Goal: Information Seeking & Learning: Check status

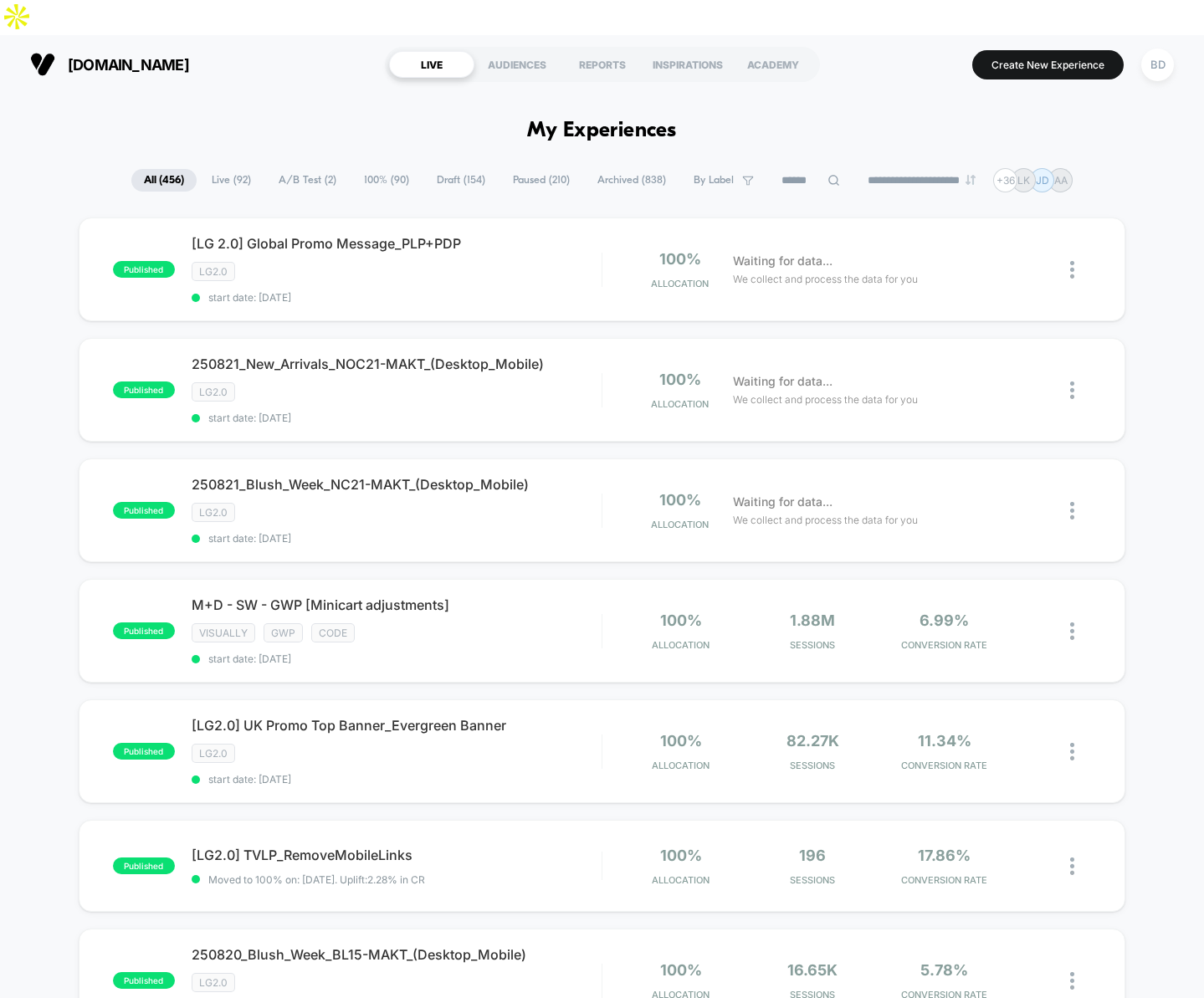
click at [540, 169] on span "Paused ( 210 )" at bounding box center [542, 181] width 82 height 22
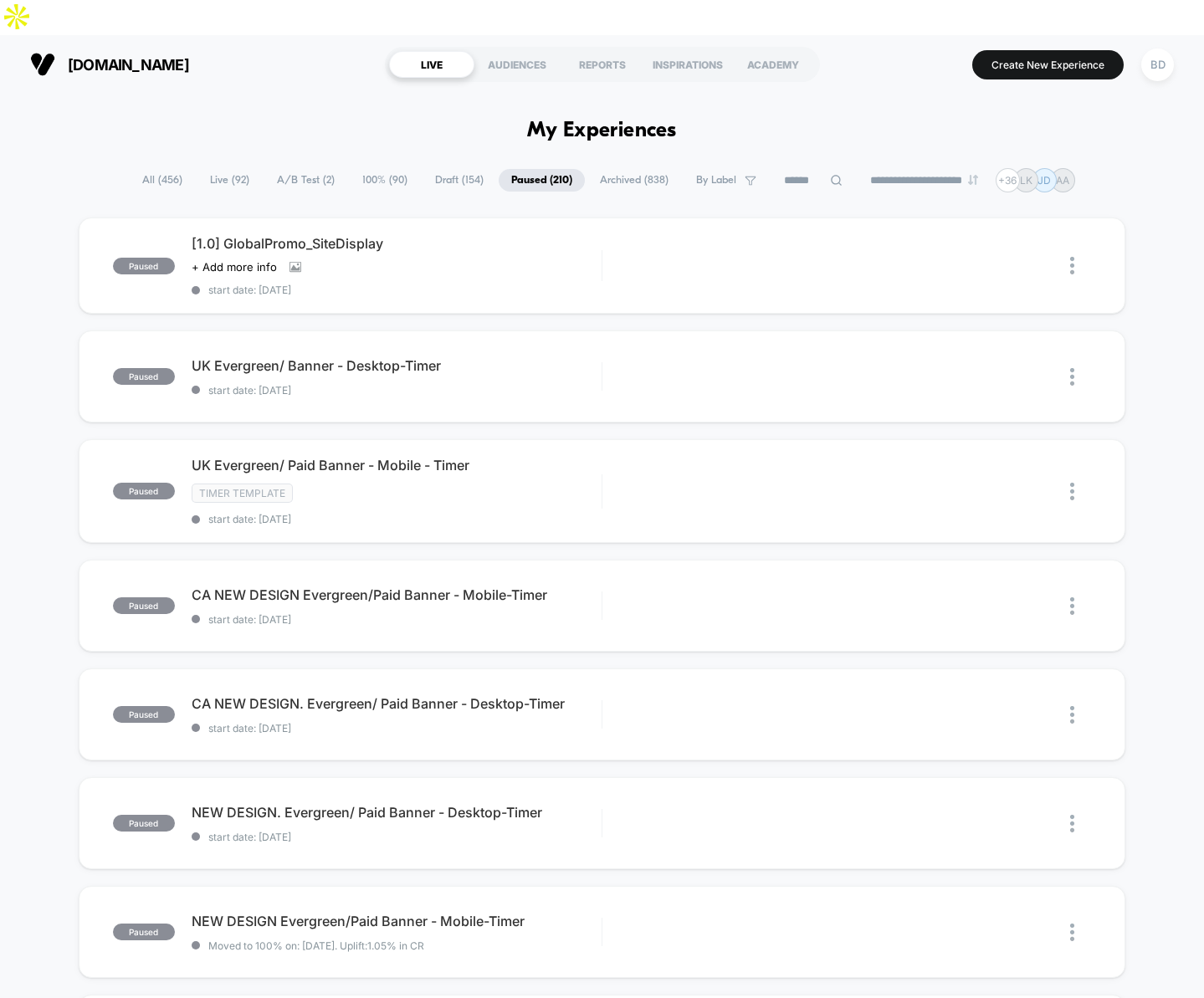
click at [830, 174] on icon at bounding box center [835, 180] width 12 height 12
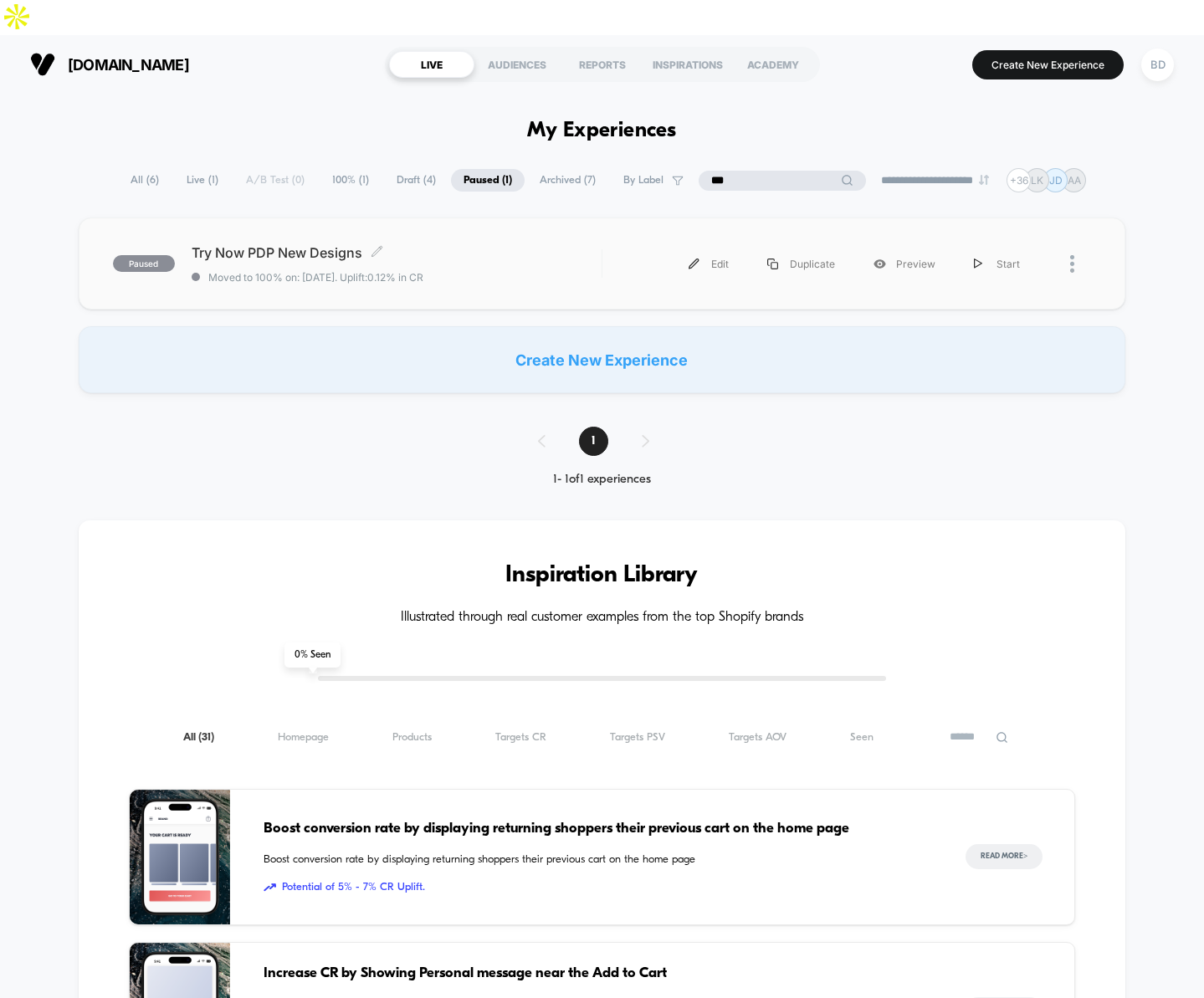
type input "***"
click at [252, 244] on span "Try Now PDP New Designs Click to edit experience details" at bounding box center [397, 253] width 410 height 17
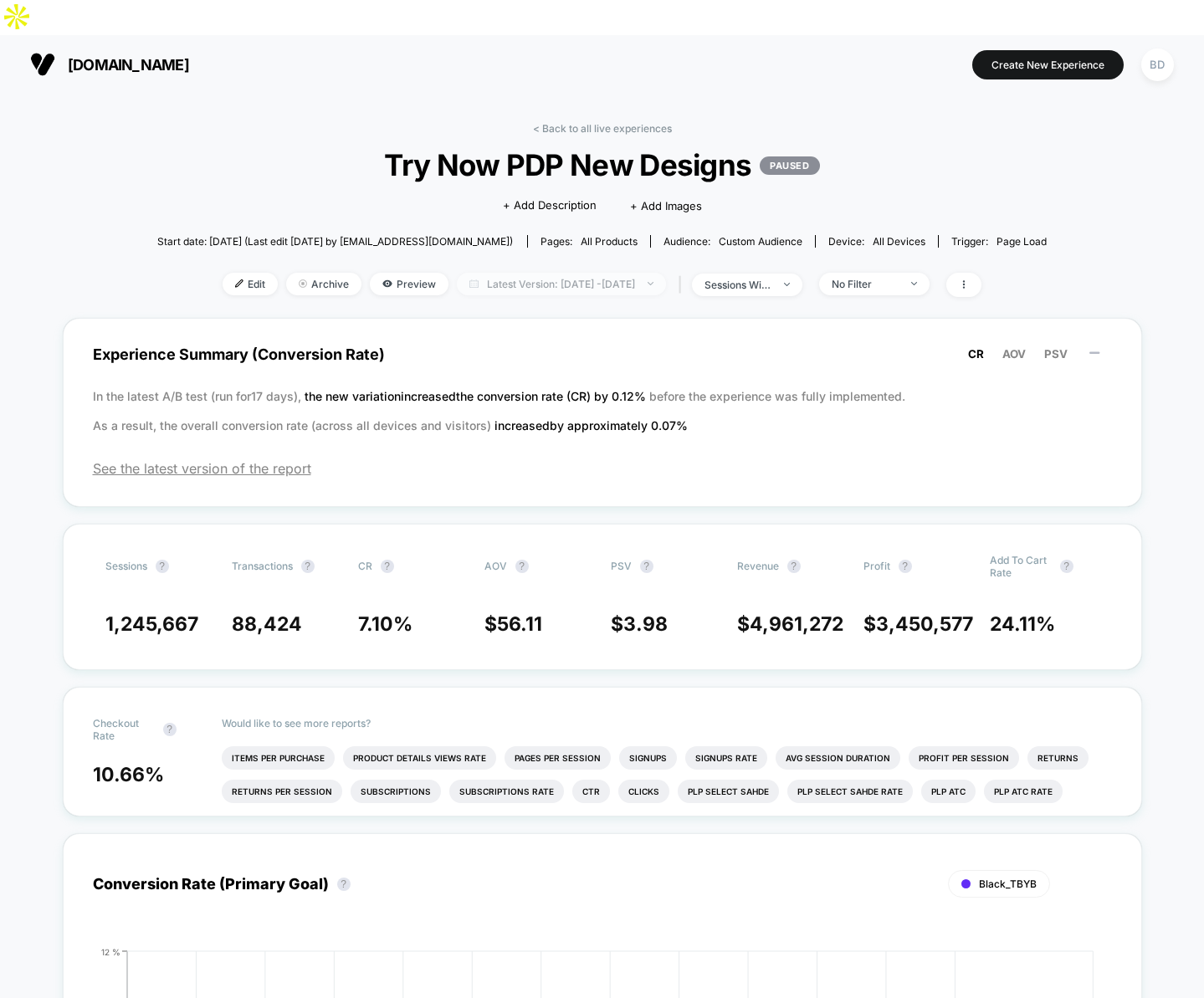
click at [604, 273] on span "Latest Version: Jul 15, 2025 - Aug 20, 2025" at bounding box center [561, 284] width 210 height 22
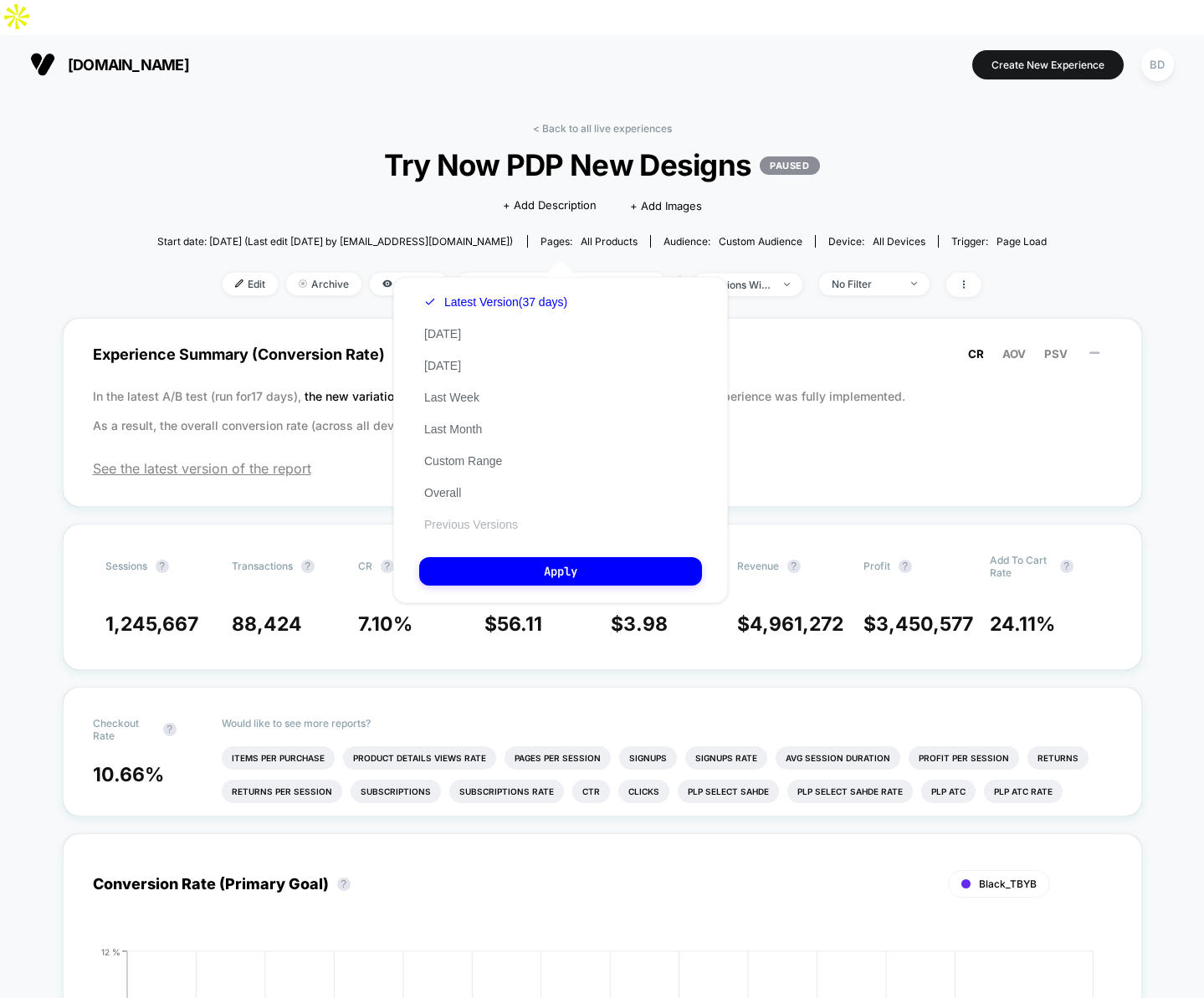
click at [480, 526] on button "Previous Versions" at bounding box center [471, 525] width 104 height 15
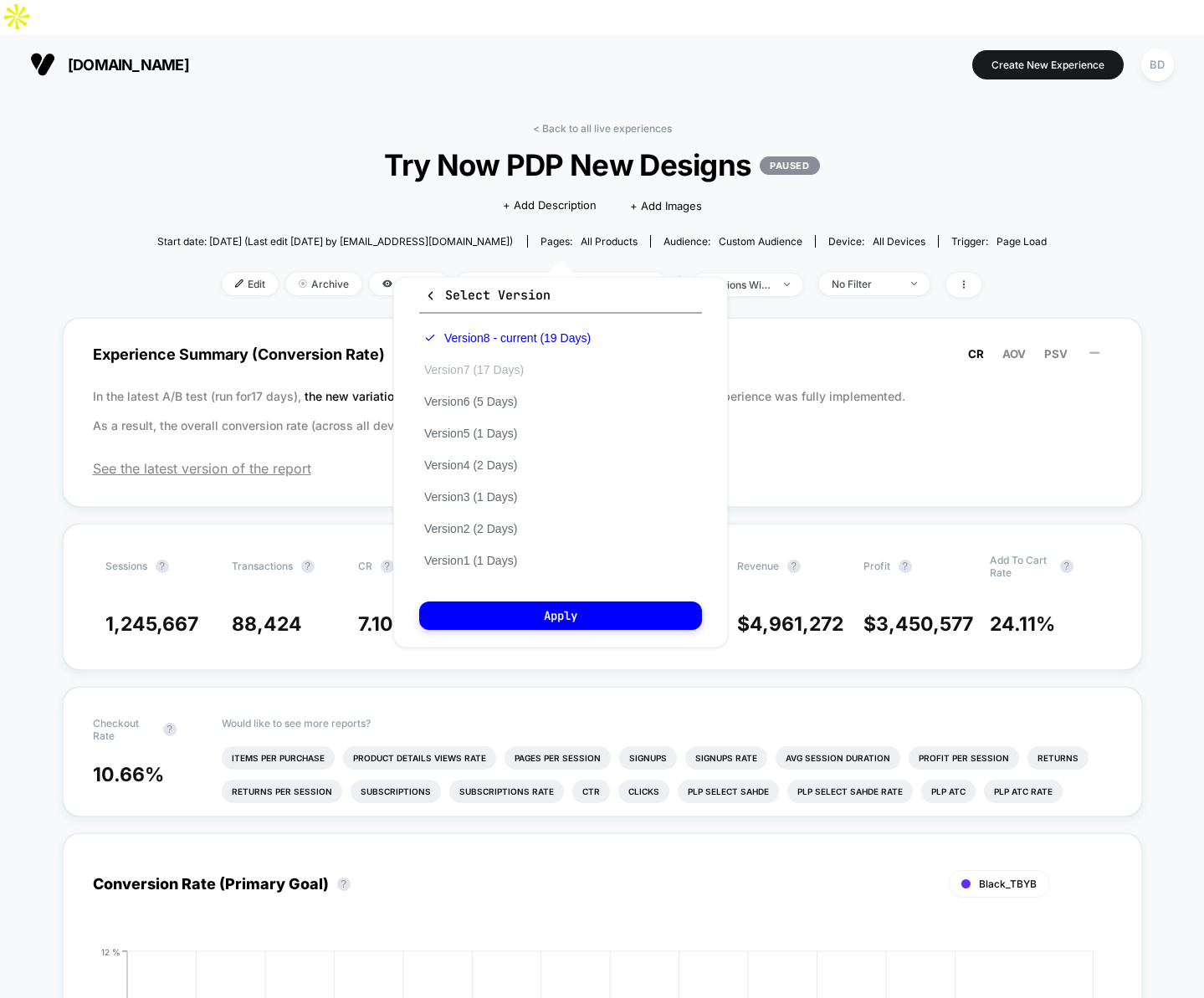
click at [479, 371] on button "Version 7 (17 Days)" at bounding box center [473, 369] width 109 height 15
click at [558, 621] on button "Apply" at bounding box center [560, 615] width 283 height 28
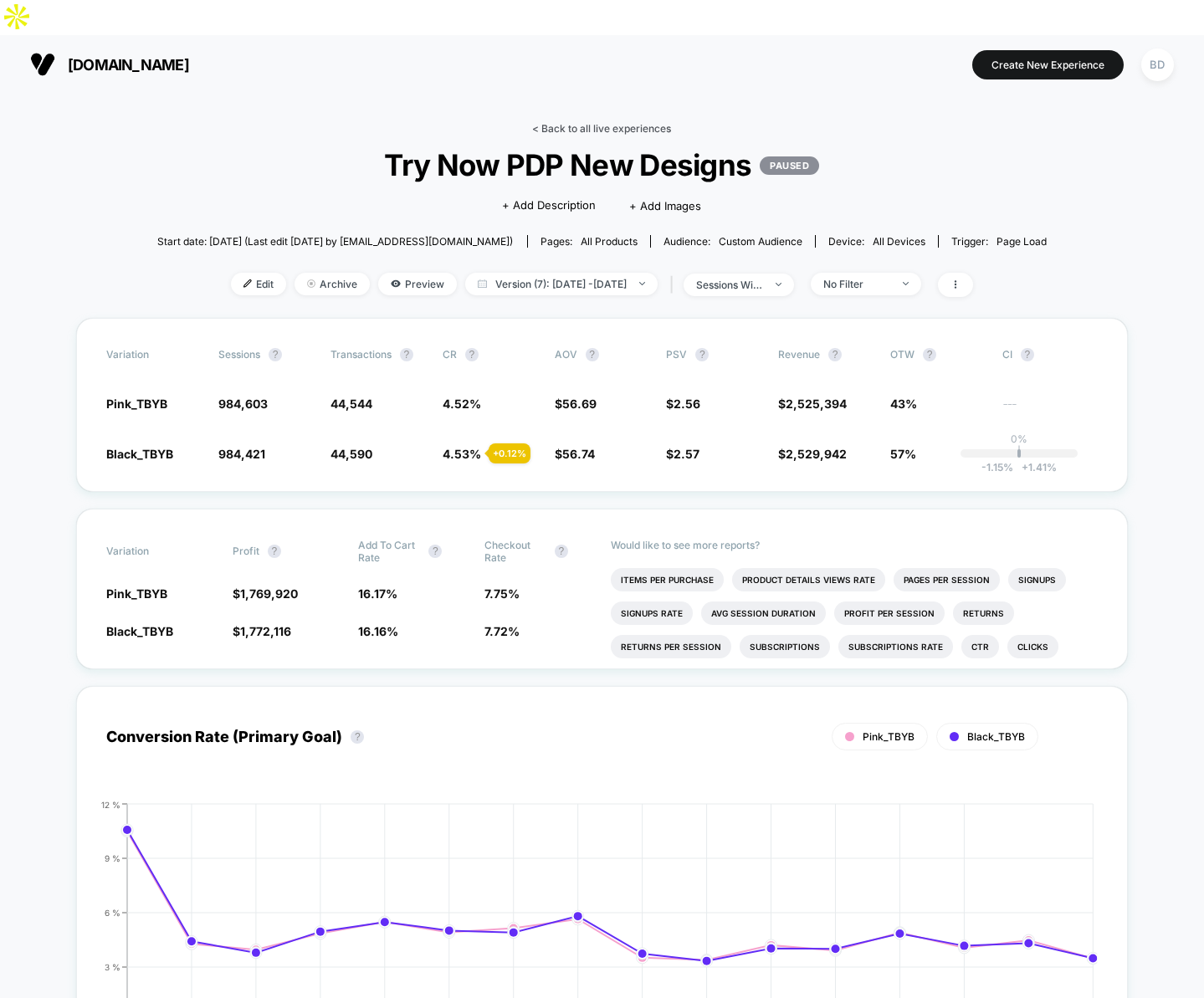
click at [544, 123] on link "< Back to all live experiences" at bounding box center [602, 128] width 139 height 12
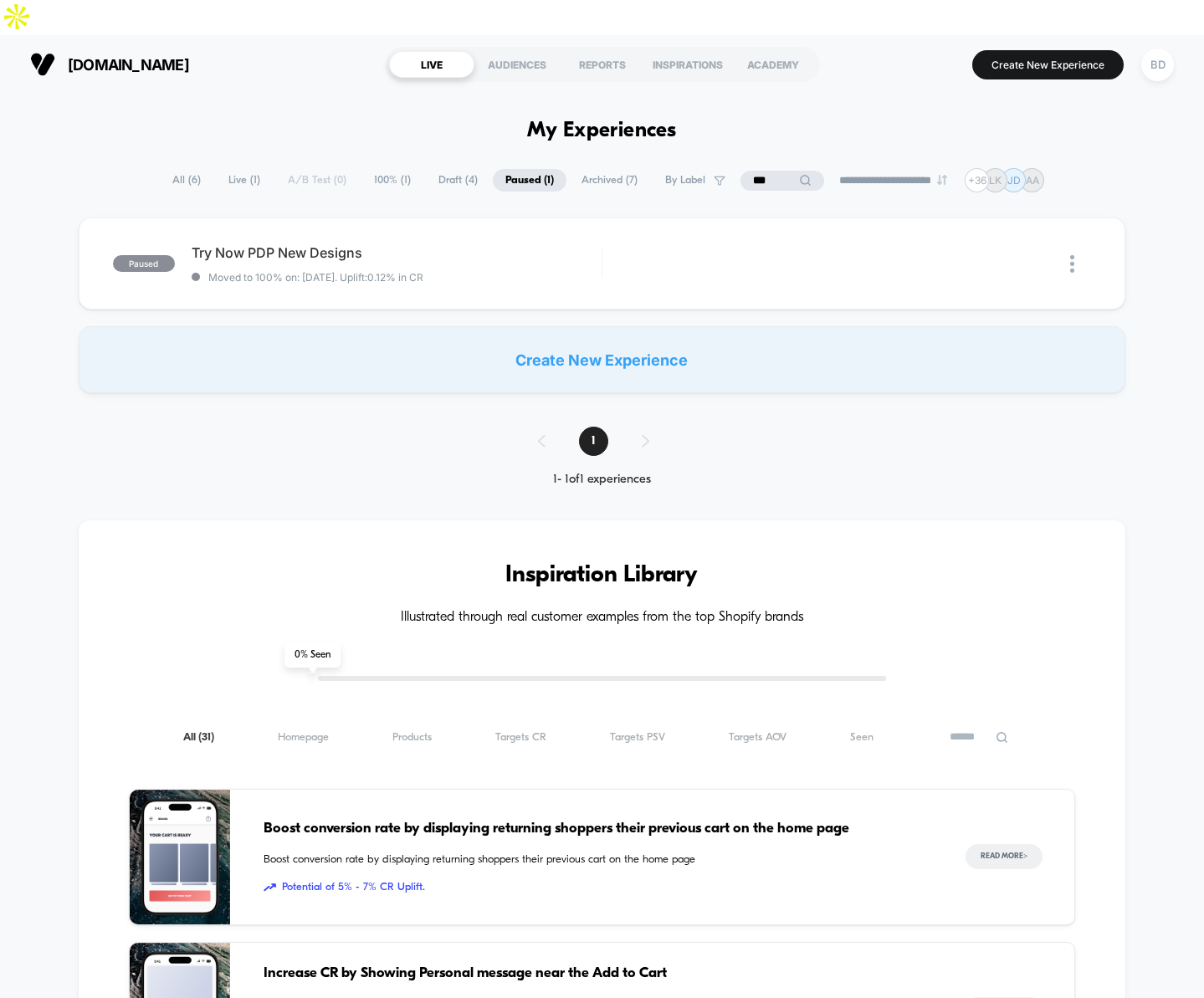
click at [910, 175] on select "**********" at bounding box center [894, 181] width 136 height 11
select select "*"
click at [827, 175] on select "**********" at bounding box center [894, 181] width 136 height 11
drag, startPoint x: 770, startPoint y: 144, endPoint x: 687, endPoint y: 145, distance: 83.0
click at [699, 171] on input "***" at bounding box center [782, 181] width 167 height 20
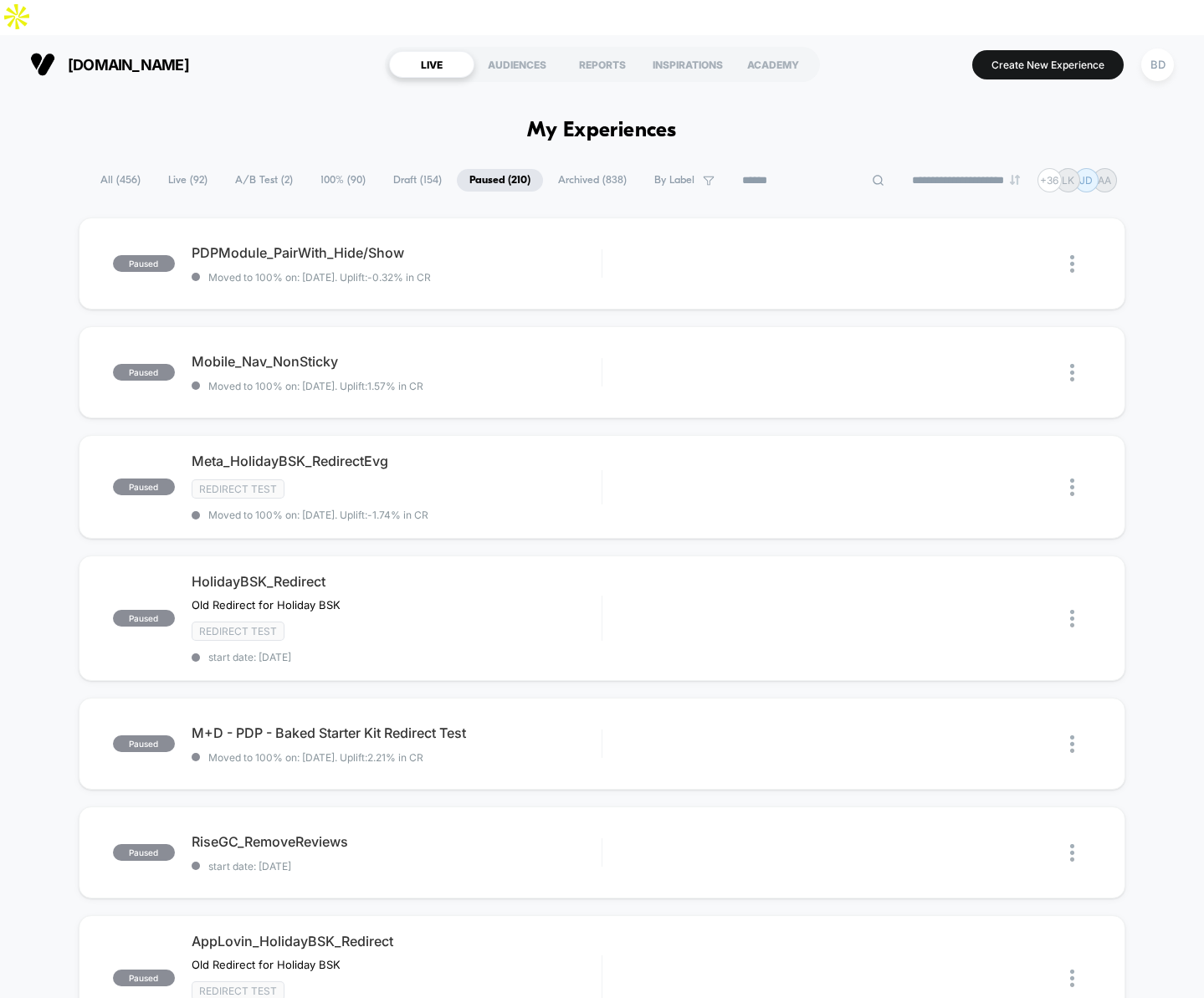
click at [155, 169] on span "All ( 456 )" at bounding box center [163, 181] width 65 height 22
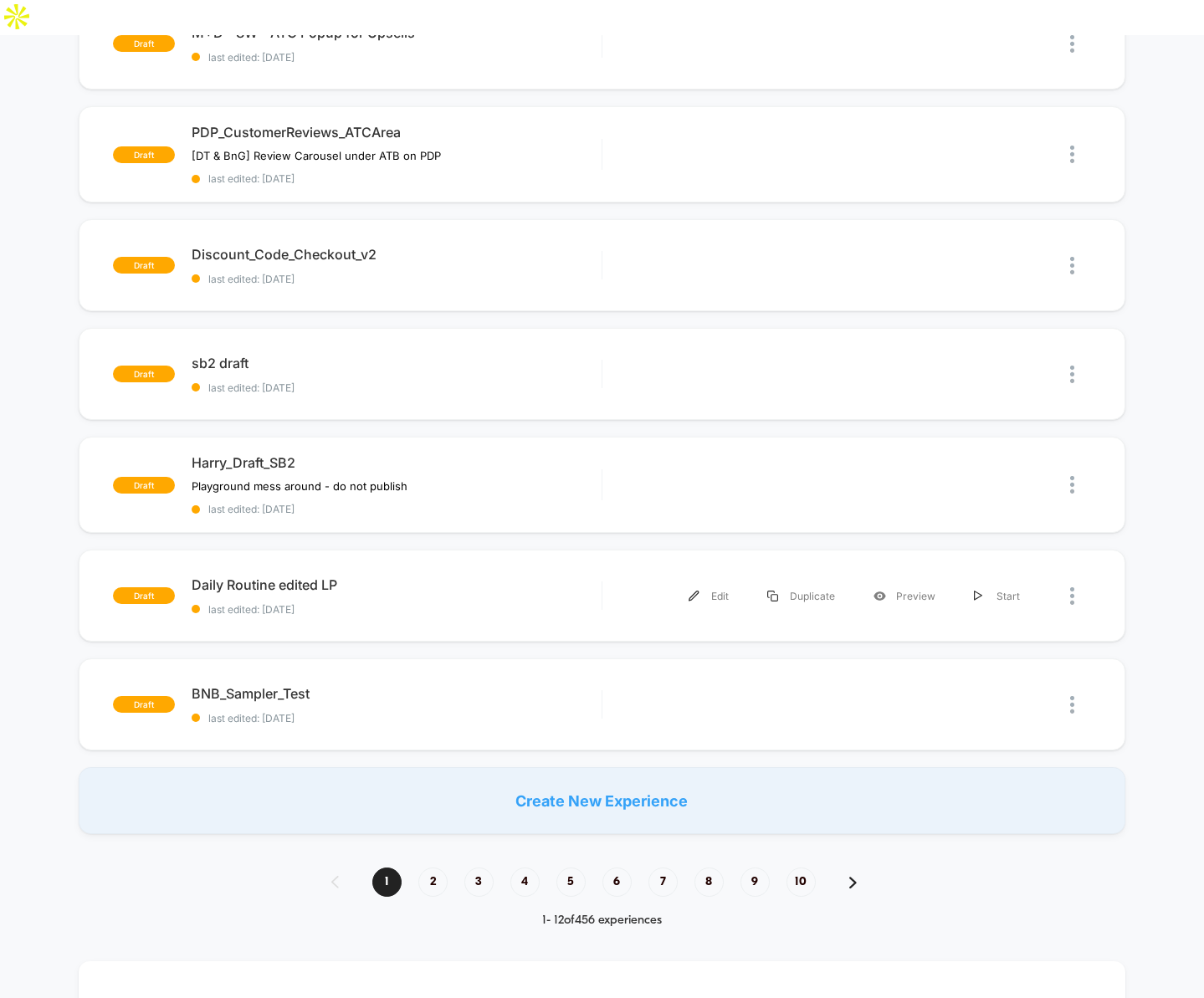
scroll to position [1278, 0]
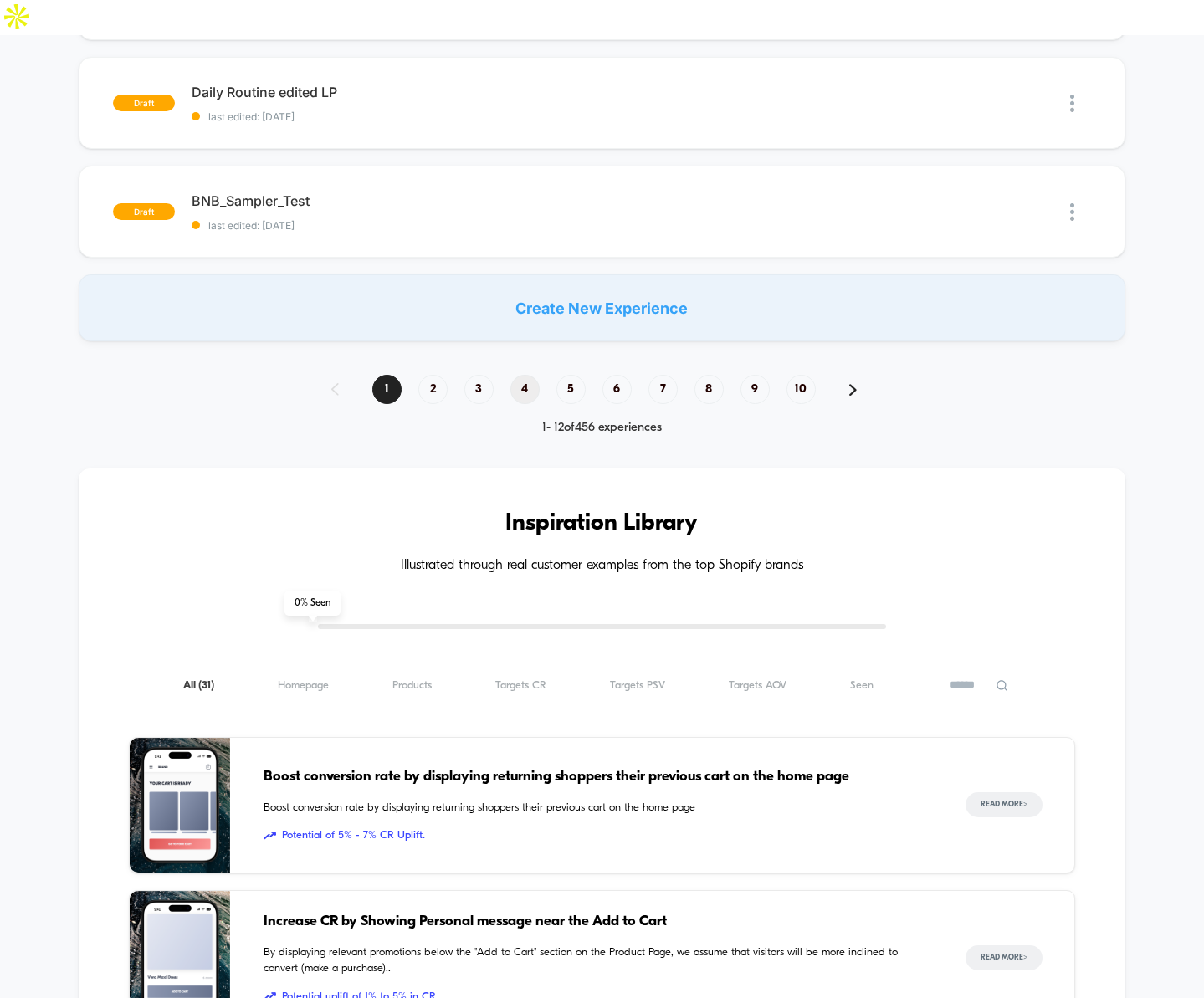
click at [531, 375] on span "4" at bounding box center [525, 389] width 29 height 29
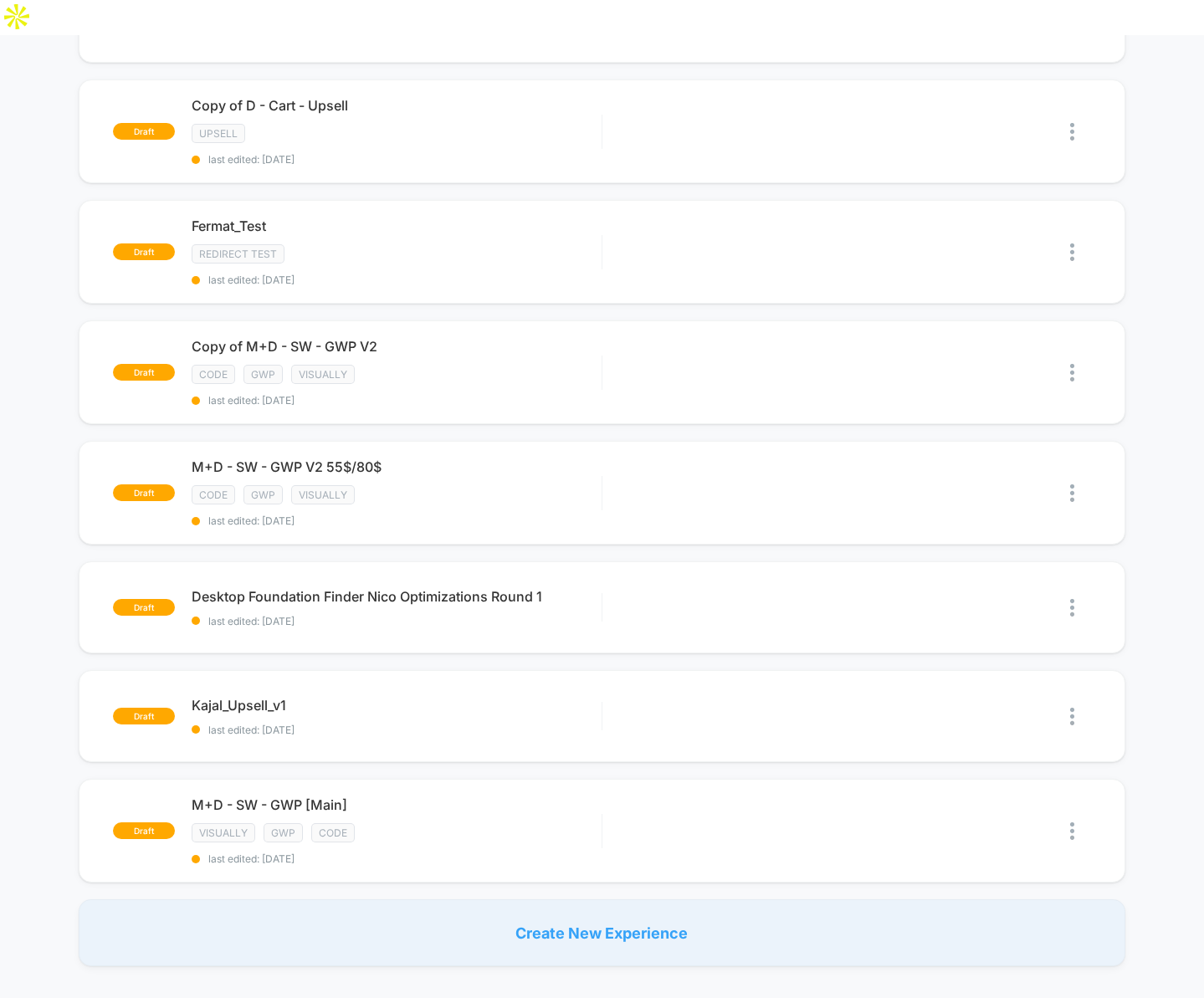
scroll to position [879, 0]
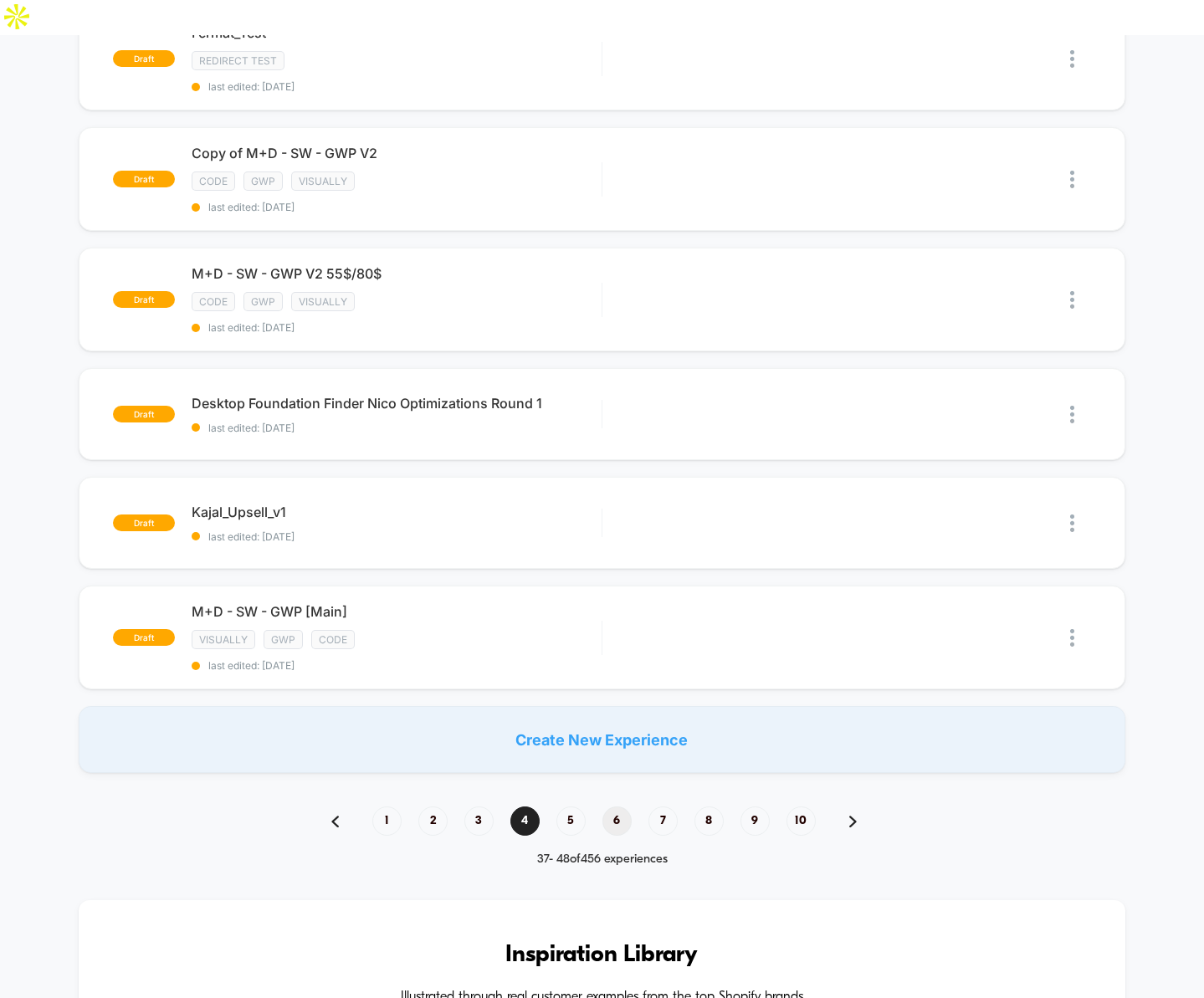
click at [620, 806] on span "6" at bounding box center [617, 820] width 29 height 29
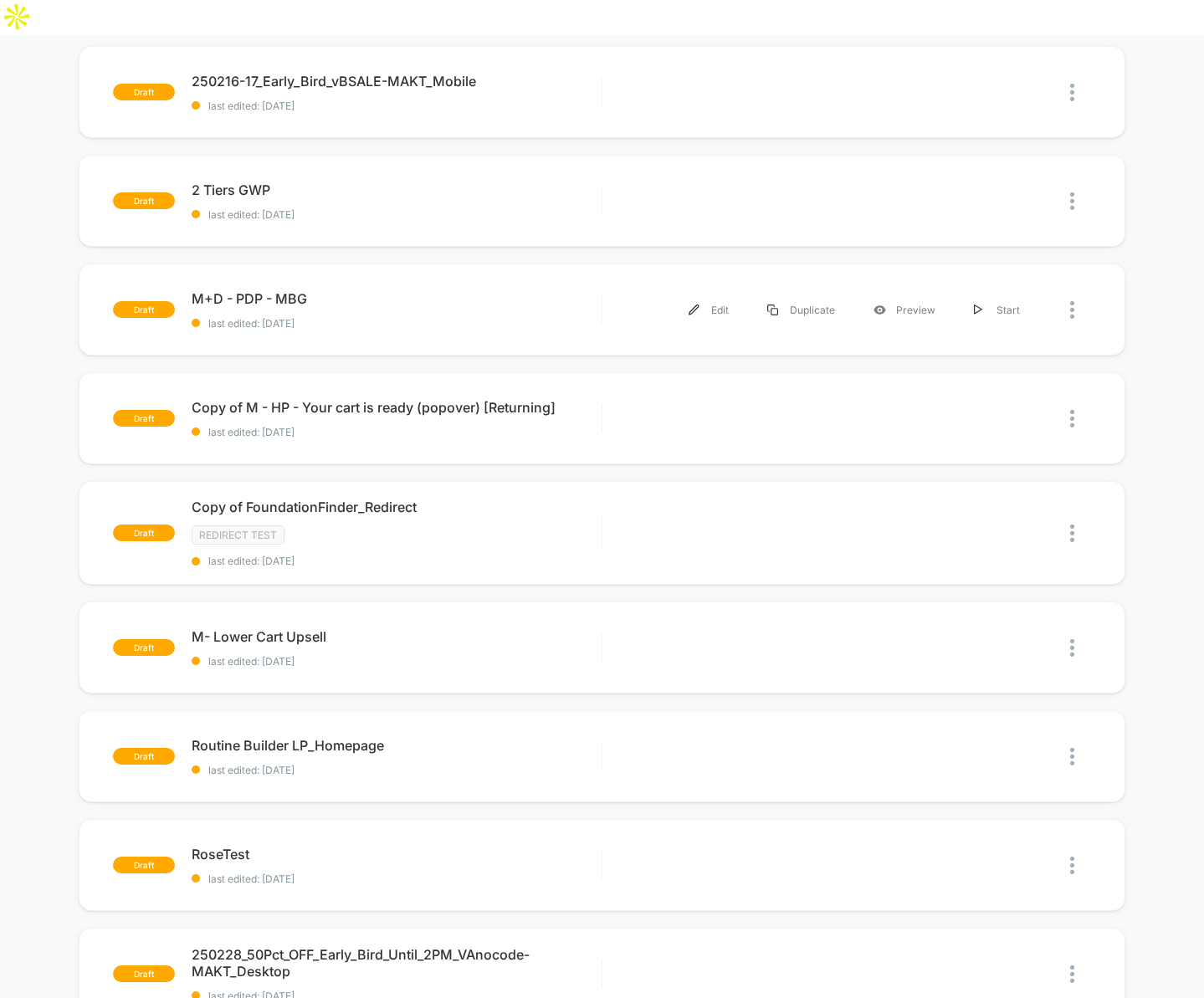
scroll to position [803, 0]
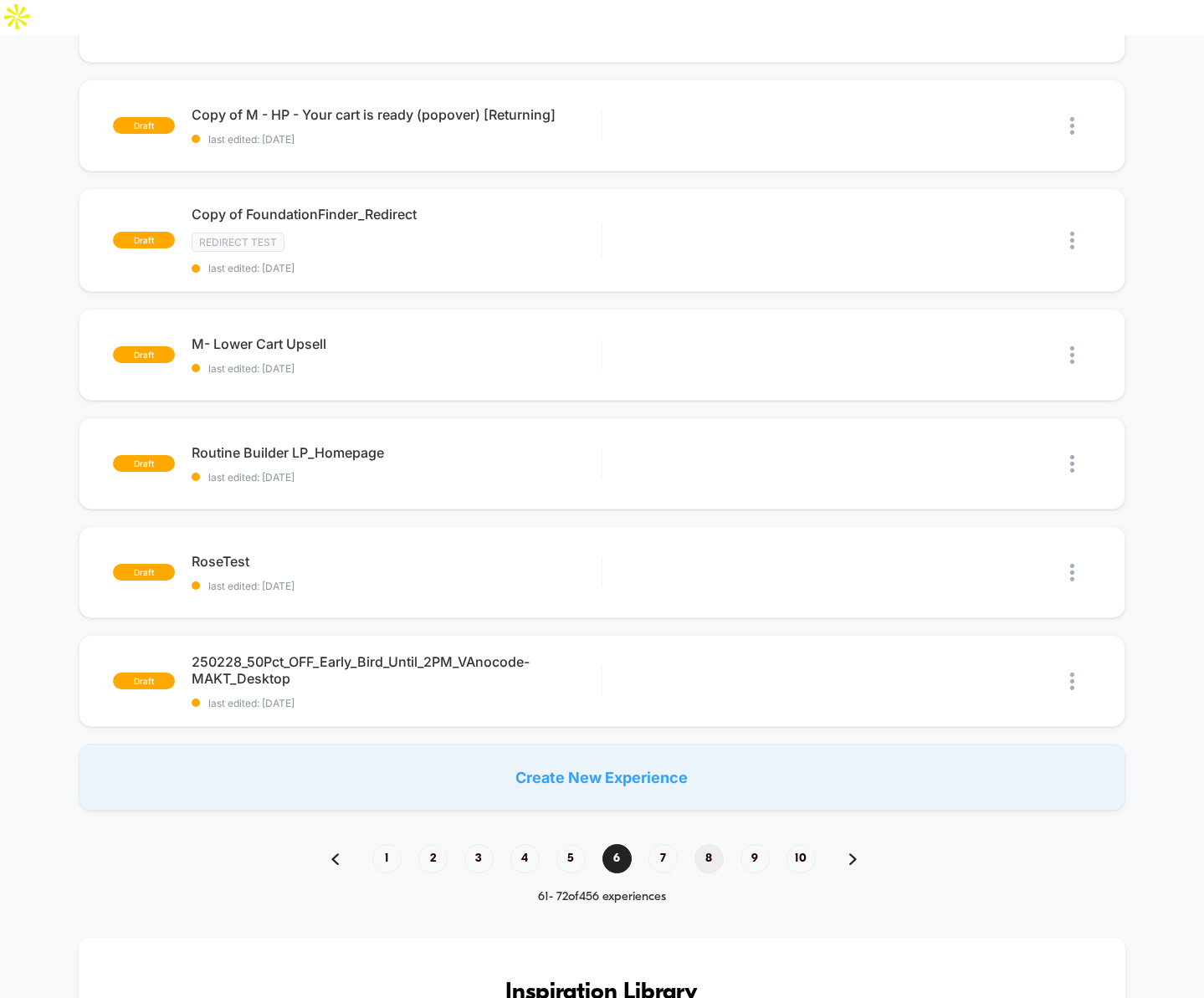
click at [709, 845] on span "8" at bounding box center [709, 859] width 29 height 29
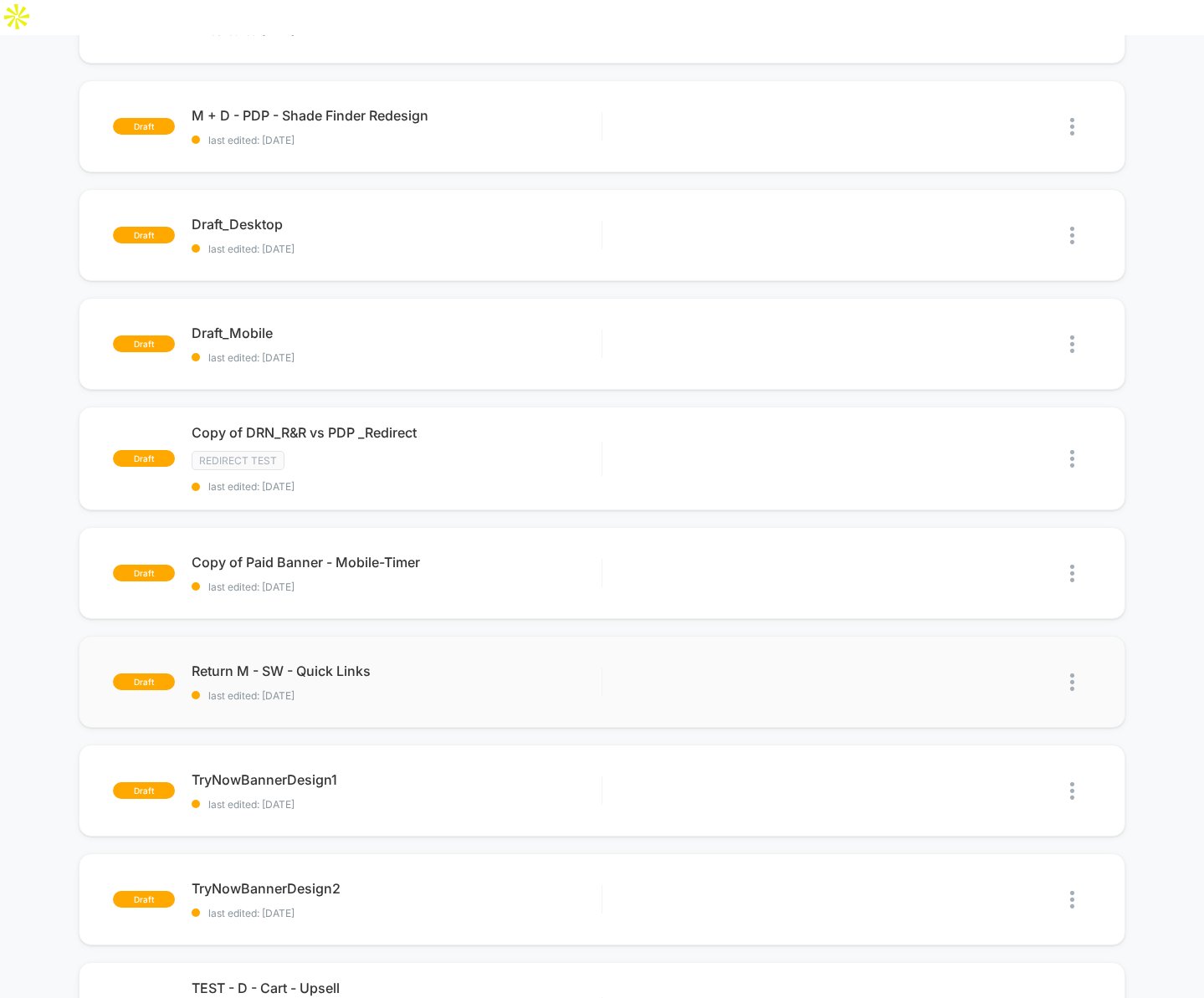
scroll to position [991, 0]
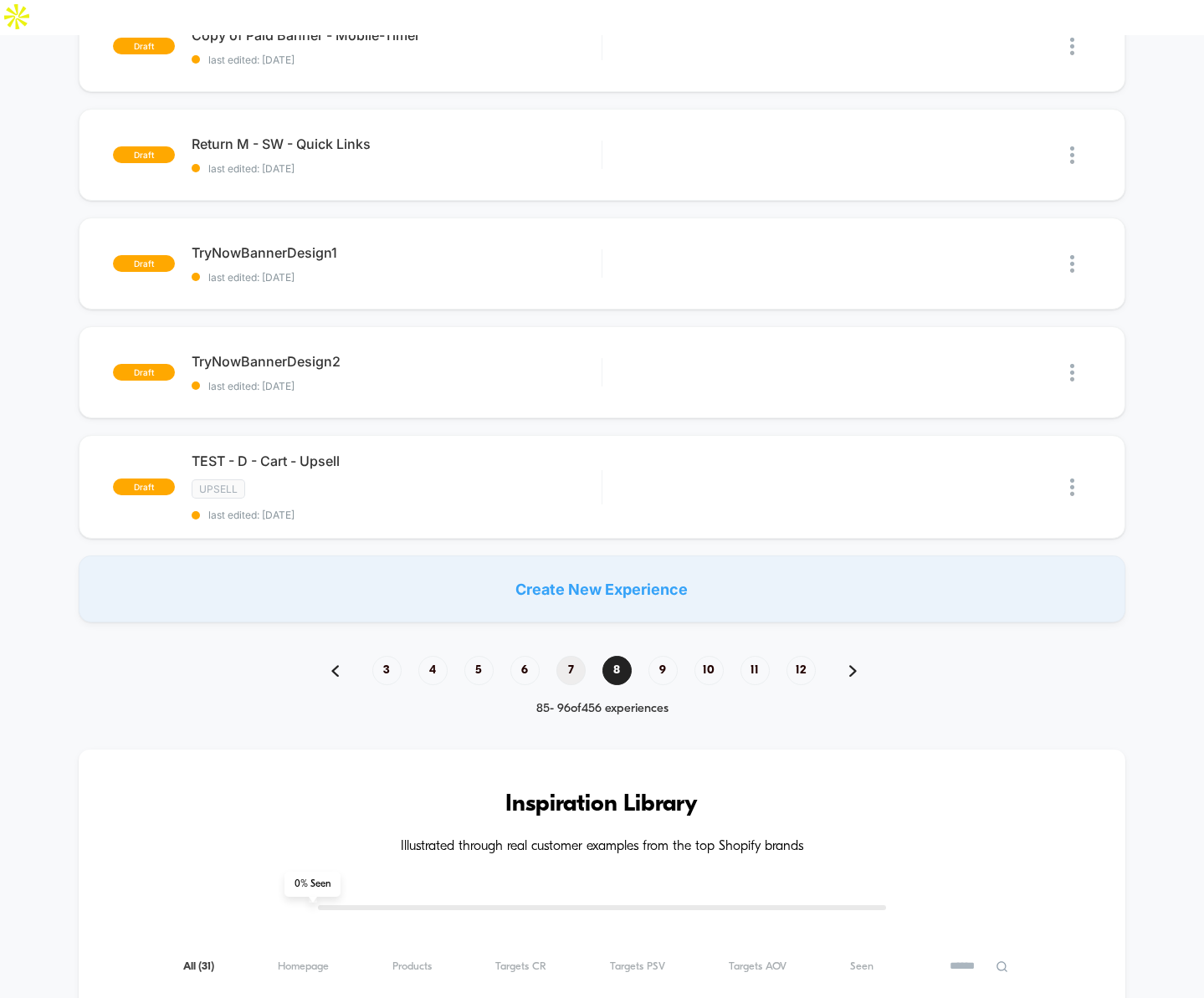
click at [573, 656] on span "7" at bounding box center [571, 670] width 29 height 29
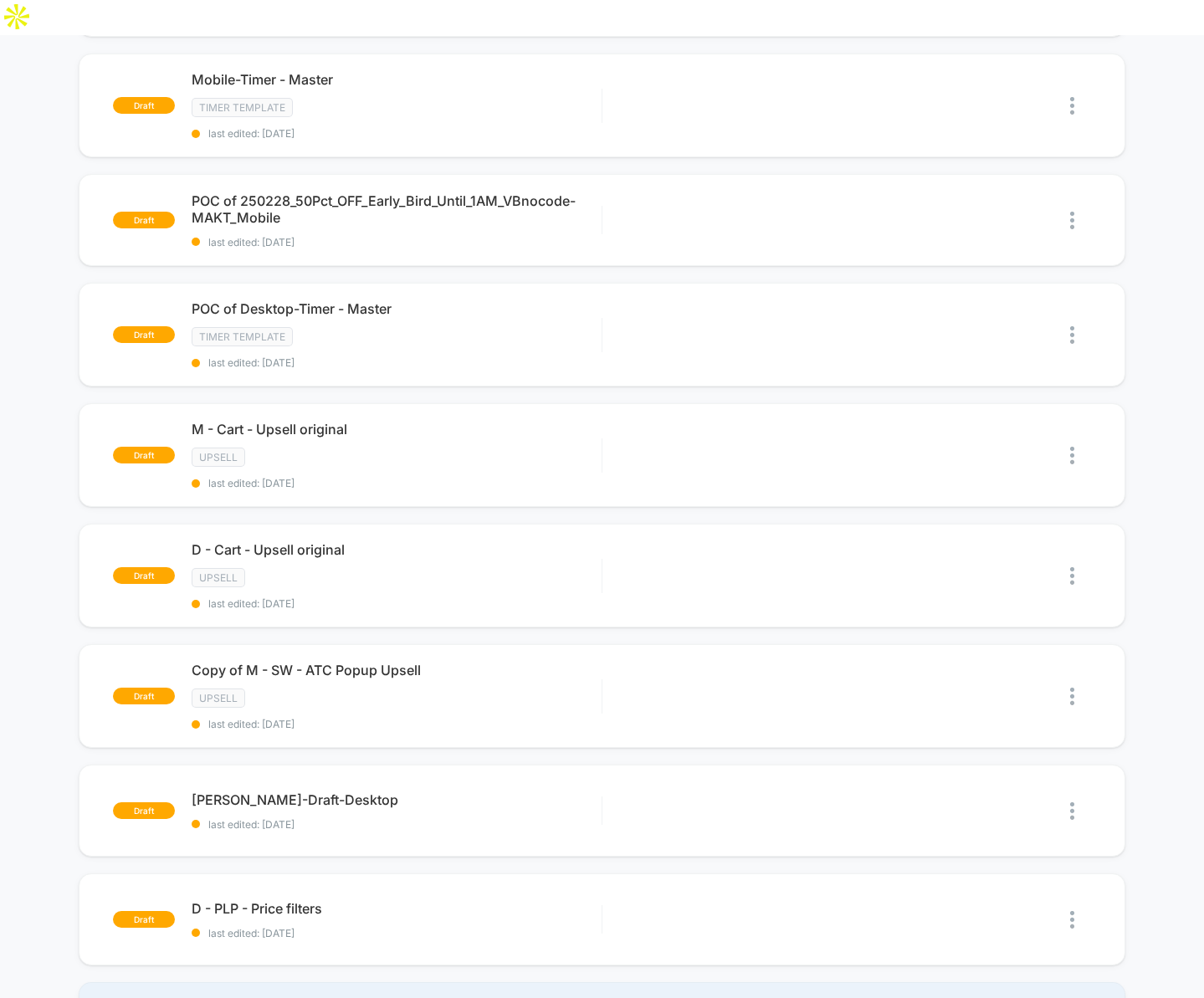
scroll to position [785, 0]
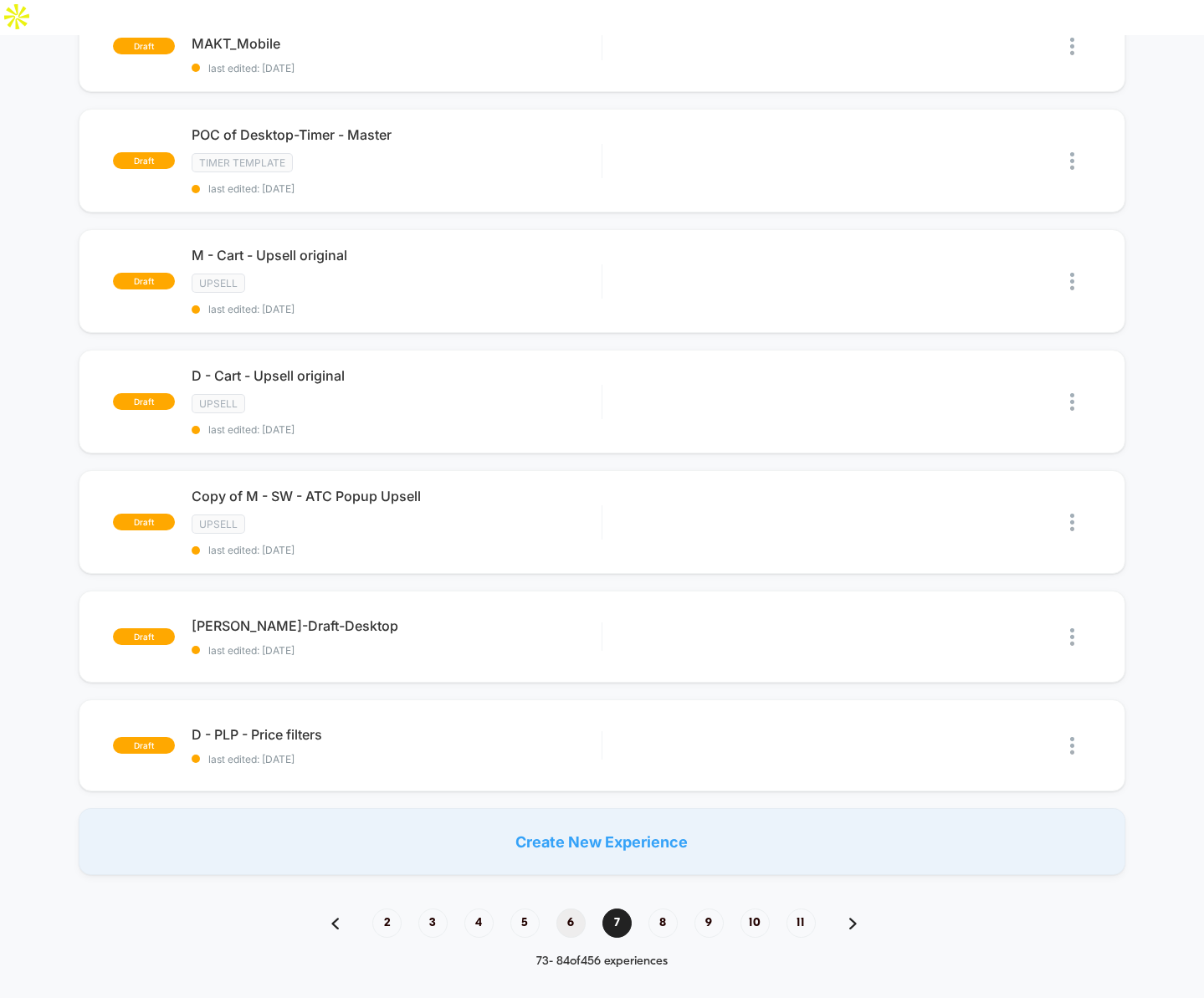
click at [564, 909] on span "6" at bounding box center [571, 923] width 29 height 29
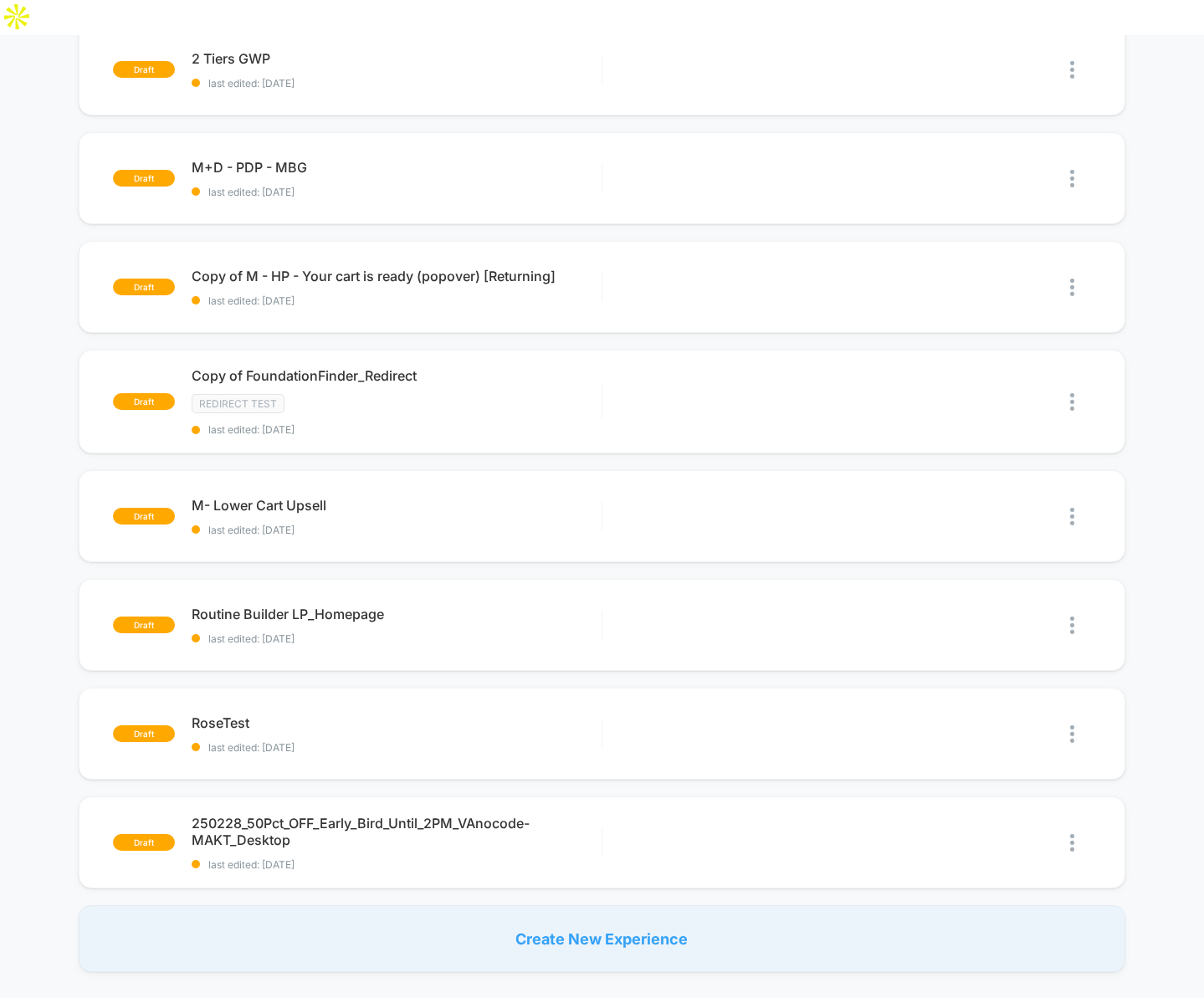
scroll to position [750, 0]
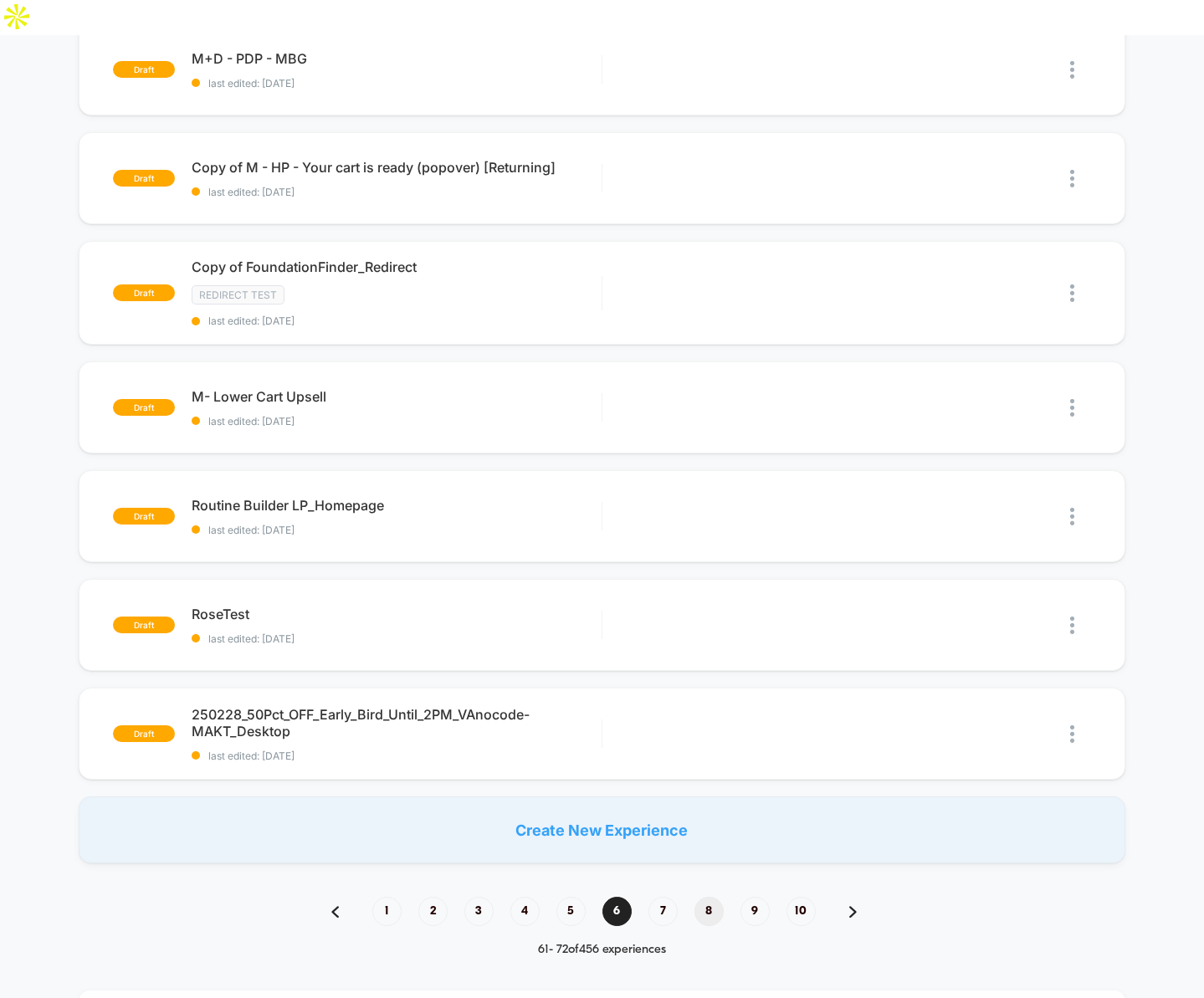
click at [707, 897] on span "8" at bounding box center [709, 911] width 29 height 29
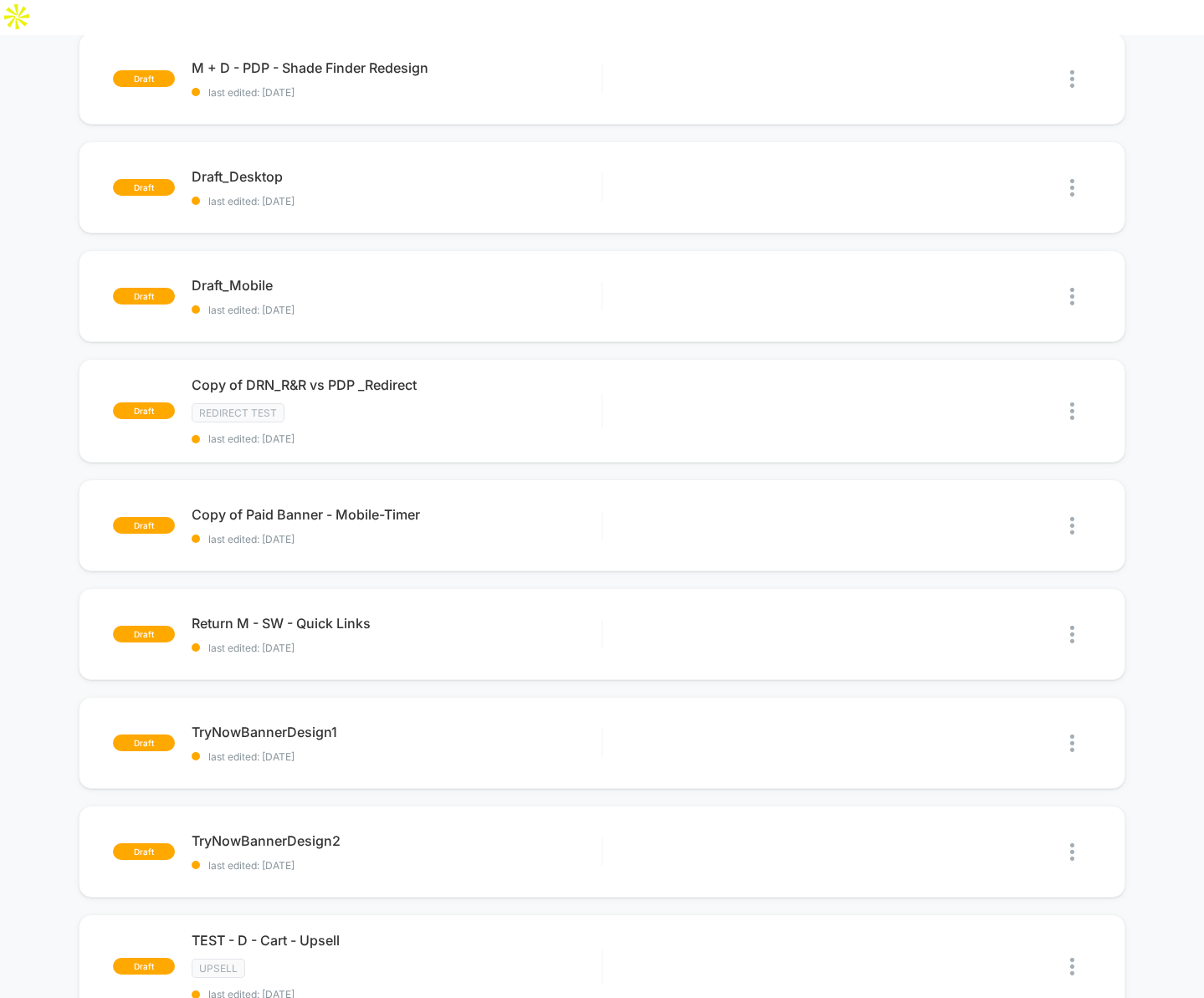
scroll to position [676, 0]
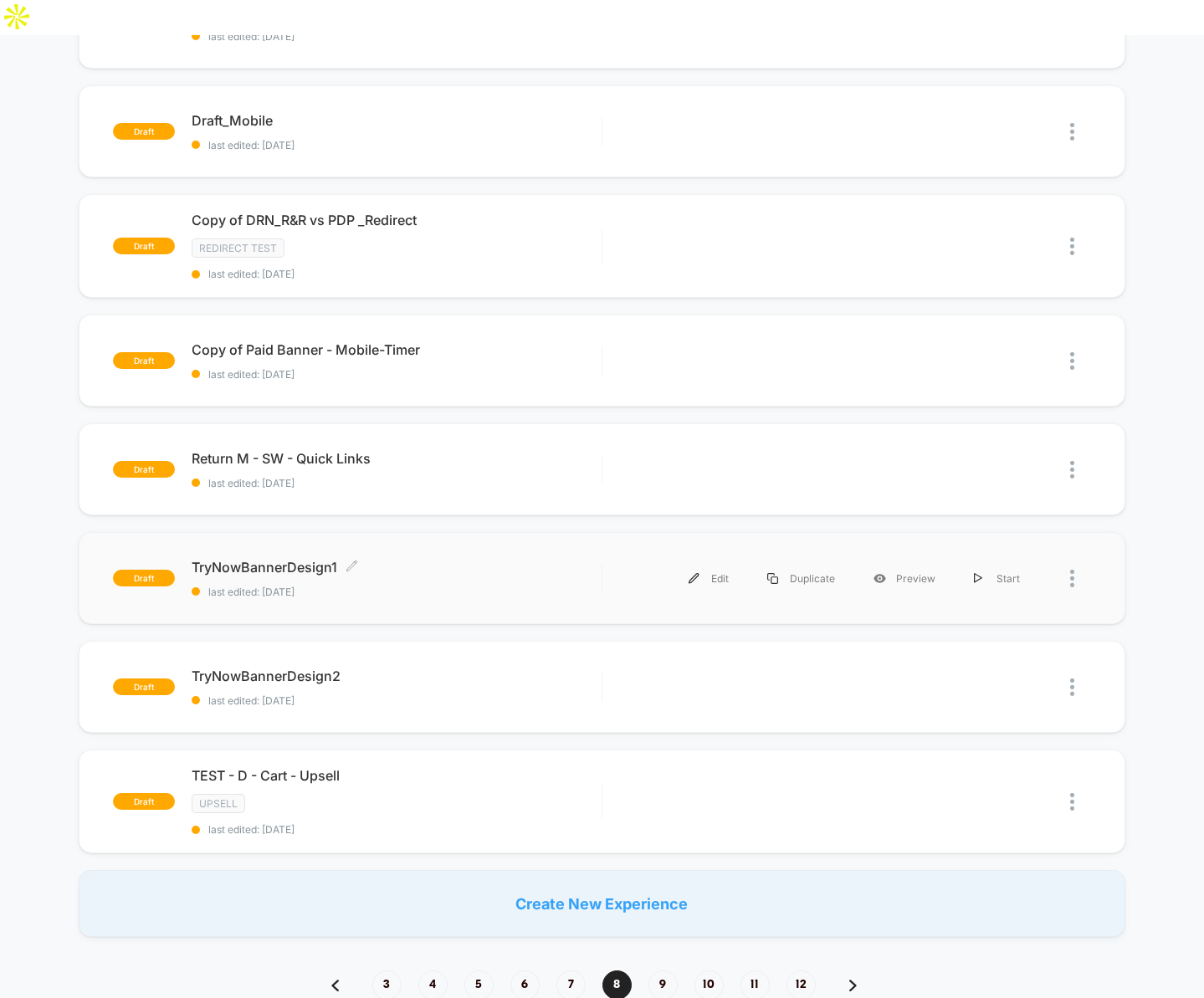
click at [270, 559] on span "TryNowBannerDesign1 Click to edit experience details" at bounding box center [397, 568] width 410 height 17
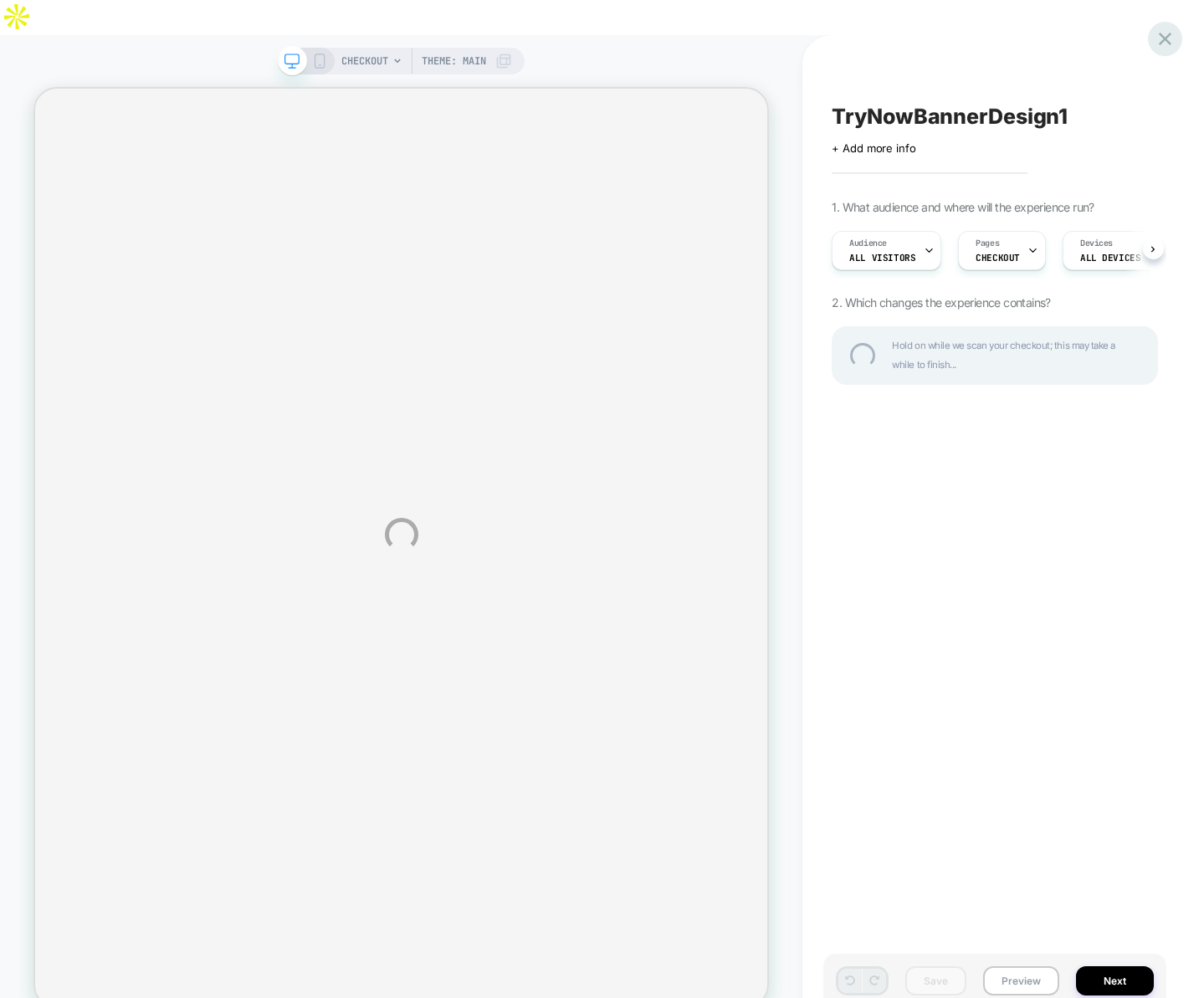
click at [1161, 36] on div at bounding box center [1165, 38] width 35 height 35
select select "*"
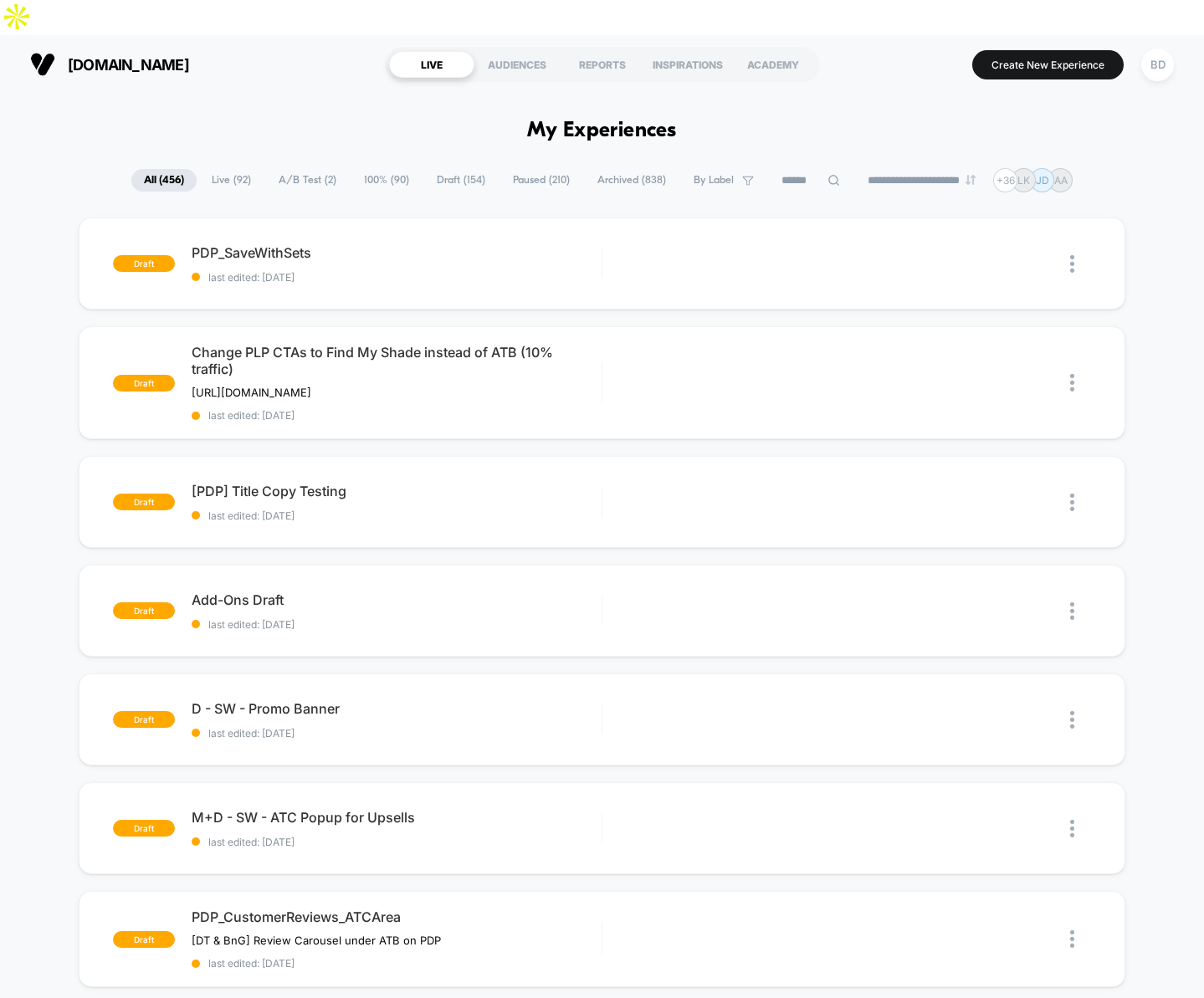
click at [536, 169] on span "Paused ( 210 )" at bounding box center [542, 181] width 82 height 22
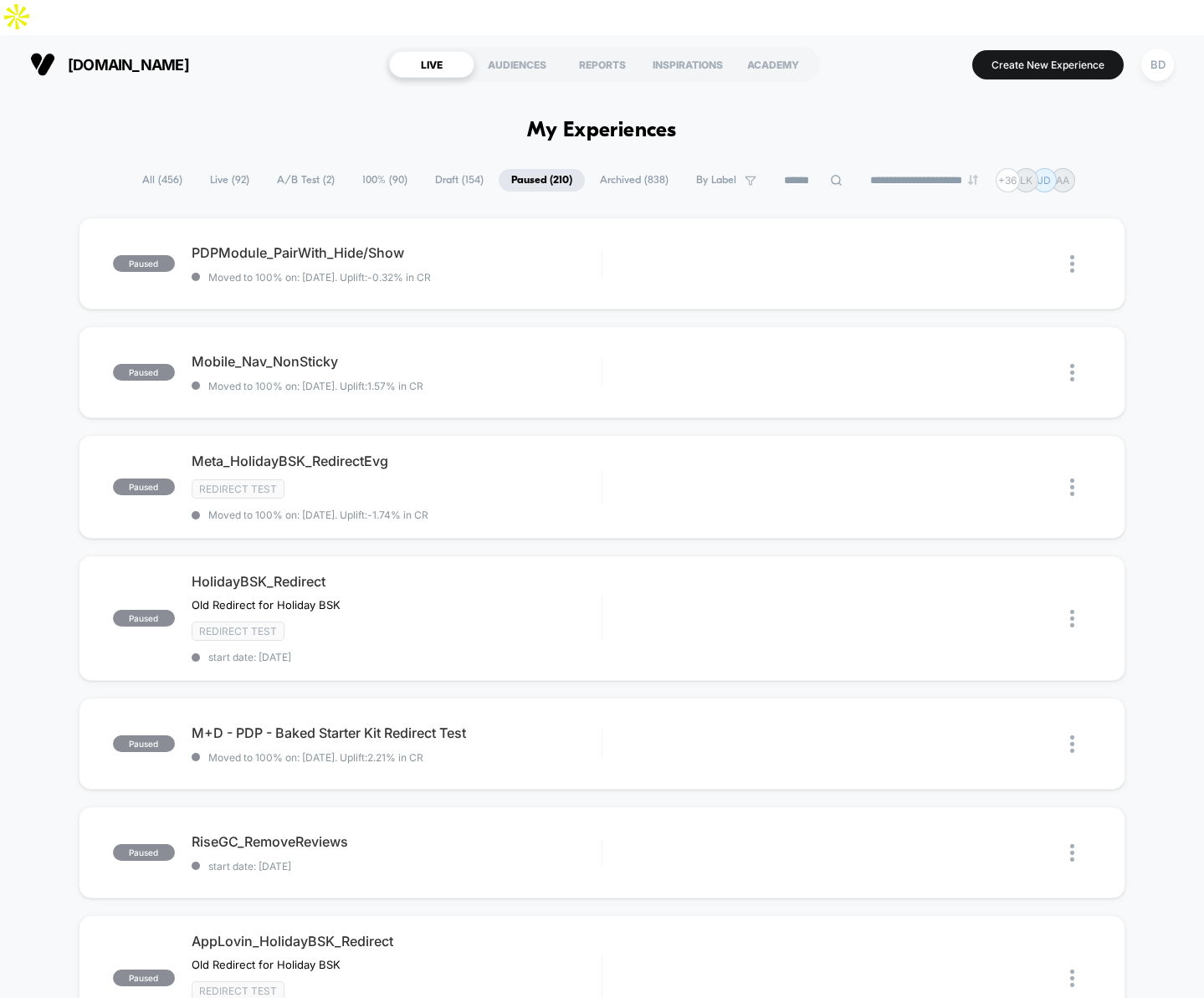
click at [830, 174] on icon at bounding box center [835, 180] width 12 height 12
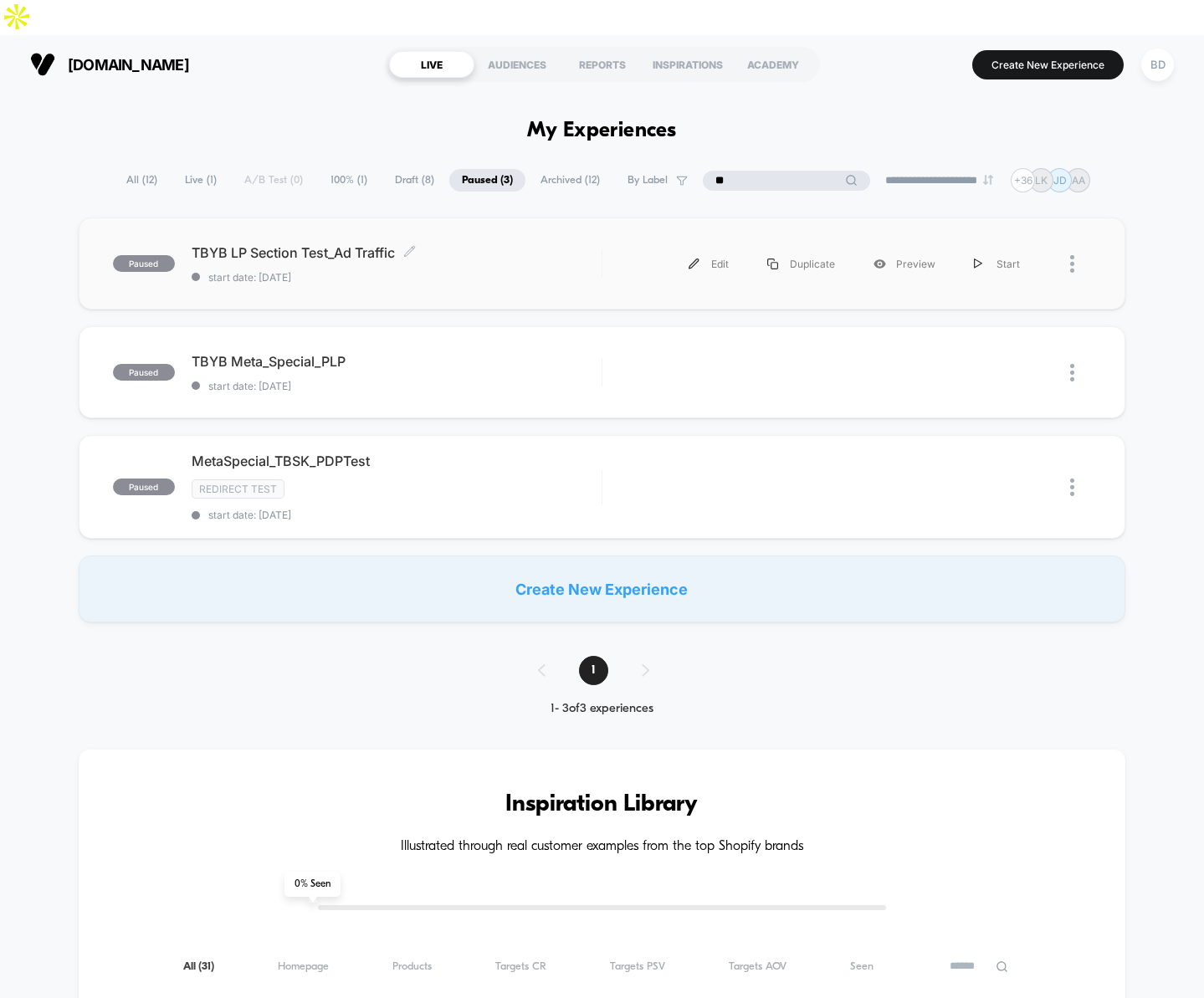
type input "**"
click at [268, 244] on span "TBYB LP Section Test_Ad Traffic Click to edit experience details" at bounding box center [397, 253] width 410 height 17
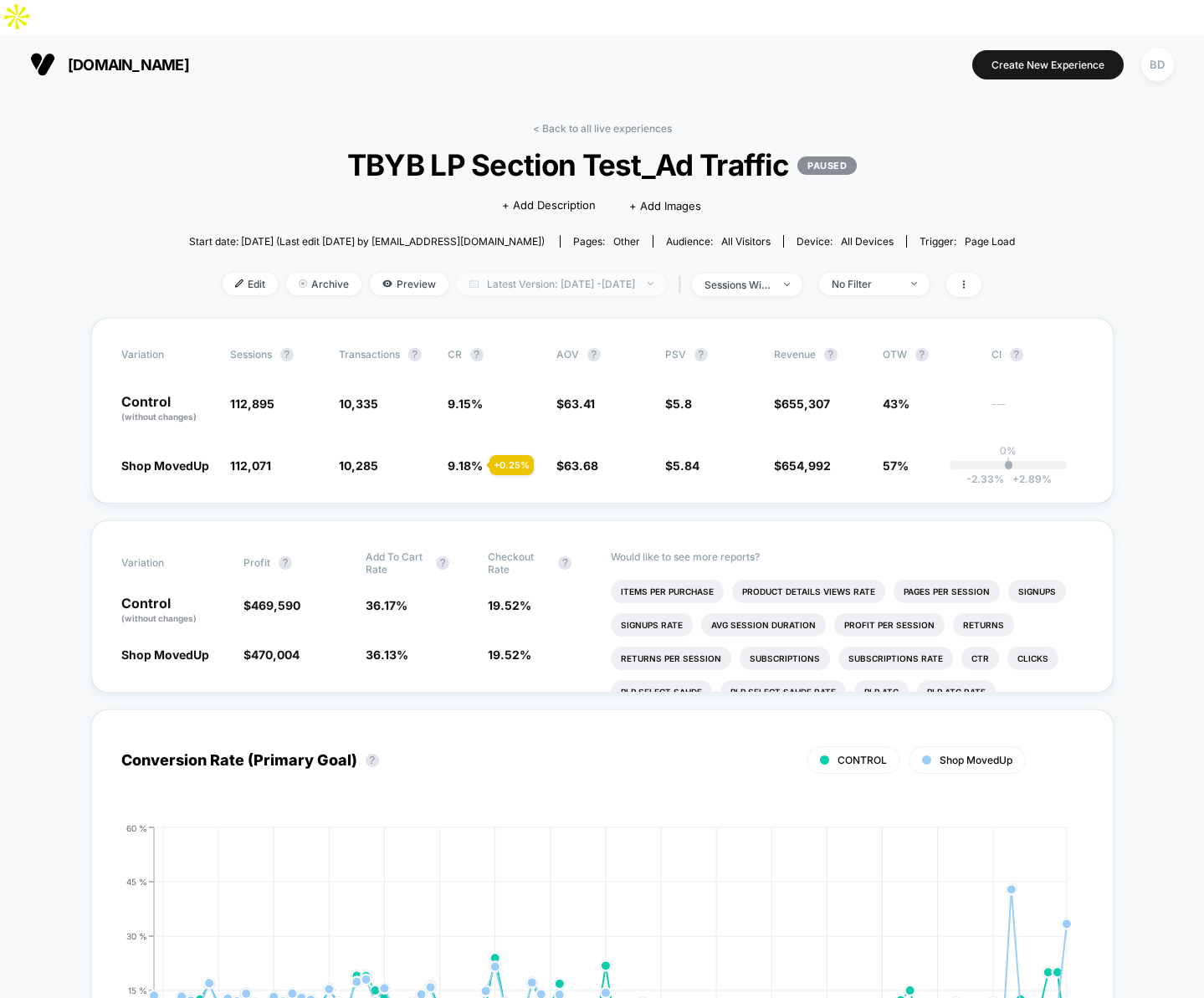
click at [512, 273] on span "Latest Version: [DATE] - [DATE]" at bounding box center [561, 284] width 210 height 22
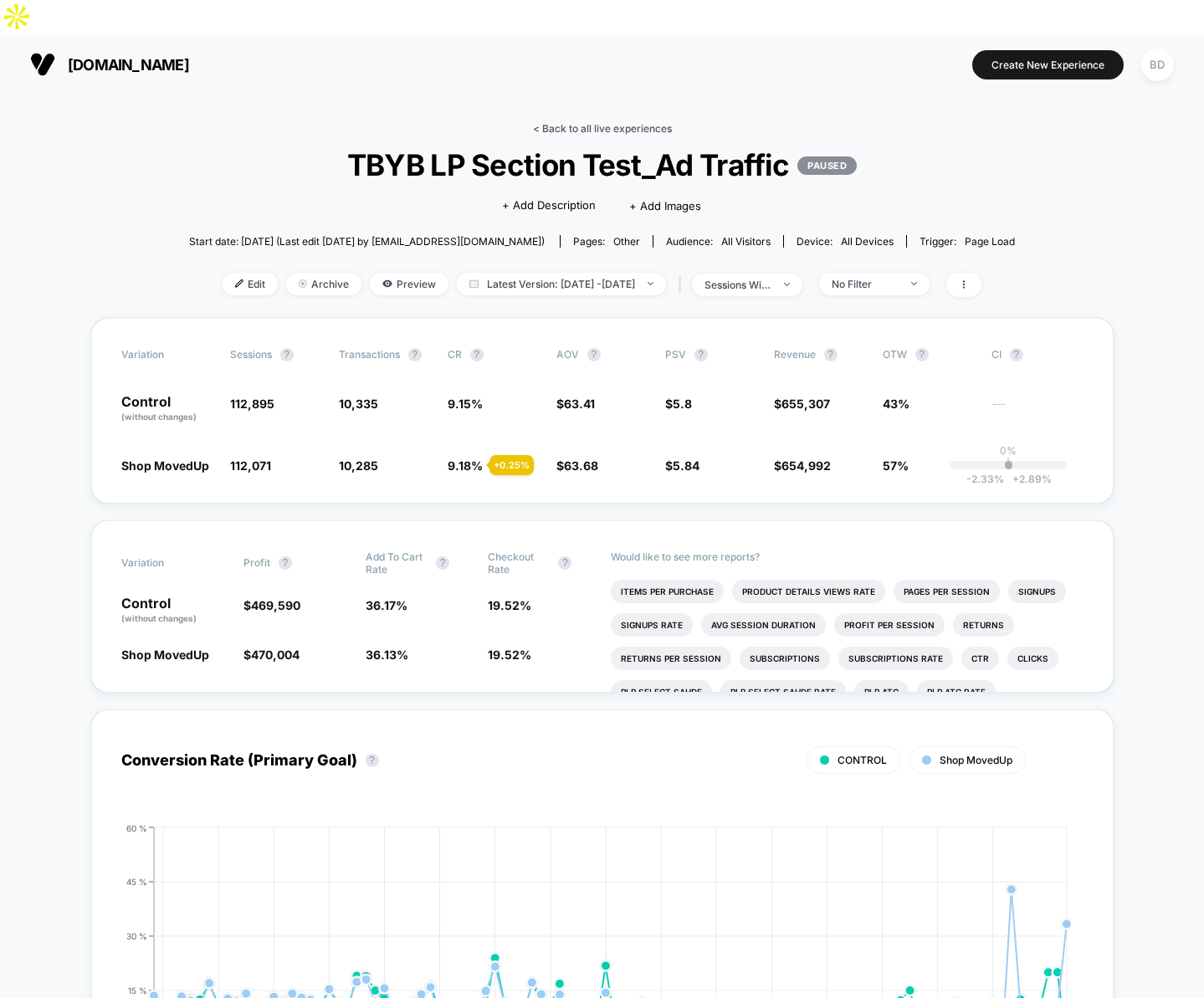
click at [544, 123] on link "< Back to all live experiences" at bounding box center [602, 128] width 139 height 12
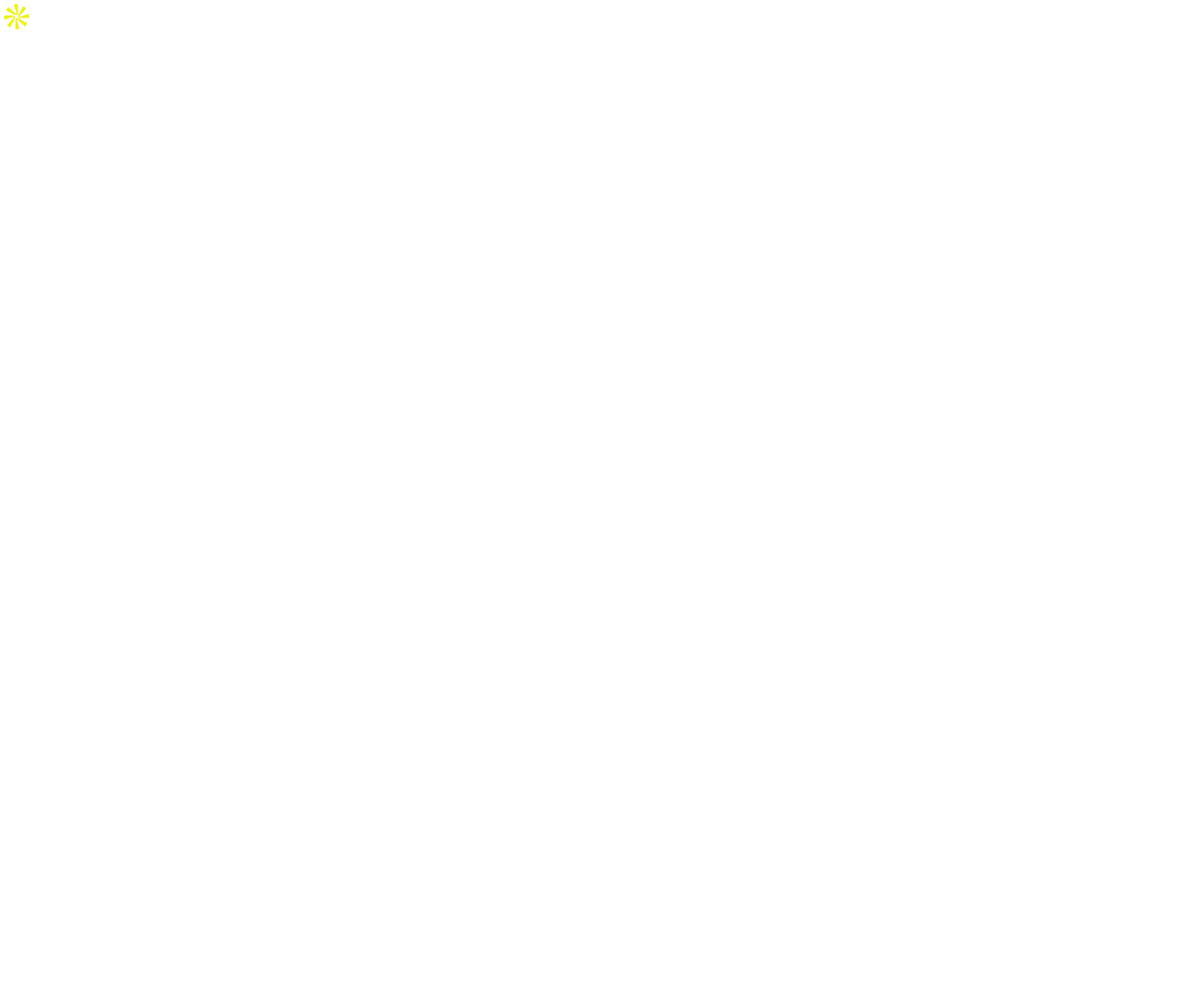
select select "*"
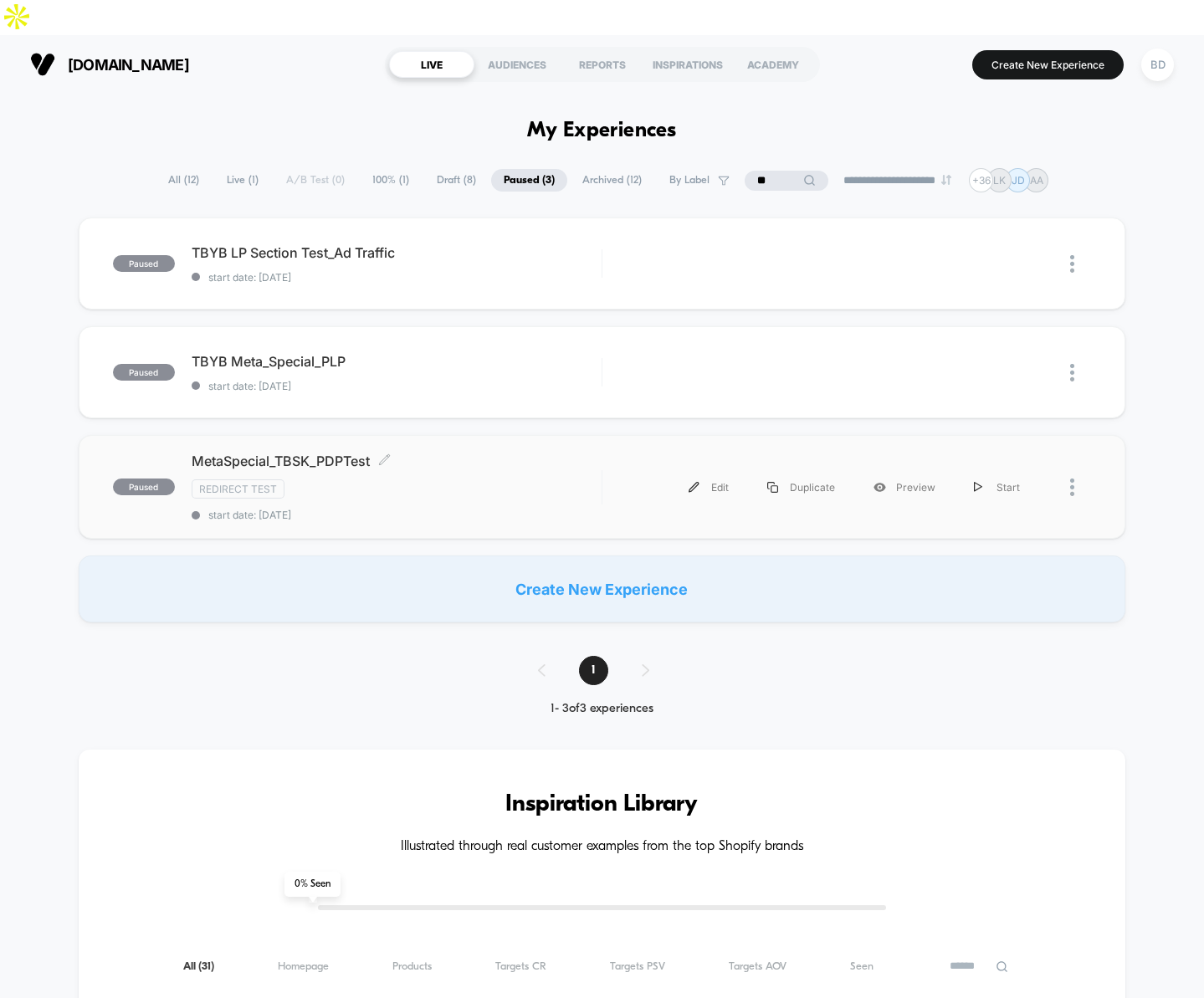
click at [285, 453] on span "MetaSpecial_TBSK_PDPTest Click to edit experience details" at bounding box center [397, 461] width 410 height 17
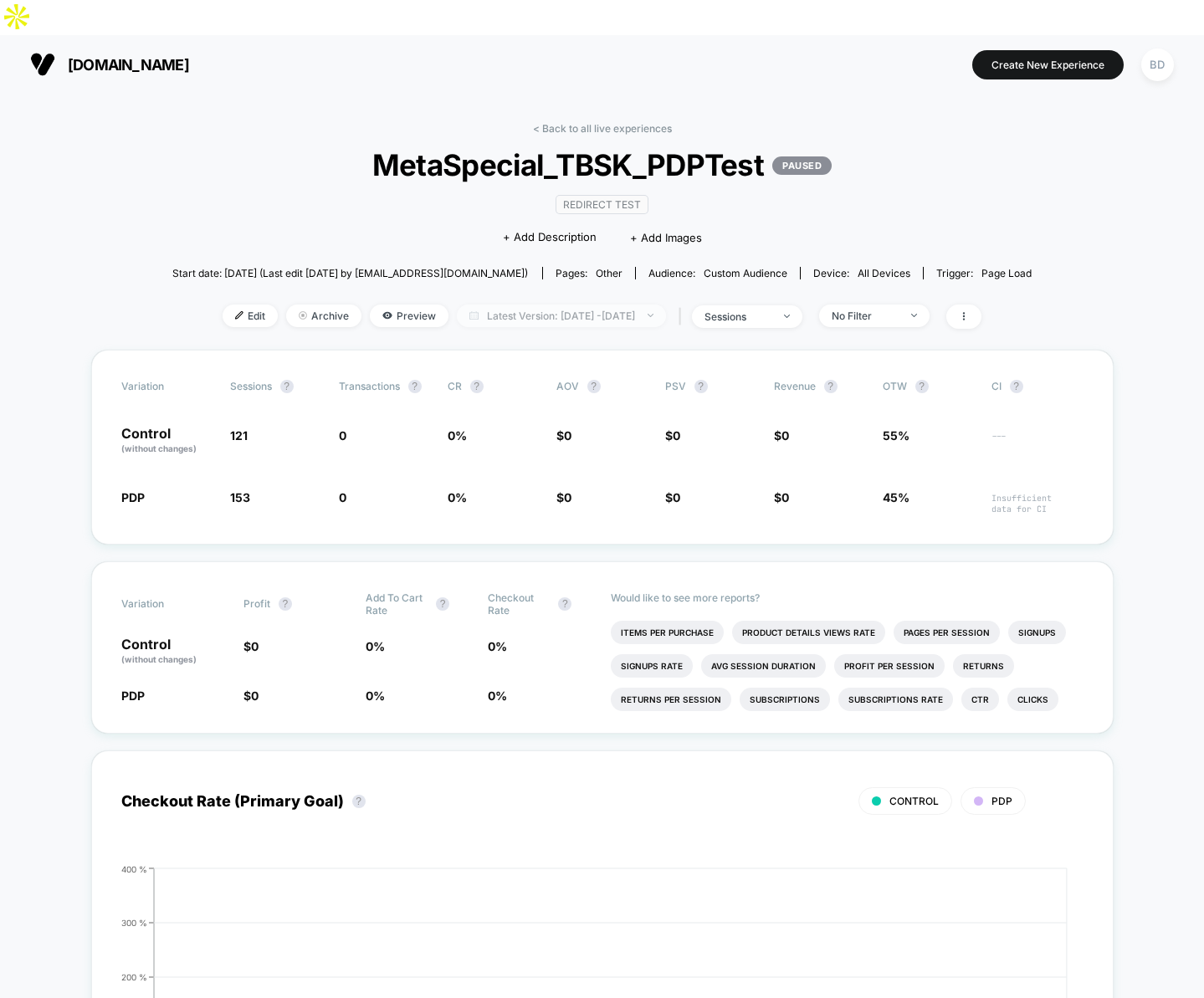
click at [506, 305] on span "Latest Version: Jul 24, 2025 - Aug 20, 2025" at bounding box center [561, 316] width 210 height 22
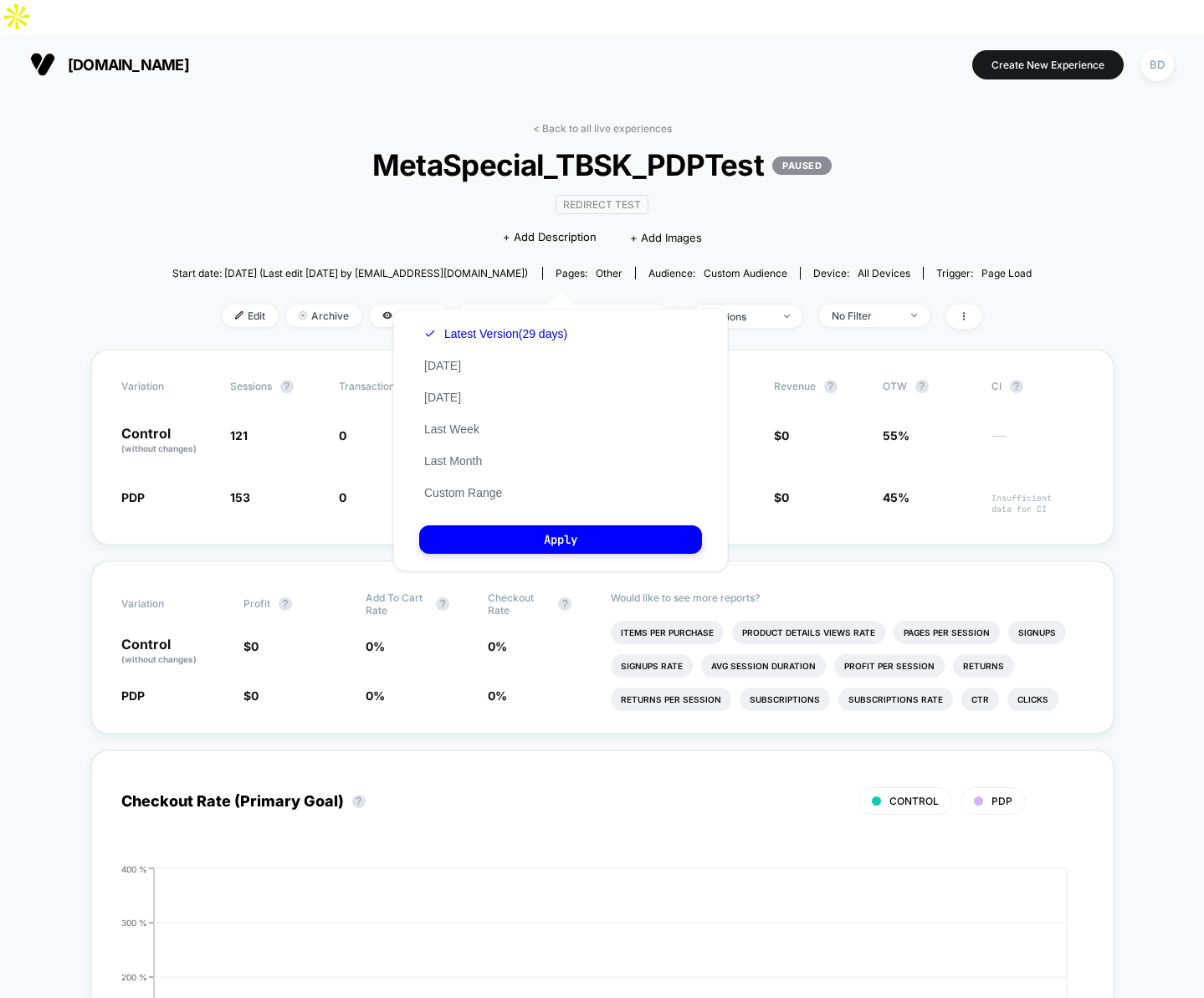
click at [370, 267] on span "Start date: 7/24/2025 (Last edit 7/30/2025 by hroth@asbeauty.com)" at bounding box center [350, 272] width 355 height 12
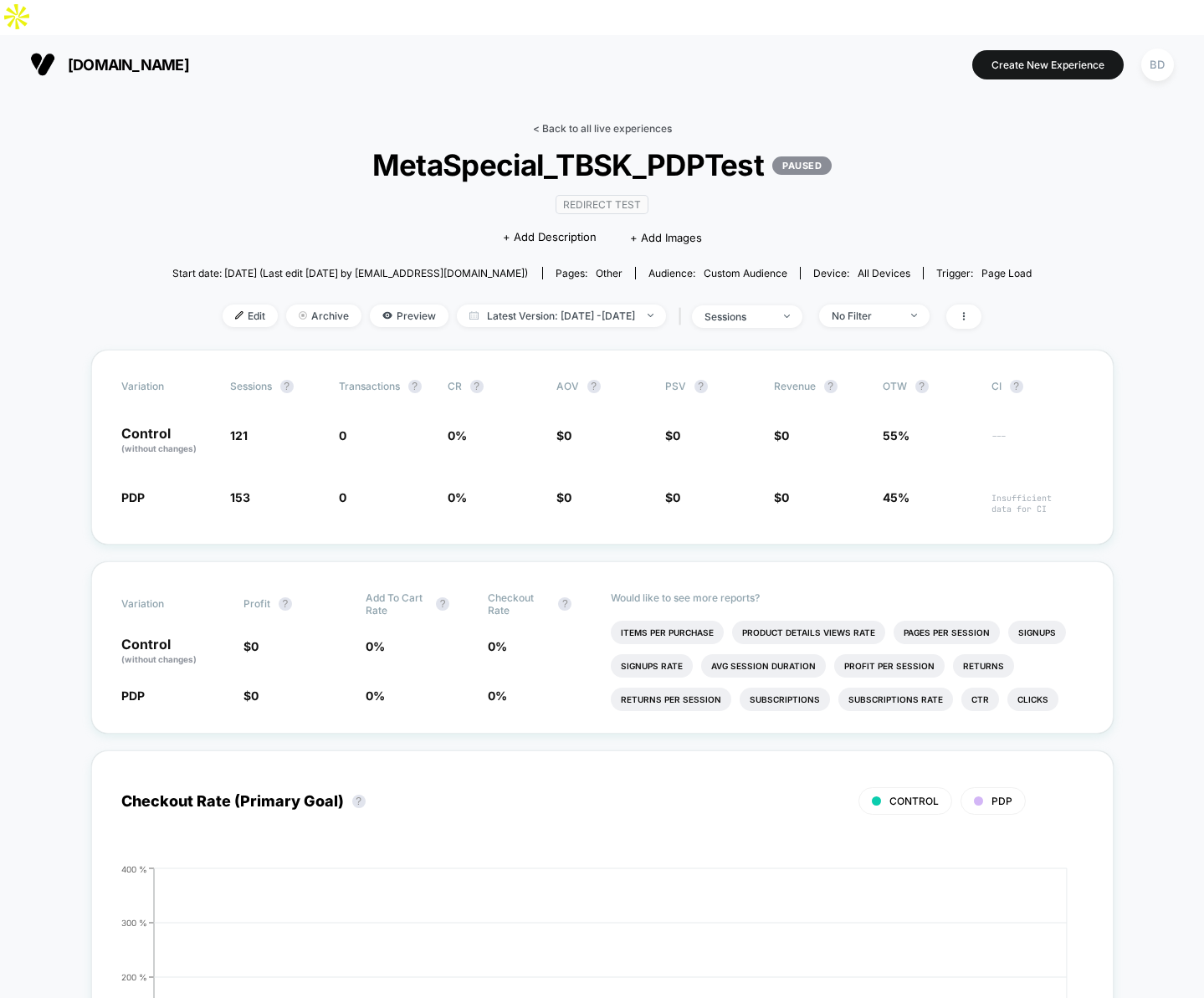
click at [567, 123] on link "< Back to all live experiences" at bounding box center [602, 128] width 139 height 12
select select "*"
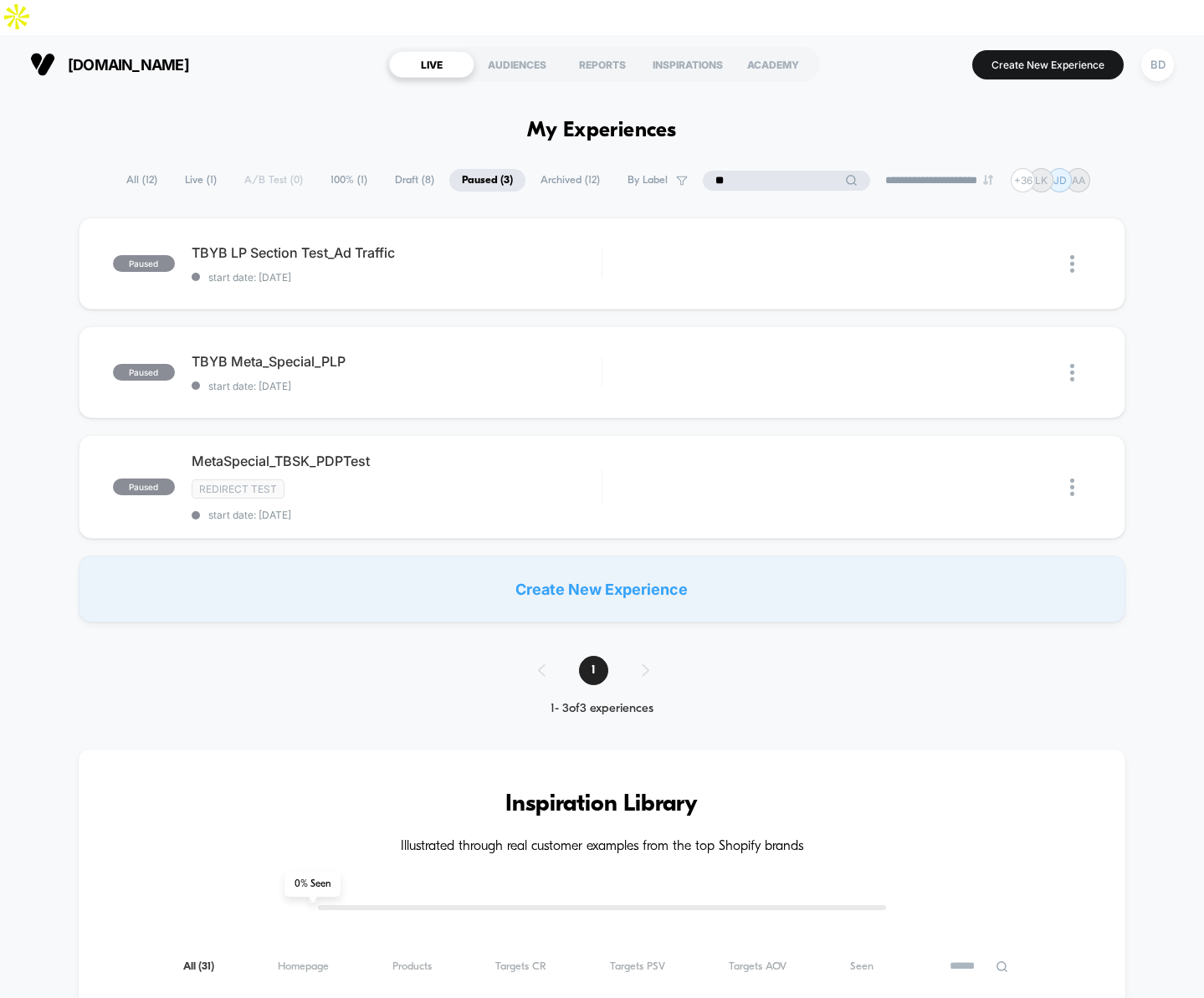
click at [767, 171] on input "**" at bounding box center [786, 181] width 167 height 20
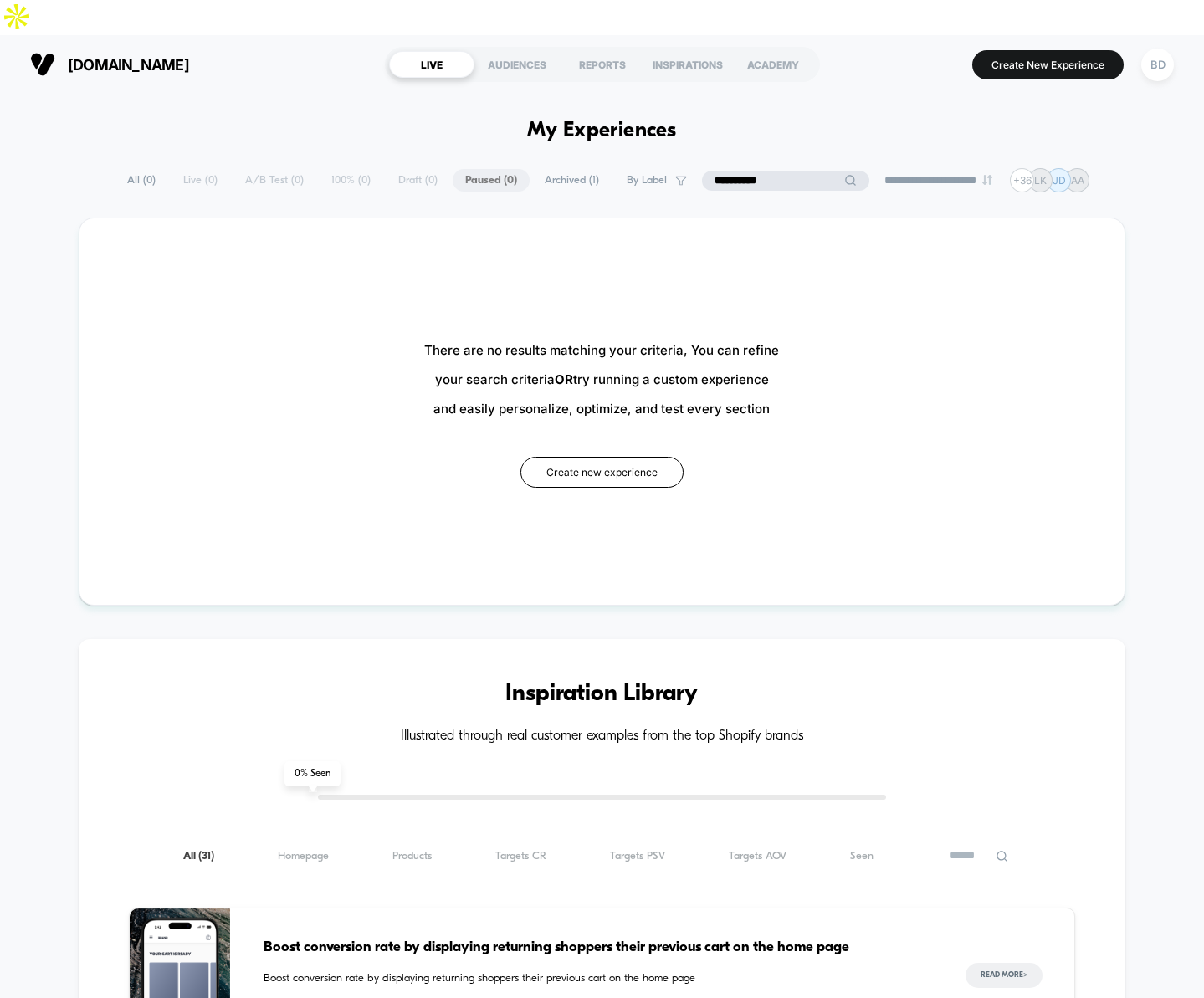
drag, startPoint x: 791, startPoint y: 155, endPoint x: 723, endPoint y: 151, distance: 68.1
click at [723, 171] on input "**********" at bounding box center [786, 181] width 167 height 20
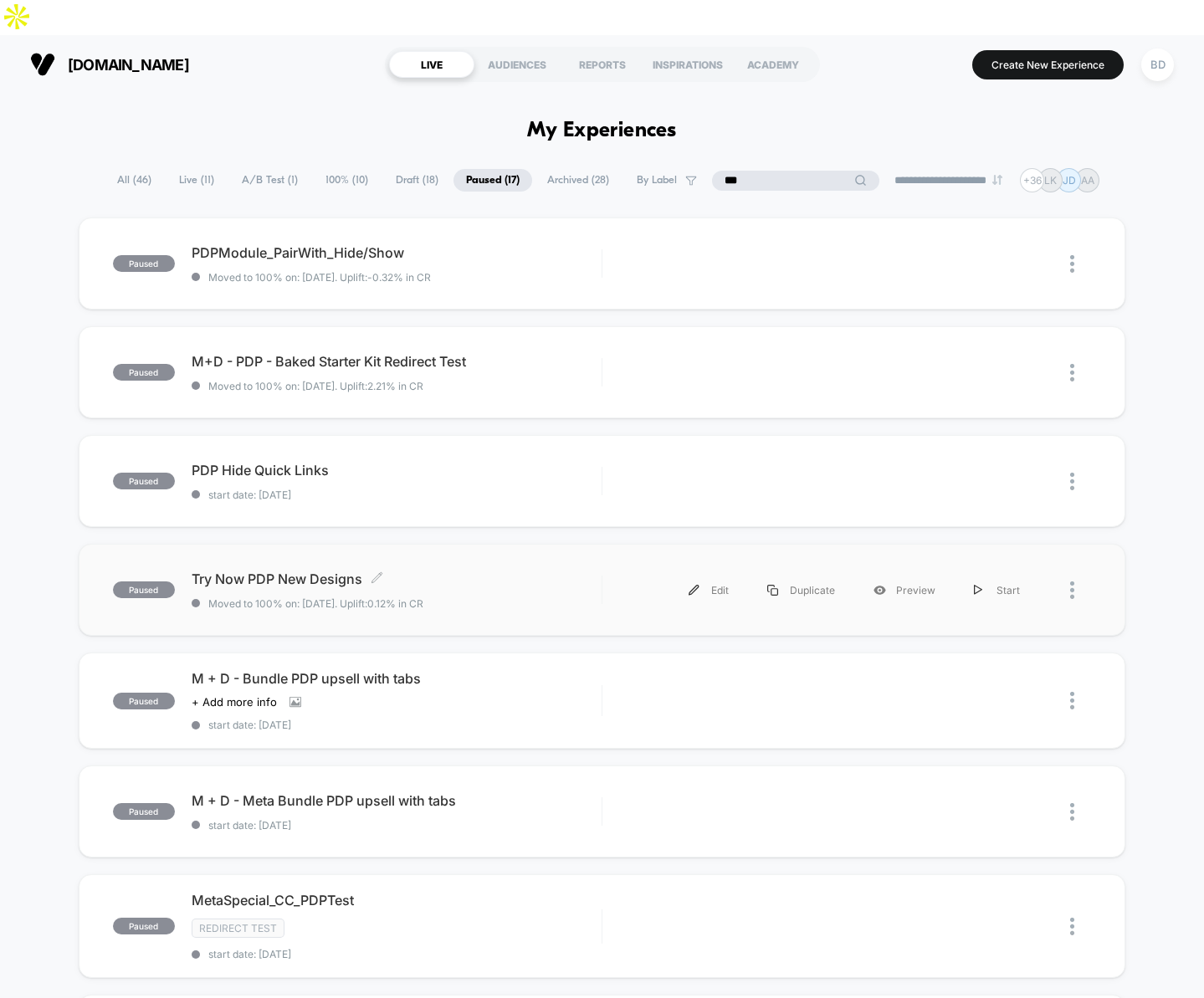
type input "***"
click at [51, 536] on div "paused PDPModule_PairWith_Hide/Show Moved to 100% on: 10/19/2024 . Uplift: -0.3…" at bounding box center [602, 930] width 1204 height 1424
click at [152, 582] on span "paused" at bounding box center [144, 590] width 62 height 17
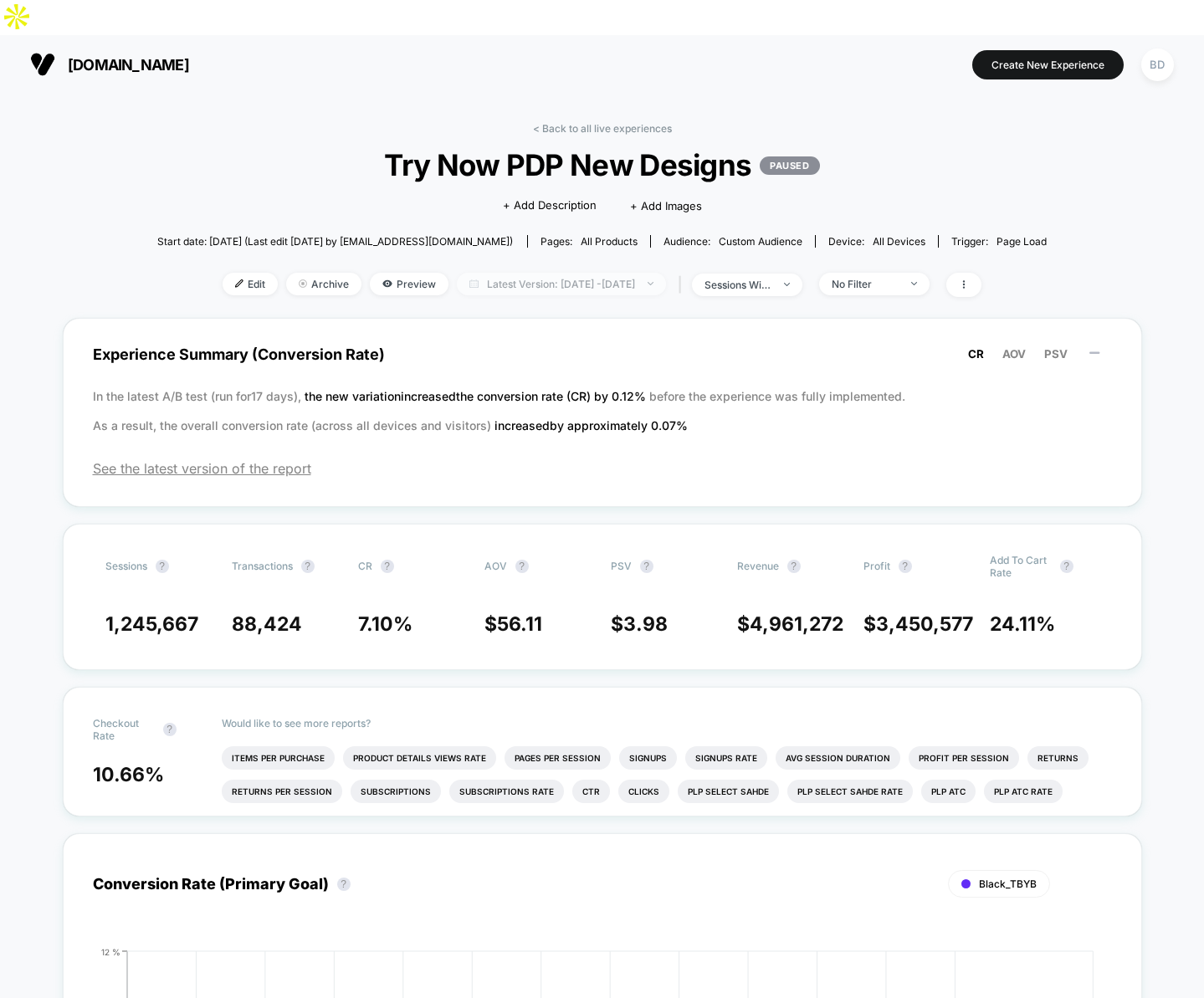
click at [525, 273] on span "Latest Version: Jul 15, 2025 - Aug 20, 2025" at bounding box center [561, 284] width 210 height 22
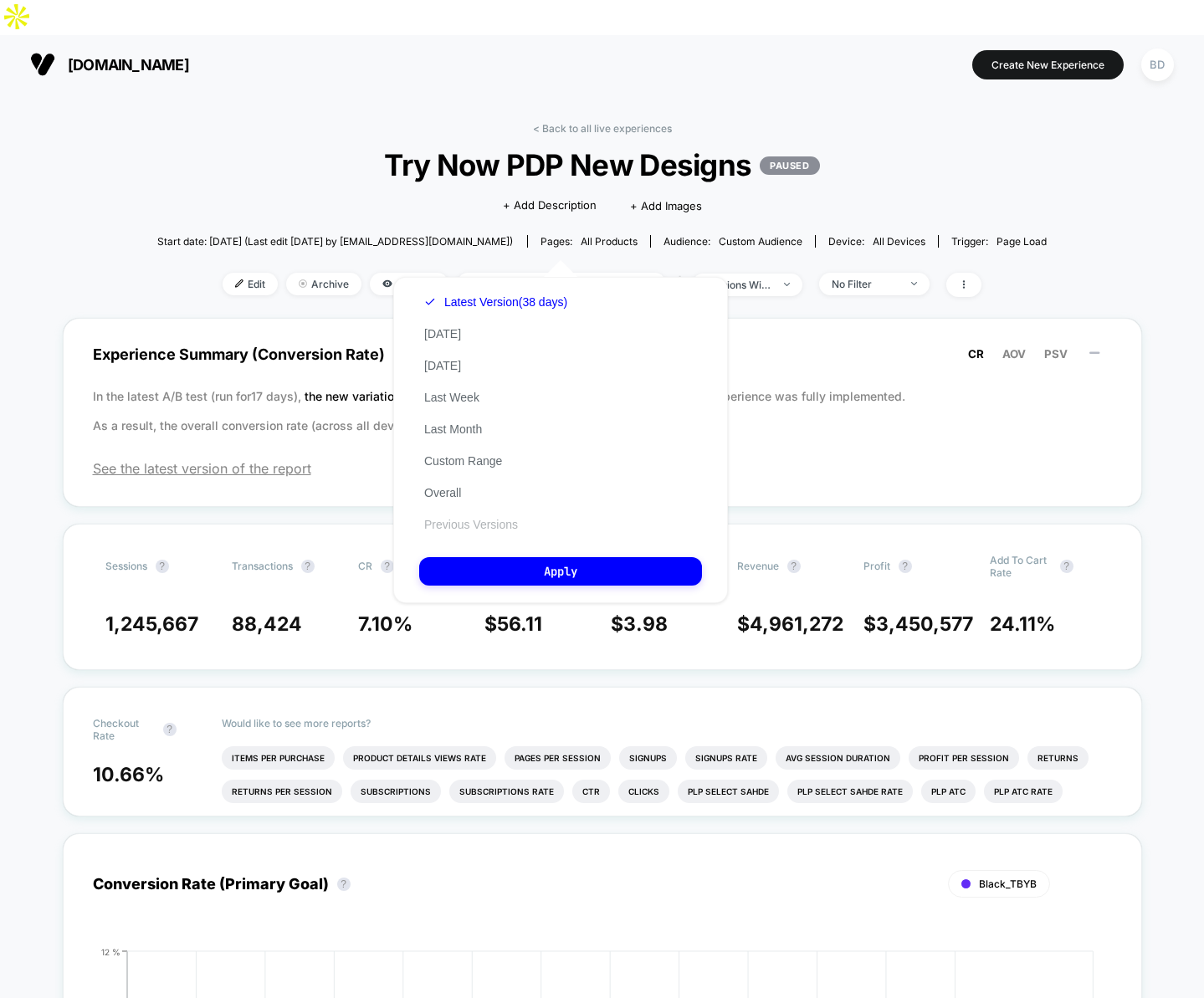
click at [479, 520] on button "Previous Versions" at bounding box center [471, 525] width 104 height 15
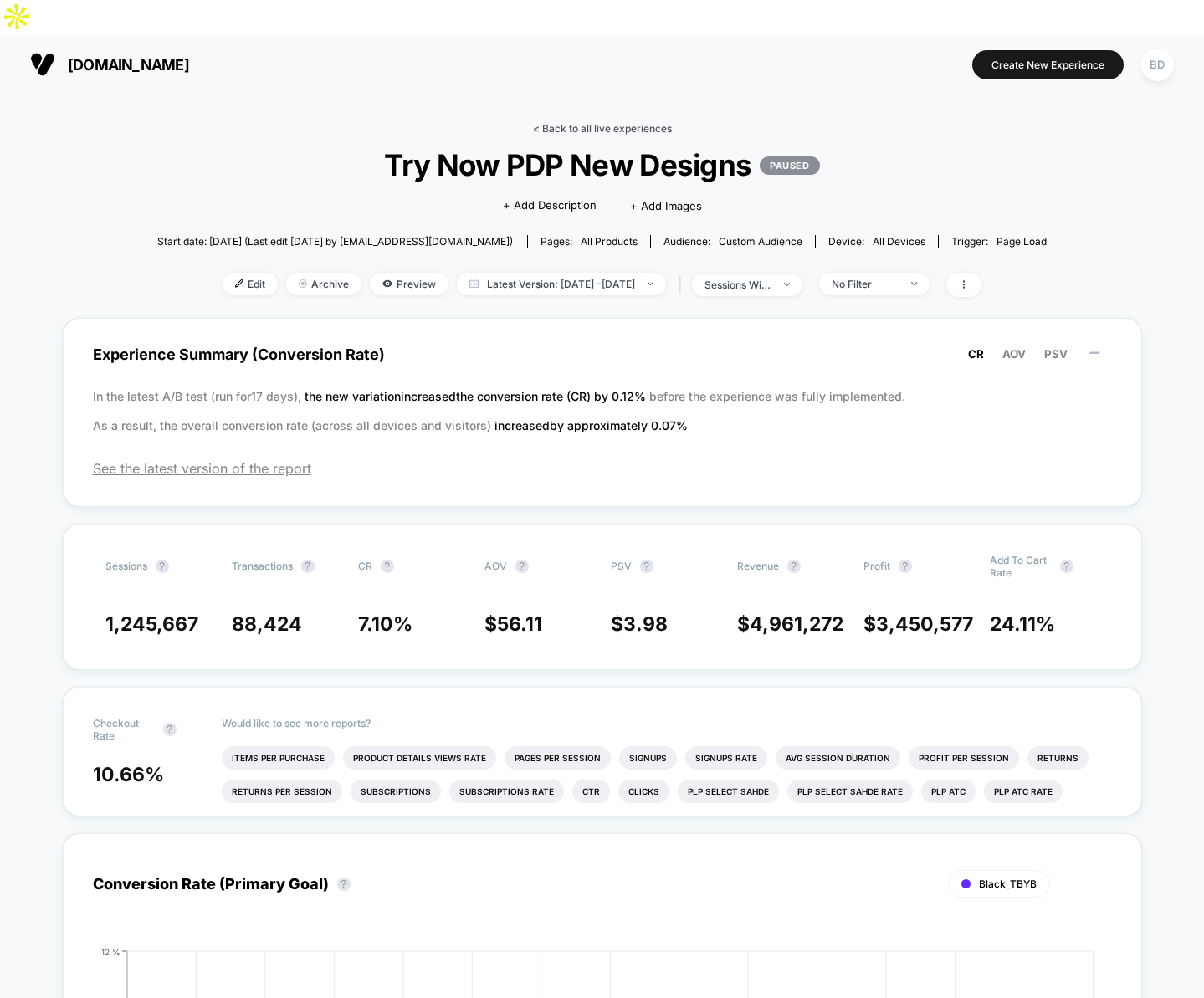
click at [568, 123] on link "< Back to all live experiences" at bounding box center [602, 128] width 139 height 12
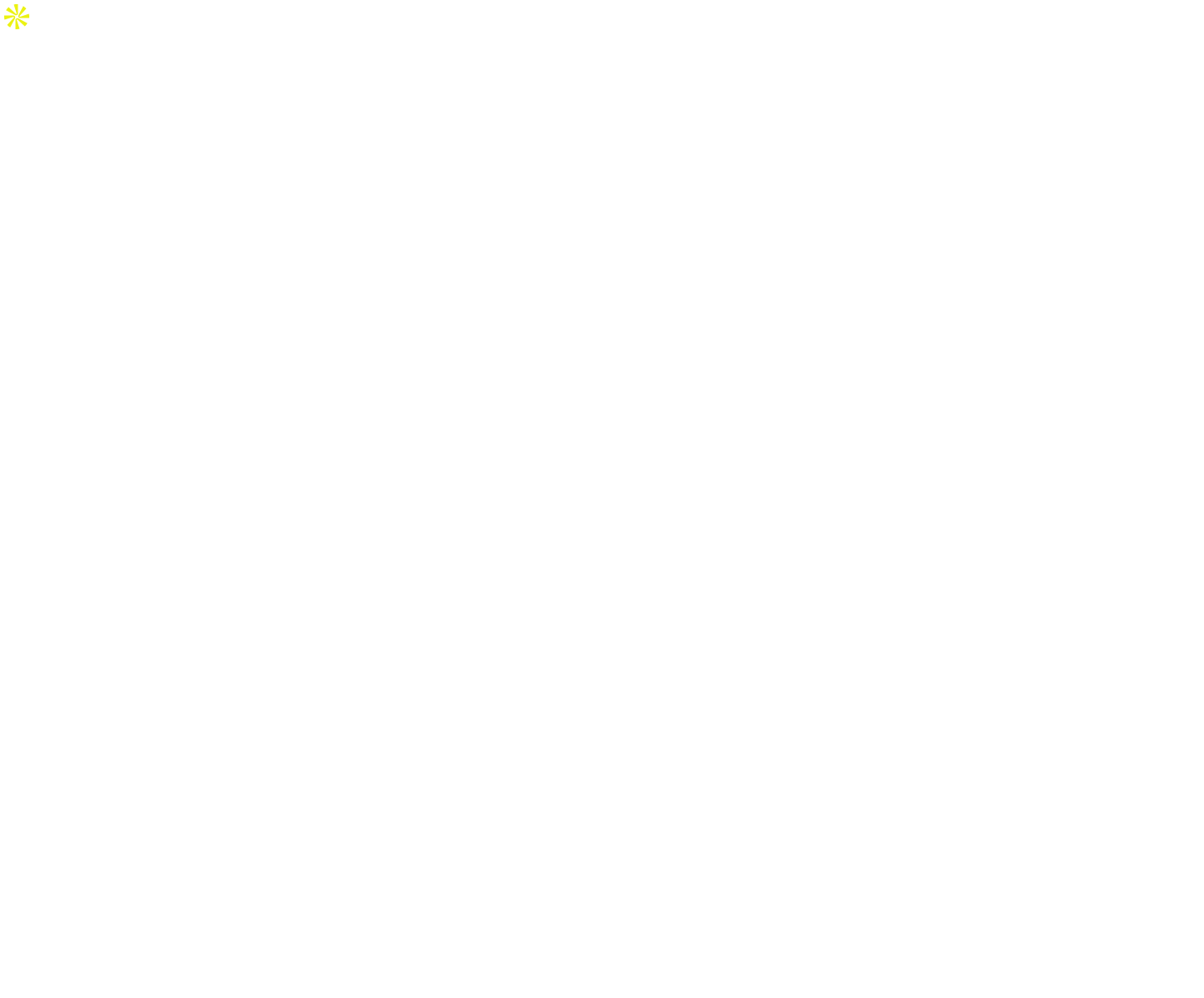
select select "*"
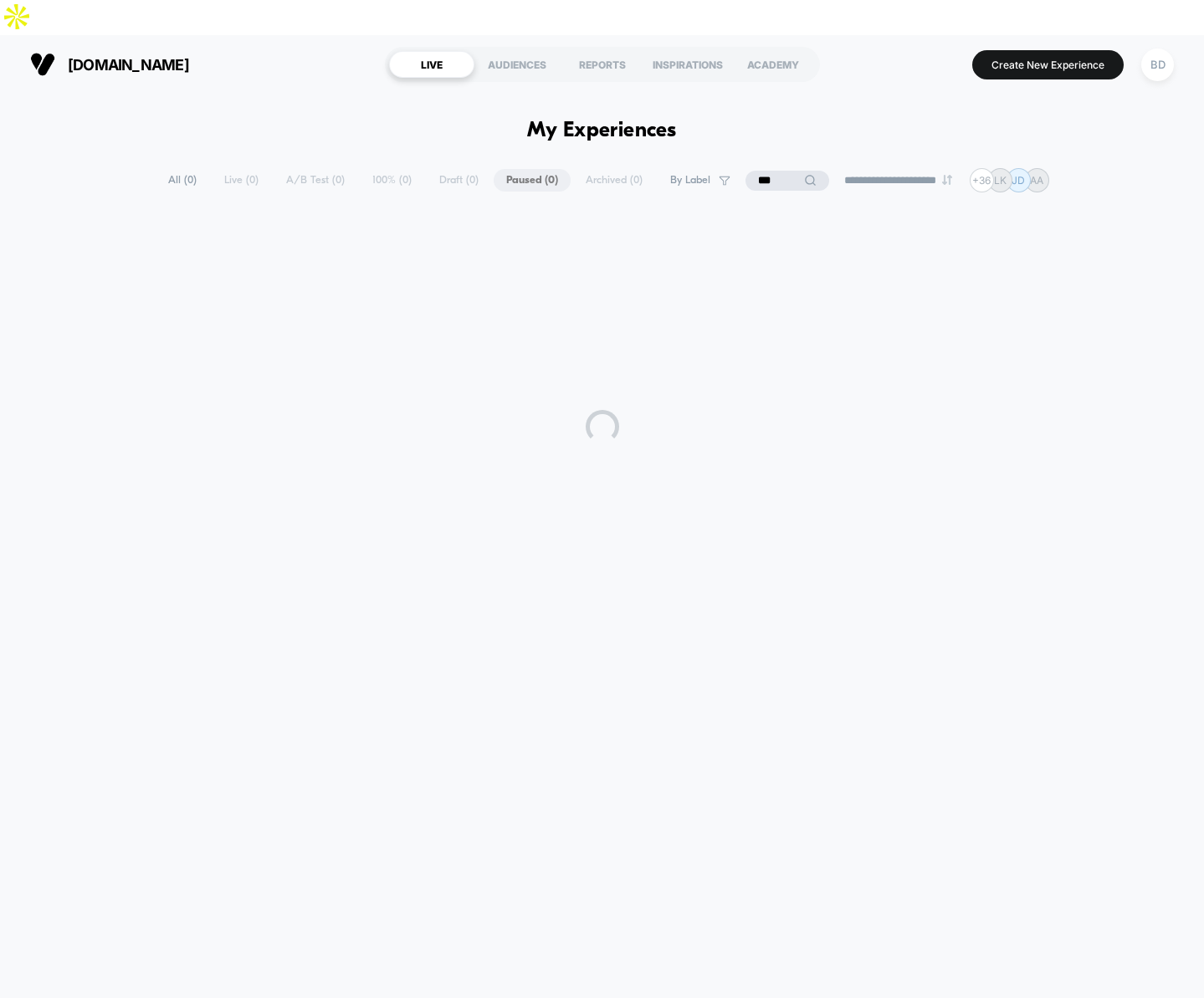
click at [74, 453] on div at bounding box center [602, 427] width 1204 height 418
click at [278, 57] on div "laurageller.com LIVE AUDIENCES REPORTS INSPIRATIONS ACADEMY Create New Experien…" at bounding box center [602, 65] width 1204 height 59
click at [297, 94] on div "**********" at bounding box center [602, 555] width 1204 height 923
click at [223, 168] on div "**********" at bounding box center [602, 181] width 893 height 24
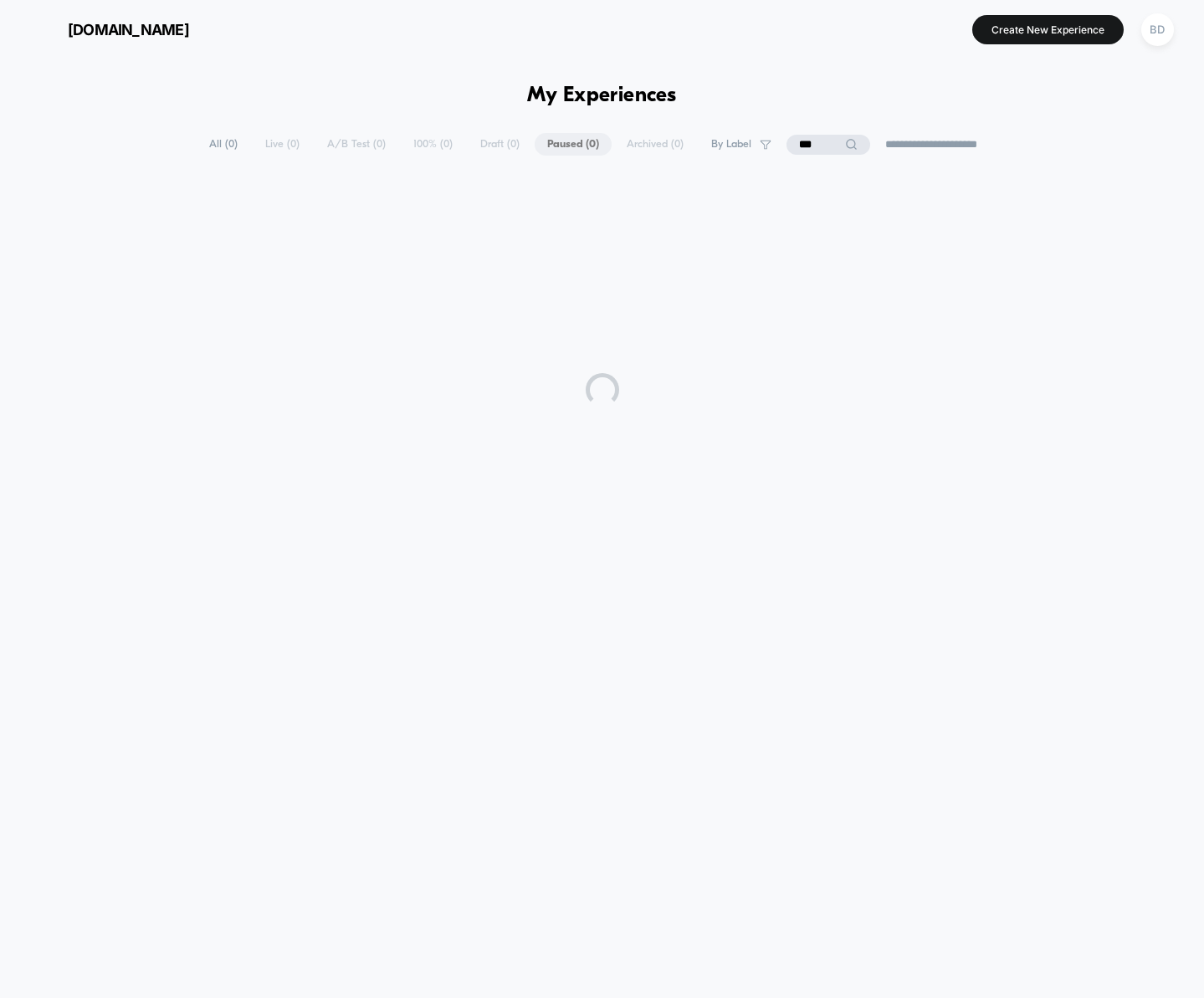
select select "*"
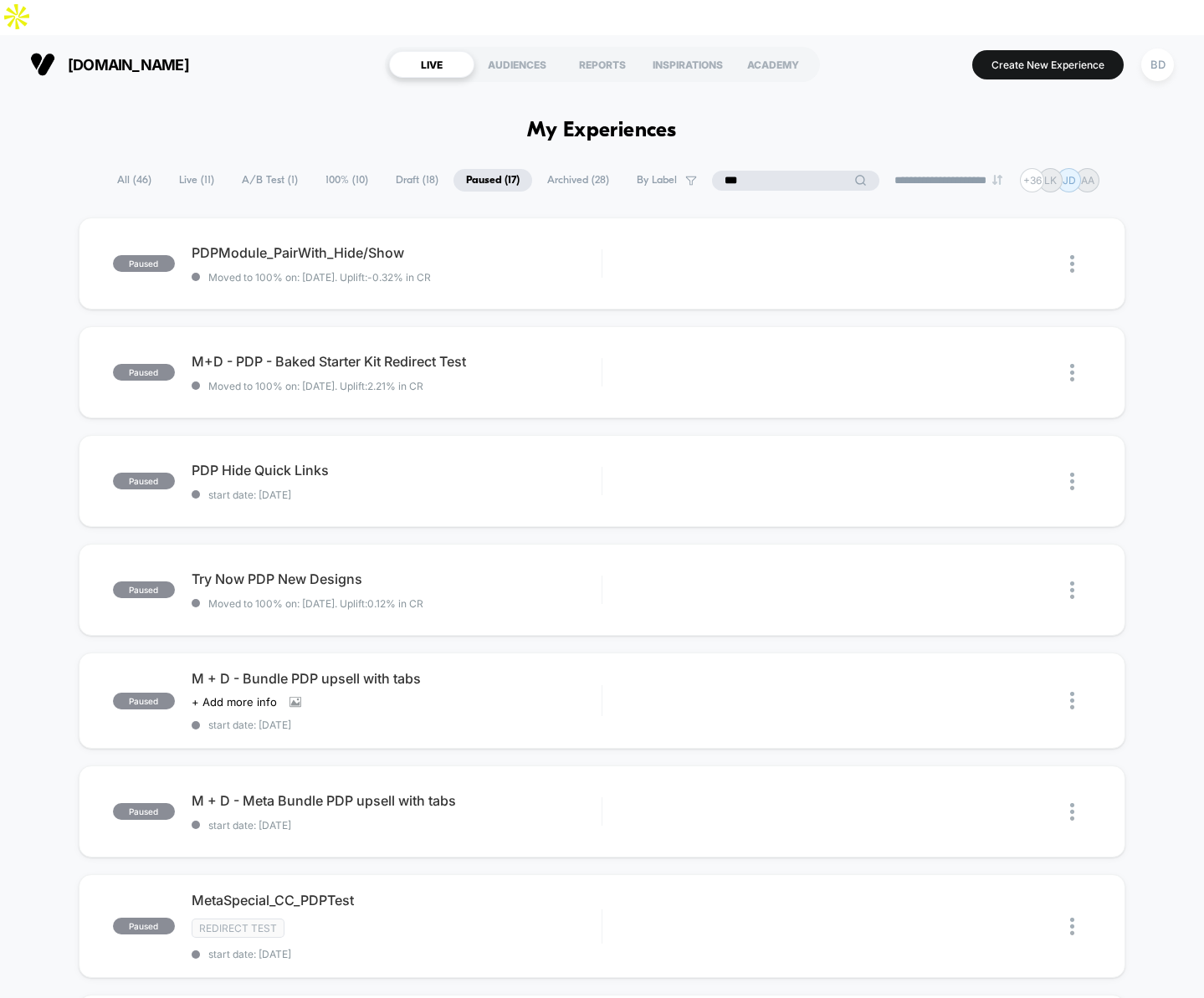
drag, startPoint x: 797, startPoint y: 147, endPoint x: 718, endPoint y: 138, distance: 79.5
click at [718, 171] on input "***" at bounding box center [795, 181] width 167 height 20
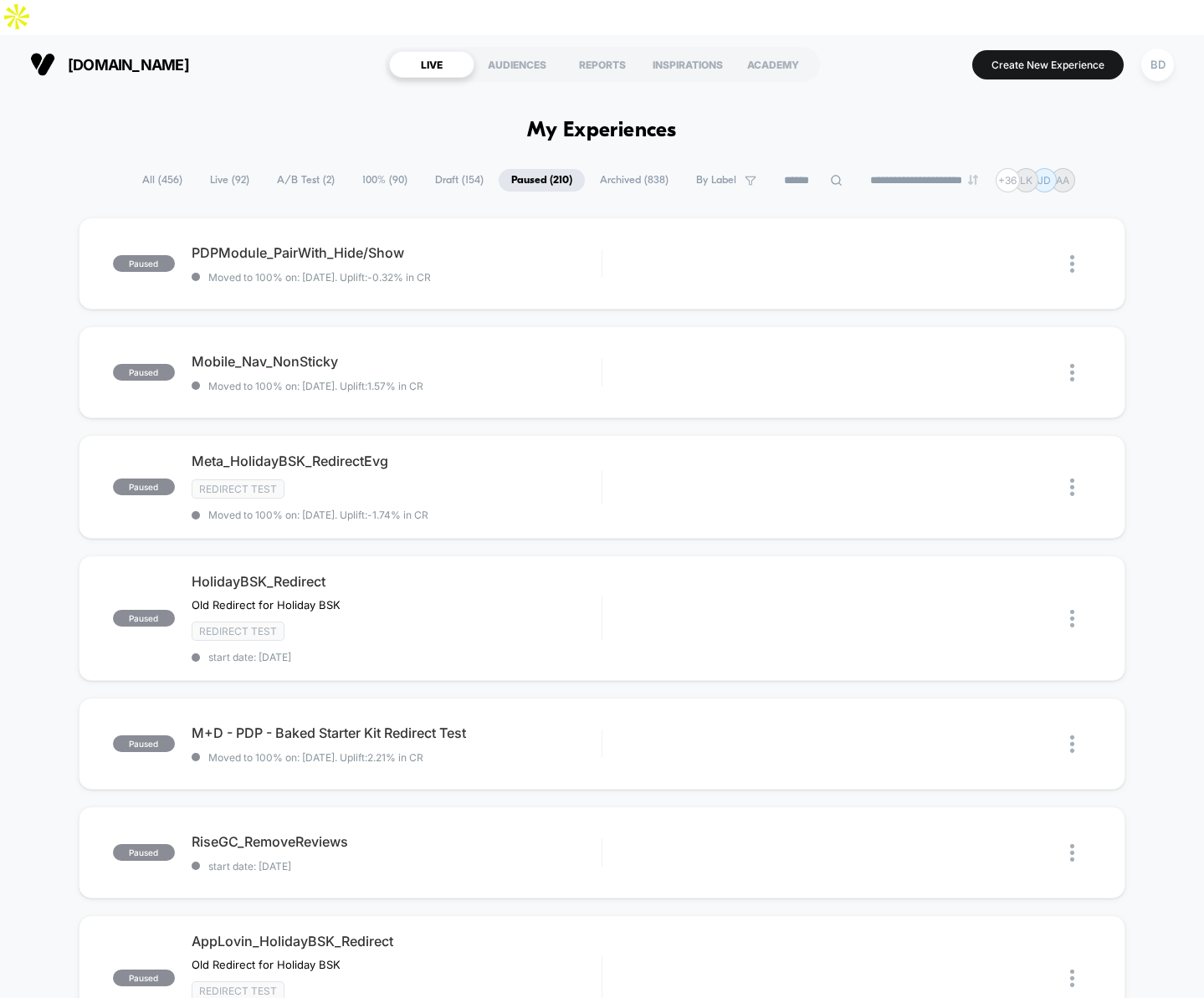
click at [745, 175] on icon at bounding box center [750, 181] width 12 height 12
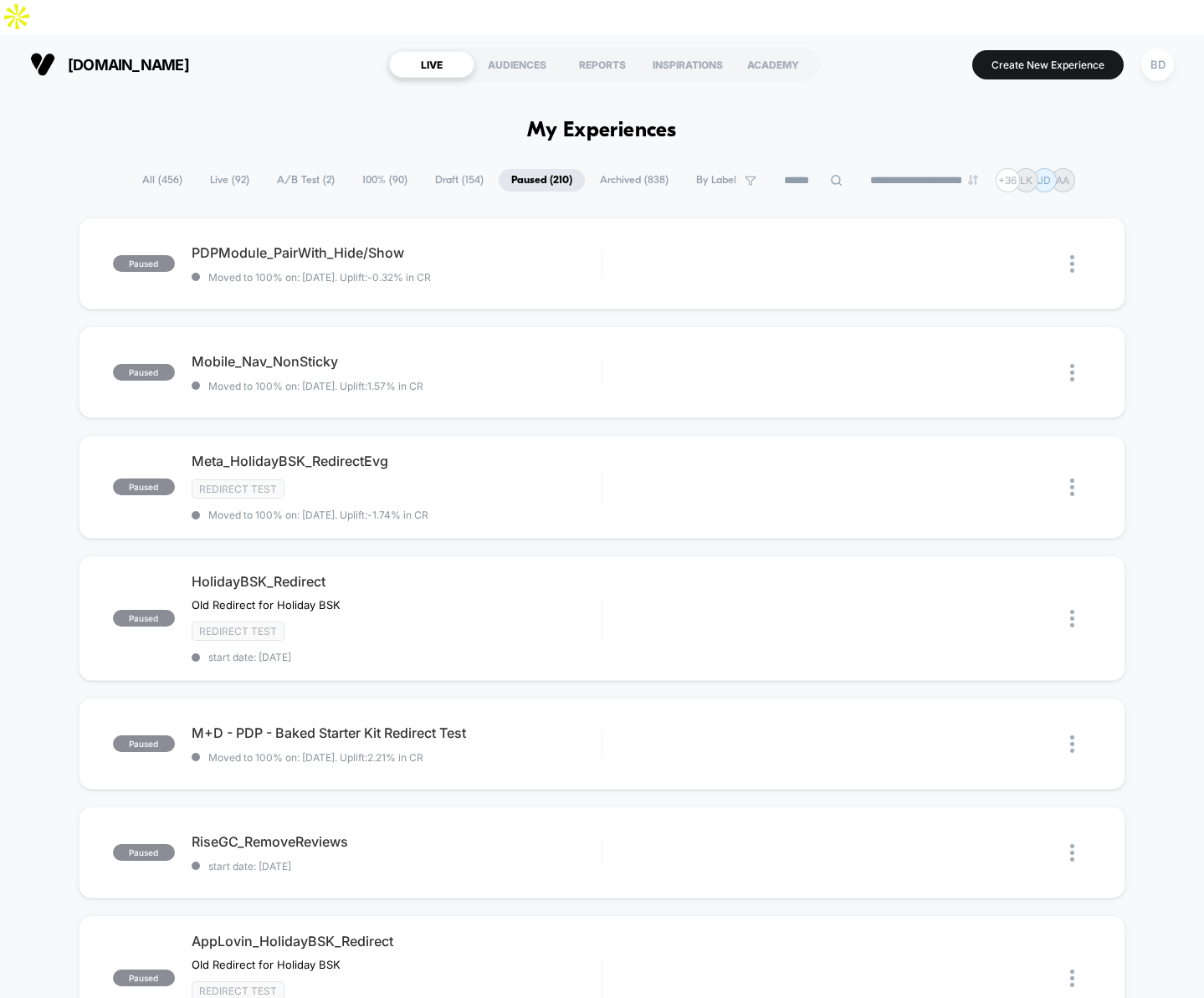
click at [149, 169] on span "All ( 456 )" at bounding box center [163, 181] width 65 height 22
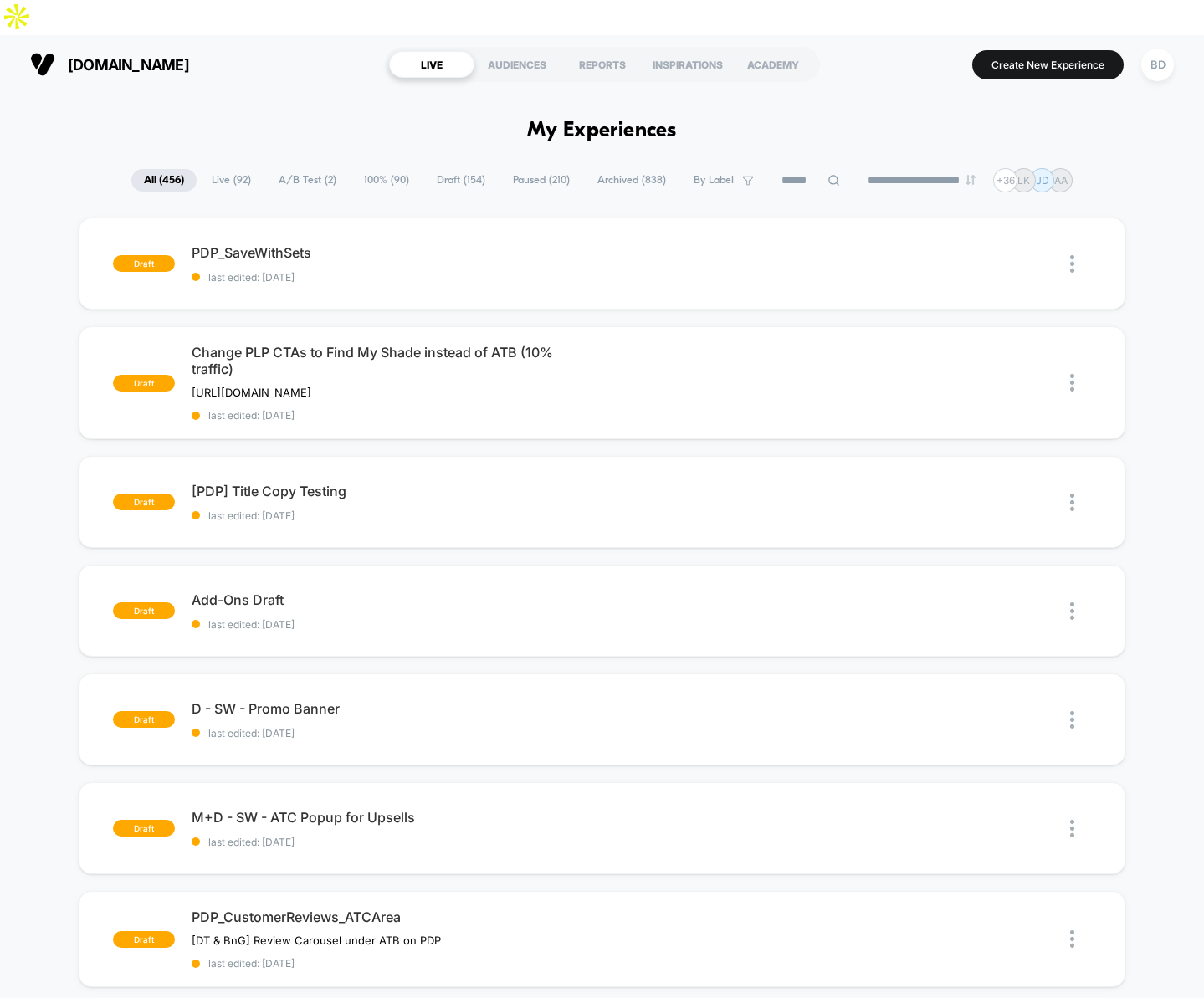
click at [228, 169] on span "Live ( 92 )" at bounding box center [231, 181] width 65 height 22
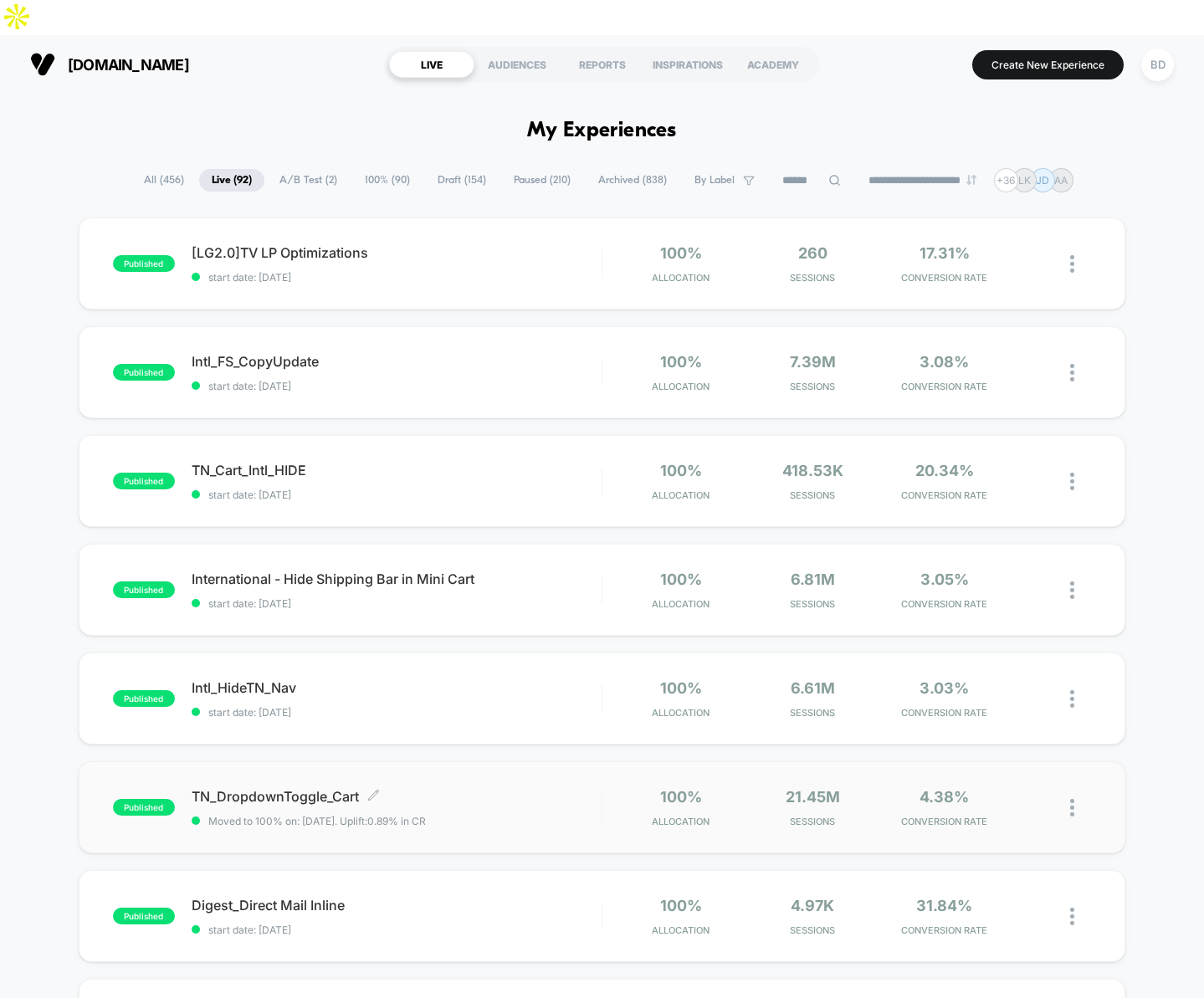
click at [264, 788] on span "TN_DropdownToggle_Cart Click to edit experience details" at bounding box center [397, 797] width 410 height 17
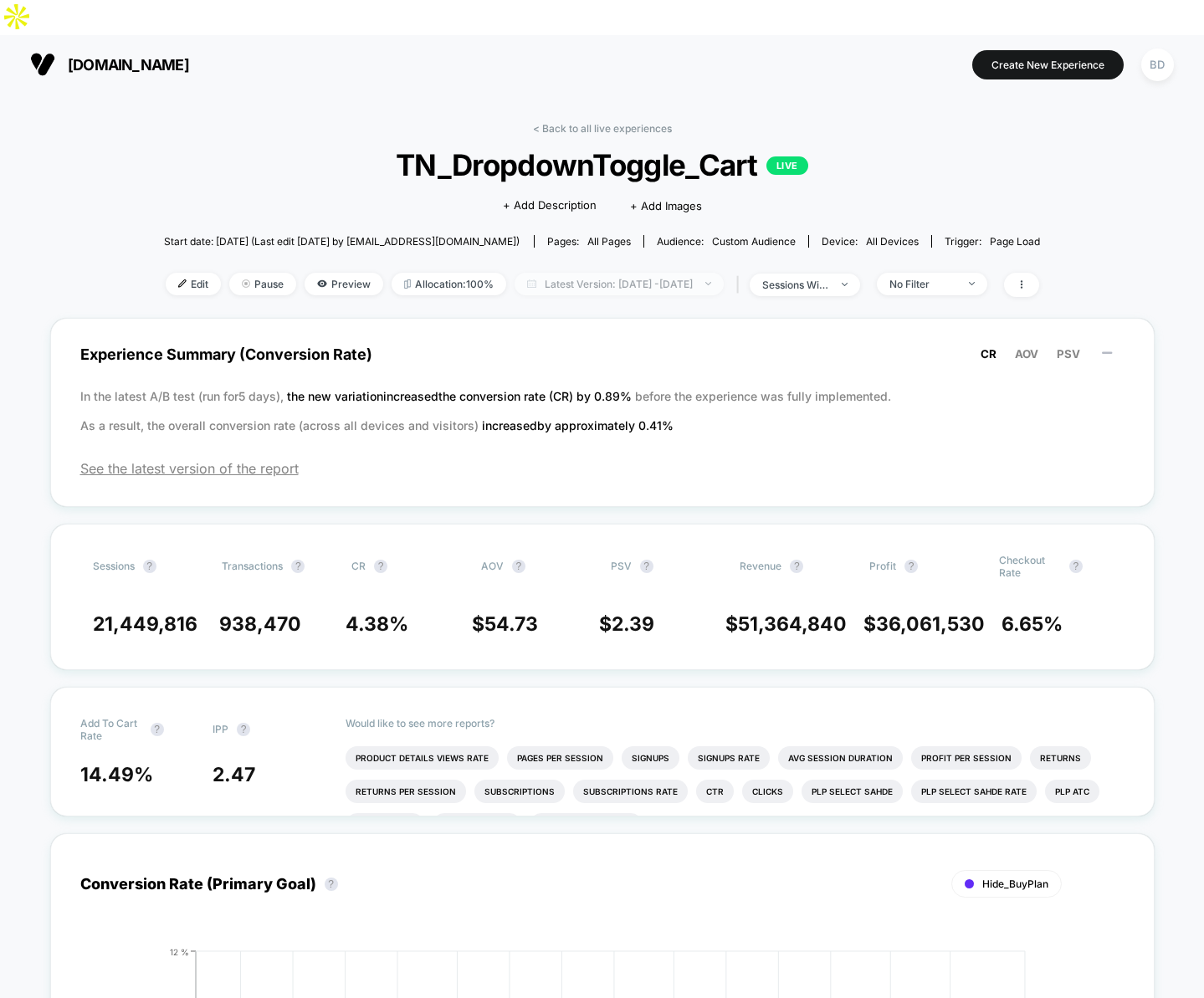
click at [582, 273] on span "Latest Version: [DATE] - [DATE]" at bounding box center [619, 284] width 210 height 22
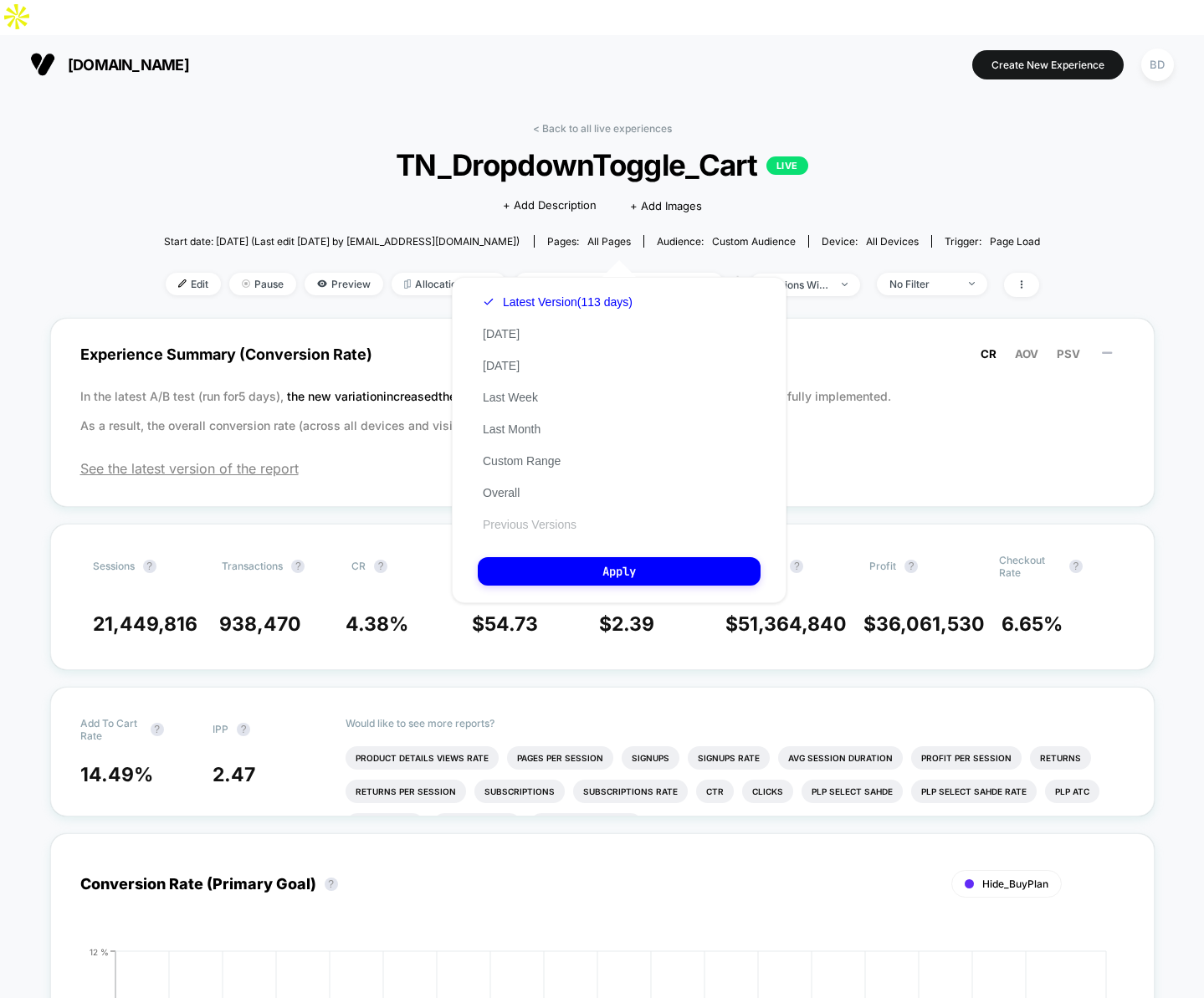
click at [518, 521] on button "Previous Versions" at bounding box center [529, 525] width 104 height 15
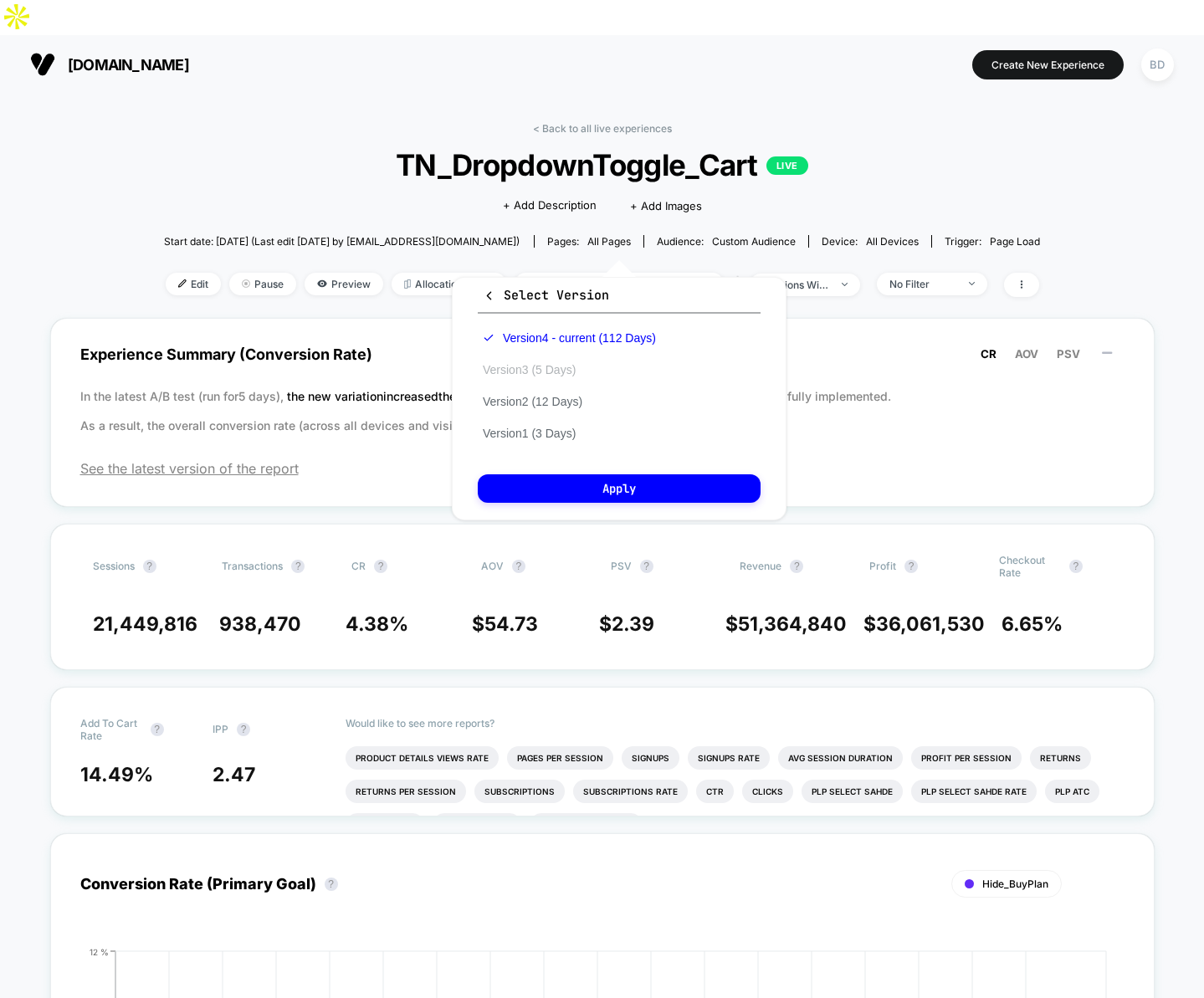
click at [557, 371] on button "Version 3 (5 Days)" at bounding box center [529, 369] width 103 height 15
click at [536, 403] on button "Version 2 (12 Days)" at bounding box center [532, 401] width 109 height 15
click at [624, 482] on button "Apply" at bounding box center [619, 488] width 283 height 28
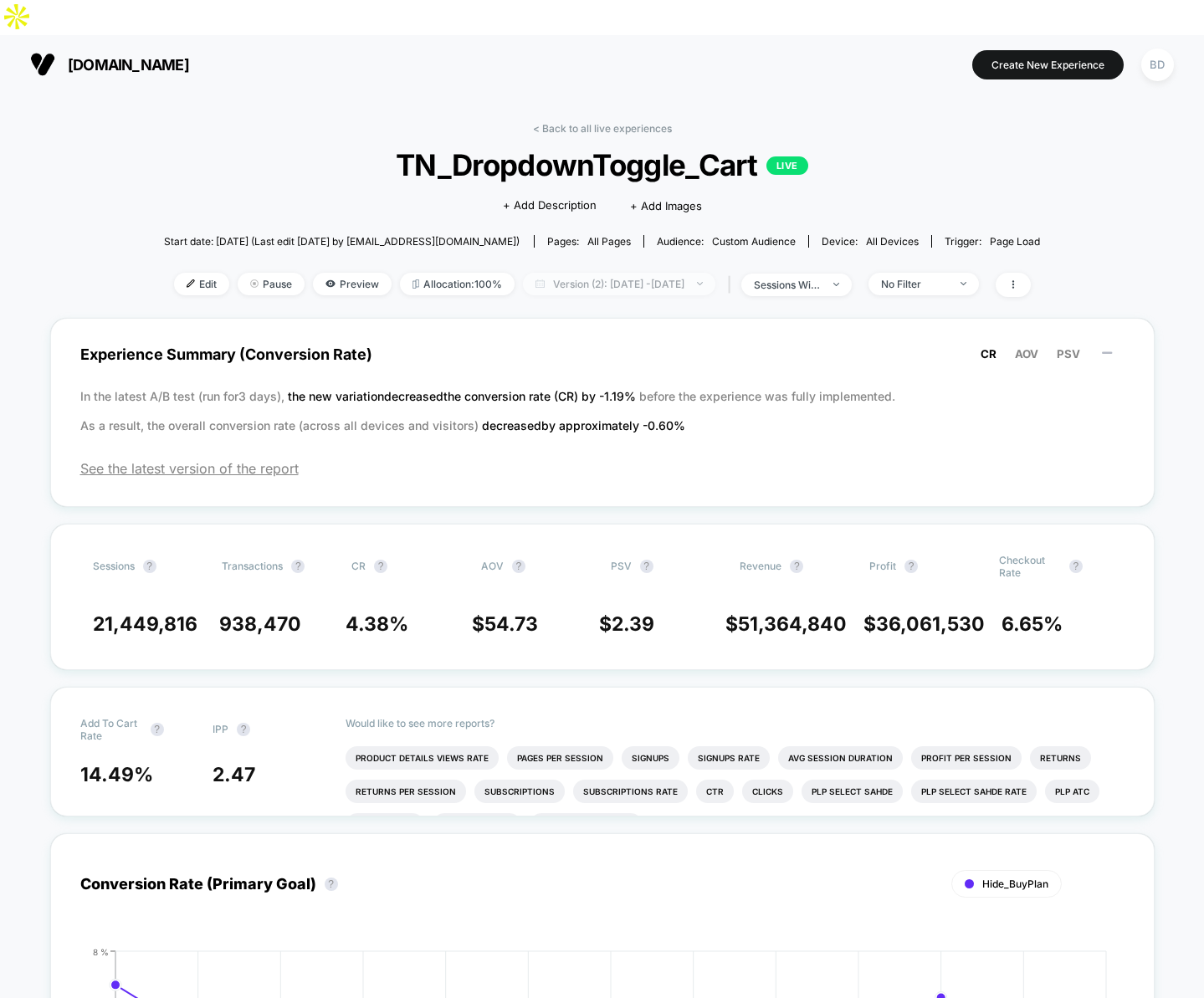
click at [598, 273] on span "Version (2): [DATE] - [DATE]" at bounding box center [619, 284] width 193 height 22
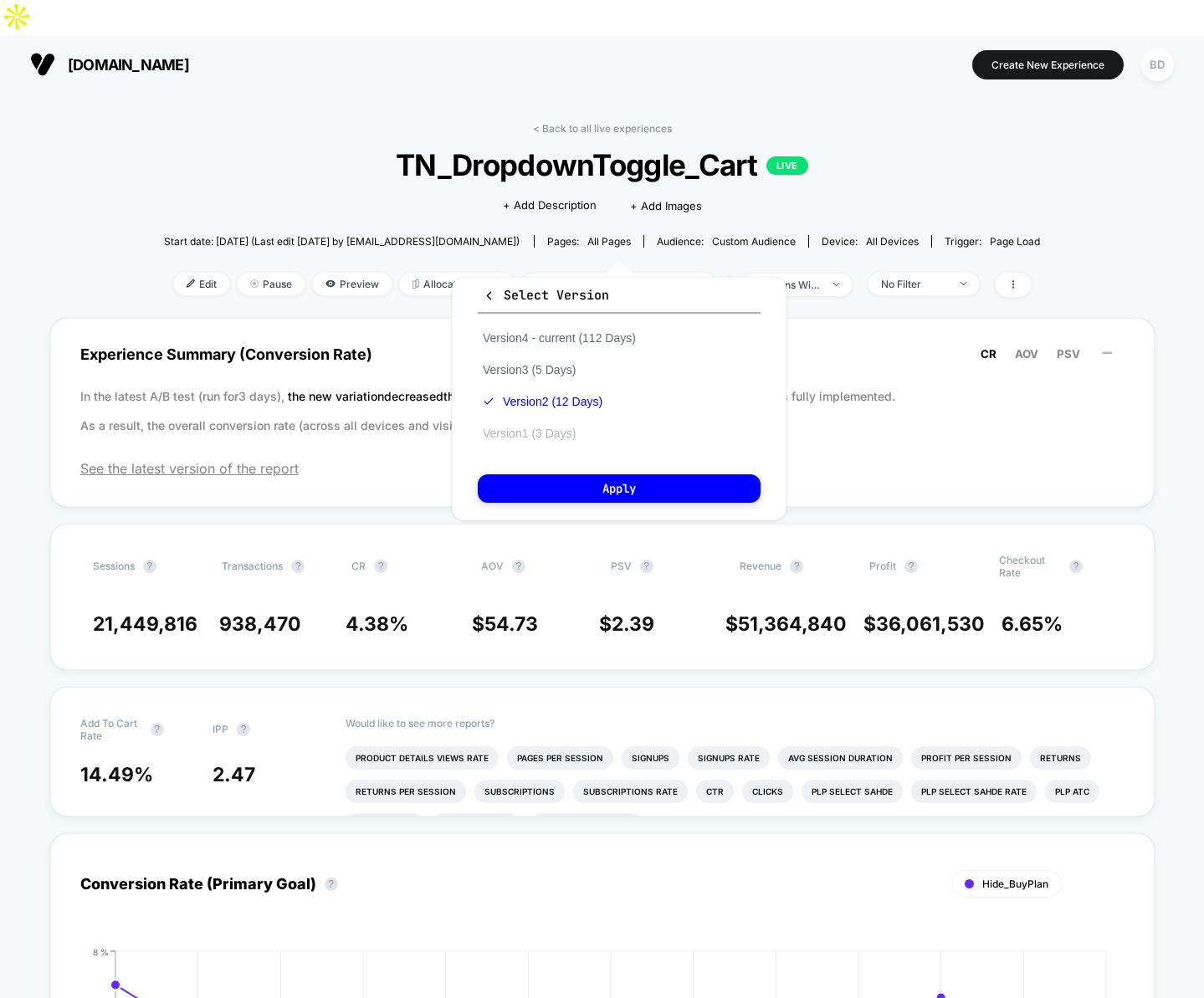
click at [554, 428] on button "Version 1 (3 Days)" at bounding box center [529, 433] width 103 height 15
click at [572, 489] on button "Apply" at bounding box center [619, 488] width 283 height 28
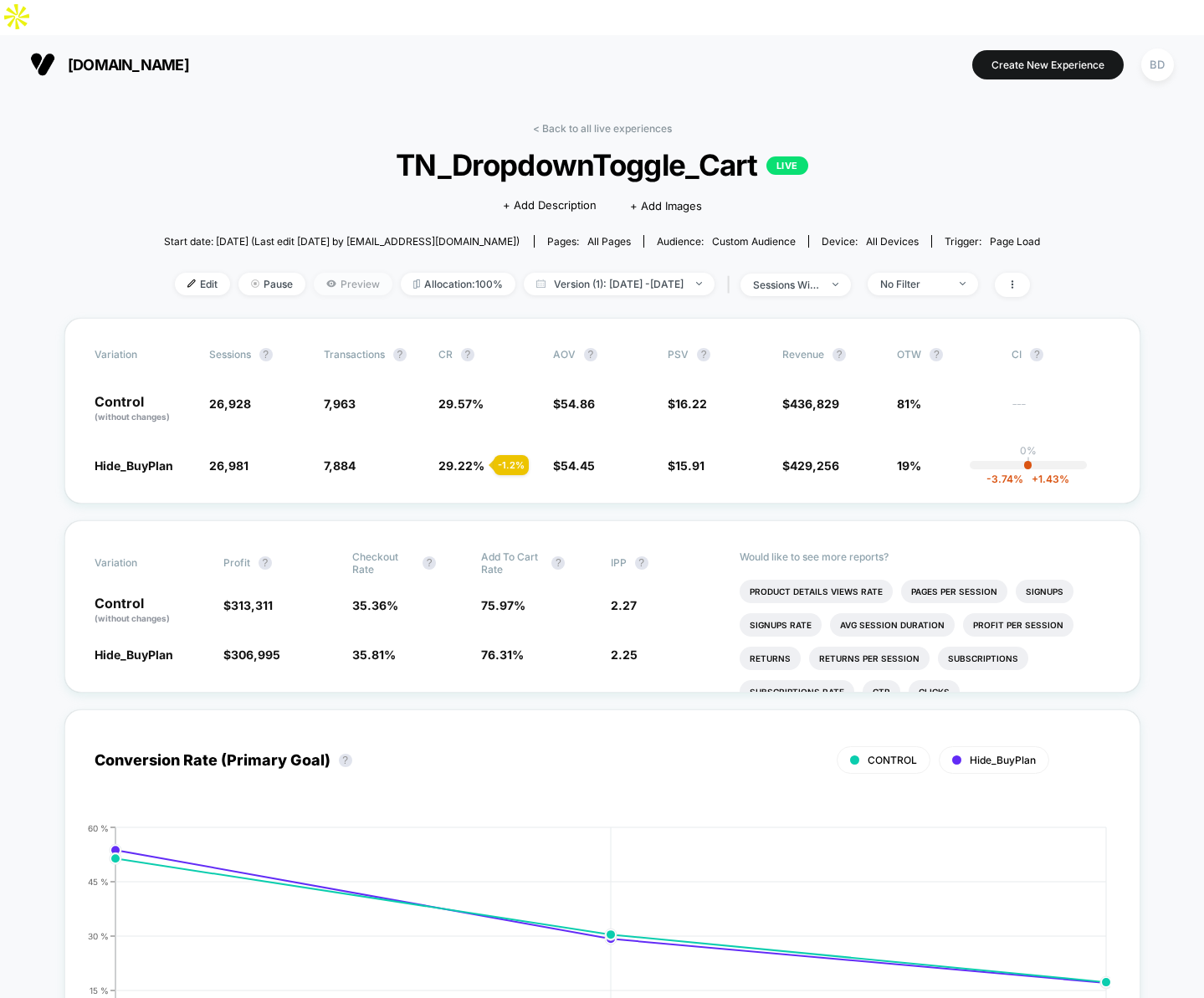
click at [326, 273] on span "Preview" at bounding box center [353, 284] width 79 height 22
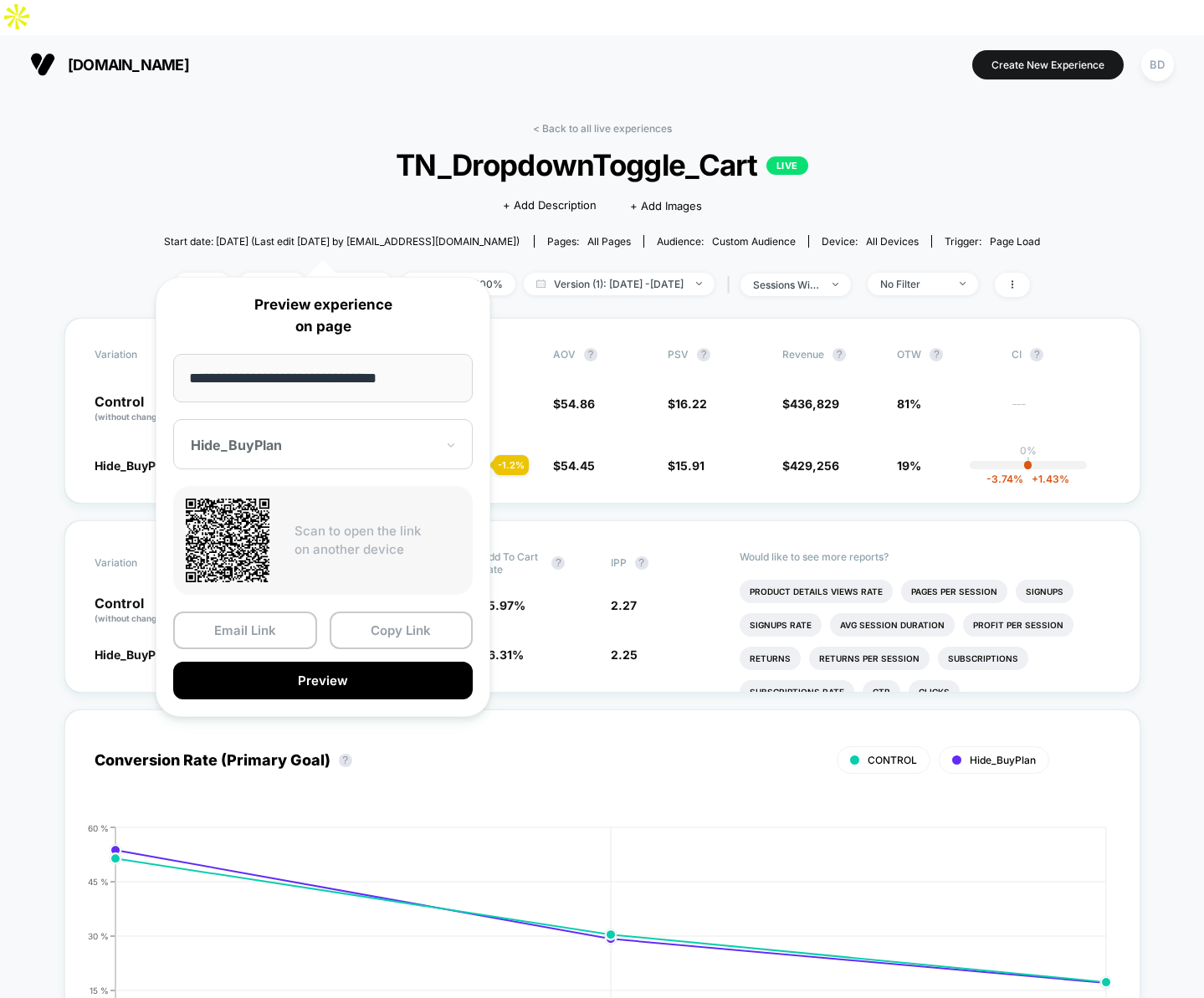
click at [331, 455] on div "Hide_BuyPlan" at bounding box center [312, 444] width 248 height 20
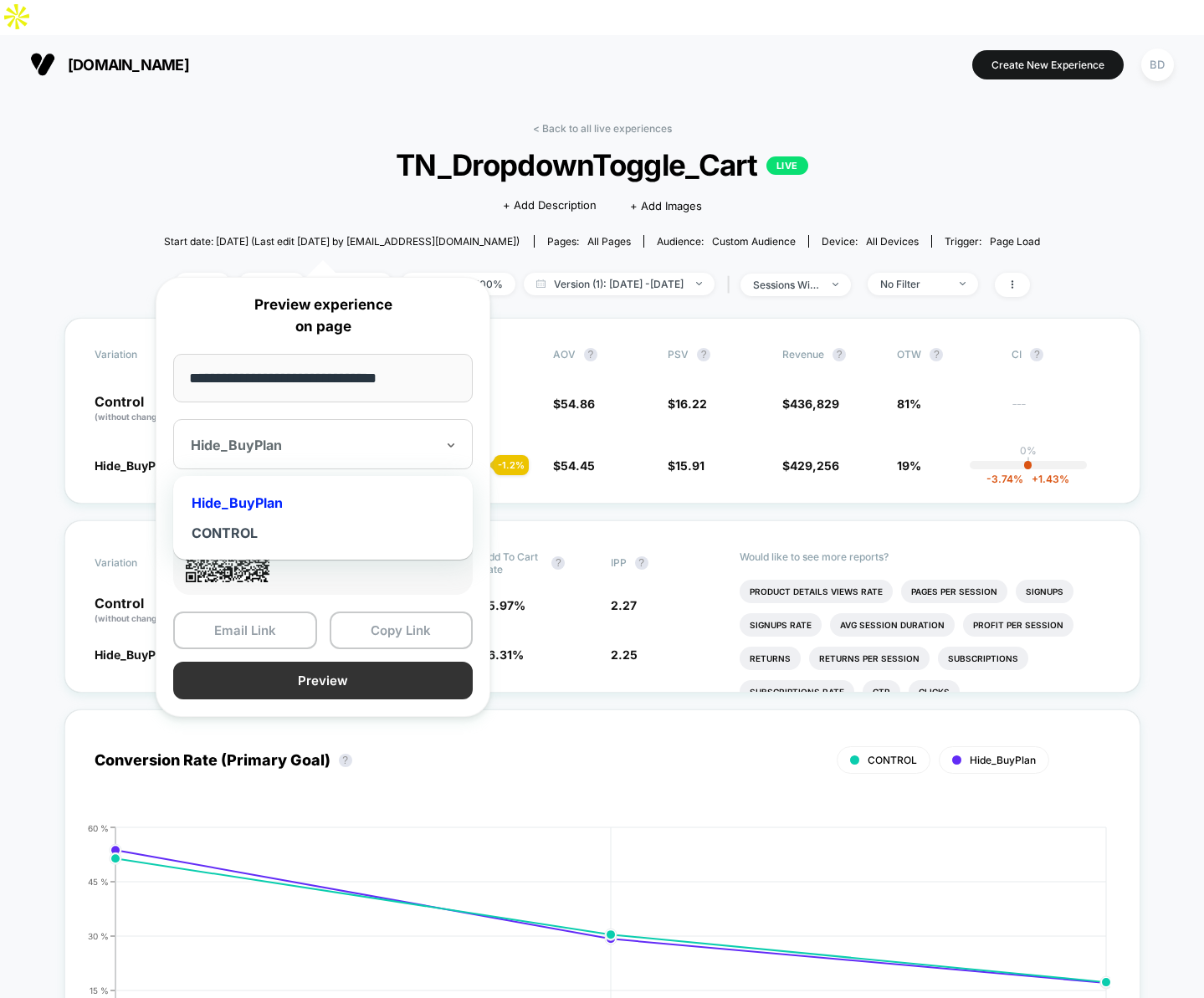
click at [319, 687] on button "Preview" at bounding box center [323, 681] width 299 height 37
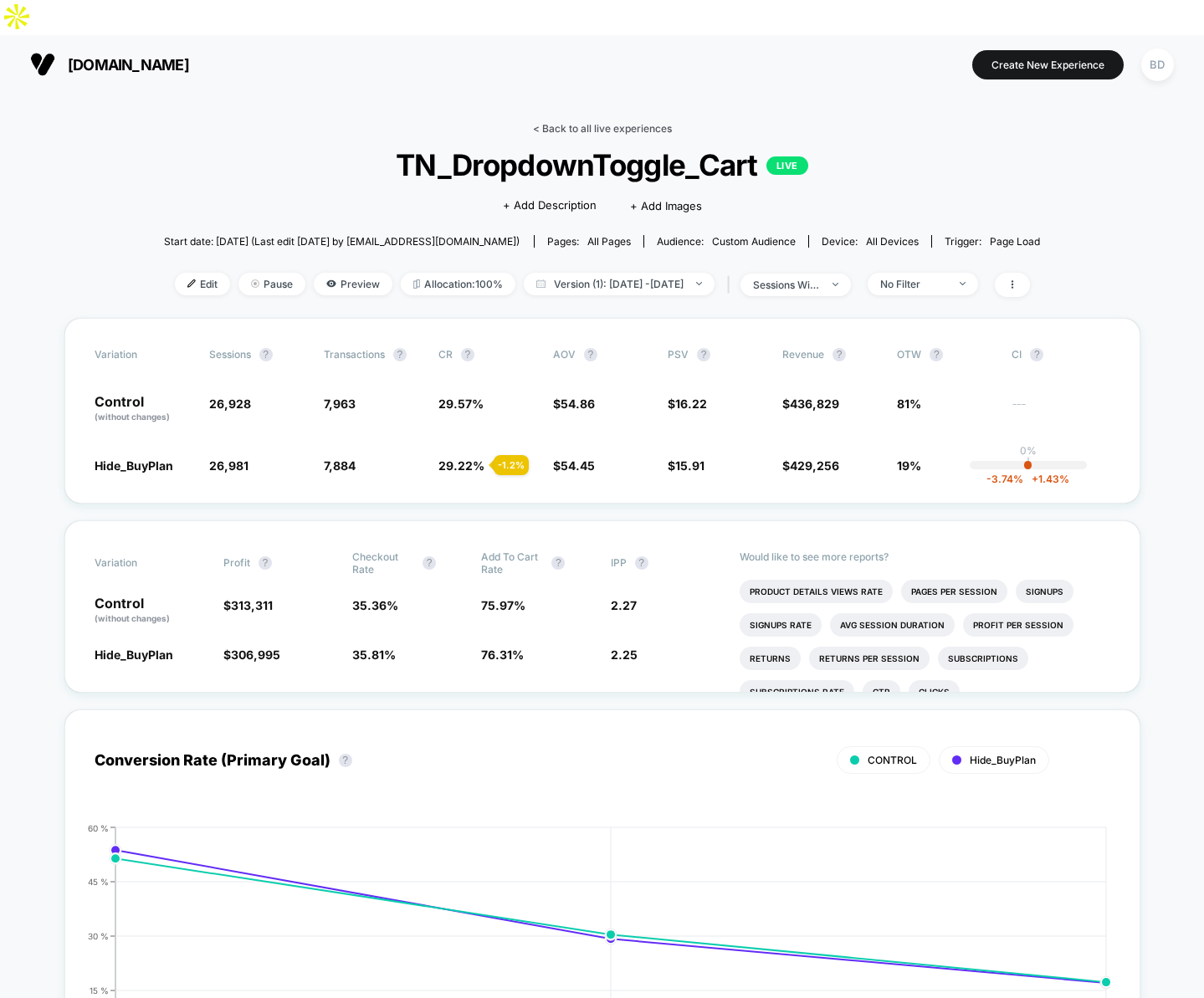
click at [548, 123] on link "< Back to all live experiences" at bounding box center [602, 128] width 139 height 12
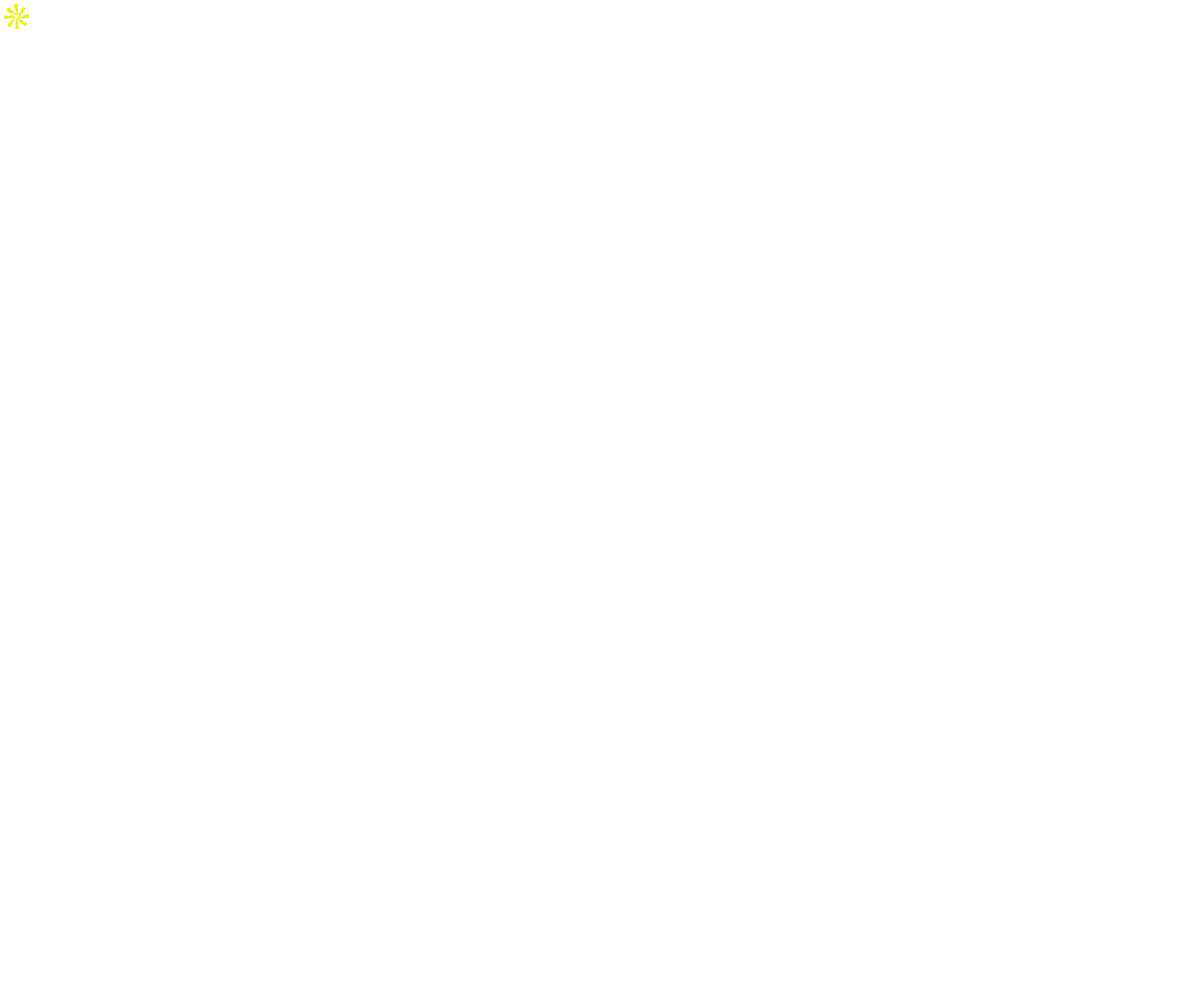
select select "*"
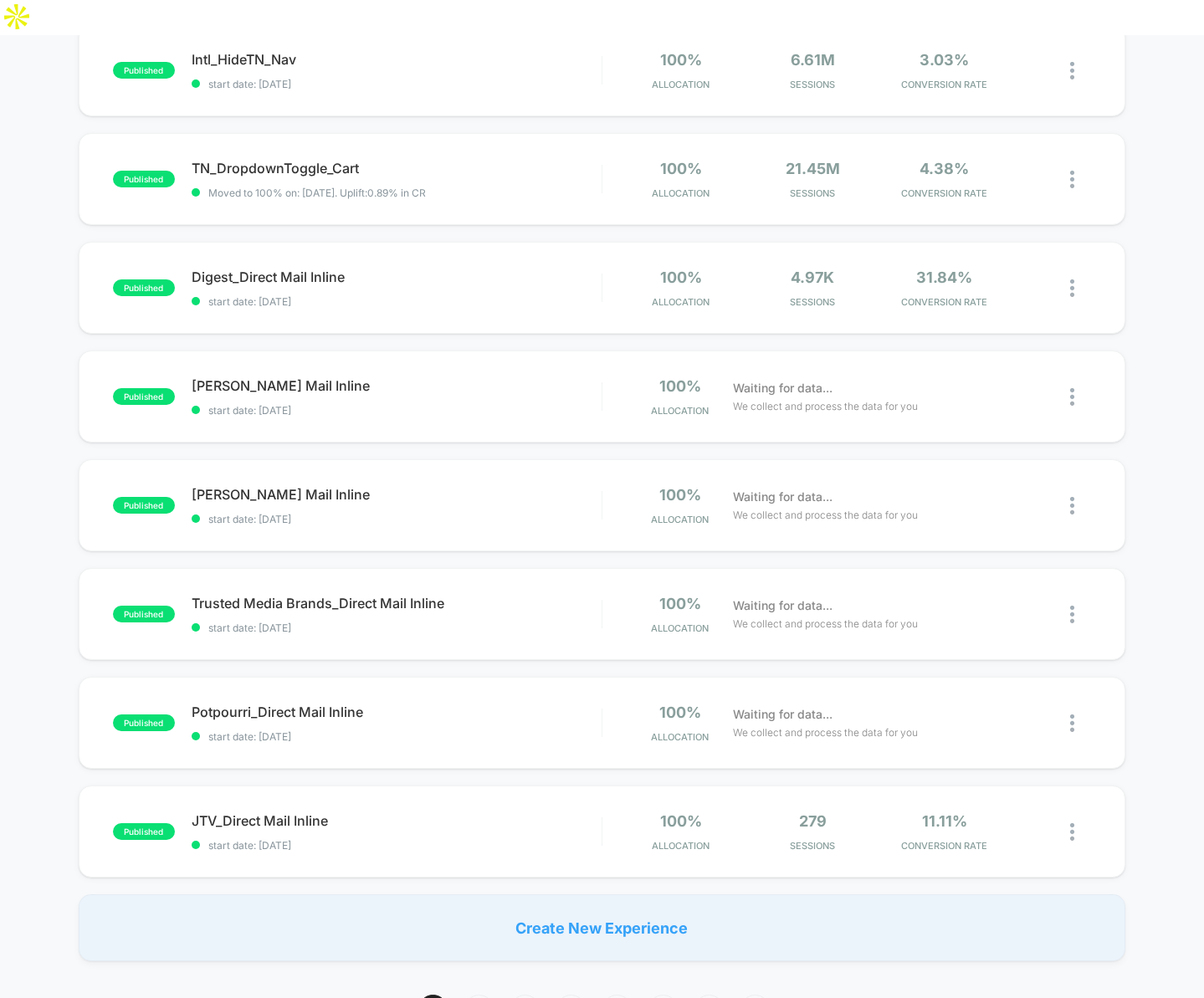
scroll to position [745, 0]
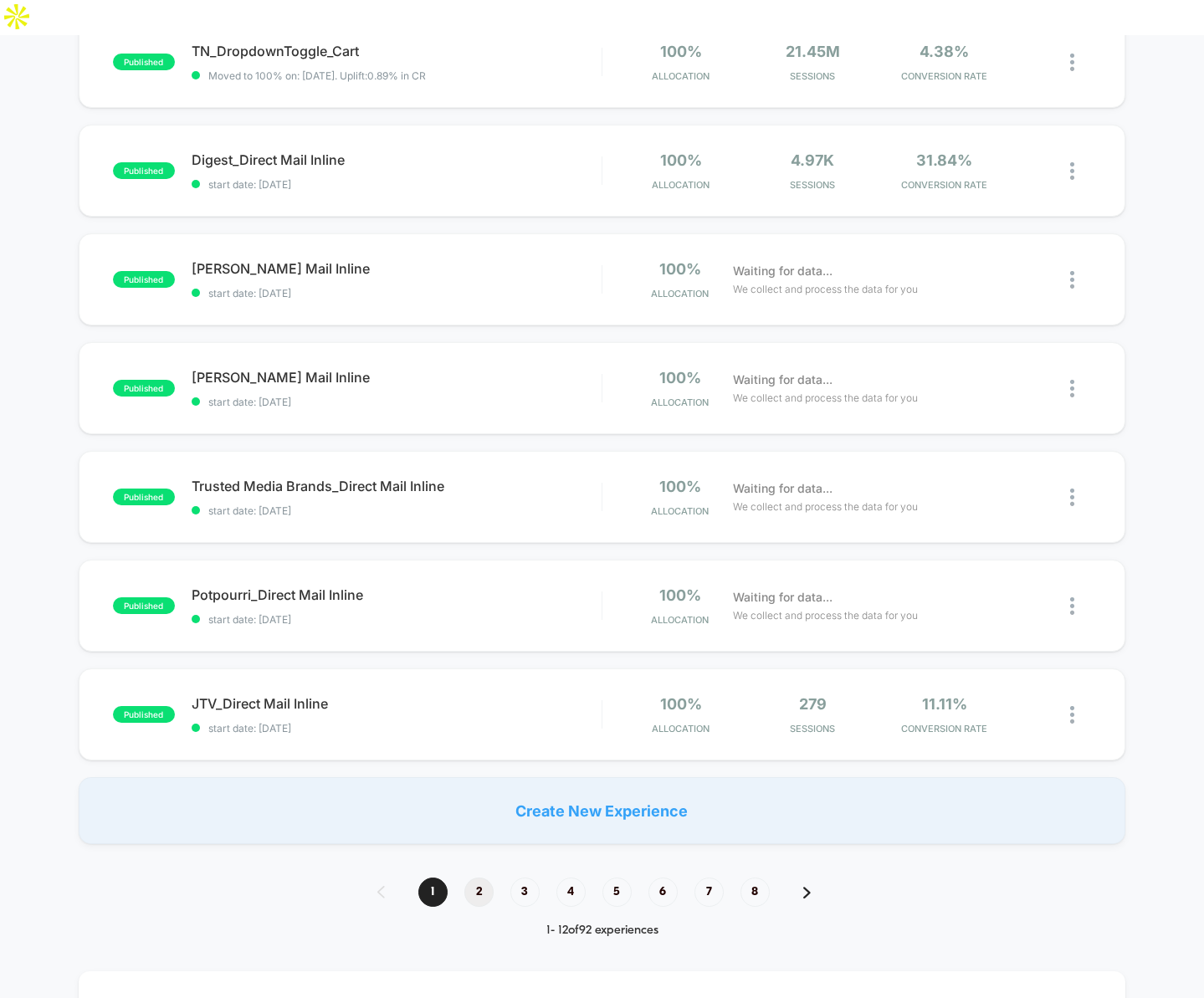
click at [472, 877] on span "2" at bounding box center [479, 891] width 29 height 29
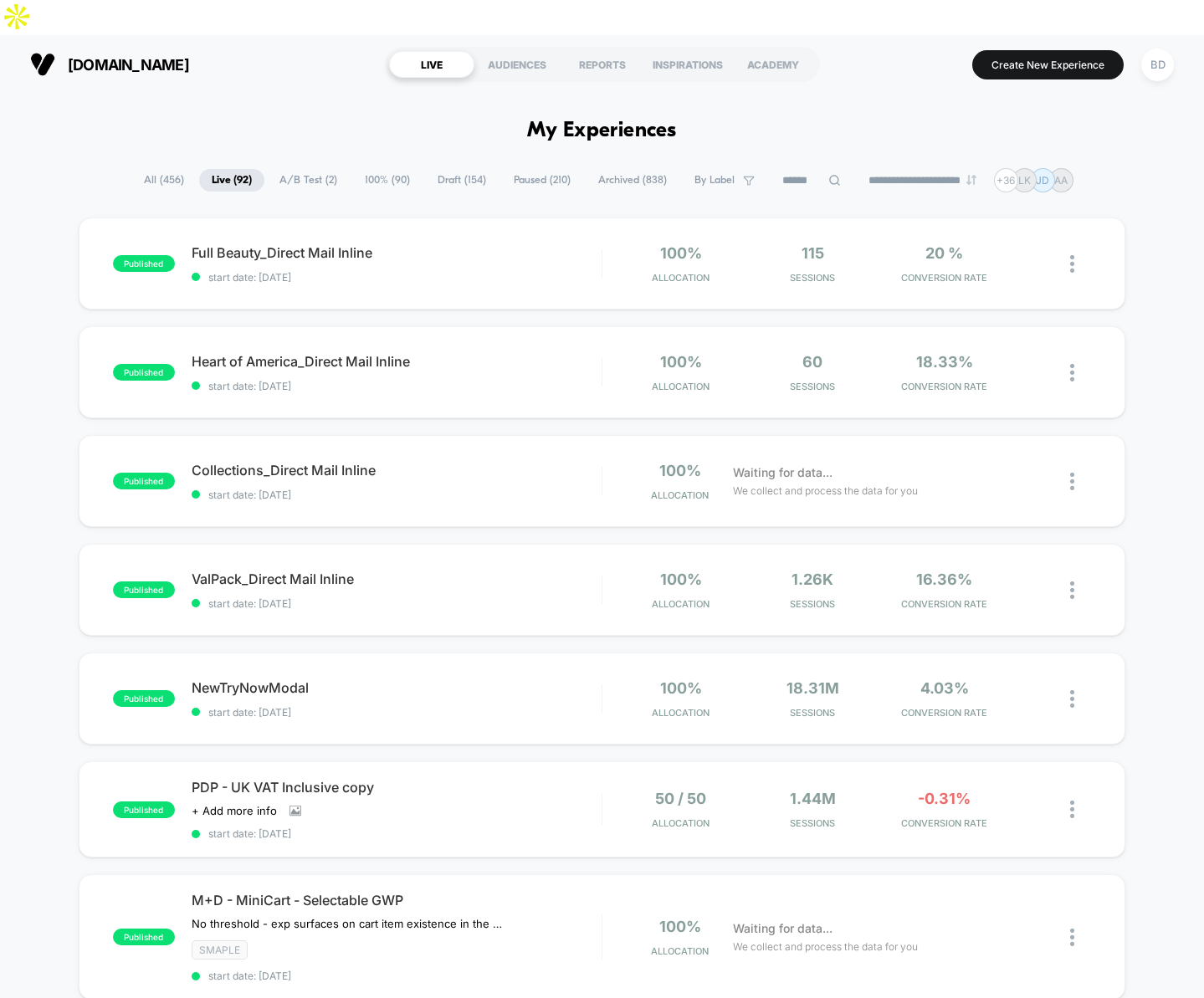
scroll to position [22, 0]
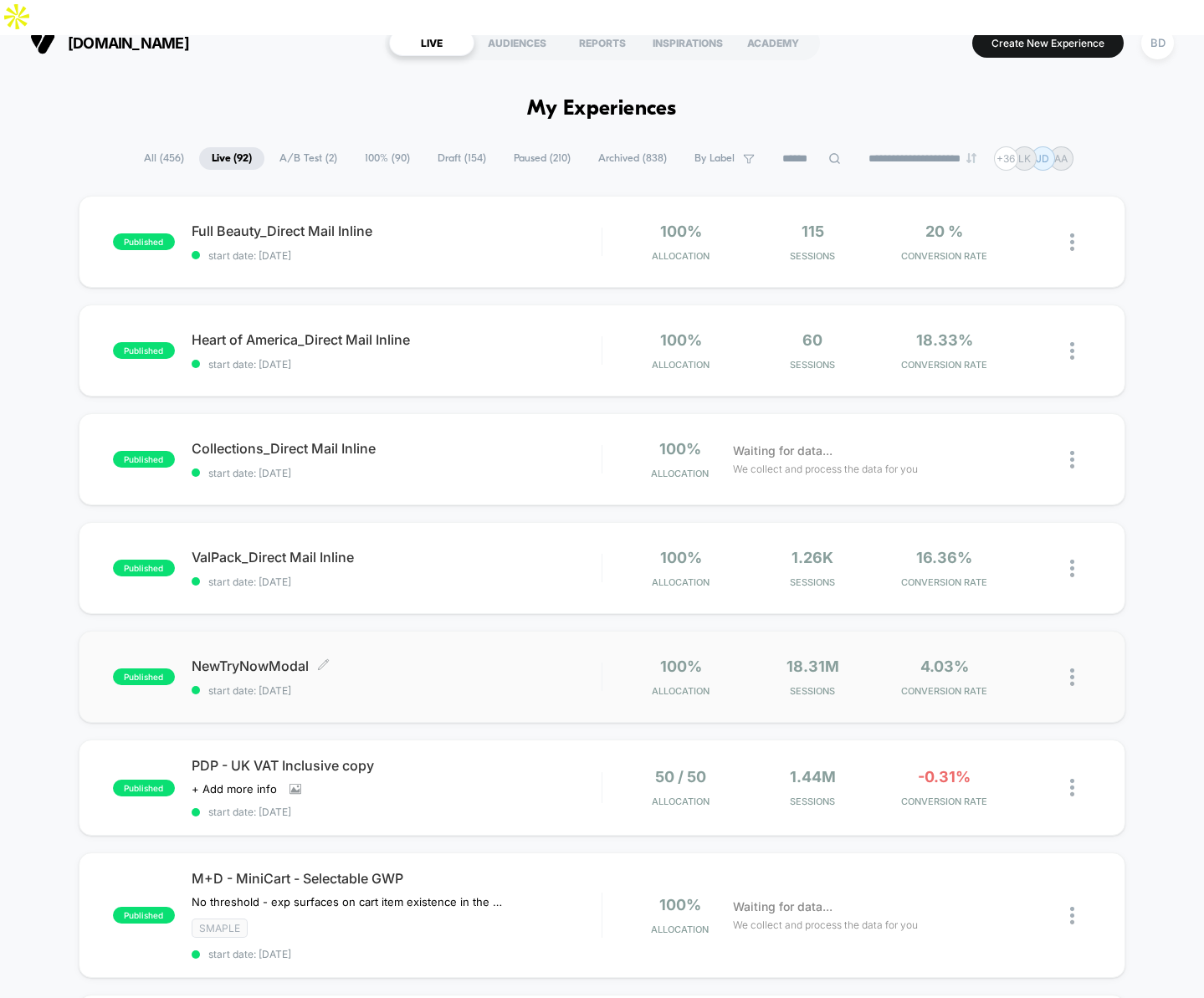
click at [232, 658] on span "NewTryNowModal Click to edit experience details" at bounding box center [397, 666] width 410 height 17
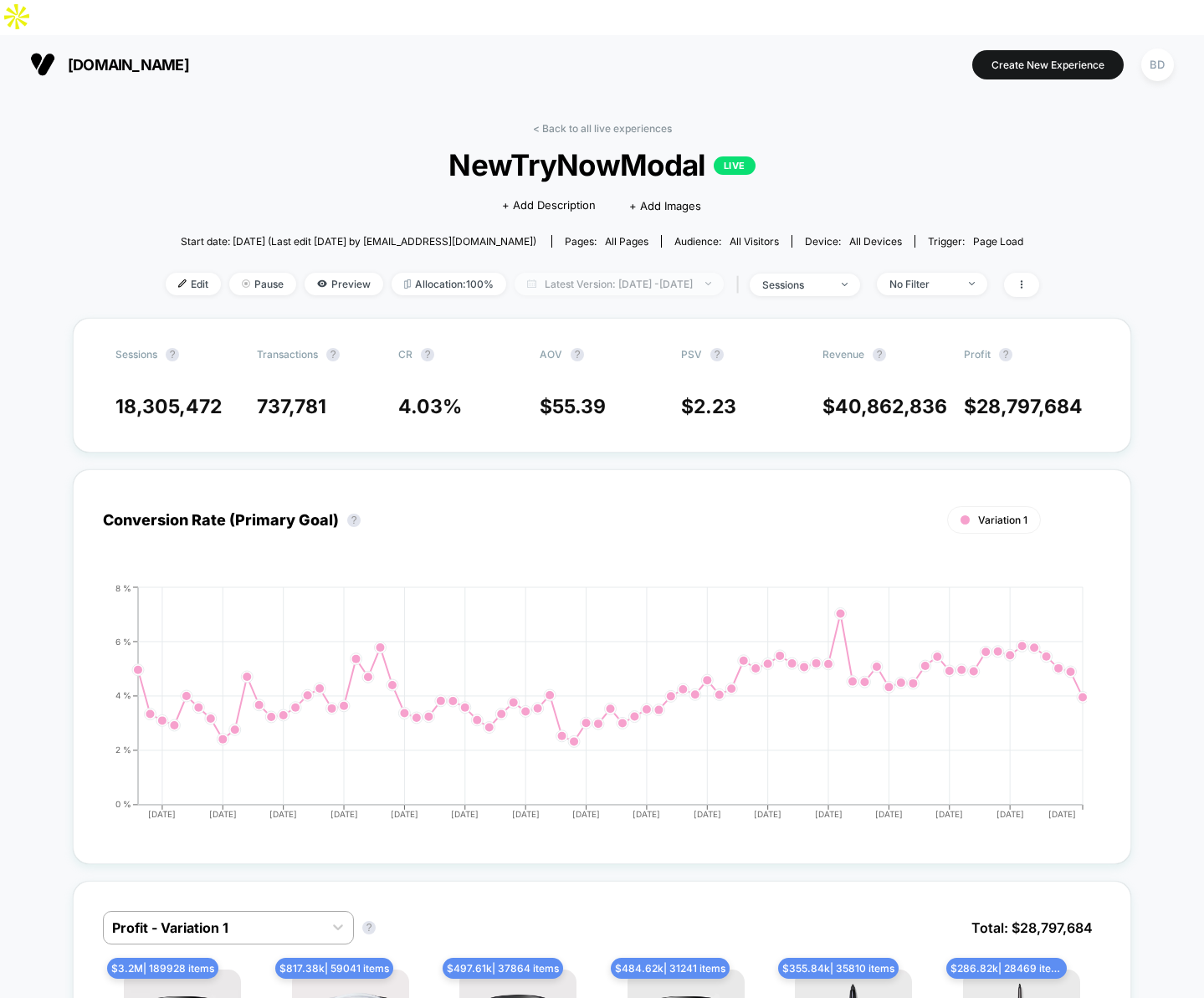
click at [562, 273] on span "Latest Version: [DATE] - [DATE]" at bounding box center [619, 284] width 210 height 22
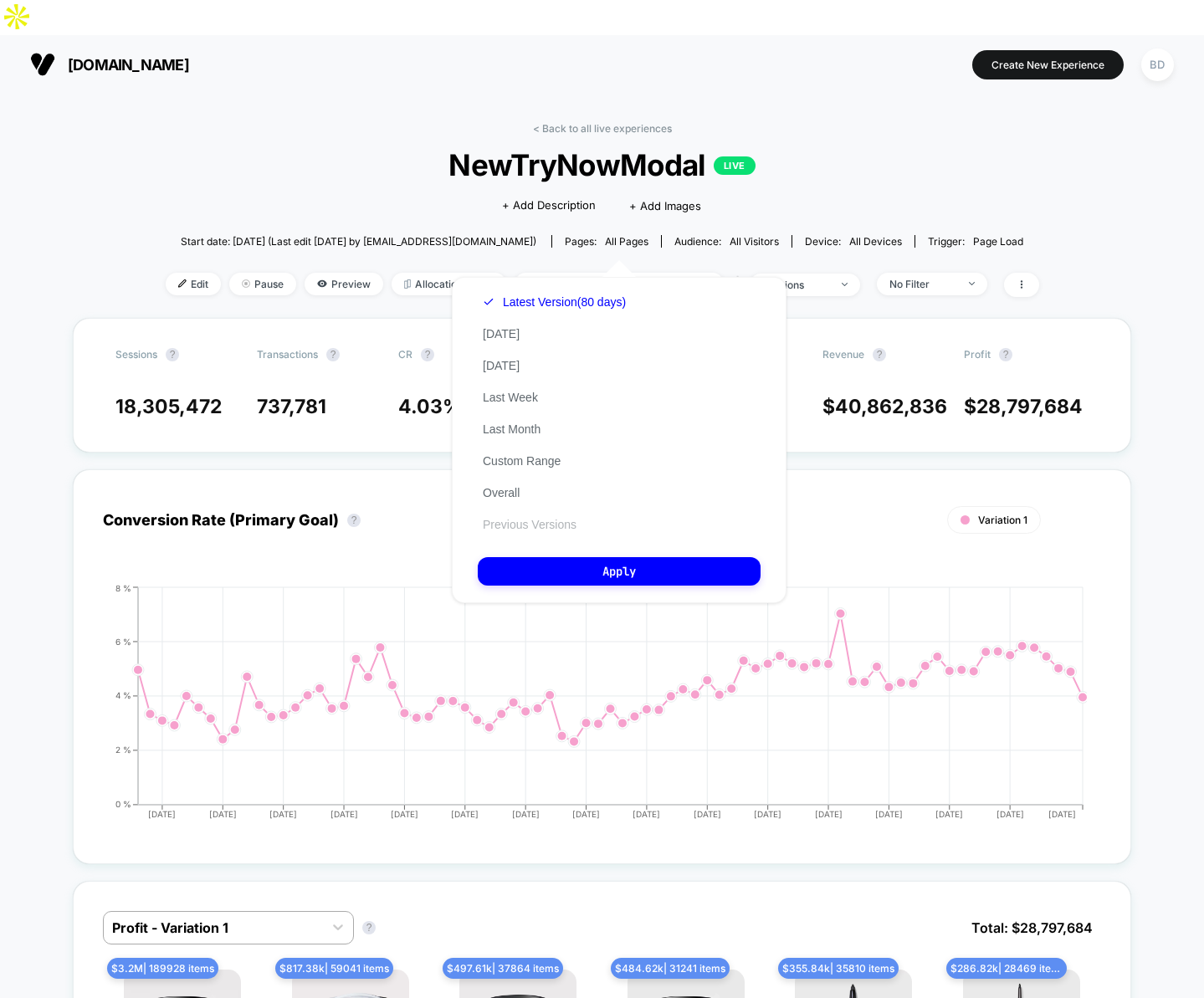
click at [521, 523] on button "Previous Versions" at bounding box center [529, 525] width 104 height 15
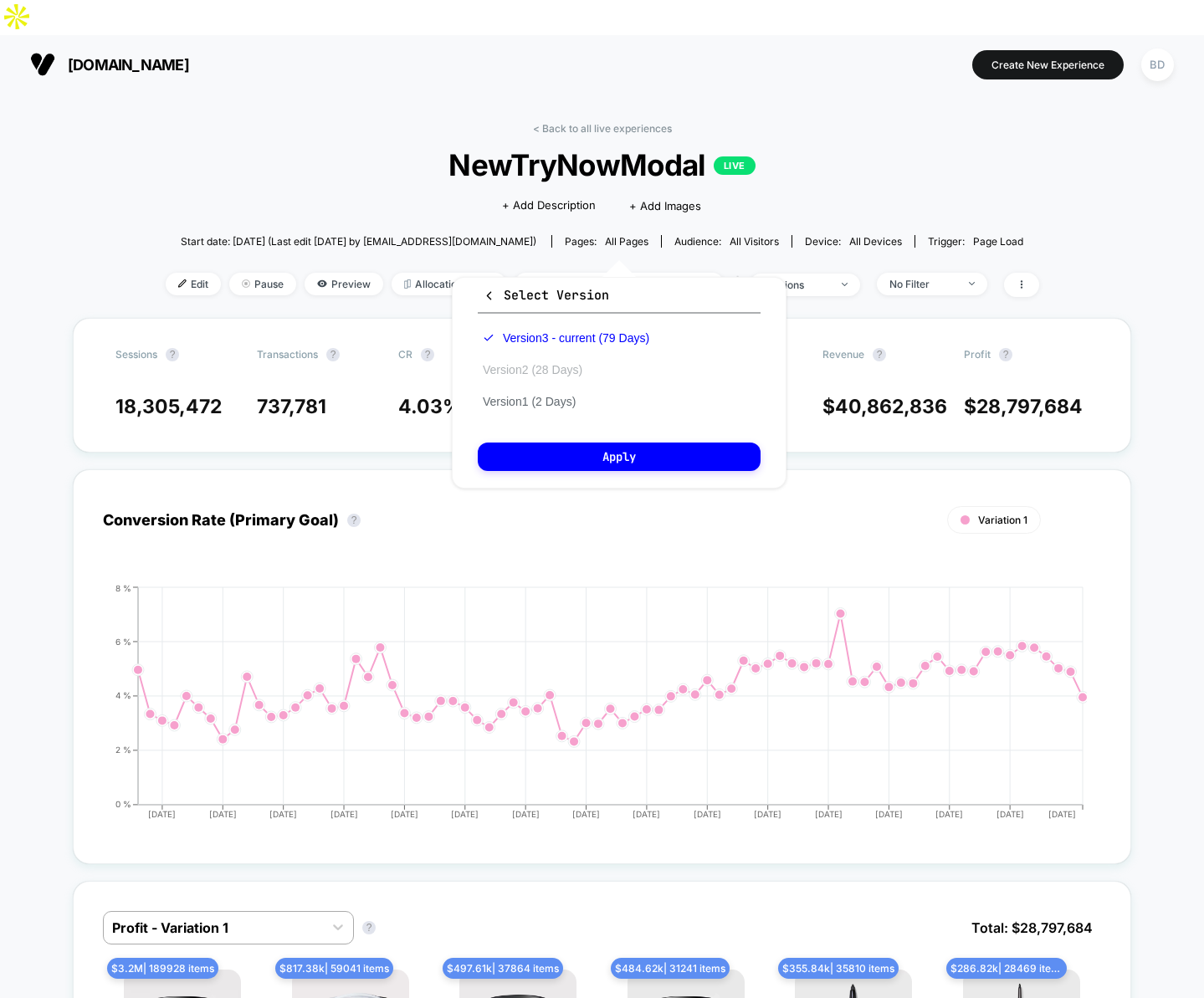
click at [549, 371] on button "Version 2 (28 Days)" at bounding box center [532, 369] width 109 height 15
click at [610, 452] on button "Apply" at bounding box center [619, 456] width 283 height 28
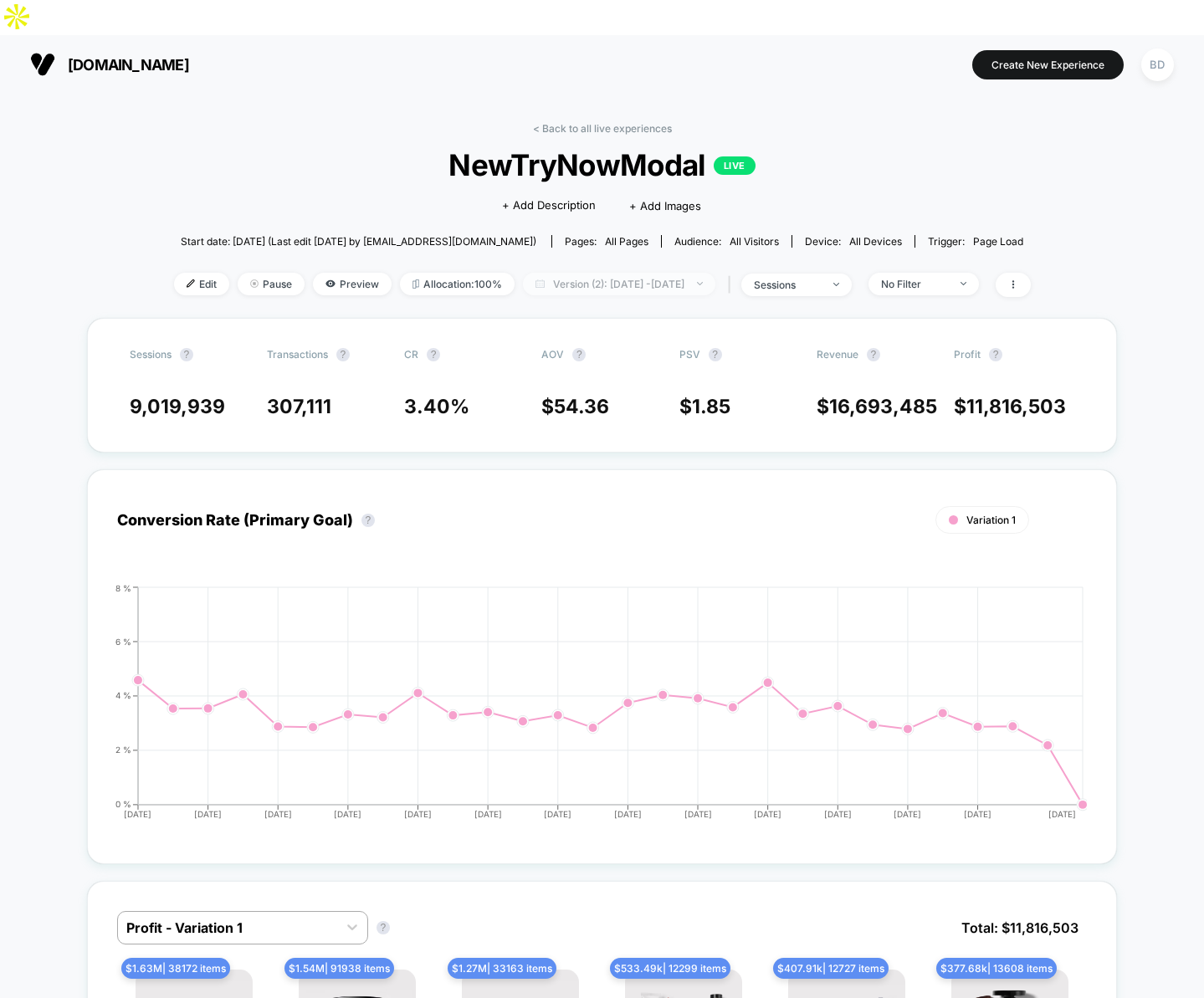
click at [640, 273] on span "Version (2): [DATE] - [DATE]" at bounding box center [619, 284] width 193 height 22
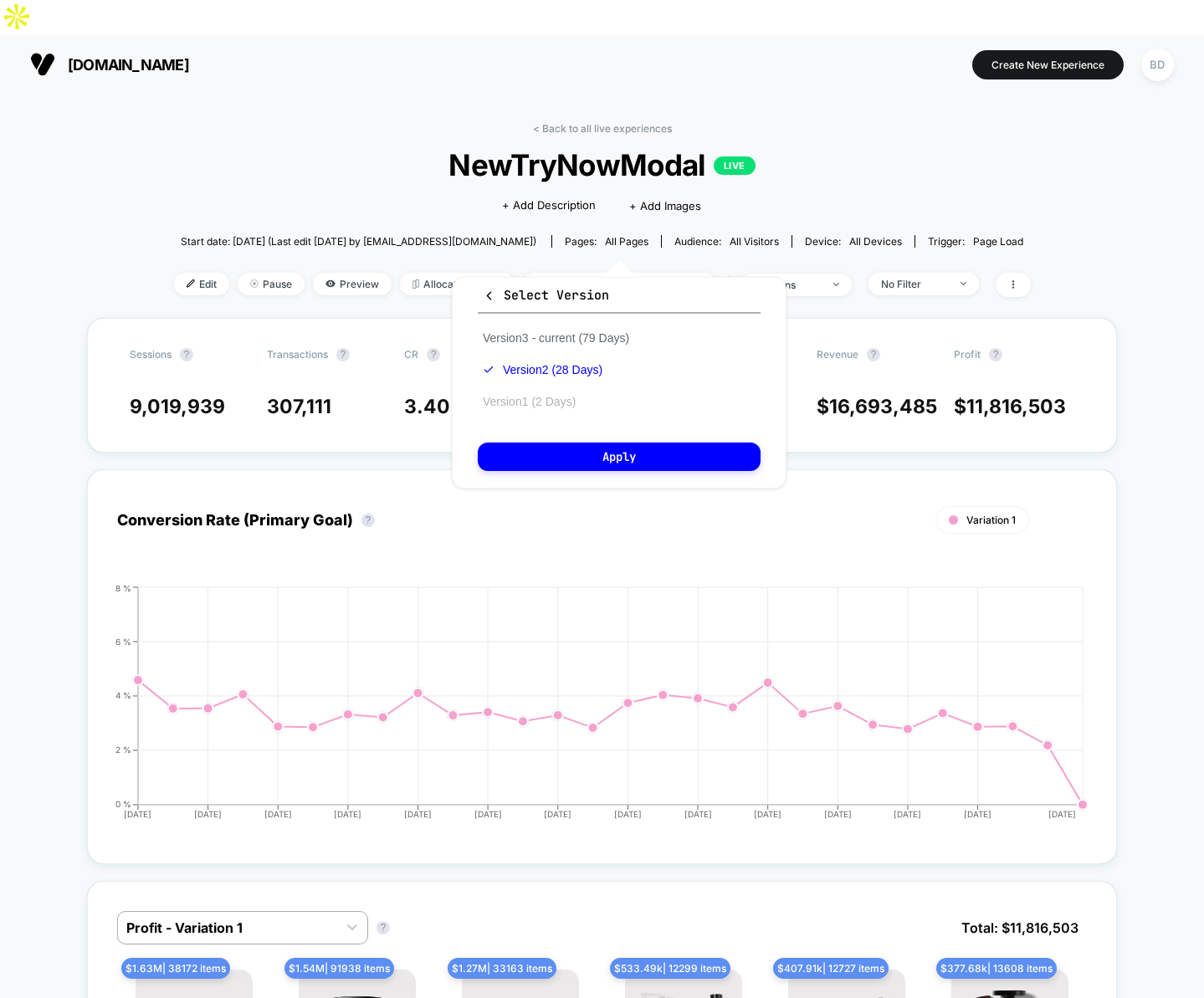
click at [552, 404] on button "Version 1 (2 Days)" at bounding box center [529, 401] width 103 height 15
click at [595, 449] on button "Apply" at bounding box center [619, 456] width 283 height 28
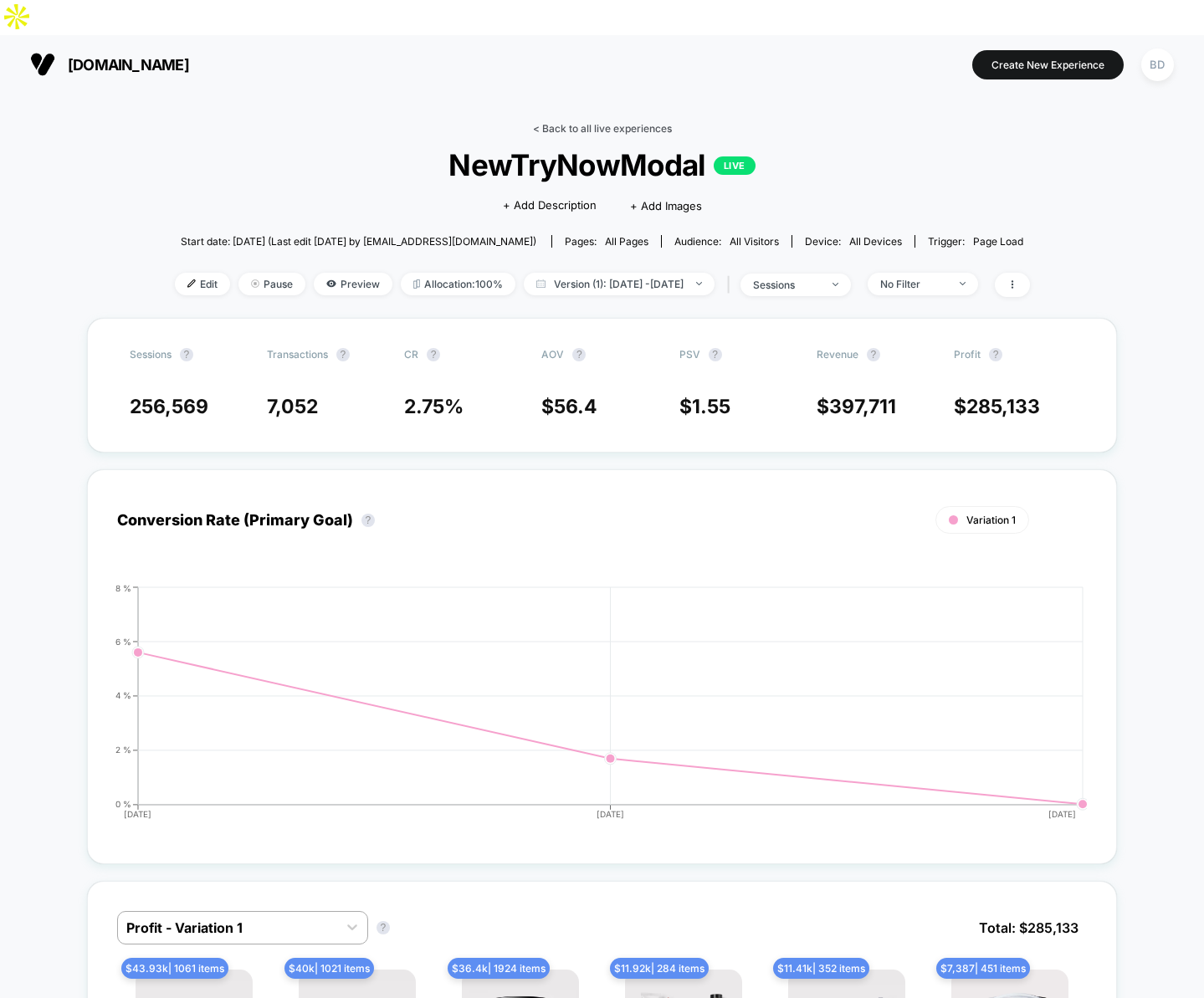
click at [557, 123] on link "< Back to all live experiences" at bounding box center [602, 128] width 139 height 12
select select "*"
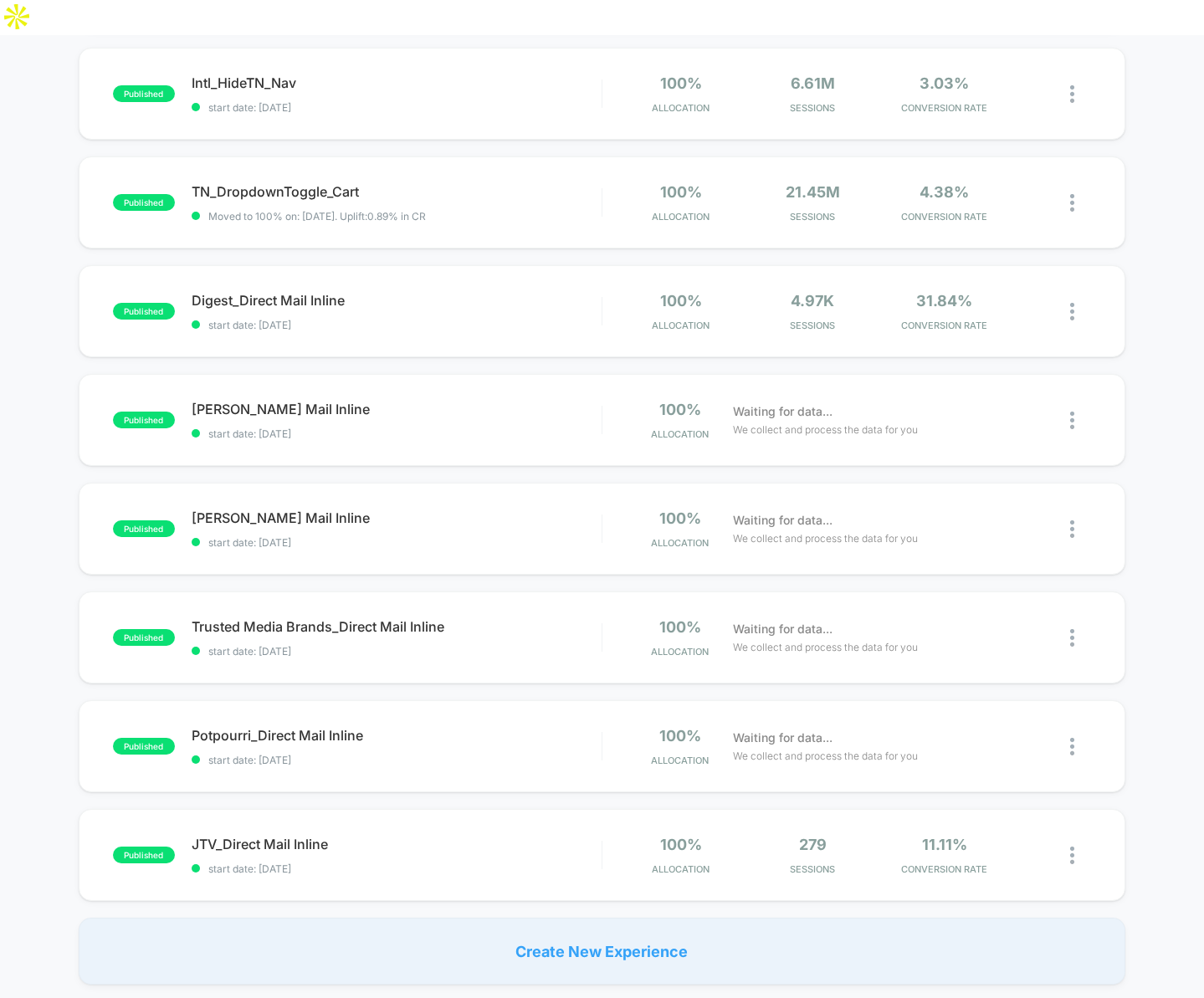
scroll to position [674, 0]
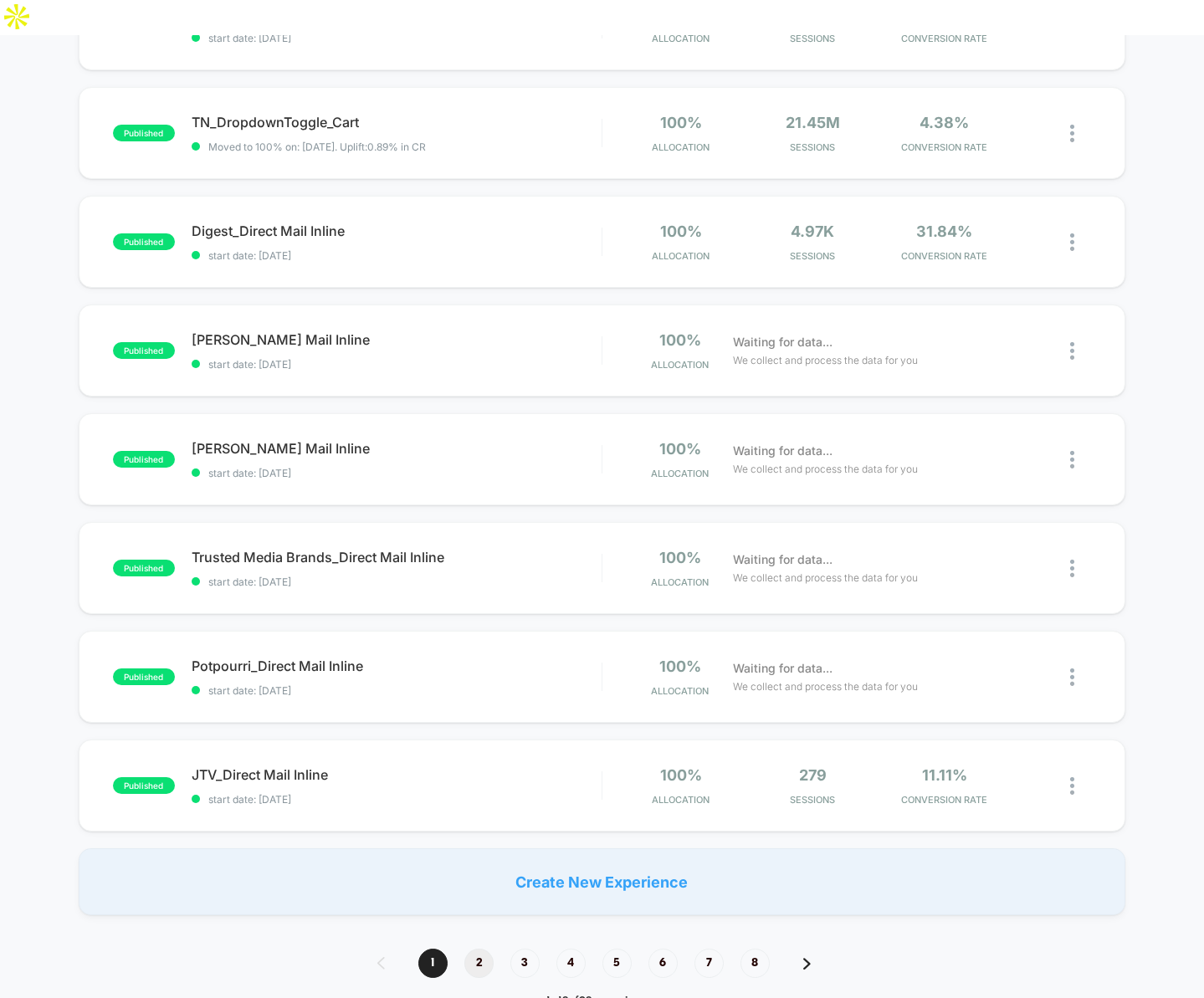
click at [486, 949] on span "2" at bounding box center [479, 963] width 29 height 29
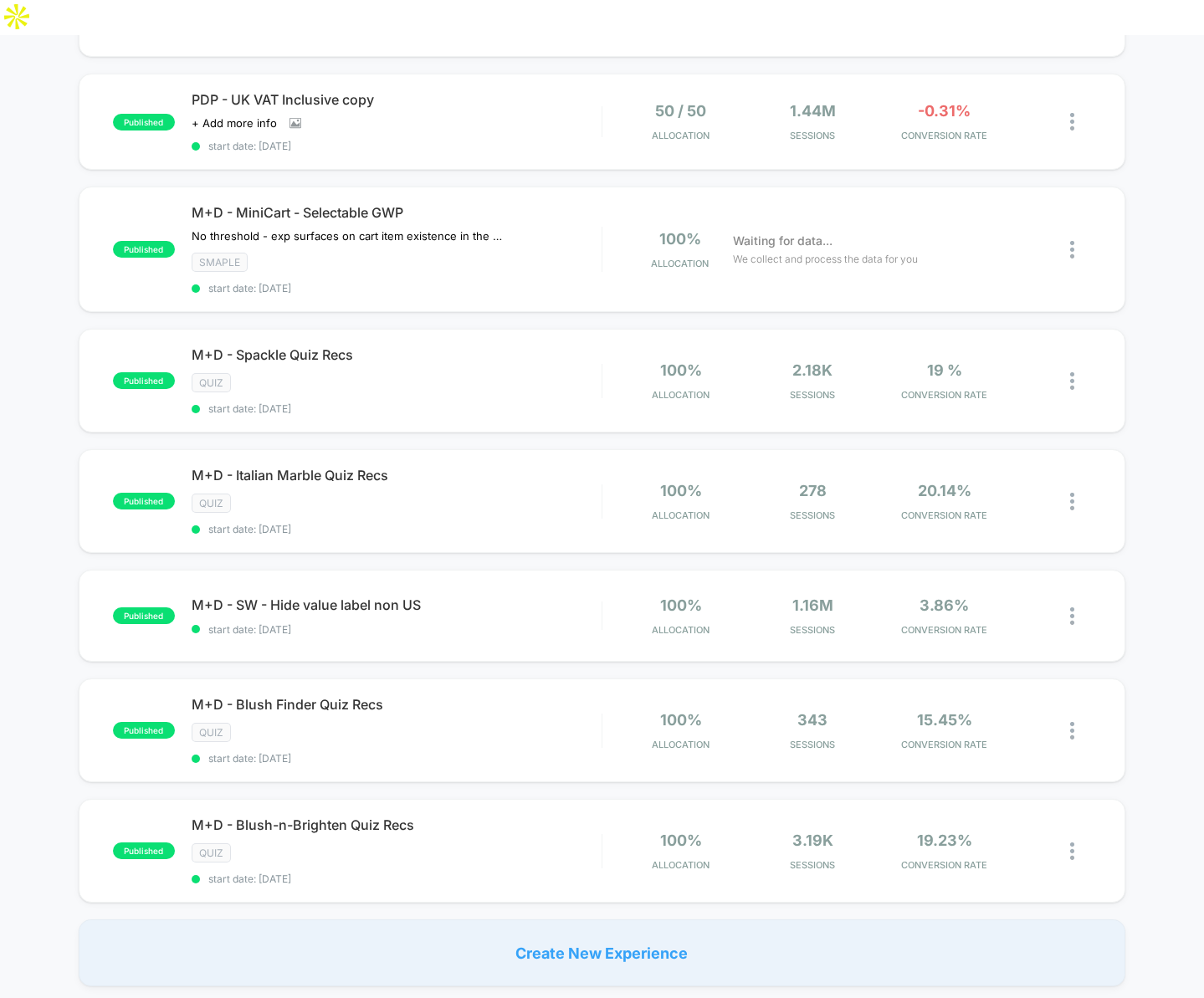
scroll to position [748, 0]
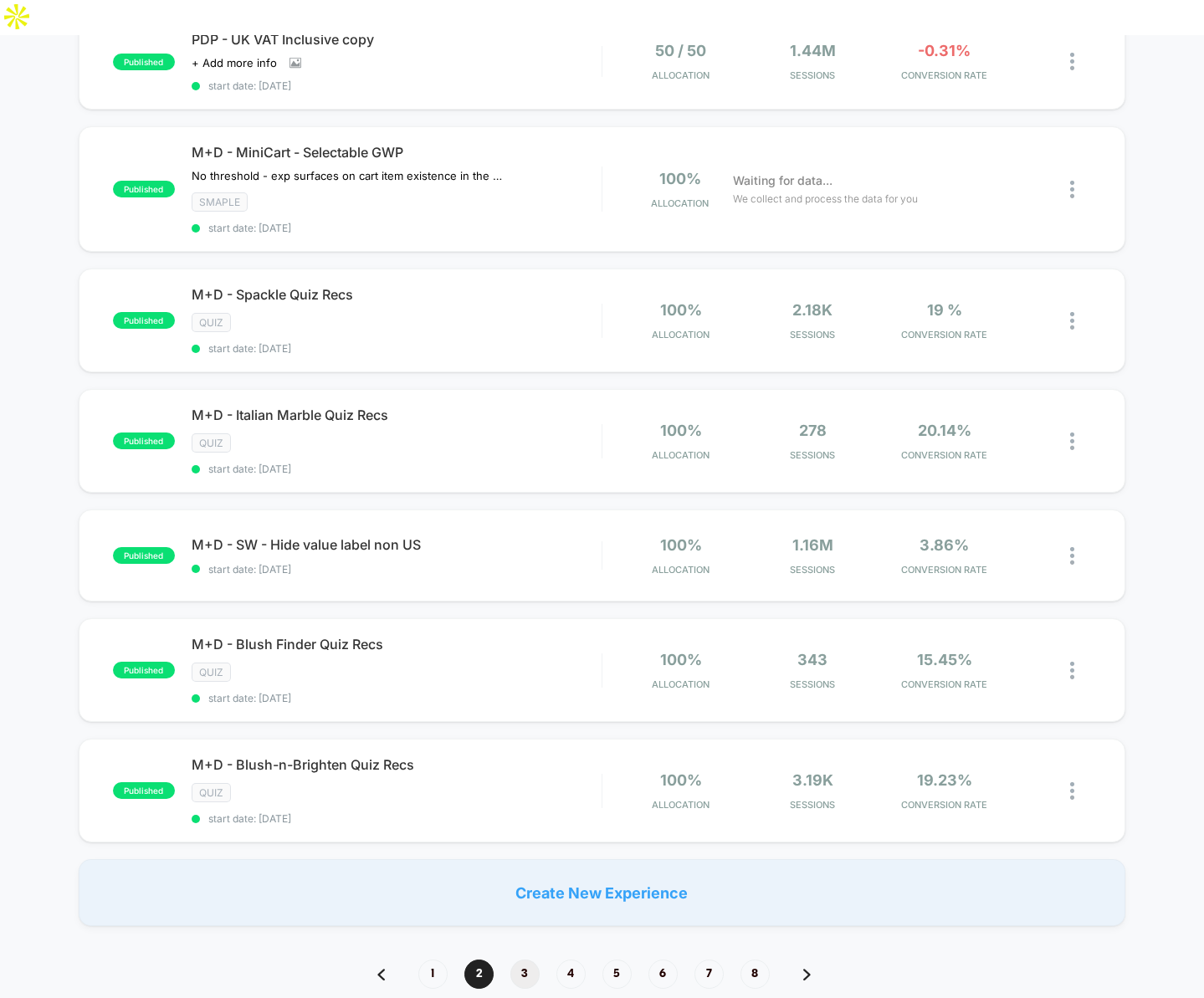
click at [524, 960] on span "3" at bounding box center [525, 974] width 29 height 29
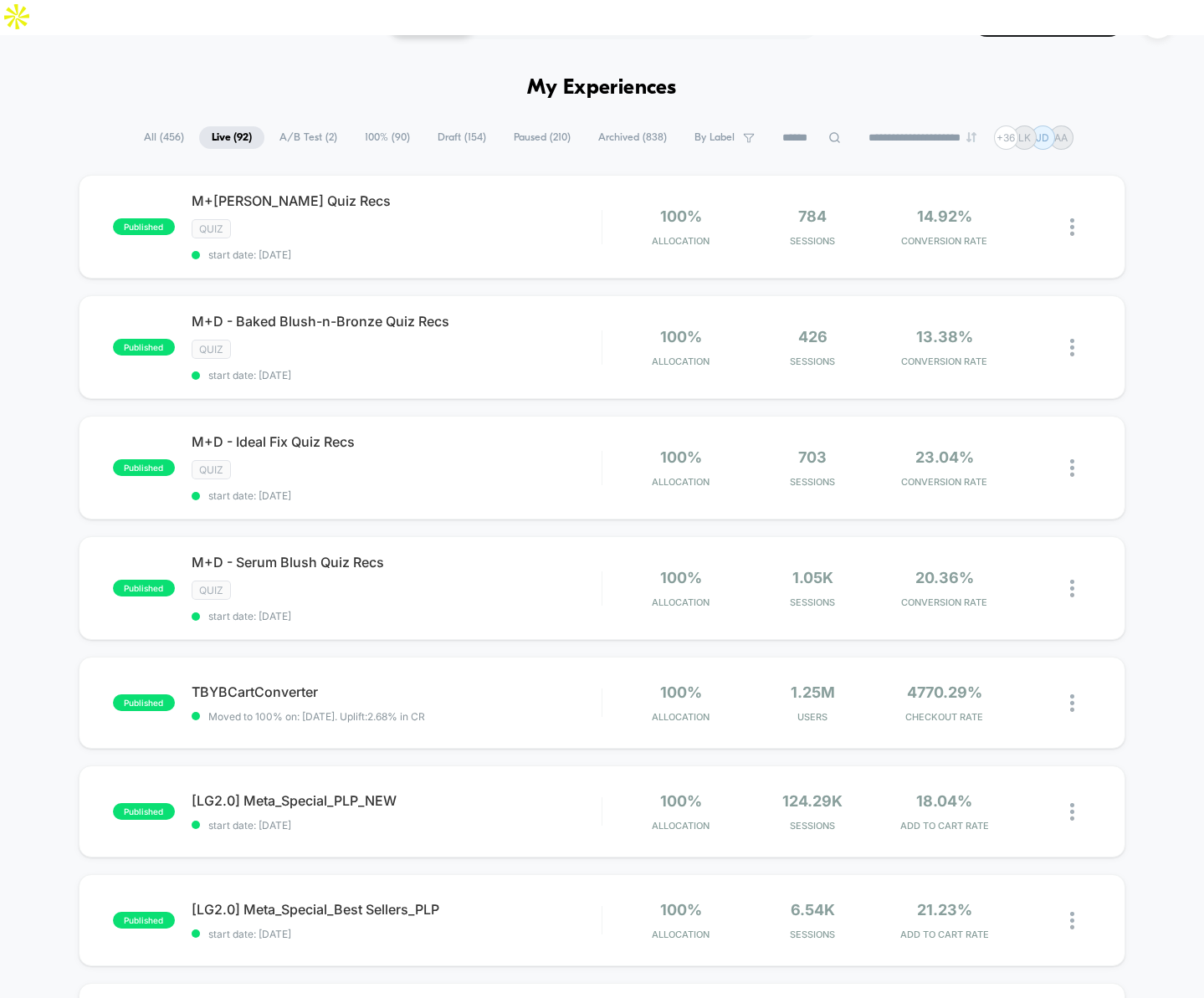
scroll to position [83, 0]
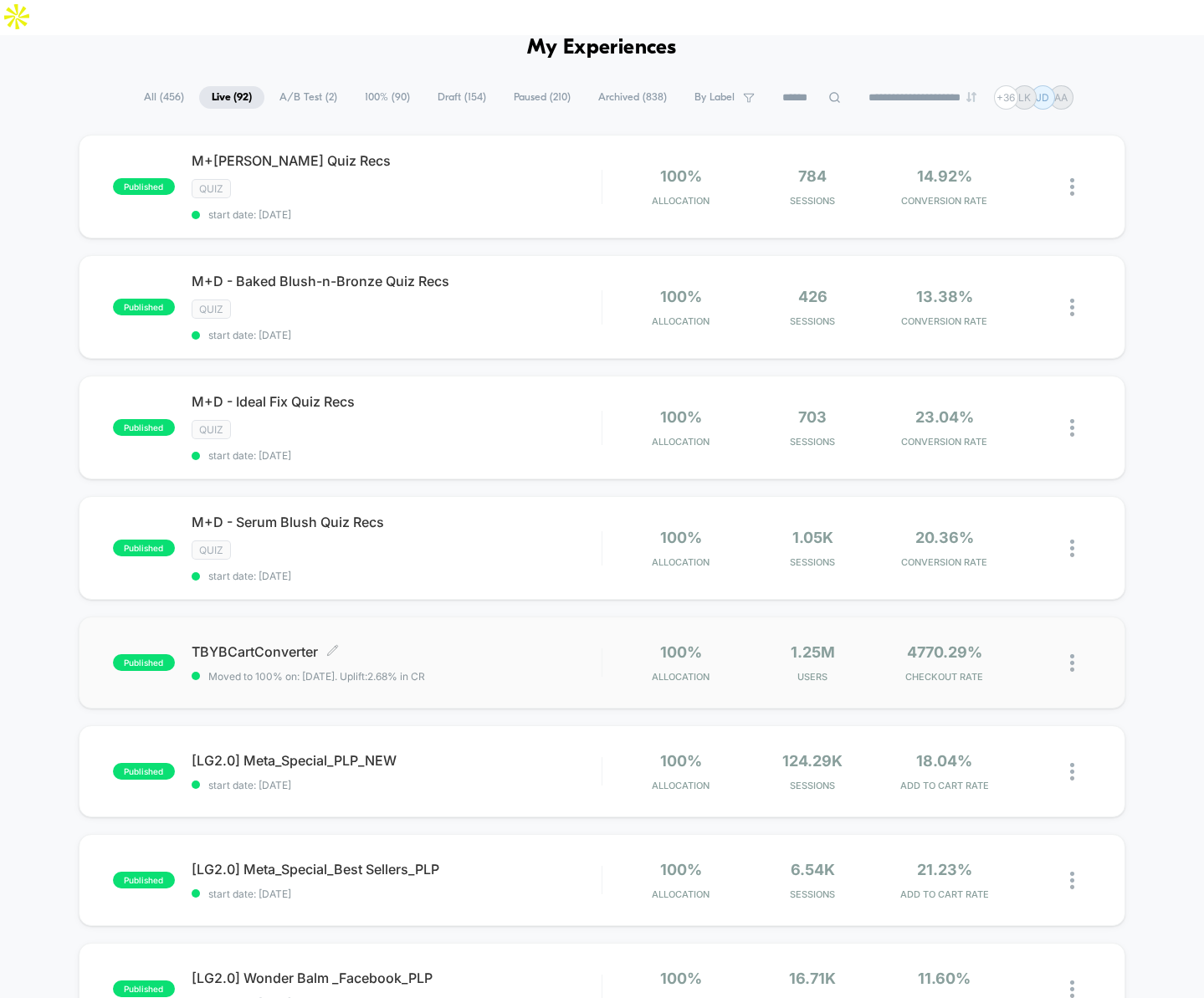
click at [239, 644] on span "TBYBCartConverter Click to edit experience details" at bounding box center [397, 652] width 410 height 17
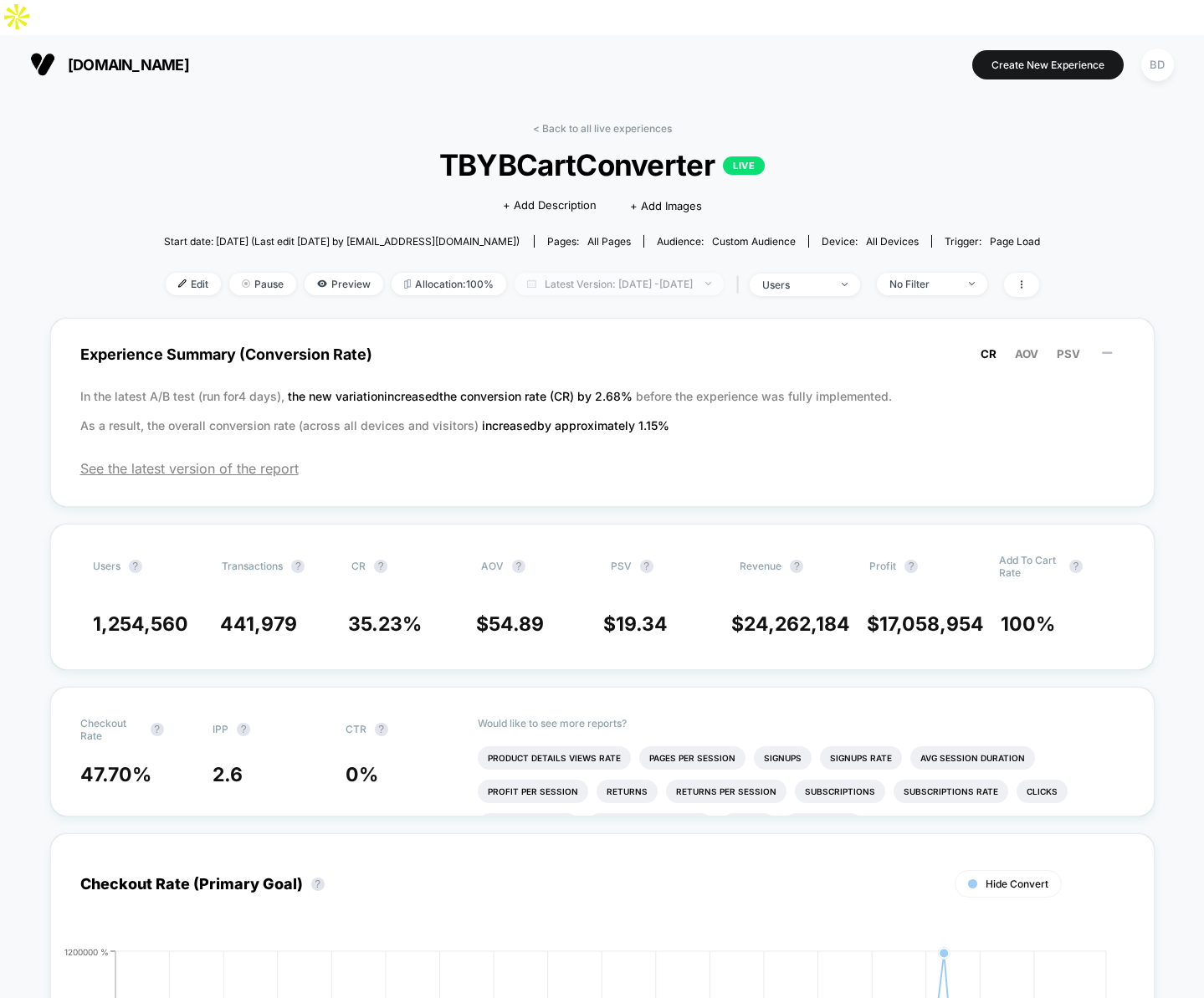
click at [585, 273] on span "Latest Version: [DATE] - [DATE]" at bounding box center [619, 284] width 210 height 22
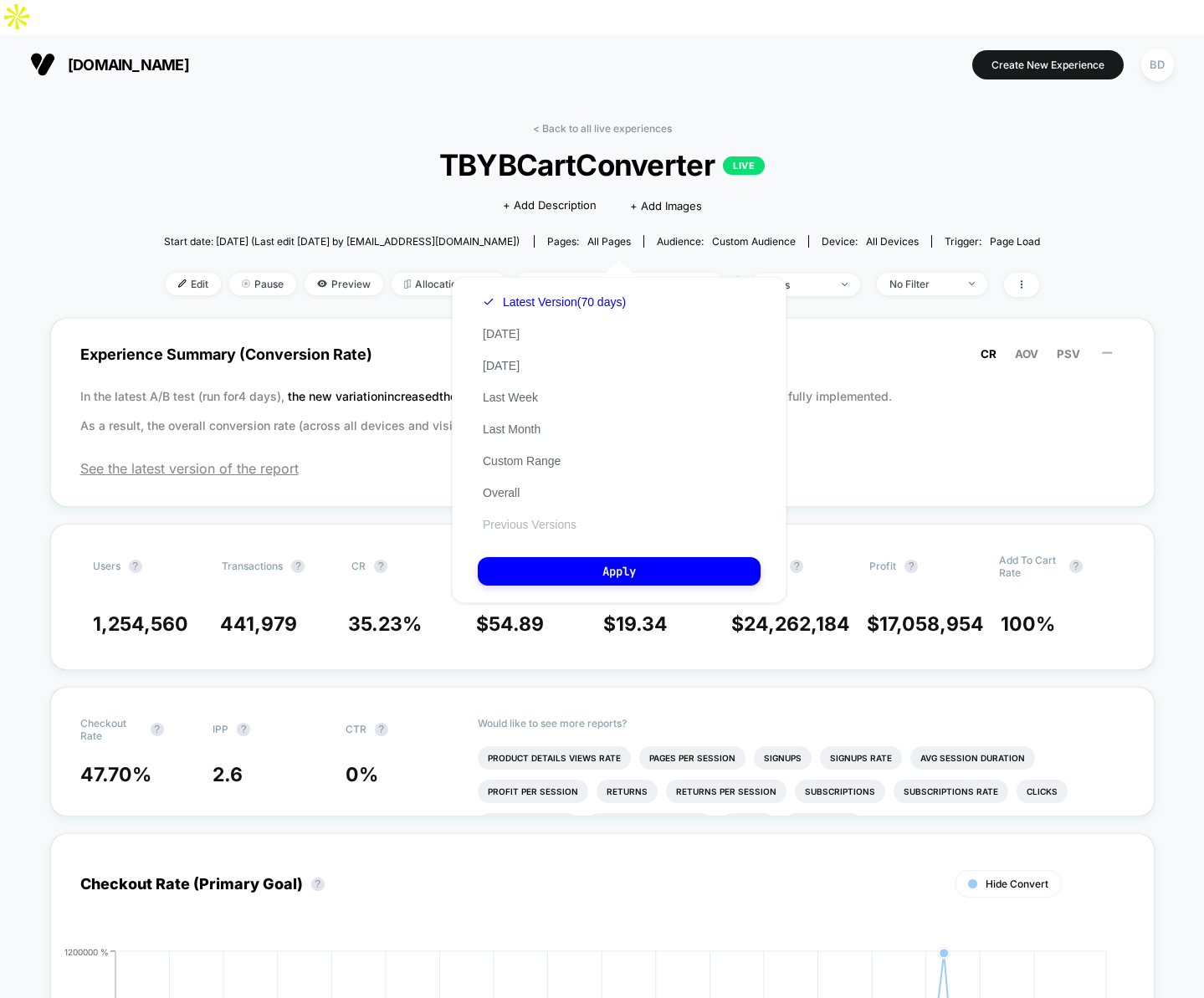
click at [529, 528] on button "Previous Versions" at bounding box center [529, 525] width 104 height 15
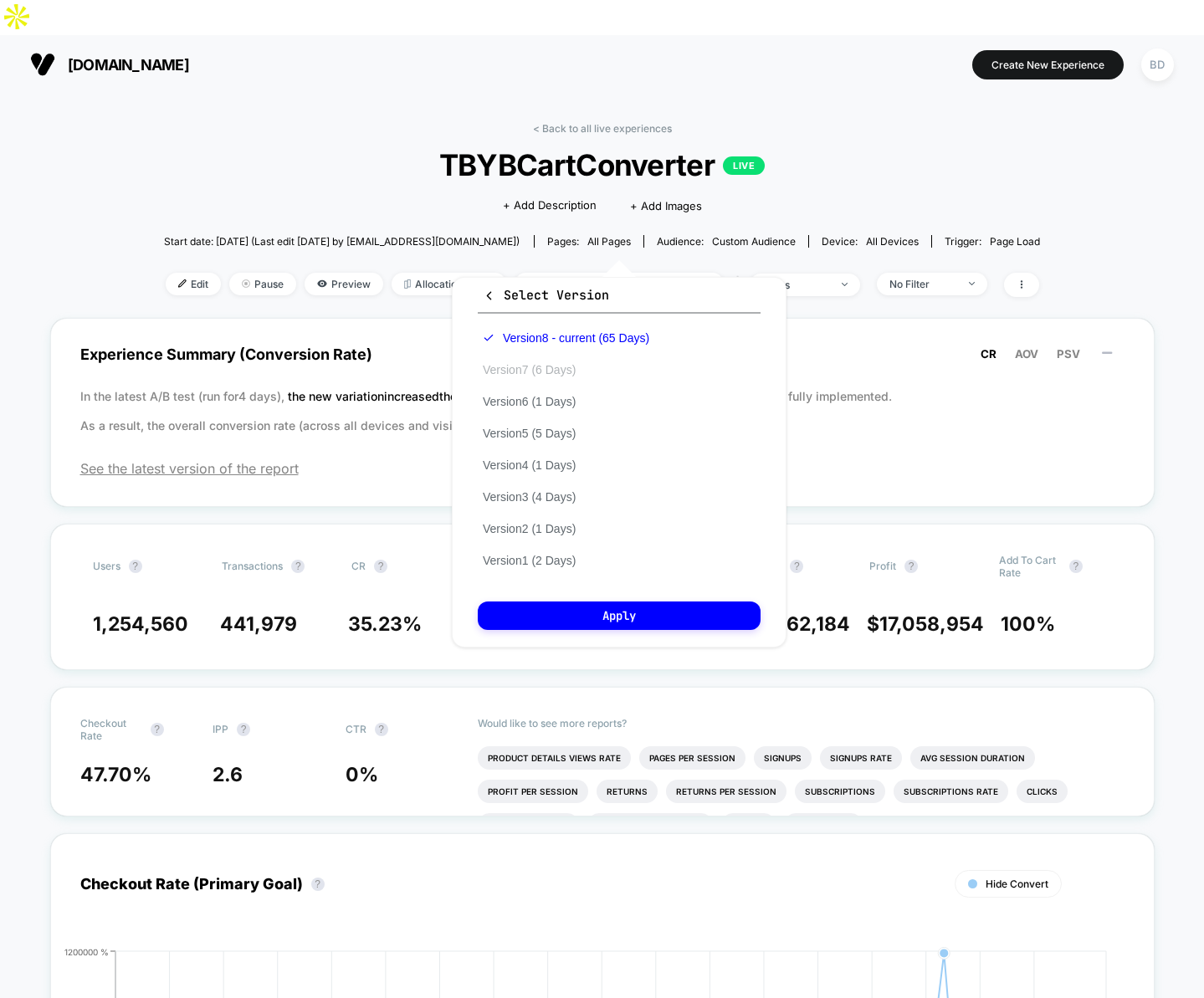
click at [548, 369] on button "Version 7 (6 Days)" at bounding box center [529, 369] width 103 height 15
click at [597, 608] on button "Apply" at bounding box center [619, 615] width 283 height 28
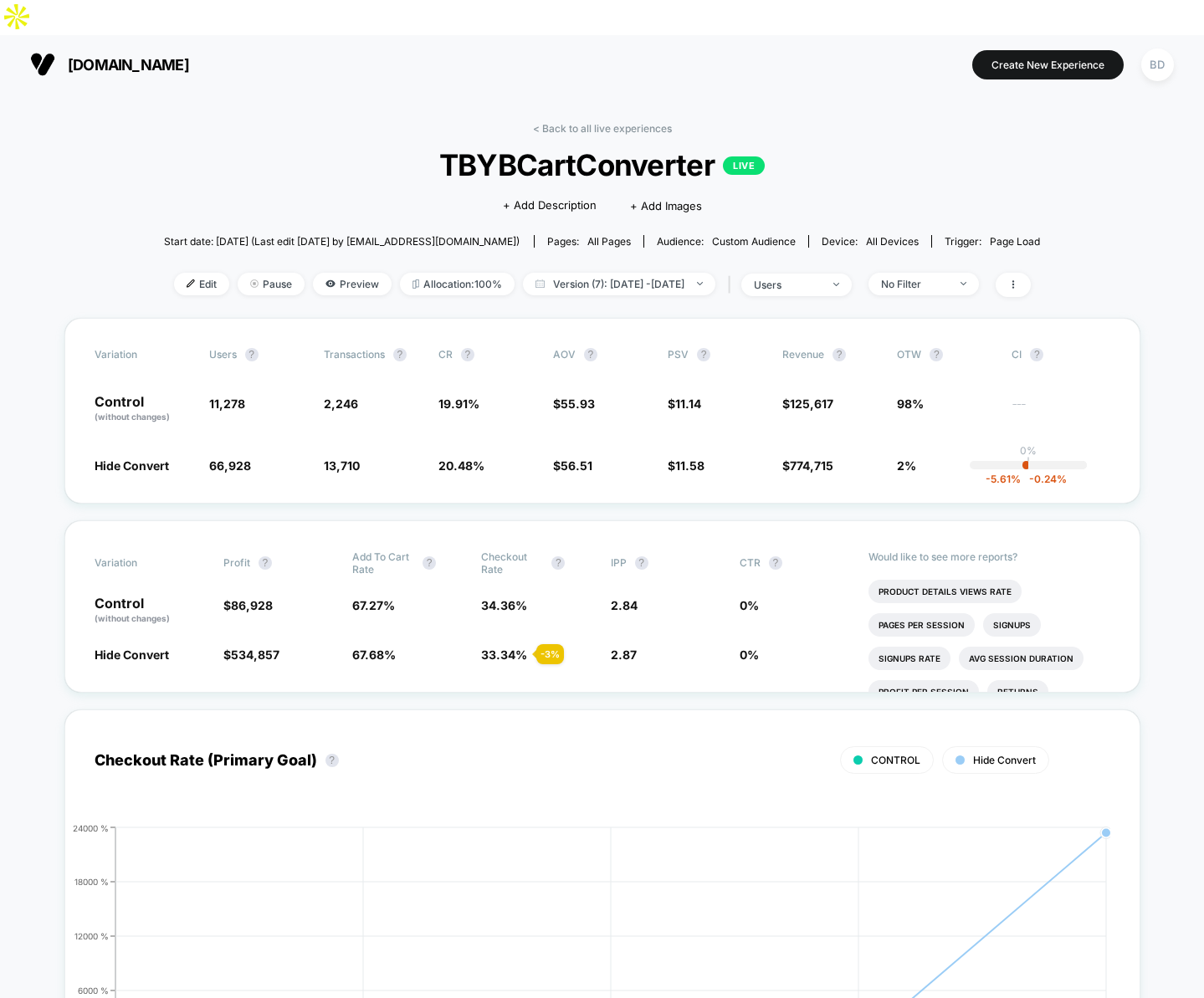
click at [551, 123] on link "< Back to all live experiences" at bounding box center [602, 128] width 139 height 12
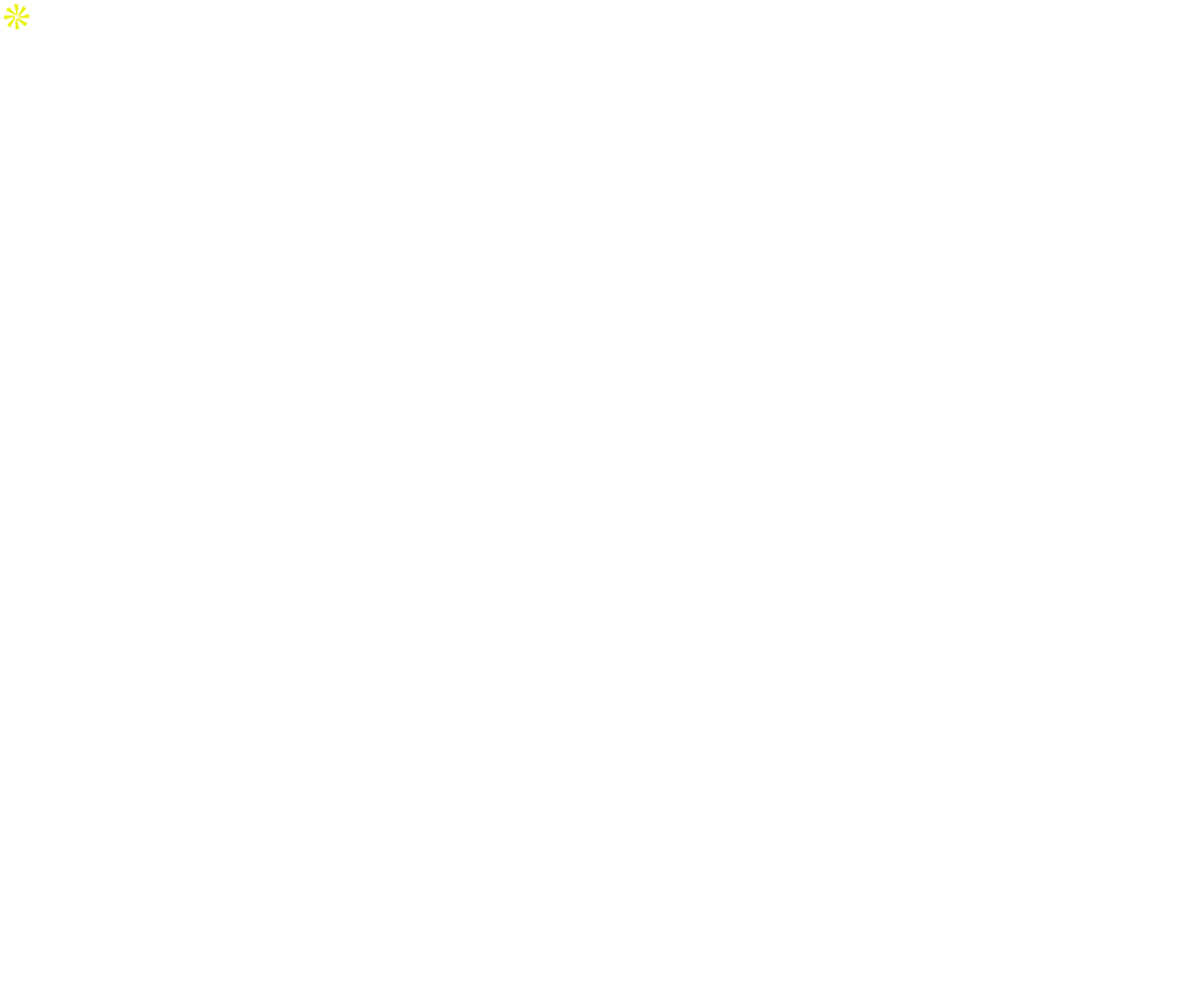
select select "*"
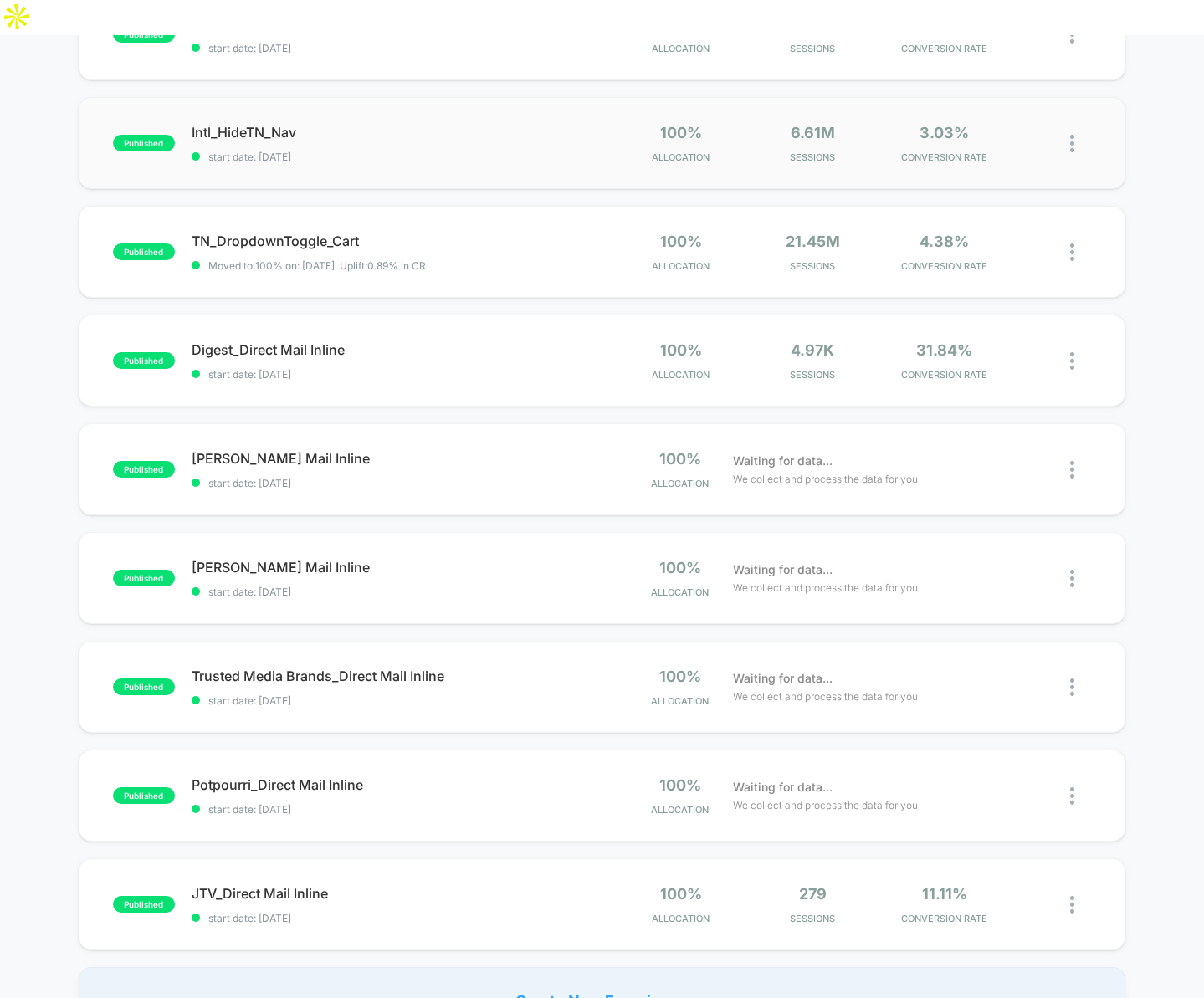
scroll to position [847, 0]
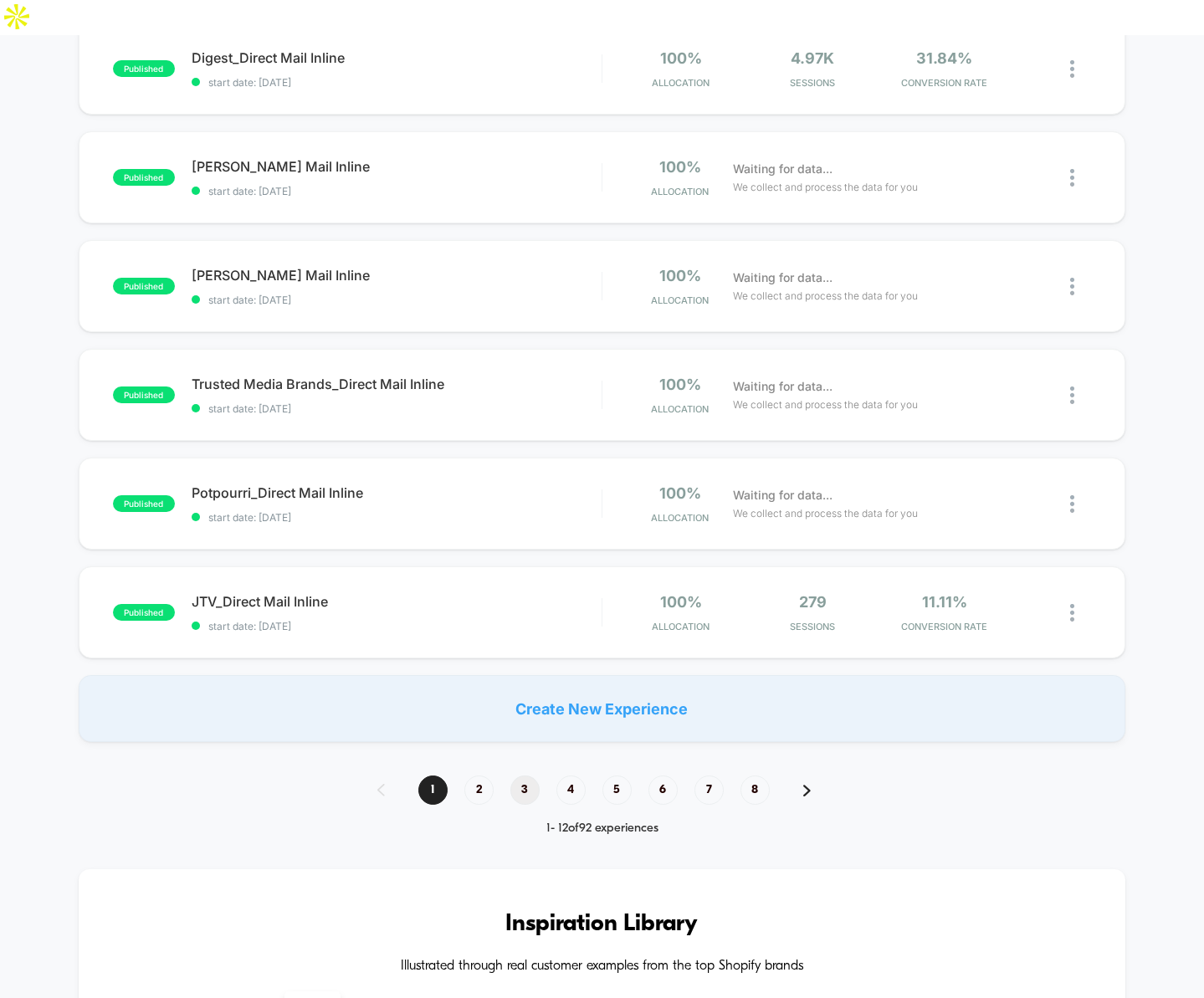
click at [524, 775] on span "3" at bounding box center [525, 789] width 29 height 29
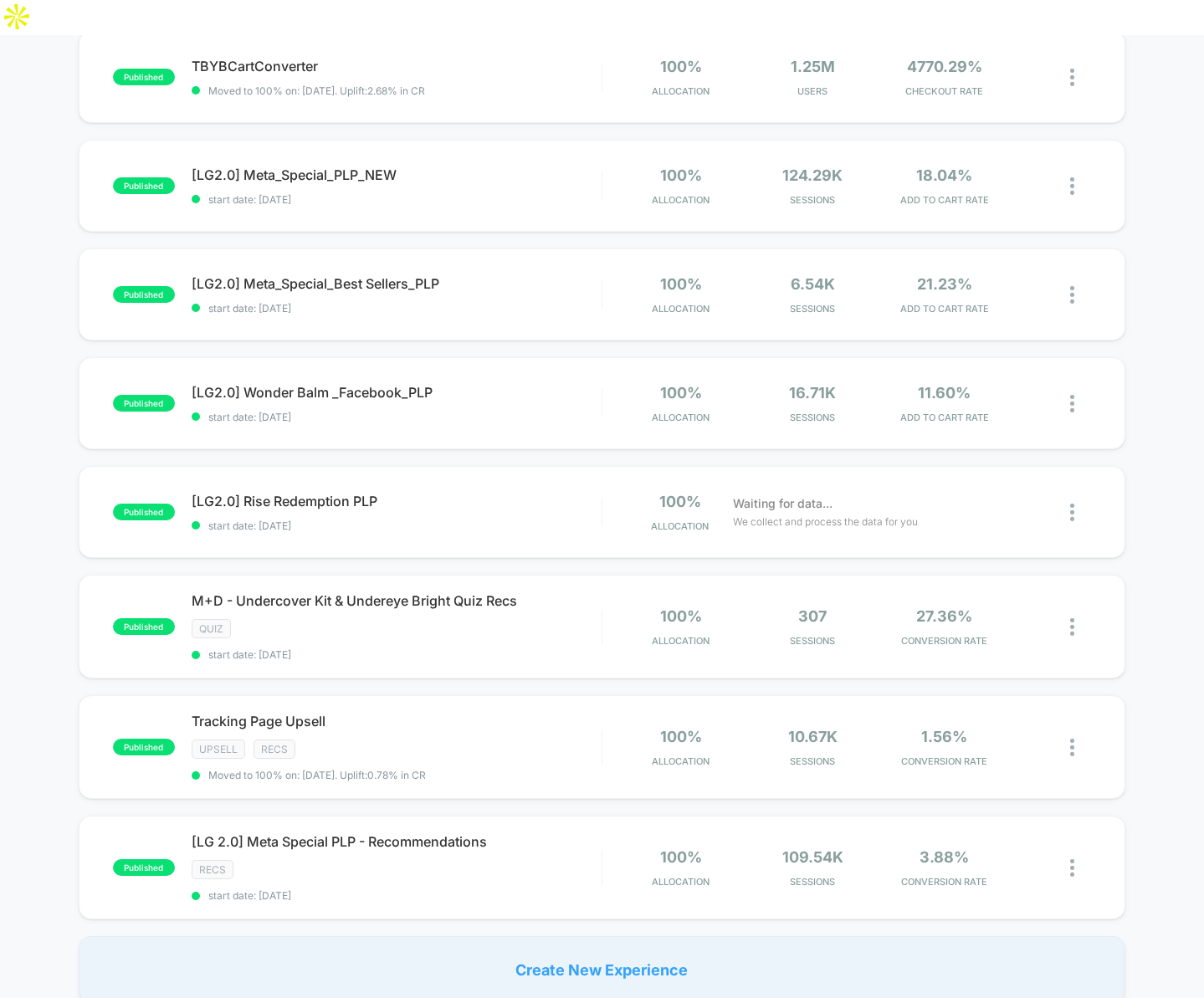
scroll to position [760, 0]
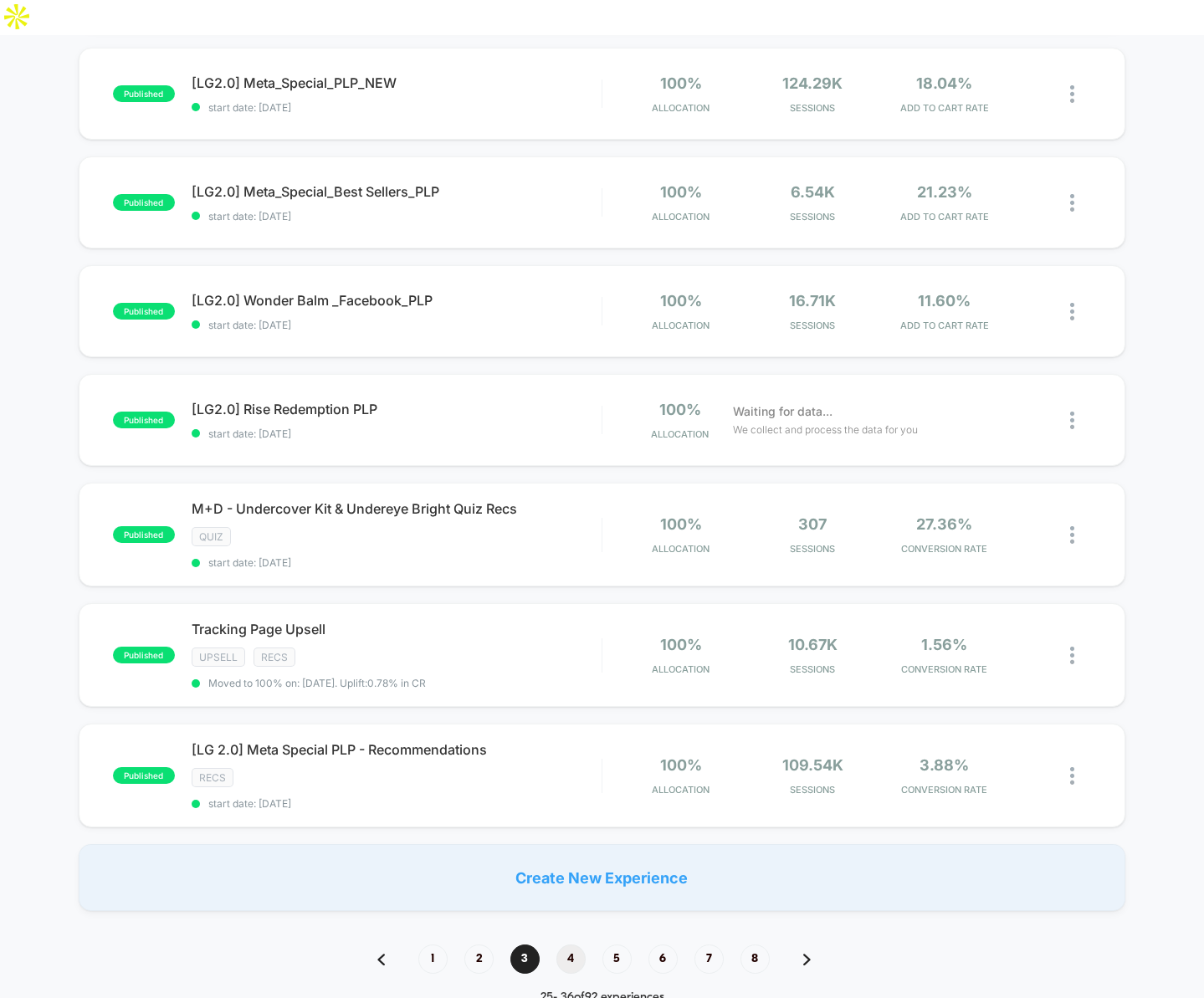
click at [567, 945] on span "4" at bounding box center [571, 959] width 29 height 29
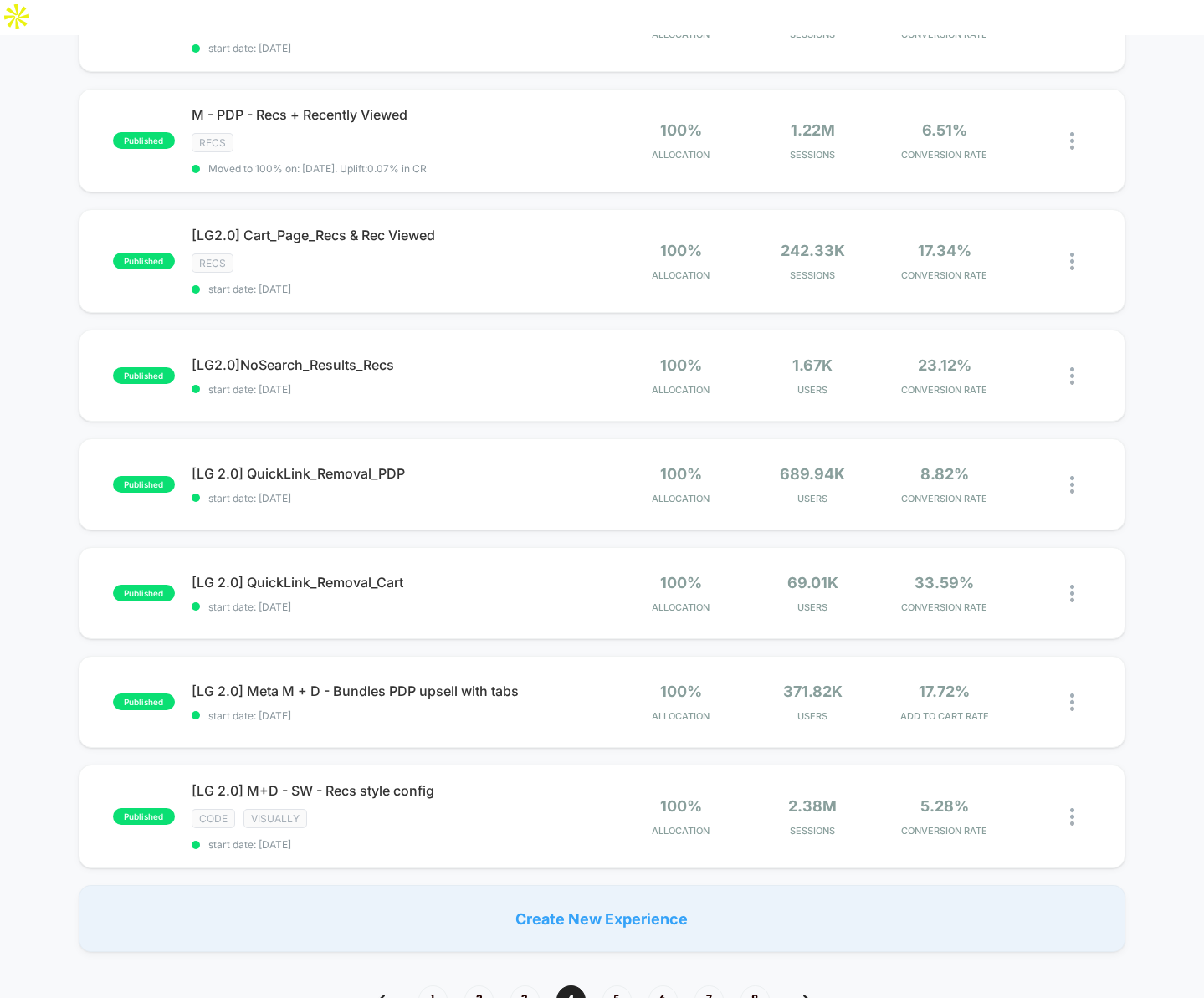
scroll to position [765, 0]
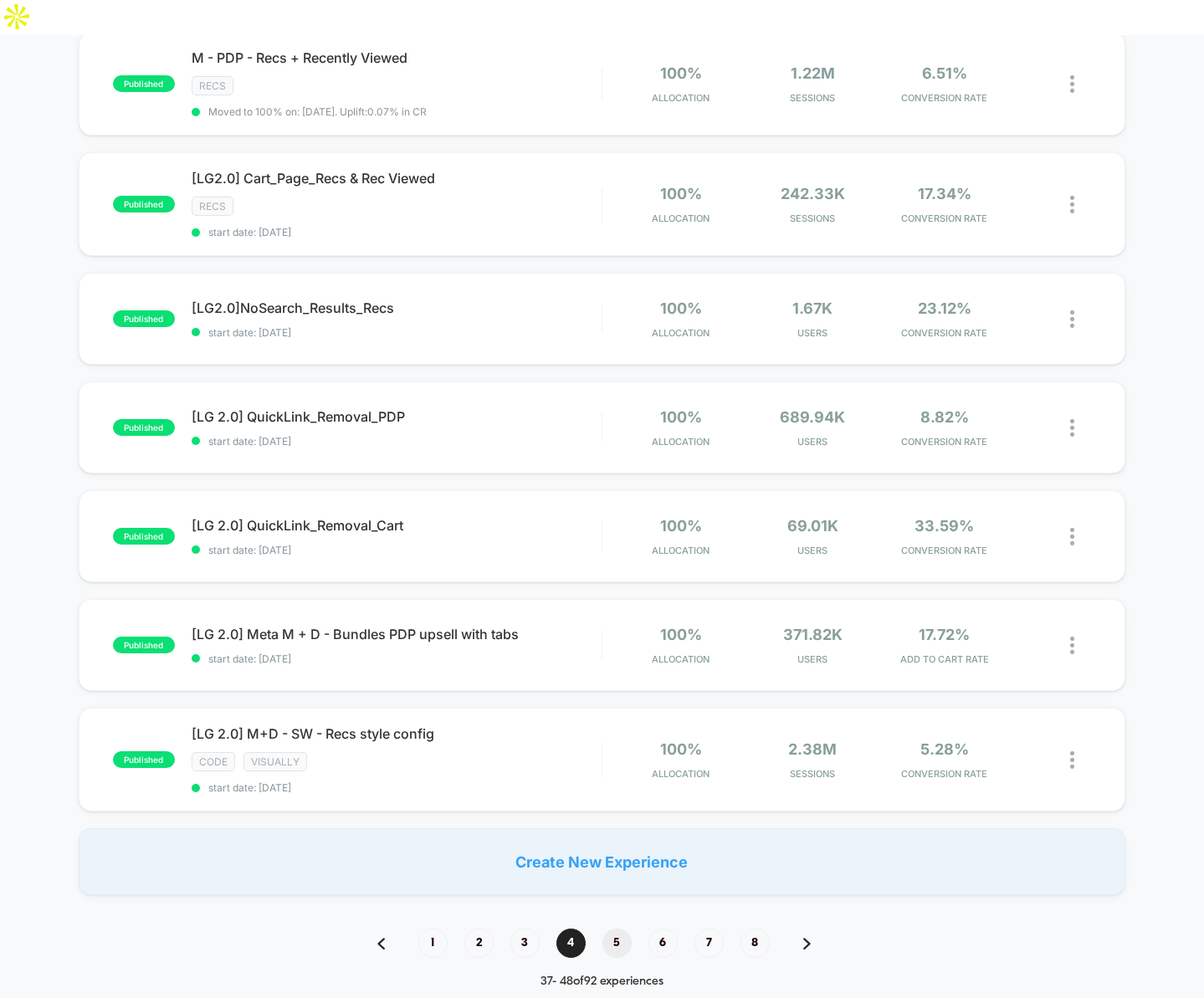
click at [616, 929] on span "5" at bounding box center [617, 943] width 29 height 29
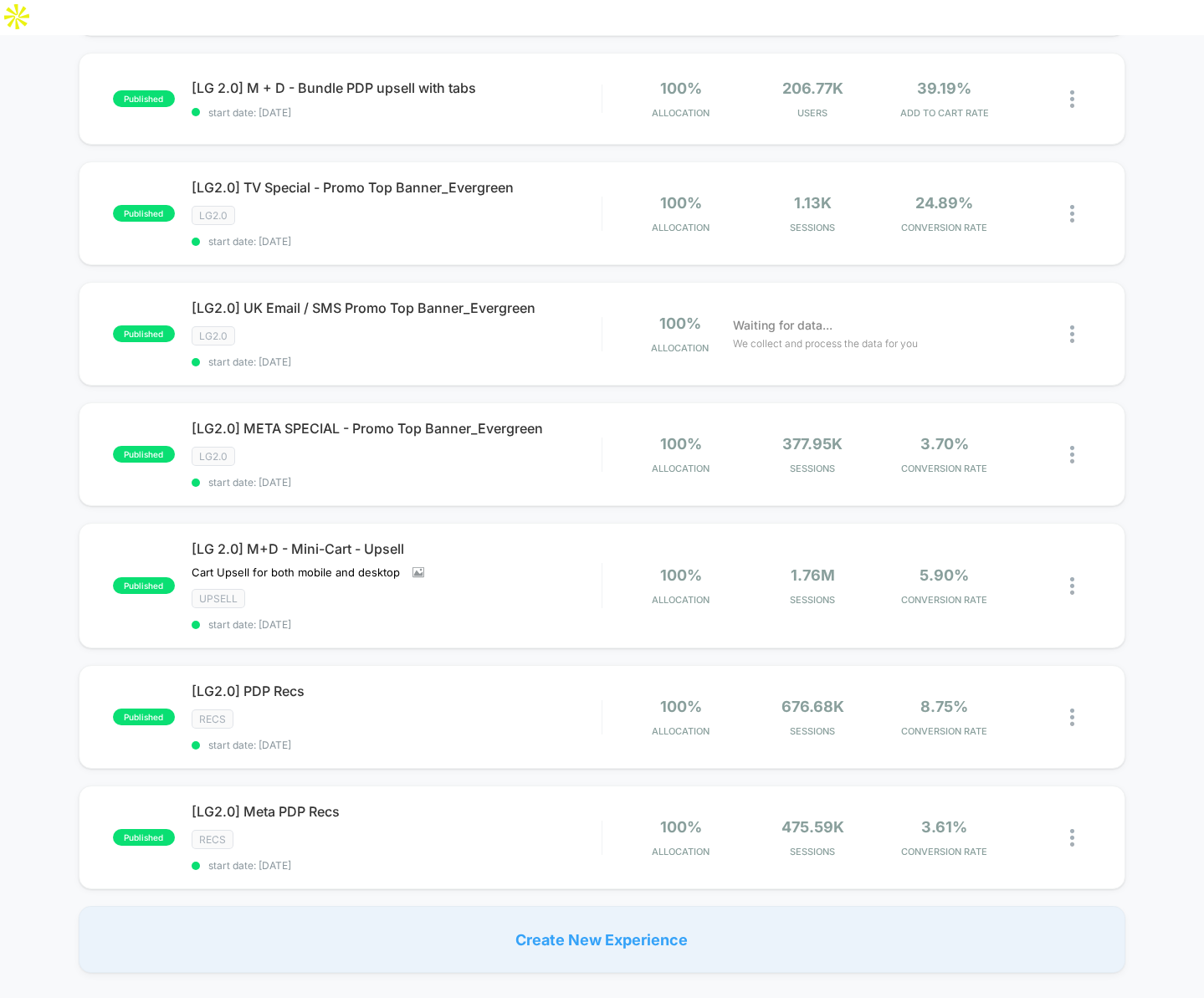
scroll to position [884, 0]
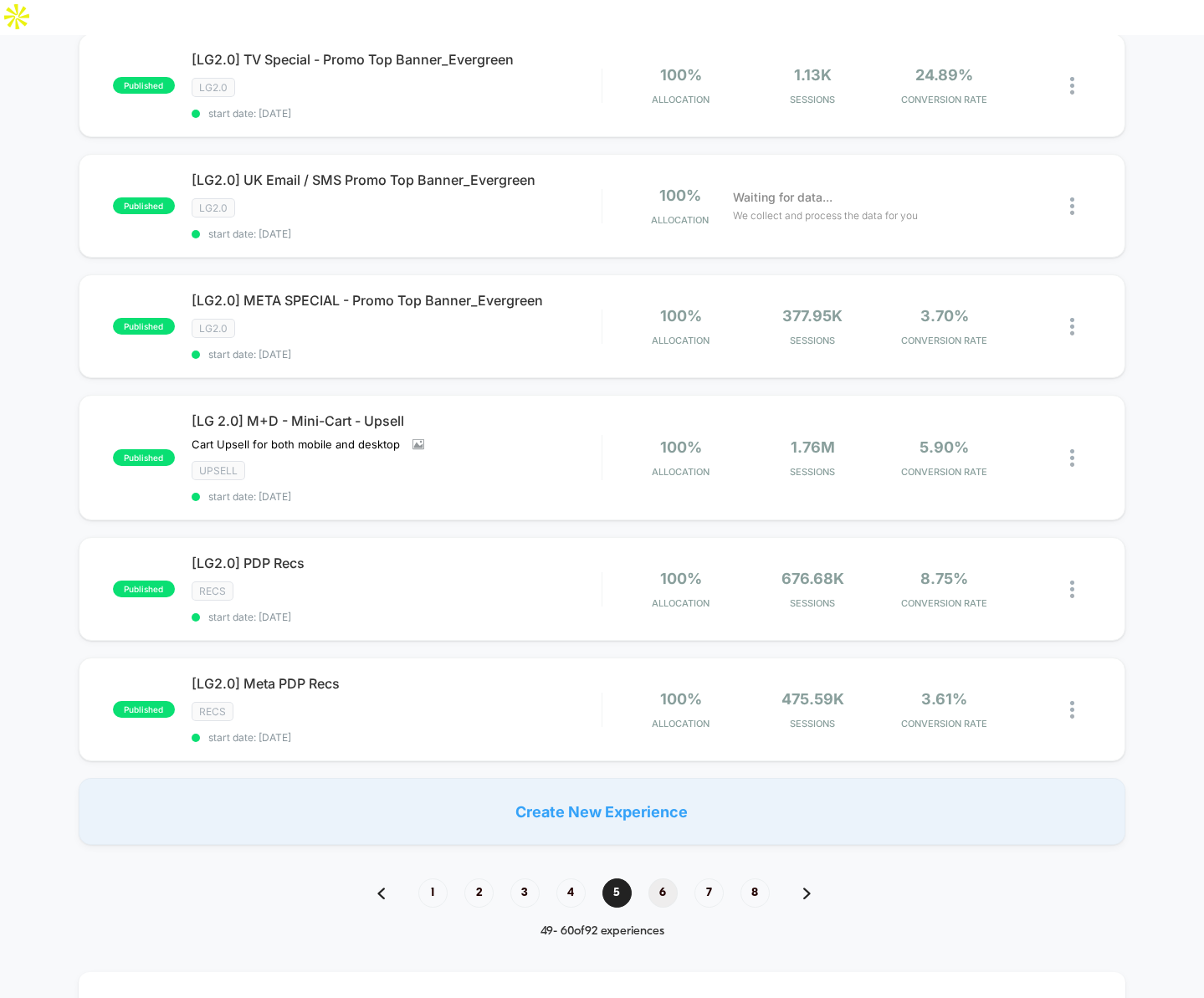
click at [663, 878] on span "6" at bounding box center [662, 892] width 29 height 29
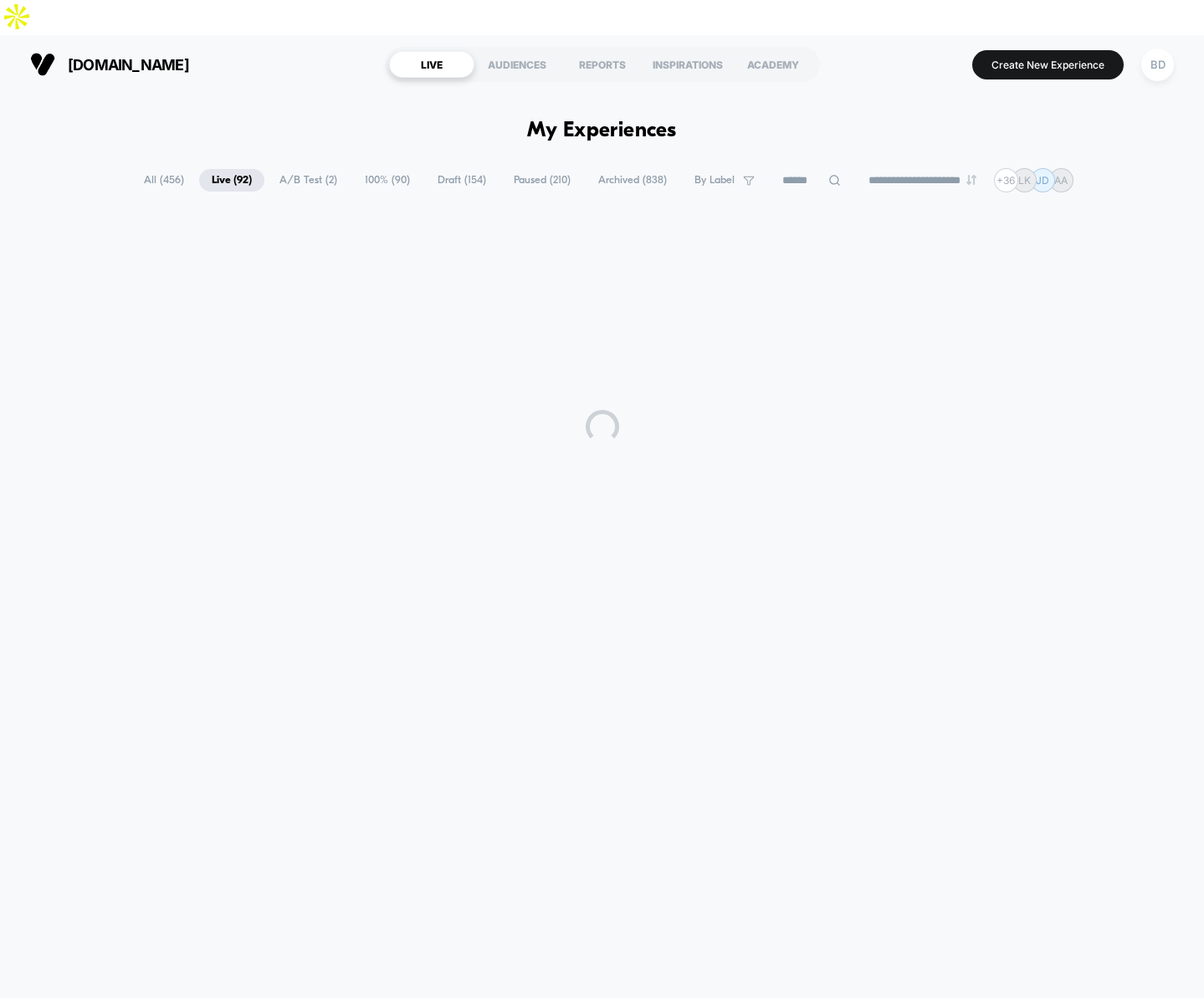
scroll to position [0, 0]
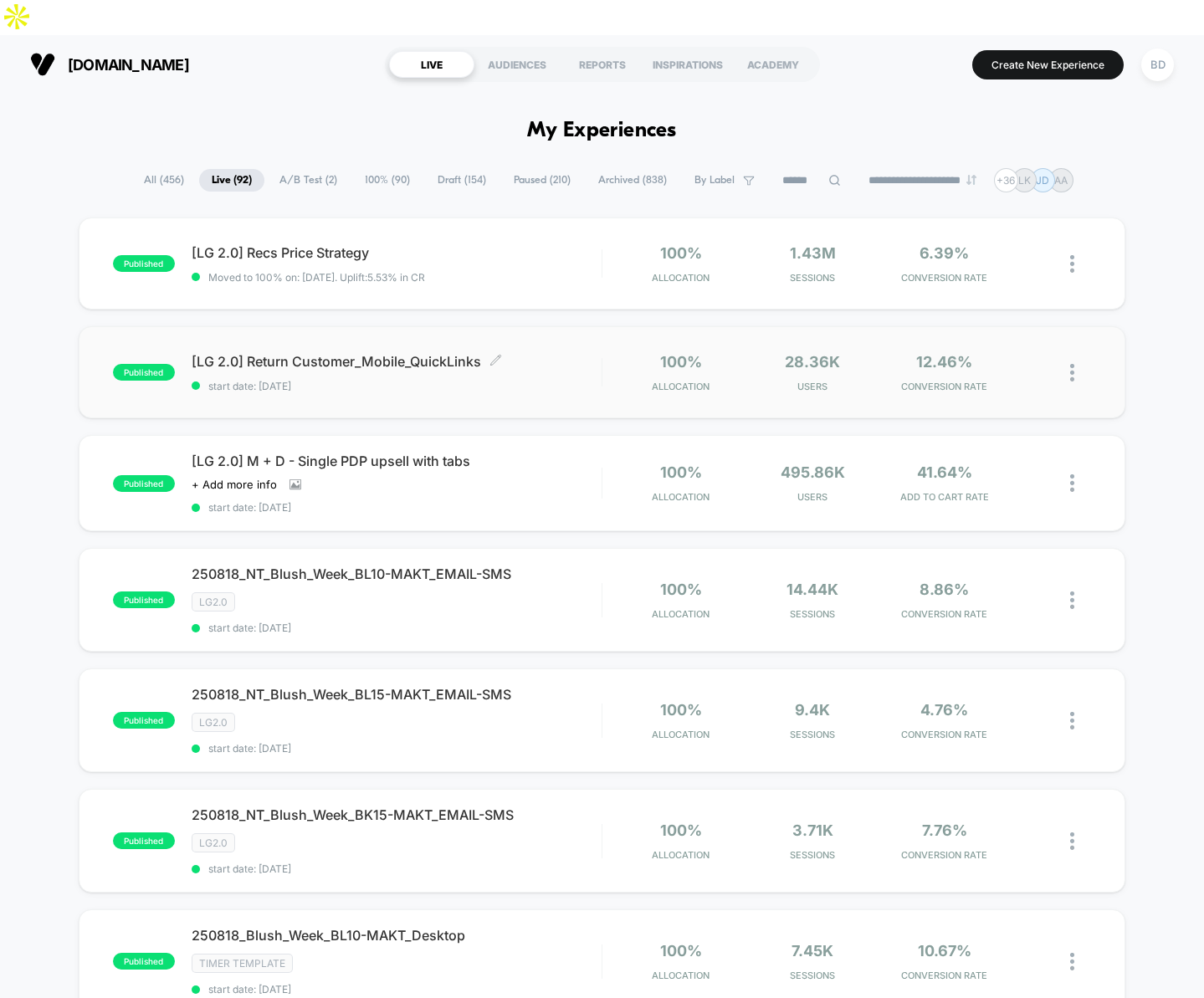
click at [298, 354] on span "[LG 2.0] Return Customer_Mobile_QuickLinks Click to edit experience details" at bounding box center [397, 362] width 410 height 17
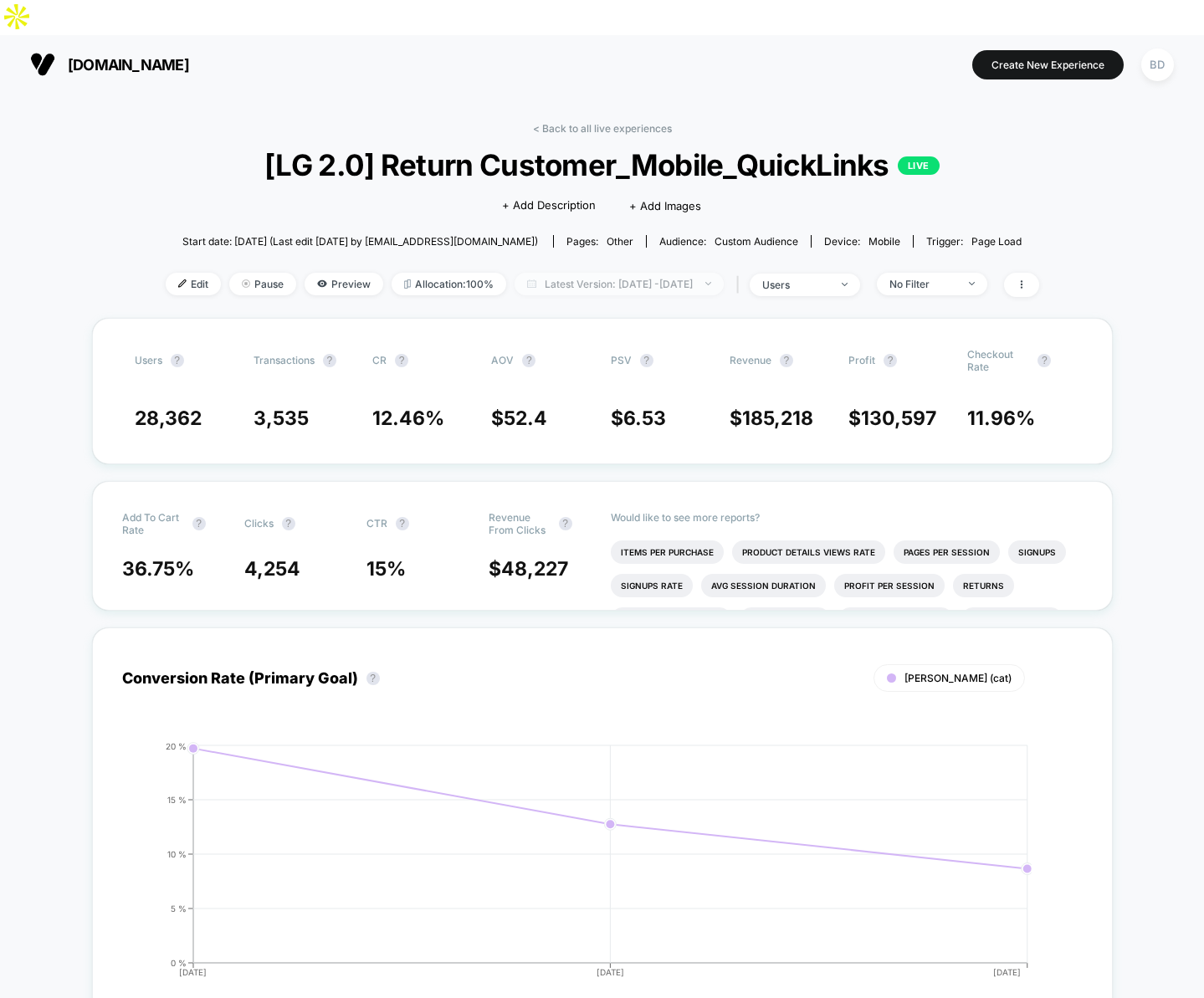
click at [551, 273] on span "Latest Version: [DATE] - [DATE]" at bounding box center [619, 284] width 210 height 22
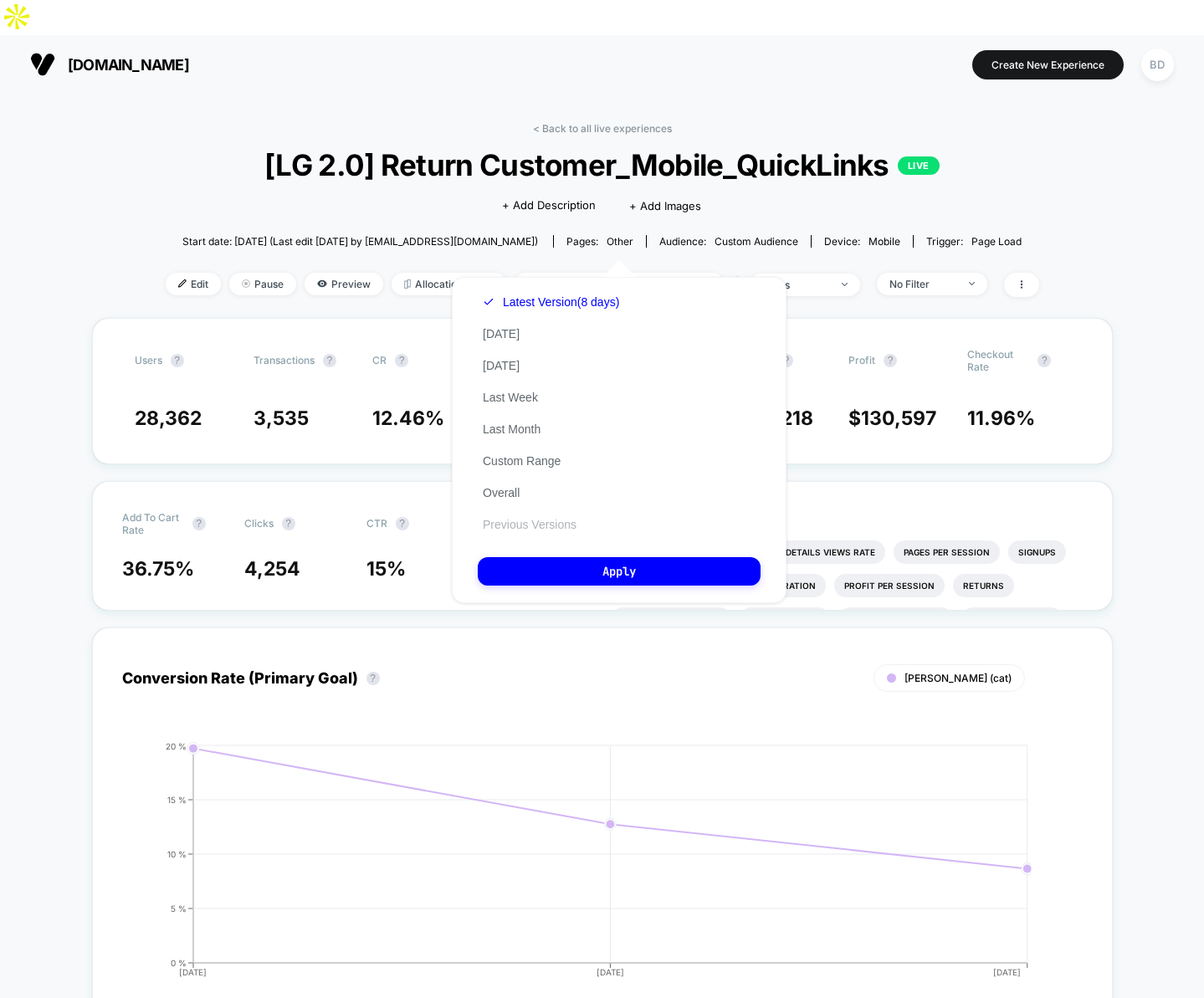
click at [529, 527] on button "Previous Versions" at bounding box center [529, 525] width 104 height 15
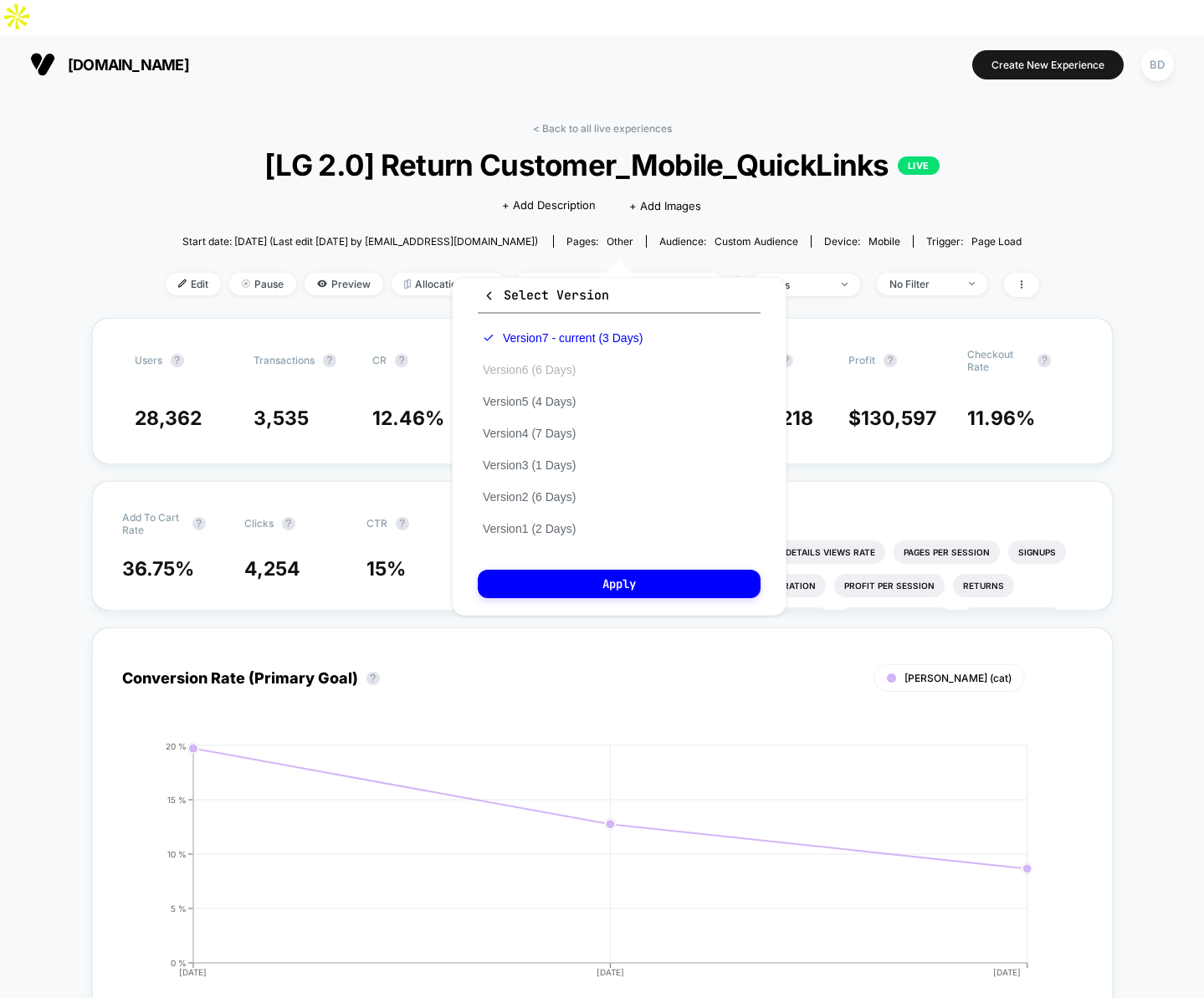
click at [542, 368] on button "Version 6 (6 Days)" at bounding box center [529, 369] width 103 height 15
click at [612, 579] on button "Apply" at bounding box center [619, 584] width 283 height 28
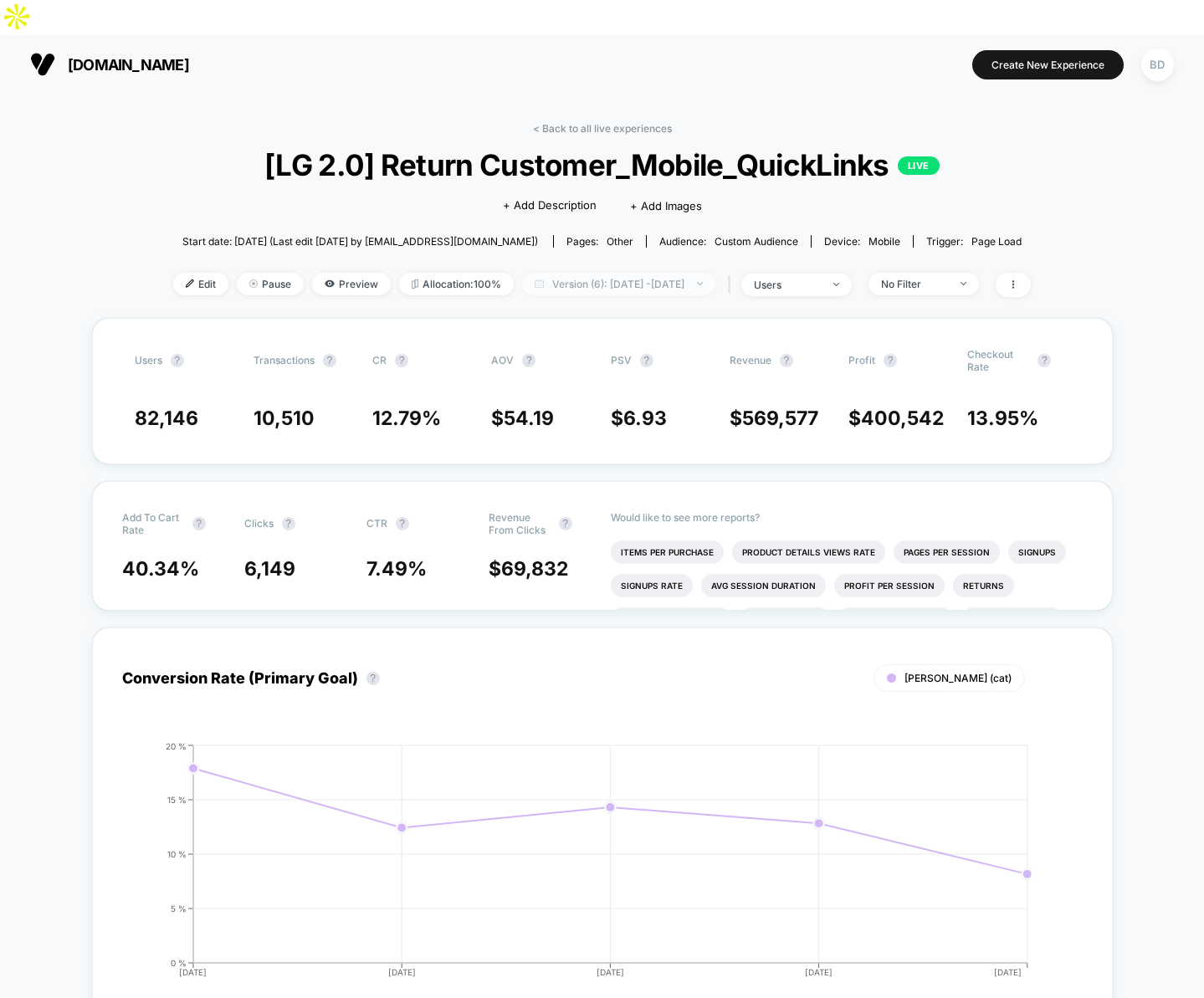
click at [593, 273] on span "Version (6): [DATE] - [DATE]" at bounding box center [618, 284] width 194 height 22
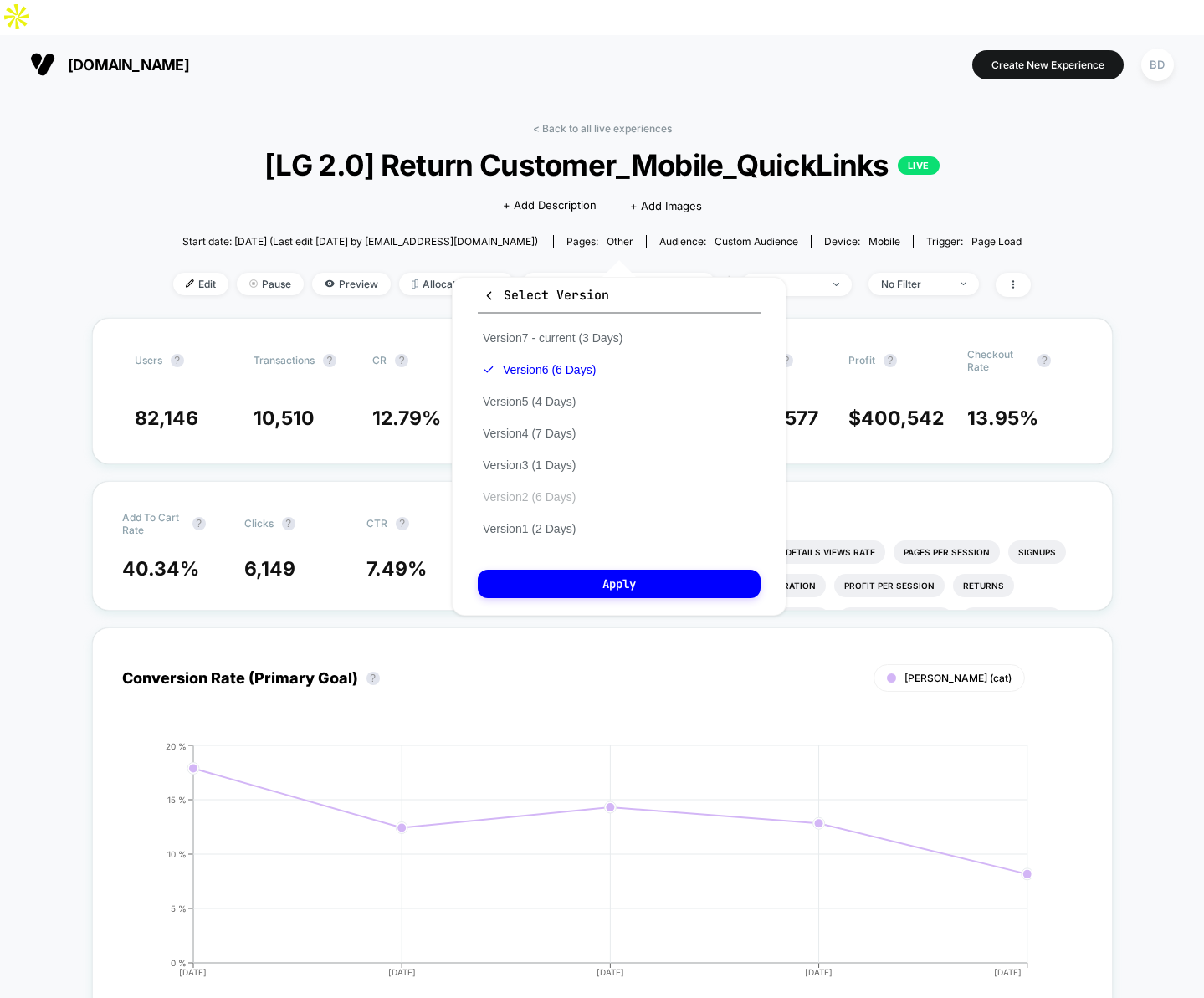
click at [552, 494] on button "Version 2 (6 Days)" at bounding box center [529, 497] width 103 height 15
click at [582, 577] on button "Apply" at bounding box center [619, 584] width 283 height 28
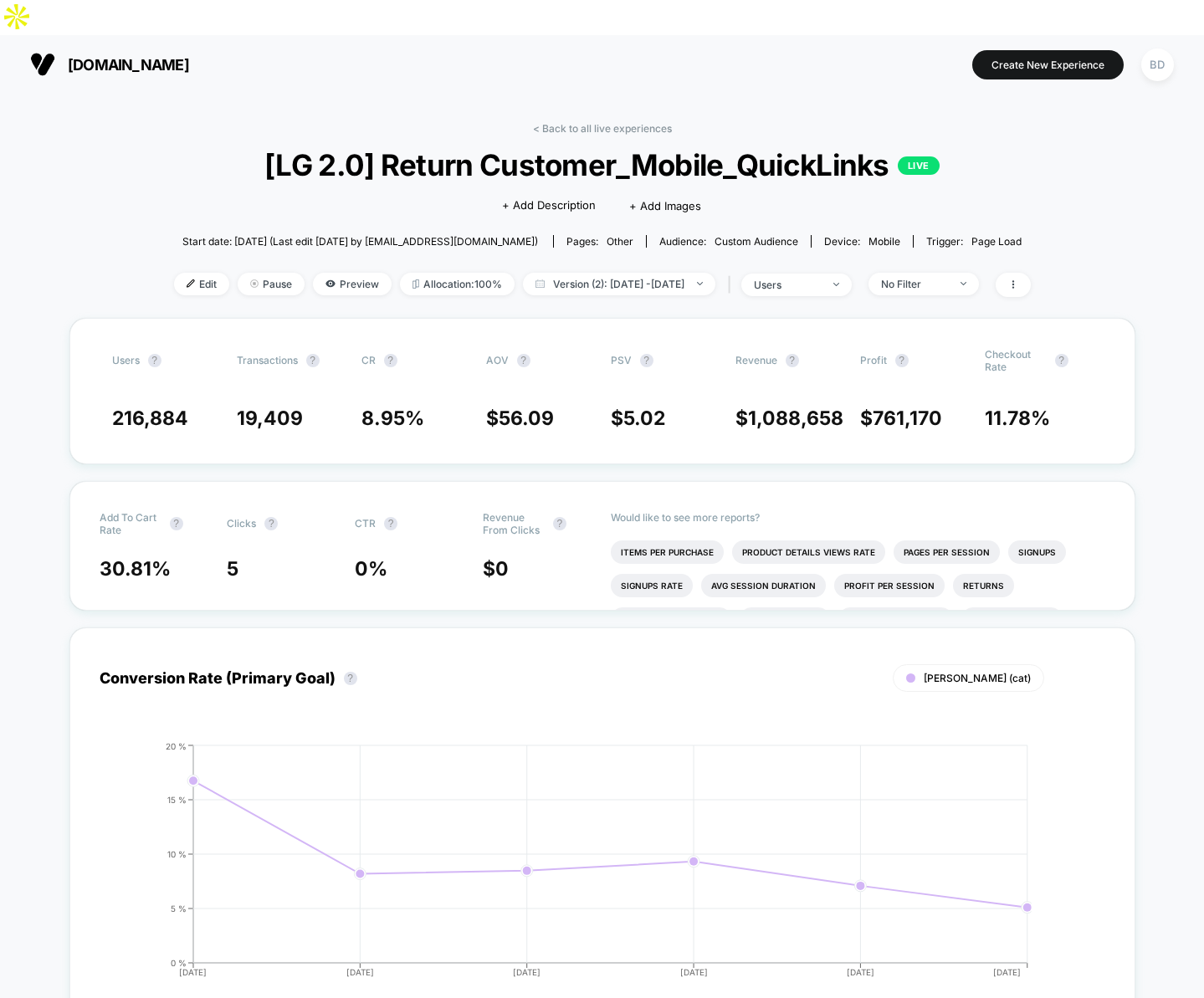
click at [563, 123] on link "< Back to all live experiences" at bounding box center [602, 128] width 139 height 12
select select "*"
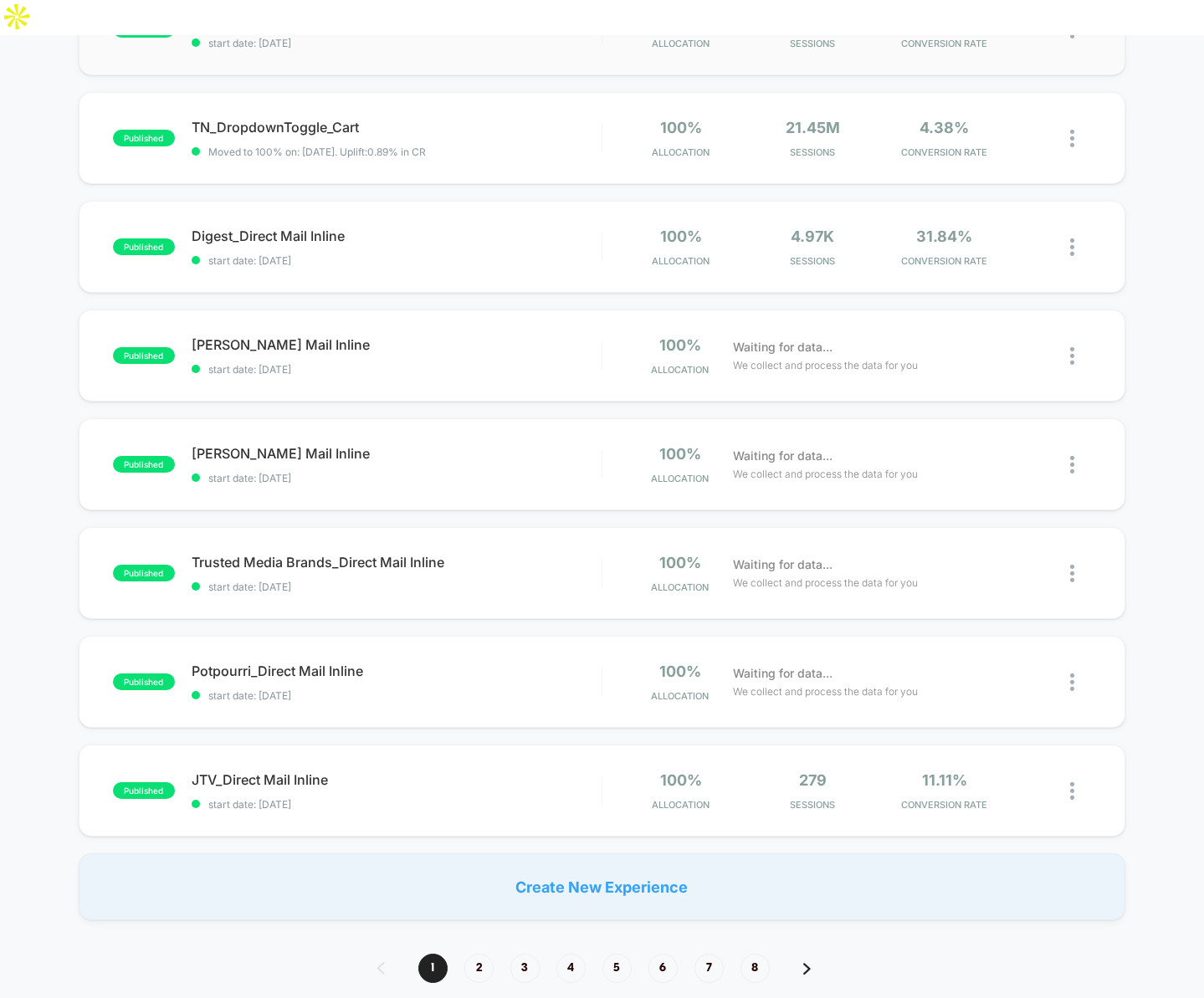
scroll to position [1042, 0]
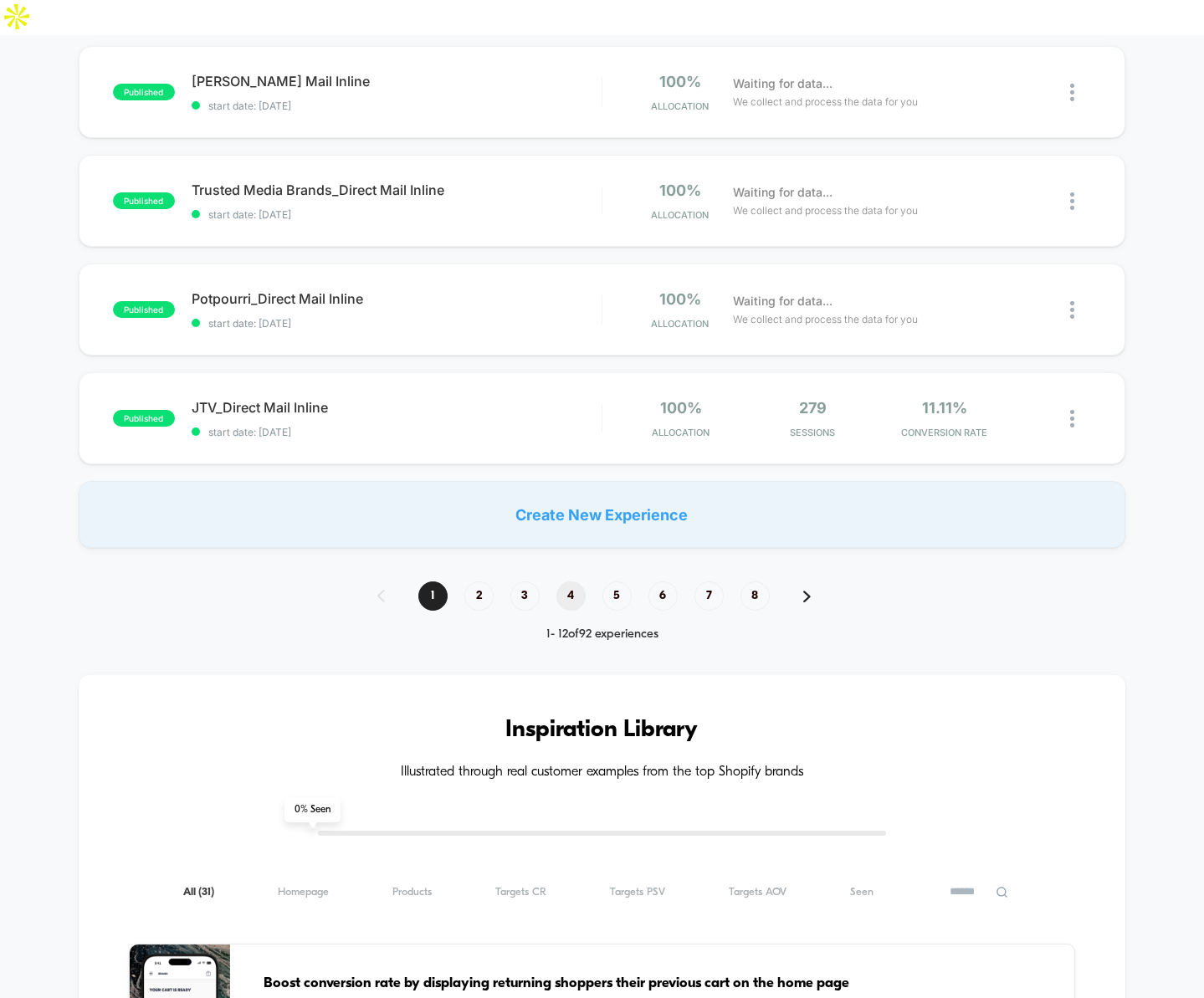
click at [572, 582] on span "4" at bounding box center [571, 596] width 29 height 29
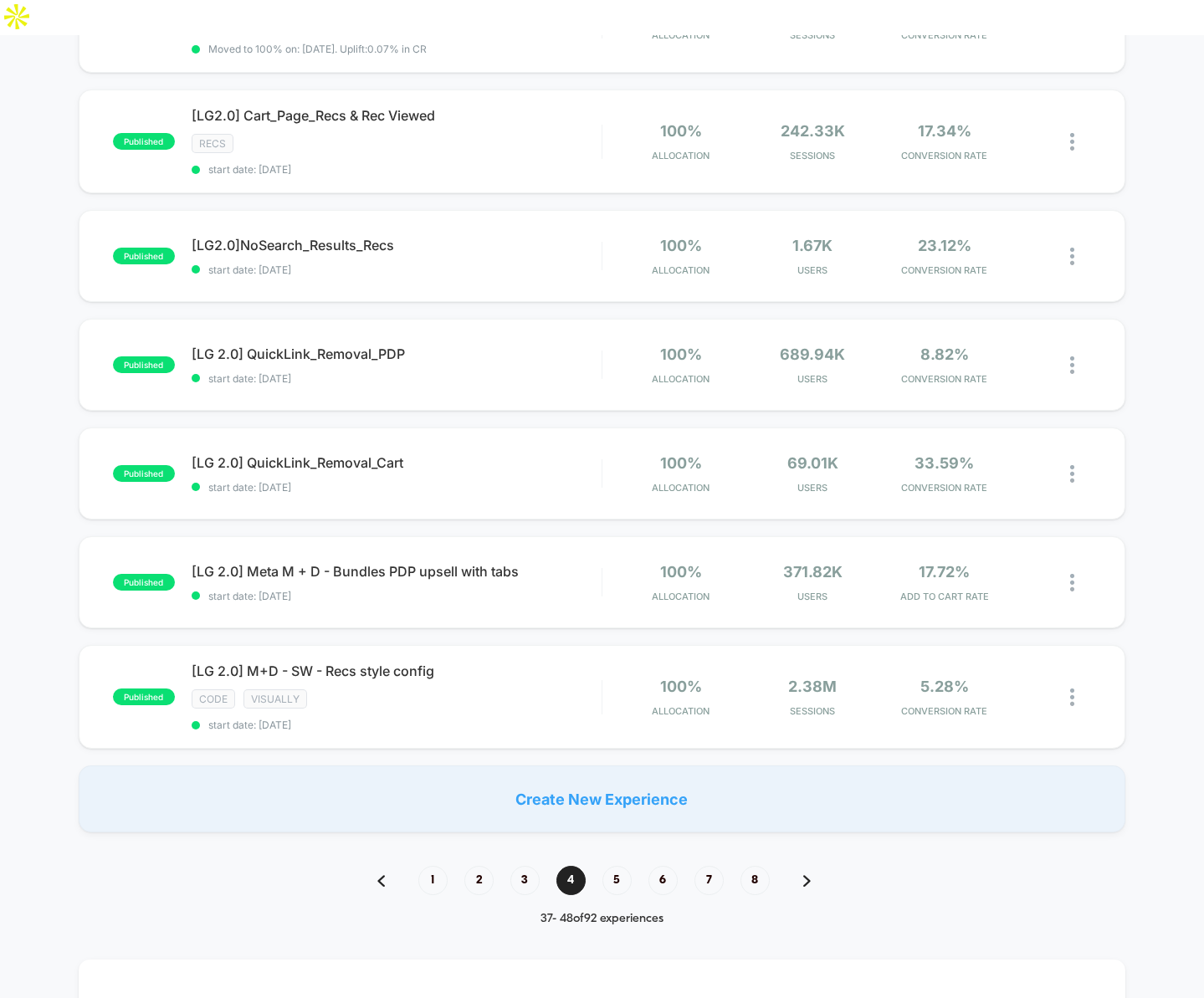
scroll to position [900, 0]
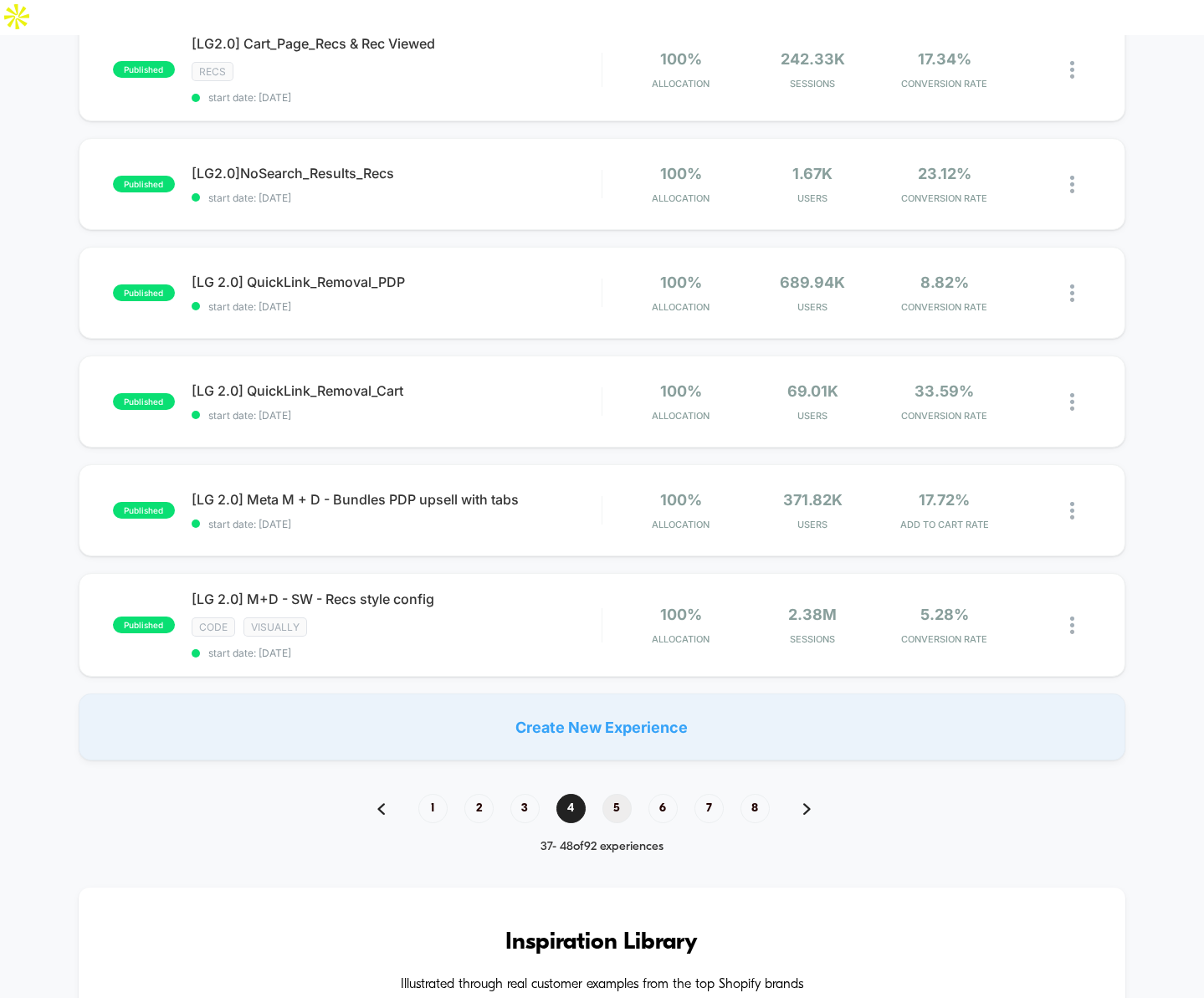
click at [613, 794] on span "5" at bounding box center [617, 808] width 29 height 29
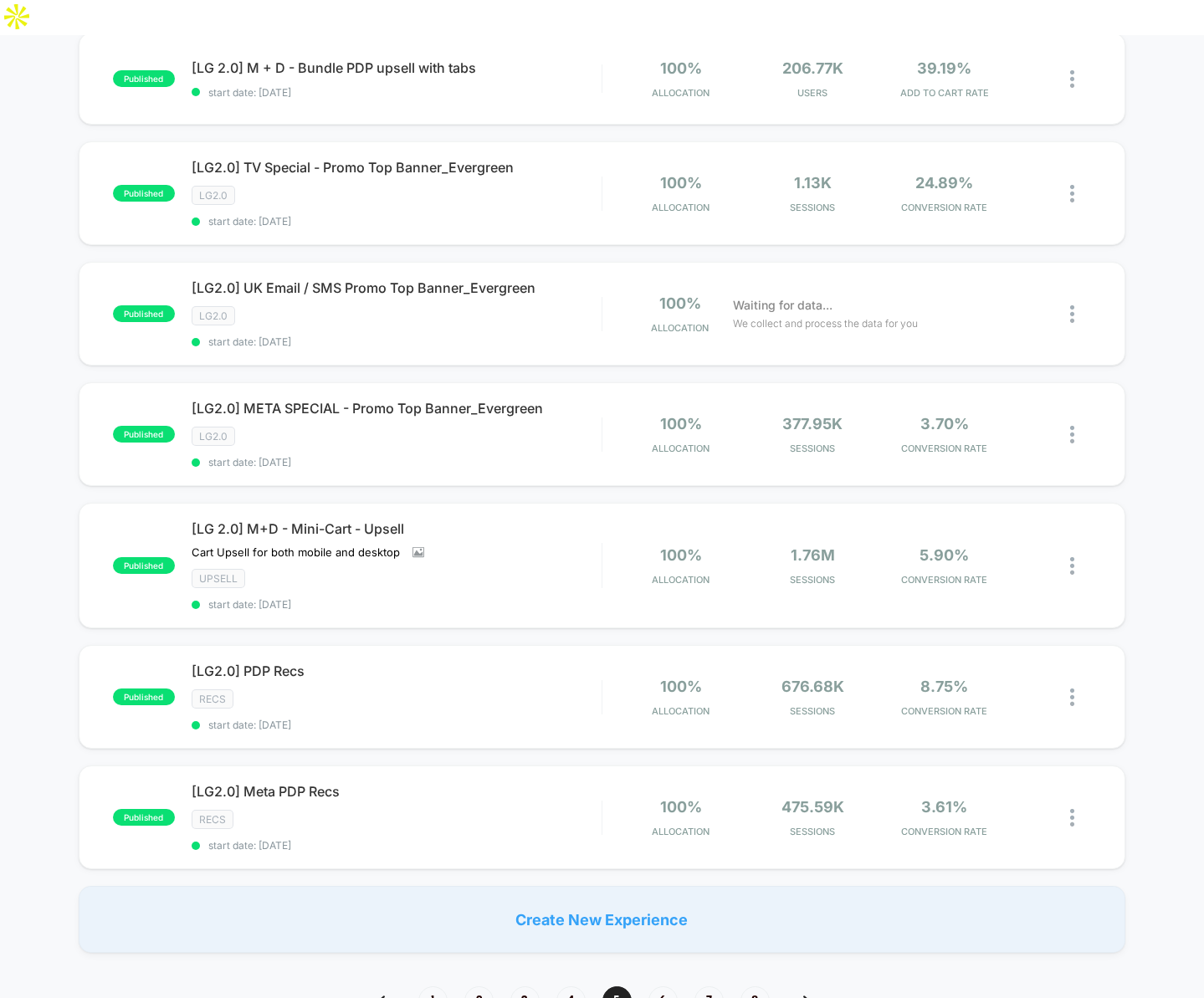
scroll to position [893, 0]
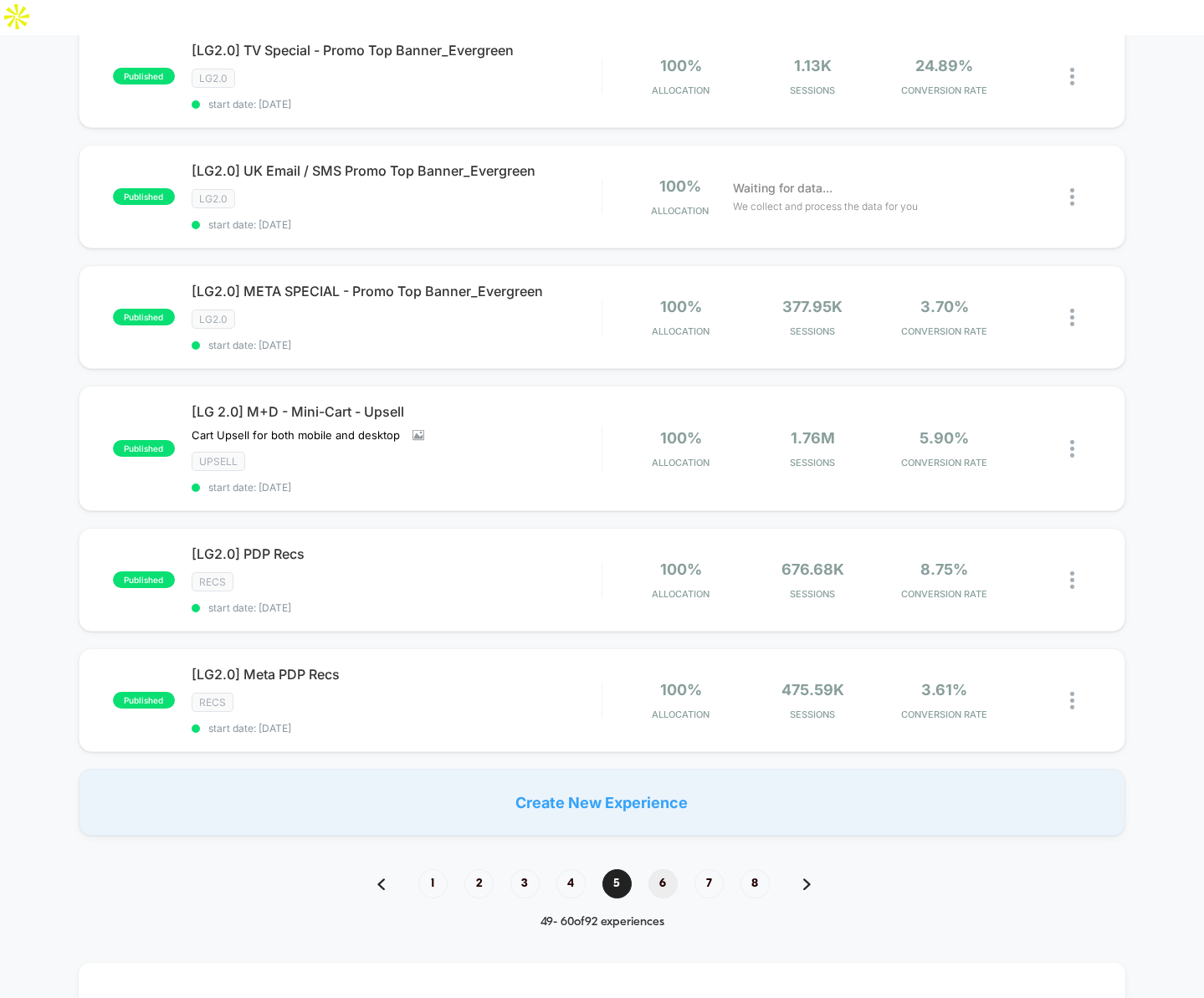
click at [669, 870] on span "6" at bounding box center [662, 884] width 29 height 29
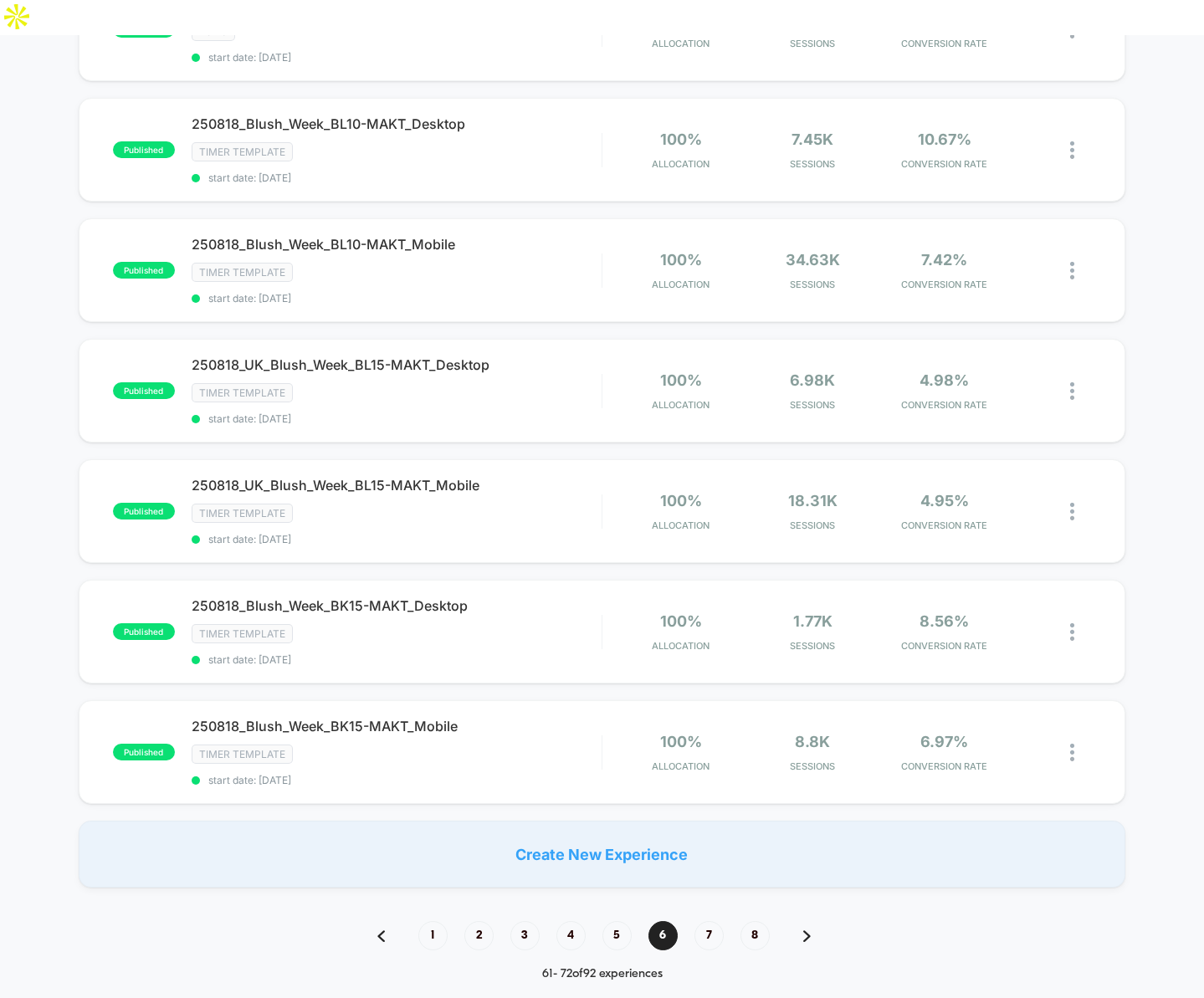
scroll to position [971, 0]
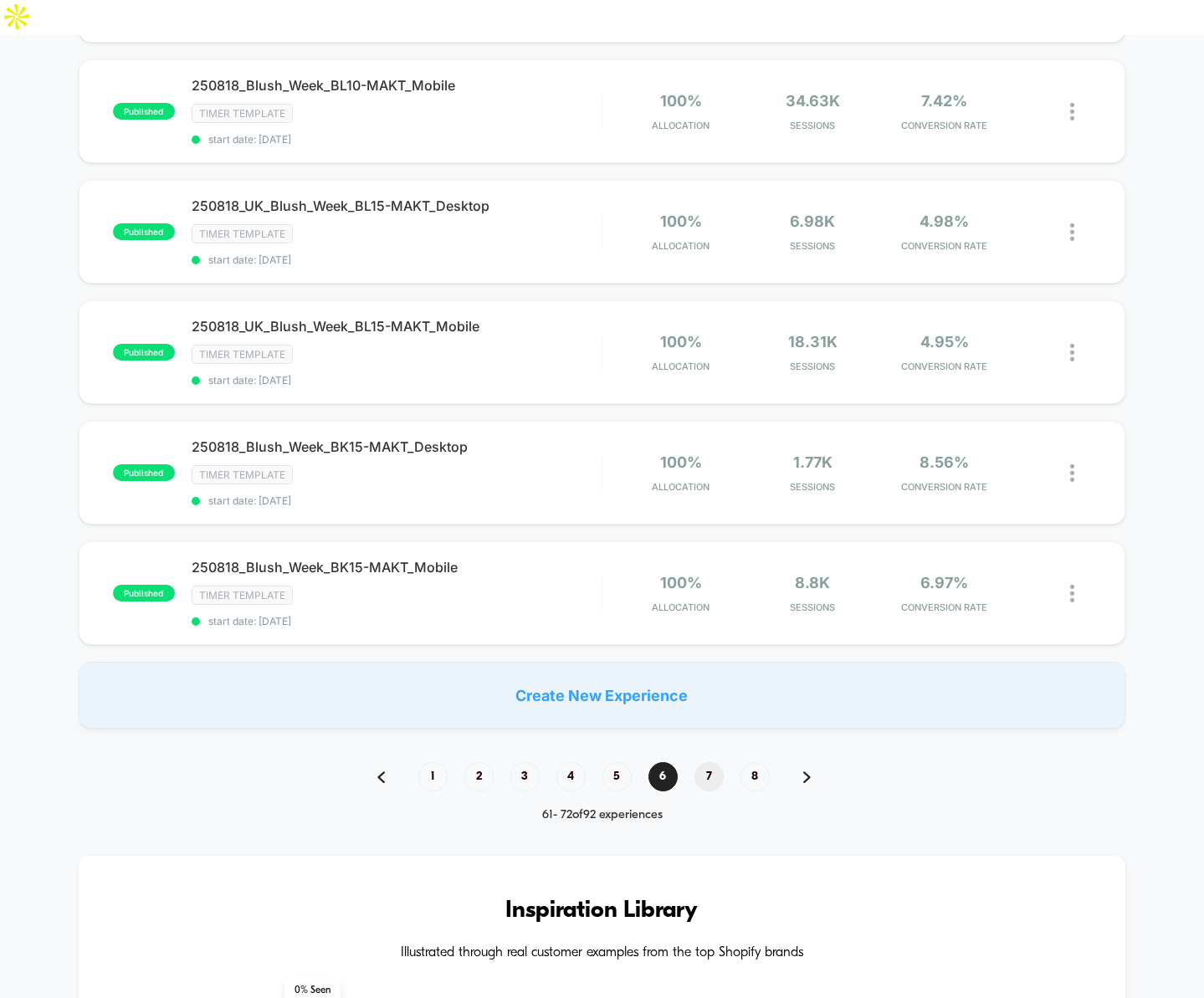
click at [711, 762] on span "7" at bounding box center [709, 776] width 29 height 29
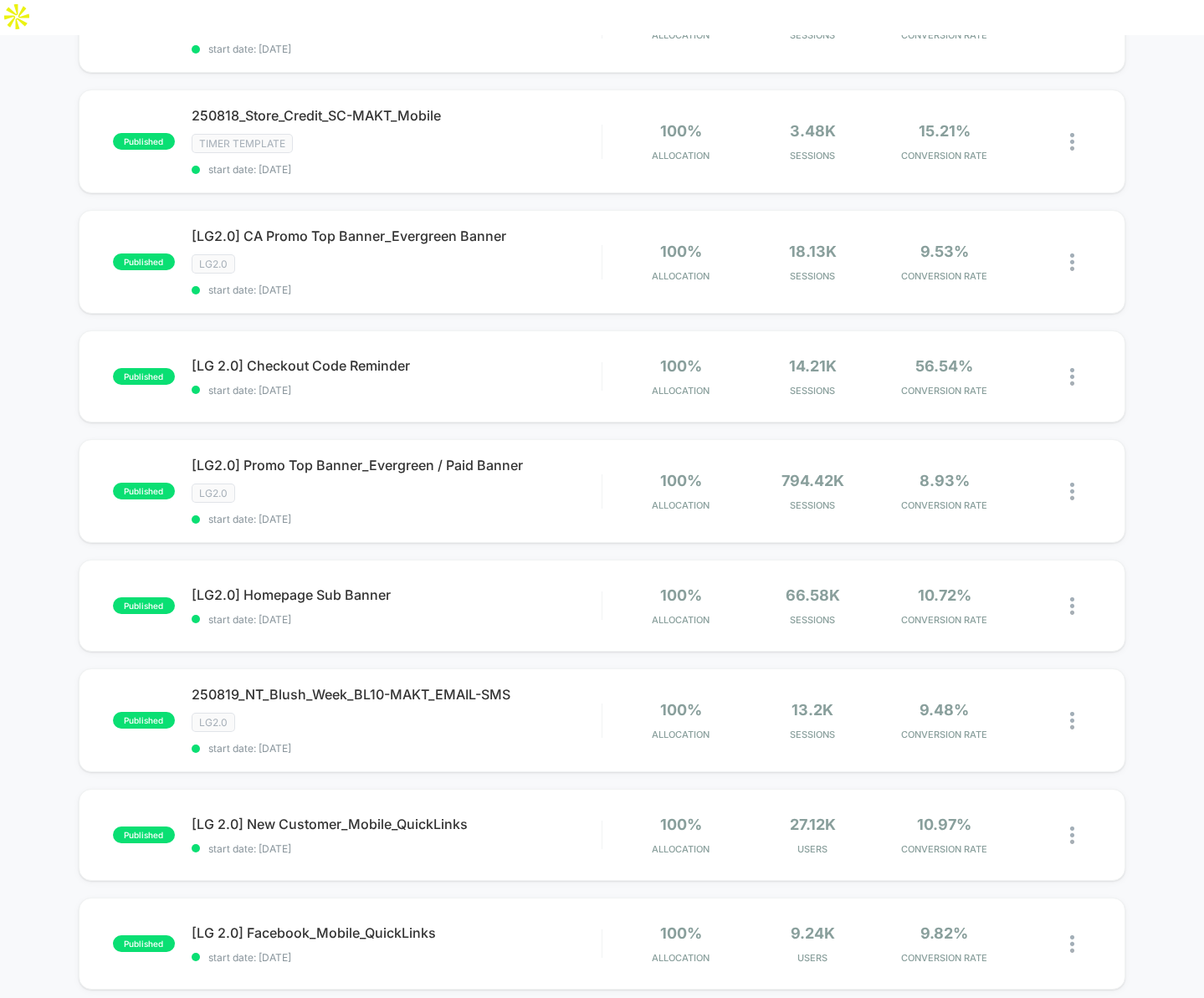
scroll to position [456, 0]
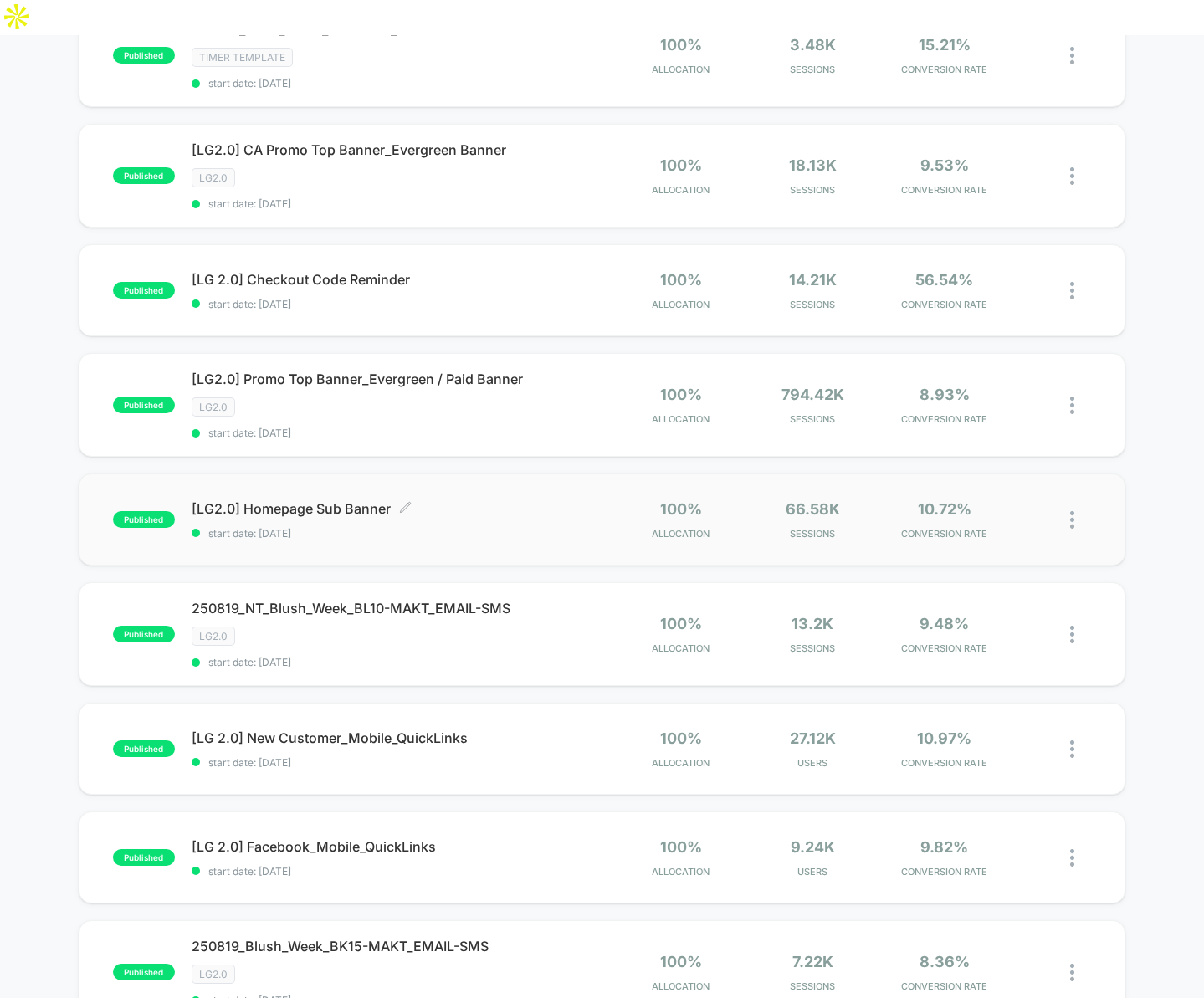
click at [295, 500] on span "[LG2.0] Homepage Sub Banner Click to edit experience details" at bounding box center [397, 509] width 410 height 17
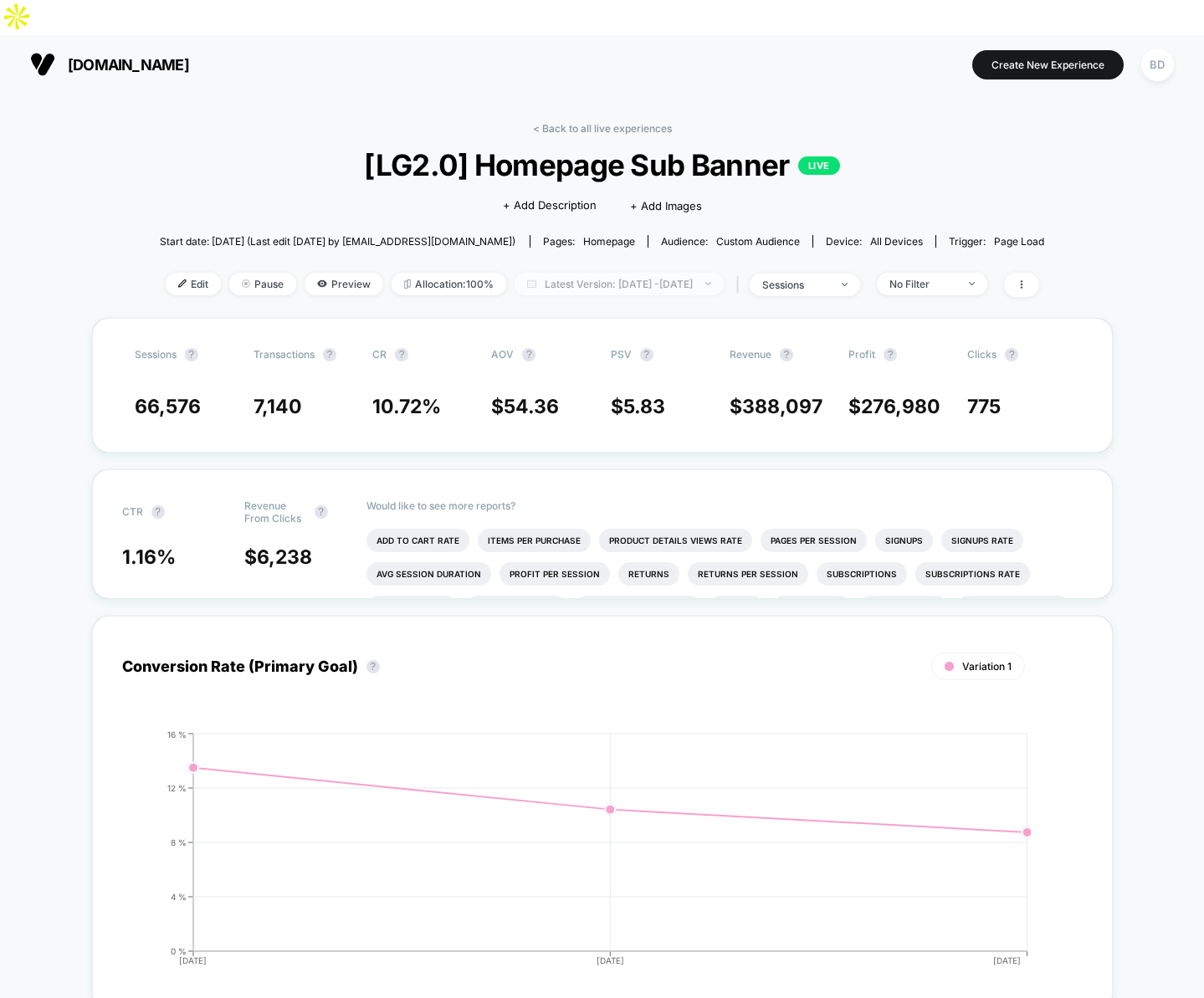
click at [570, 273] on span "Latest Version: [DATE] - [DATE]" at bounding box center [619, 284] width 210 height 22
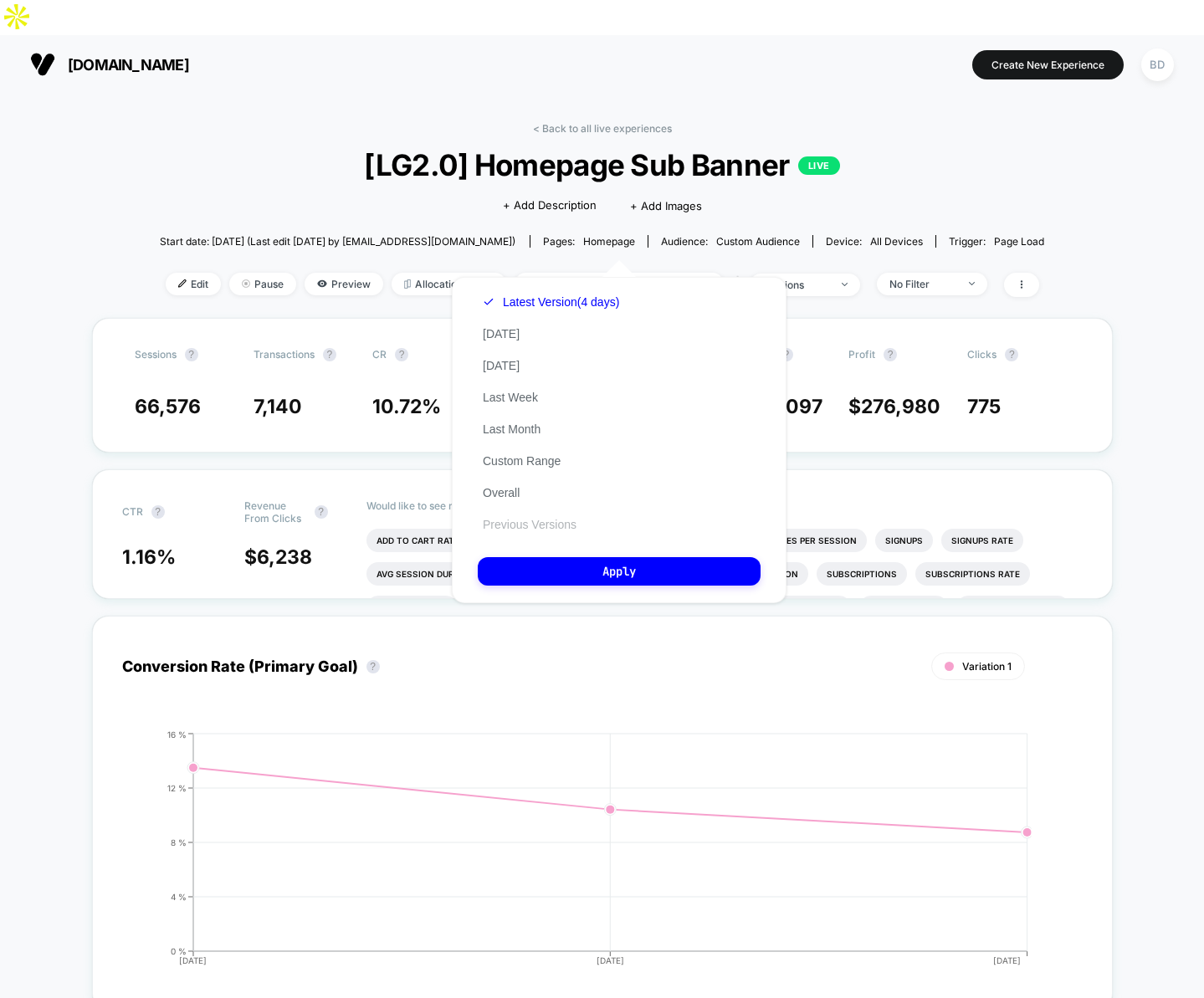
click at [522, 526] on button "Previous Versions" at bounding box center [529, 525] width 104 height 15
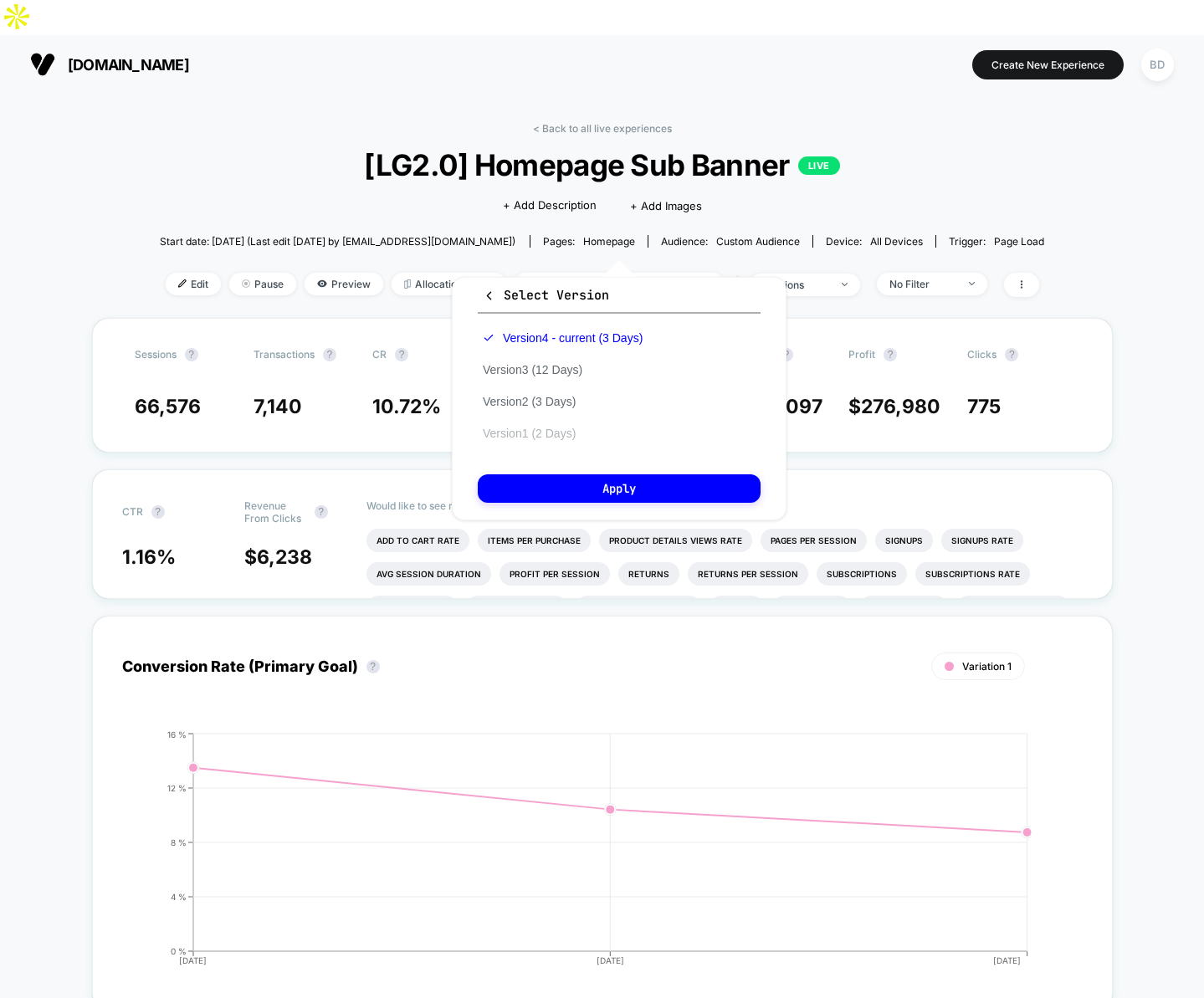
click at [544, 434] on button "Version 1 (2 Days)" at bounding box center [529, 433] width 103 height 15
click at [585, 485] on button "Apply" at bounding box center [619, 488] width 283 height 28
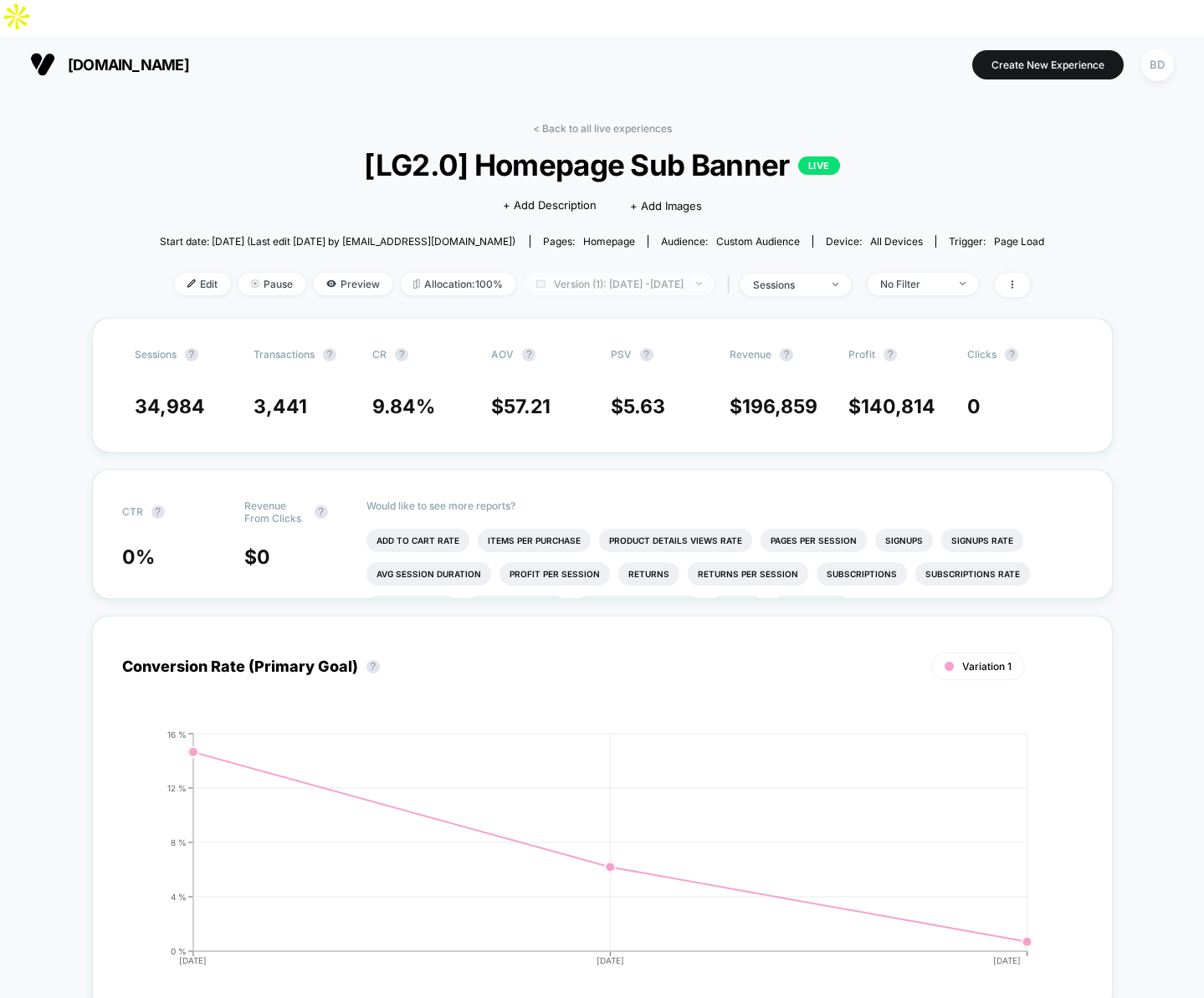
click at [586, 273] on span "Version (1): [DATE] - [DATE]" at bounding box center [619, 284] width 191 height 22
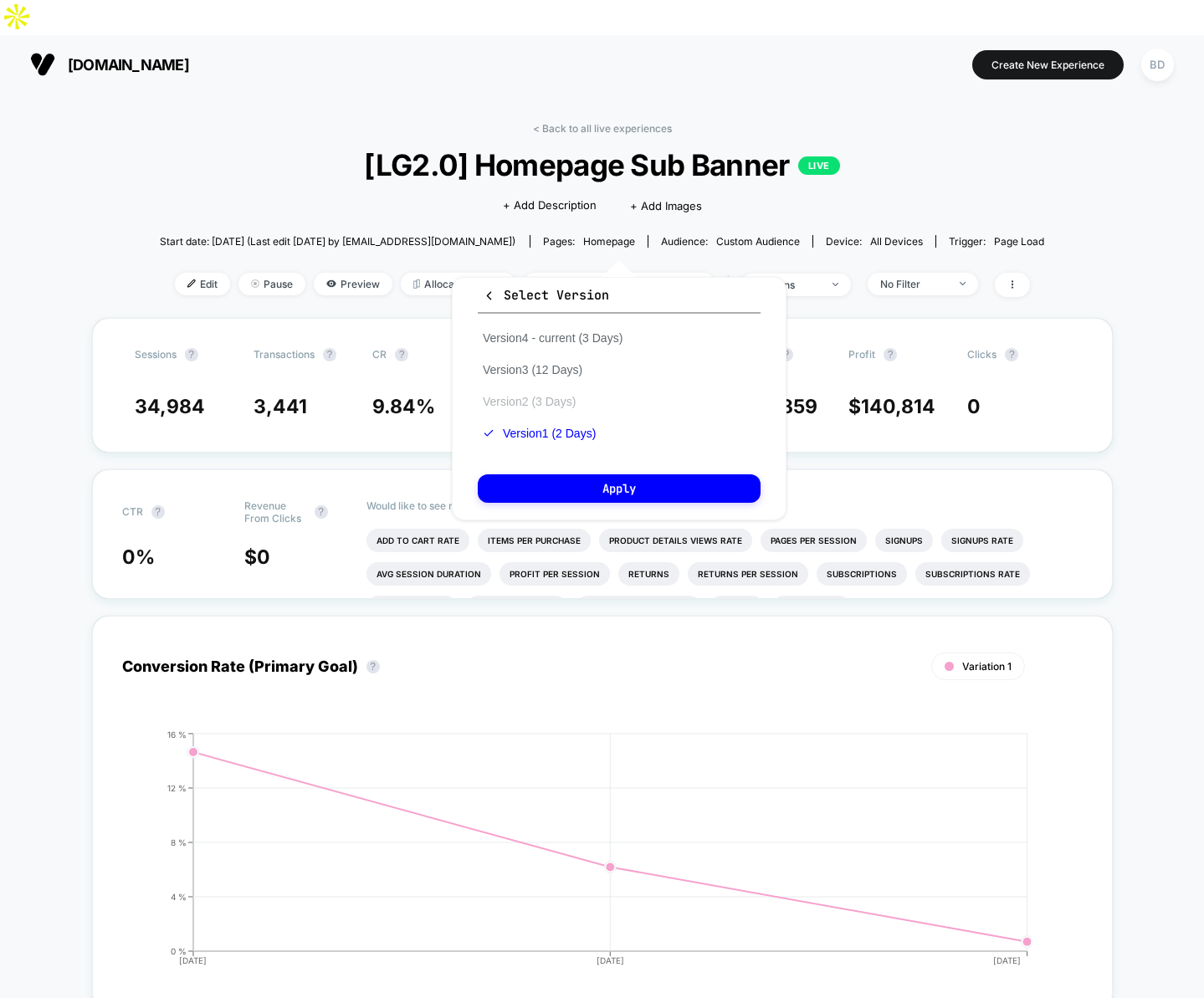
click at [552, 394] on button "Version 2 (3 Days)" at bounding box center [529, 401] width 103 height 15
click at [581, 472] on div "Select Version Version 4 - current (3 Days) Version 3 (12 Days) Version 2 (3 Da…" at bounding box center [619, 398] width 335 height 243
click at [585, 482] on button "Apply" at bounding box center [619, 488] width 283 height 28
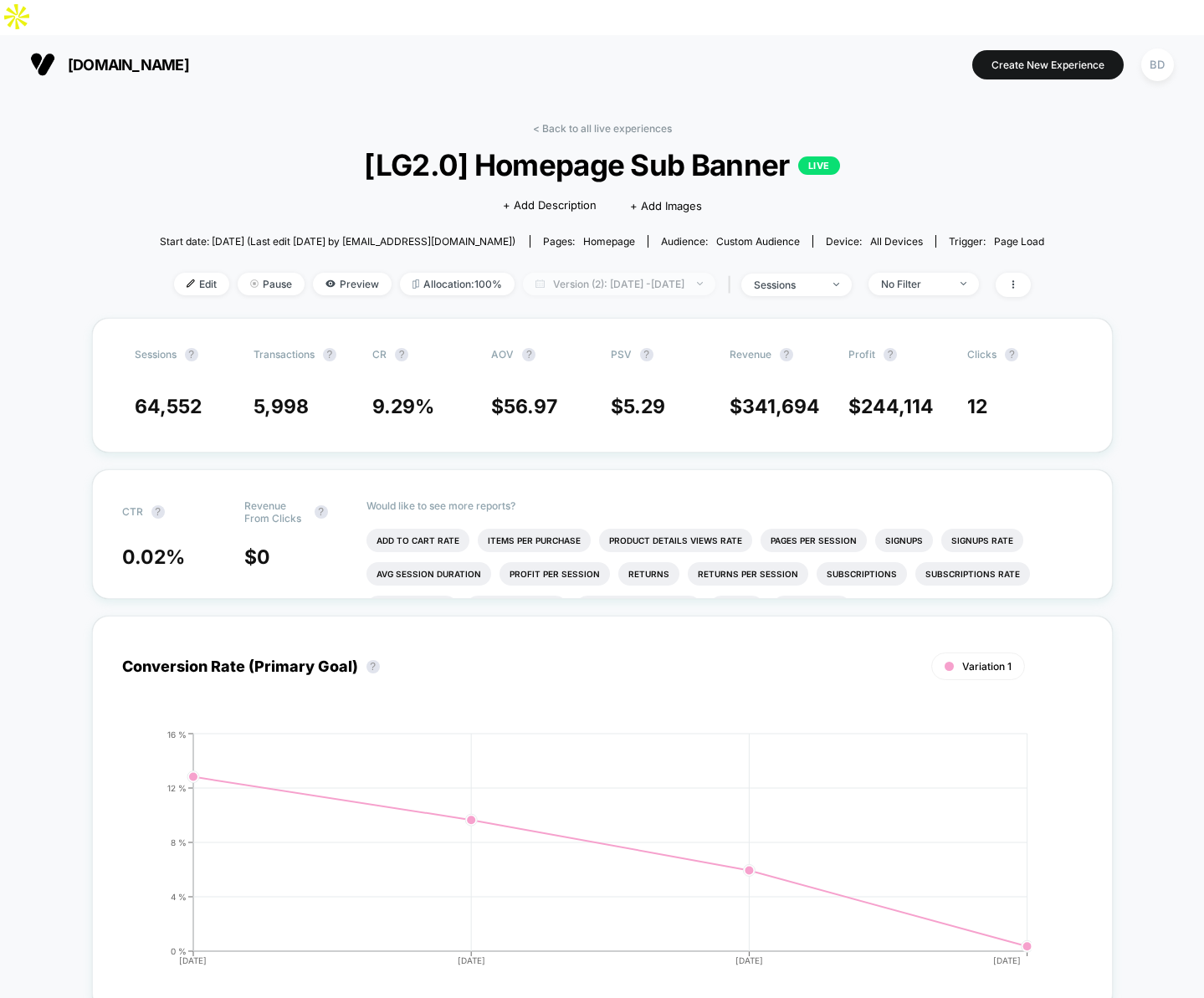
click at [566, 273] on span "Version (2): [DATE] - [DATE]" at bounding box center [619, 284] width 193 height 22
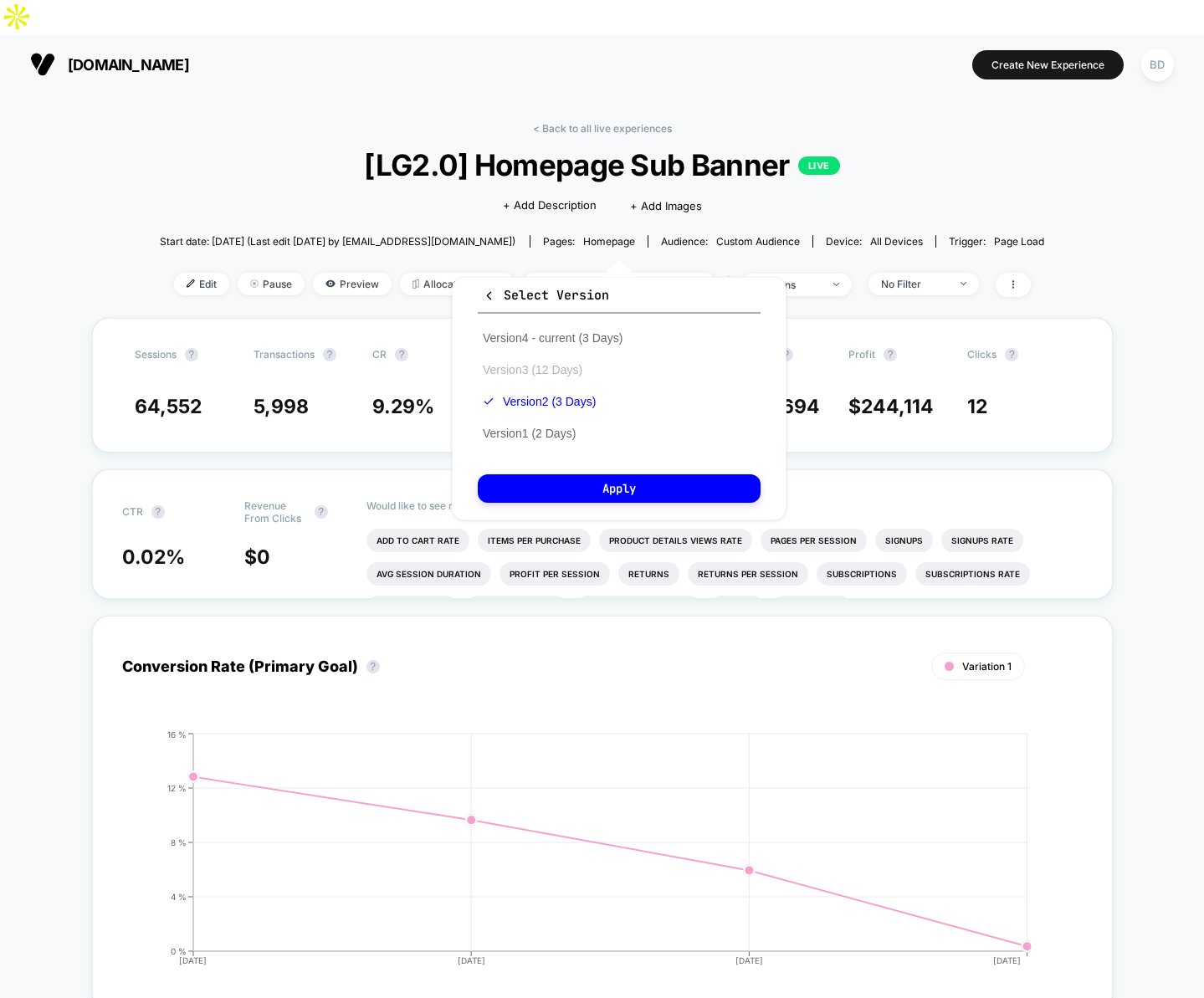
click at [550, 369] on button "Version 3 (12 Days)" at bounding box center [532, 369] width 109 height 15
click at [616, 481] on button "Apply" at bounding box center [619, 488] width 283 height 28
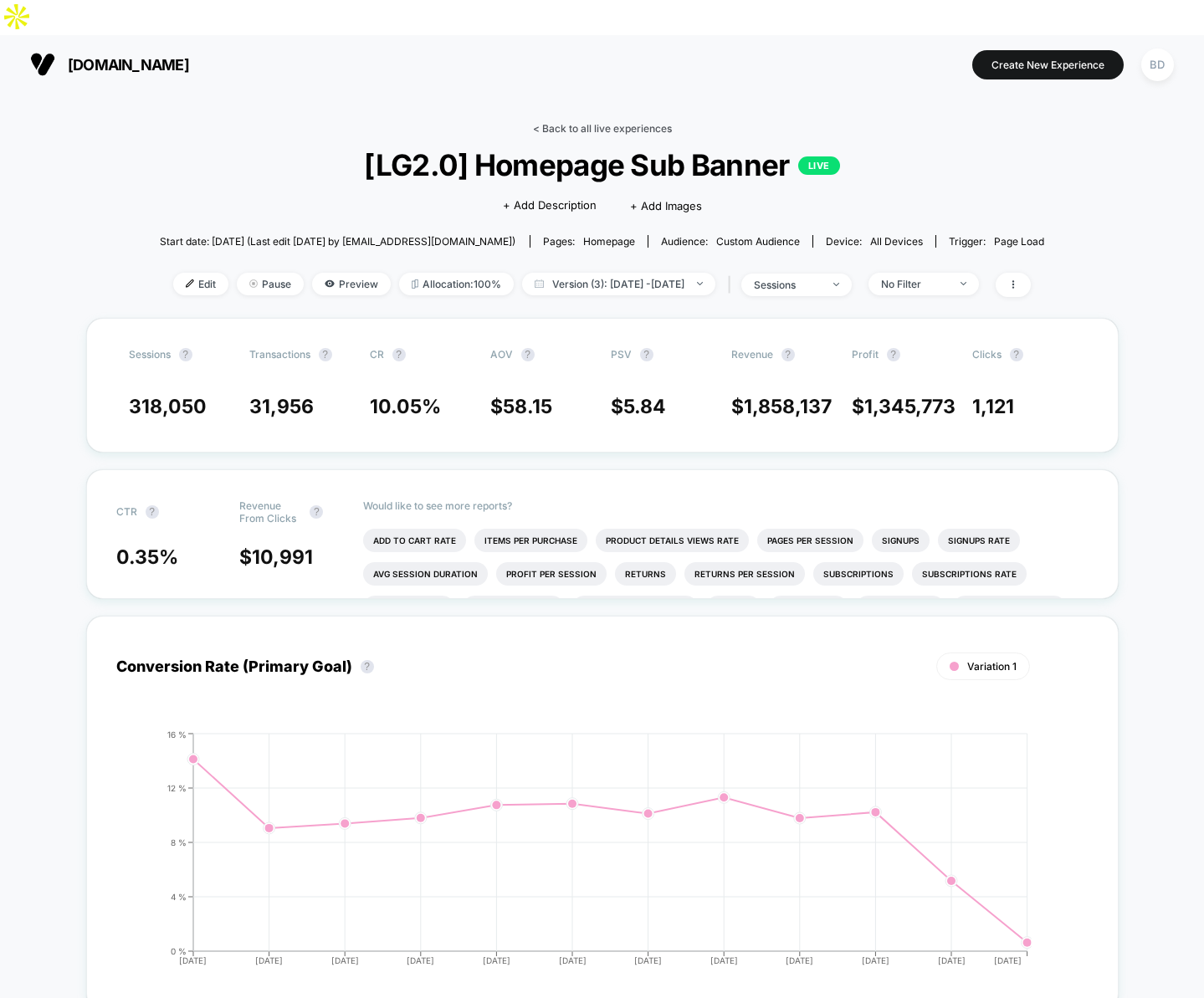
click at [558, 123] on link "< Back to all live experiences" at bounding box center [602, 128] width 139 height 12
select select "*"
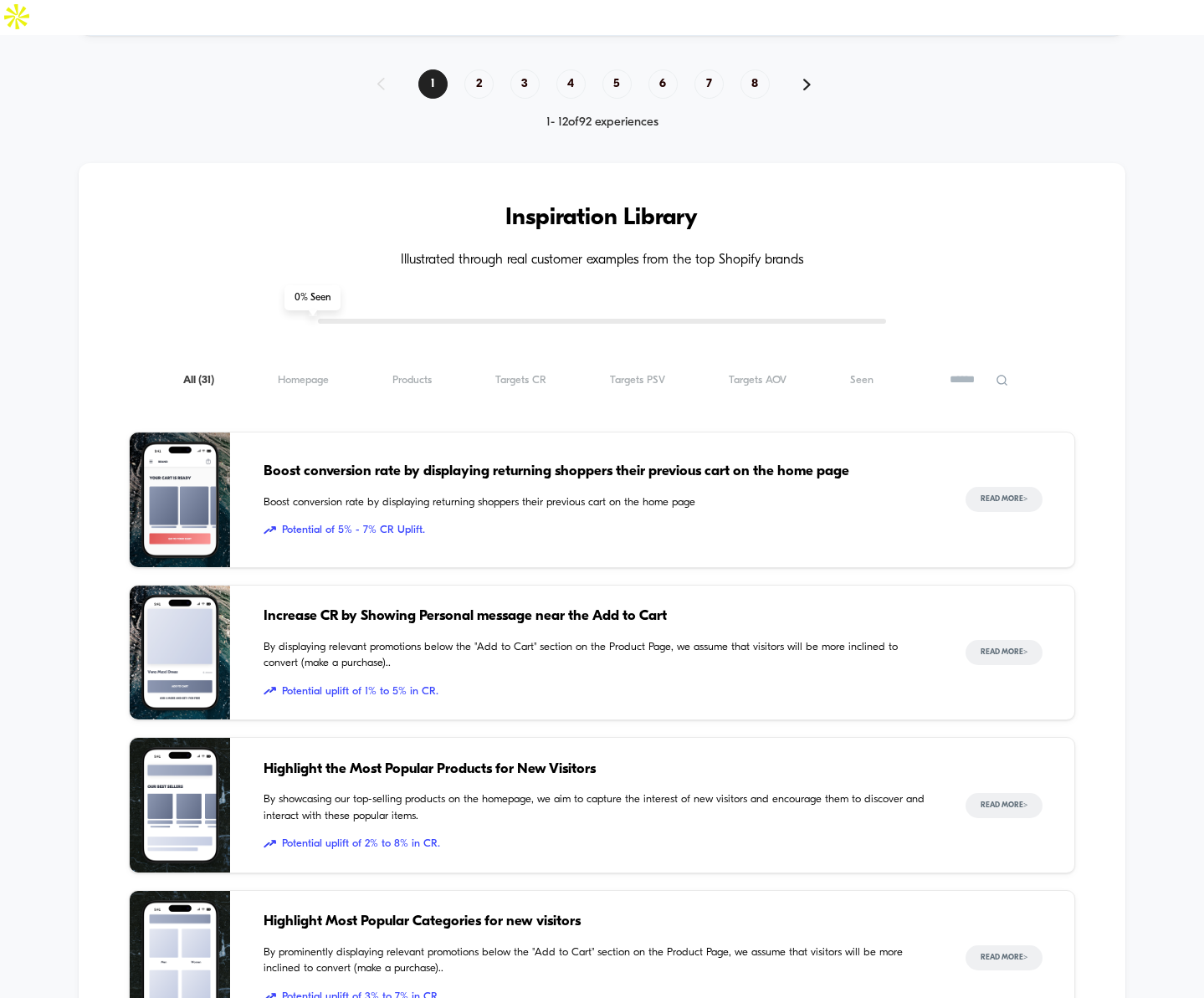
scroll to position [1401, 0]
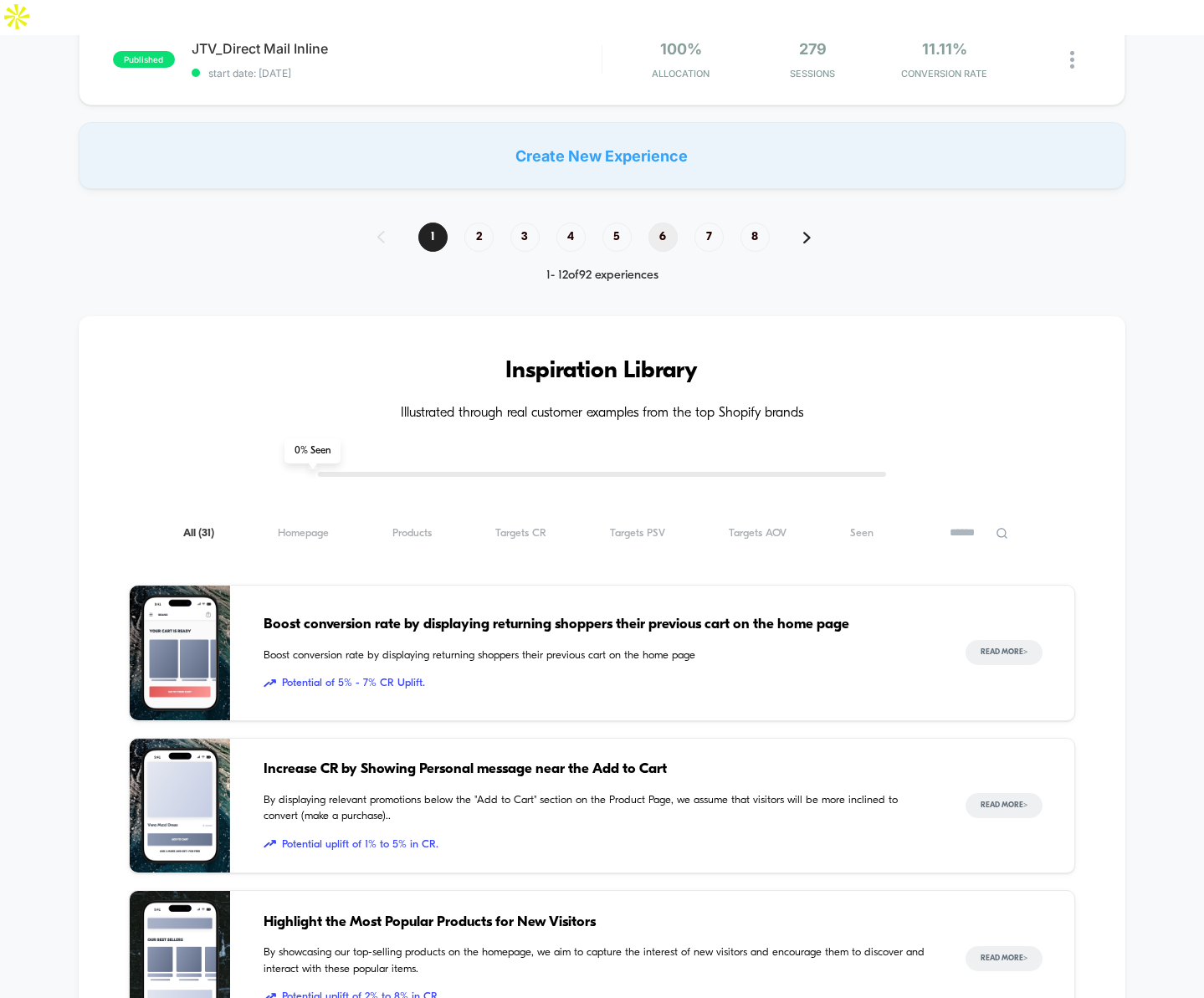
click at [669, 223] on span "6" at bounding box center [662, 237] width 29 height 29
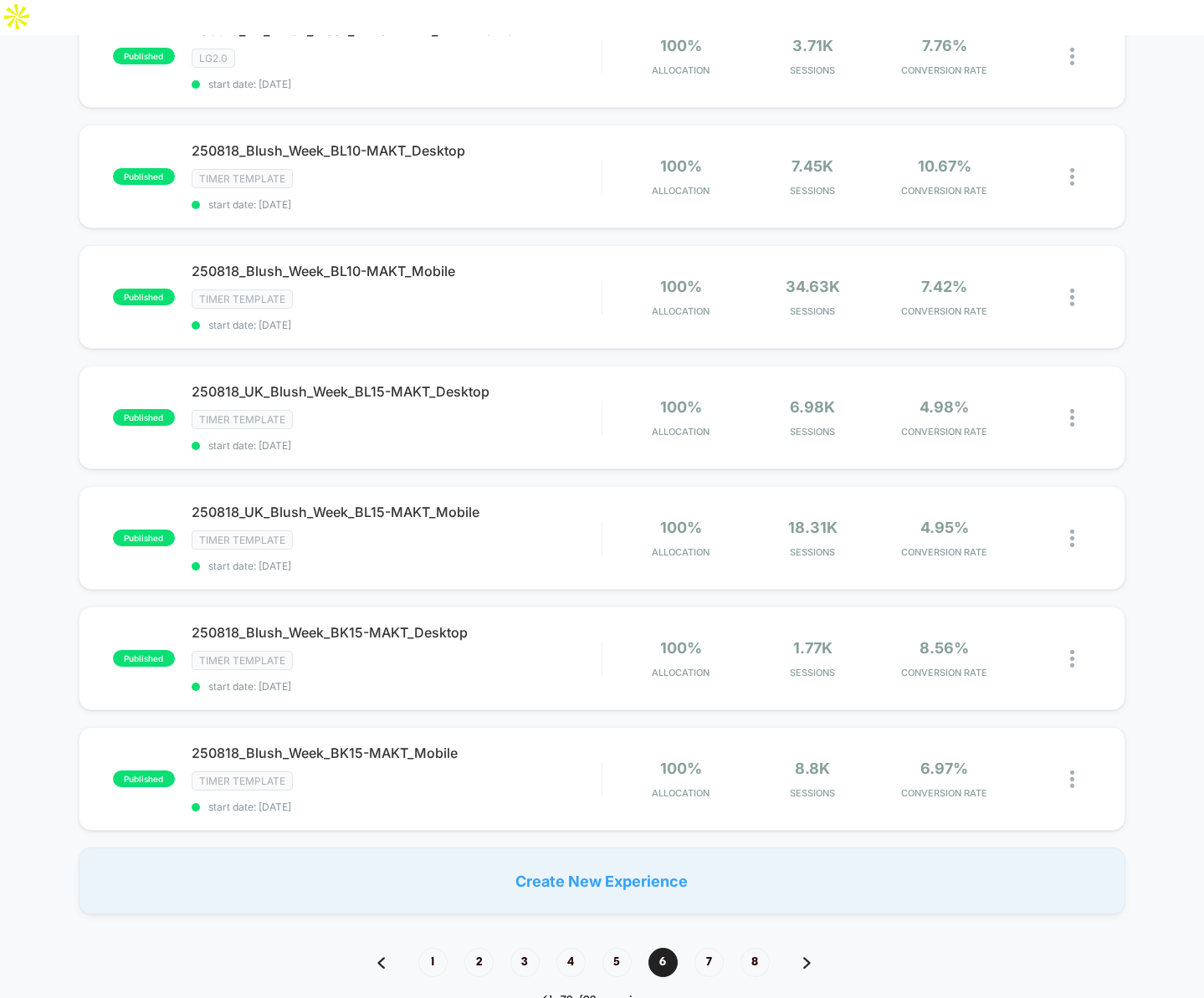
scroll to position [1192, 0]
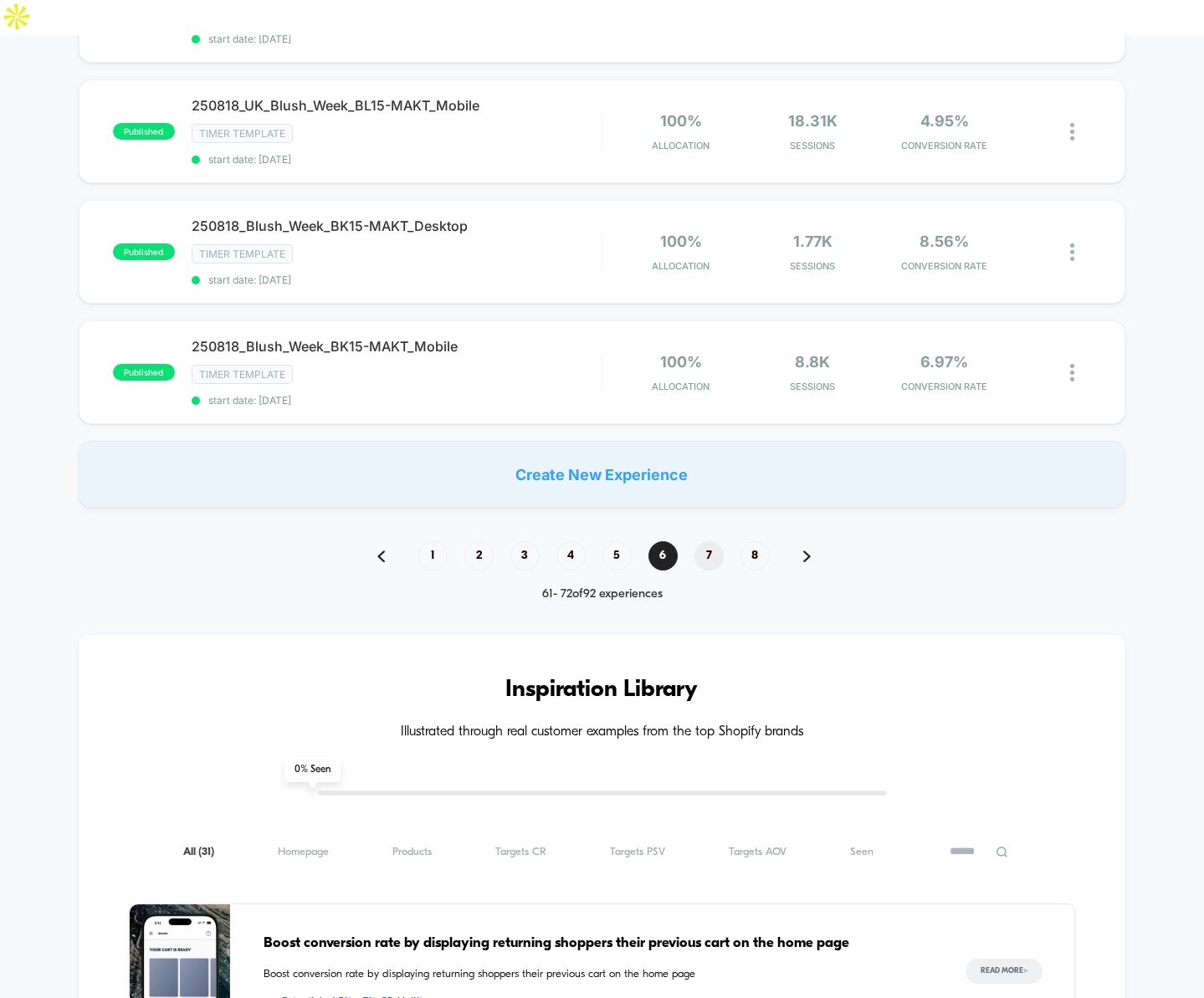
click at [701, 542] on span "7" at bounding box center [709, 556] width 29 height 29
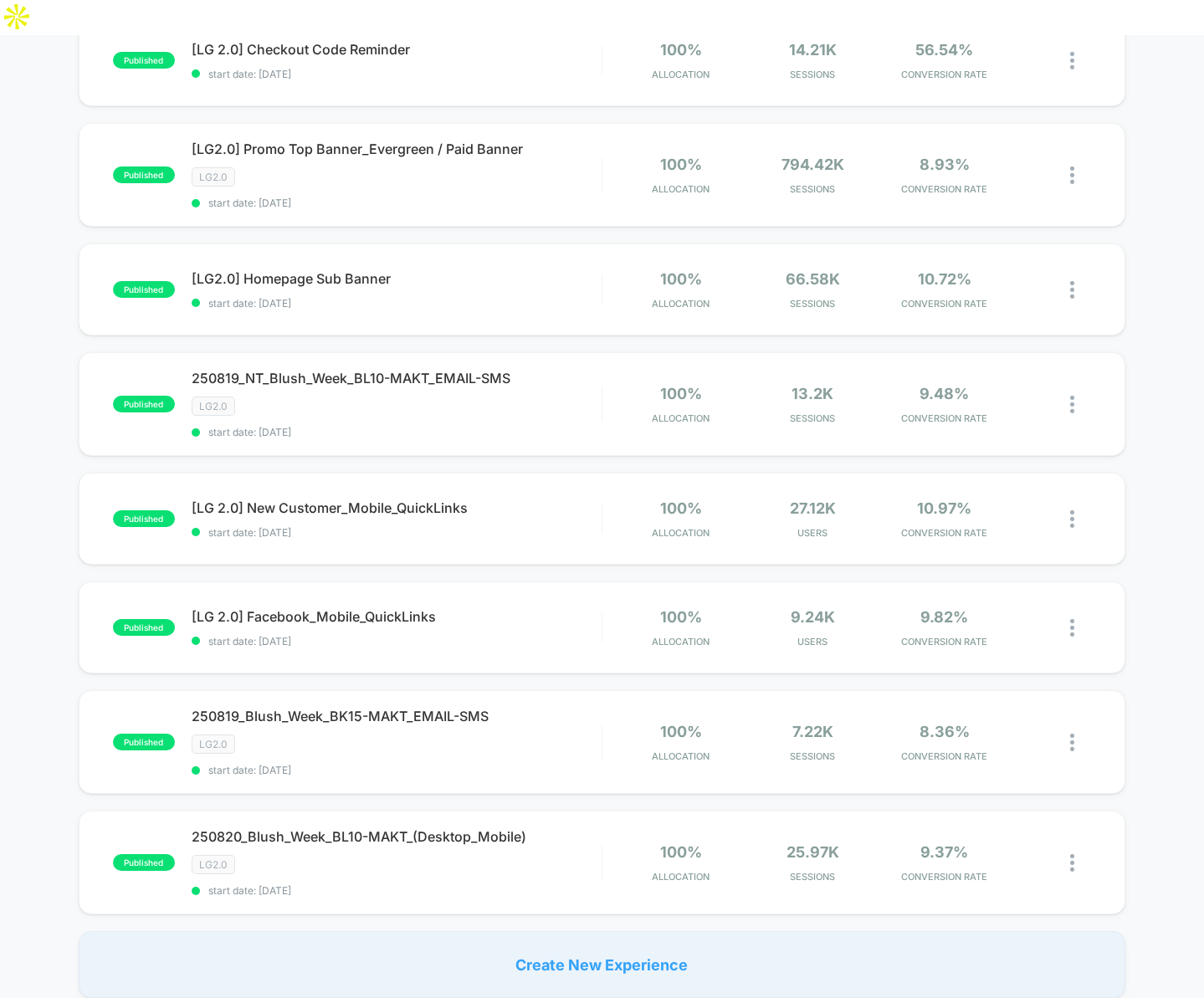
scroll to position [719, 0]
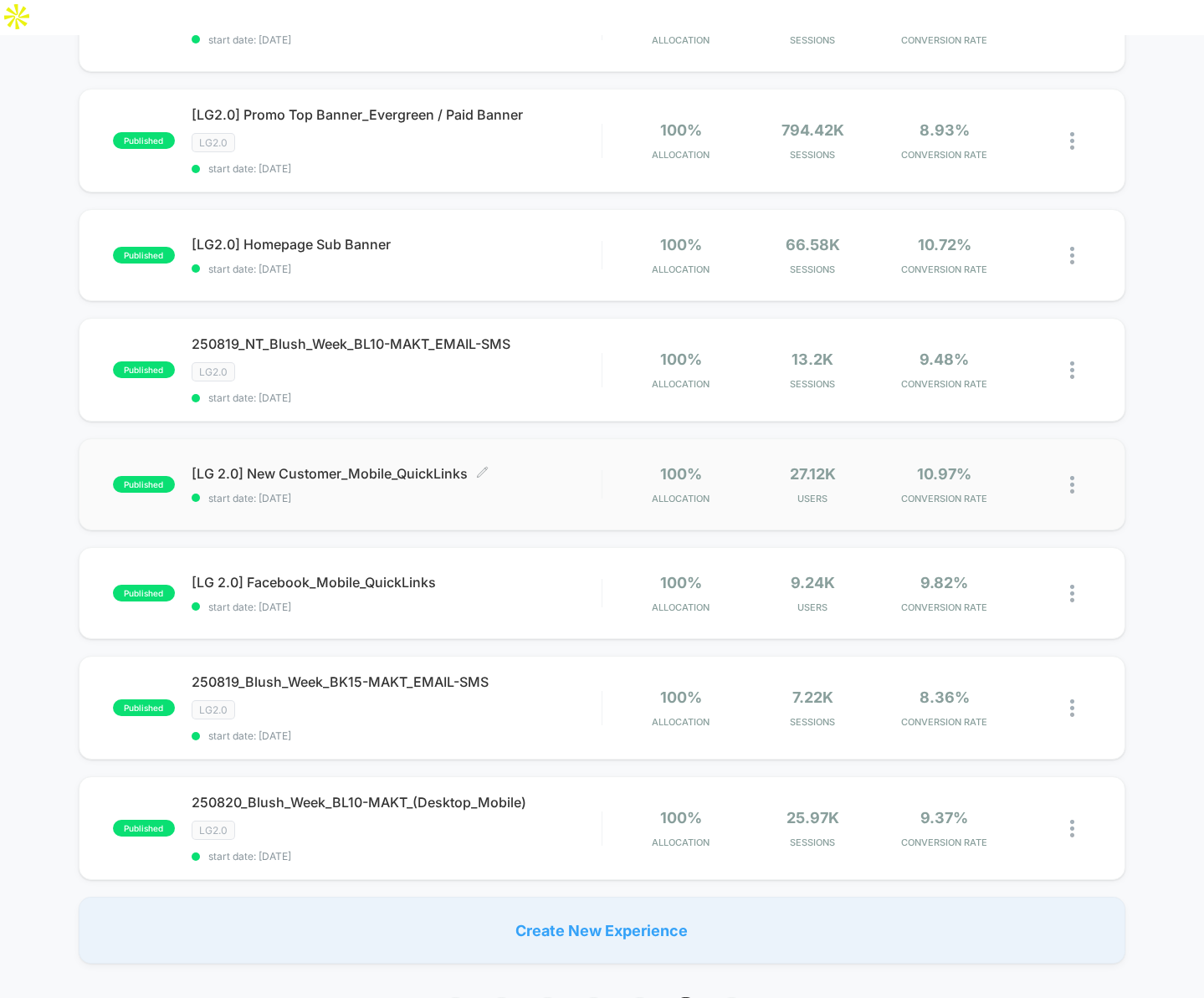
click at [393, 465] on span "[LG 2.0] New Customer_Mobile_QuickLinks Click to edit experience details" at bounding box center [397, 473] width 410 height 17
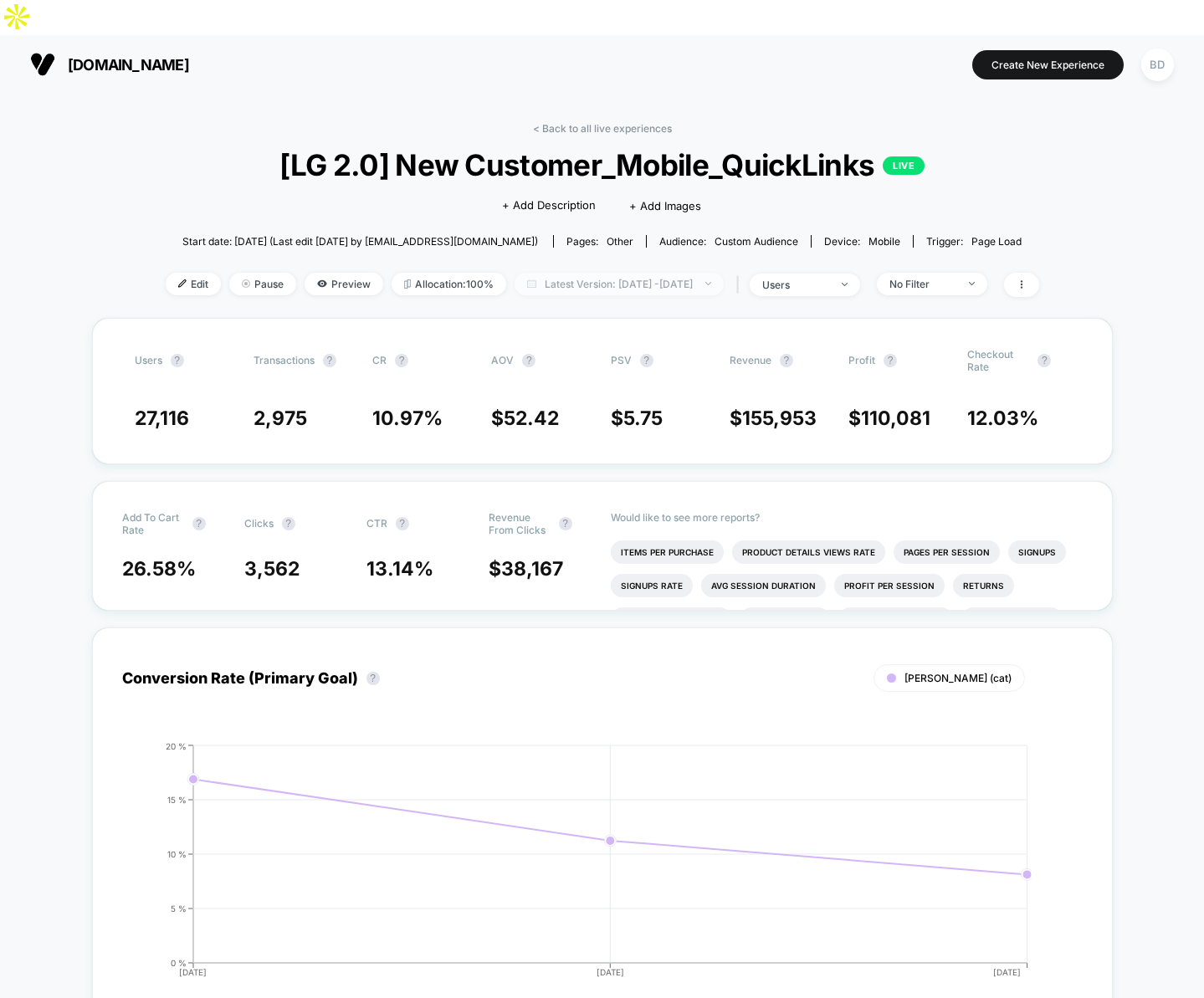
click at [557, 273] on span "Latest Version: [DATE] - [DATE]" at bounding box center [619, 284] width 210 height 22
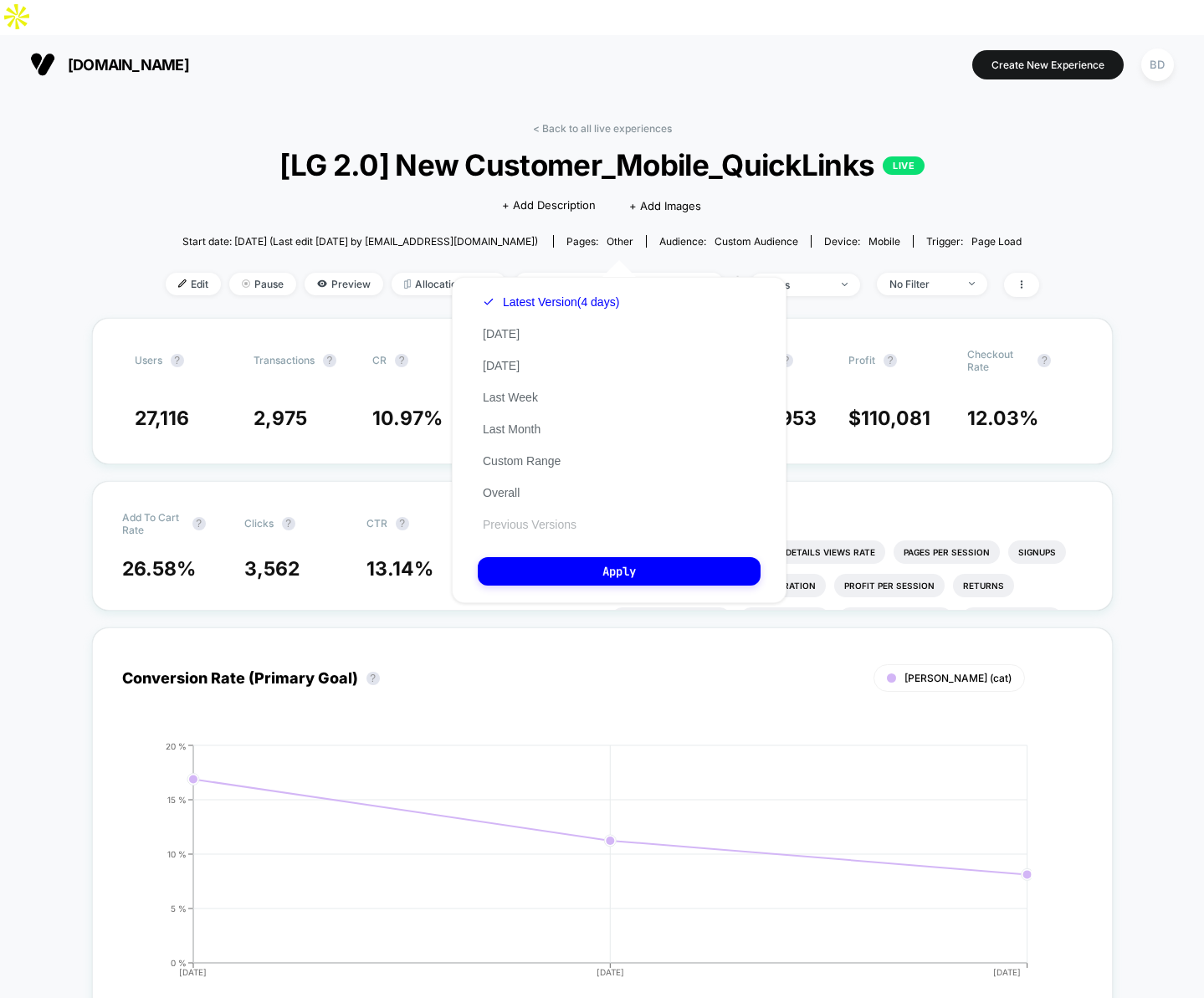
click at [542, 525] on button "Previous Versions" at bounding box center [529, 525] width 104 height 15
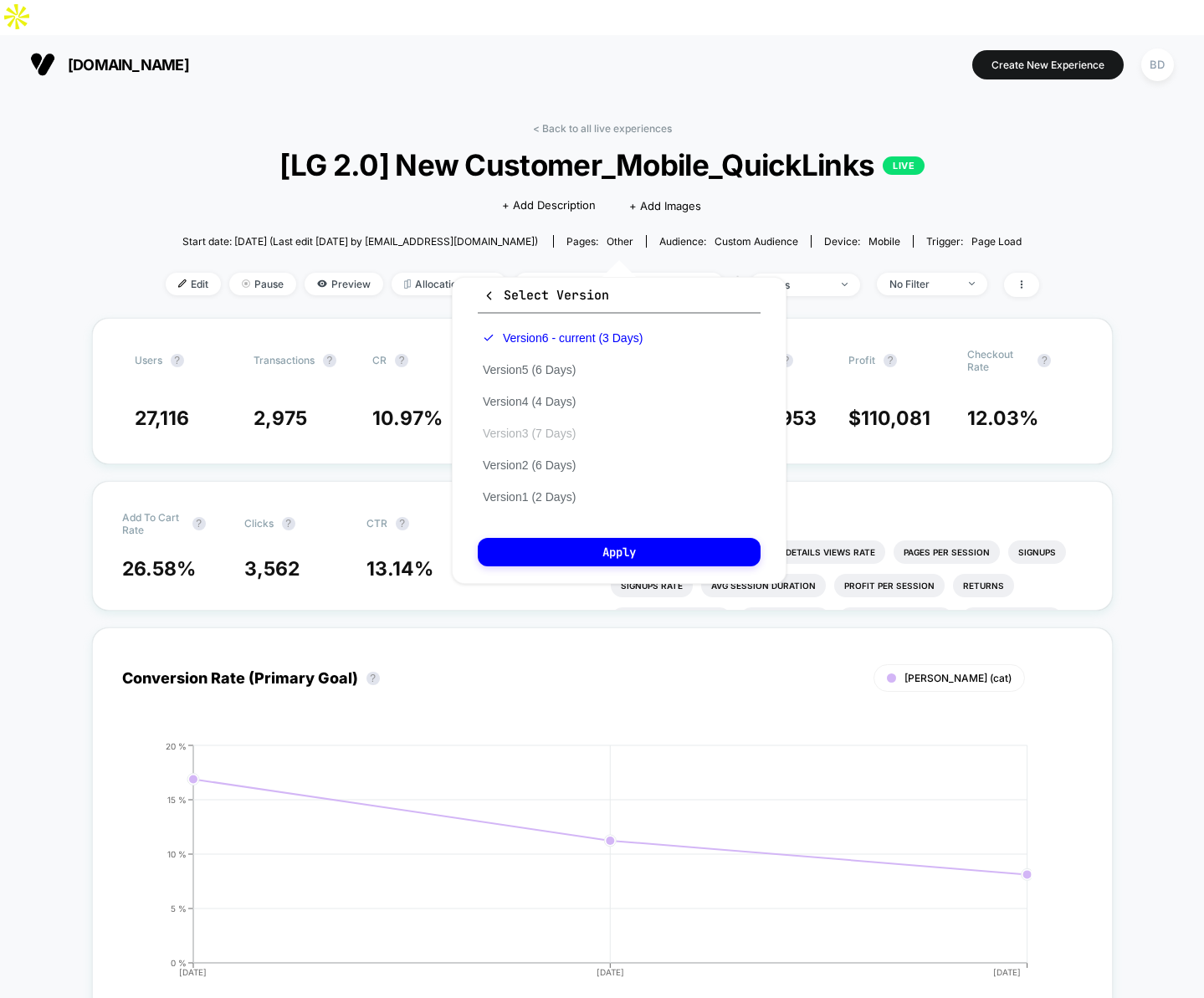
click at [556, 438] on button "Version 3 (7 Days)" at bounding box center [529, 433] width 103 height 15
click at [602, 549] on button "Apply" at bounding box center [619, 552] width 283 height 28
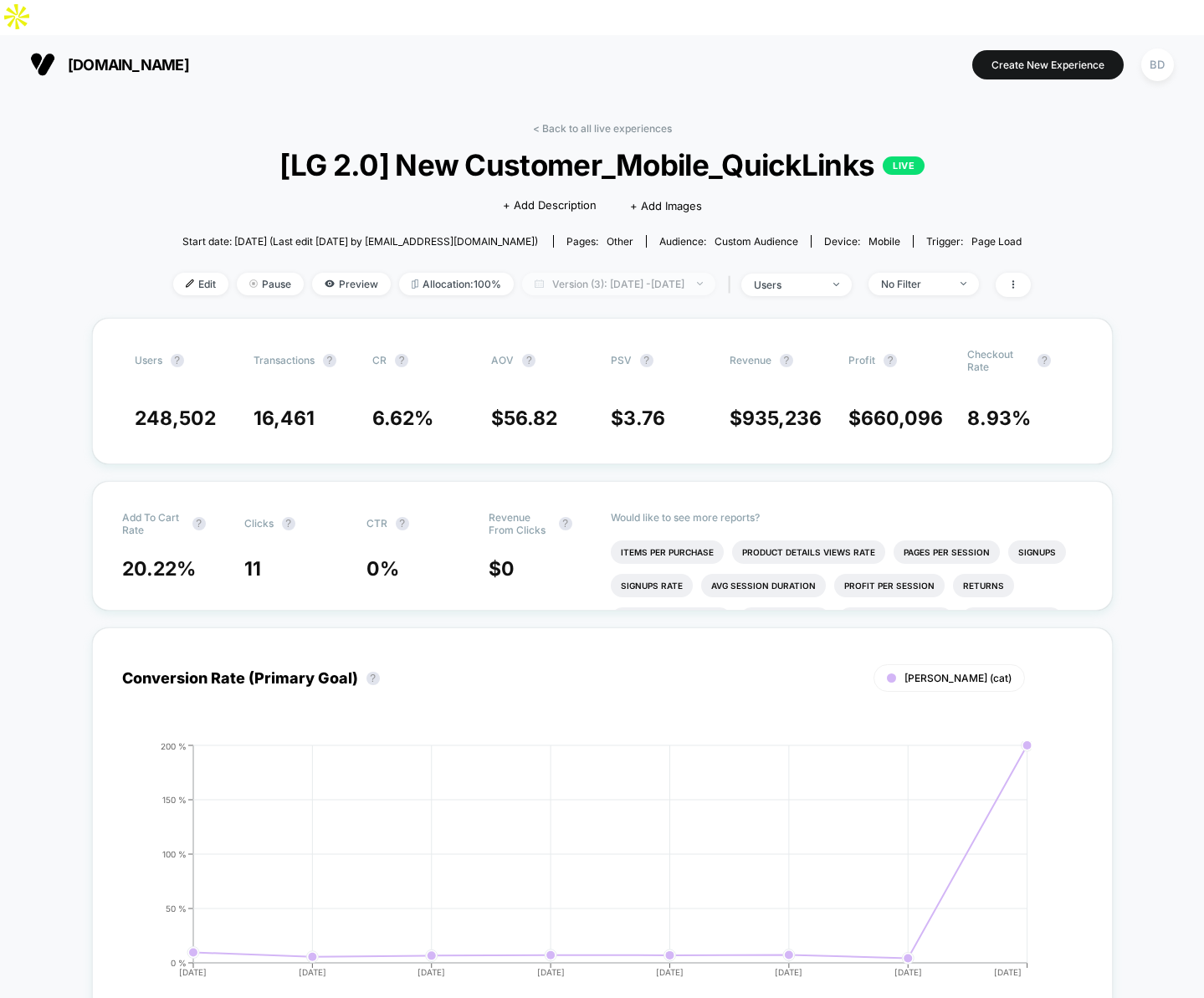
click at [586, 273] on span "Version (3): [DATE] - [DATE]" at bounding box center [618, 284] width 194 height 22
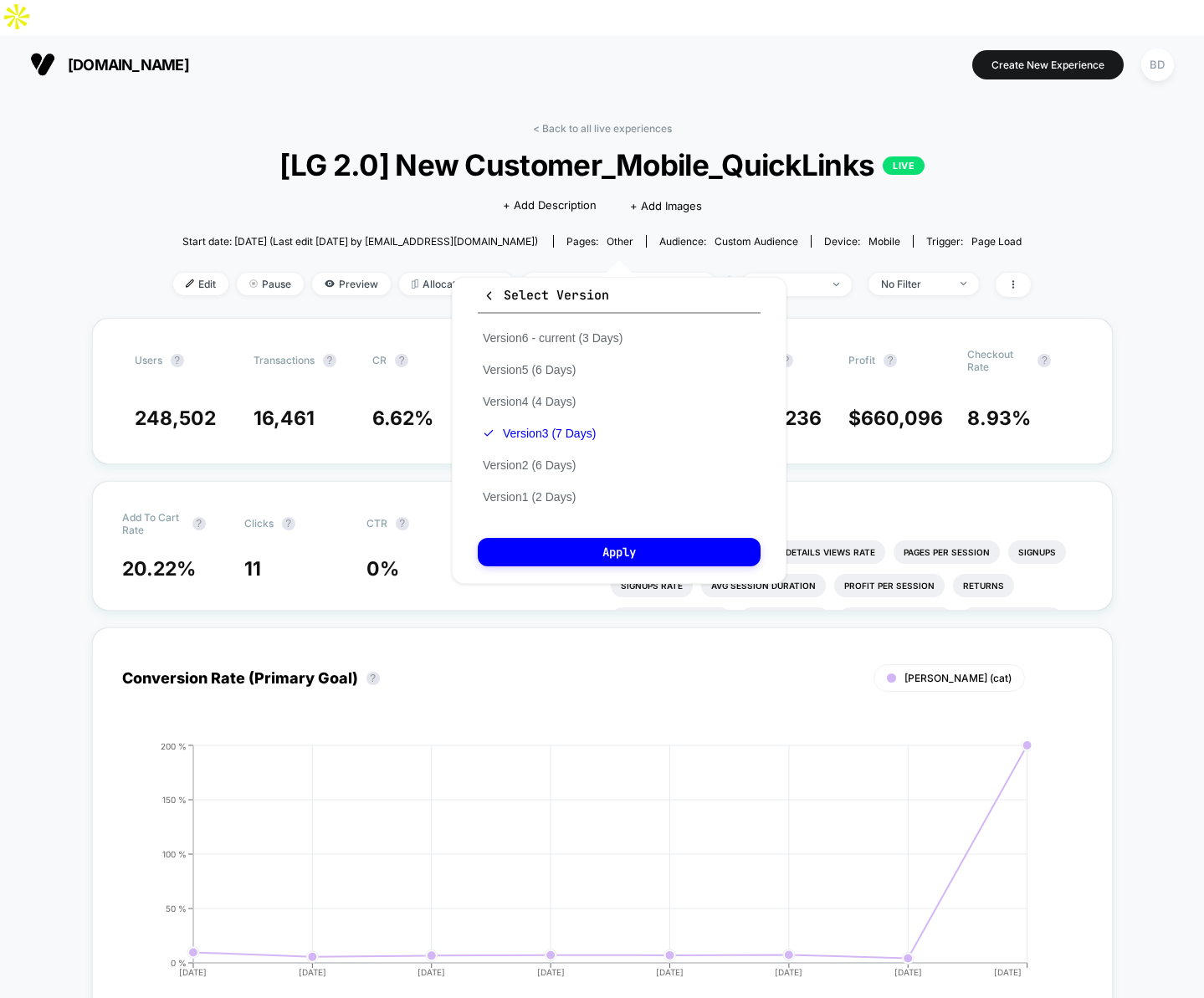
click at [589, 403] on div "Version 6 - current (3 Days) Version 5 (6 Days) Version 4 (4 Days) Version 3 (7…" at bounding box center [553, 417] width 150 height 191
click at [561, 400] on button "Version 4 (4 Days)" at bounding box center [529, 401] width 103 height 15
click at [603, 560] on button "Apply" at bounding box center [619, 552] width 283 height 28
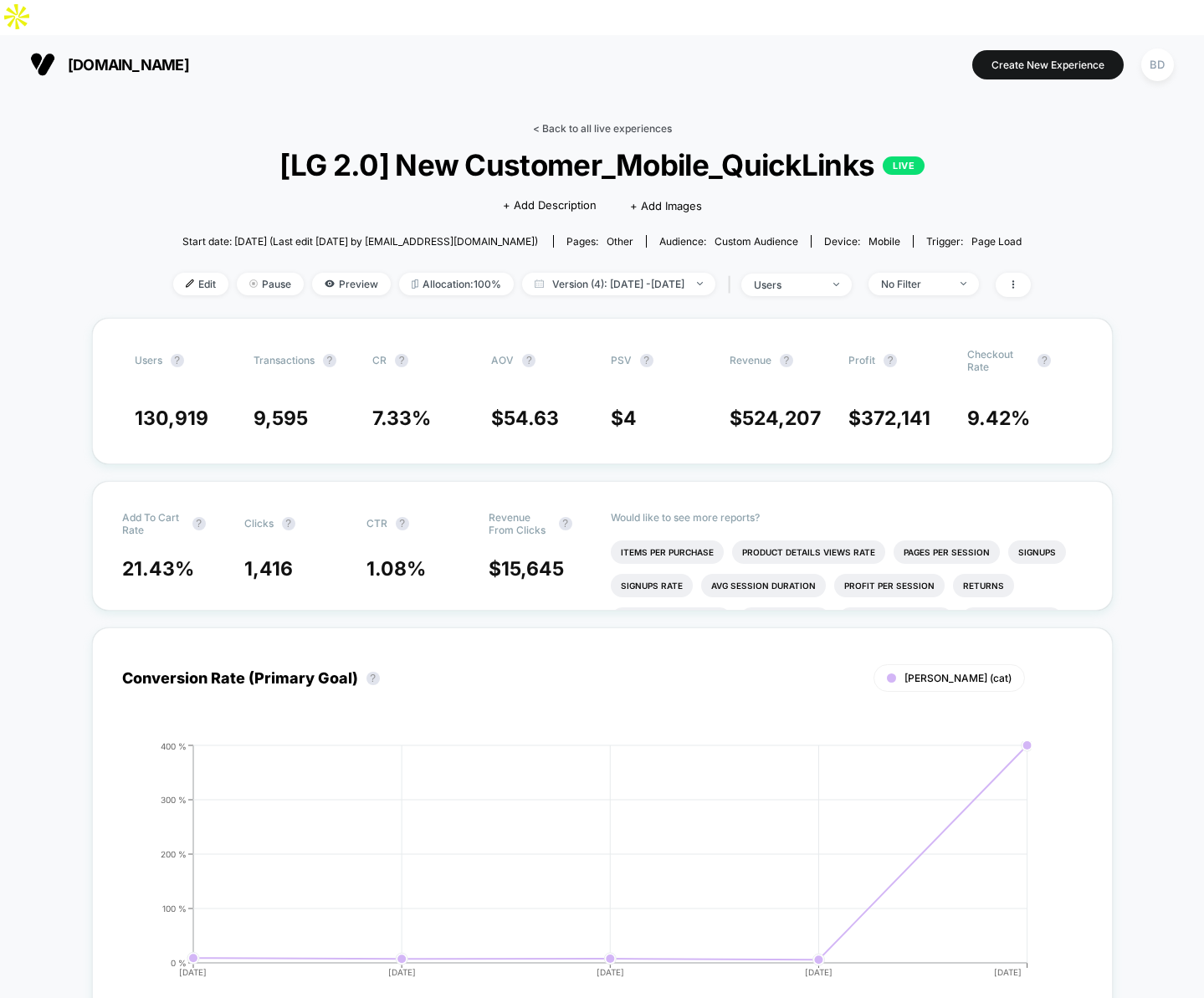
click at [544, 123] on link "< Back to all live experiences" at bounding box center [602, 128] width 139 height 12
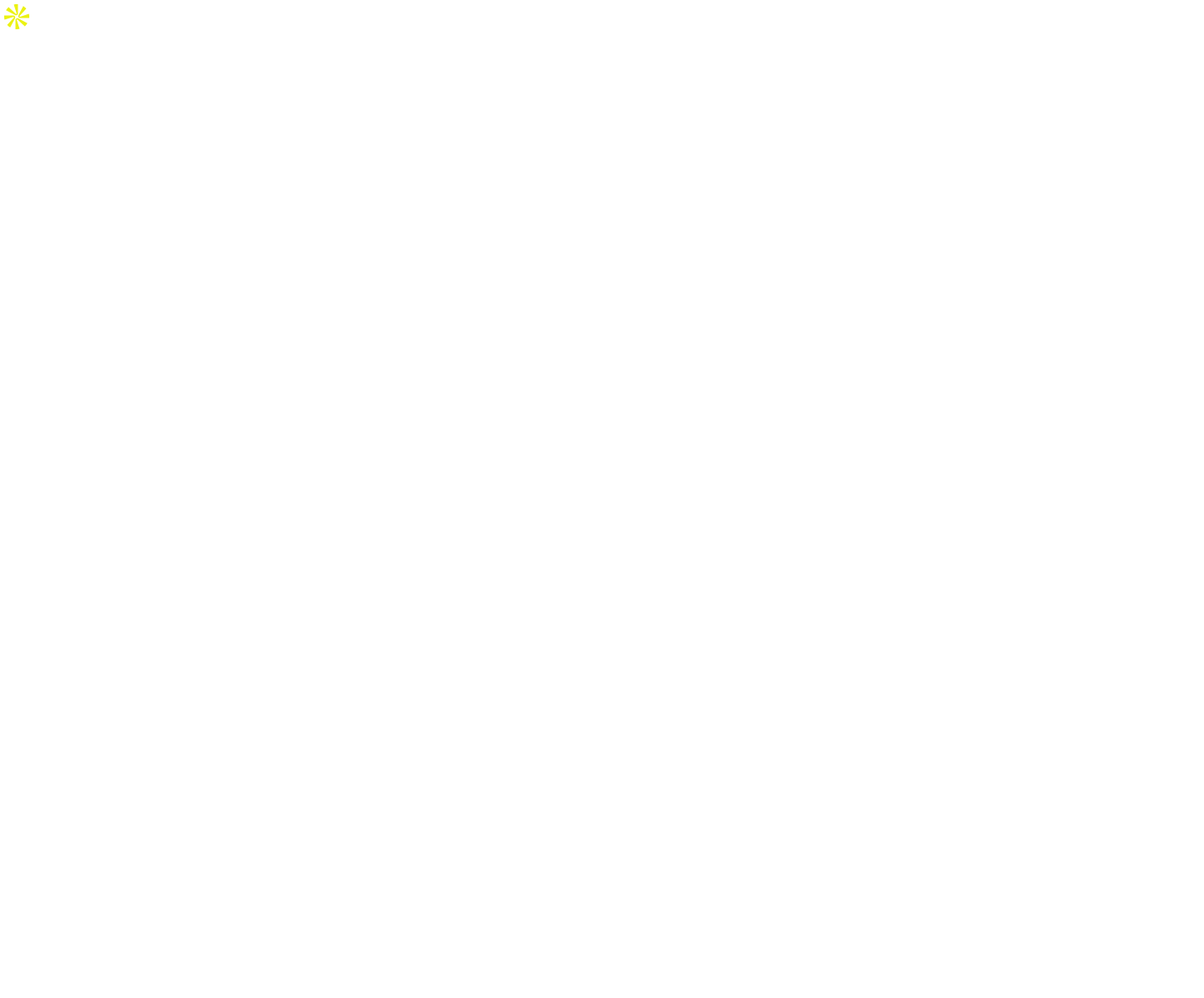
select select "*"
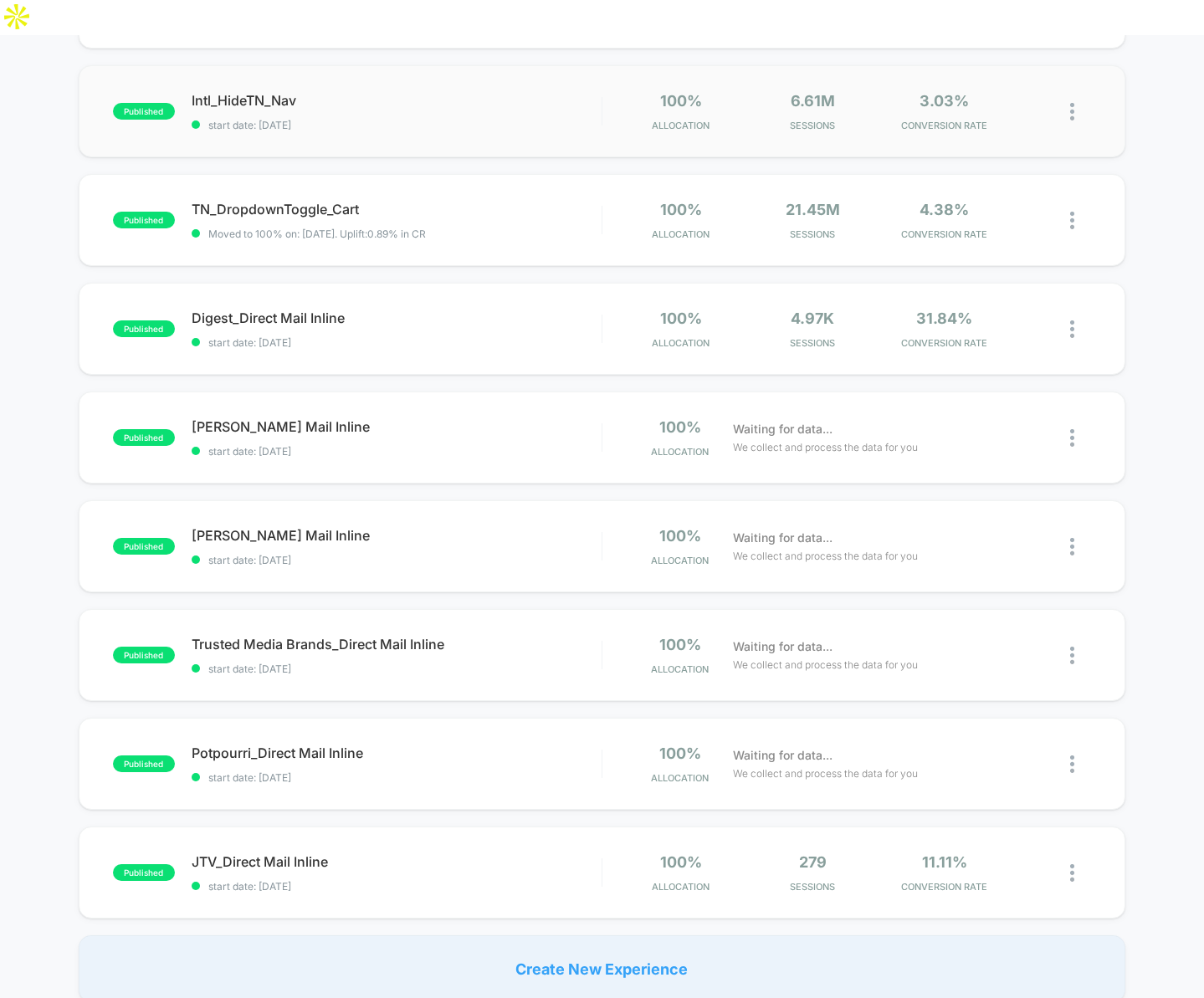
scroll to position [1039, 0]
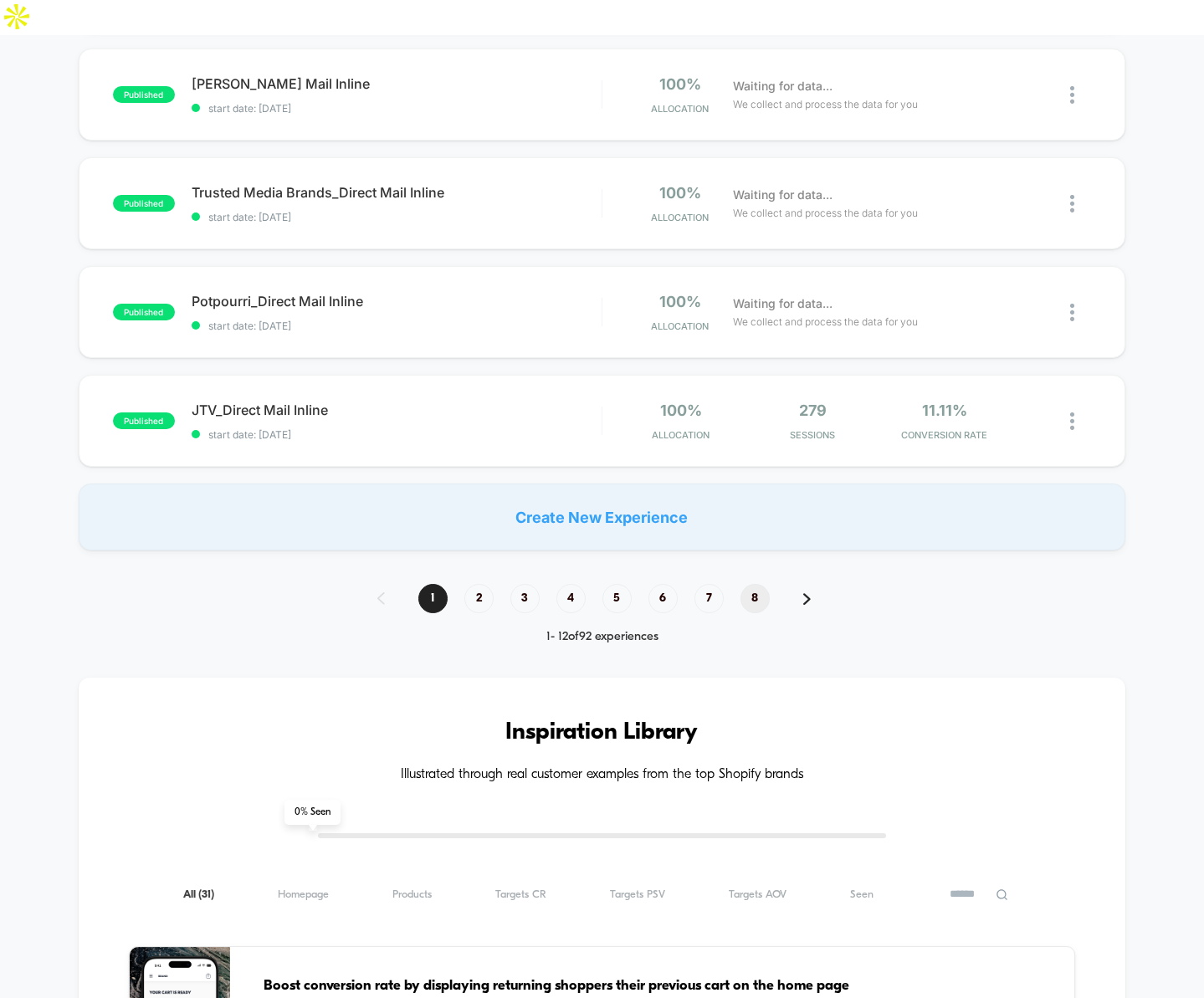
click at [754, 584] on span "8" at bounding box center [755, 598] width 29 height 29
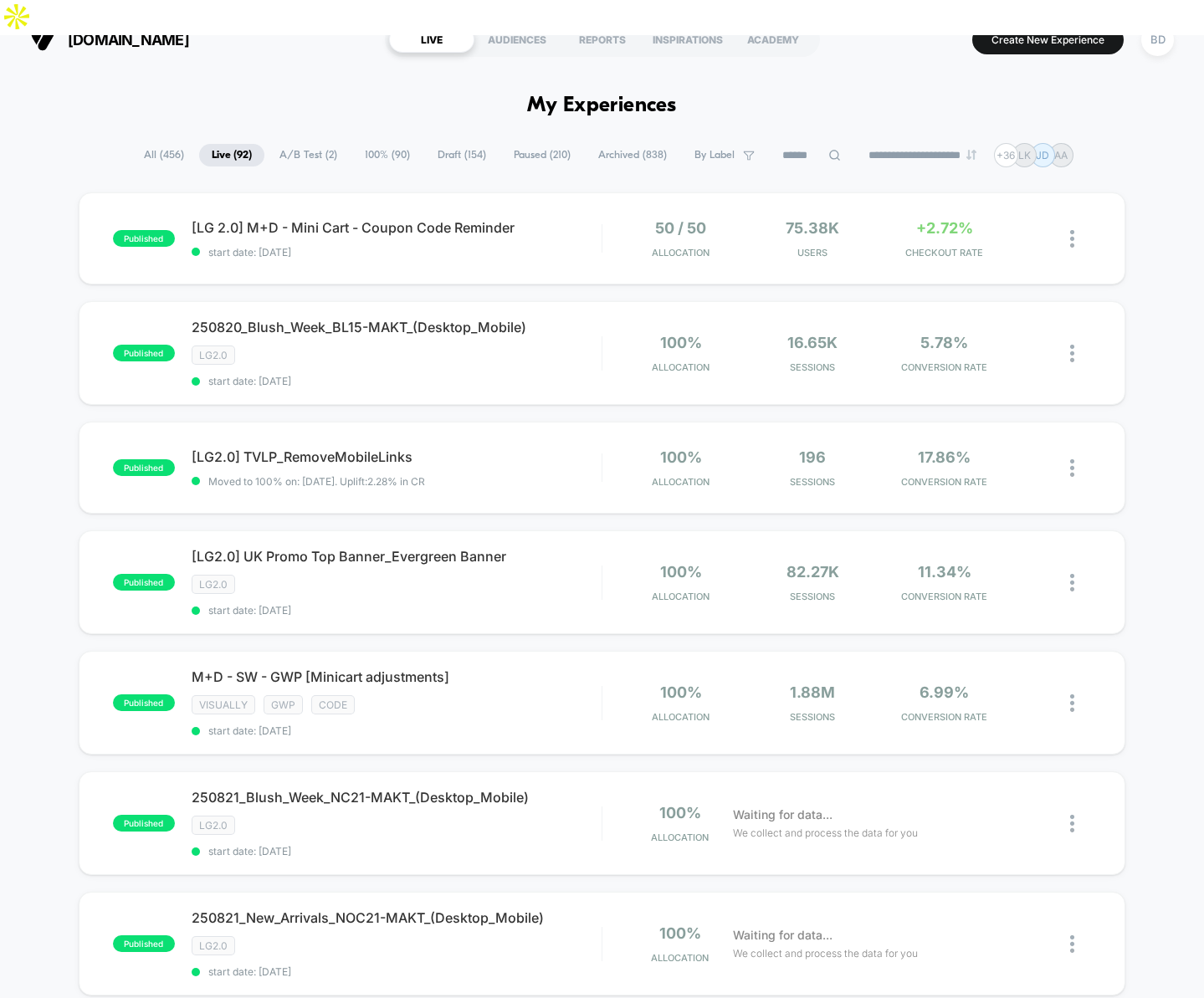
scroll to position [0, 0]
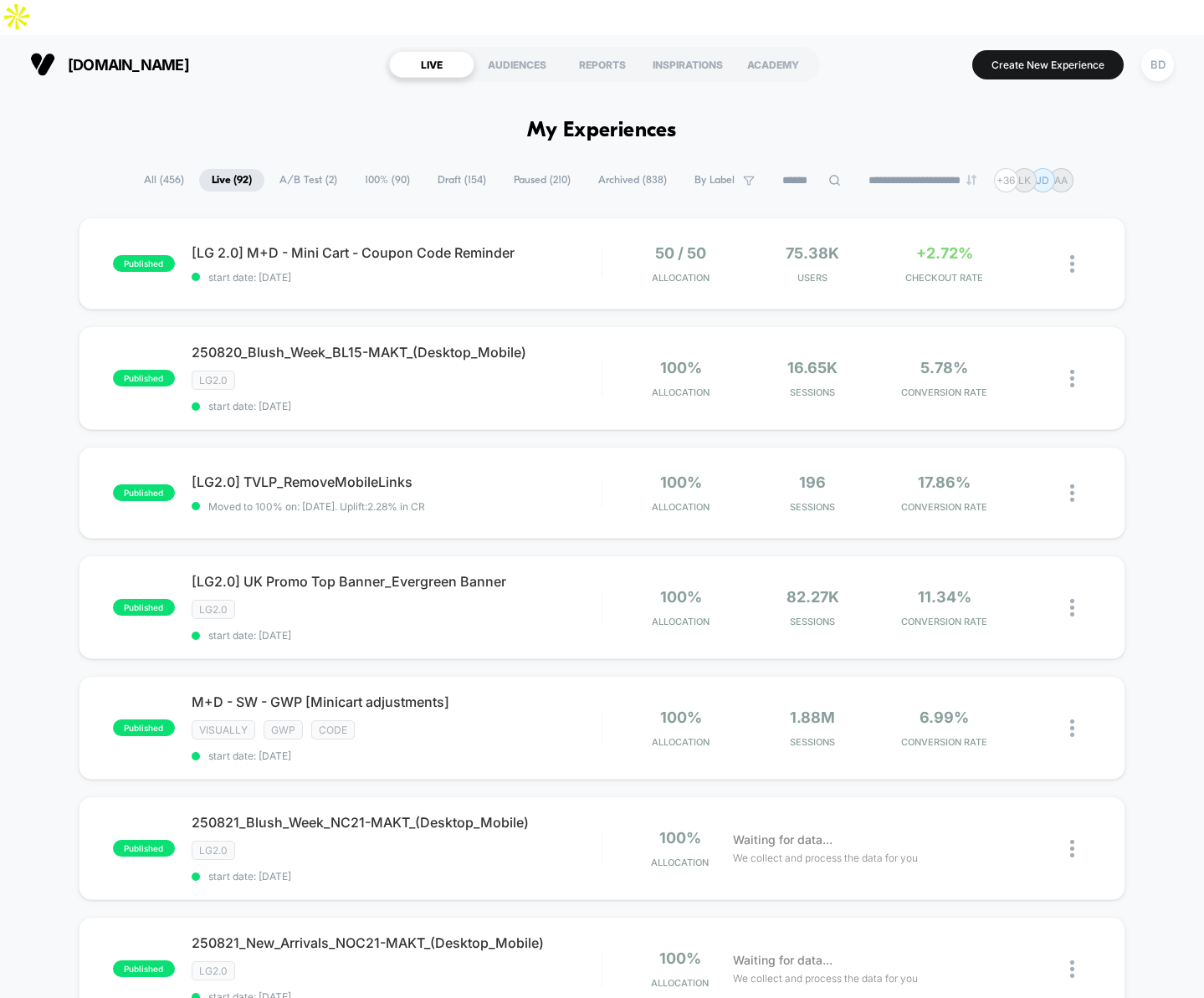
click at [386, 169] on span "100% ( 90 )" at bounding box center [387, 181] width 70 height 22
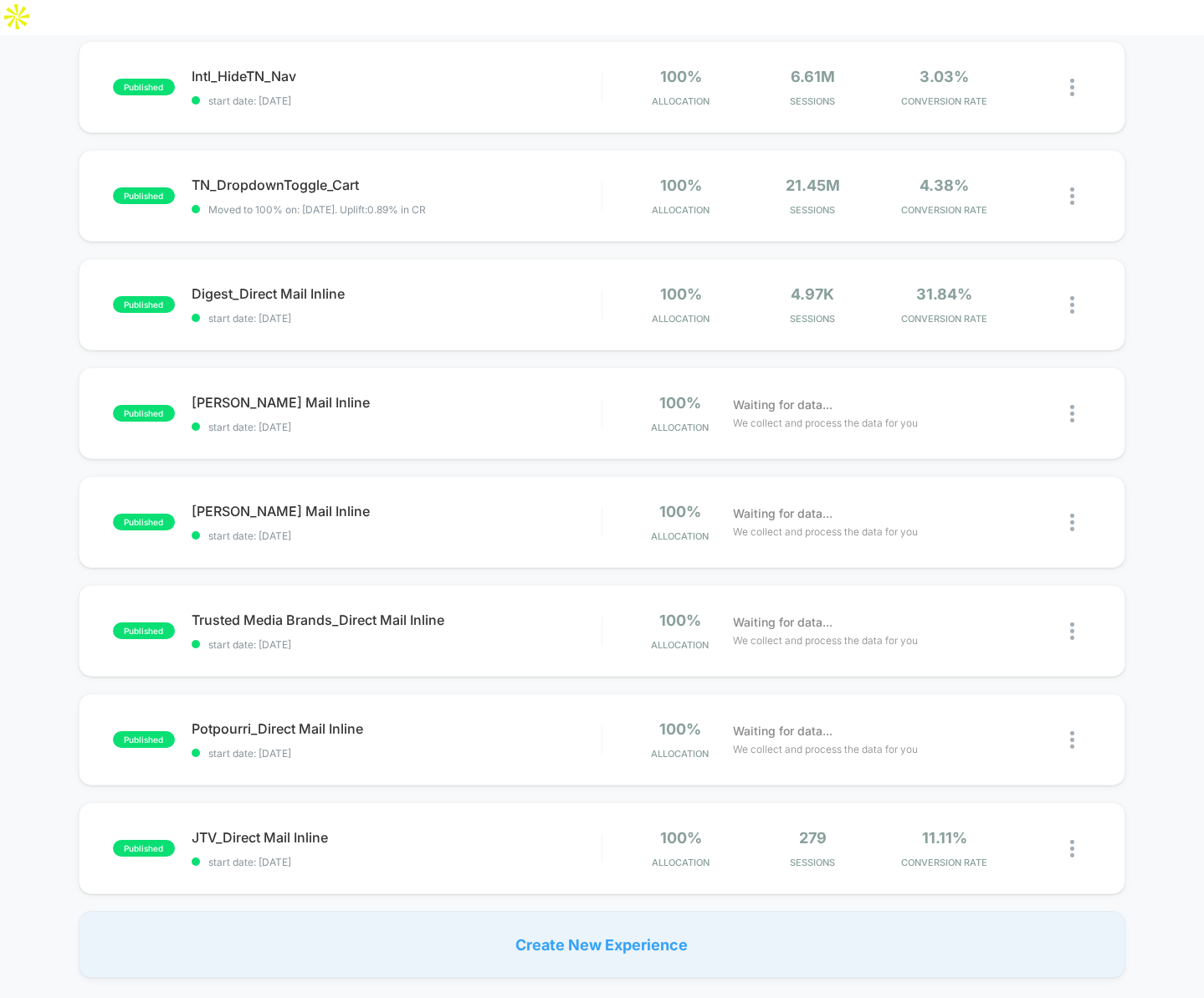
scroll to position [763, 0]
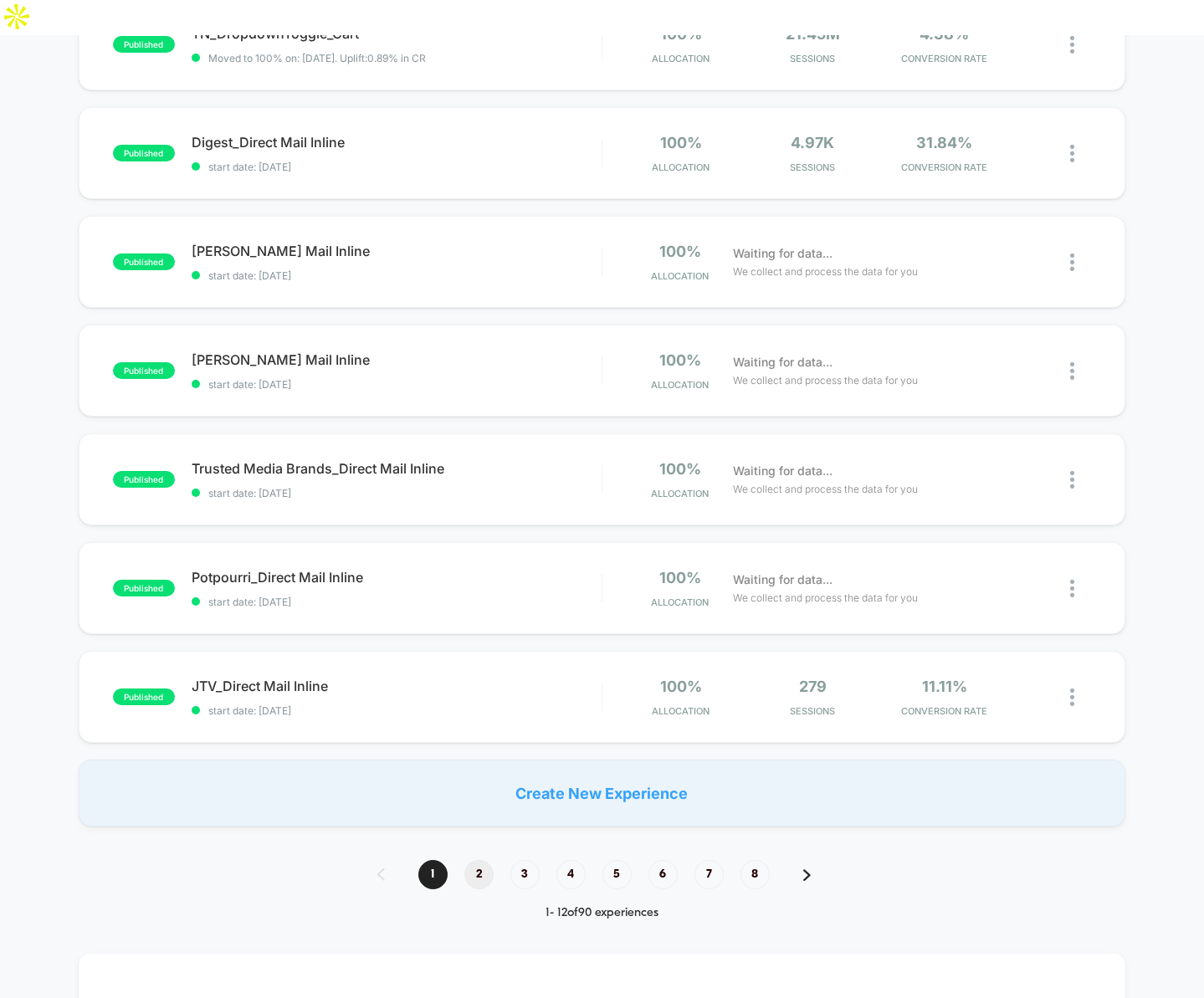
click at [479, 861] on span "2" at bounding box center [479, 875] width 29 height 29
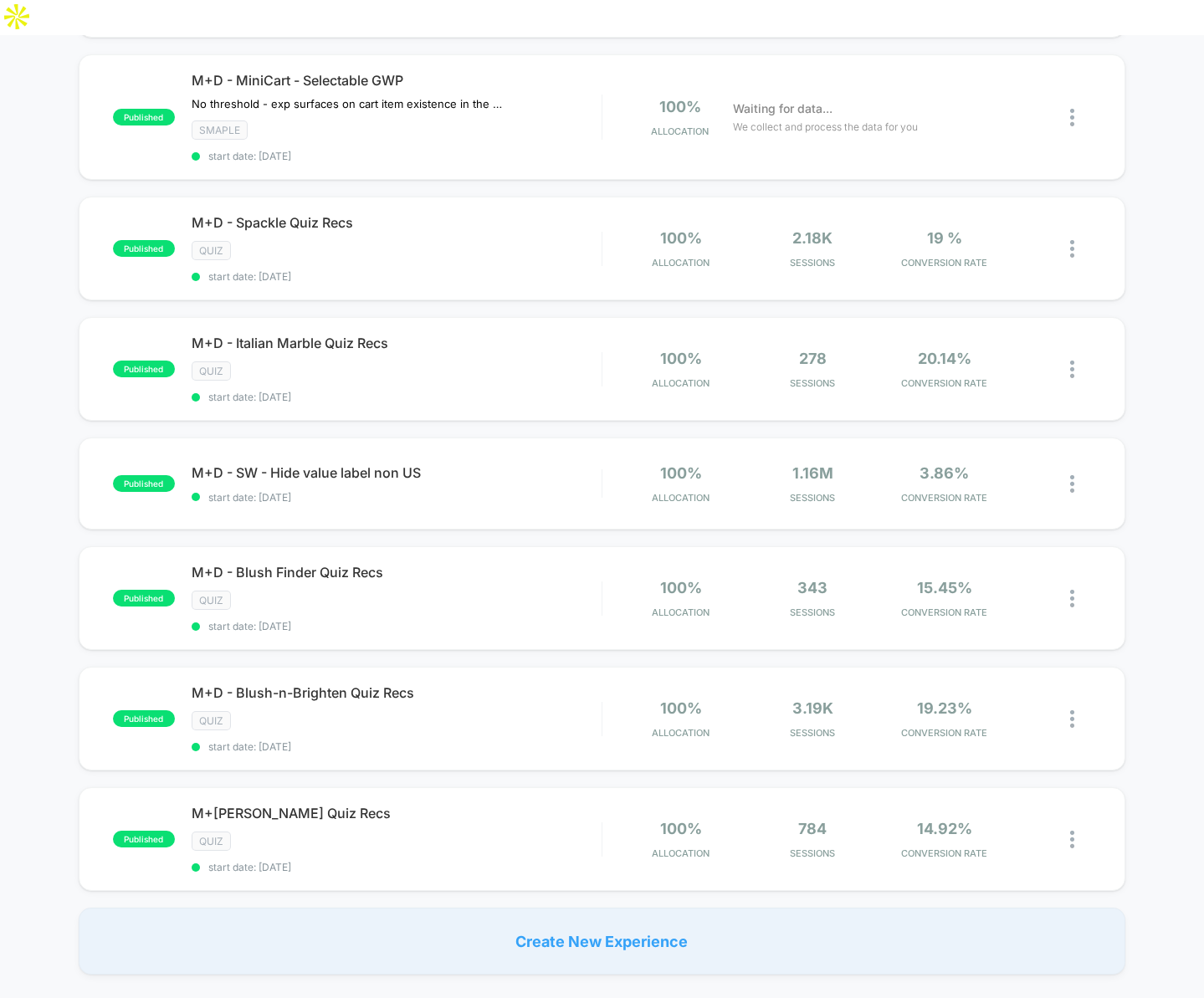
scroll to position [774, 0]
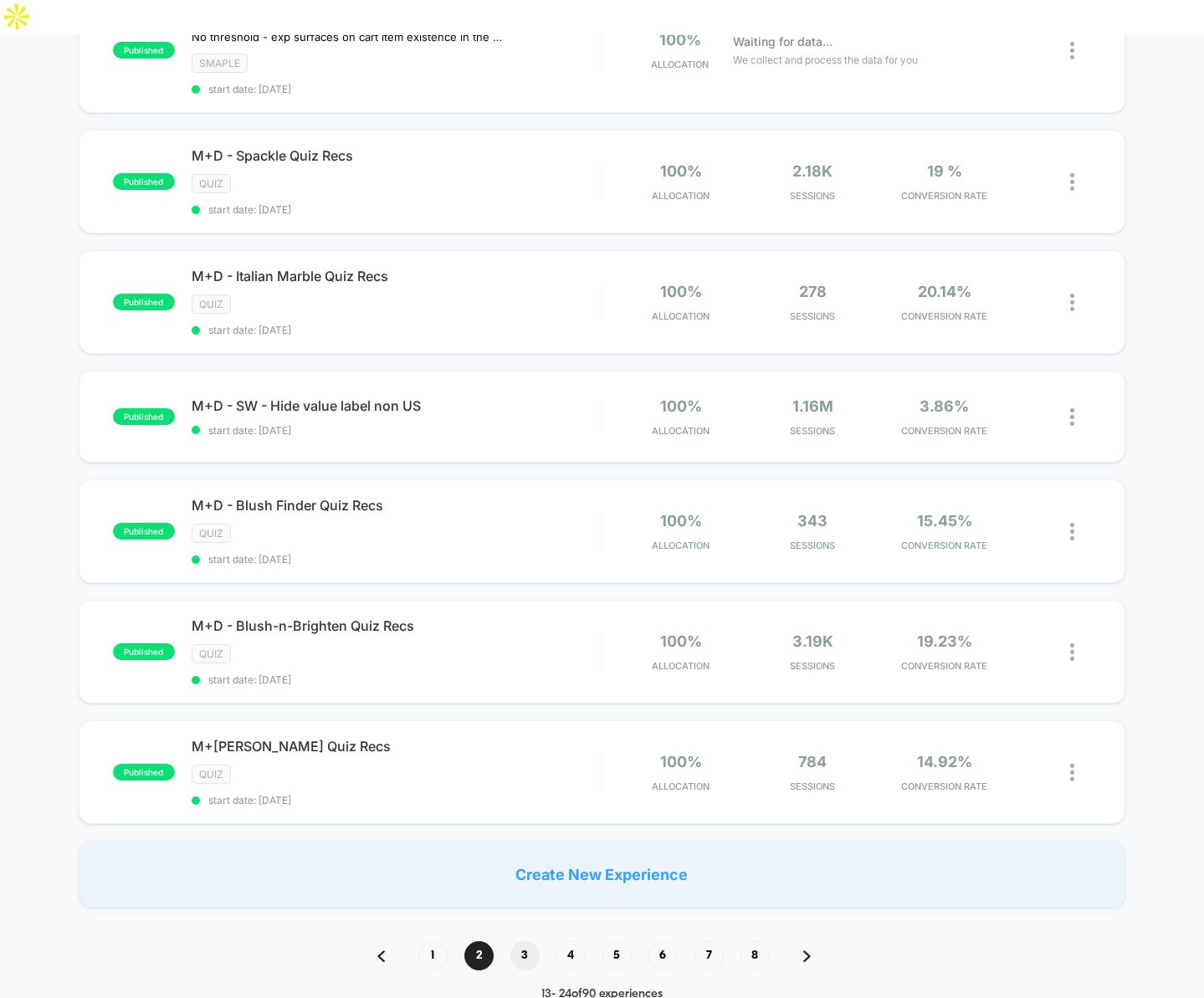
click at [529, 941] on span "3" at bounding box center [525, 955] width 29 height 29
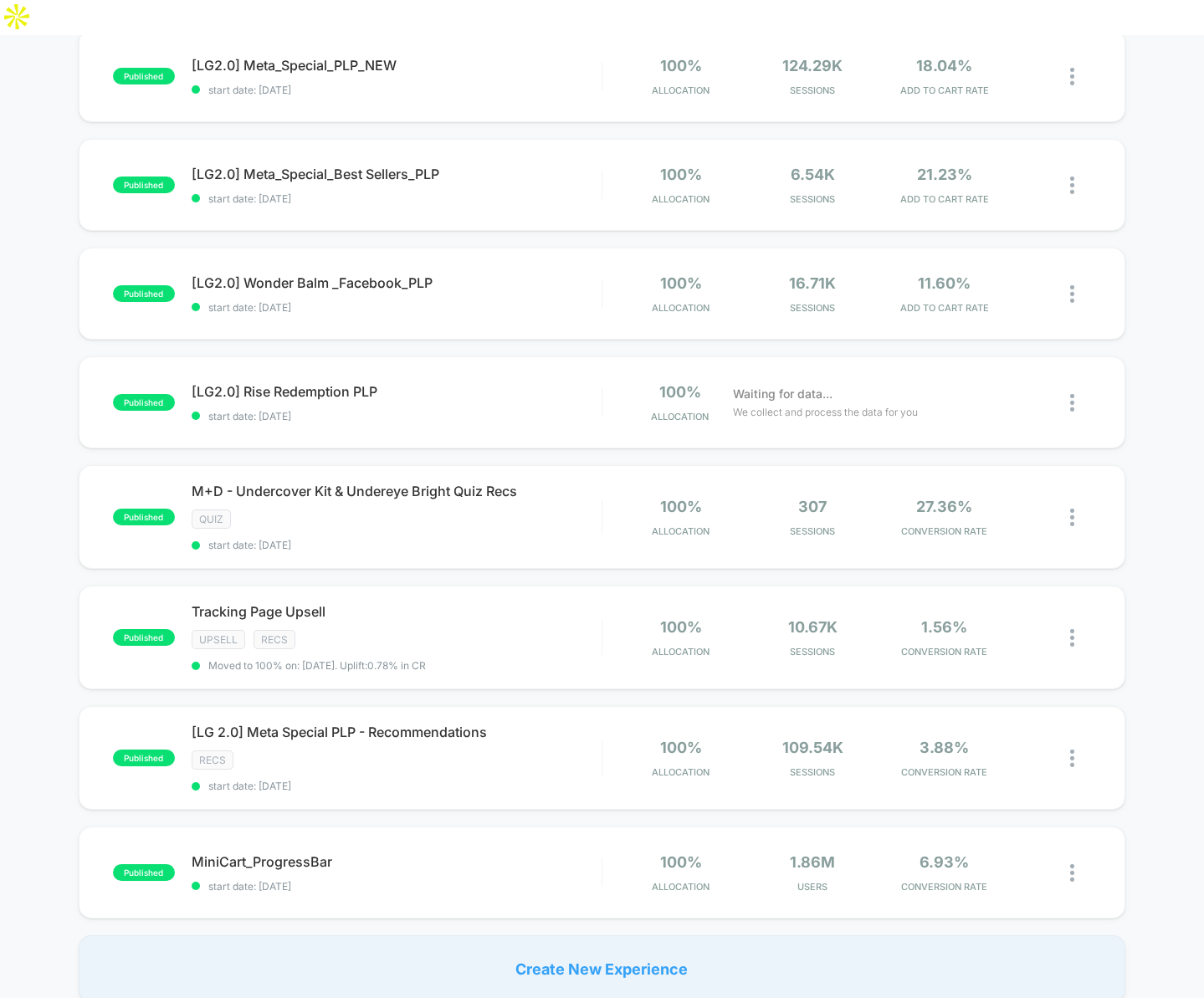
scroll to position [744, 0]
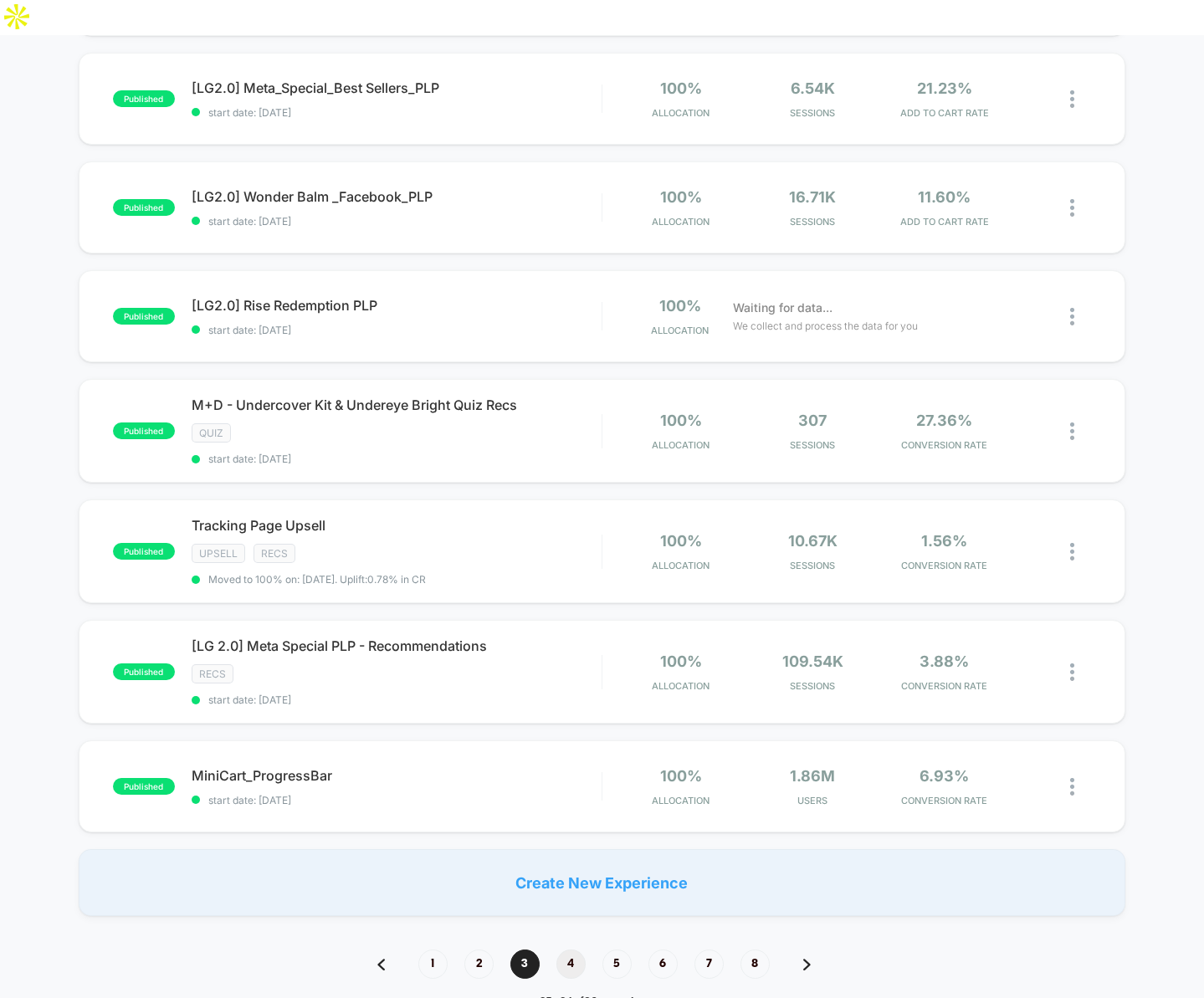
click at [575, 949] on span "4" at bounding box center [571, 963] width 29 height 29
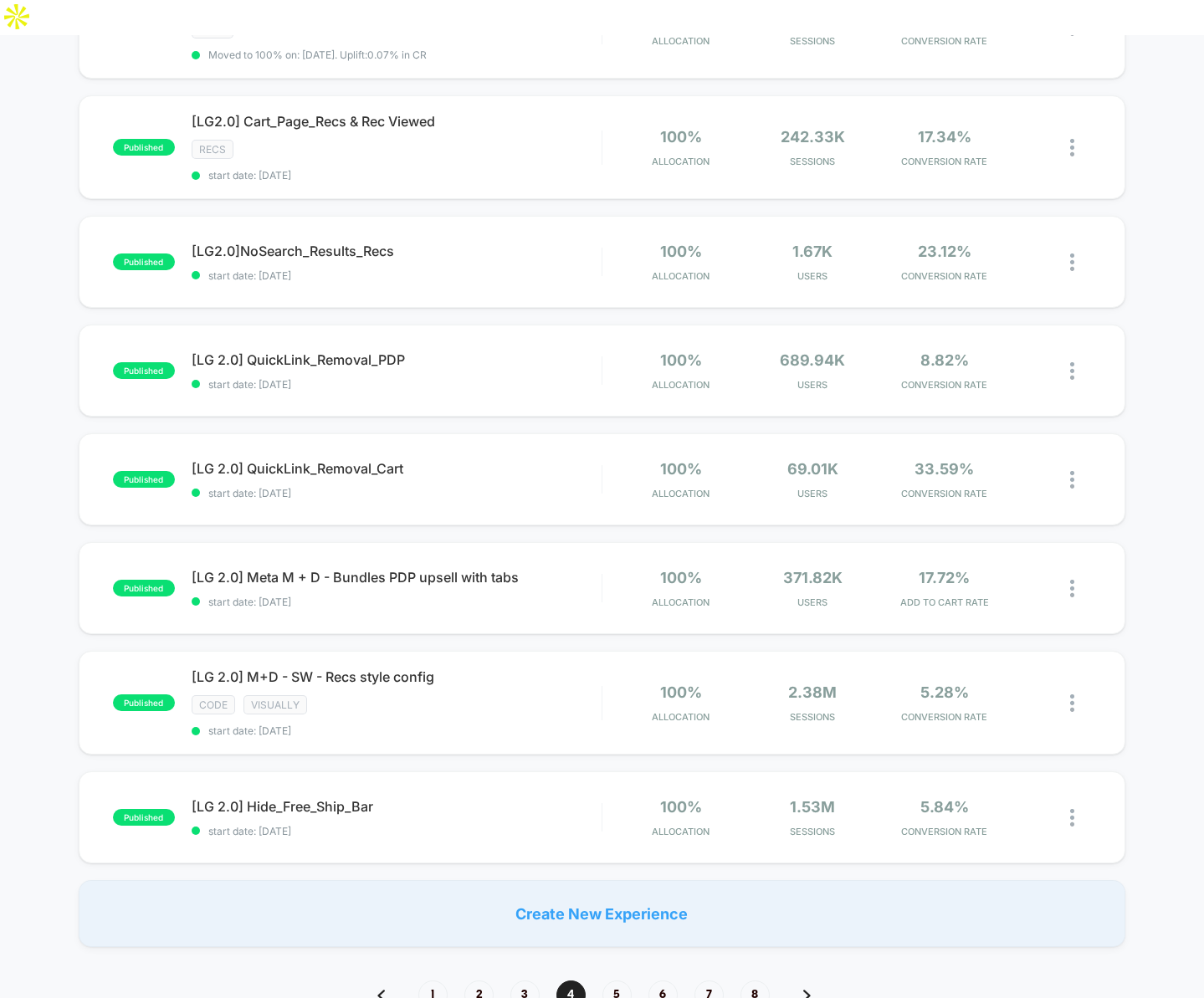
scroll to position [771, 0]
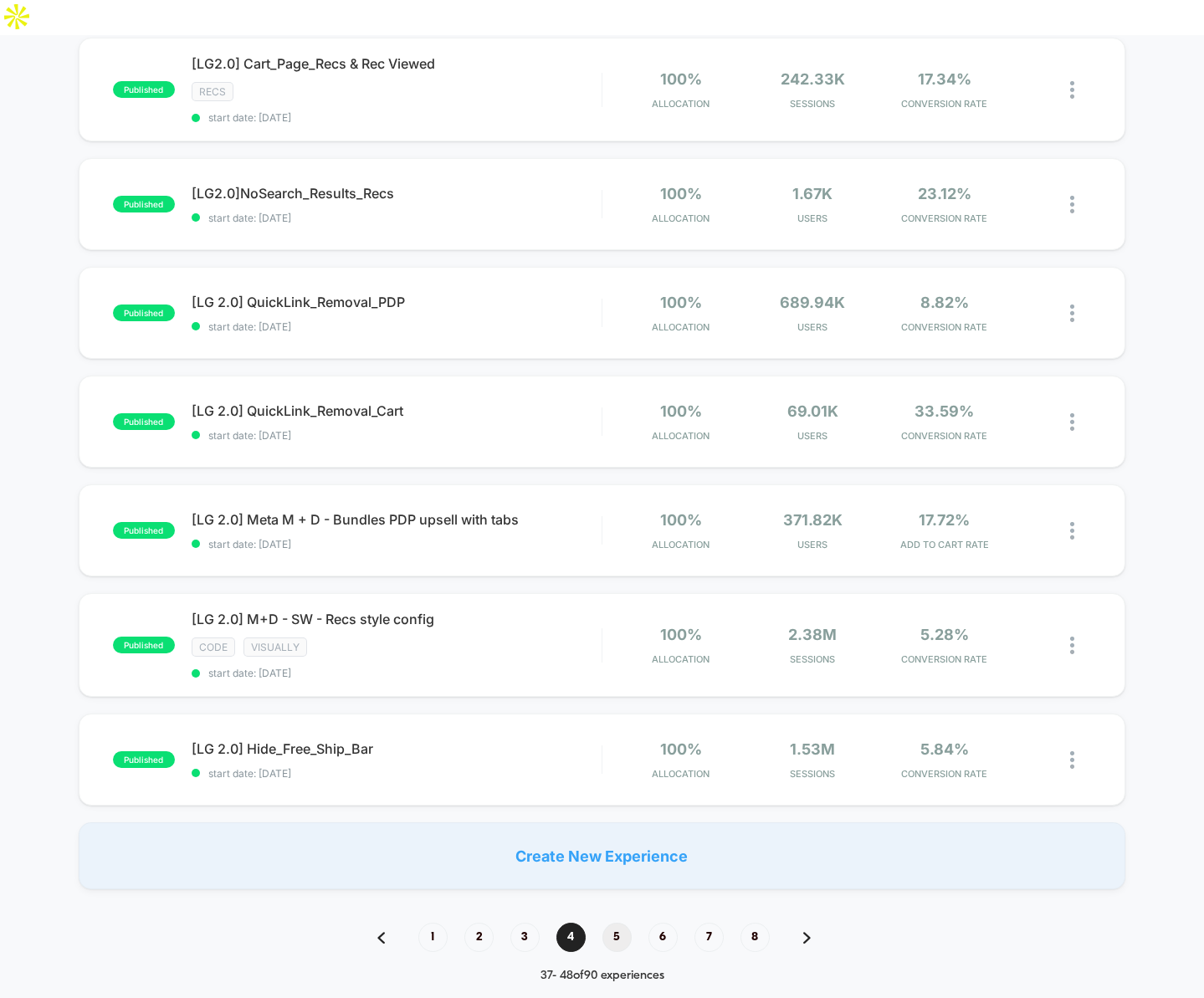
click at [617, 923] on span "5" at bounding box center [617, 937] width 29 height 29
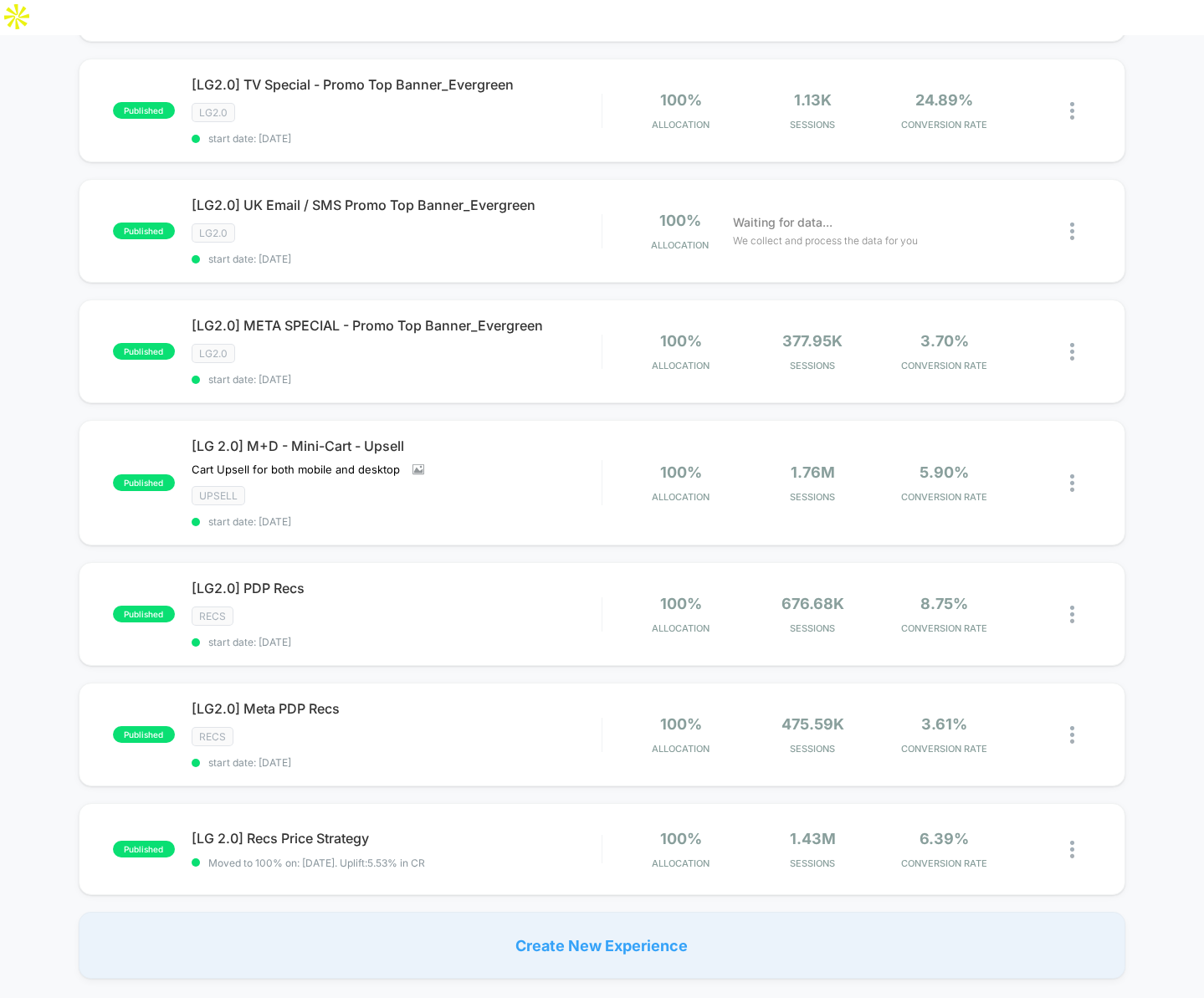
scroll to position [902, 0]
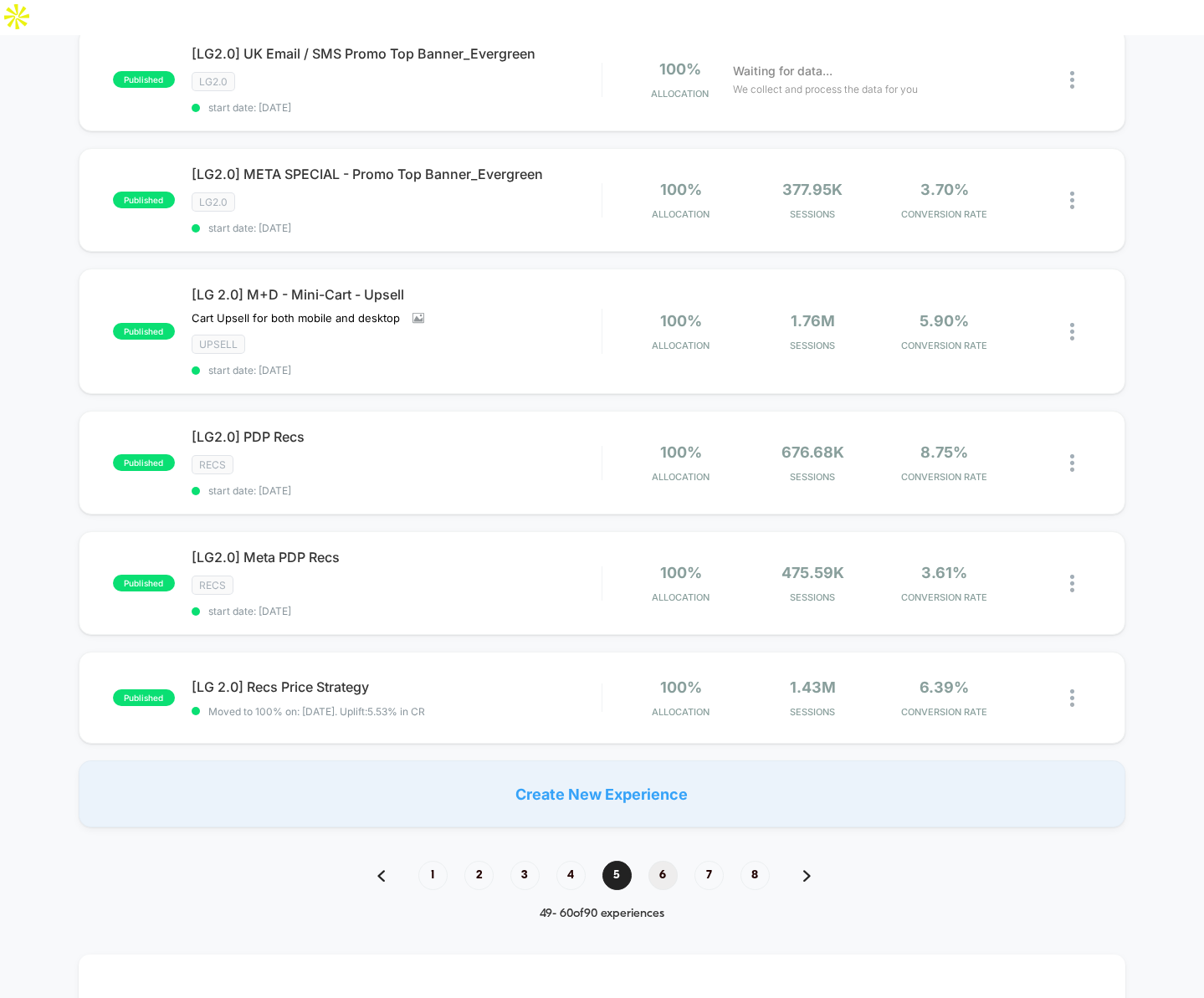
click at [663, 861] on span "6" at bounding box center [662, 875] width 29 height 29
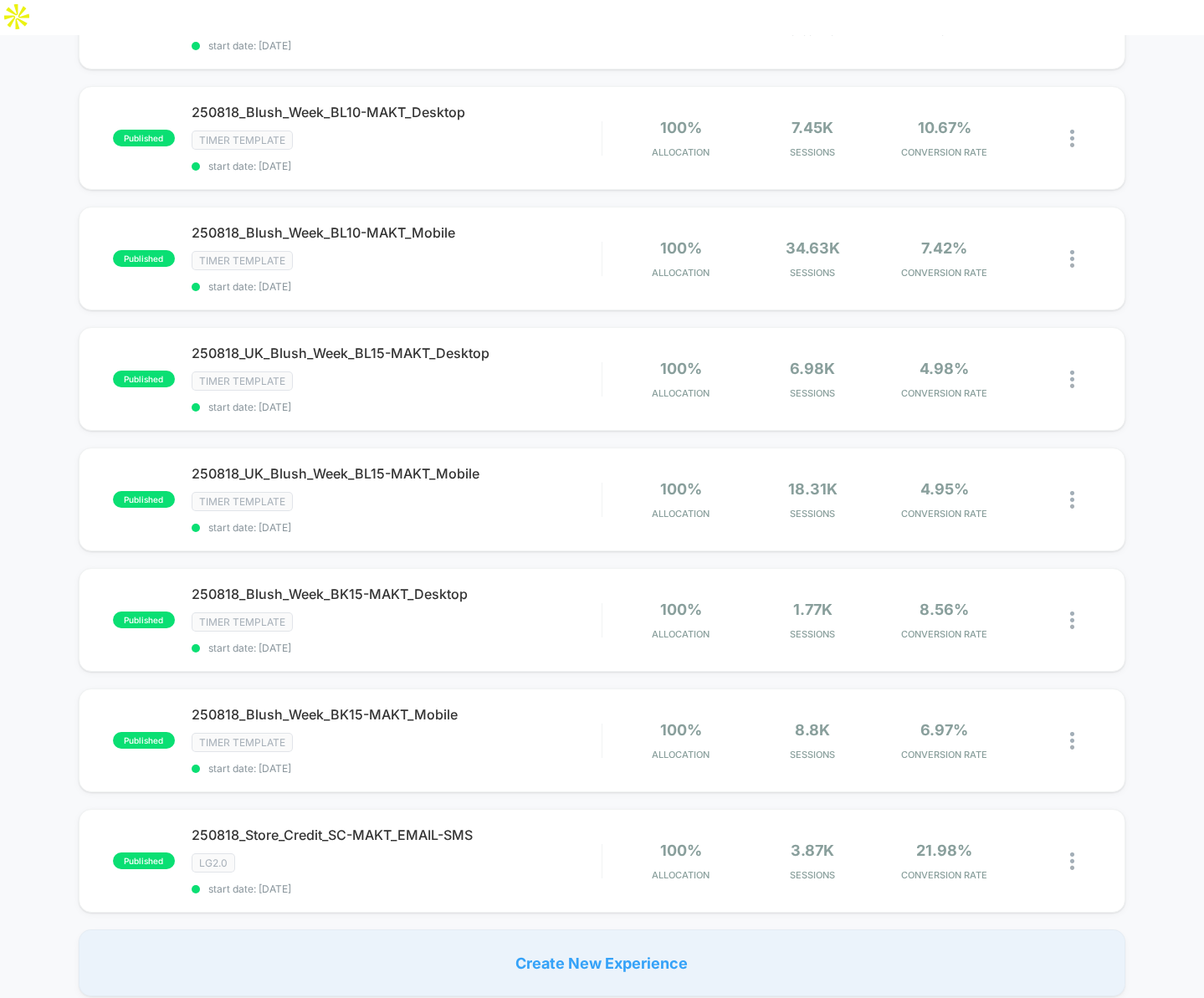
scroll to position [801, 0]
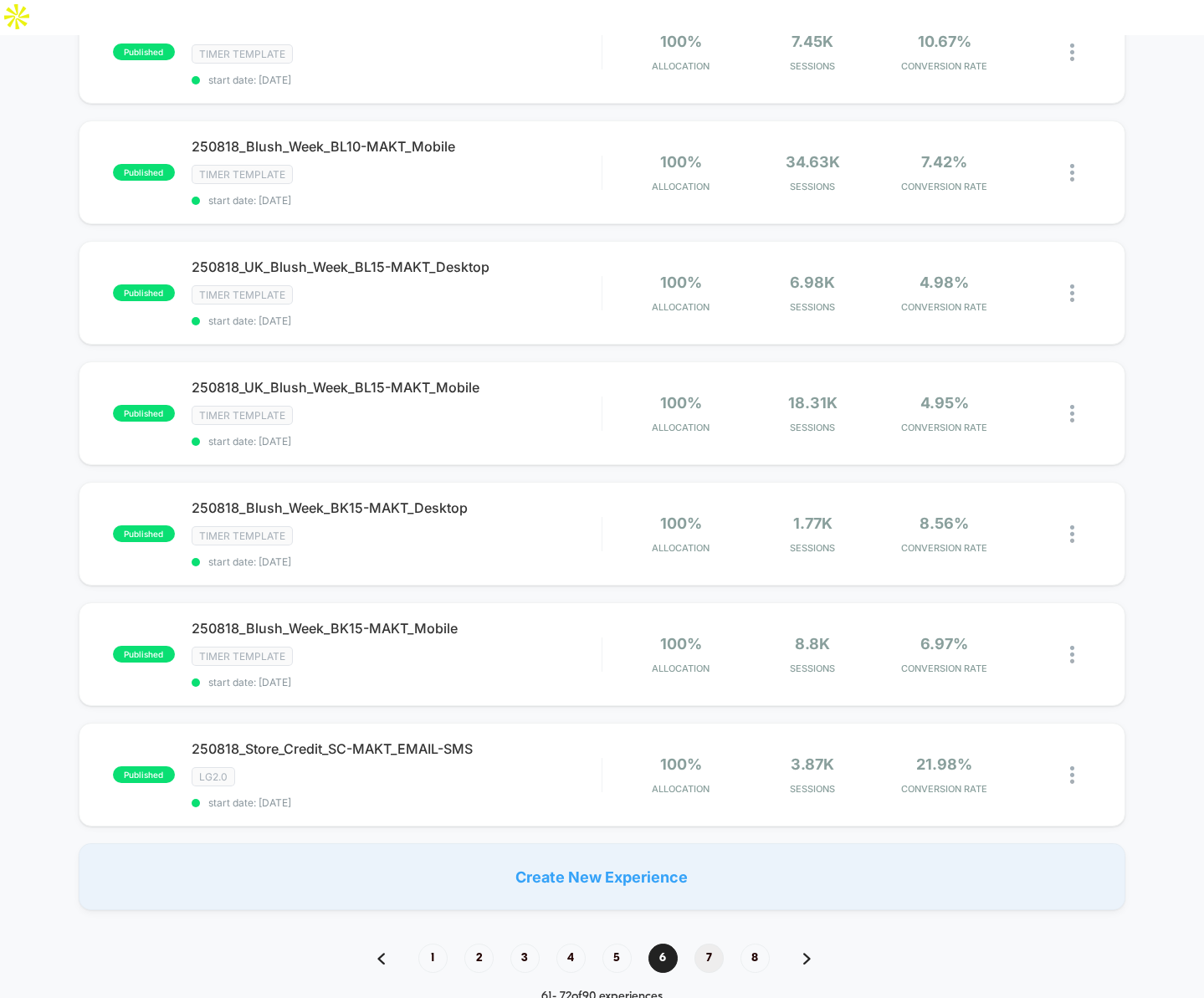
click at [703, 944] on span "7" at bounding box center [709, 958] width 29 height 29
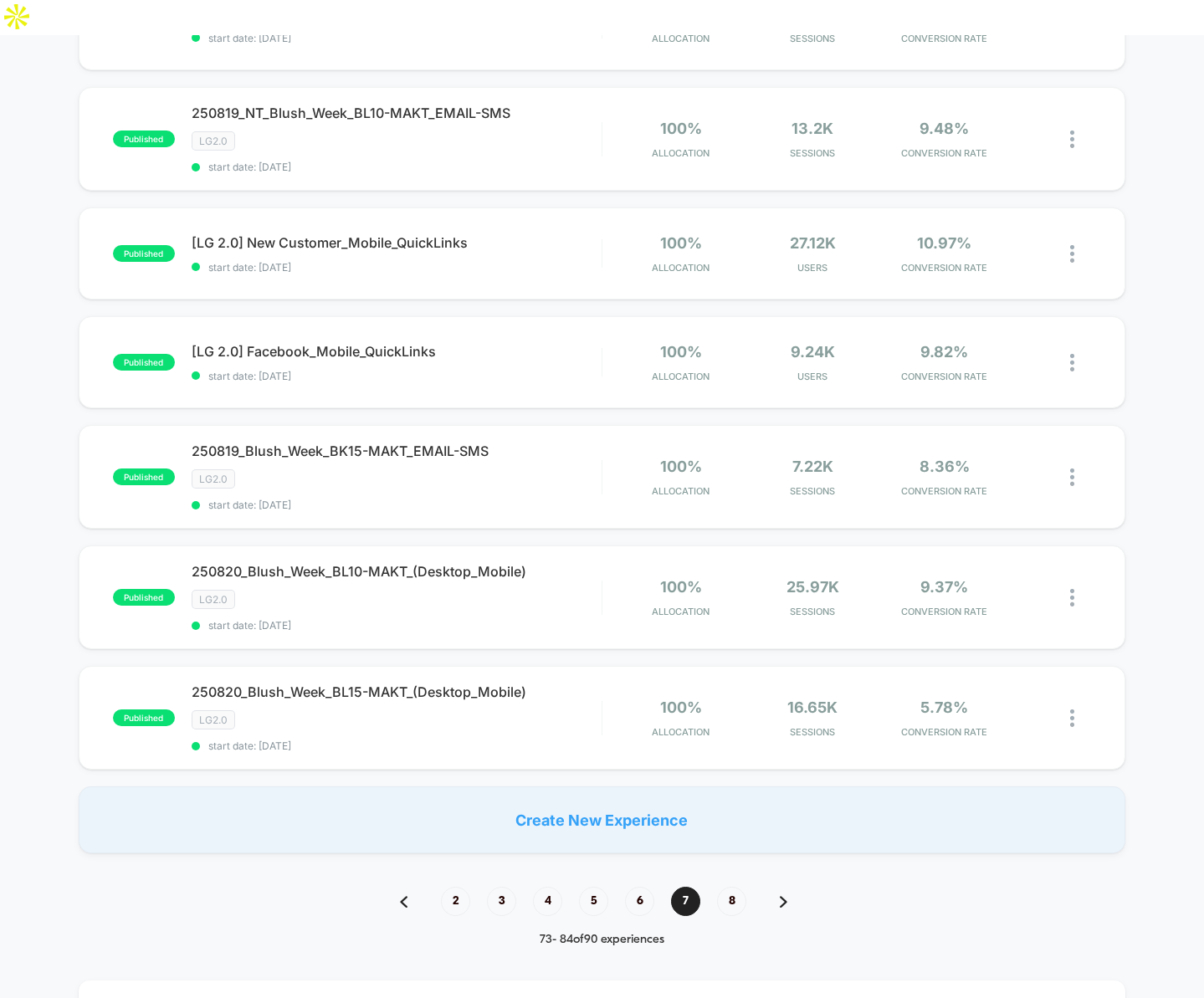
scroll to position [917, 0]
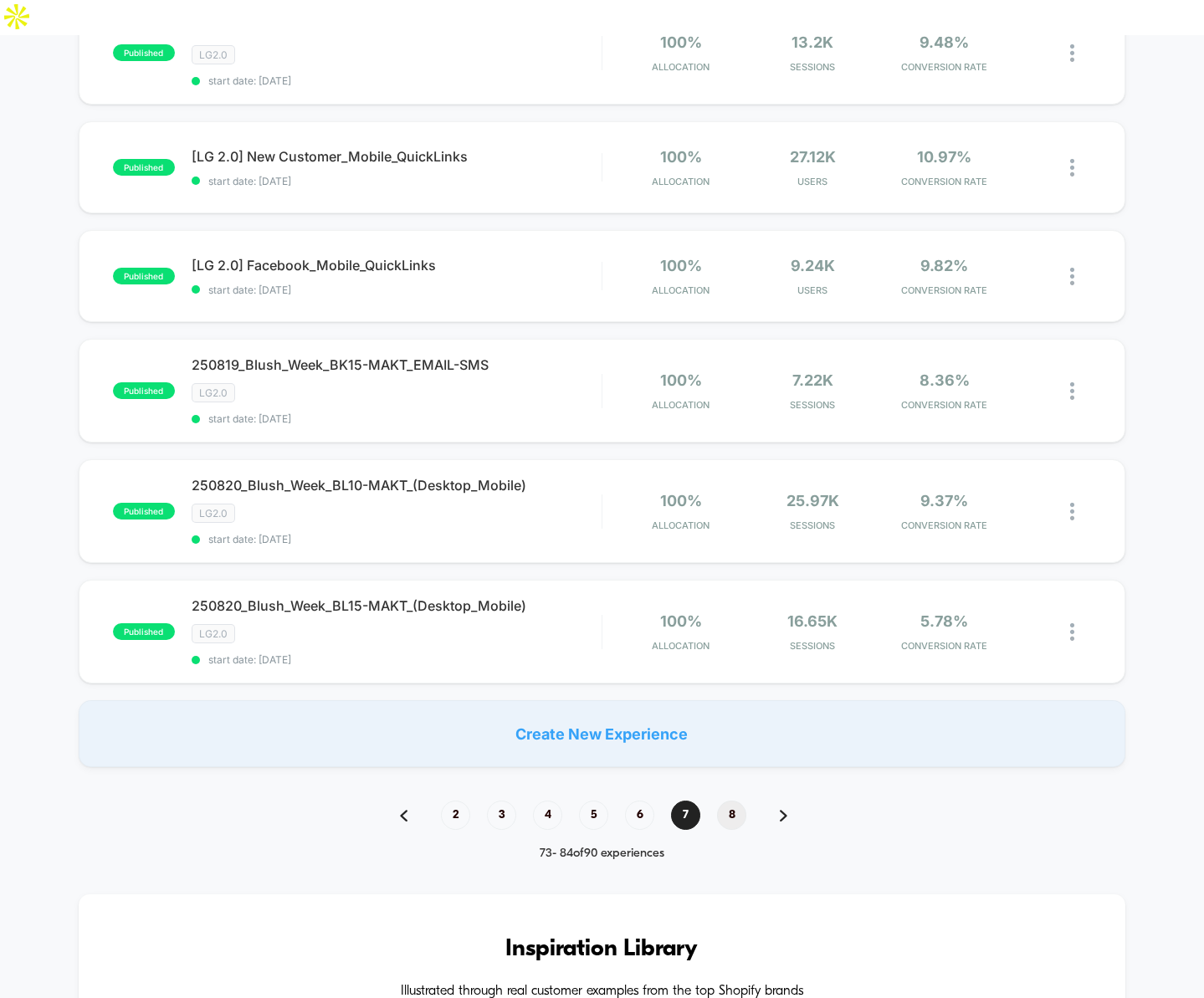
click at [731, 801] on span "8" at bounding box center [732, 815] width 29 height 29
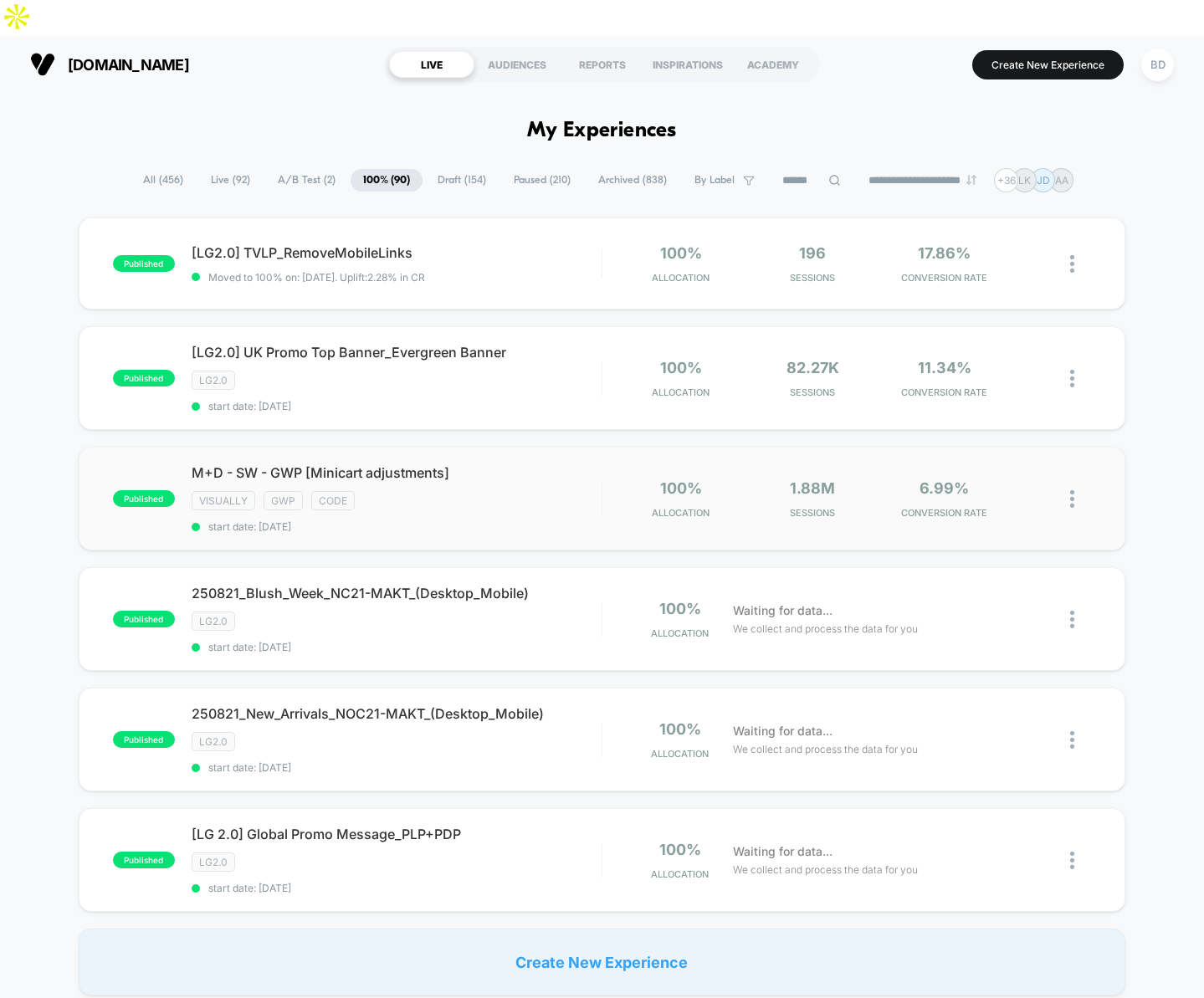
scroll to position [291, 0]
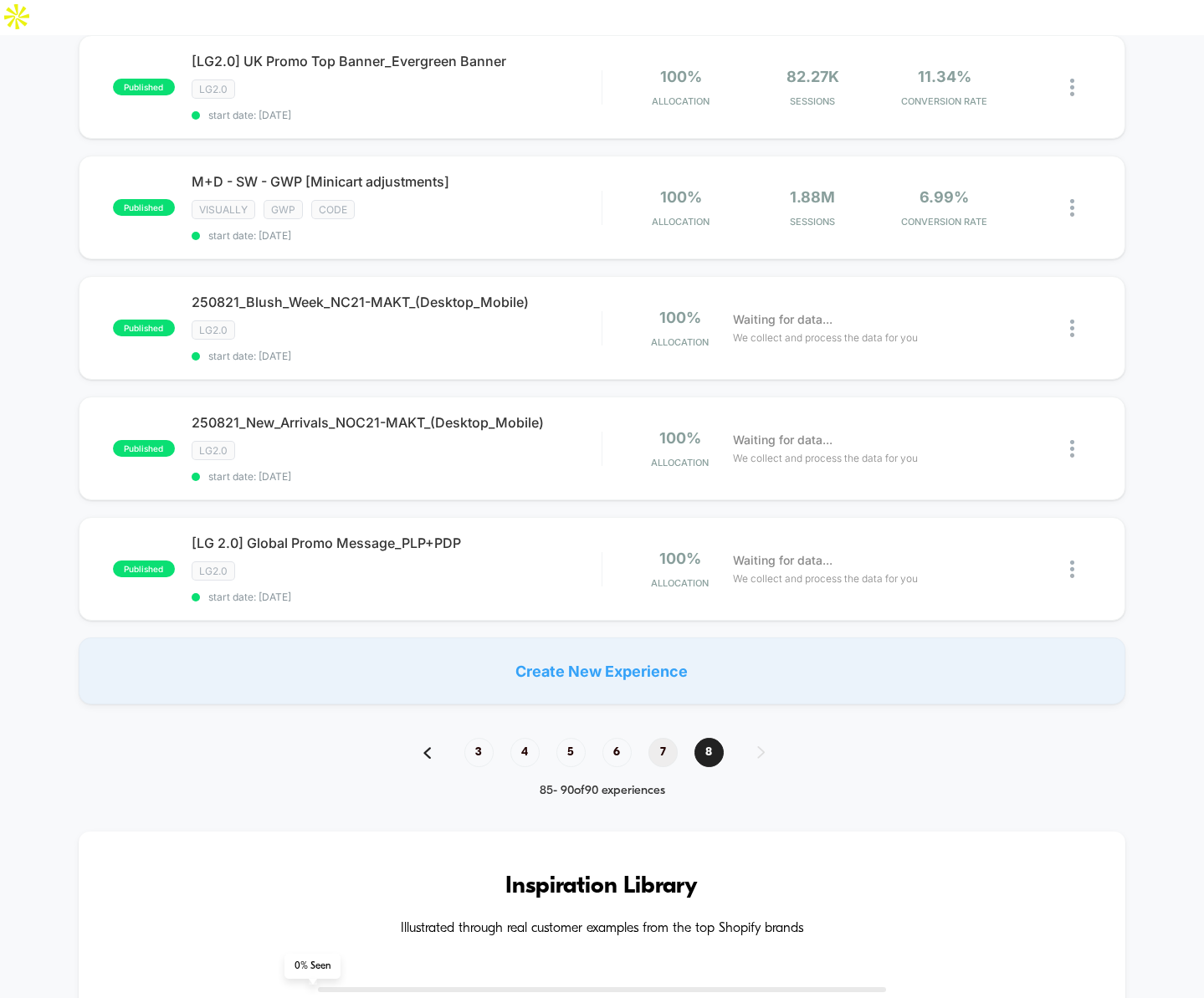
click at [666, 738] on span "7" at bounding box center [662, 752] width 29 height 29
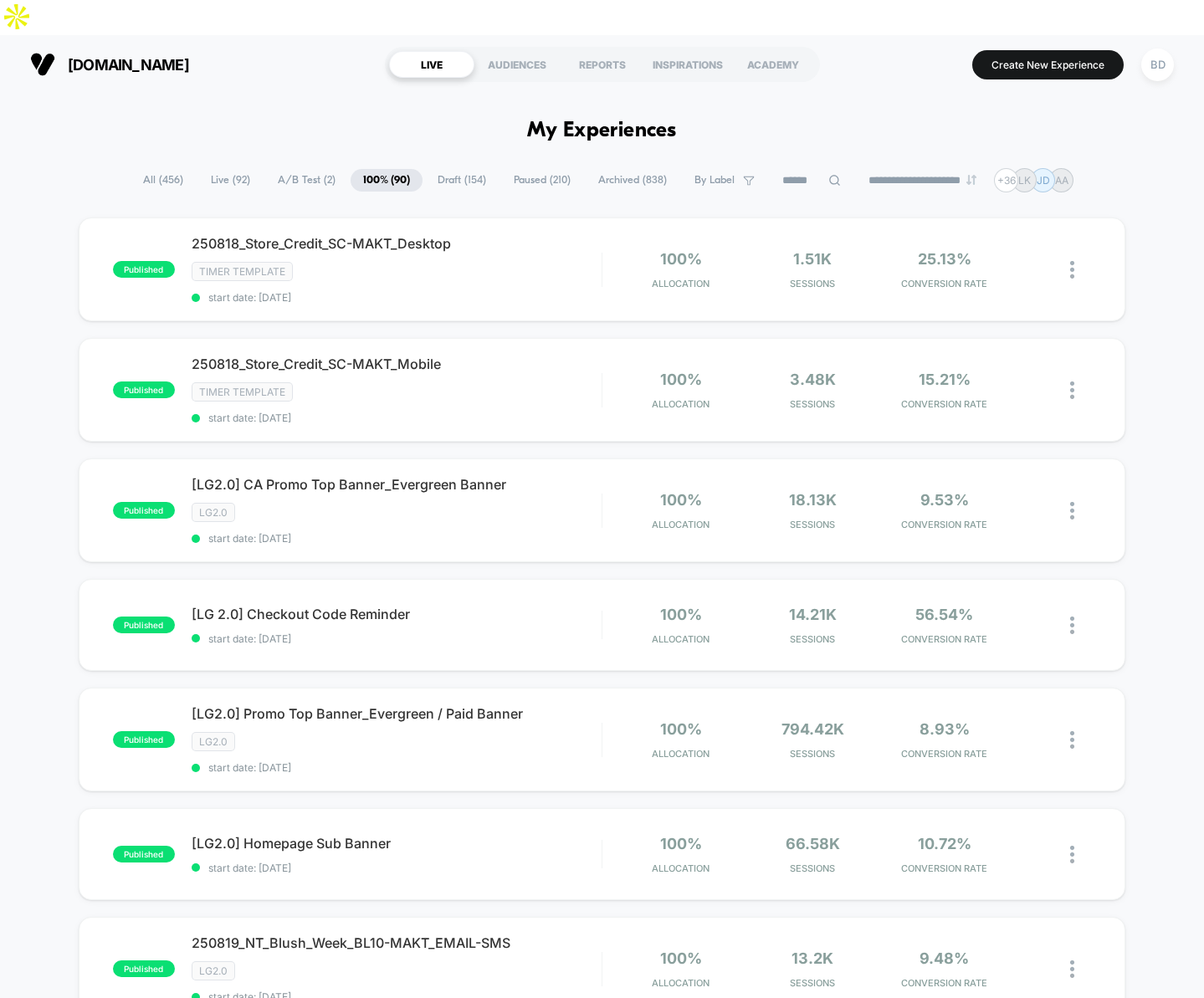
click at [645, 169] on span "Archived ( 838 )" at bounding box center [632, 181] width 94 height 22
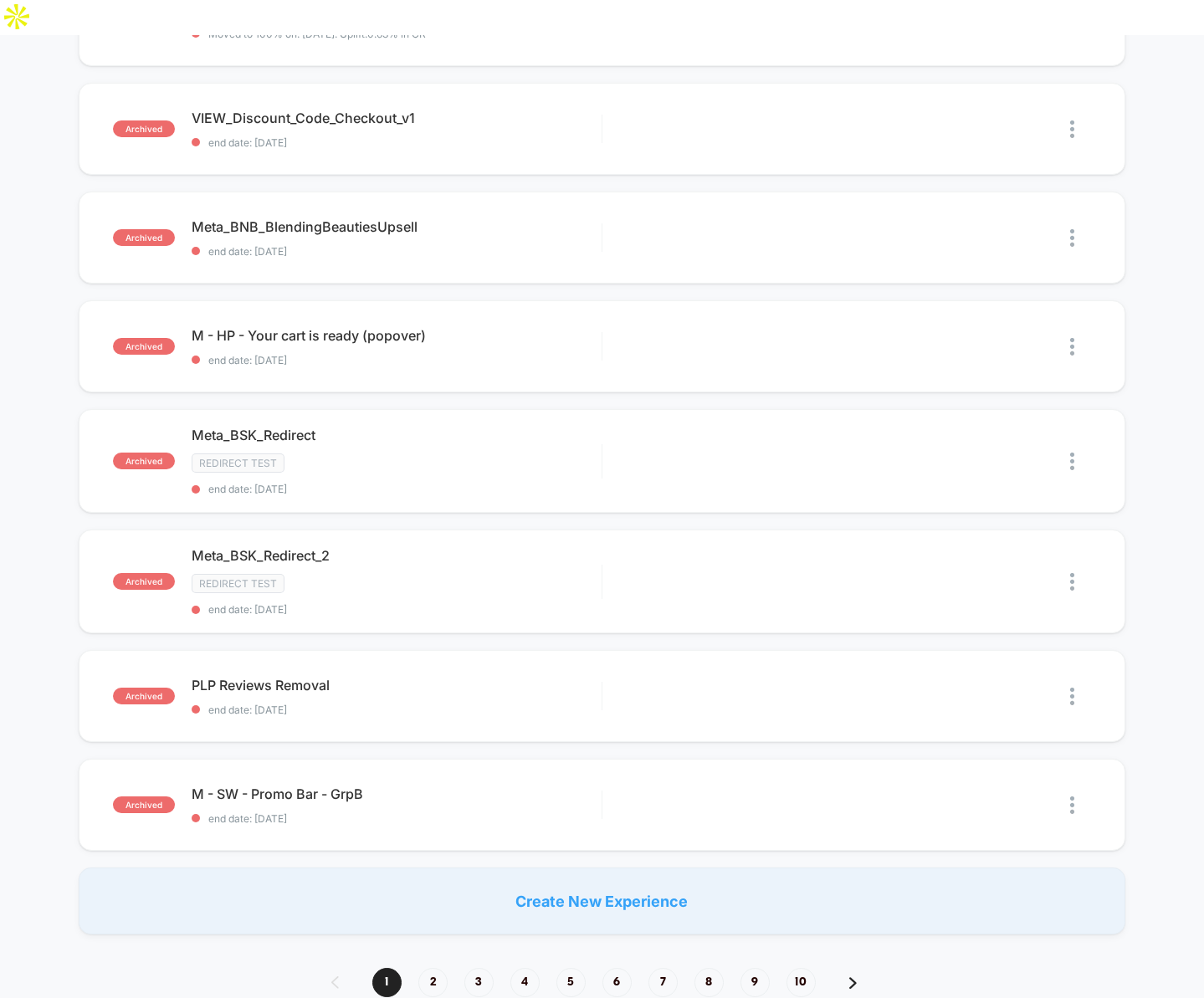
scroll to position [803, 0]
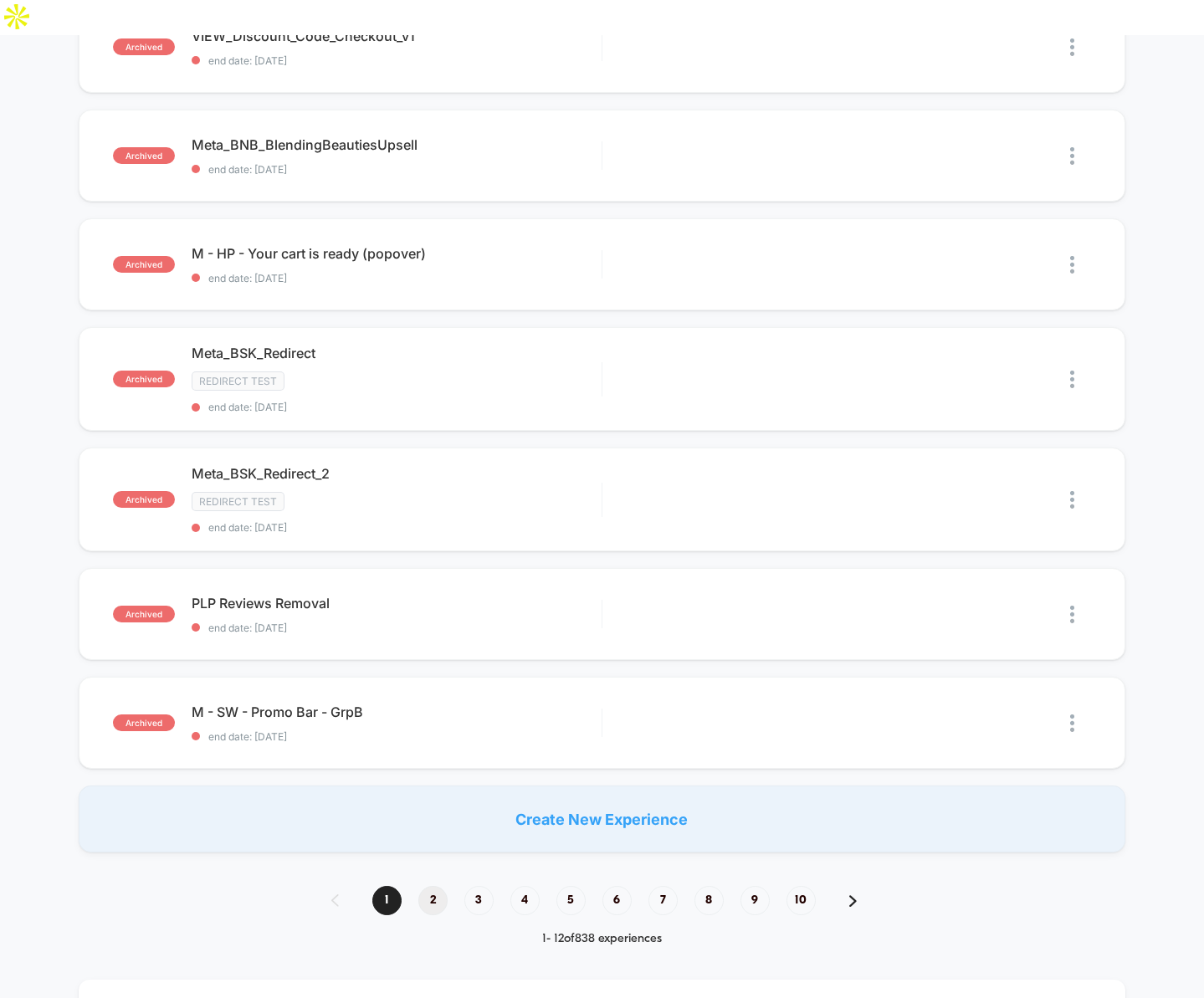
click at [431, 886] on span "2" at bounding box center [432, 900] width 29 height 29
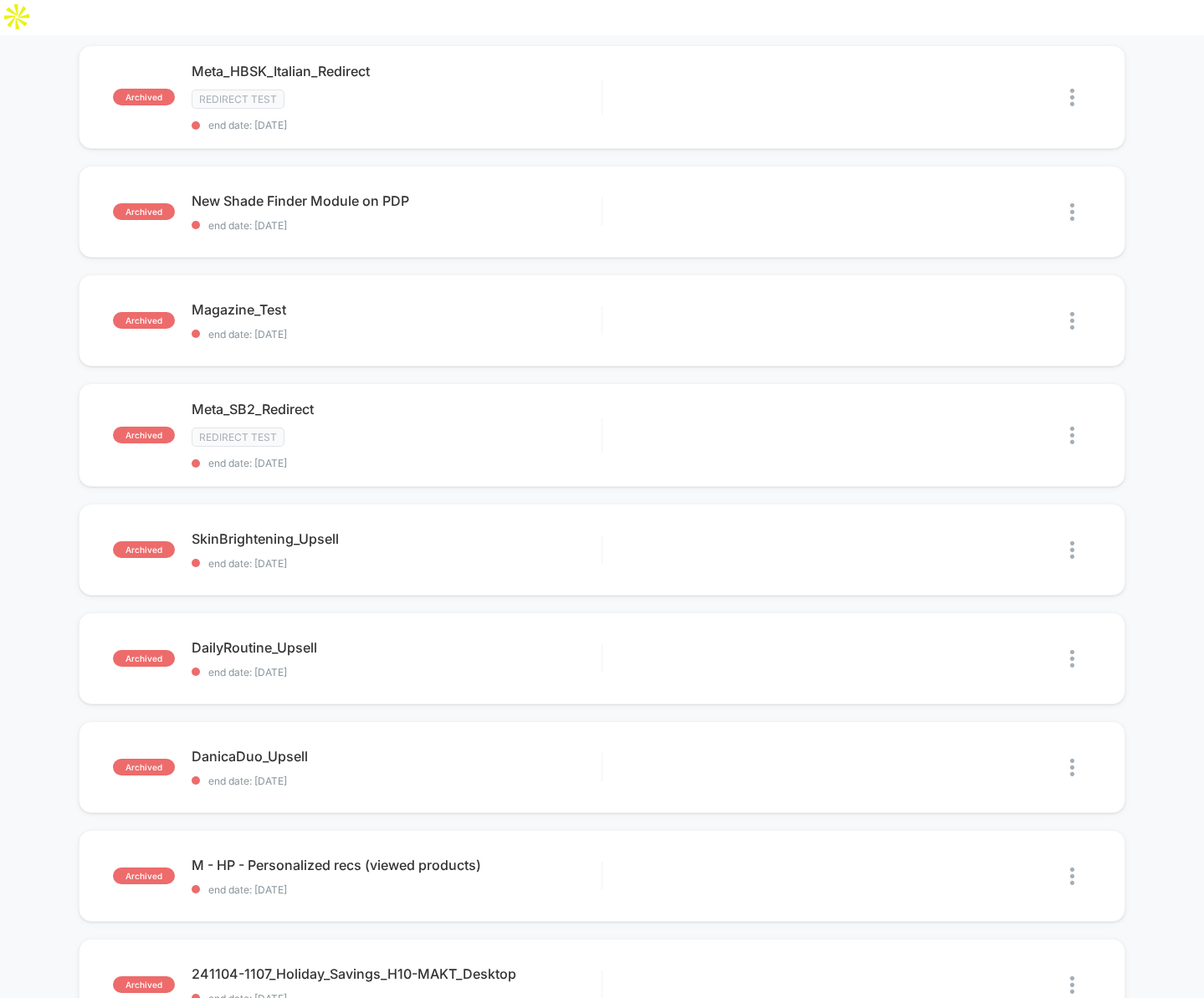
scroll to position [1054, 0]
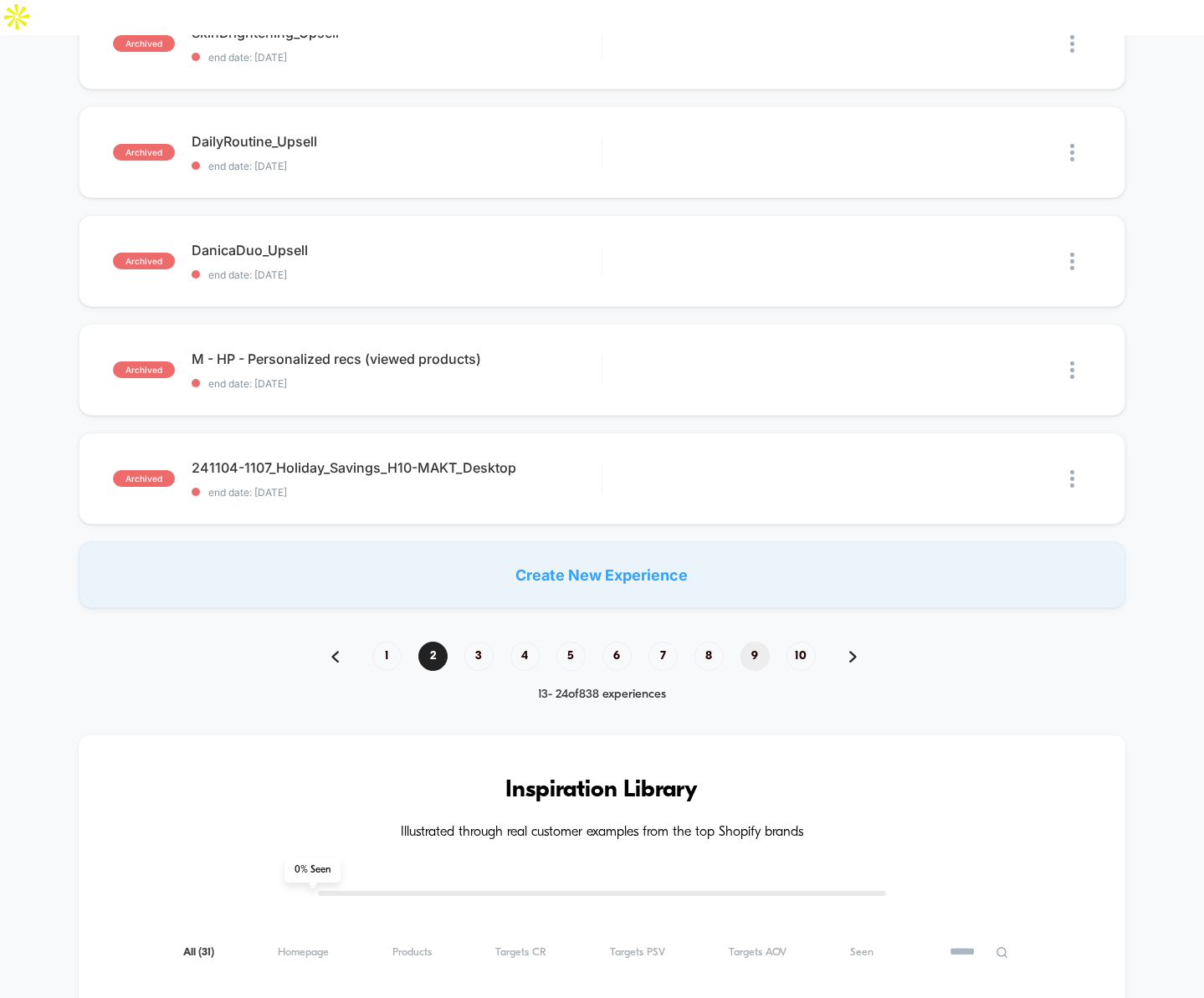
click at [747, 642] on span "9" at bounding box center [755, 656] width 29 height 29
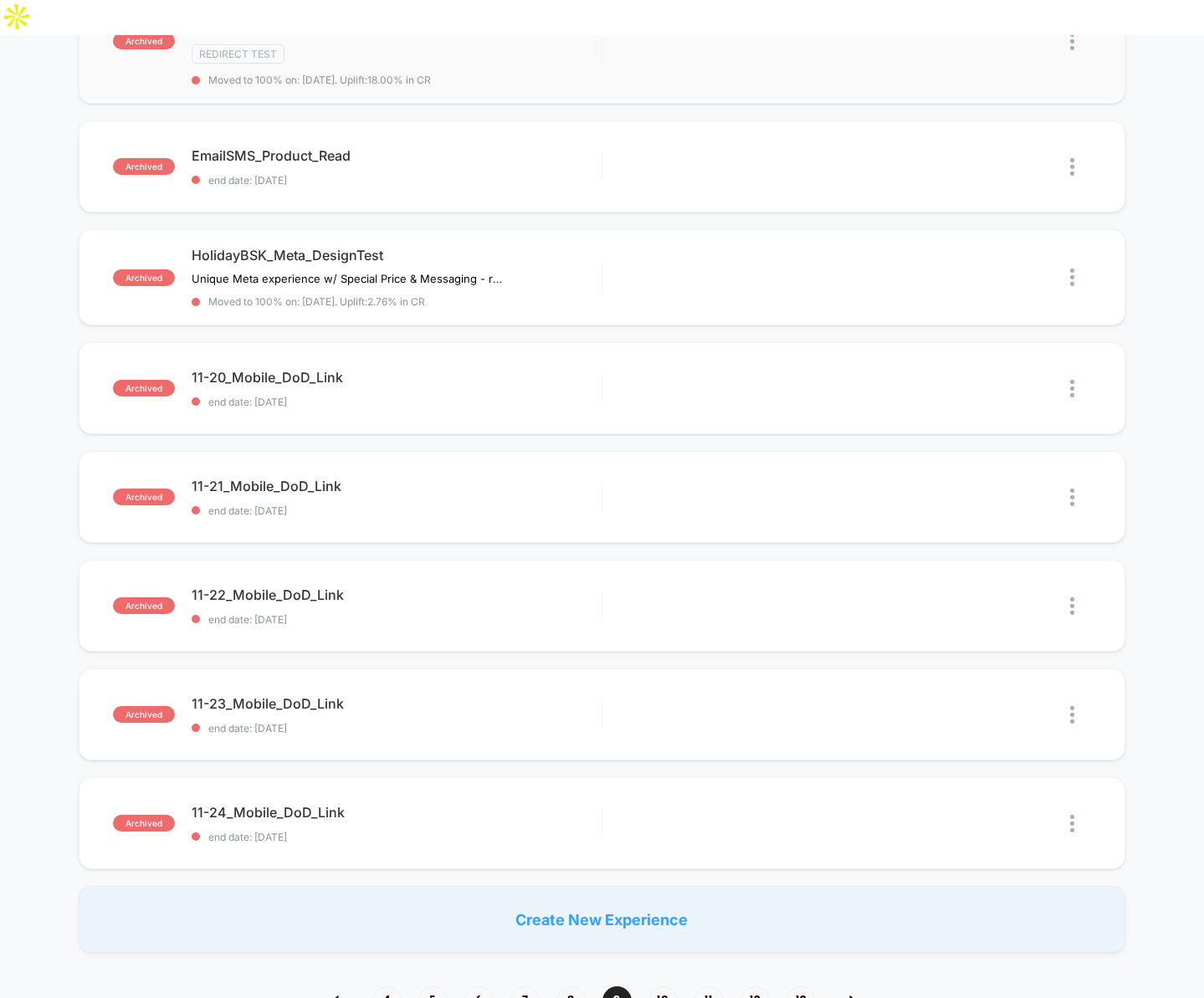
scroll to position [868, 0]
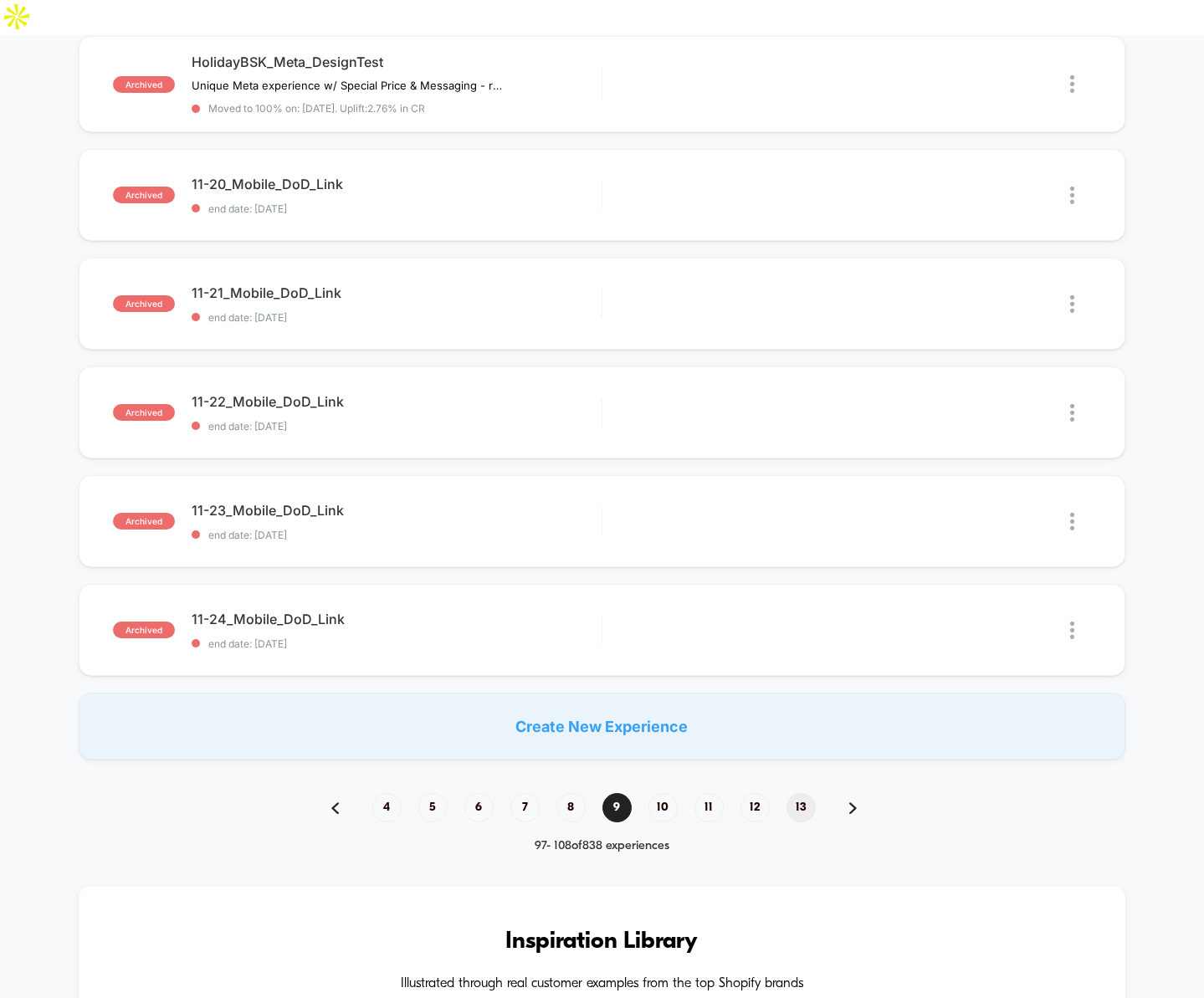
click at [795, 793] on span "13" at bounding box center [801, 807] width 29 height 29
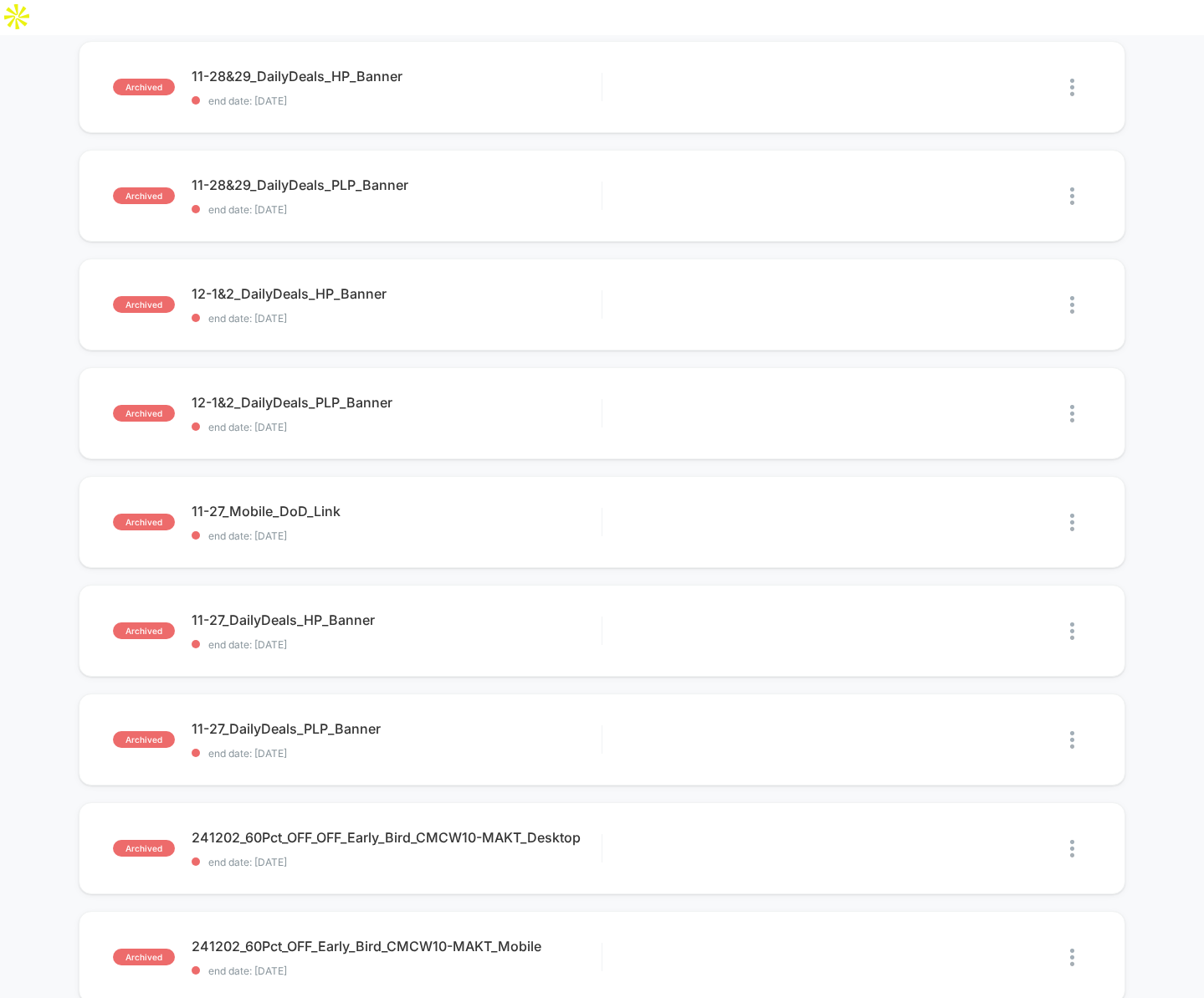
scroll to position [1001, 0]
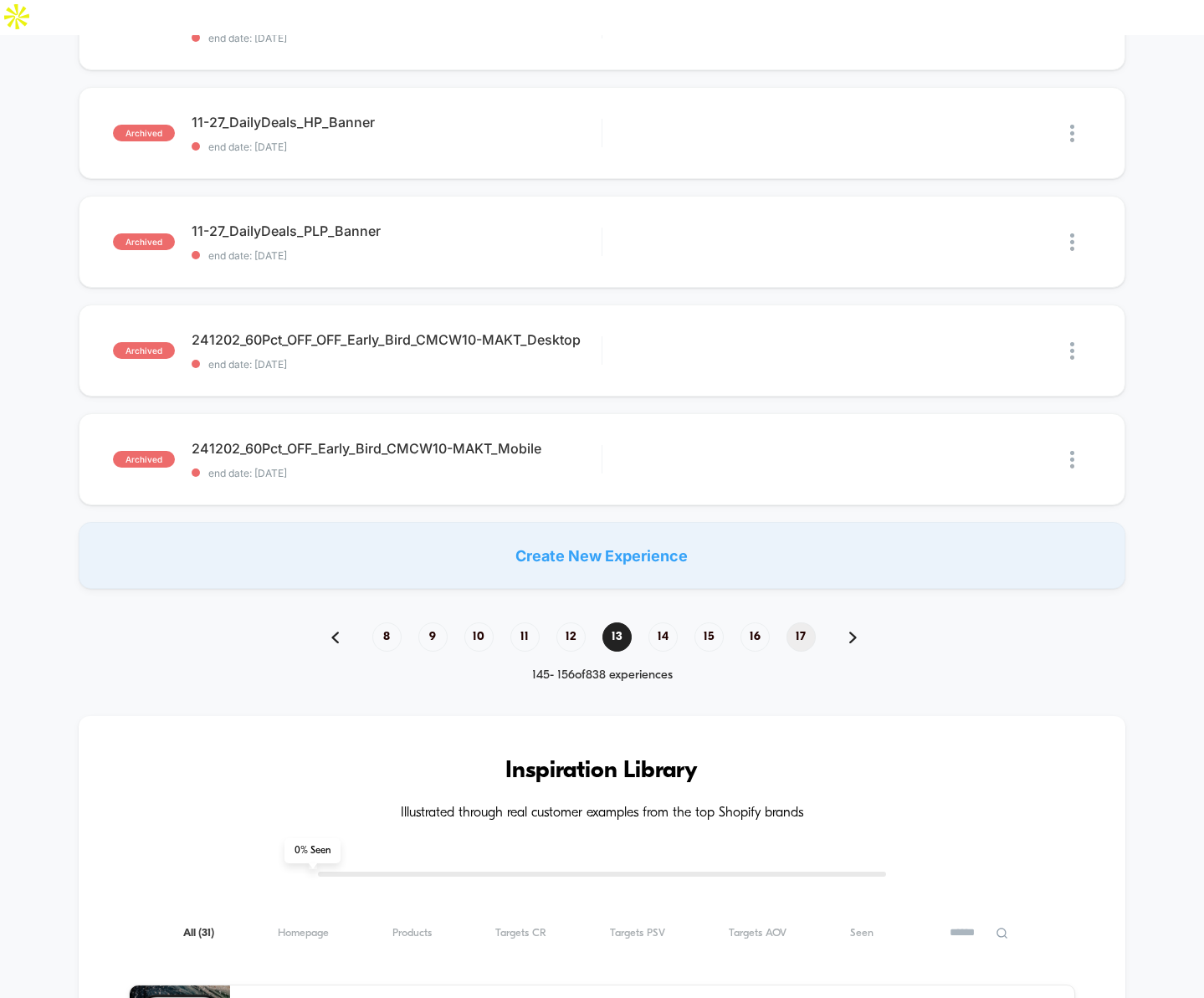
click at [813, 623] on span "17" at bounding box center [801, 637] width 29 height 29
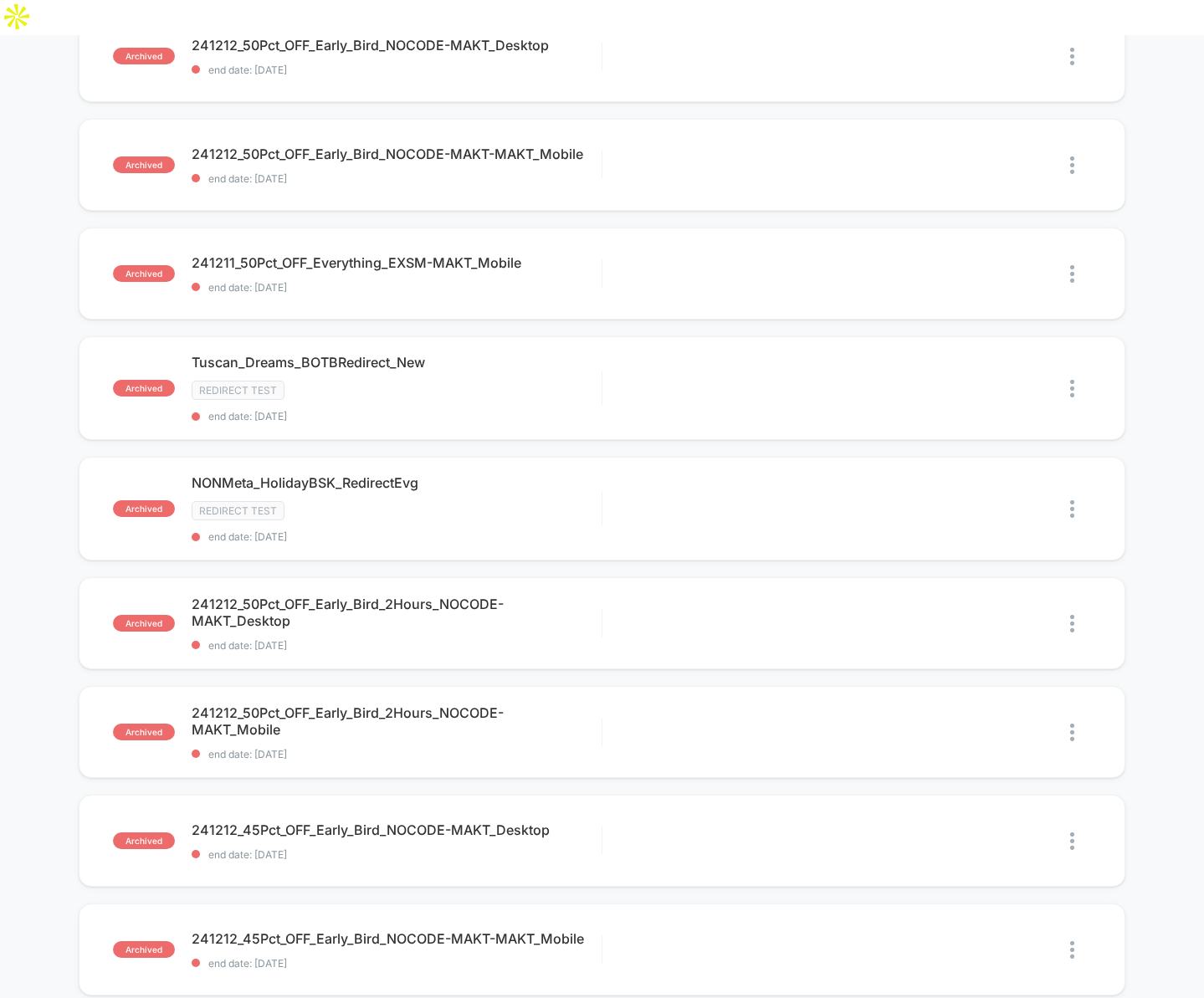
scroll to position [919, 0]
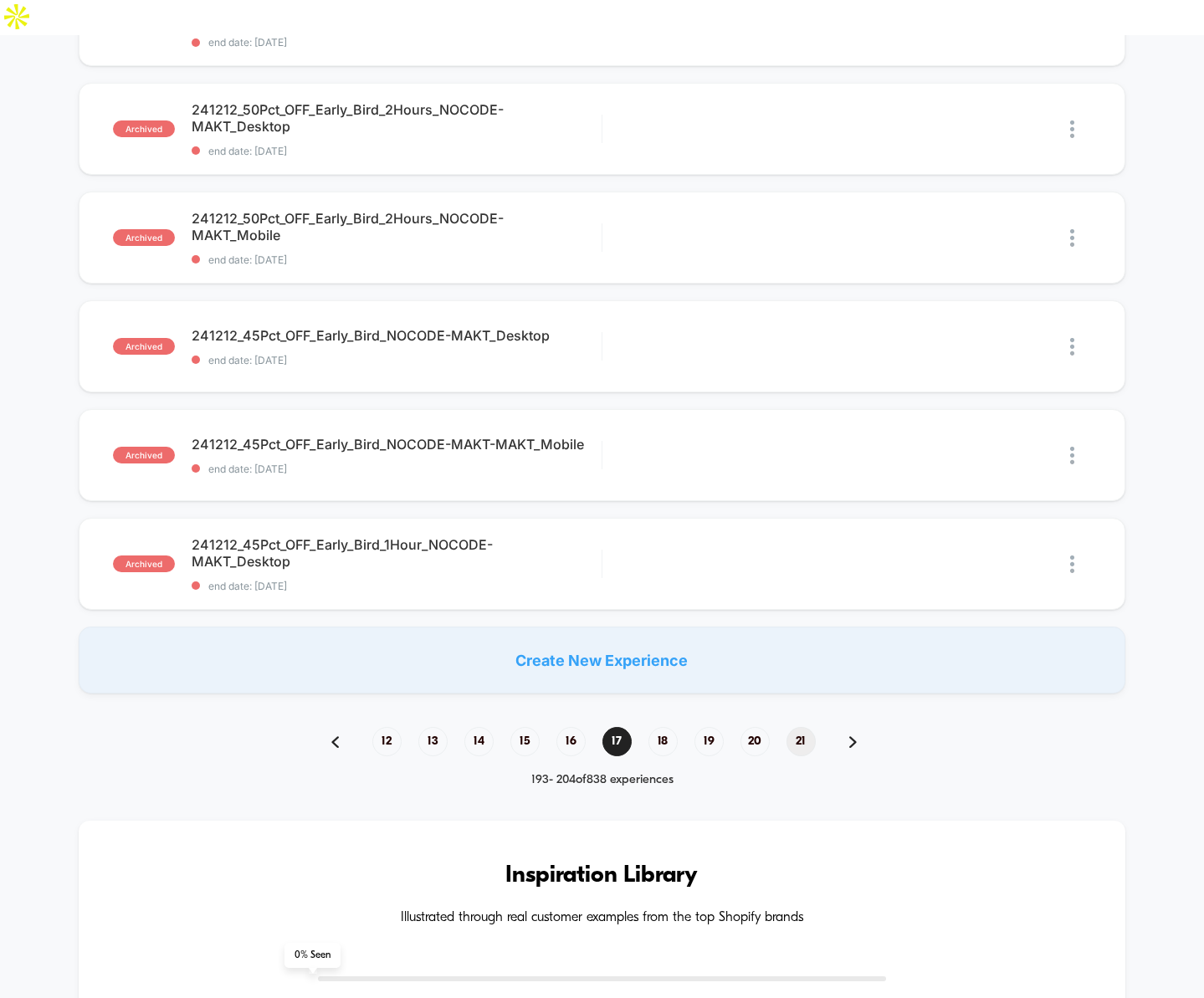
click at [799, 727] on span "21" at bounding box center [801, 741] width 29 height 29
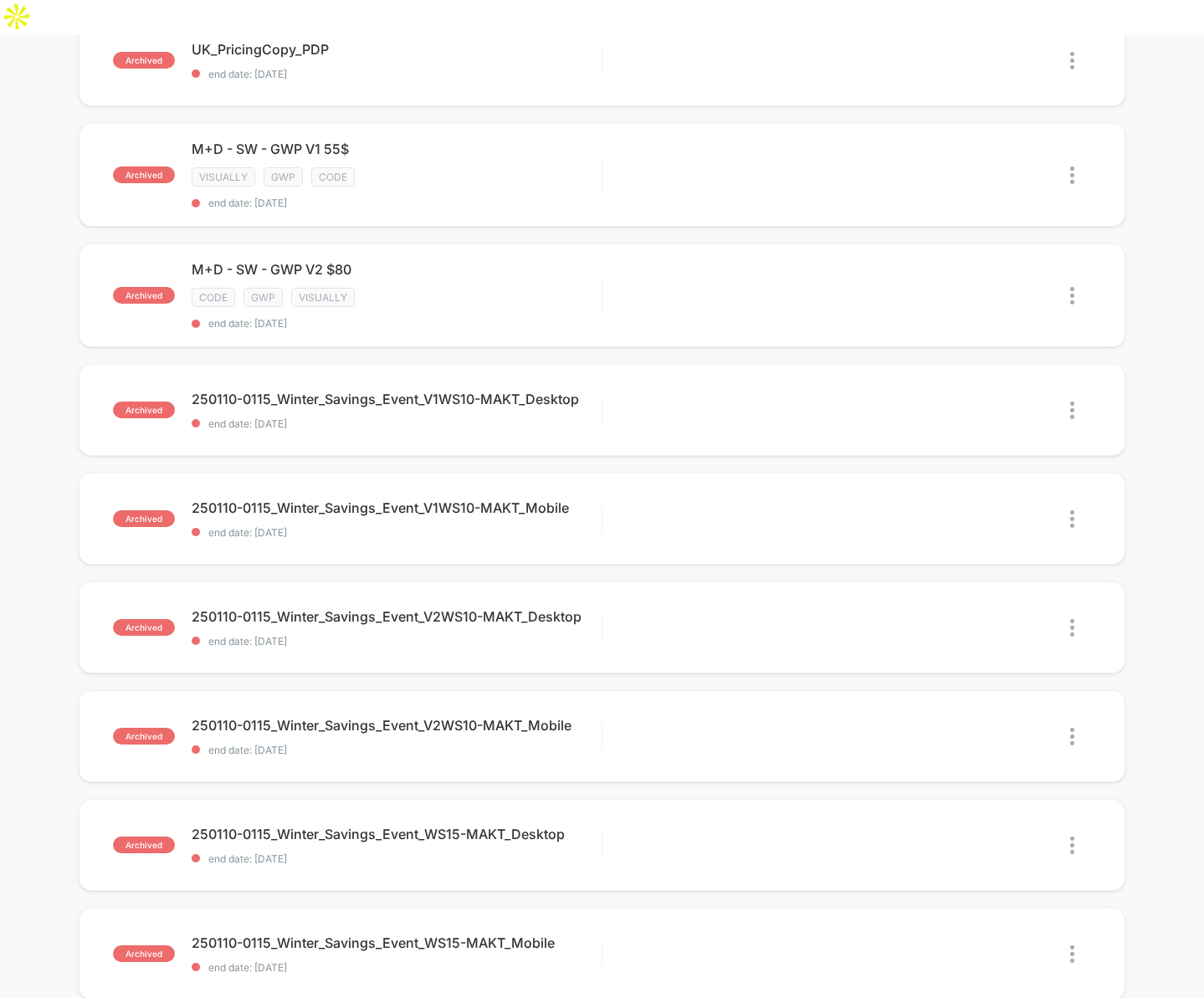
scroll to position [1011, 0]
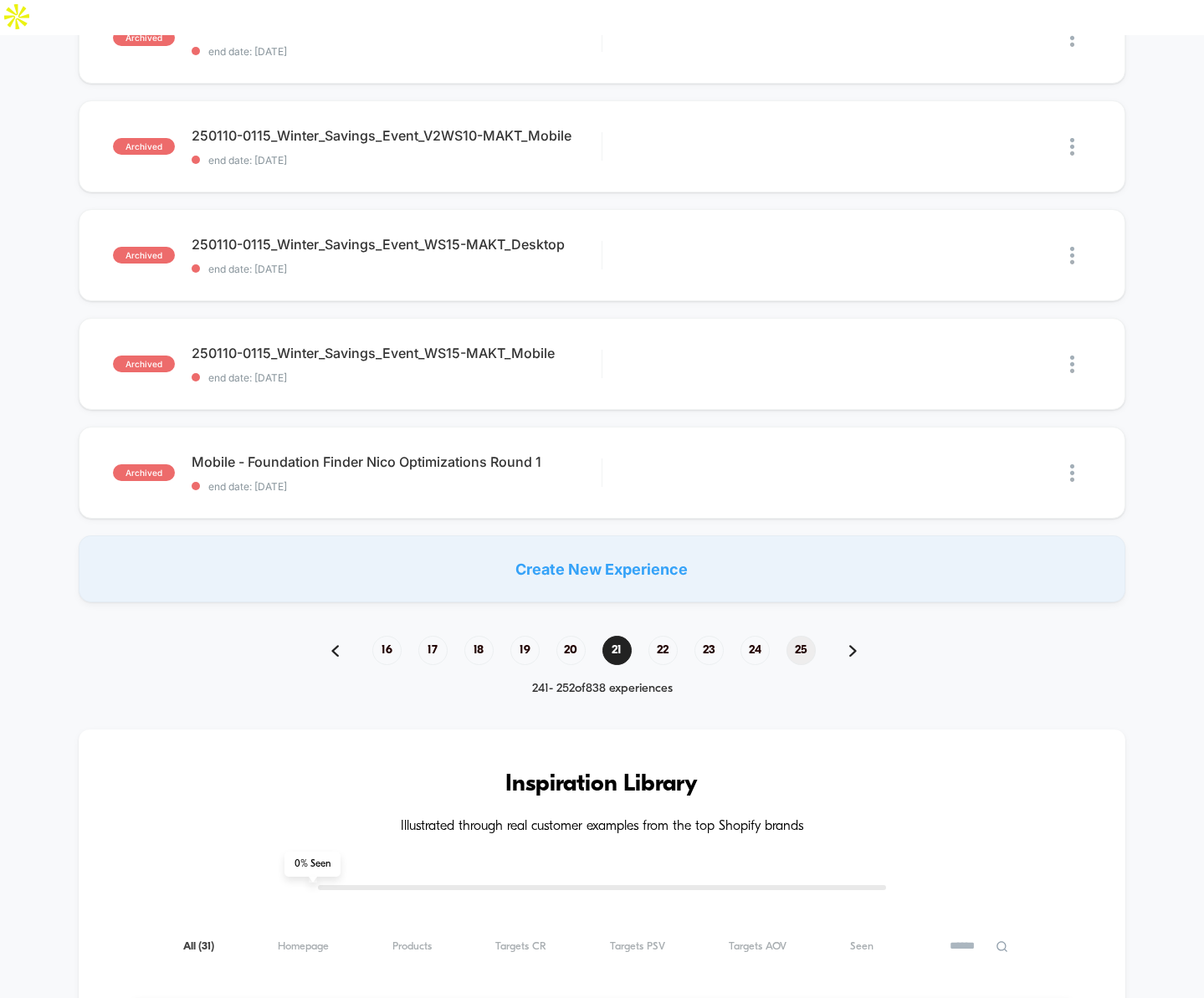
click at [807, 636] on span "25" at bounding box center [801, 650] width 29 height 29
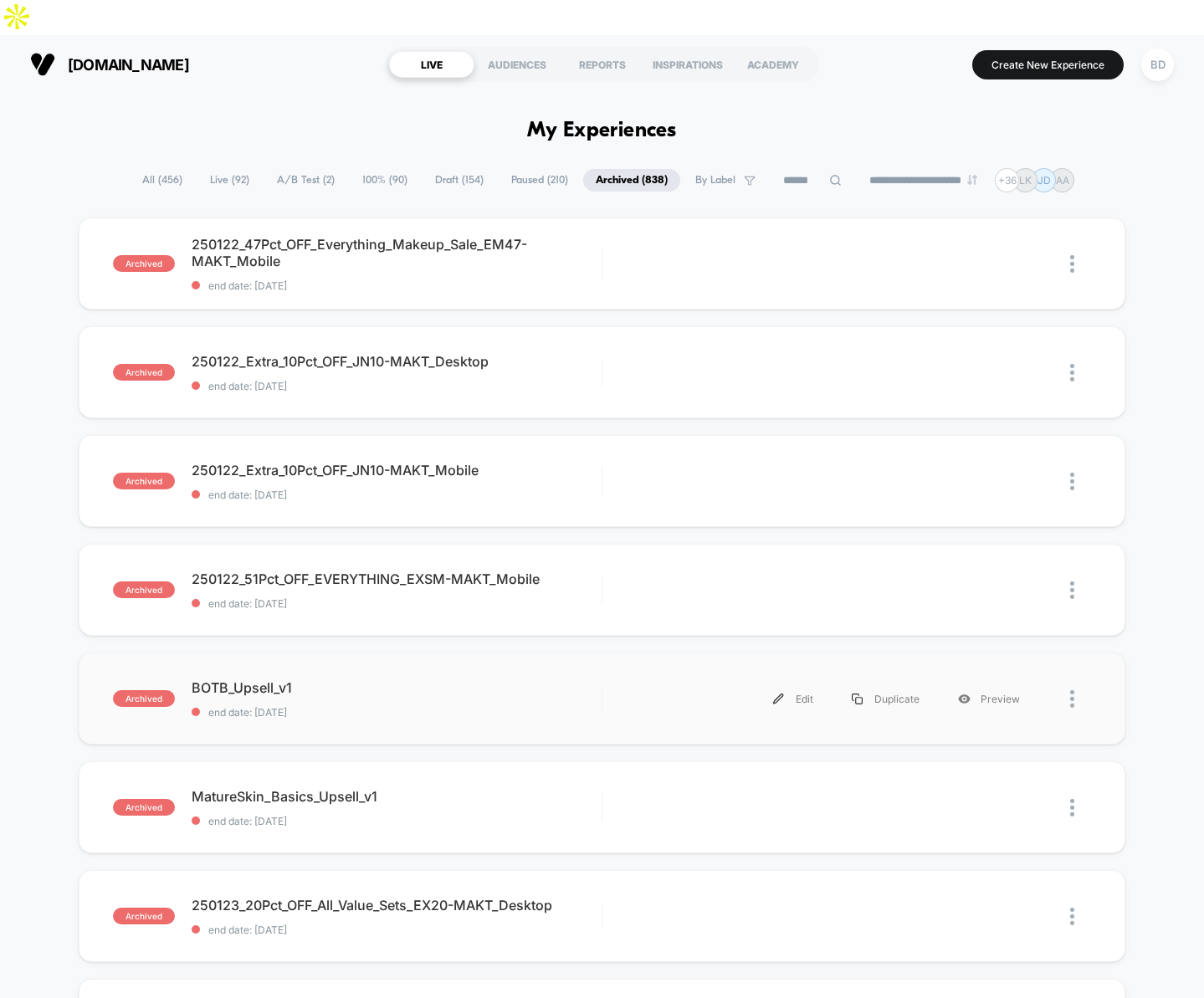
scroll to position [692, 0]
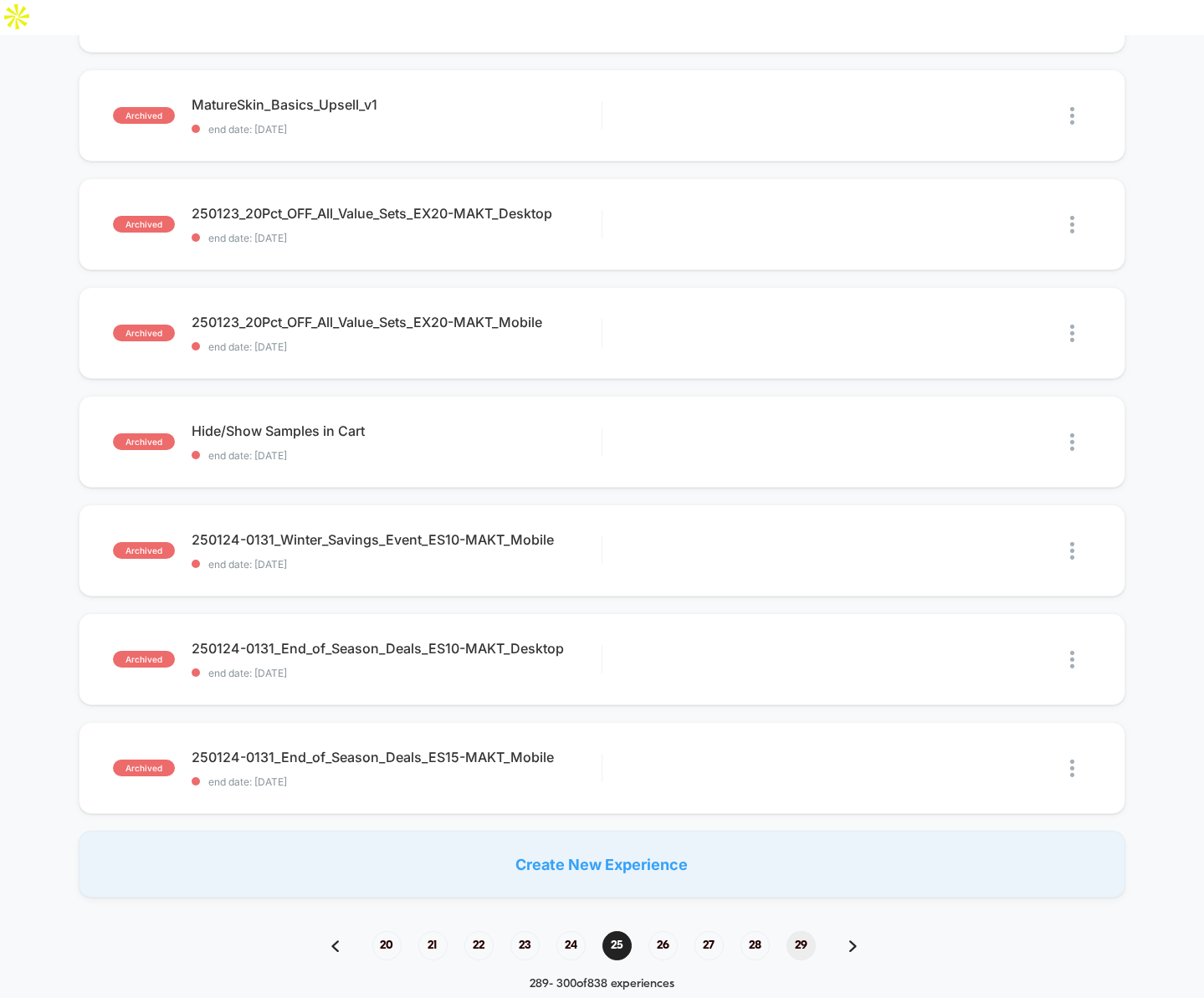
click at [807, 932] on span "29" at bounding box center [801, 946] width 29 height 29
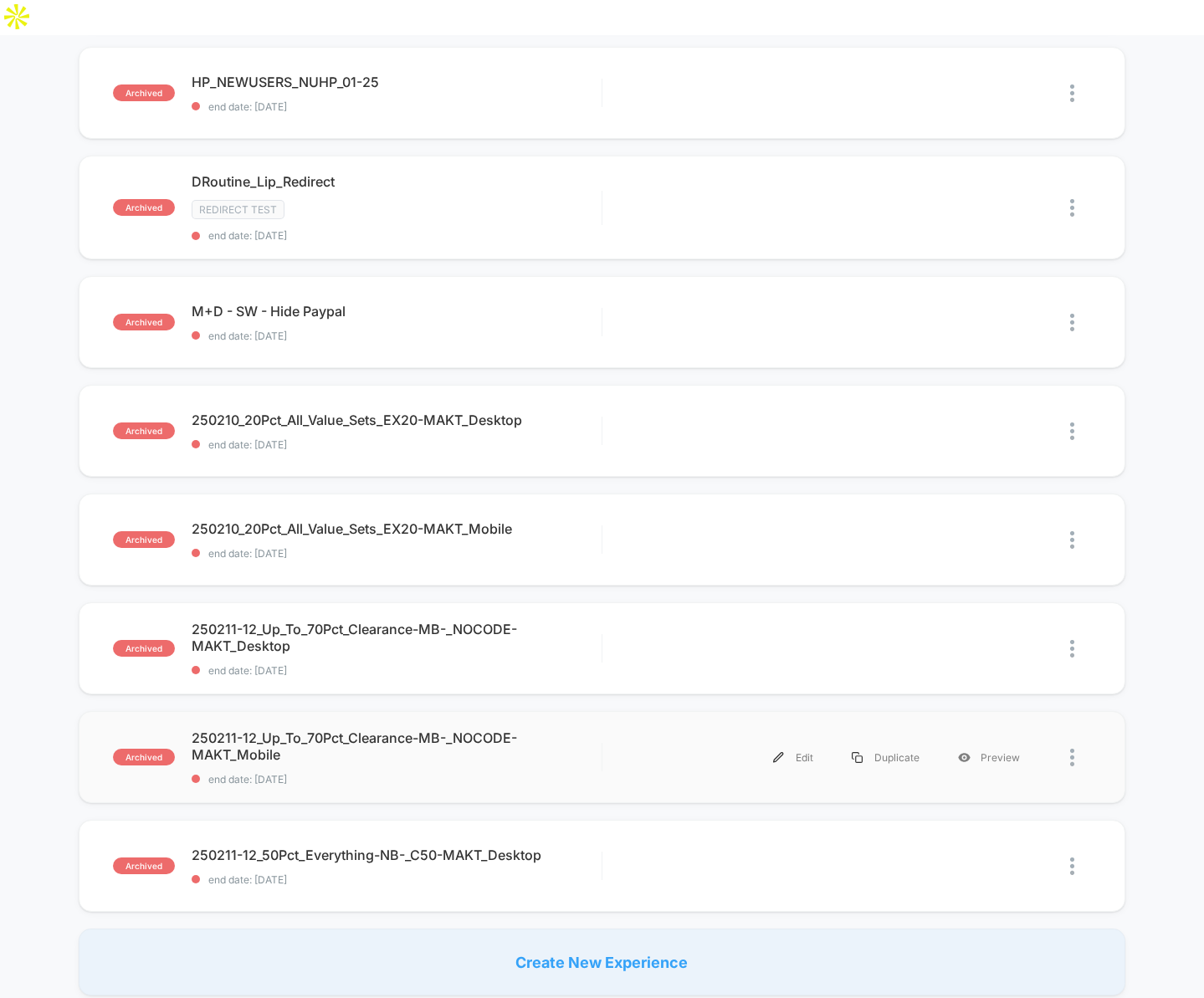
scroll to position [813, 0]
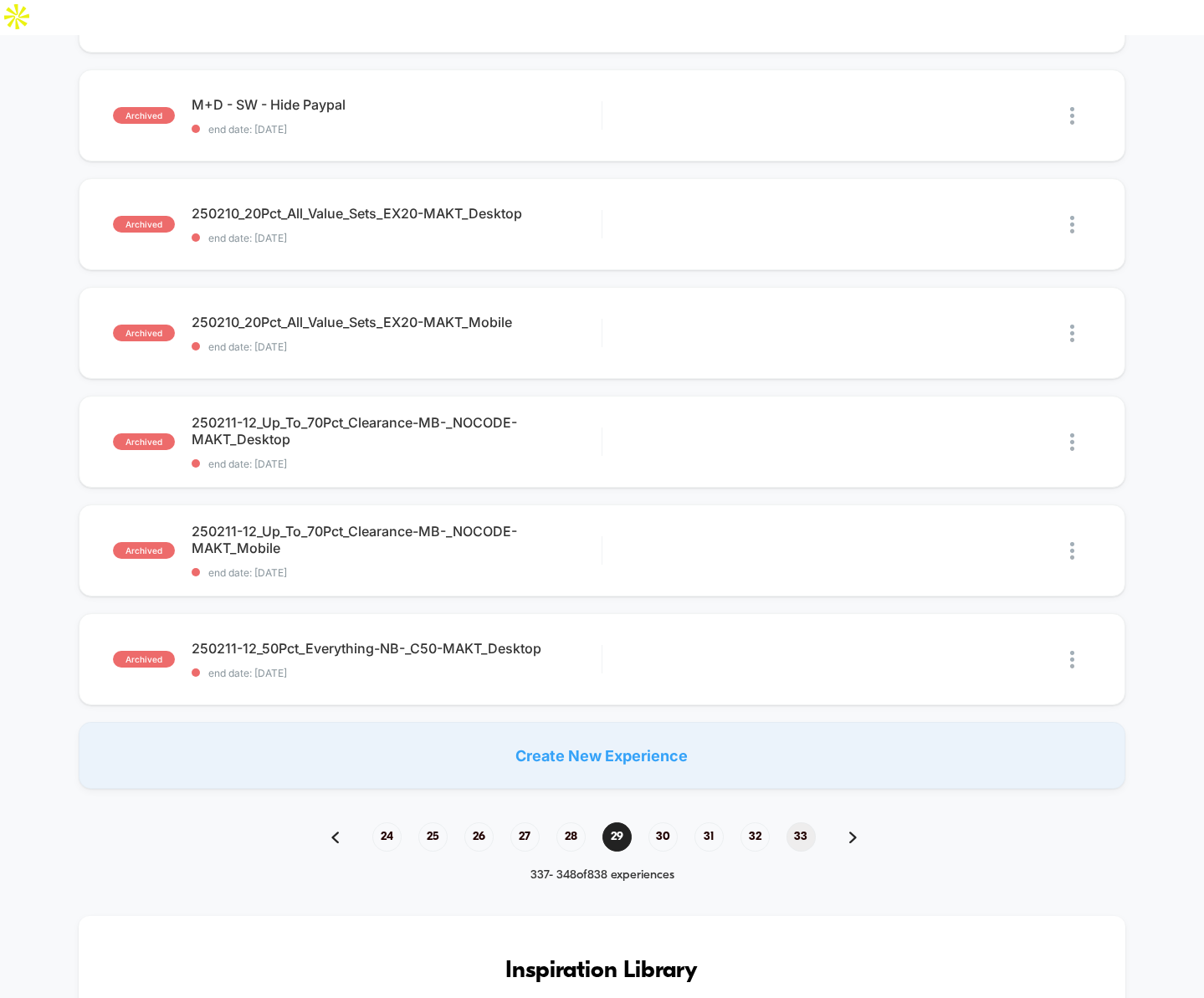
click at [798, 822] on span "33" at bounding box center [801, 836] width 29 height 29
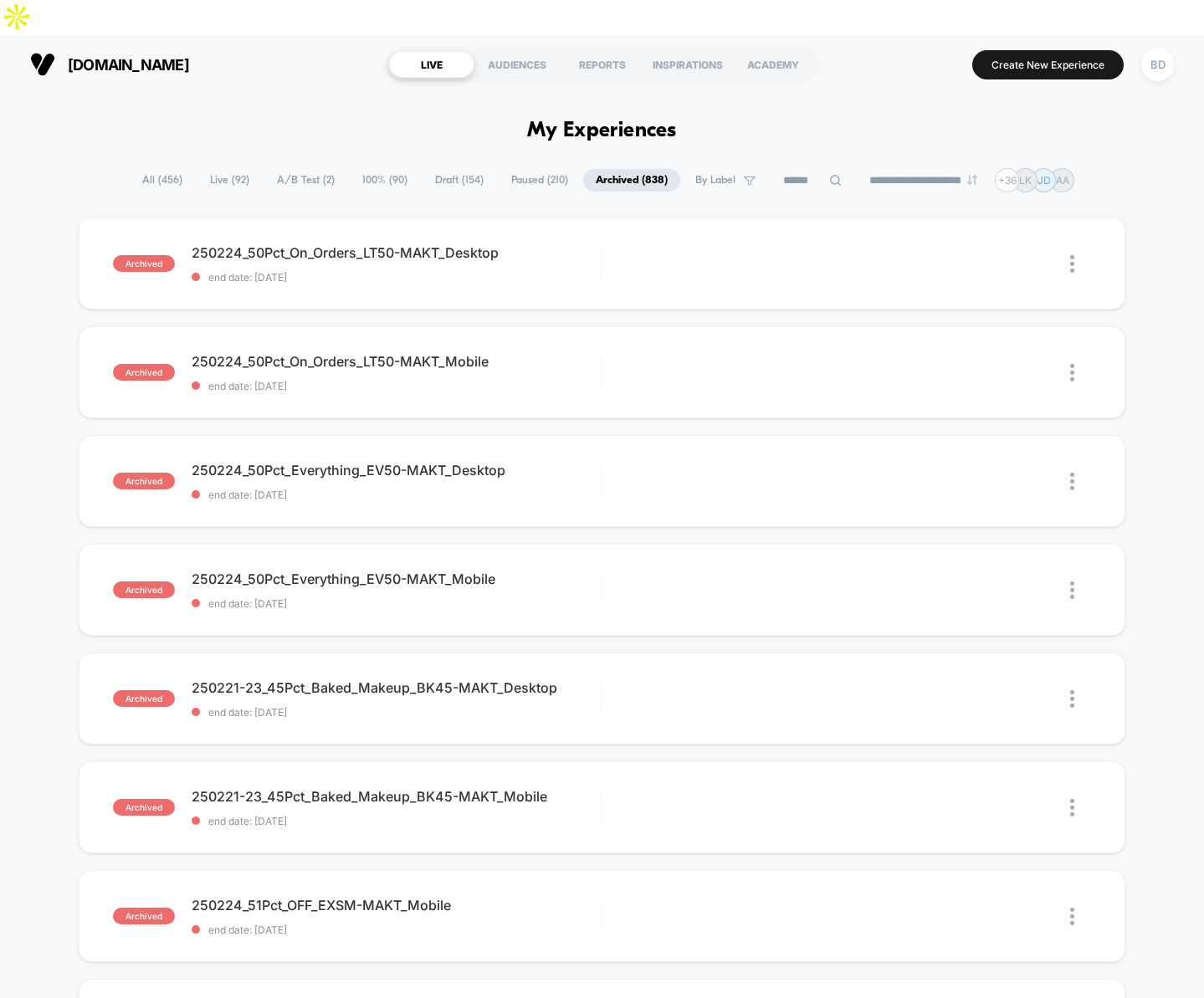
scroll to position [673, 0]
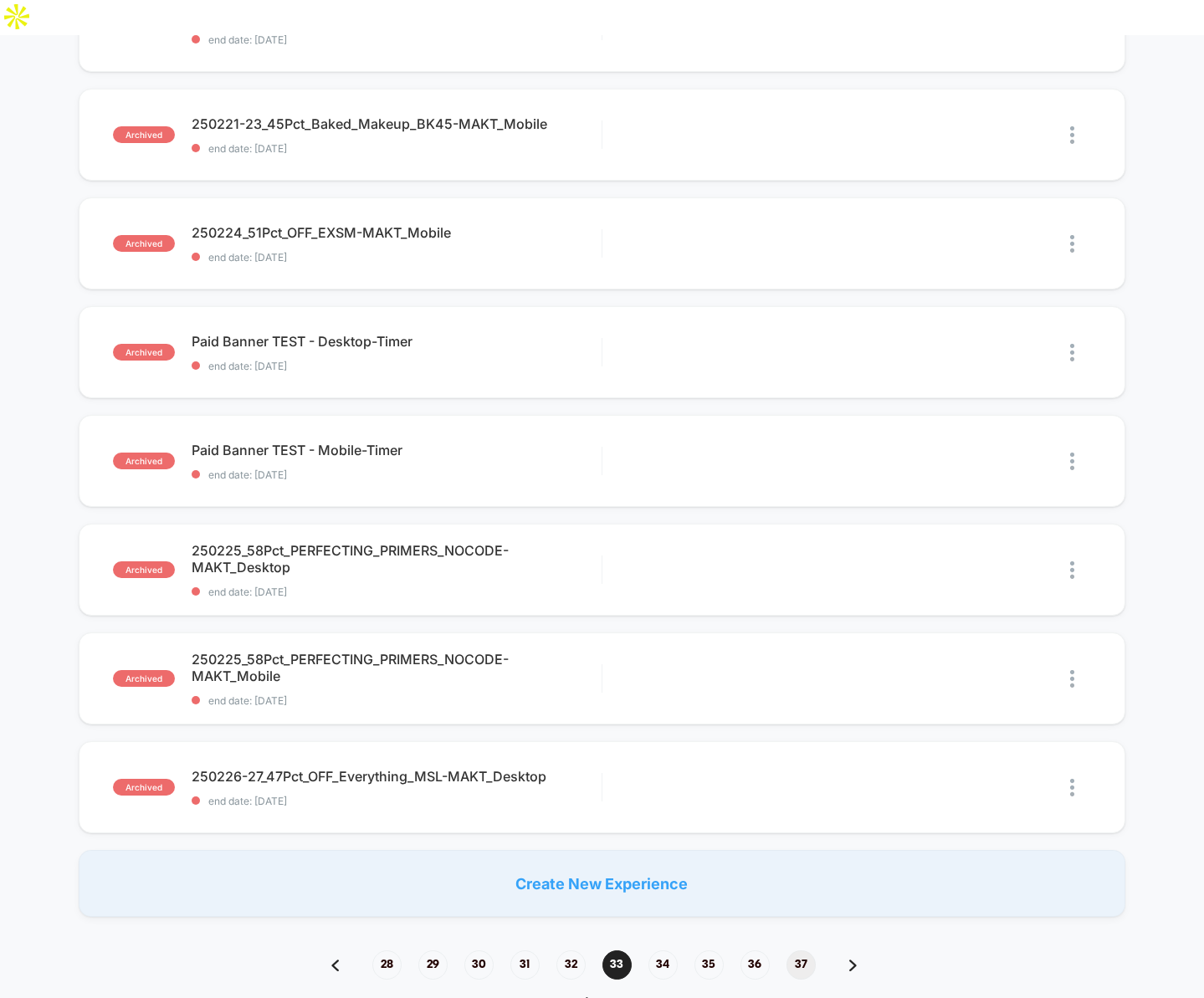
click at [804, 950] on span "37" at bounding box center [801, 964] width 29 height 29
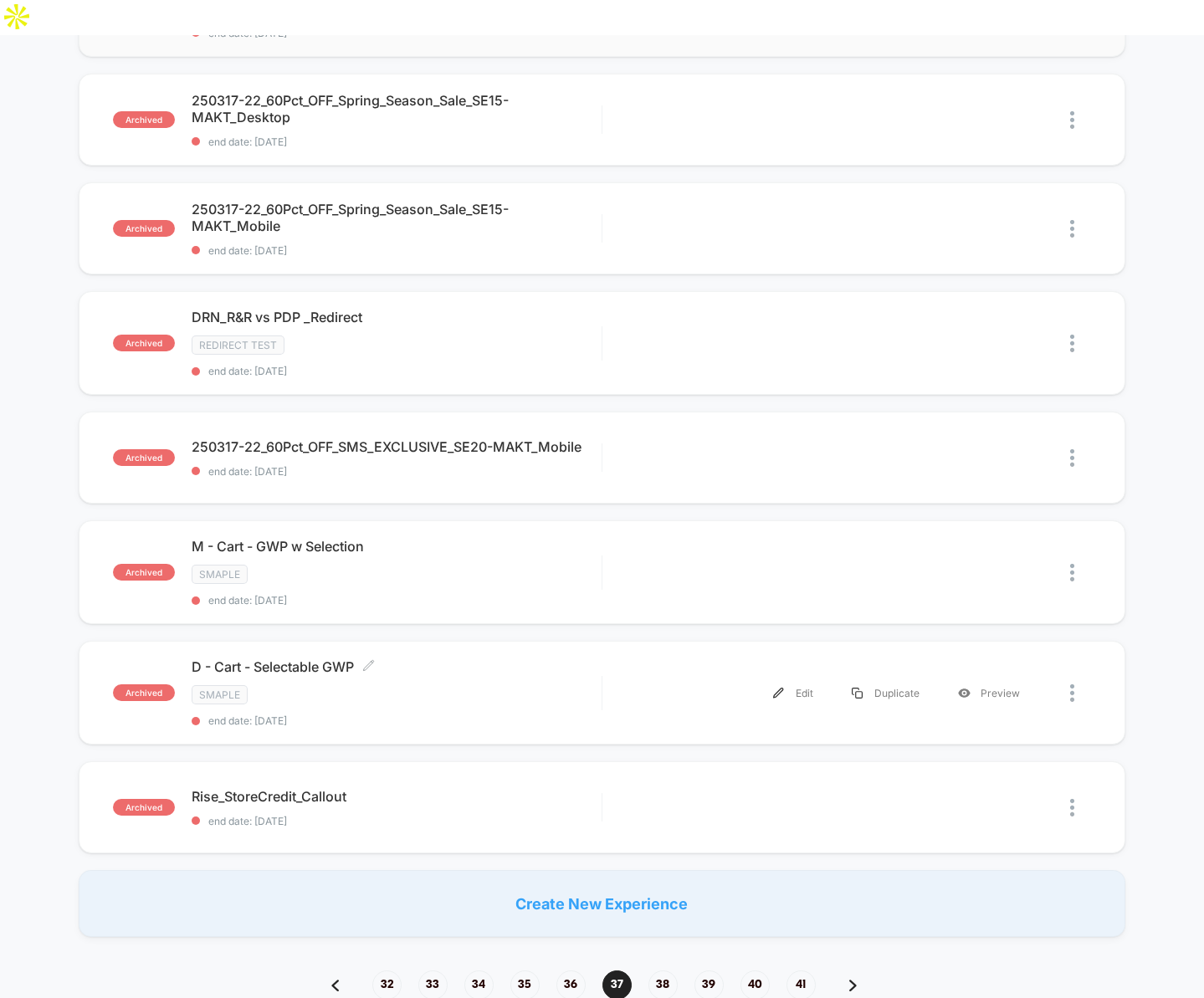
scroll to position [1129, 0]
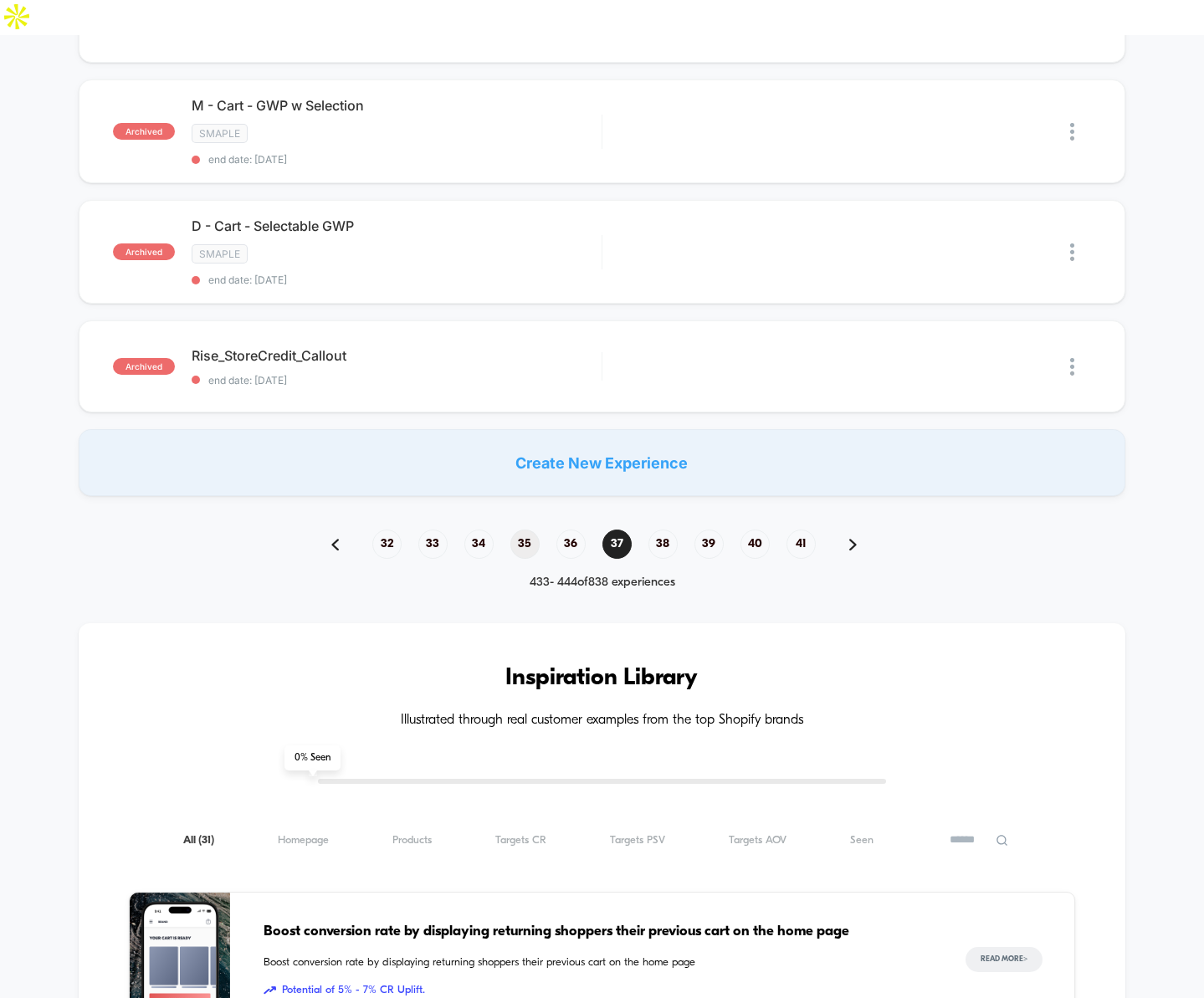
click at [527, 529] on span "35" at bounding box center [525, 543] width 29 height 29
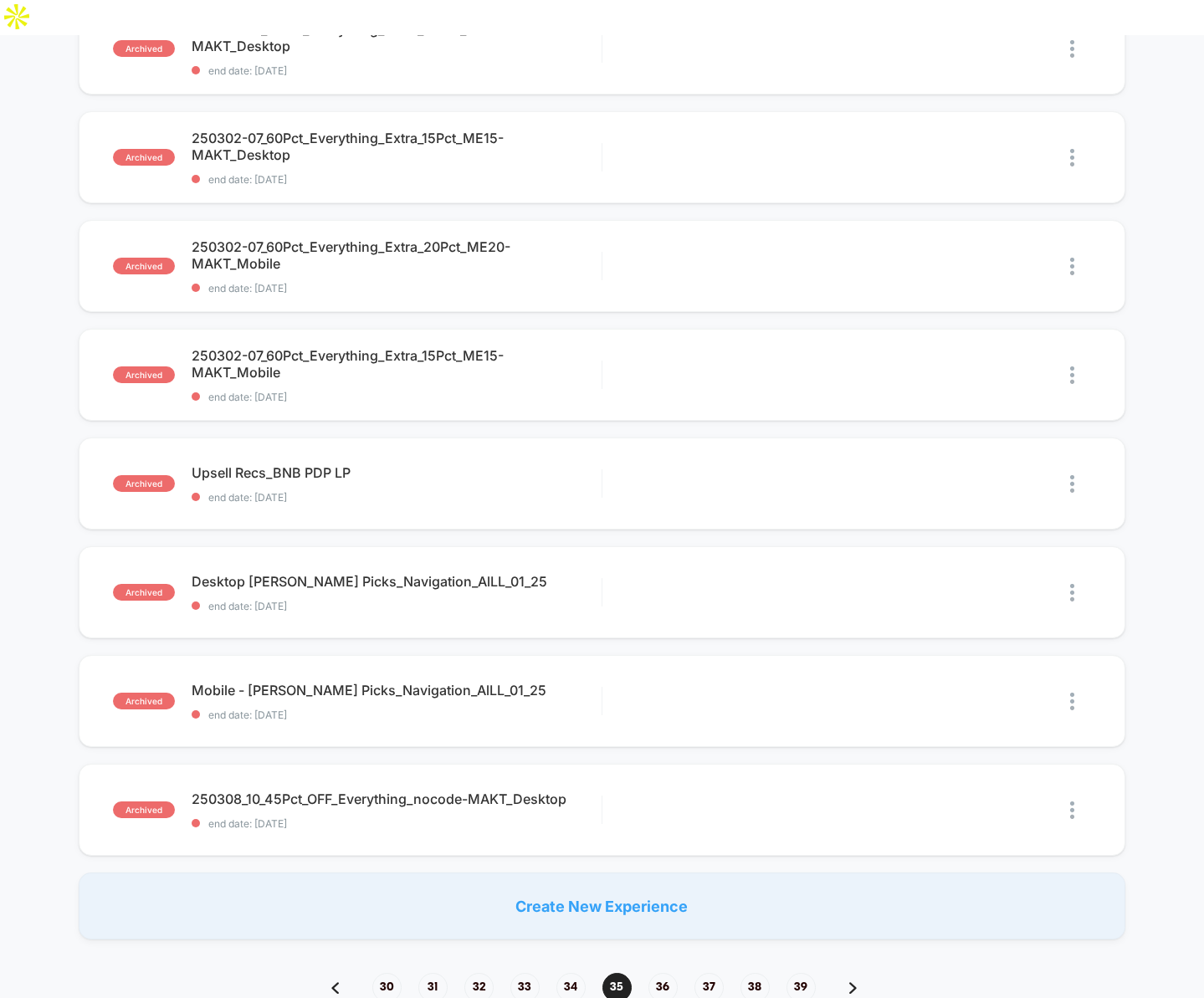
scroll to position [810, 0]
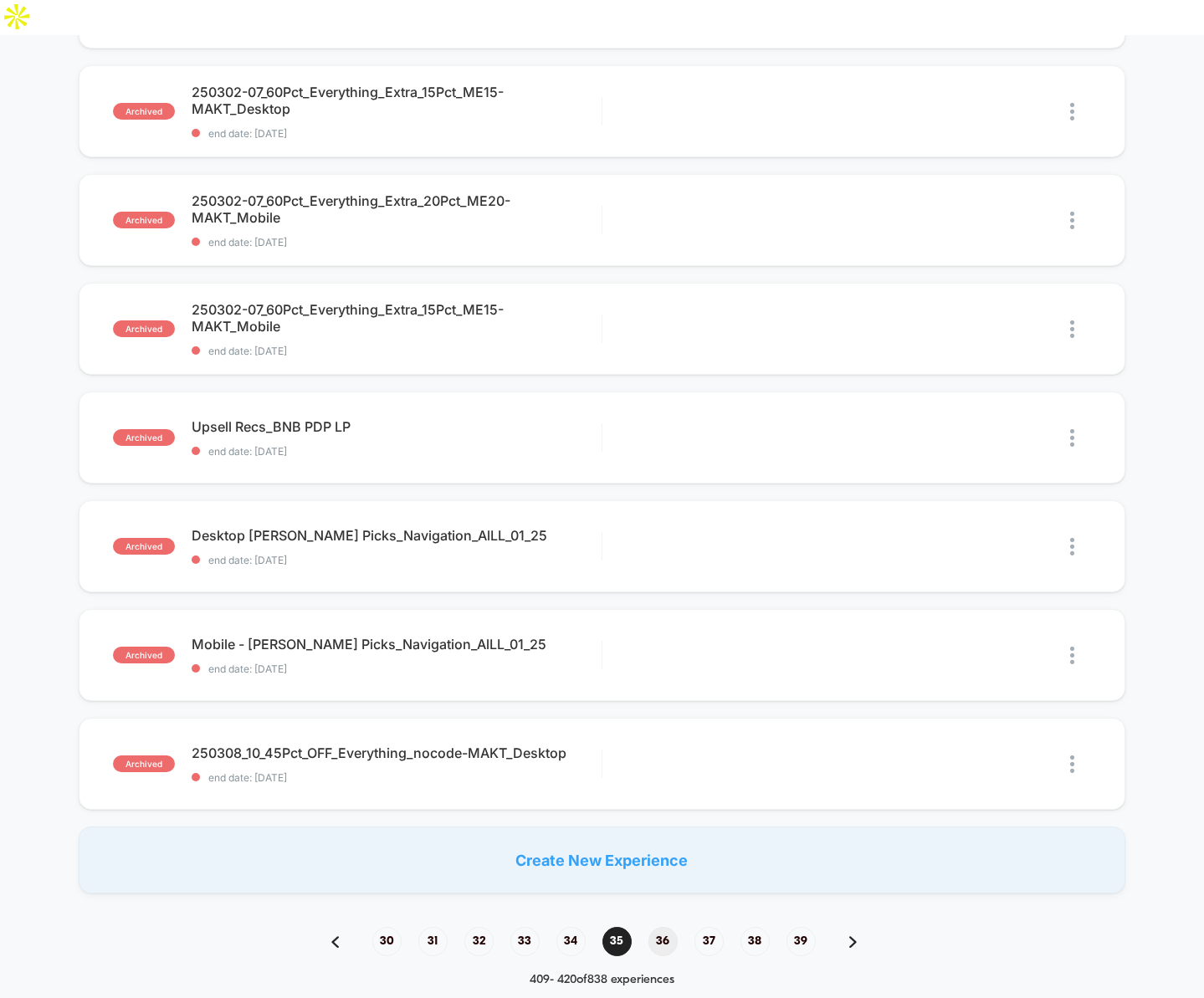
click at [662, 927] on span "36" at bounding box center [662, 941] width 29 height 29
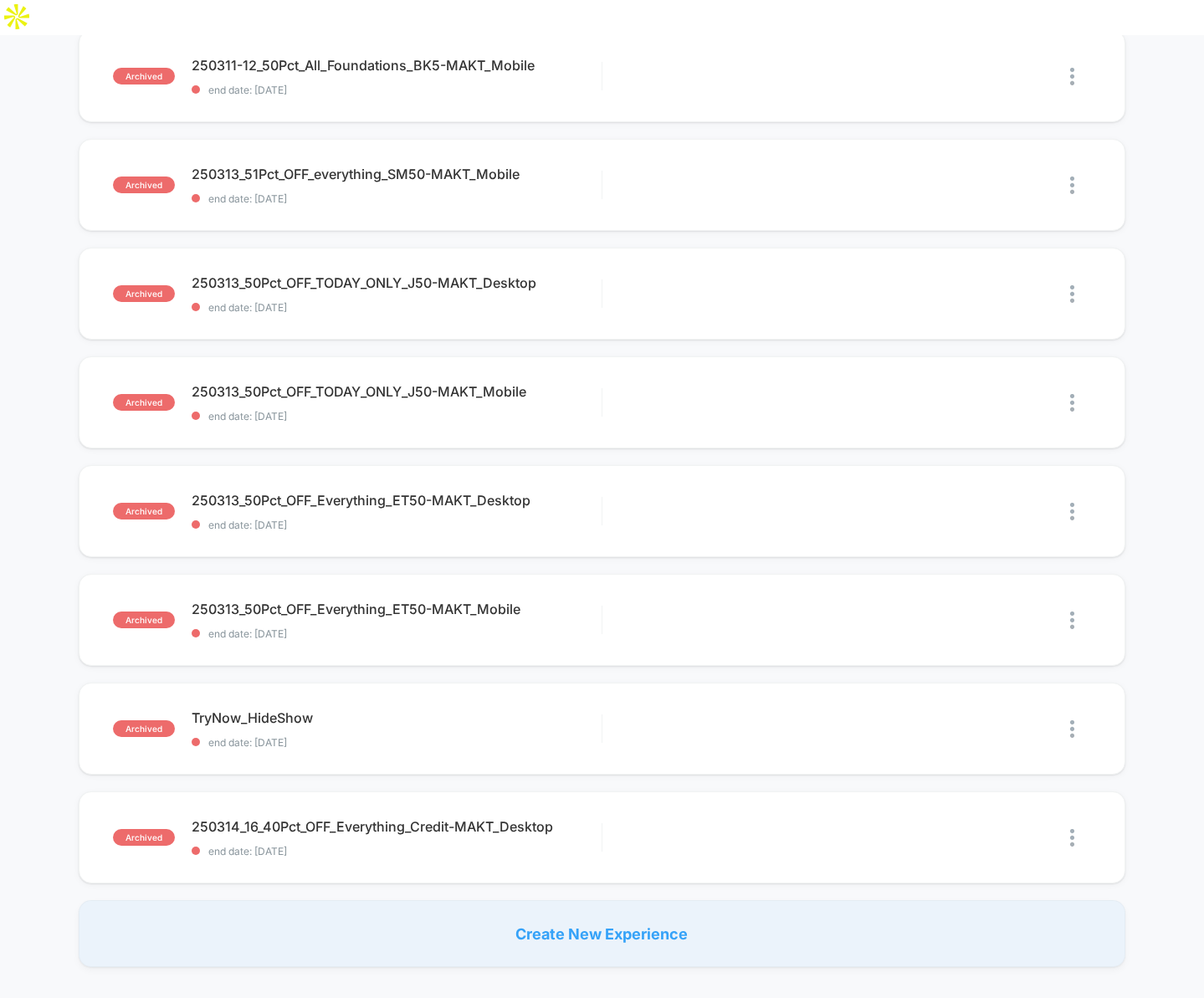
scroll to position [701, 0]
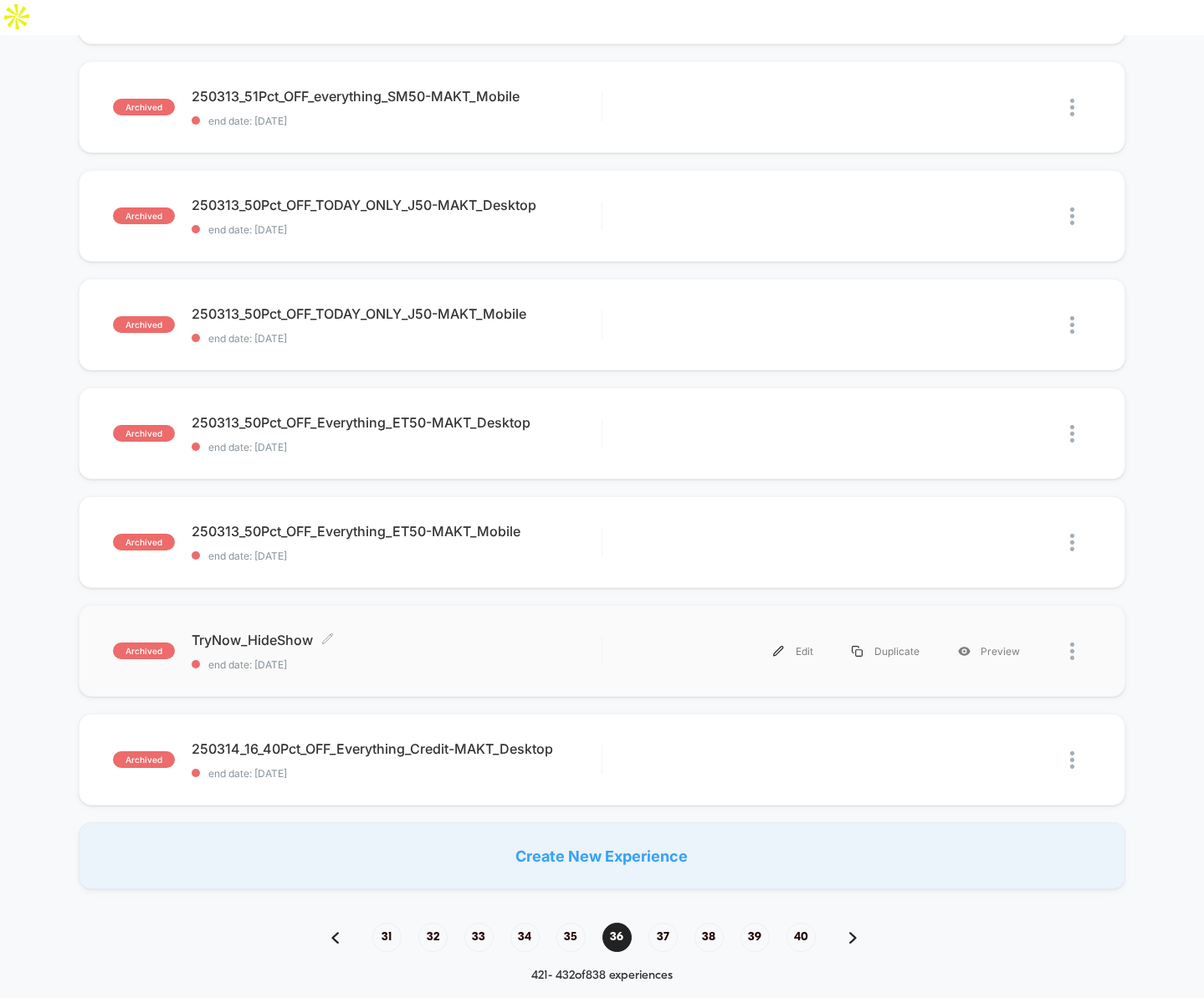
click at [239, 631] on span "TryNow_HideShow Click to edit experience details" at bounding box center [397, 640] width 410 height 17
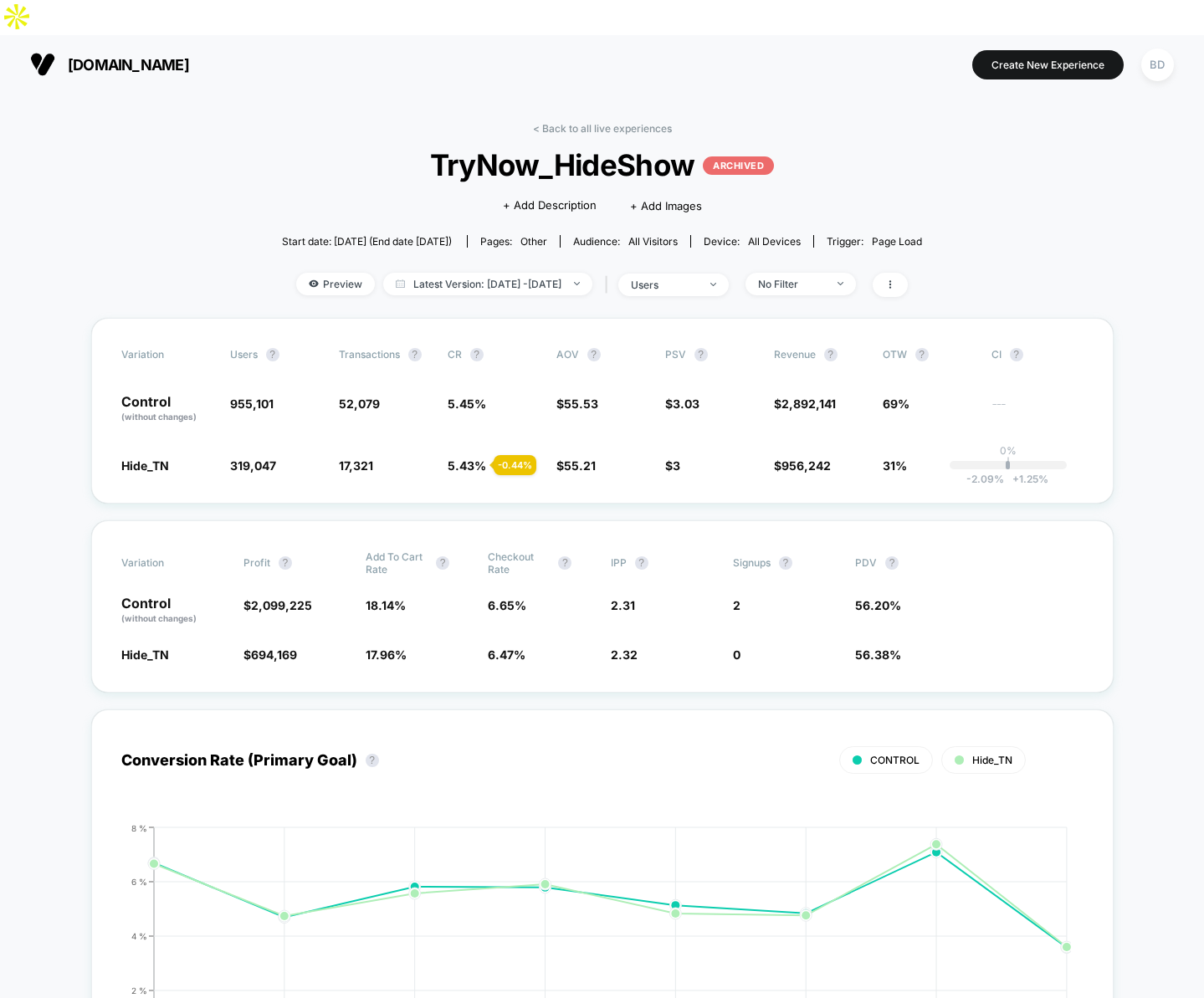
click at [575, 273] on span "Latest Version: [DATE] - [DATE]" at bounding box center [488, 284] width 210 height 22
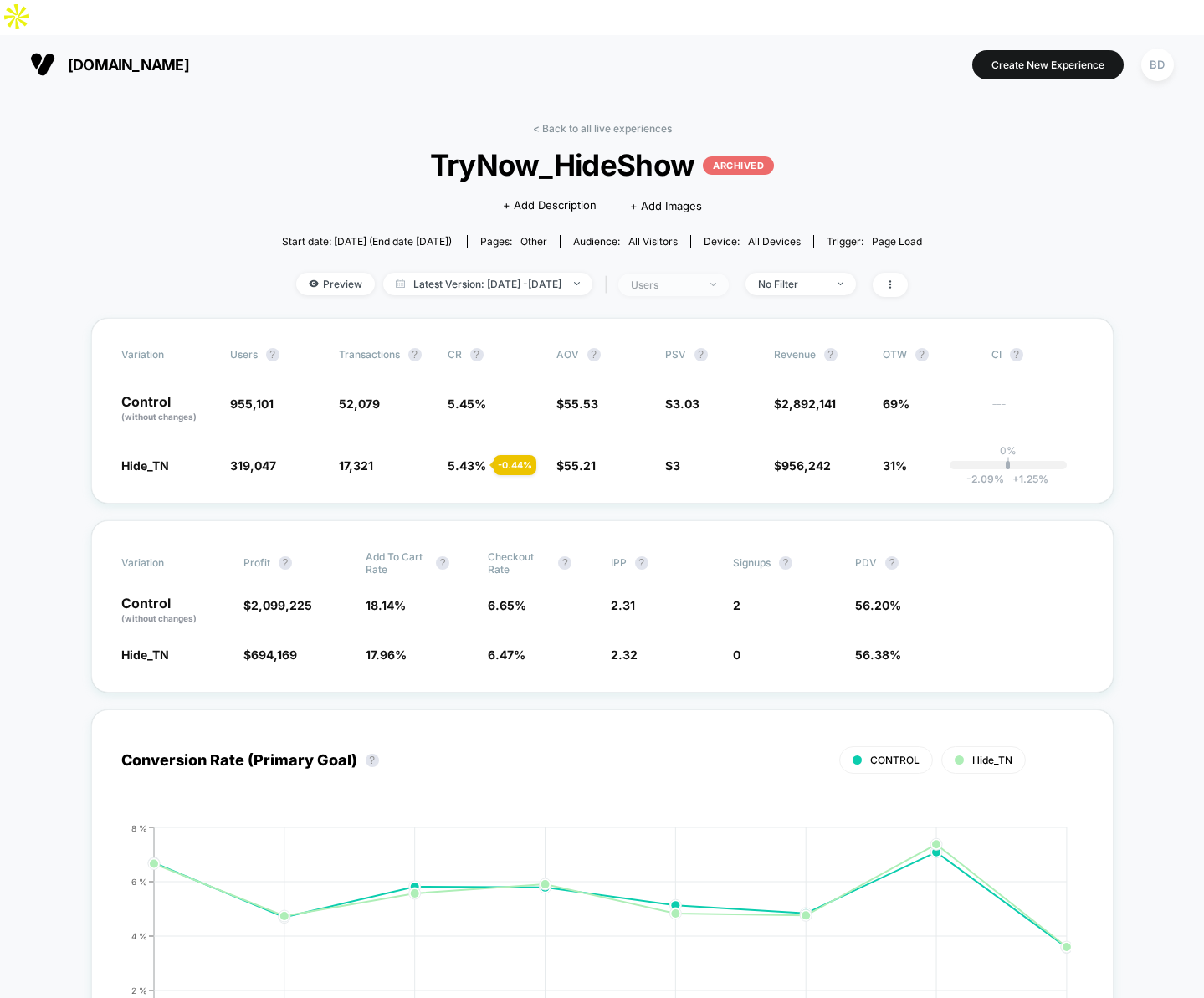
click at [729, 274] on span "users" at bounding box center [674, 285] width 110 height 22
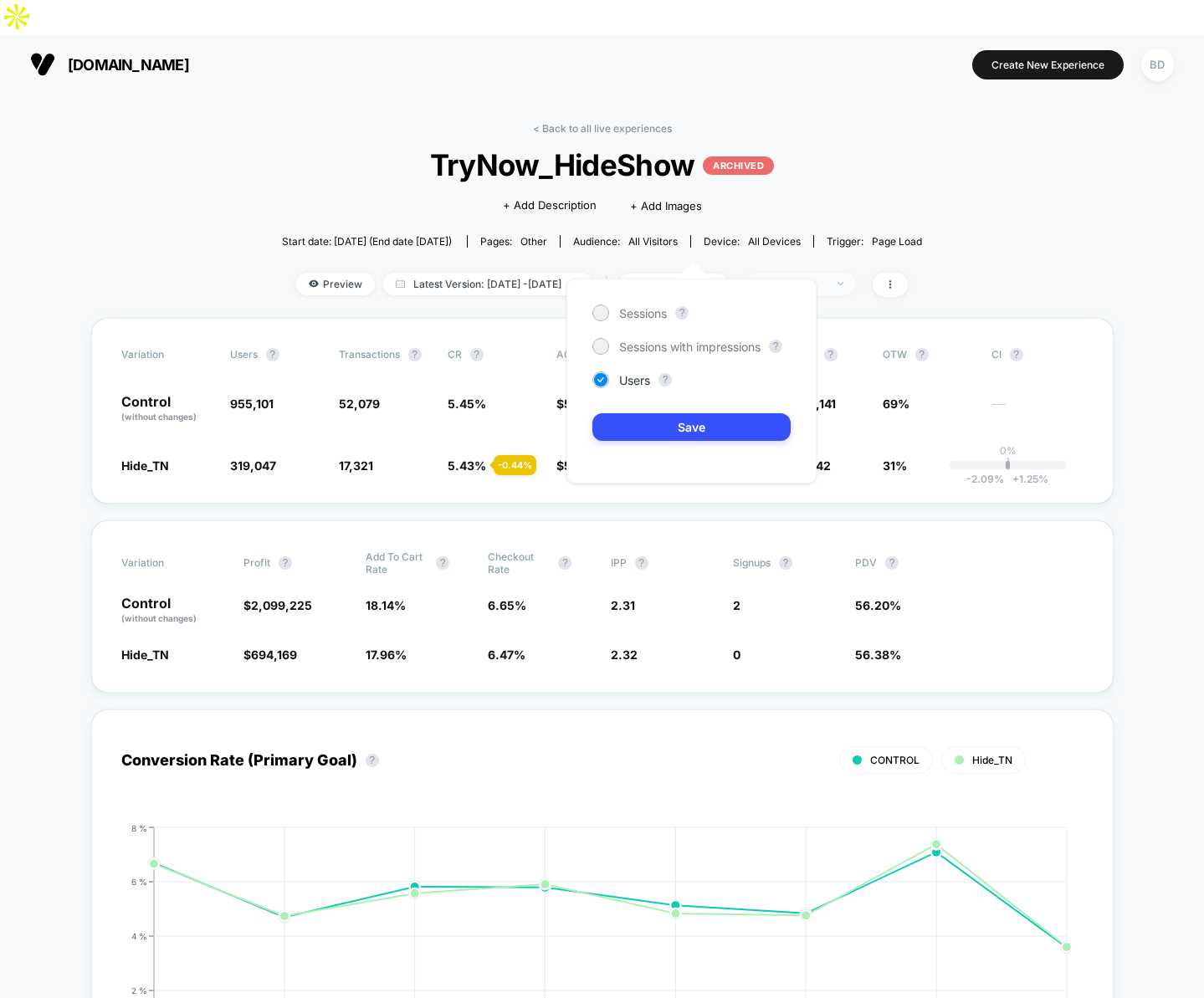
click at [815, 273] on span "No Filter" at bounding box center [801, 284] width 110 height 22
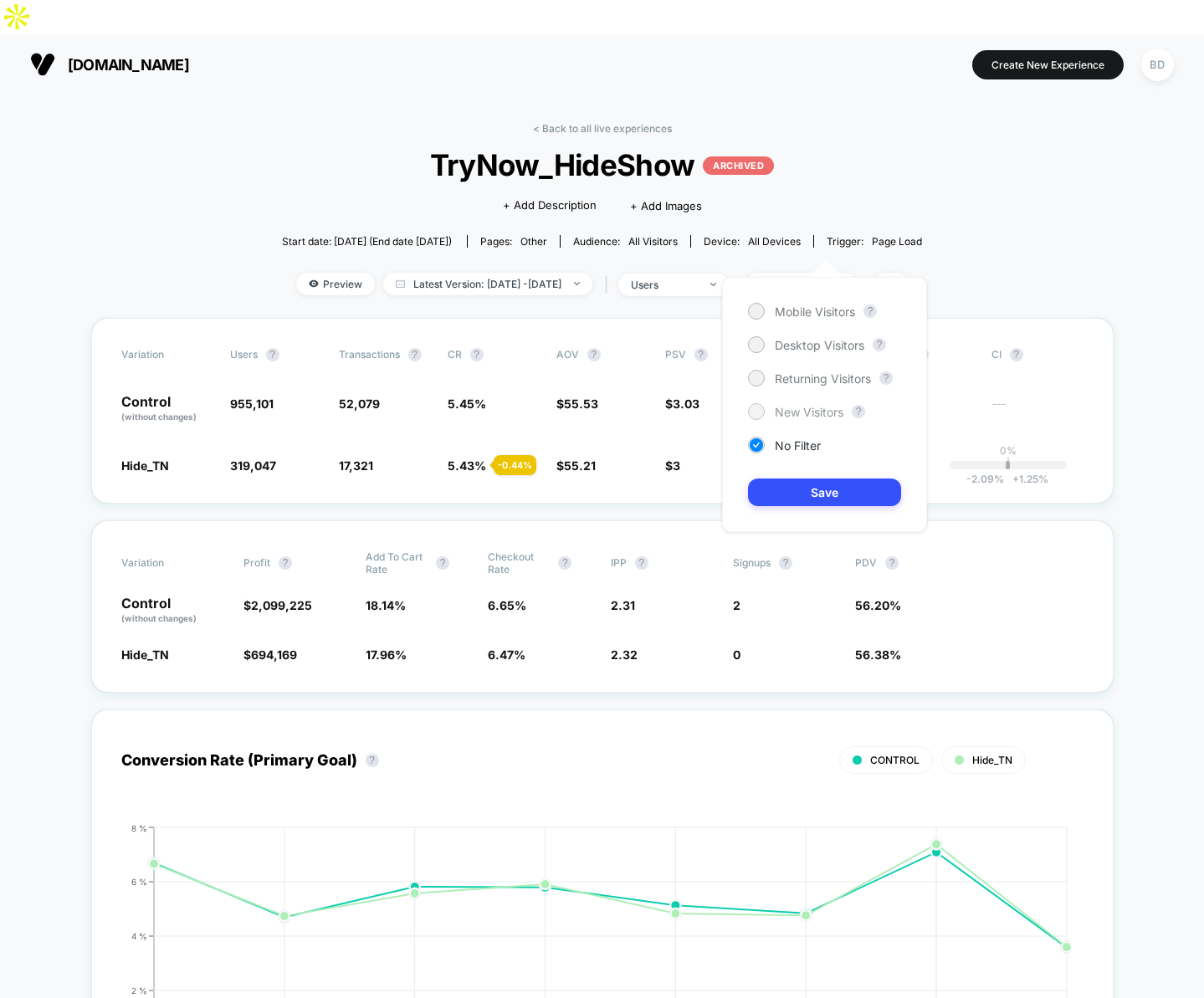
click at [793, 413] on span "New Visitors" at bounding box center [808, 412] width 68 height 14
click at [806, 489] on button "Save" at bounding box center [825, 493] width 153 height 28
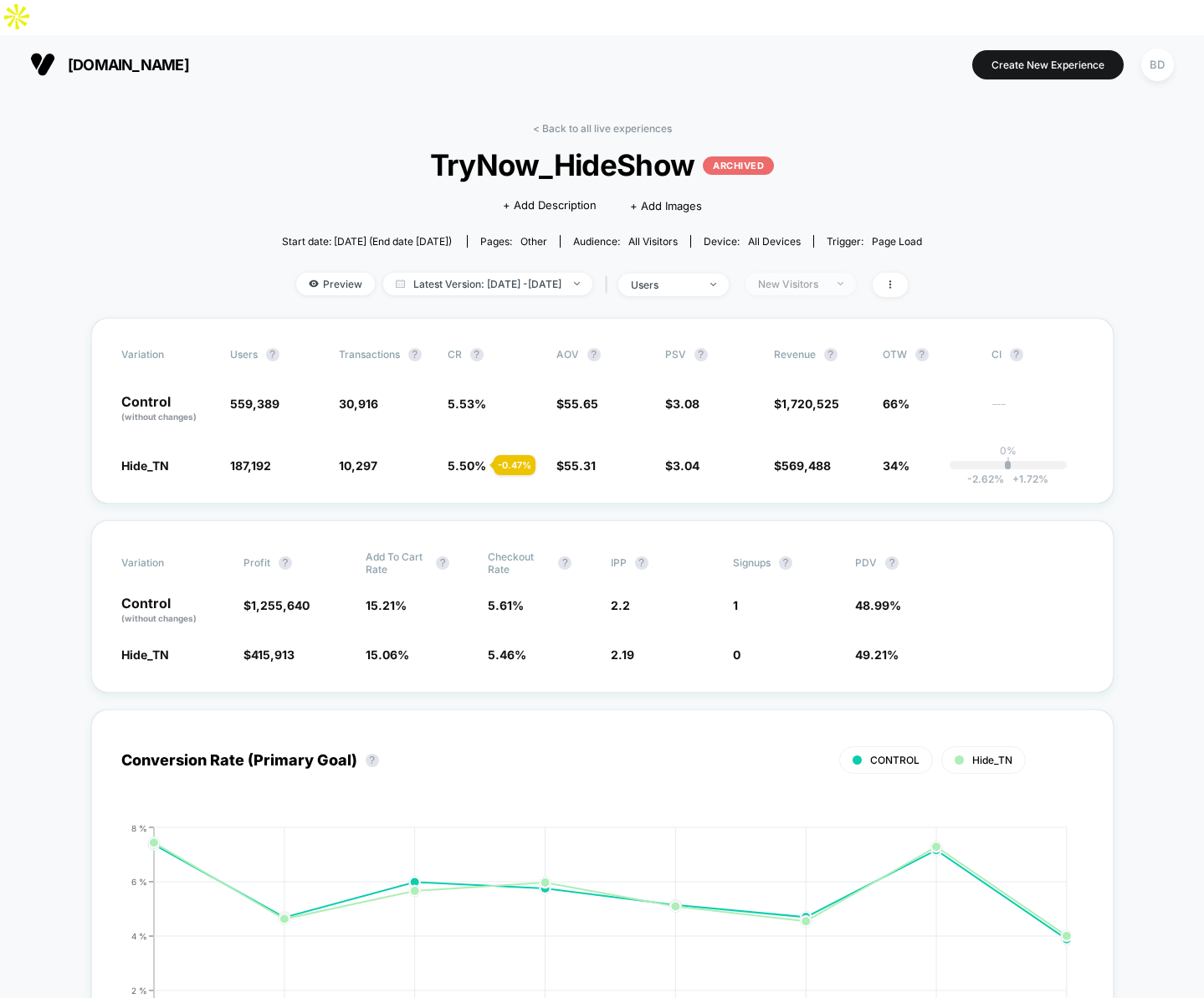
click at [807, 278] on div "New Visitors" at bounding box center [792, 283] width 67 height 12
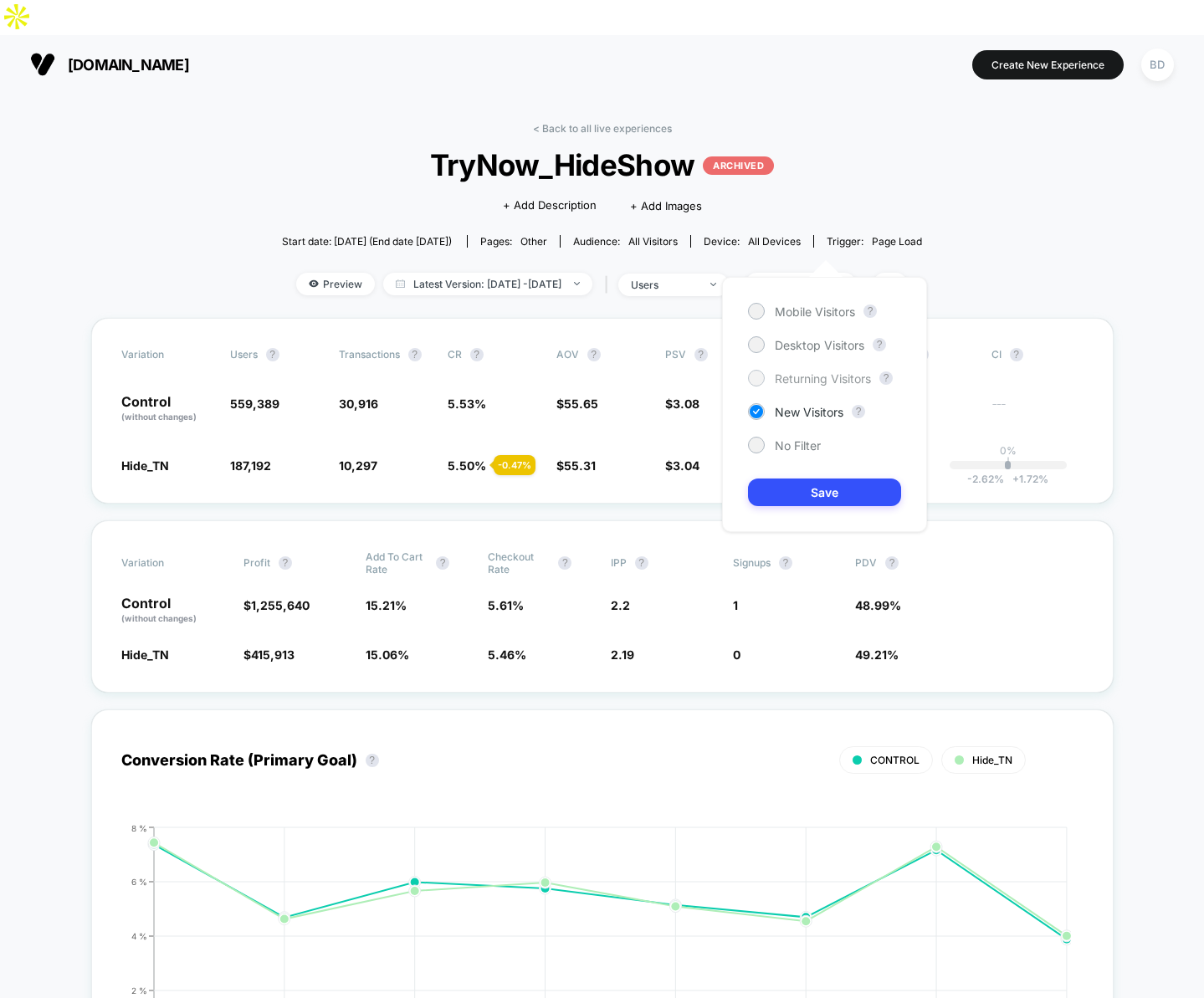
click at [813, 381] on span "Returning Visitors" at bounding box center [822, 378] width 96 height 14
click at [818, 494] on button "Save" at bounding box center [825, 493] width 153 height 28
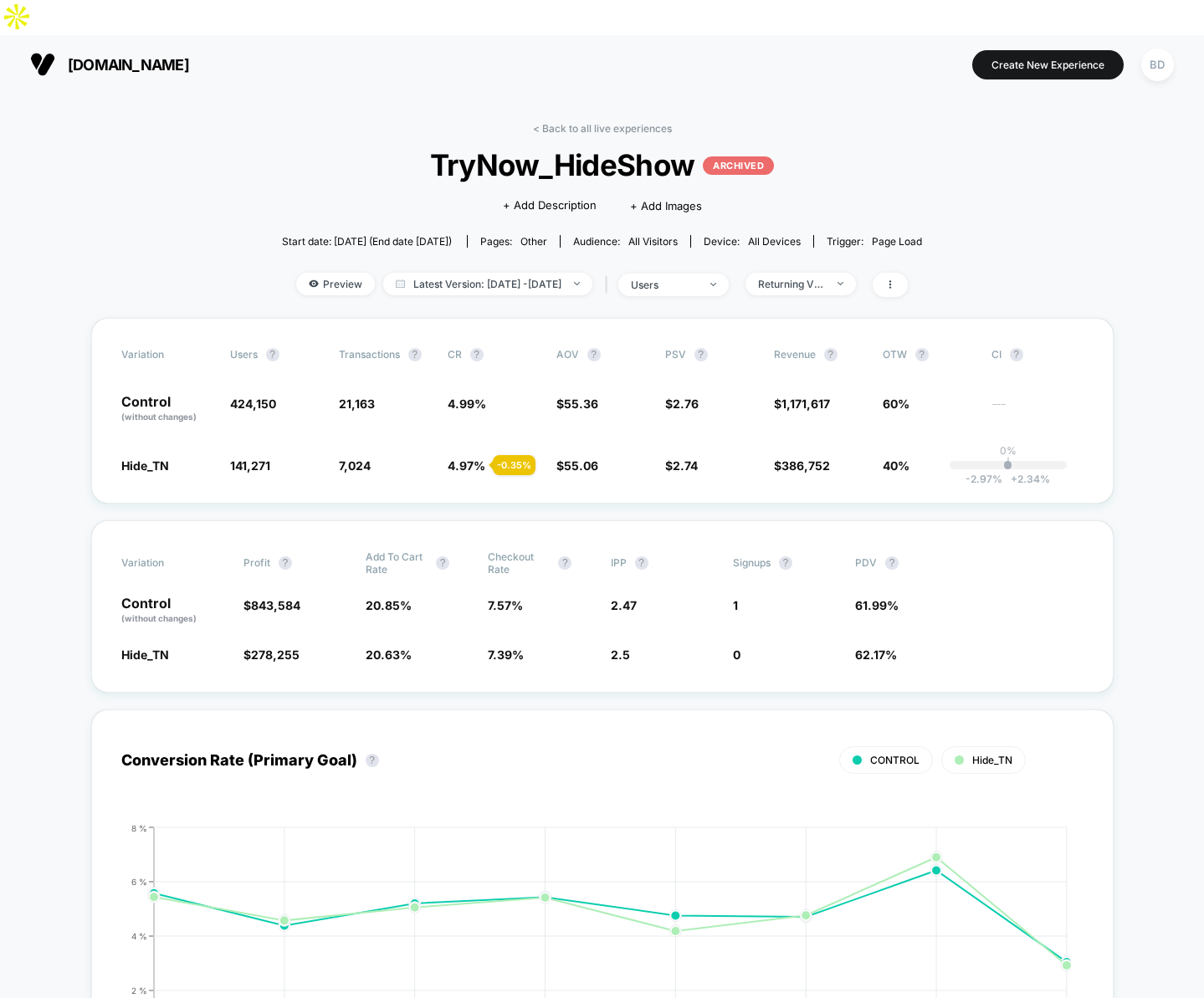
click at [846, 236] on div "< Back to all live experiences TryNow_HideShow ARCHIVED Click to edit experienc…" at bounding box center [602, 220] width 640 height 195
click at [838, 273] on span "Returning Visitors" at bounding box center [801, 284] width 110 height 22
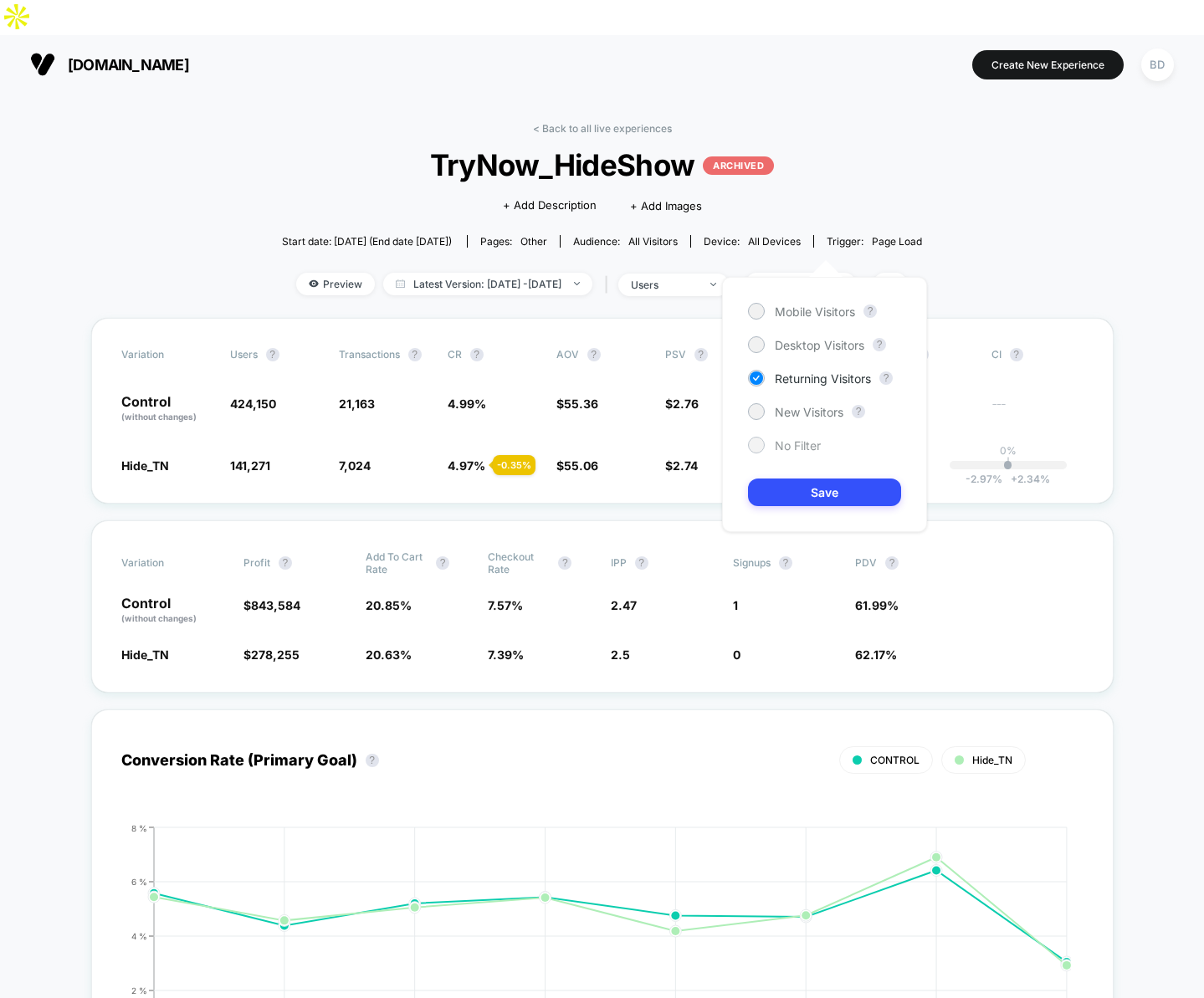
click at [786, 453] on div "No Filter" at bounding box center [785, 445] width 73 height 17
click at [804, 481] on button "Save" at bounding box center [825, 493] width 153 height 28
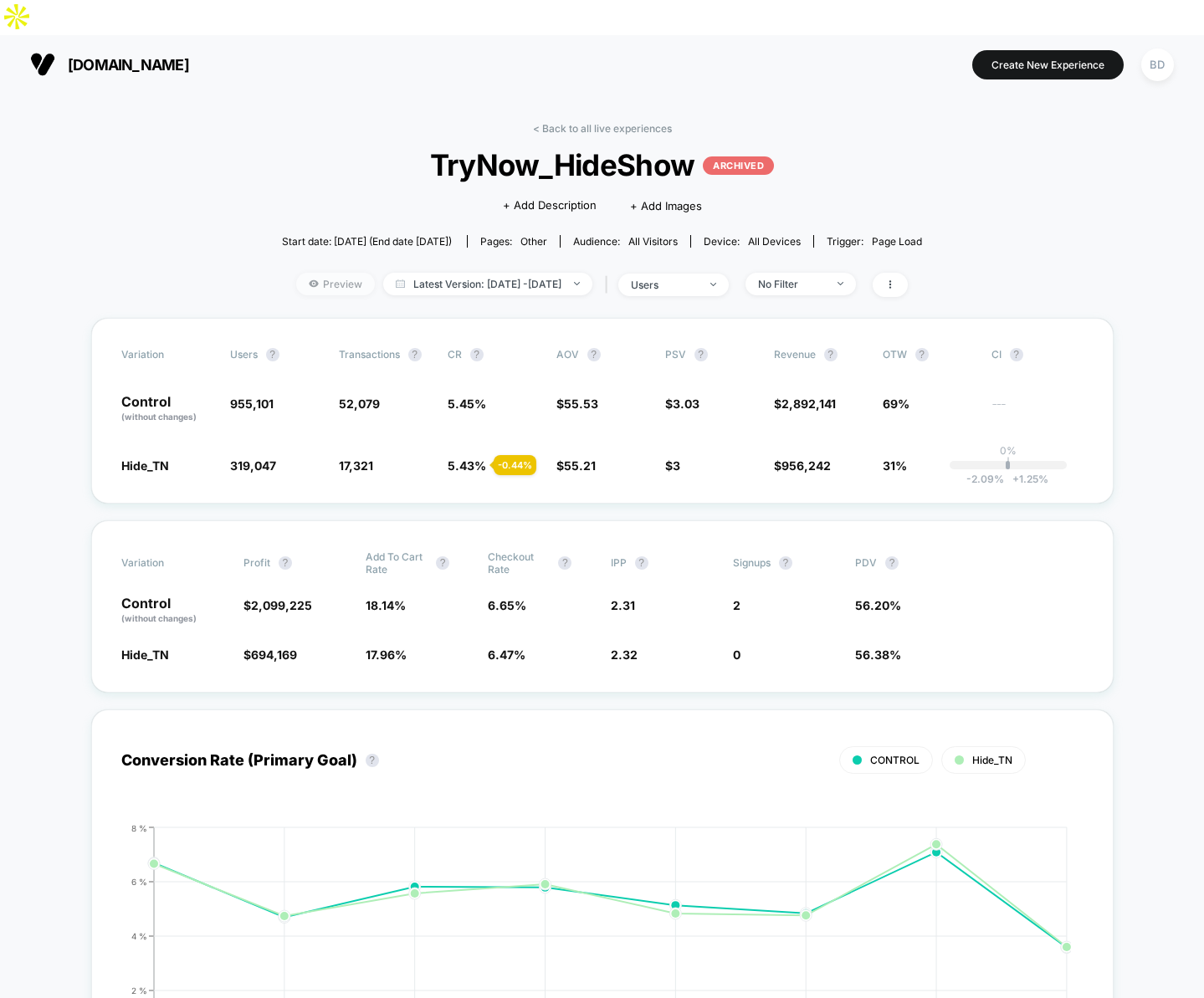
click at [333, 273] on span "Preview" at bounding box center [336, 284] width 79 height 22
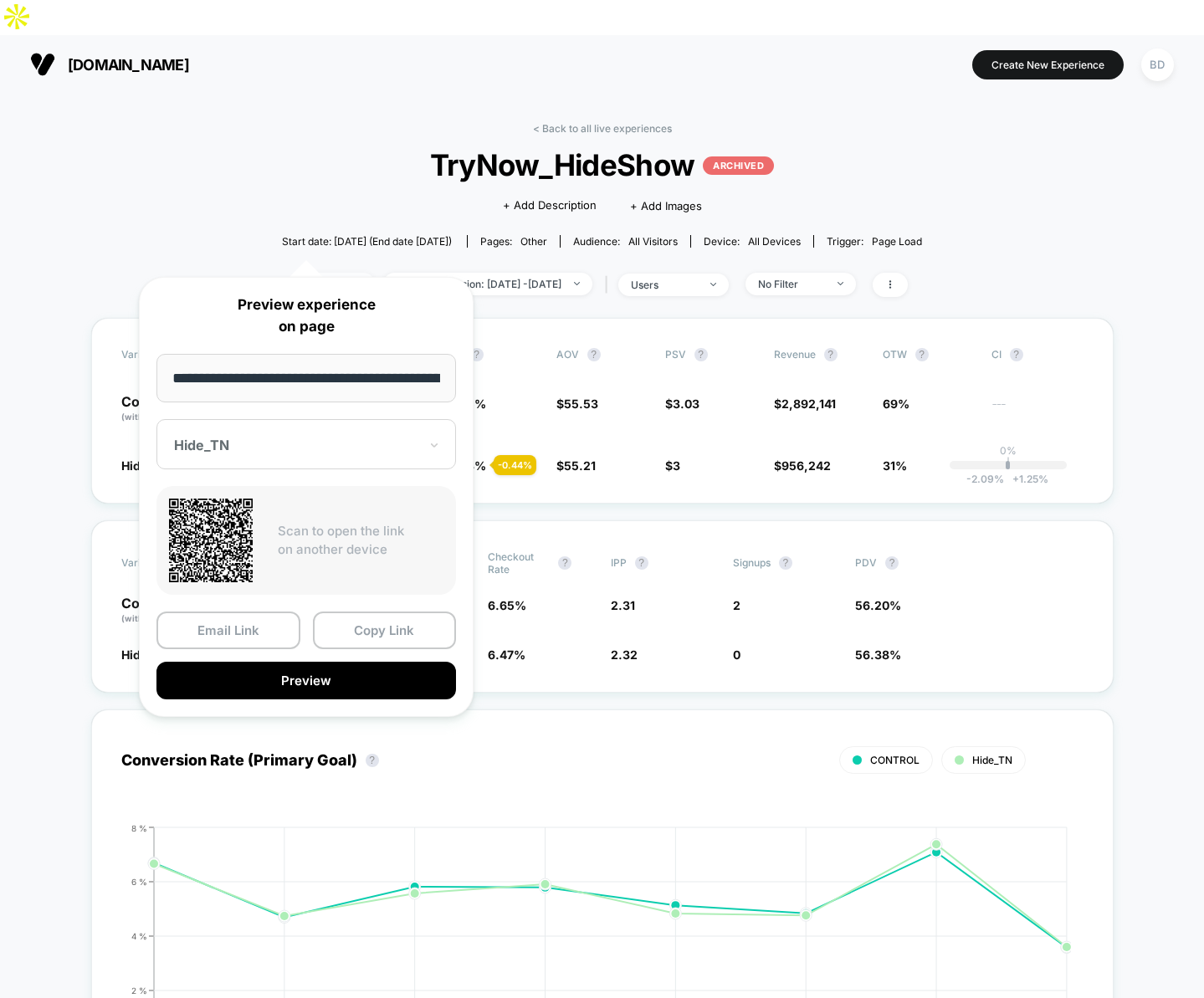
scroll to position [0, 338]
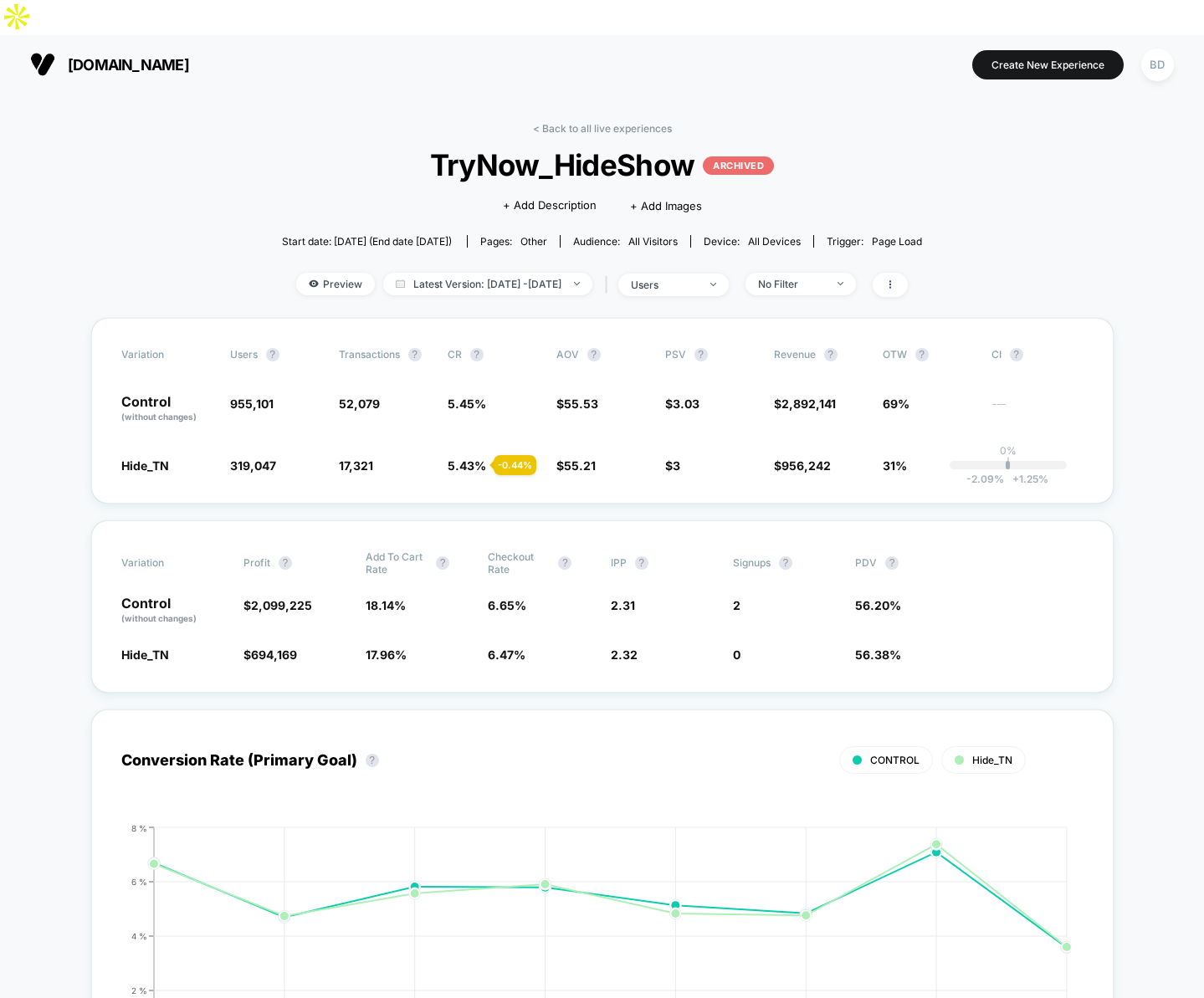
click at [545, 123] on link "< Back to all live experiences" at bounding box center [602, 128] width 139 height 12
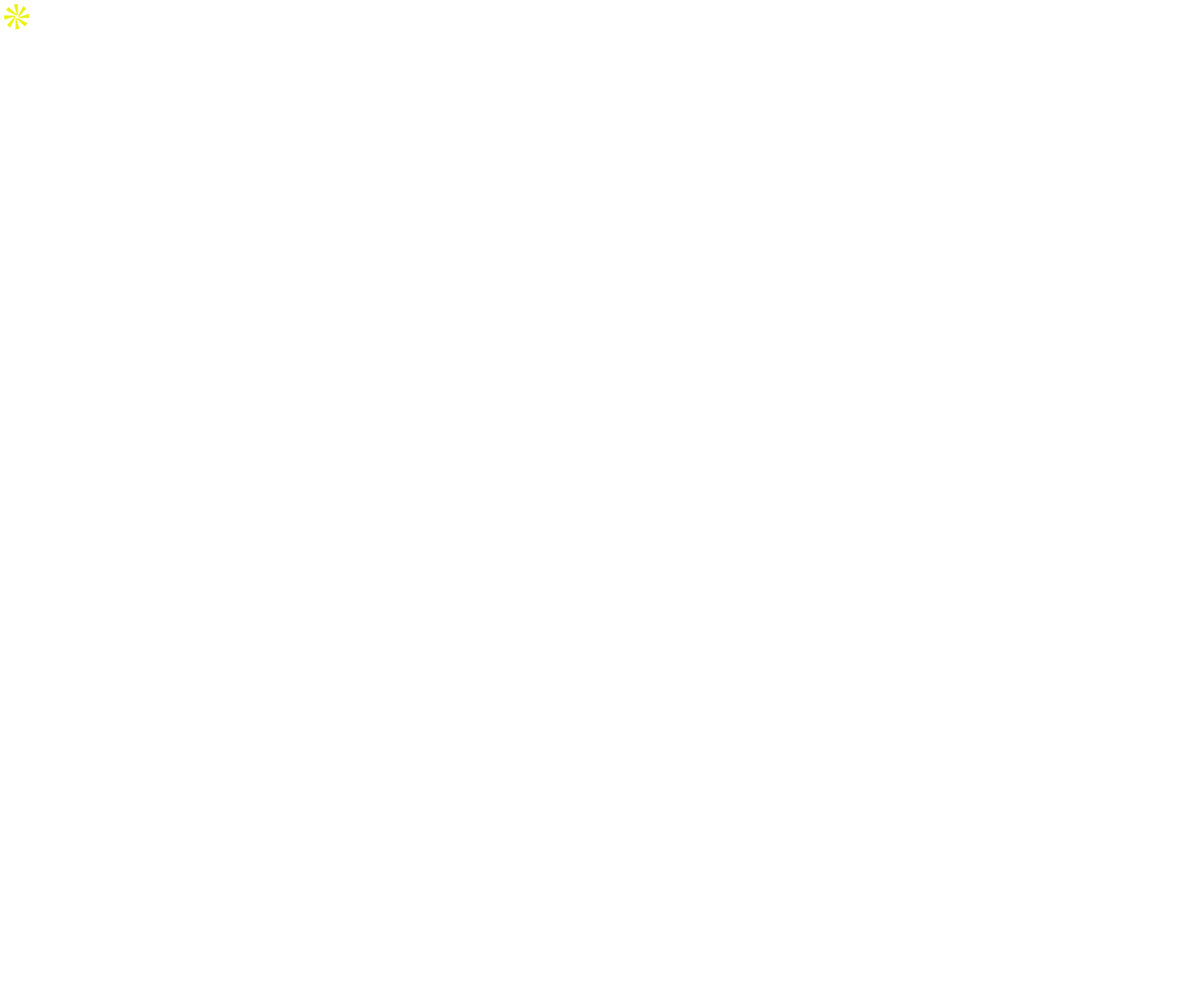
select select "*"
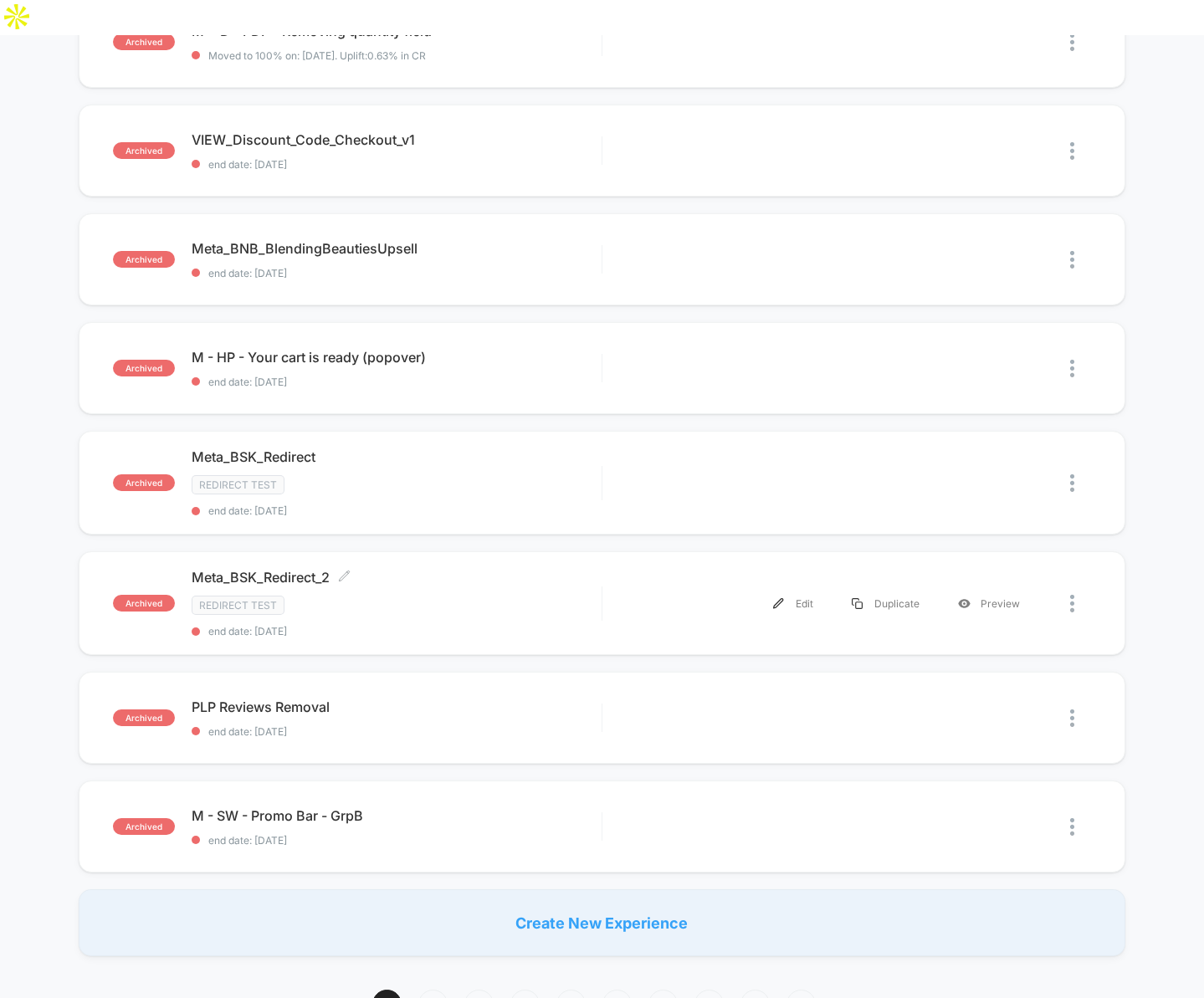
scroll to position [1139, 0]
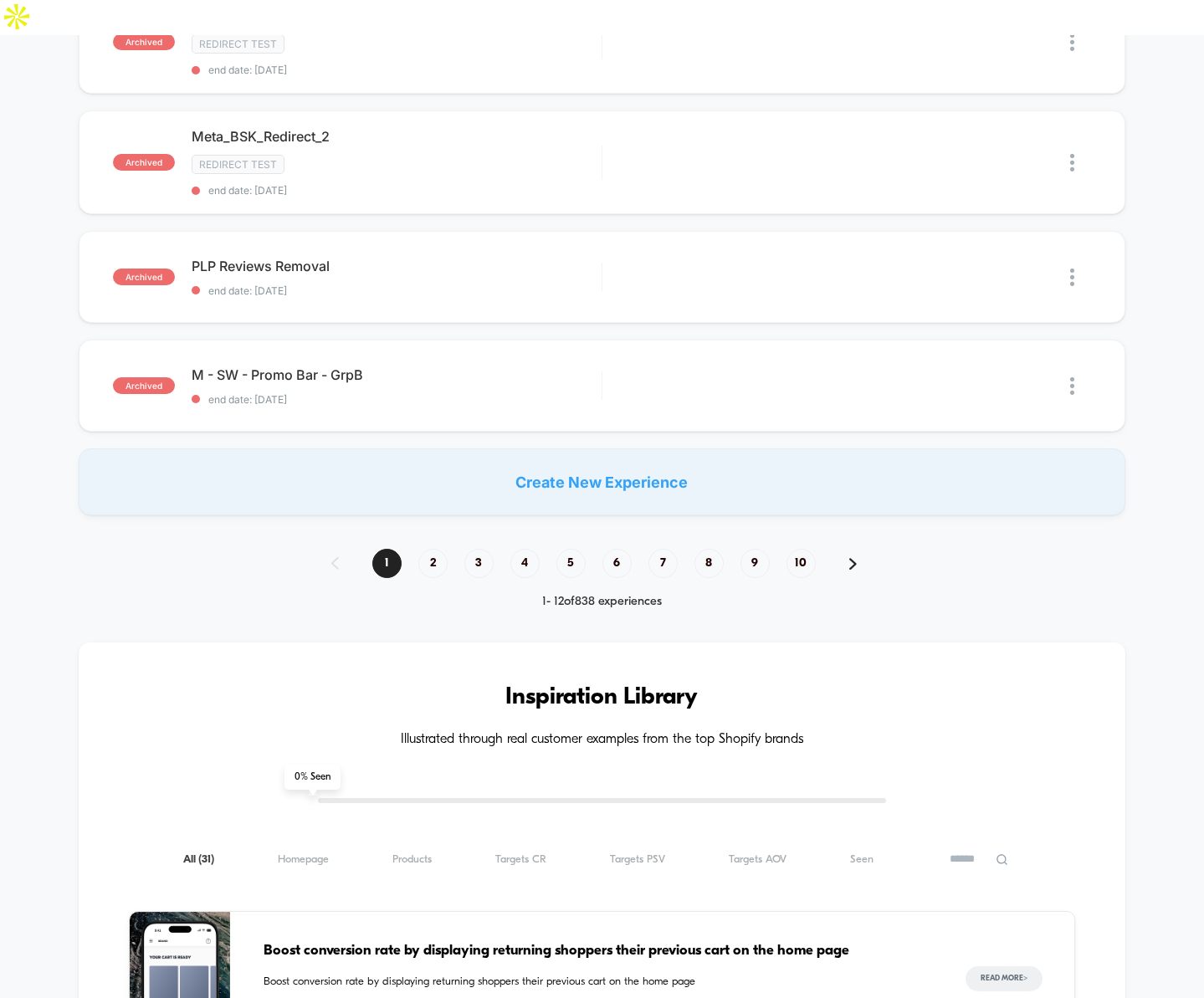
click at [849, 558] on img at bounding box center [853, 564] width 7 height 12
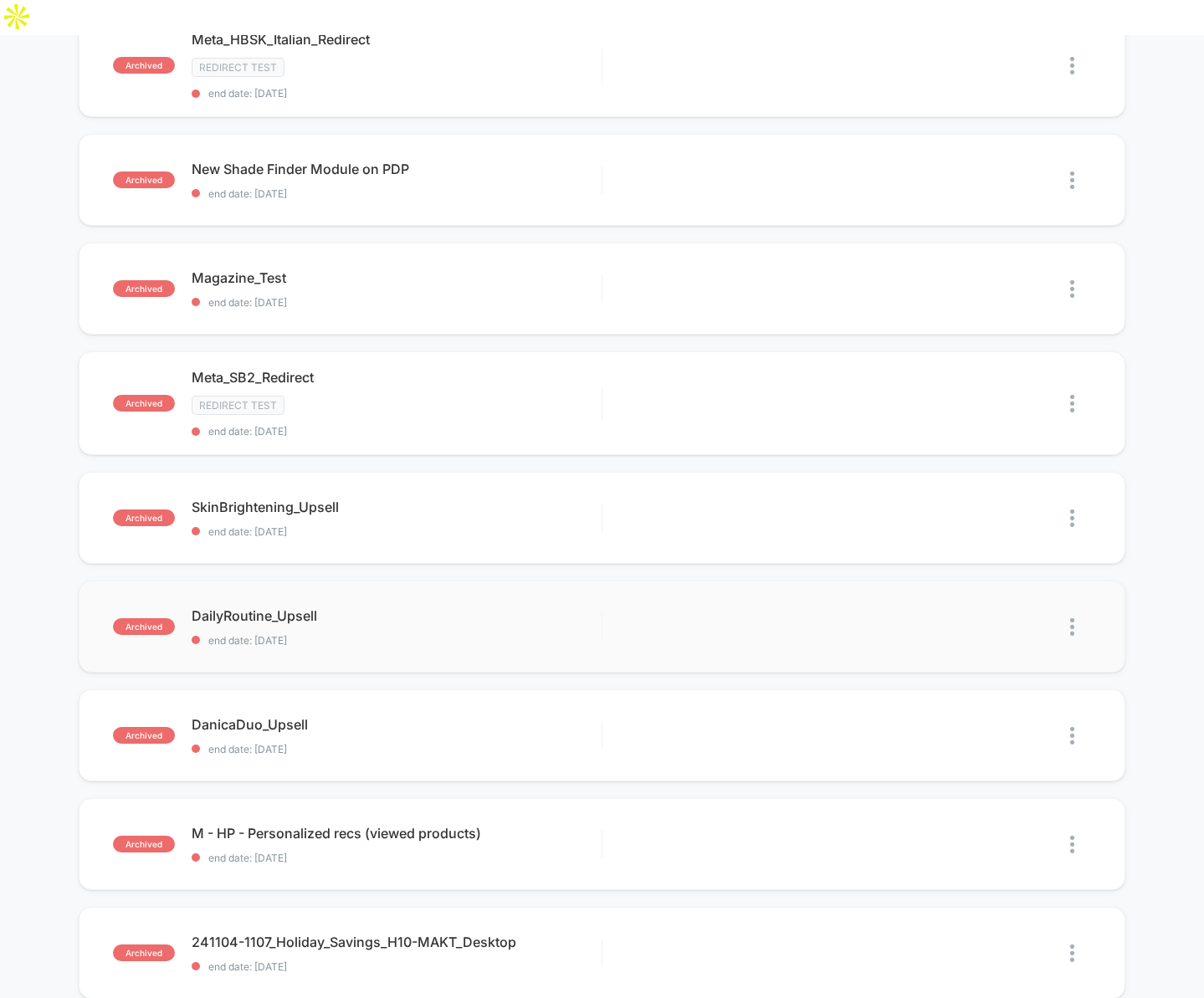
scroll to position [1165, 0]
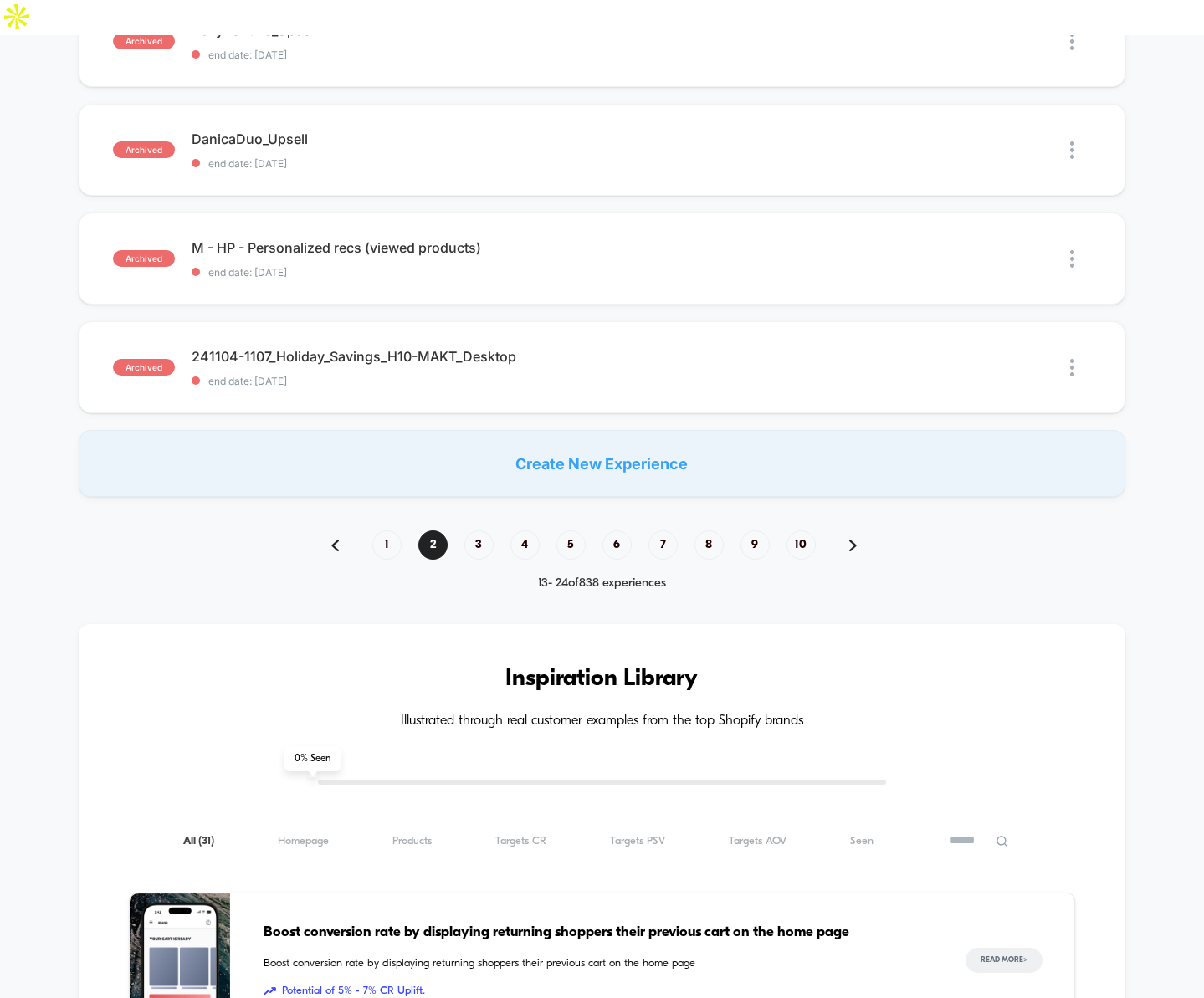
click at [853, 540] on img at bounding box center [853, 545] width 7 height 12
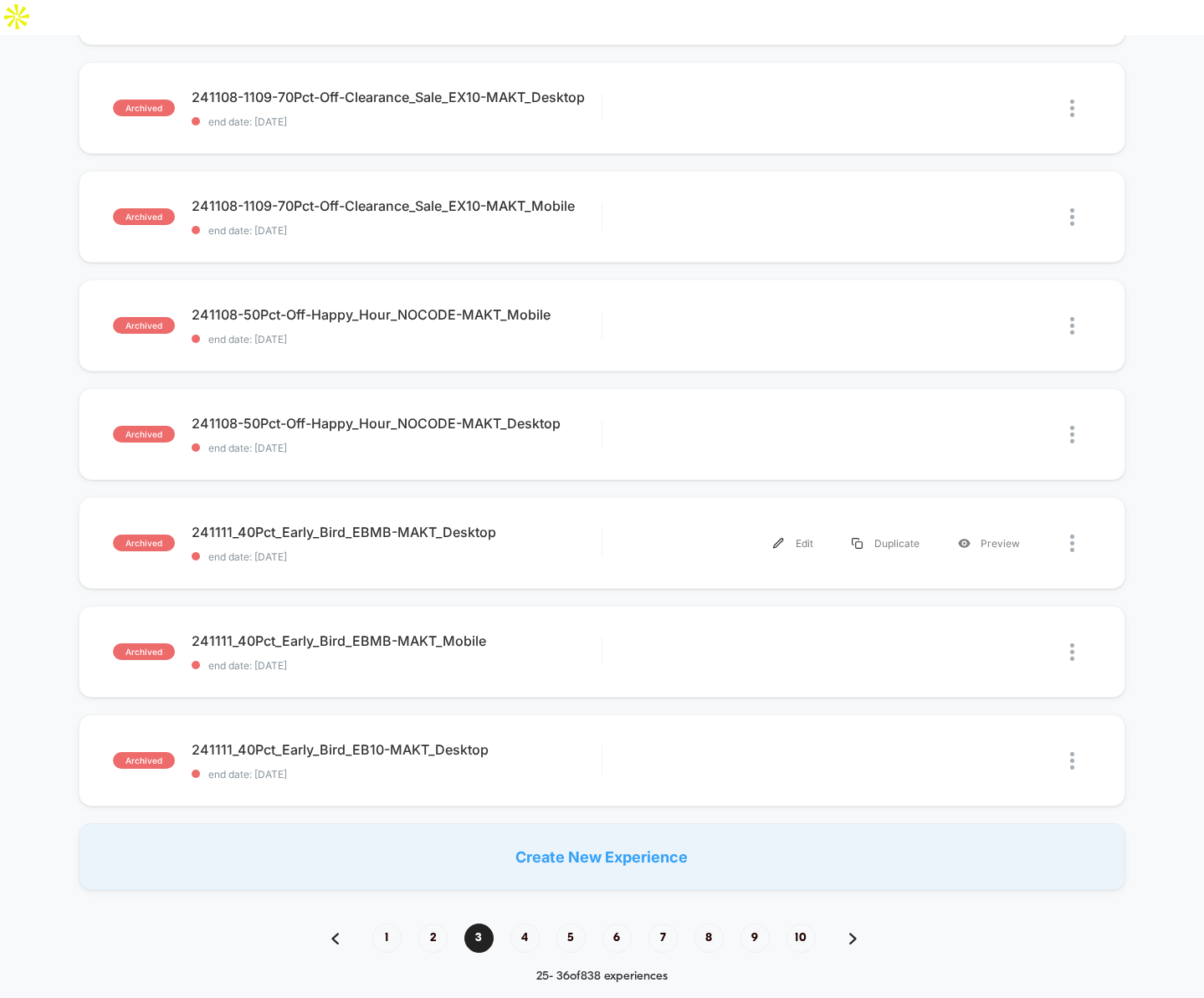
scroll to position [1312, 0]
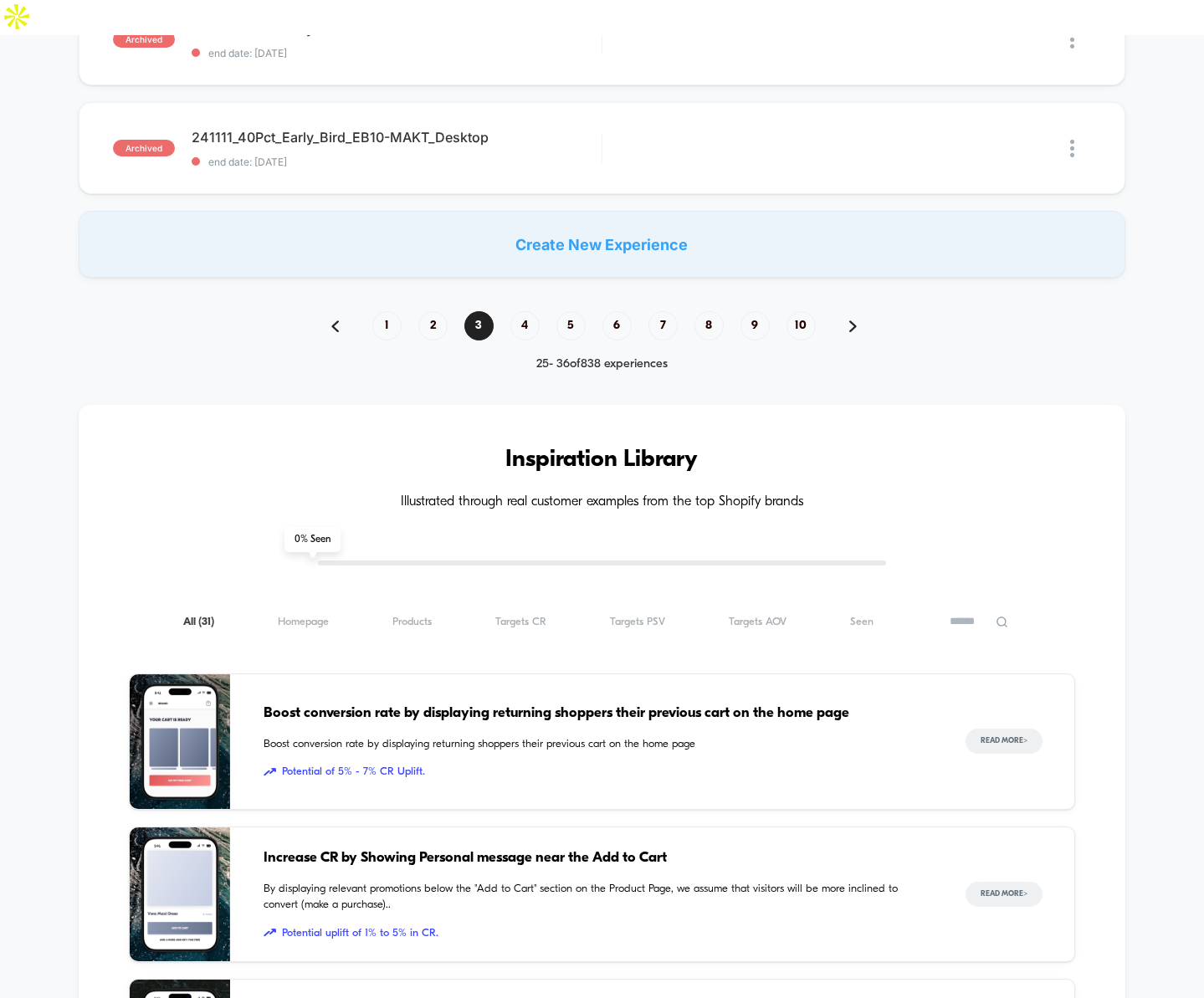
click at [851, 321] on img at bounding box center [853, 326] width 7 height 12
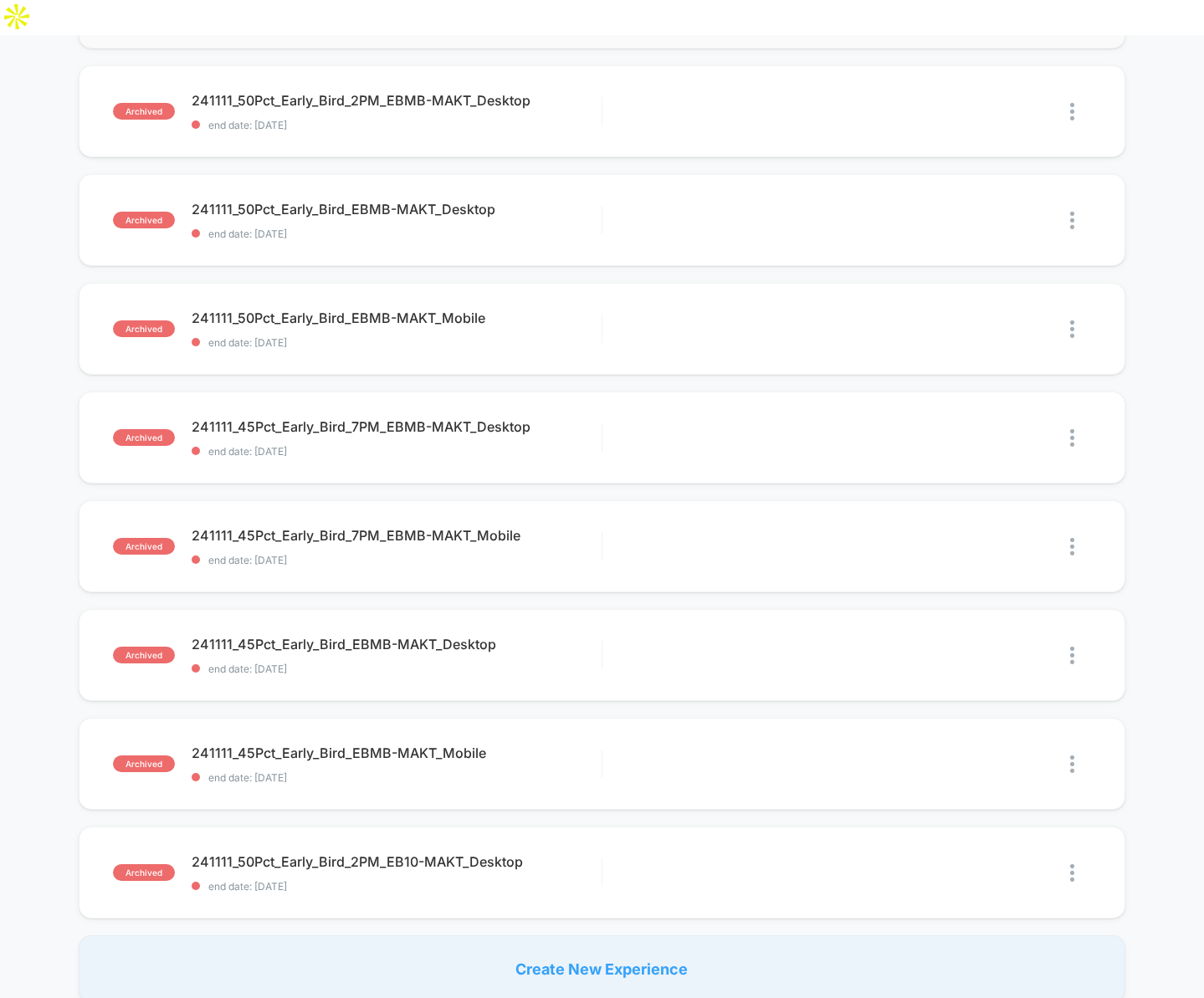
scroll to position [1114, 0]
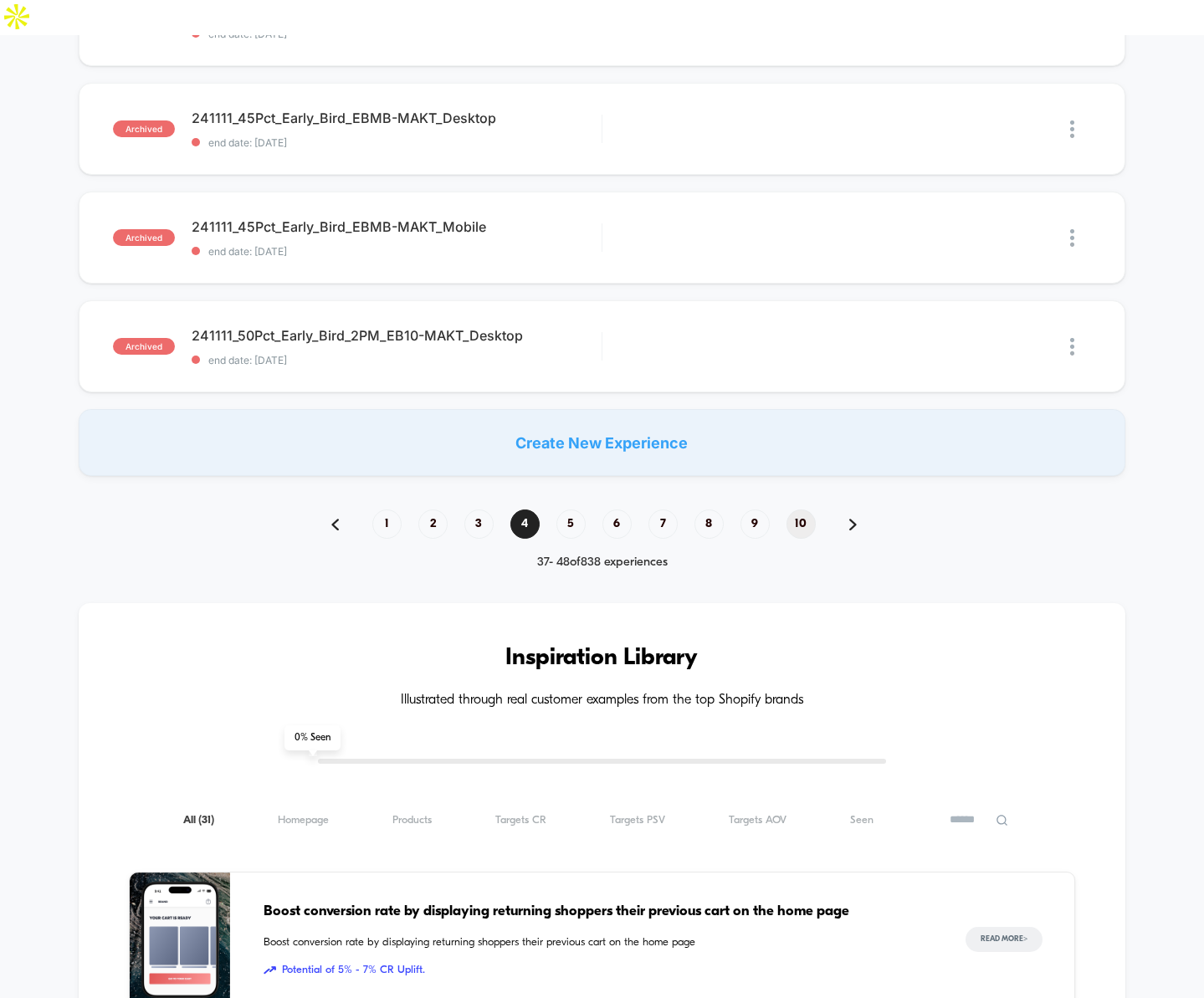
click at [796, 510] on span "10" at bounding box center [801, 524] width 29 height 29
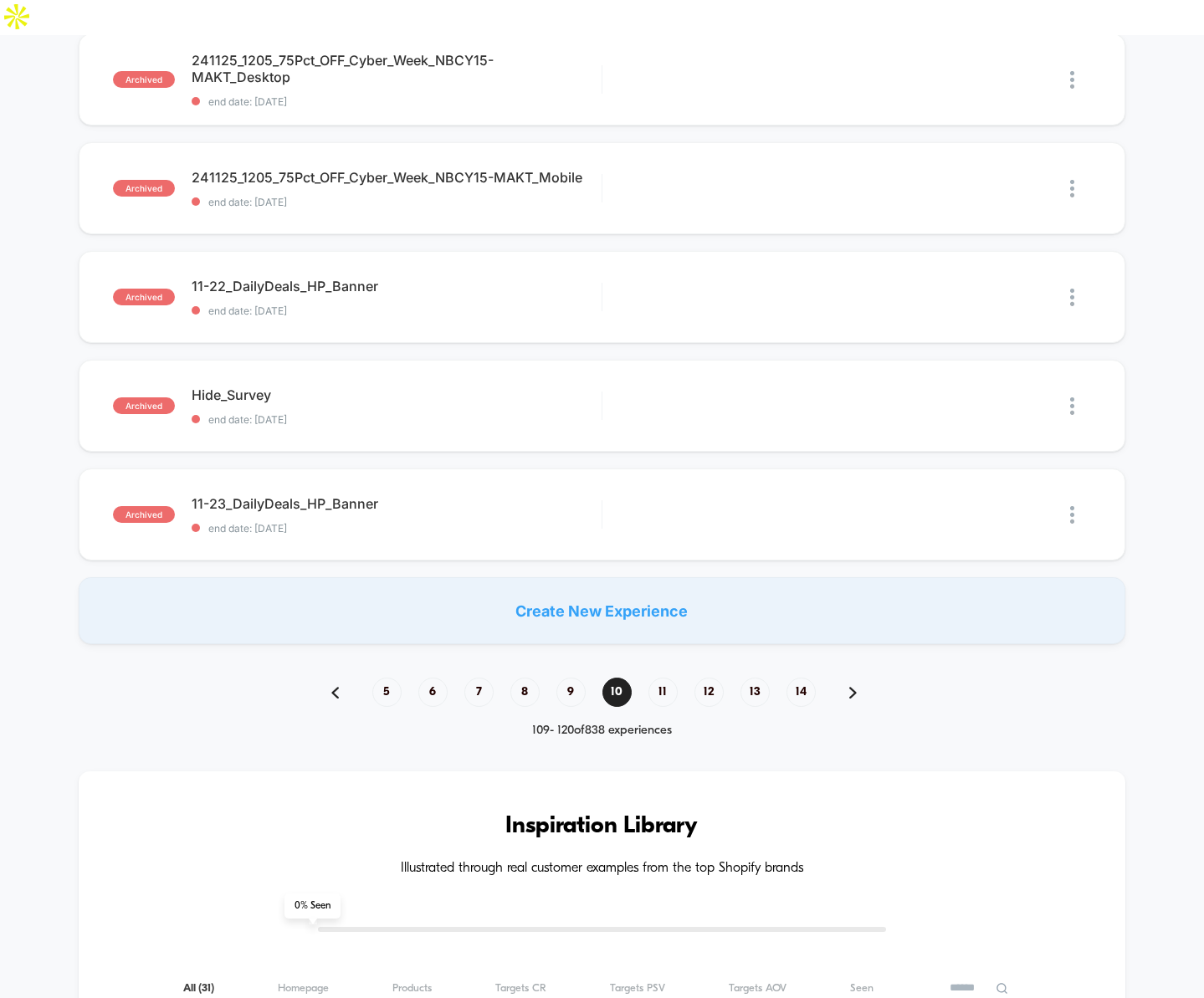
scroll to position [1484, 0]
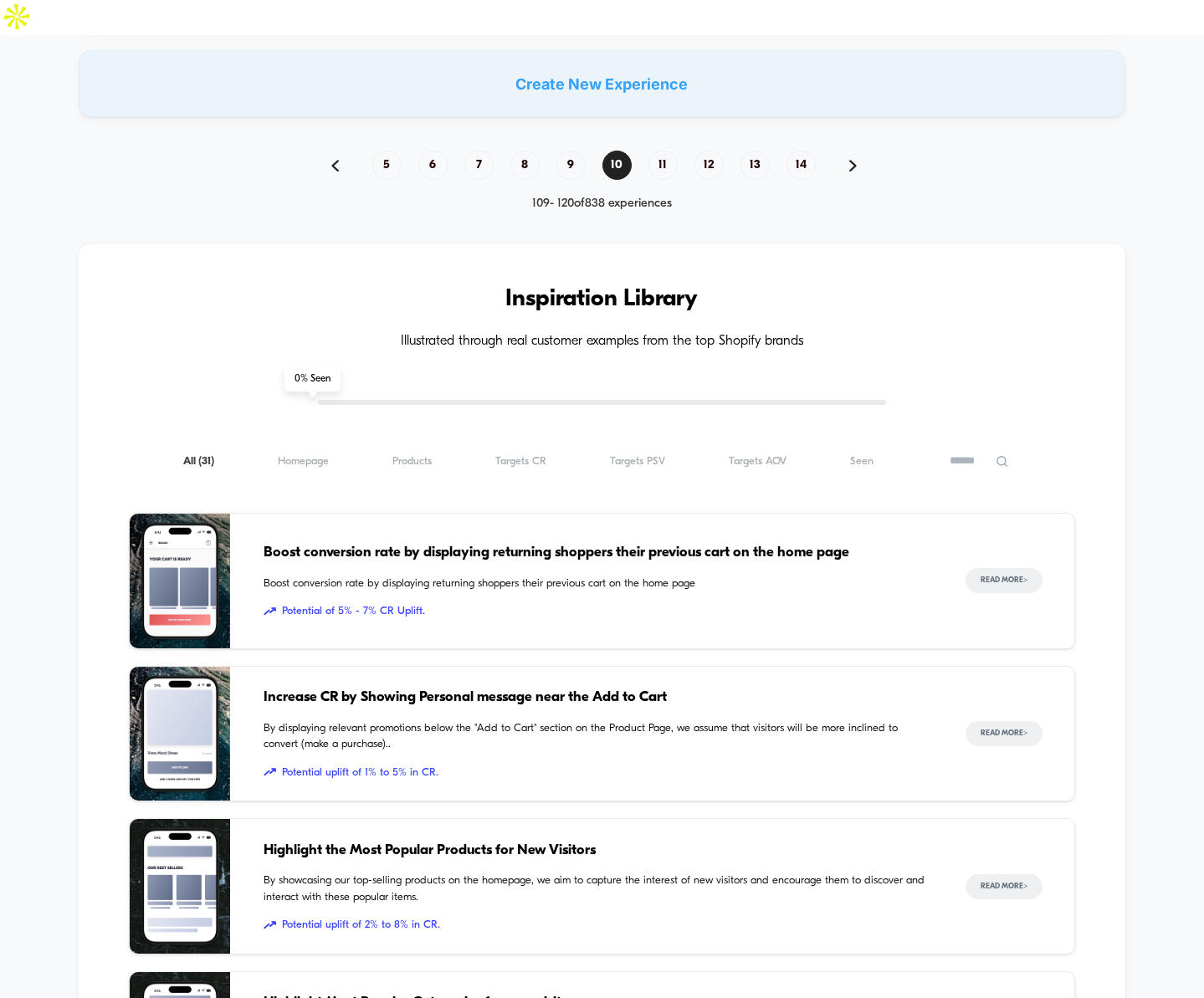
click at [851, 160] on img at bounding box center [853, 166] width 7 height 12
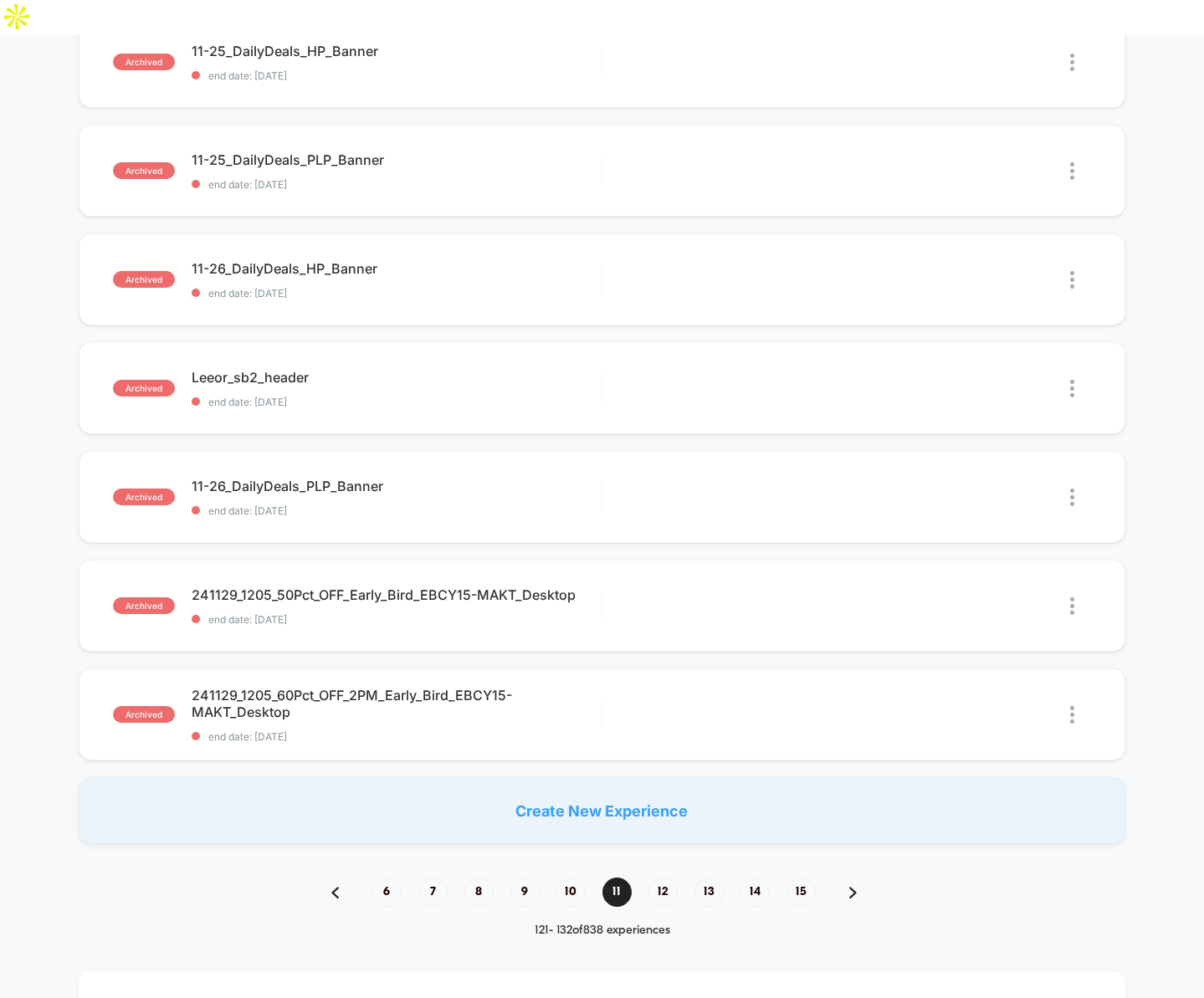
scroll to position [767, 0]
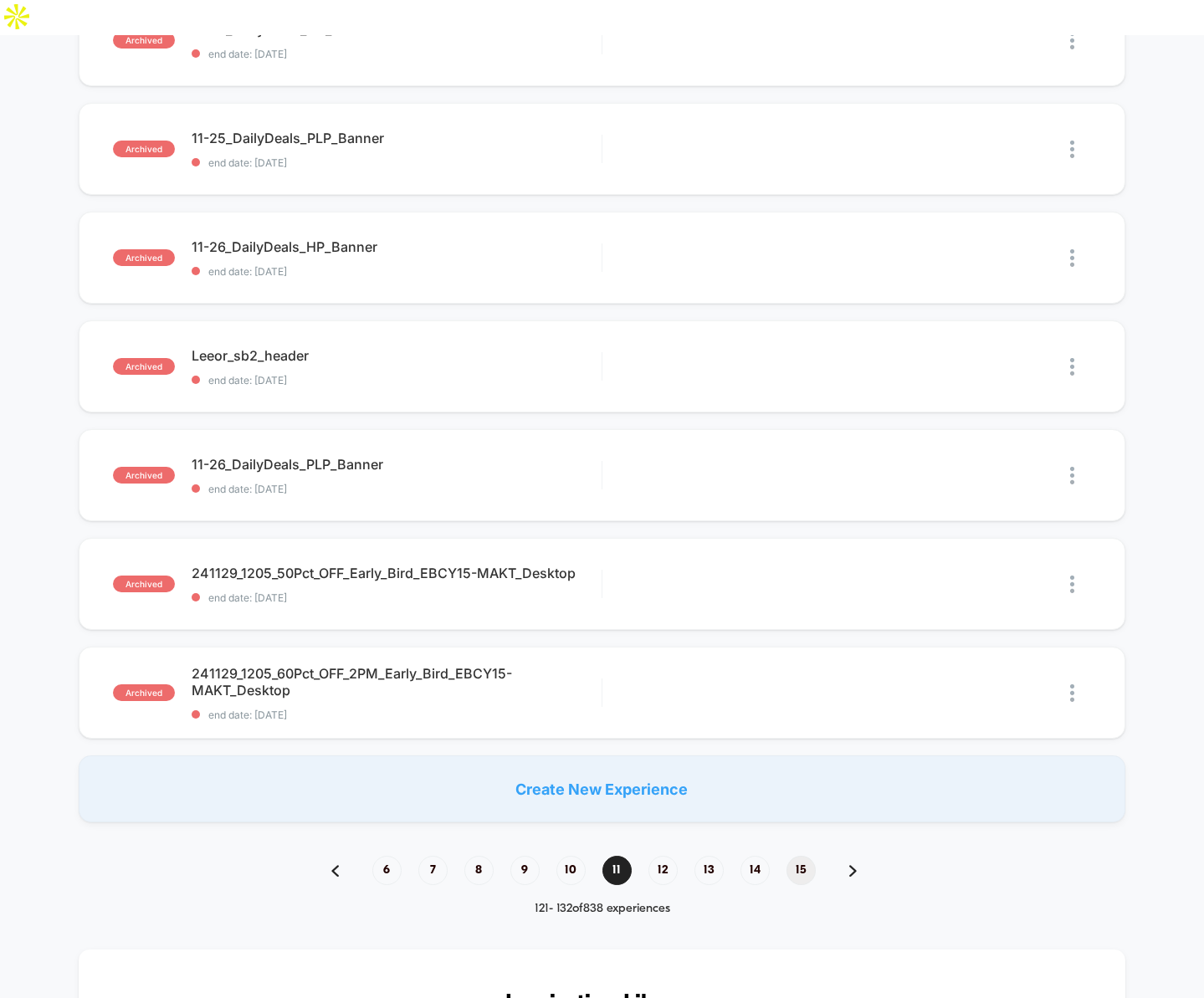
click at [801, 856] on span "15" at bounding box center [801, 870] width 29 height 29
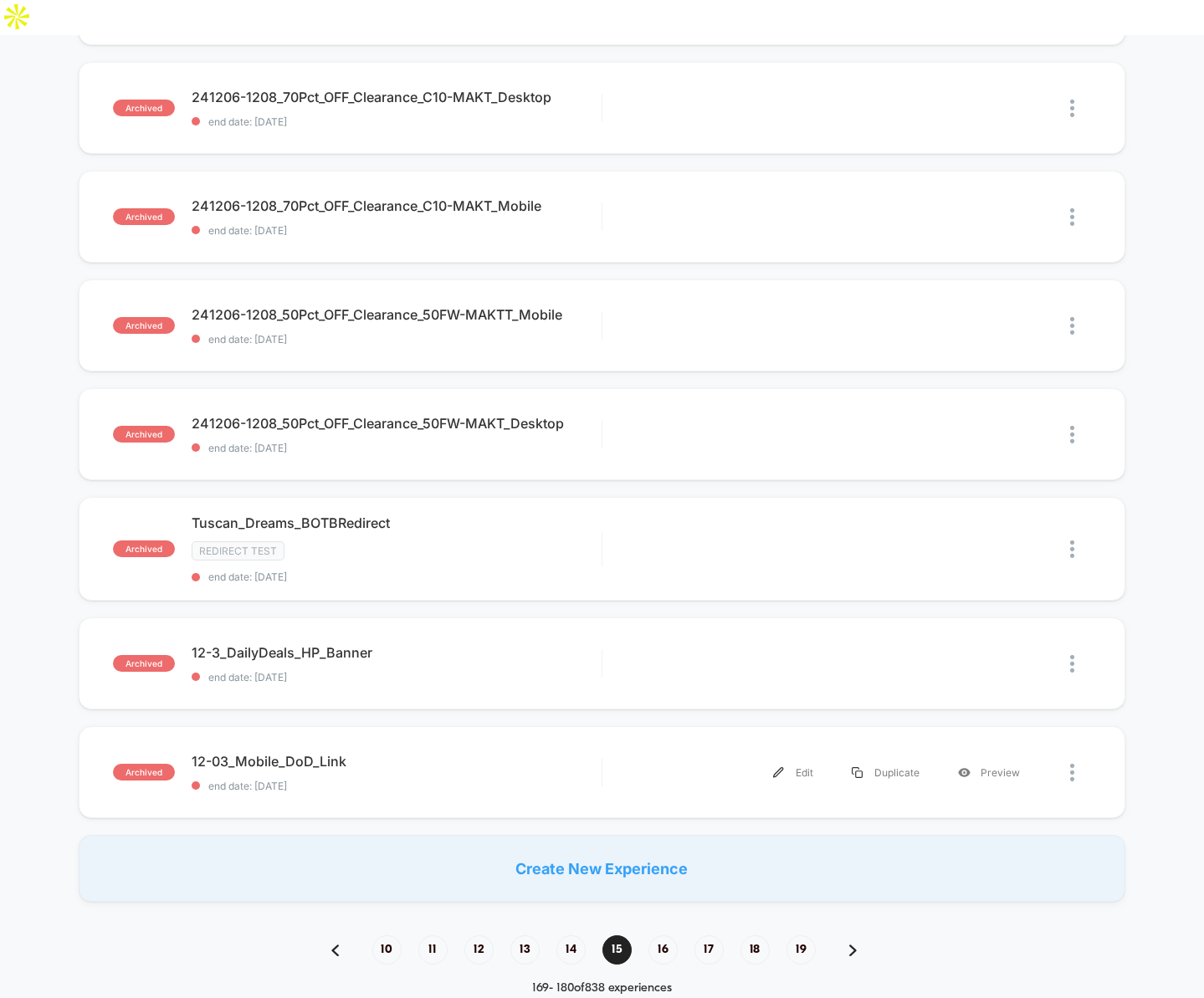
scroll to position [1226, 0]
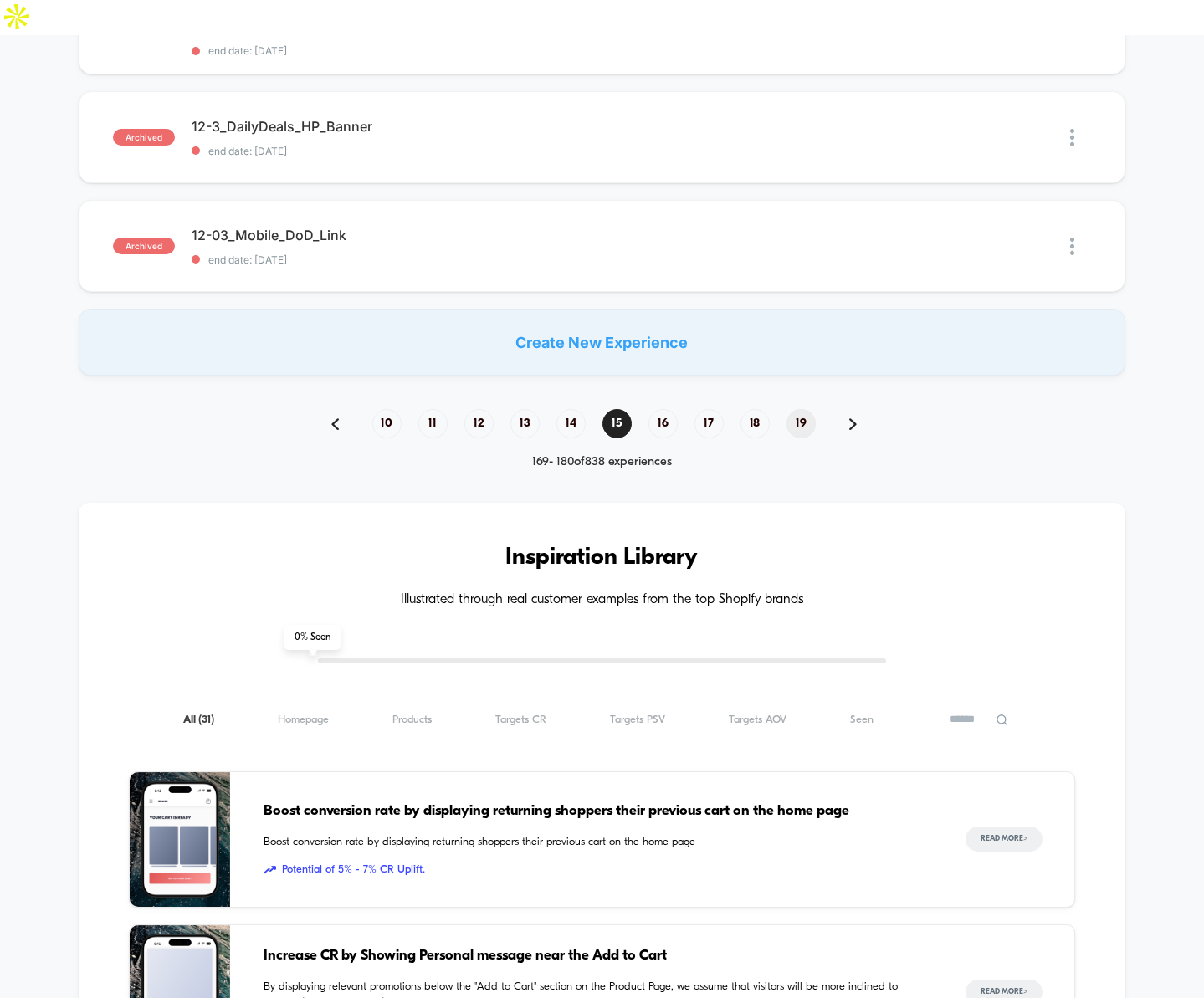
click at [799, 409] on span "19" at bounding box center [801, 423] width 29 height 29
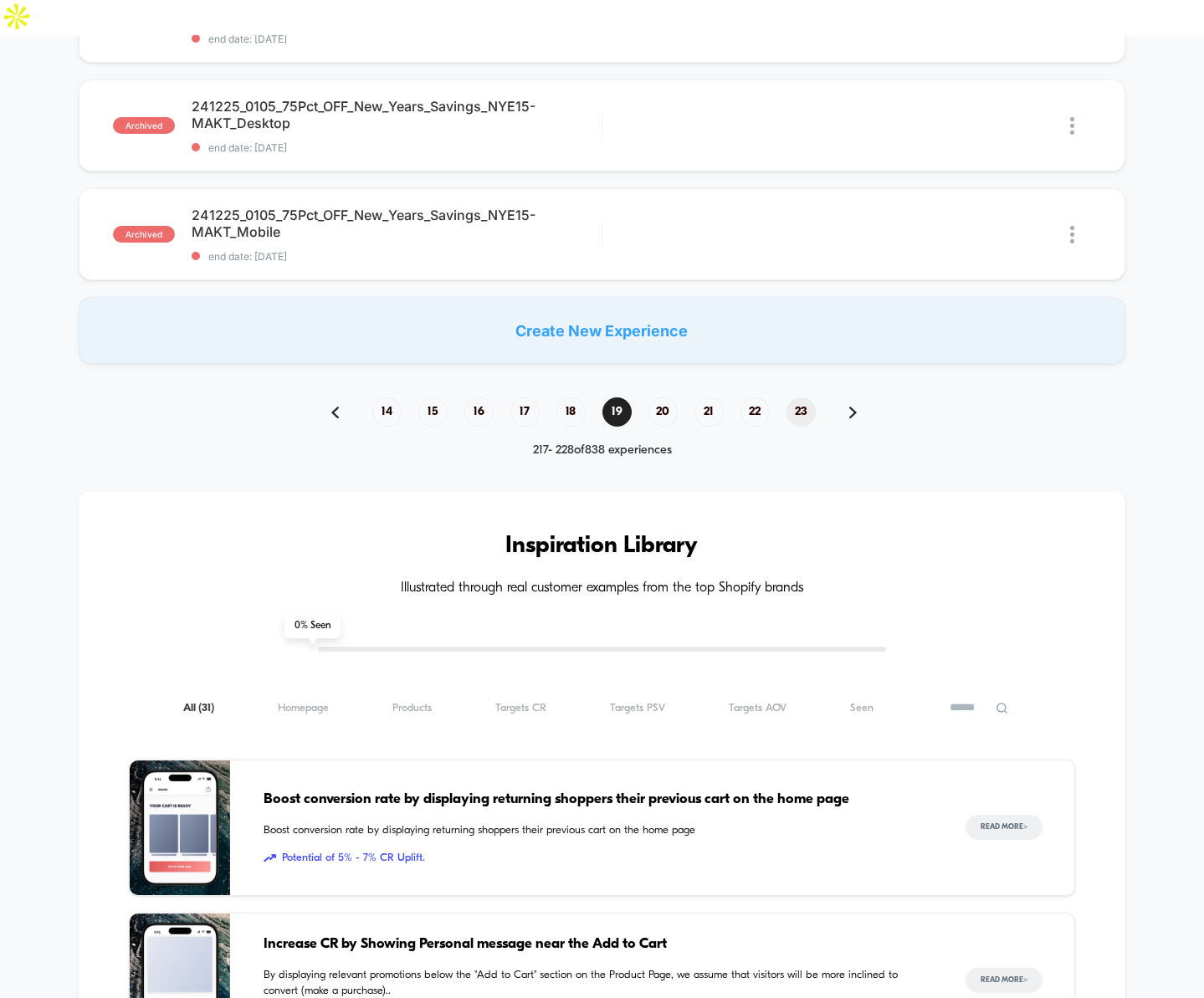
click at [799, 398] on span "23" at bounding box center [801, 412] width 29 height 29
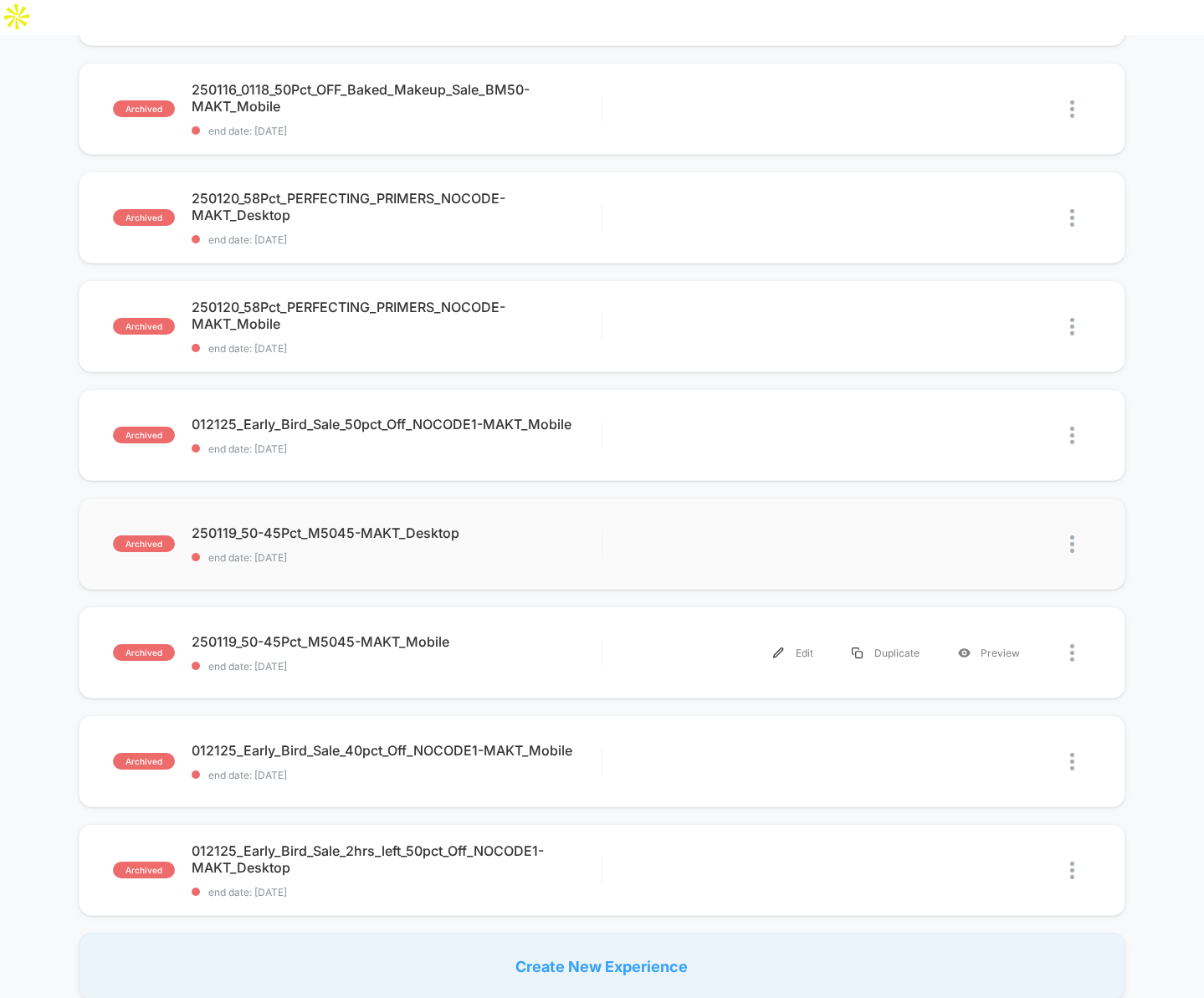
scroll to position [1108, 0]
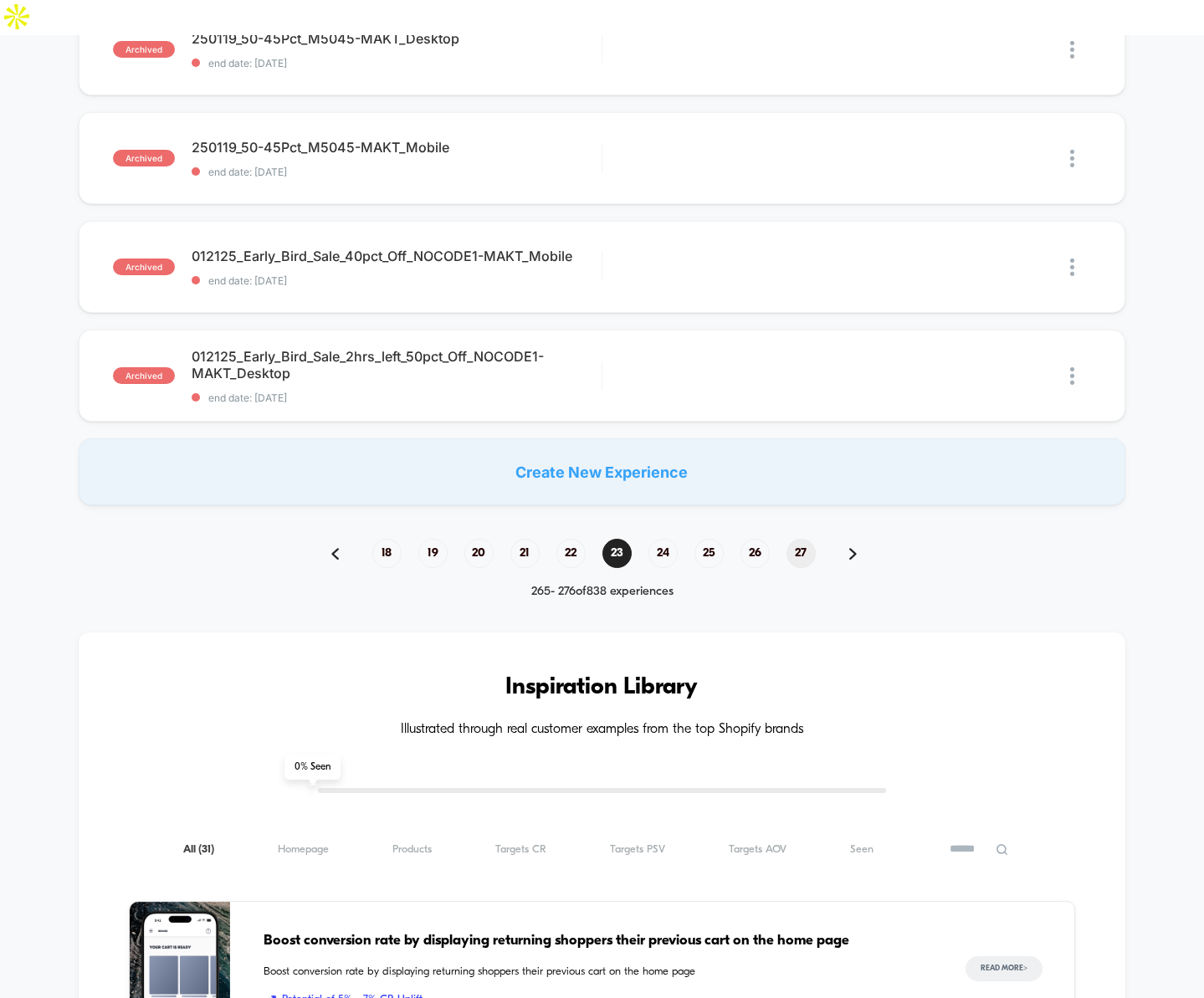
click at [805, 539] on span "27" at bounding box center [801, 553] width 29 height 29
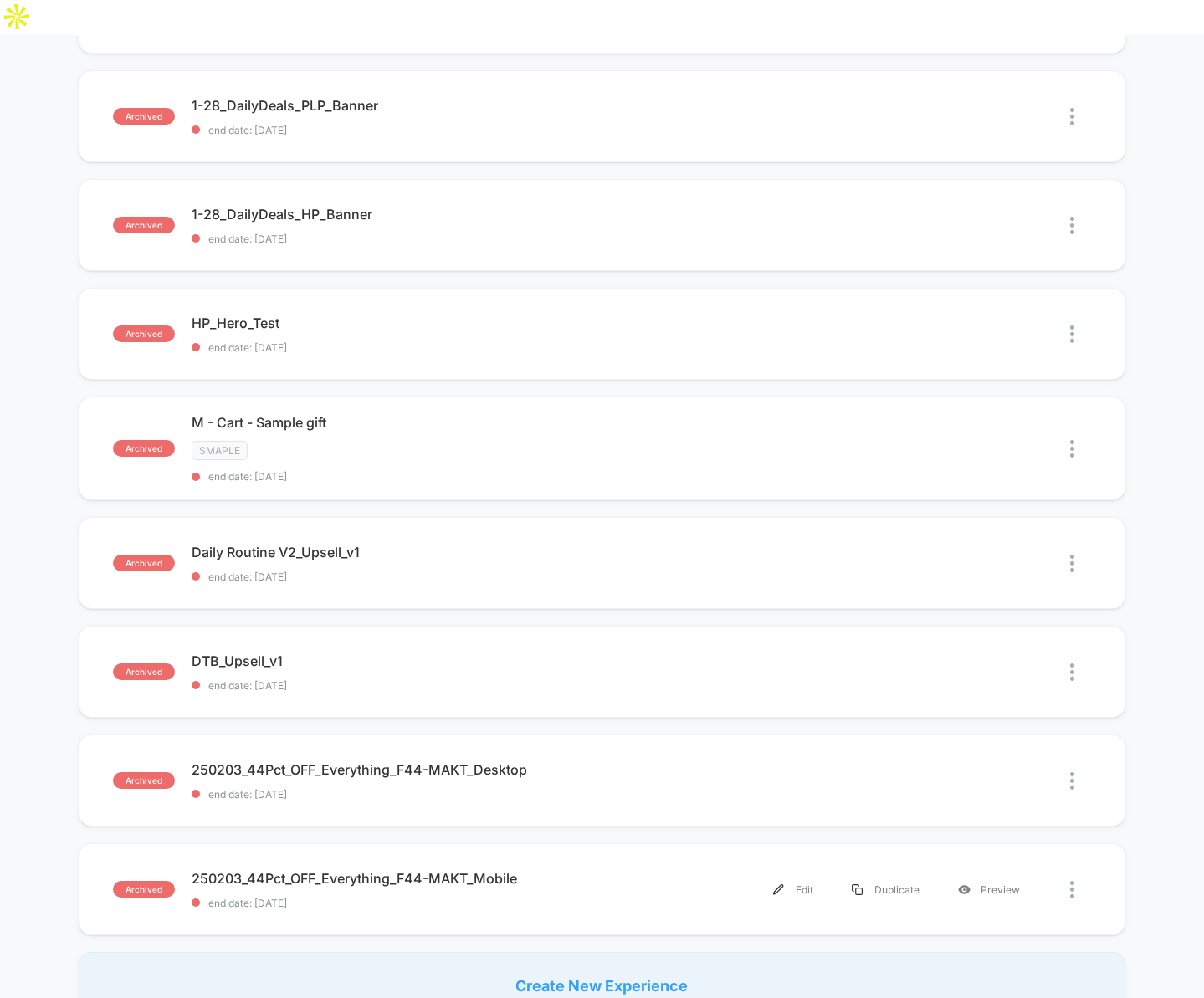
scroll to position [1195, 0]
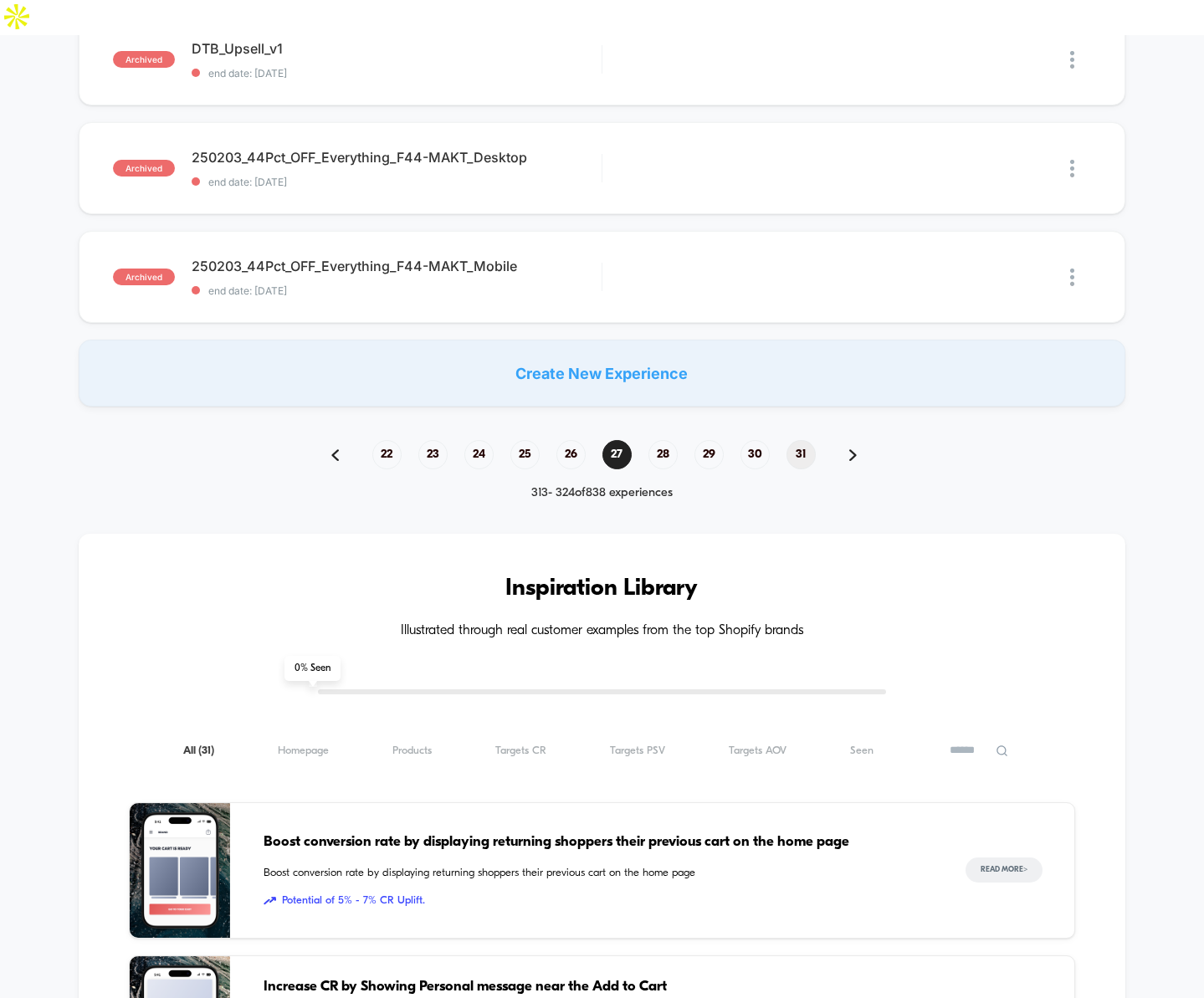
click at [805, 441] on span "31" at bounding box center [801, 455] width 29 height 29
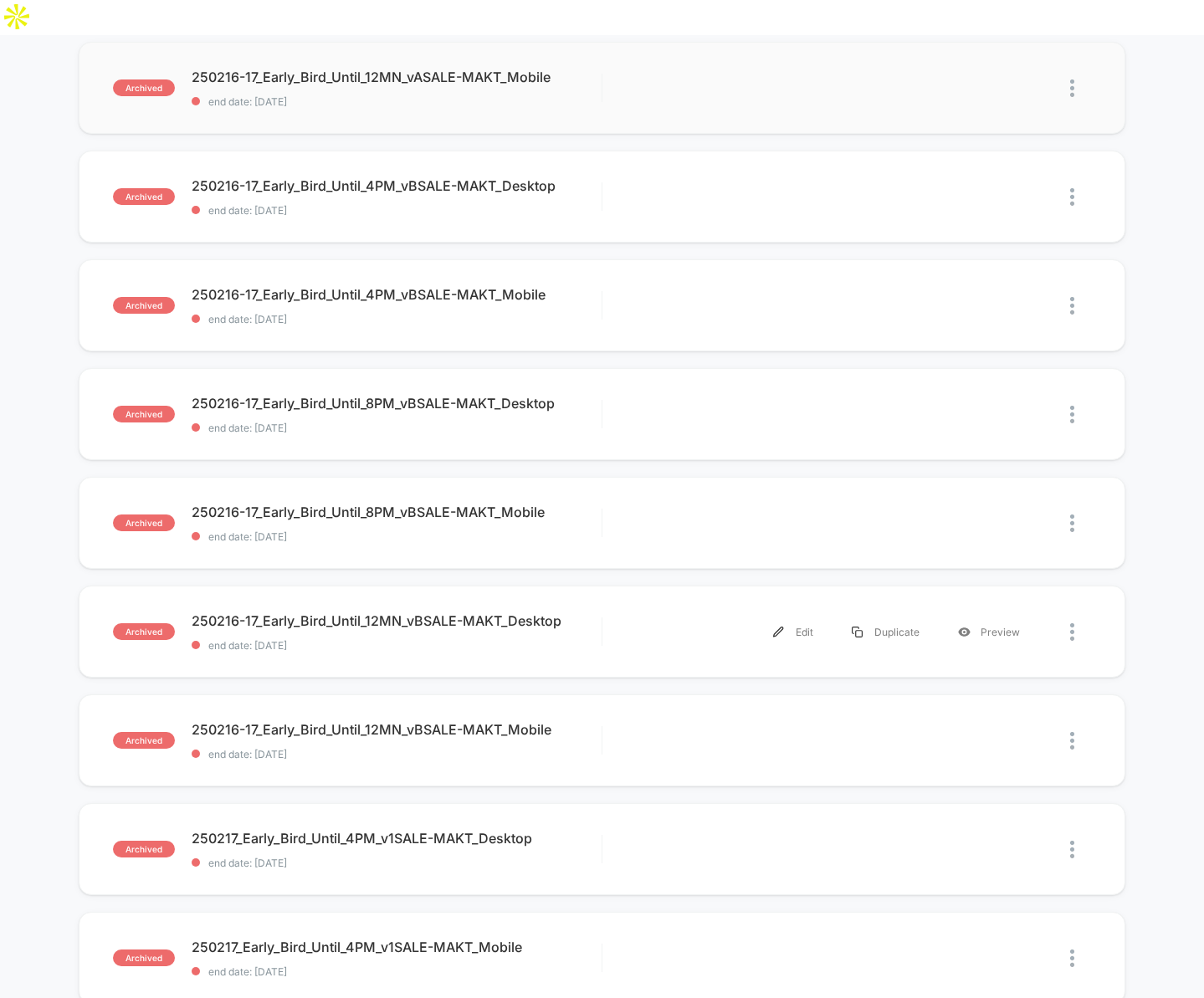
scroll to position [1004, 0]
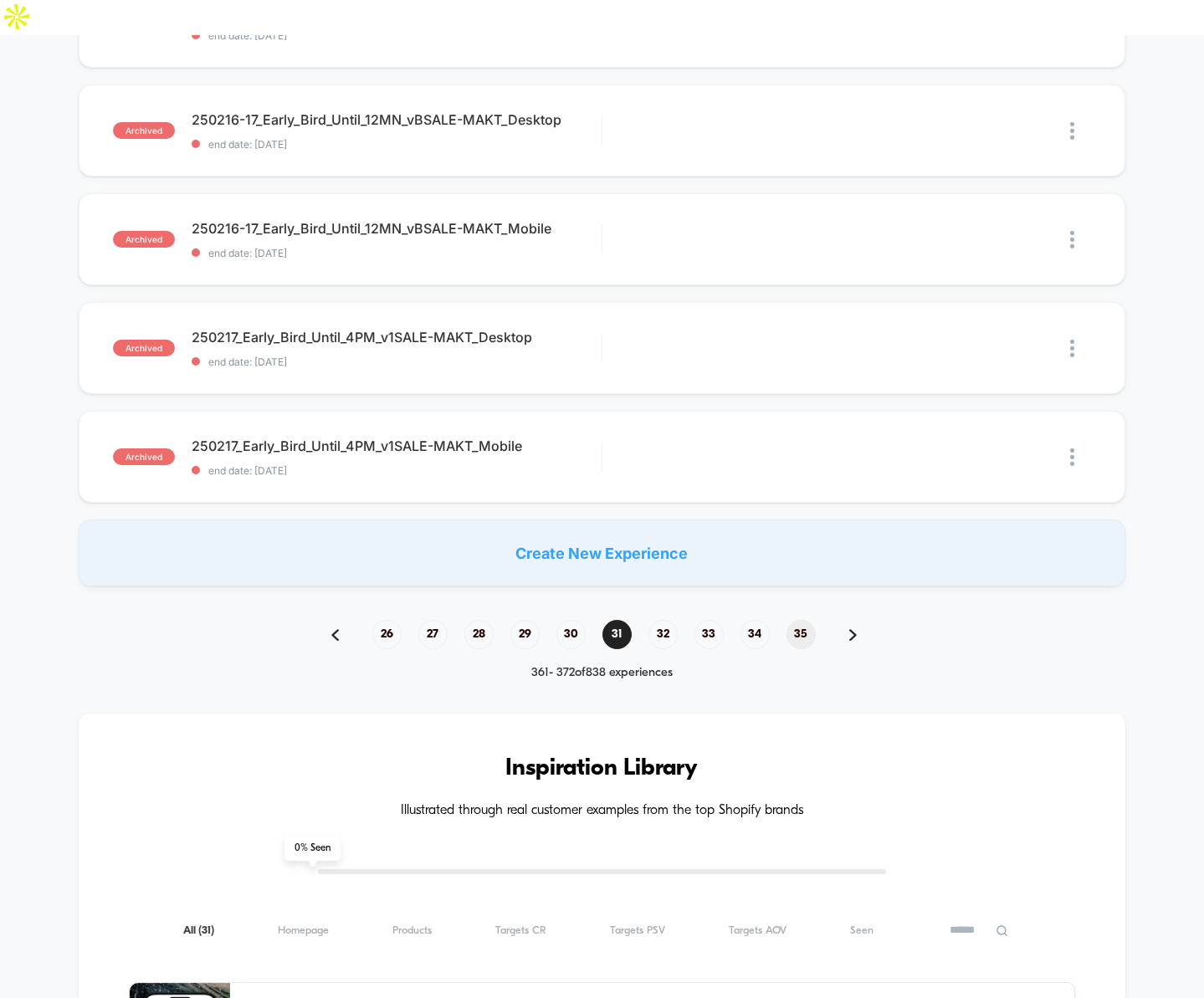
click at [798, 620] on span "35" at bounding box center [801, 634] width 29 height 29
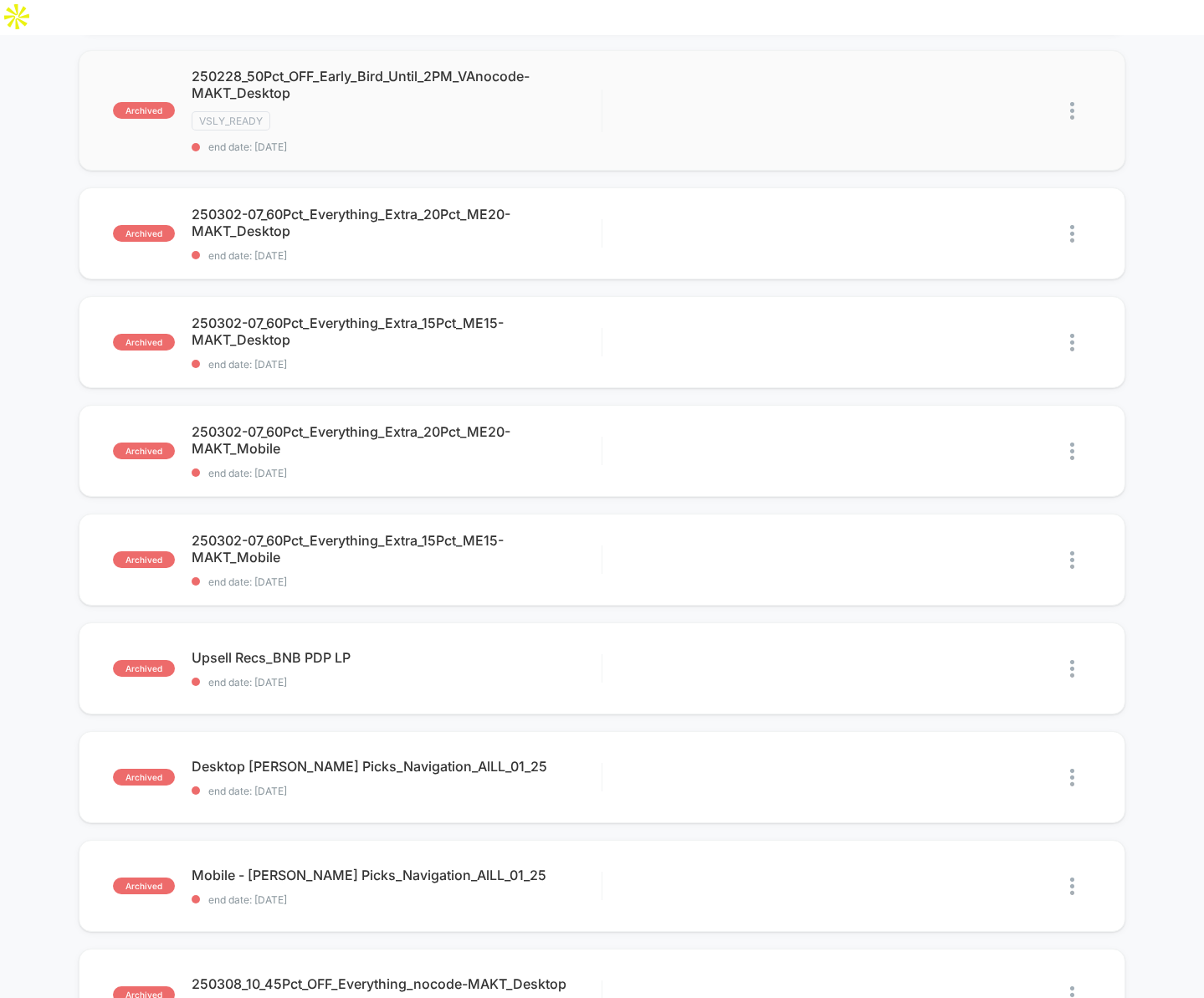
scroll to position [1106, 0]
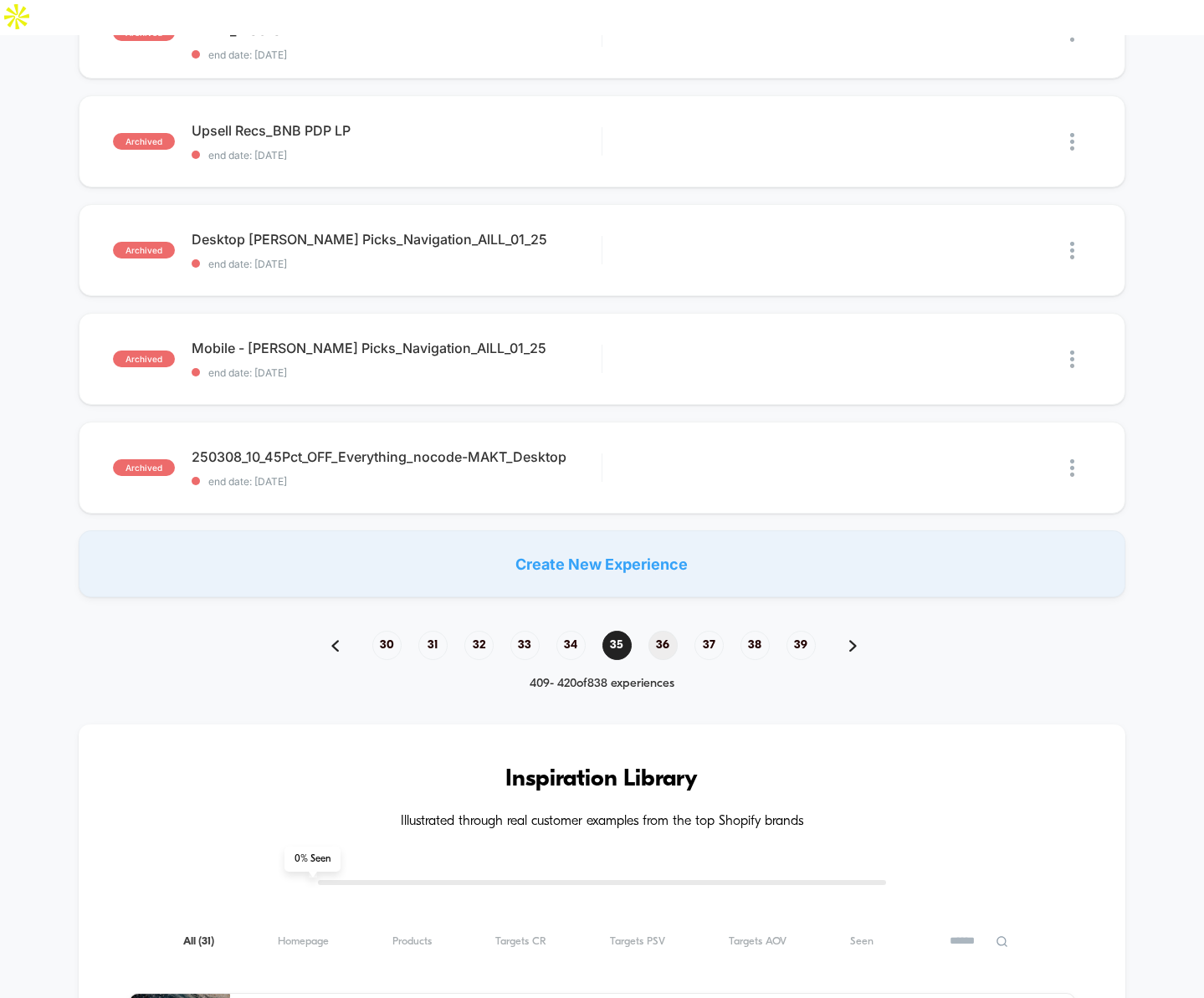
click at [665, 631] on span "36" at bounding box center [662, 645] width 29 height 29
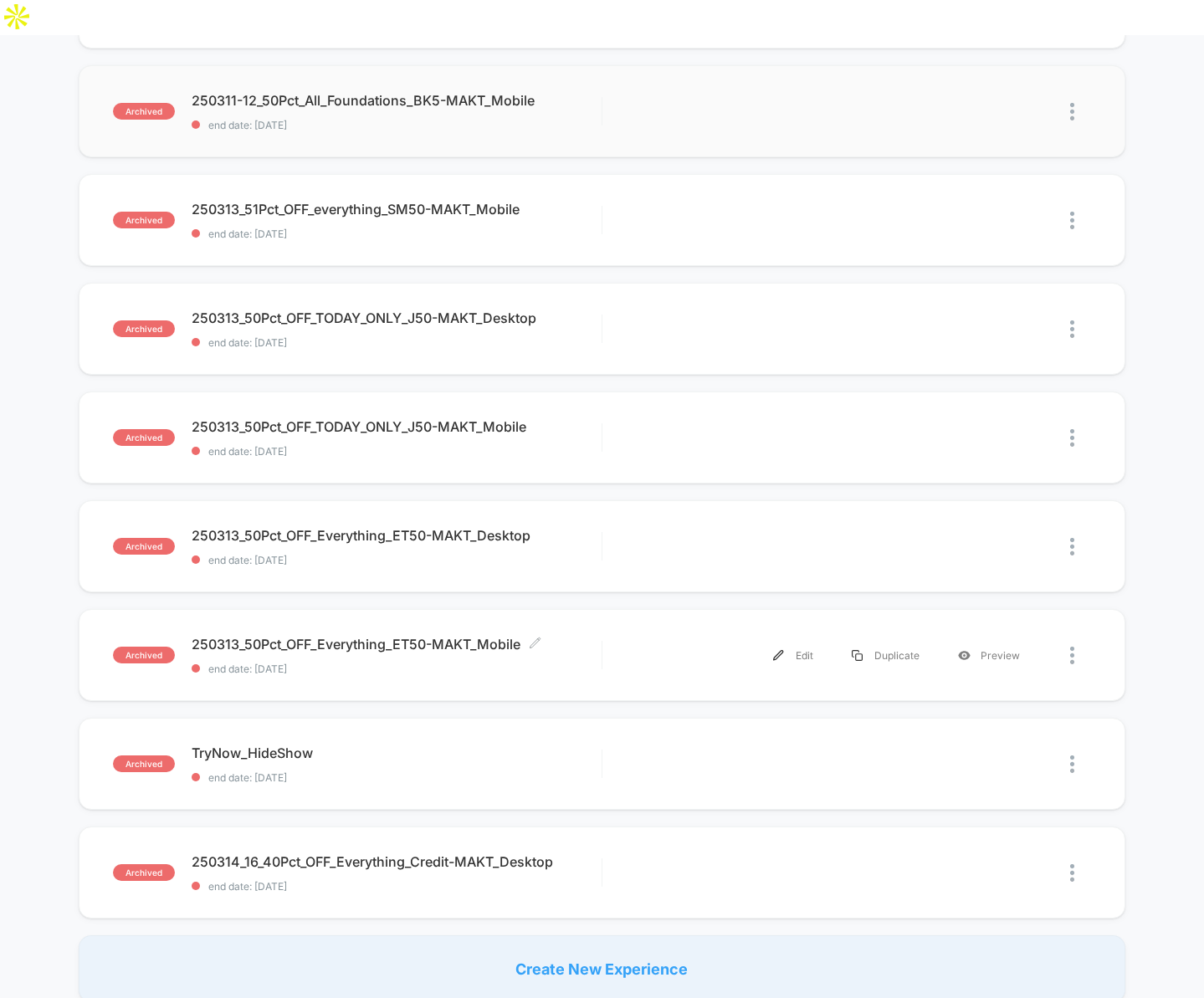
scroll to position [711, 0]
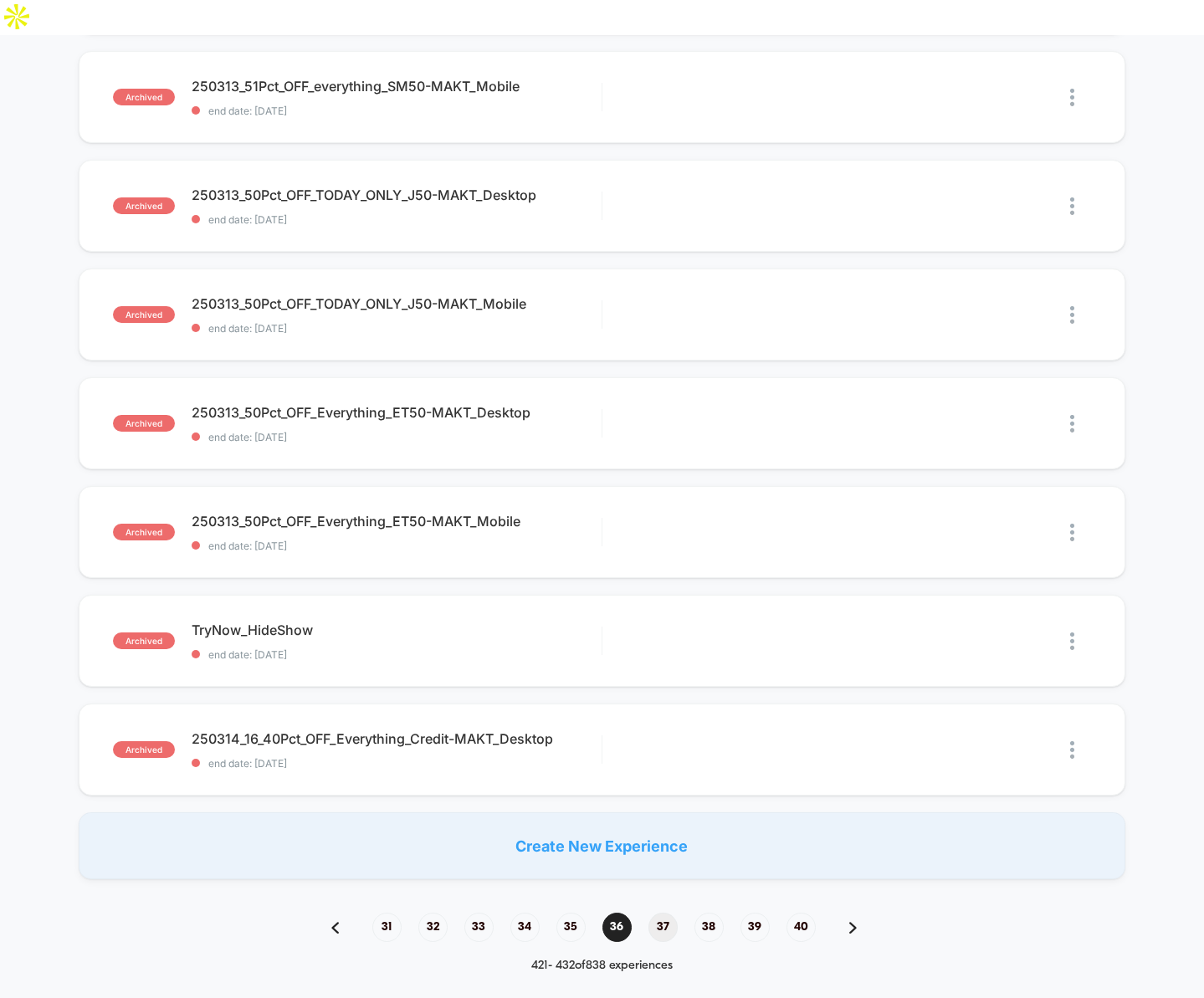
click at [660, 913] on span "37" at bounding box center [662, 927] width 29 height 29
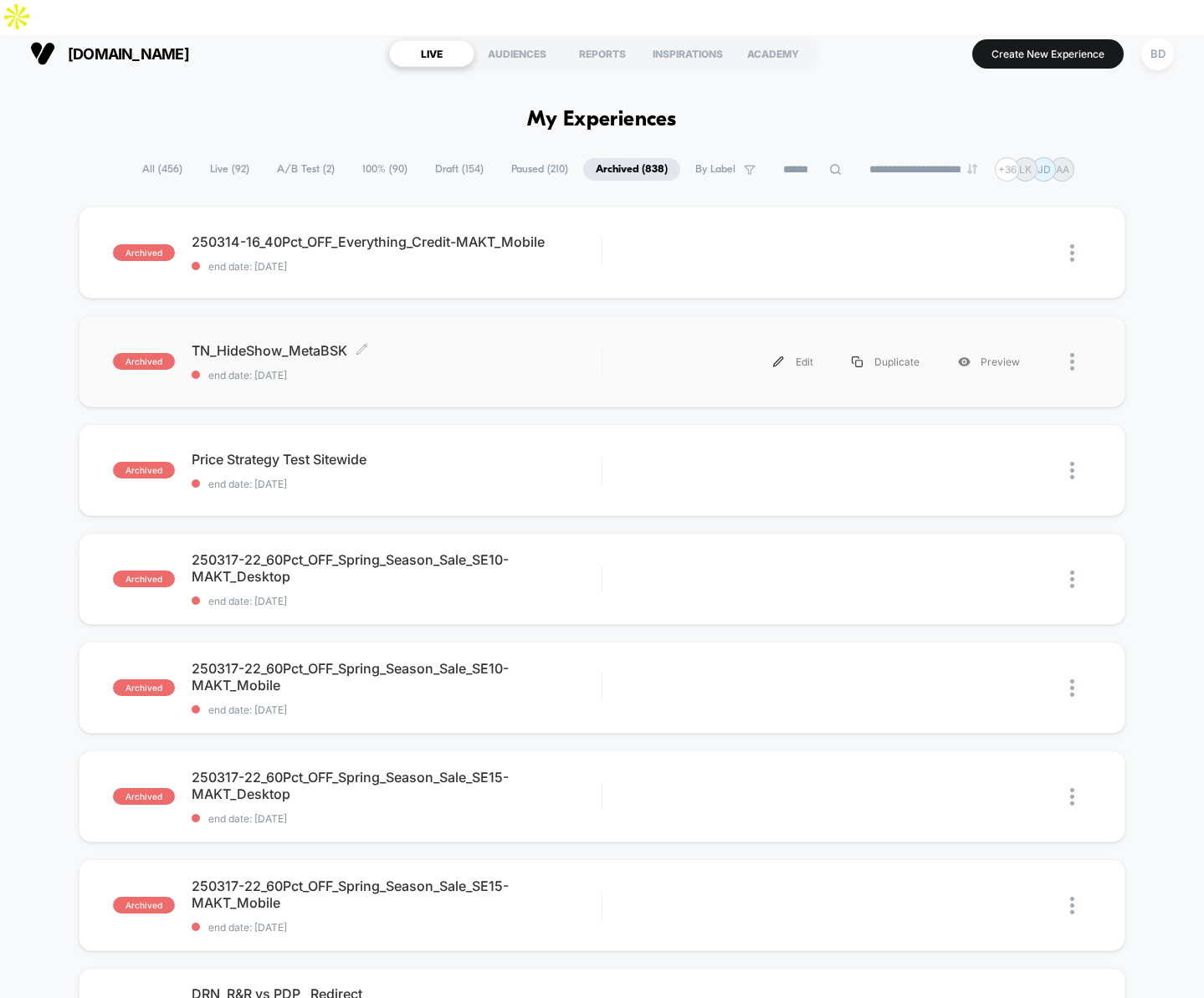
scroll to position [1, 0]
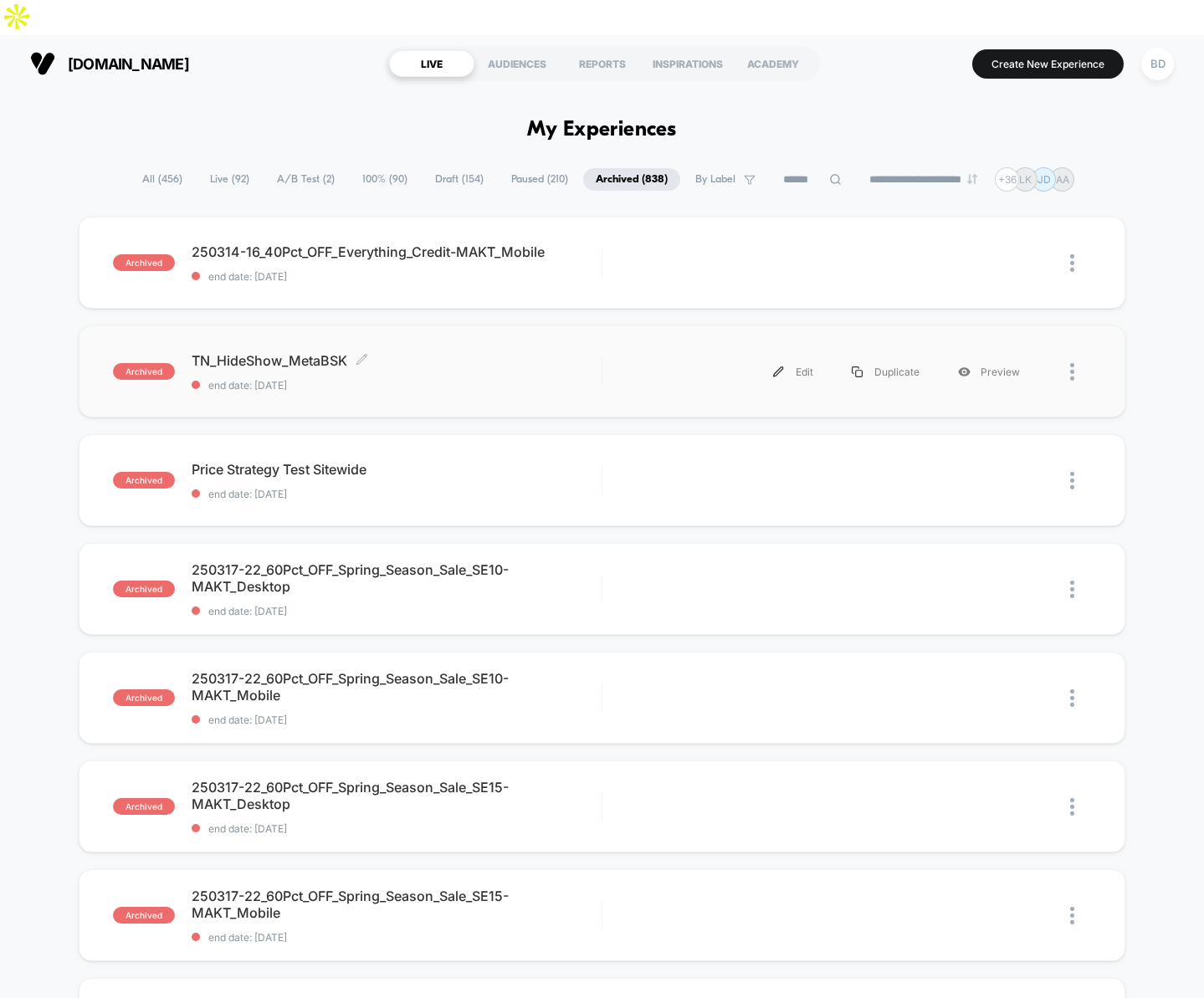
click at [264, 353] on span "TN_HideShow_MetaBSK Click to edit experience details" at bounding box center [397, 361] width 410 height 17
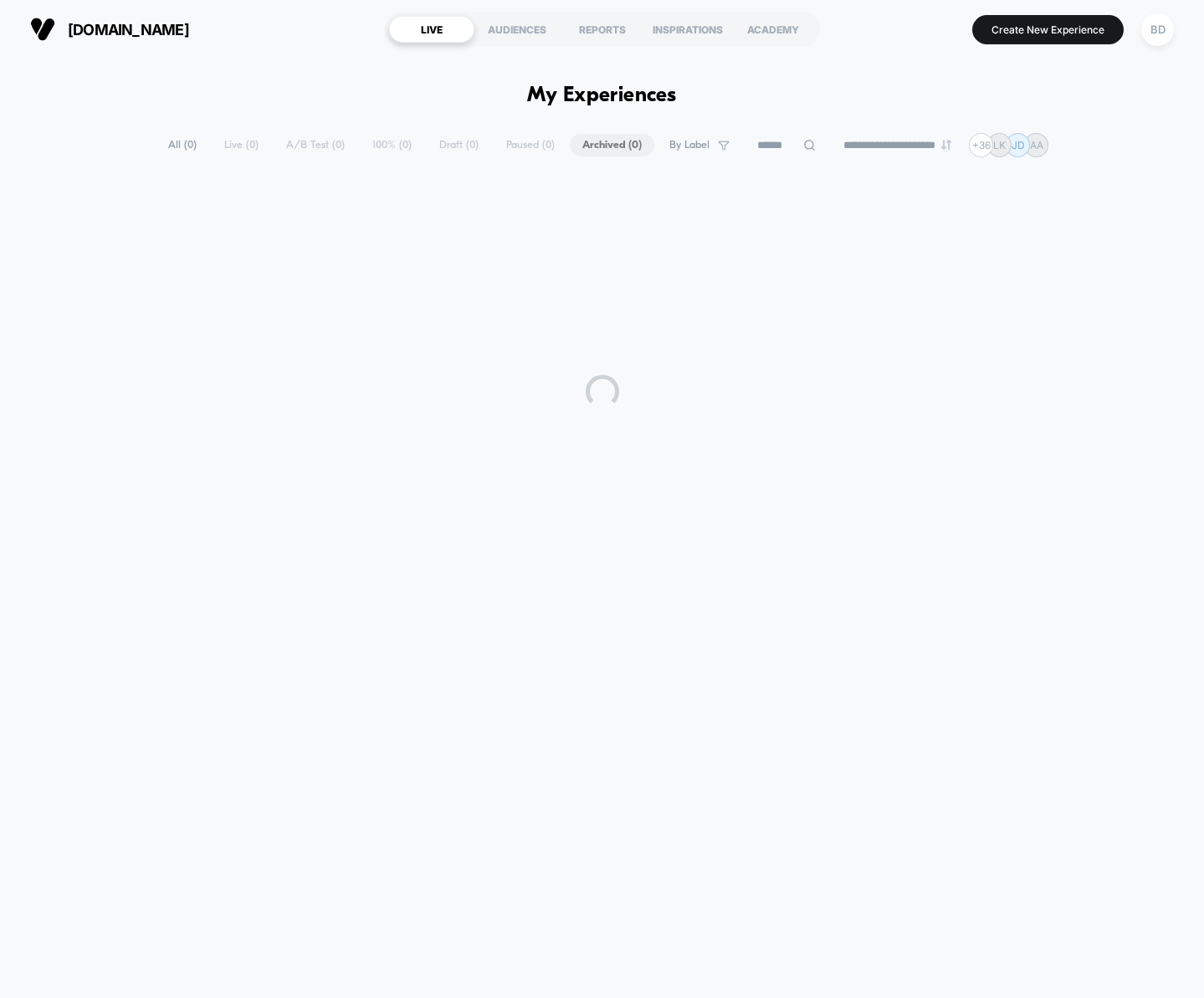
select select "*"
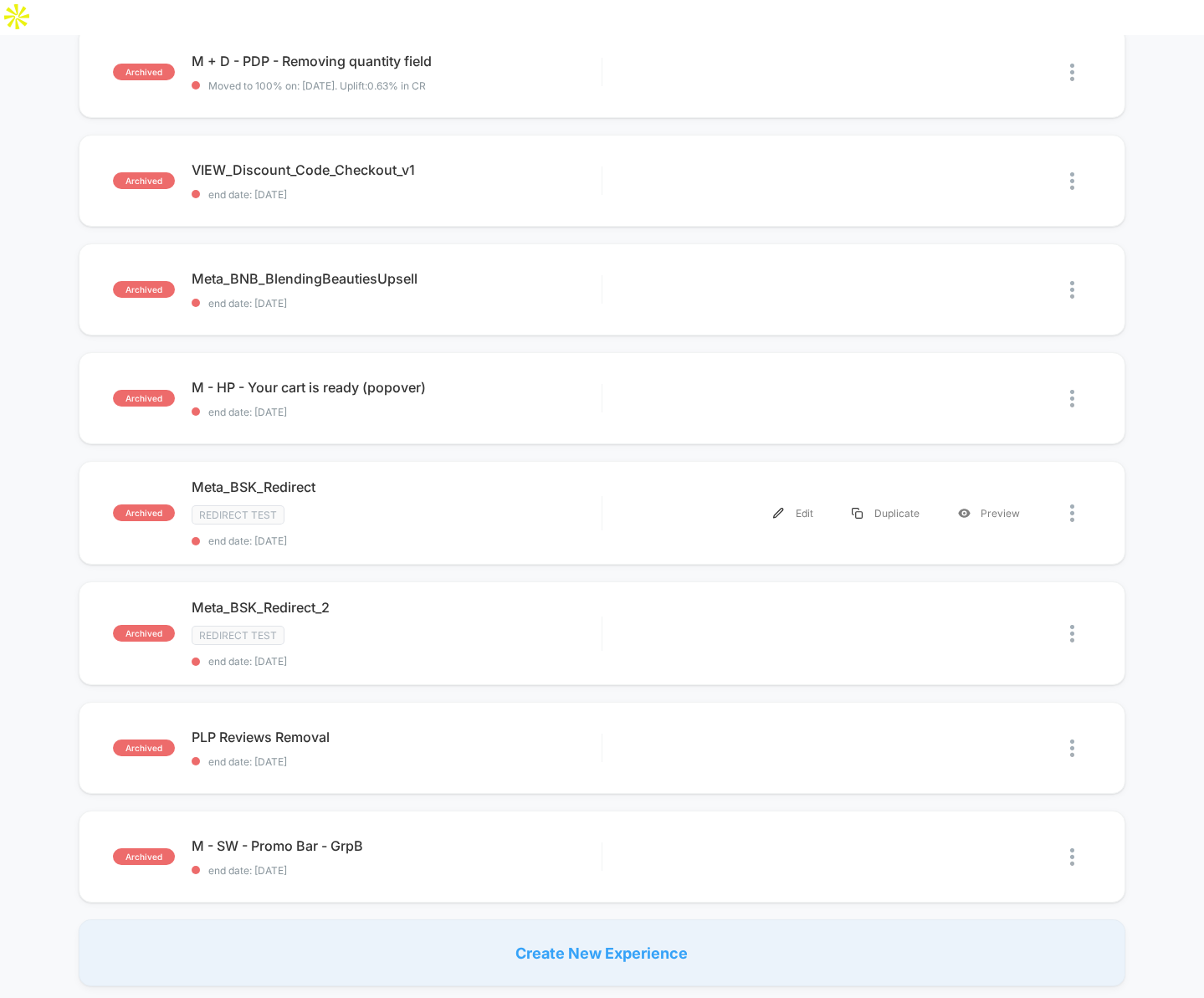
scroll to position [1164, 0]
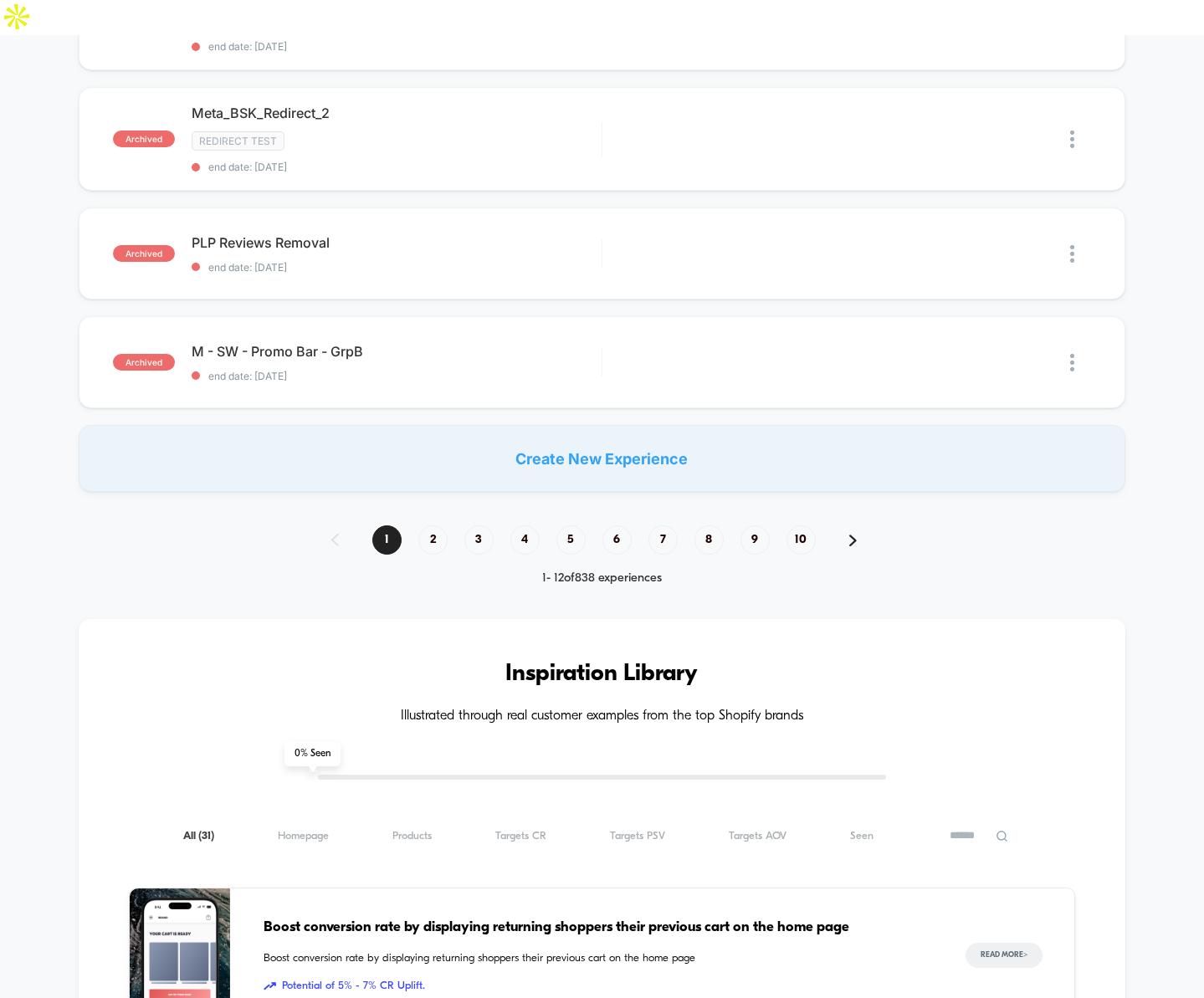
click at [849, 535] on img at bounding box center [853, 541] width 7 height 12
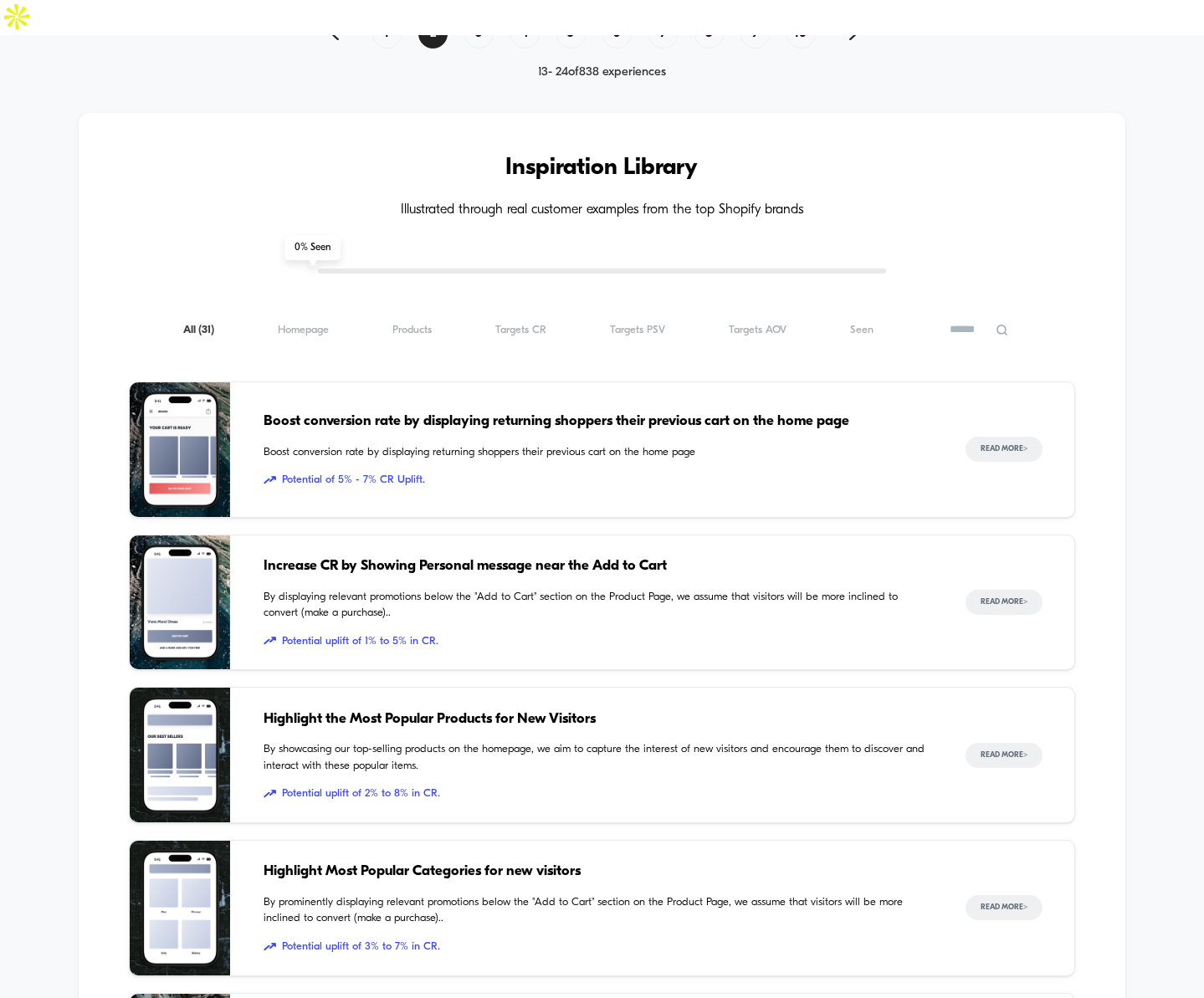
scroll to position [1287, 0]
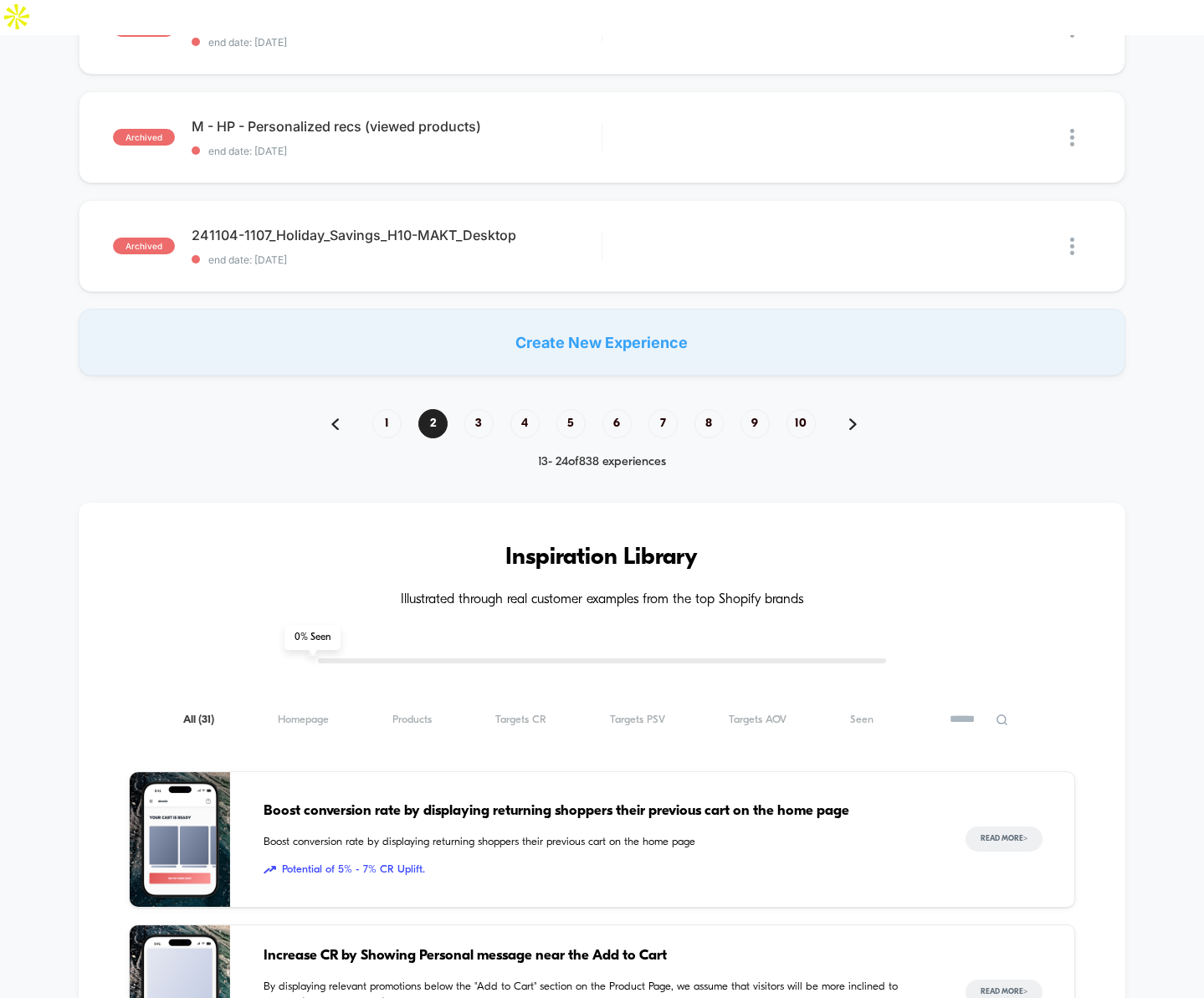
click at [851, 418] on img at bounding box center [853, 424] width 7 height 12
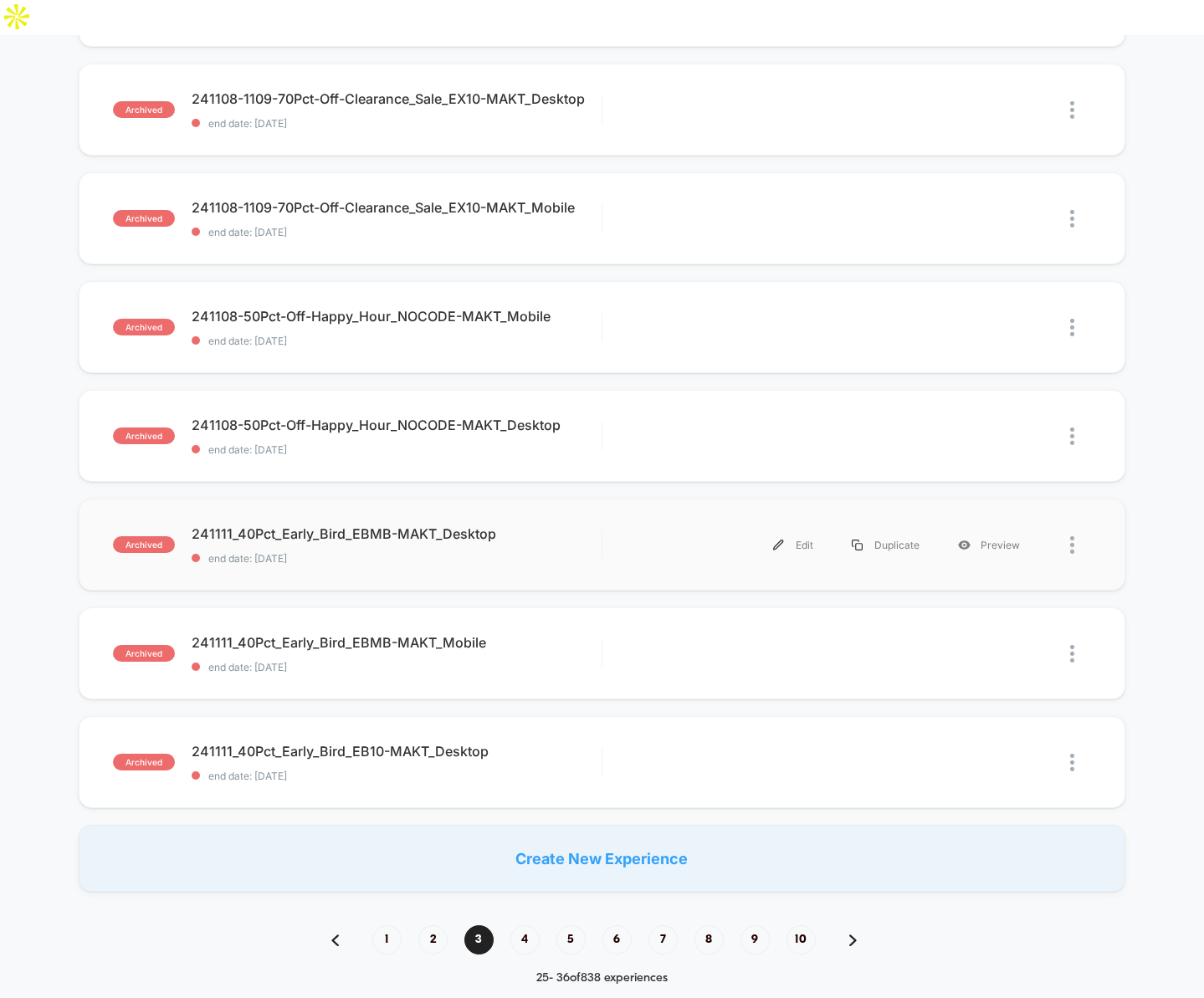
scroll to position [1311, 0]
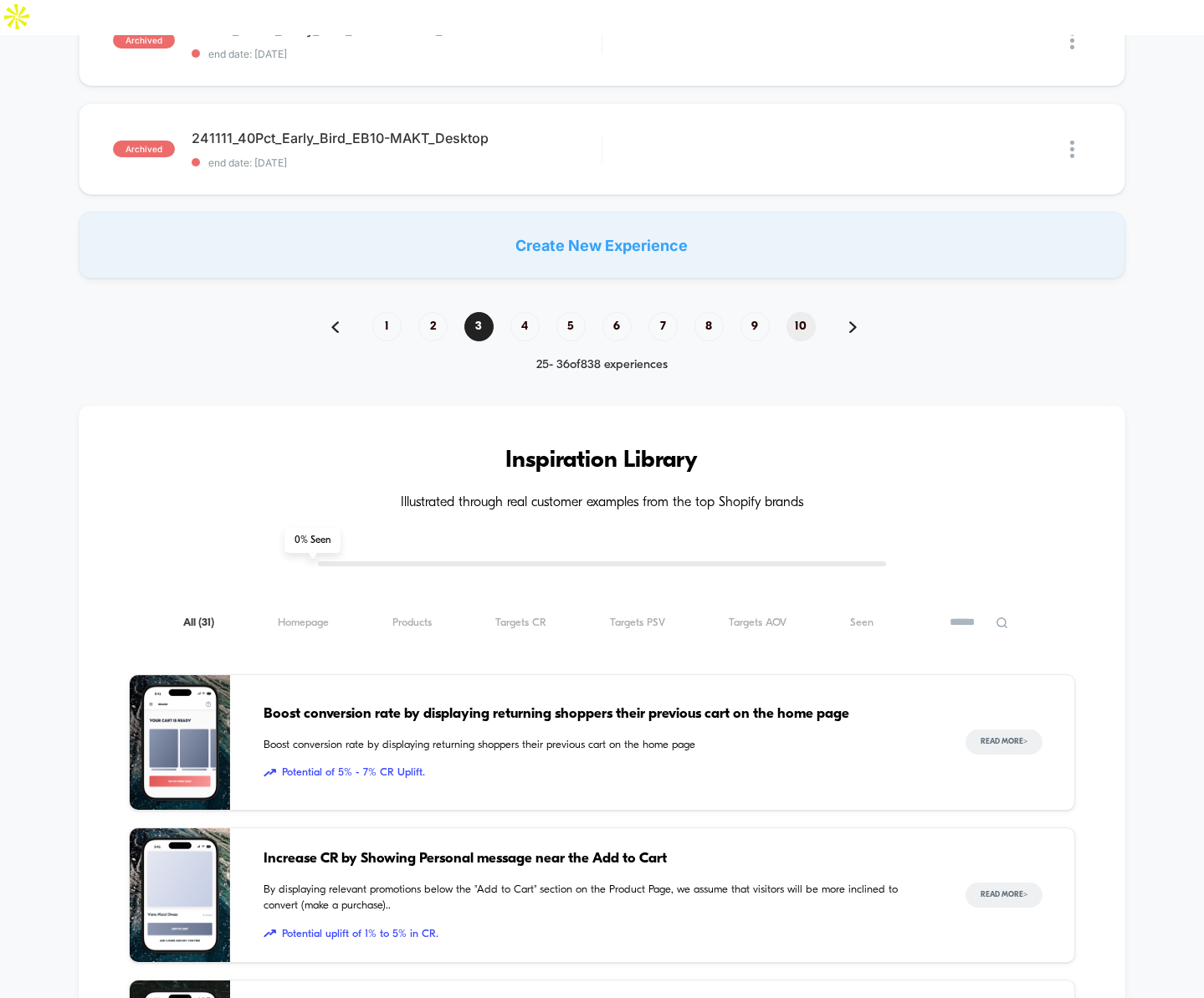
click at [792, 312] on span "10" at bounding box center [801, 326] width 29 height 29
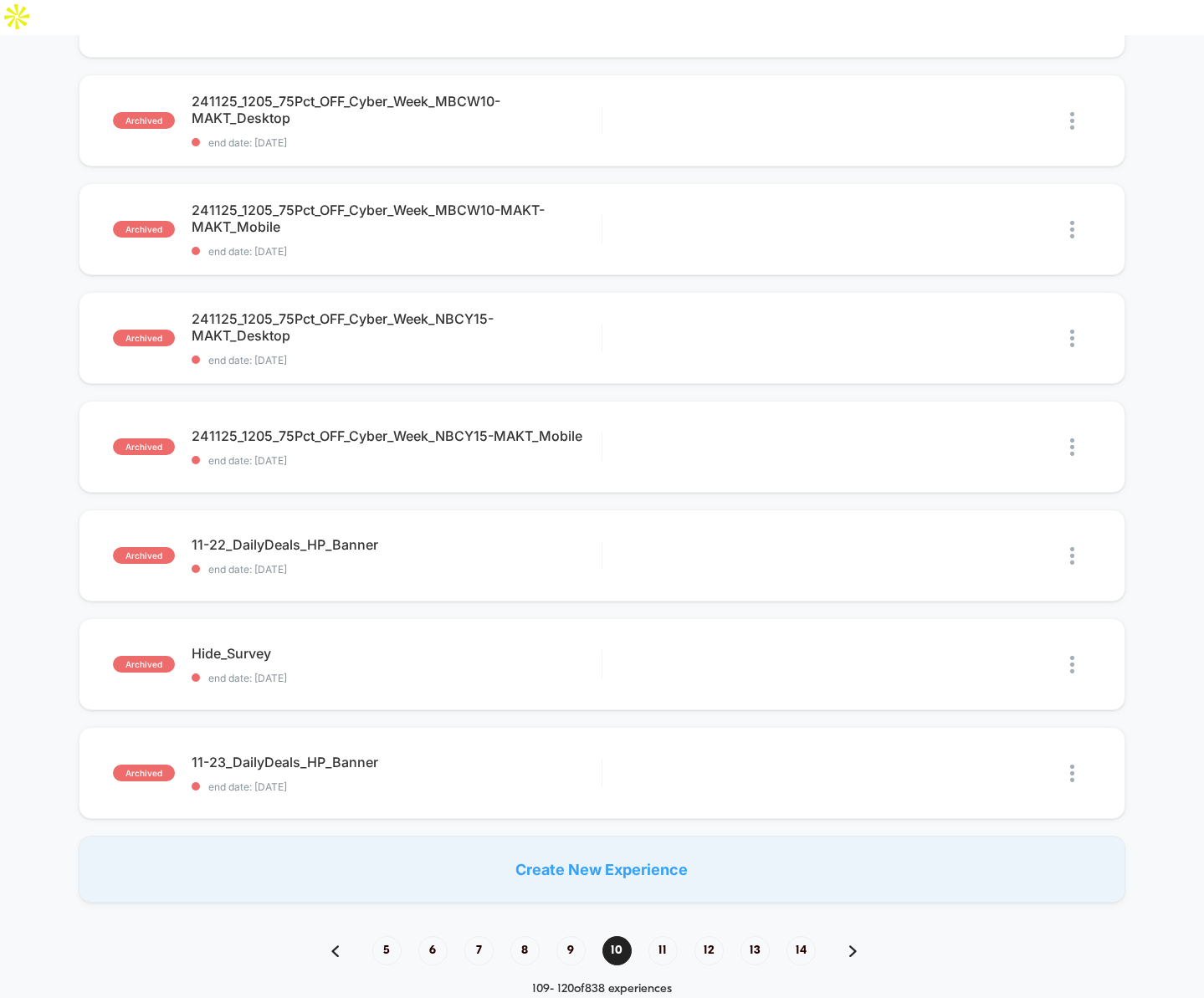
scroll to position [1312, 0]
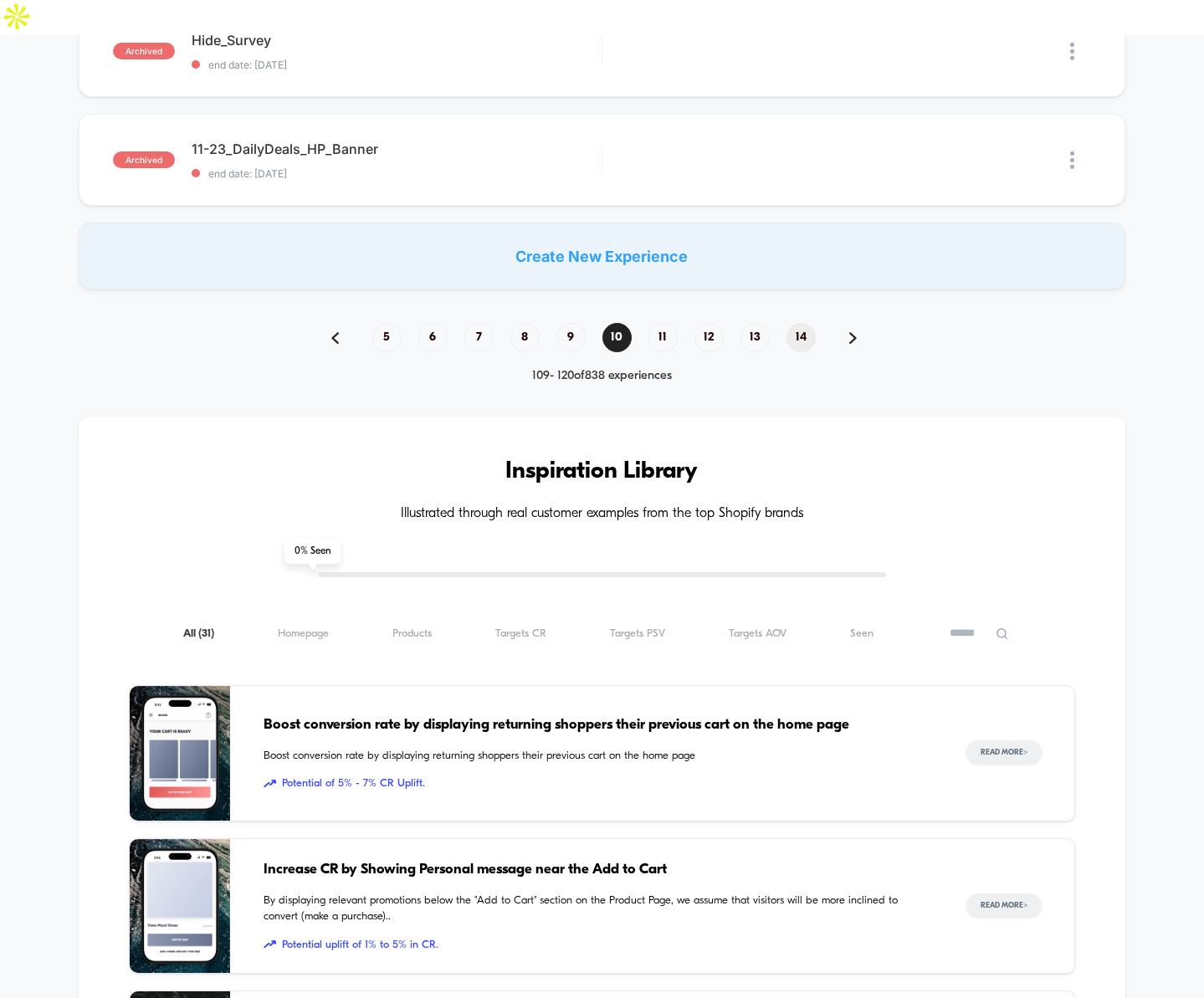
click at [801, 323] on span "14" at bounding box center [801, 337] width 29 height 29
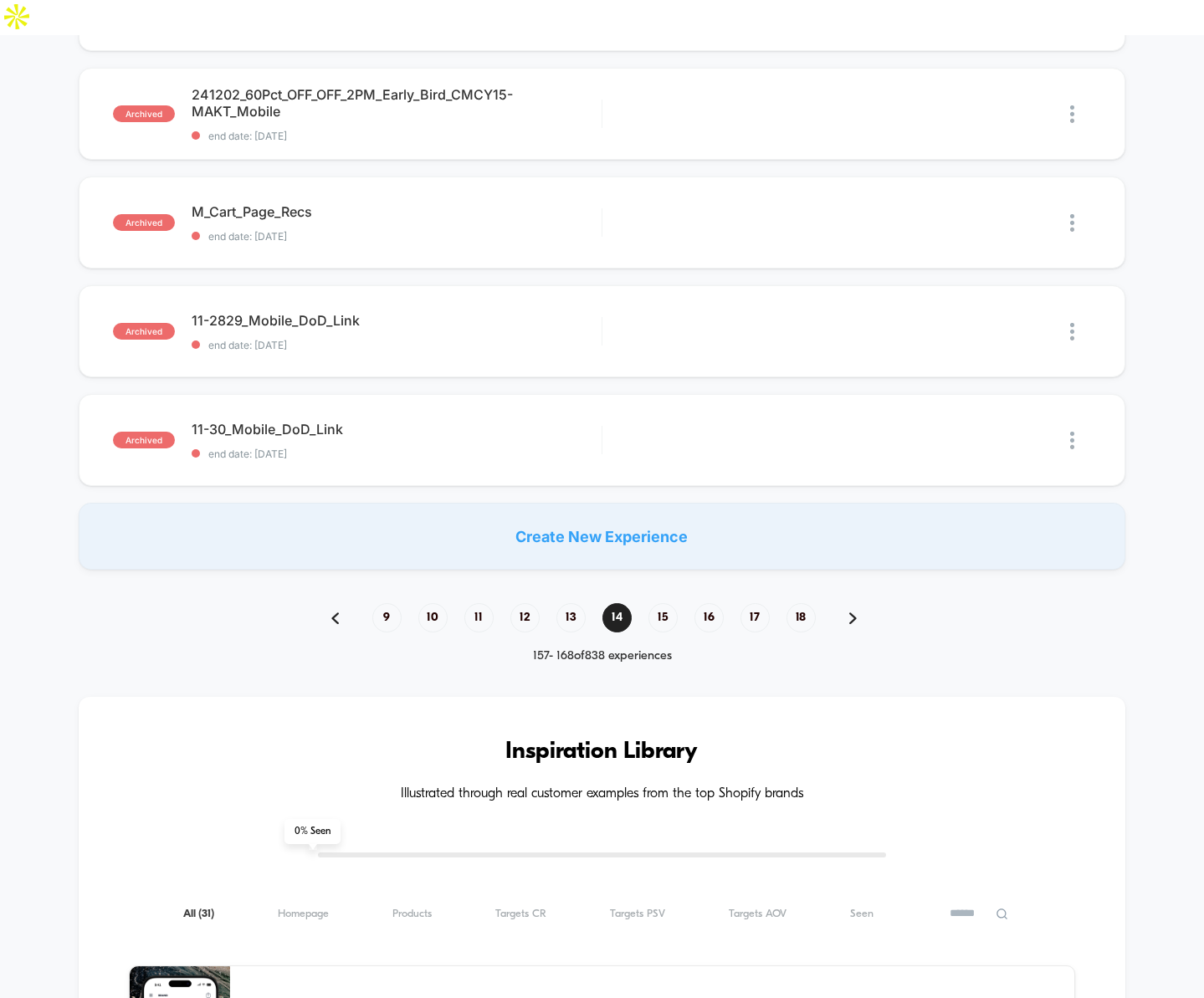
scroll to position [1514, 0]
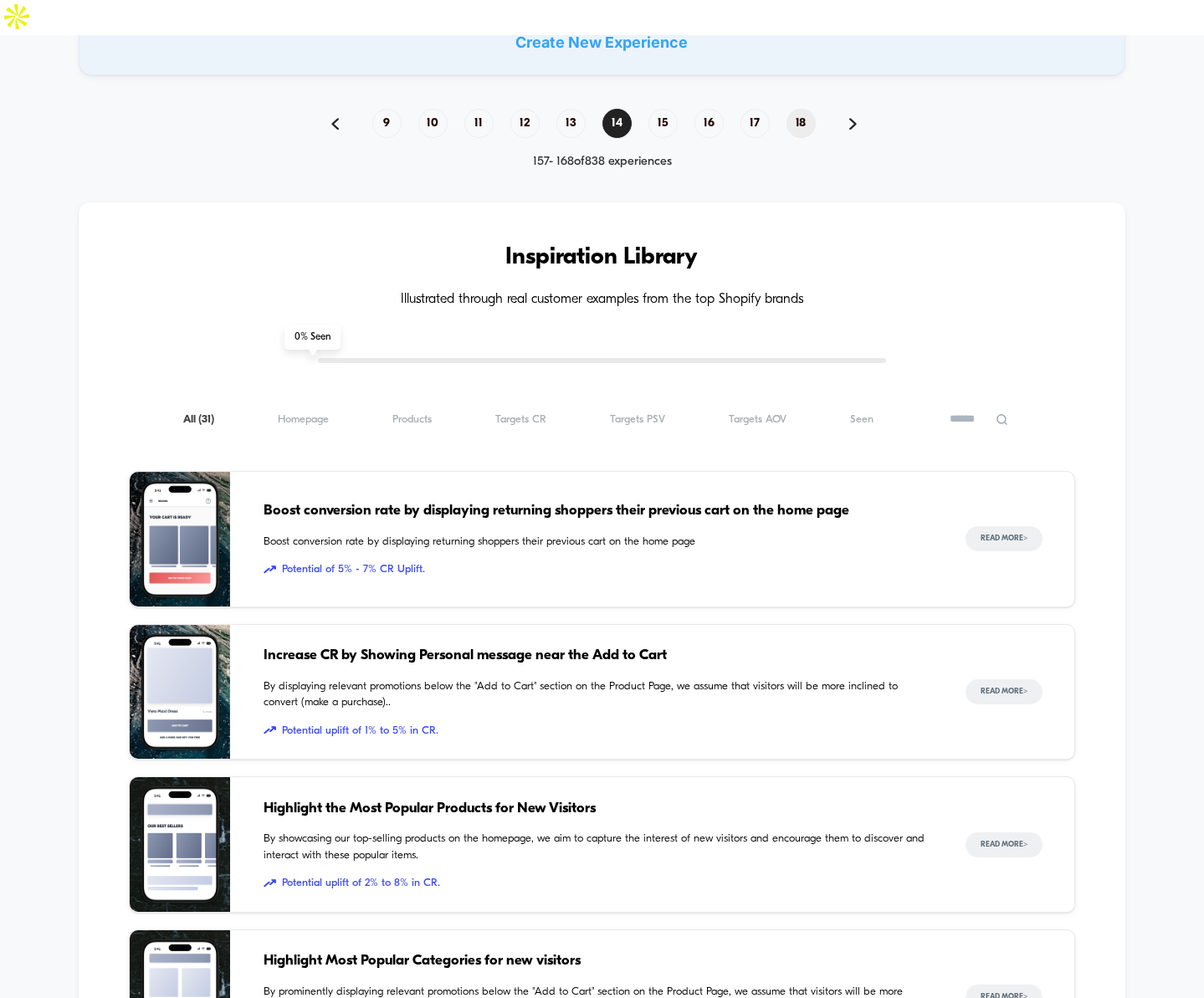
click at [804, 108] on span "18" at bounding box center [801, 123] width 29 height 29
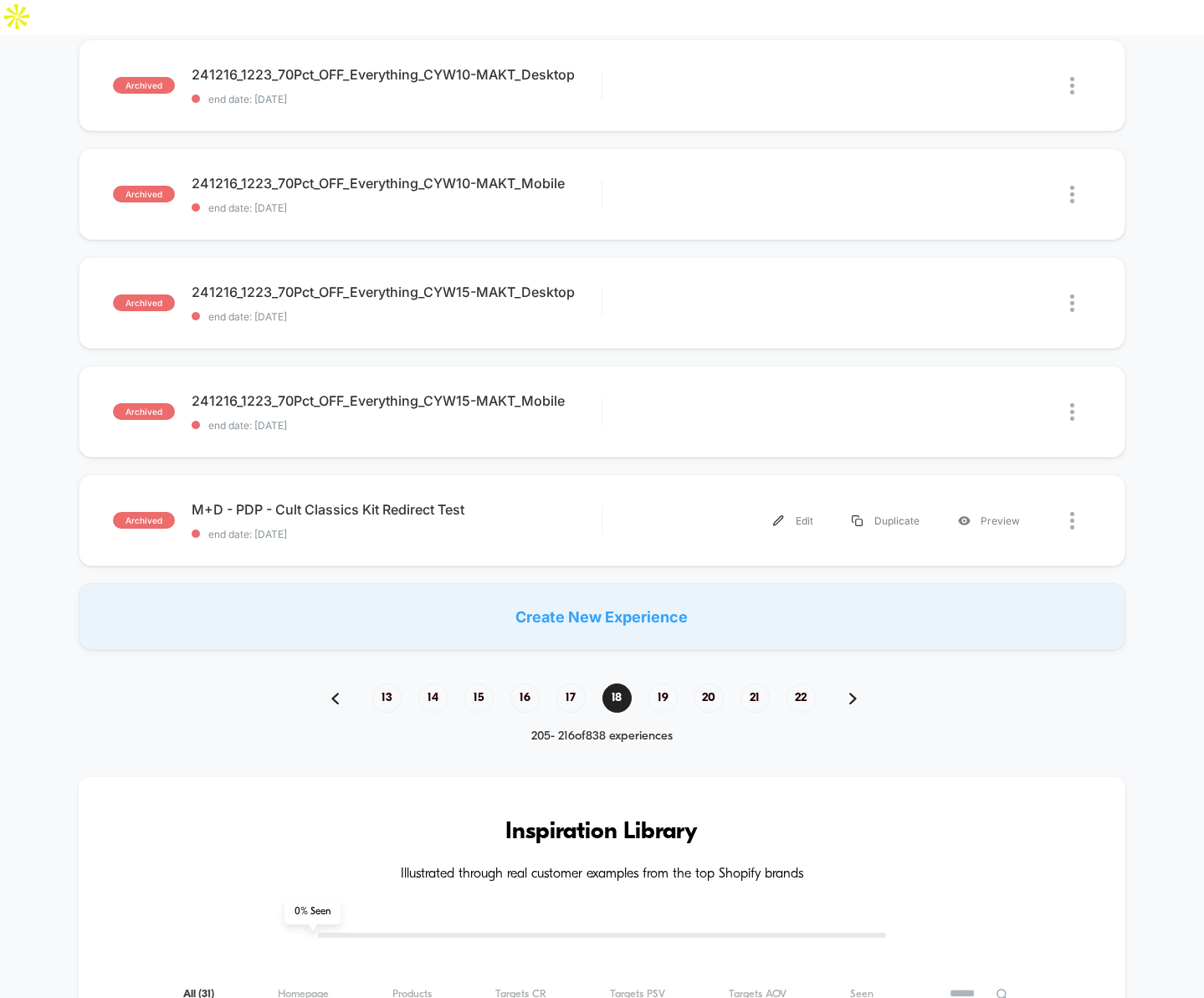
scroll to position [1385, 0]
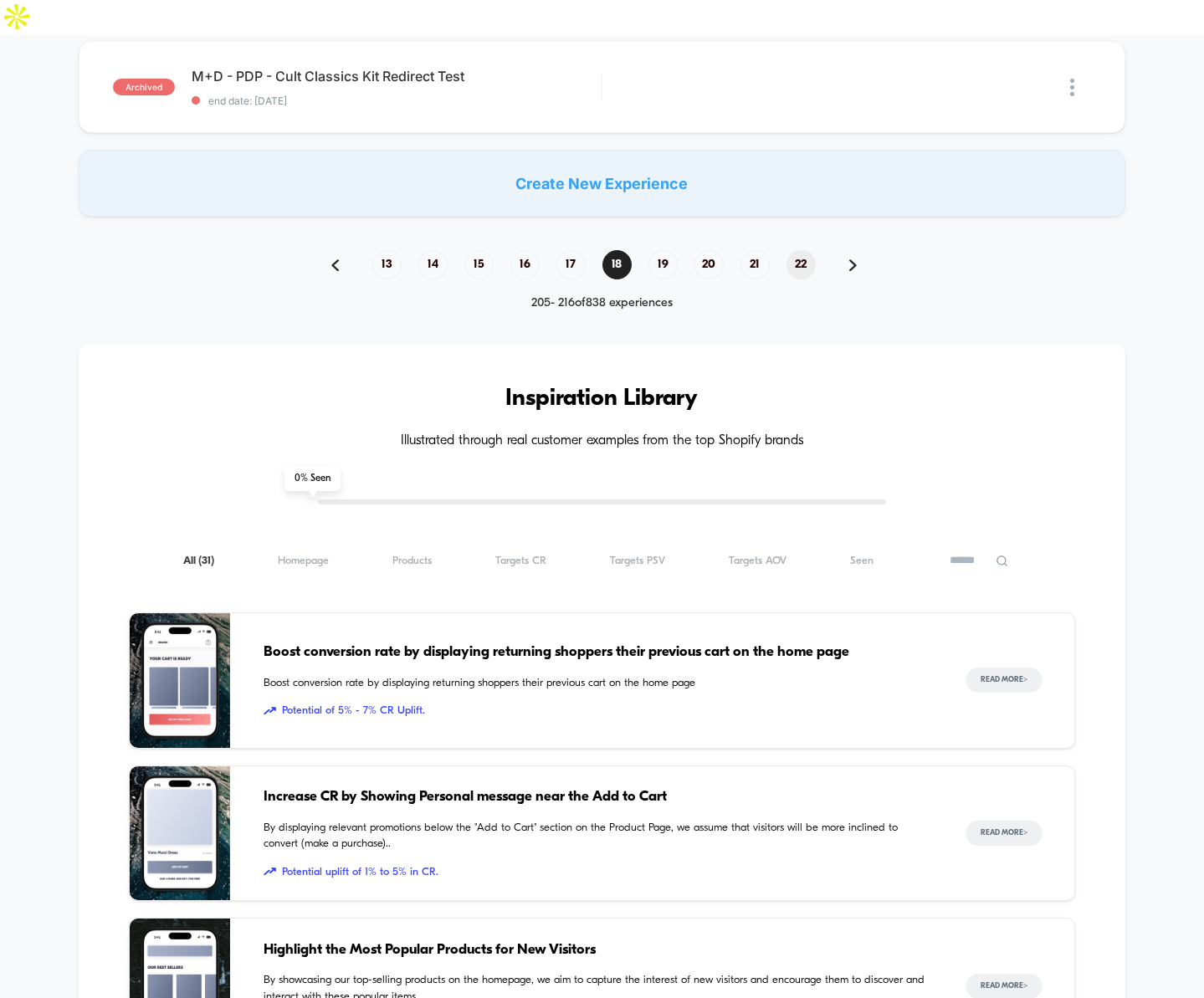
click at [804, 250] on span "22" at bounding box center [801, 264] width 29 height 29
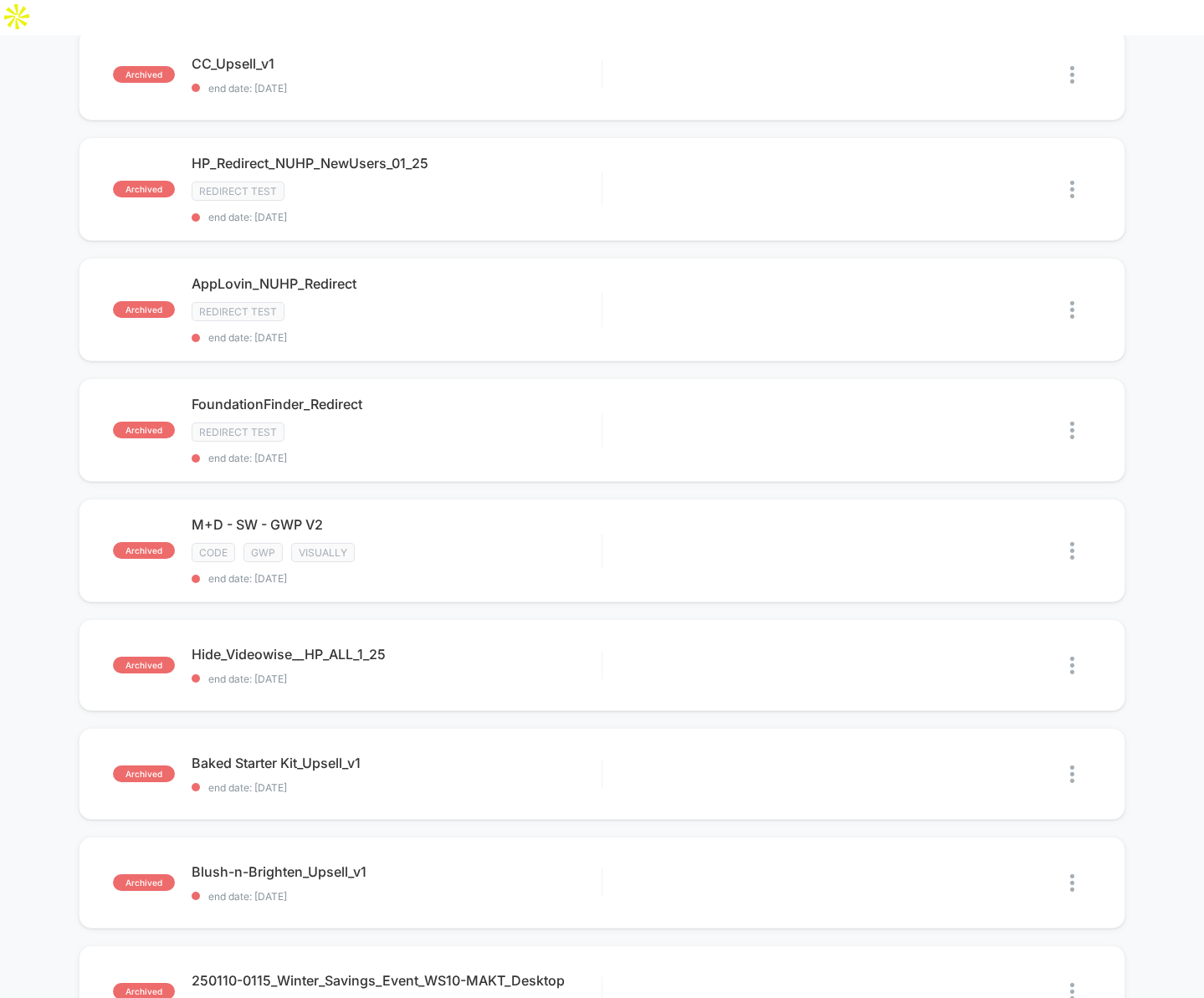
scroll to position [1139, 0]
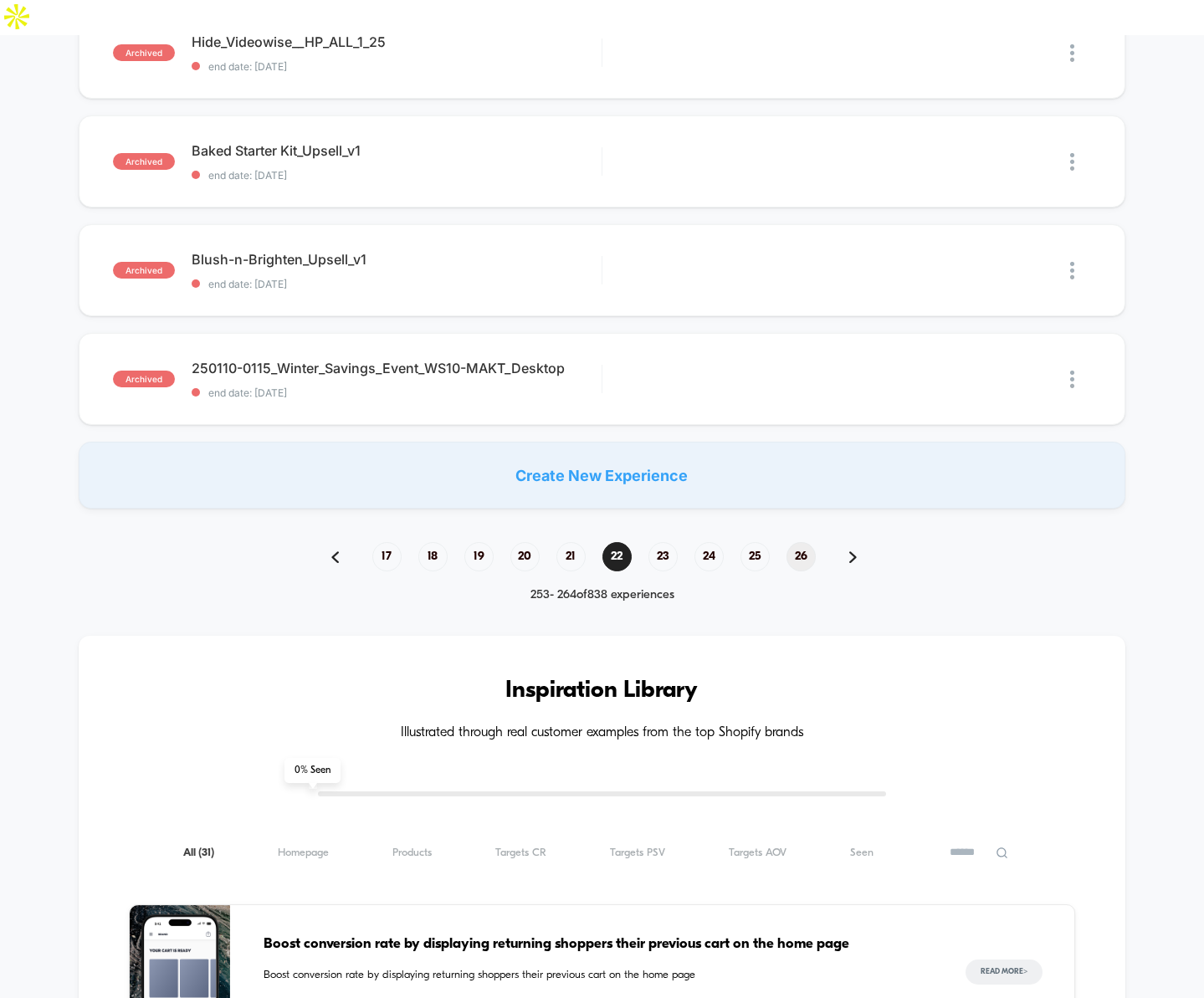
click at [804, 542] on span "26" at bounding box center [801, 557] width 29 height 29
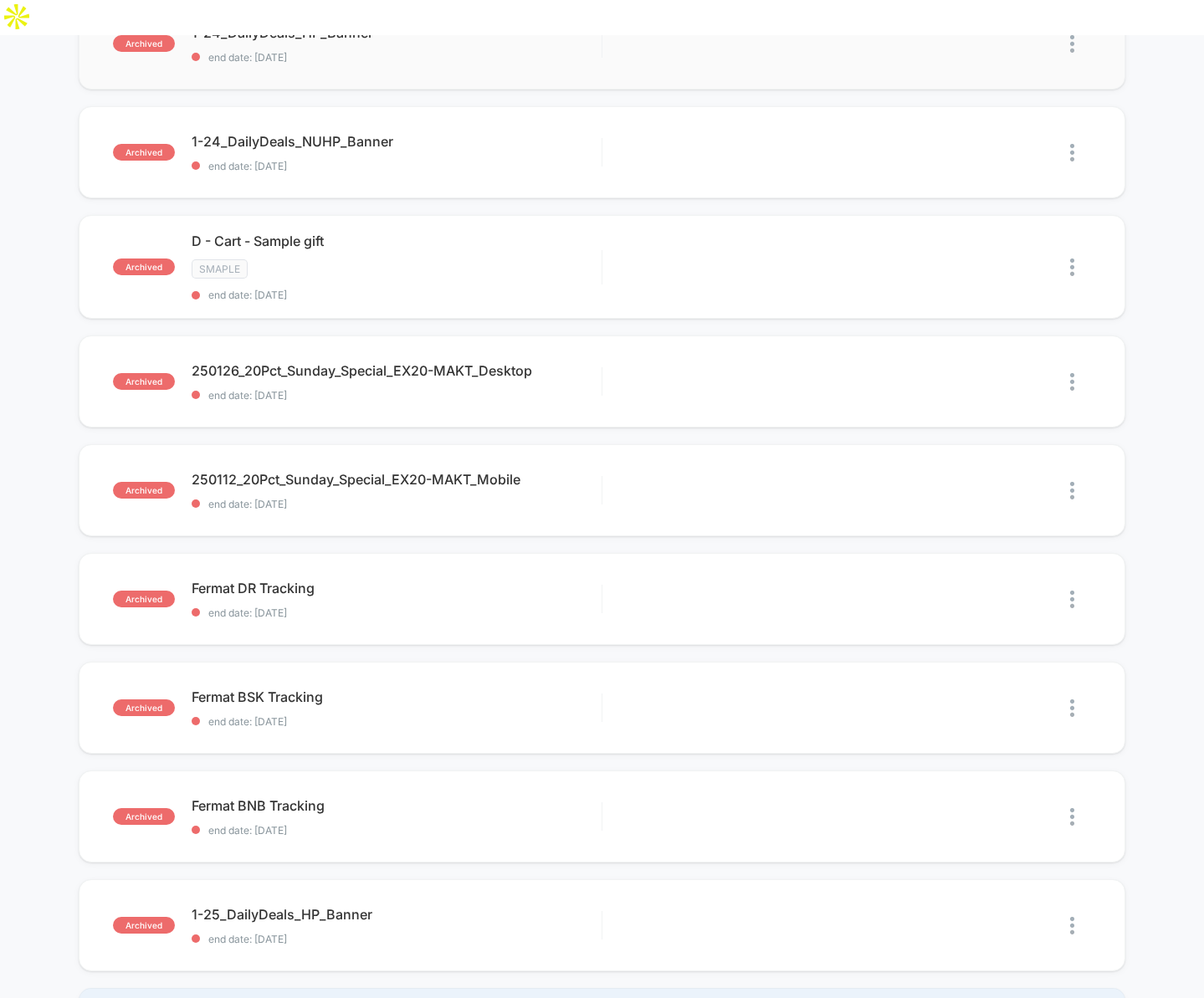
scroll to position [1159, 0]
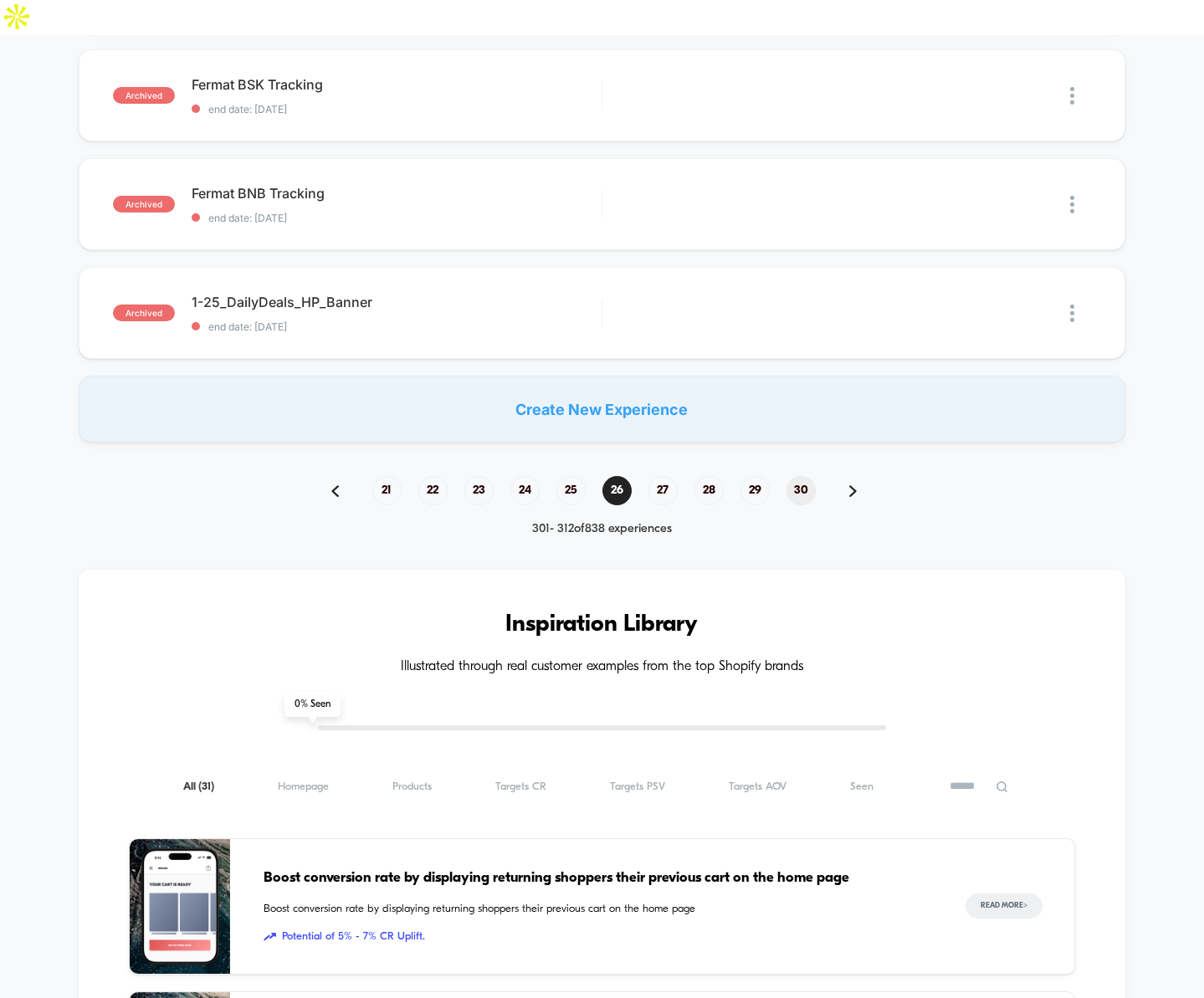
click at [806, 476] on span "30" at bounding box center [801, 490] width 29 height 29
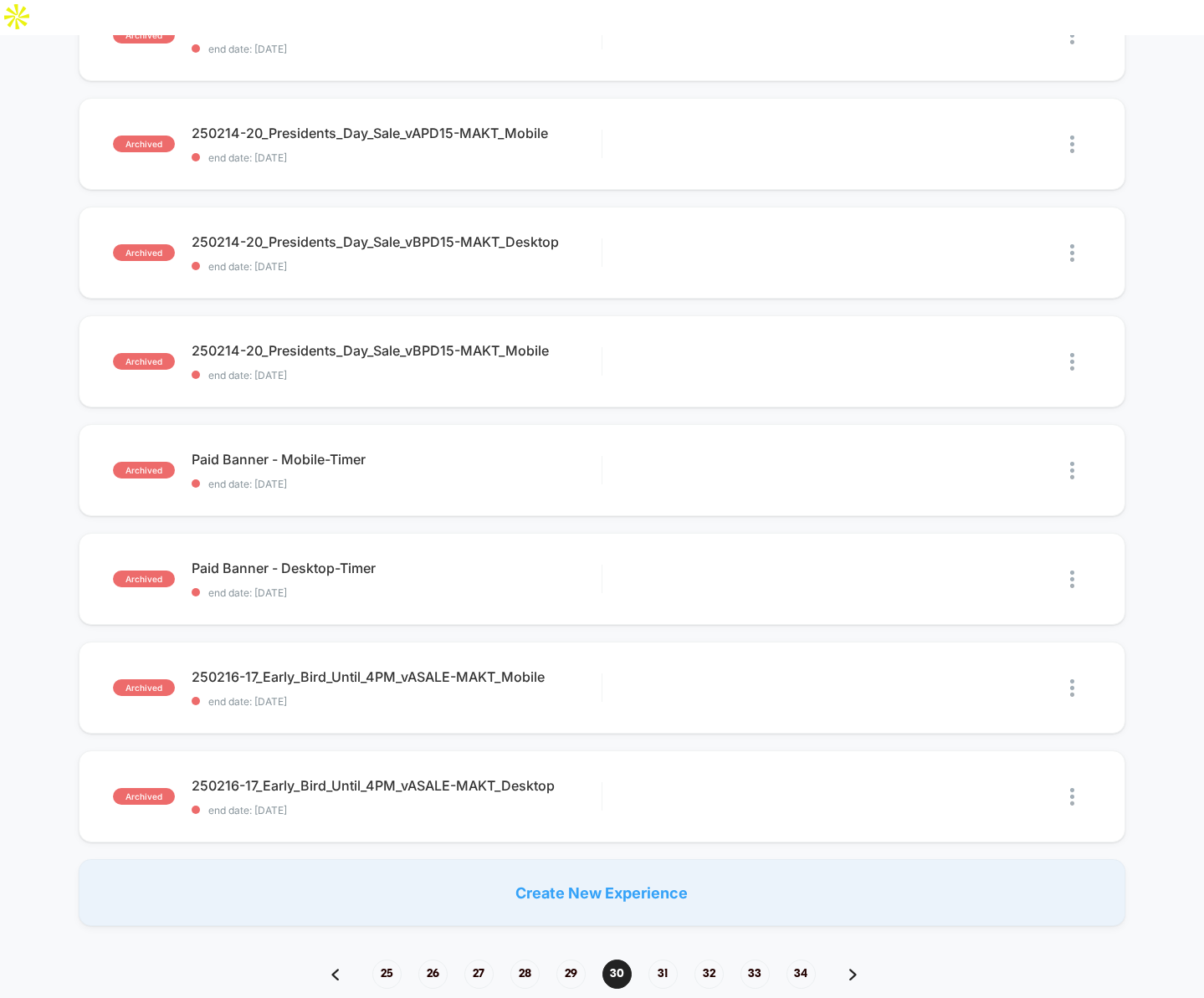
scroll to position [1191, 0]
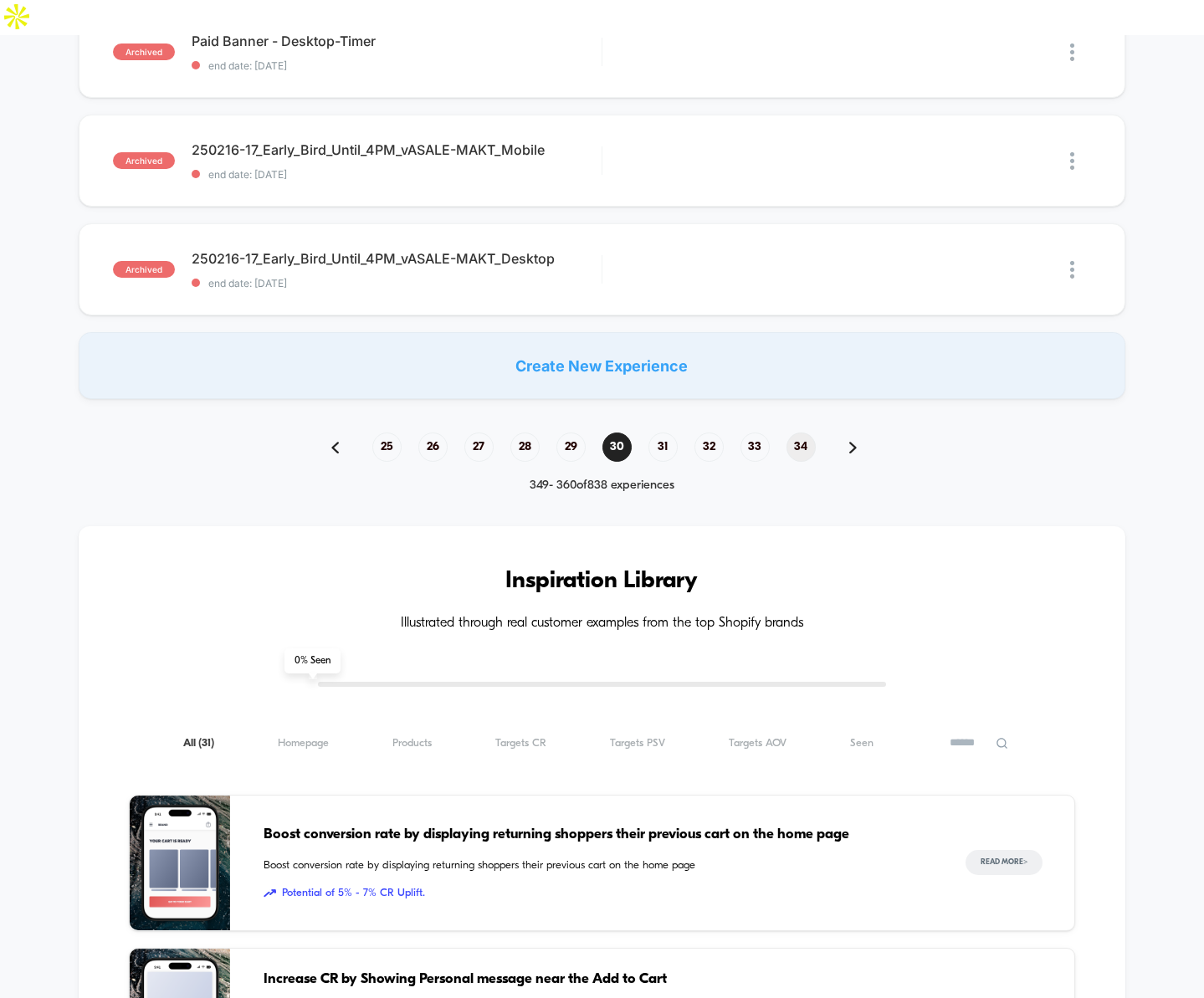
click at [805, 433] on span "34" at bounding box center [801, 447] width 29 height 29
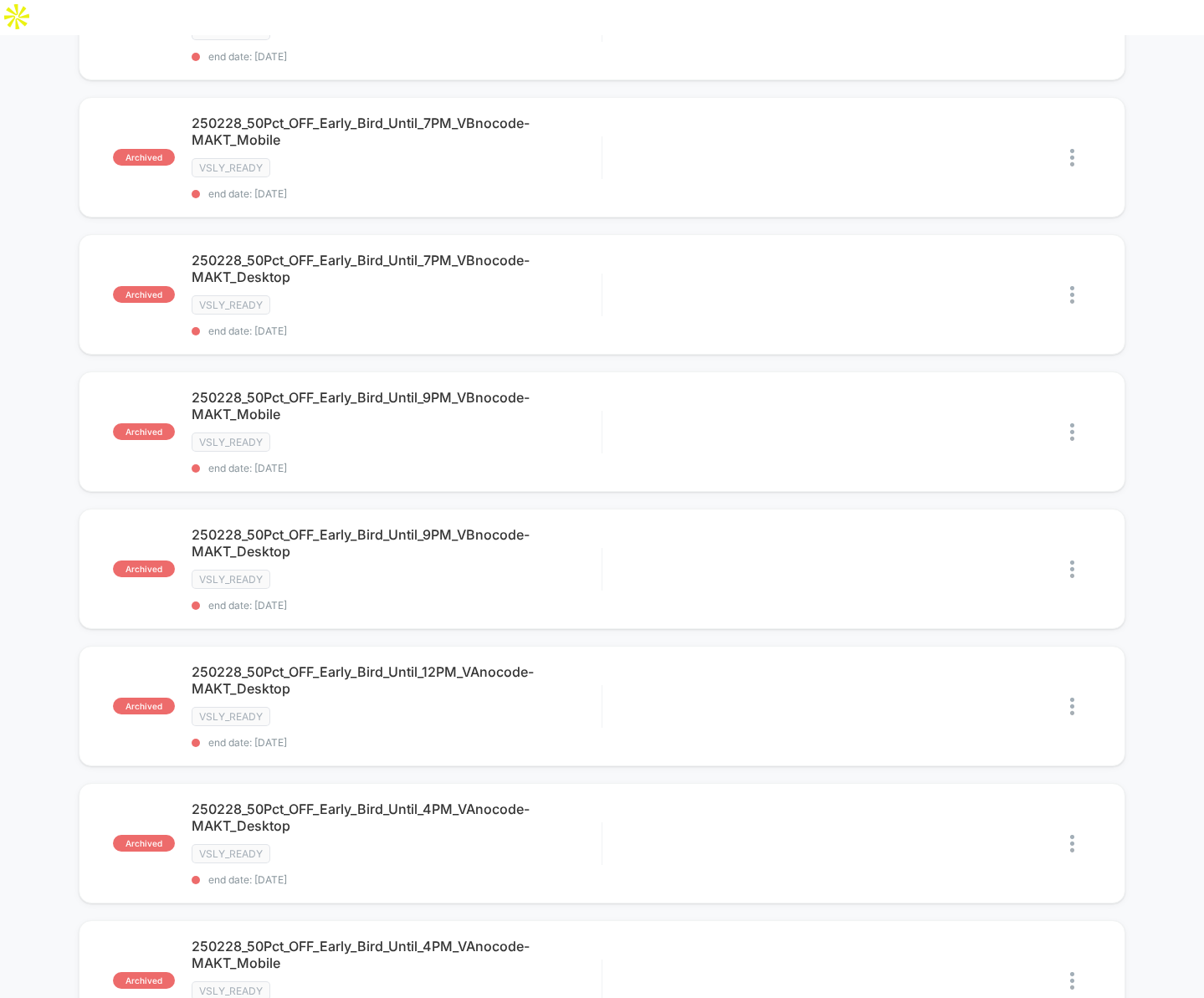
scroll to position [1226, 0]
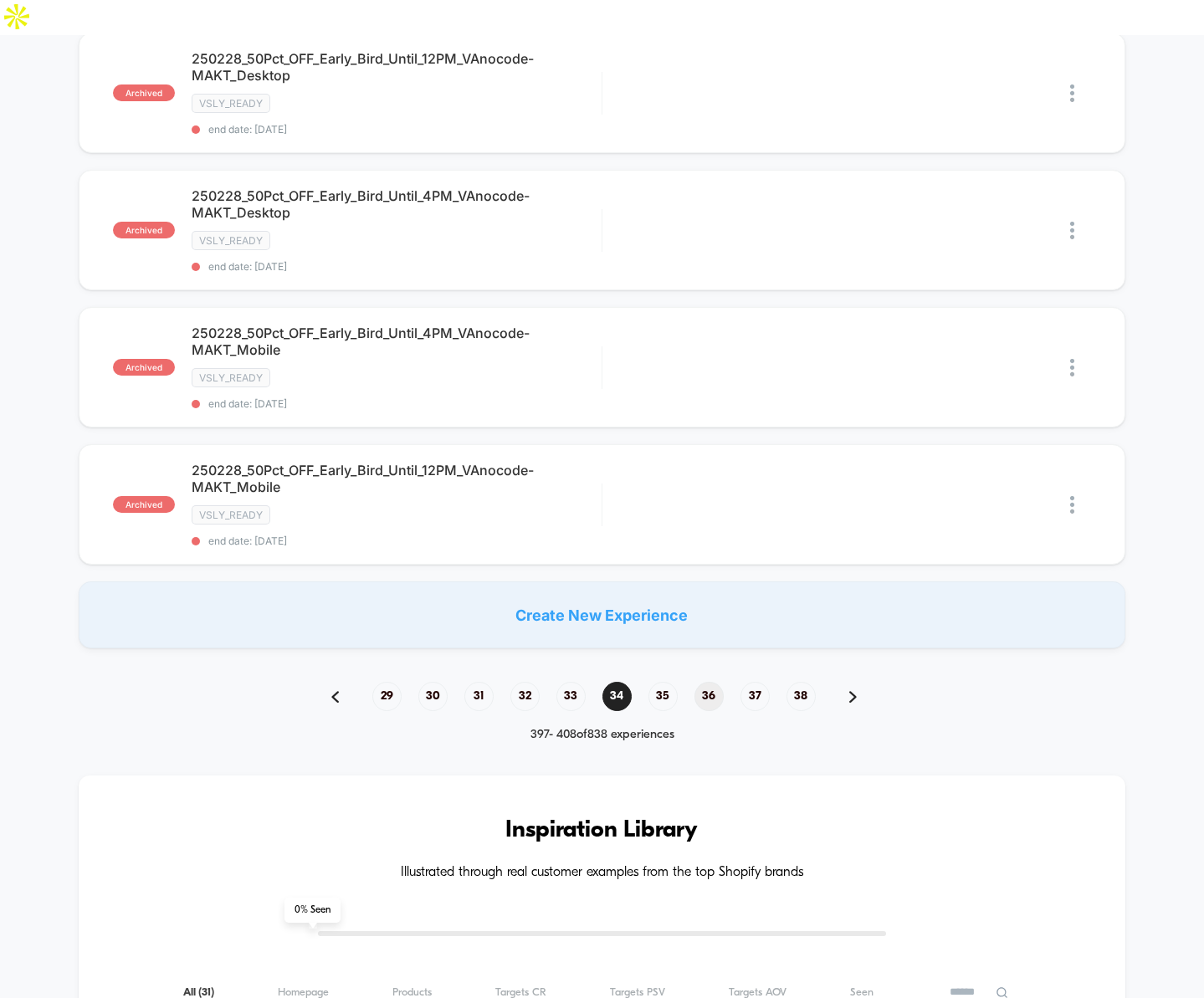
click at [713, 682] on span "36" at bounding box center [709, 696] width 29 height 29
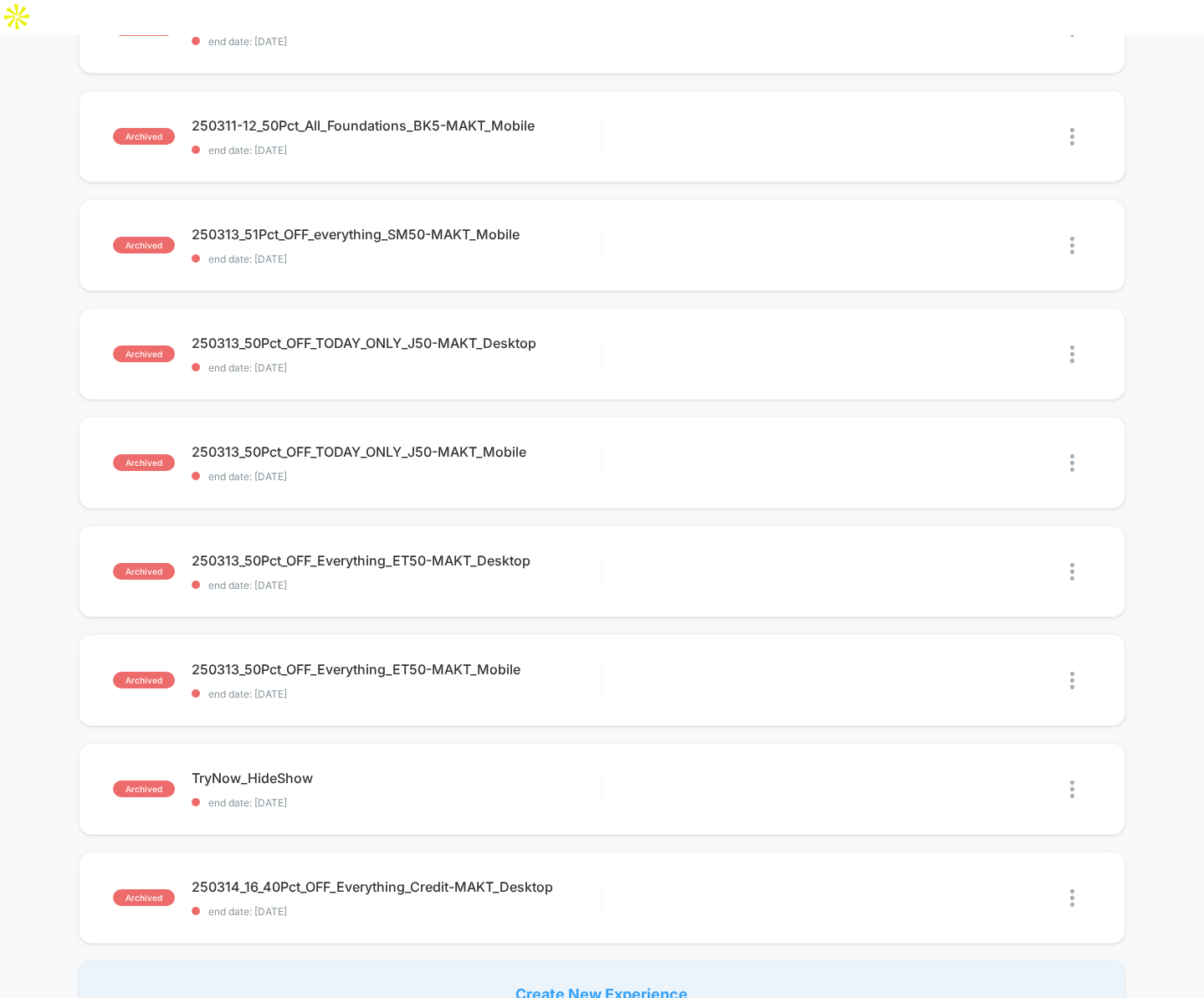
scroll to position [649, 0]
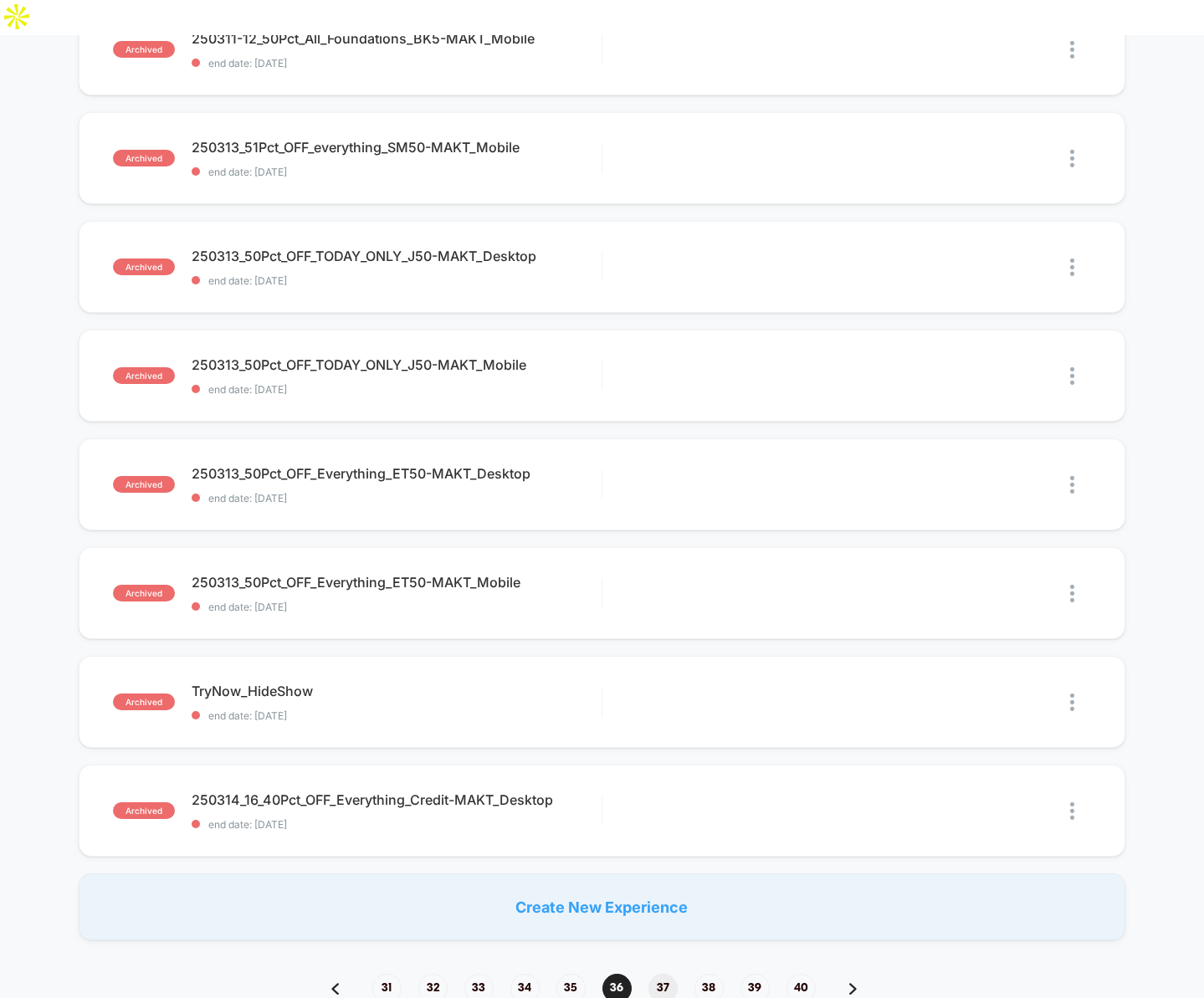
click at [663, 974] on span "37" at bounding box center [662, 988] width 29 height 29
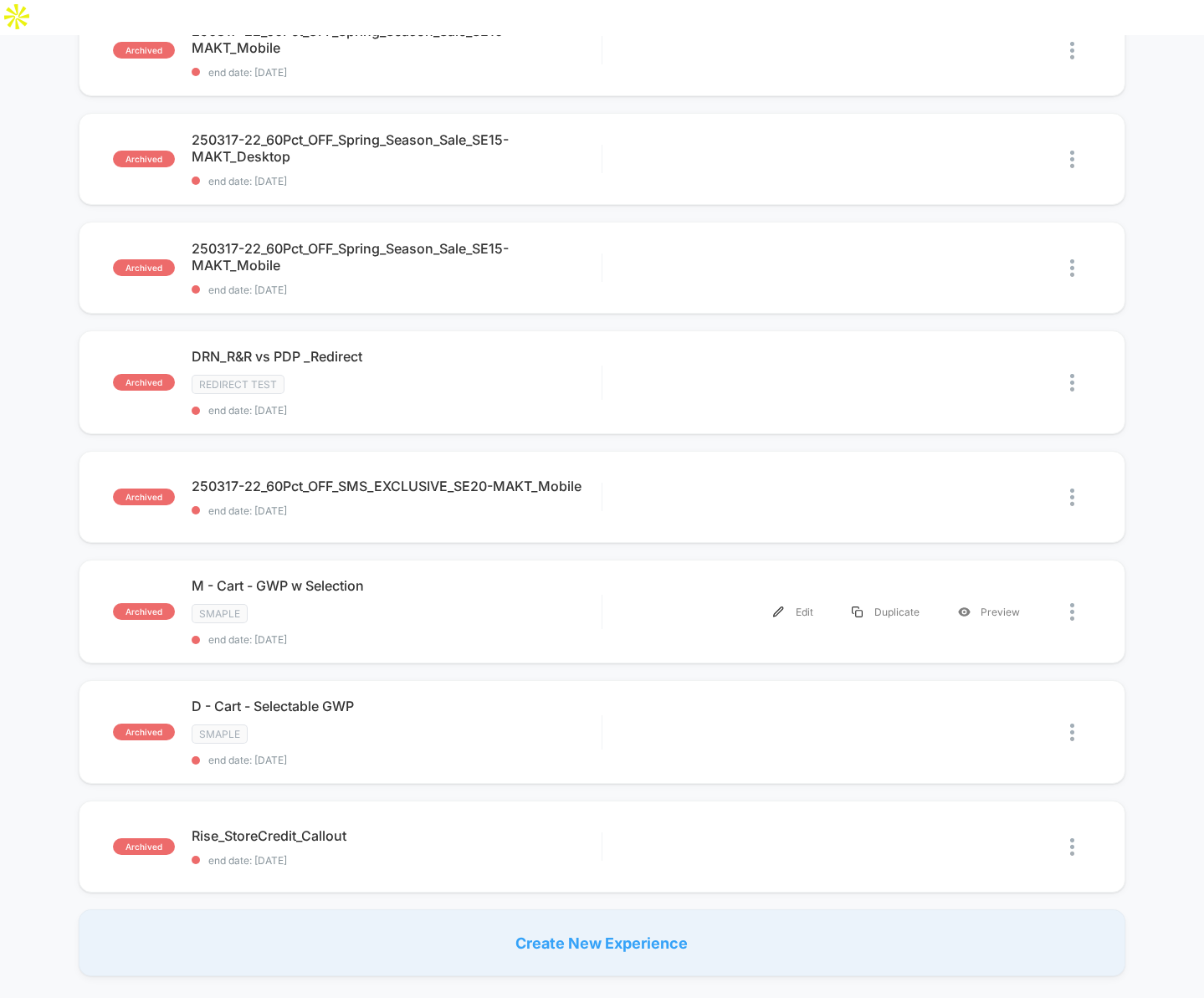
scroll to position [700, 0]
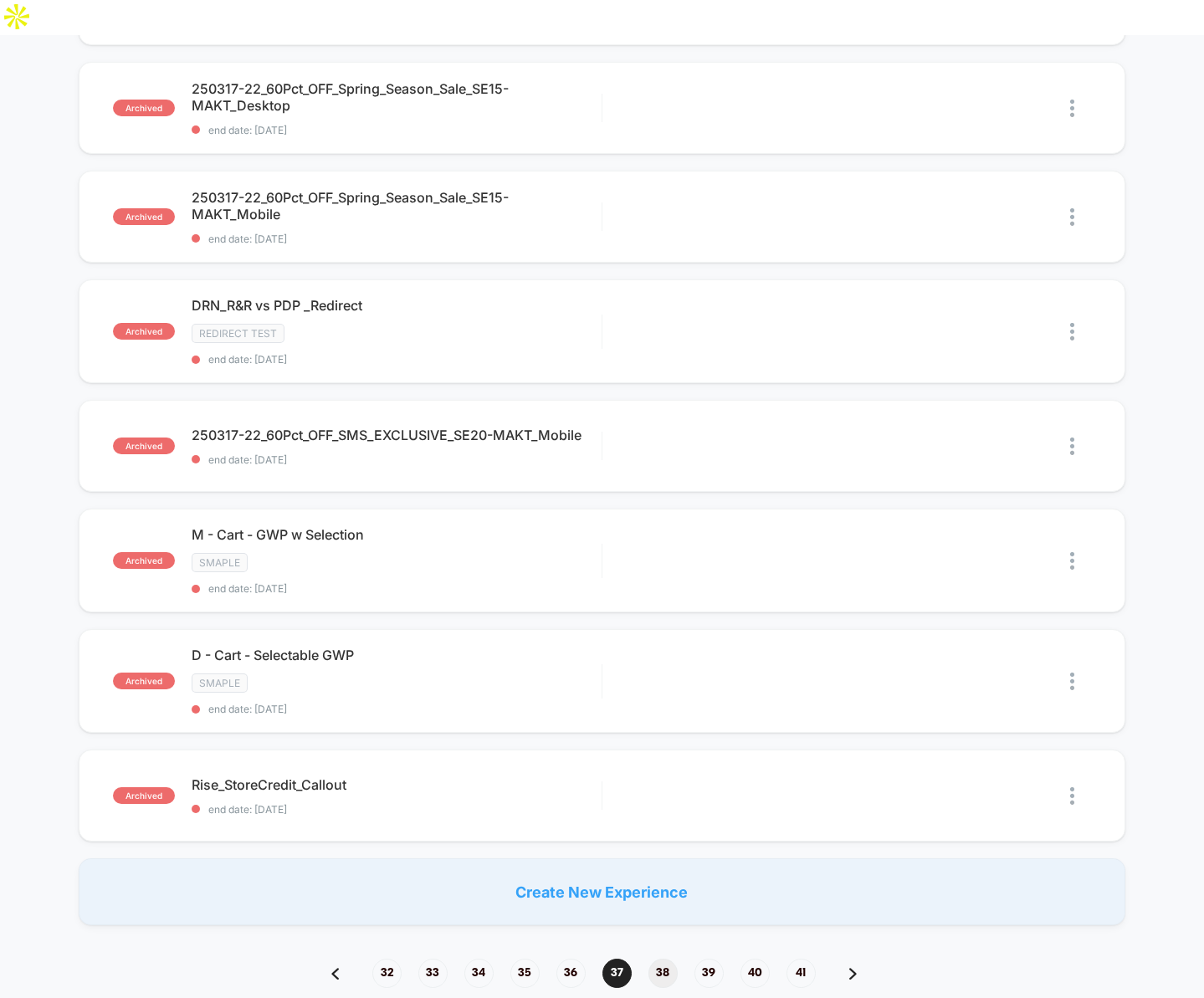
click at [665, 959] on span "38" at bounding box center [662, 973] width 29 height 29
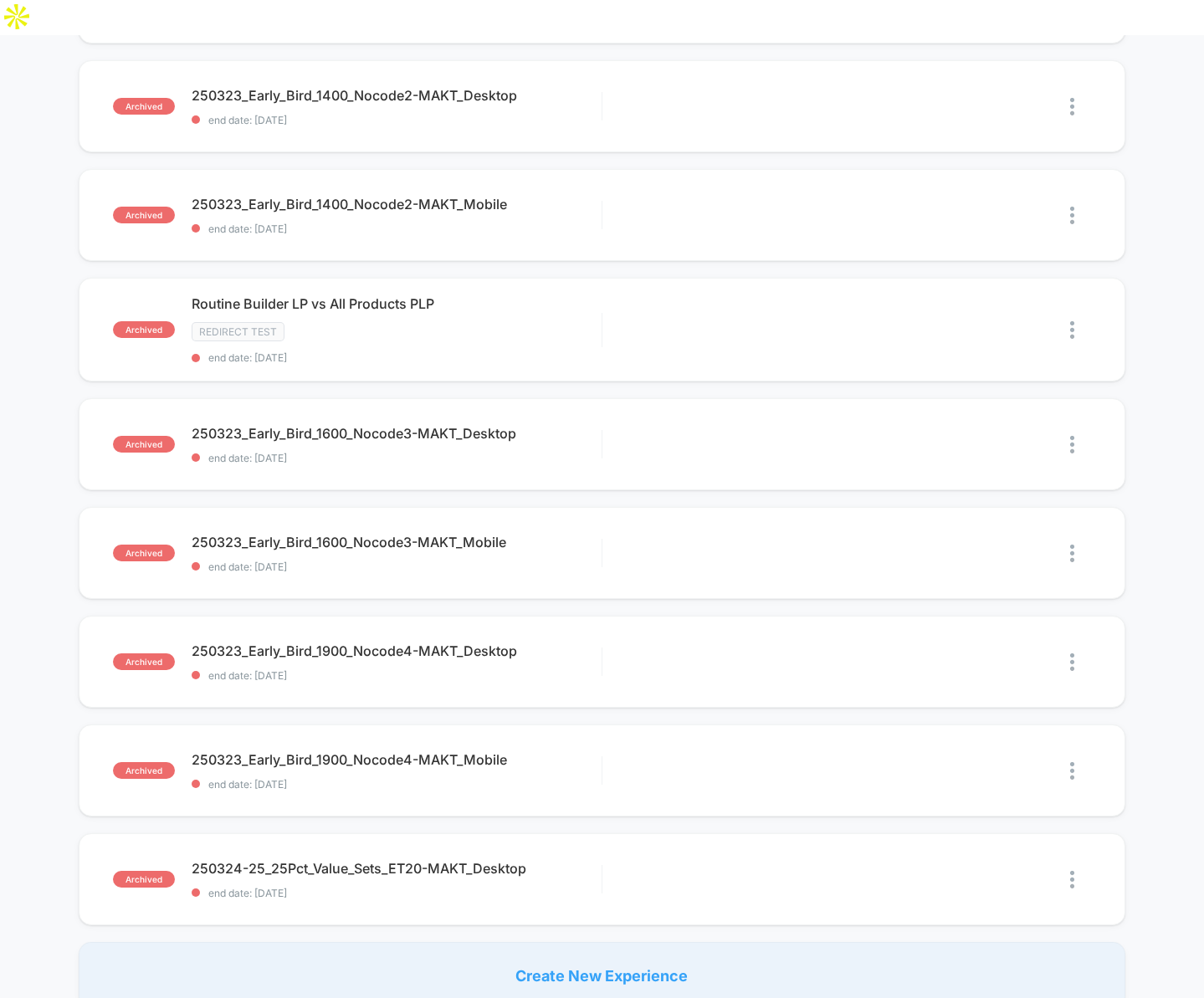
scroll to position [718, 0]
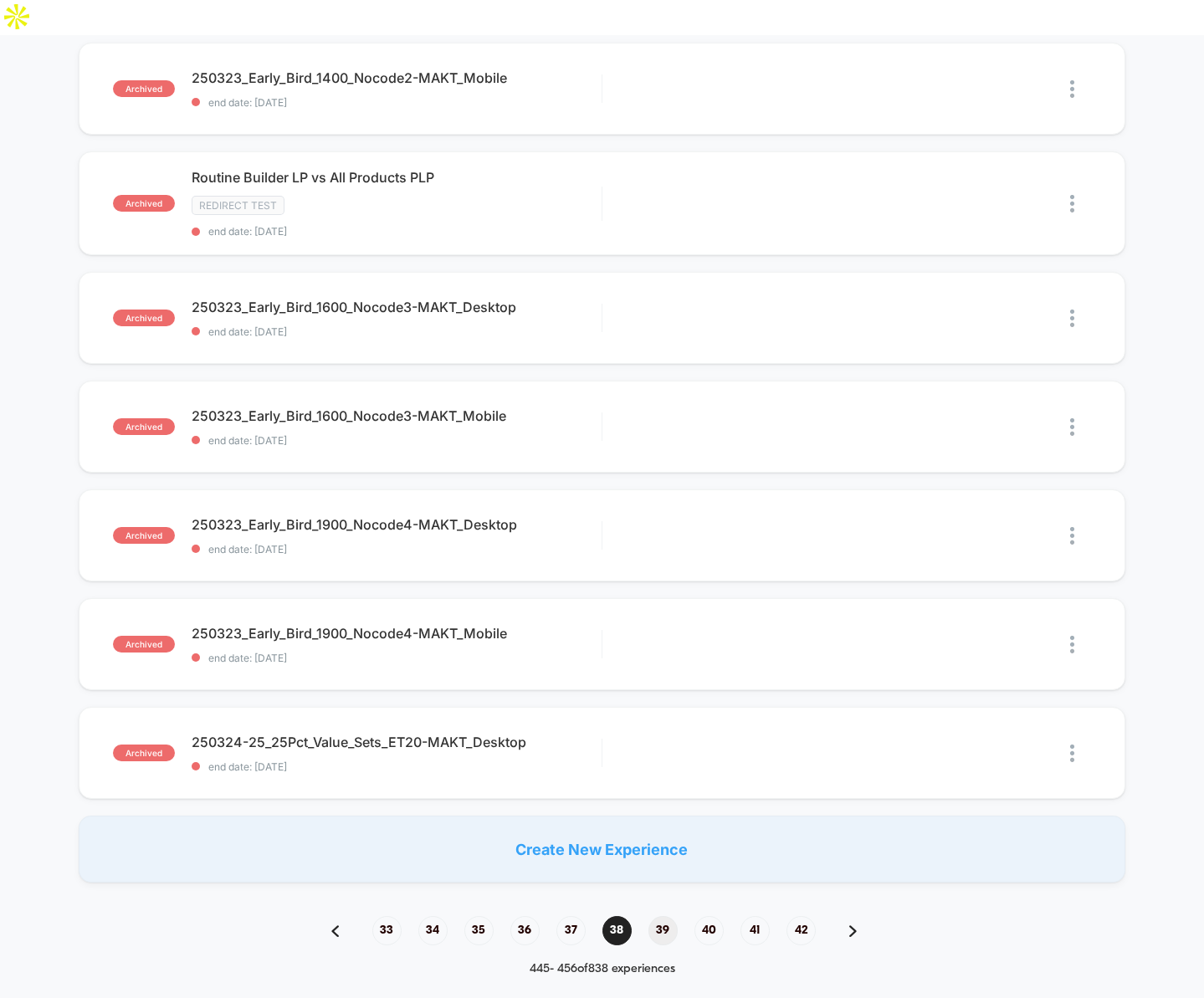
click at [661, 917] on span "39" at bounding box center [662, 931] width 29 height 29
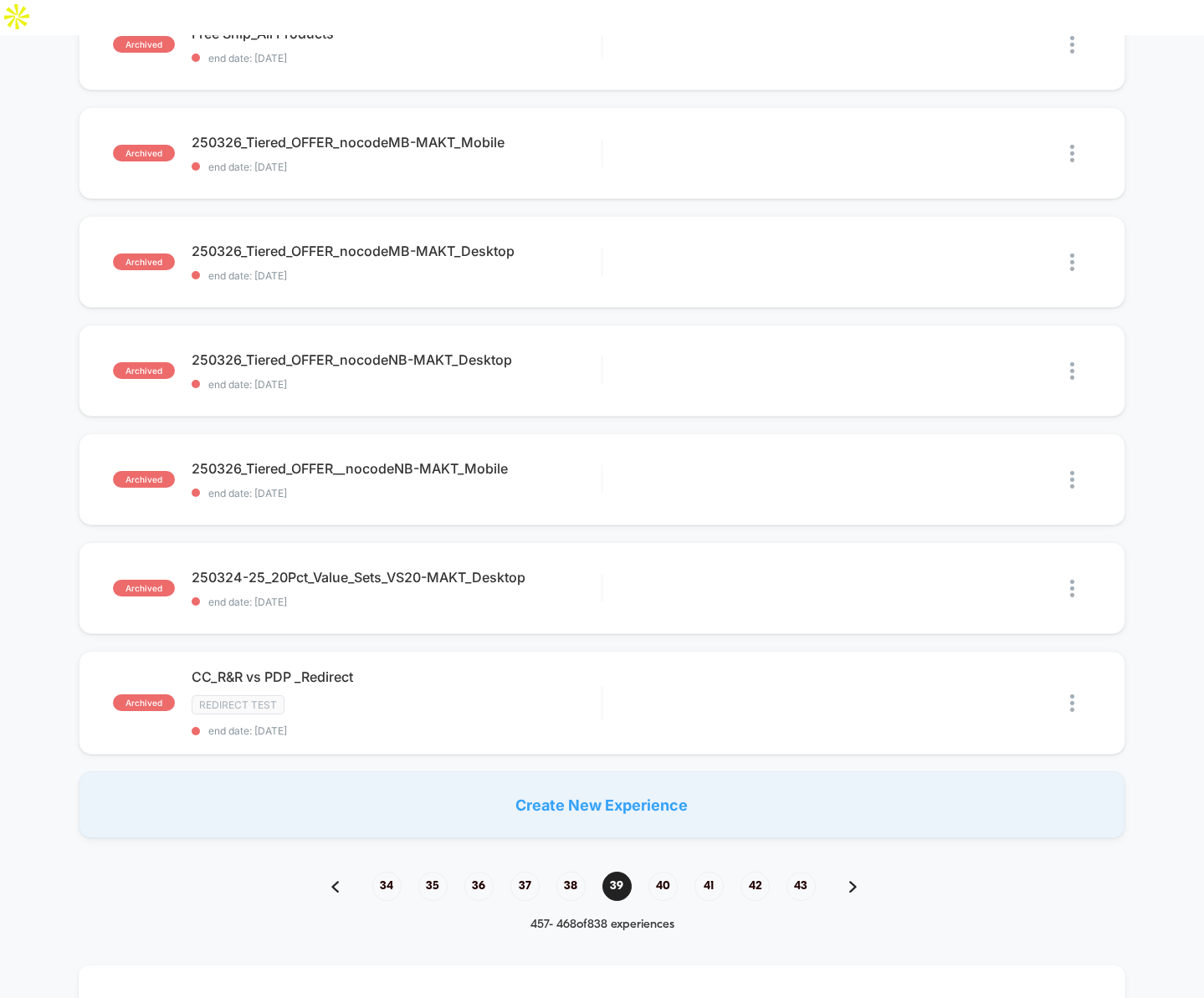
scroll to position [849, 0]
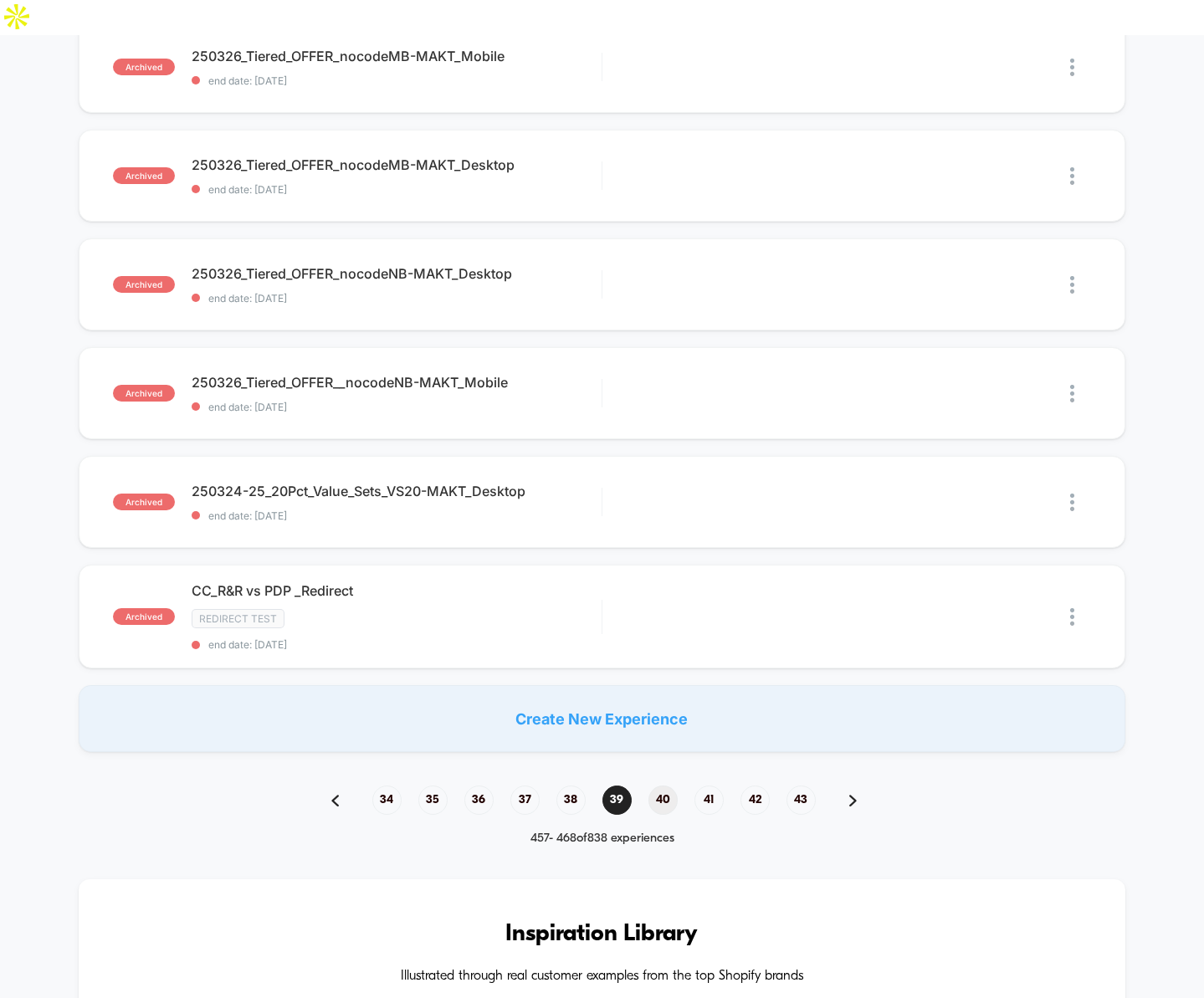
click at [661, 786] on span "40" at bounding box center [662, 800] width 29 height 29
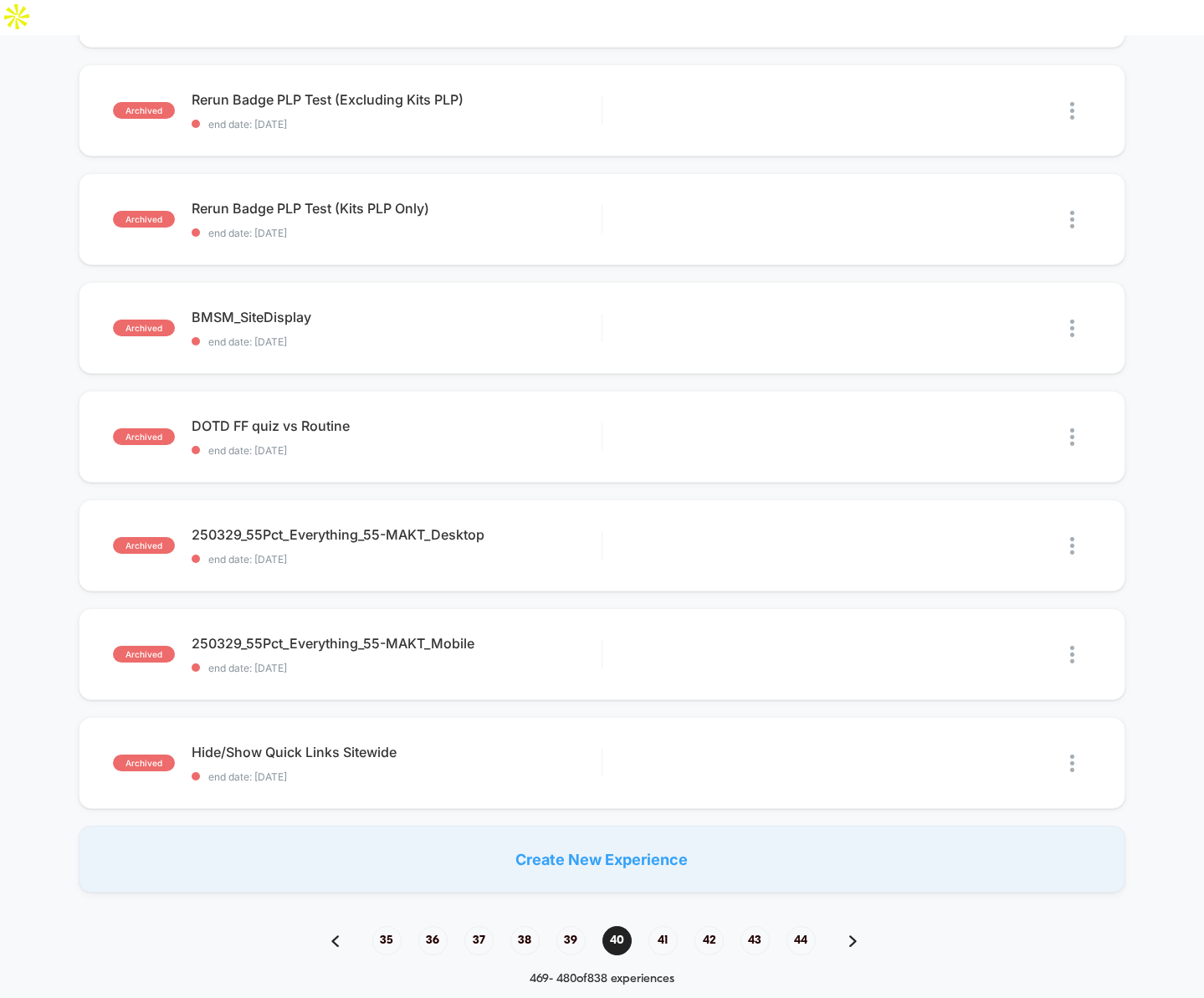
scroll to position [830, 0]
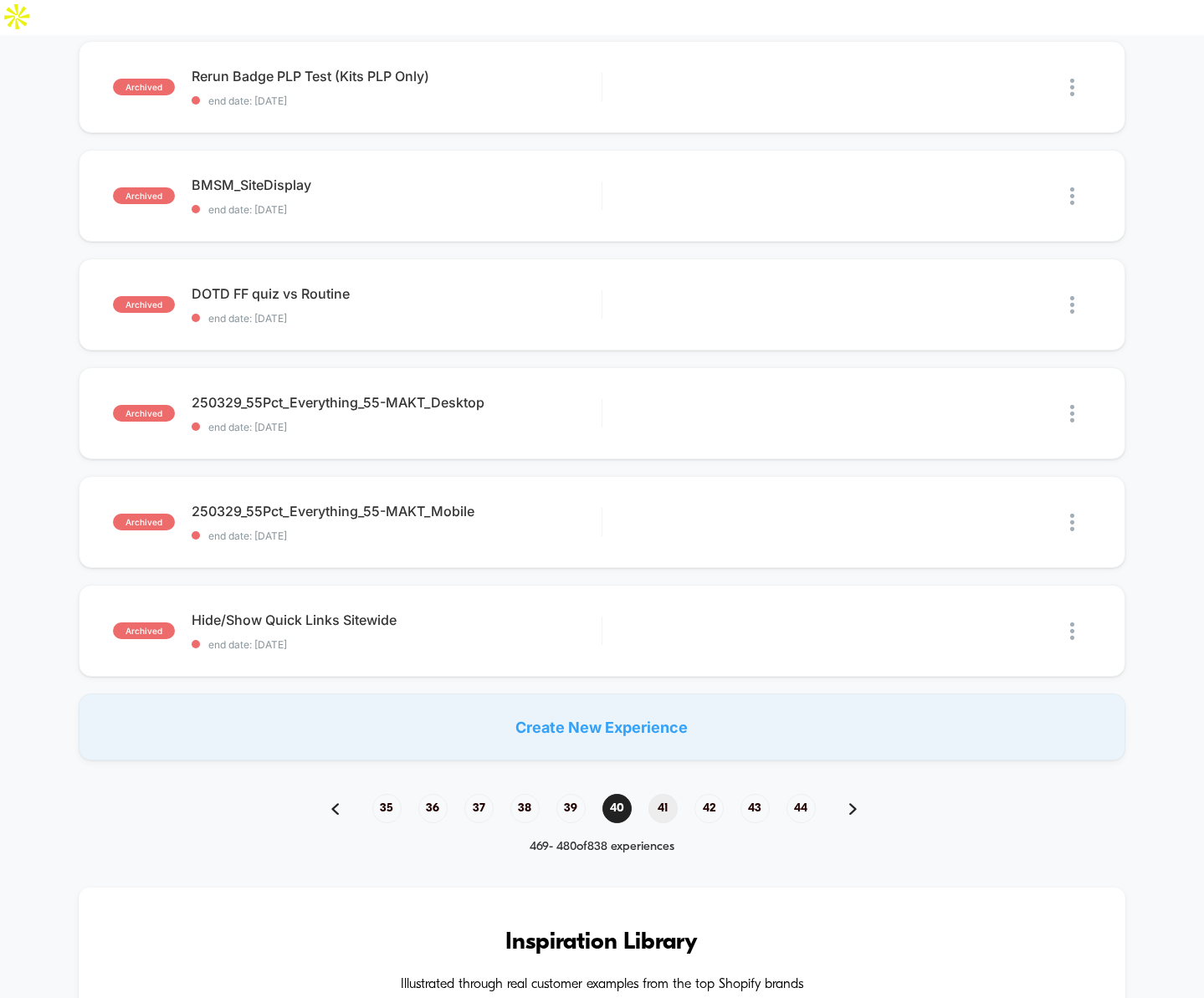
click at [664, 794] on span "41" at bounding box center [662, 808] width 29 height 29
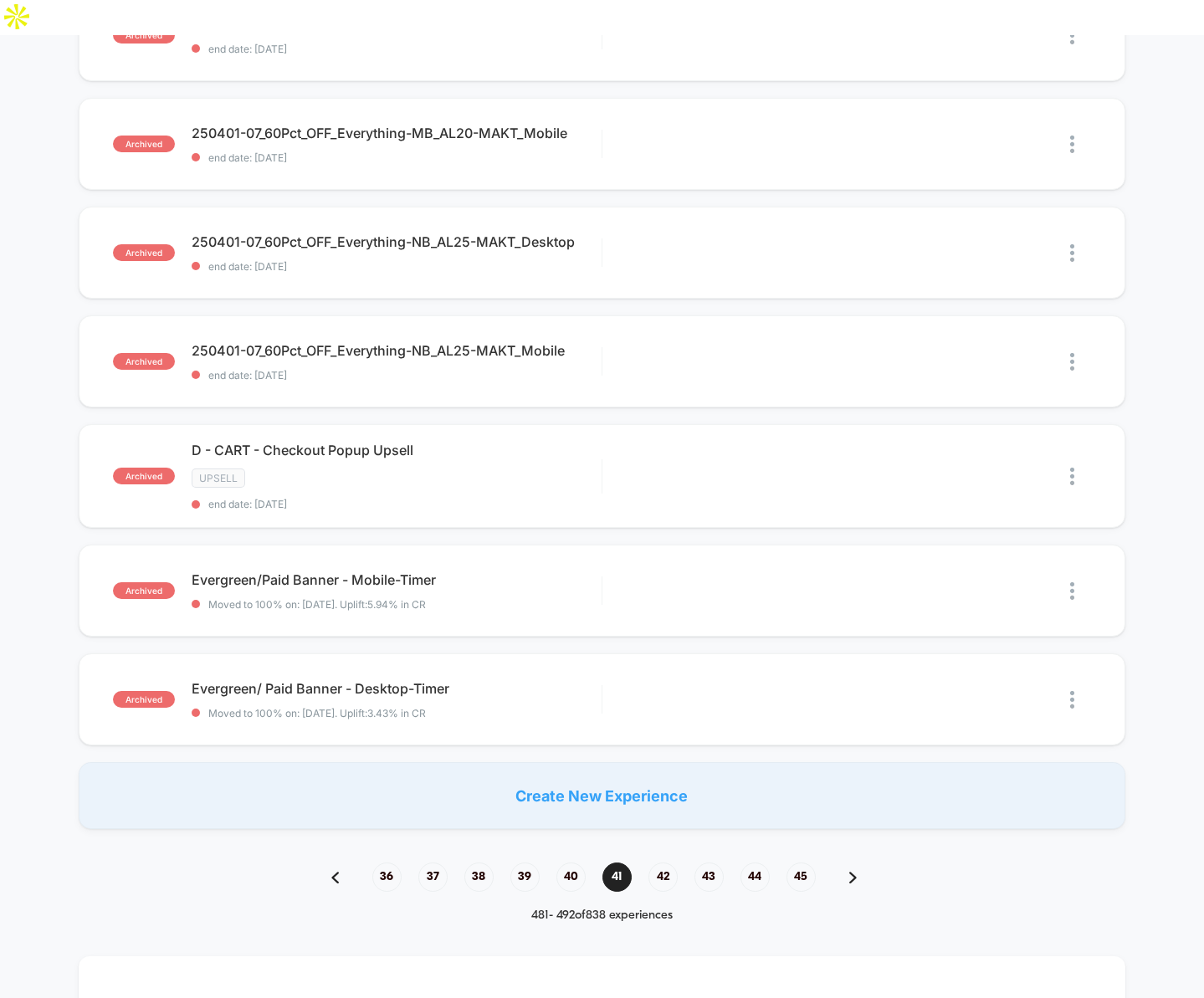
scroll to position [833, 0]
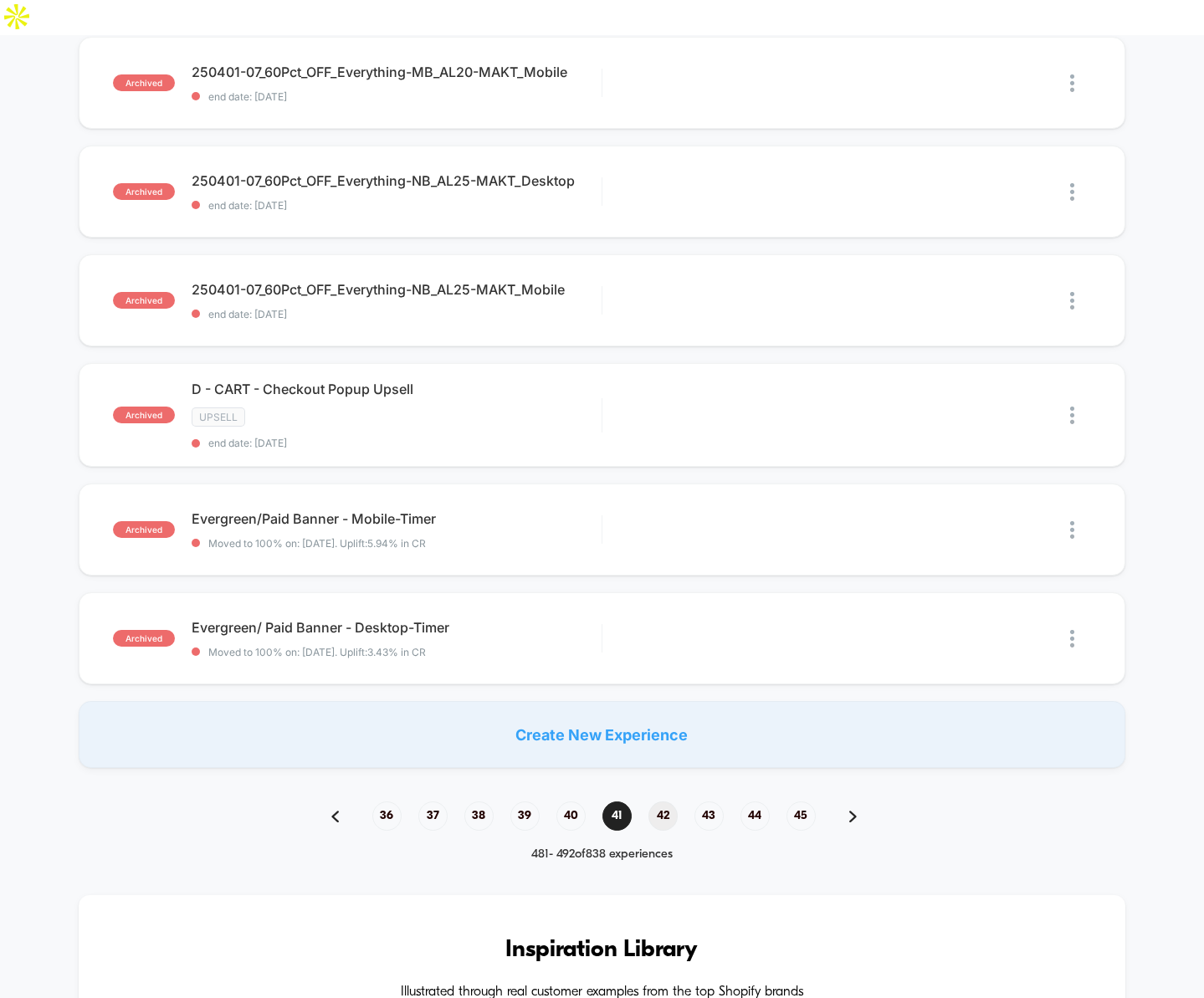
click at [663, 802] on span "42" at bounding box center [662, 816] width 29 height 29
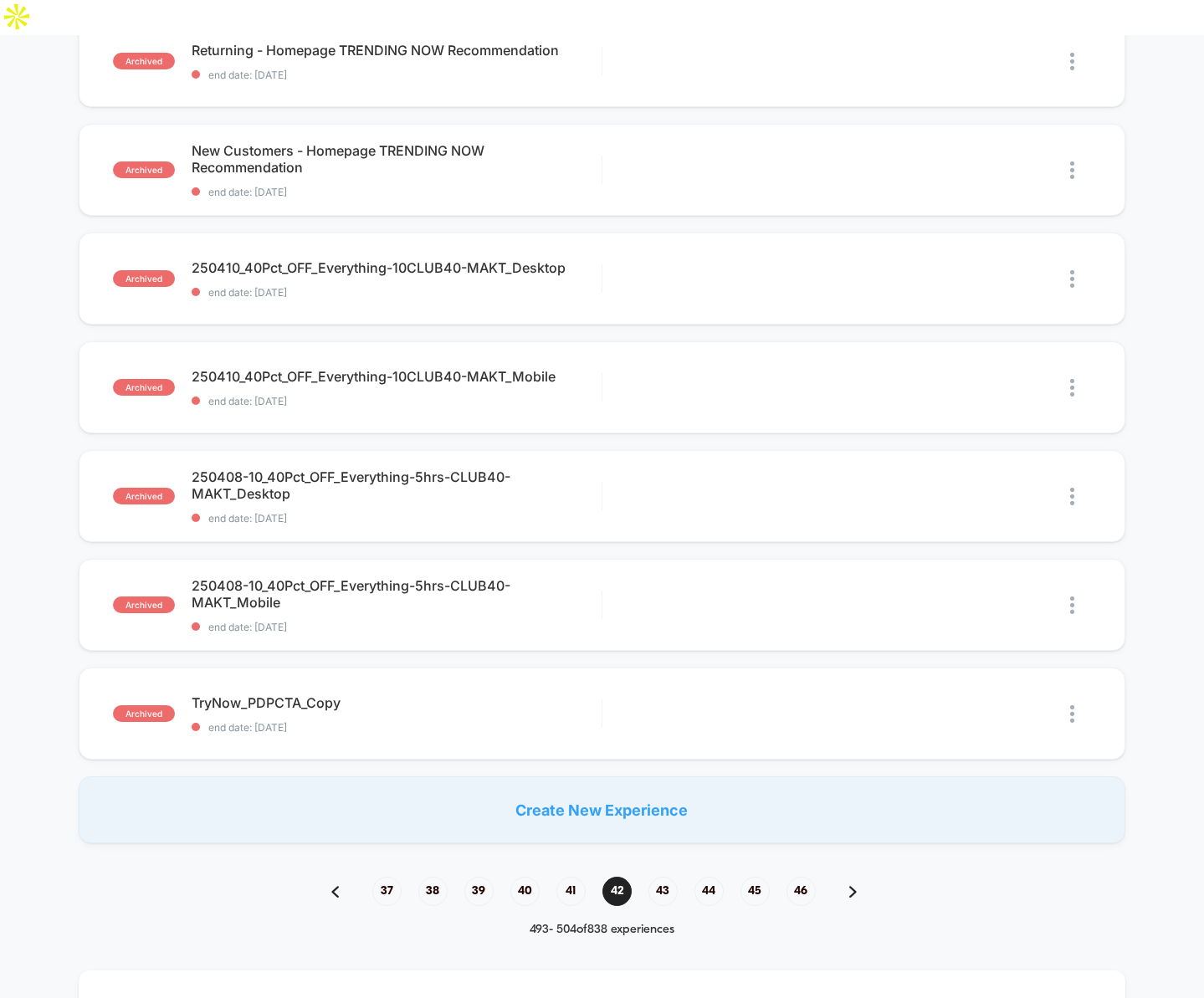
scroll to position [926, 0]
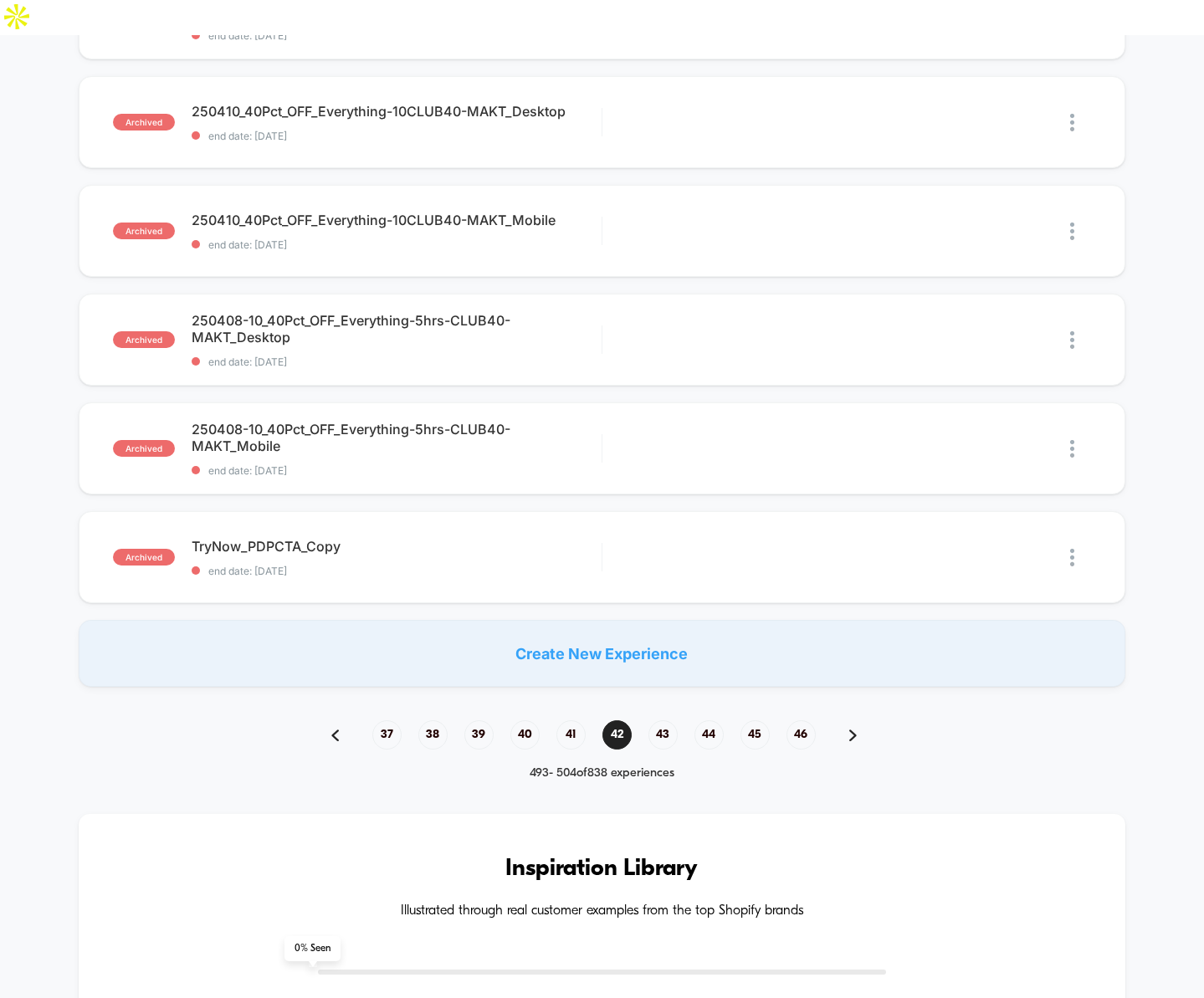
click at [1072, 549] on img at bounding box center [1072, 557] width 4 height 18
click at [263, 538] on span "TryNow_PDPCTA_Copy Click to edit experience details" at bounding box center [397, 546] width 410 height 17
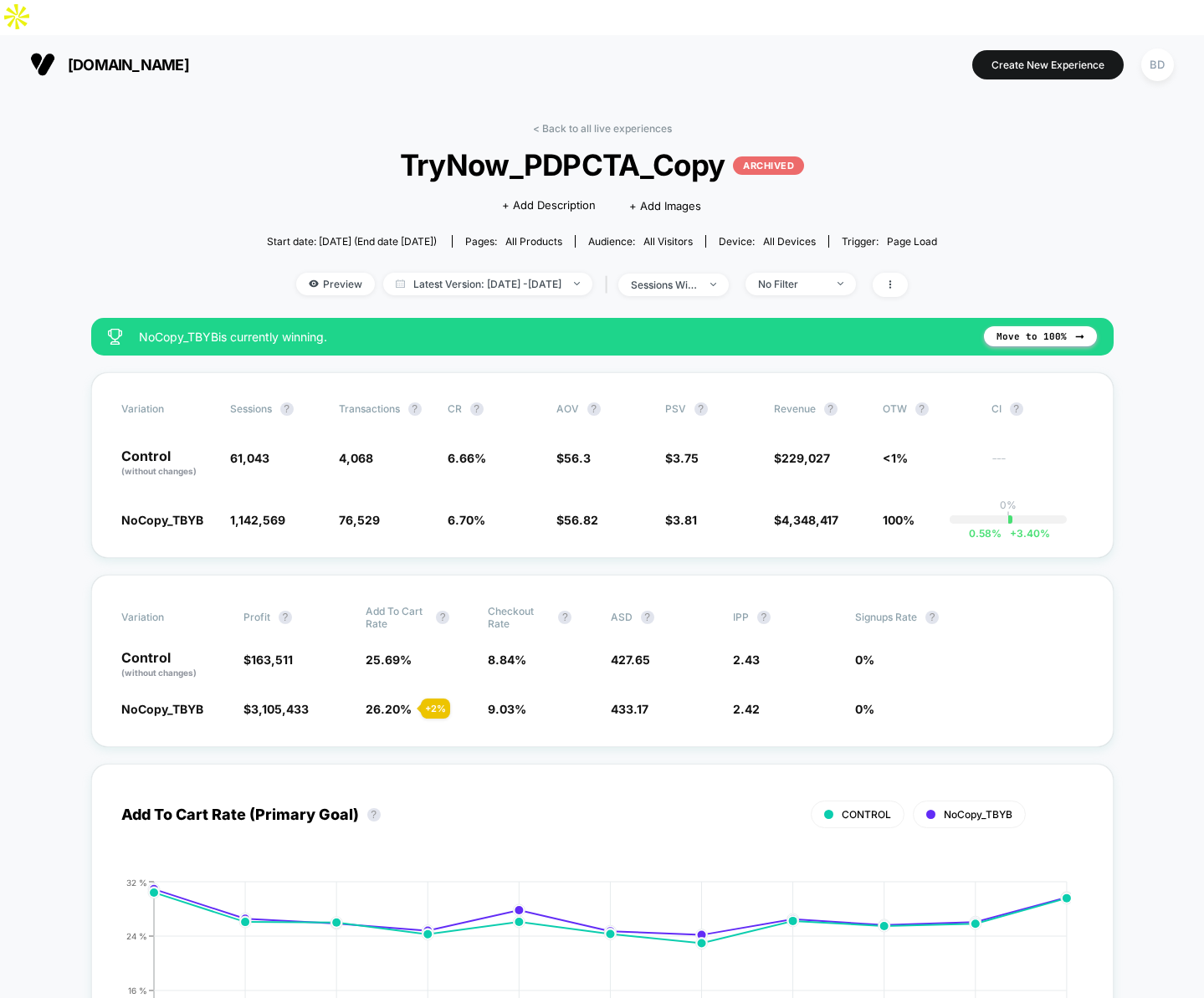
click at [518, 273] on span "Latest Version: Apr 9, 2025 - Apr 19, 2025" at bounding box center [488, 284] width 210 height 22
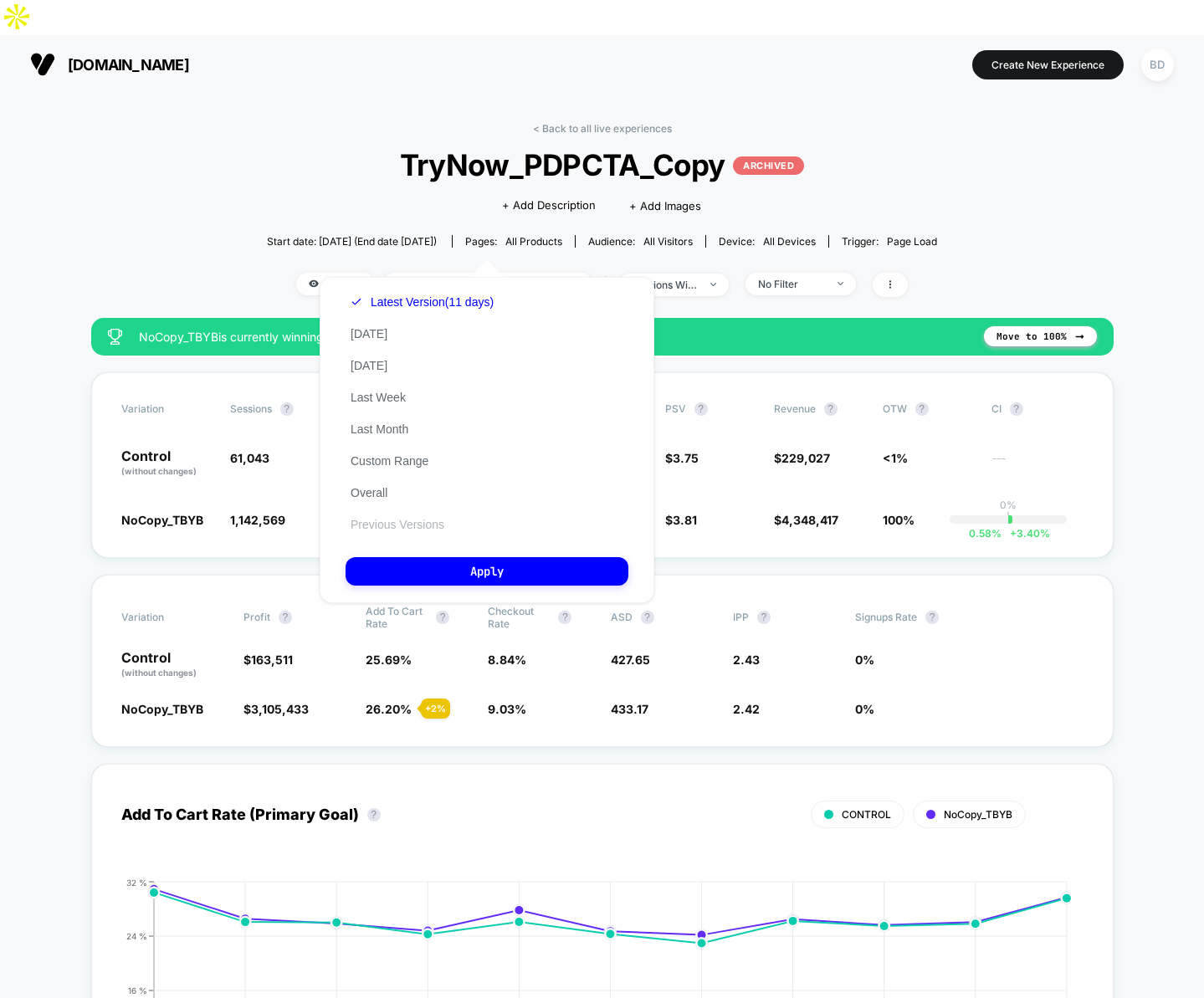
click at [402, 528] on button "Previous Versions" at bounding box center [397, 525] width 104 height 15
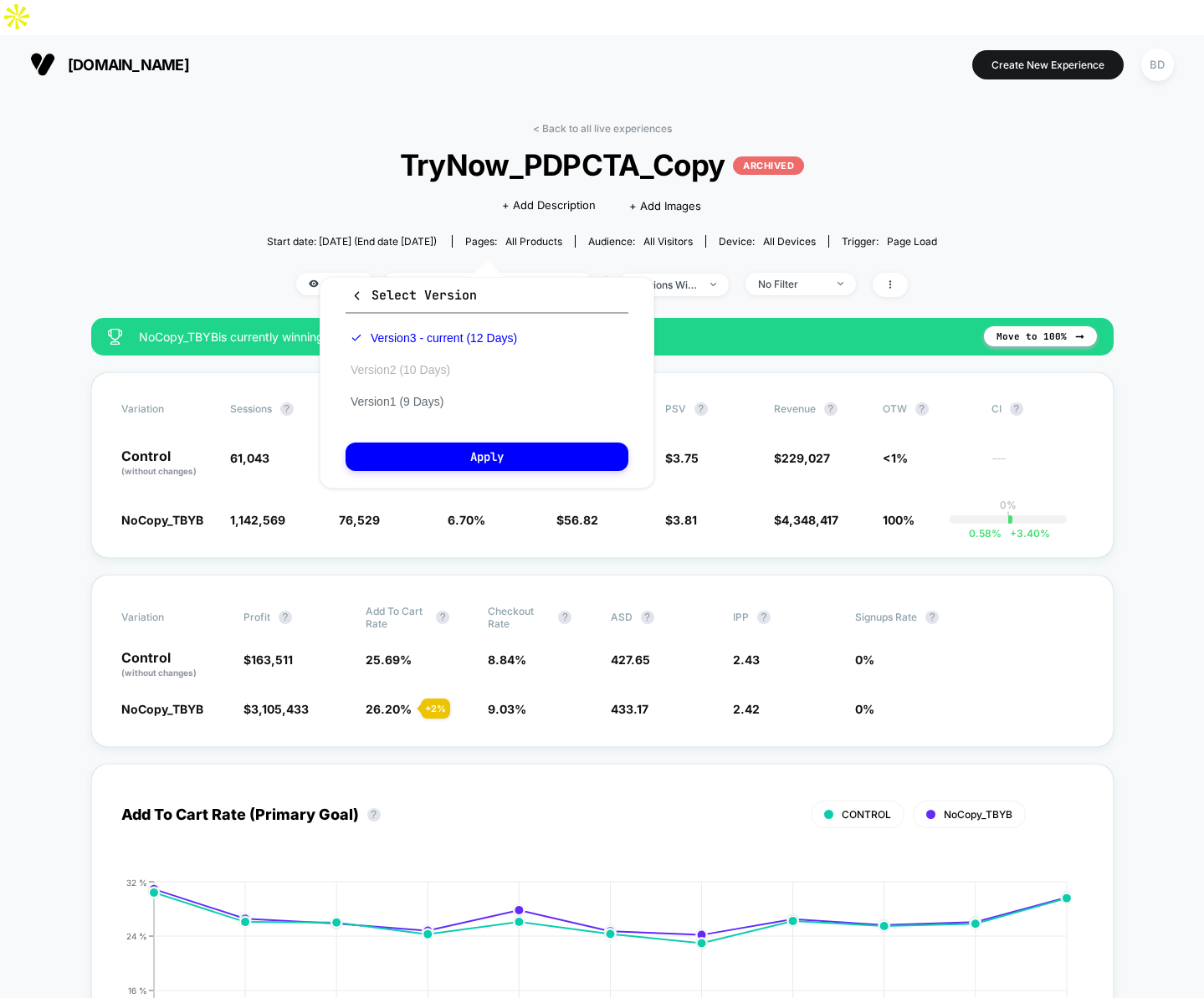
click at [417, 369] on button "Version 2 (10 Days)" at bounding box center [399, 369] width 109 height 15
click at [481, 456] on button "Apply" at bounding box center [486, 456] width 283 height 28
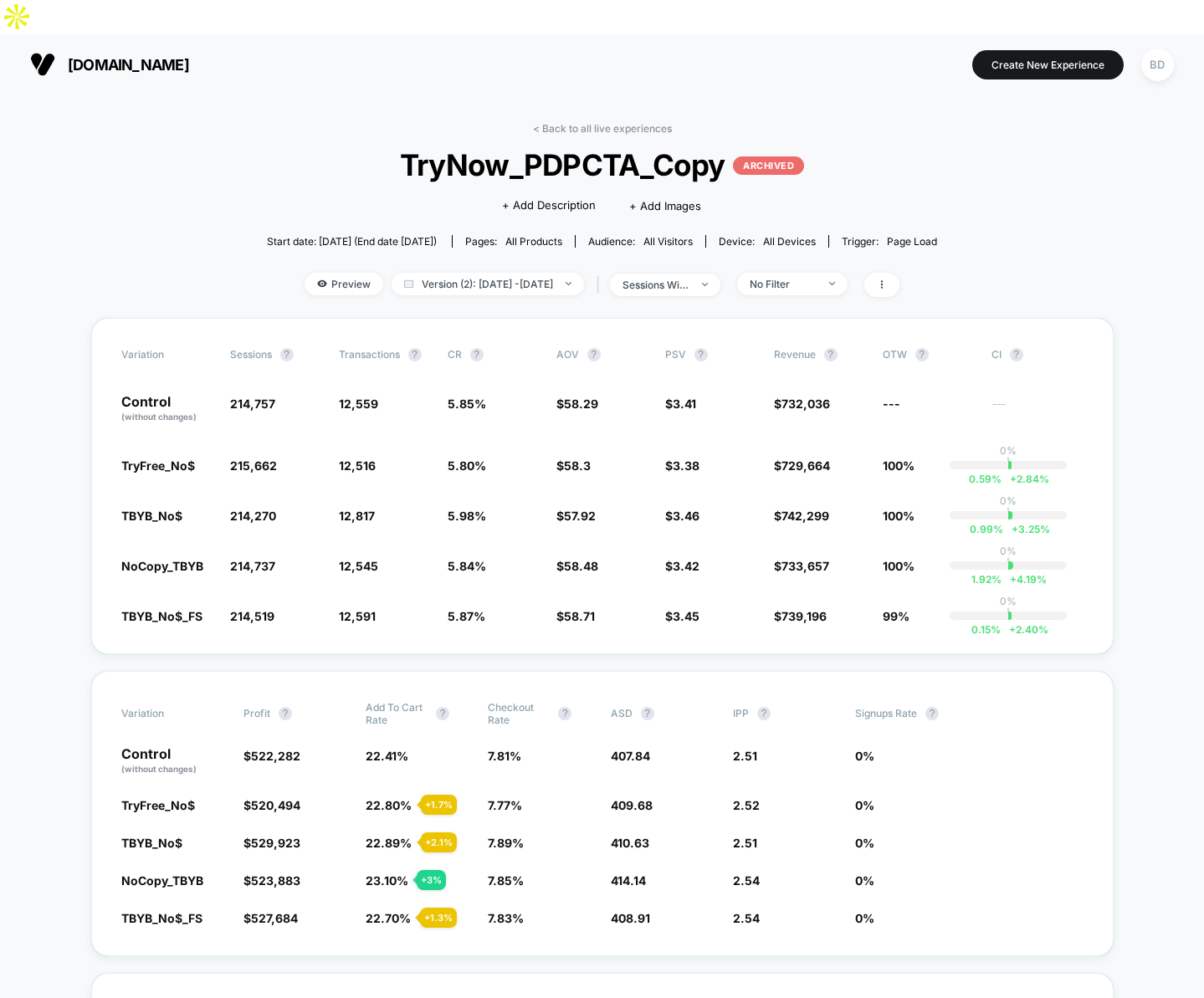
click at [513, 273] on span "Version (2): Mar 31, 2025 - Apr 9, 2025" at bounding box center [488, 284] width 193 height 22
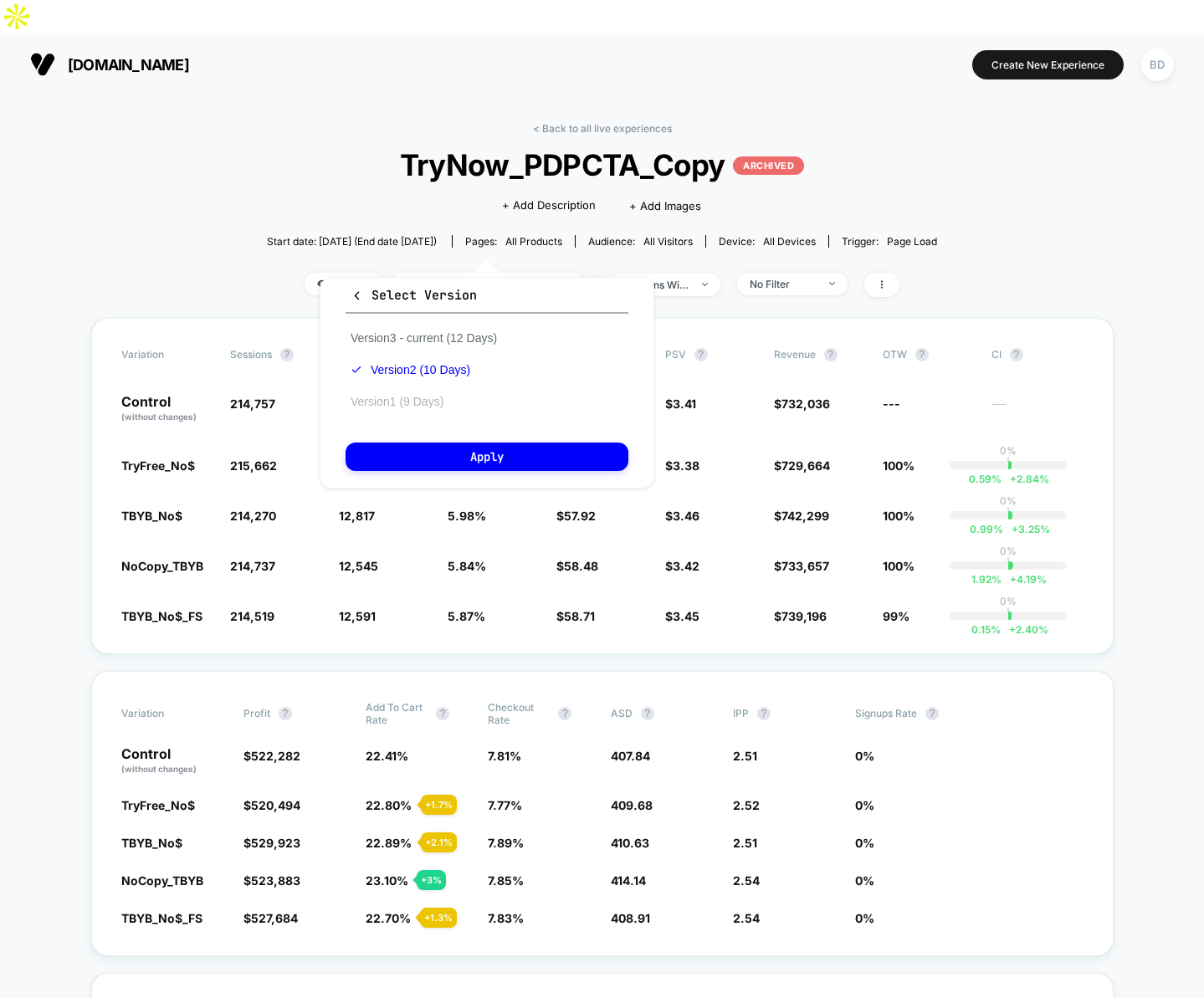
click at [401, 401] on button "Version 1 (9 Days)" at bounding box center [397, 401] width 103 height 15
click at [450, 457] on button "Apply" at bounding box center [486, 456] width 283 height 28
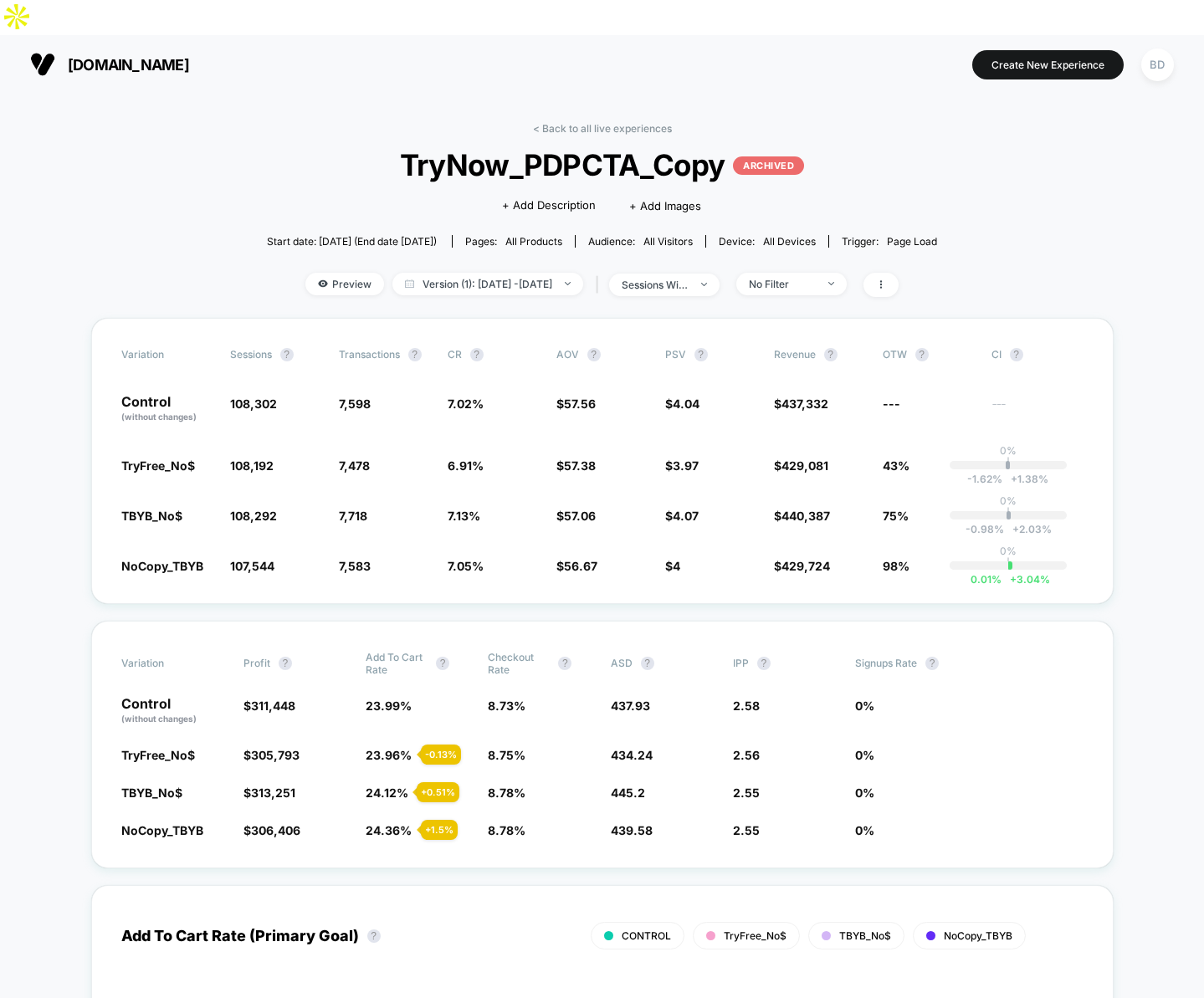
click at [267, 123] on div "< Back to all live experiences TryNow_PDPCTA_Copy ARCHIVED Click to edit experi…" at bounding box center [602, 220] width 671 height 195
click at [558, 123] on link "< Back to all live experiences" at bounding box center [602, 128] width 139 height 12
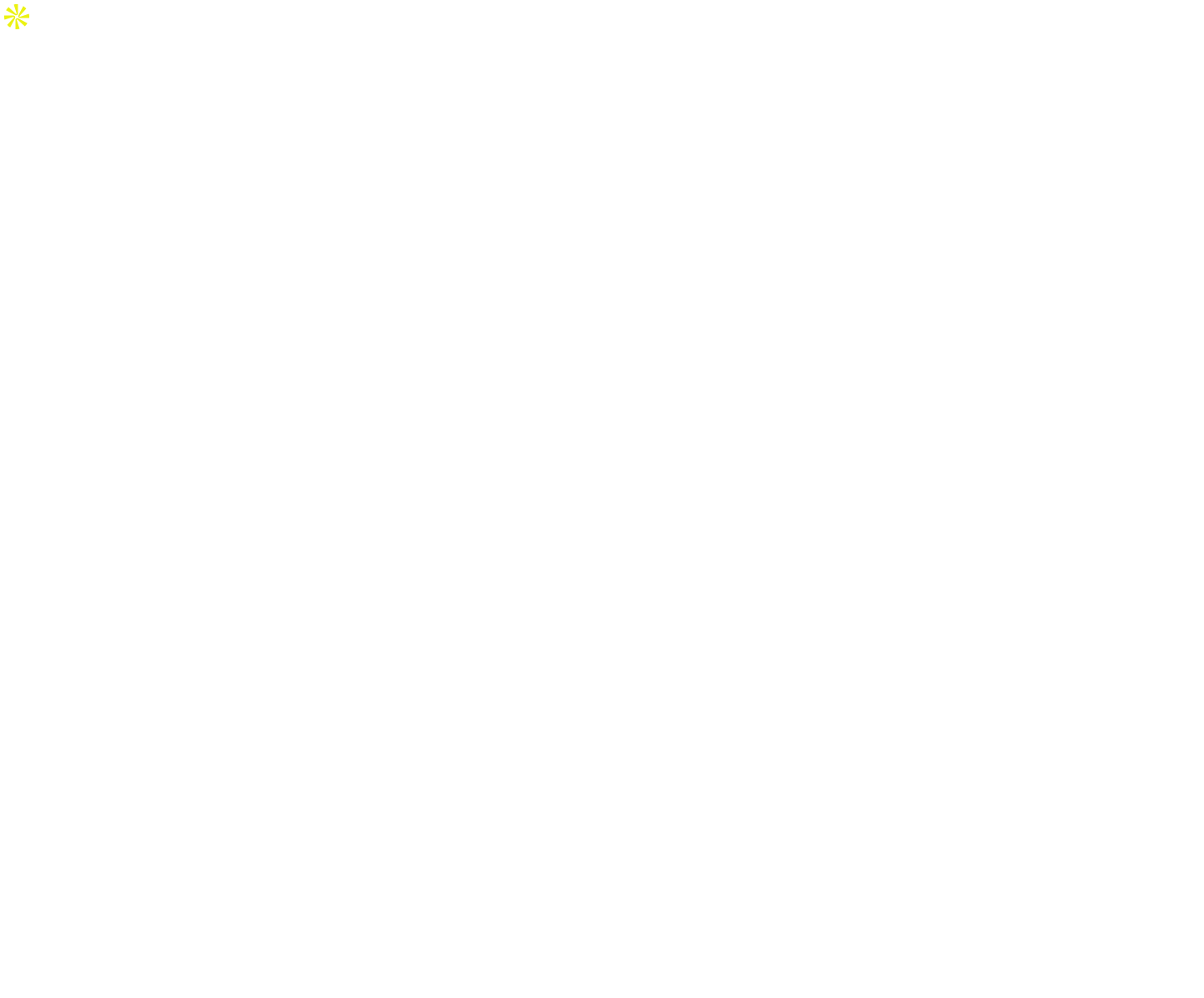
select select "*"
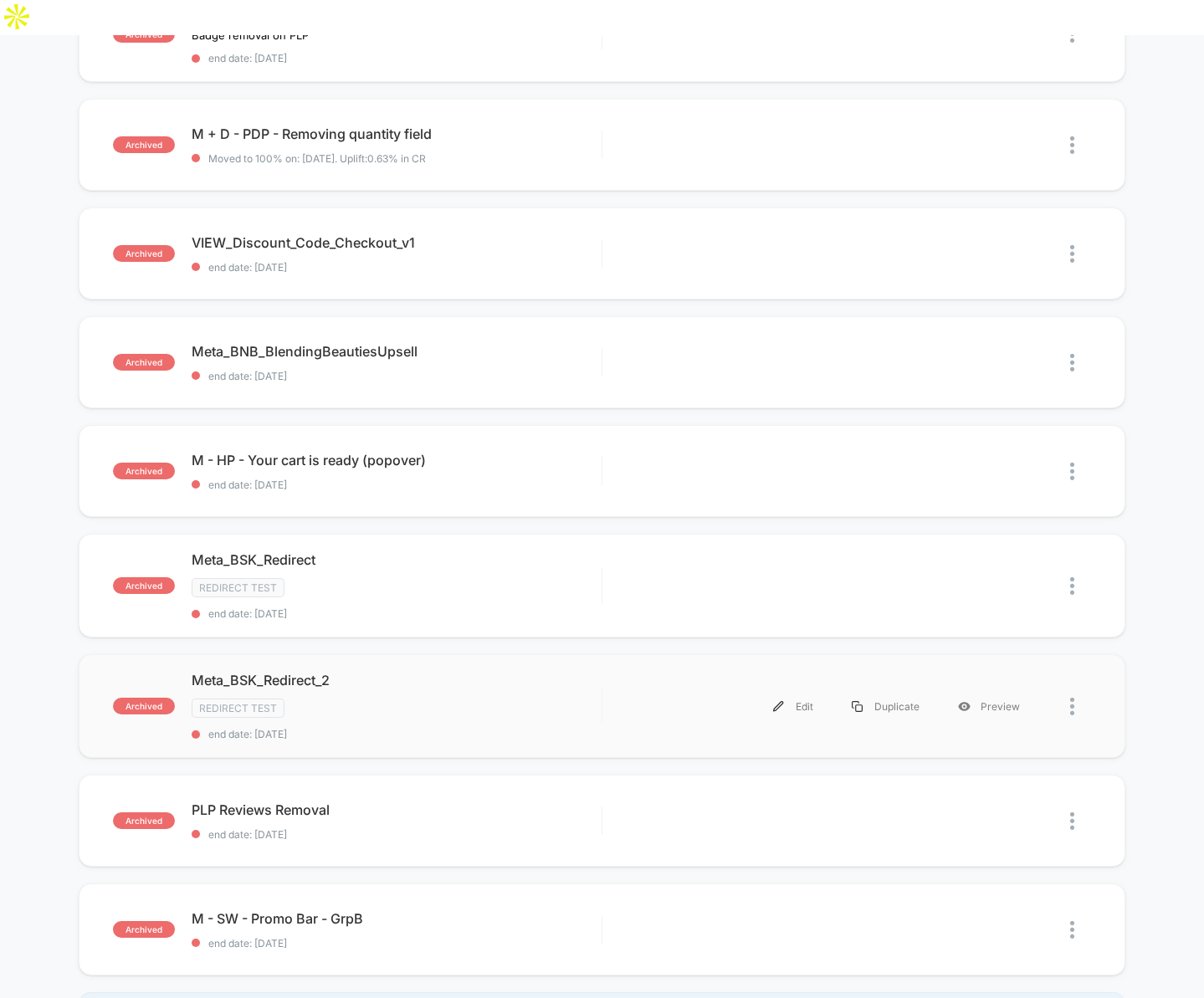
scroll to position [962, 0]
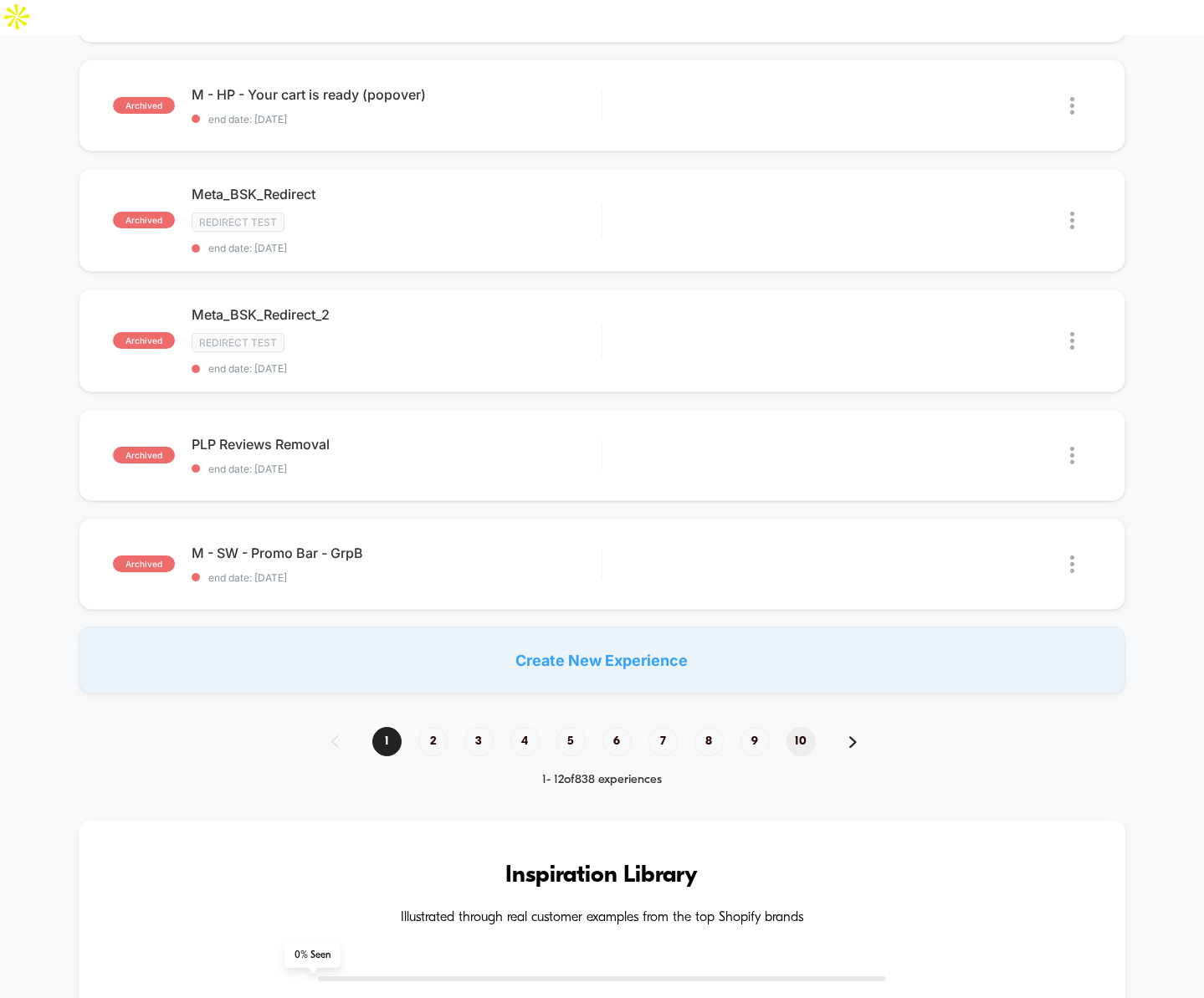
click at [799, 727] on span "10" at bounding box center [801, 741] width 29 height 29
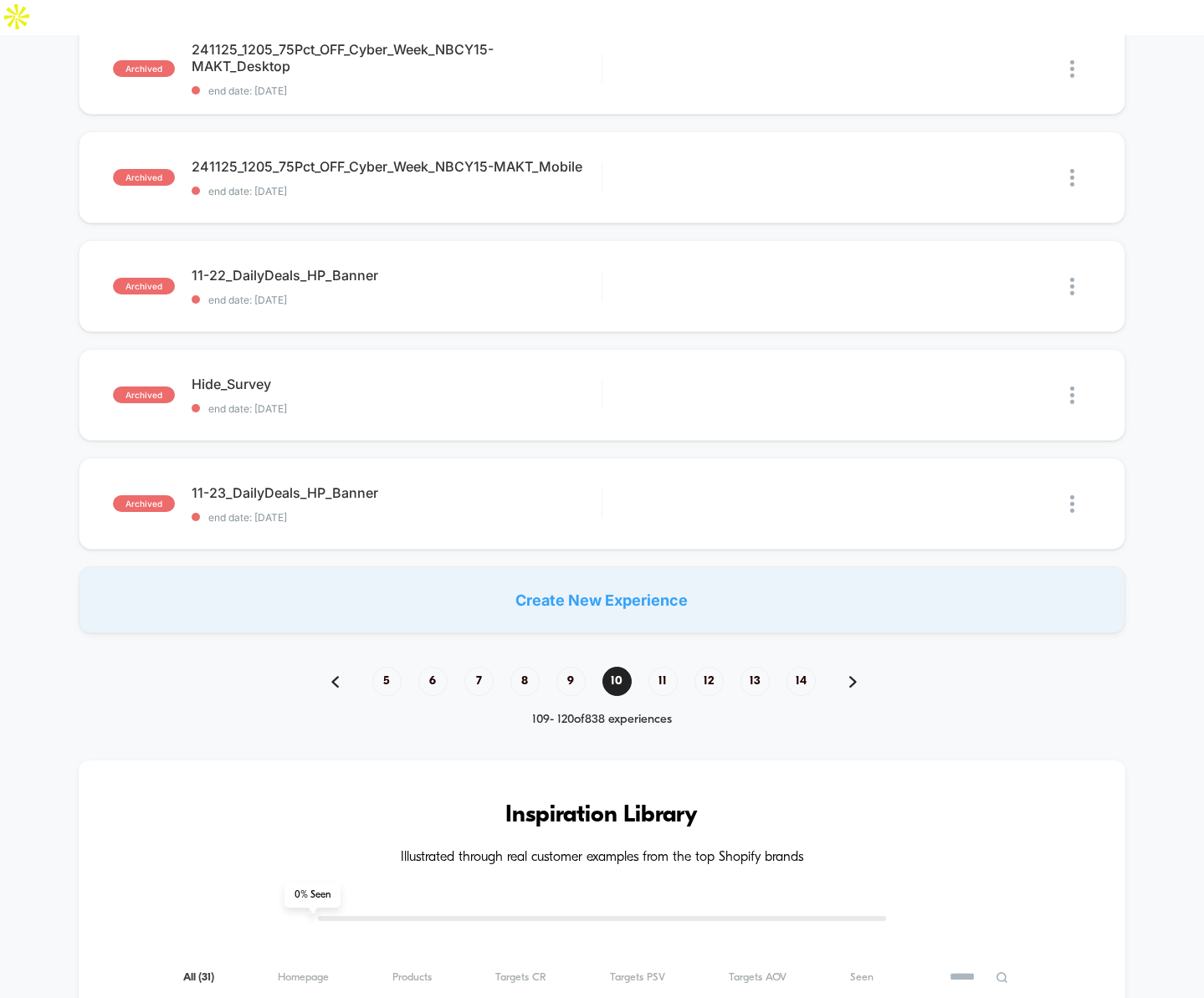
scroll to position [1496, 0]
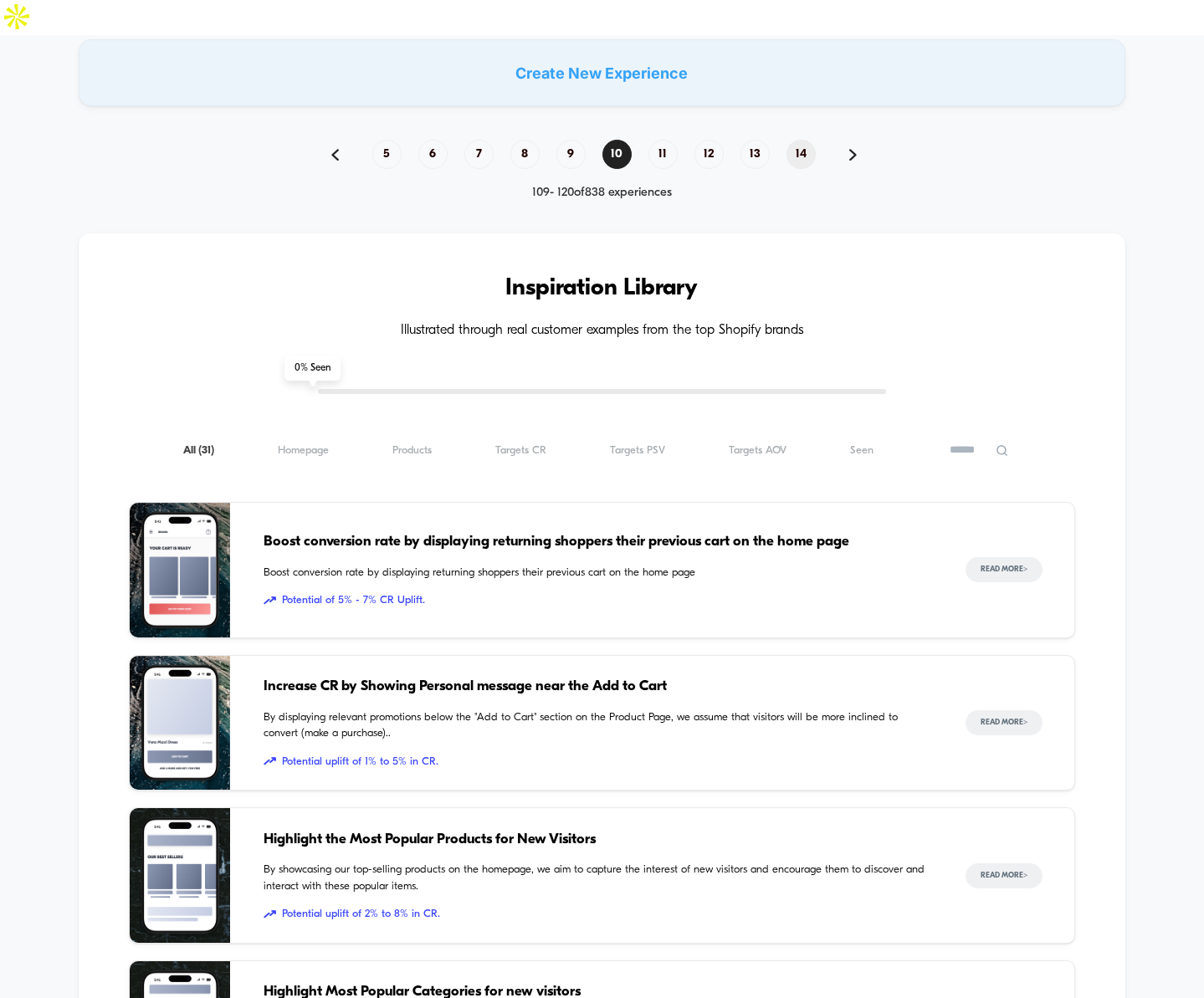
click at [791, 139] on span "14" at bounding box center [801, 153] width 29 height 29
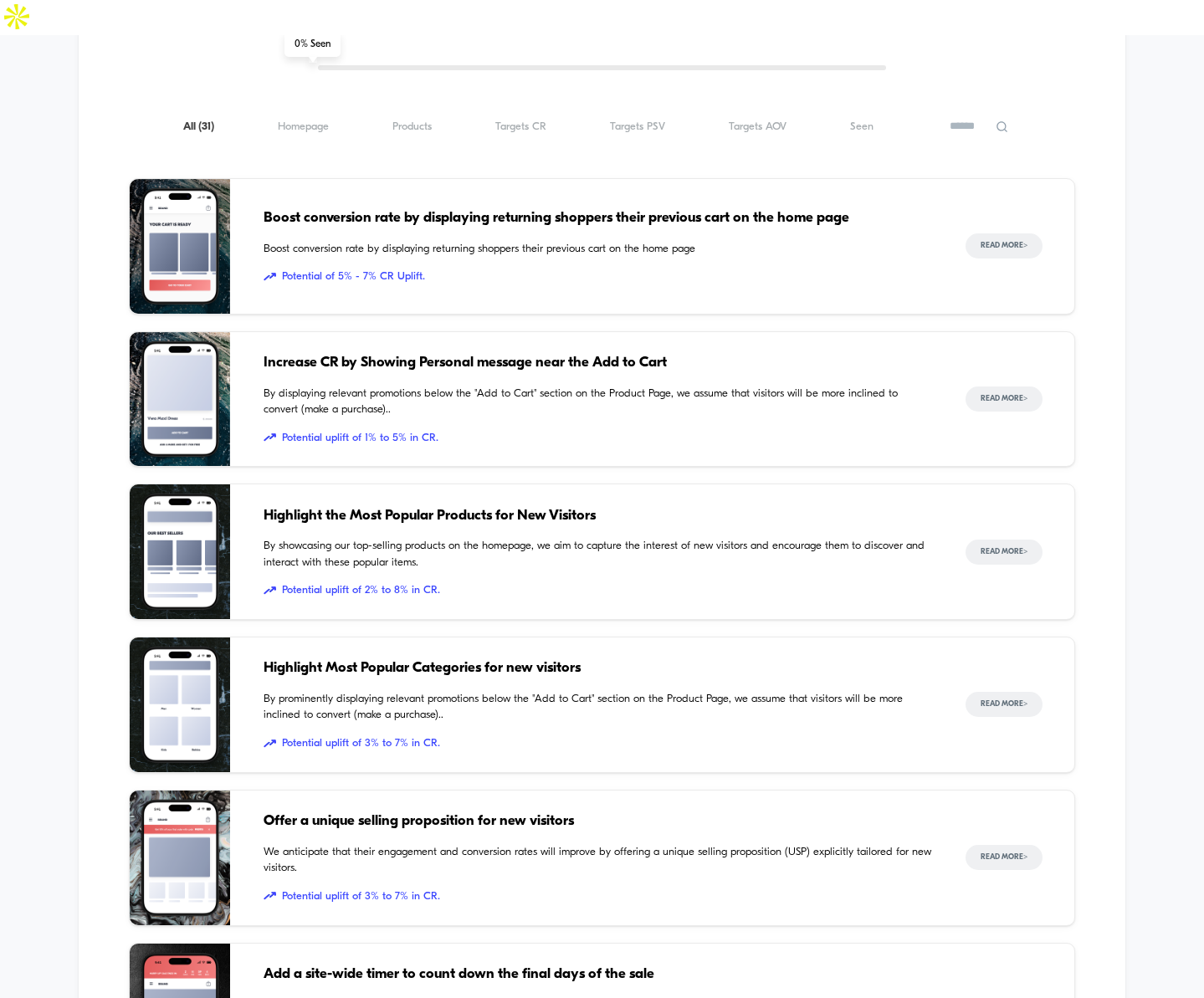
scroll to position [1316, 0]
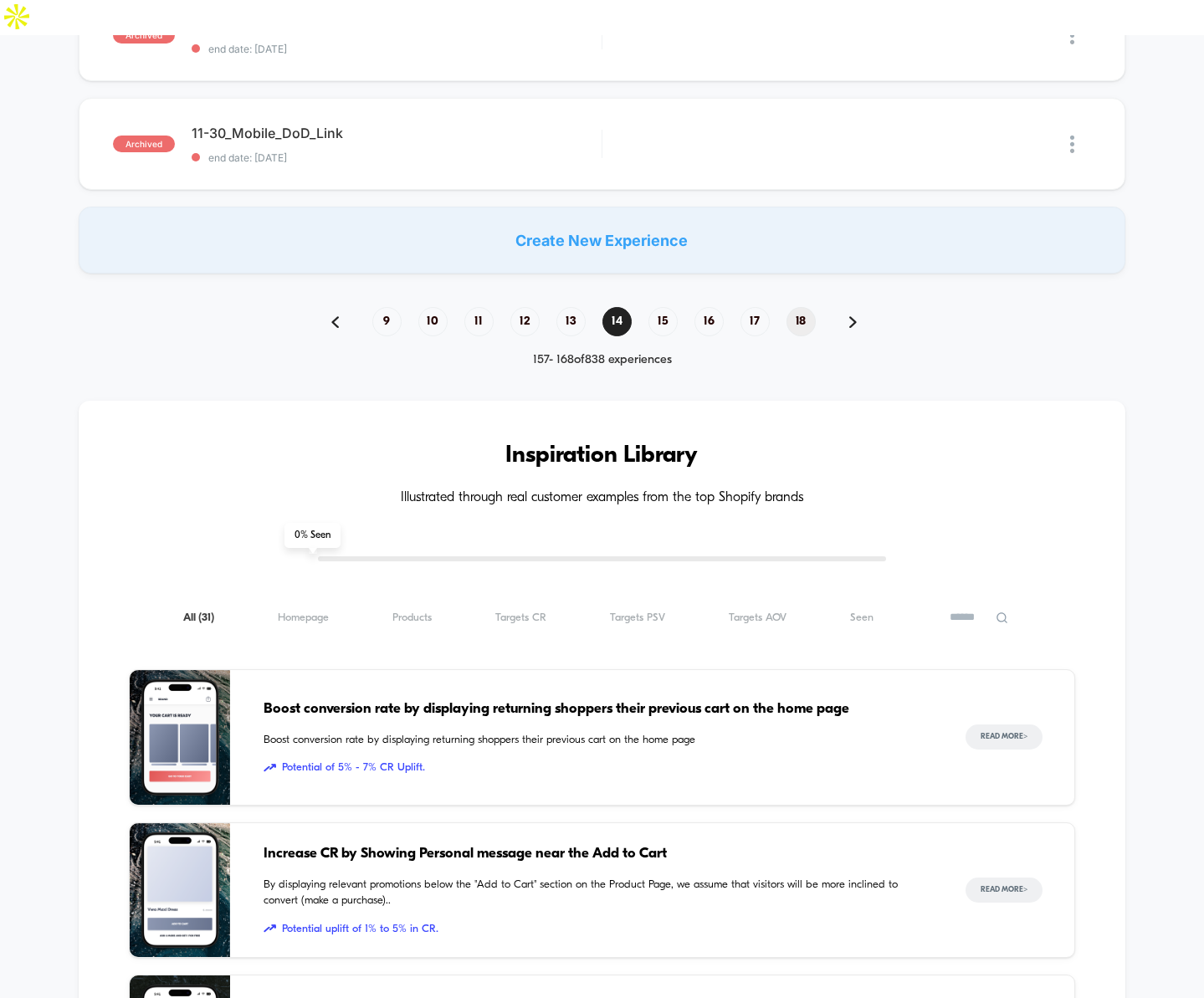
click at [803, 307] on span "18" at bounding box center [801, 321] width 29 height 29
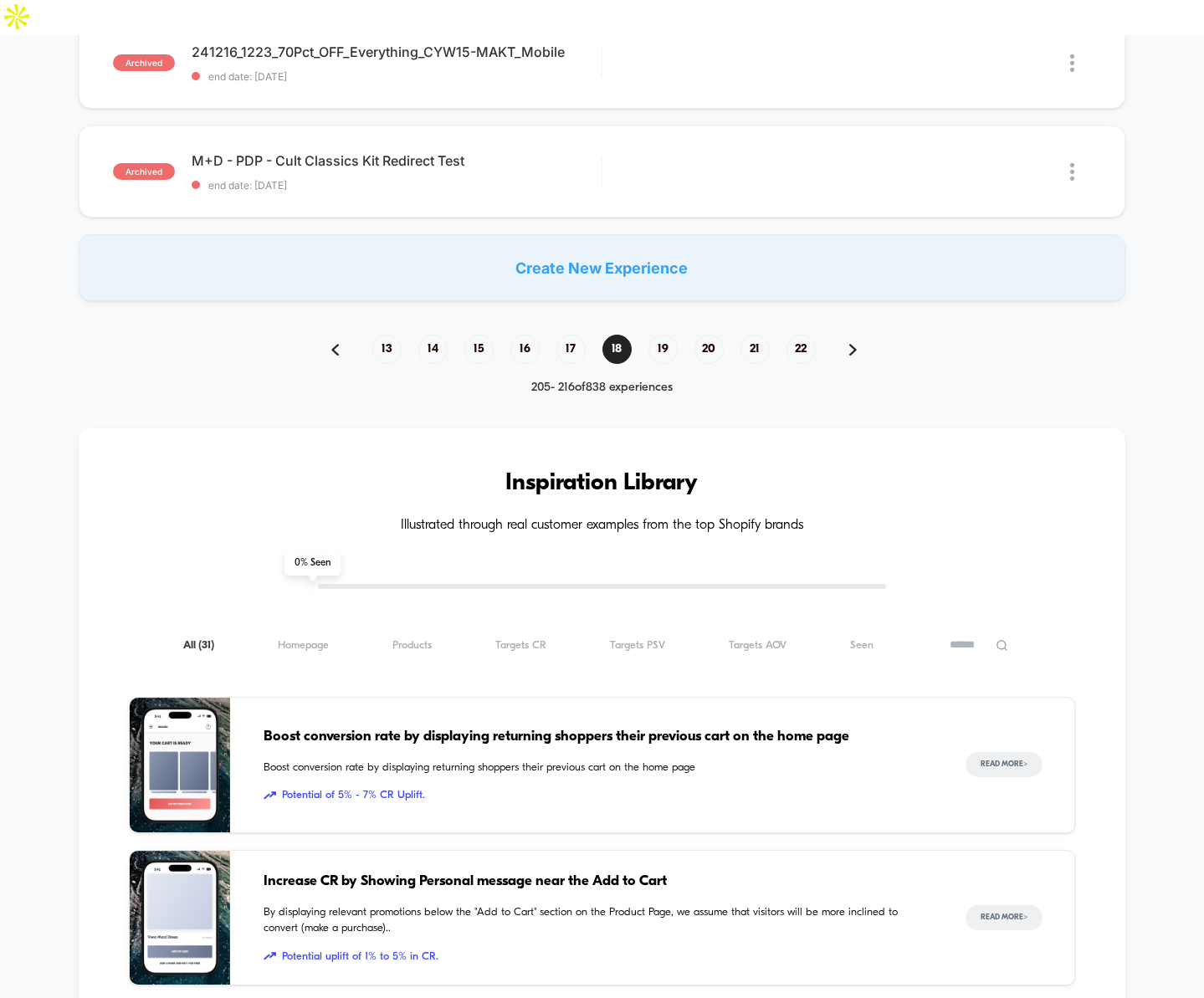
scroll to position [1291, 0]
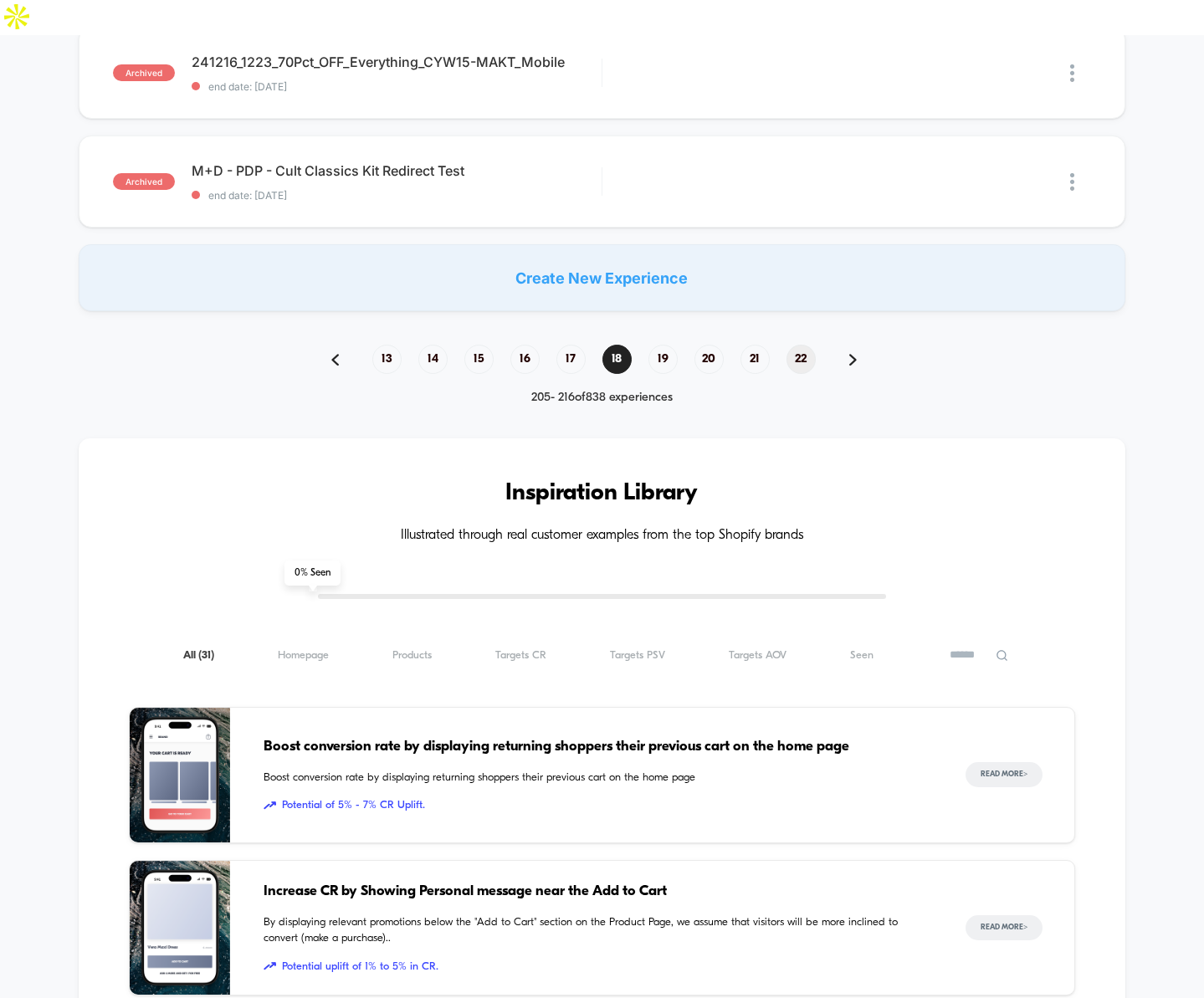
click at [803, 345] on span "22" at bounding box center [801, 359] width 29 height 29
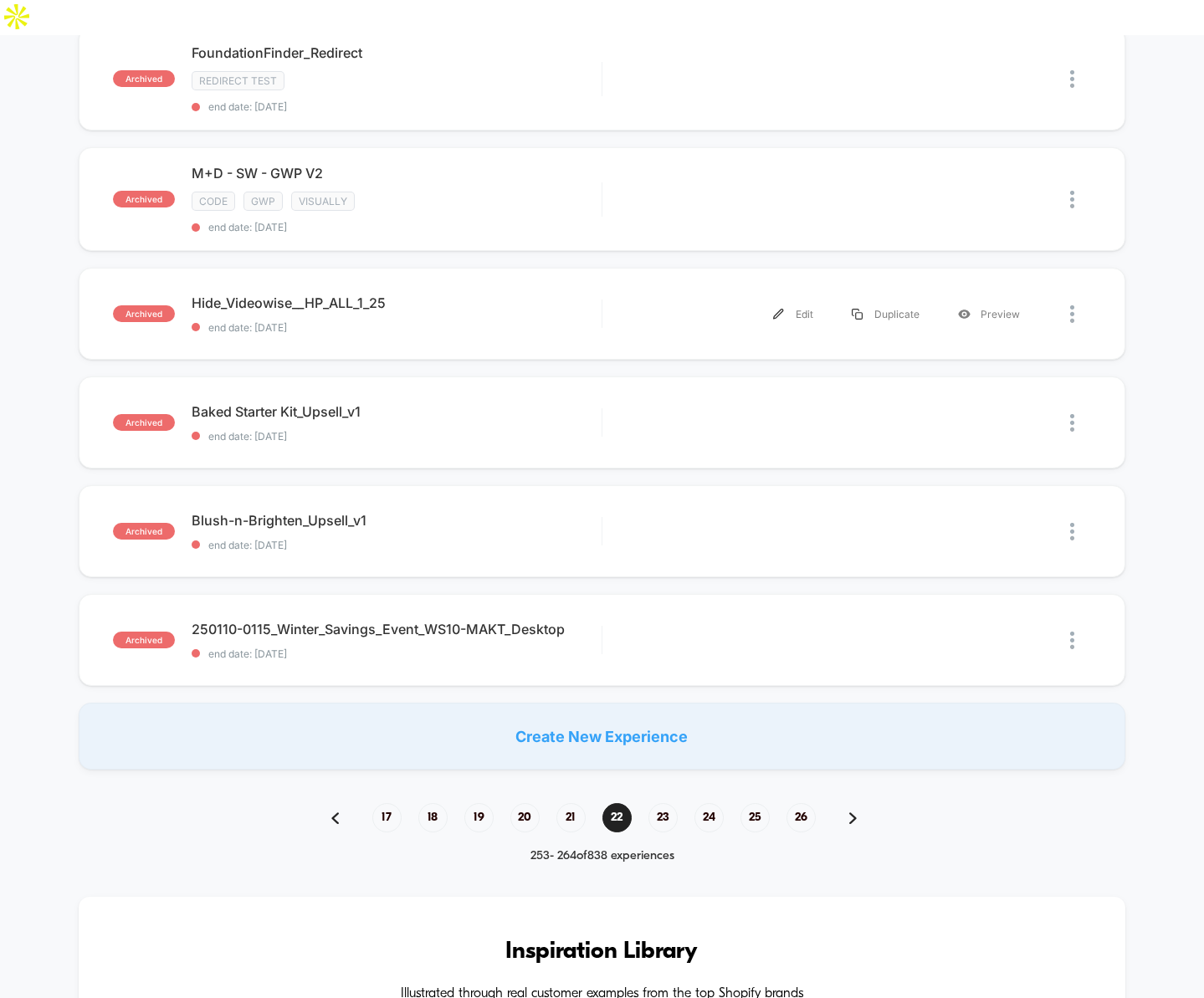
scroll to position [1320, 0]
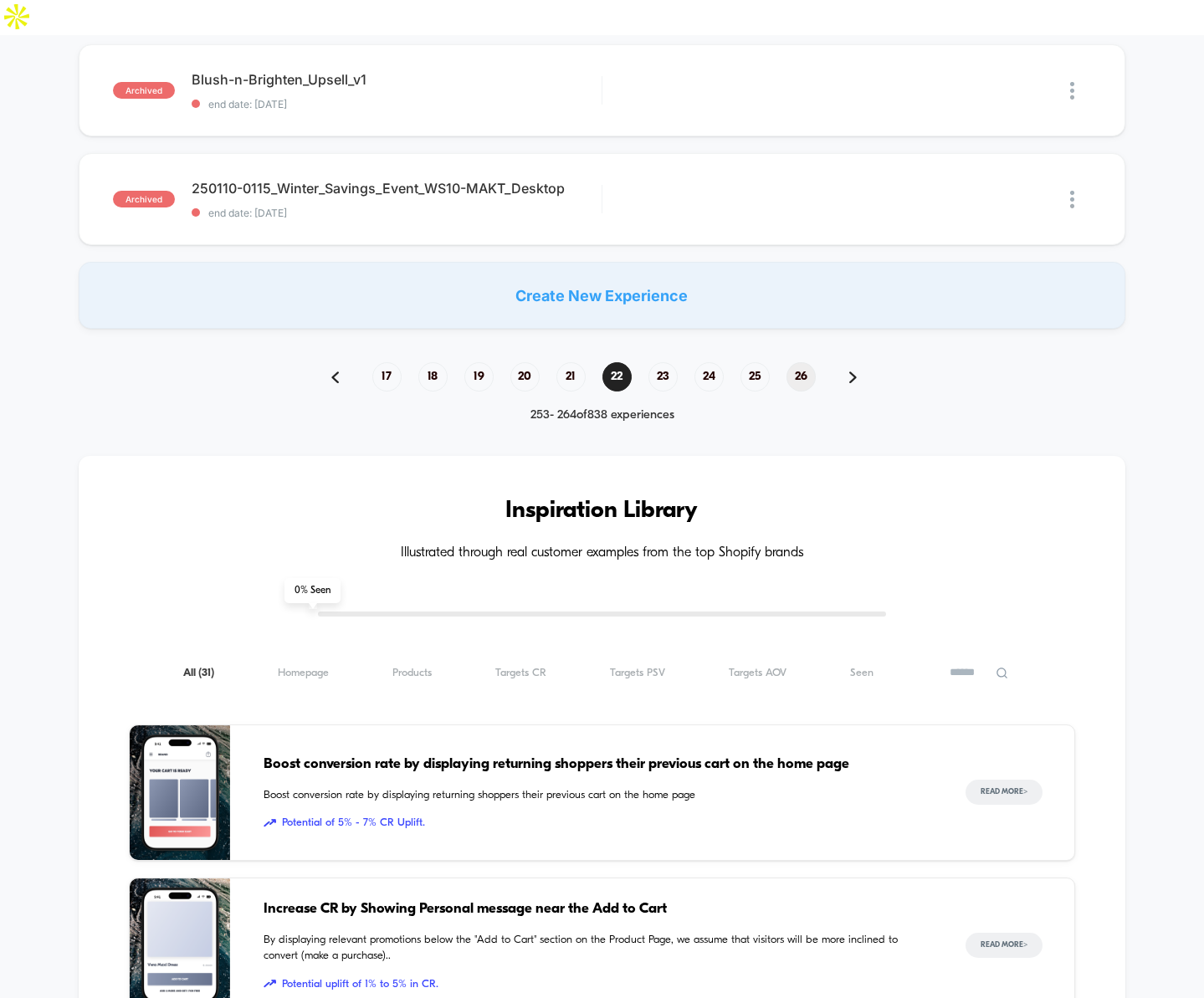
click at [798, 362] on span "26" at bounding box center [801, 376] width 29 height 29
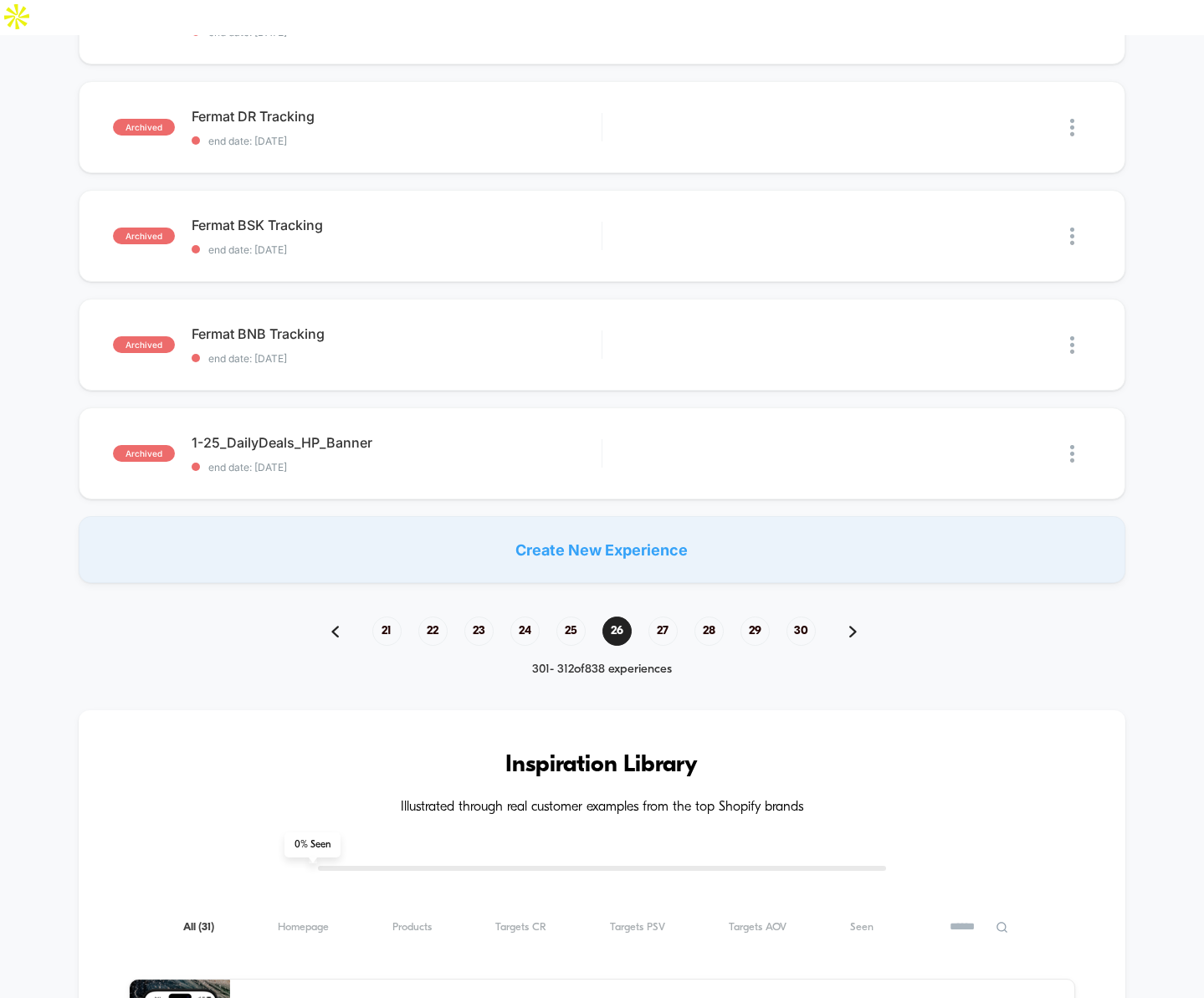
scroll to position [1200, 0]
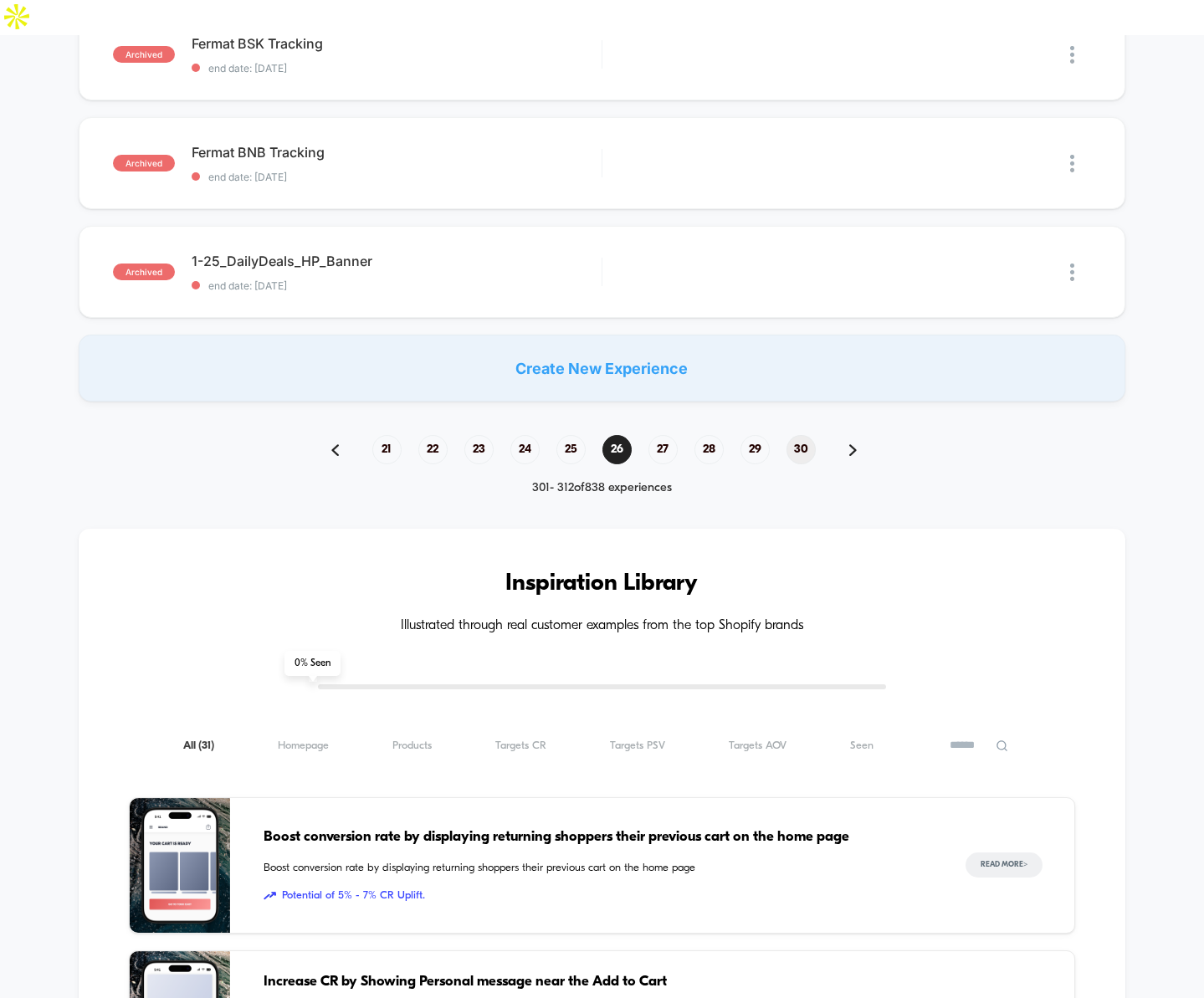
click at [796, 435] on span "30" at bounding box center [801, 449] width 29 height 29
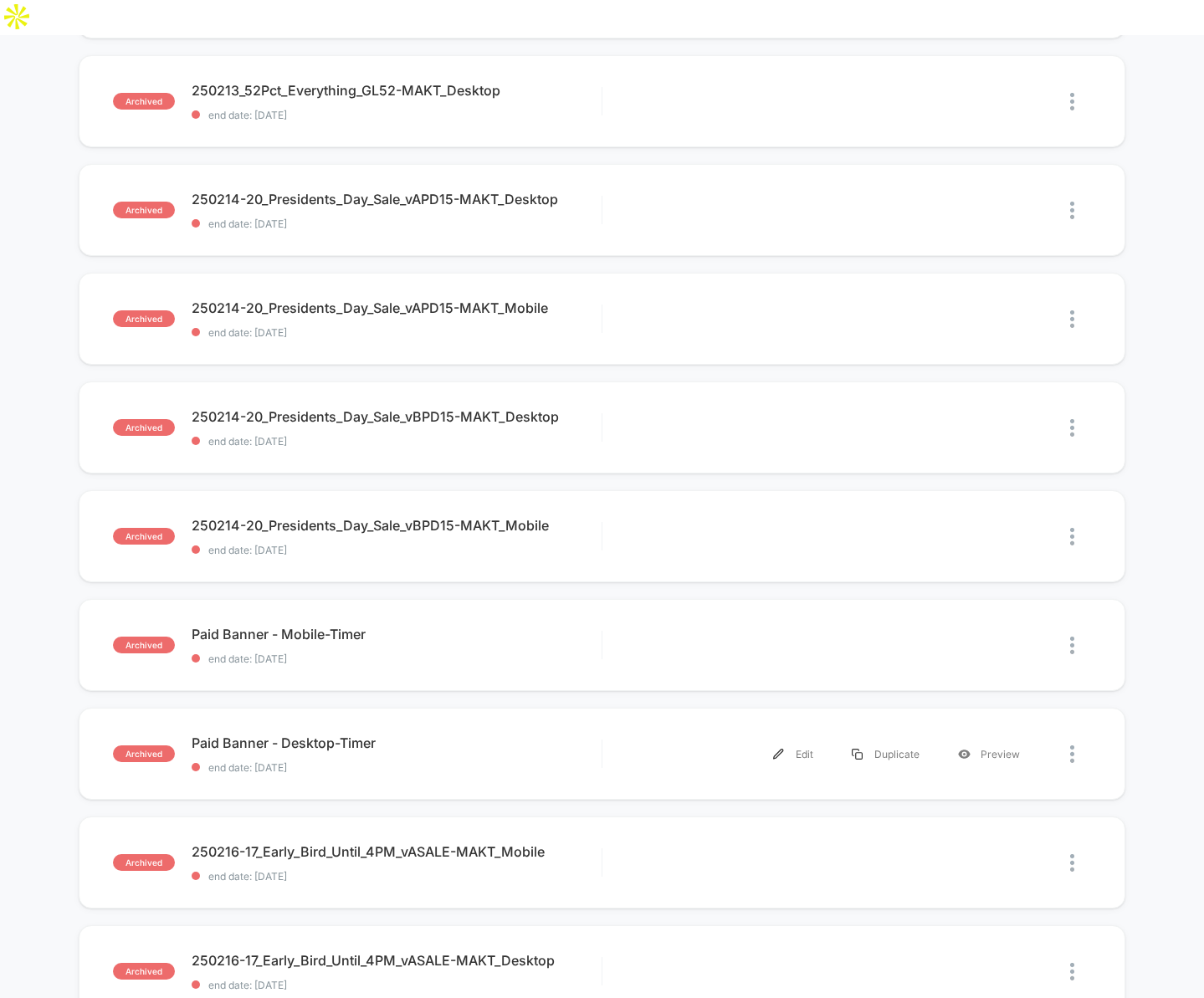
scroll to position [991, 0]
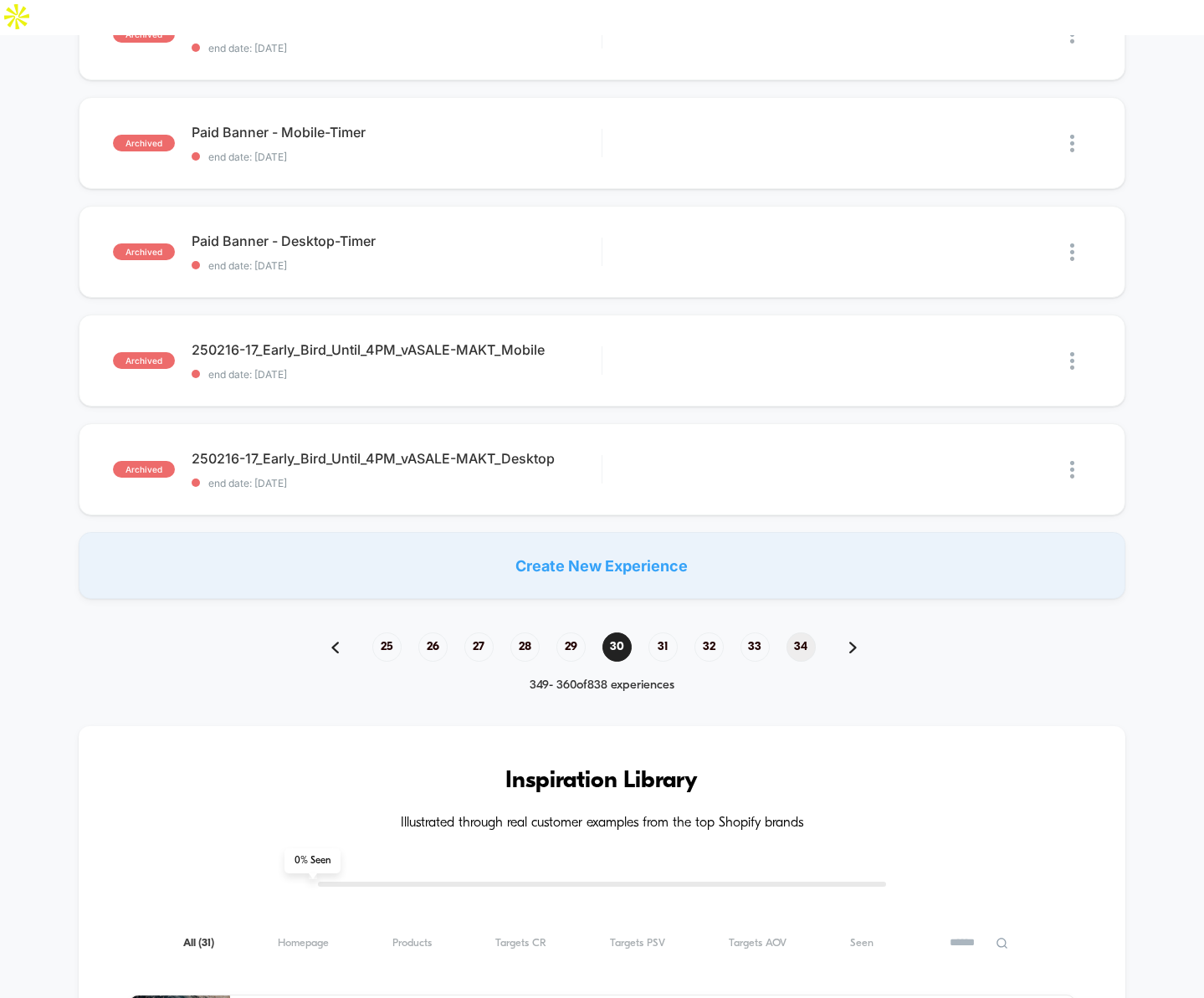
click at [800, 632] on span "34" at bounding box center [801, 646] width 29 height 29
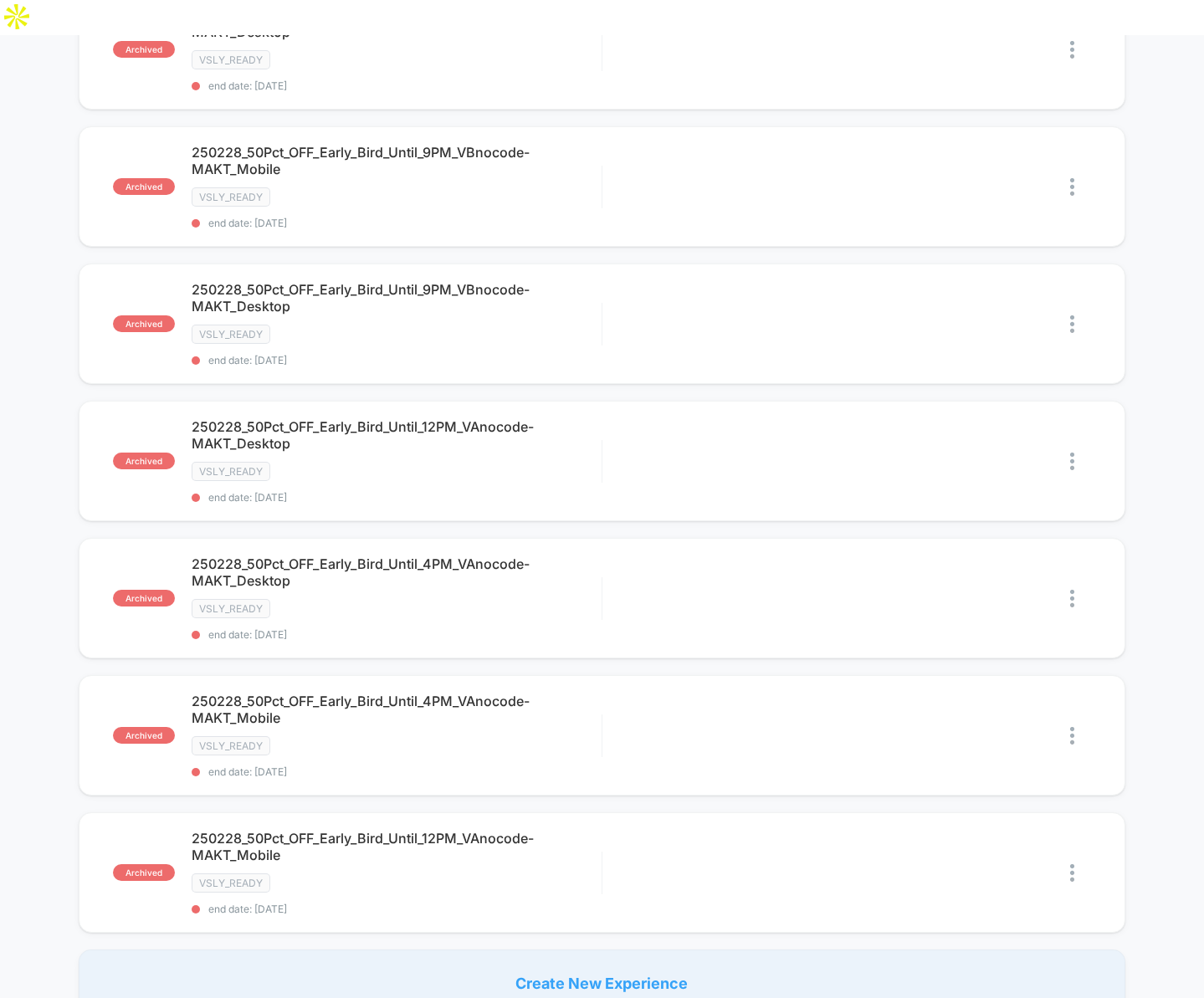
scroll to position [1178, 0]
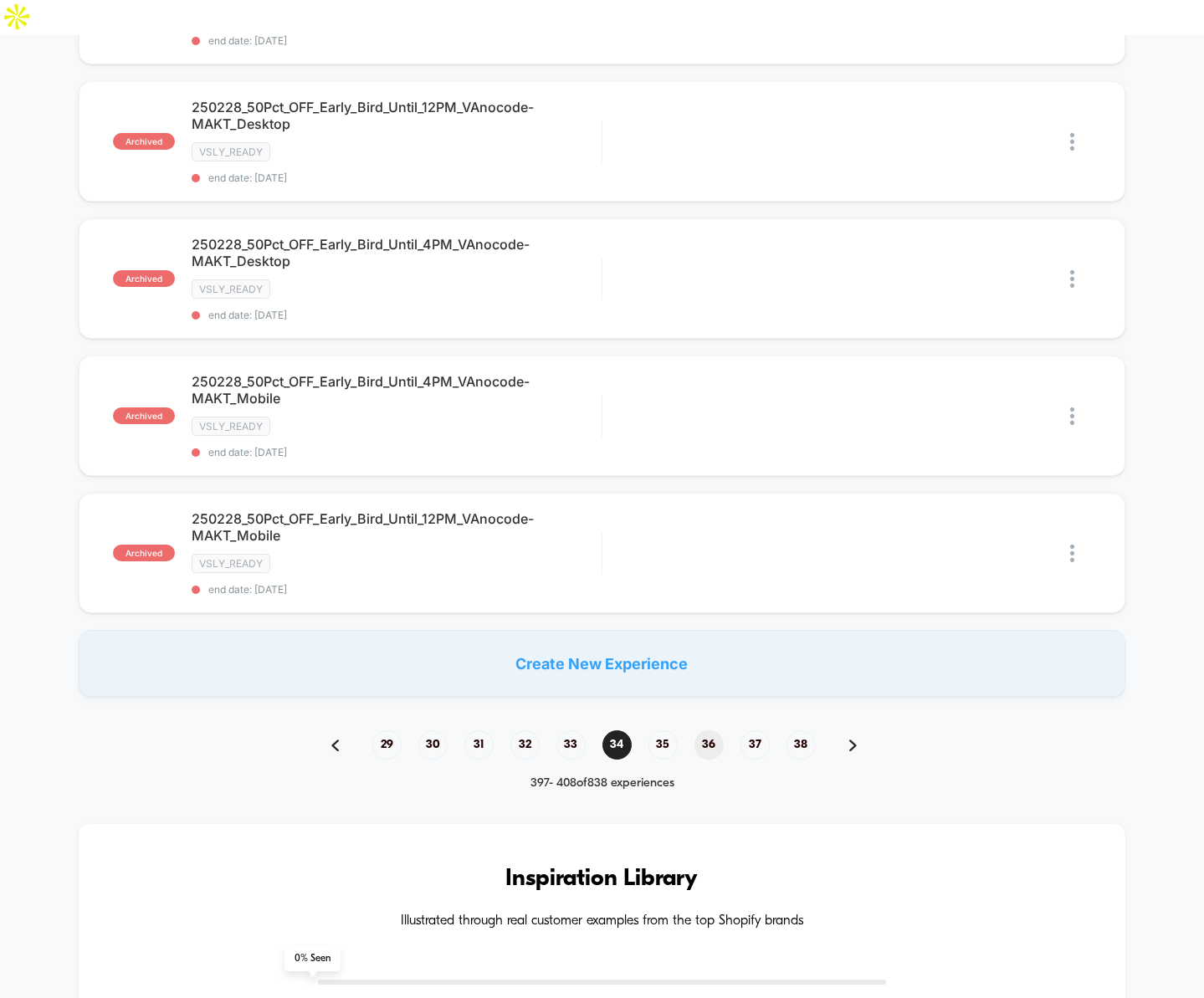
click at [705, 730] on span "36" at bounding box center [709, 745] width 29 height 29
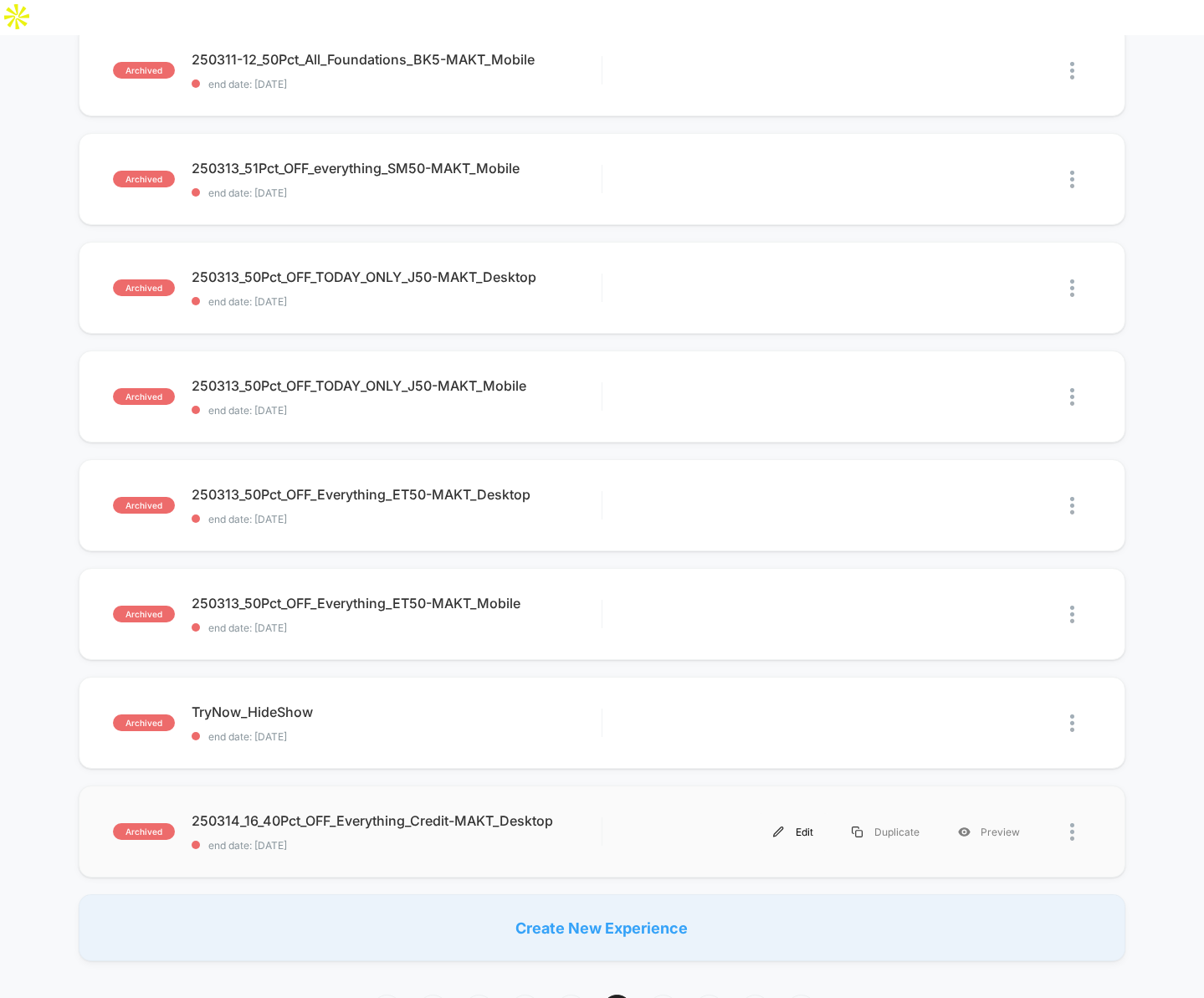
scroll to position [908, 0]
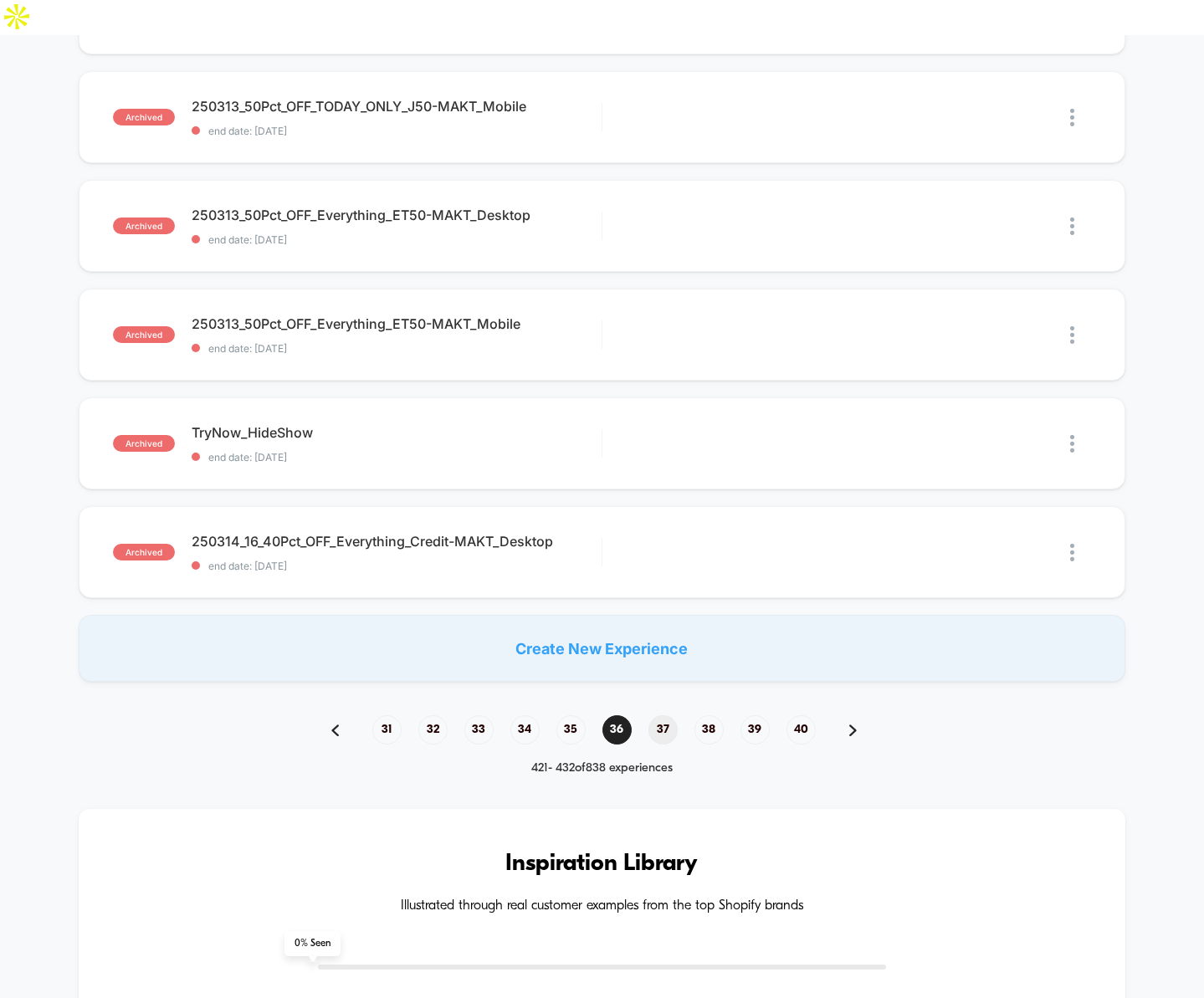
click at [664, 716] on span "37" at bounding box center [662, 730] width 29 height 29
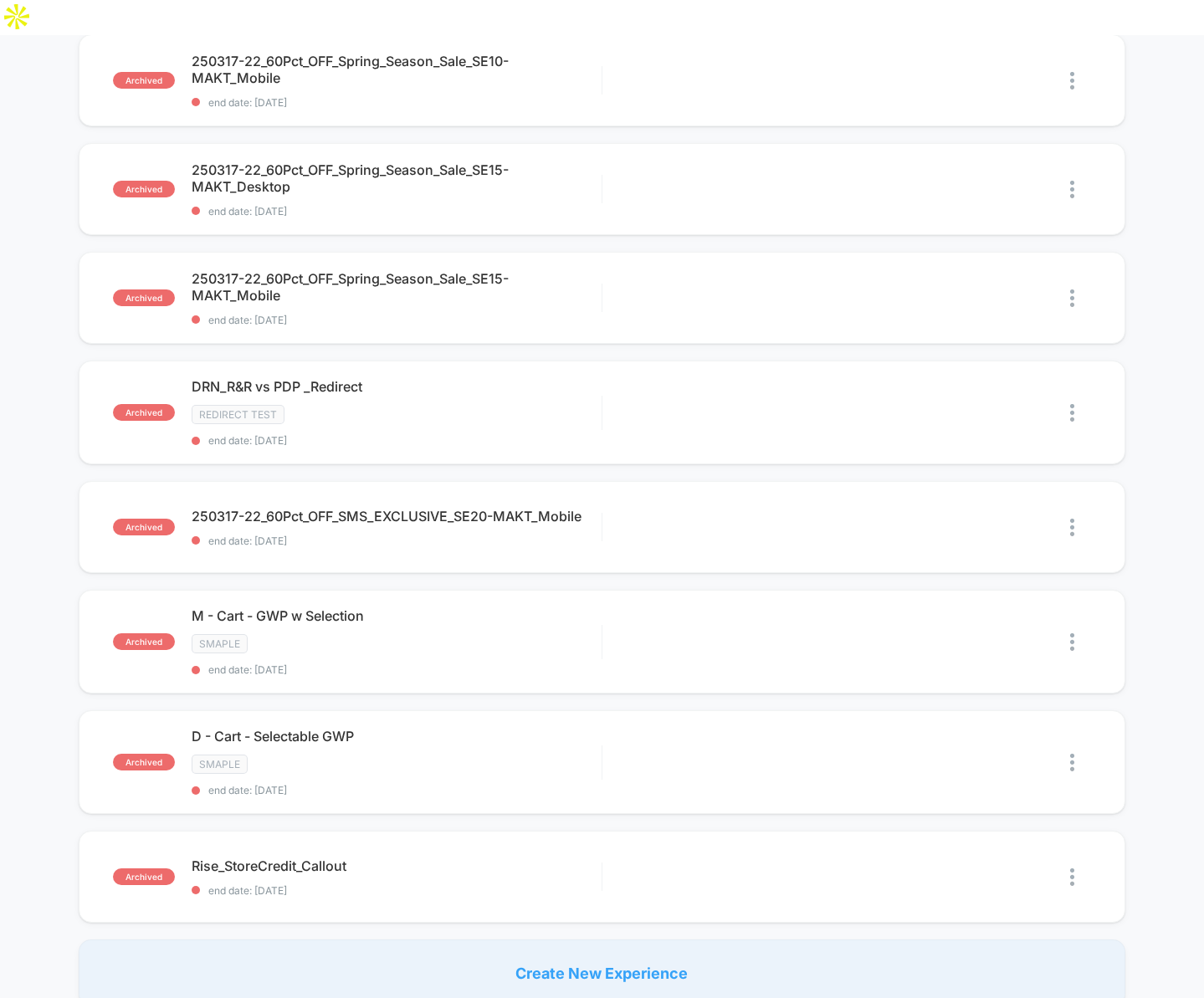
scroll to position [858, 0]
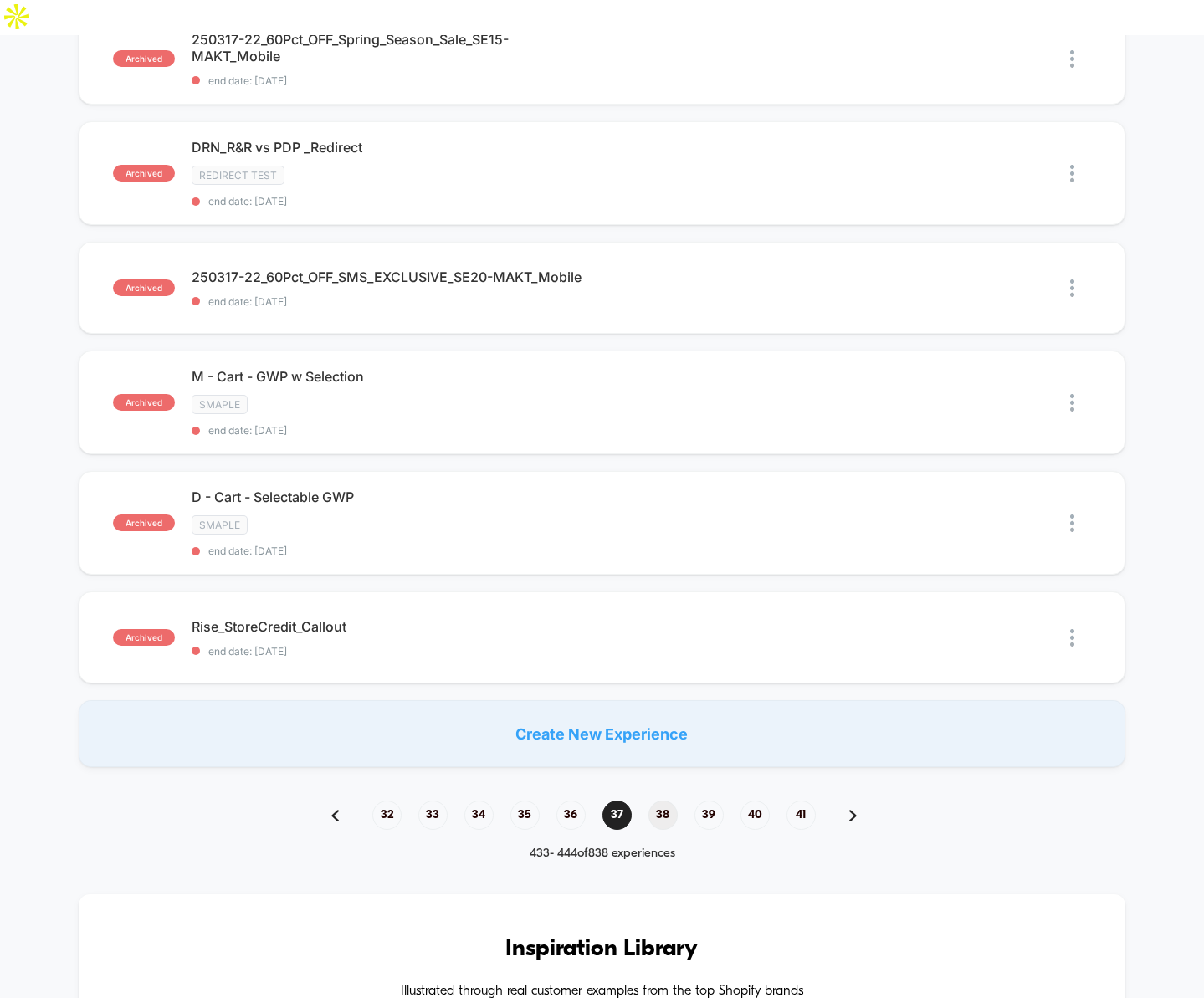
click at [663, 801] on span "38" at bounding box center [662, 815] width 29 height 29
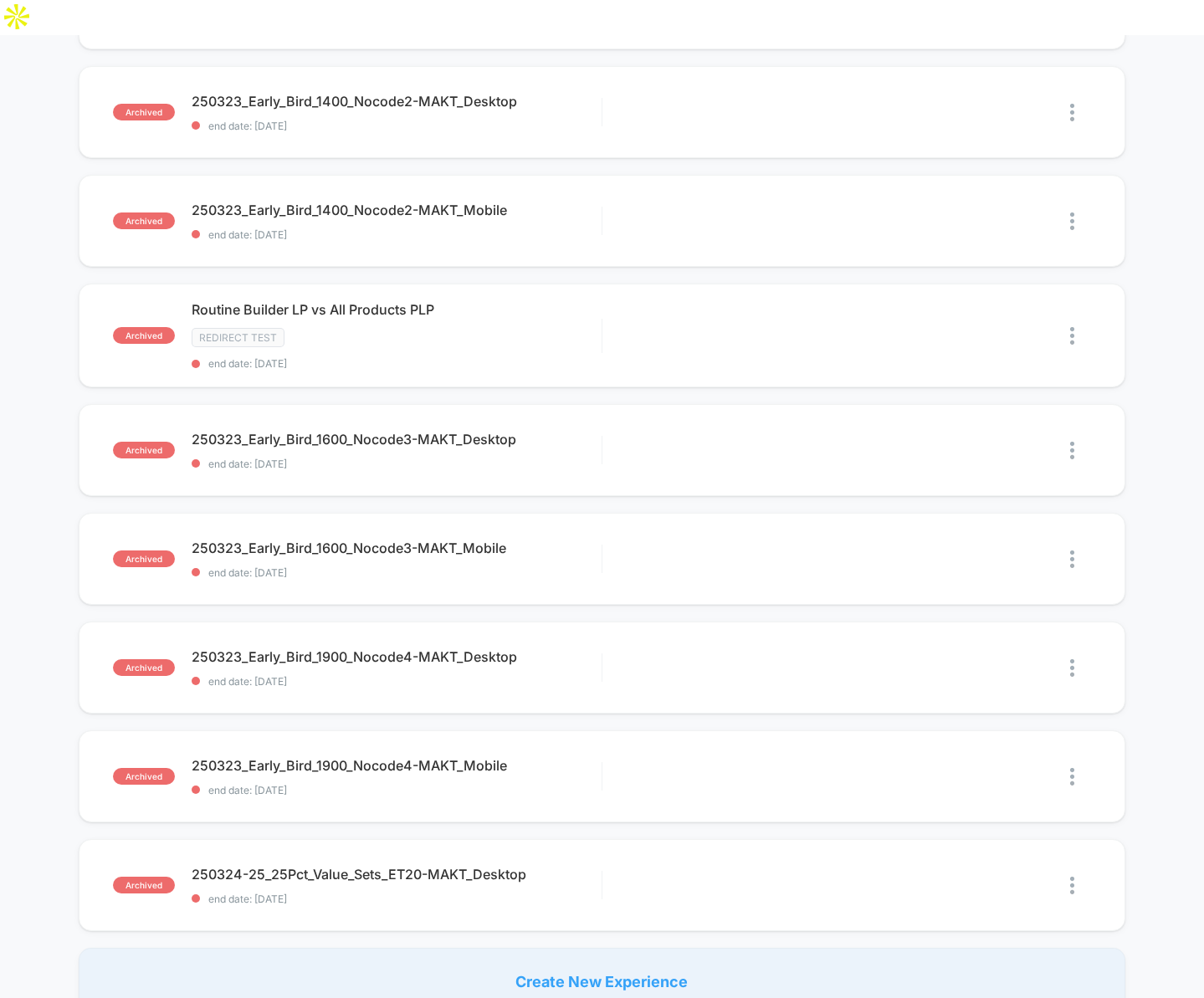
scroll to position [757, 0]
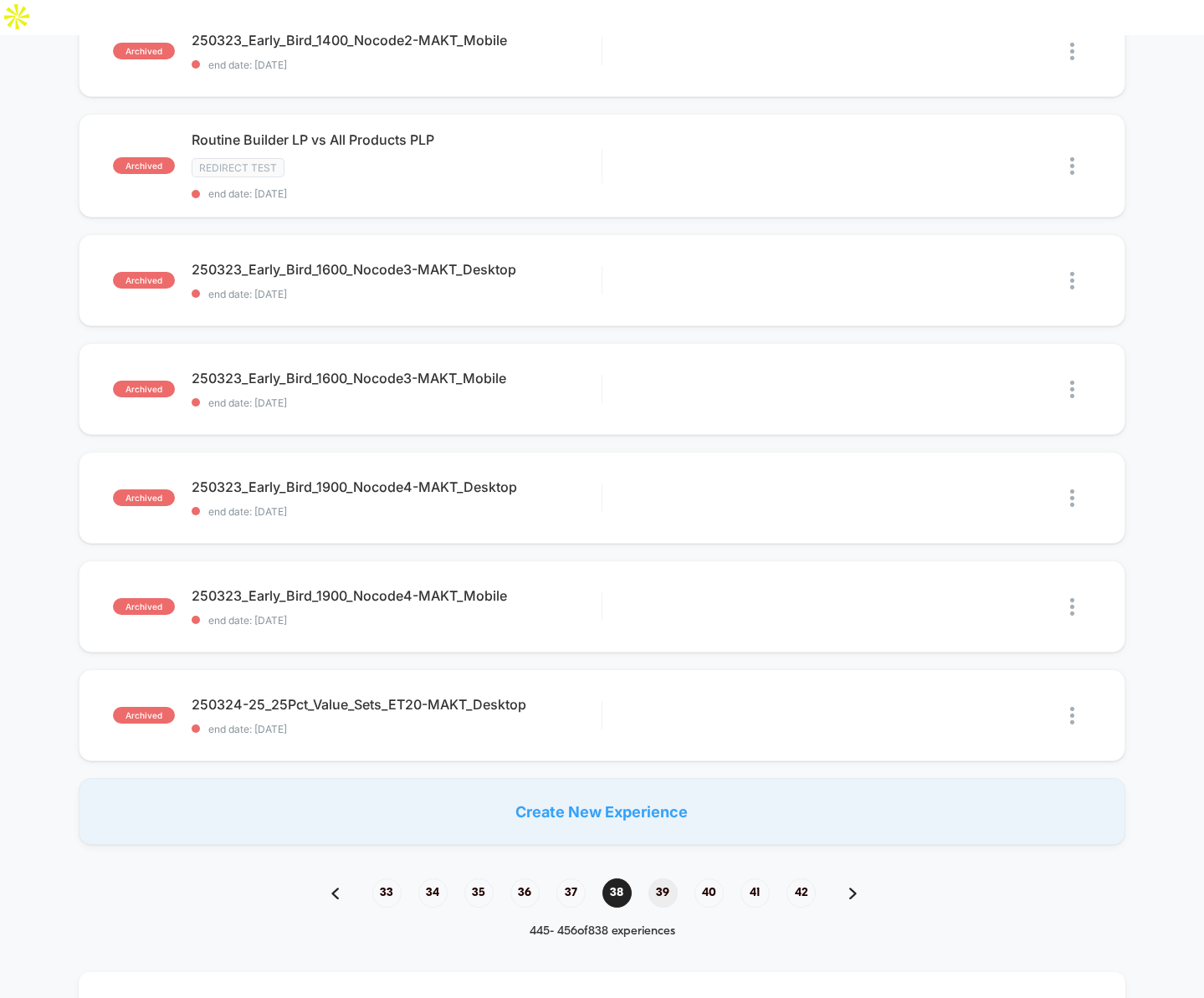
click at [663, 878] on span "39" at bounding box center [662, 892] width 29 height 29
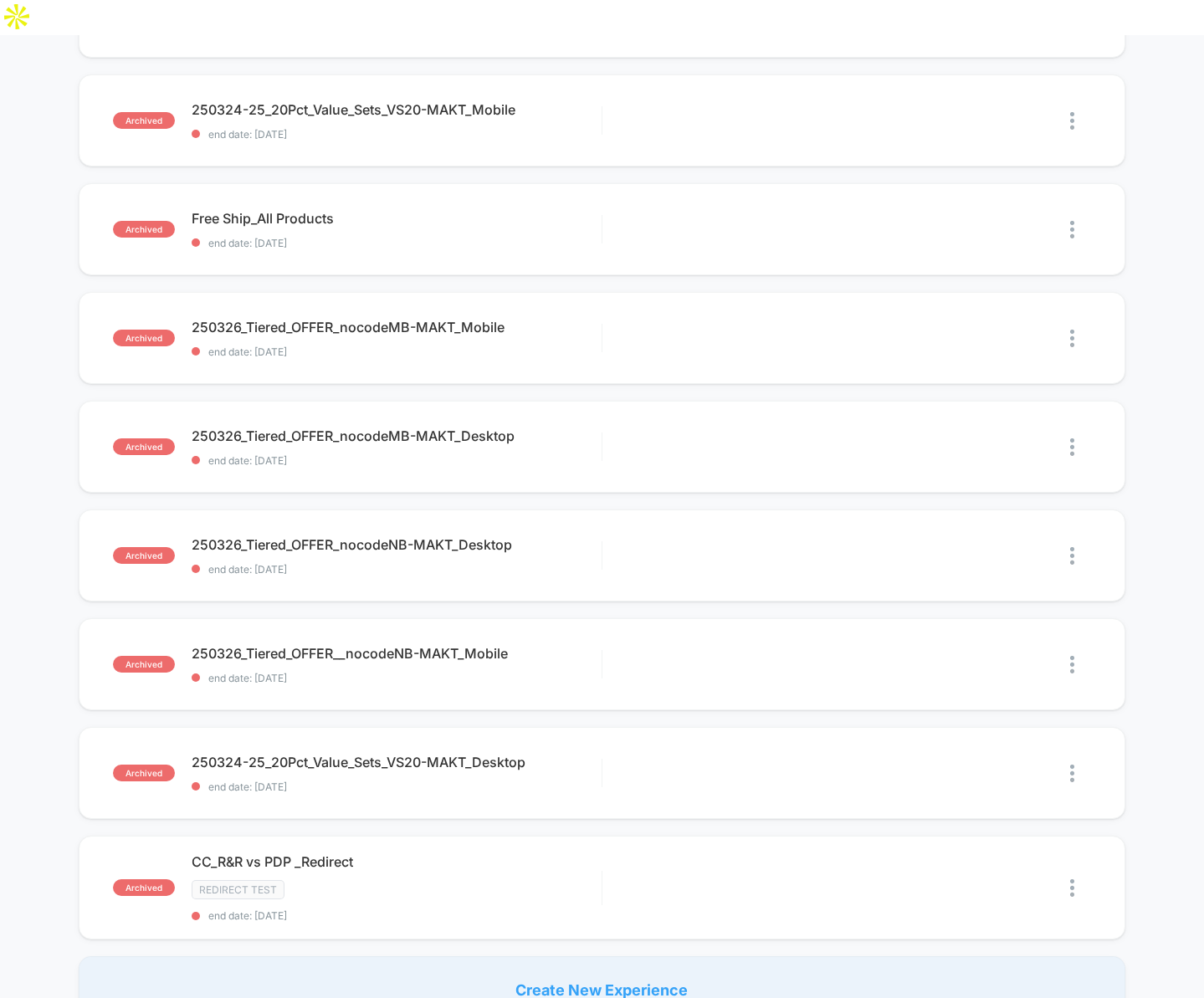
scroll to position [858, 0]
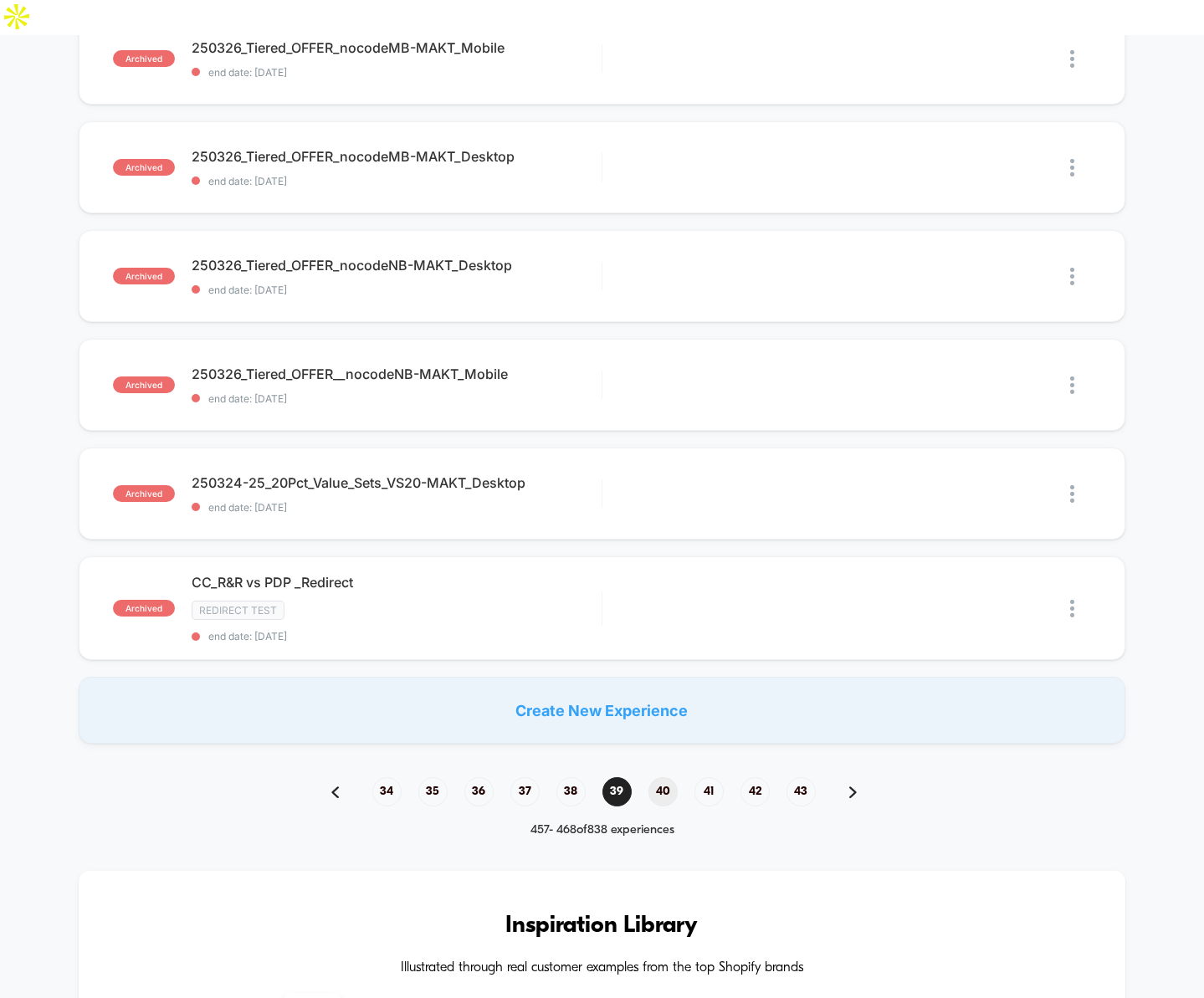
click at [666, 777] on span "40" at bounding box center [662, 791] width 29 height 29
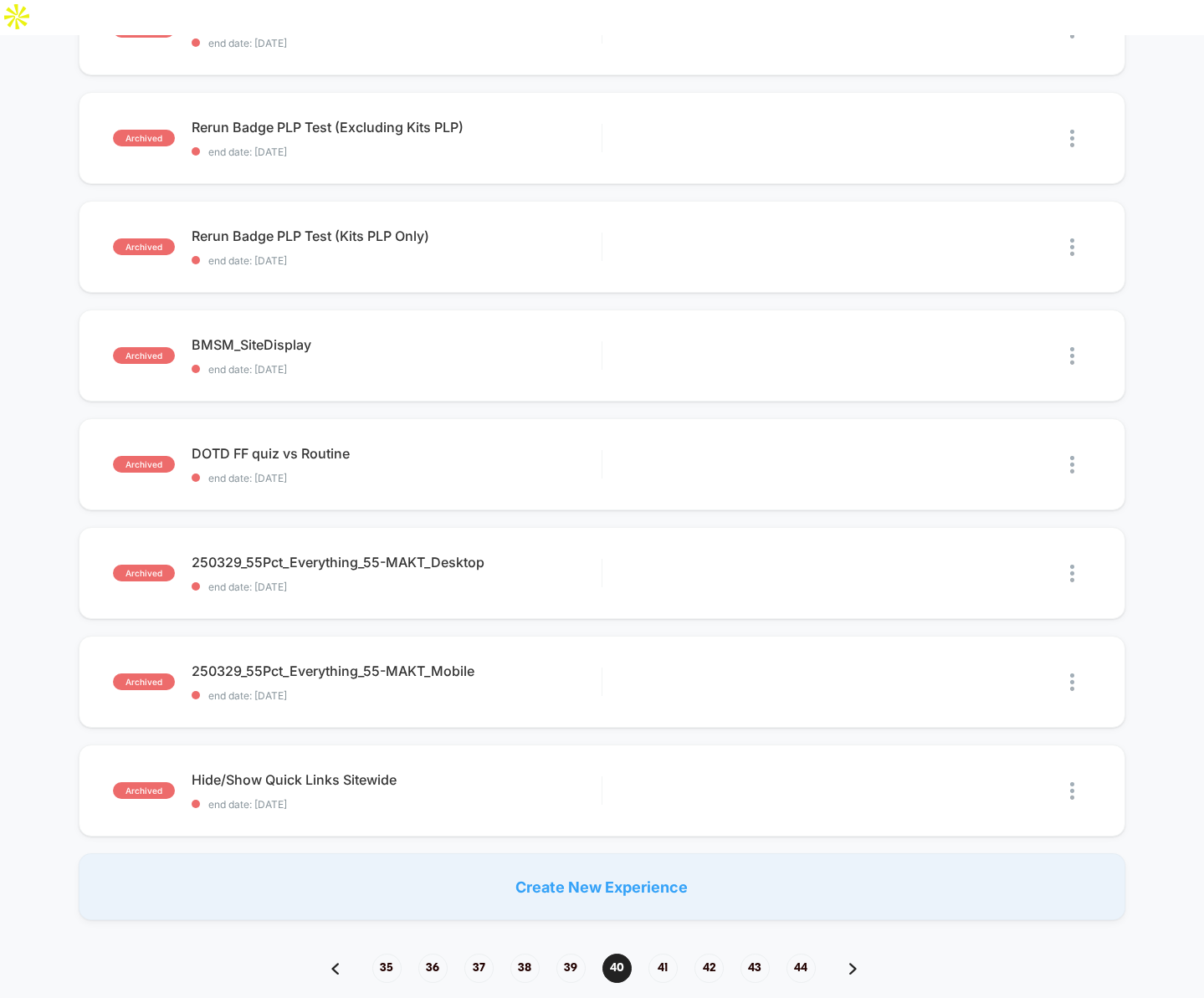
scroll to position [717, 0]
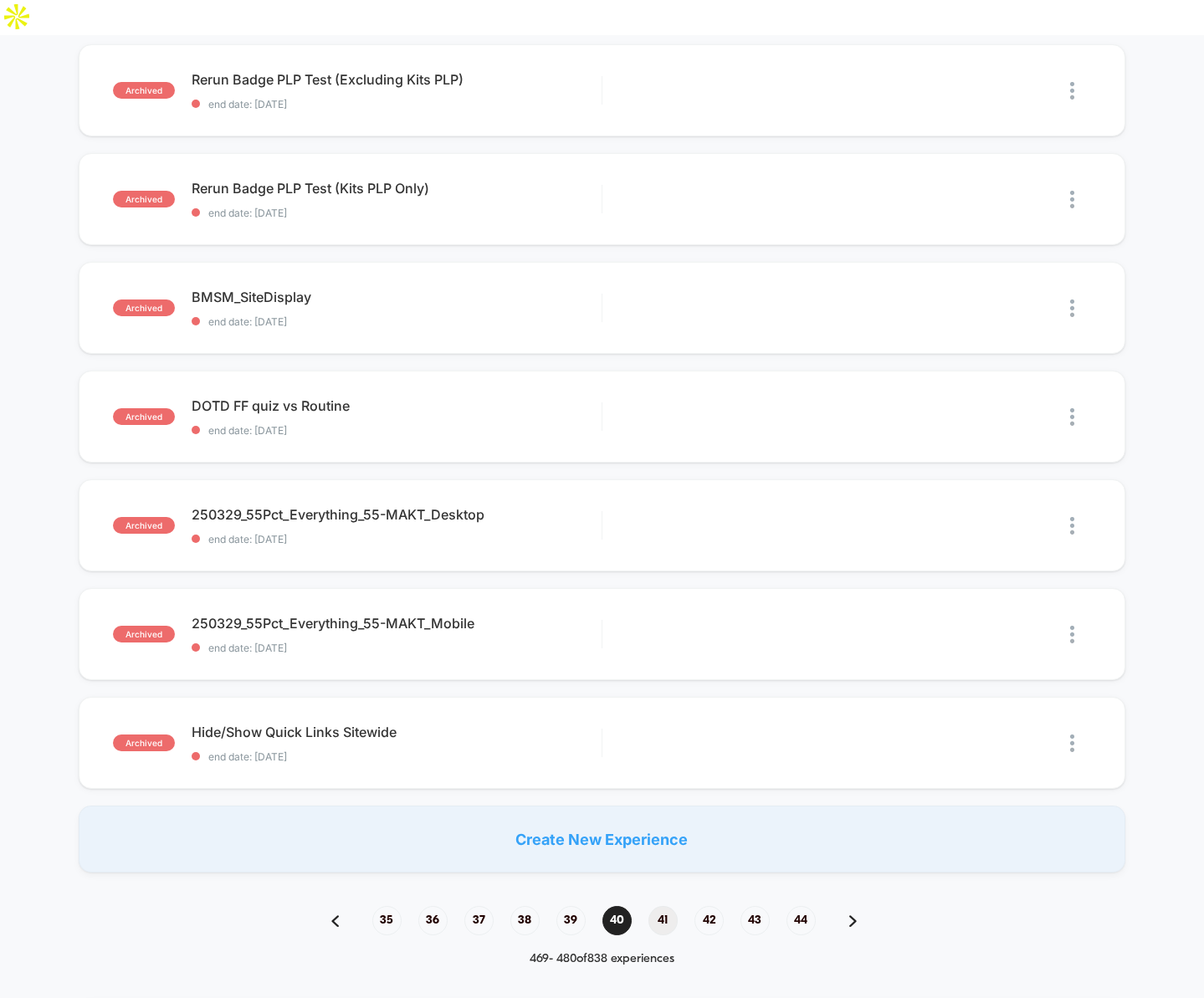
click at [662, 906] on span "41" at bounding box center [662, 920] width 29 height 29
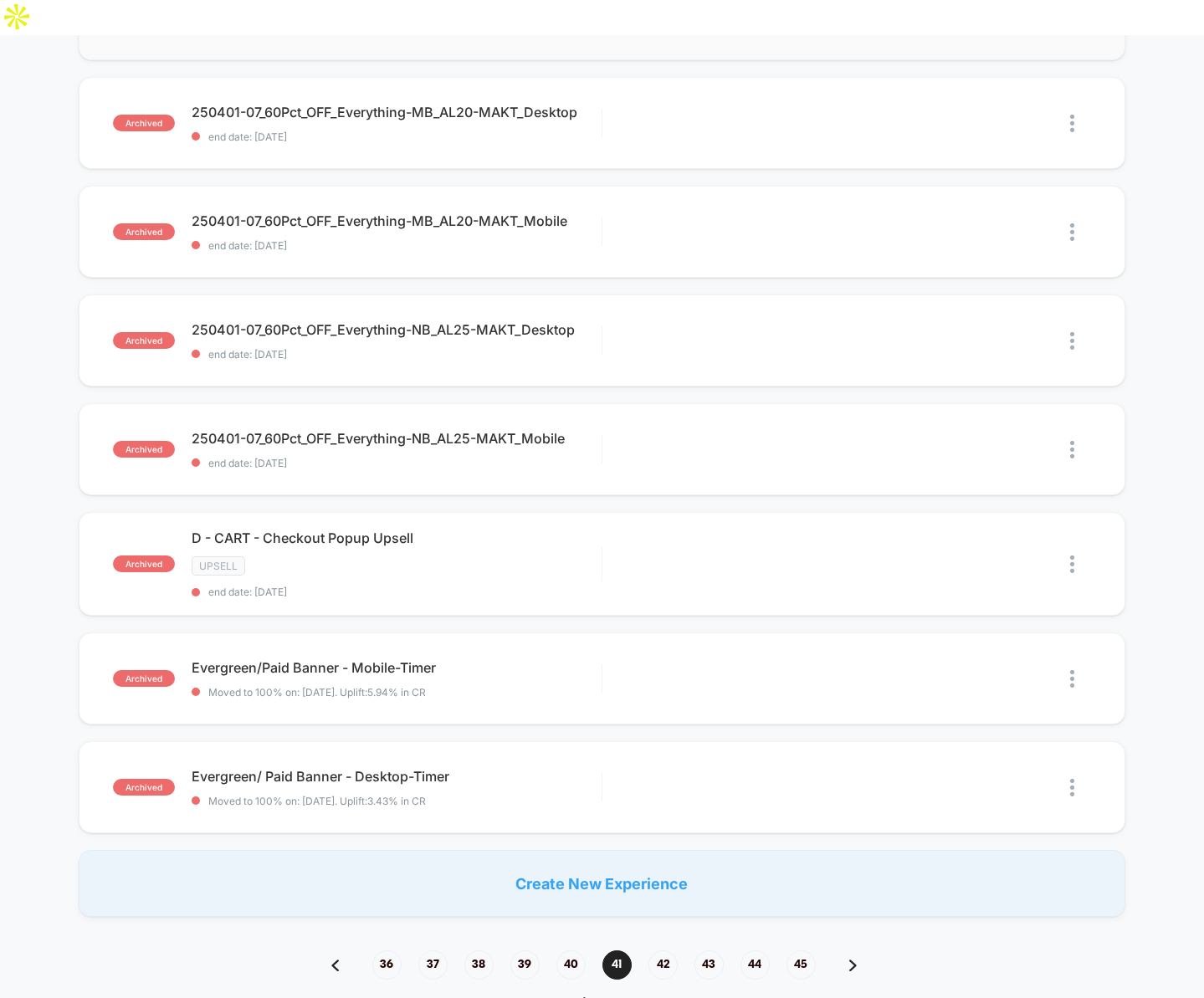
scroll to position [773, 0]
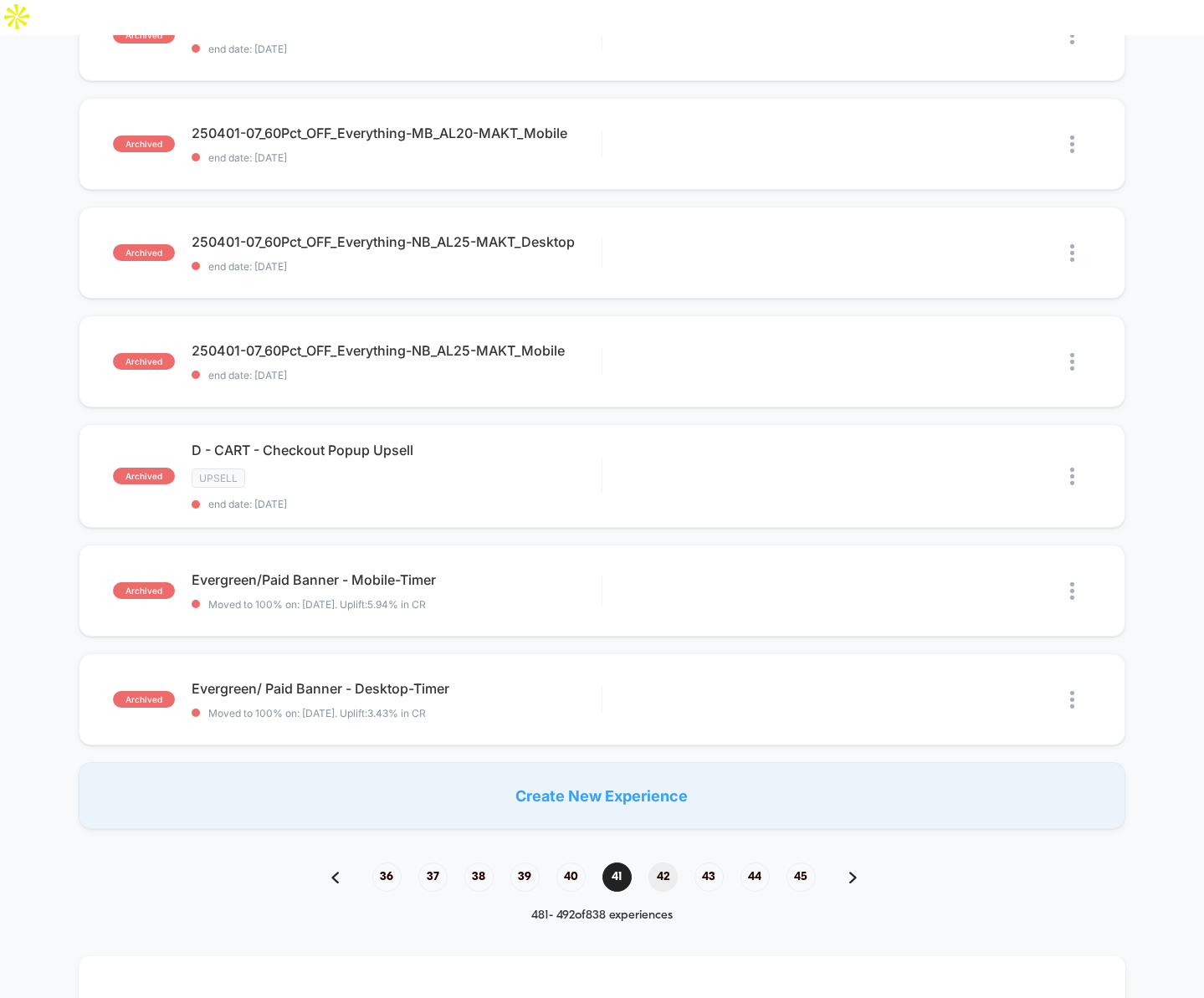
click at [663, 862] on span "42" at bounding box center [662, 876] width 29 height 29
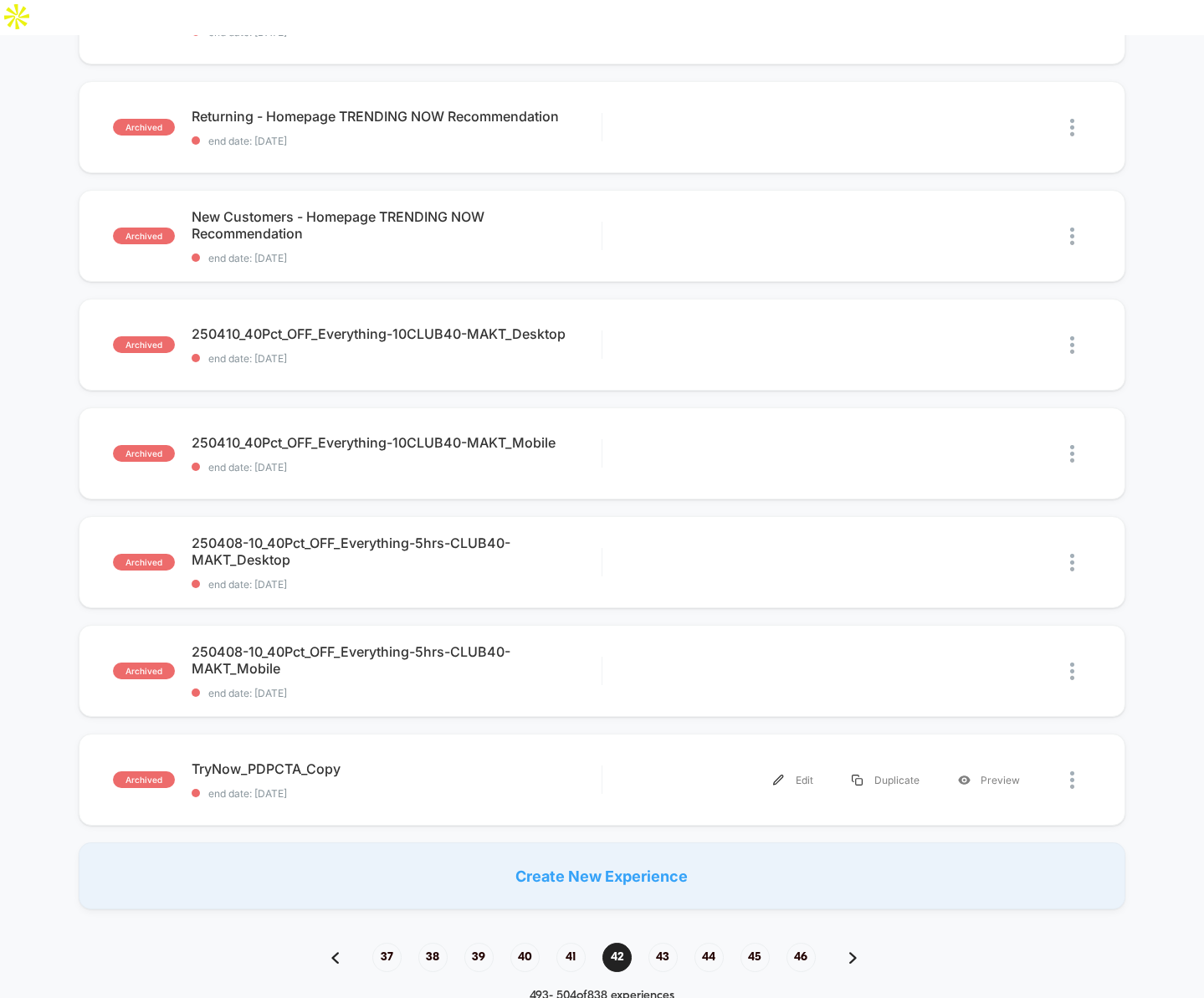
scroll to position [875, 0]
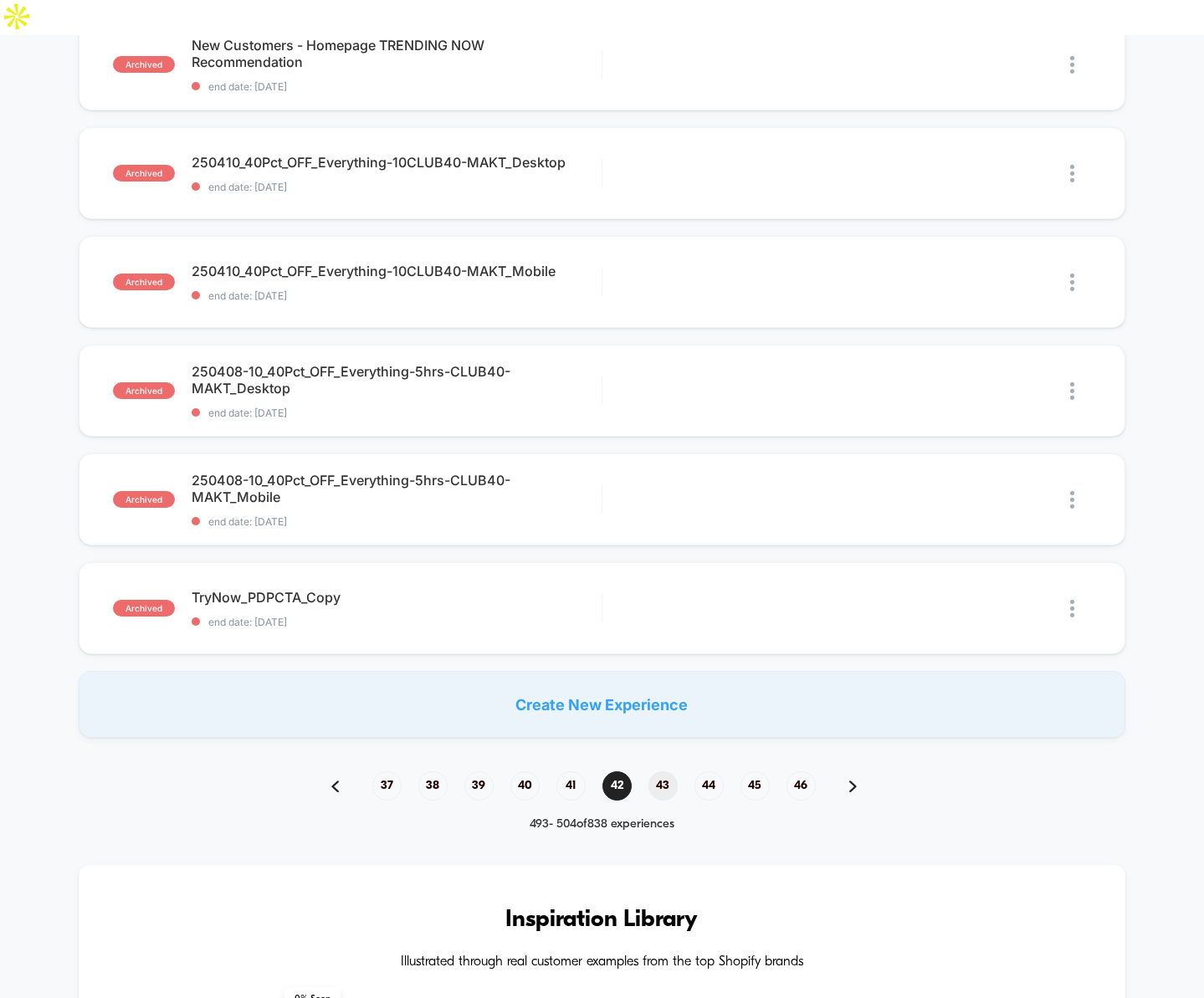
click at [662, 772] on span "43" at bounding box center [662, 786] width 29 height 29
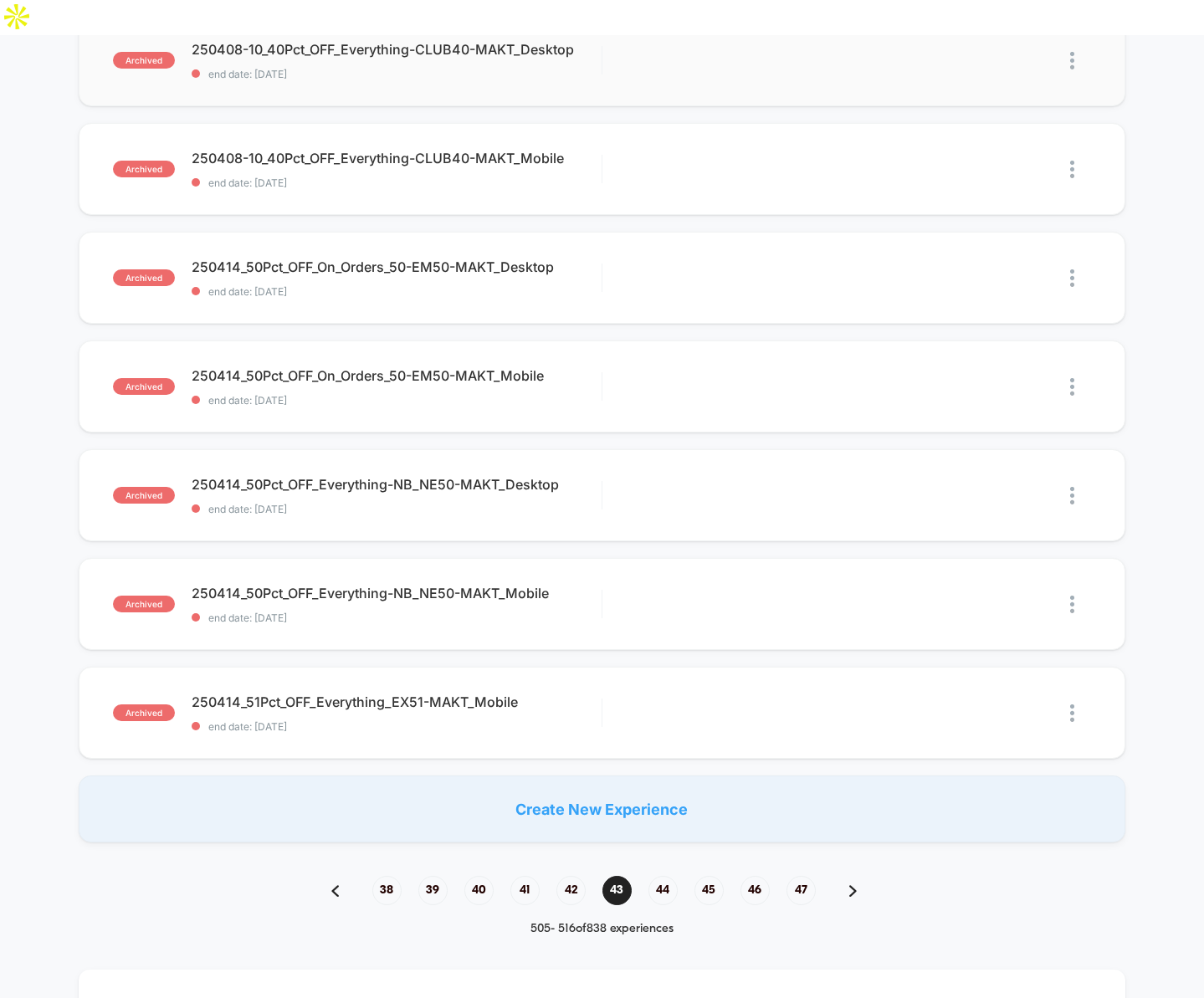
scroll to position [807, 0]
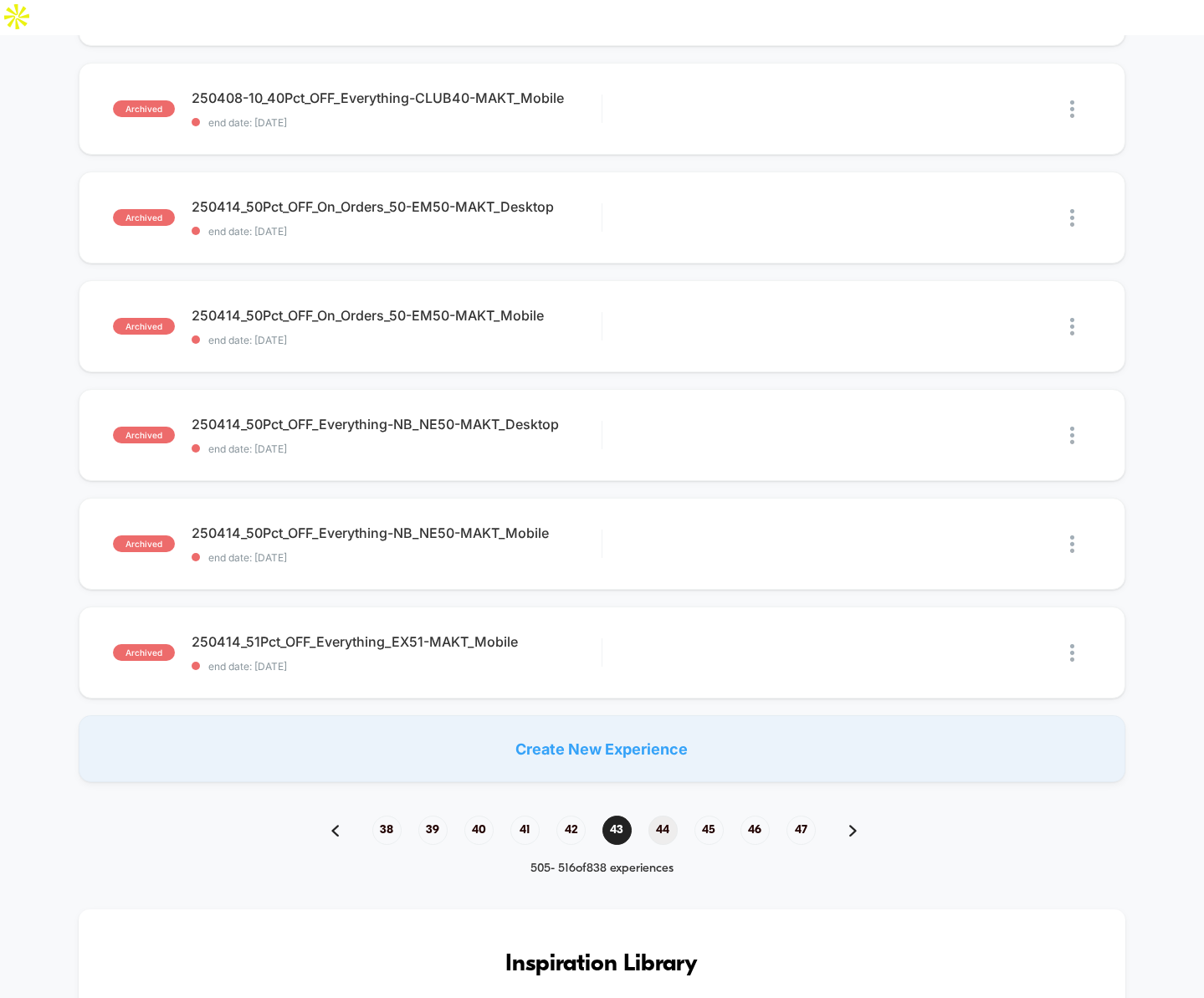
click at [661, 816] on span "44" at bounding box center [662, 830] width 29 height 29
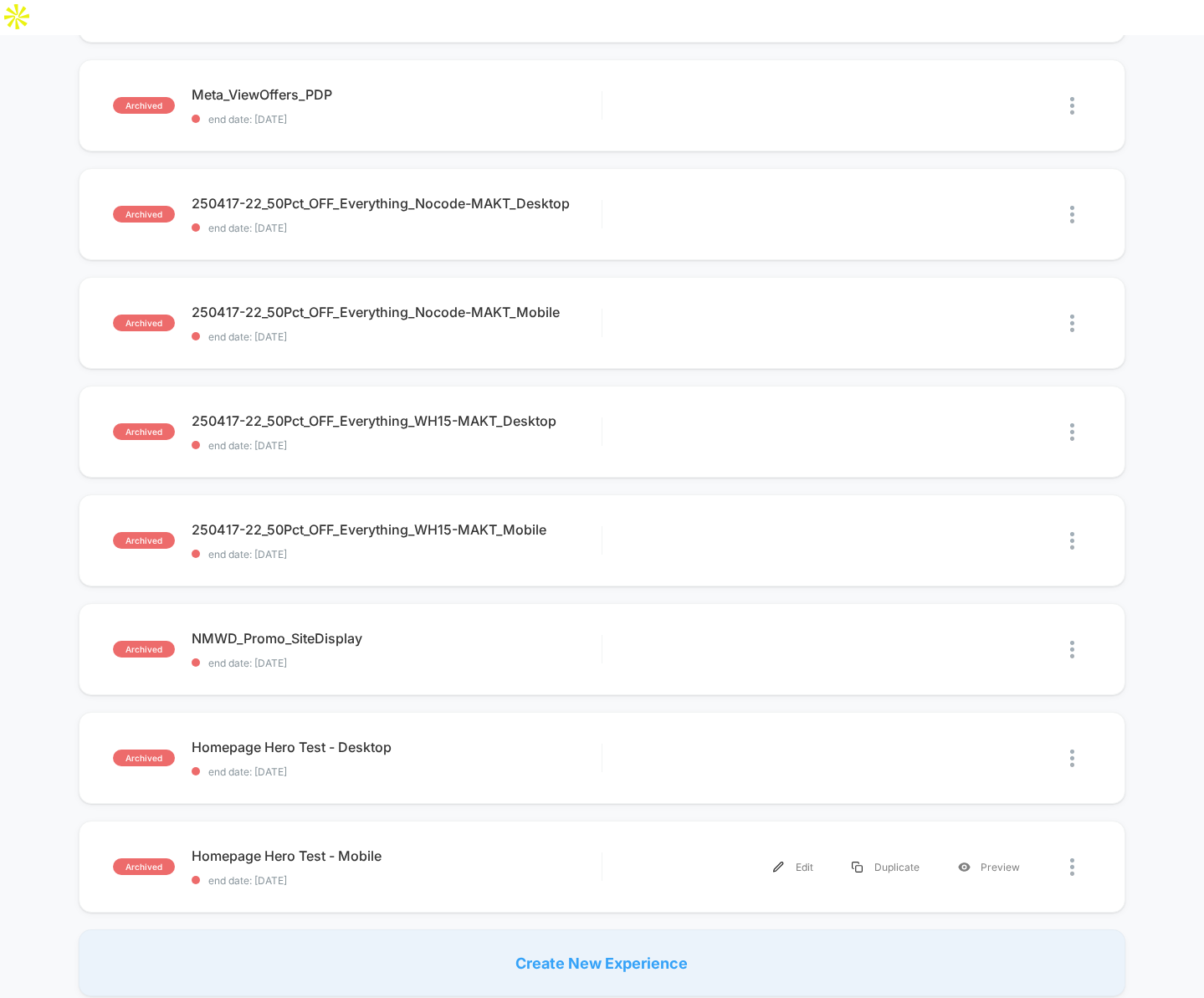
scroll to position [842, 0]
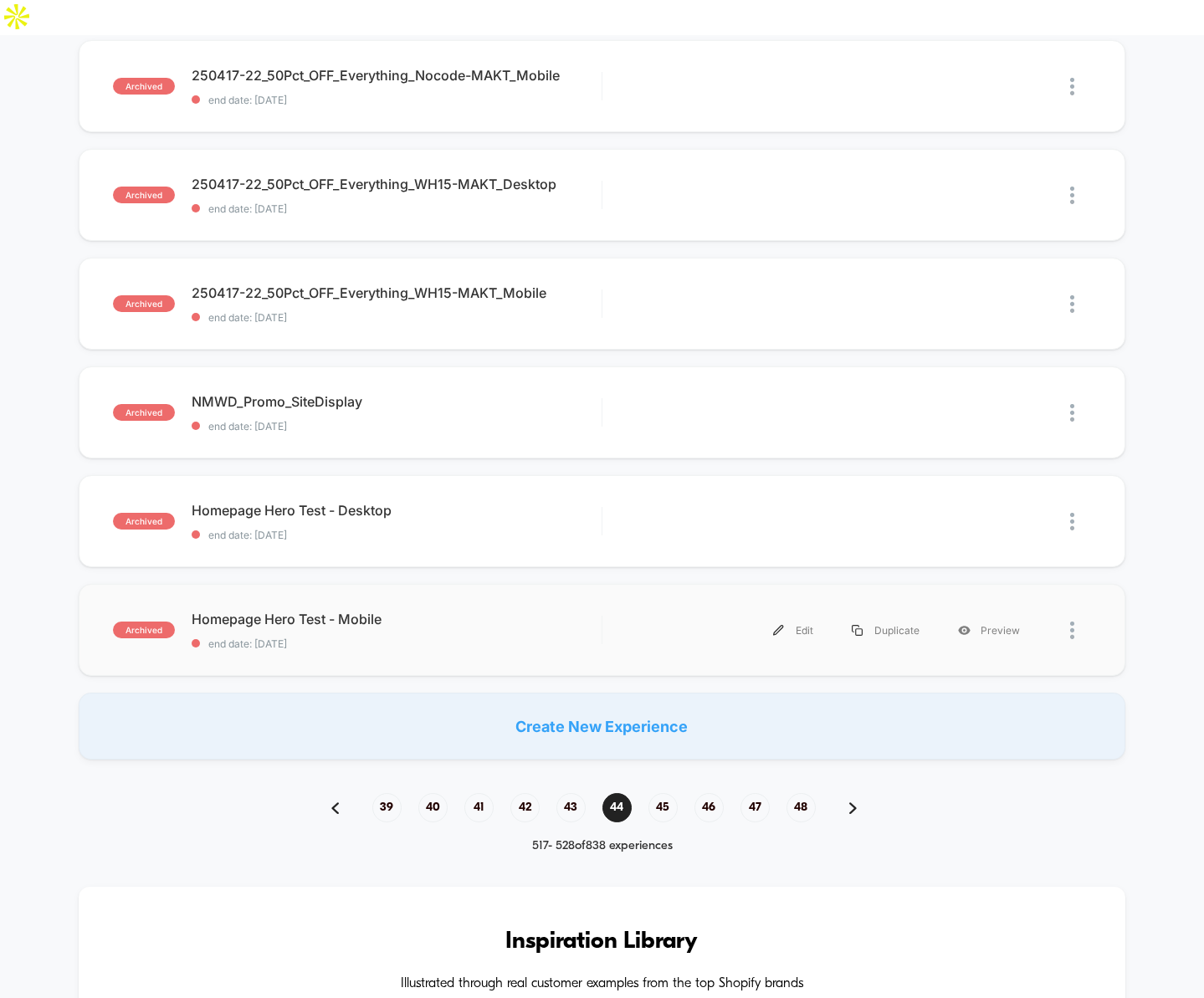
click at [1075, 612] on div at bounding box center [1081, 630] width 21 height 37
click at [190, 788] on div "**********" at bounding box center [602, 780] width 1204 height 2907
click at [305, 502] on span "Homepage Hero Test - Desktop Click to edit experience details" at bounding box center [397, 511] width 410 height 17
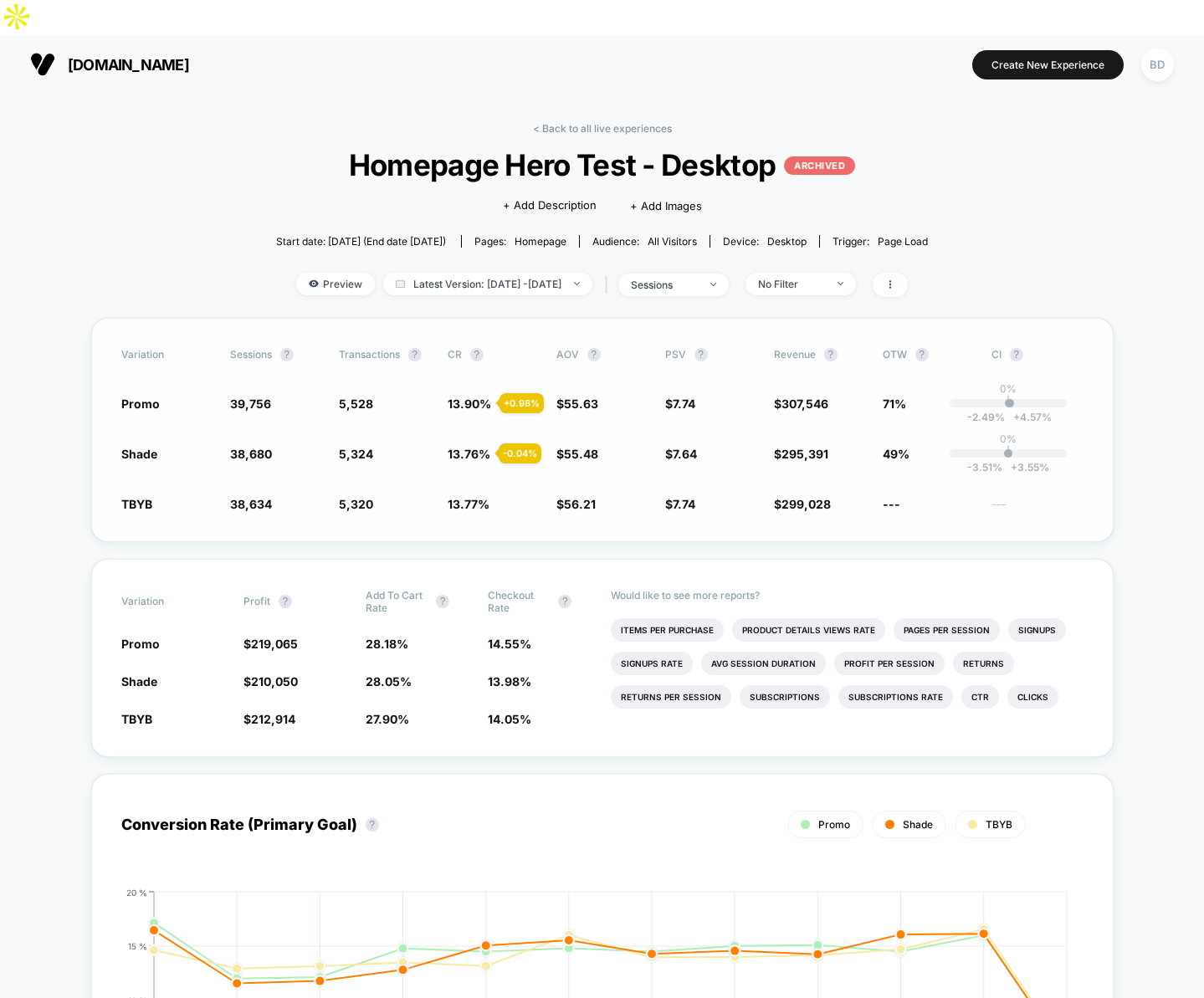
click at [94, 472] on div "Variation Sessions ? Transactions ? CR ? AOV ? PSV ? Revenue ? OTW ? CI ? Promo…" at bounding box center [602, 430] width 1023 height 224
click at [687, 497] on span "7.74" at bounding box center [684, 503] width 22 height 14
click at [684, 487] on div "Variation Sessions ? Transactions ? CR ? AOV ? PSV ? Revenue ? OTW ? CI ? Promo…" at bounding box center [602, 430] width 1023 height 224
click at [559, 273] on span "Latest Version: Apr 17, 2025 - Apr 28, 2025" at bounding box center [488, 284] width 210 height 22
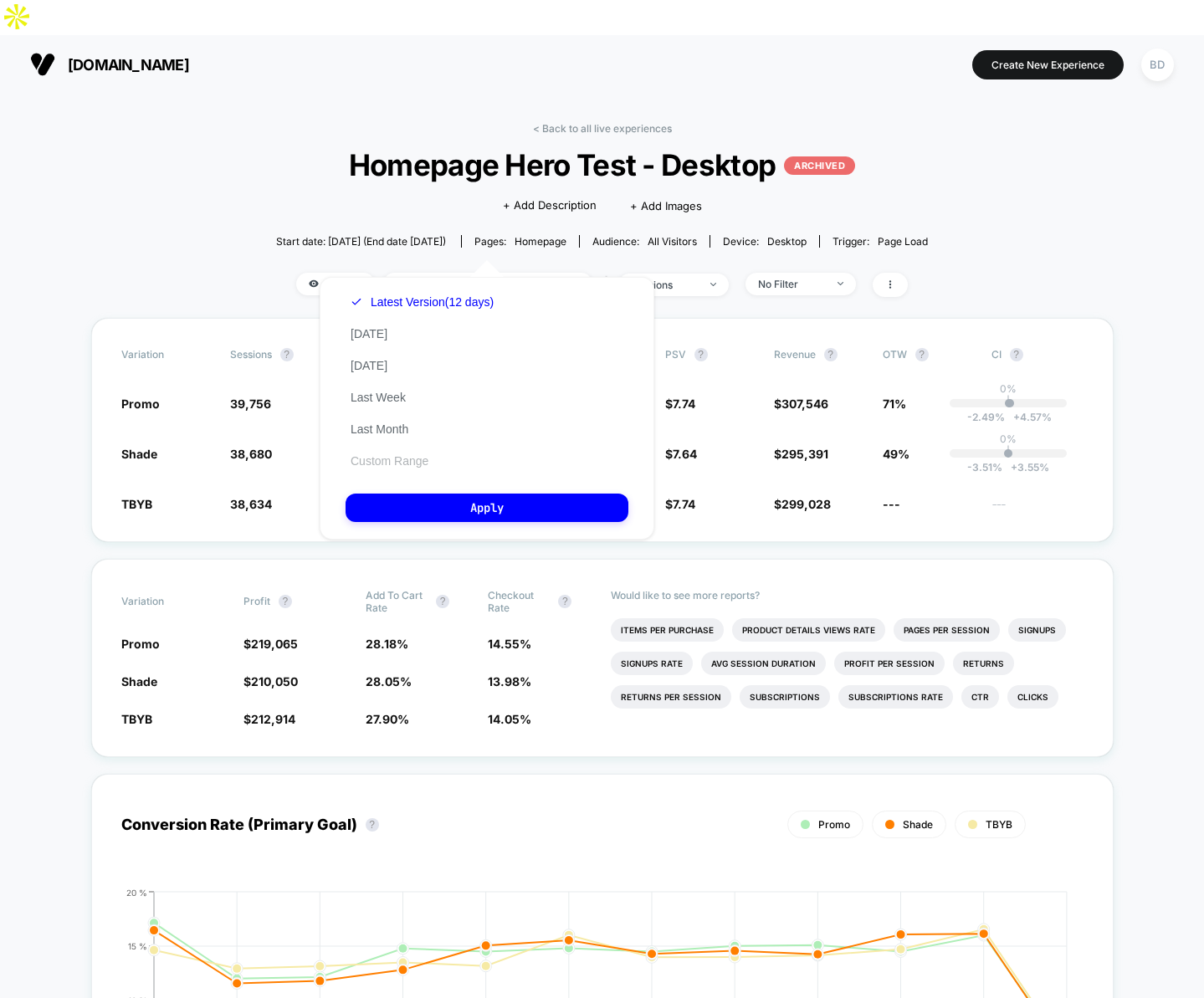
click at [402, 459] on button "Custom Range" at bounding box center [389, 461] width 88 height 15
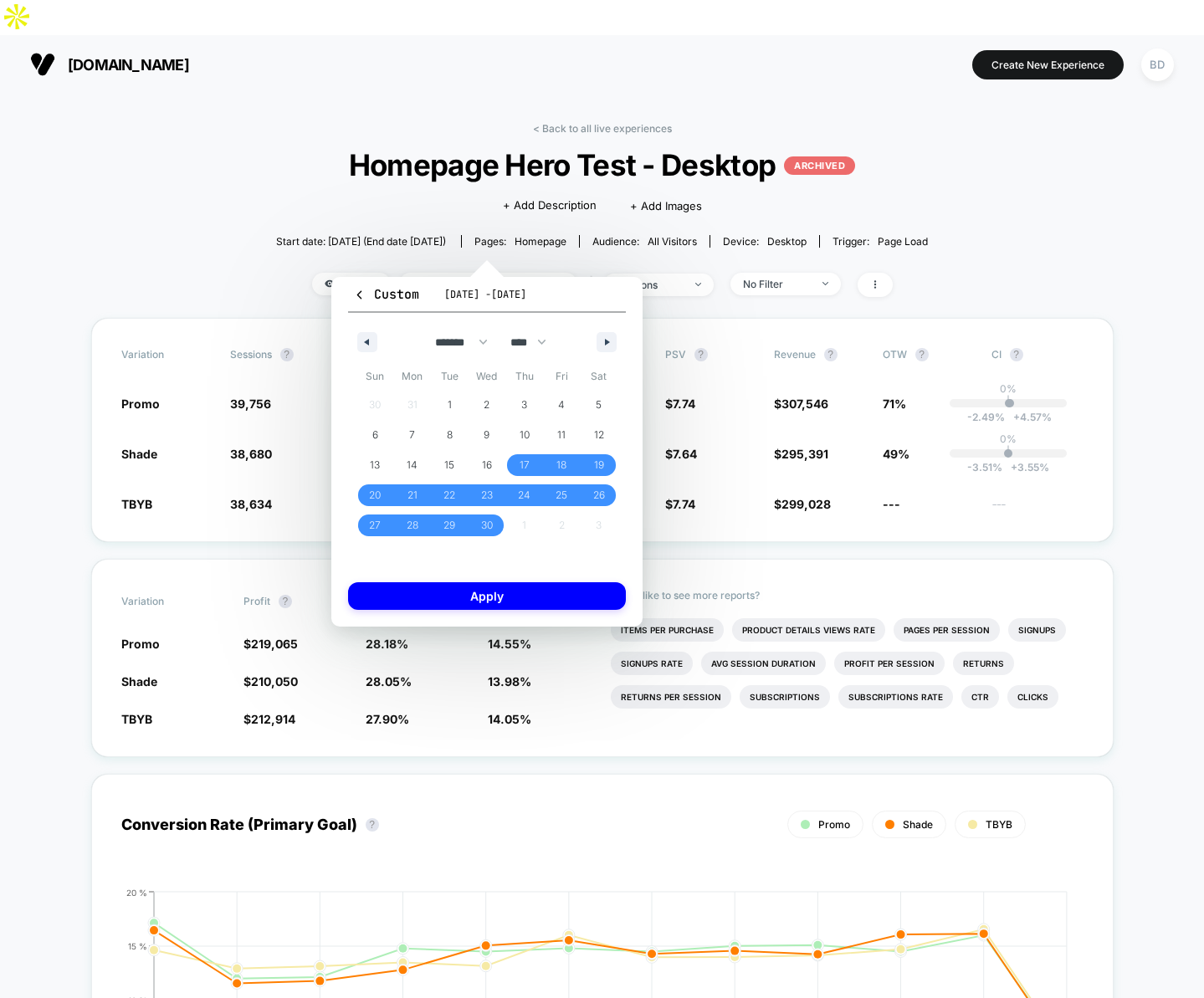
click at [456, 182] on div "Click to edit experience details + Add Description + Add Images" at bounding box center [602, 204] width 391 height 44
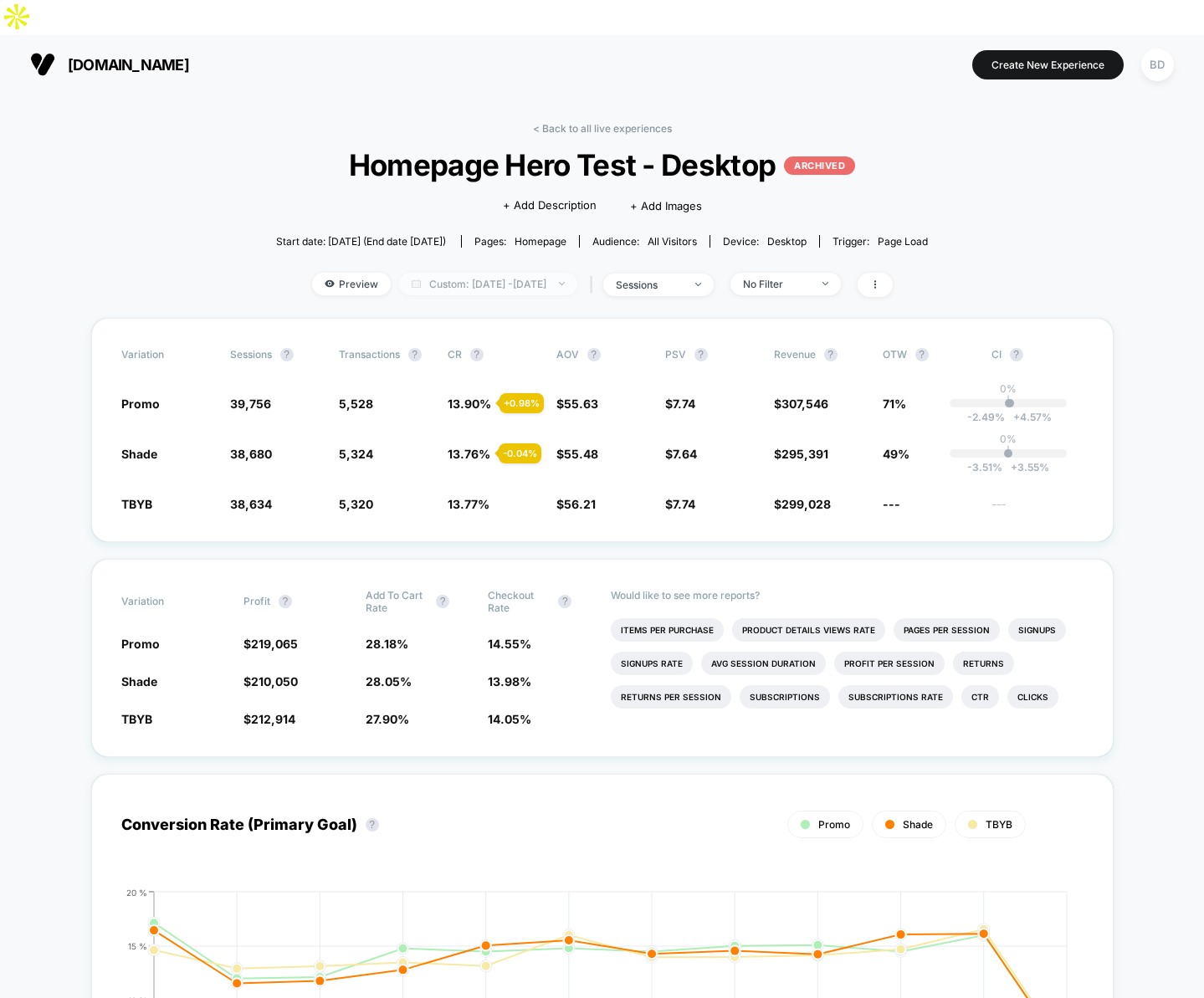
click at [531, 273] on span "Custom: Apr 17, 2025 - Apr 28, 2025" at bounding box center [488, 284] width 179 height 22
select select "*"
select select "****"
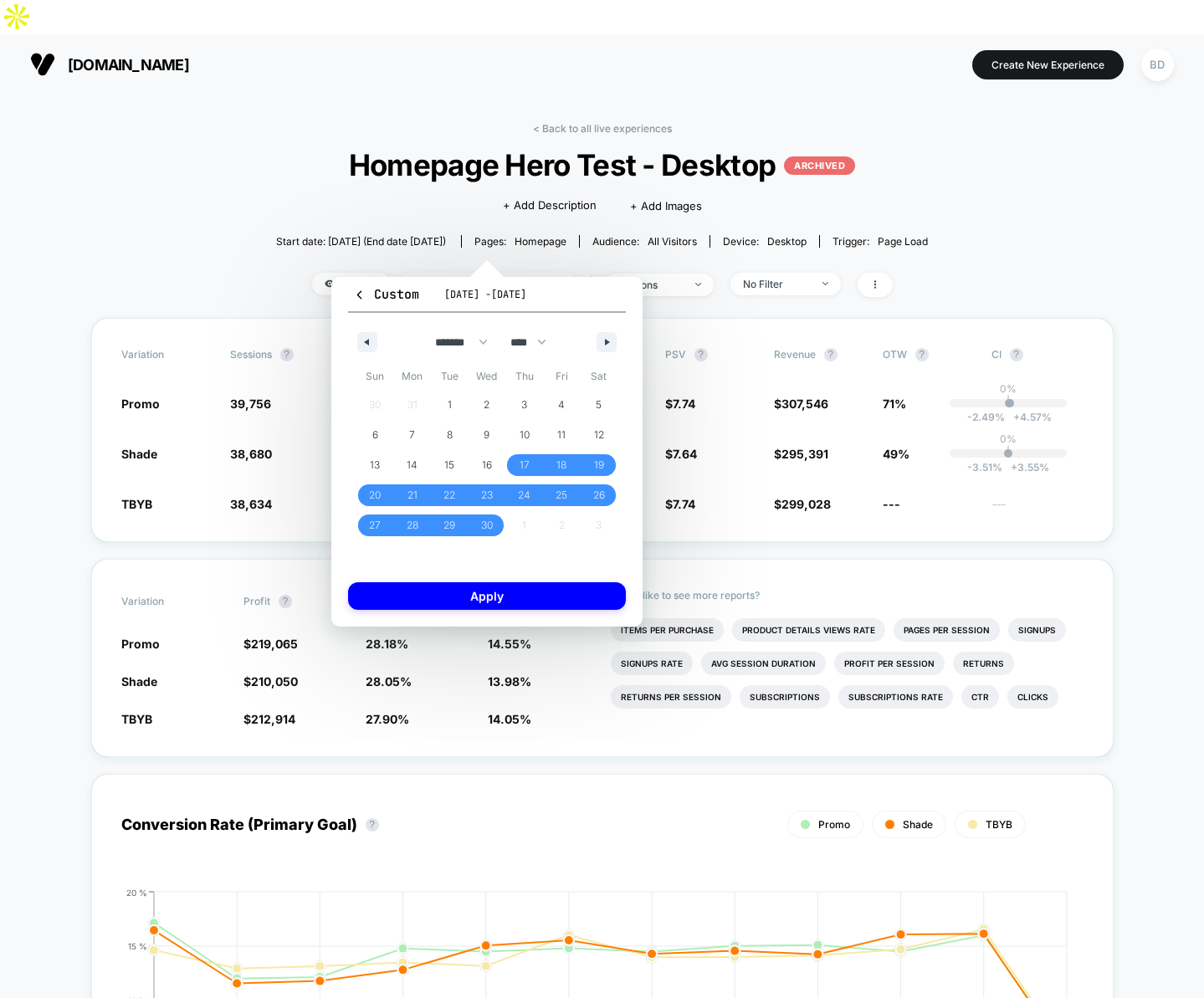
click at [399, 273] on span "Custom: Apr 17, 2025 - Apr 28, 2025" at bounding box center [488, 284] width 179 height 22
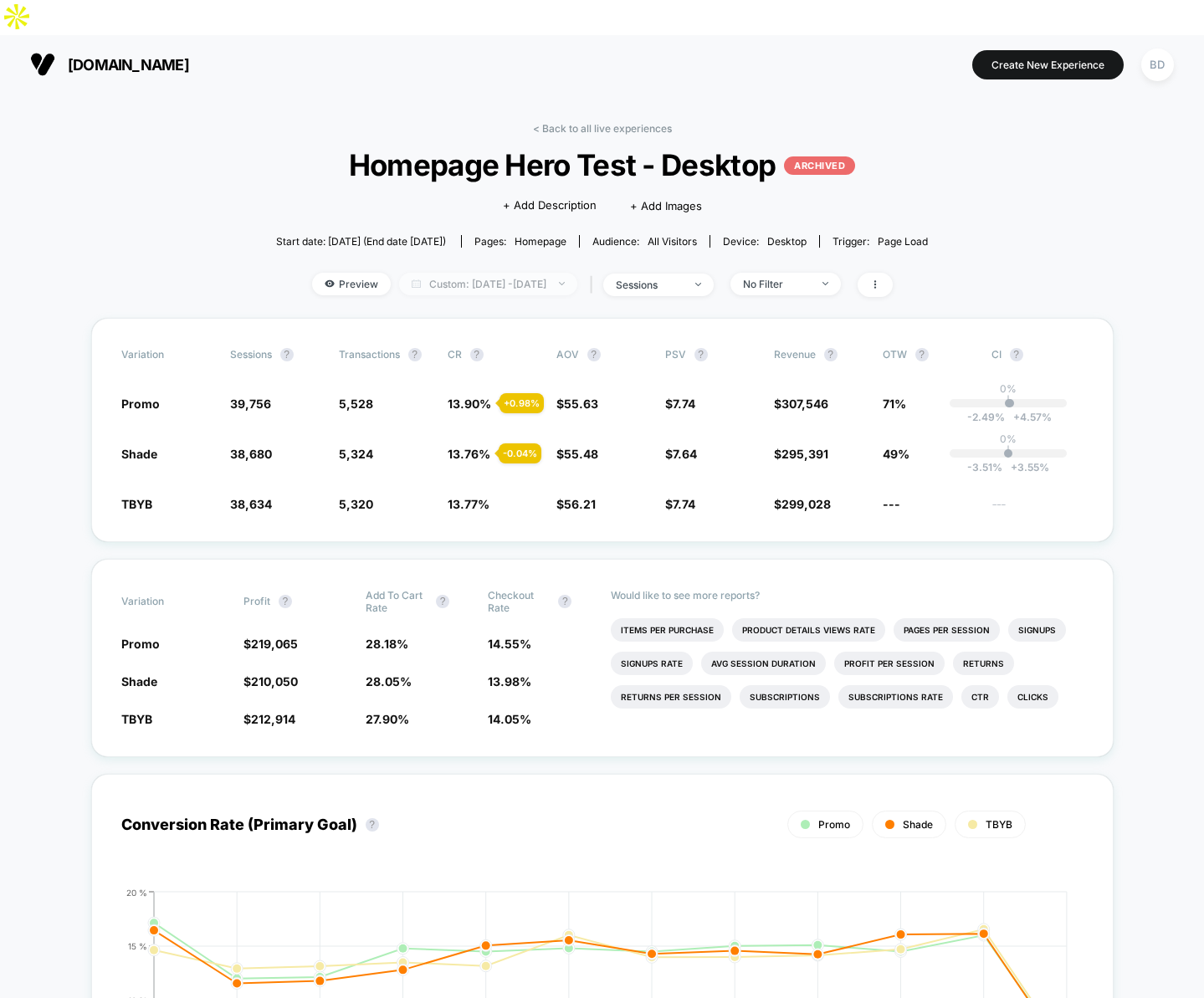
click at [412, 280] on img at bounding box center [416, 283] width 9 height 8
select select "*"
select select "****"
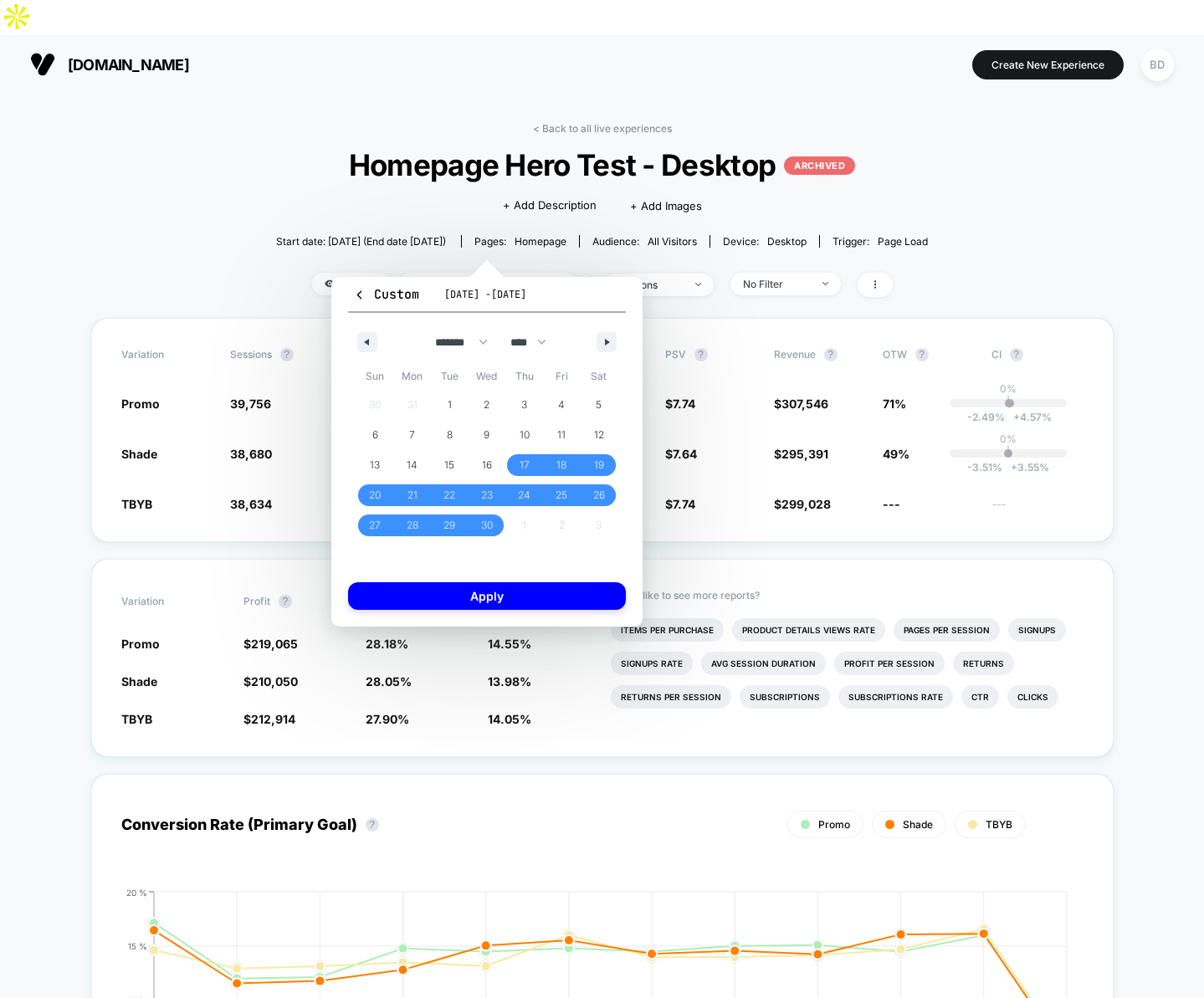
click at [374, 147] on span "Homepage Hero Test - Desktop ARCHIVED" at bounding box center [602, 165] width 587 height 36
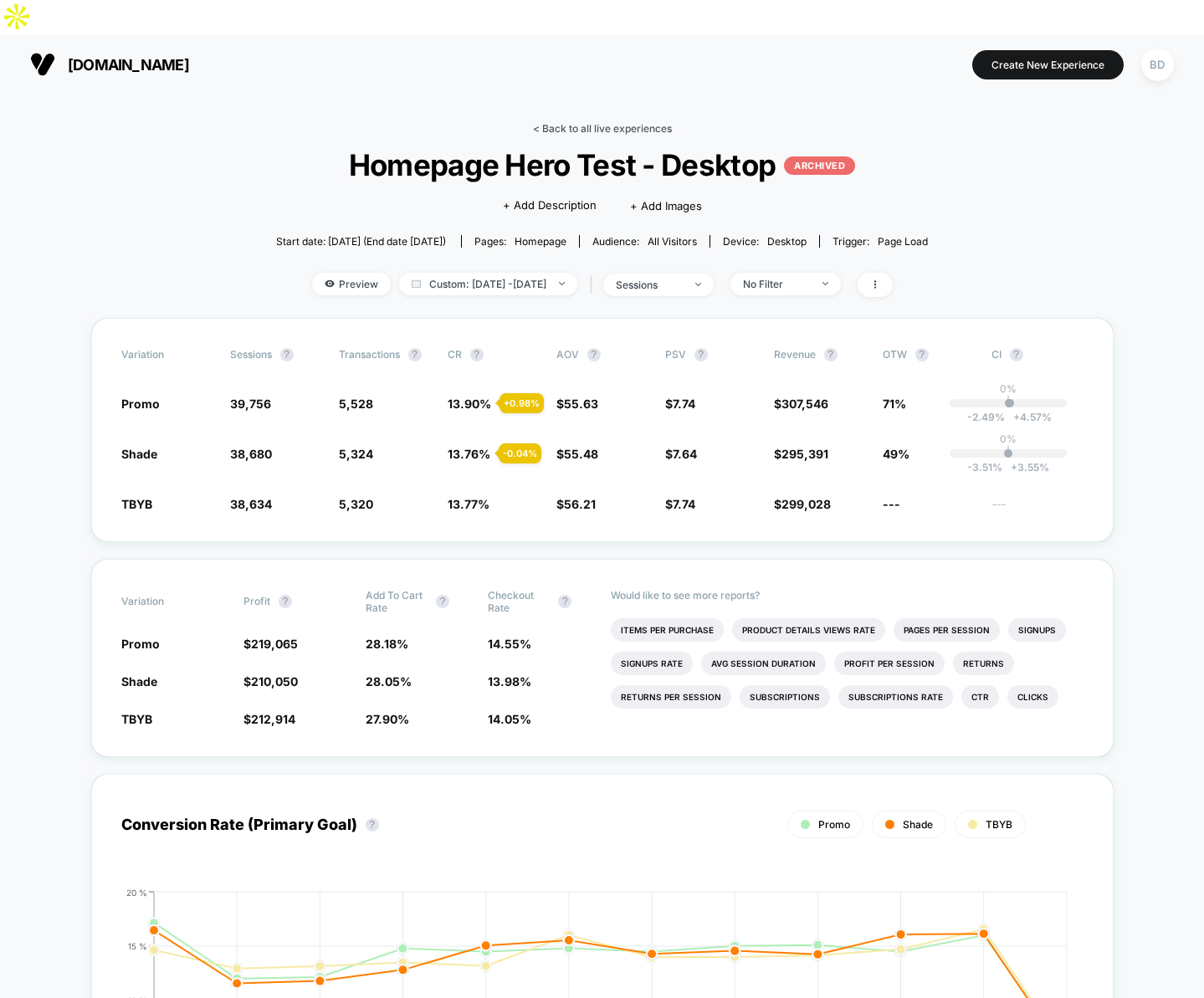
click at [561, 123] on link "< Back to all live experiences" at bounding box center [602, 128] width 139 height 12
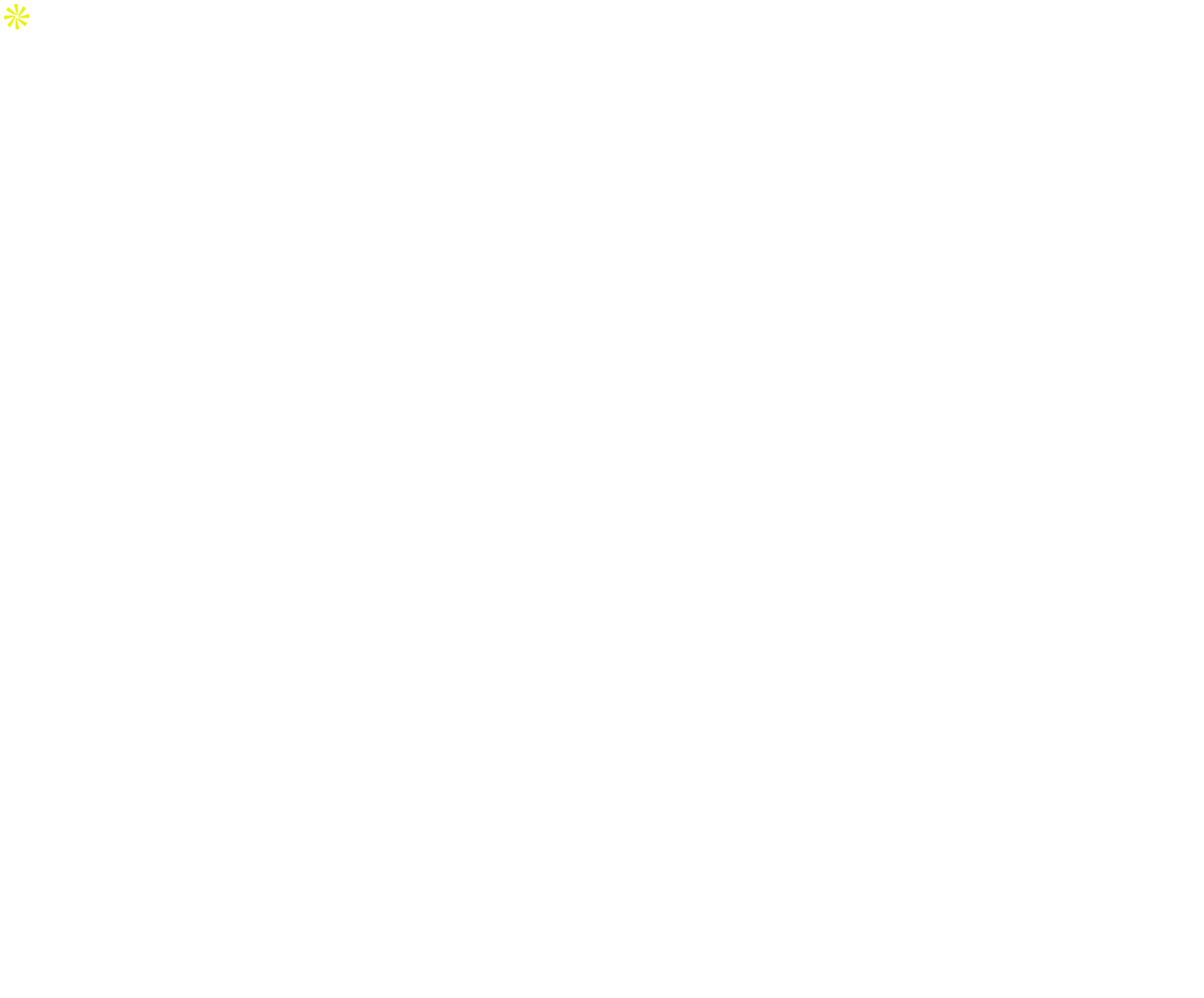
select select "*"
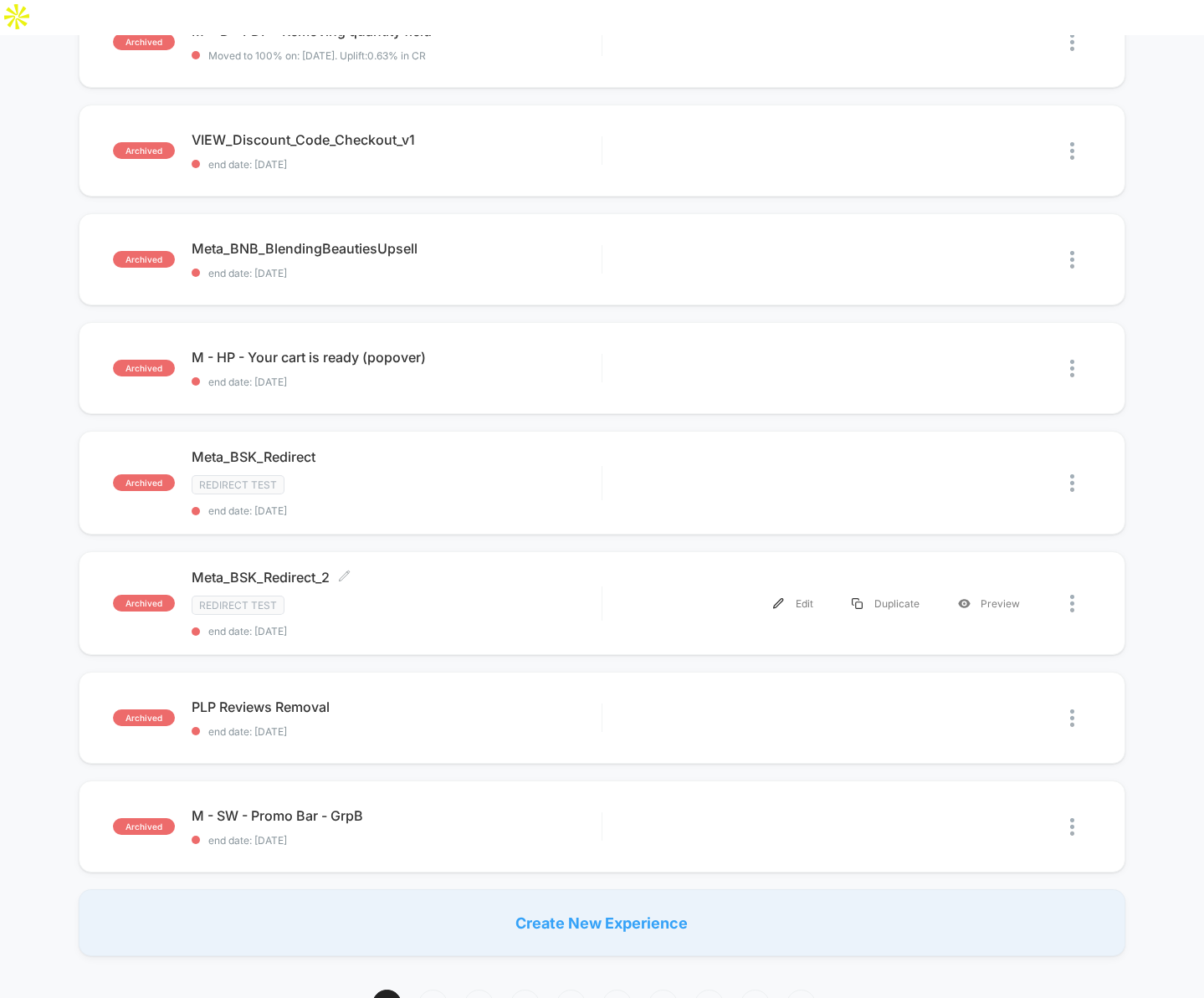
scroll to position [1483, 0]
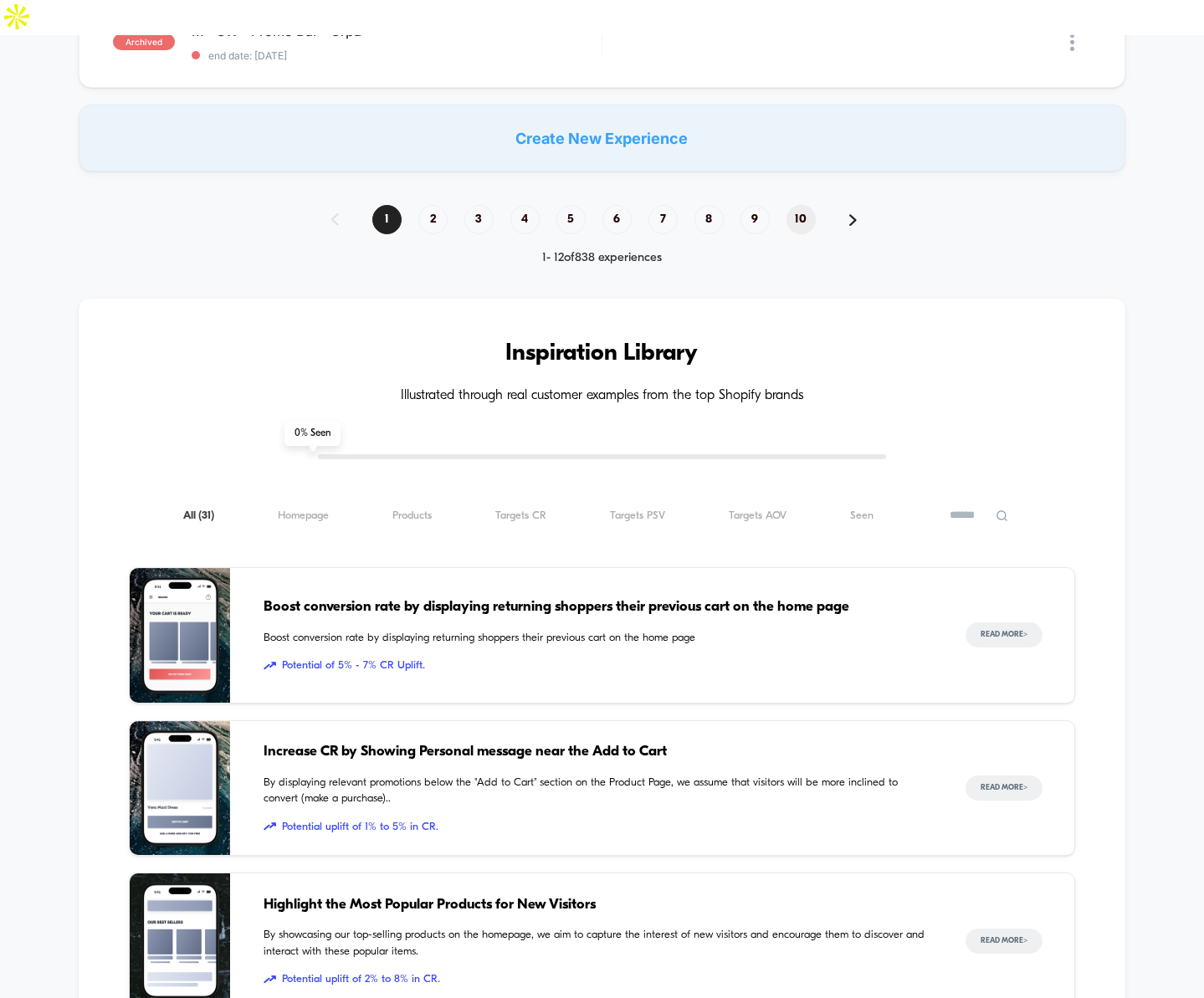
click at [807, 205] on span "10" at bounding box center [801, 219] width 29 height 29
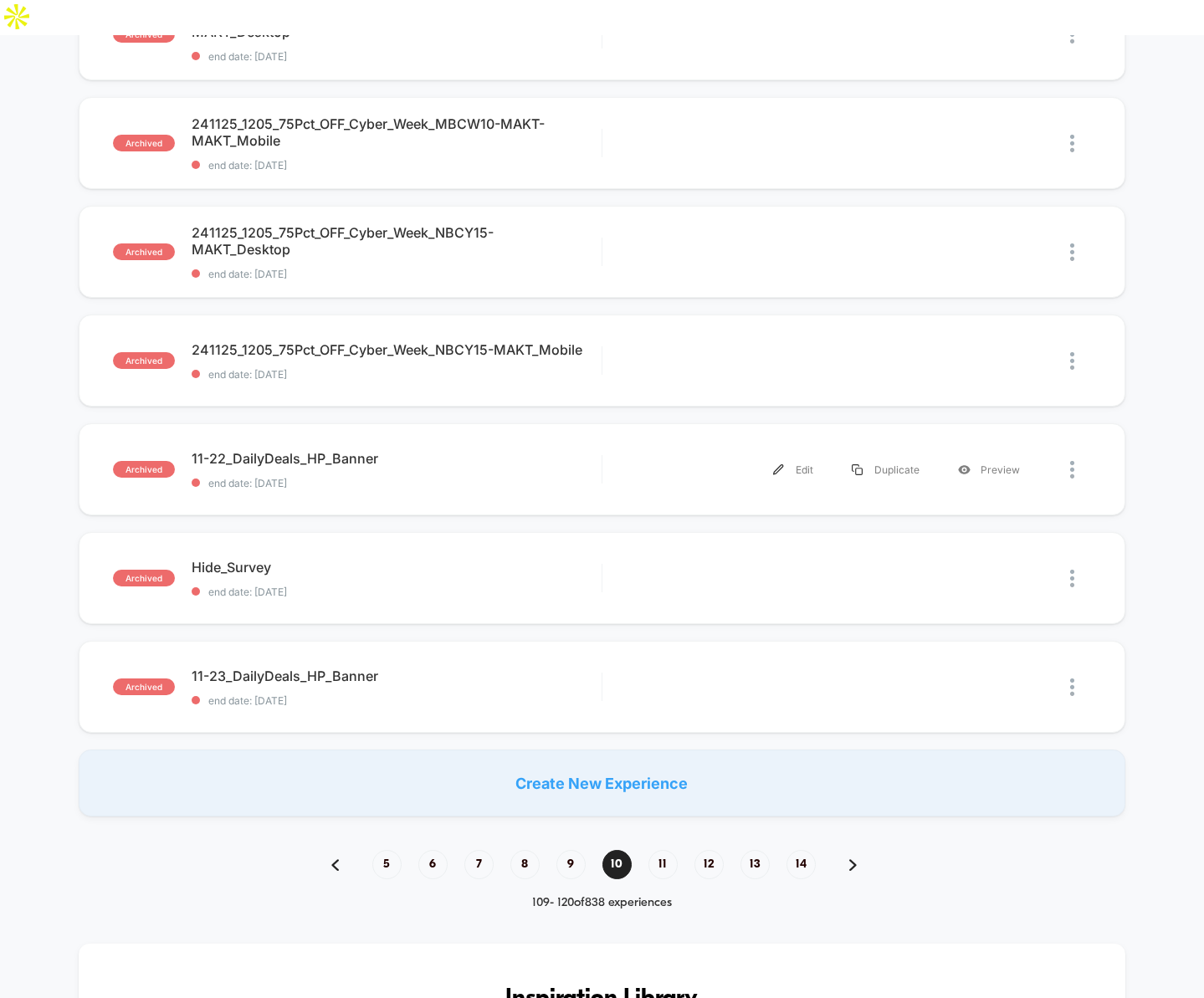
scroll to position [1398, 0]
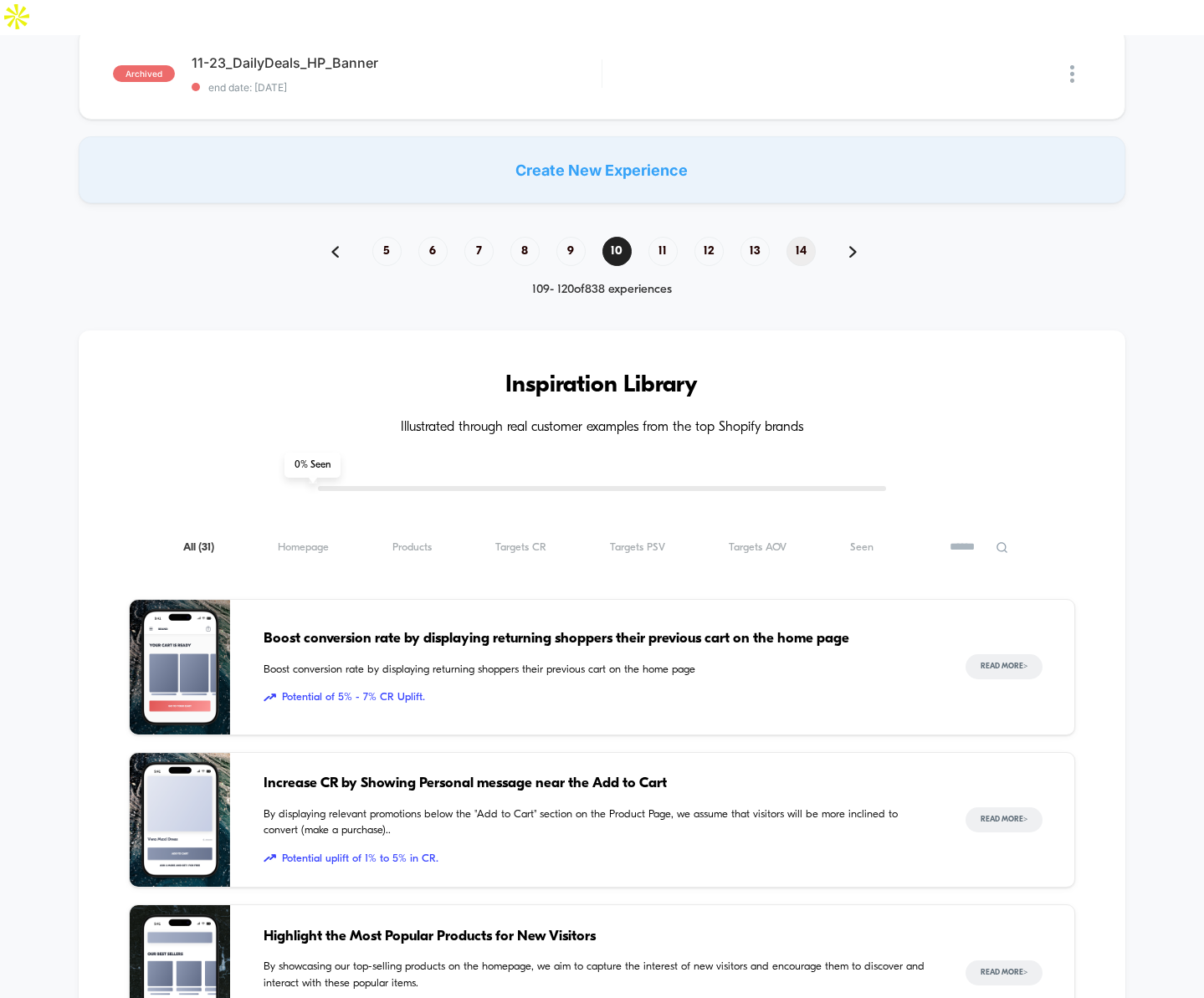
click at [802, 237] on span "14" at bounding box center [801, 251] width 29 height 29
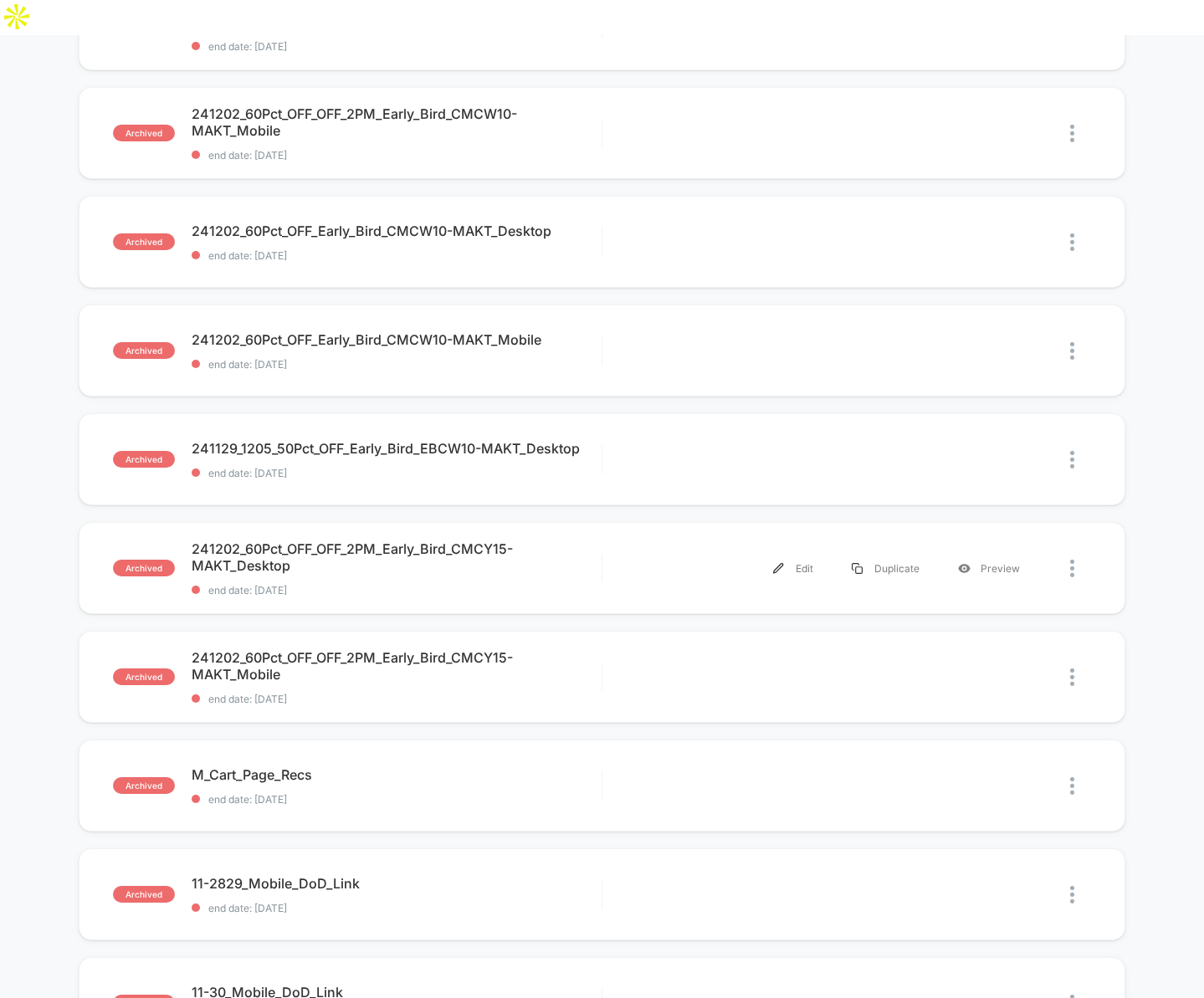
scroll to position [950, 0]
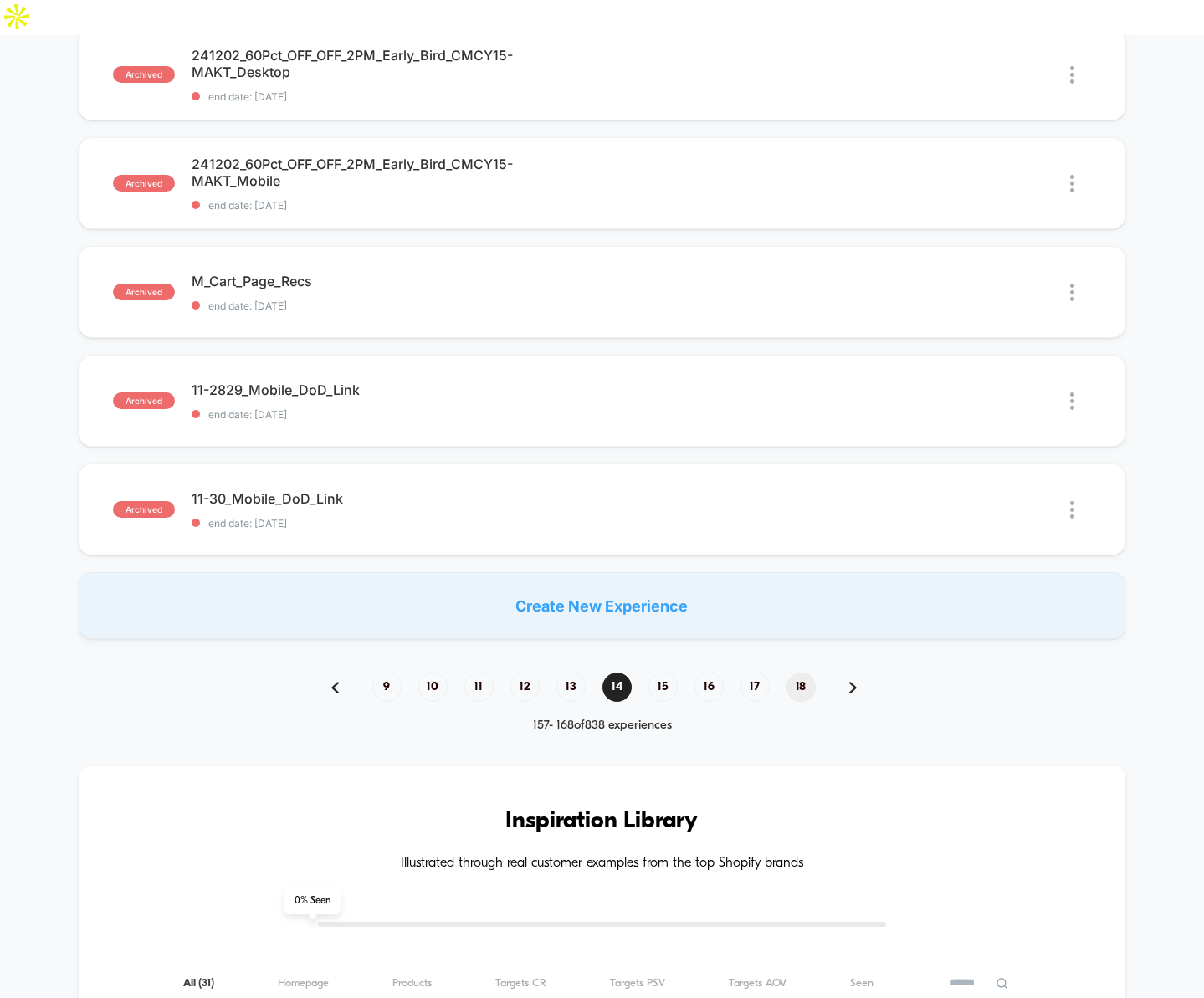
click at [805, 673] on span "18" at bounding box center [801, 687] width 29 height 29
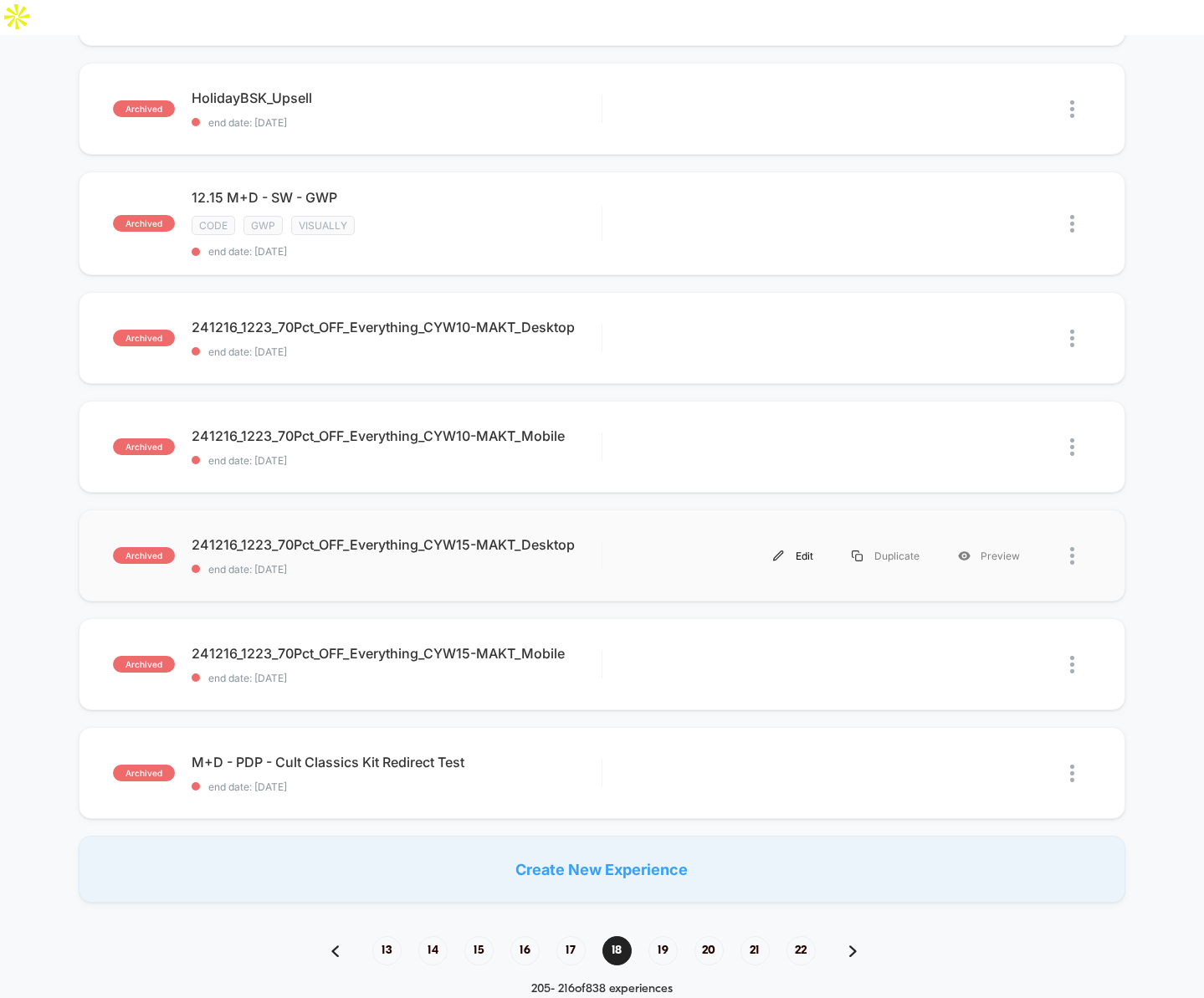
scroll to position [1226, 0]
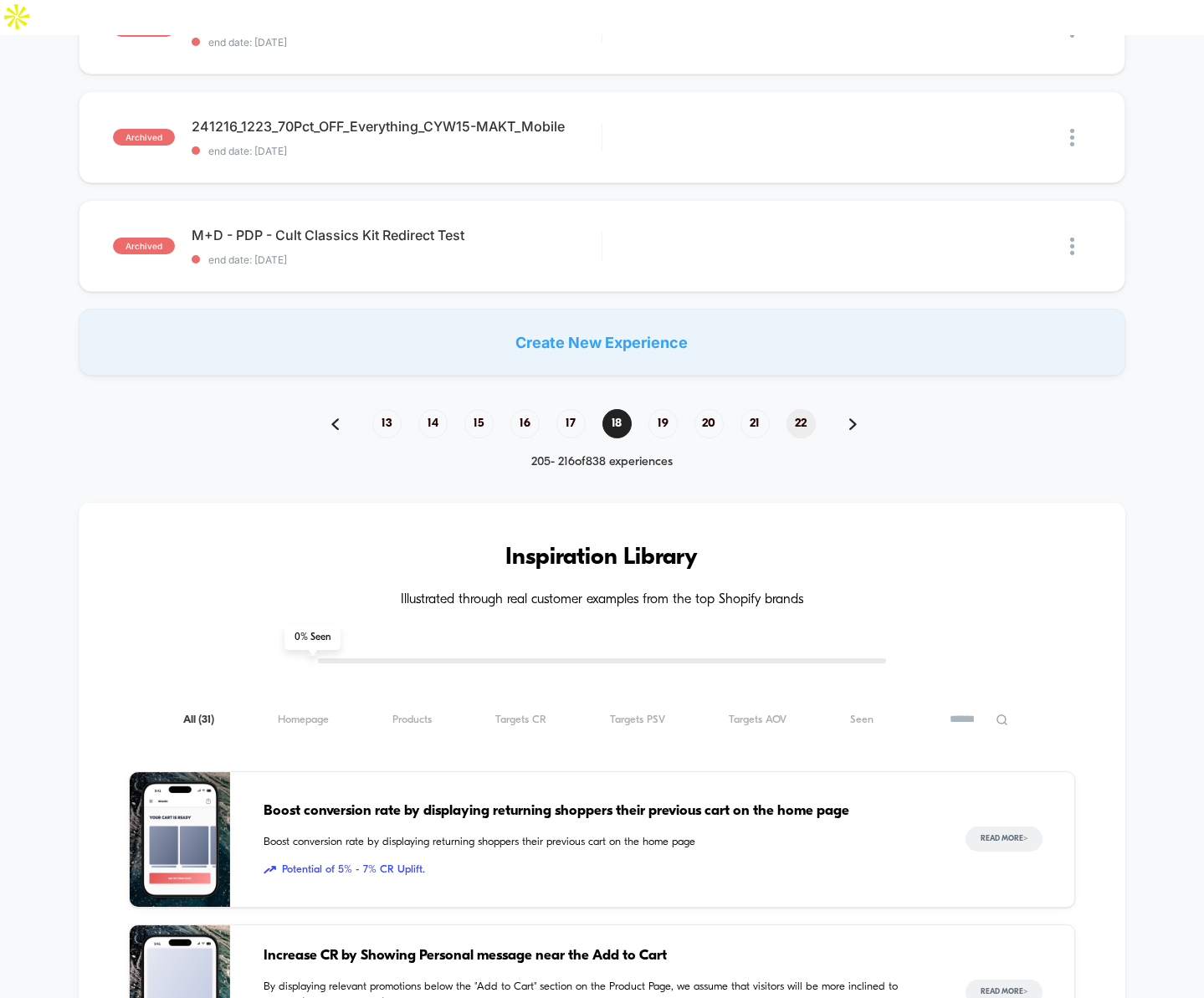
click at [797, 409] on span "22" at bounding box center [801, 423] width 29 height 29
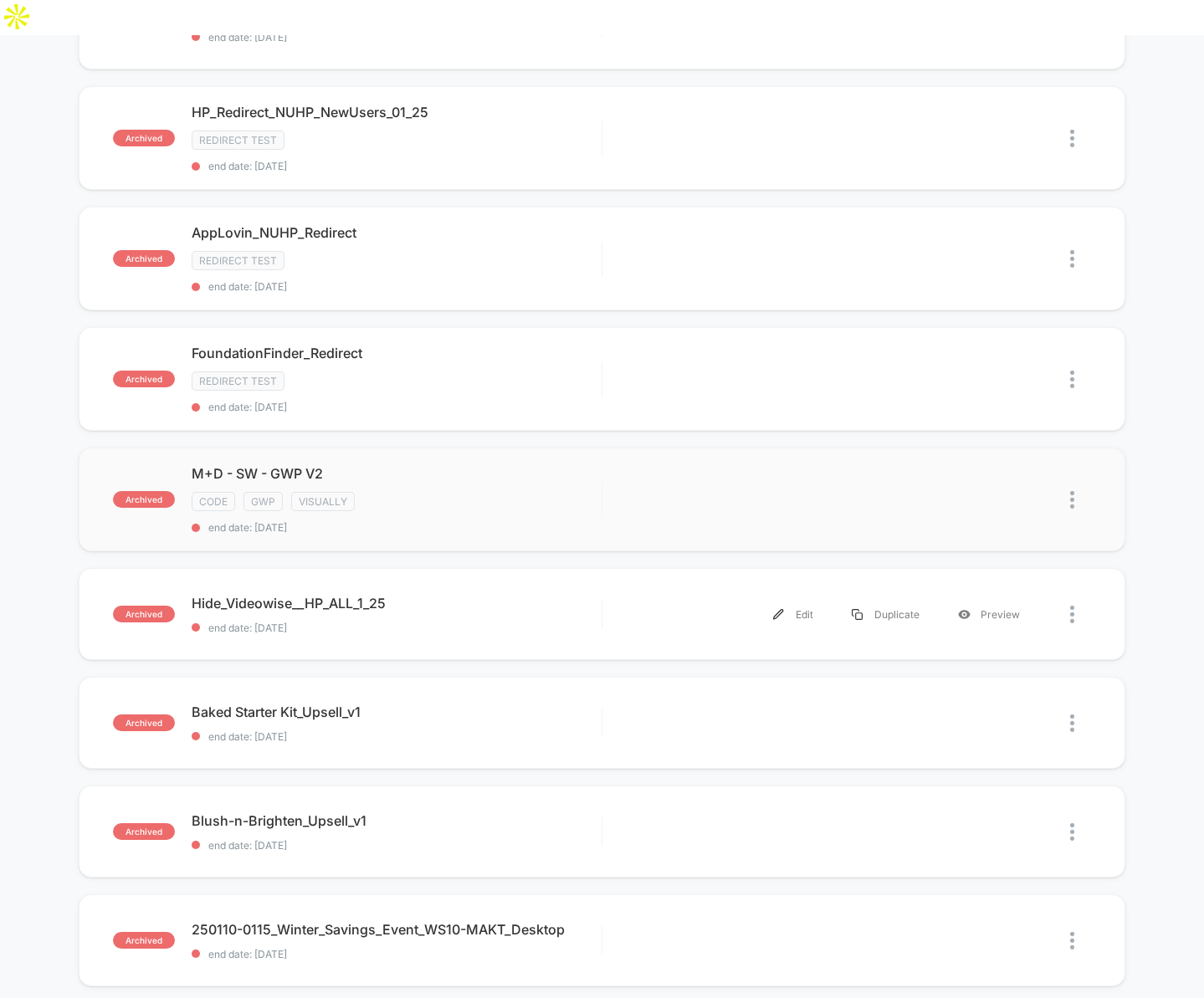
scroll to position [1105, 0]
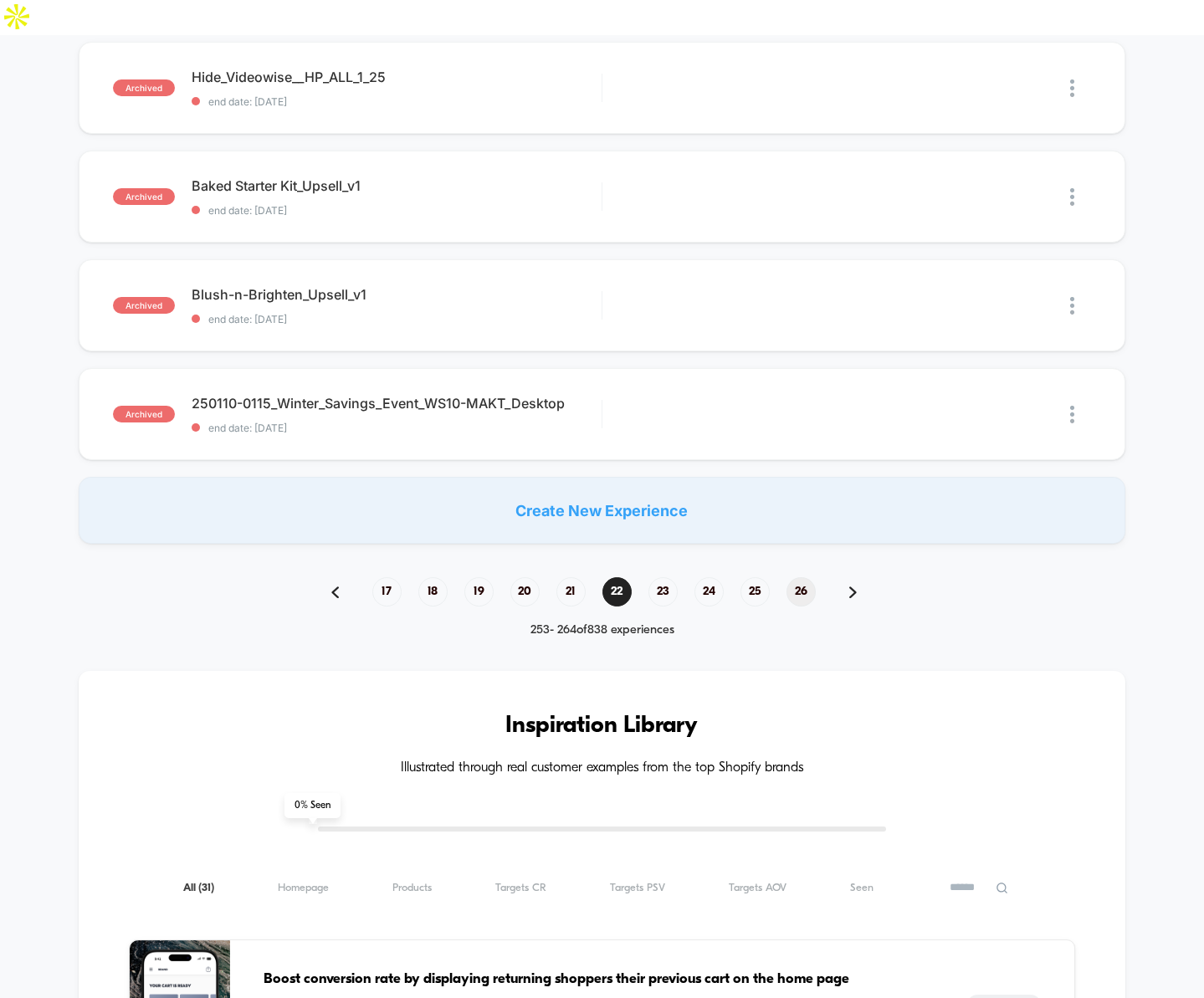
click at [804, 577] on span "26" at bounding box center [801, 591] width 29 height 29
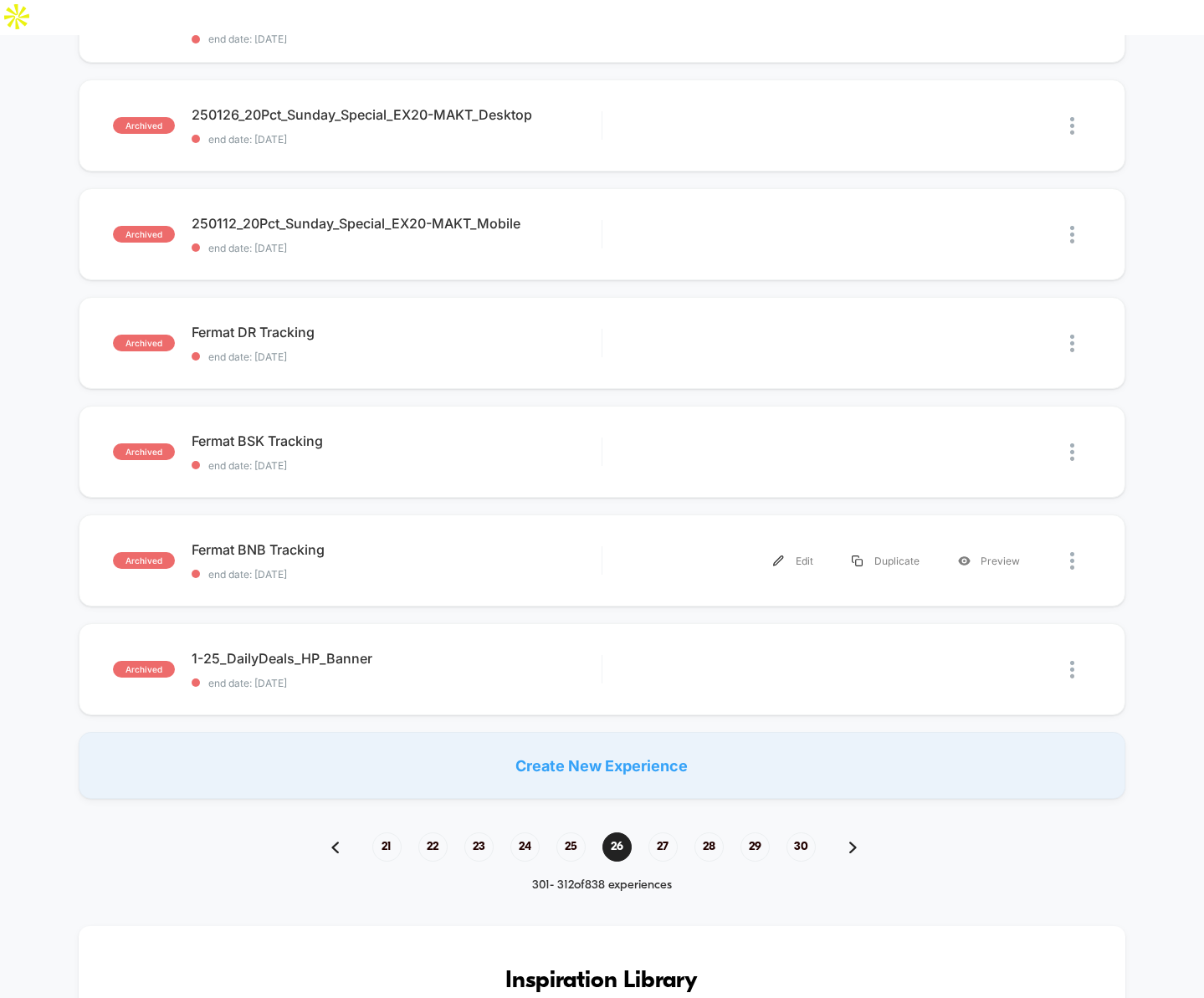
scroll to position [814, 0]
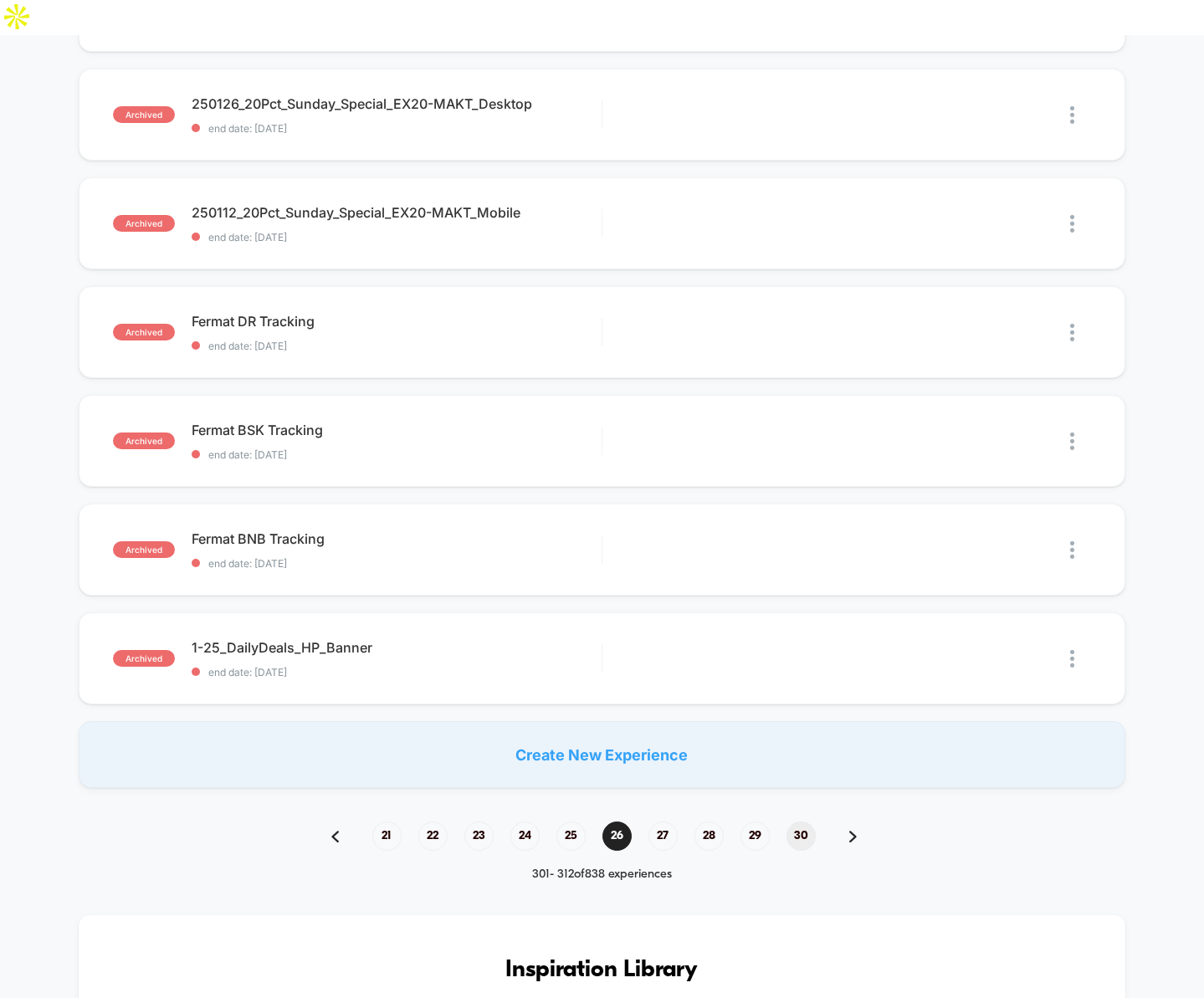
click at [799, 822] on span "30" at bounding box center [801, 836] width 29 height 29
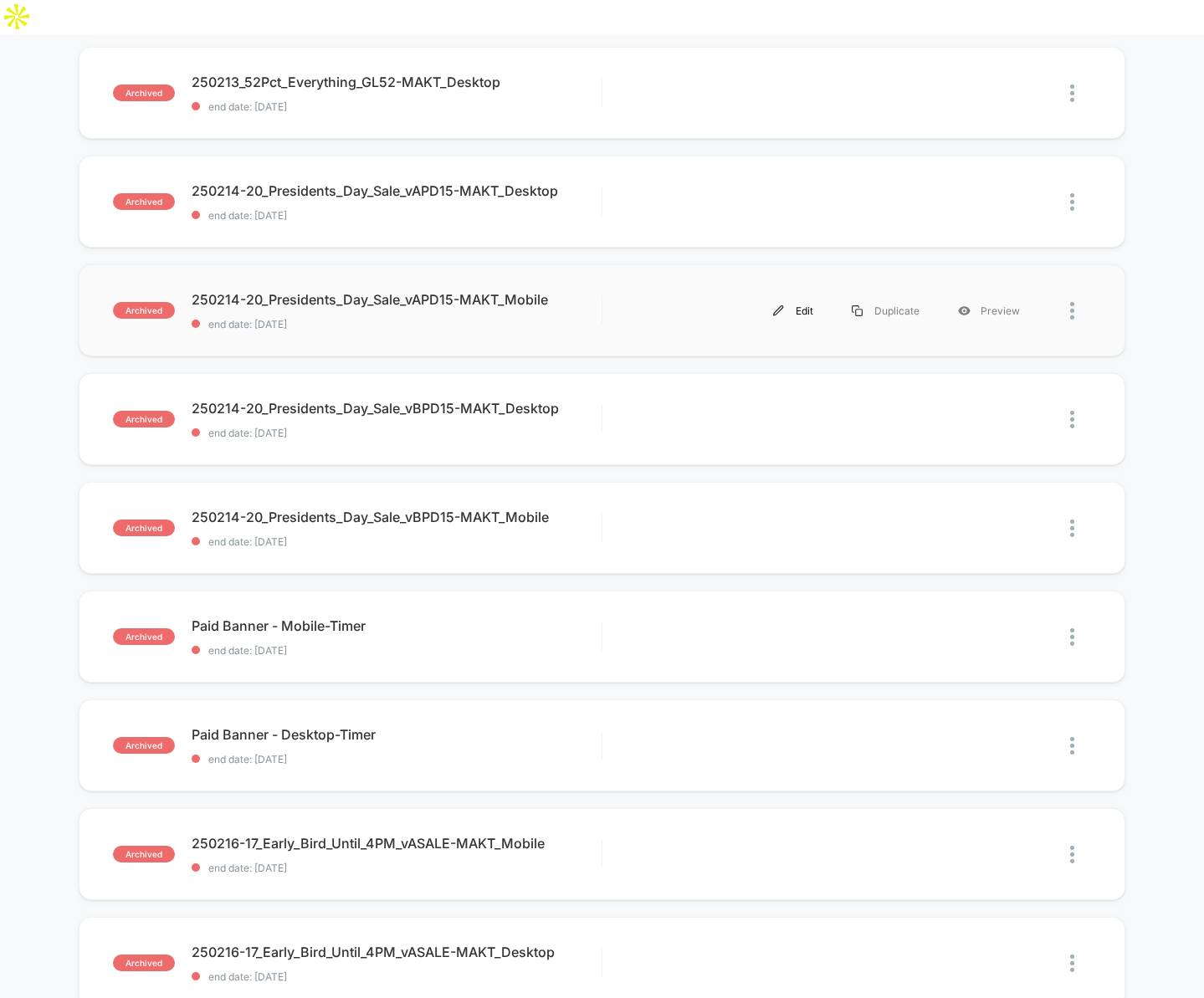
scroll to position [815, 0]
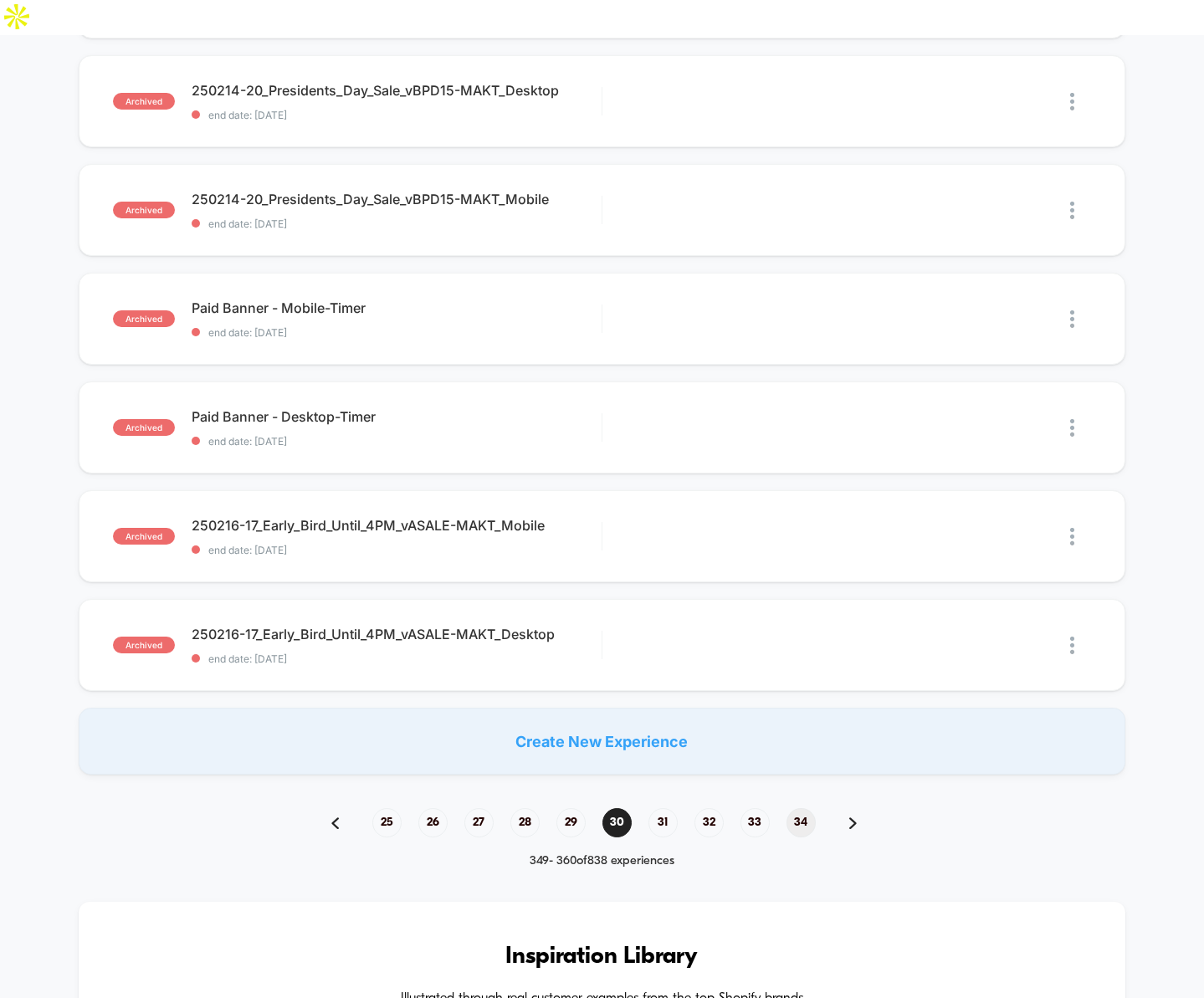
click at [803, 808] on span "34" at bounding box center [801, 822] width 29 height 29
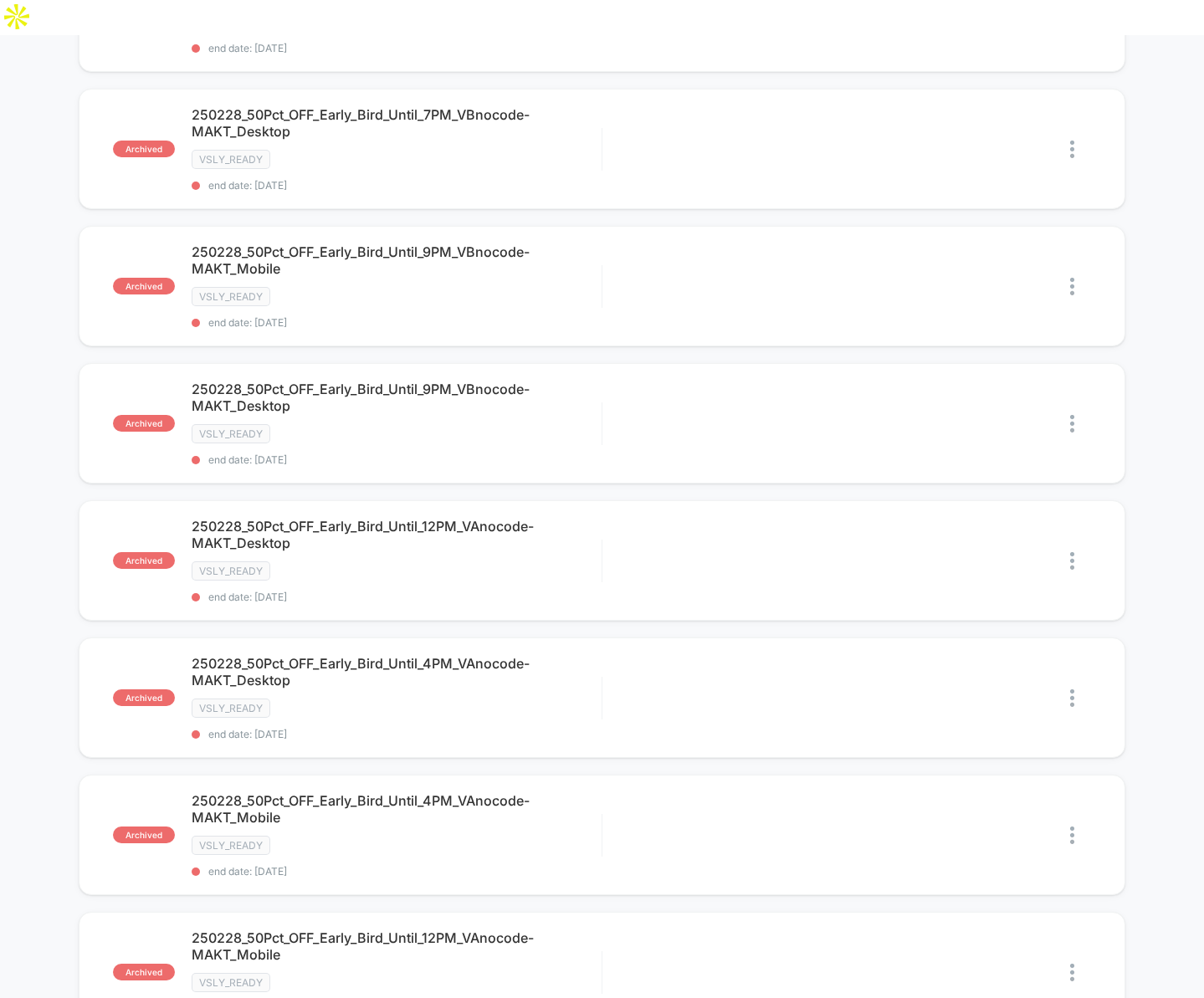
scroll to position [1222, 0]
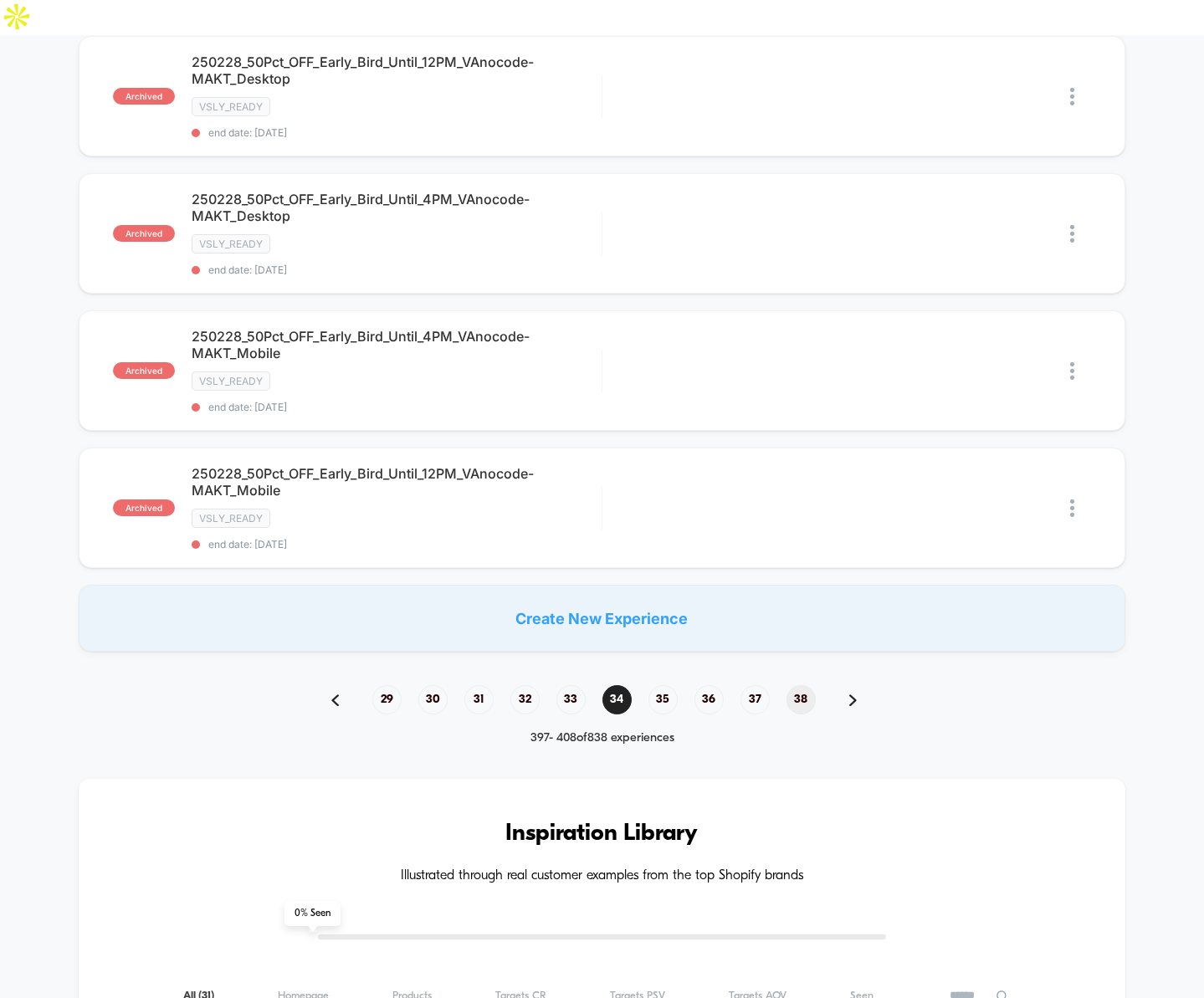
click at [803, 686] on span "38" at bounding box center [801, 700] width 29 height 29
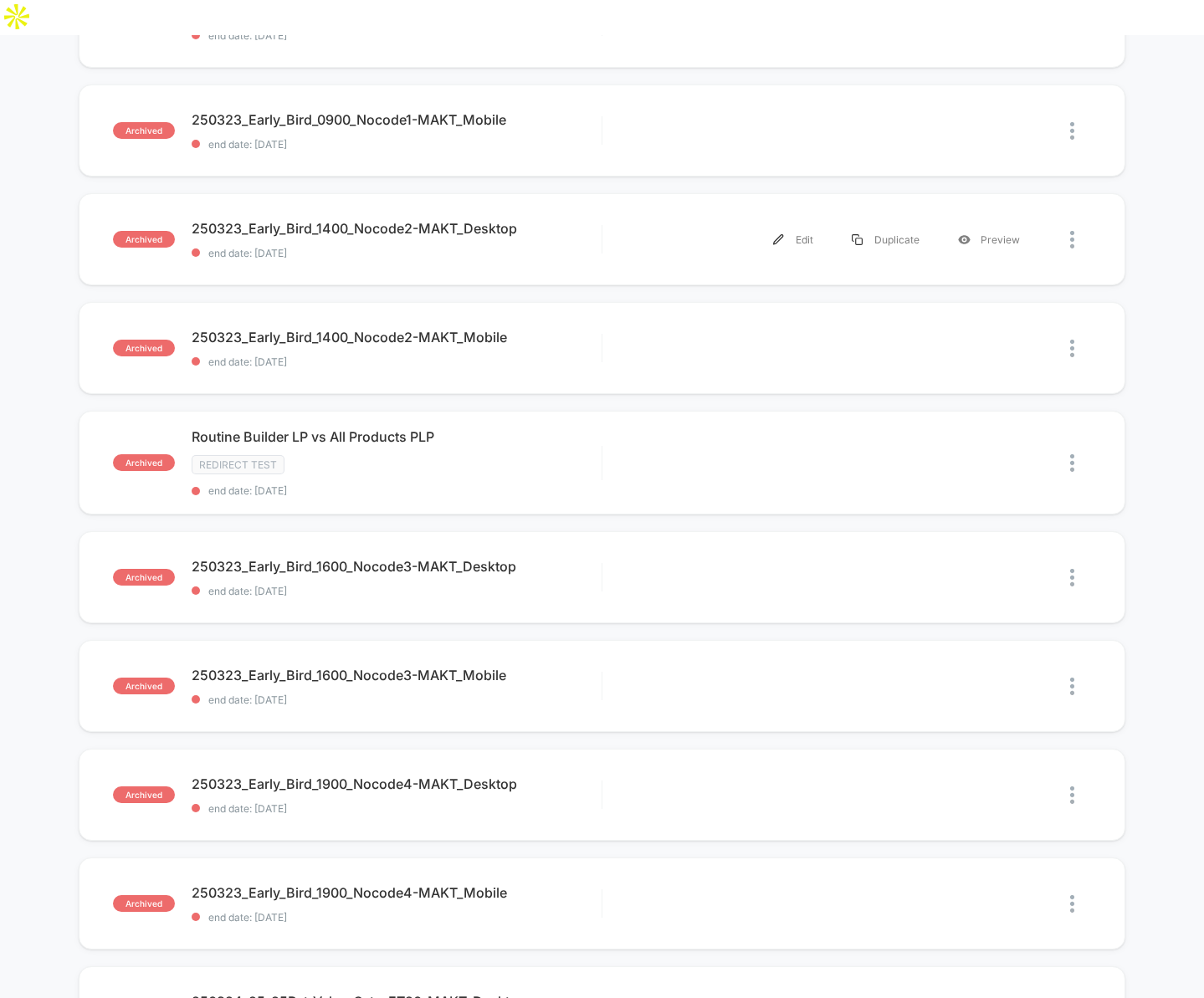
scroll to position [900, 0]
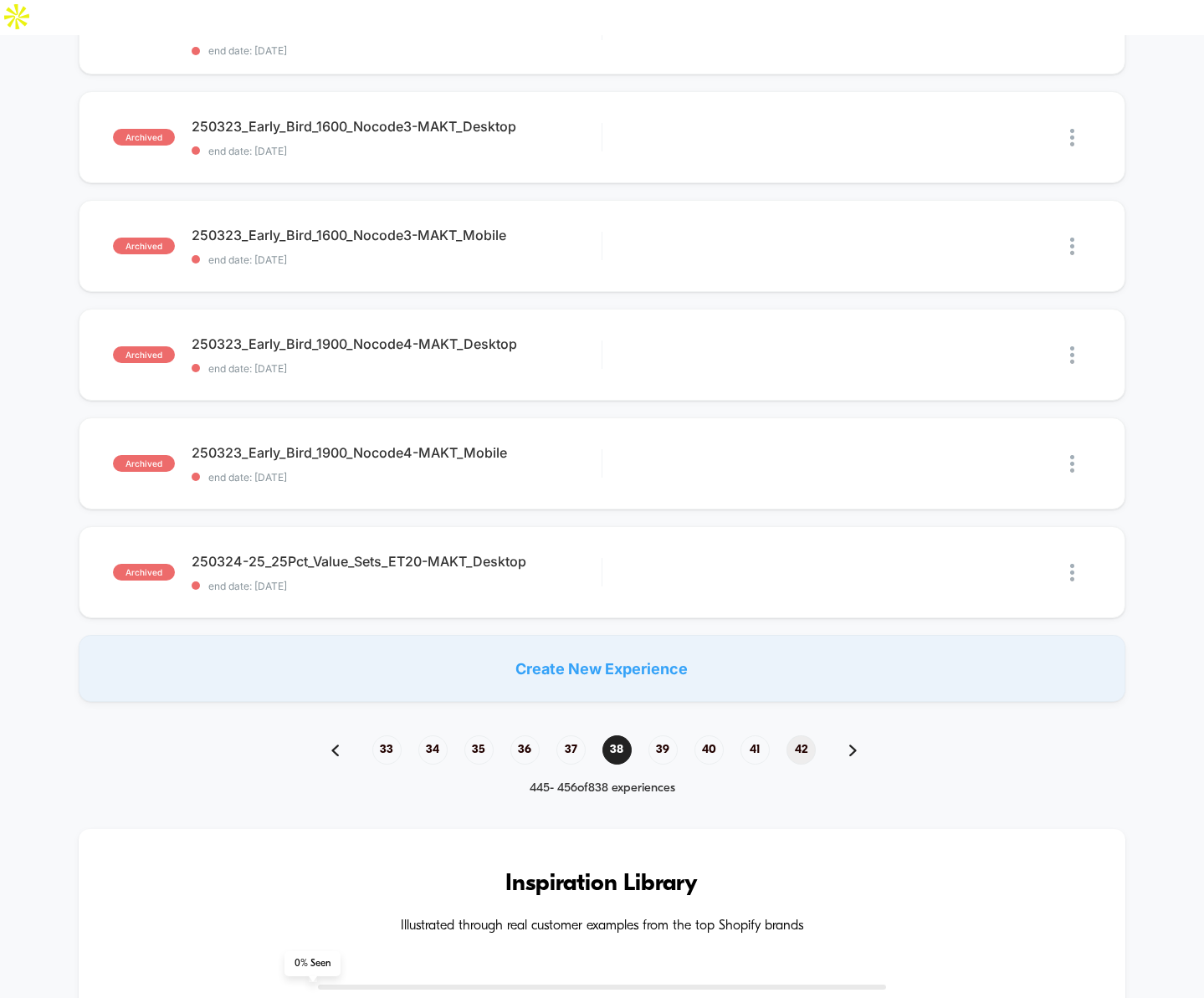
click at [805, 735] on span "42" at bounding box center [801, 749] width 29 height 29
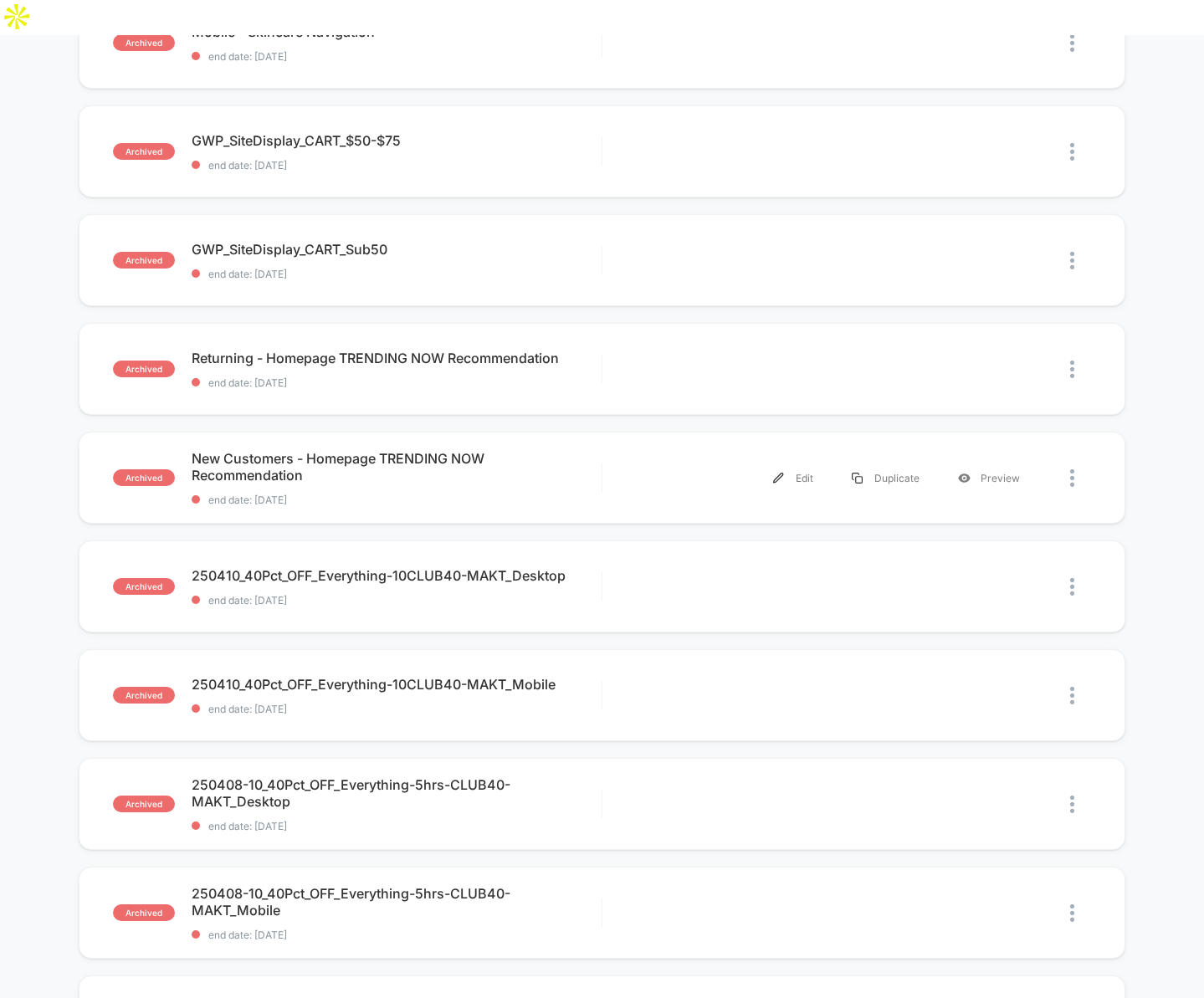
scroll to position [838, 0]
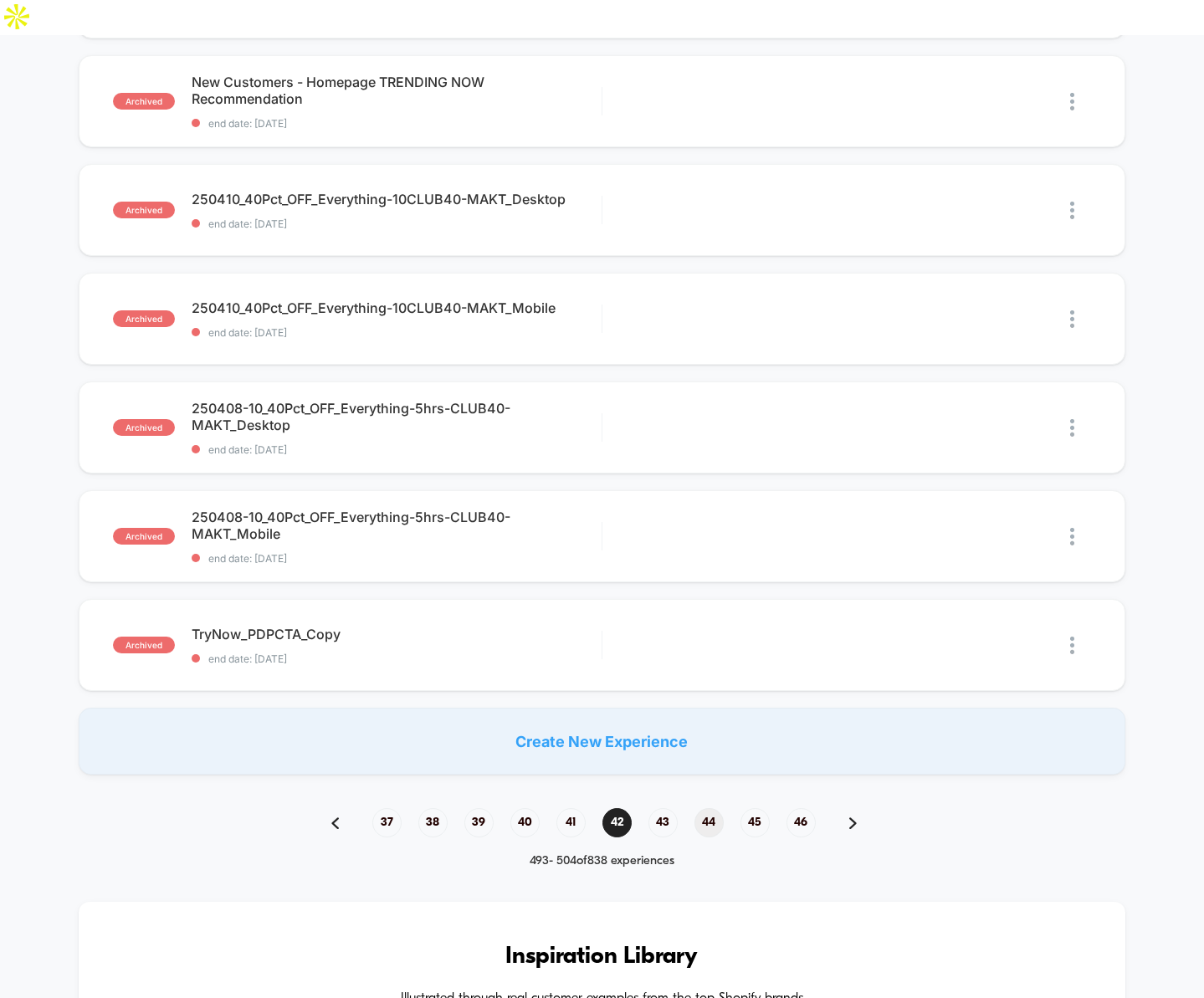
click at [710, 808] on span "44" at bounding box center [709, 822] width 29 height 29
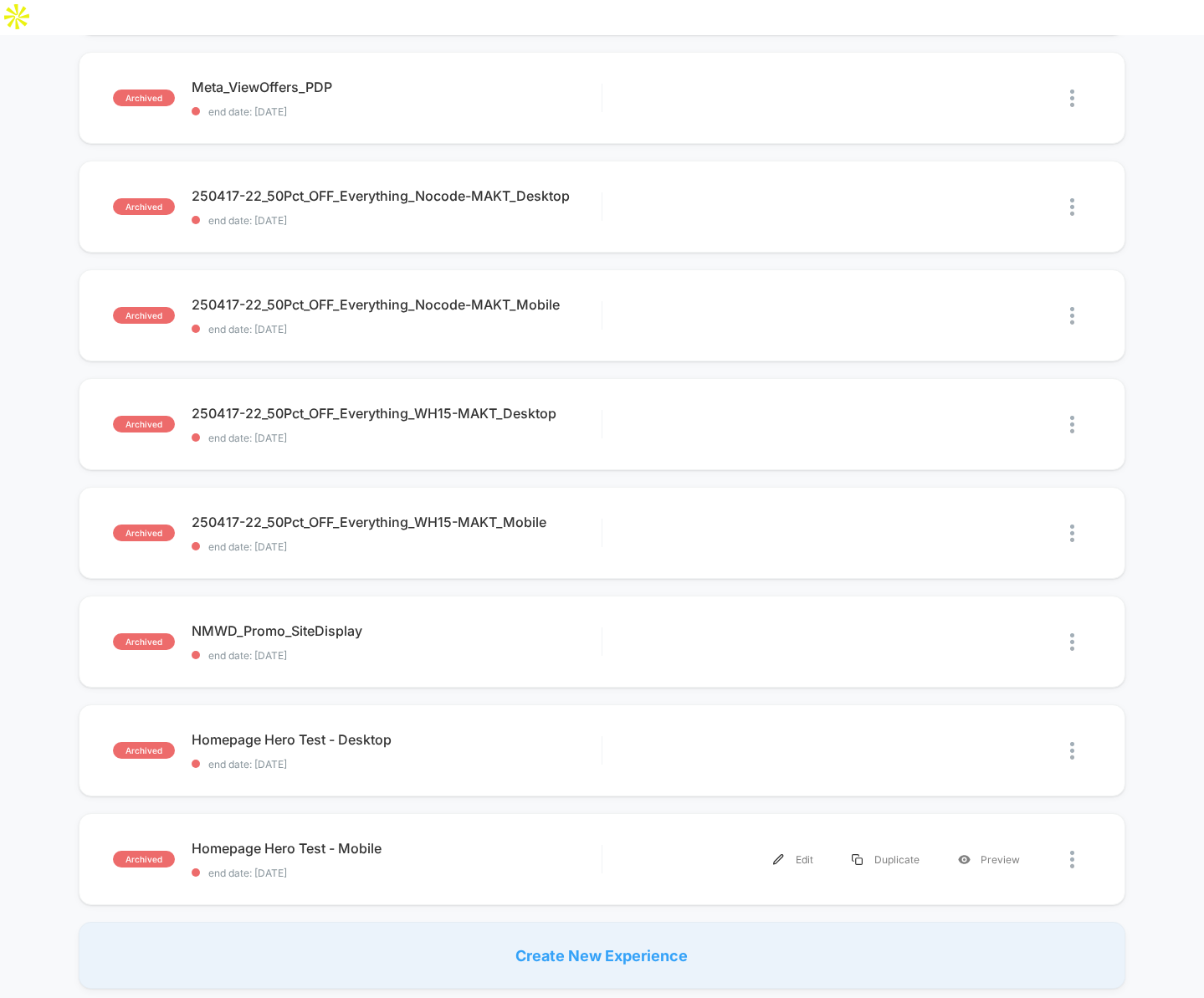
scroll to position [705, 0]
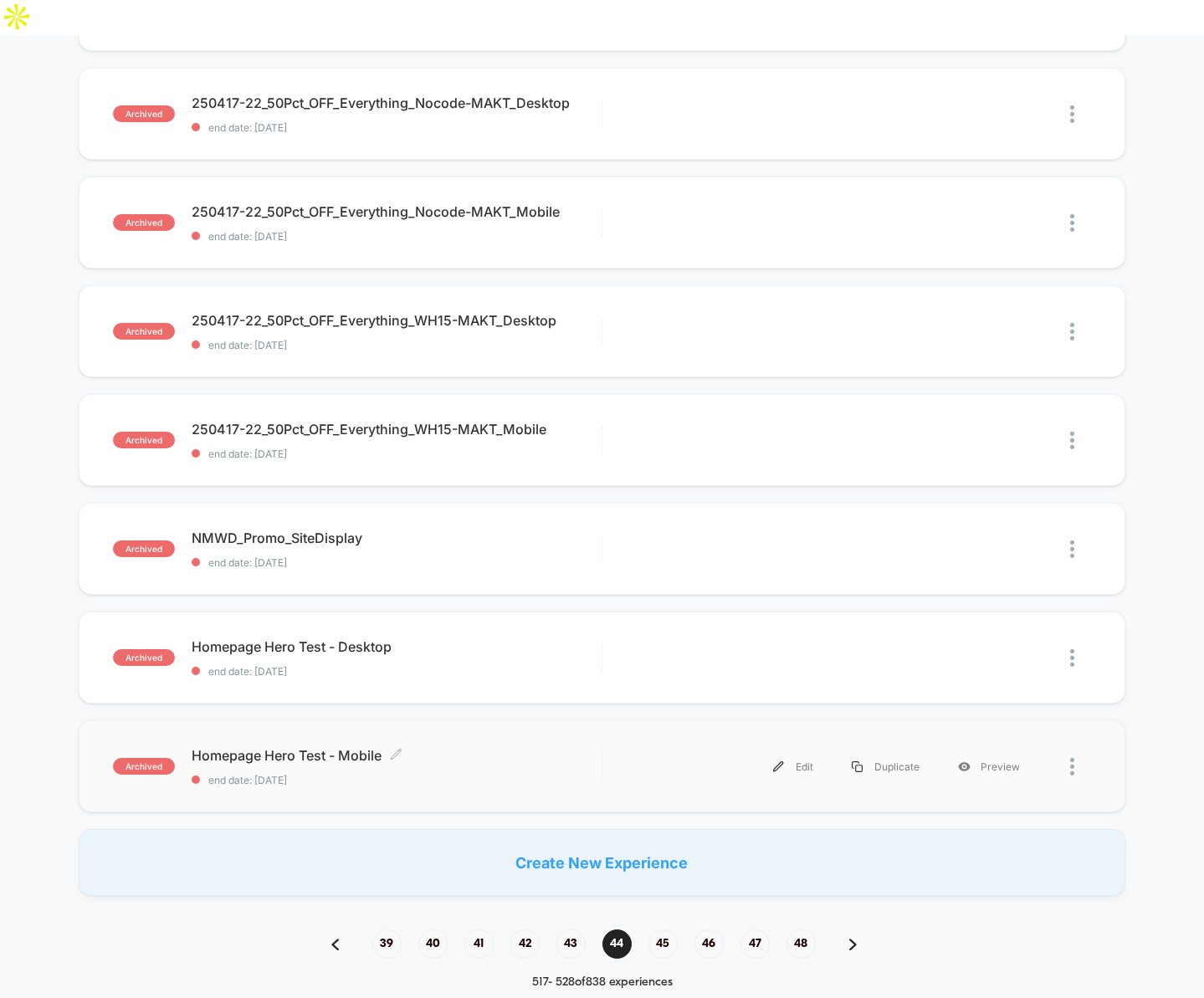
click at [311, 747] on span "Homepage Hero Test - Mobile Click to edit experience details" at bounding box center [397, 756] width 410 height 17
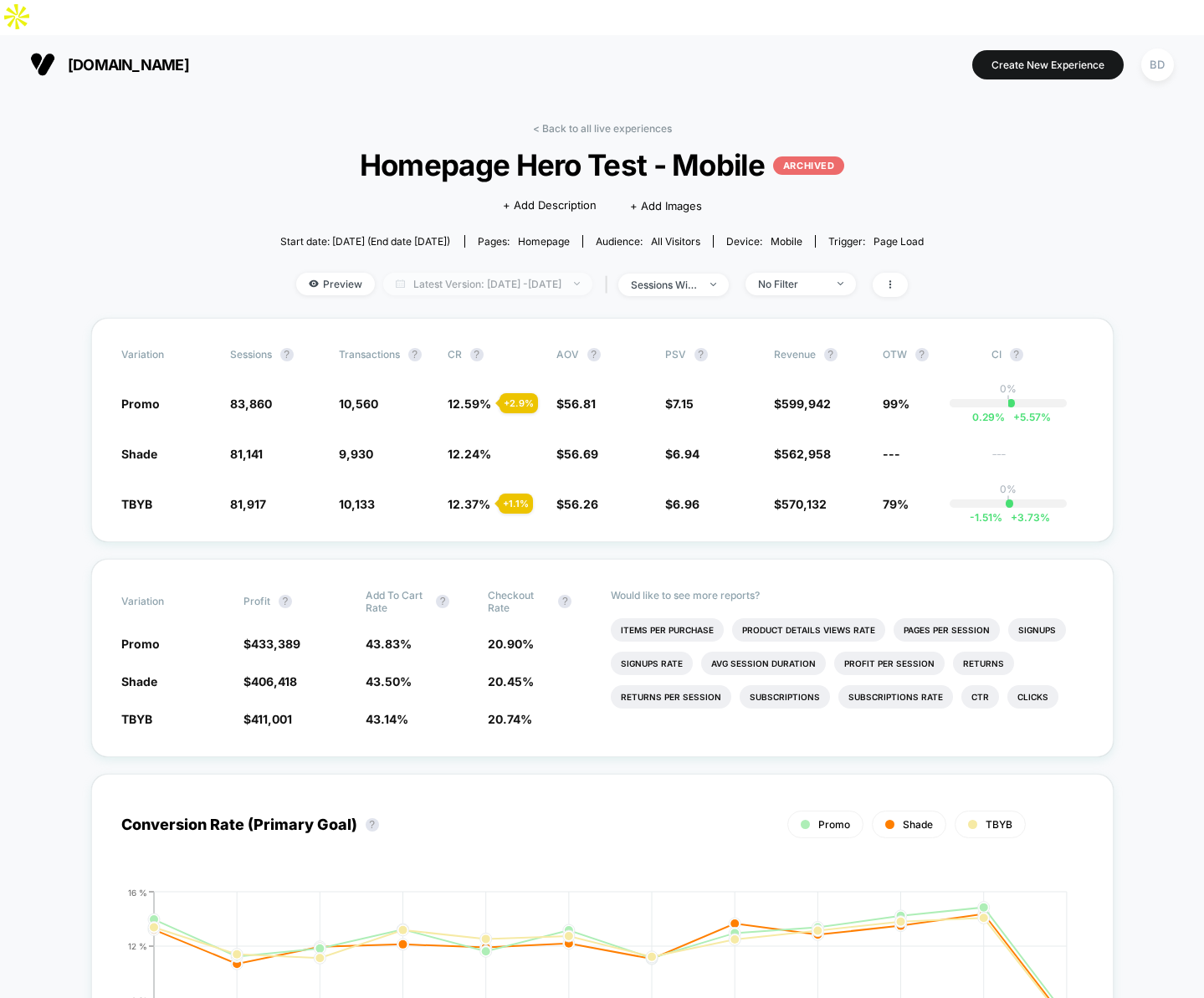
click at [544, 273] on span "Latest Version: Apr 17, 2025 - Apr 28, 2025" at bounding box center [488, 284] width 210 height 22
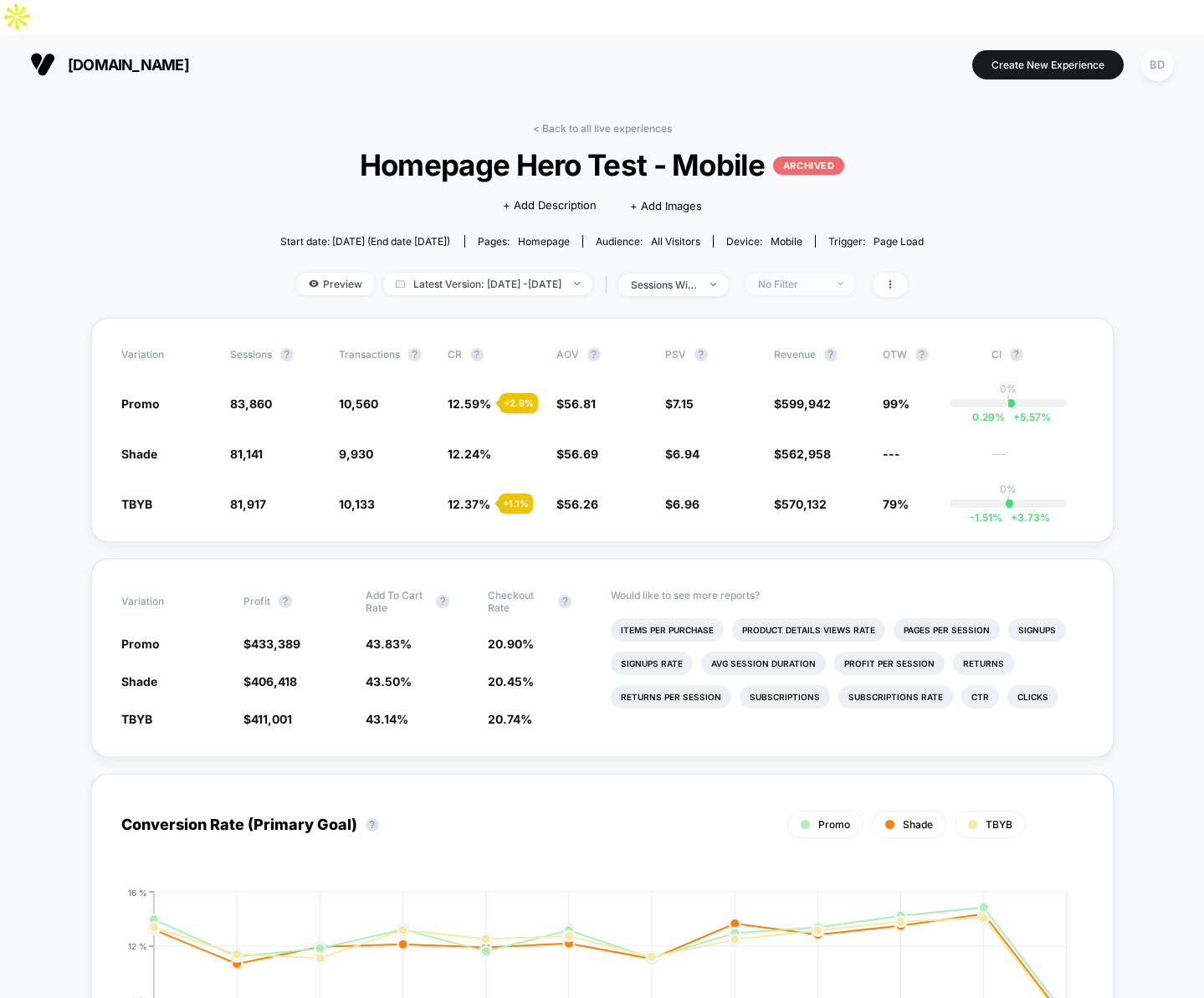
click at [825, 278] on div "No Filter" at bounding box center [792, 283] width 67 height 12
click at [795, 414] on span "New Visitors" at bounding box center [808, 412] width 68 height 14
click at [809, 485] on button "Save" at bounding box center [824, 493] width 153 height 28
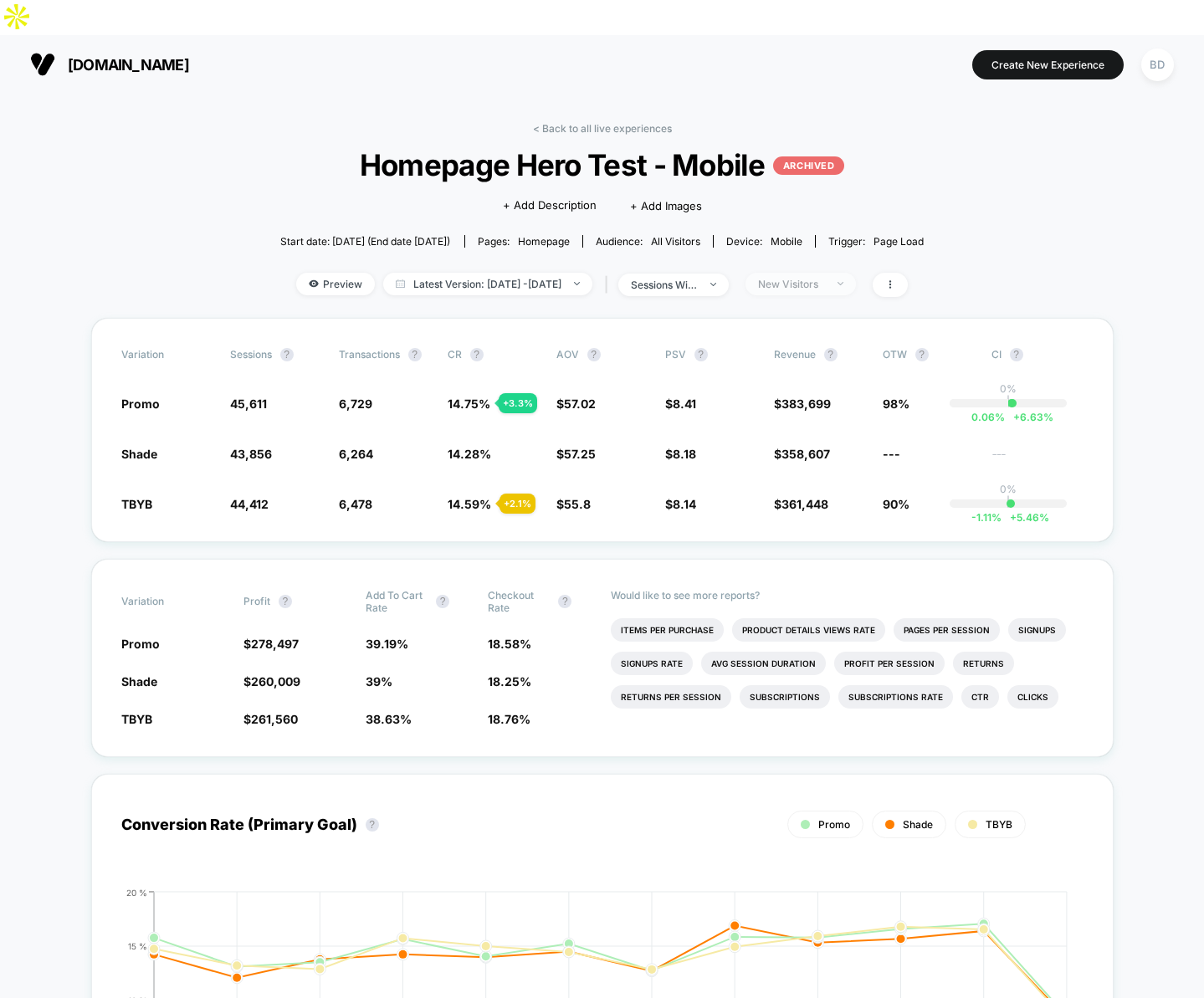
click at [810, 278] on div "New Visitors" at bounding box center [792, 283] width 67 height 12
click at [806, 385] on span "Returning Visitors" at bounding box center [822, 378] width 96 height 14
click at [814, 489] on button "Save" at bounding box center [824, 493] width 153 height 28
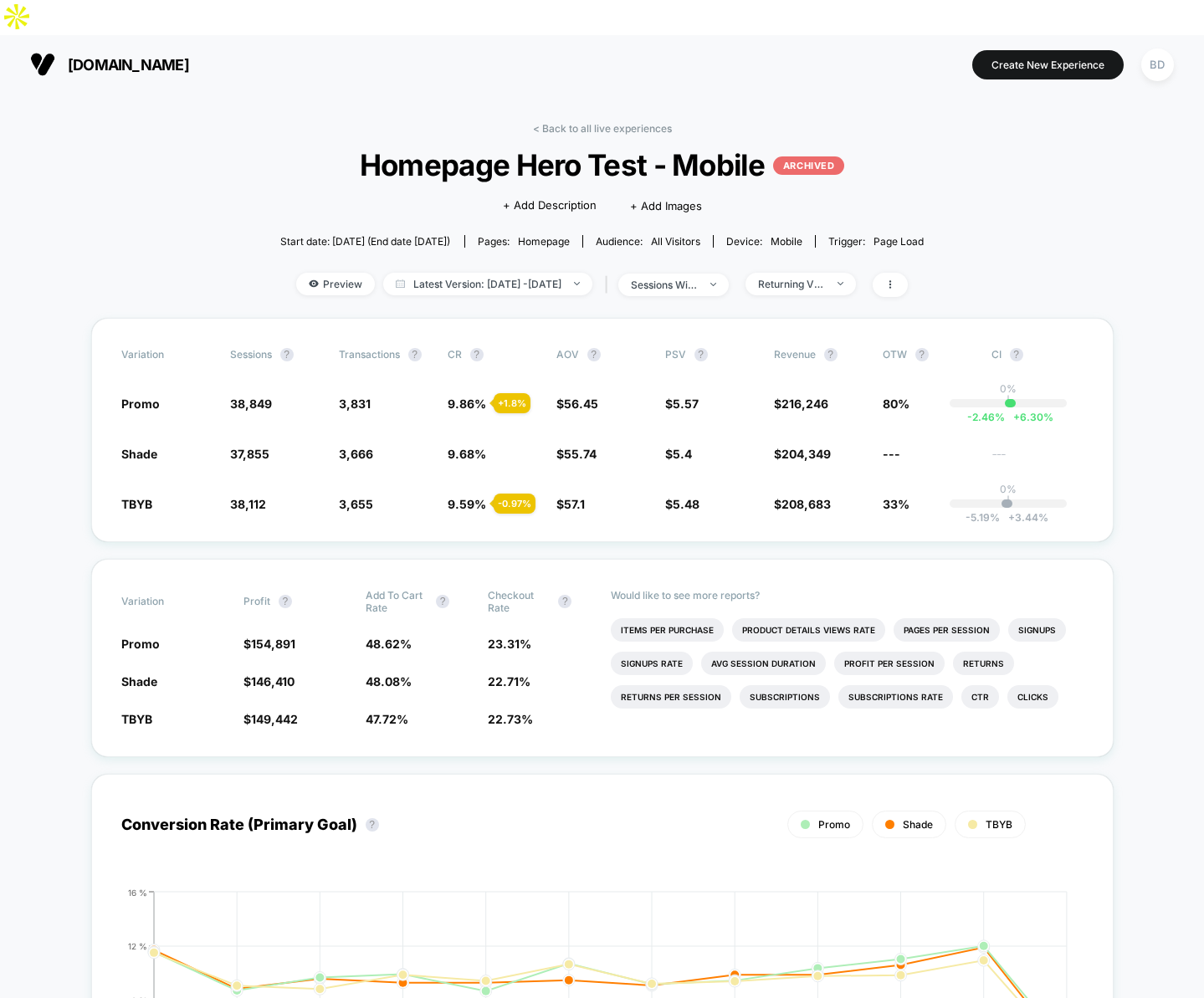
click at [544, 123] on link "< Back to all live experiences" at bounding box center [602, 128] width 139 height 12
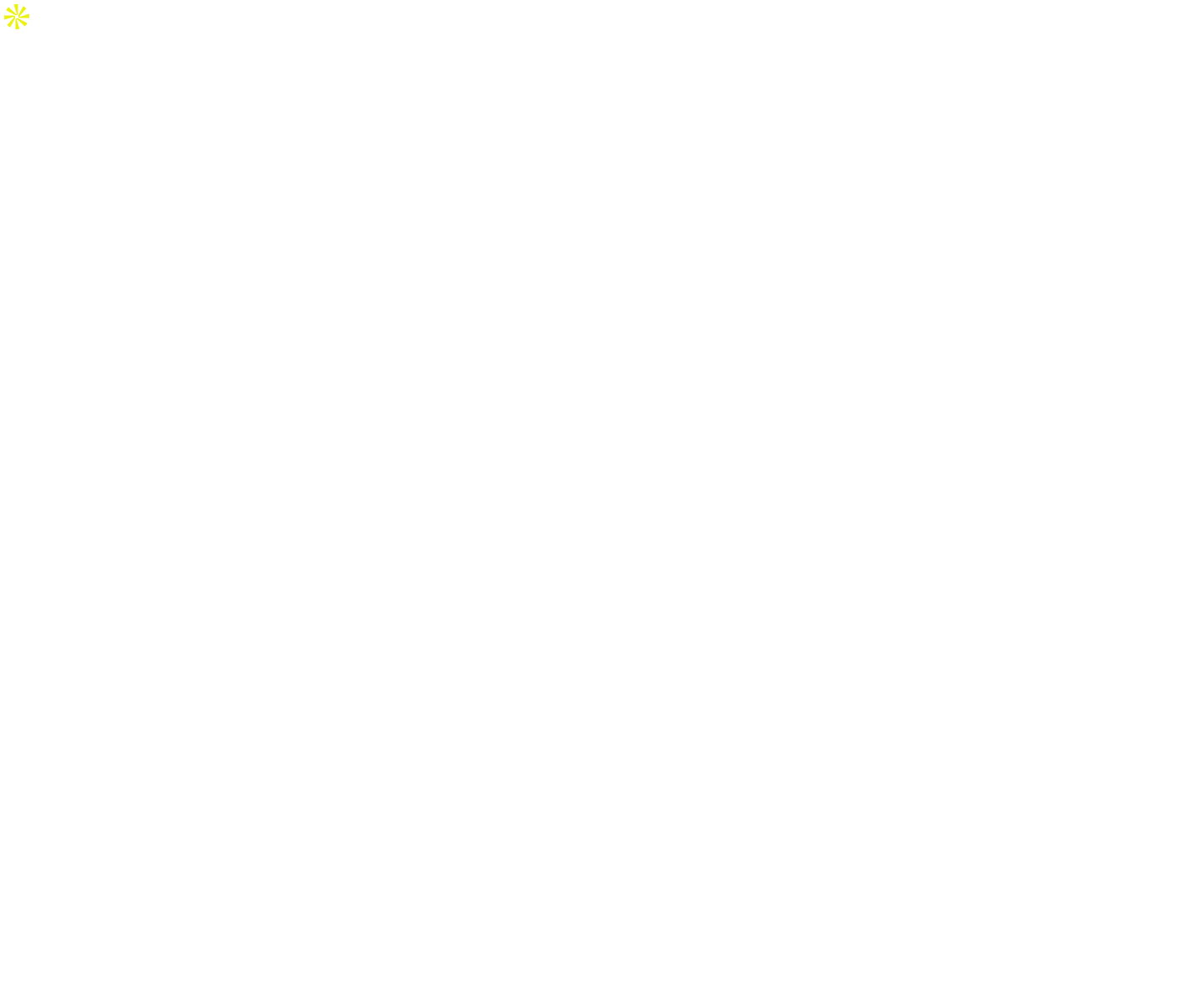
select select "*"
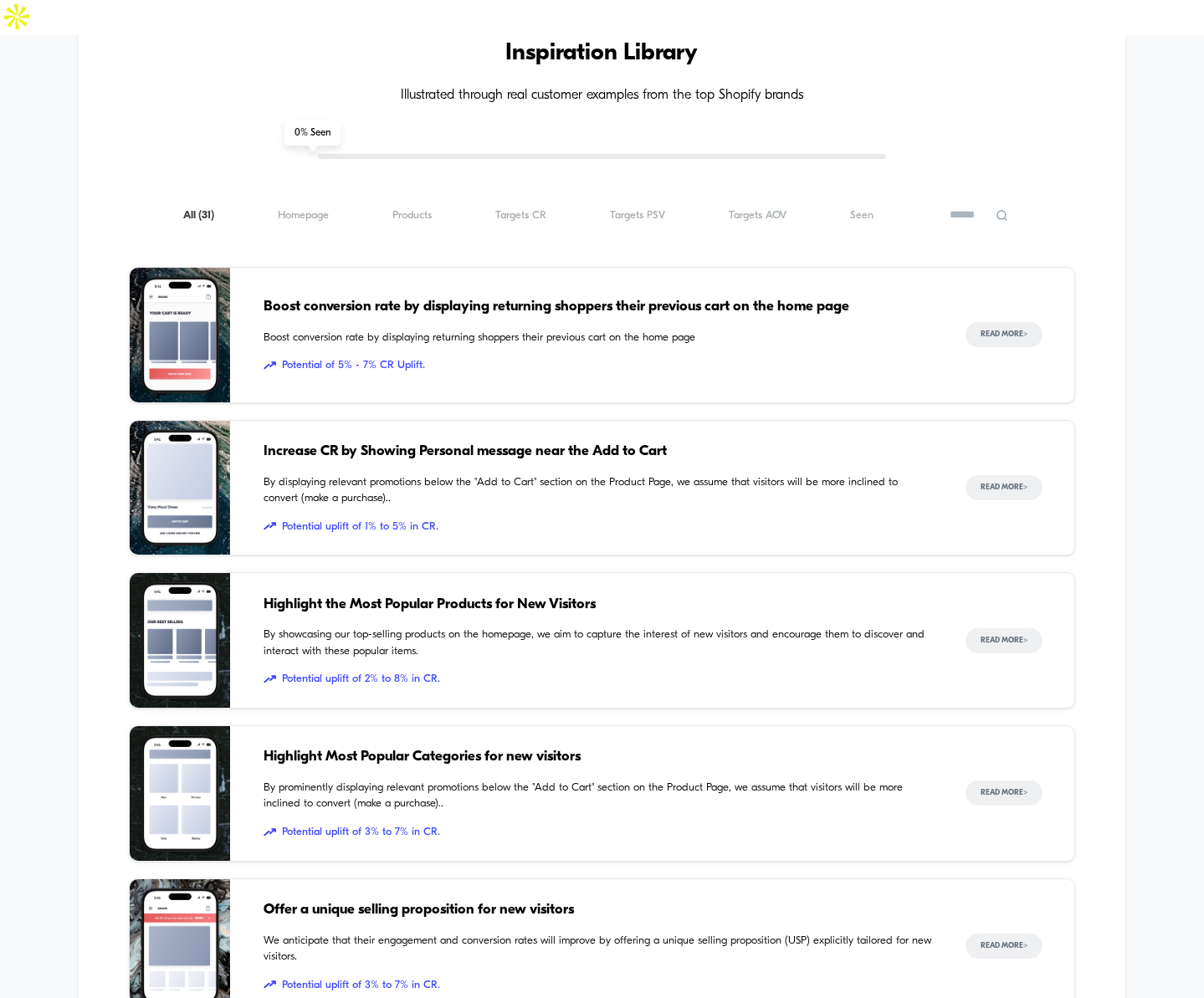
scroll to position [1521, 0]
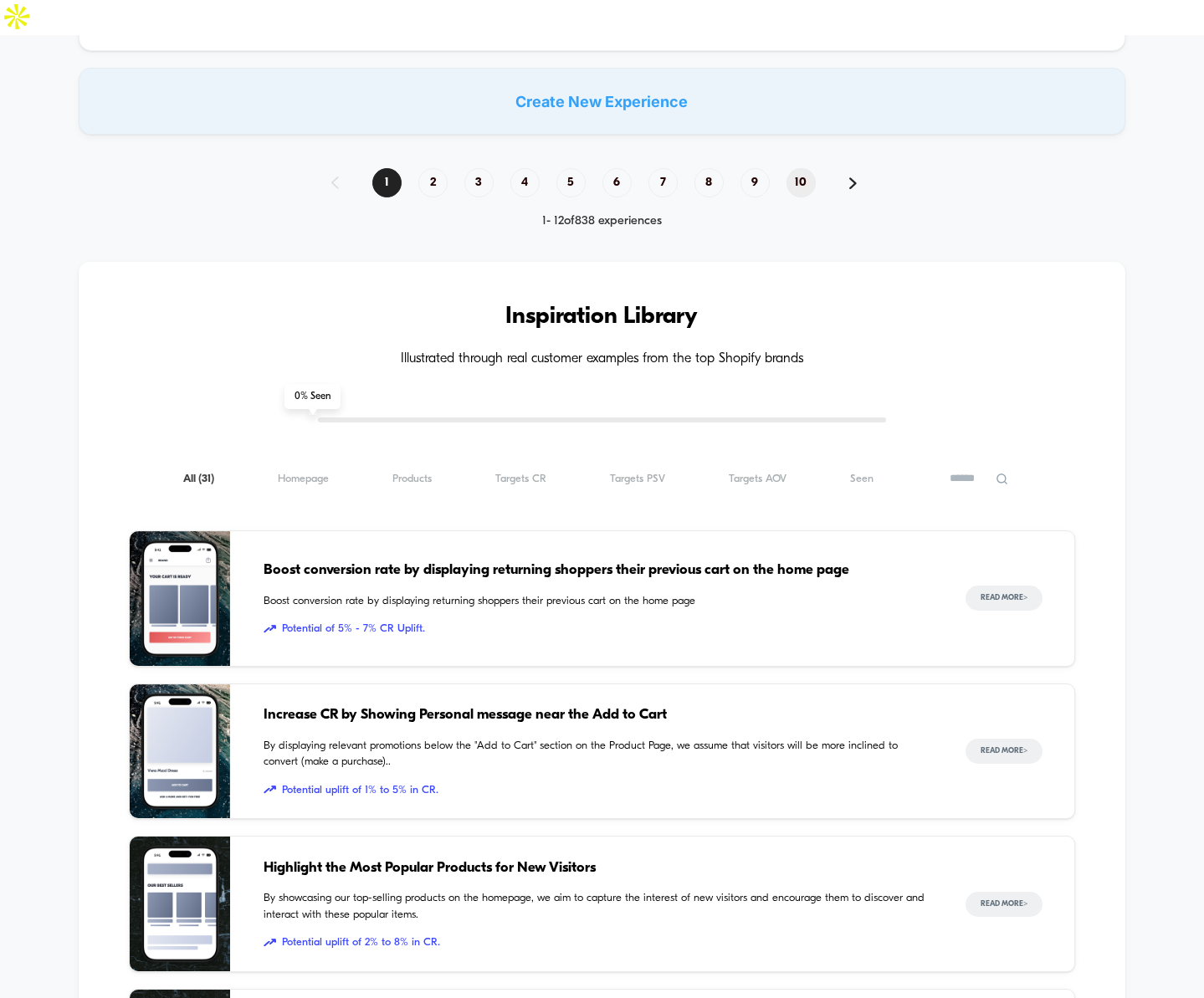
click at [804, 168] on span "10" at bounding box center [801, 182] width 29 height 29
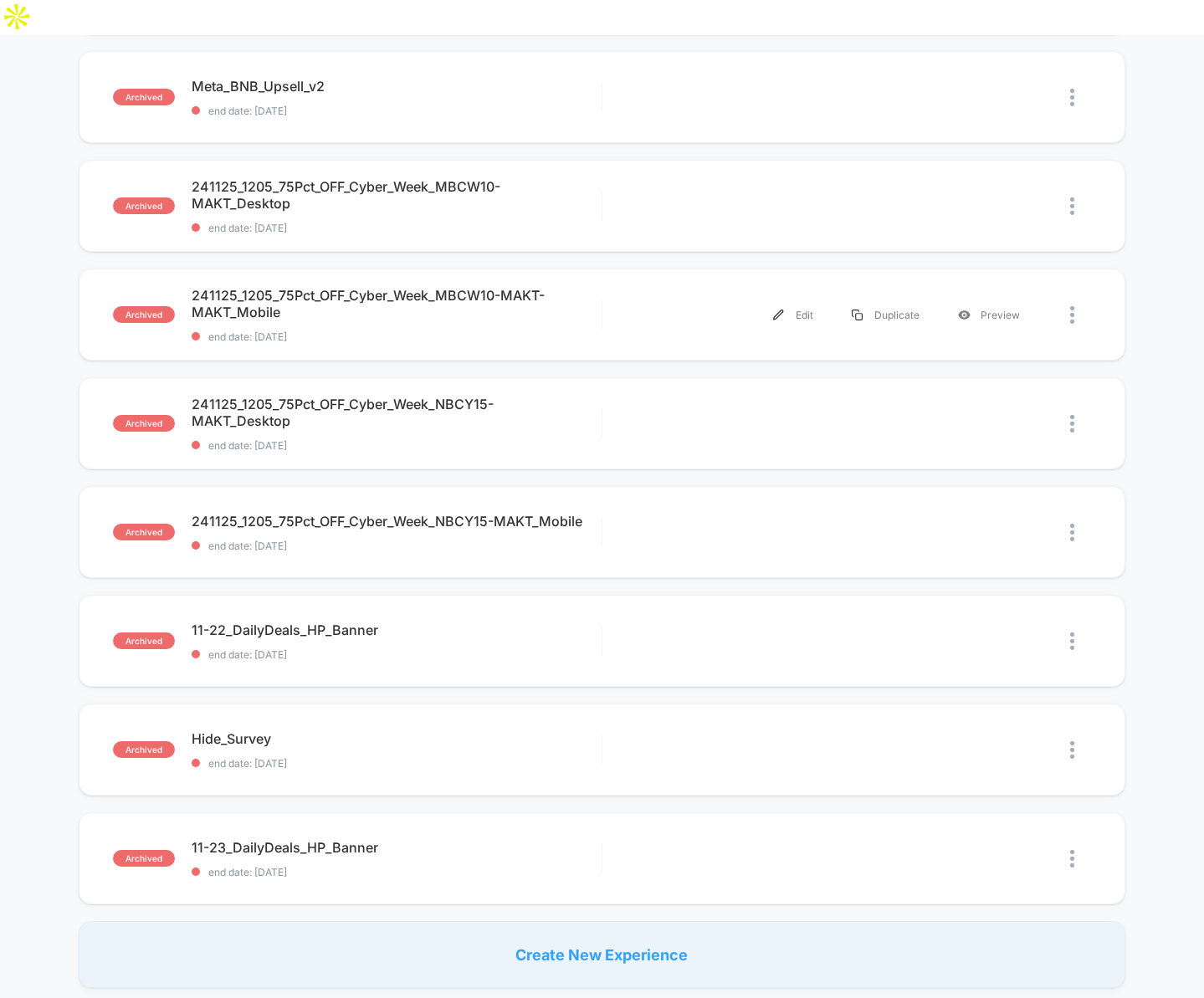
scroll to position [1284, 0]
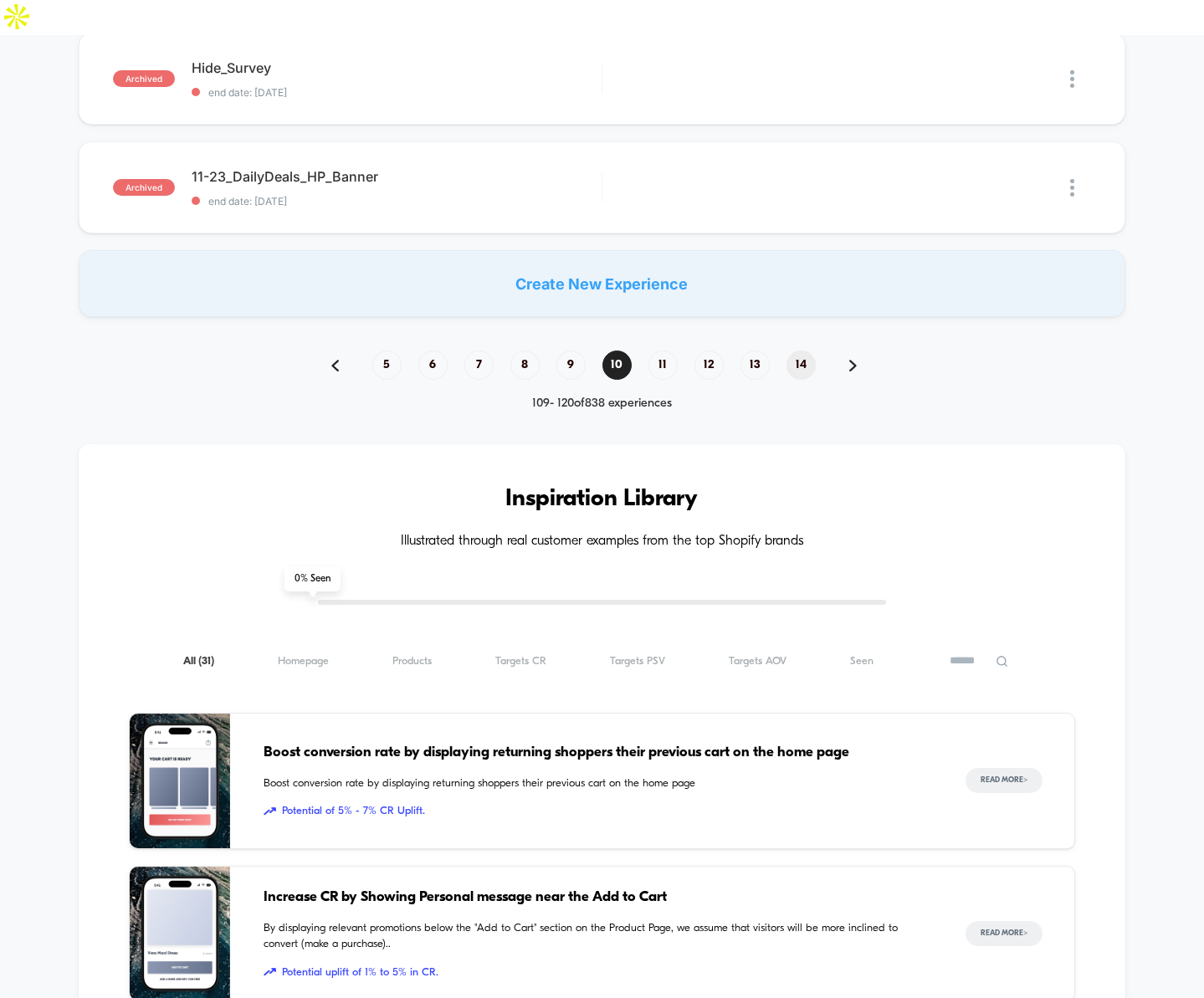
click at [798, 351] on span "14" at bounding box center [801, 365] width 29 height 29
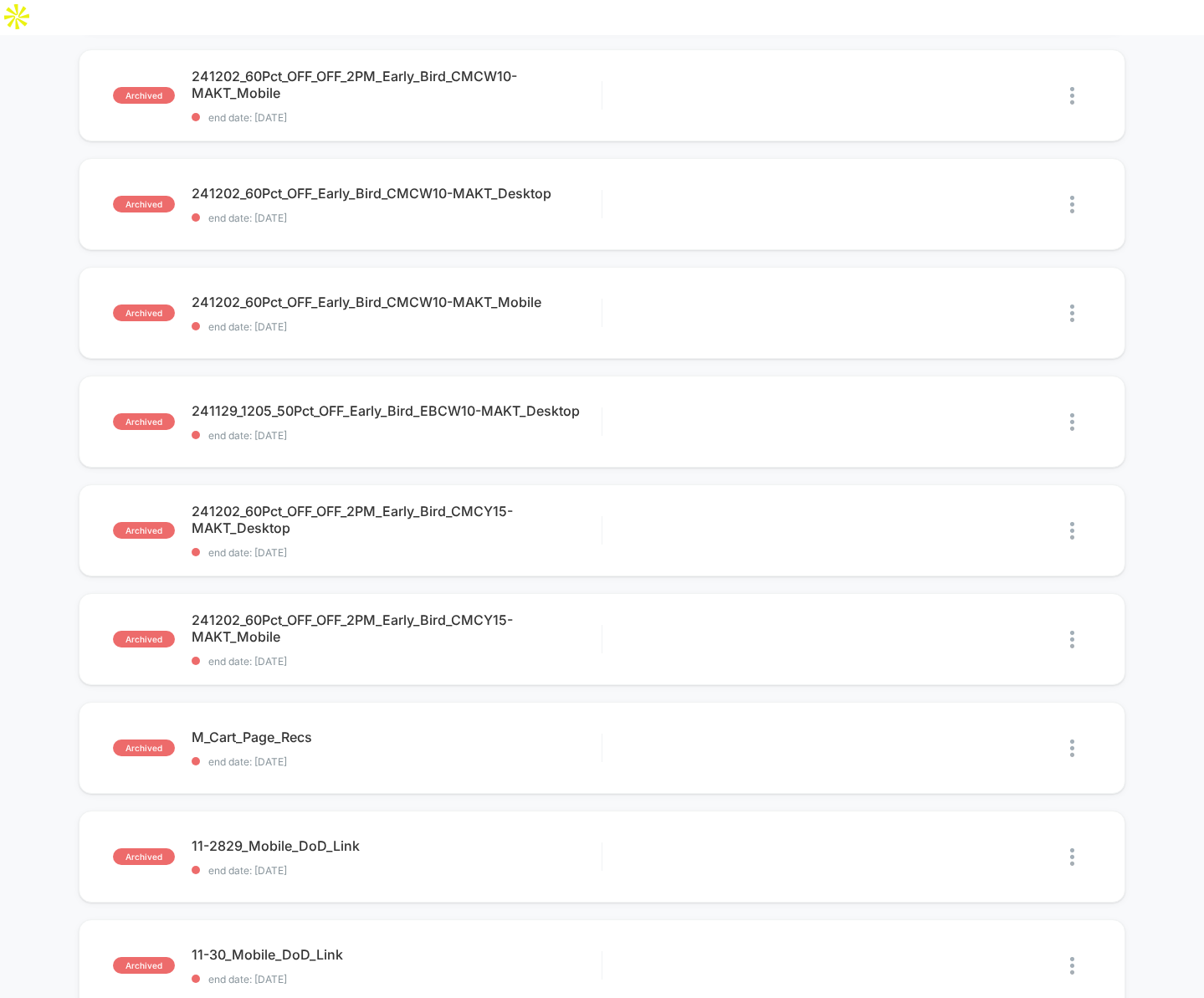
scroll to position [1075, 0]
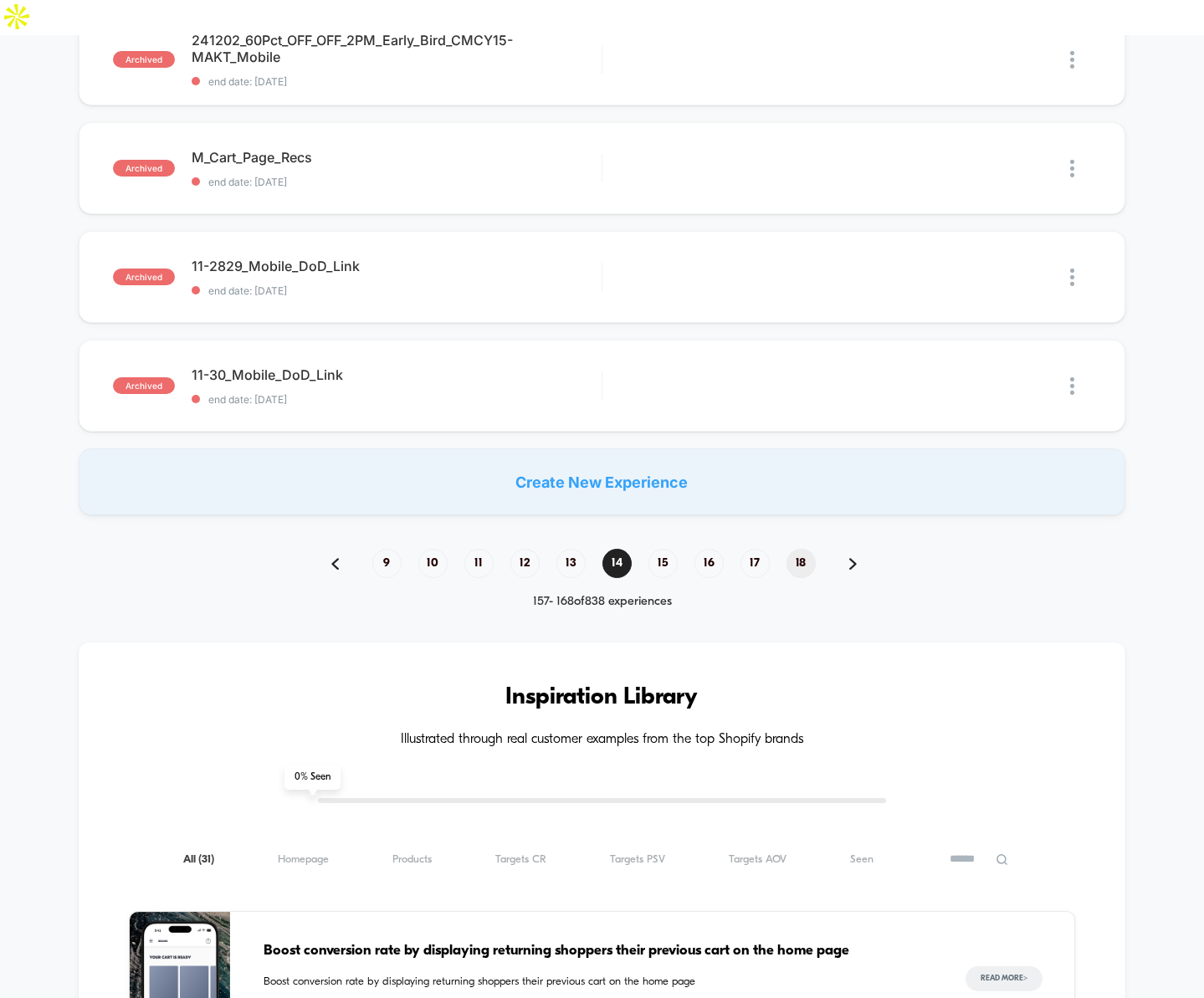
click at [806, 549] on span "18" at bounding box center [801, 563] width 29 height 29
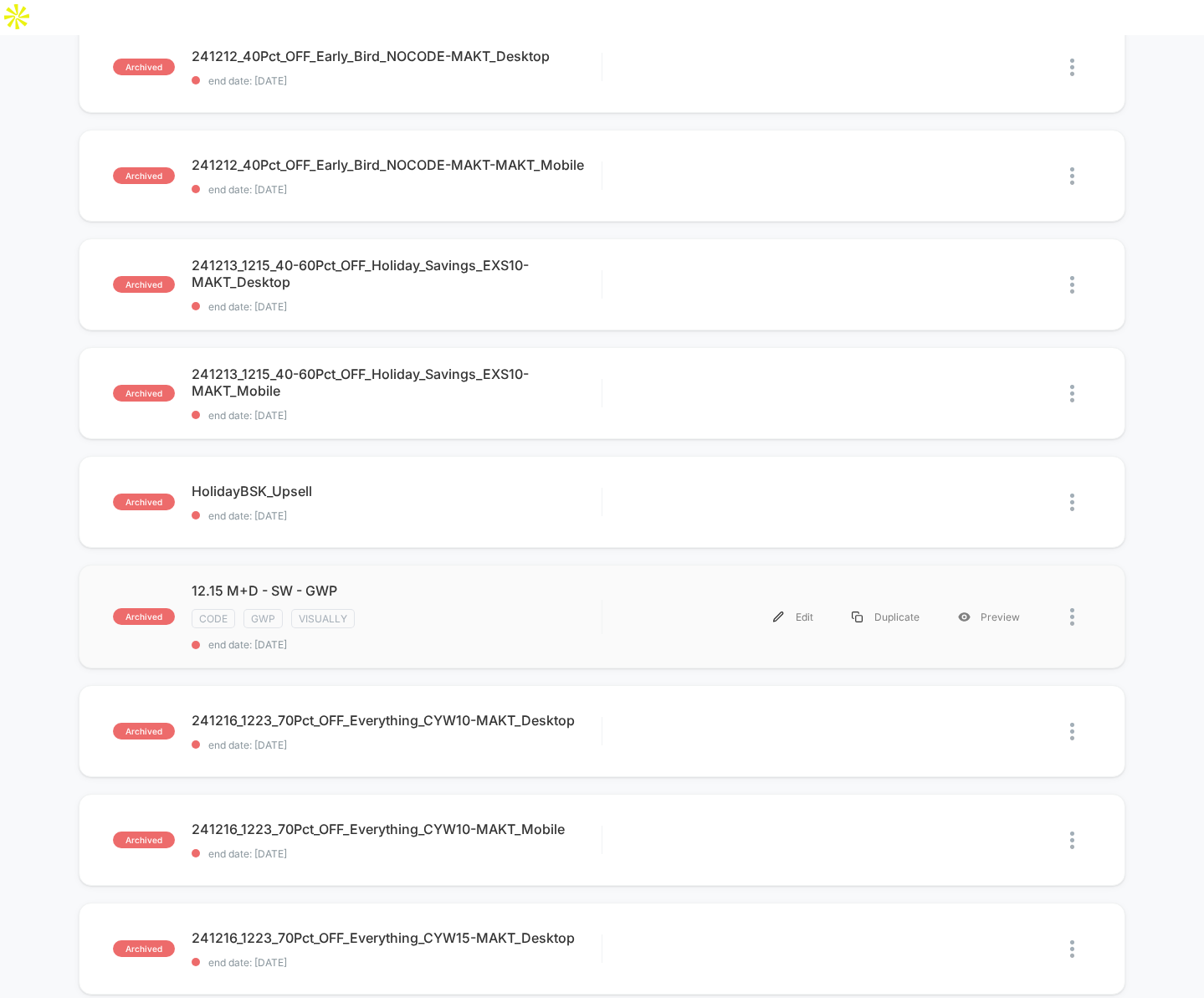
scroll to position [832, 0]
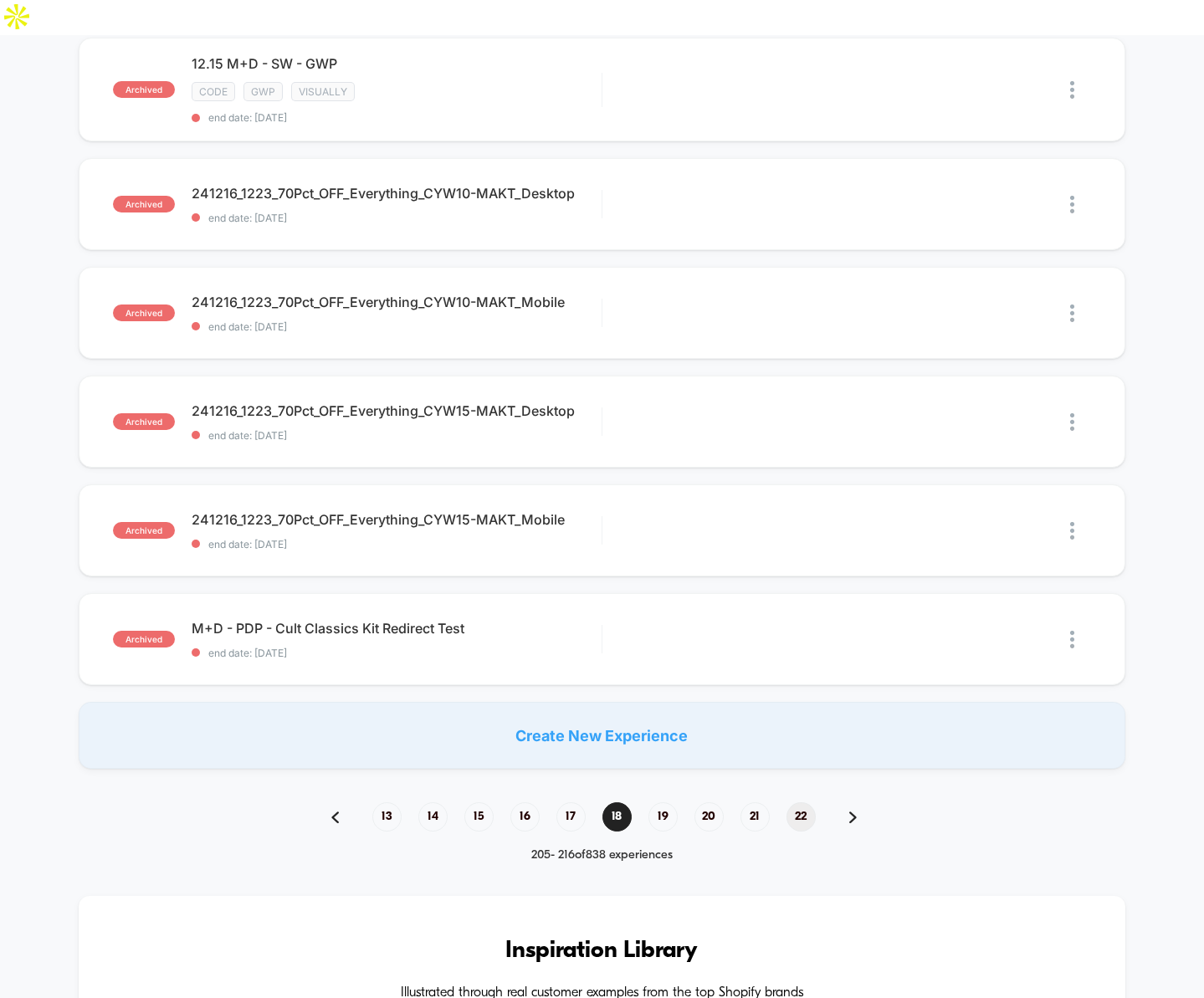
click at [803, 803] on span "22" at bounding box center [801, 817] width 29 height 29
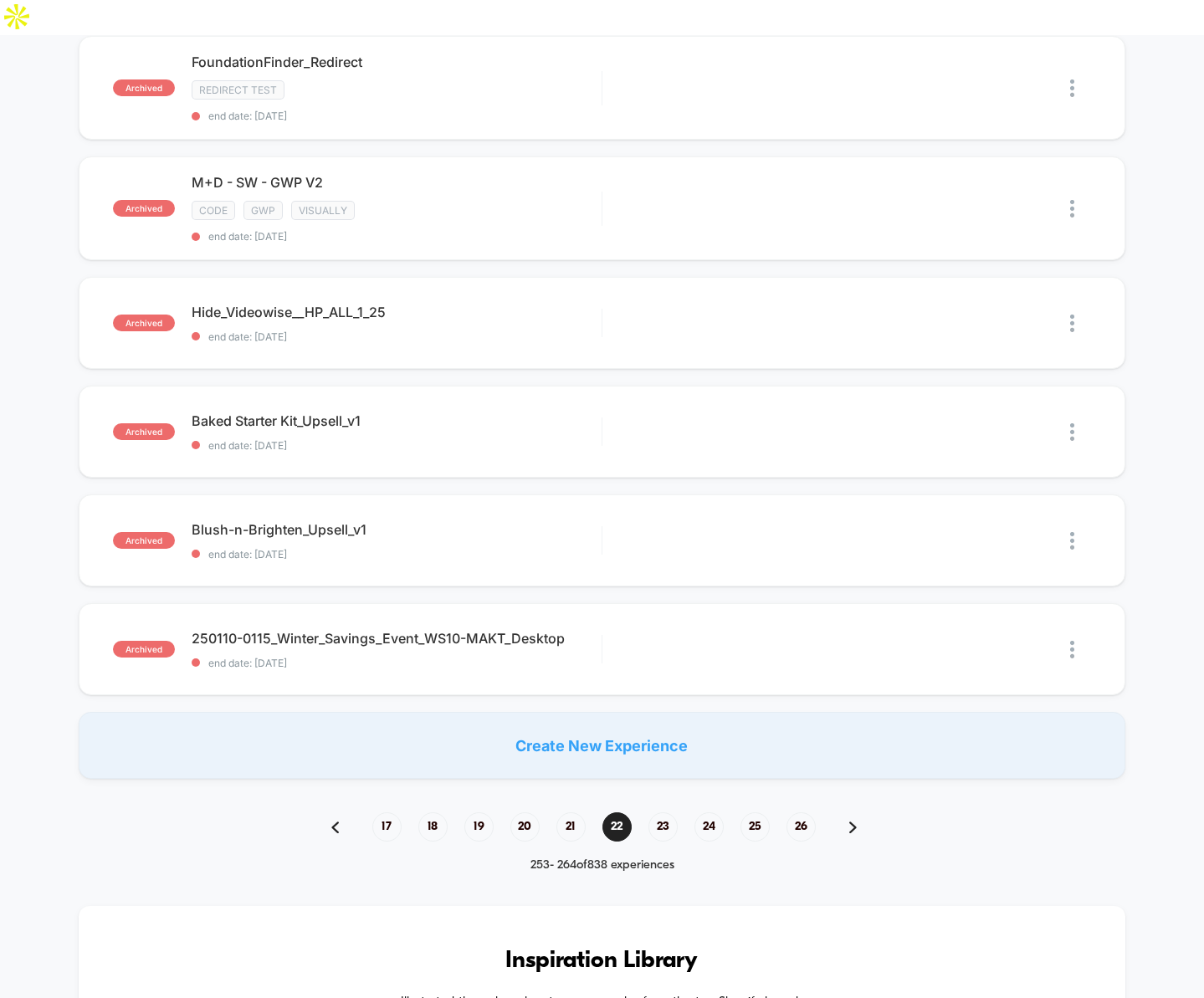
scroll to position [904, 0]
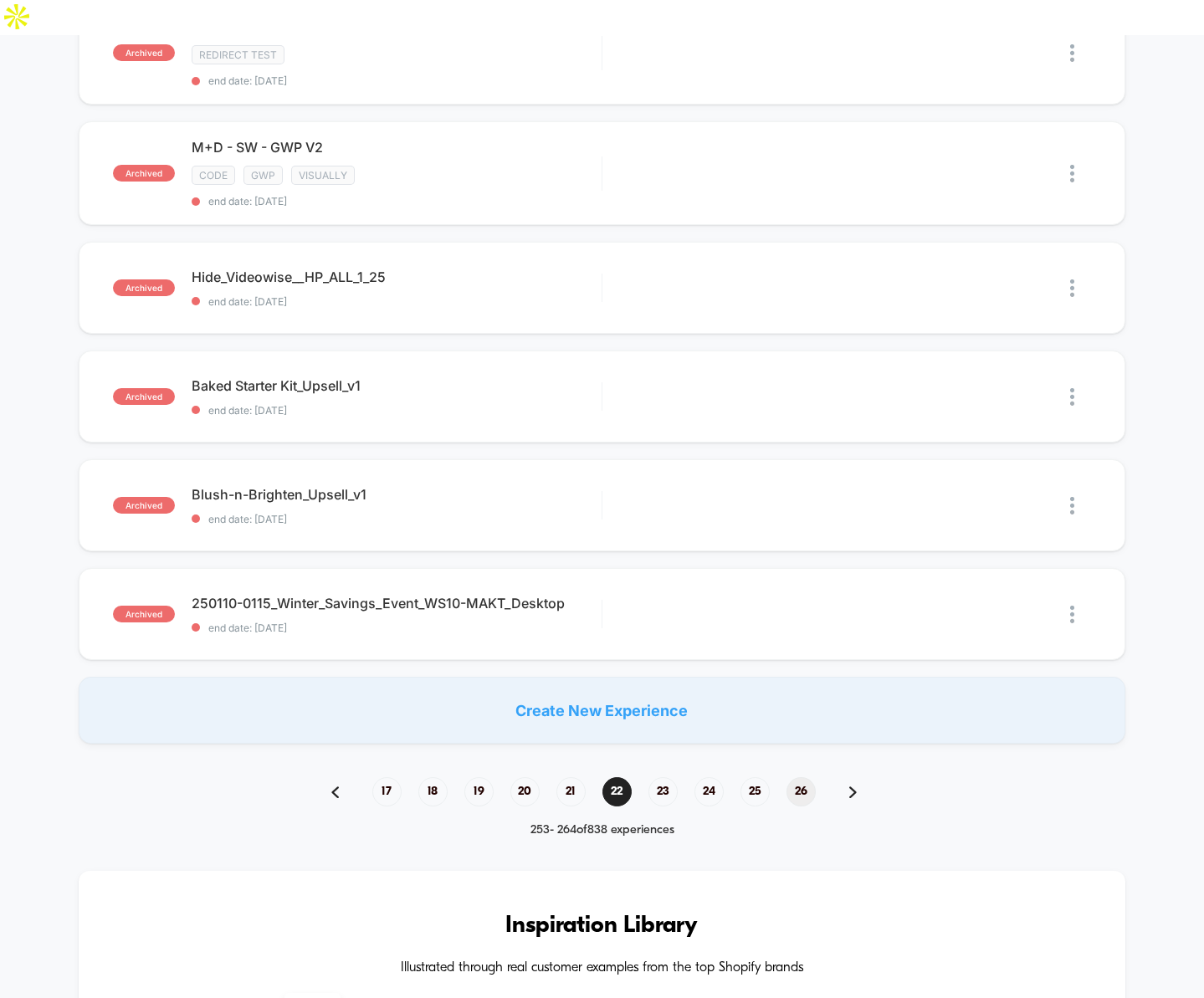
click at [799, 777] on span "26" at bounding box center [801, 791] width 29 height 29
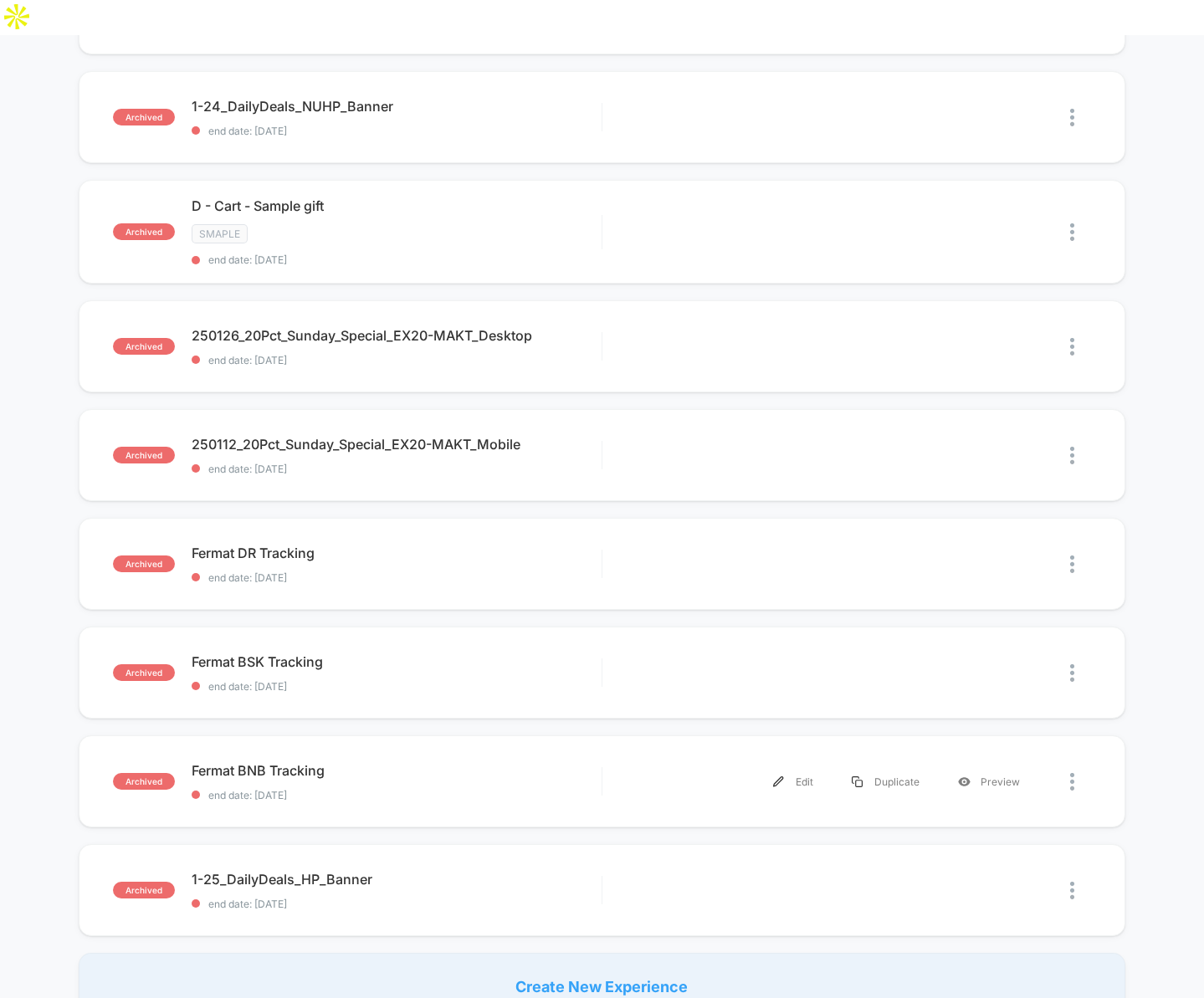
scroll to position [821, 0]
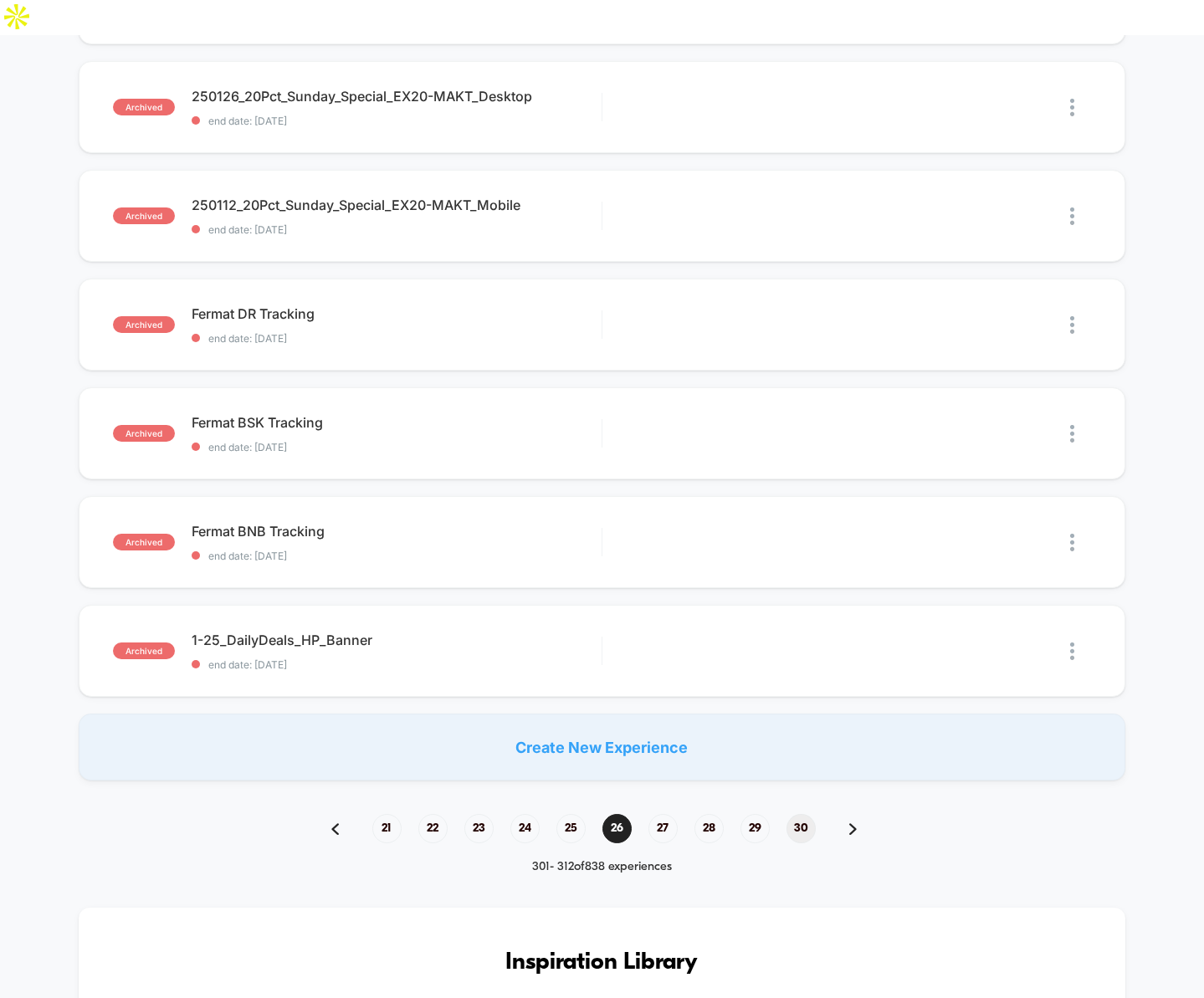
click at [799, 814] on span "30" at bounding box center [801, 828] width 29 height 29
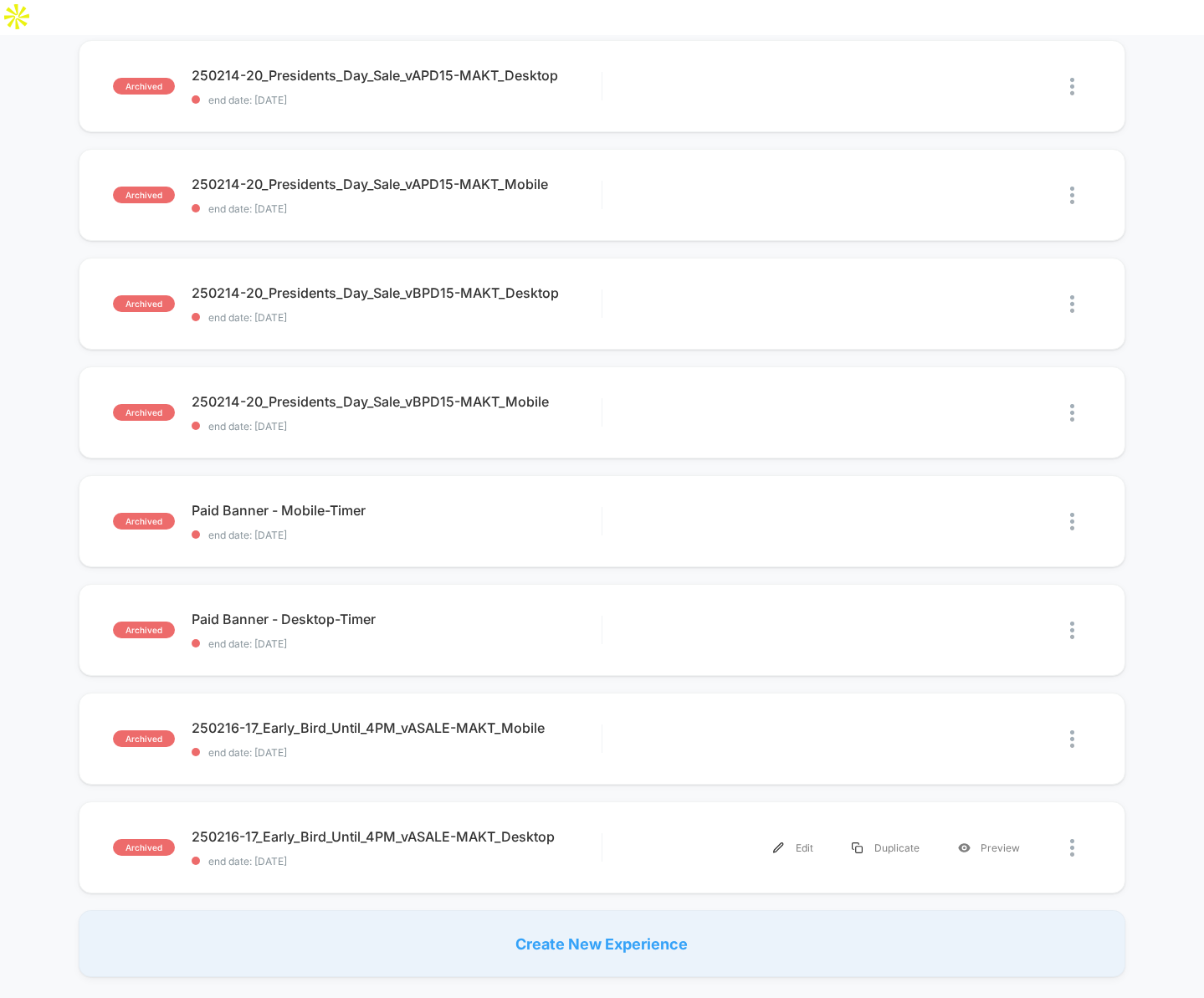
scroll to position [1019, 0]
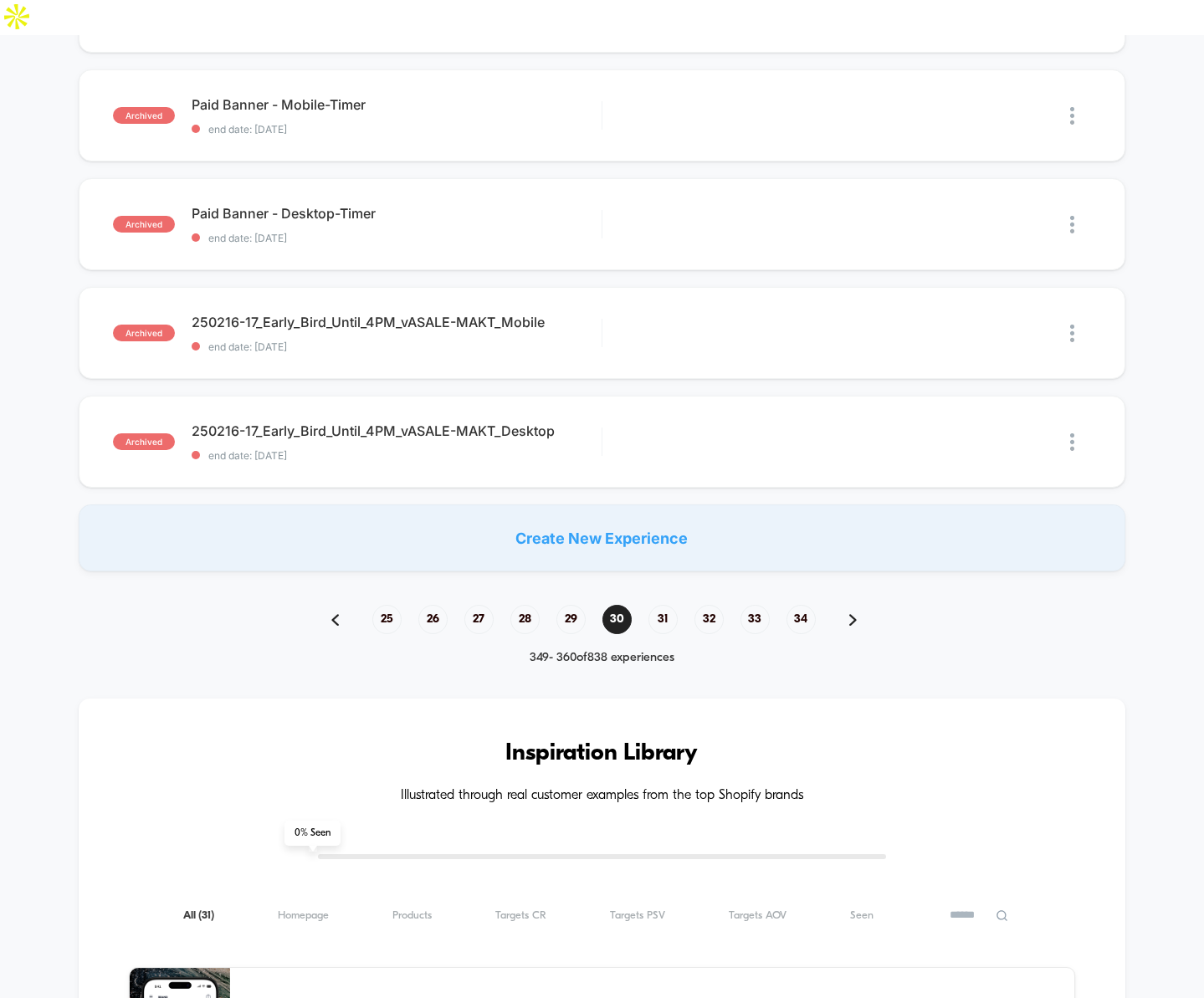
drag, startPoint x: 800, startPoint y: 593, endPoint x: 800, endPoint y: 619, distance: 26.0
click at [800, 605] on span "34" at bounding box center [801, 619] width 29 height 29
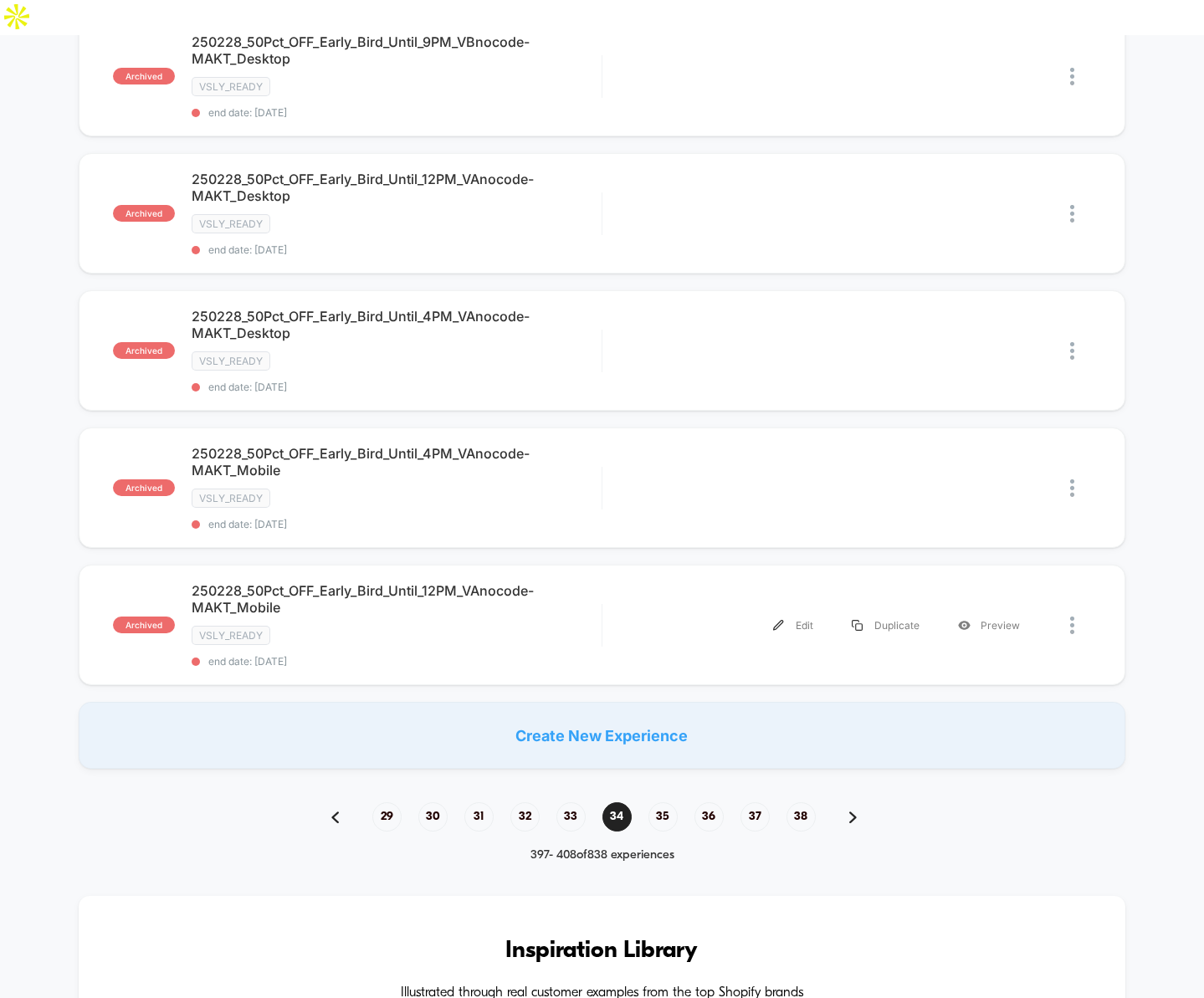
scroll to position [1127, 0]
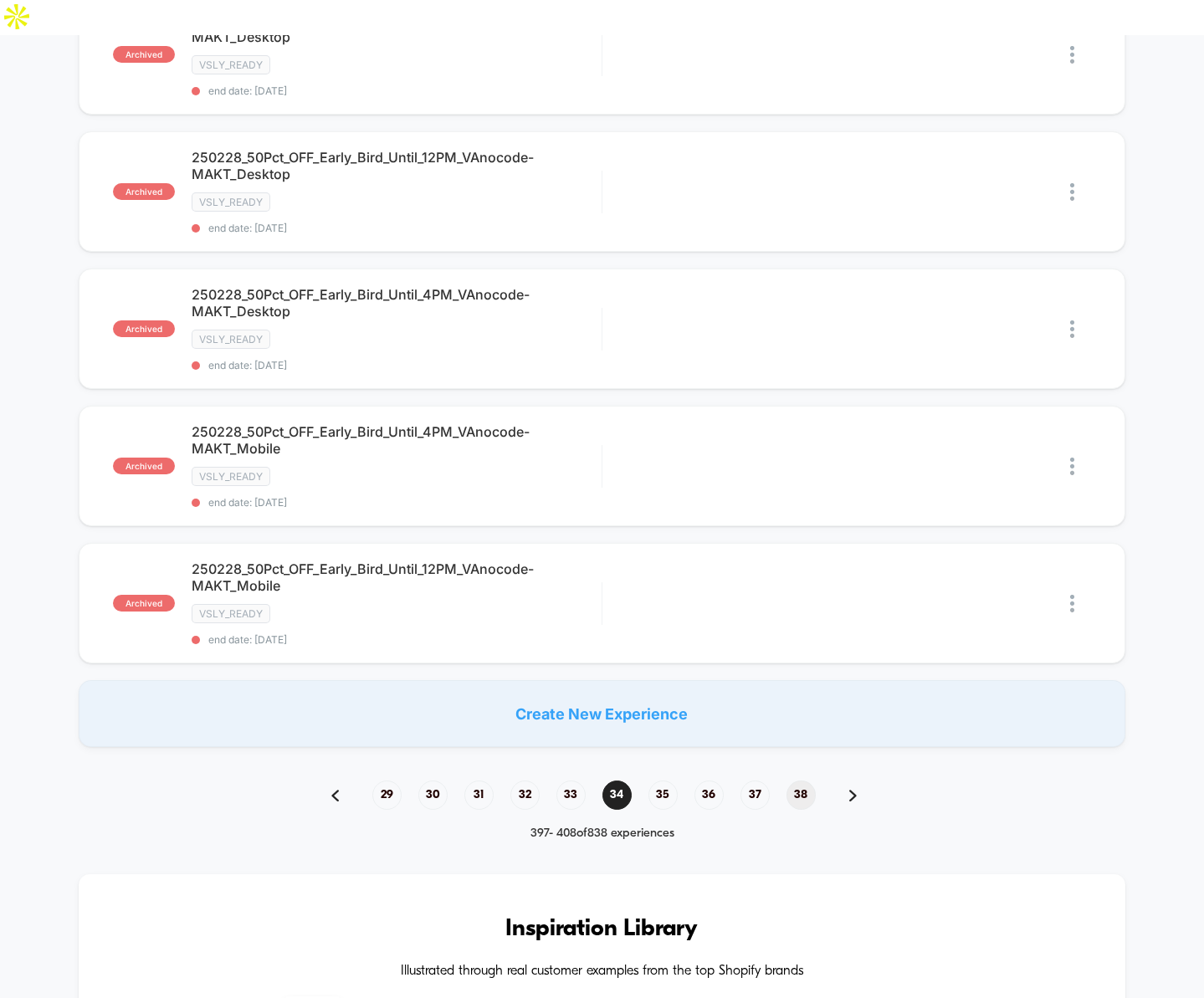
click at [803, 781] on span "38" at bounding box center [801, 795] width 29 height 29
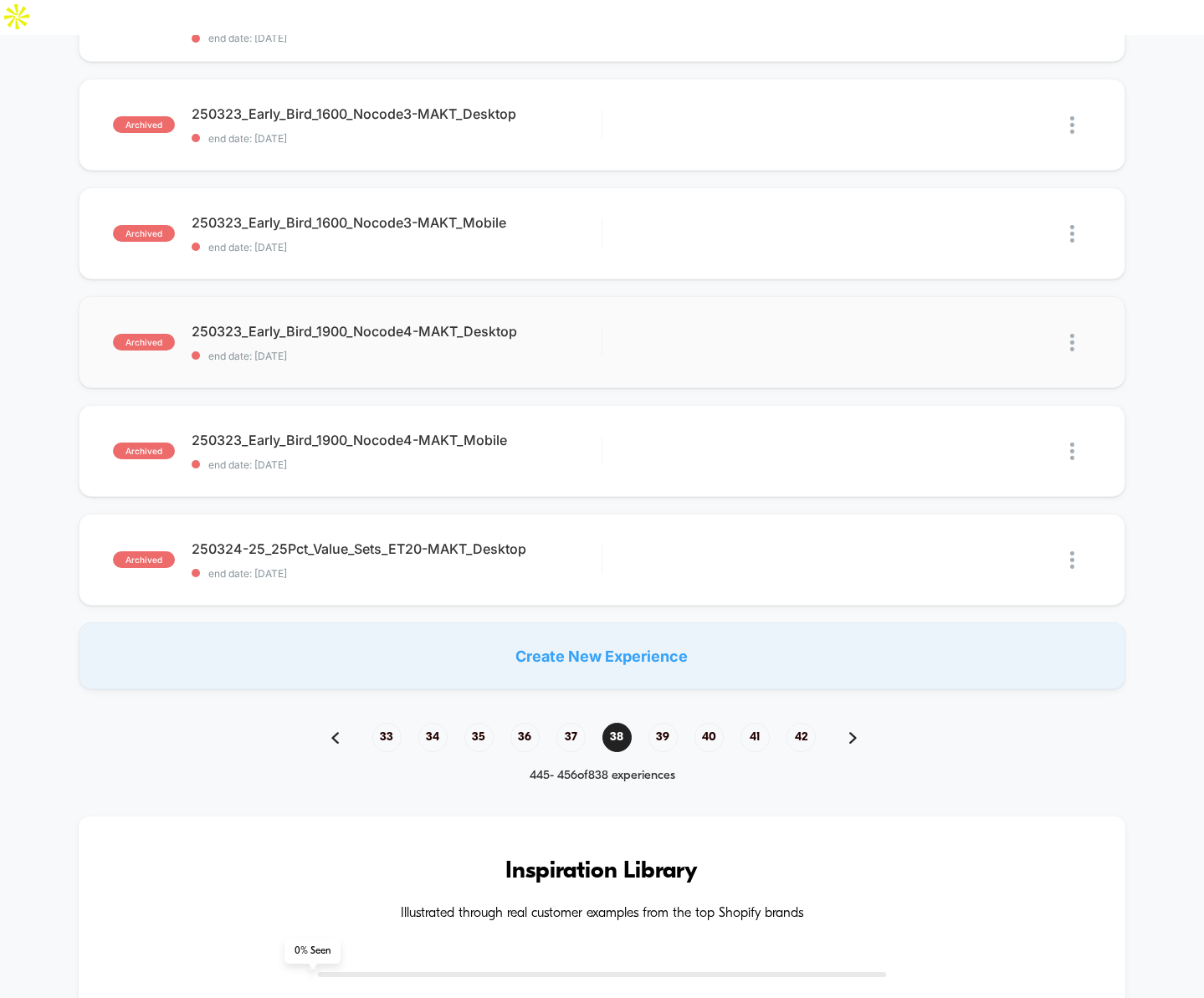
scroll to position [1180, 0]
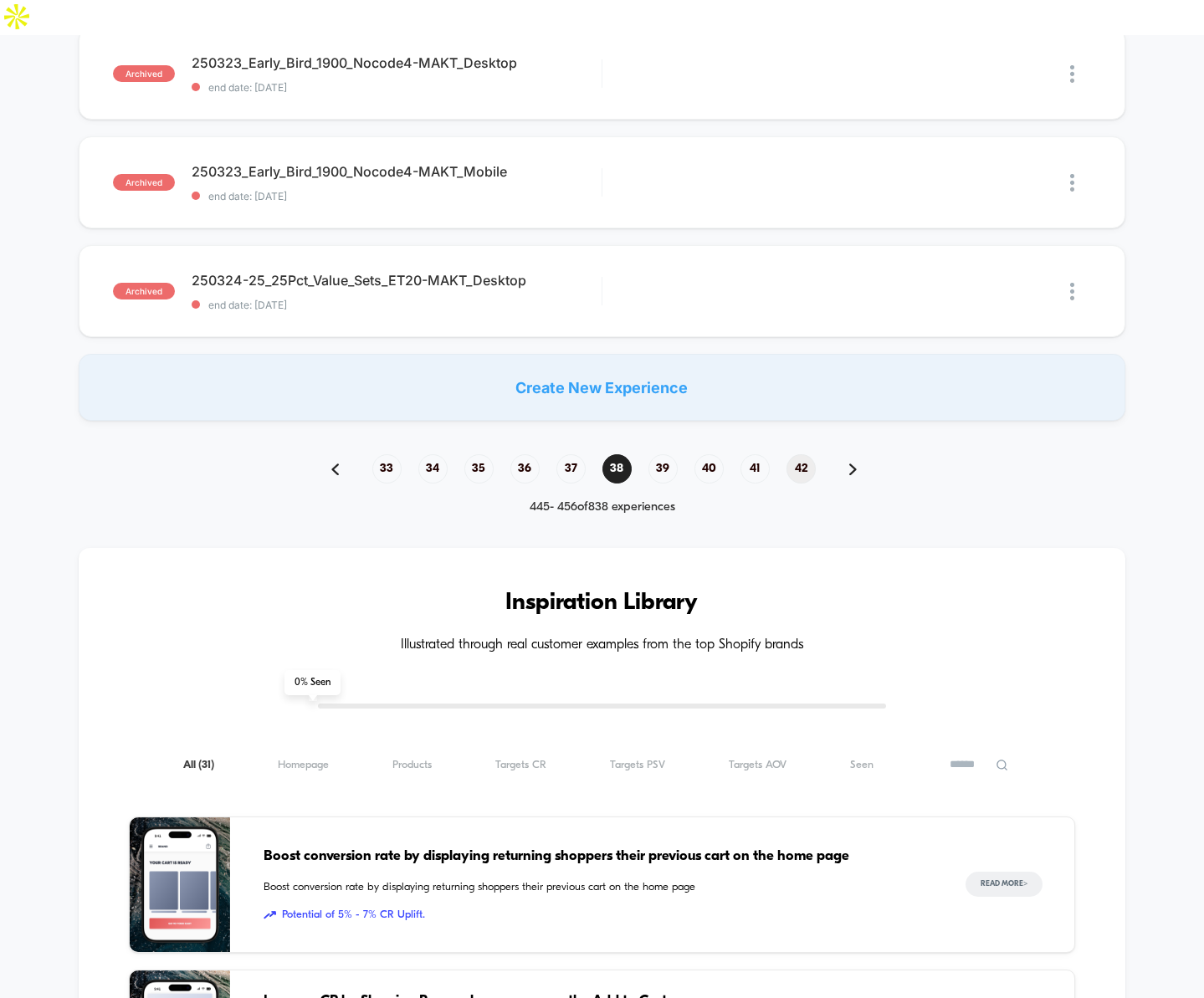
click at [803, 455] on span "42" at bounding box center [801, 469] width 29 height 29
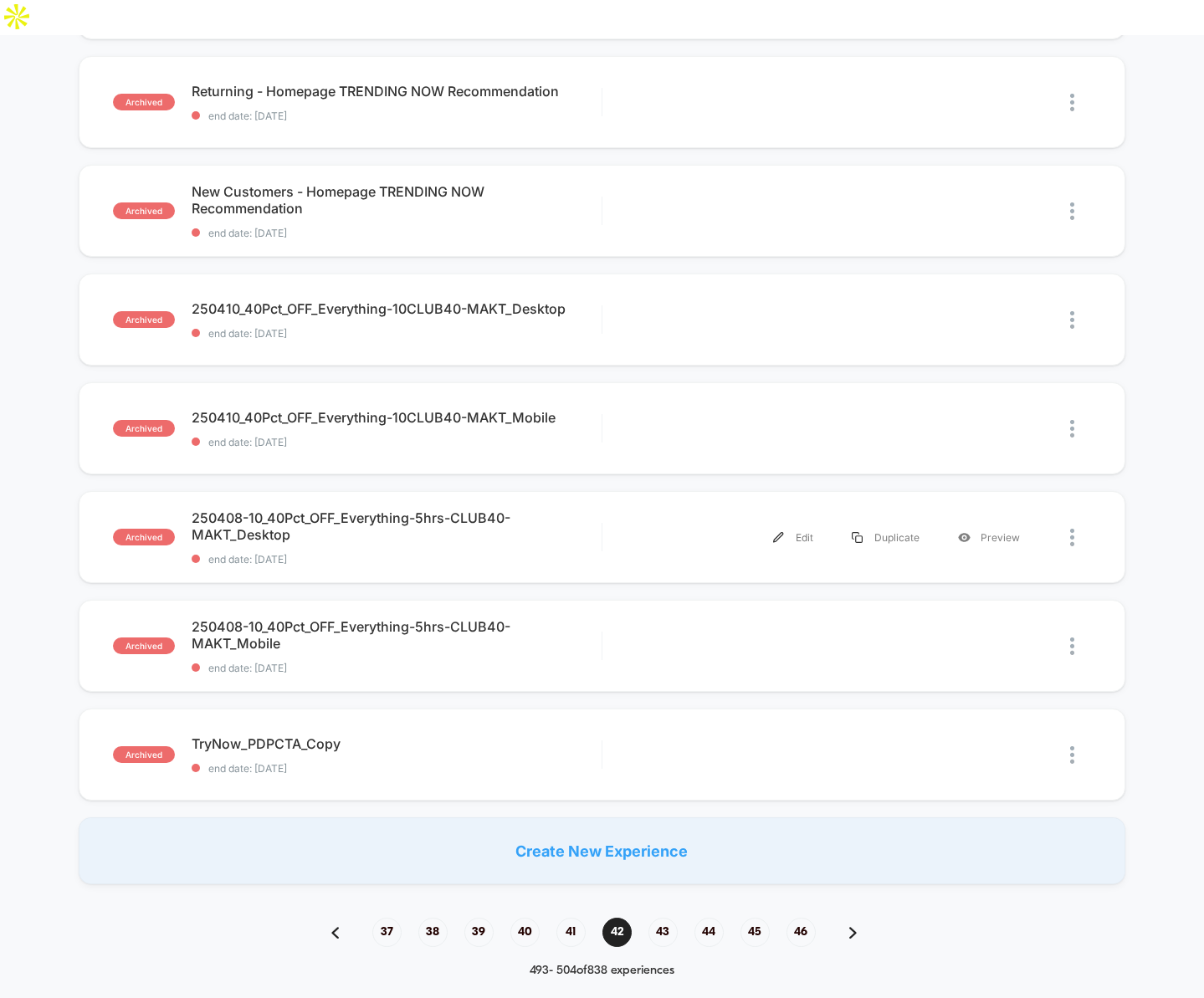
scroll to position [987, 0]
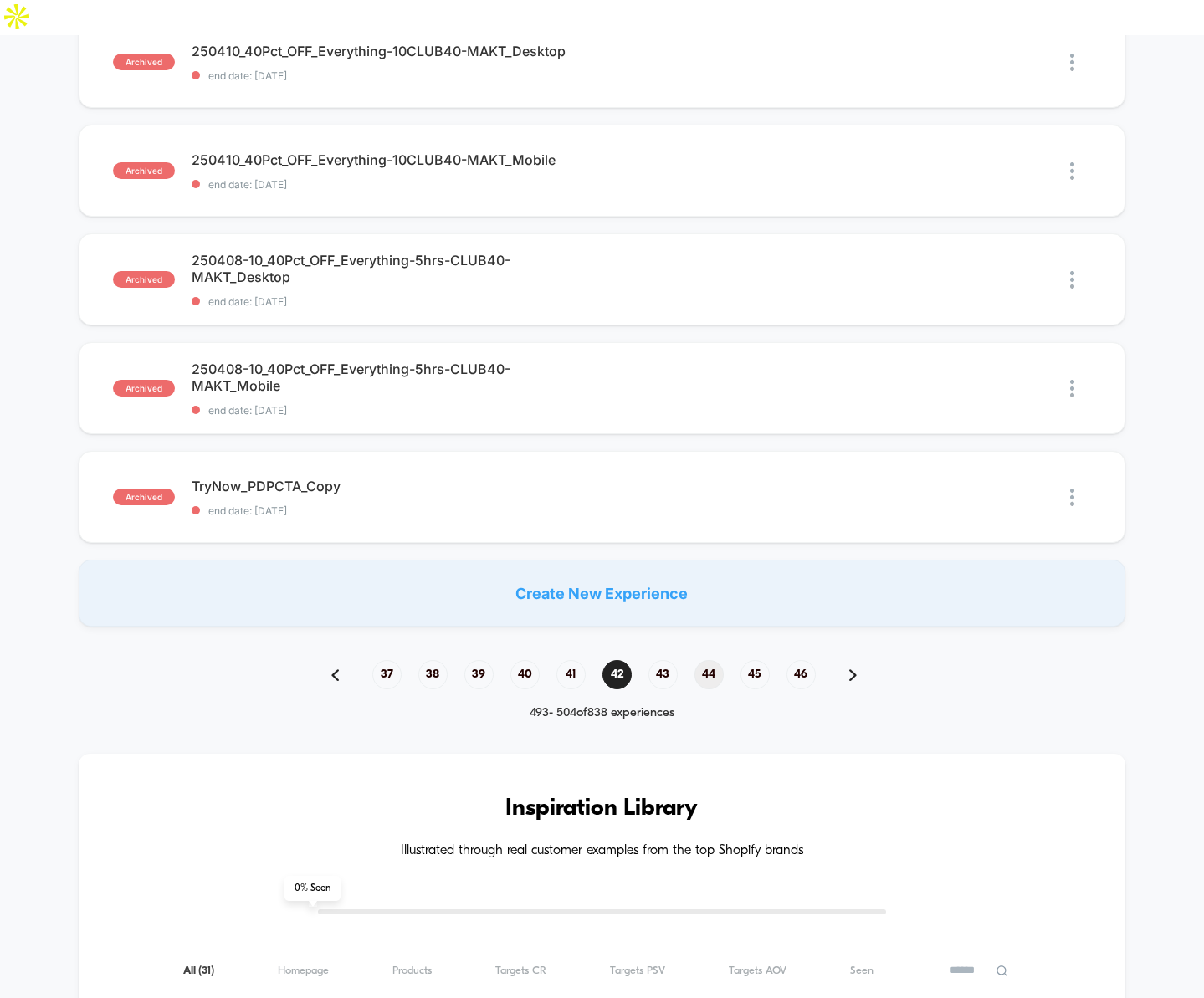
click at [709, 660] on span "44" at bounding box center [709, 674] width 29 height 29
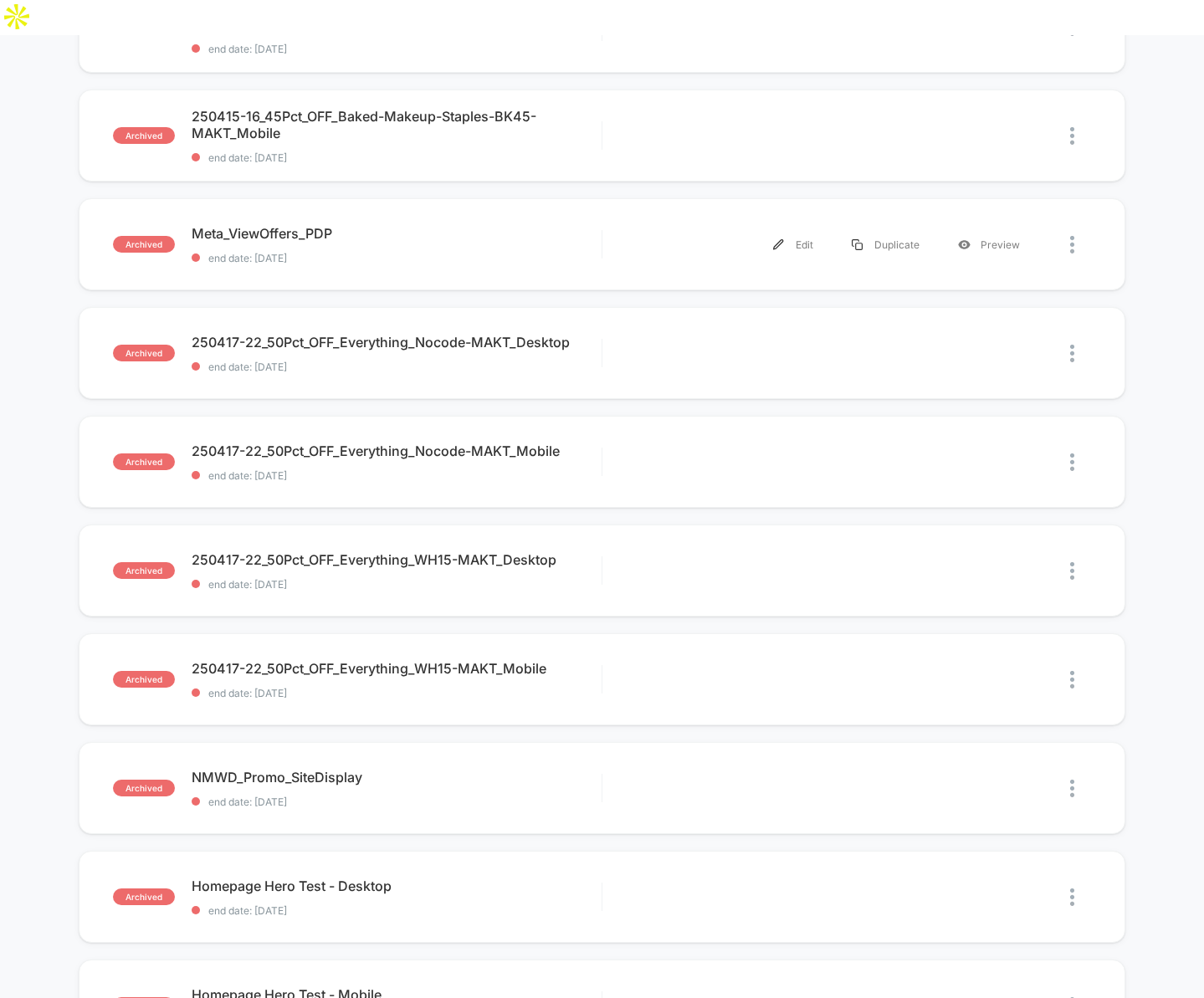
scroll to position [847, 0]
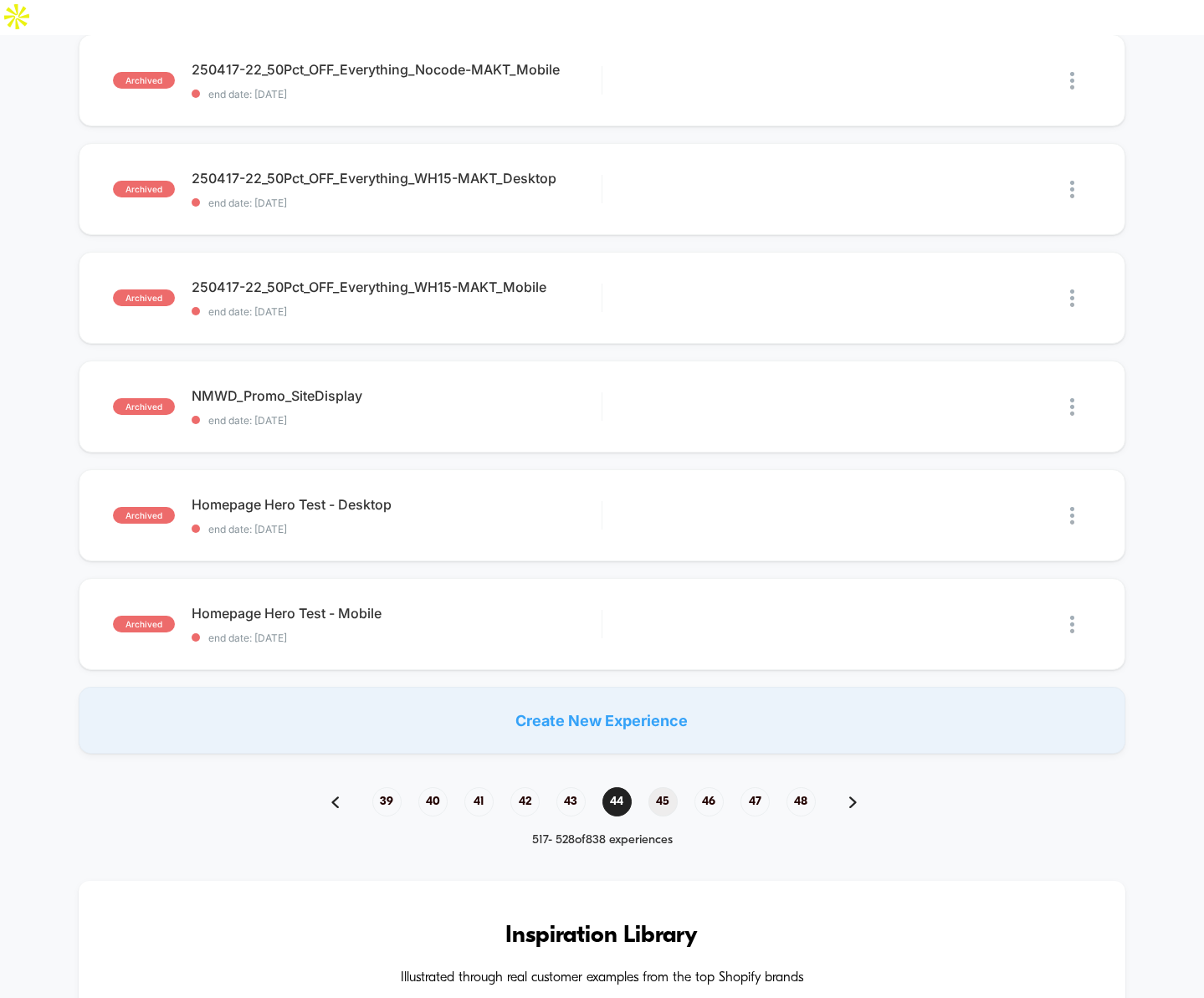
click at [661, 788] on span "45" at bounding box center [662, 802] width 29 height 29
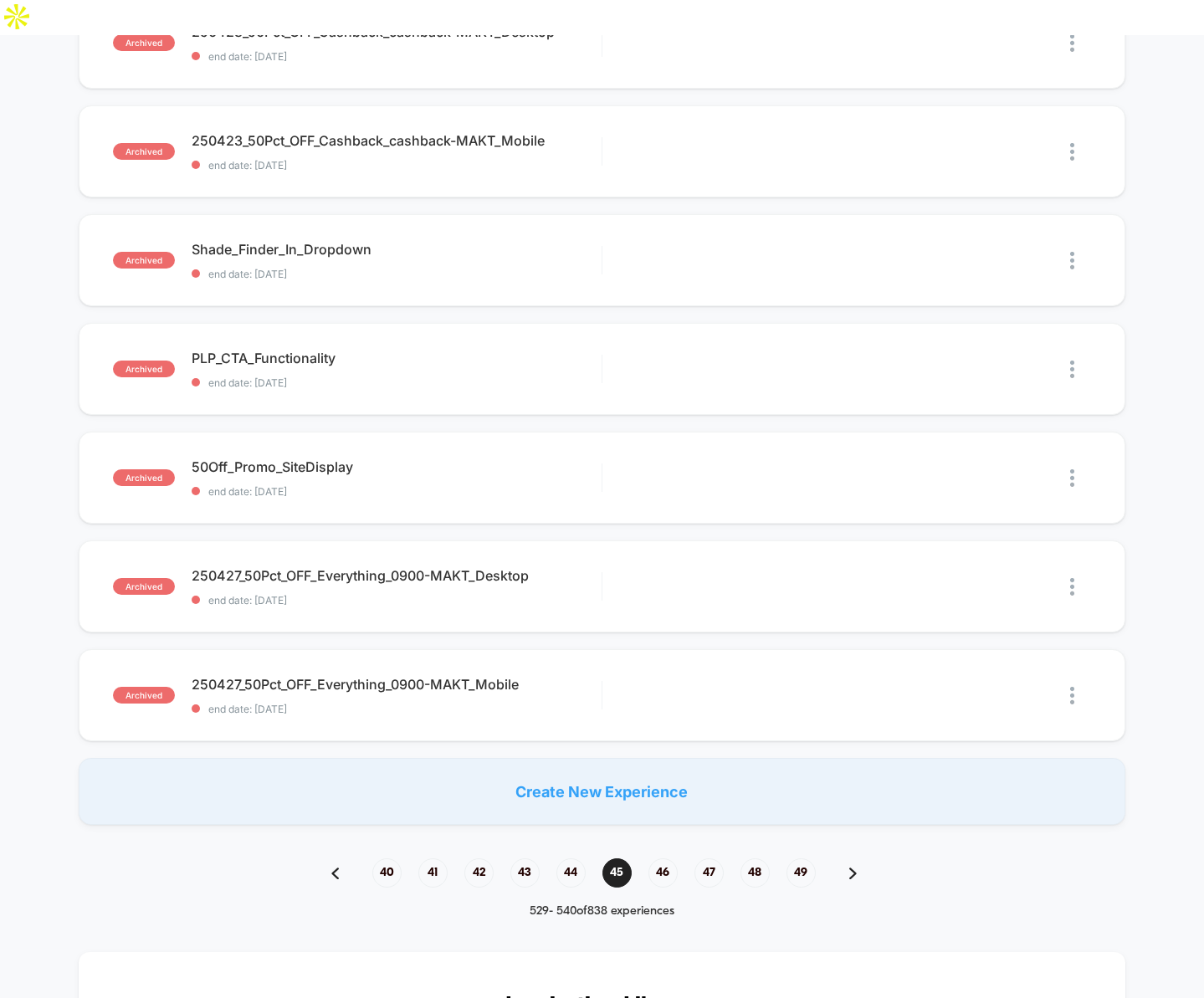
scroll to position [825, 0]
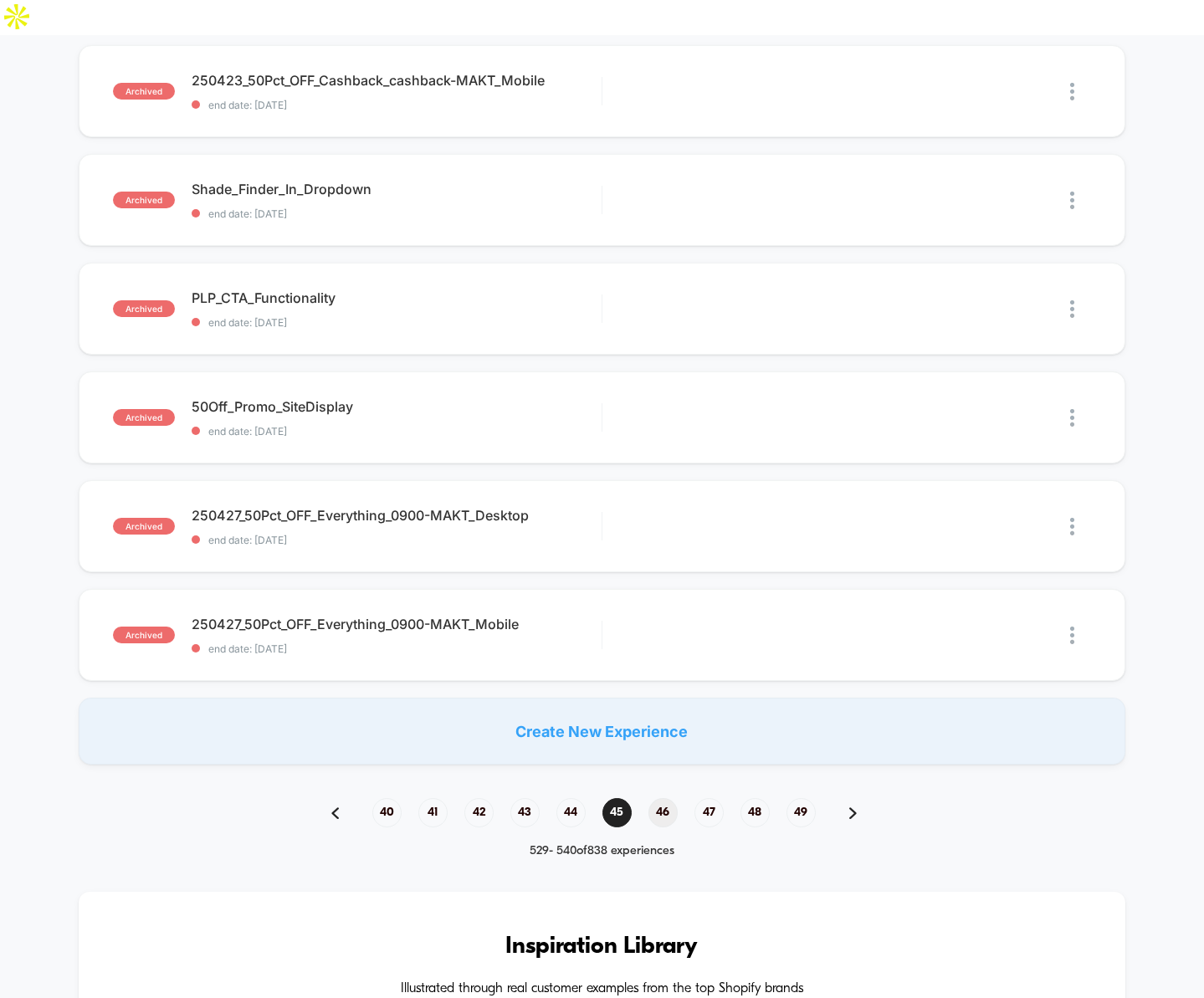
click at [664, 798] on span "46" at bounding box center [662, 812] width 29 height 29
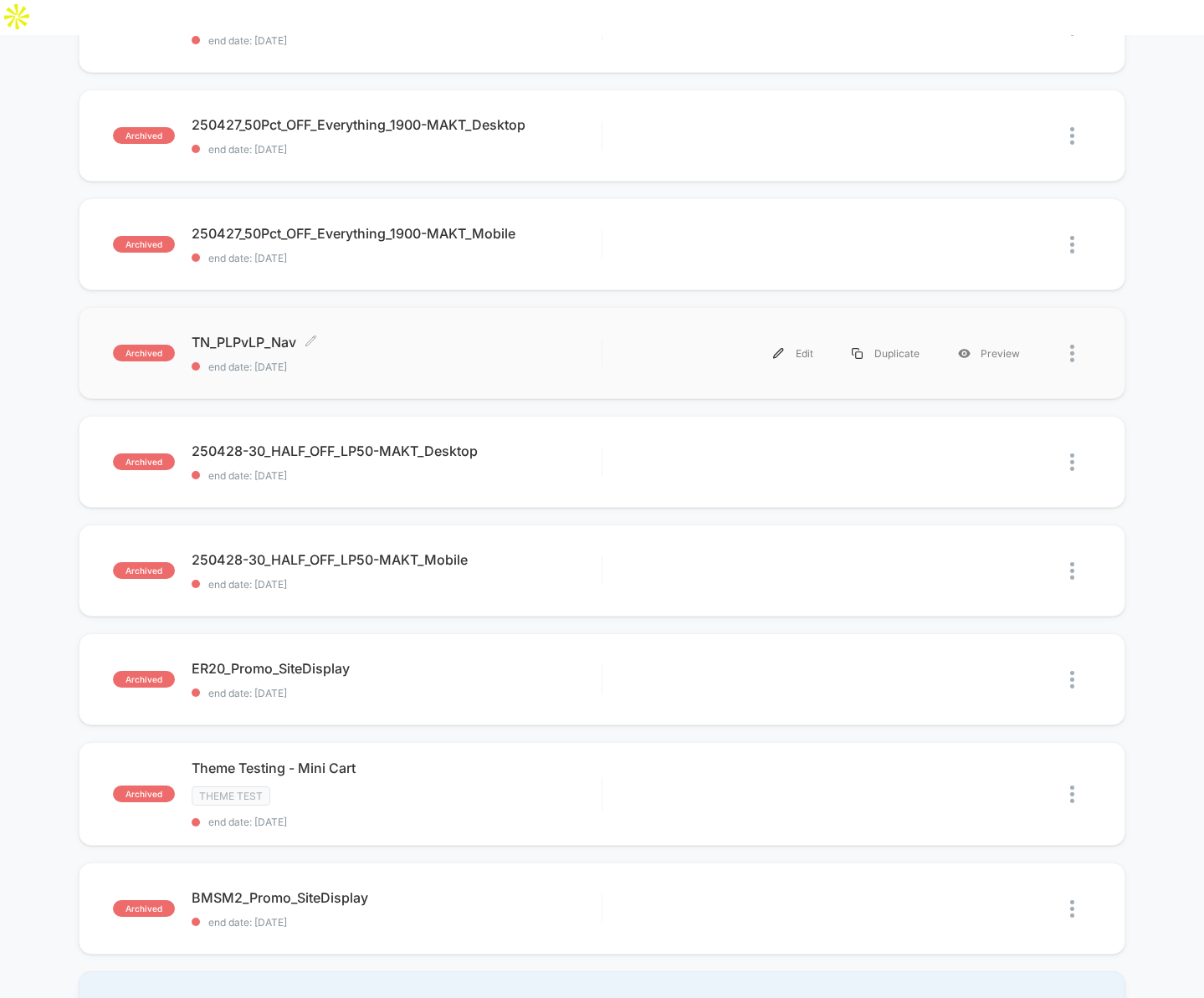
click at [237, 334] on span "TN_PLPvLP_Nav Click to edit experience details" at bounding box center [397, 342] width 410 height 17
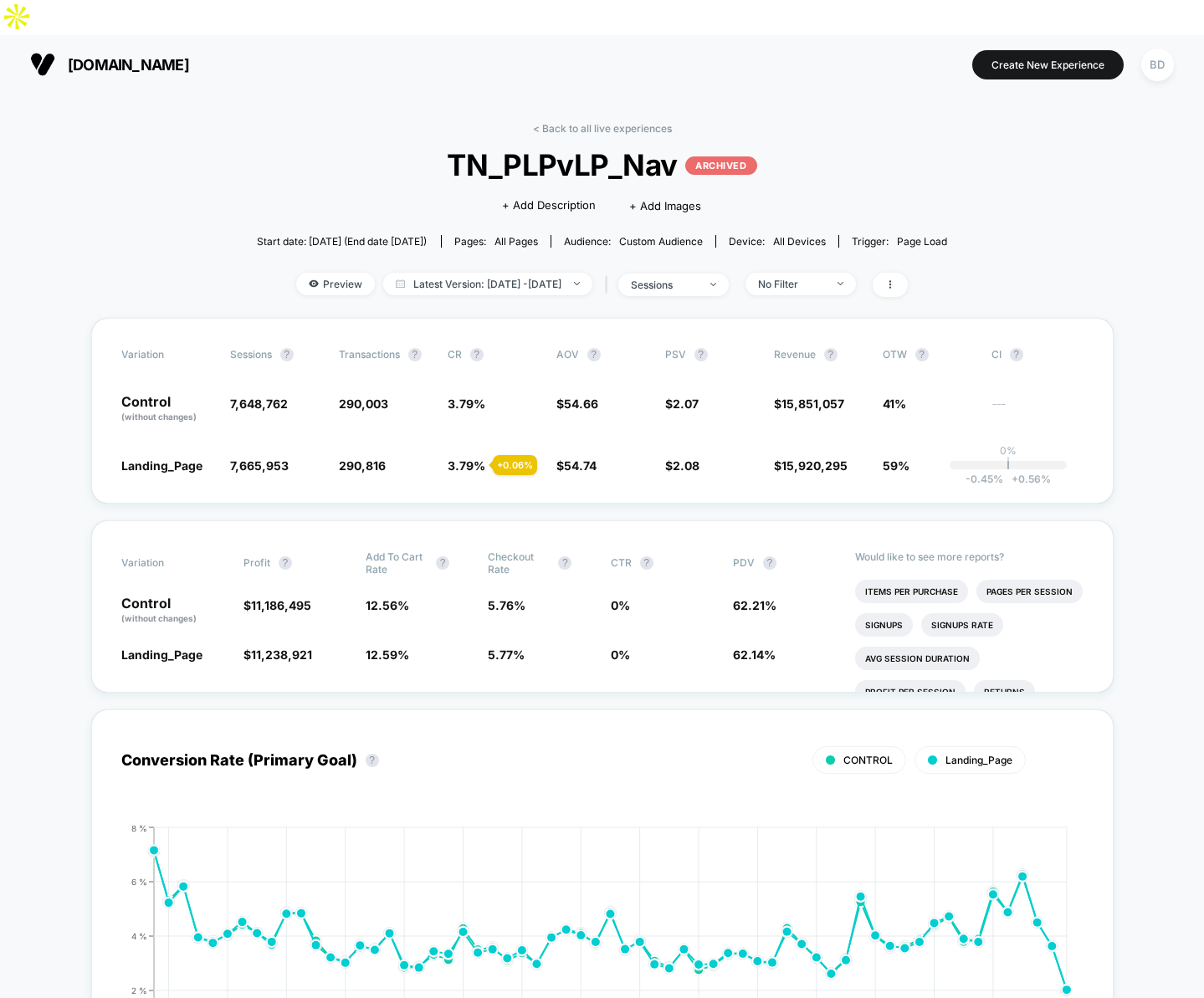
click at [452, 273] on span "Latest Version: Apr 25, 2025 - Jun 26, 2025" at bounding box center [488, 284] width 210 height 22
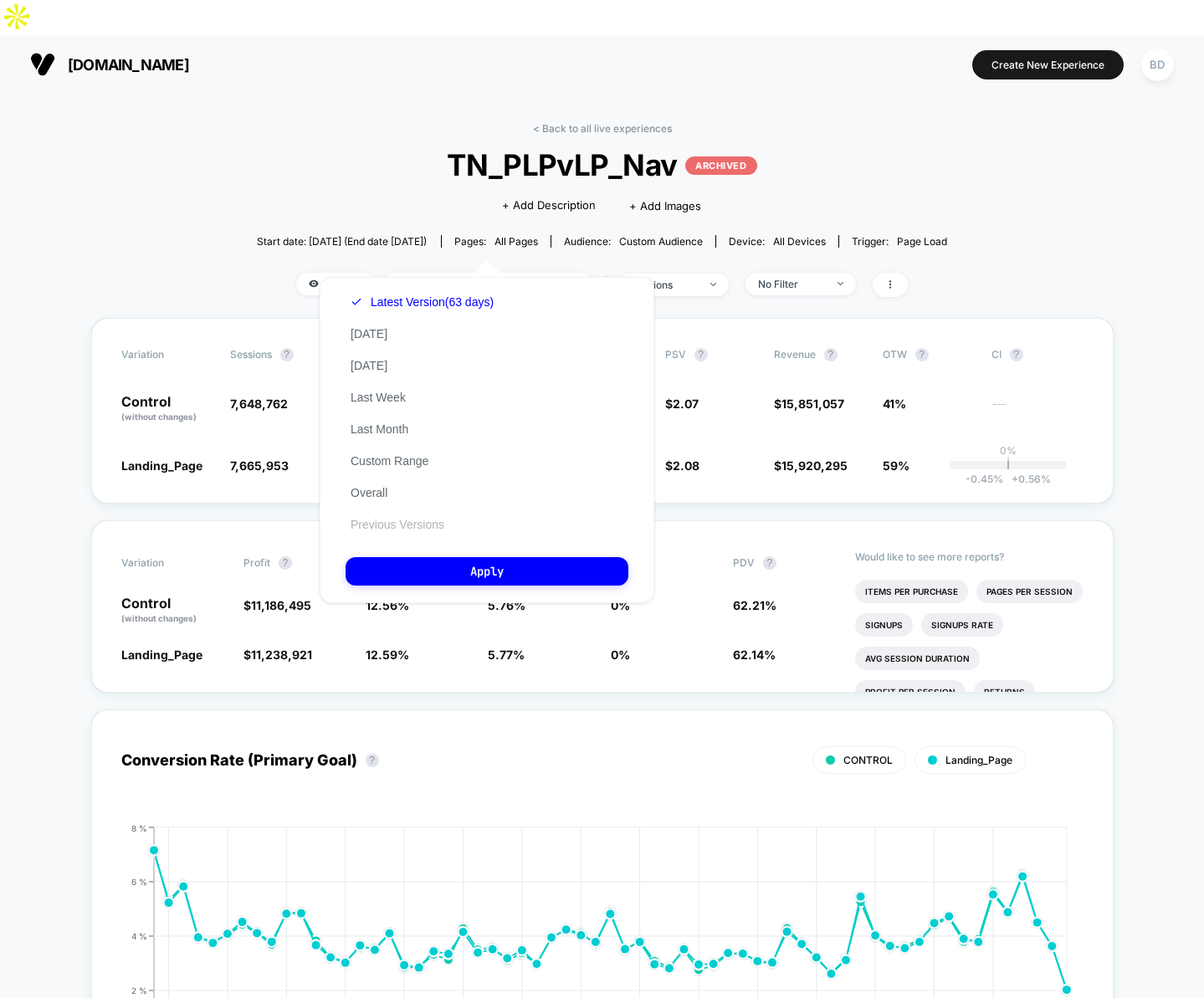
click at [407, 519] on button "Previous Versions" at bounding box center [397, 525] width 104 height 15
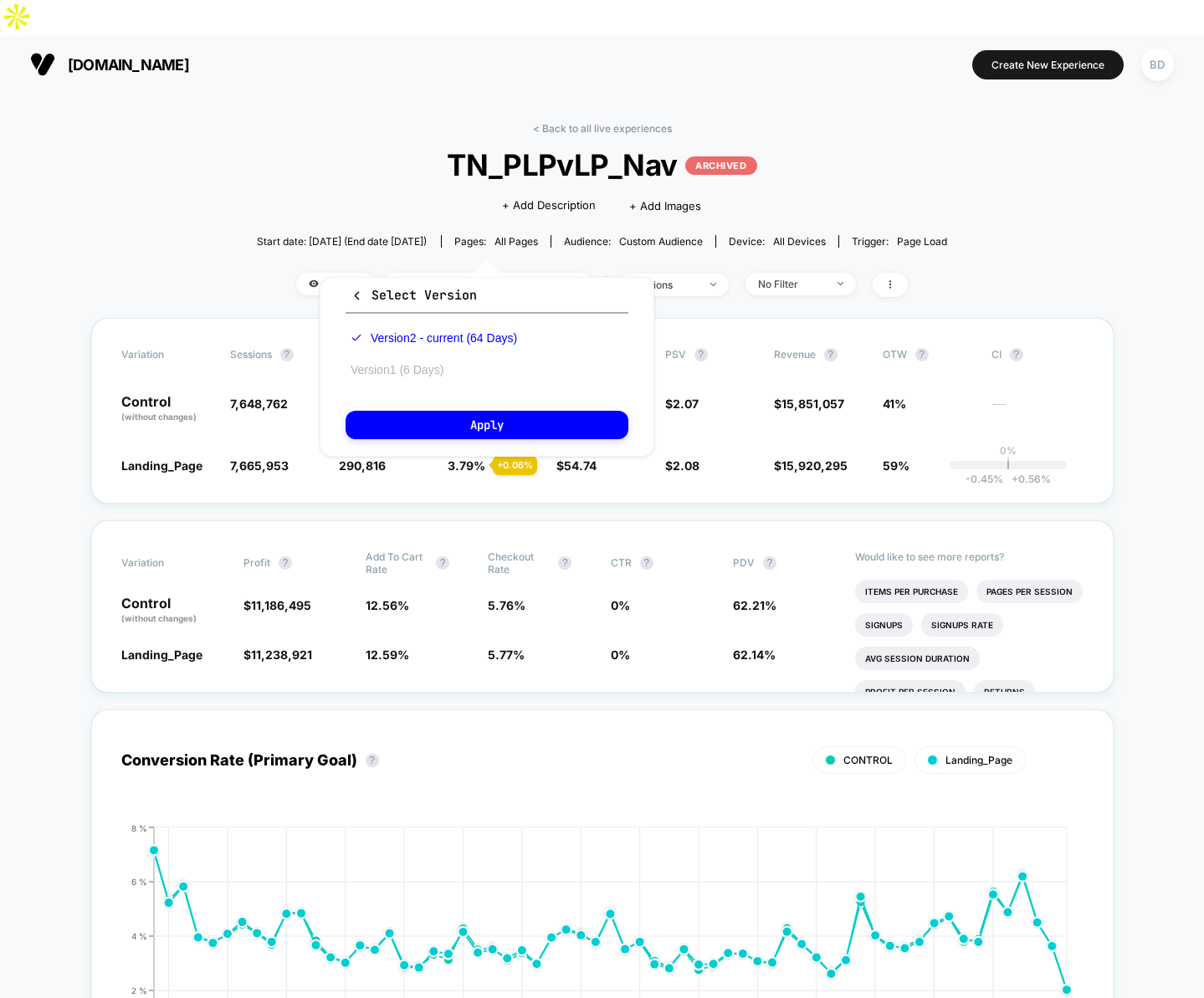
click at [402, 367] on button "Version 1 (6 Days)" at bounding box center [397, 369] width 103 height 15
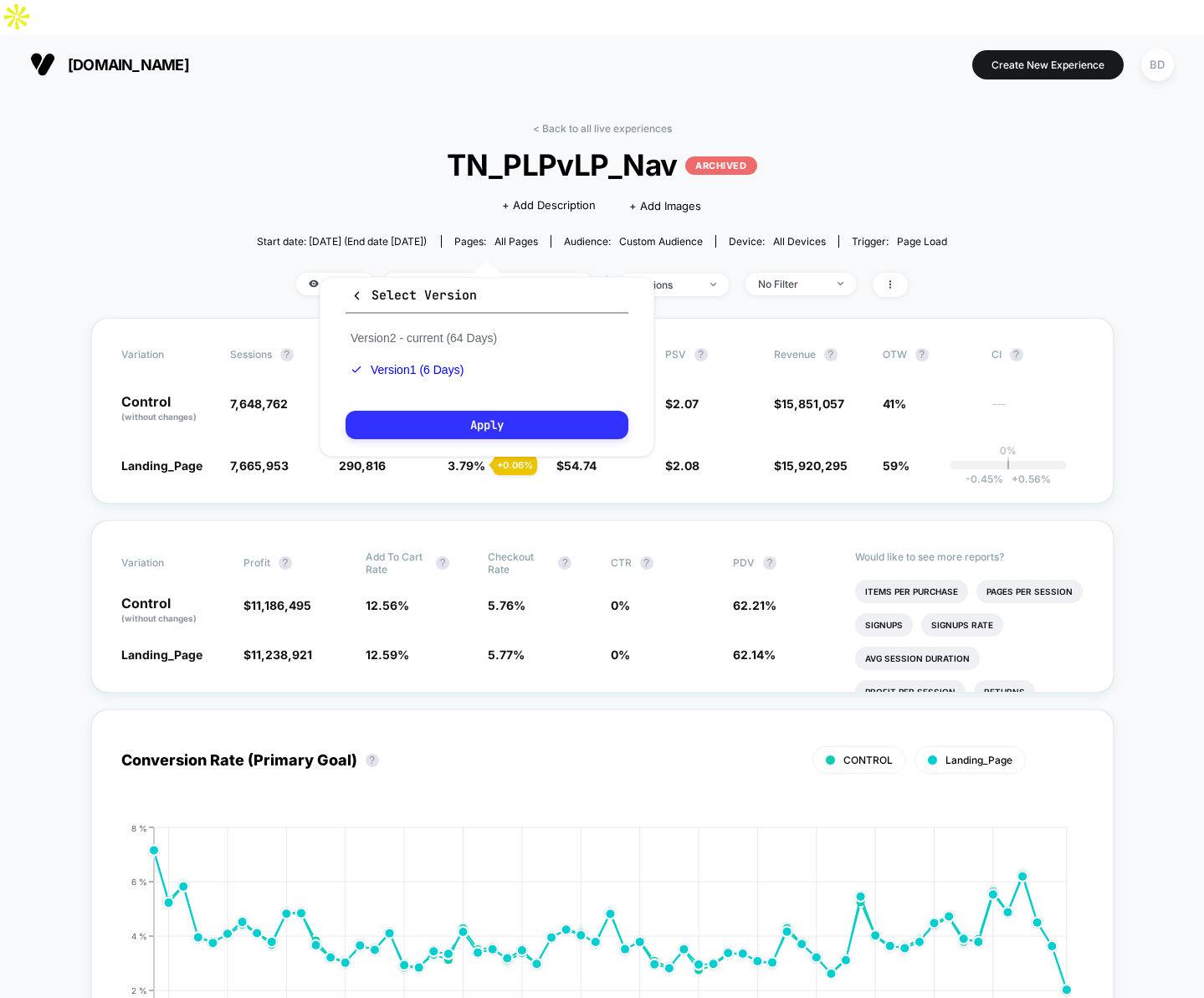
click at [461, 437] on button "Apply" at bounding box center [486, 425] width 283 height 28
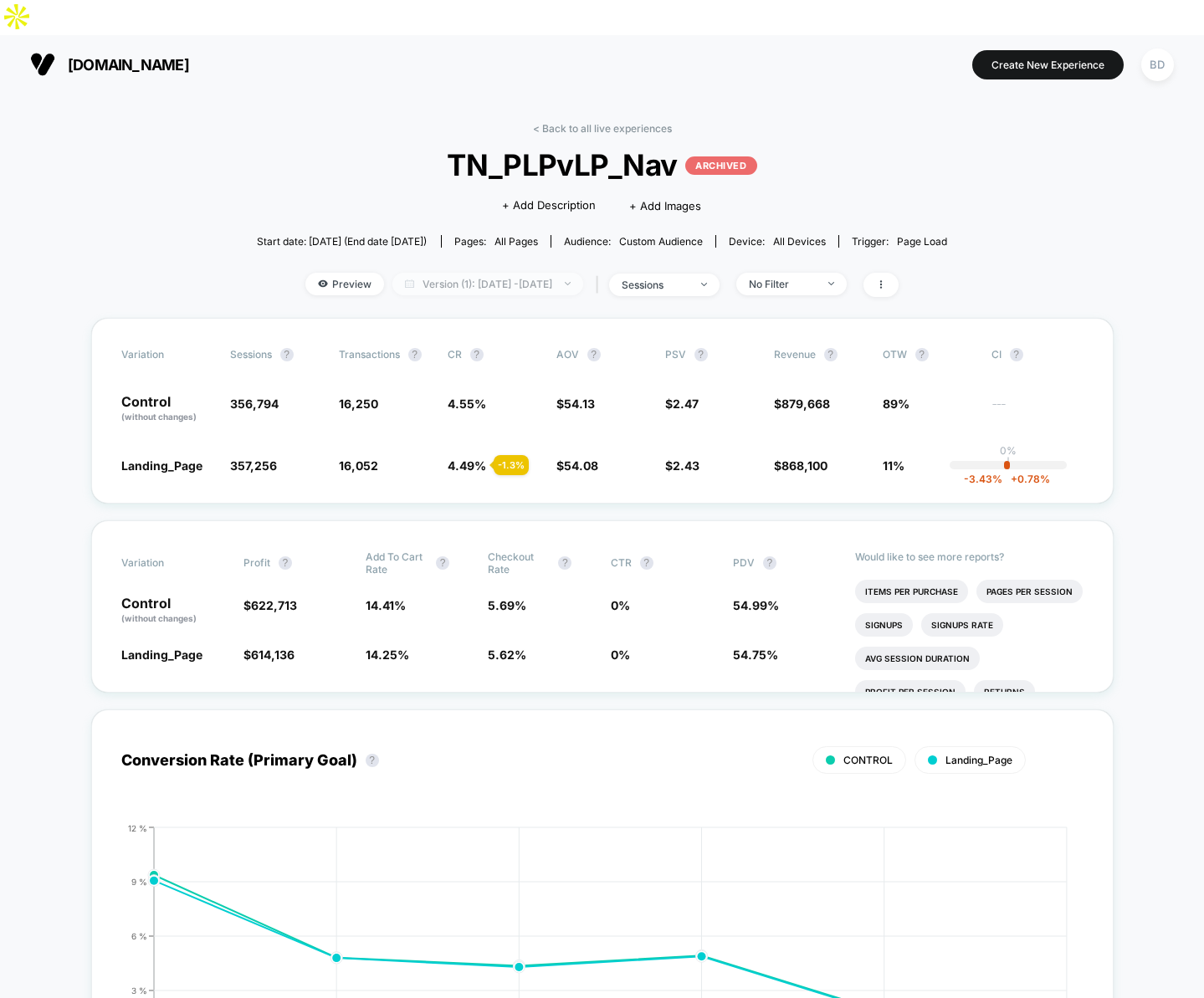
click at [488, 273] on span "Version (1): Apr 20, 2025 - Apr 25, 2025" at bounding box center [488, 284] width 191 height 22
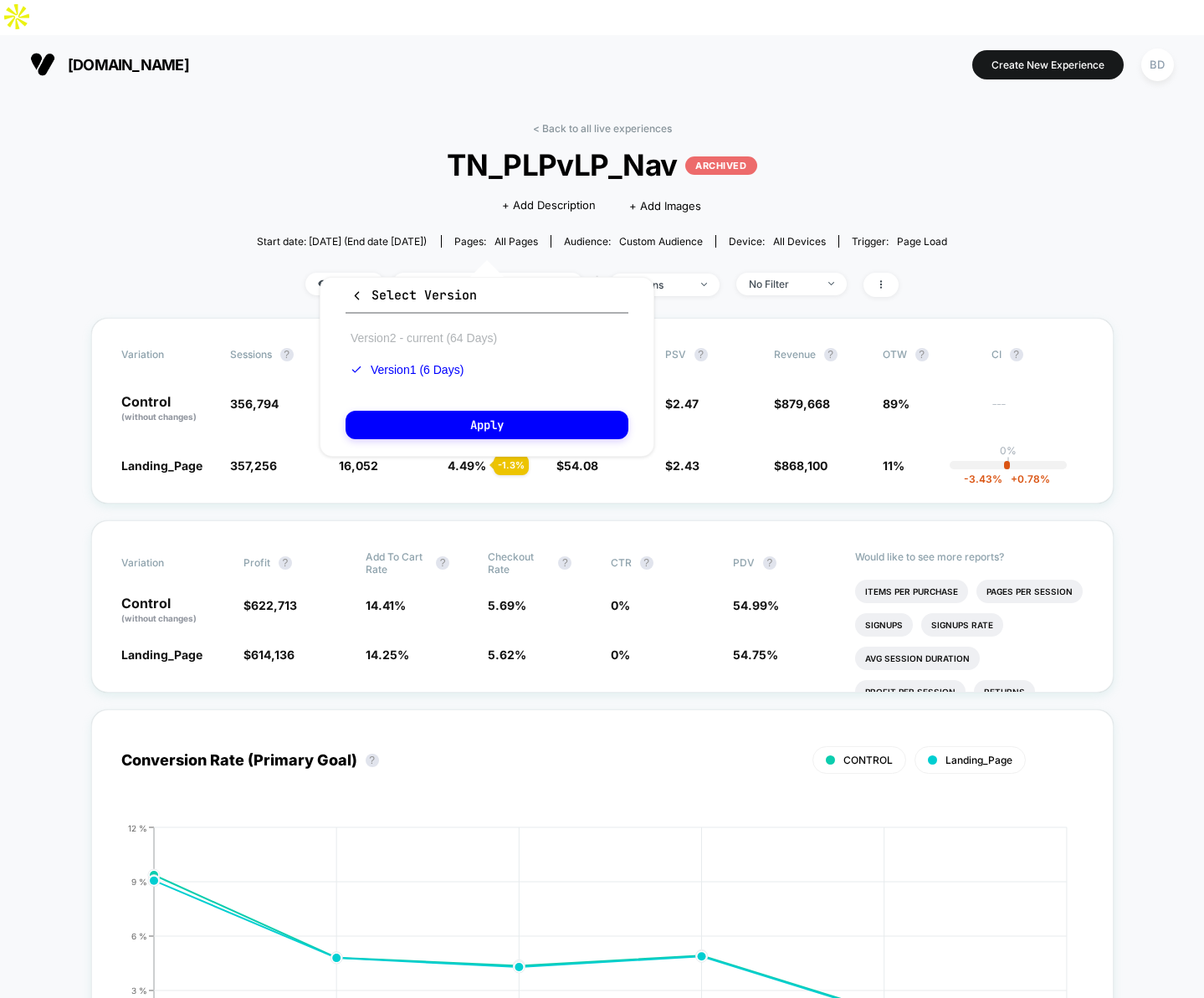
click at [453, 336] on button "Version 2 - current (64 Days)" at bounding box center [423, 338] width 156 height 15
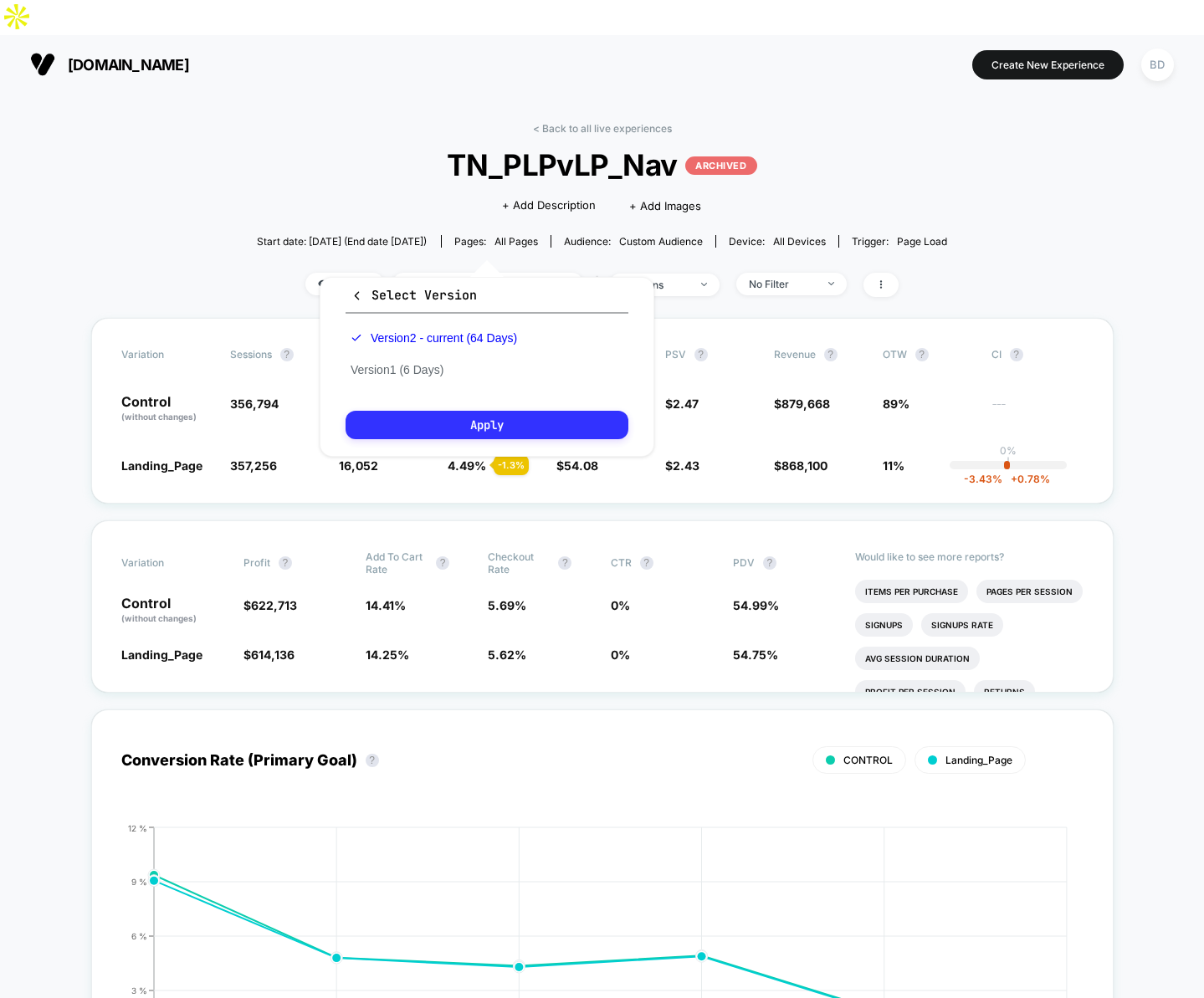
click at [485, 427] on button "Apply" at bounding box center [486, 425] width 283 height 28
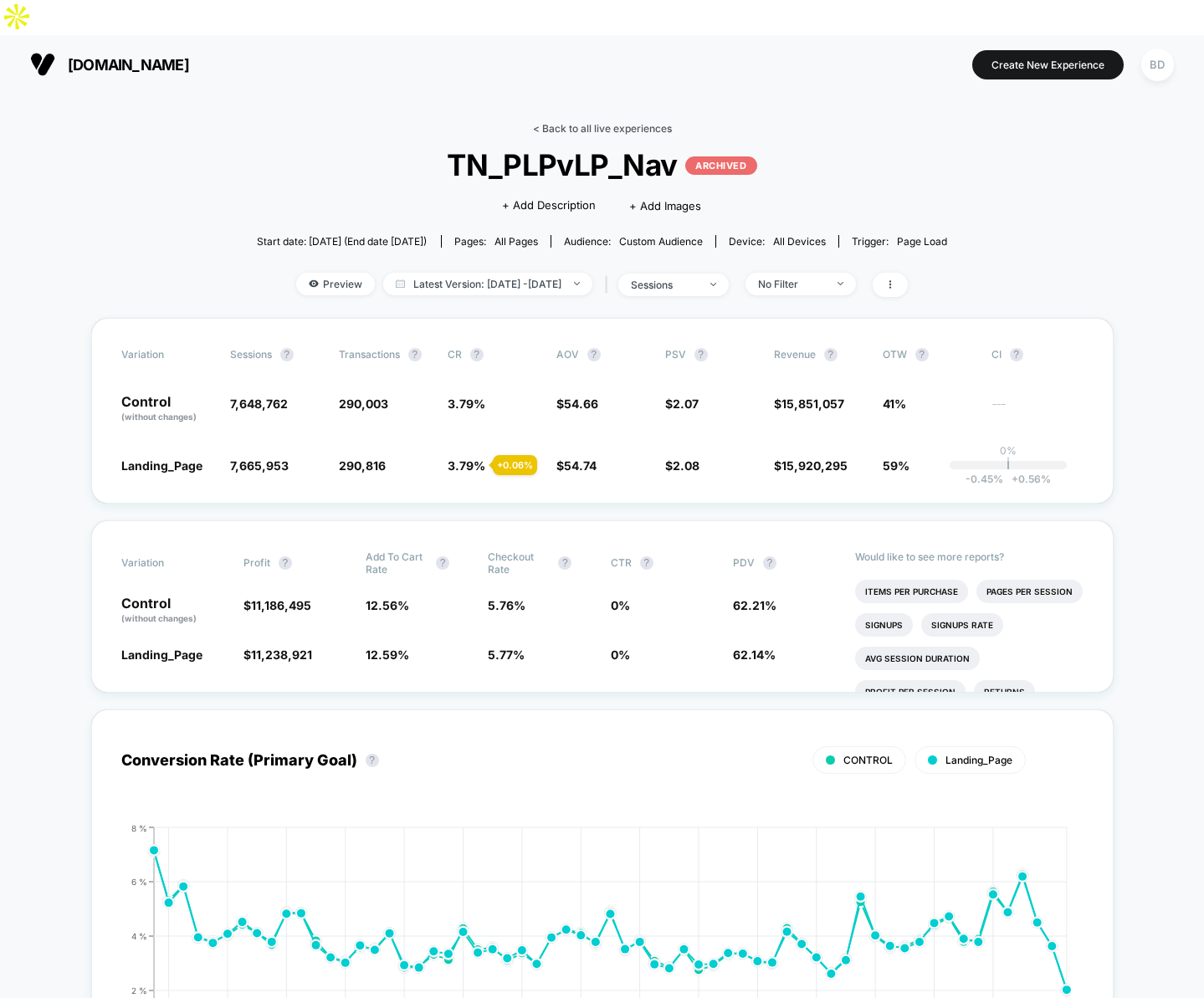
click at [546, 123] on link "< Back to all live experiences" at bounding box center [602, 128] width 139 height 12
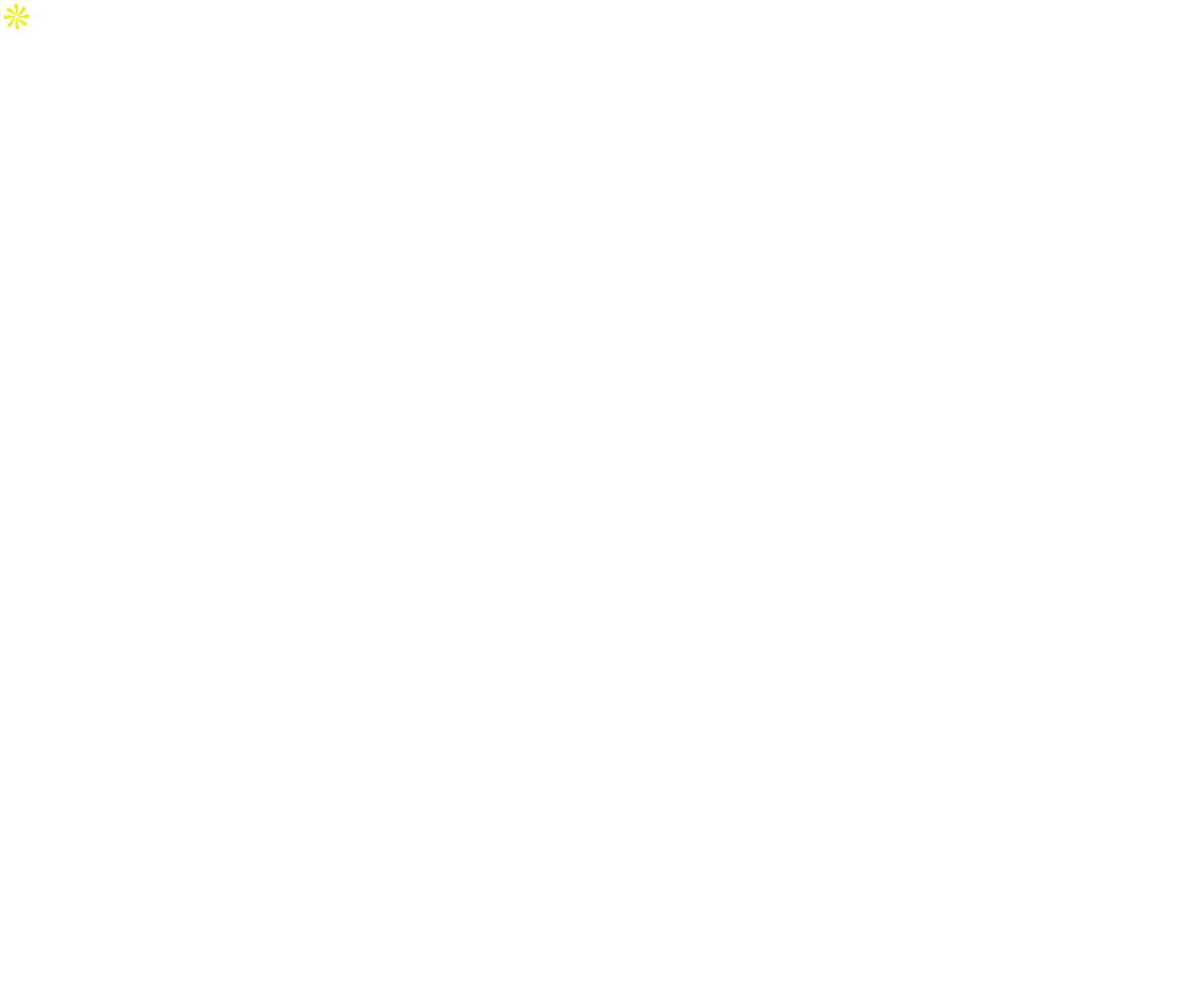
select select "*"
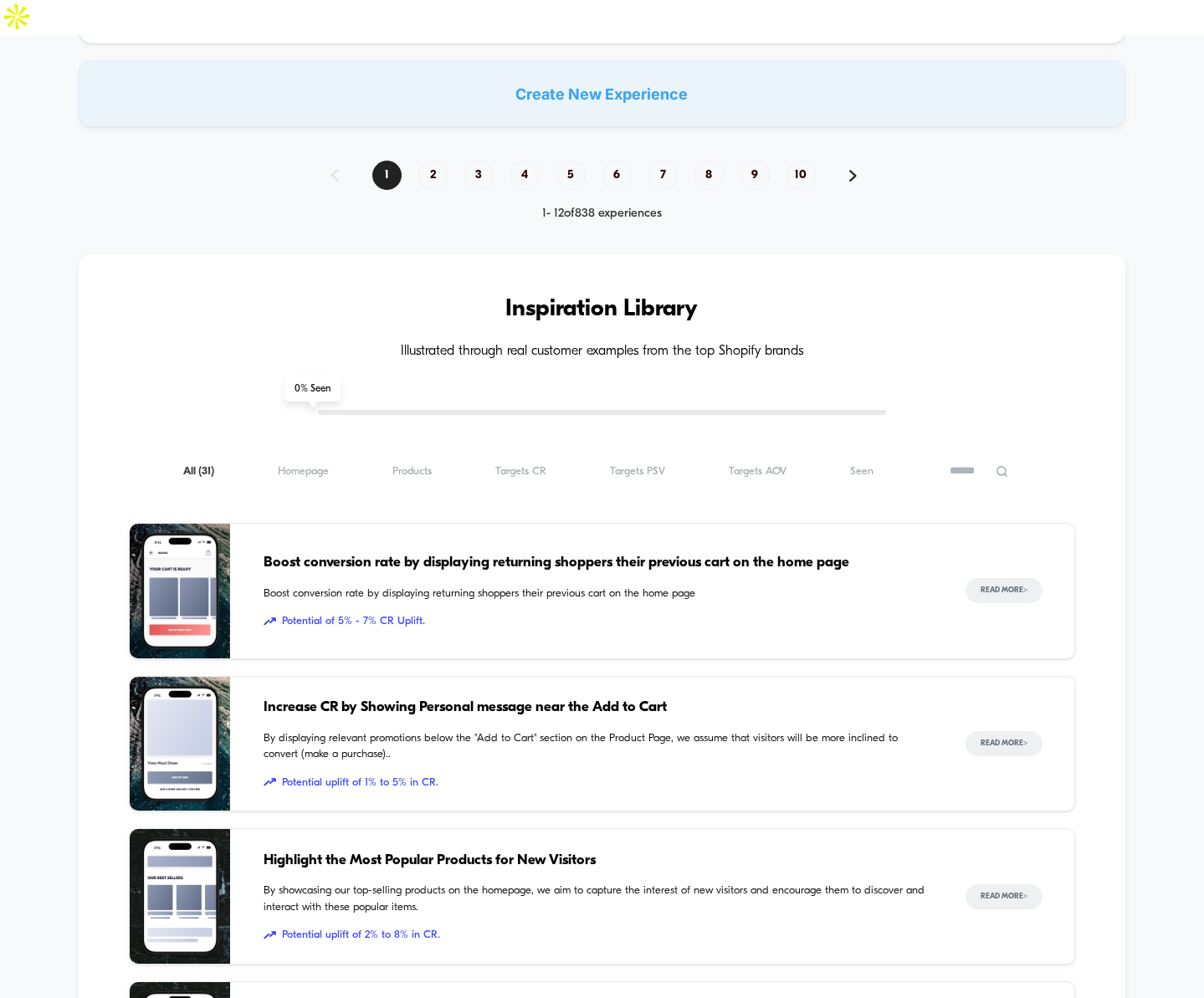
scroll to position [1506, 0]
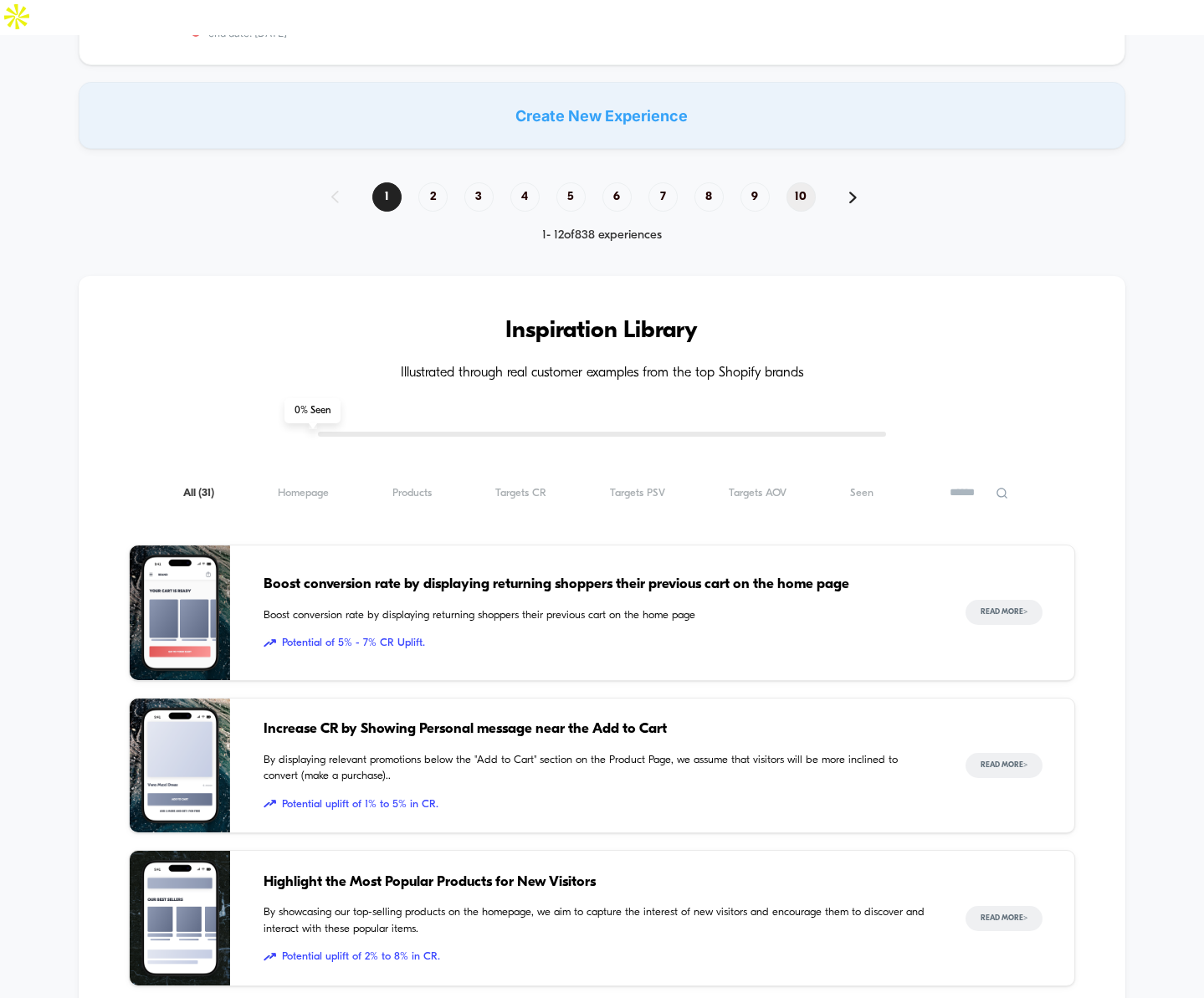
click at [805, 182] on span "10" at bounding box center [801, 196] width 29 height 29
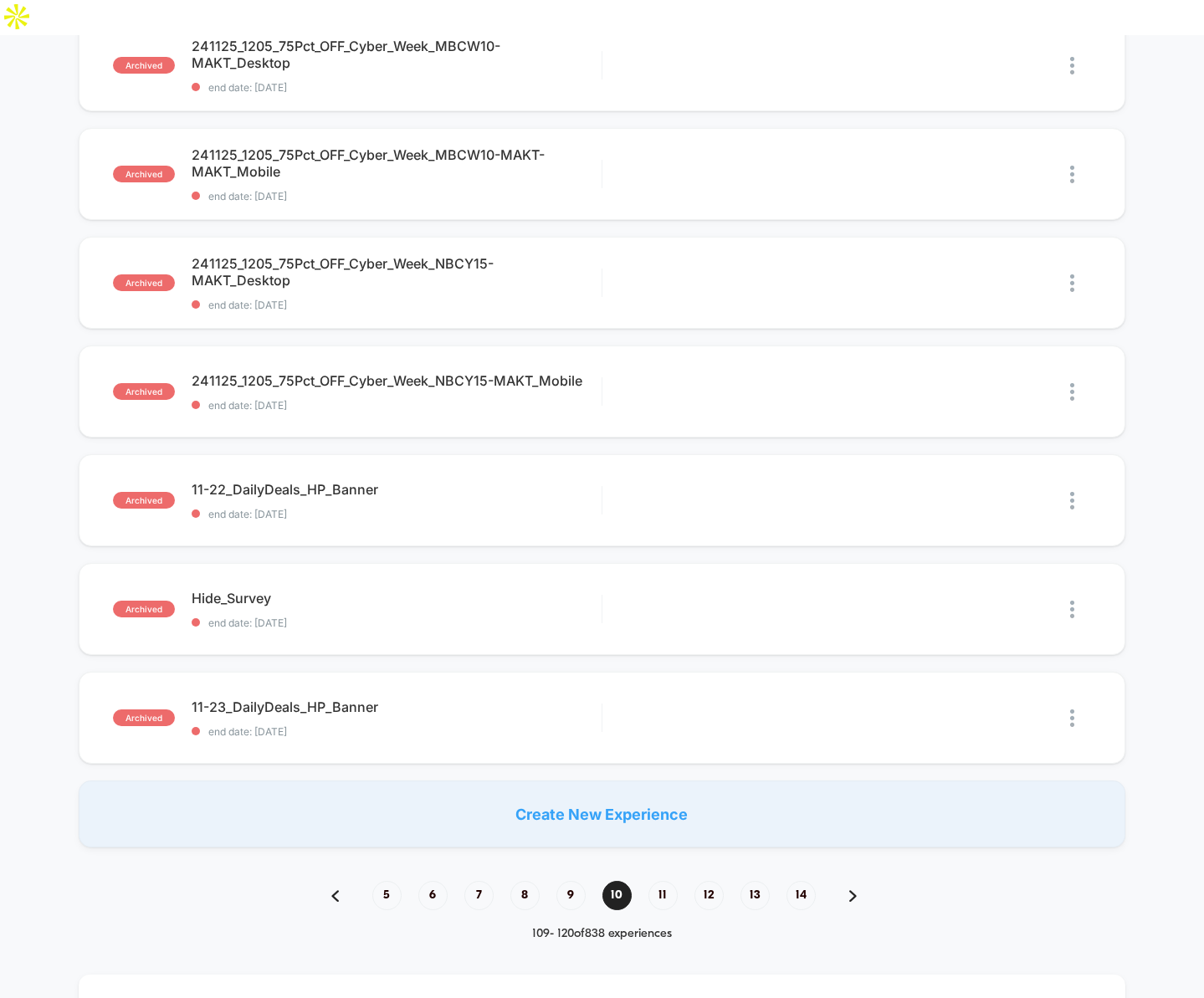
scroll to position [840, 0]
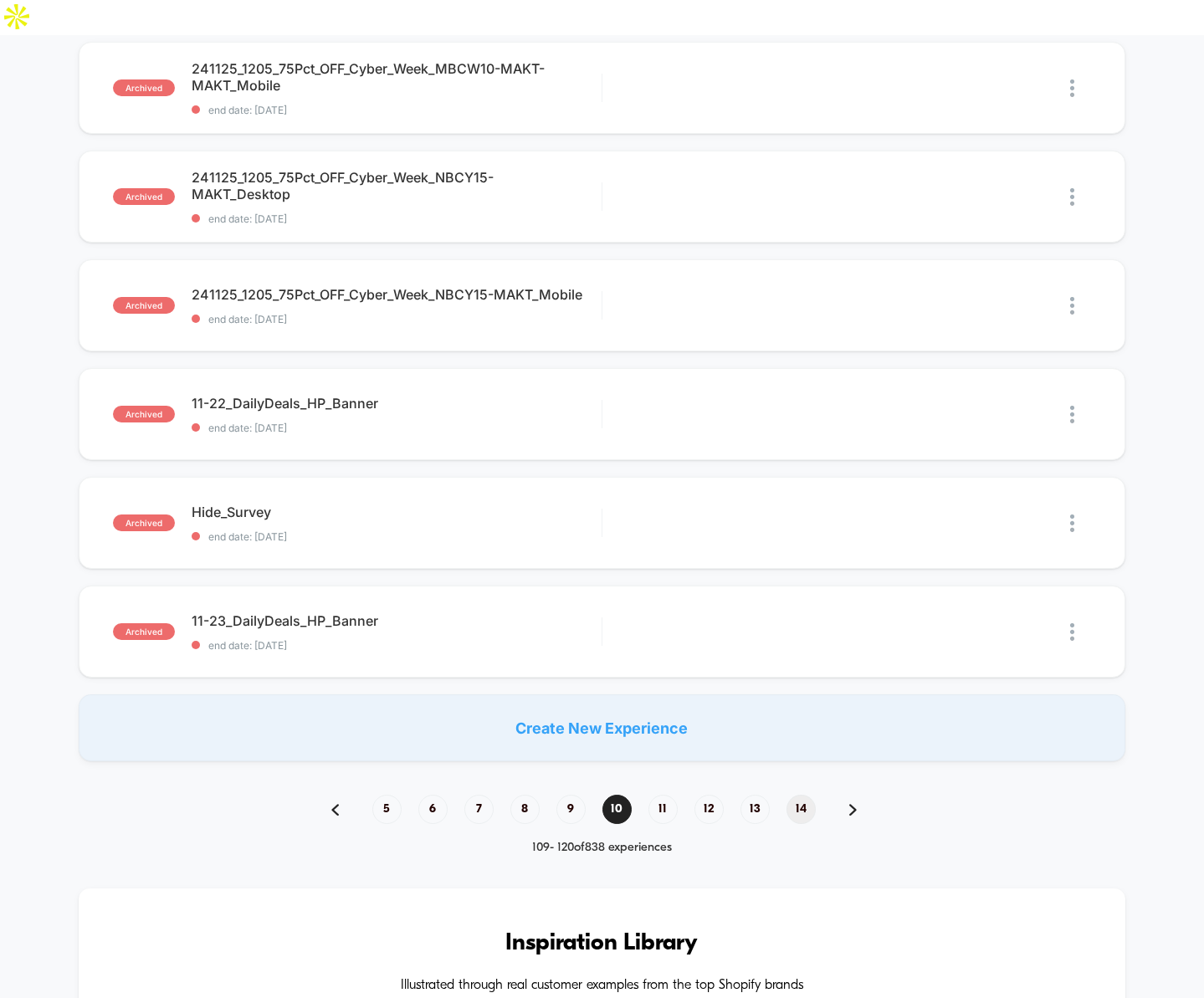
click at [804, 795] on span "14" at bounding box center [801, 809] width 29 height 29
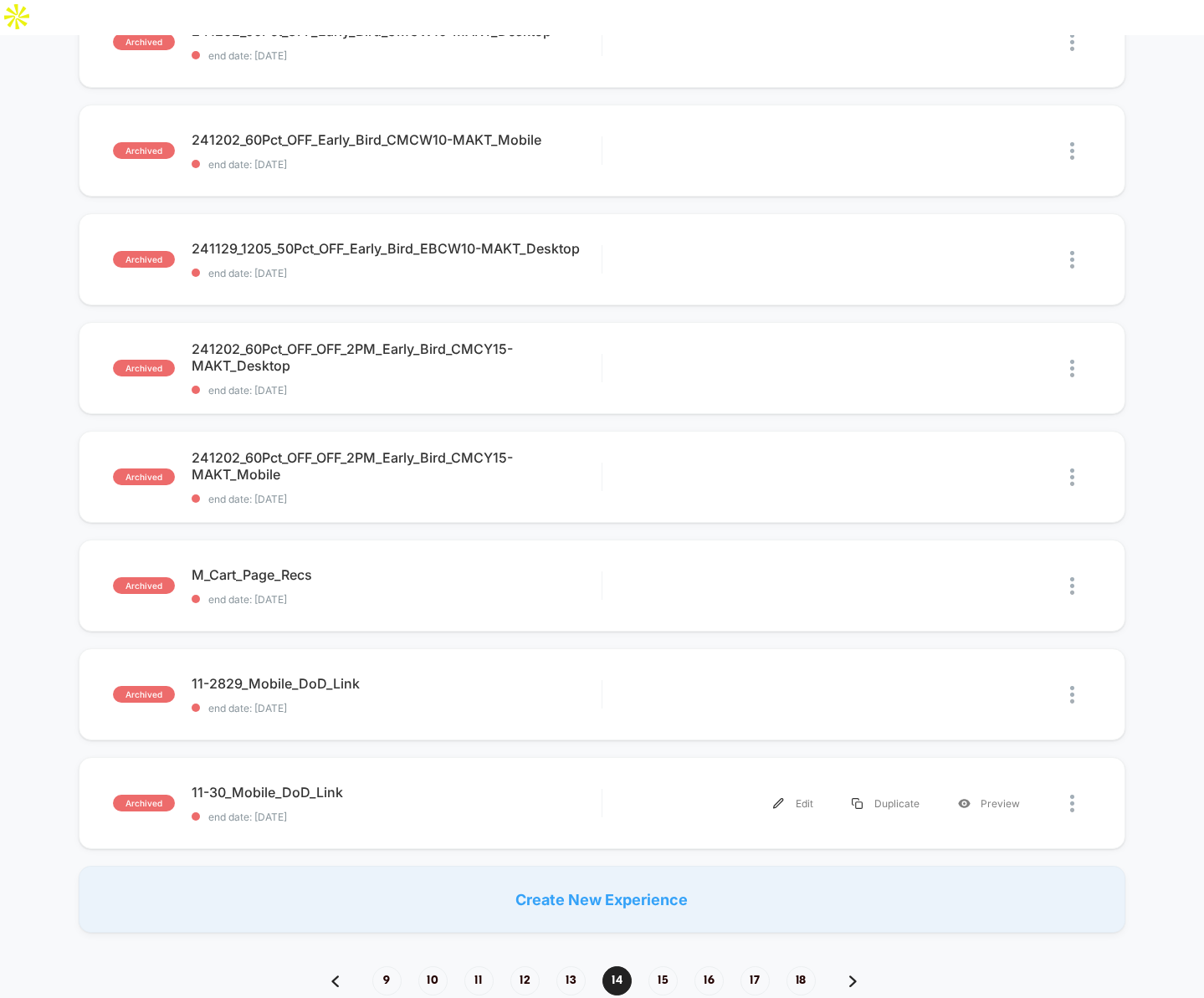
scroll to position [894, 0]
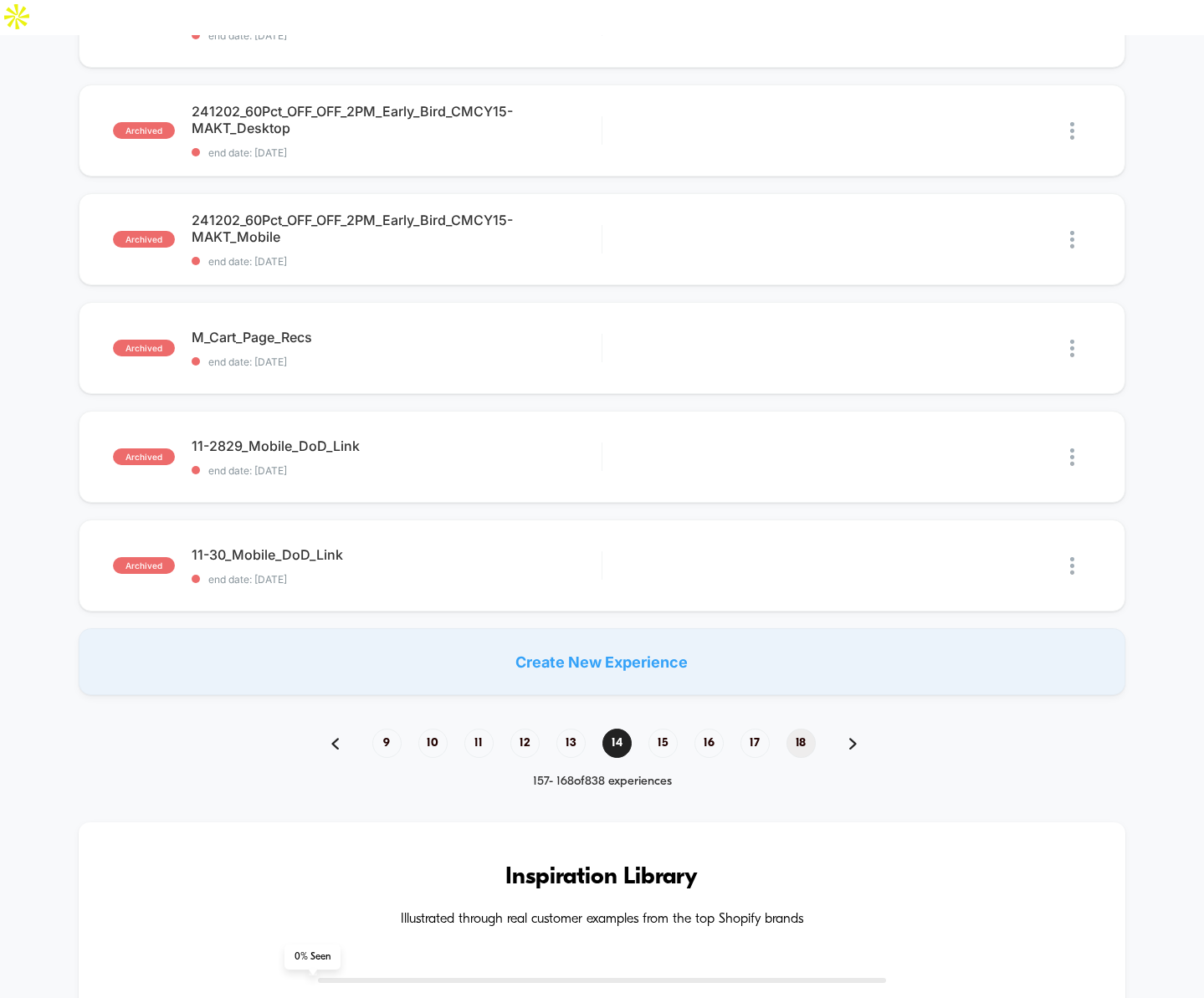
click at [795, 729] on span "18" at bounding box center [801, 743] width 29 height 29
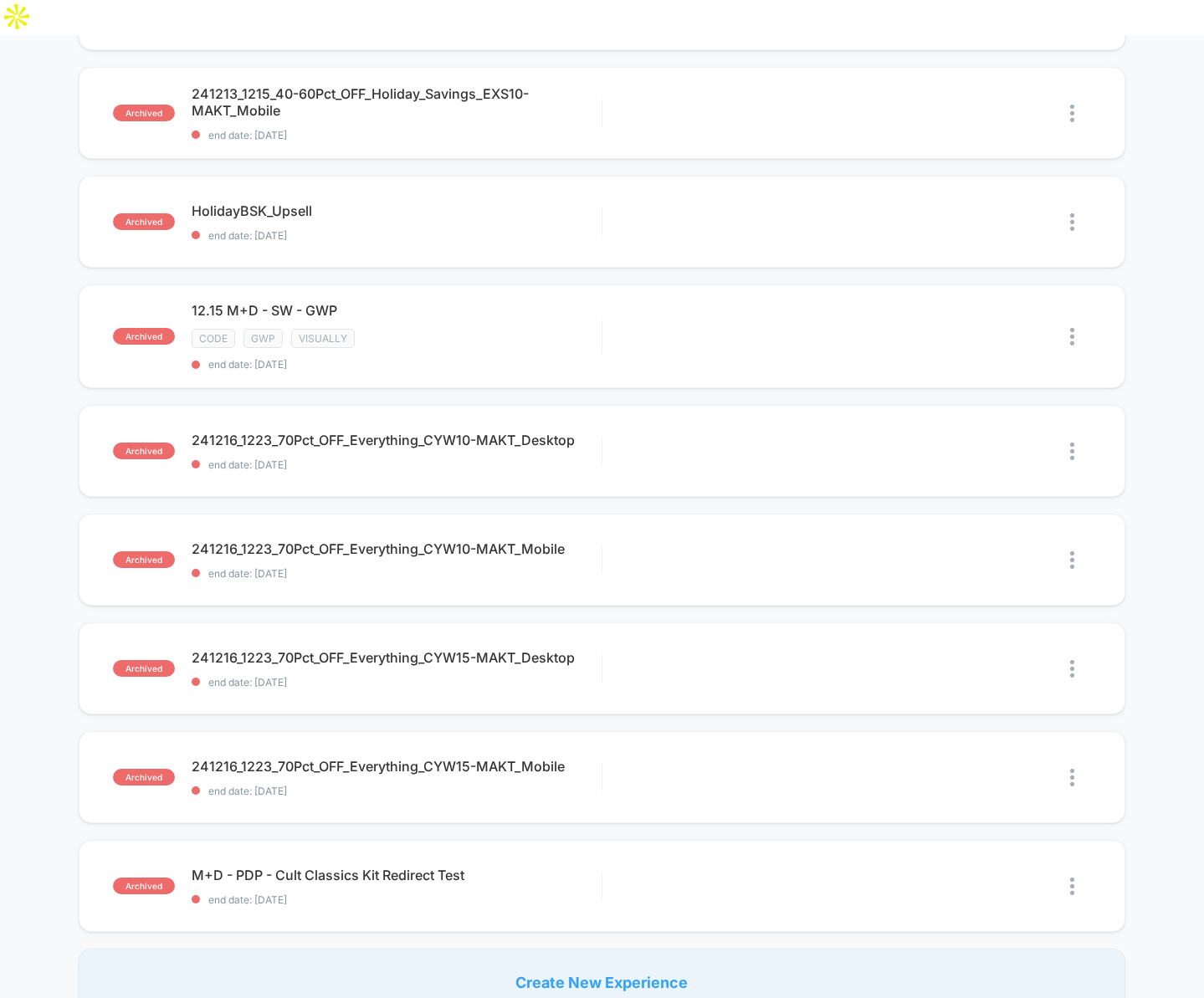
scroll to position [997, 0]
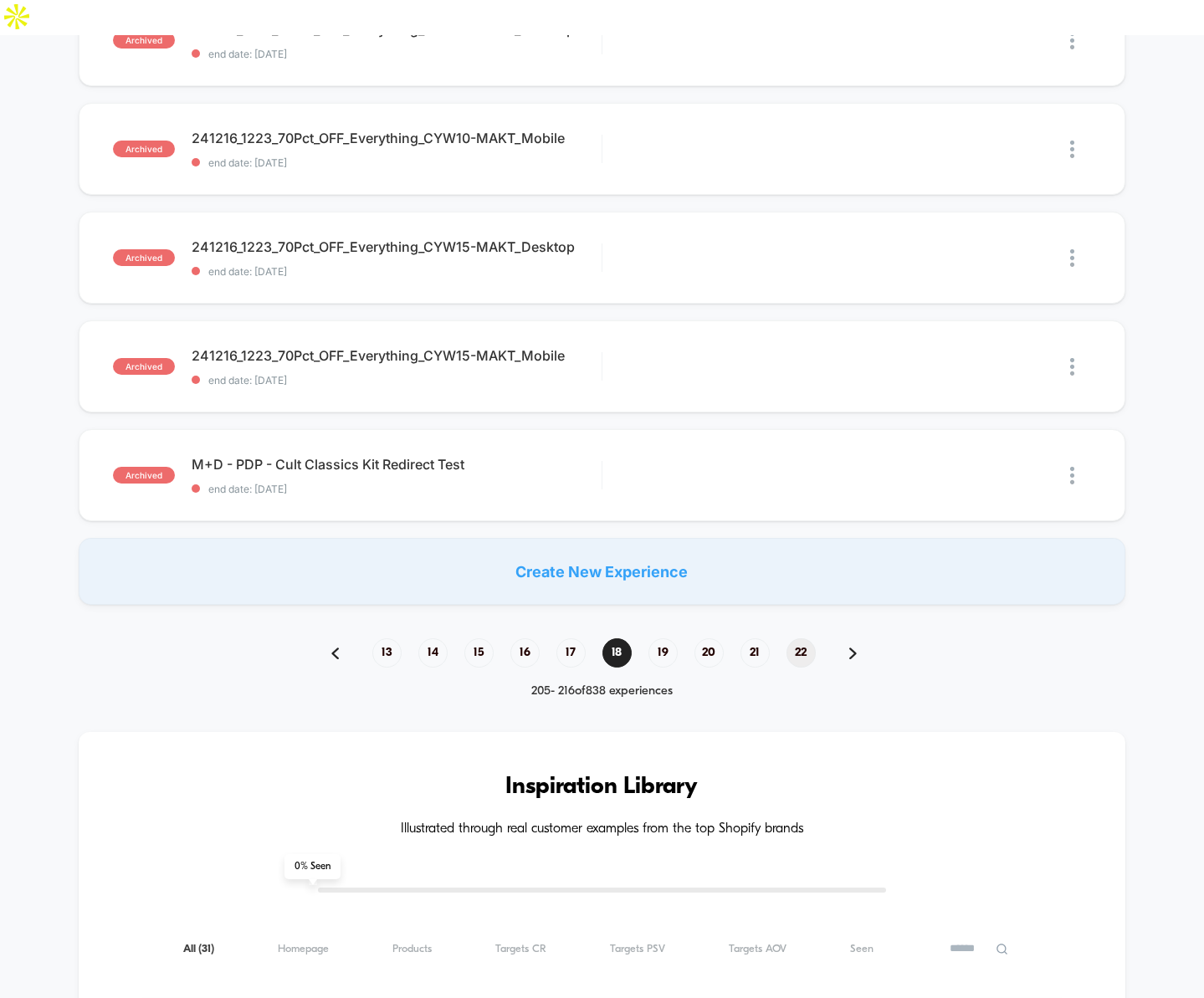
click at [804, 639] on span "22" at bounding box center [801, 653] width 29 height 29
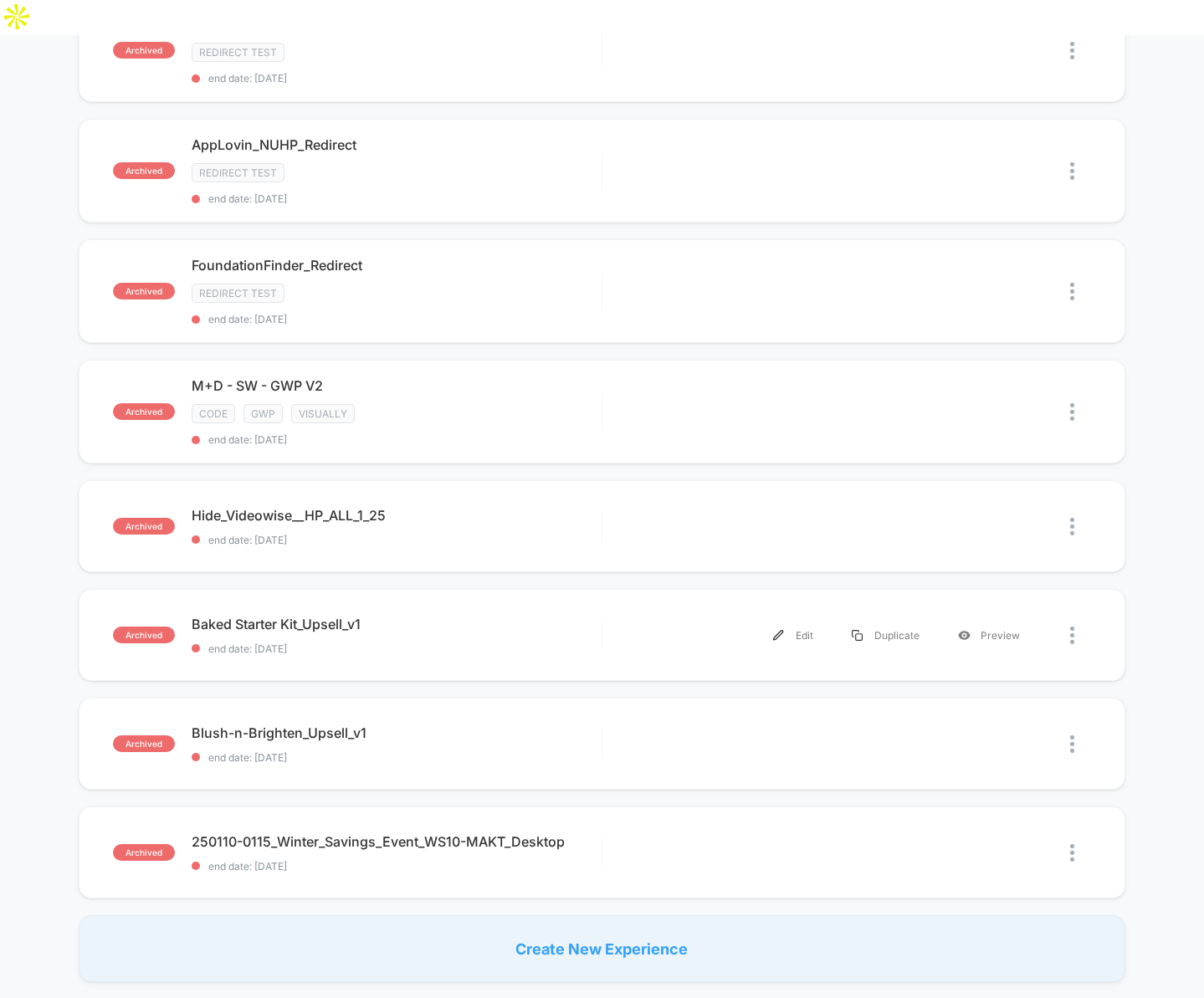
scroll to position [1107, 0]
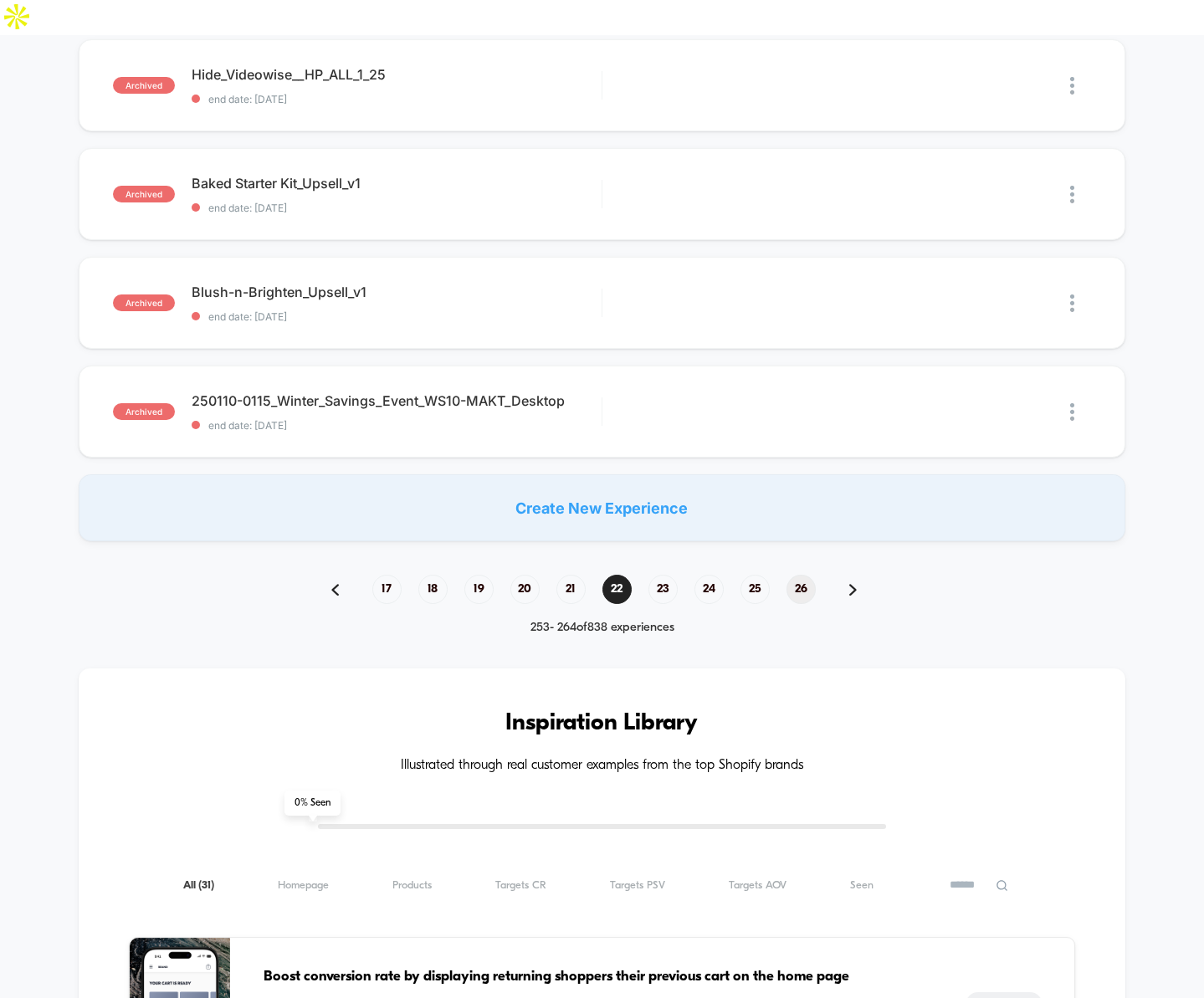
click at [801, 575] on span "26" at bounding box center [801, 589] width 29 height 29
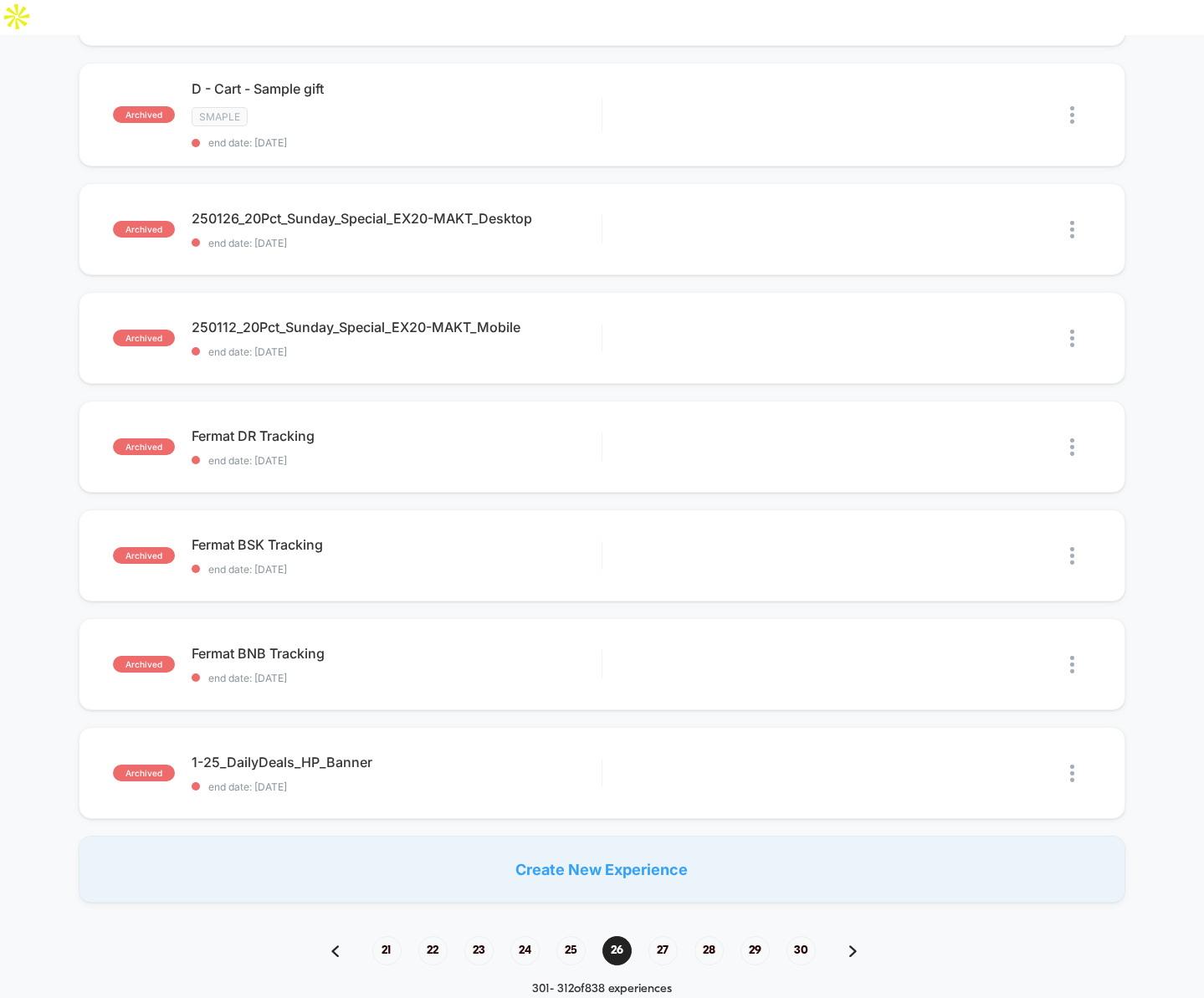
scroll to position [1139, 0]
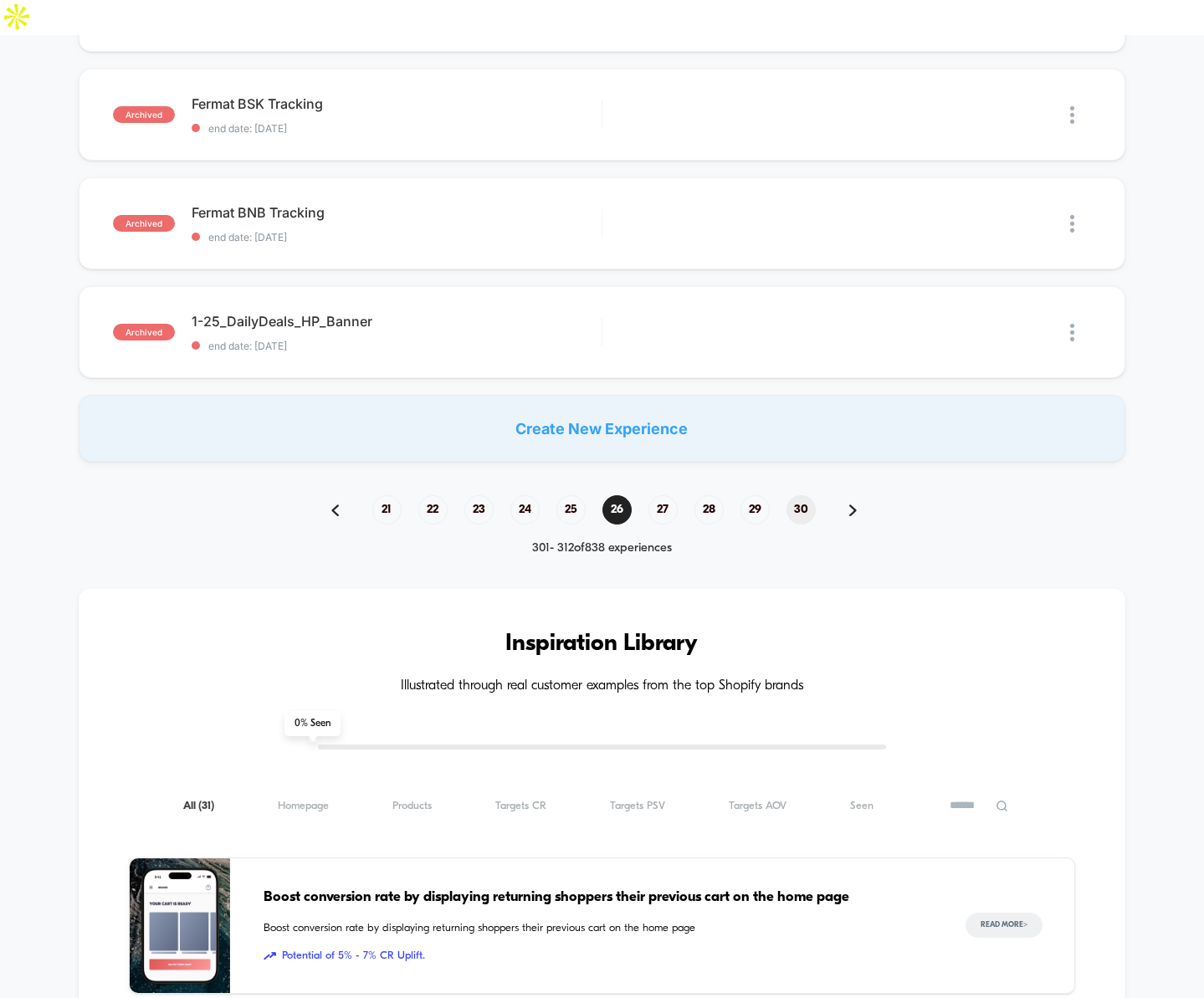
click at [800, 496] on span "30" at bounding box center [801, 510] width 29 height 29
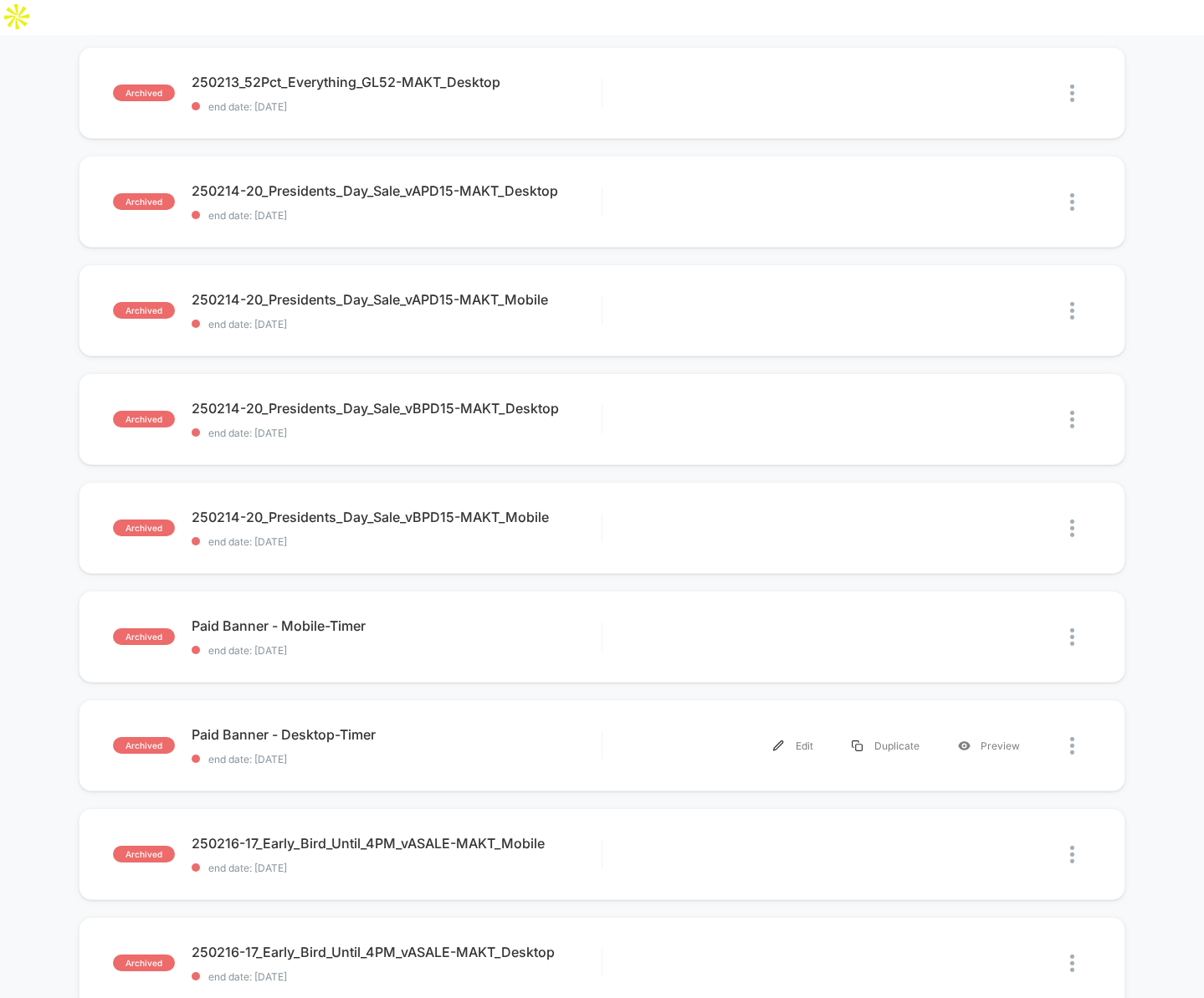
scroll to position [995, 0]
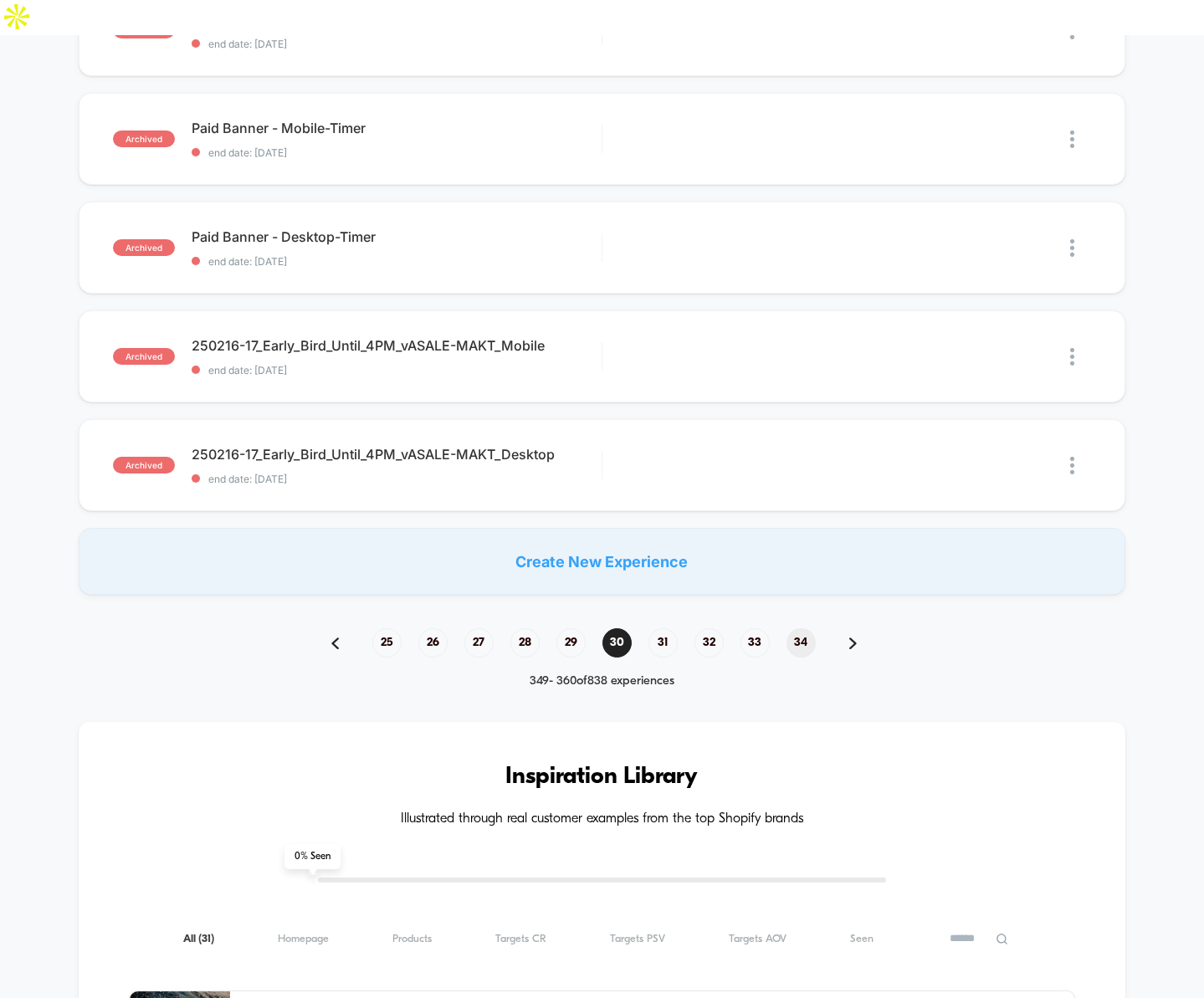
click at [798, 629] on span "34" at bounding box center [801, 643] width 29 height 29
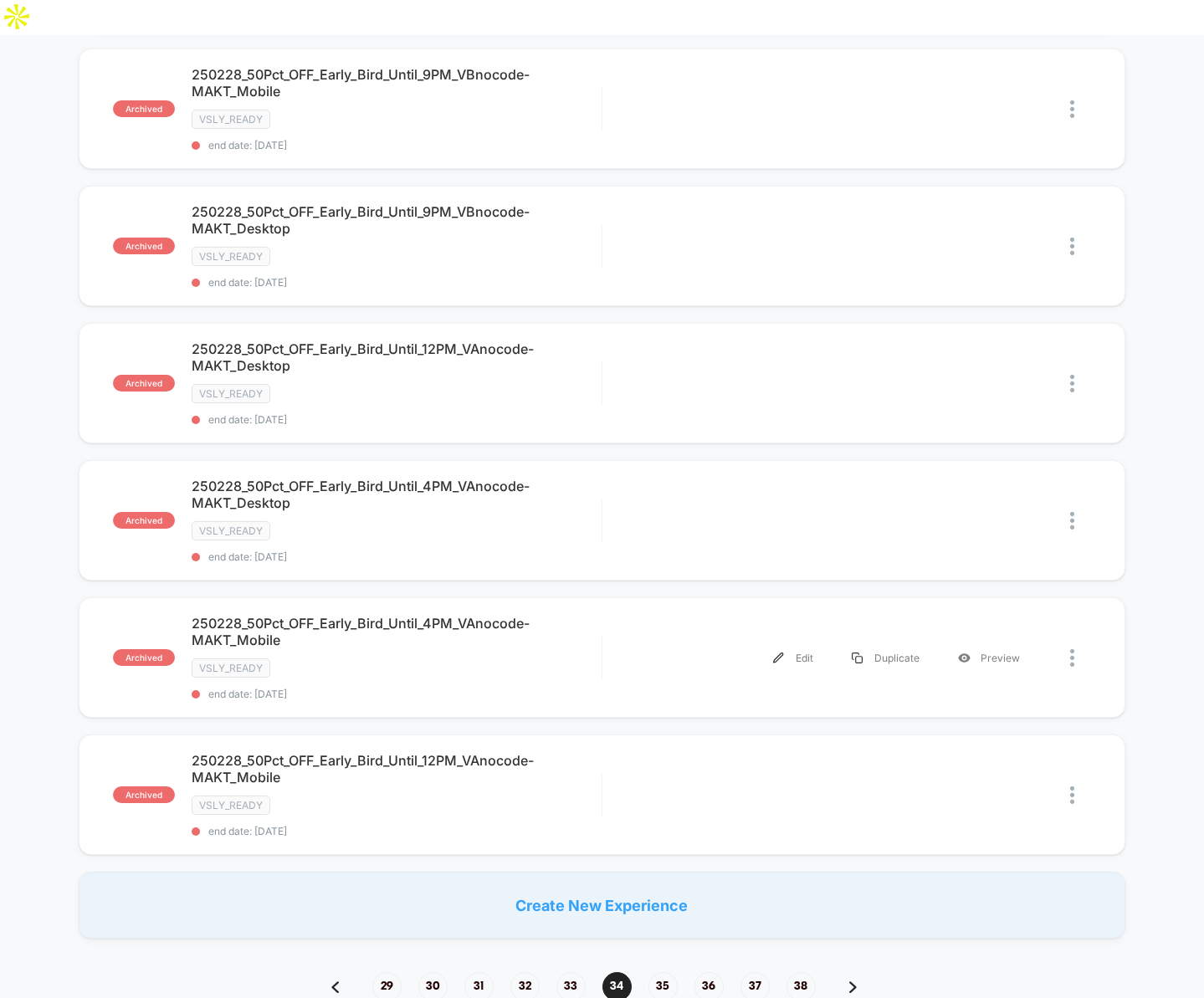
scroll to position [1251, 0]
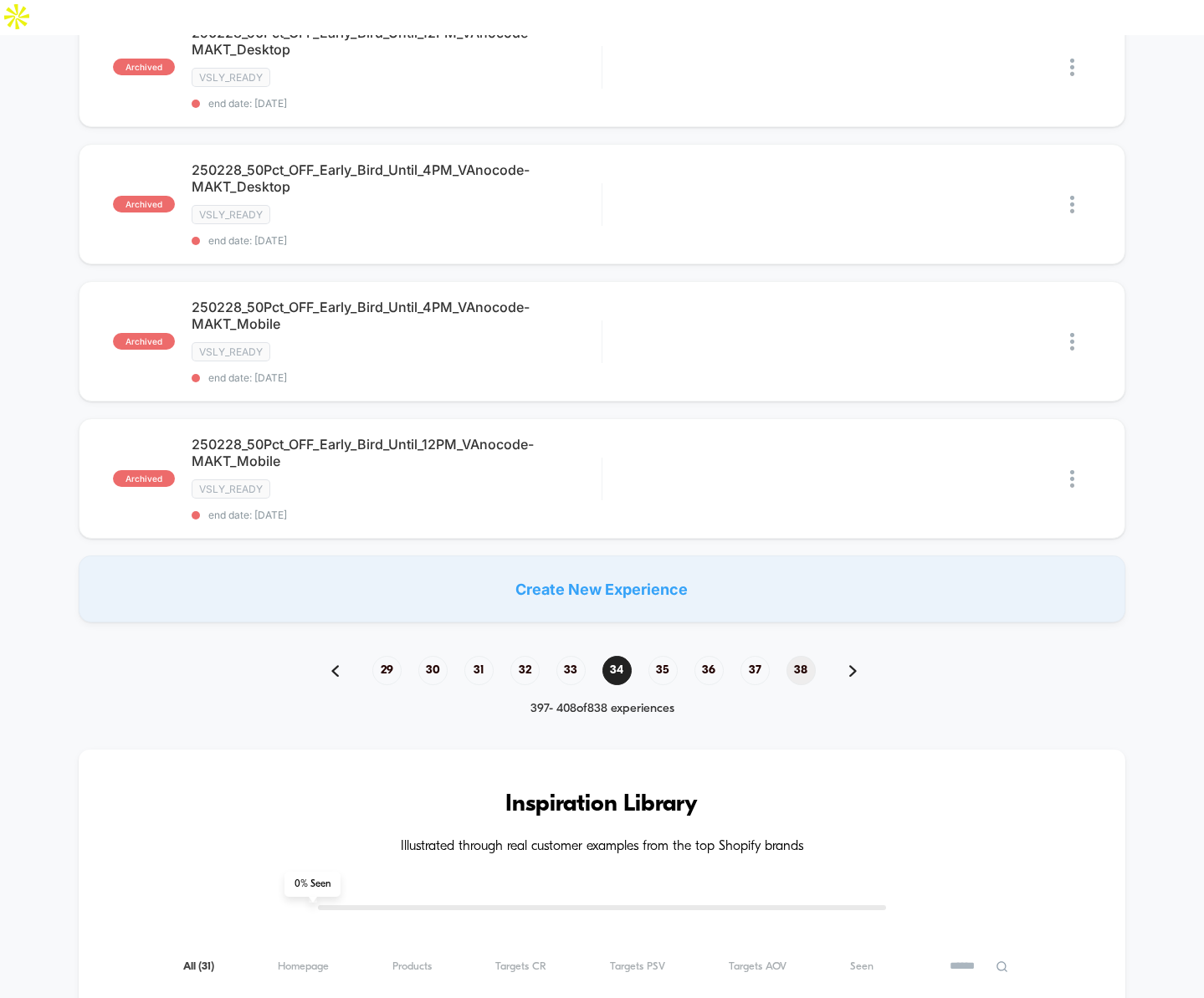
click at [802, 656] on span "38" at bounding box center [801, 670] width 29 height 29
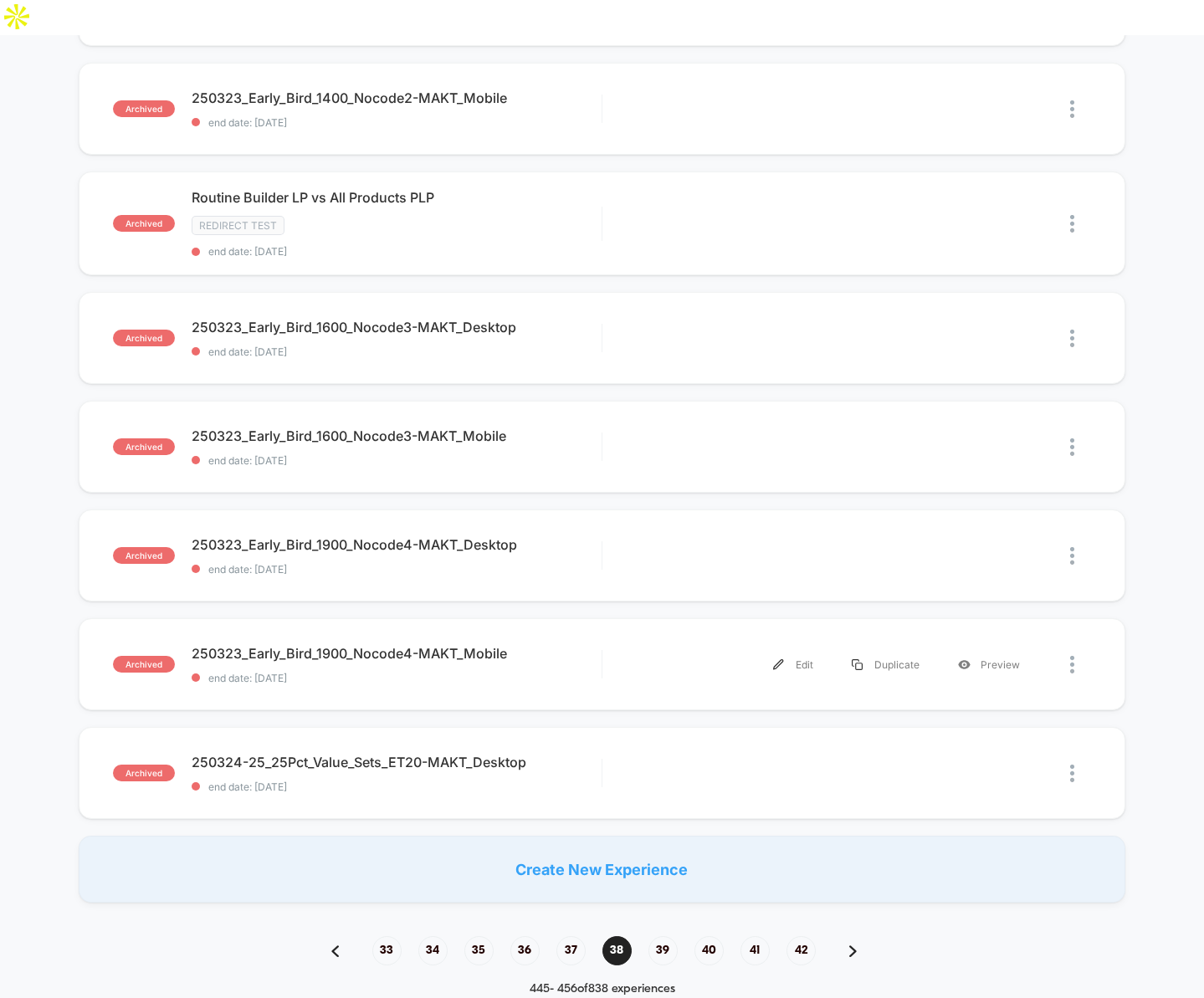
scroll to position [903, 0]
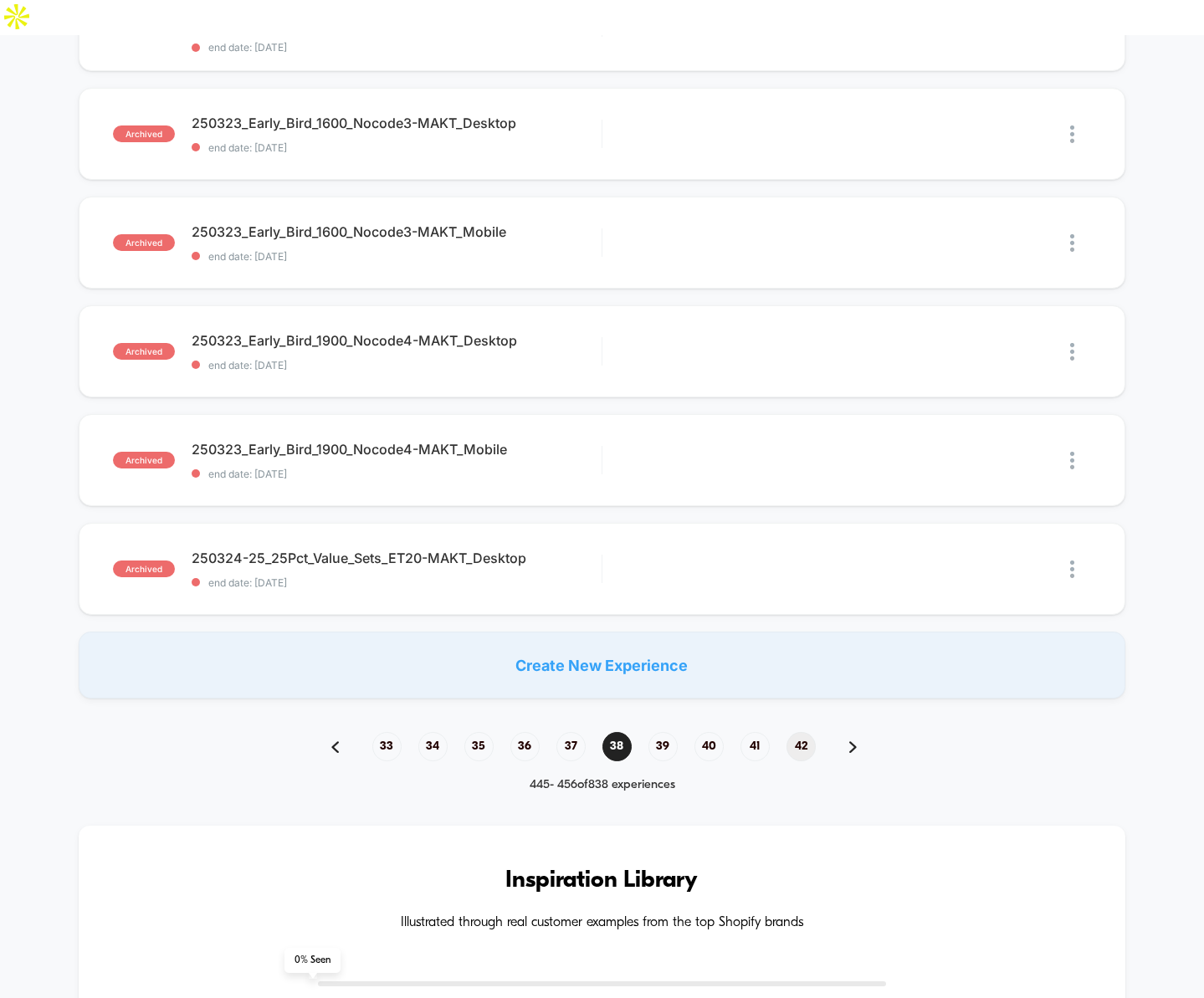
click at [800, 732] on span "42" at bounding box center [801, 746] width 29 height 29
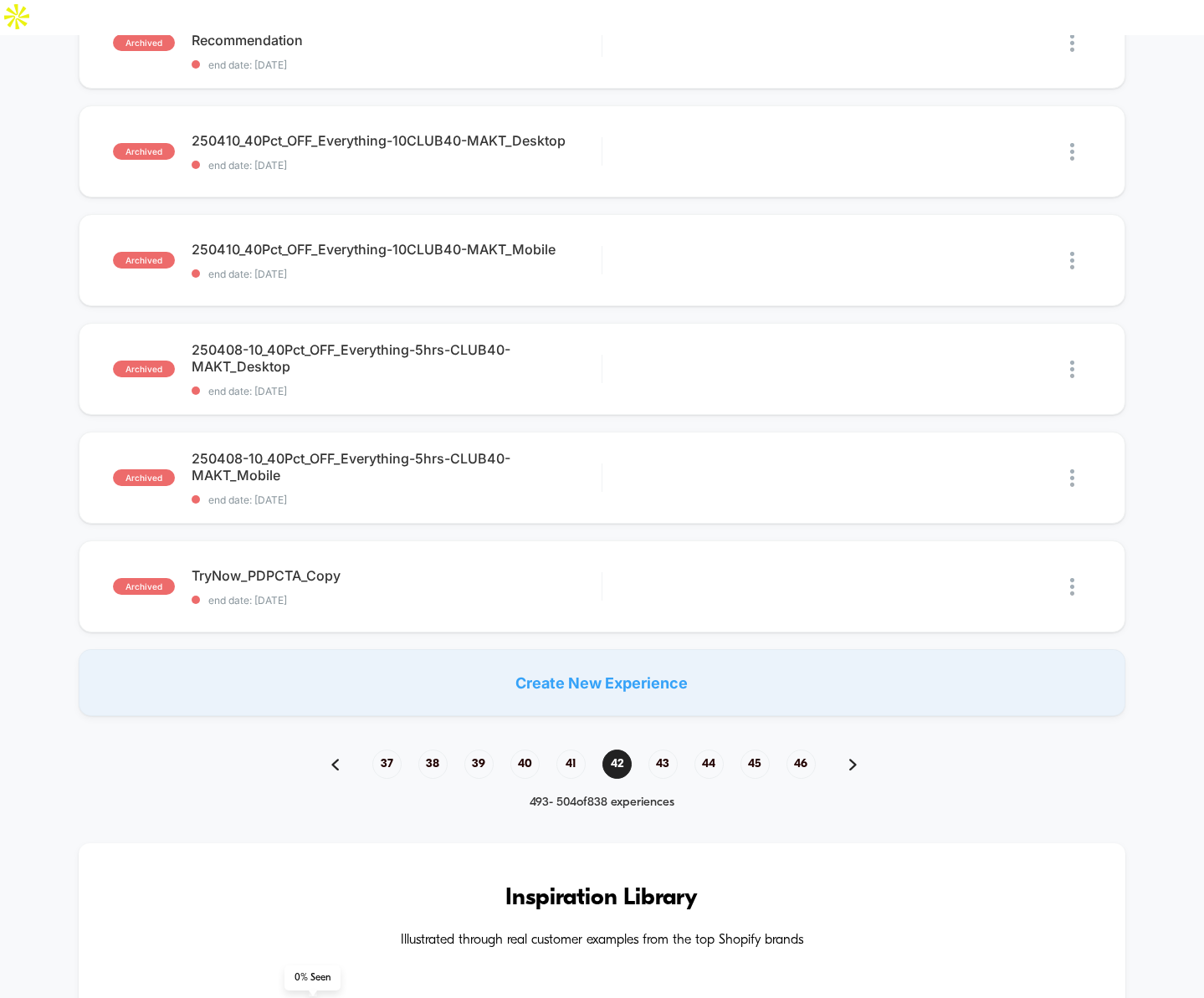
scroll to position [807, 0]
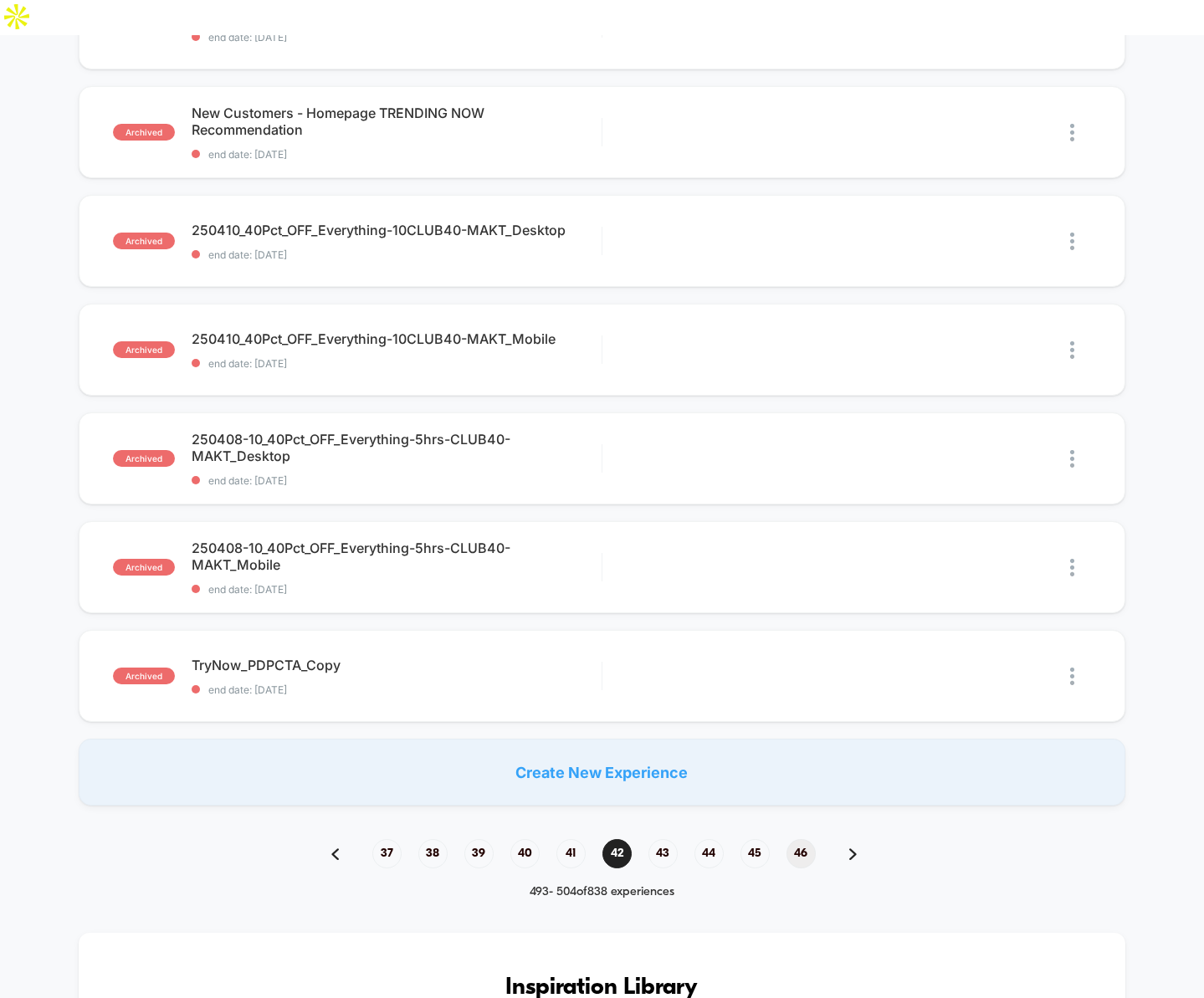
click at [801, 839] on span "46" at bounding box center [801, 853] width 29 height 29
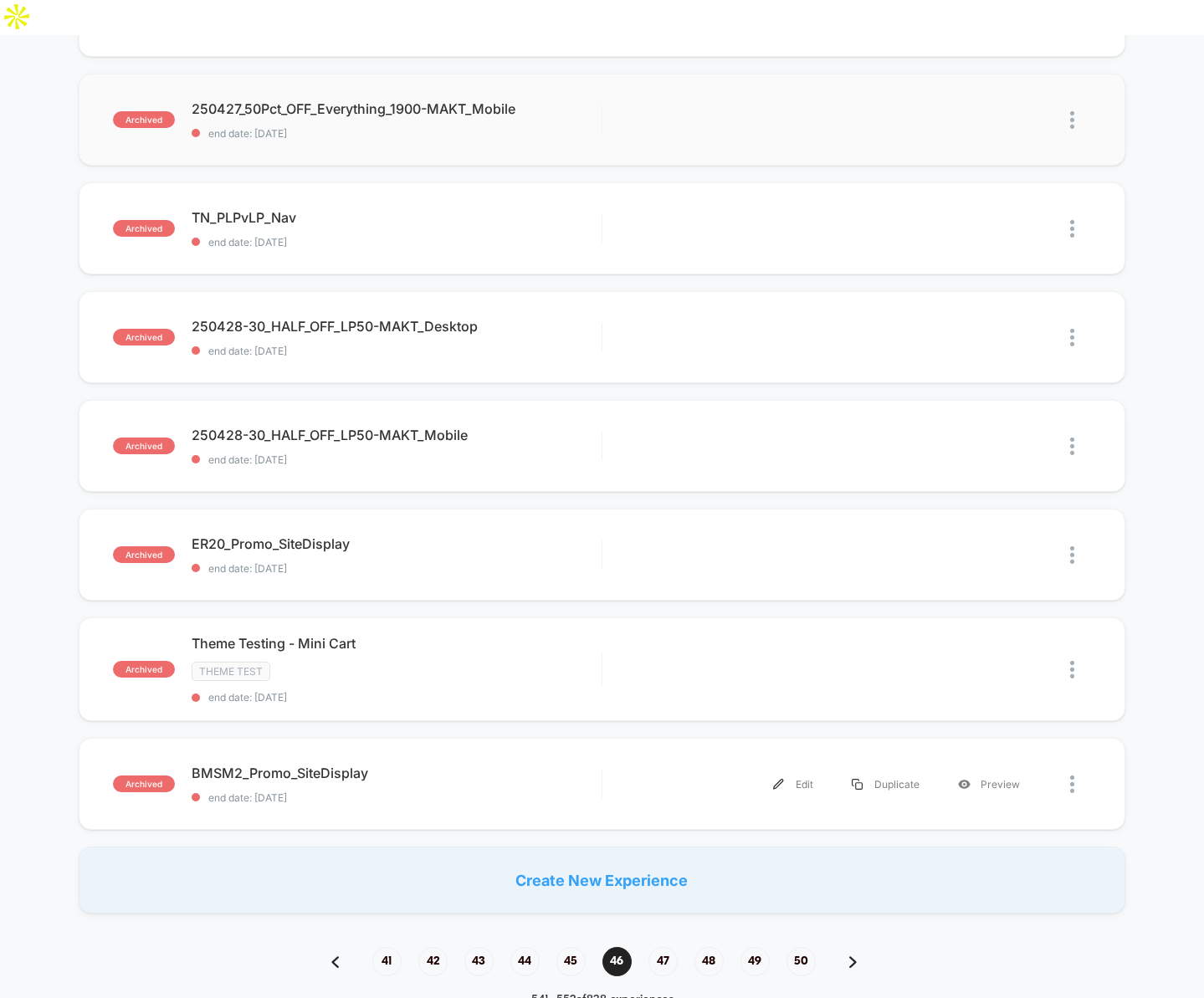
scroll to position [843, 0]
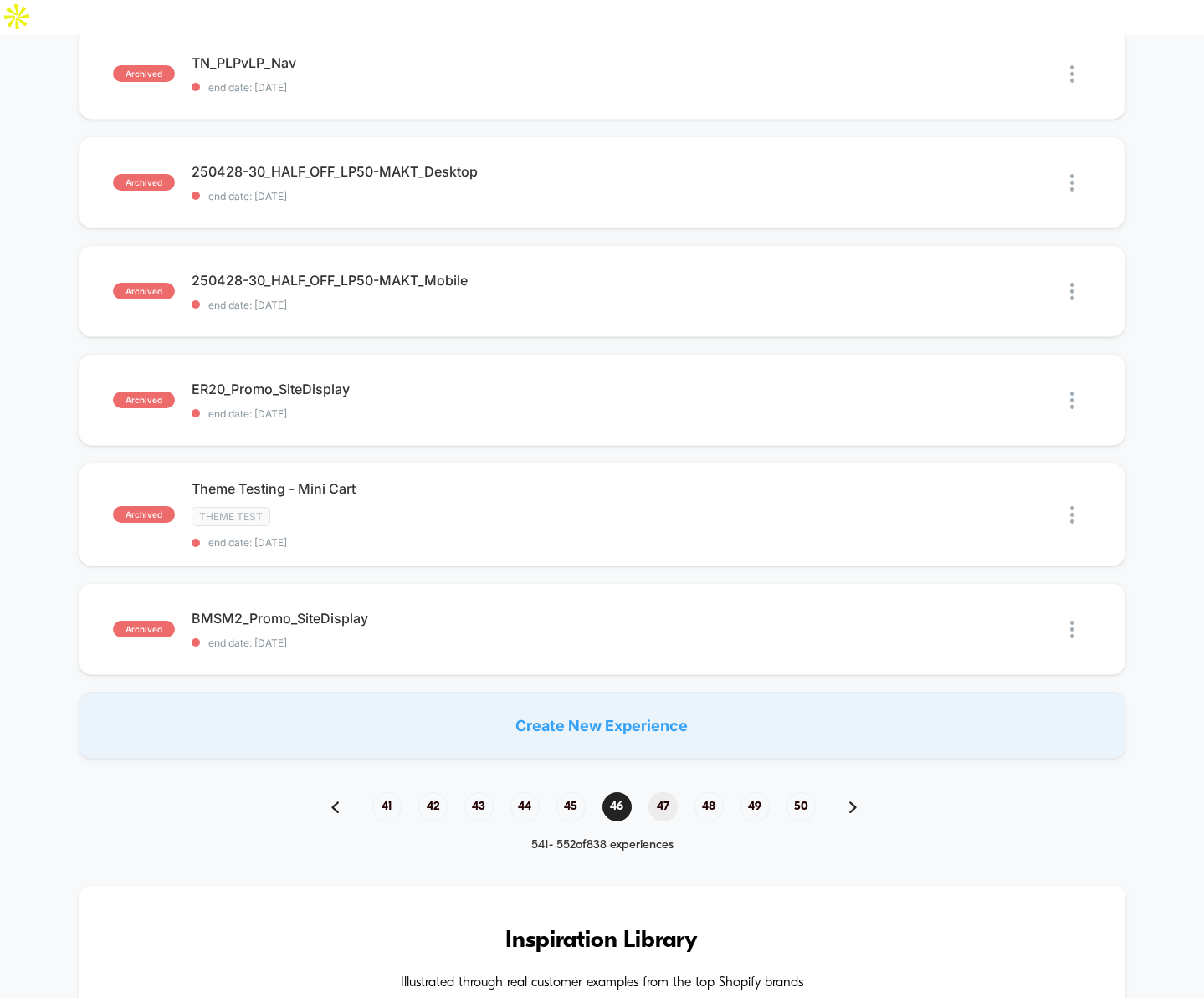
click at [660, 792] on span "47" at bounding box center [662, 806] width 29 height 29
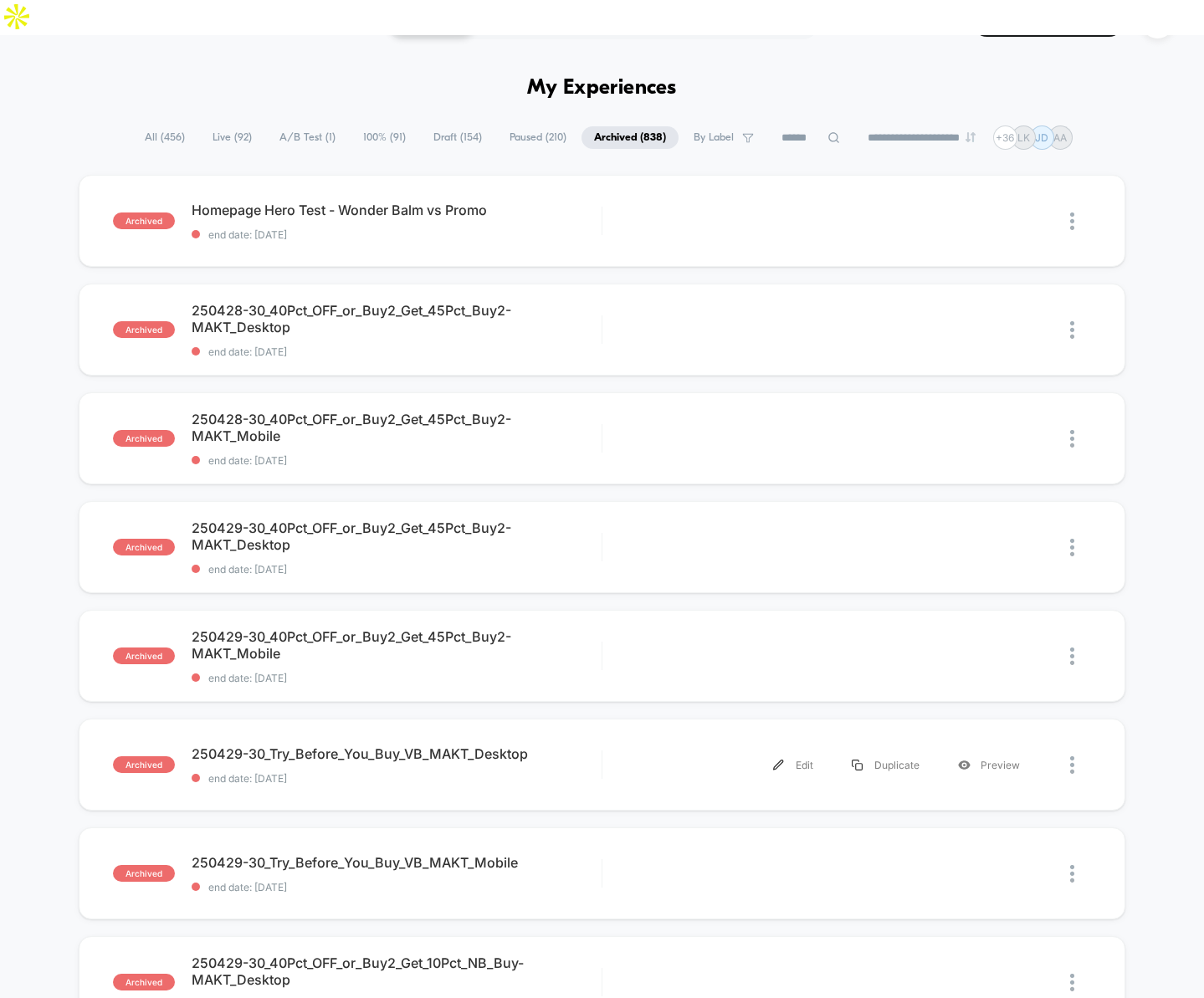
scroll to position [53, 0]
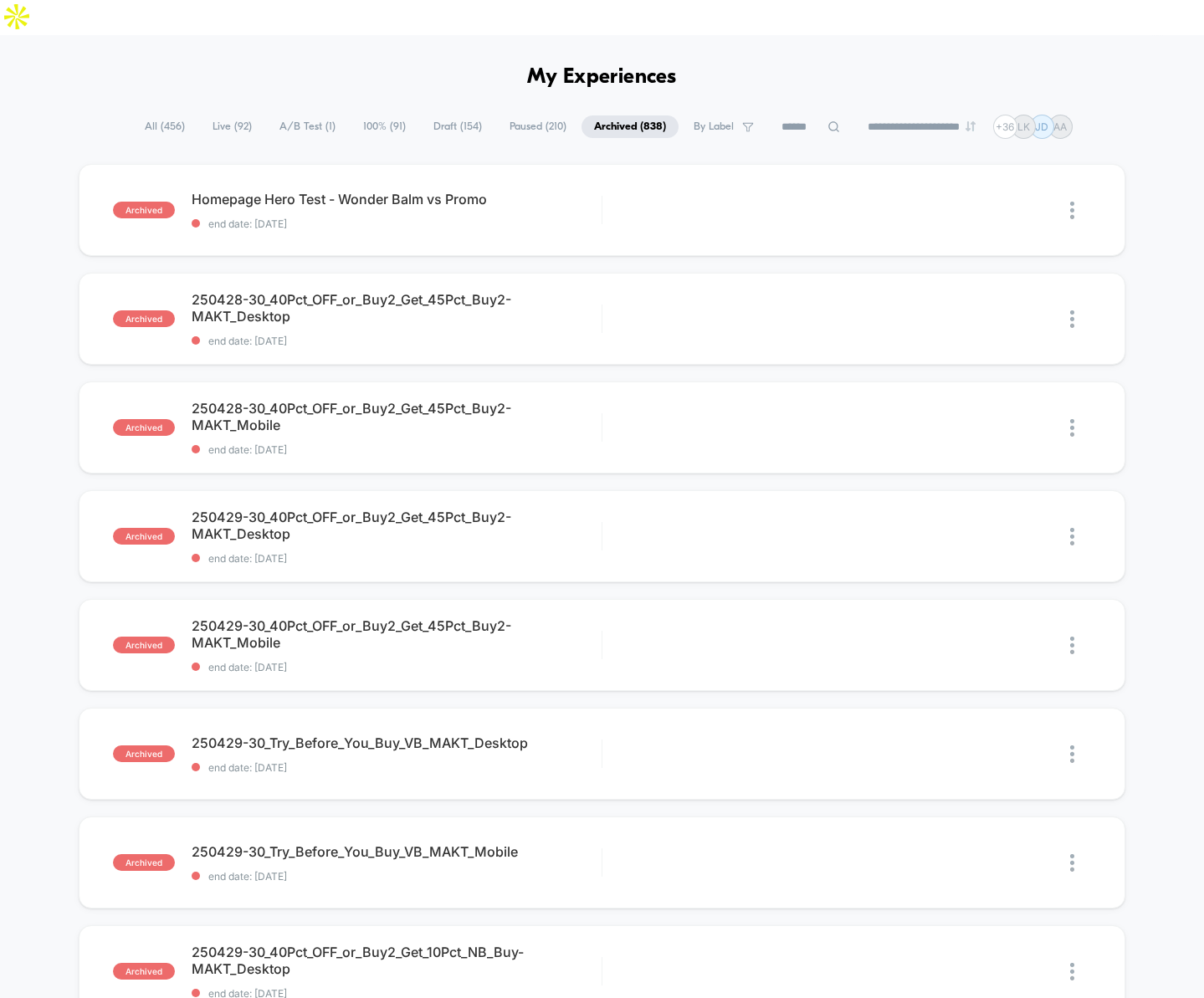
drag, startPoint x: 197, startPoint y: 705, endPoint x: 62, endPoint y: 780, distance: 154.4
click at [62, 780] on div "archived Homepage Hero Test - Wonder Balm vs Promo end date: 5/8/2025 Edit Dupl…" at bounding box center [602, 849] width 1204 height 1372
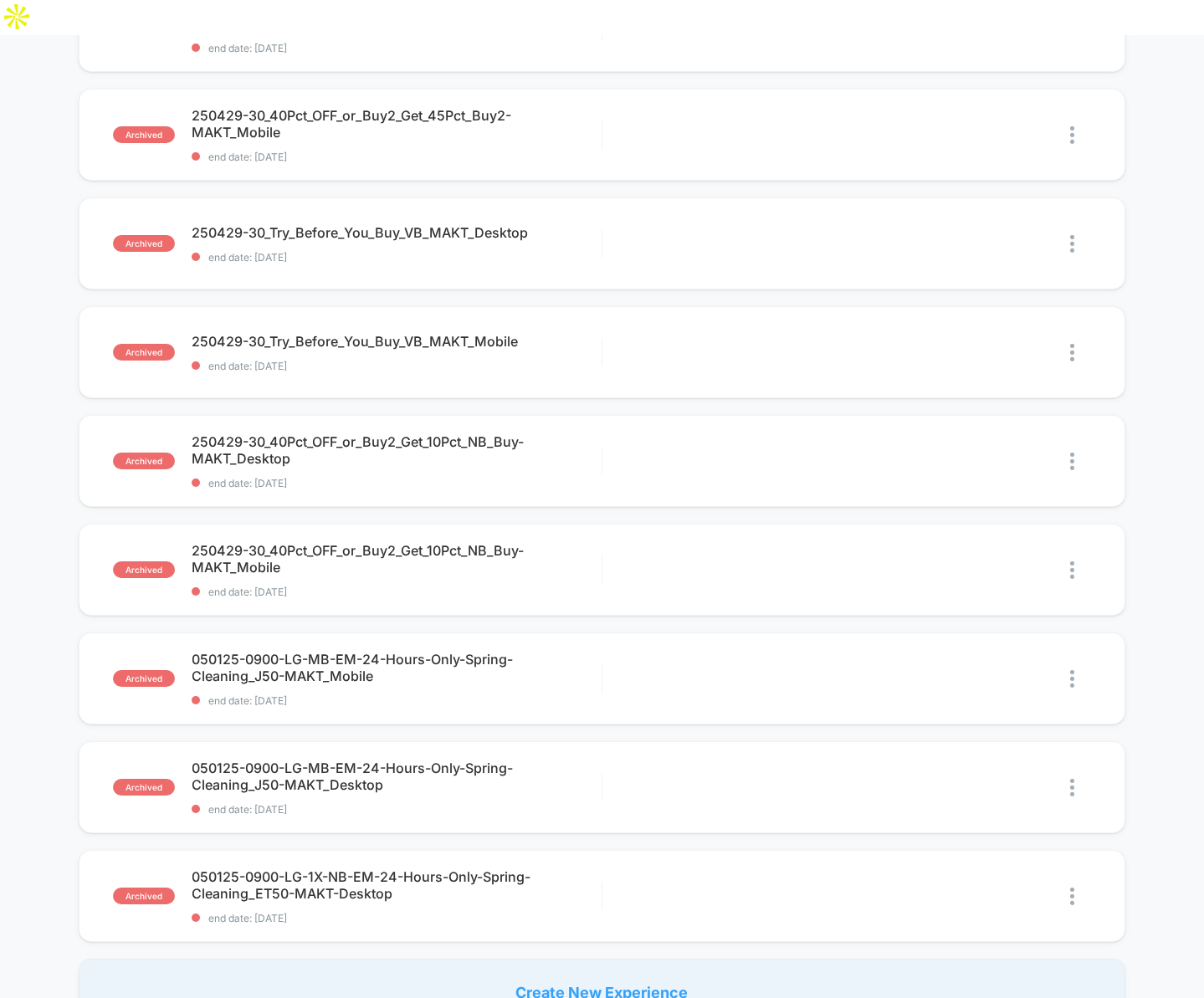
scroll to position [276, 0]
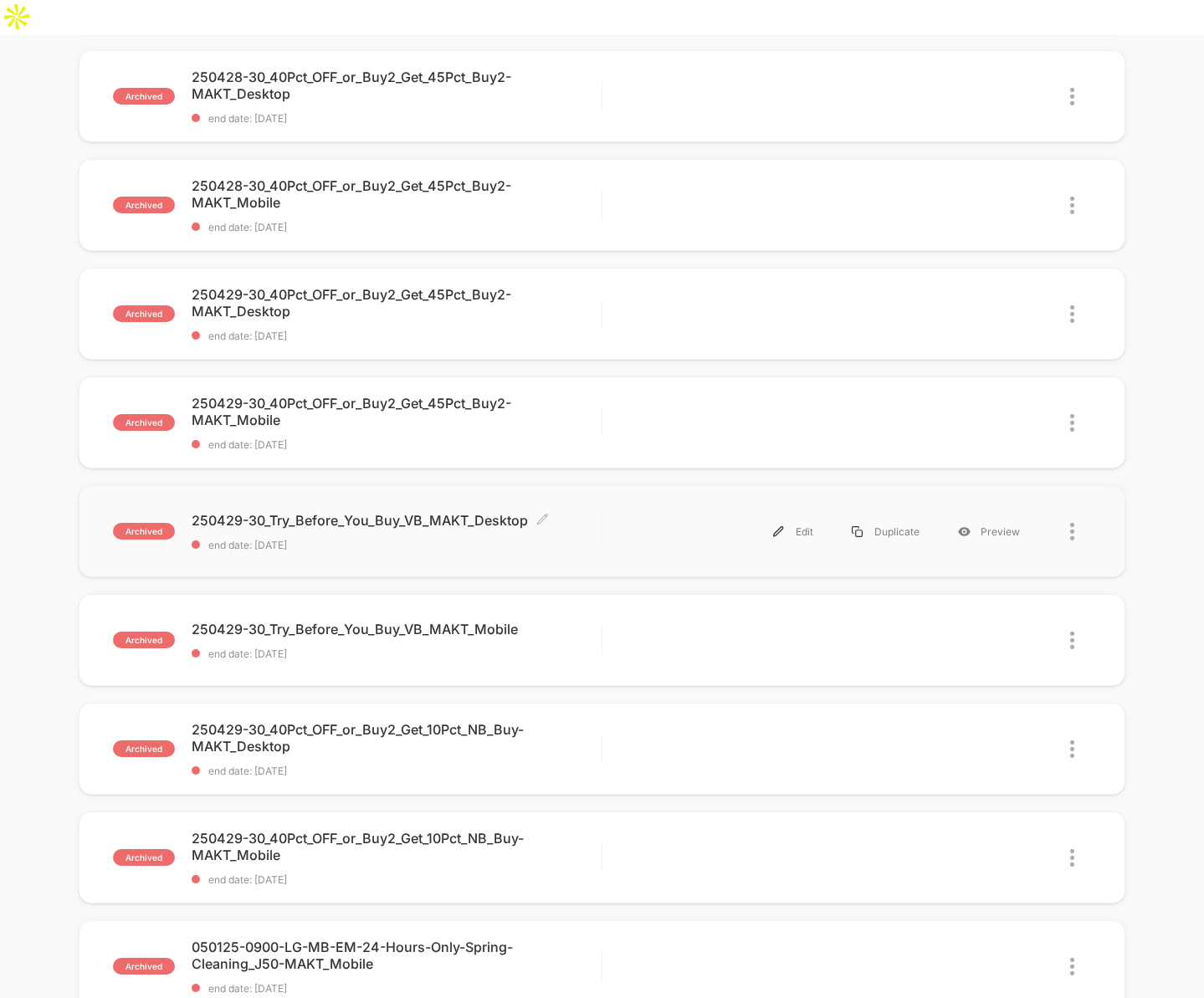
click at [349, 513] on span "250429-30_Try_Before_You_Buy_VB_MAKT_Desktop Click to edit experience details" at bounding box center [397, 521] width 410 height 17
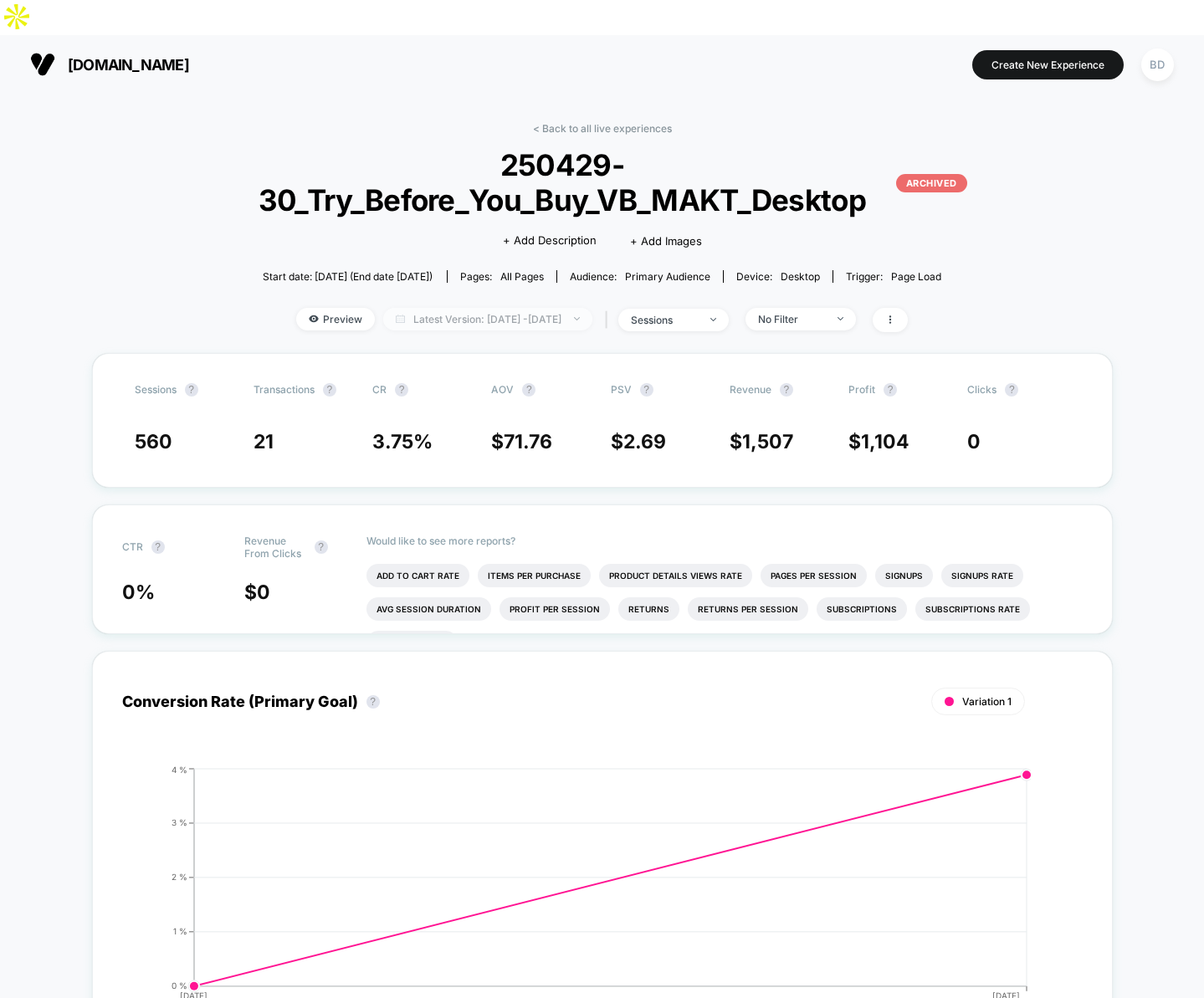
click at [493, 308] on span "Latest Version: Apr 29, 2025 - Apr 30, 2025" at bounding box center [488, 319] width 210 height 22
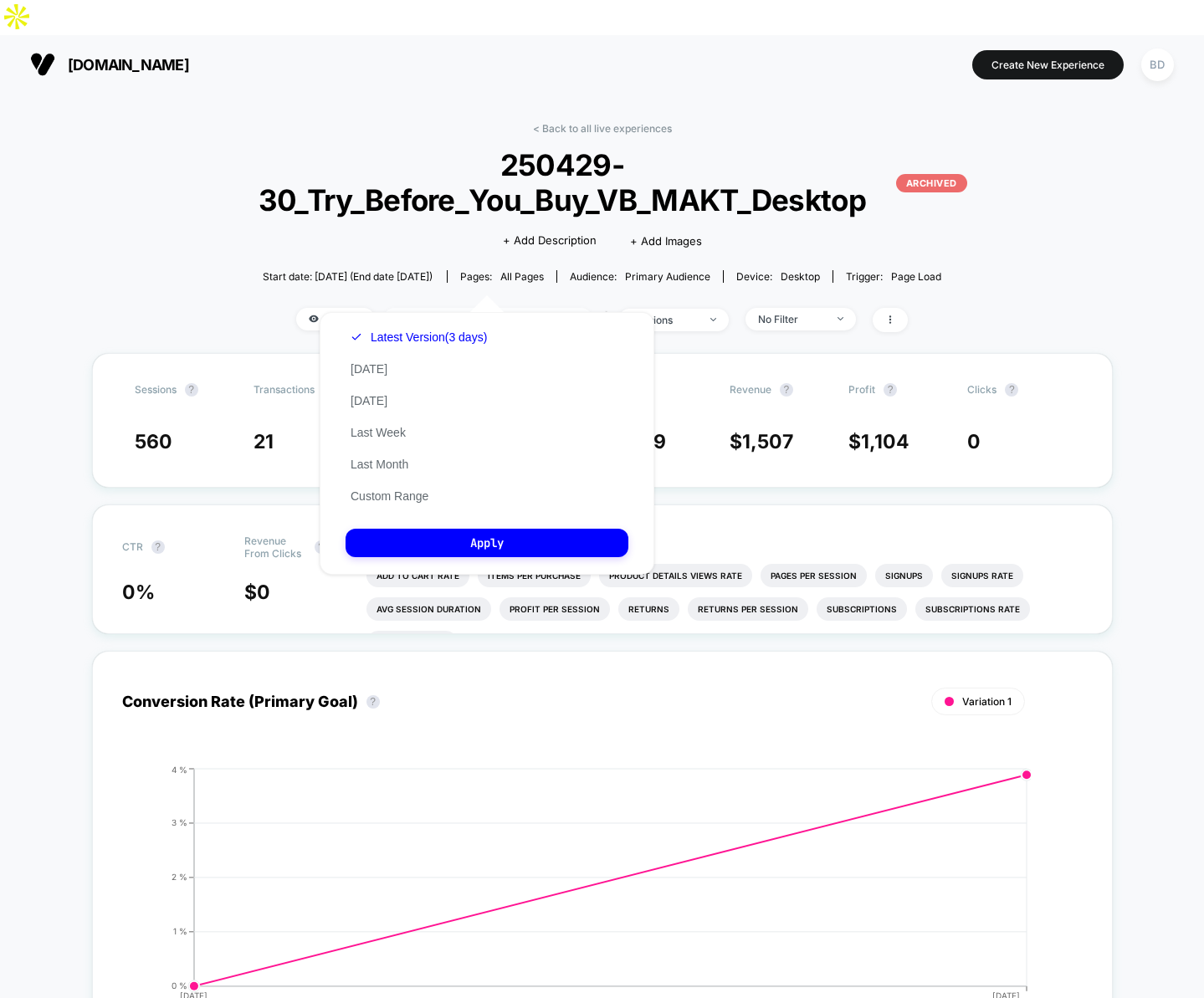
click at [478, 308] on span "Latest Version: Apr 29, 2025 - Apr 30, 2025" at bounding box center [488, 319] width 210 height 22
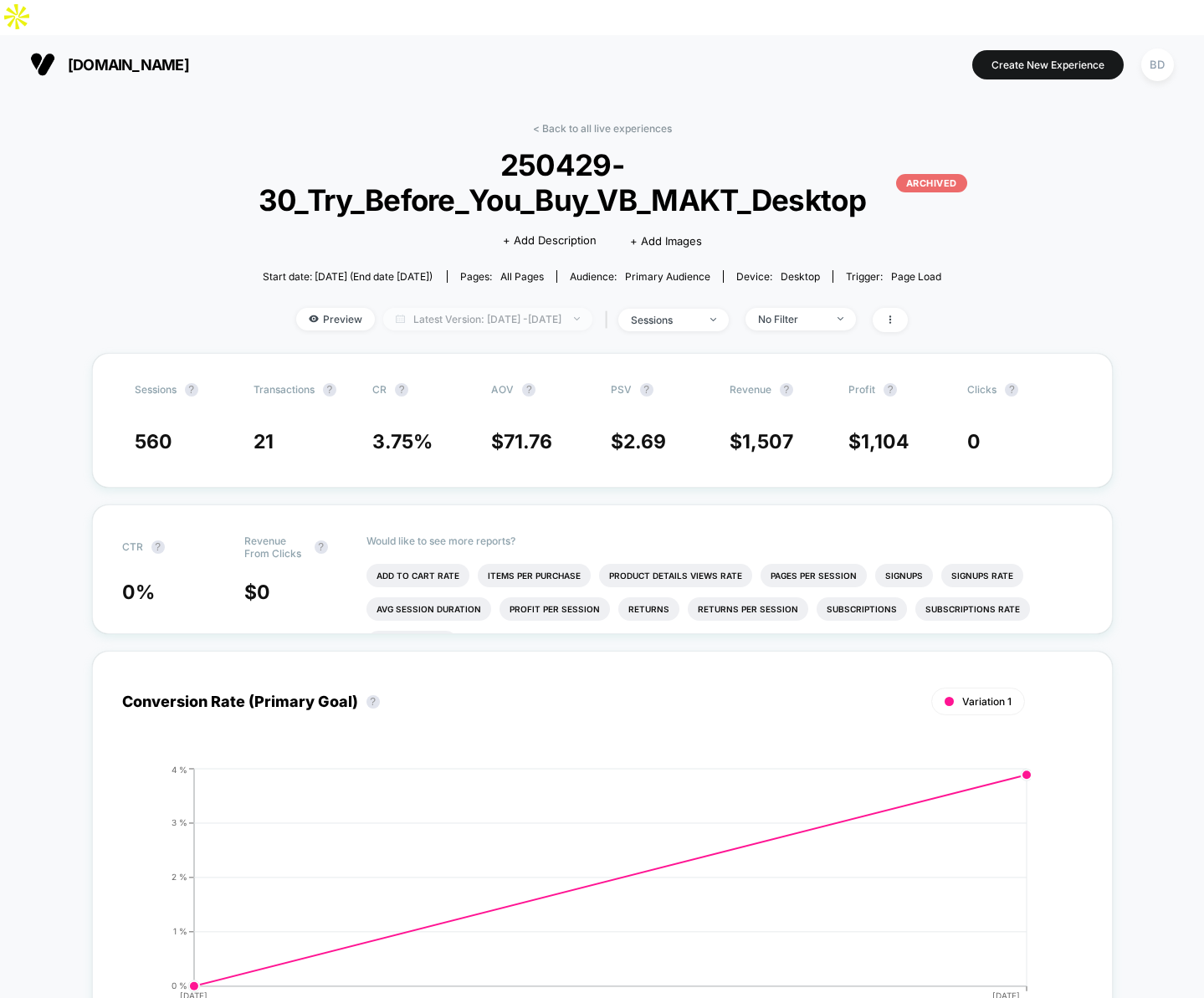
click at [478, 308] on span "Latest Version: Apr 29, 2025 - Apr 30, 2025" at bounding box center [488, 319] width 210 height 22
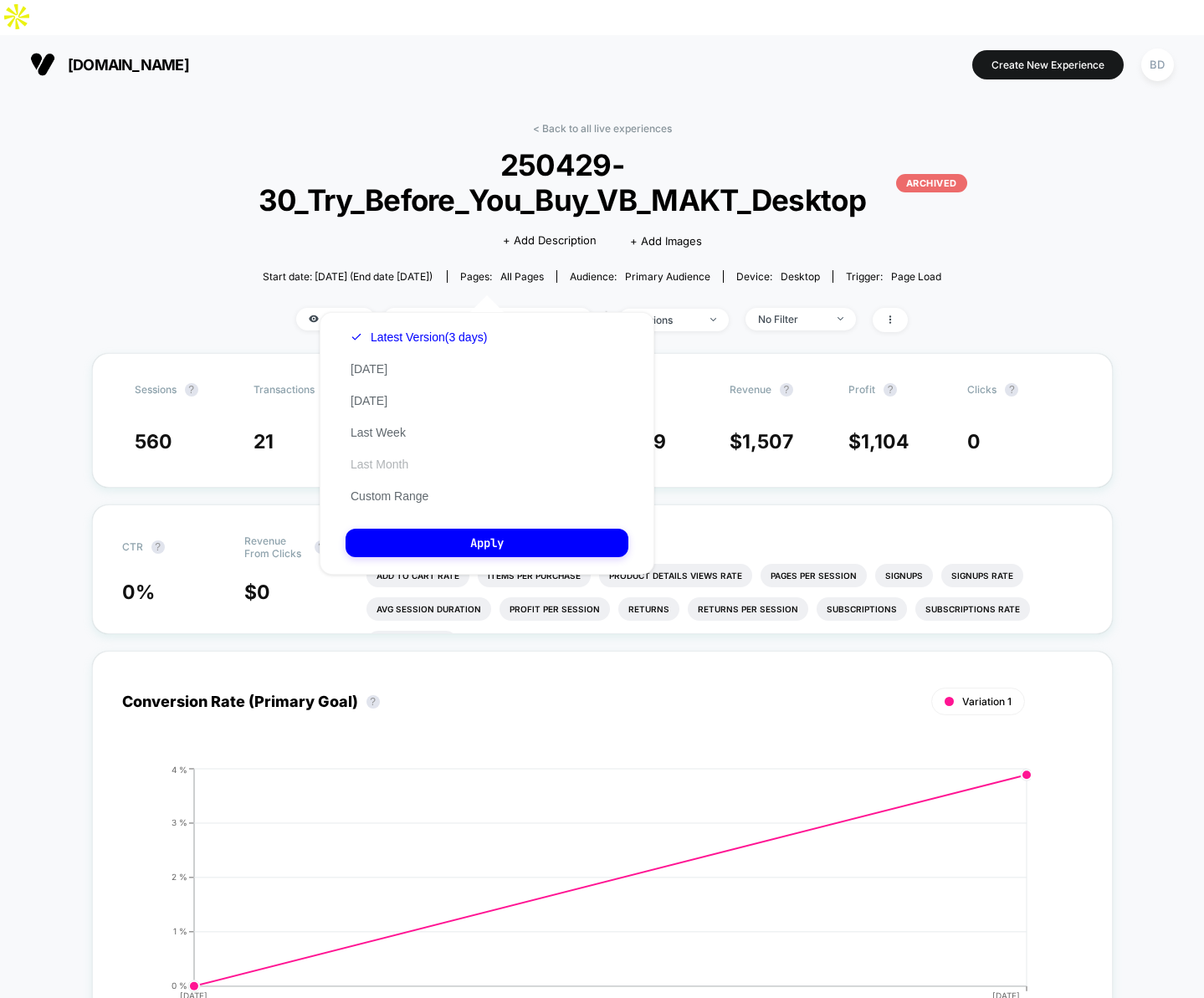
click at [392, 464] on button "Last Month" at bounding box center [379, 464] width 67 height 15
click at [449, 553] on button "Apply" at bounding box center [486, 542] width 283 height 28
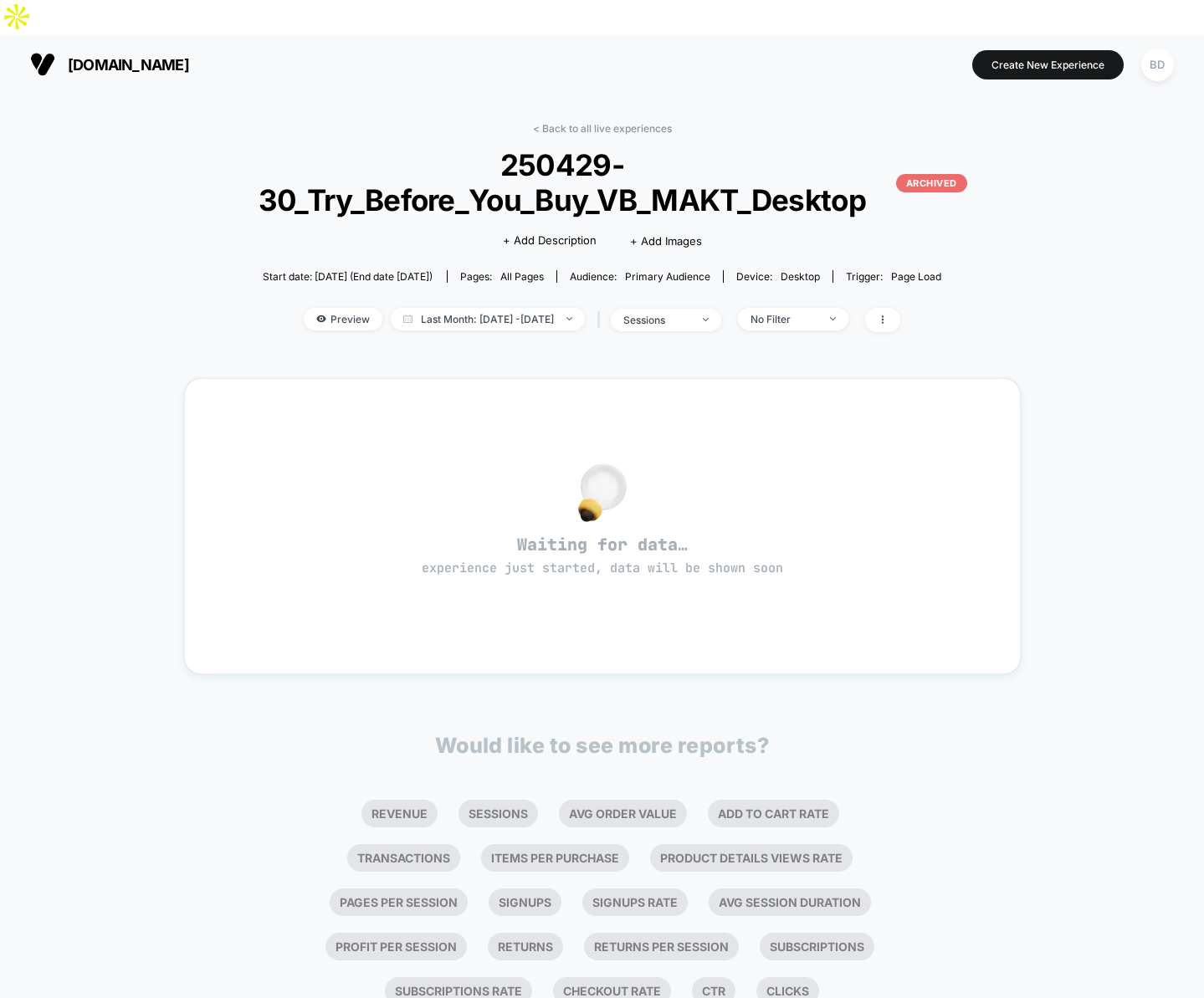
click at [109, 248] on div "< Back to all live experiences 250429-30_Try_Before_You_Buy_VB_MAKT_Desktop ARC…" at bounding box center [602, 578] width 1204 height 970
click at [543, 123] on link "< Back to all live experiences" at bounding box center [602, 128] width 139 height 12
select select "*"
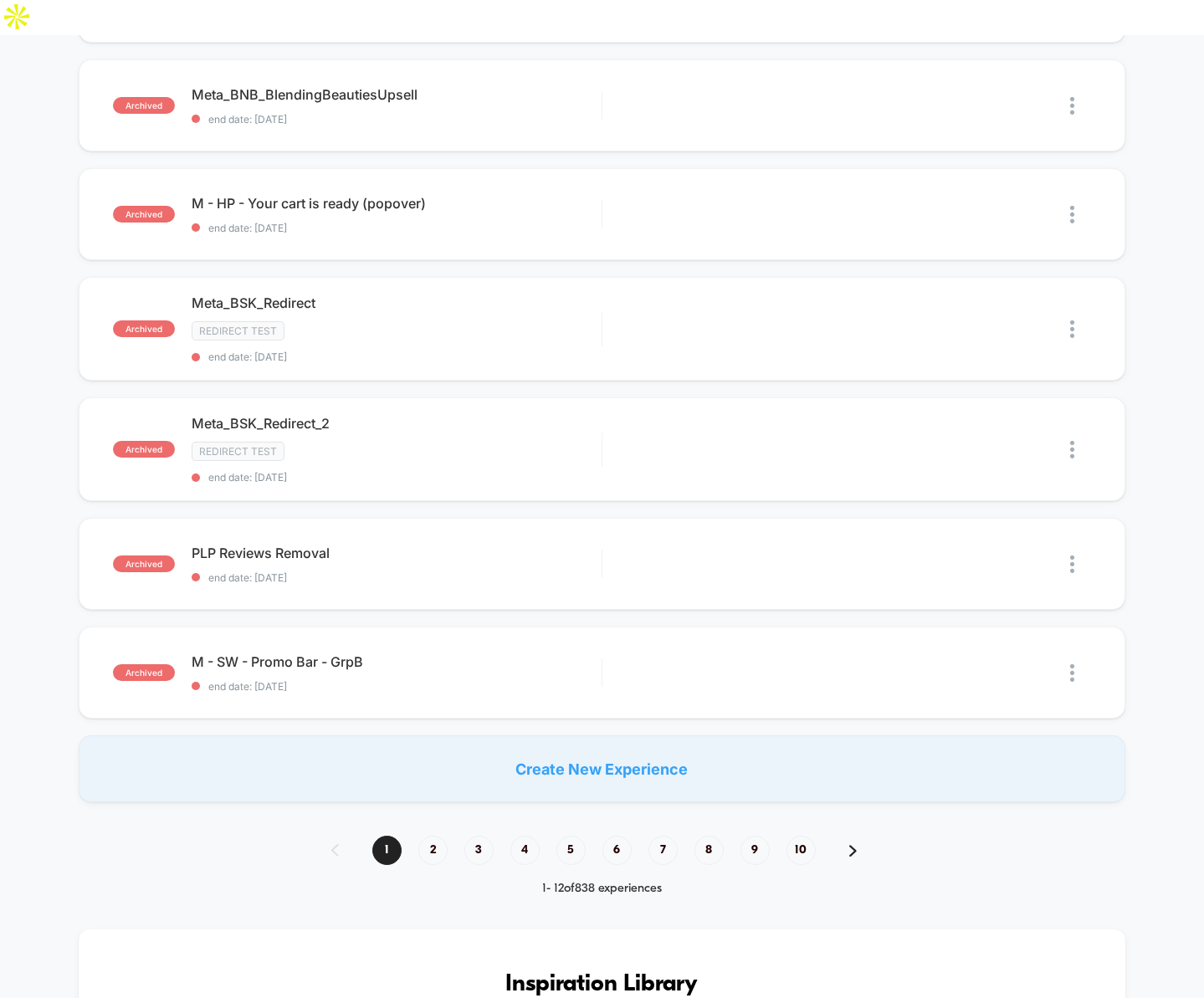
scroll to position [863, 0]
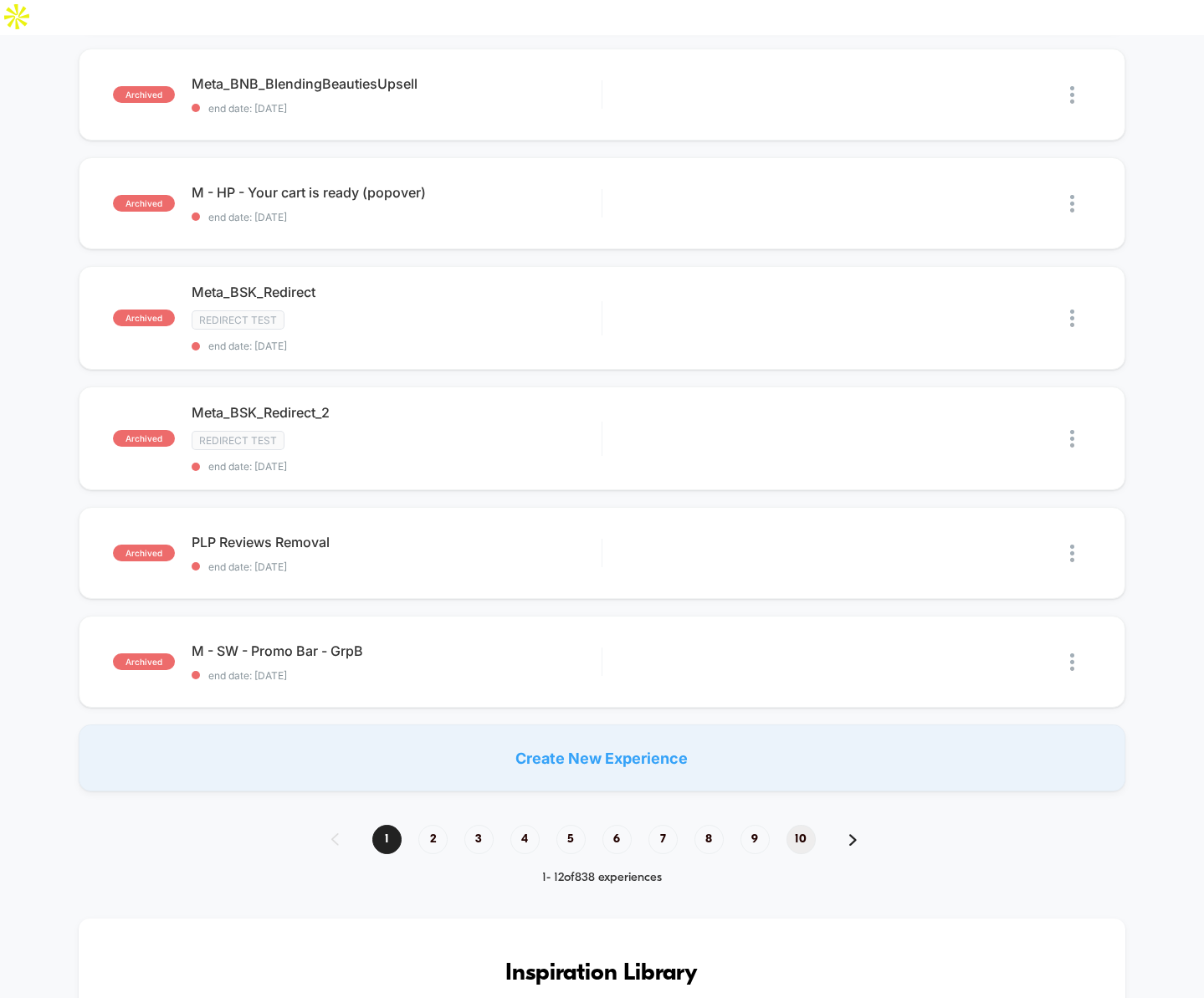
click at [800, 825] on span "10" at bounding box center [801, 839] width 29 height 29
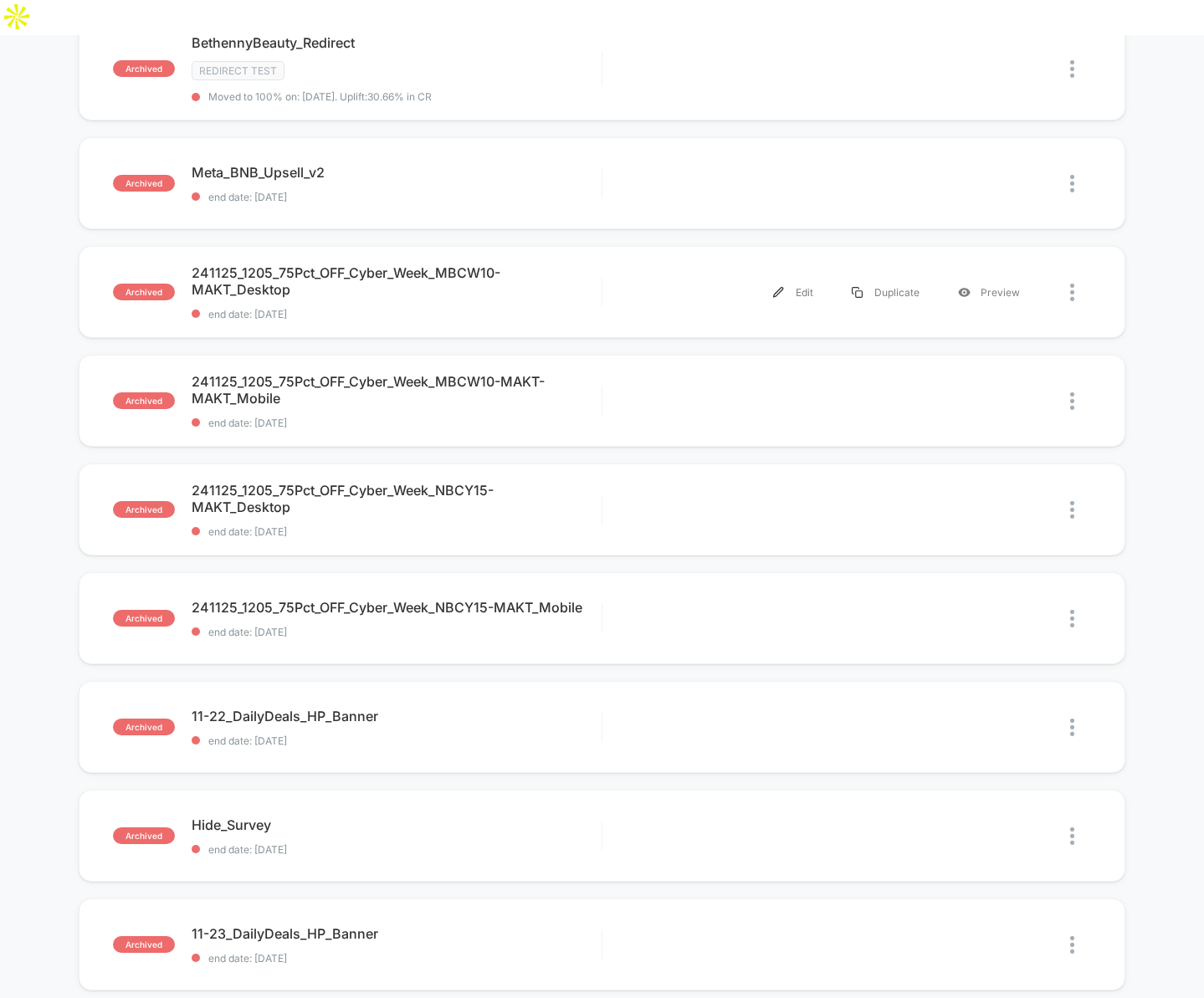
scroll to position [848, 0]
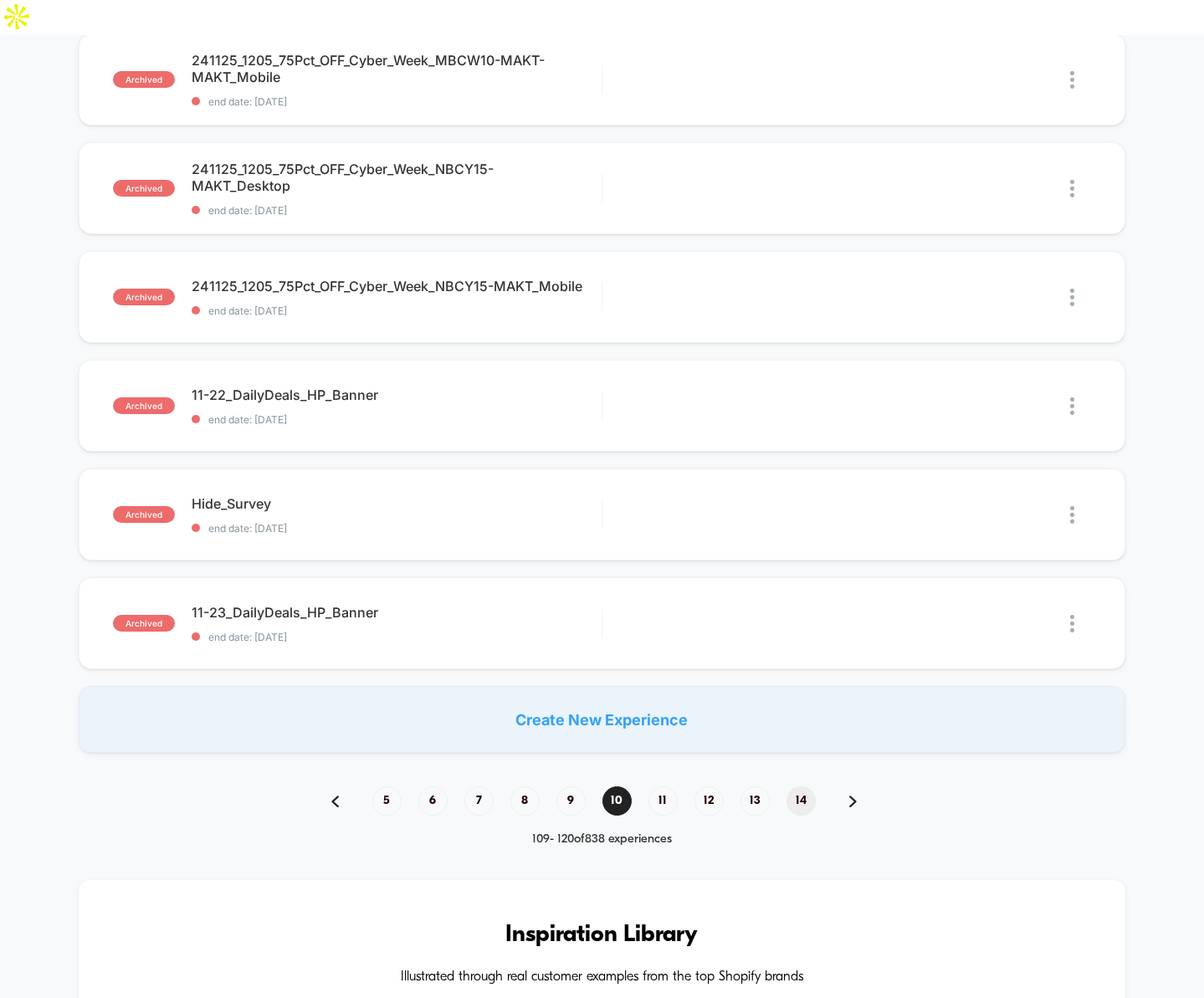
click at [805, 787] on span "14" at bounding box center [801, 801] width 29 height 29
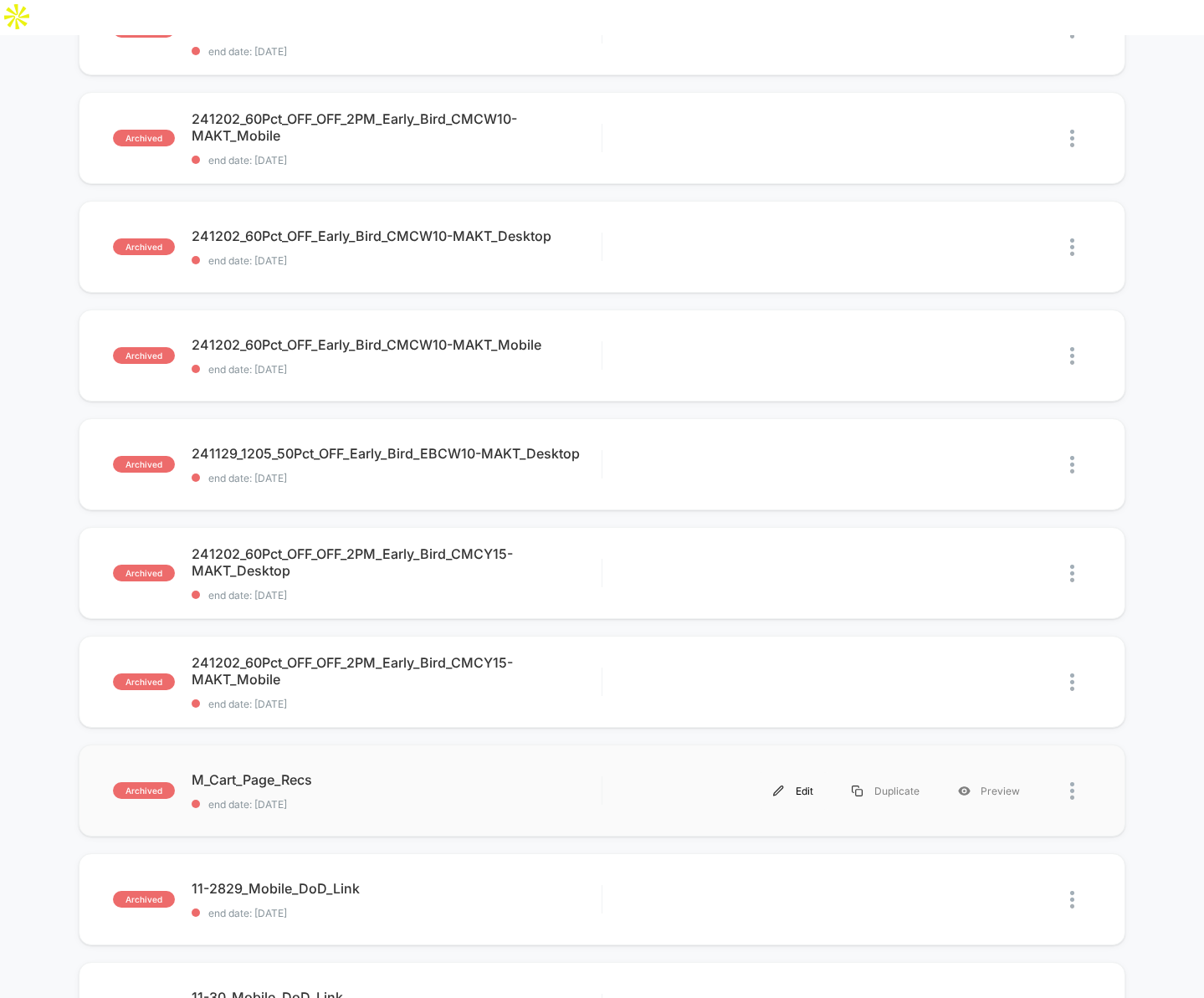
scroll to position [979, 0]
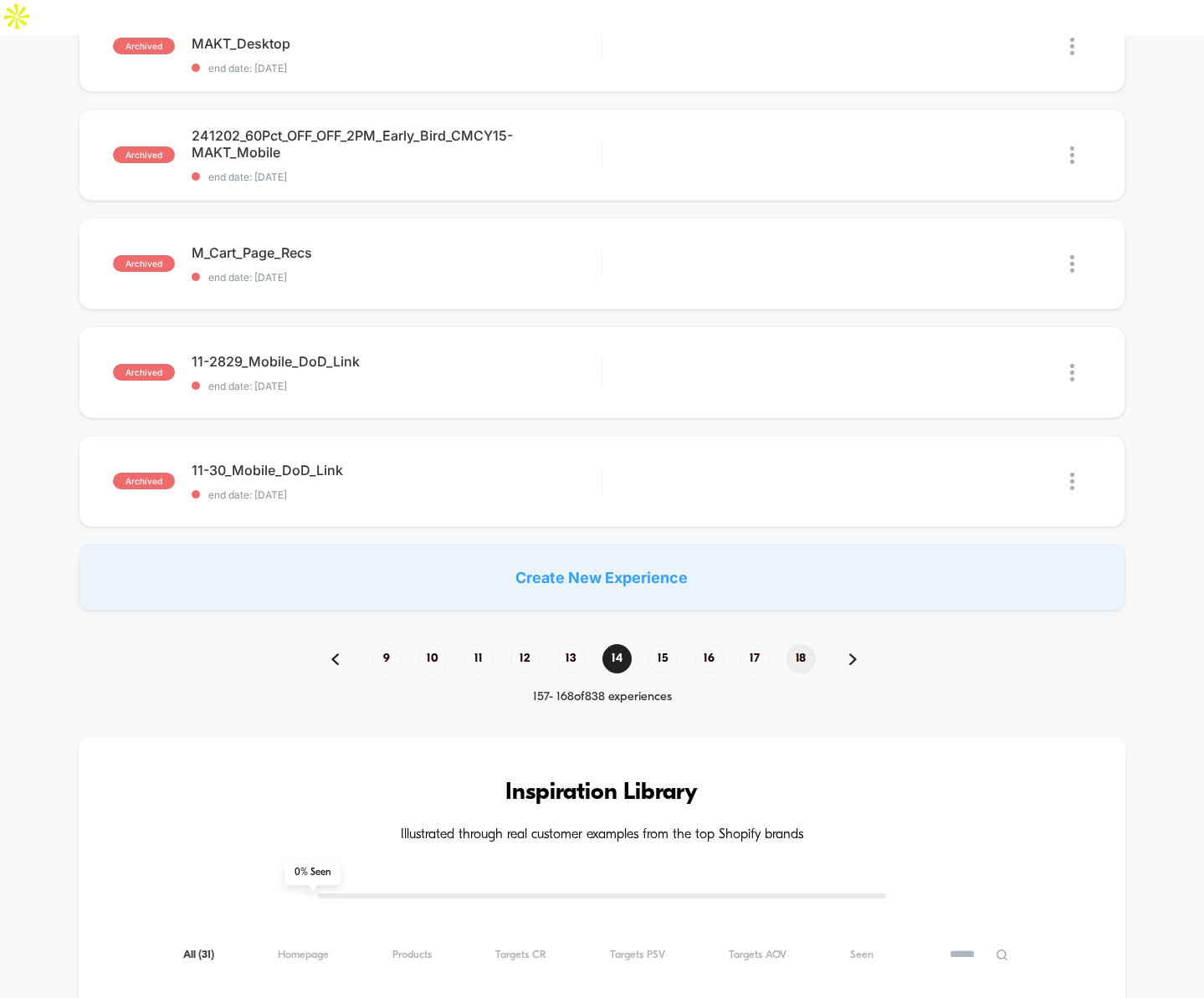
click at [796, 644] on span "18" at bounding box center [801, 658] width 29 height 29
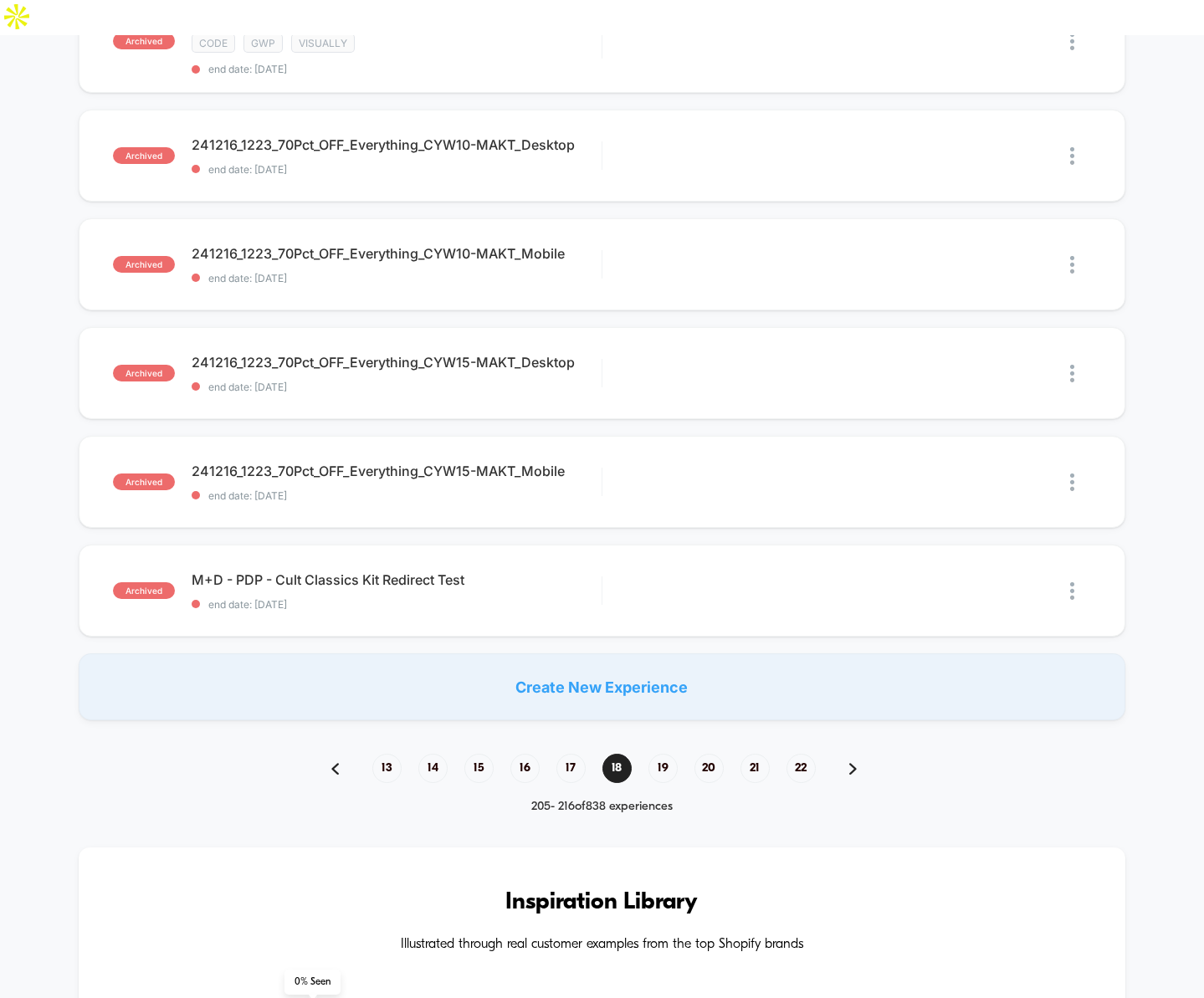
scroll to position [1205, 0]
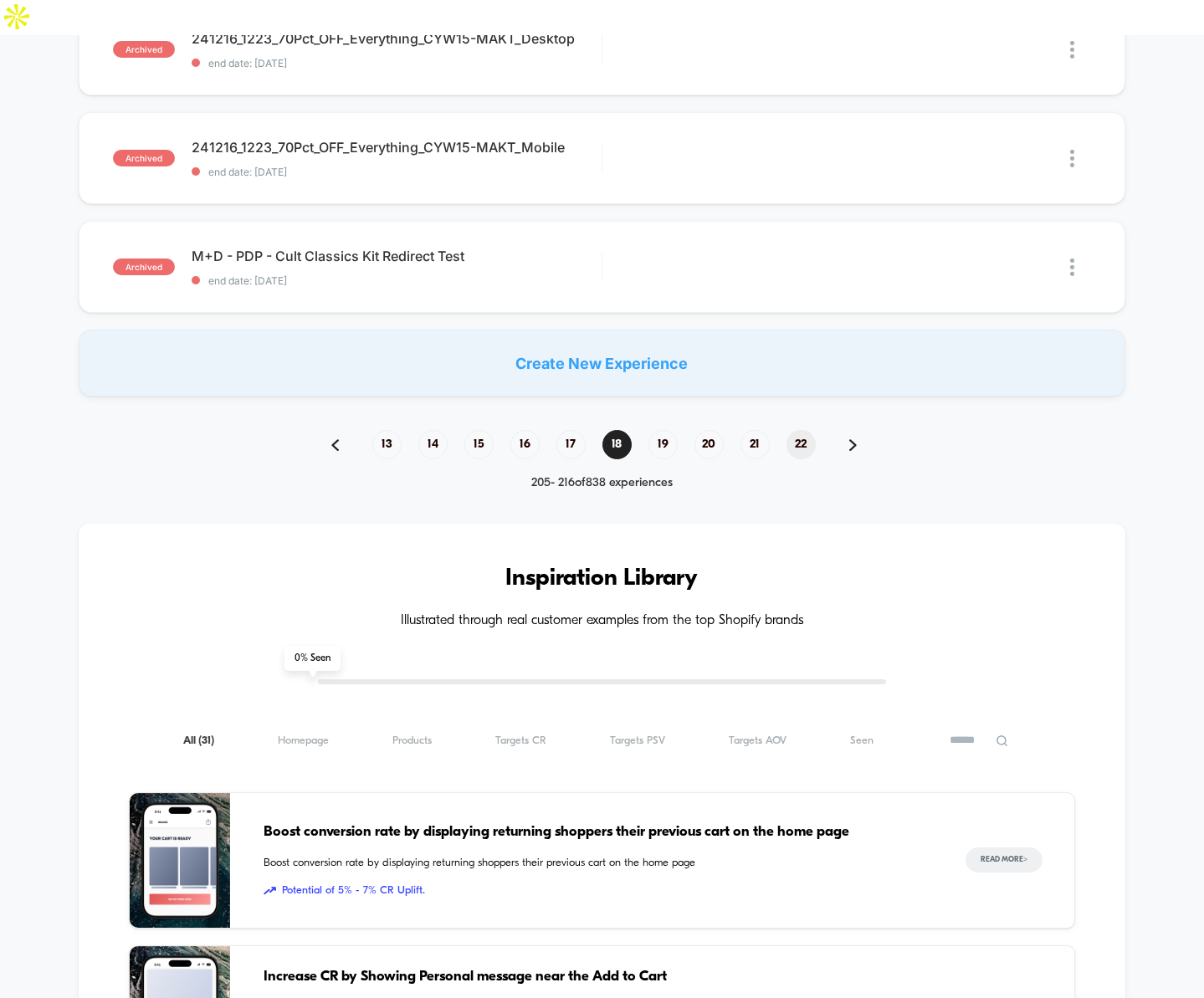
click at [798, 430] on span "22" at bounding box center [801, 444] width 29 height 29
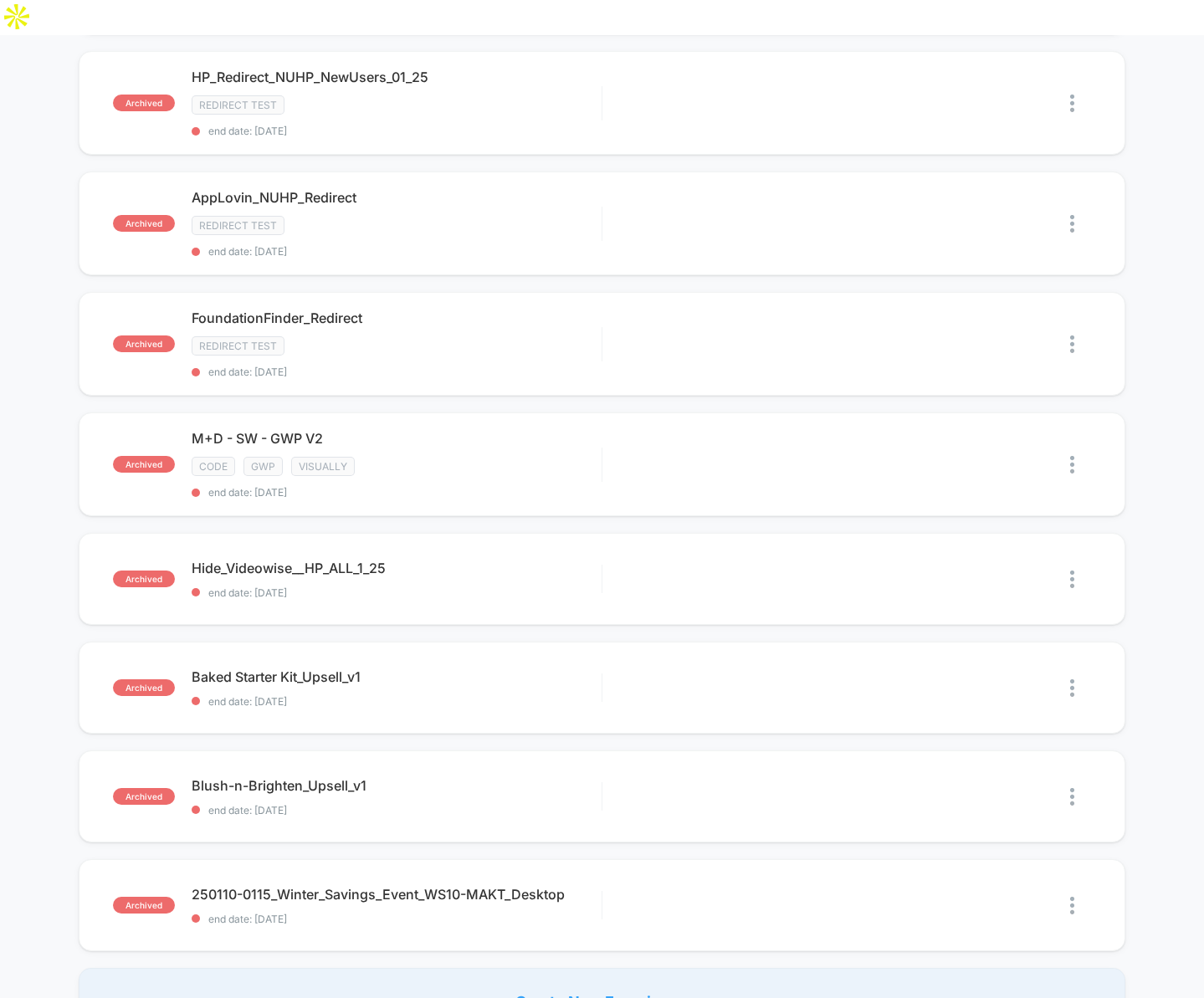
scroll to position [987, 0]
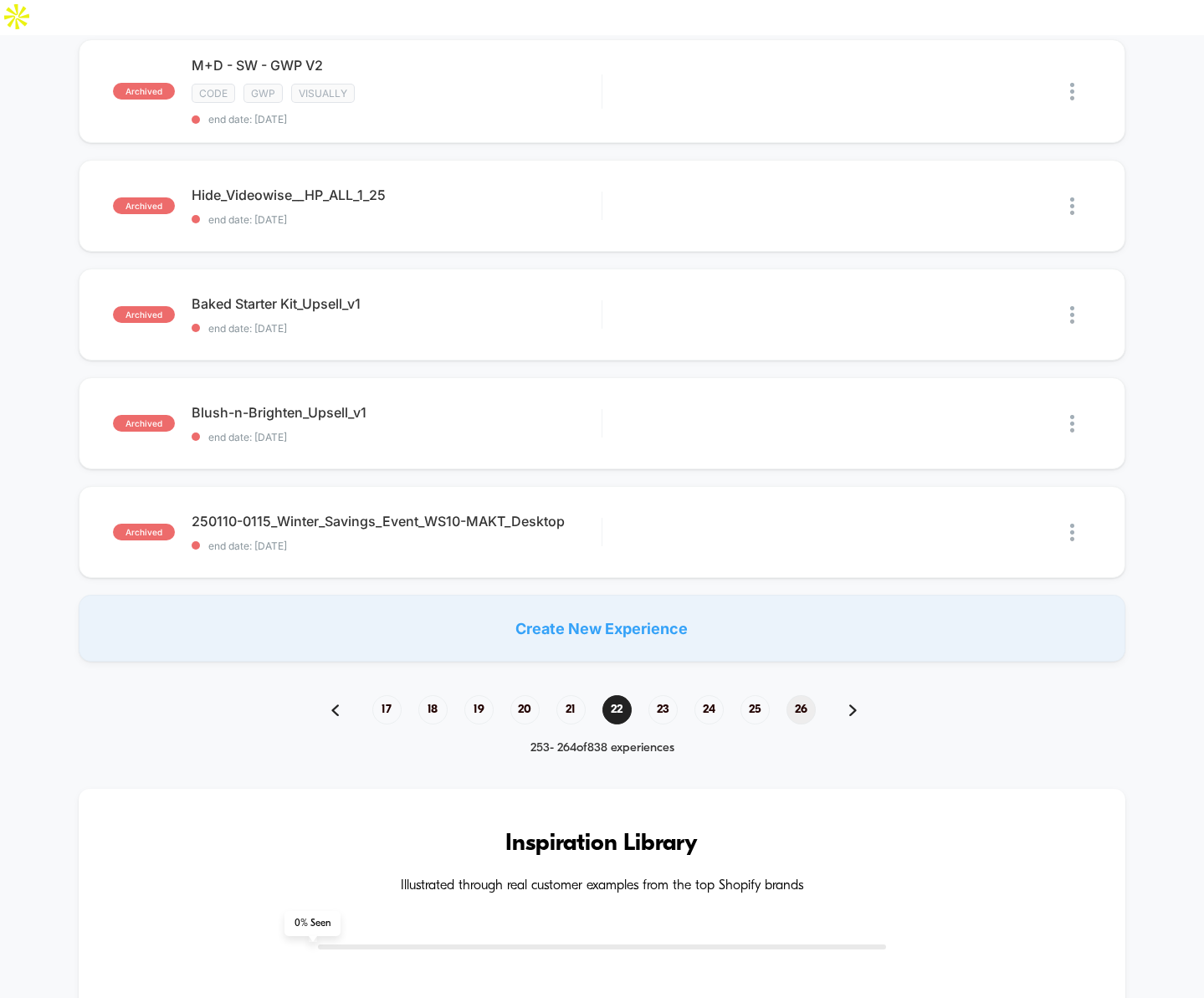
click at [794, 695] on span "26" at bounding box center [801, 709] width 29 height 29
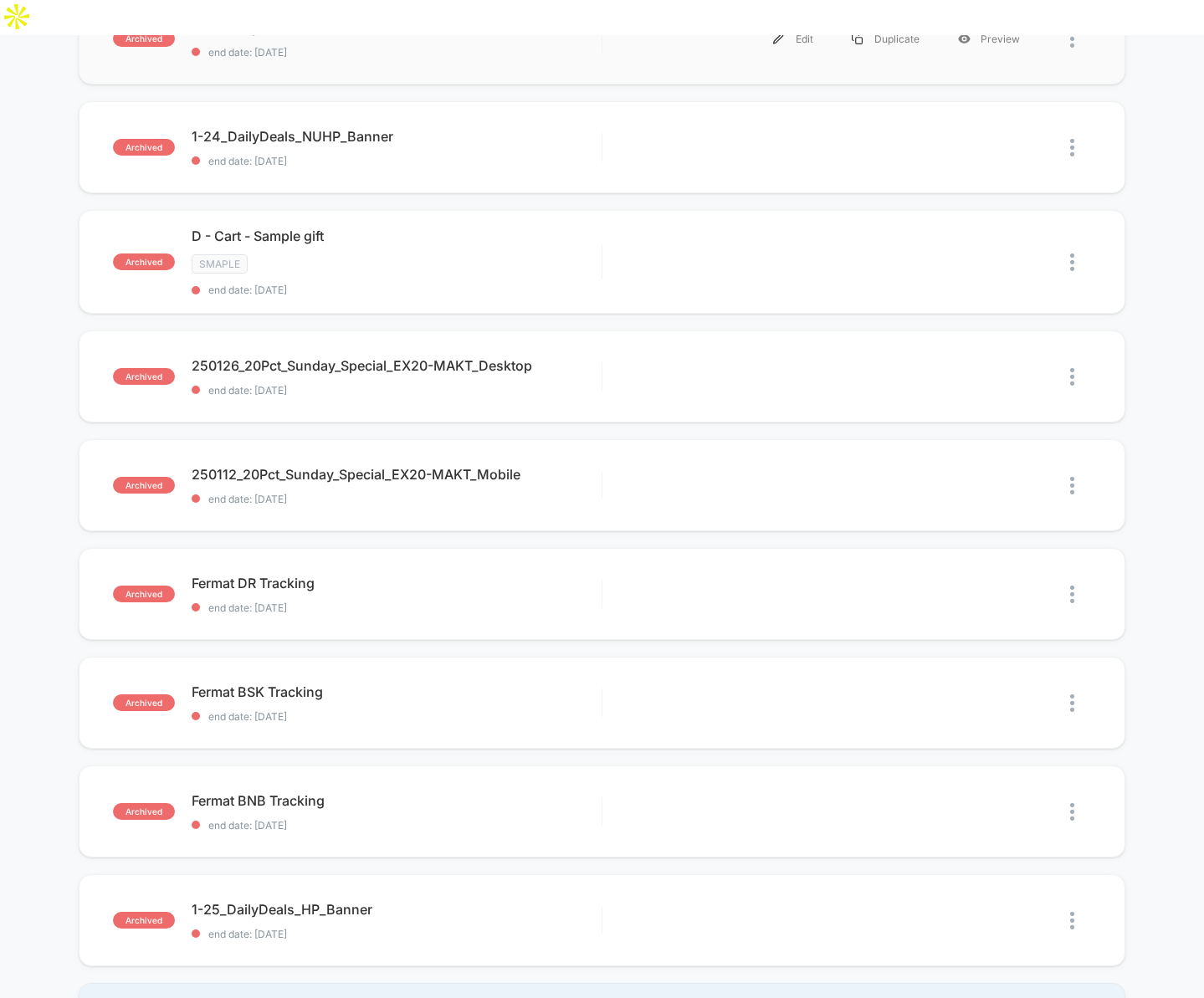
scroll to position [647, 0]
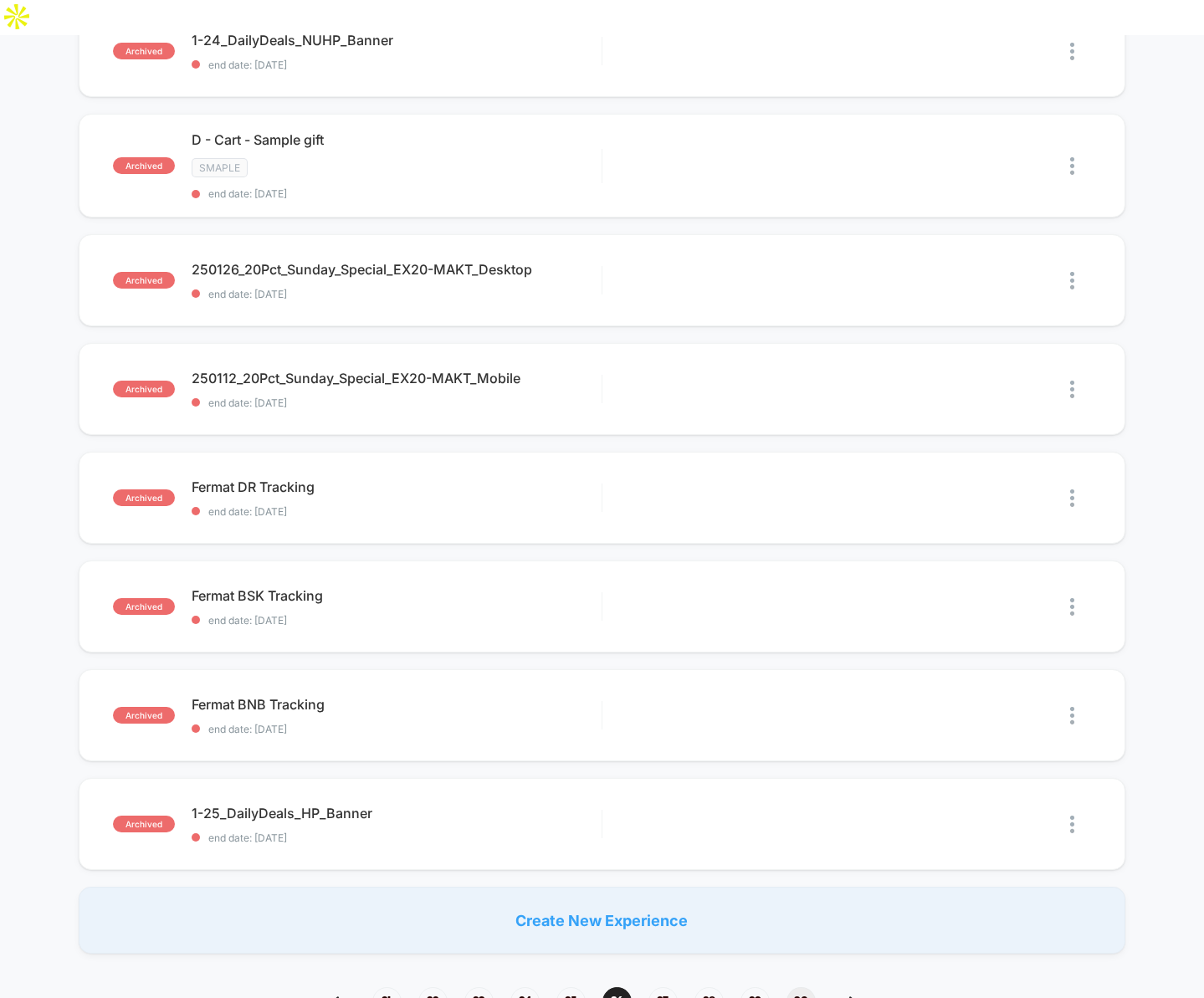
click at [801, 988] on span "30" at bounding box center [801, 1002] width 29 height 29
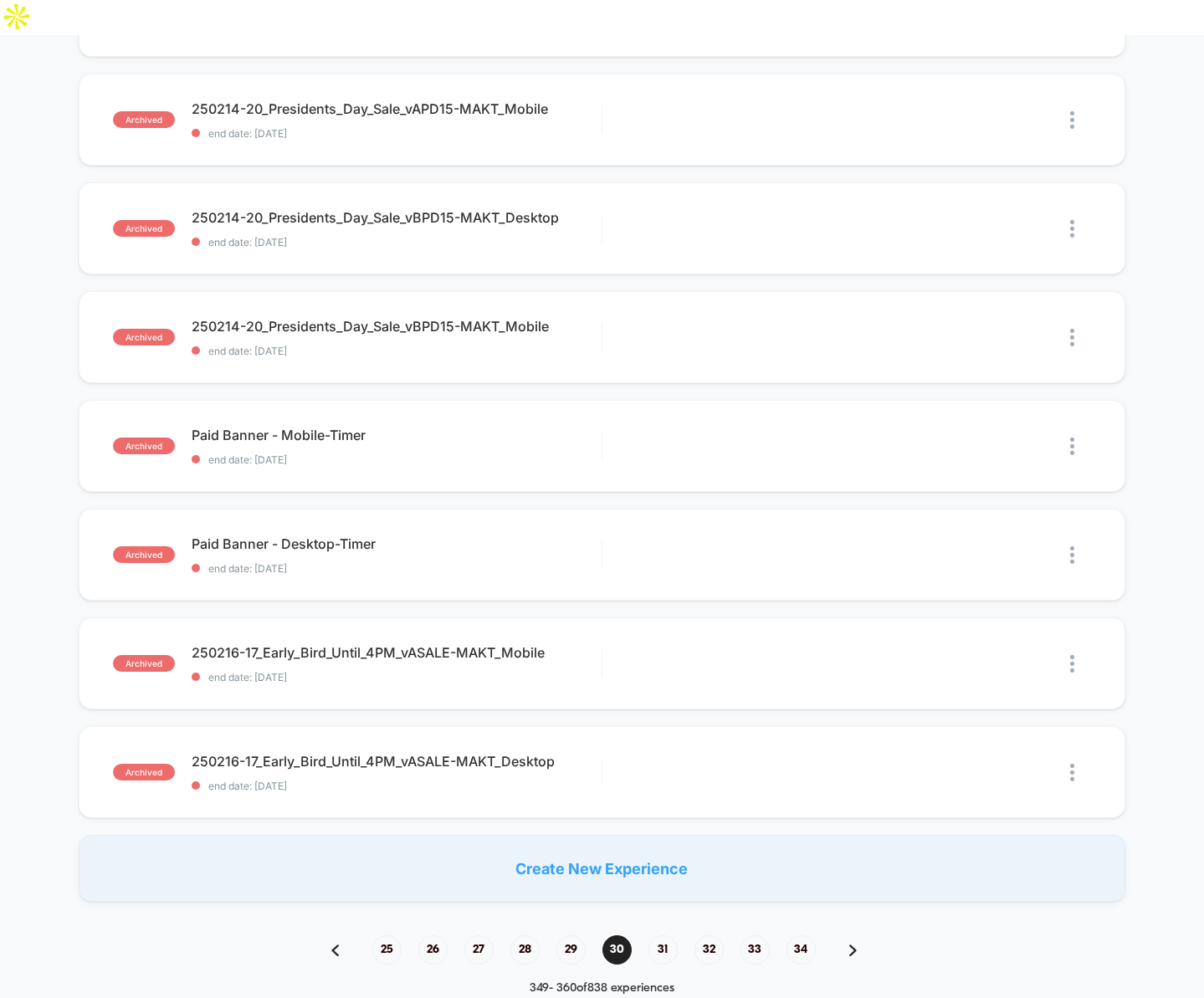
scroll to position [788, 0]
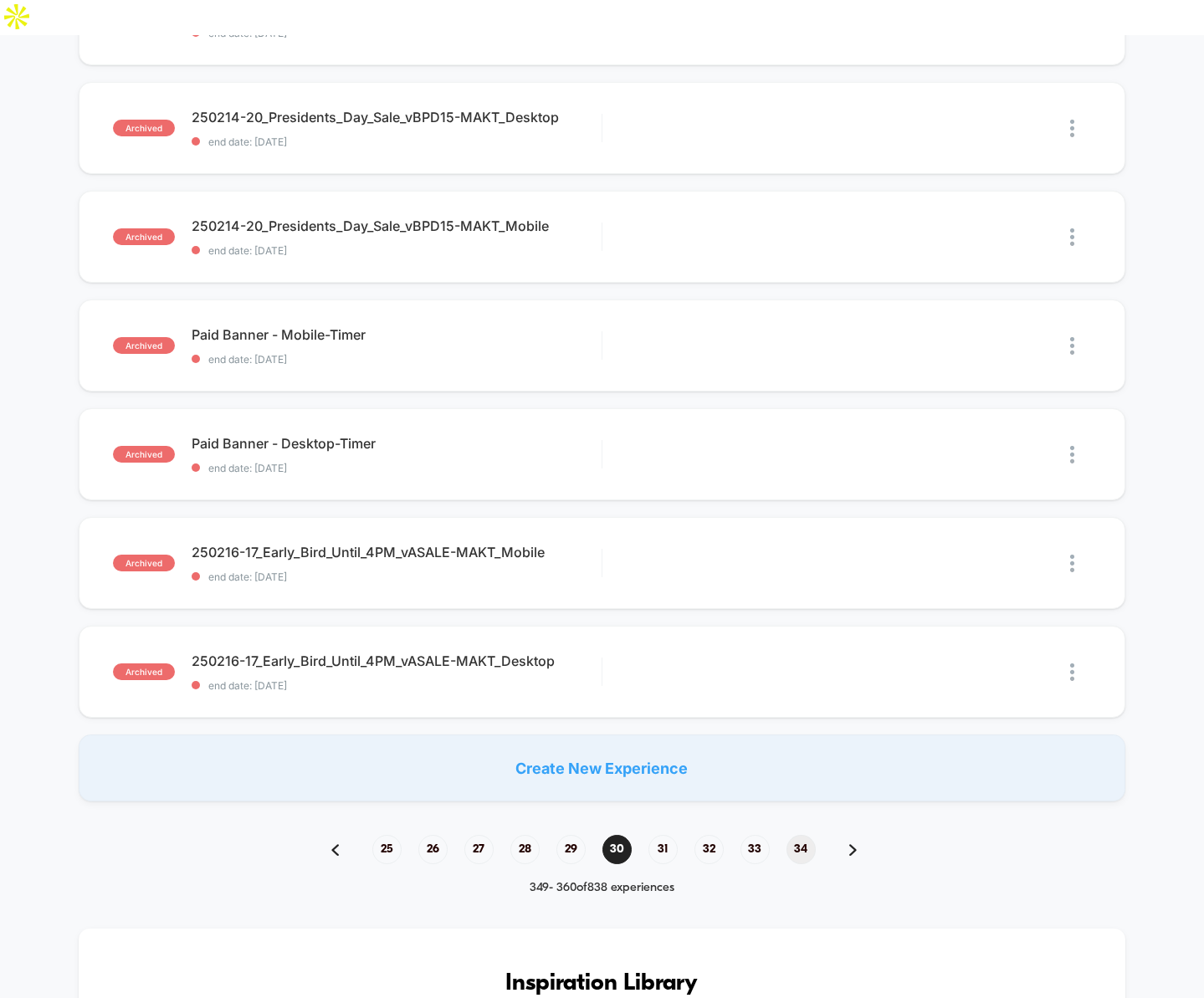
click at [801, 835] on span "34" at bounding box center [801, 849] width 29 height 29
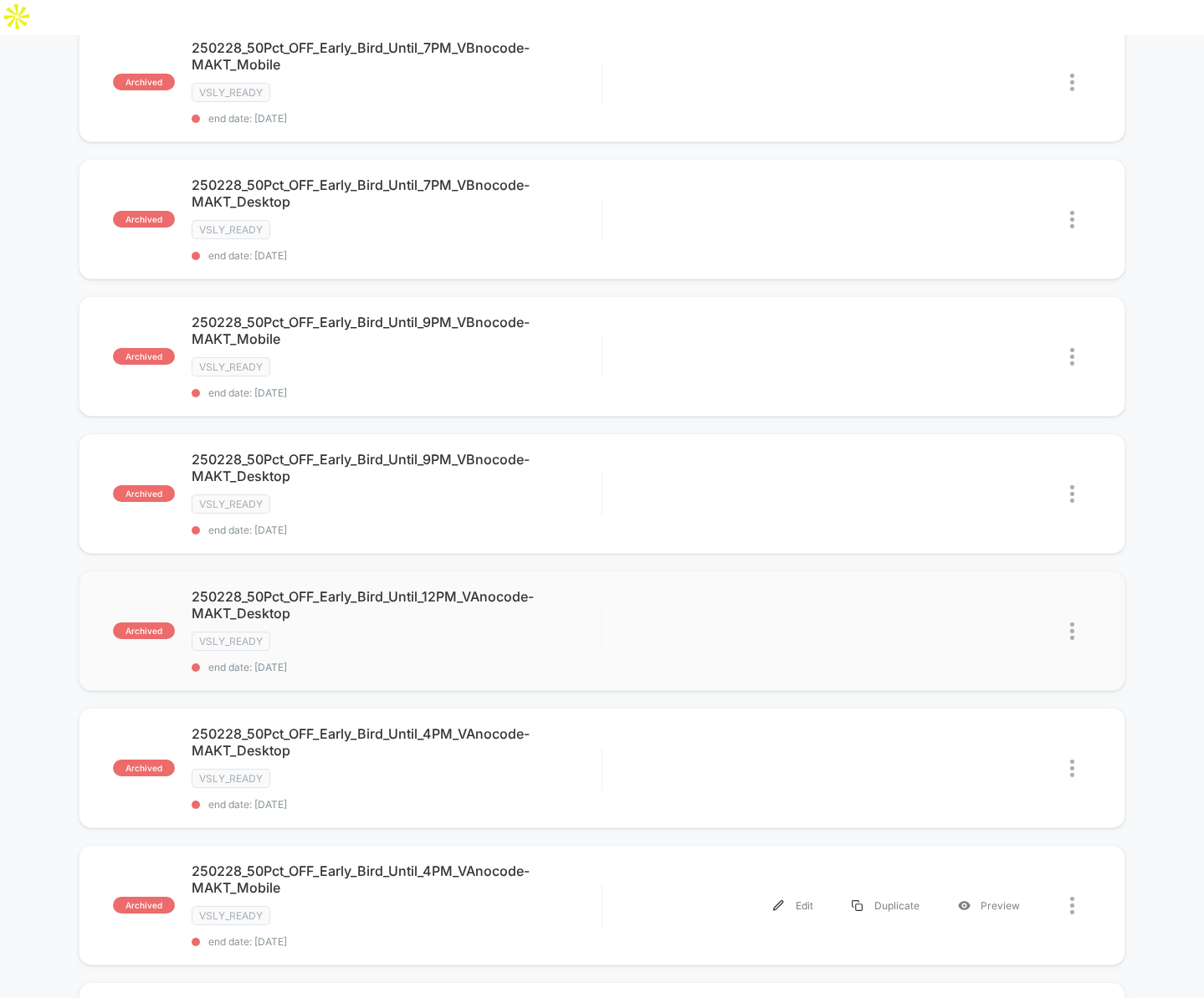
scroll to position [1291, 0]
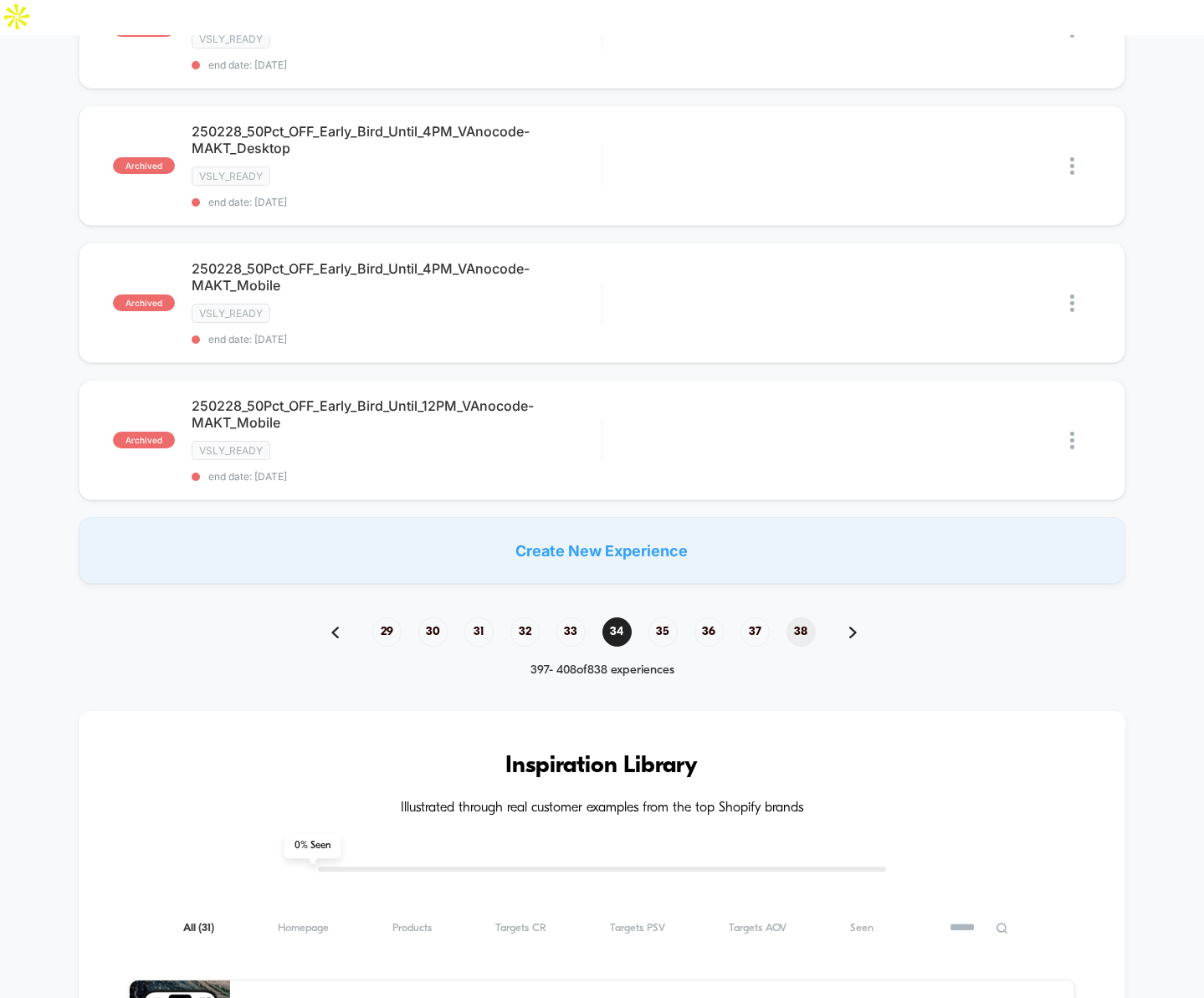
click at [798, 617] on span "38" at bounding box center [801, 631] width 29 height 29
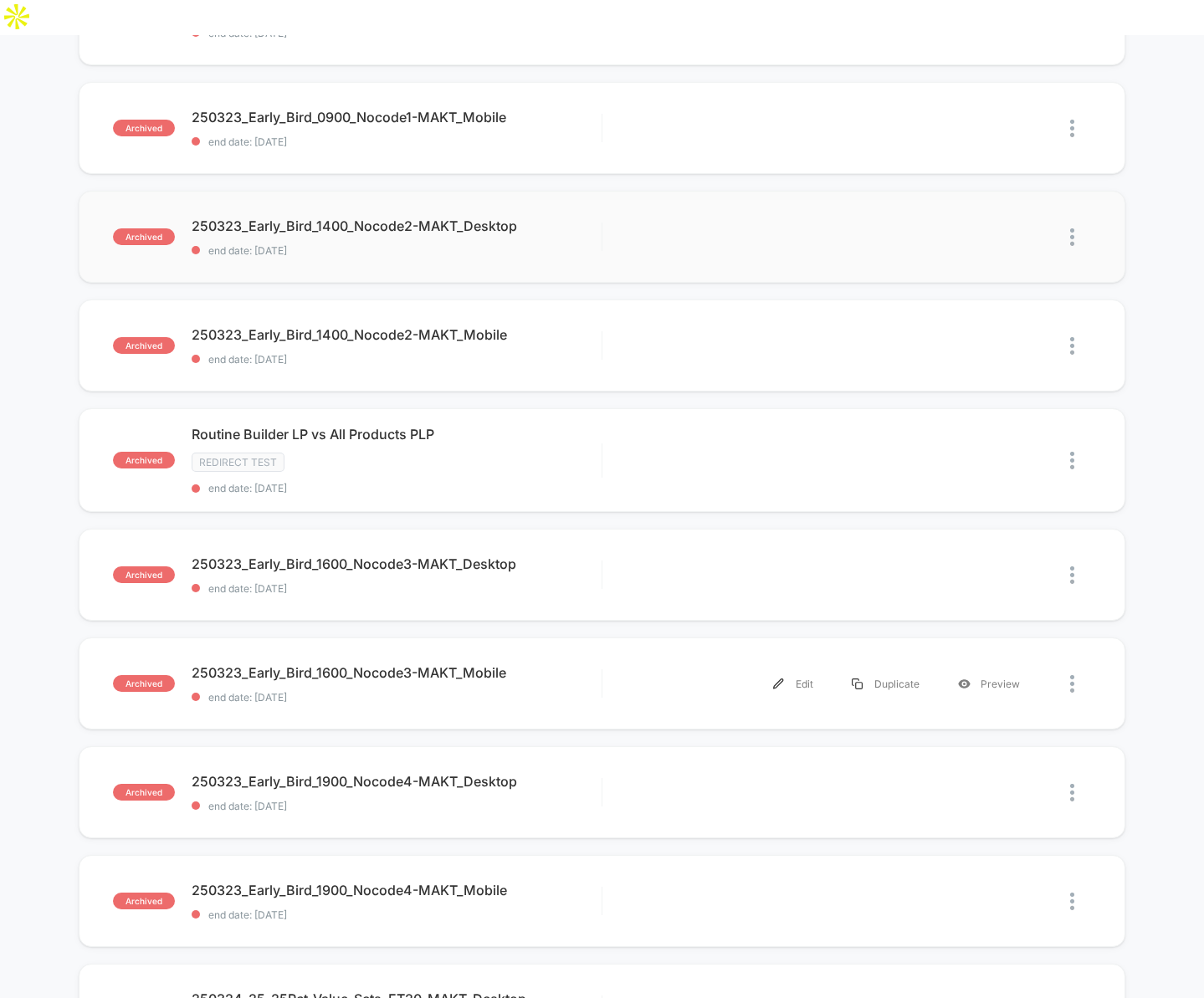
scroll to position [670, 0]
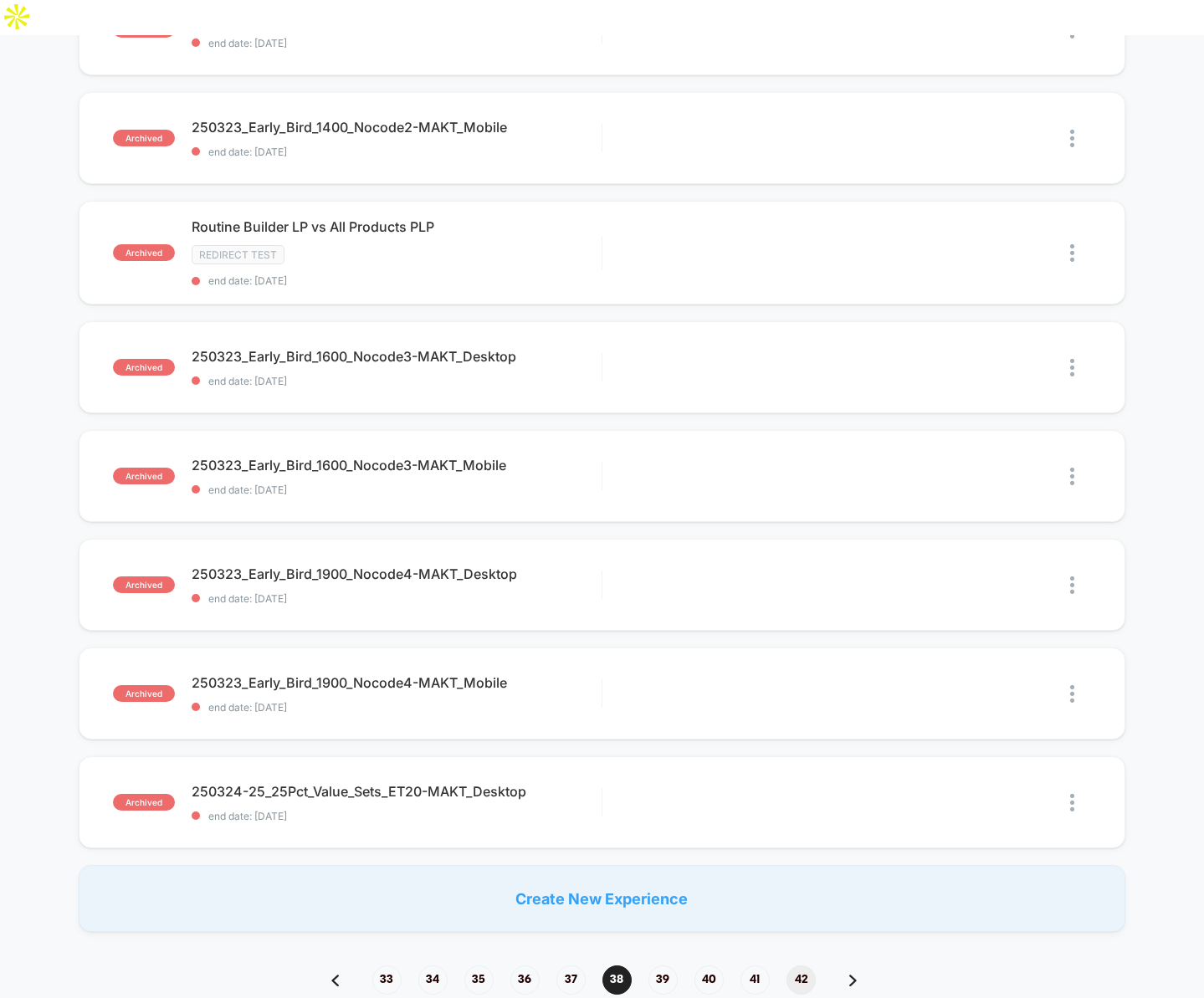
click at [801, 965] on span "42" at bounding box center [801, 979] width 29 height 29
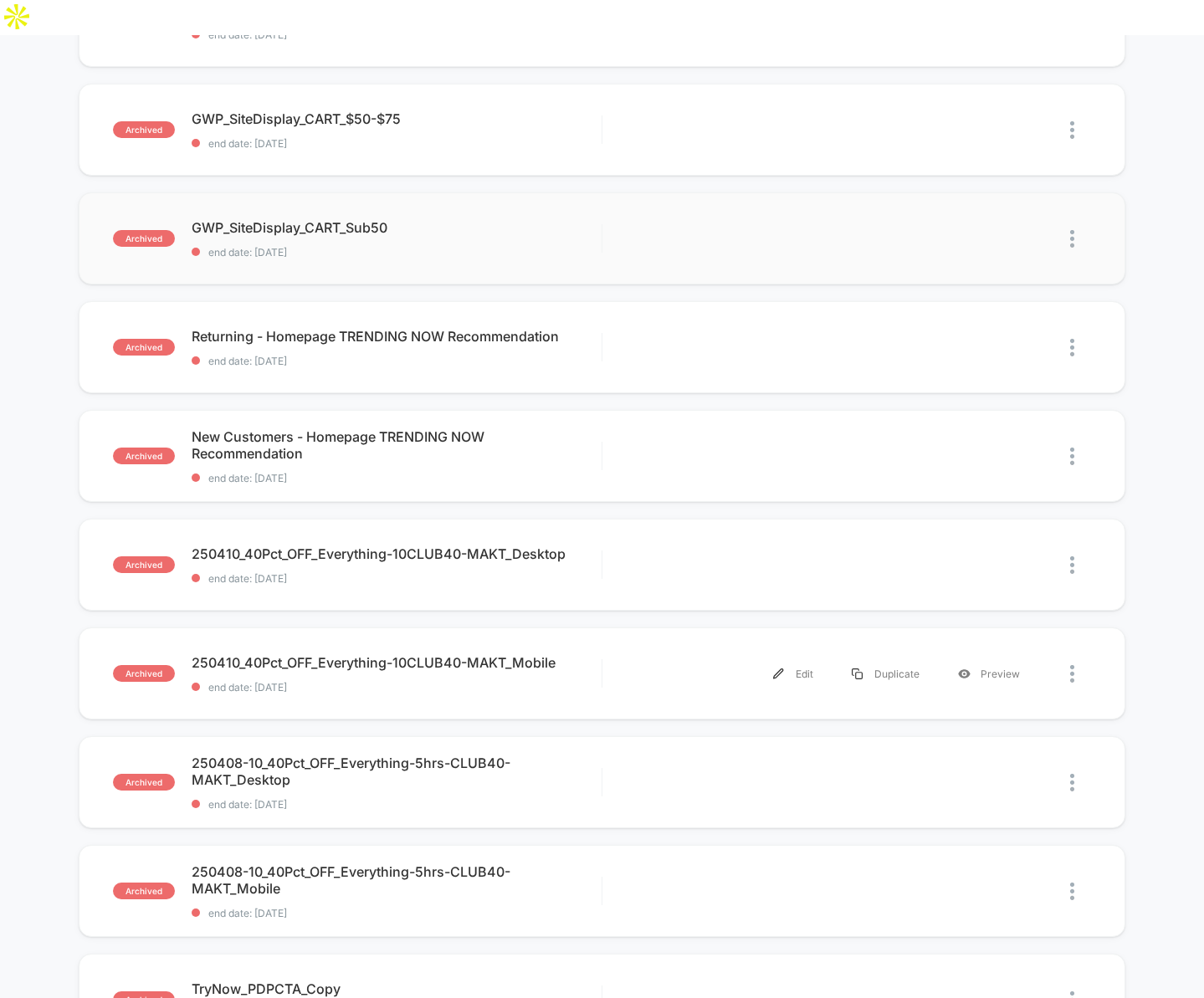
scroll to position [782, 0]
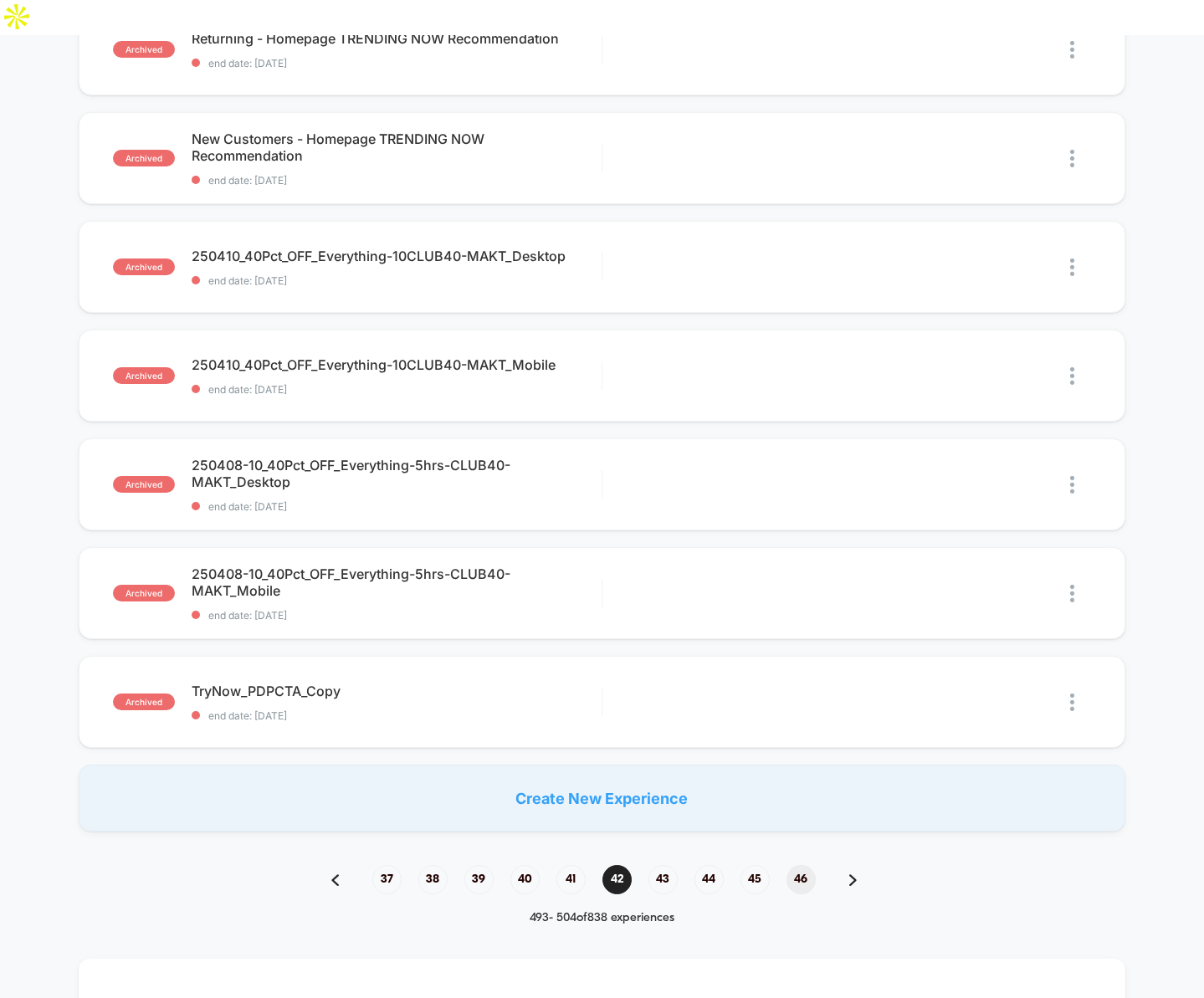
click at [799, 865] on span "46" at bounding box center [801, 879] width 29 height 29
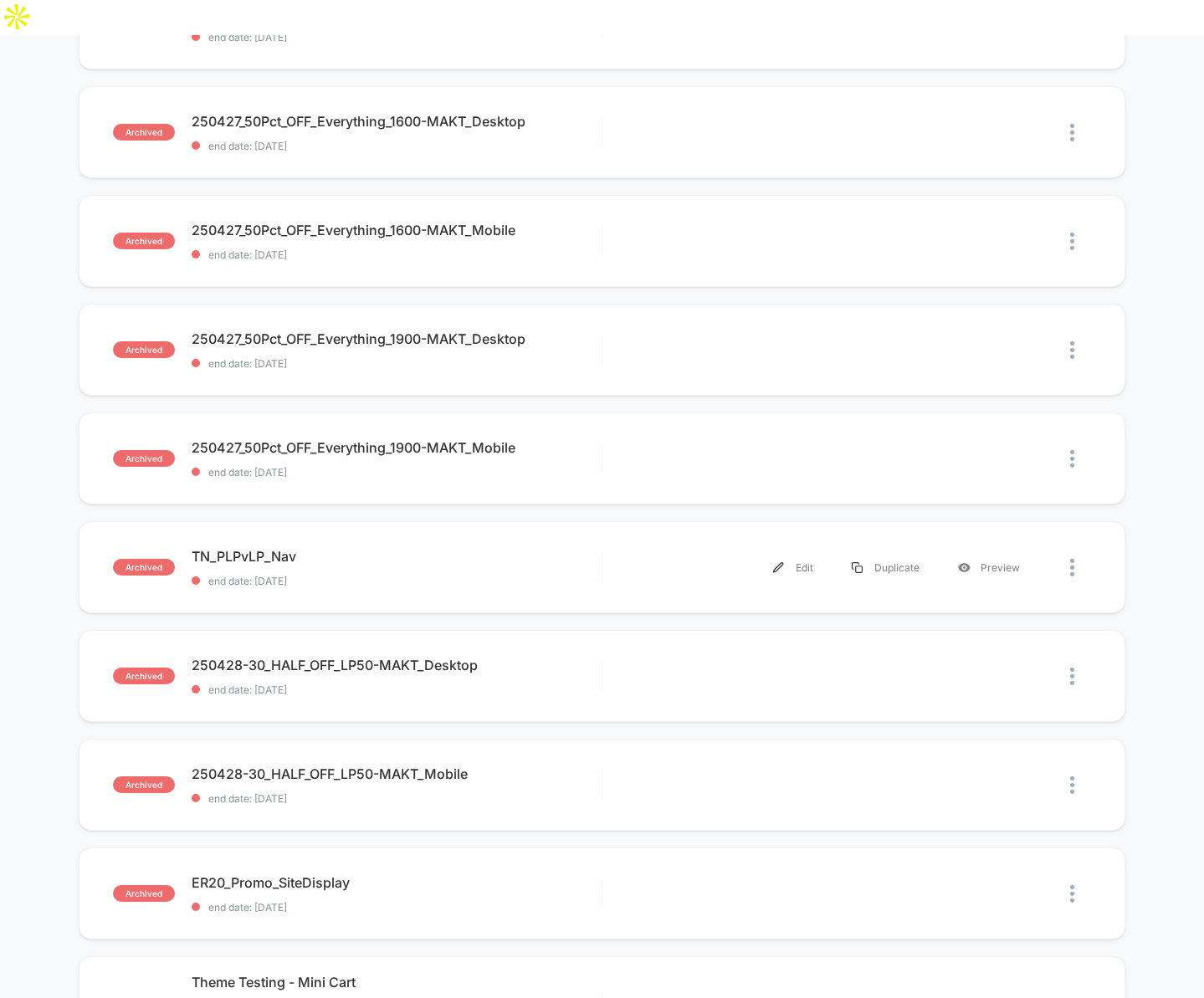
scroll to position [723, 0]
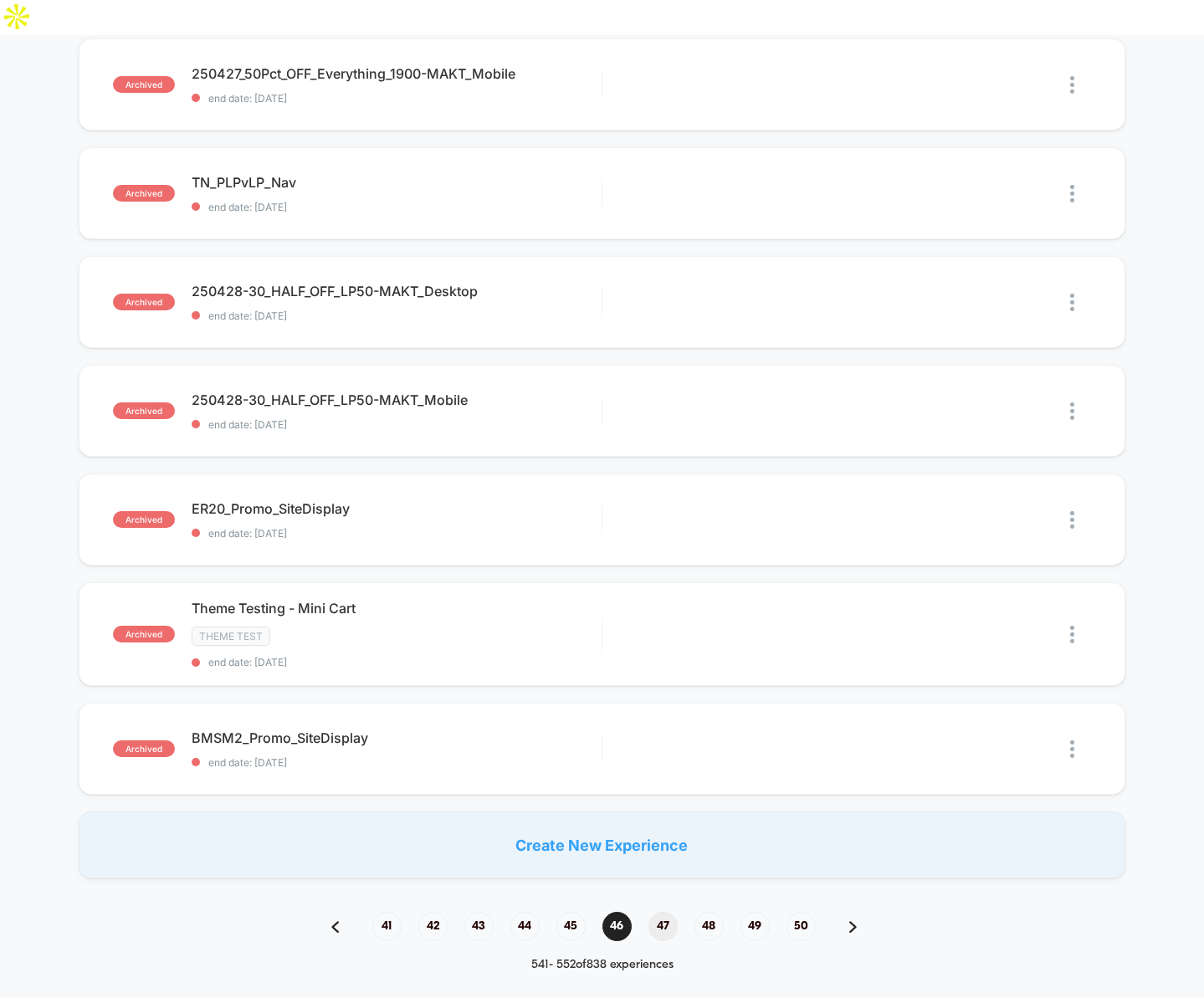
click at [662, 912] on span "47" at bounding box center [662, 926] width 29 height 29
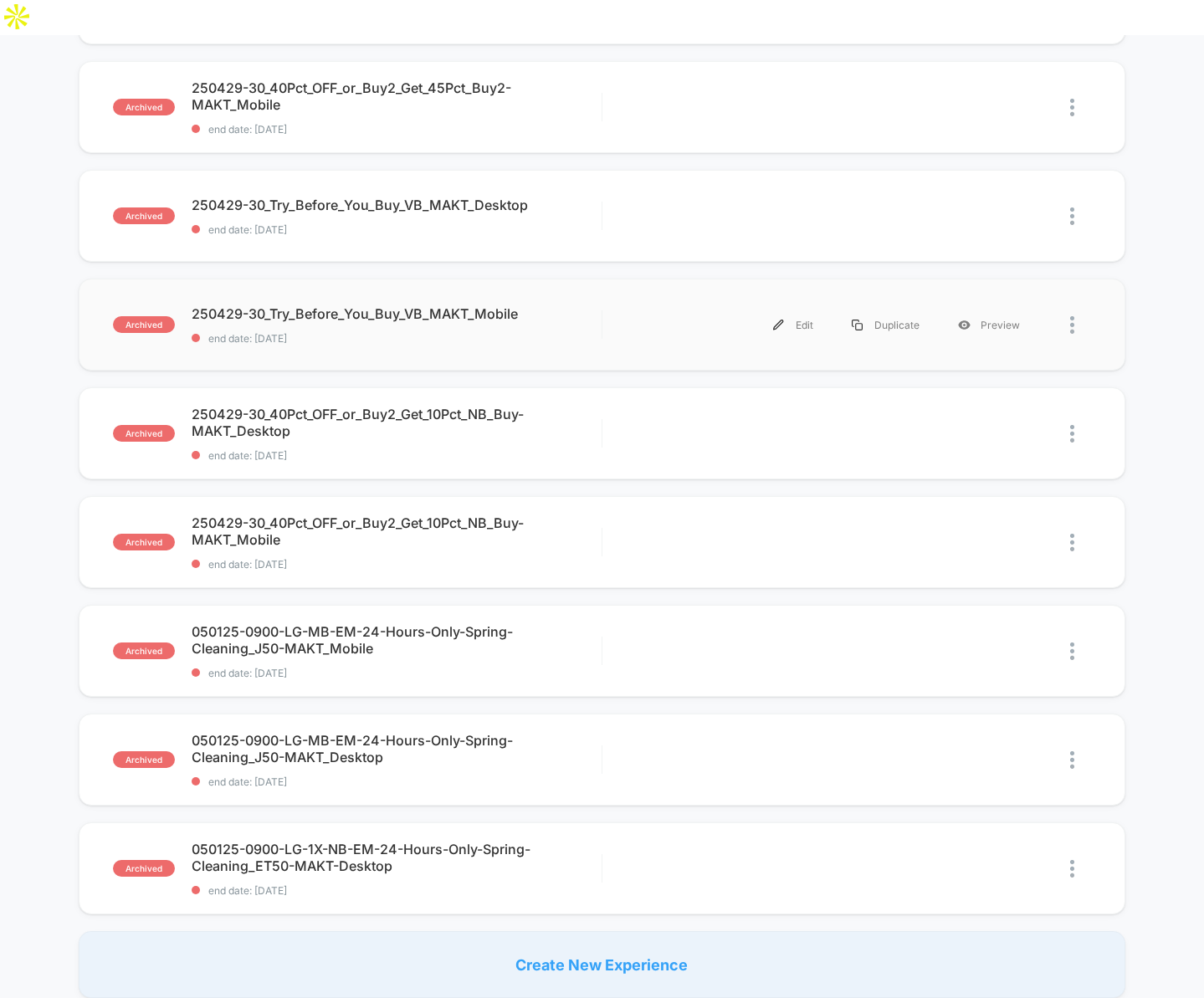
scroll to position [660, 0]
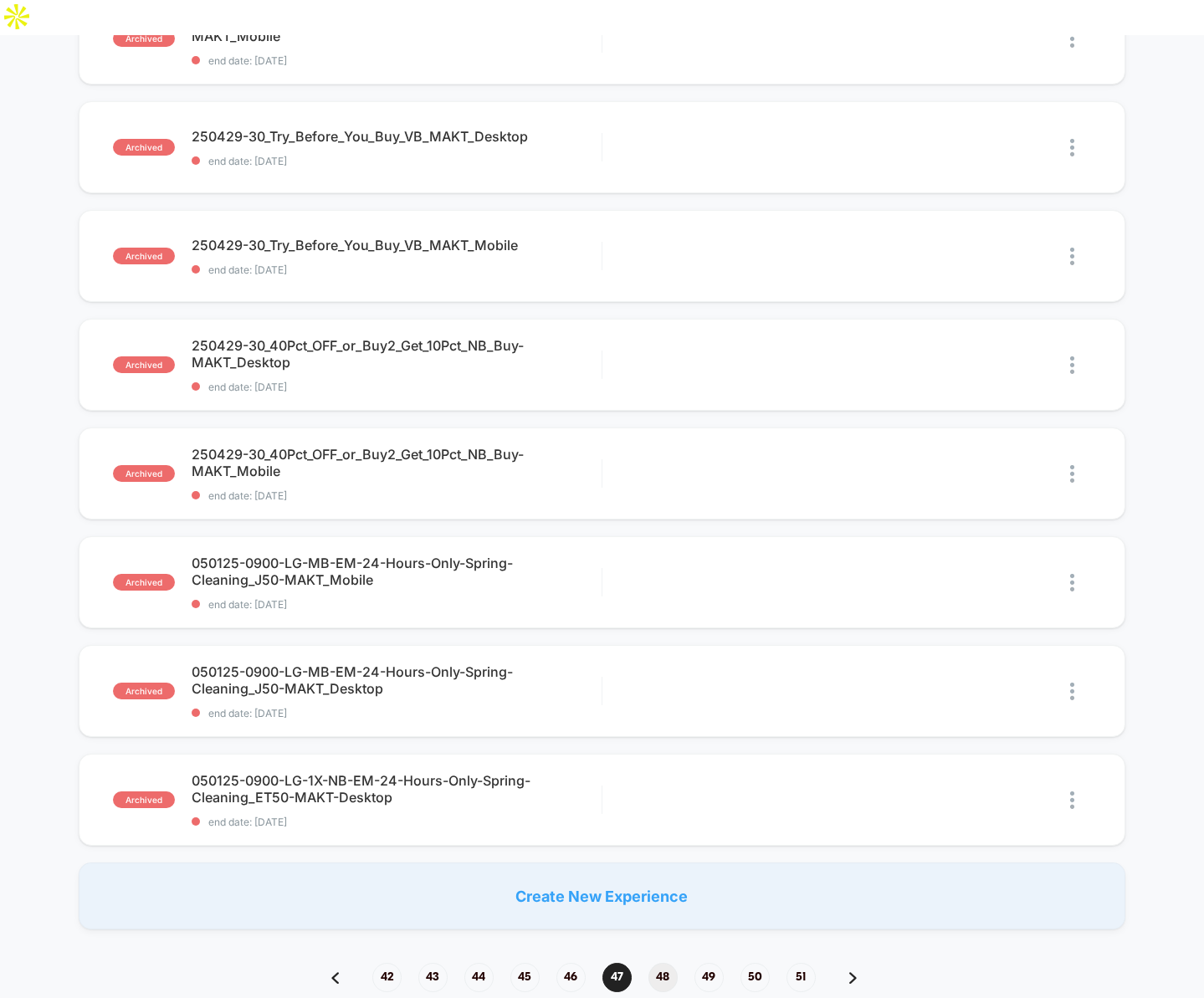
click at [659, 963] on span "48" at bounding box center [662, 977] width 29 height 29
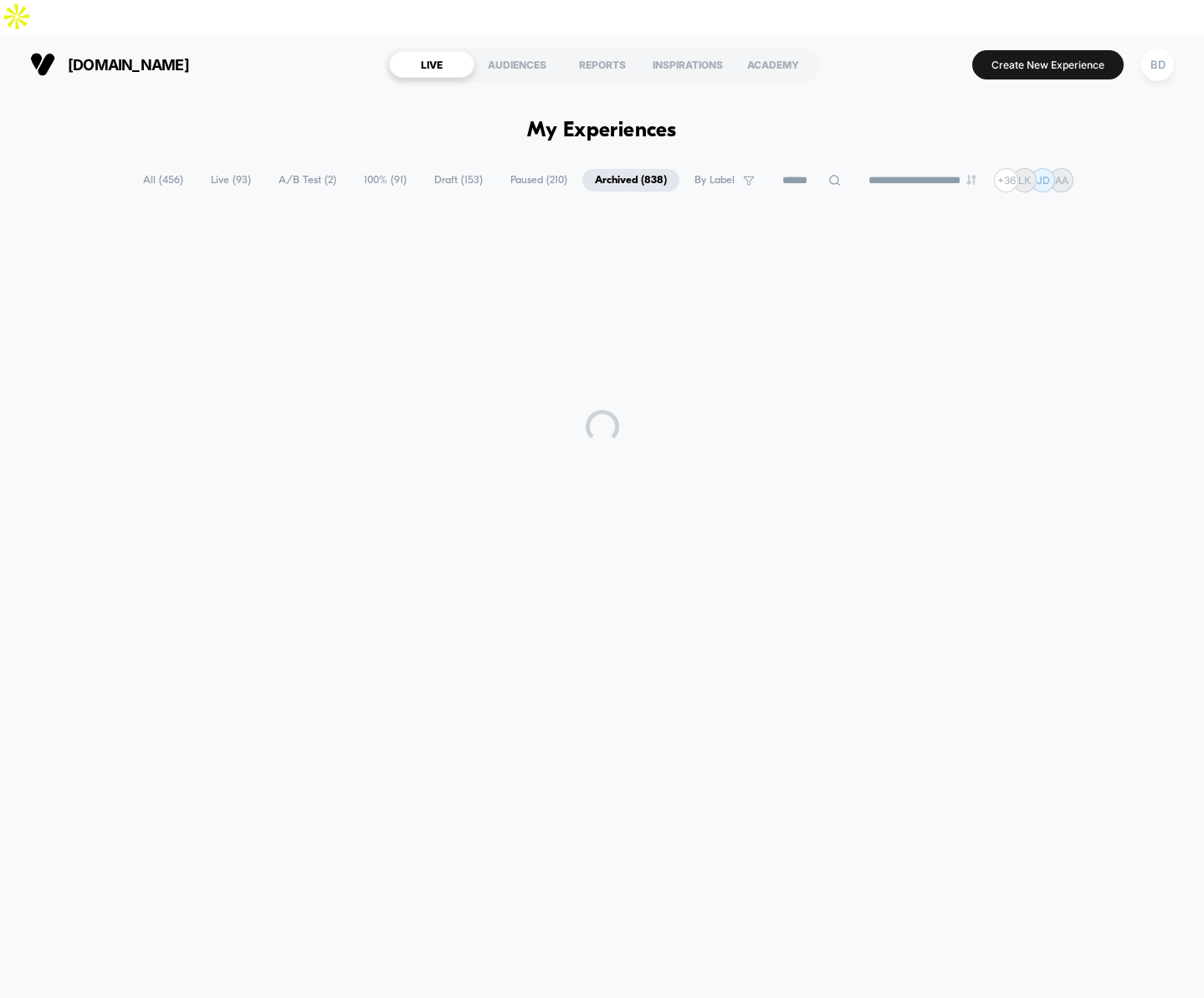
scroll to position [0, 0]
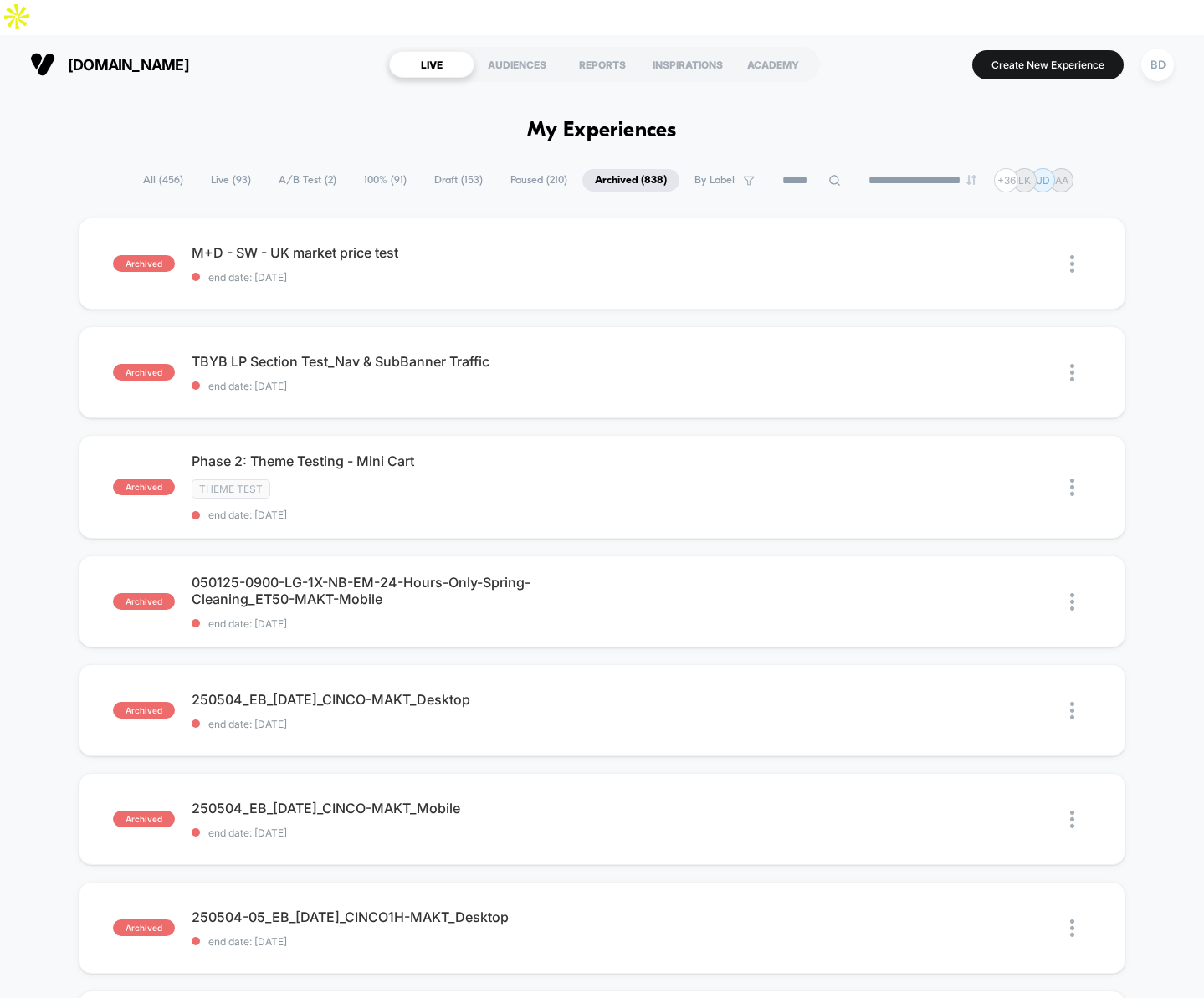
click at [38, 337] on div "archived M+D - SW - UK market price test end date: 5/1/2025 Edit Duplicate Prev…" at bounding box center [602, 910] width 1204 height 1384
click at [306, 354] on span "TBYB LP Section Test_Nav & SubBanner Traffic Click to edit experience details" at bounding box center [397, 362] width 410 height 17
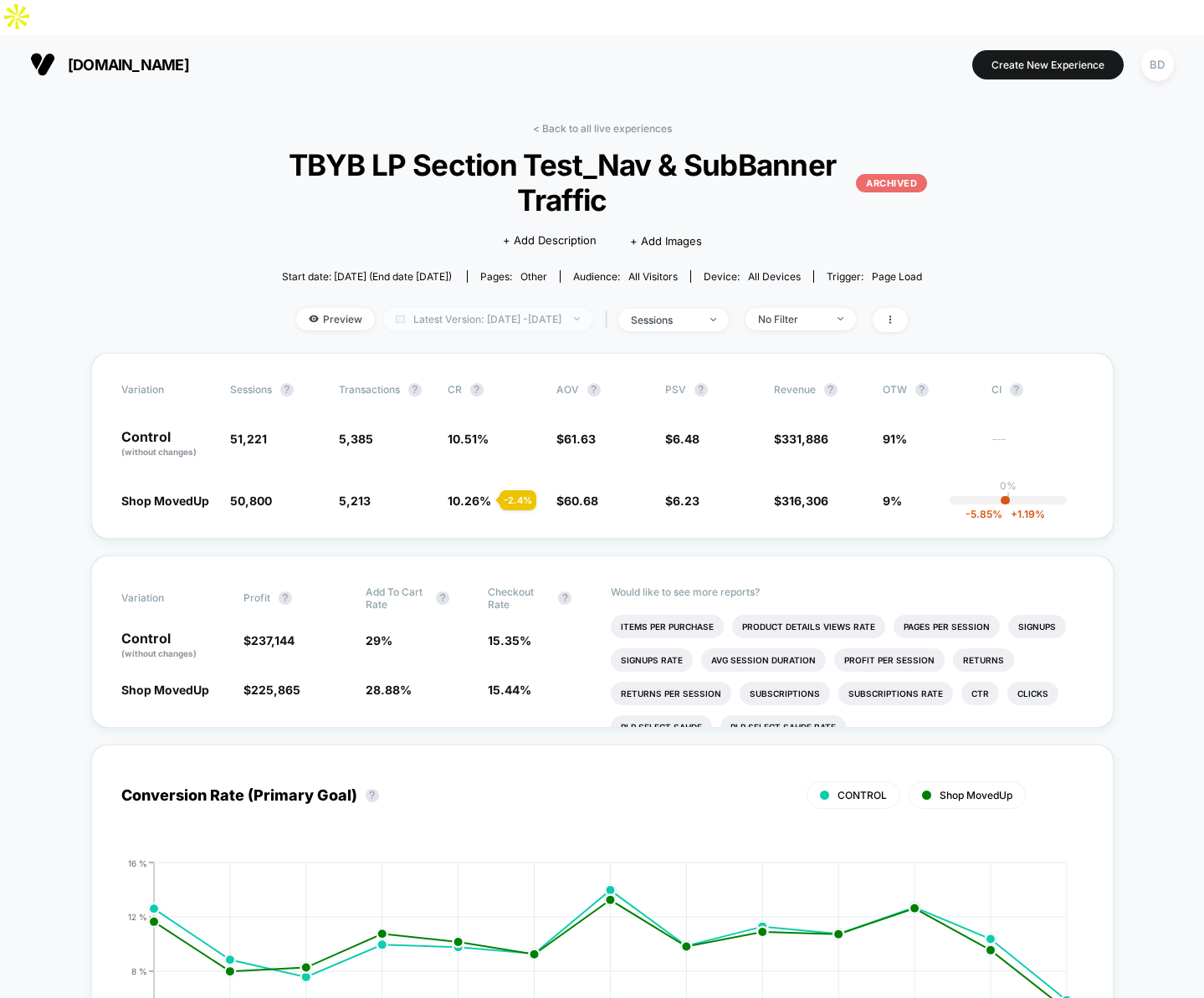
click at [504, 308] on span "Latest Version: May 1, 2025 - May 13, 2025" at bounding box center [488, 319] width 210 height 22
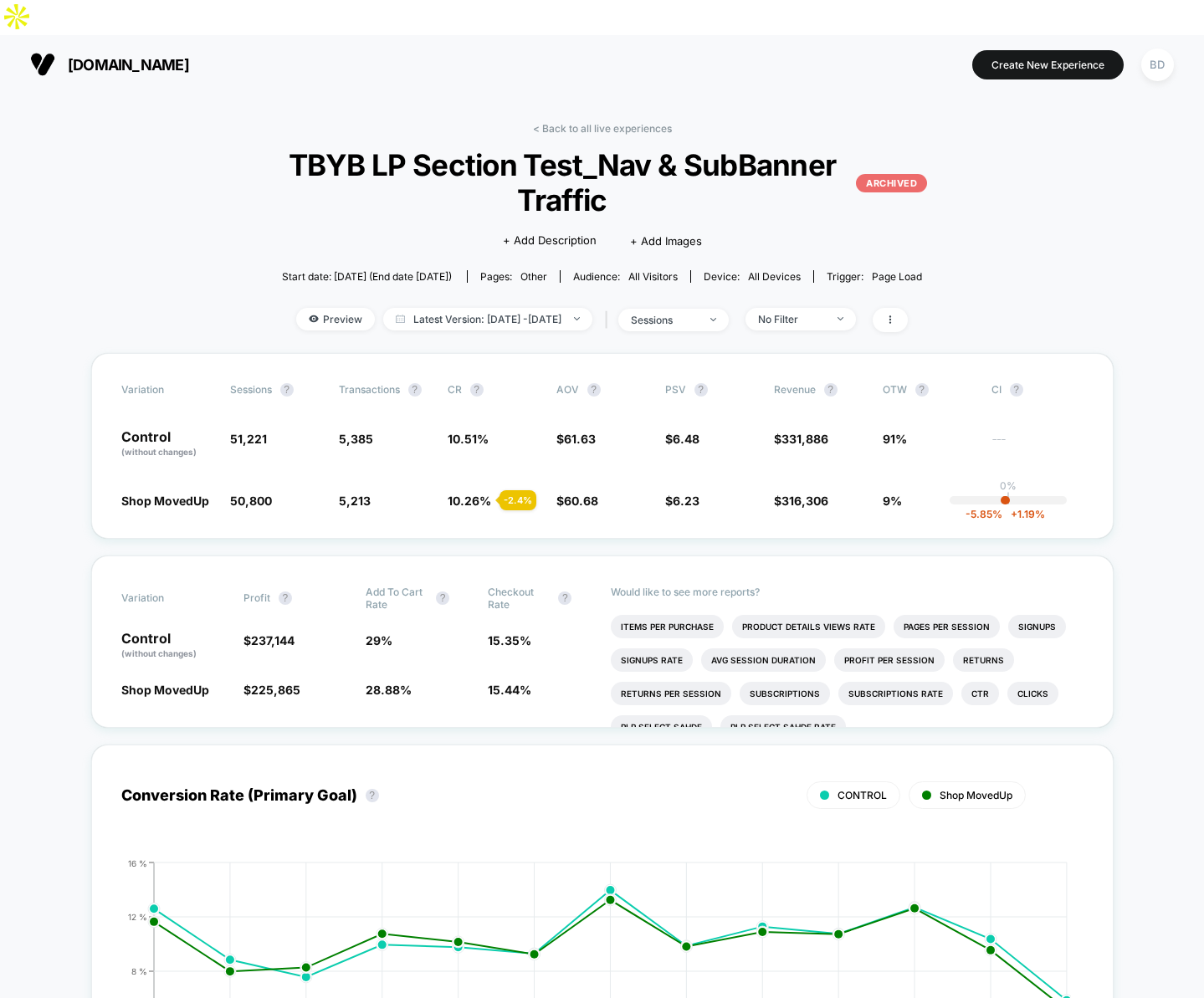
click at [465, 556] on div "Variation Profit ? Add To Cart Rate ? Checkout Rate ? Control (without changes)…" at bounding box center [602, 642] width 1023 height 172
click at [578, 123] on link "< Back to all live experiences" at bounding box center [602, 128] width 139 height 12
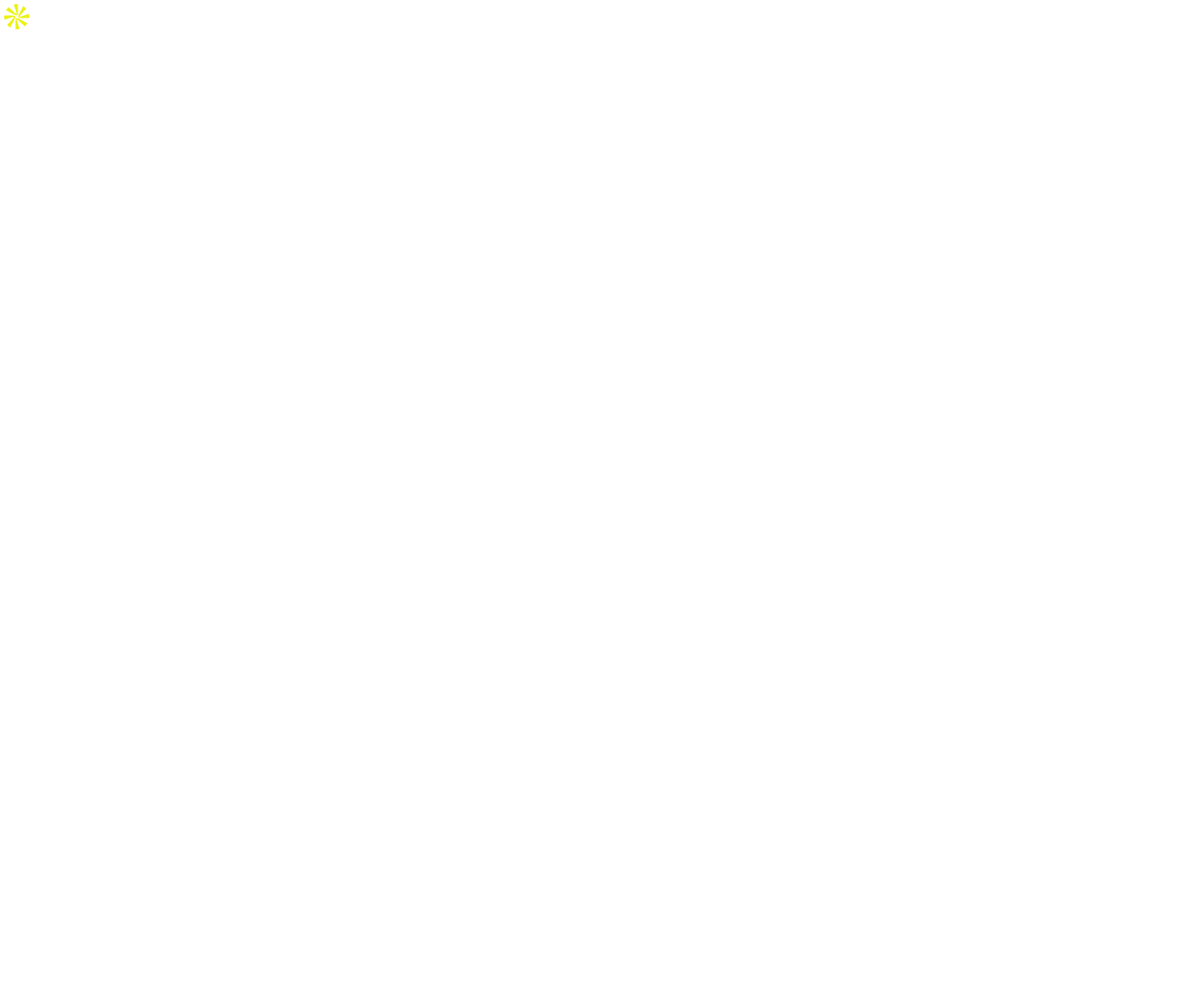
select select "*"
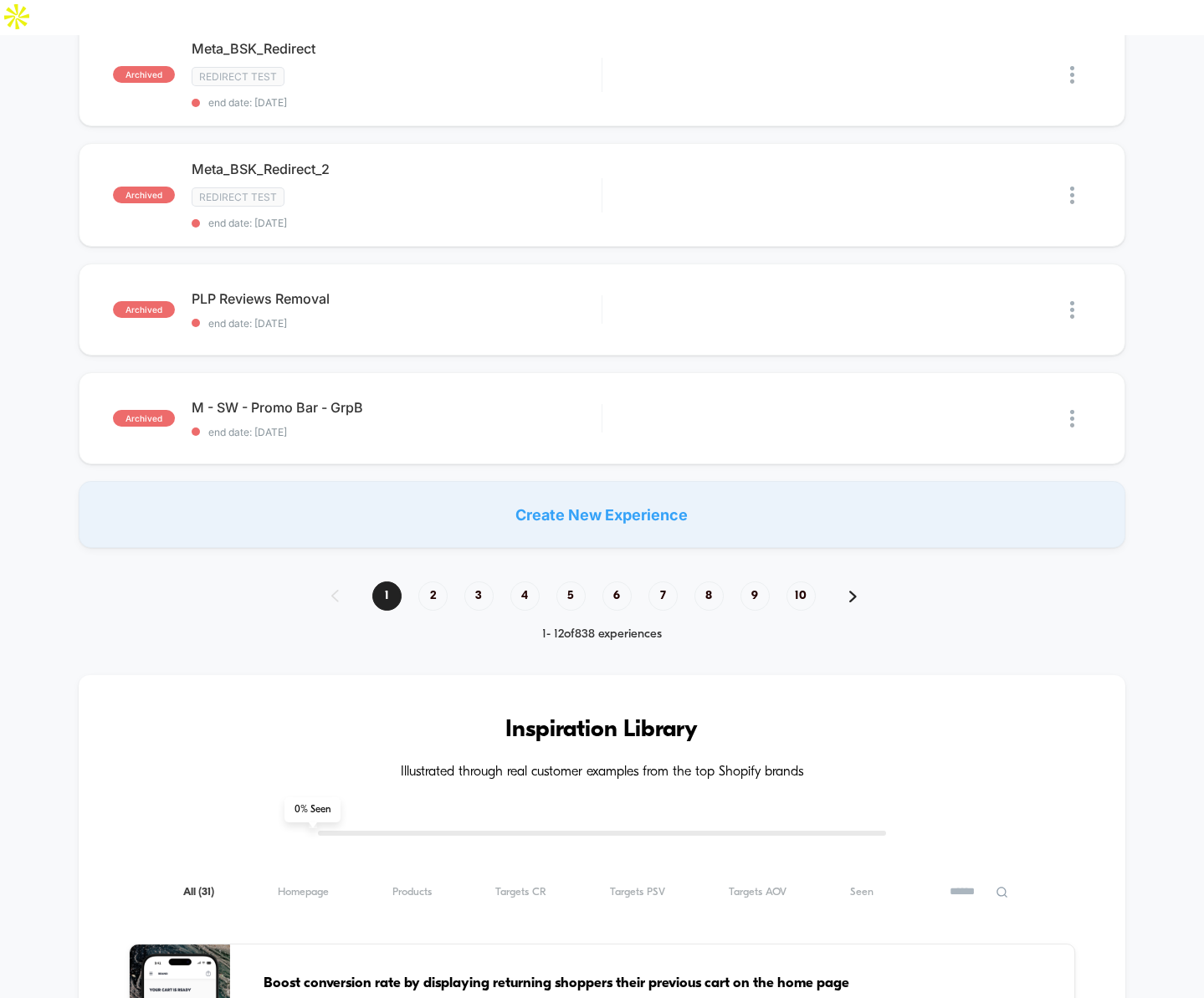
scroll to position [1634, 0]
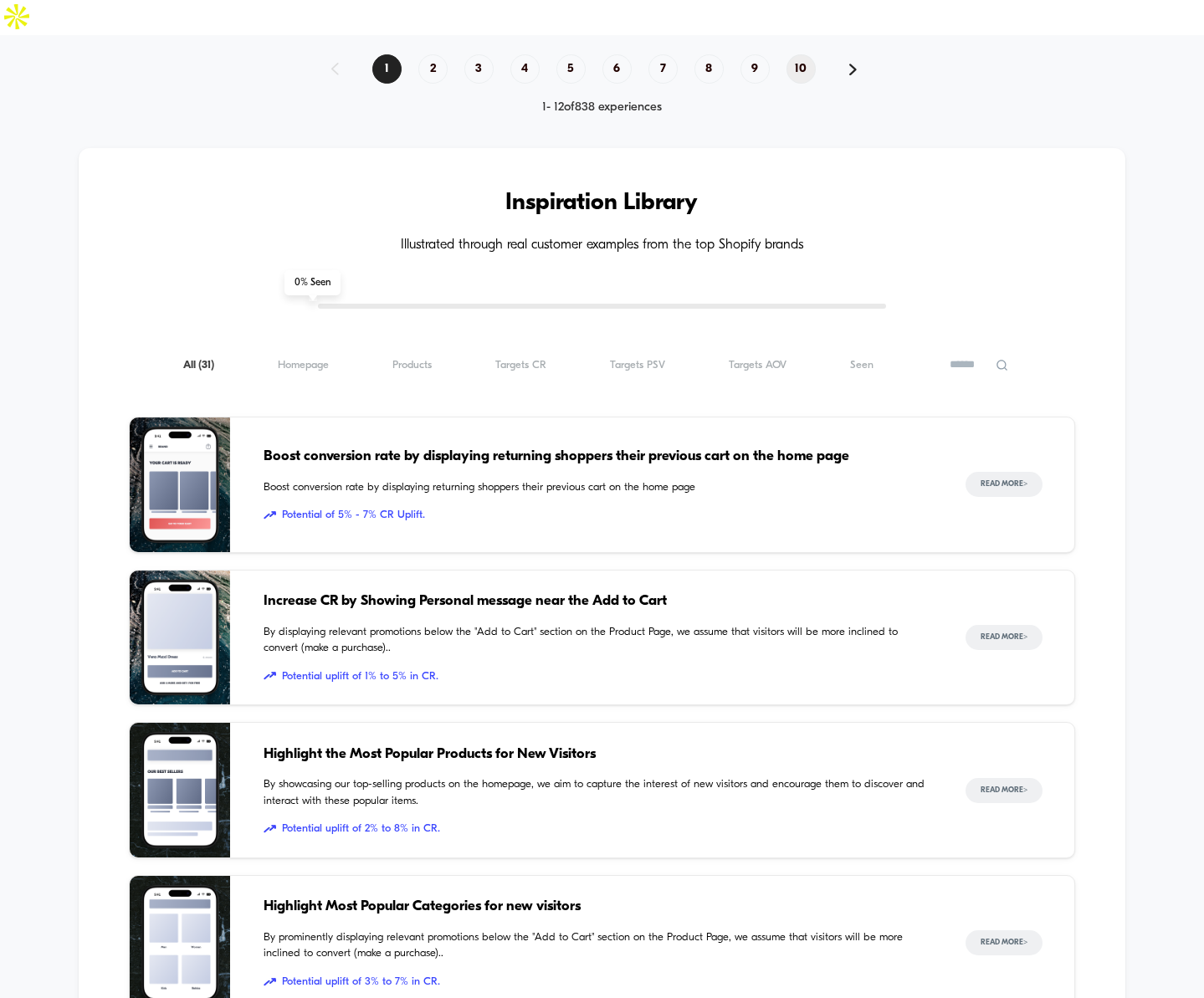
click at [805, 54] on span "10" at bounding box center [801, 68] width 29 height 29
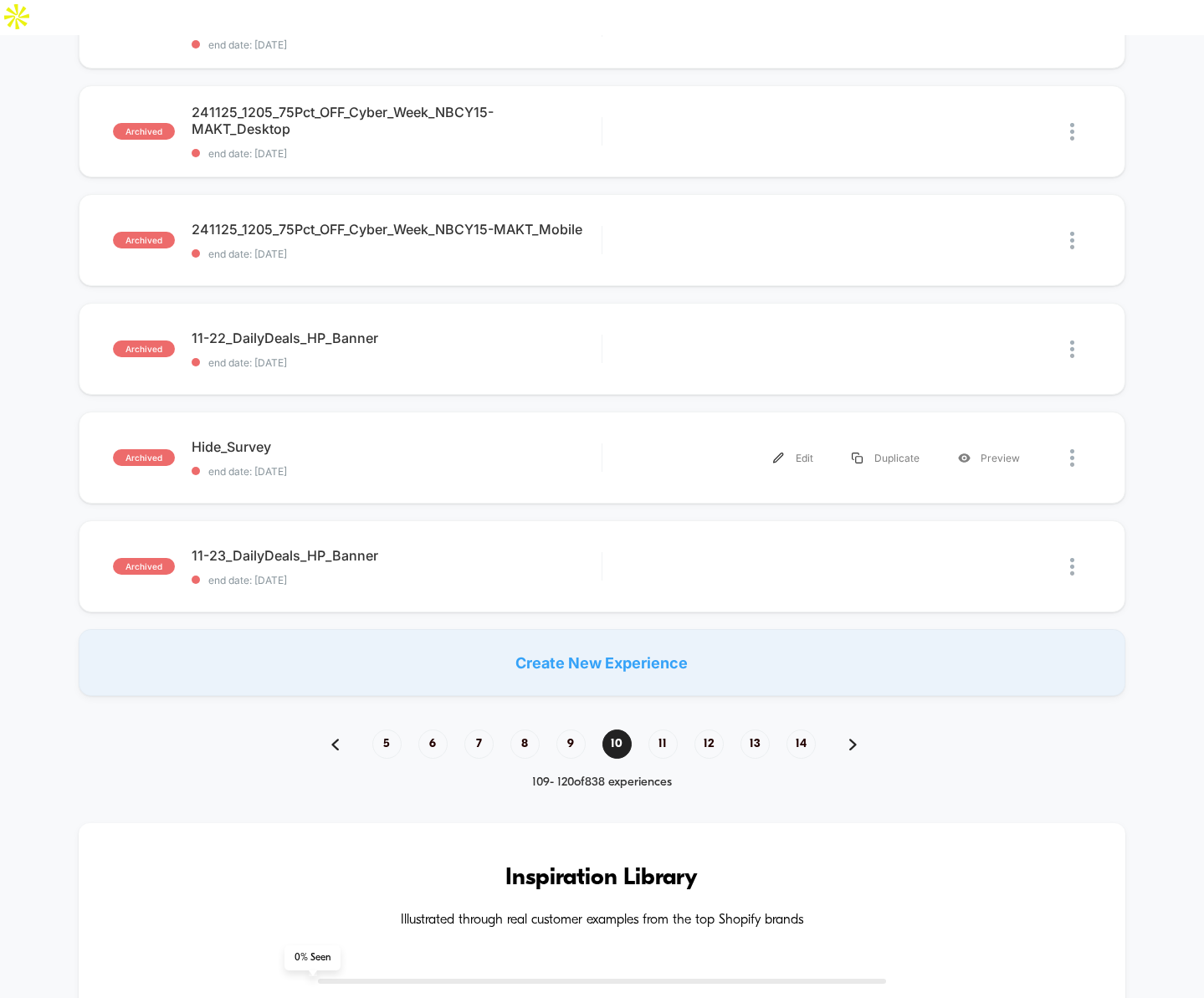
scroll to position [1217, 0]
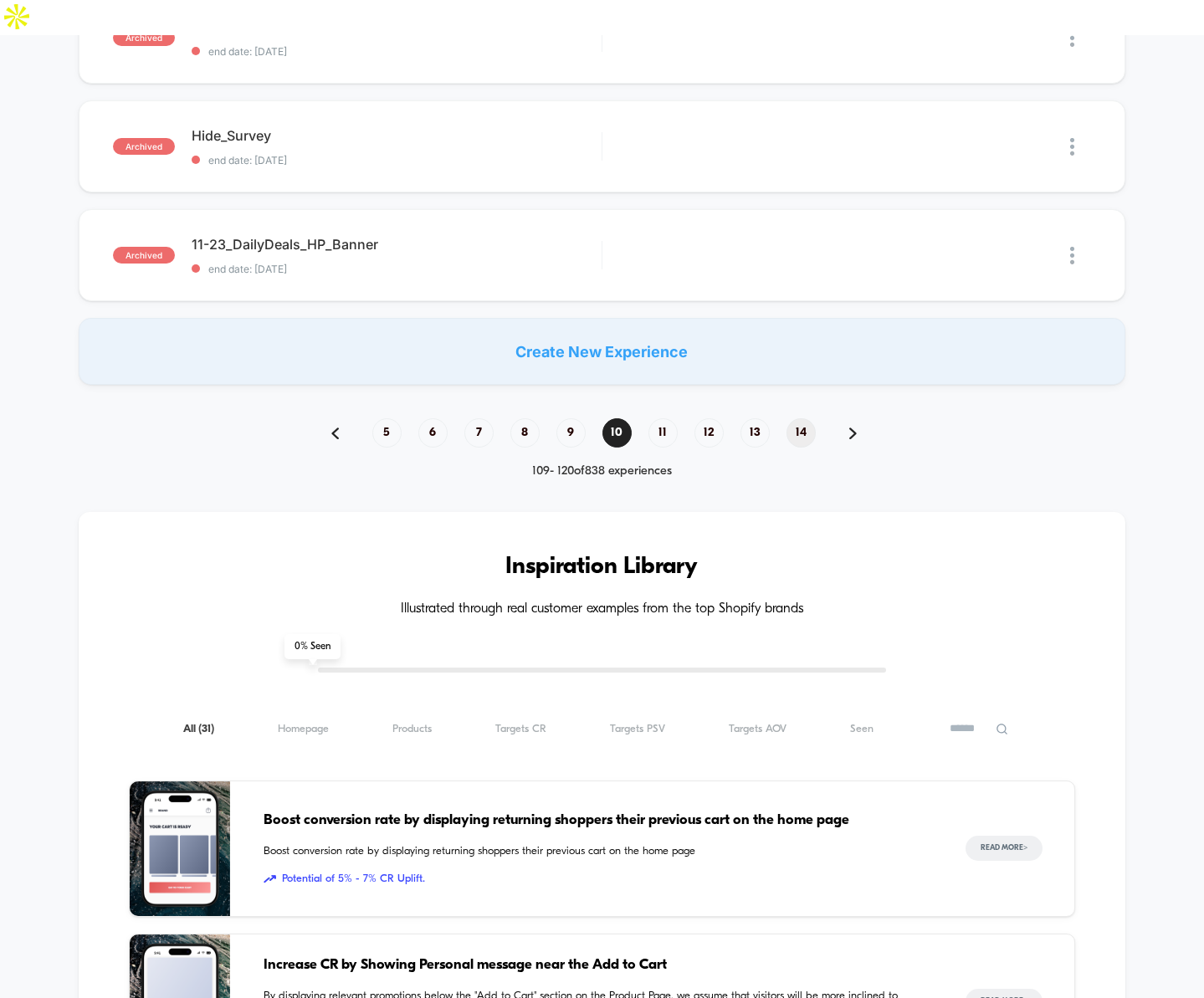
click at [798, 418] on span "14" at bounding box center [801, 432] width 29 height 29
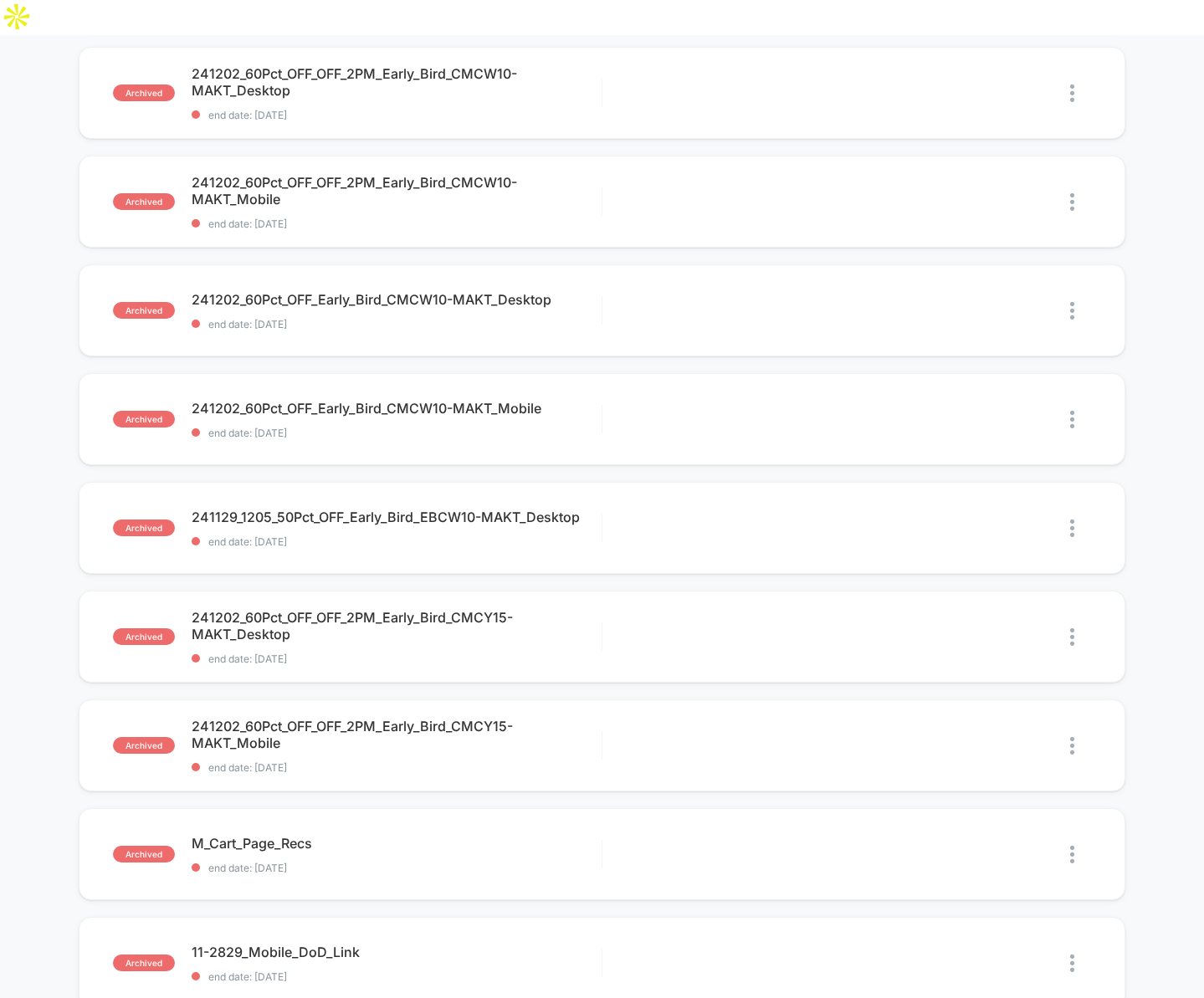
scroll to position [806, 0]
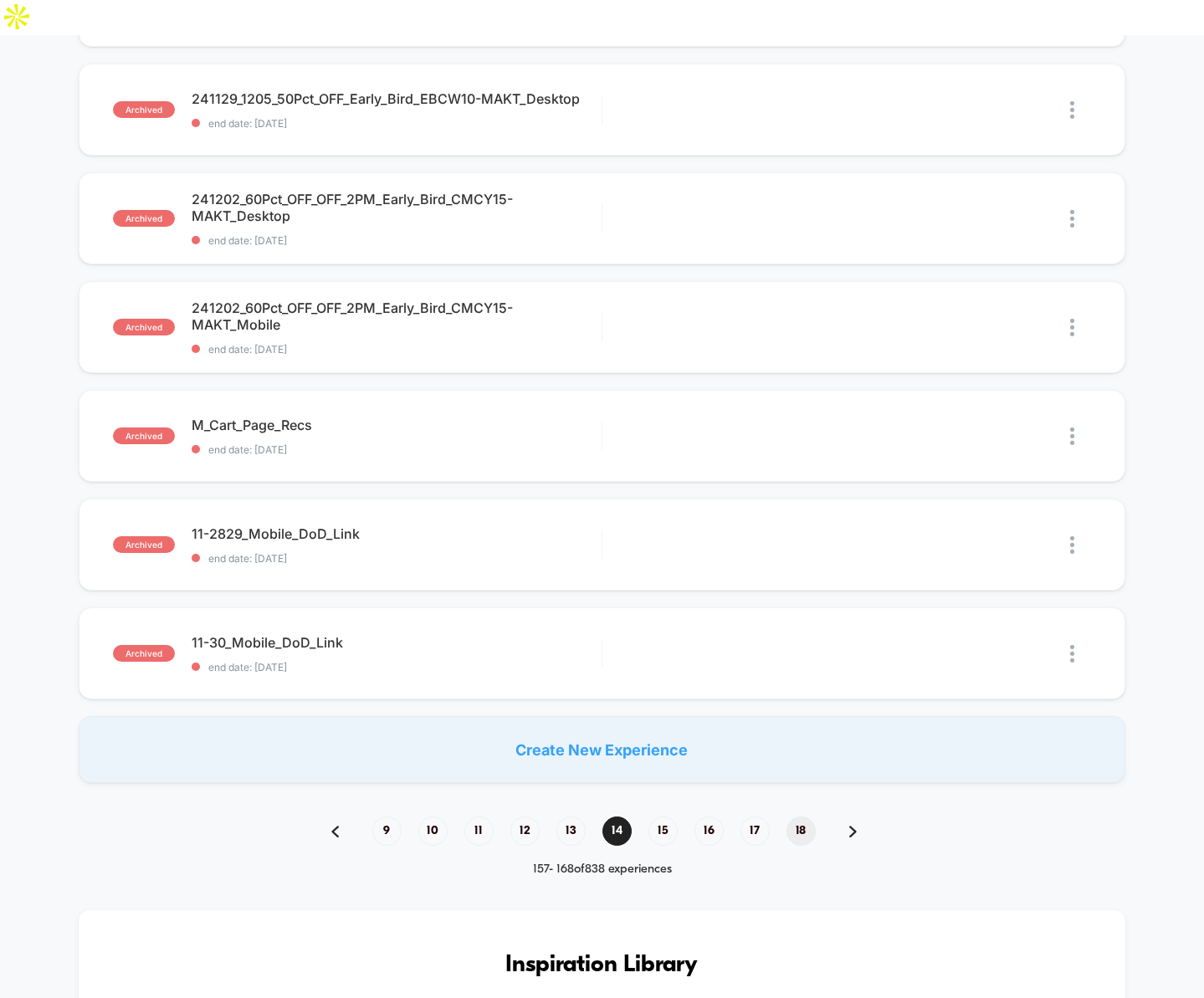
click at [800, 817] on span "18" at bounding box center [801, 831] width 29 height 29
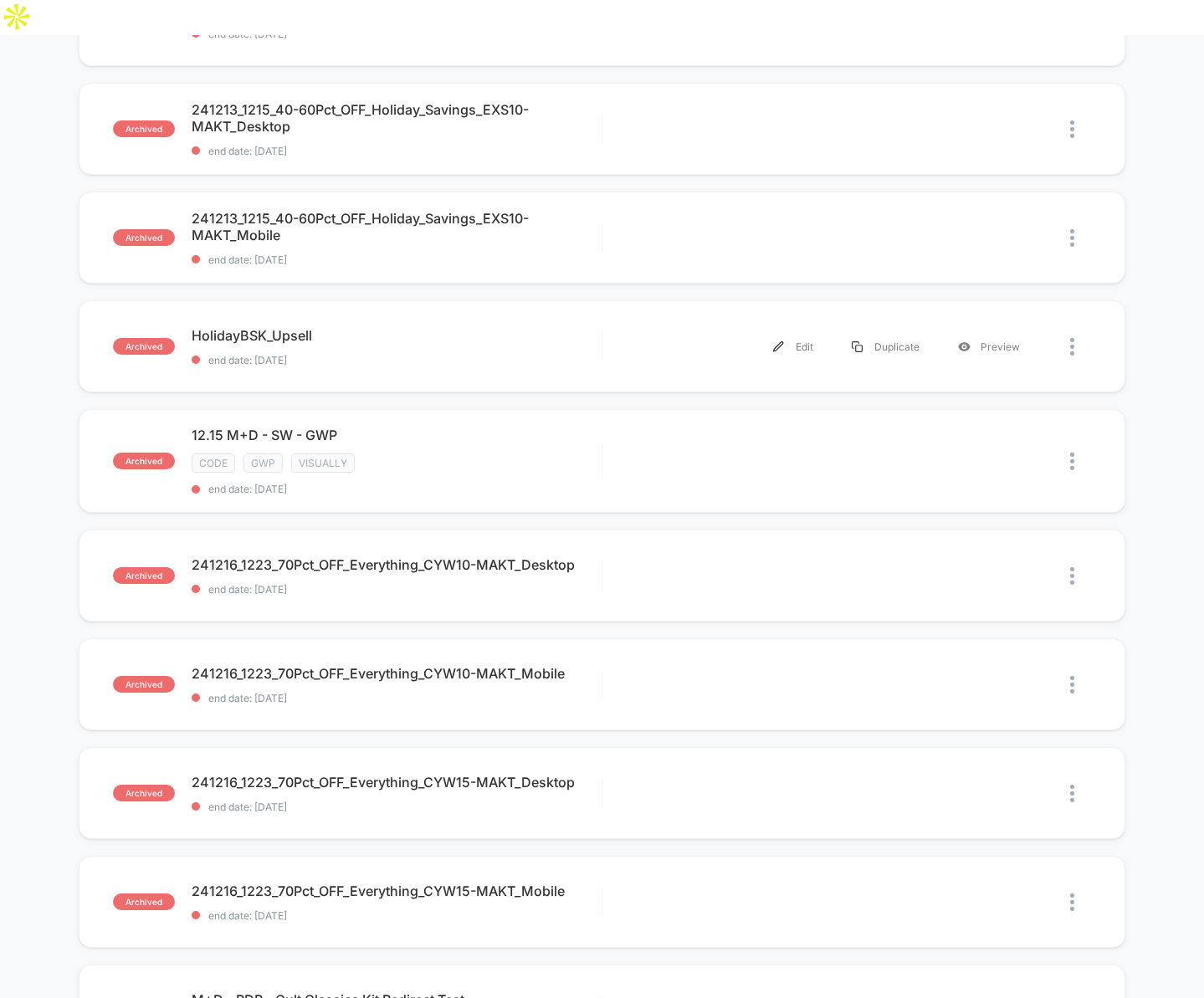
scroll to position [834, 0]
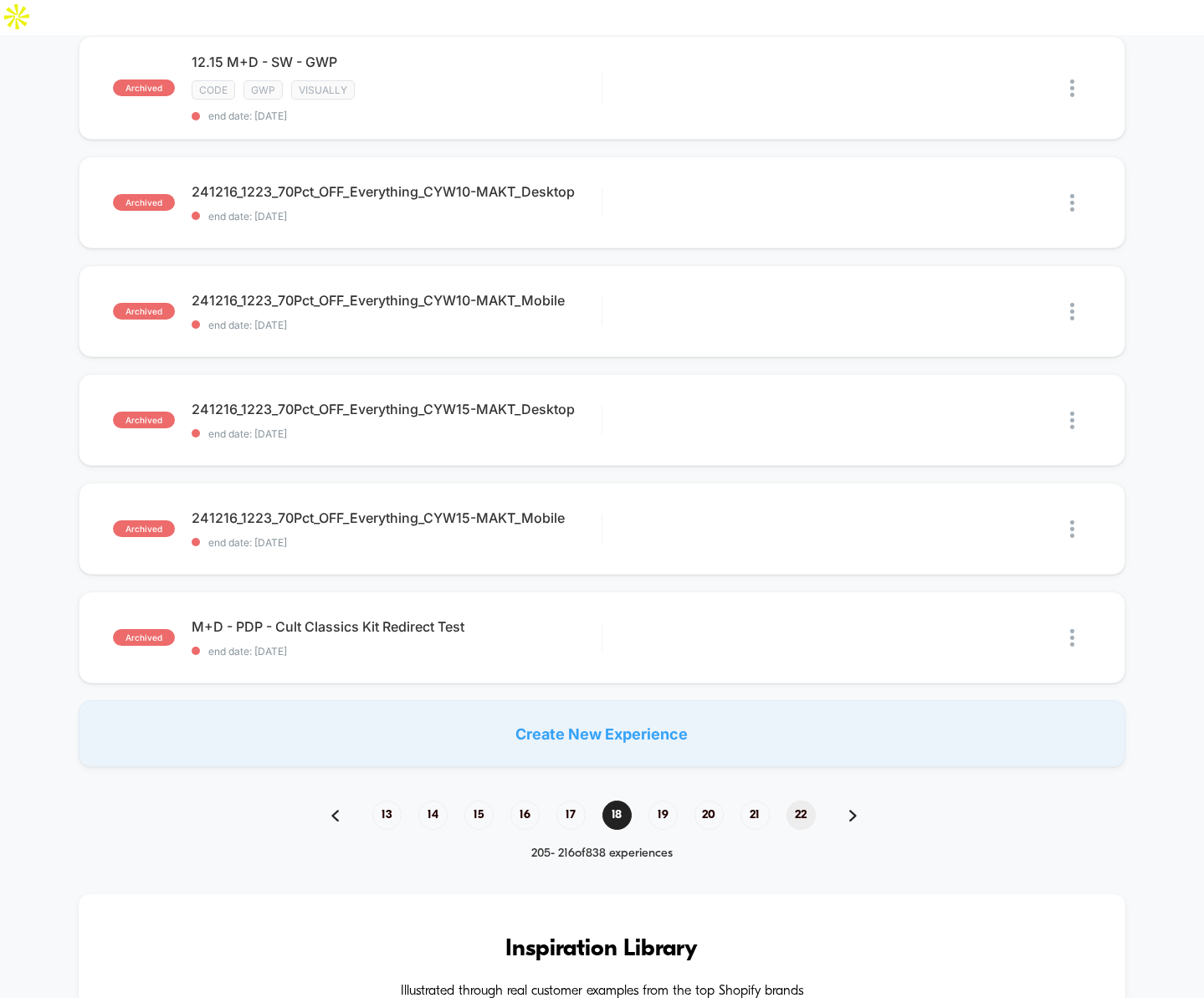
click at [797, 801] on span "22" at bounding box center [801, 815] width 29 height 29
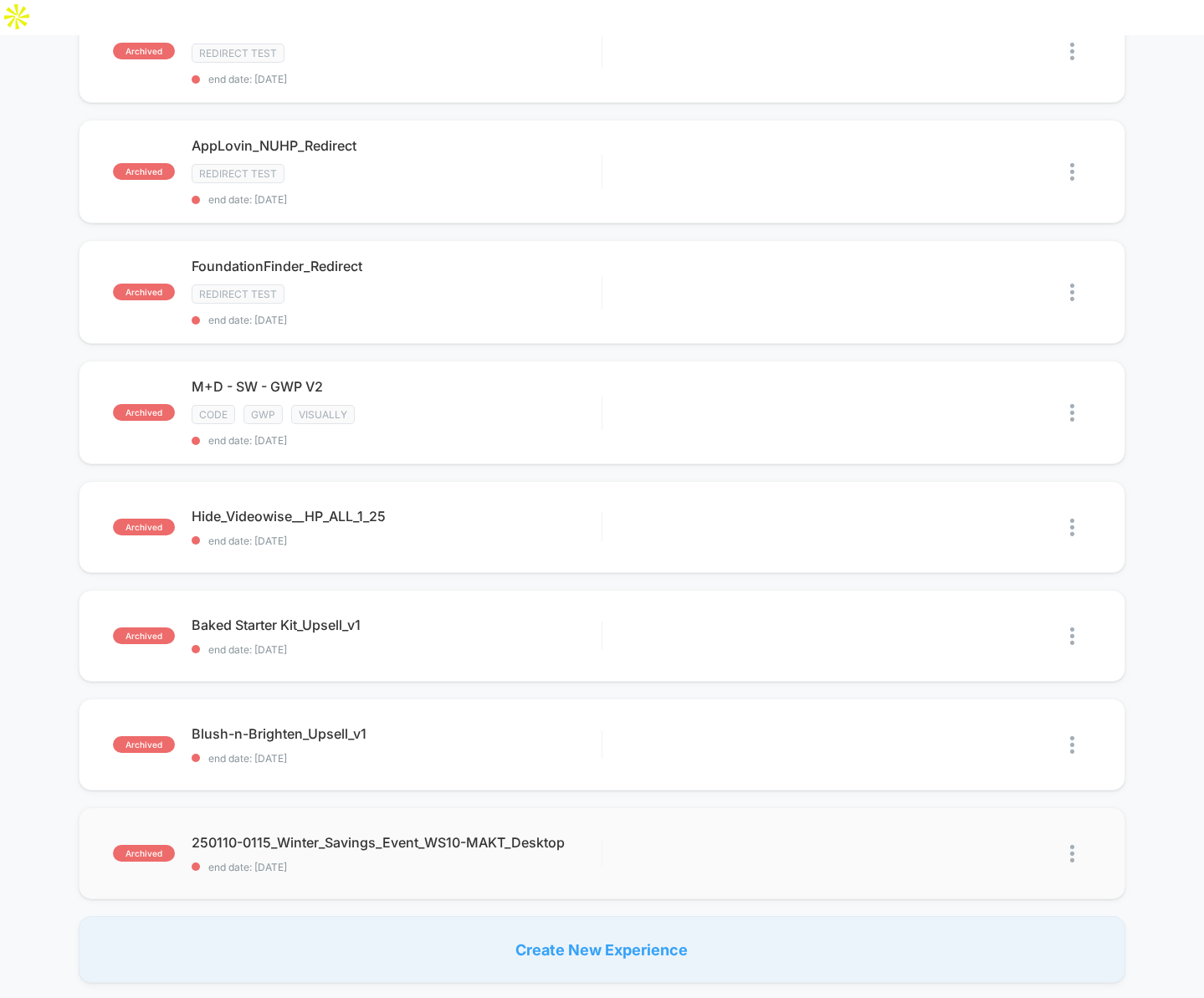
scroll to position [723, 0]
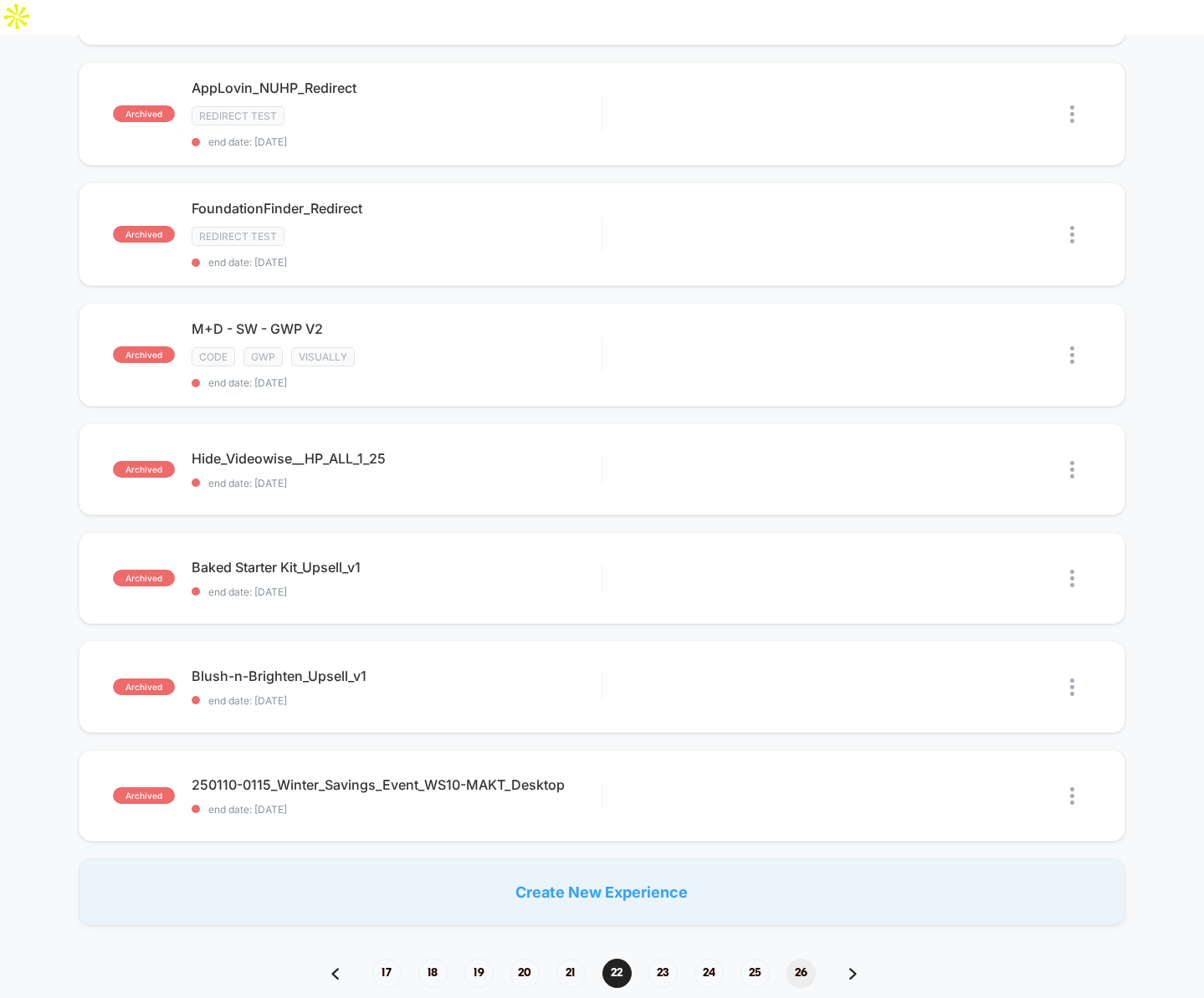
click at [799, 959] on span "26" at bounding box center [801, 973] width 29 height 29
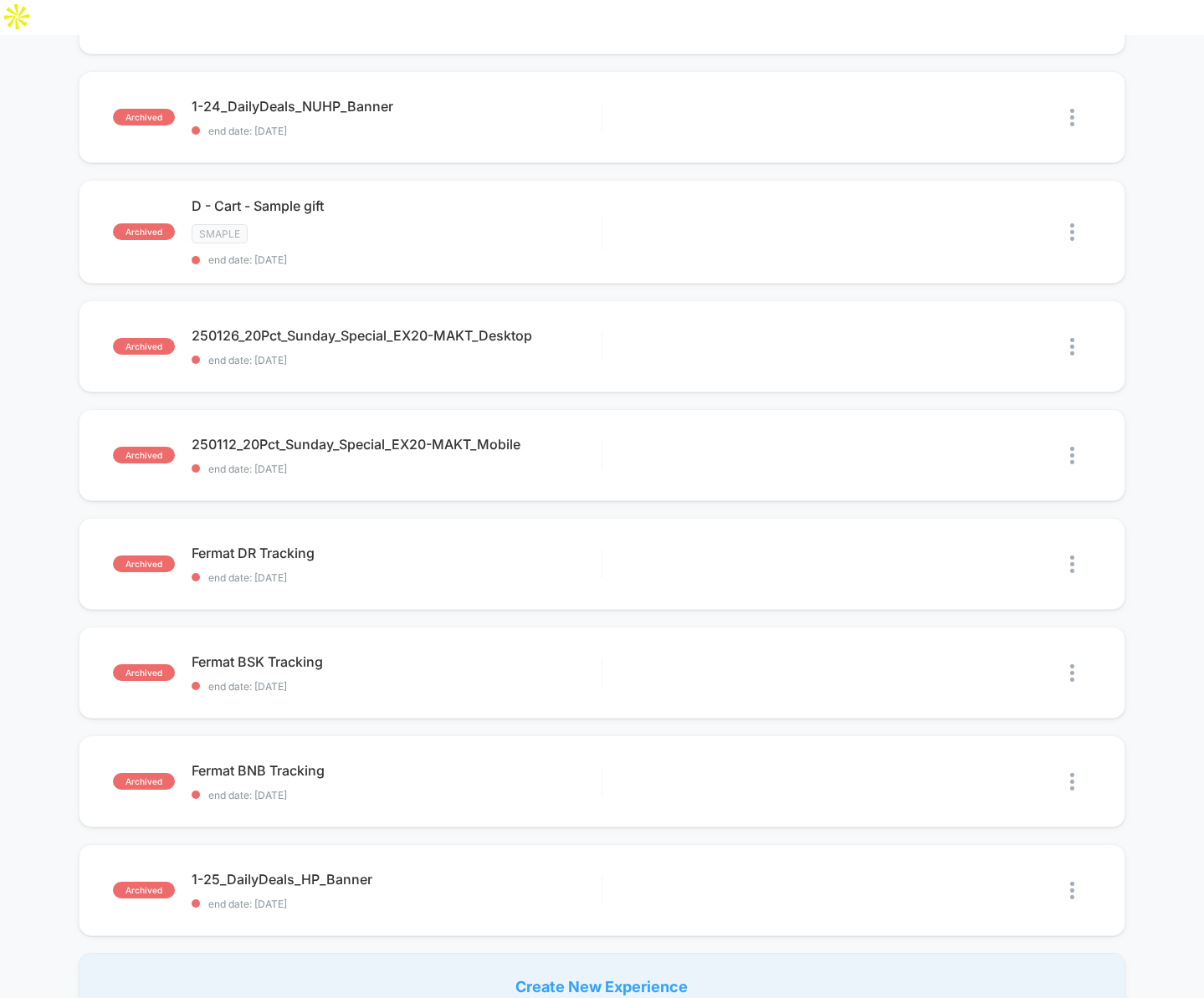
scroll to position [991, 0]
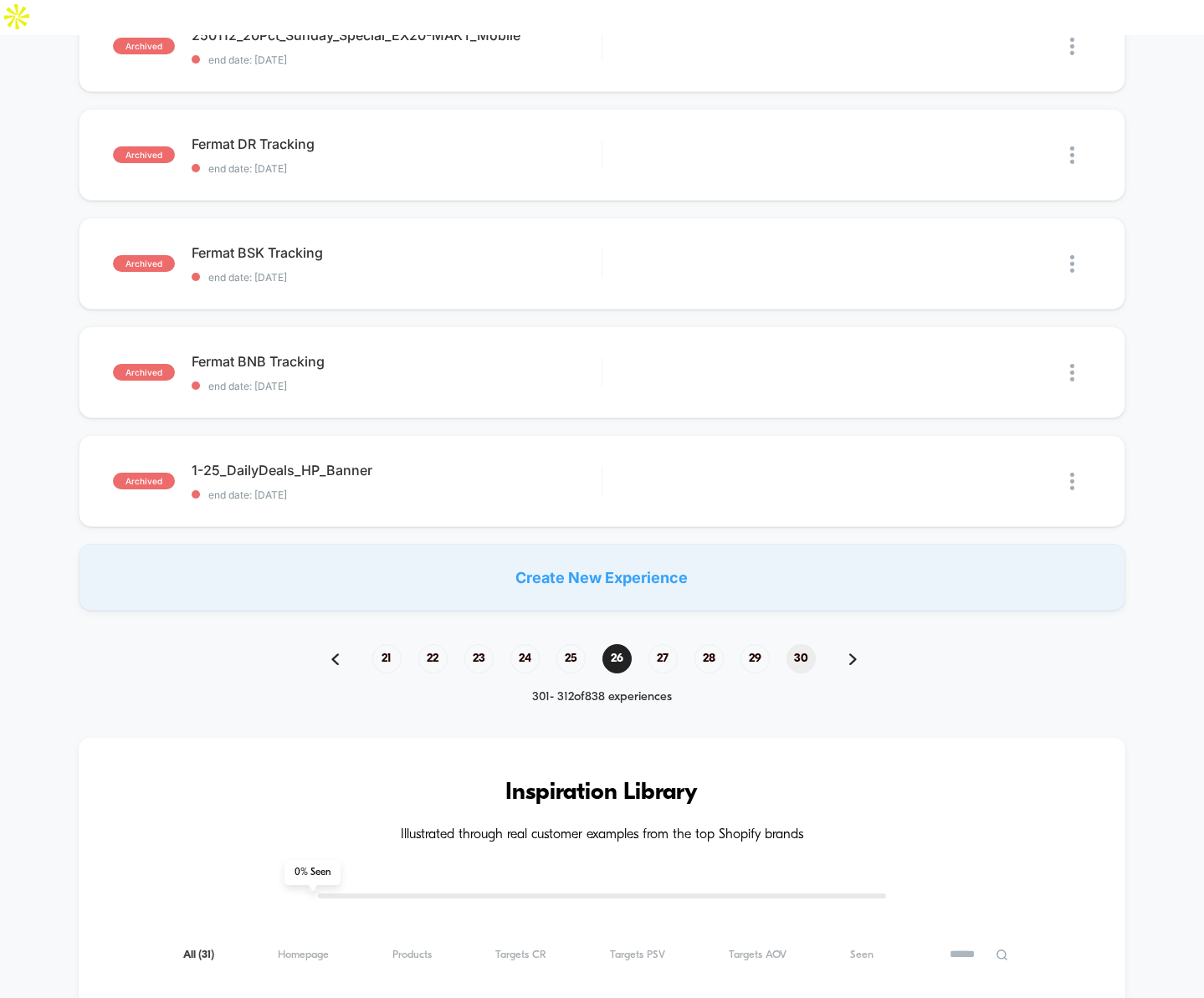
click at [797, 644] on span "30" at bounding box center [801, 658] width 29 height 29
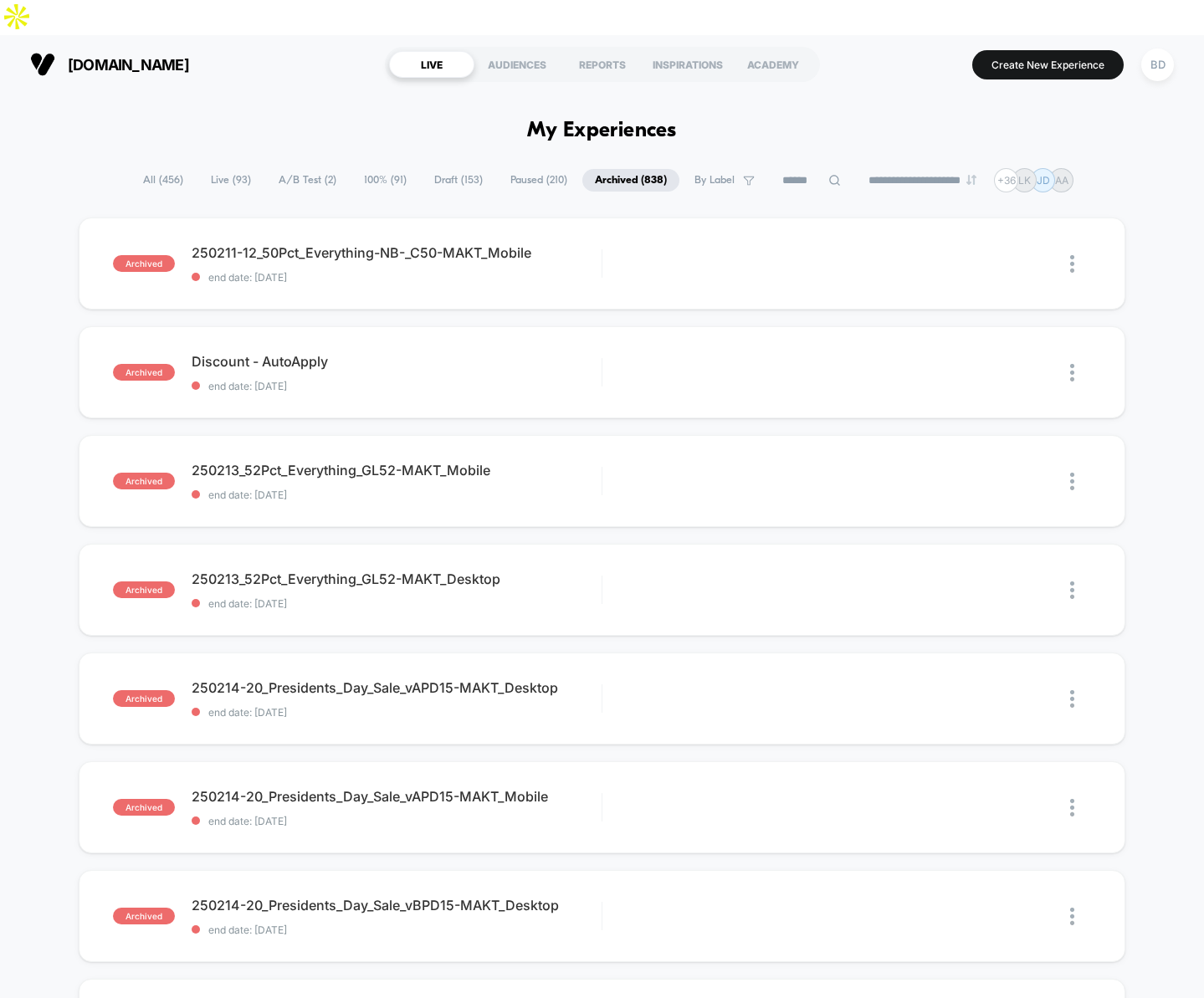
scroll to position [699, 0]
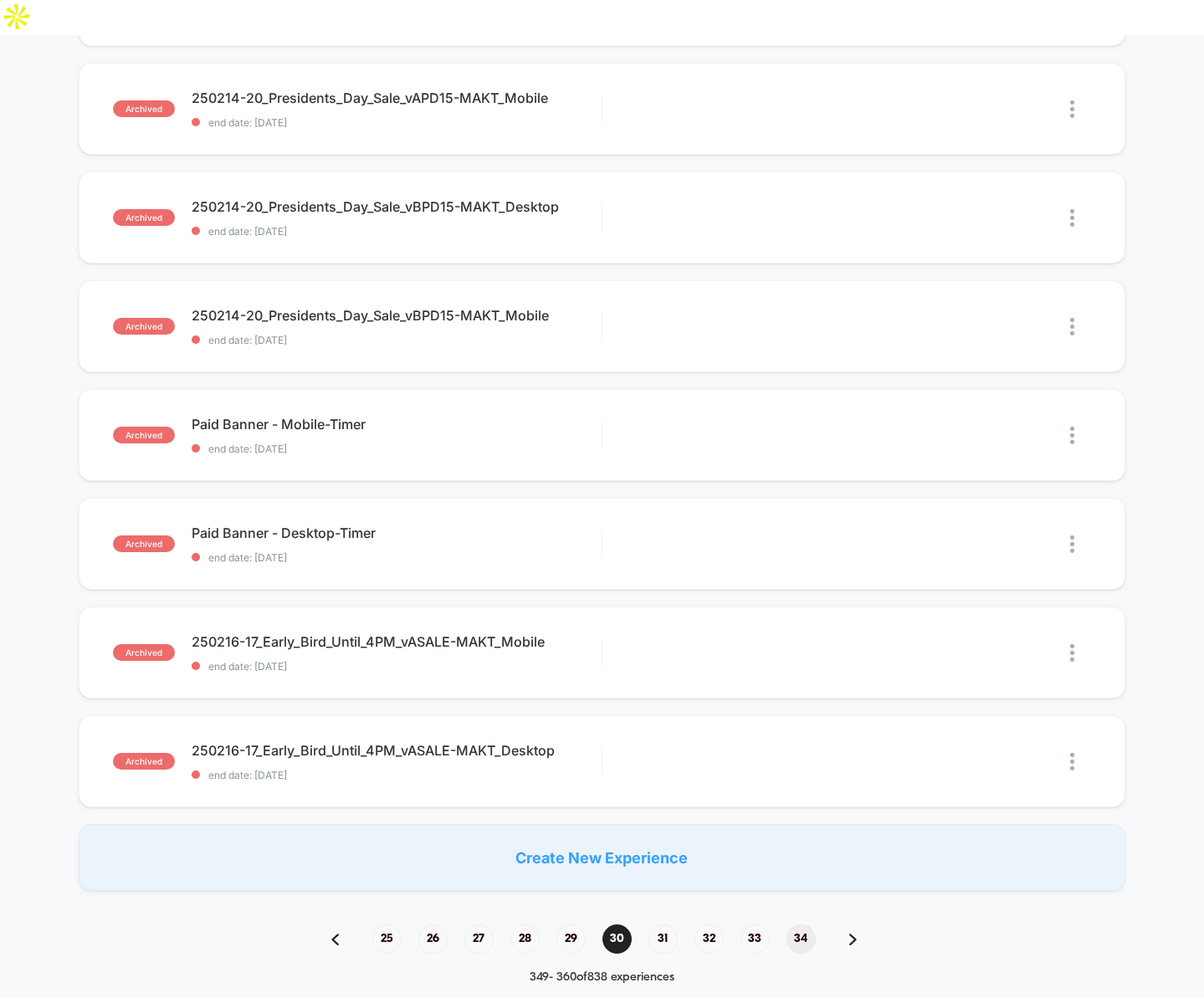
click at [795, 925] on span "34" at bounding box center [801, 939] width 29 height 29
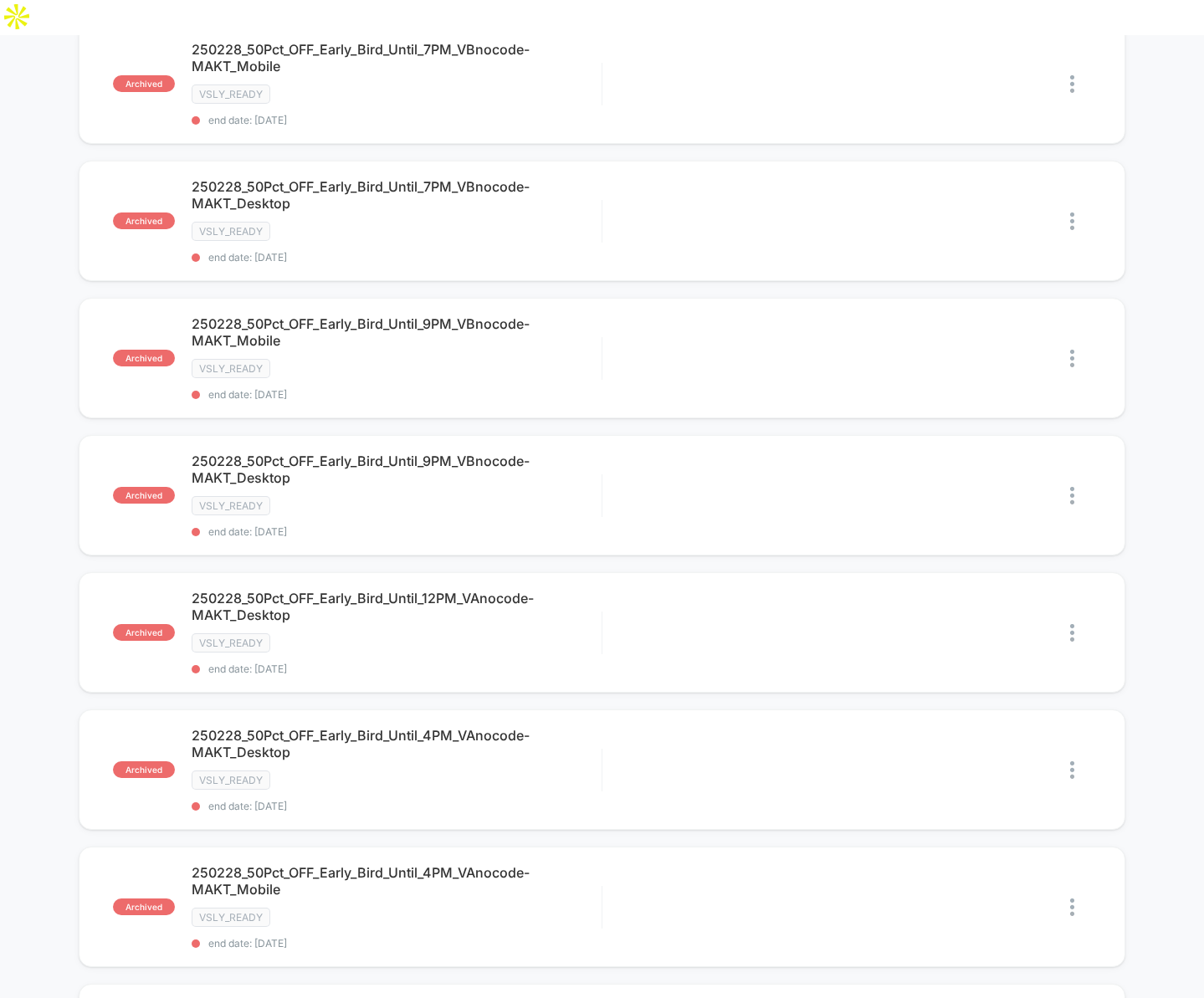
scroll to position [1101, 0]
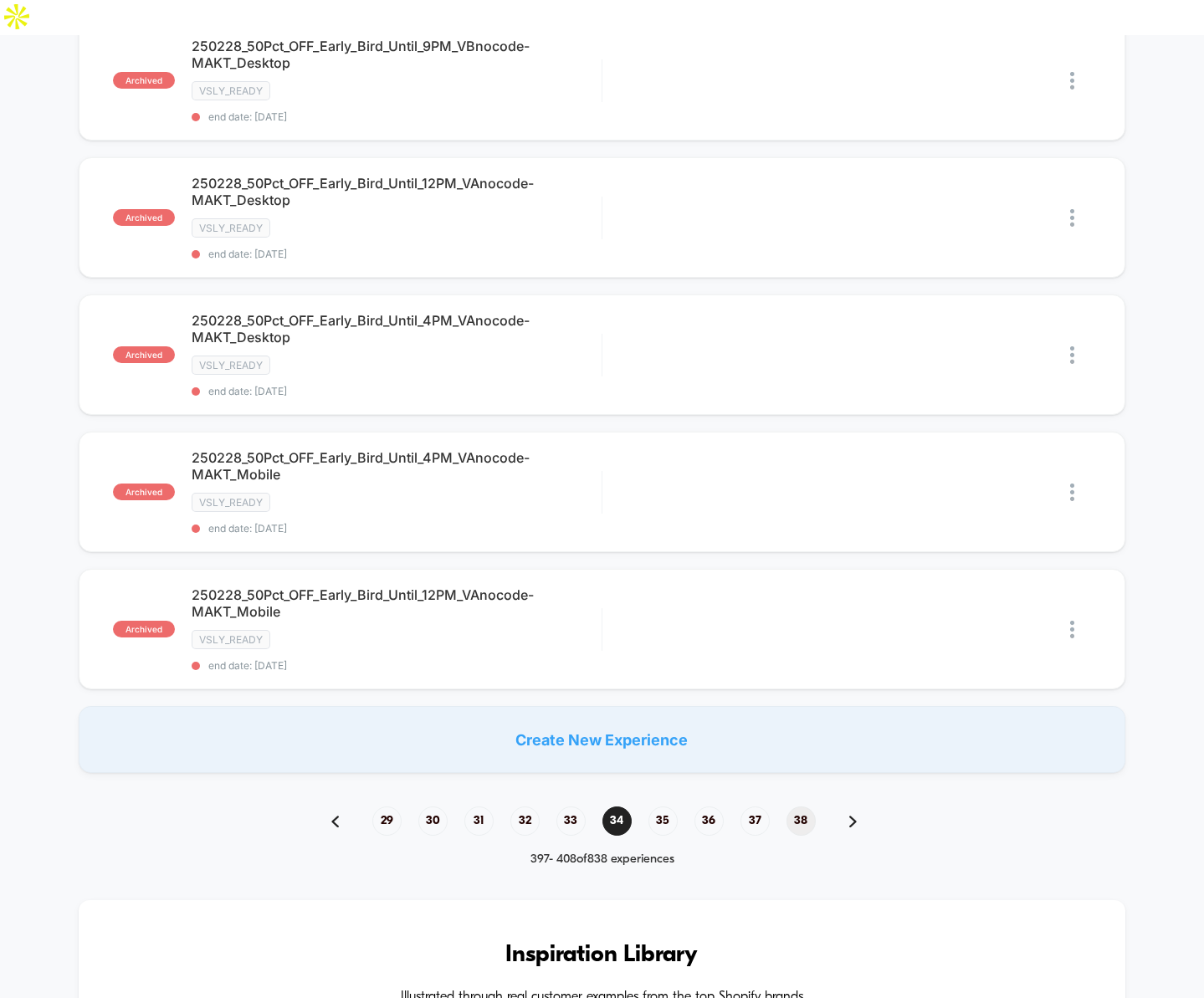
click at [800, 806] on span "38" at bounding box center [801, 820] width 29 height 29
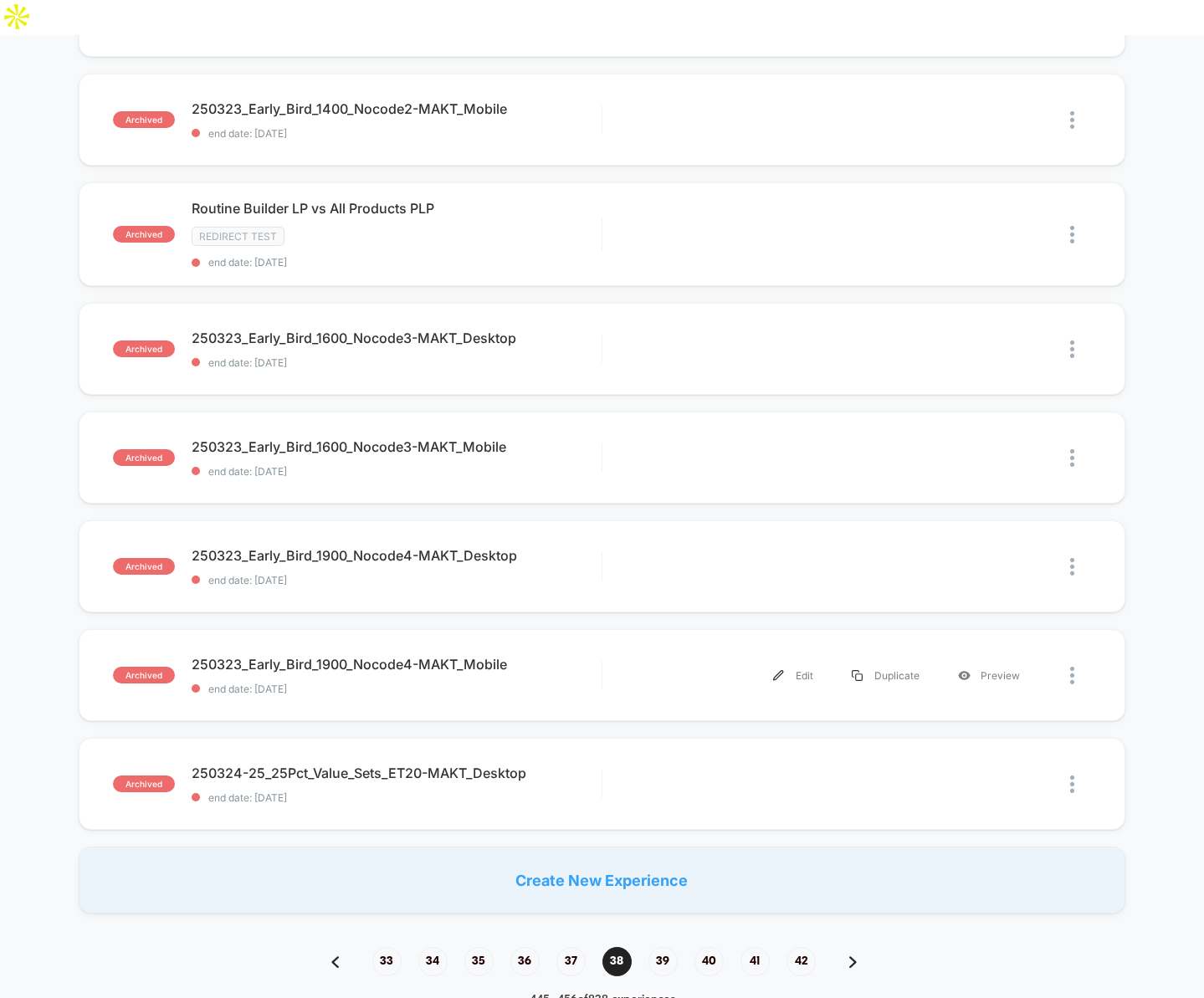
scroll to position [1007, 0]
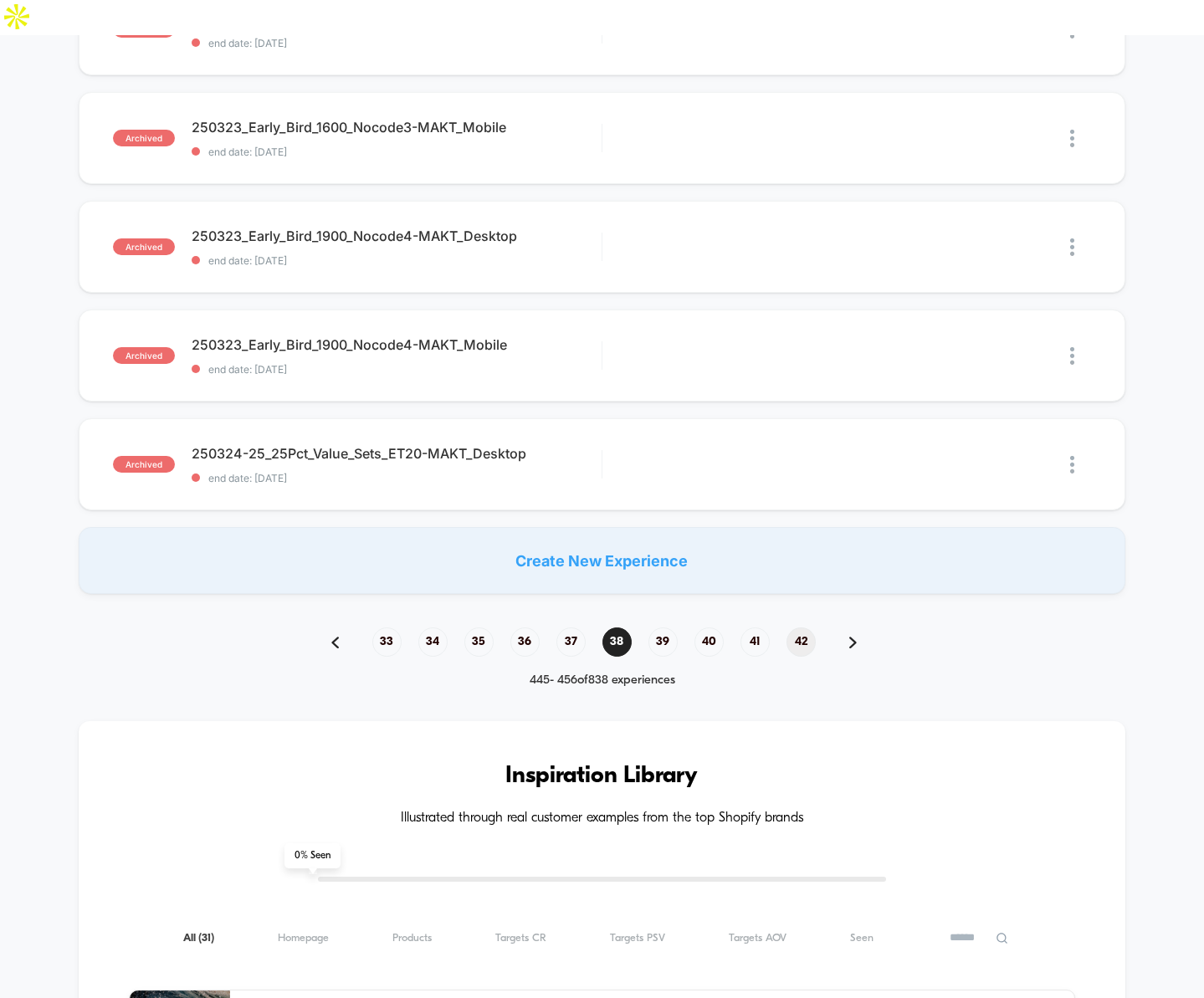
click at [806, 628] on span "42" at bounding box center [801, 642] width 29 height 29
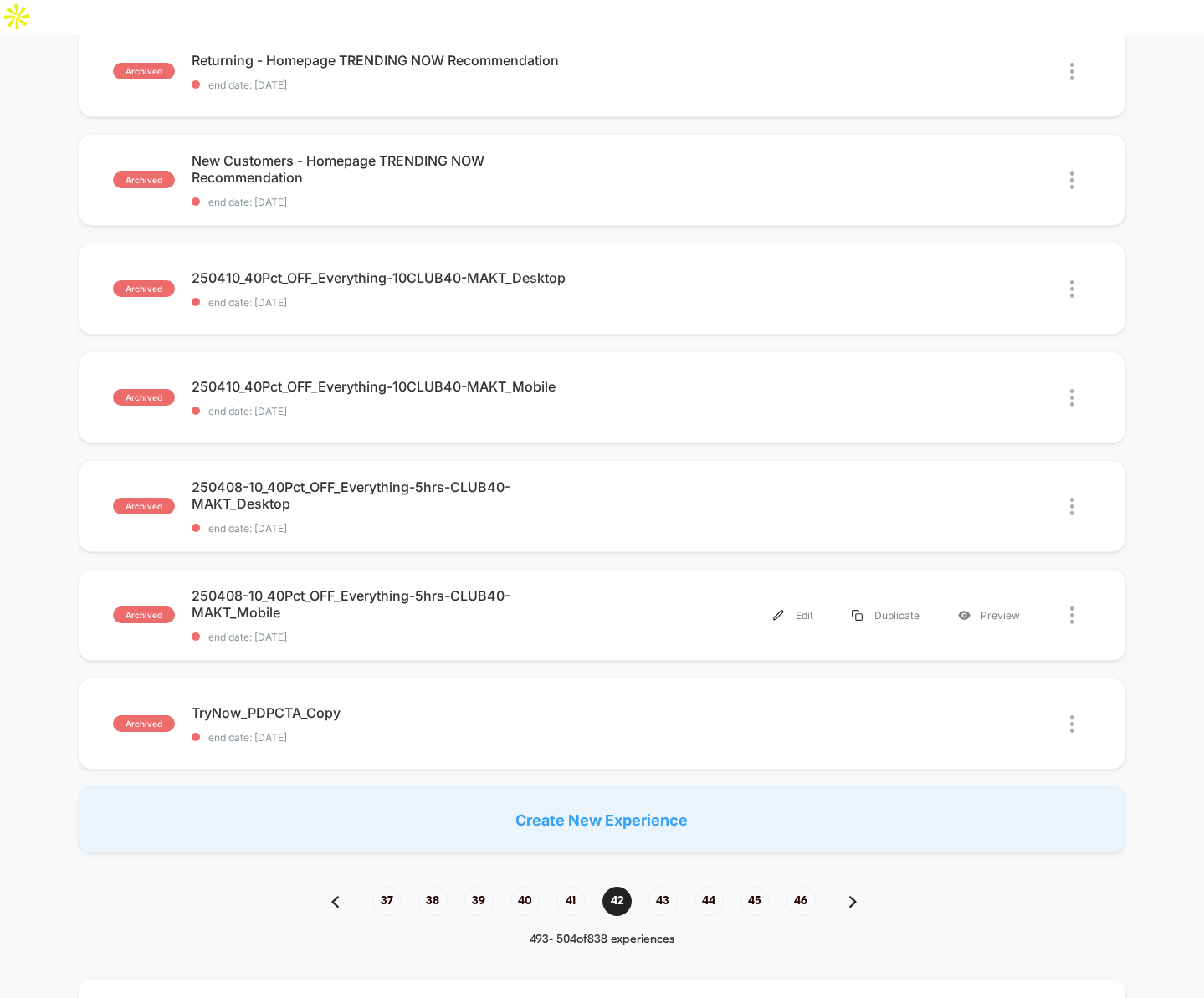
scroll to position [827, 0]
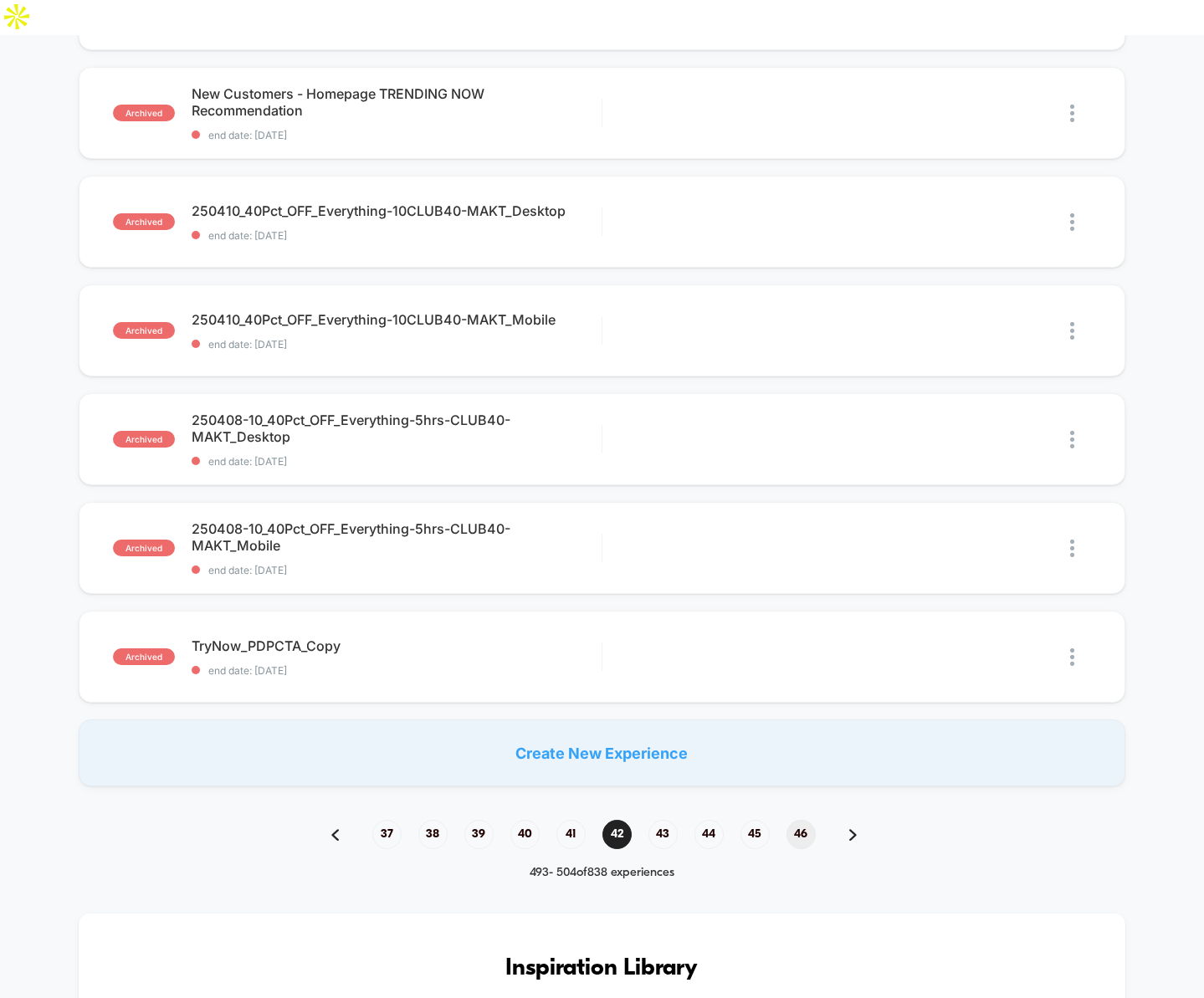
click at [792, 820] on span "46" at bounding box center [801, 834] width 29 height 29
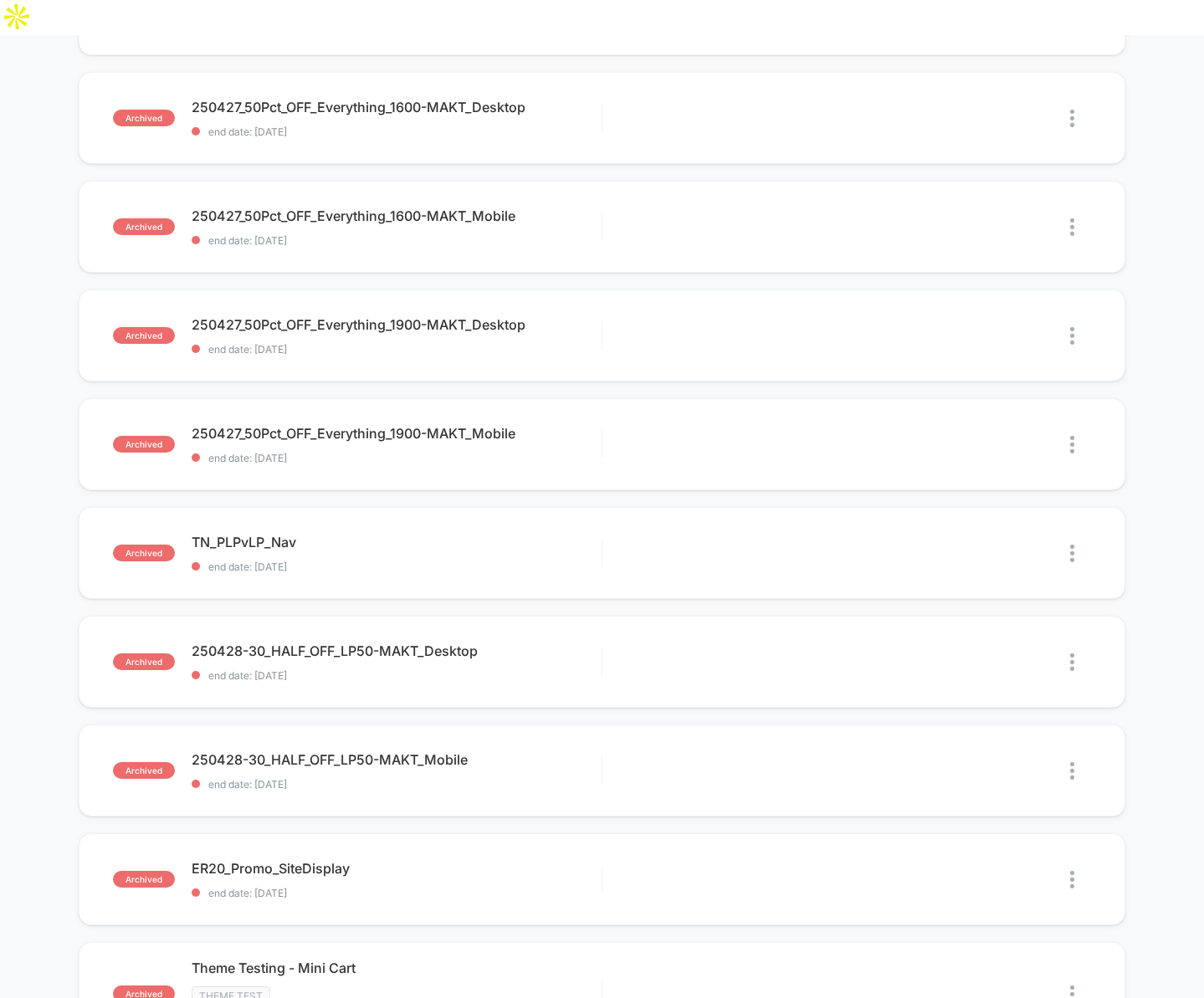
scroll to position [729, 0]
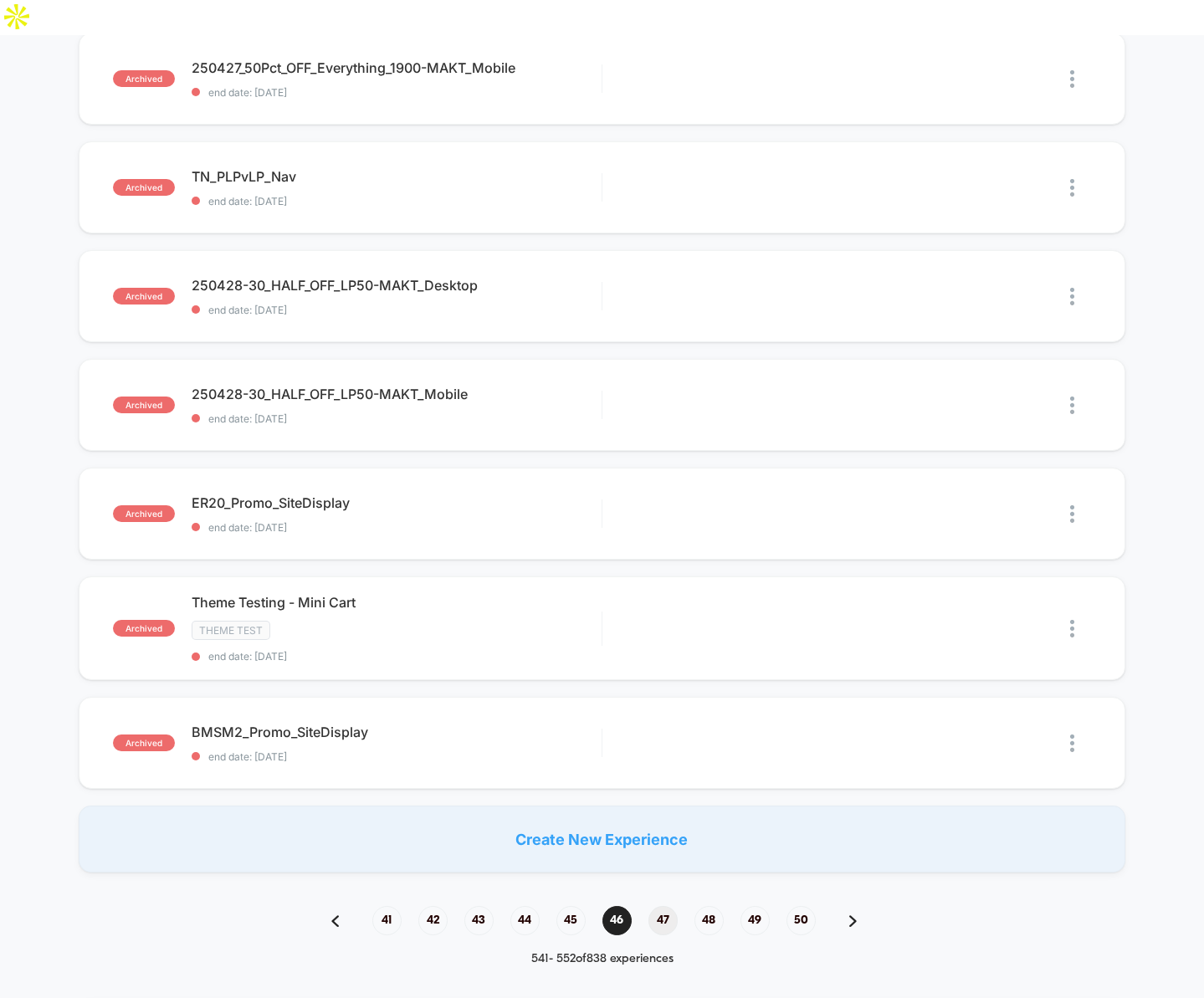
click at [670, 906] on span "47" at bounding box center [662, 920] width 29 height 29
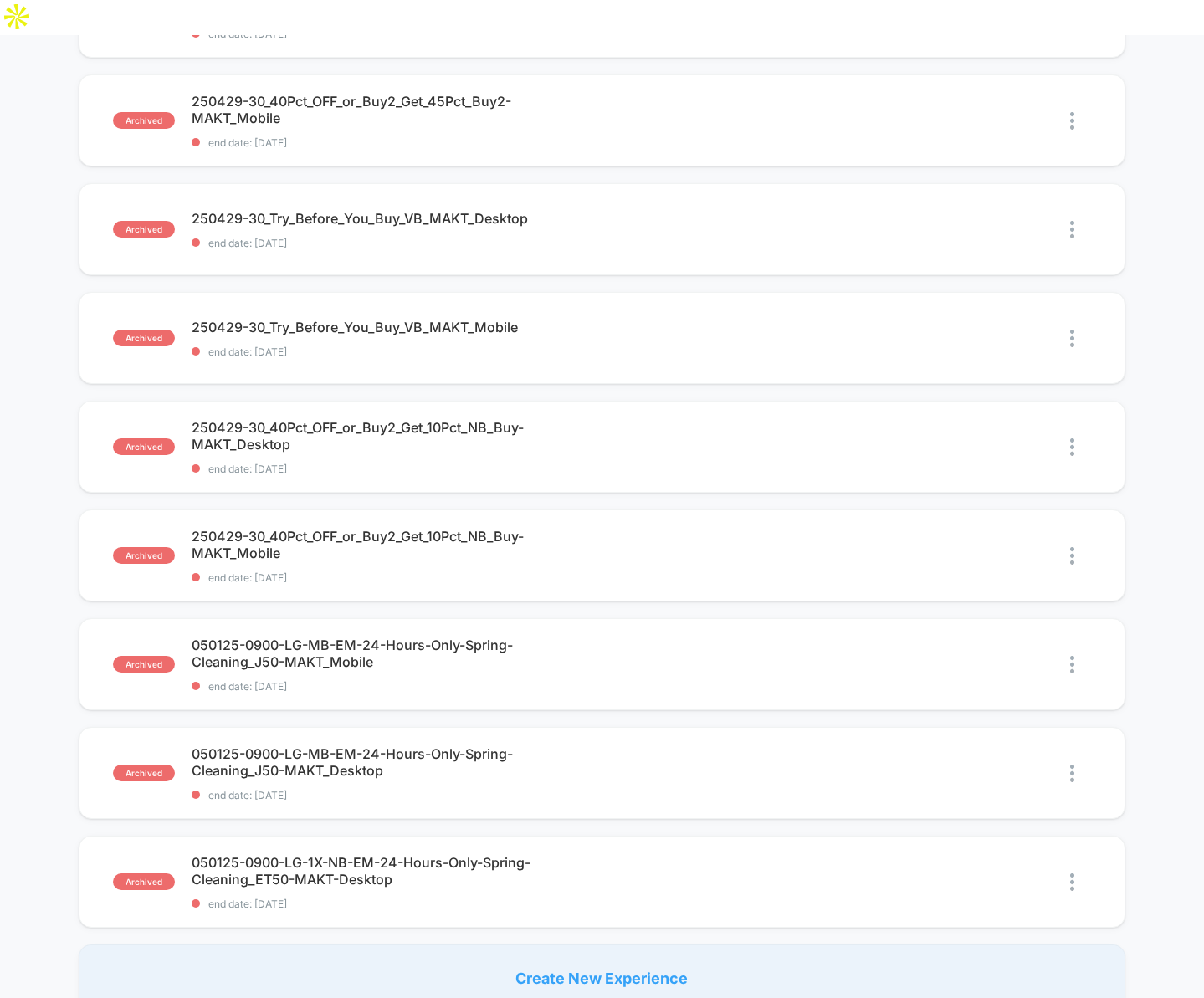
scroll to position [784, 0]
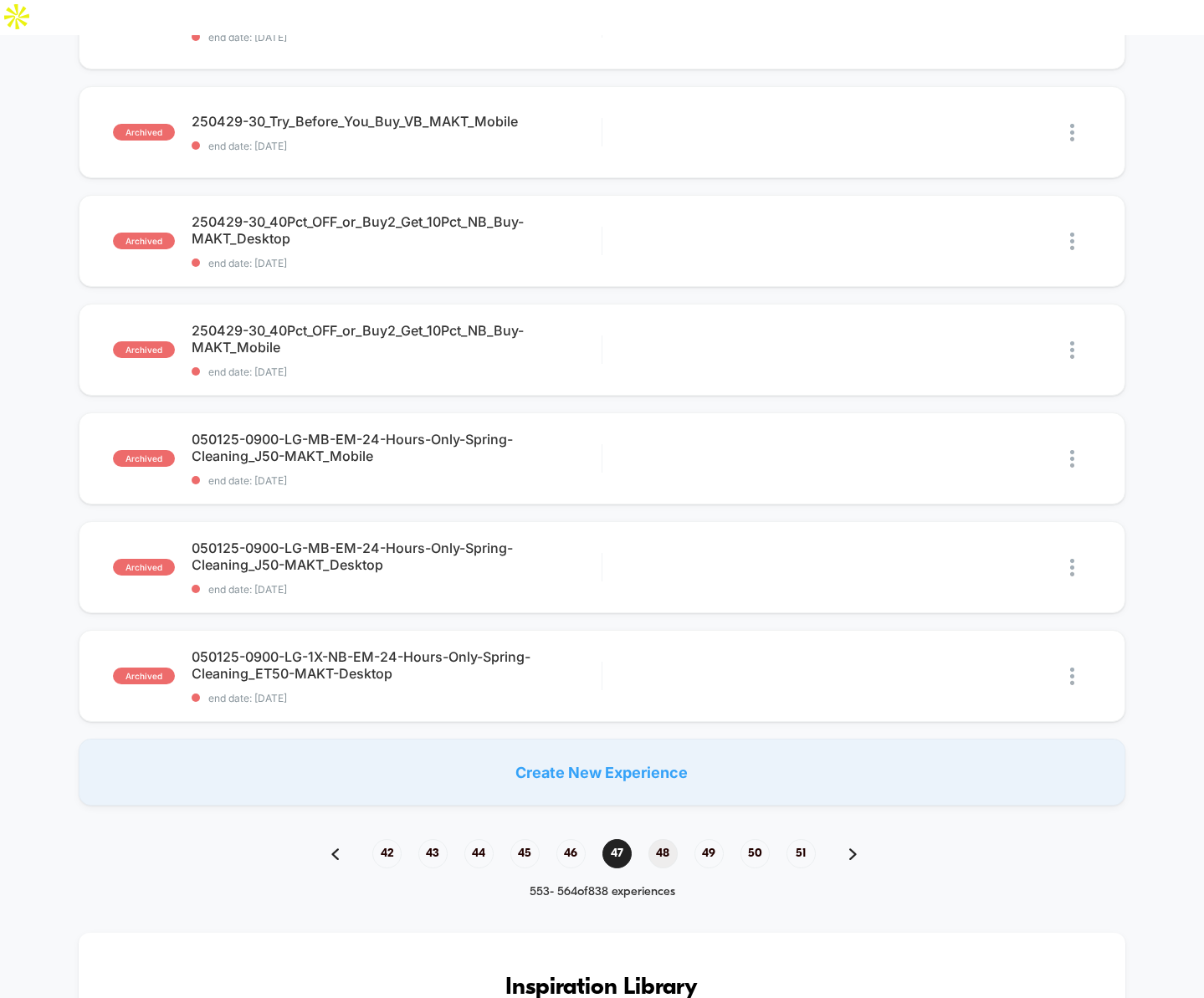
click at [662, 839] on span "48" at bounding box center [662, 853] width 29 height 29
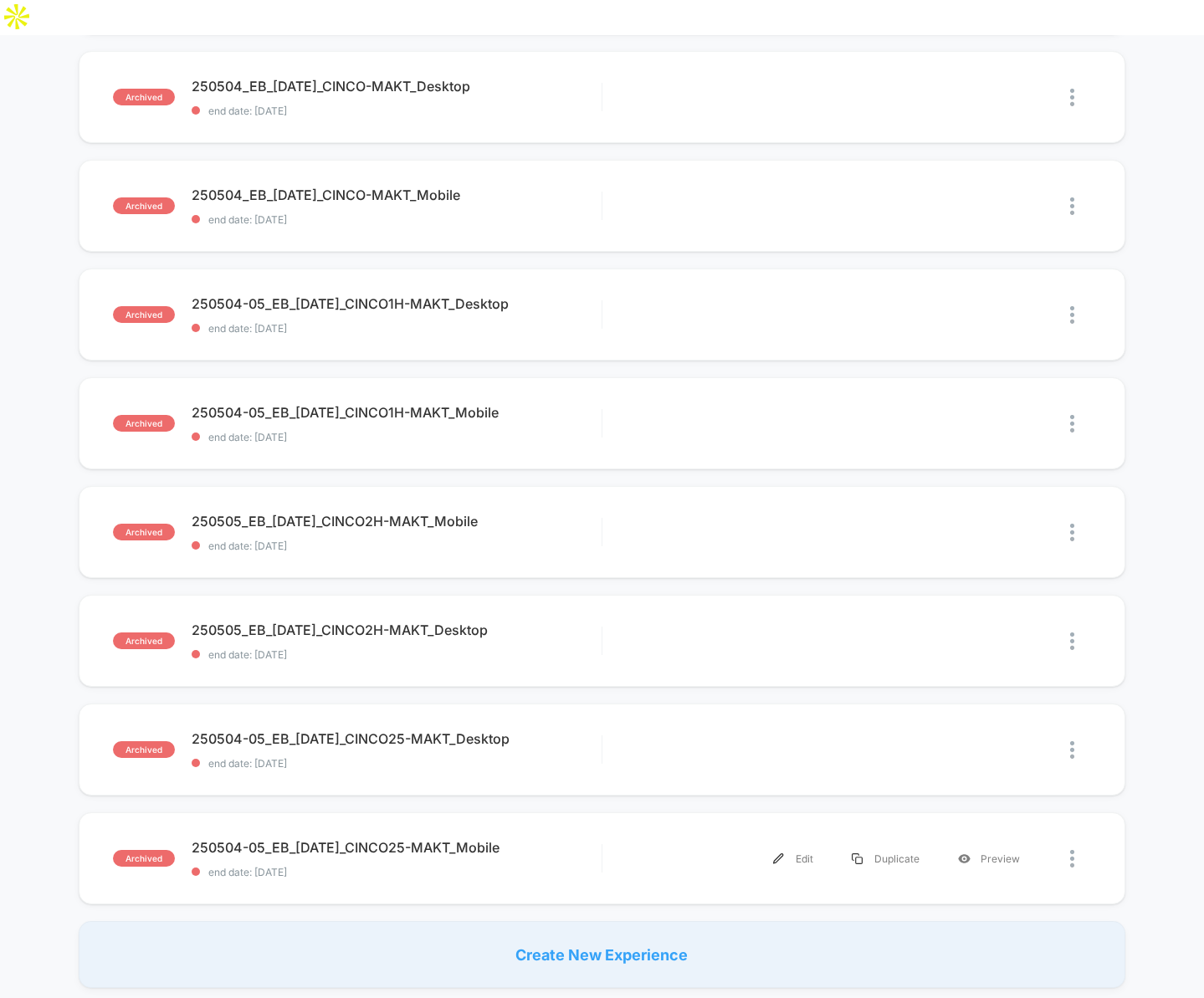
scroll to position [699, 0]
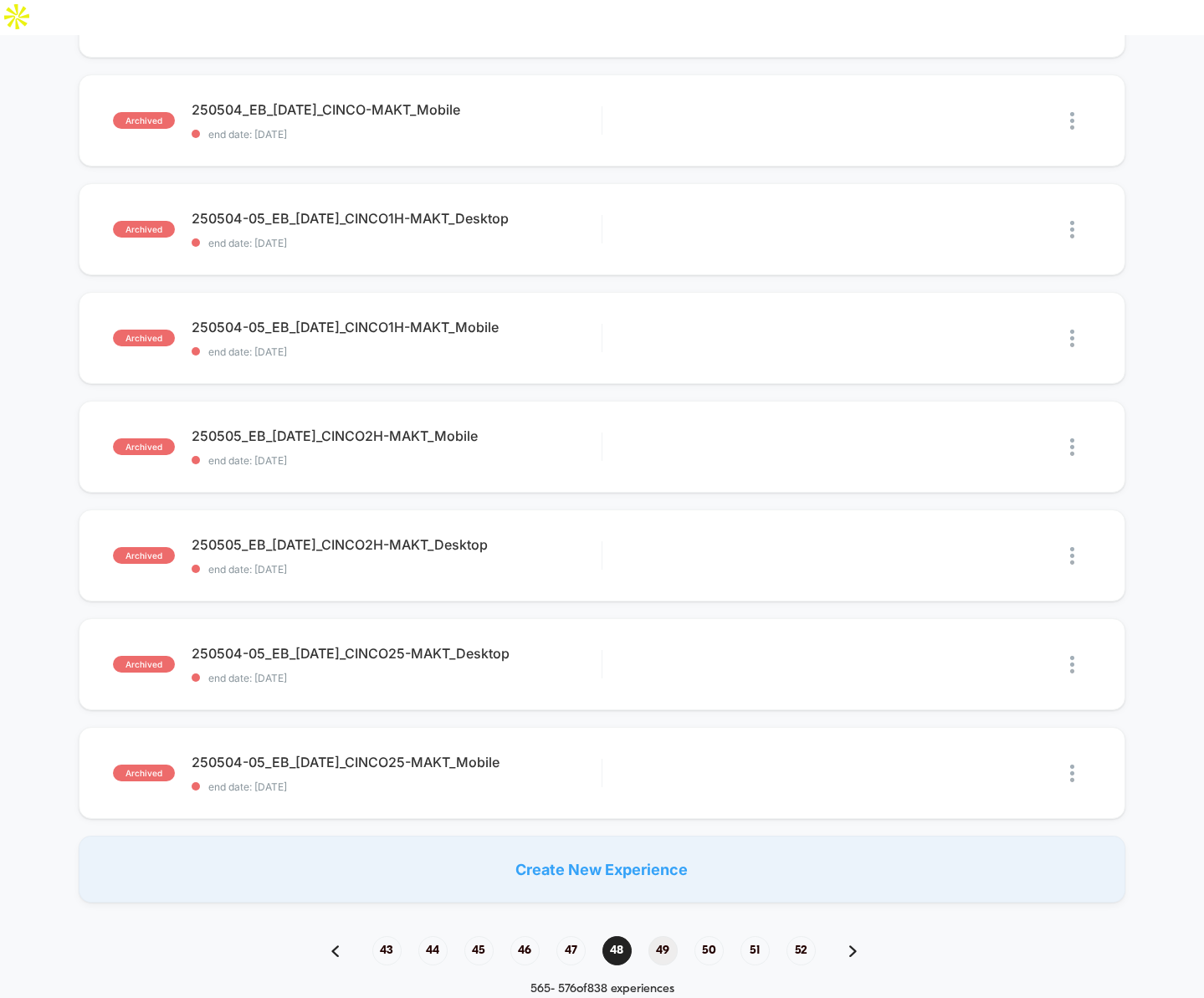
click at [667, 936] on span "49" at bounding box center [662, 950] width 29 height 29
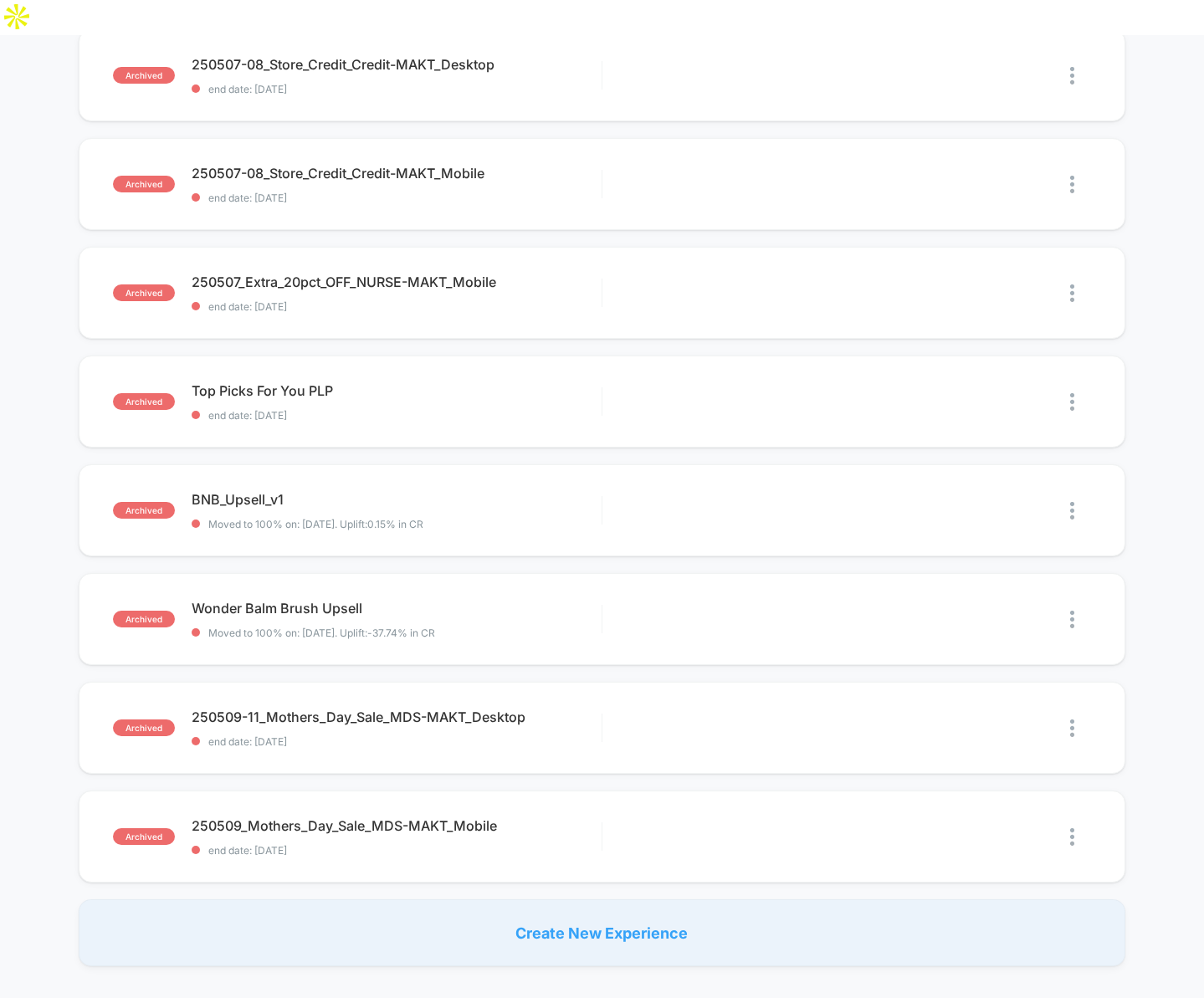
scroll to position [686, 0]
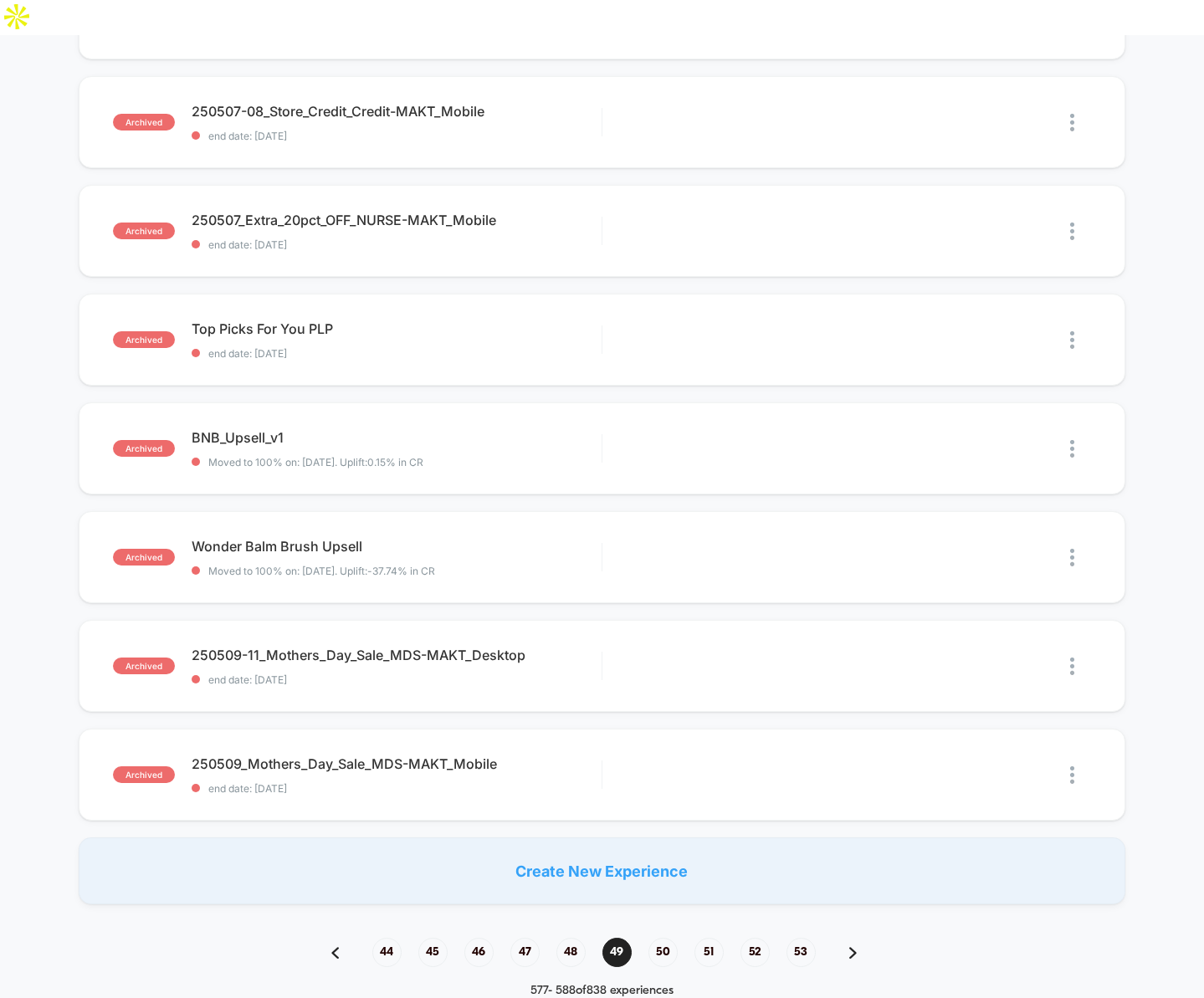
click at [667, 938] on span "50" at bounding box center [662, 952] width 29 height 29
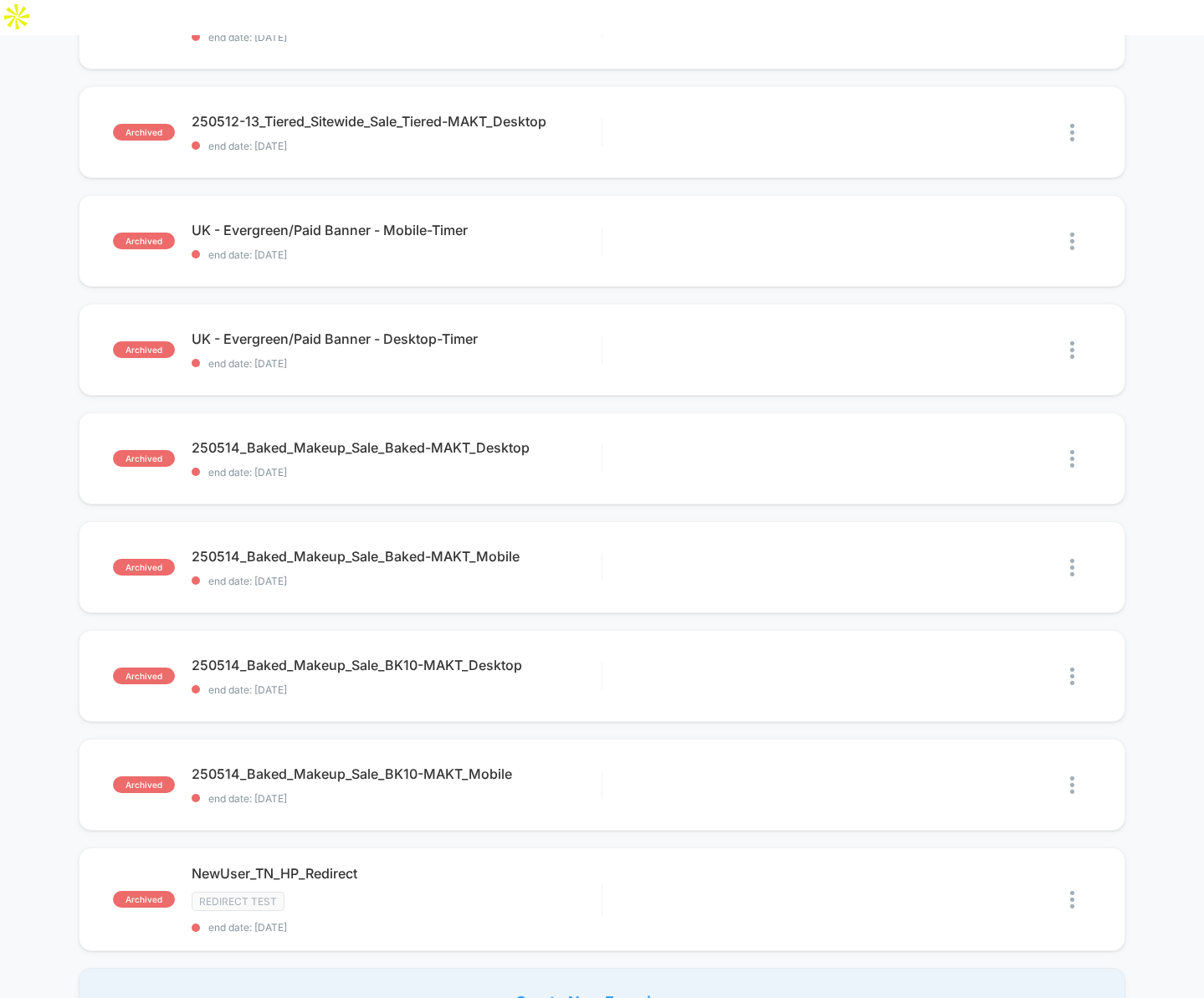
scroll to position [708, 0]
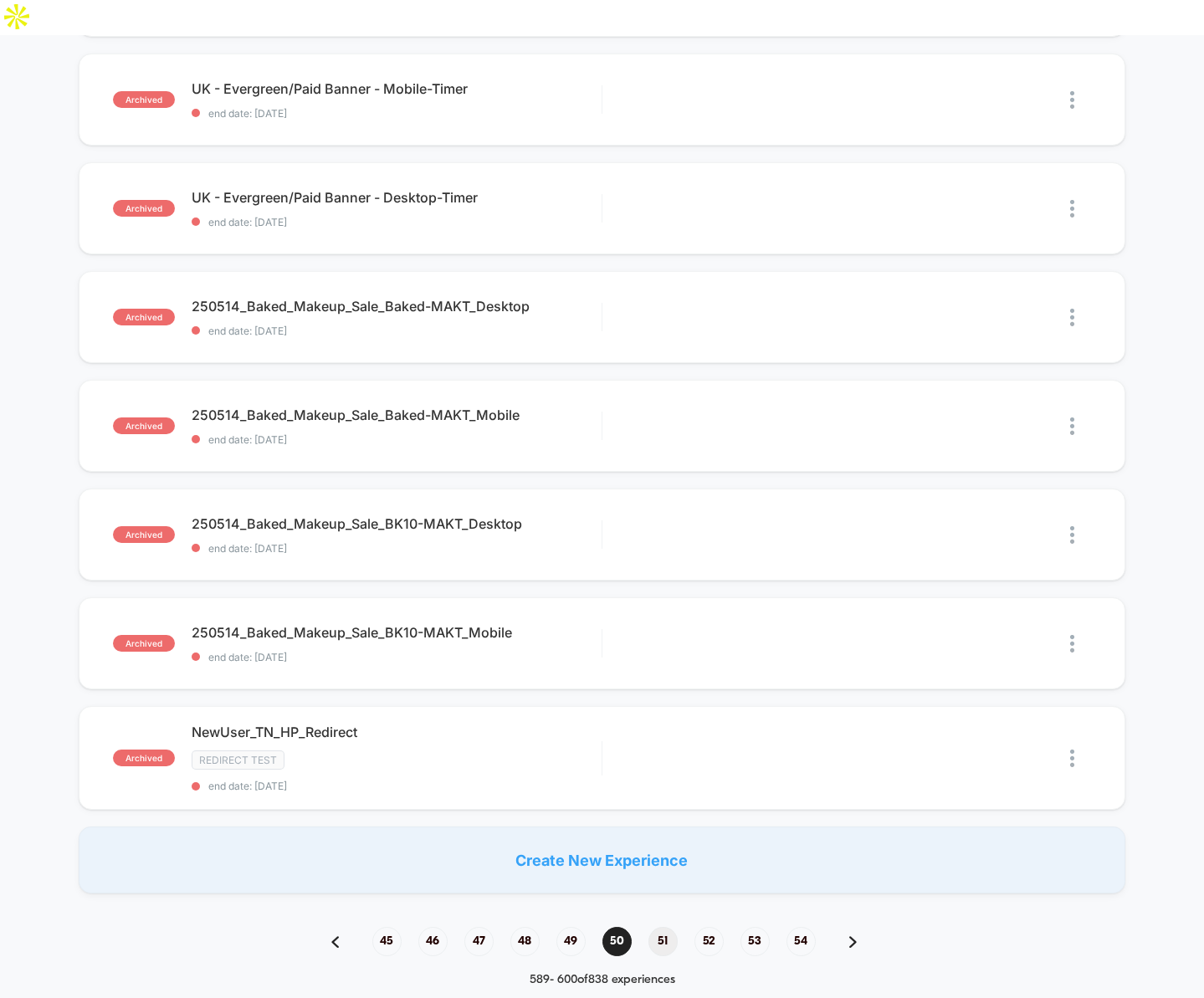
click at [662, 927] on span "51" at bounding box center [662, 941] width 29 height 29
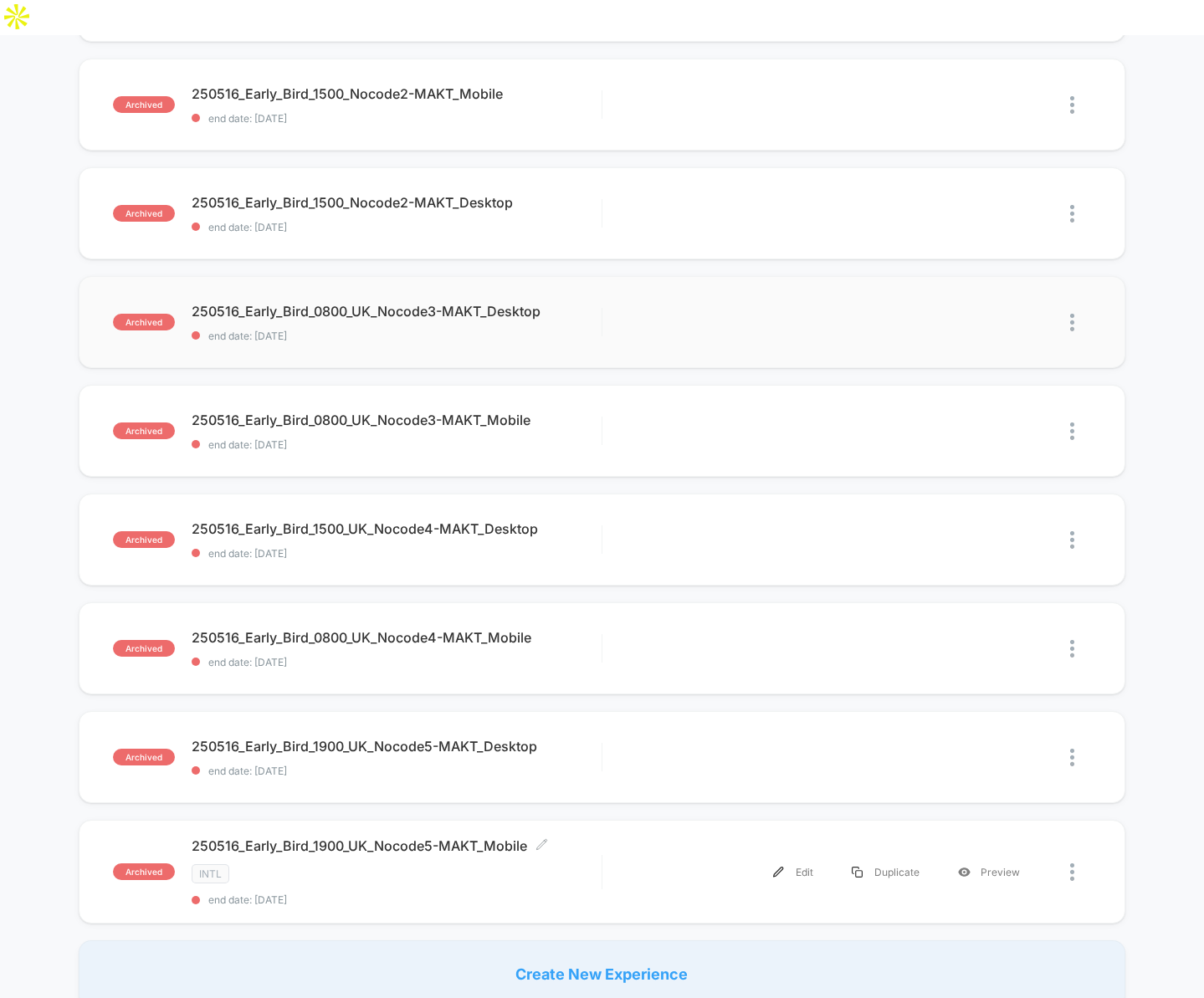
scroll to position [685, 0]
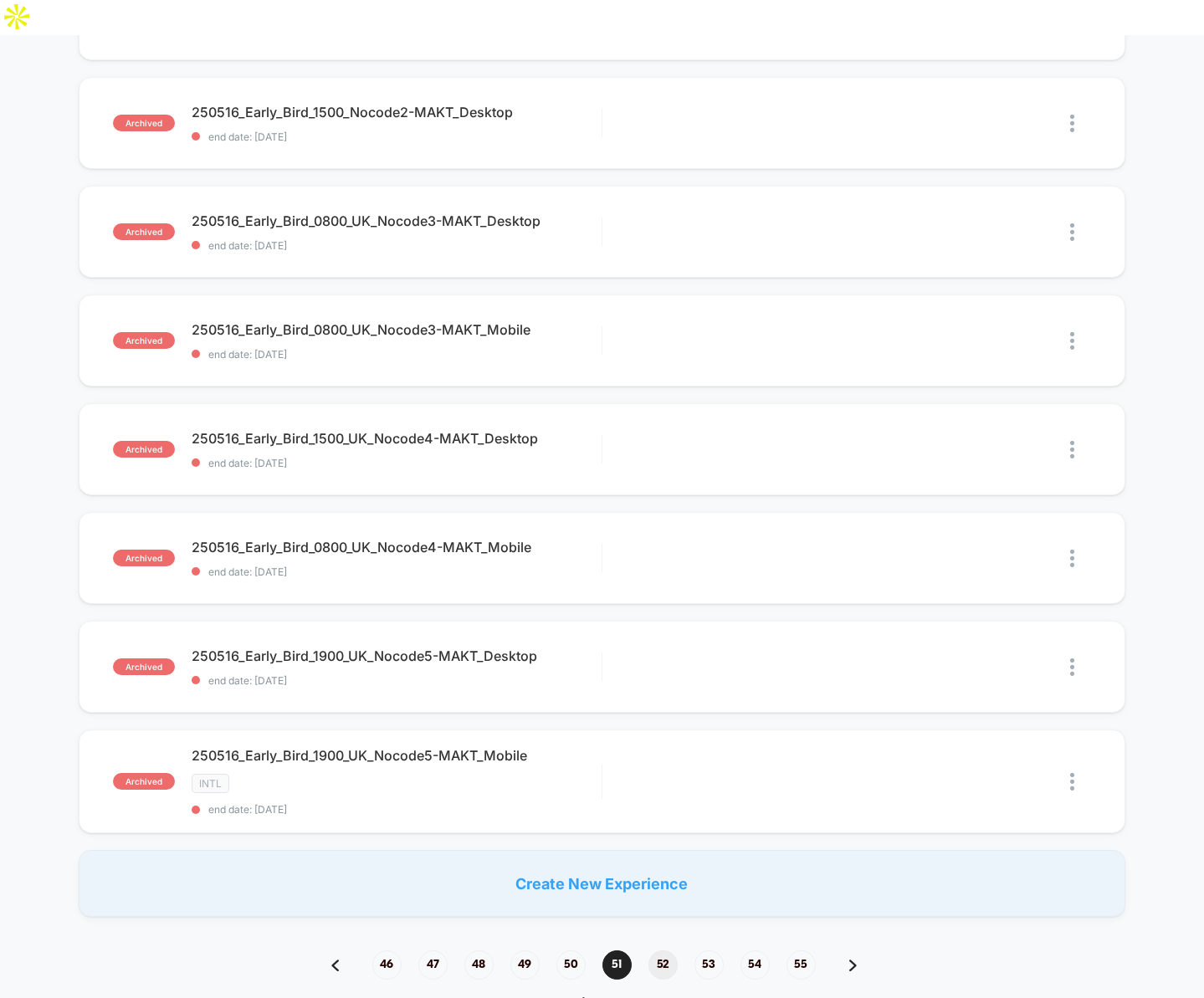
click at [660, 950] on span "52" at bounding box center [662, 964] width 29 height 29
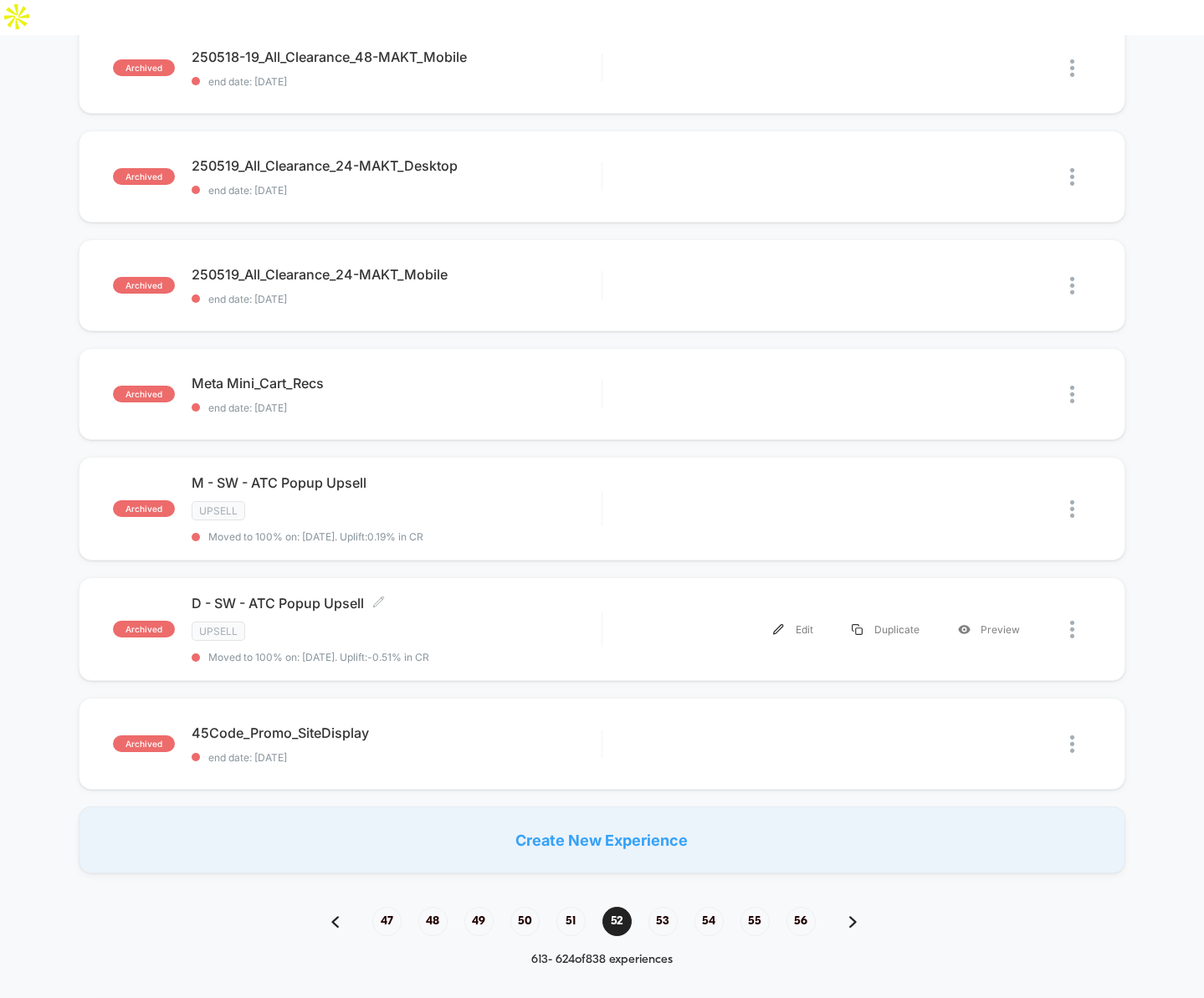
scroll to position [807, 0]
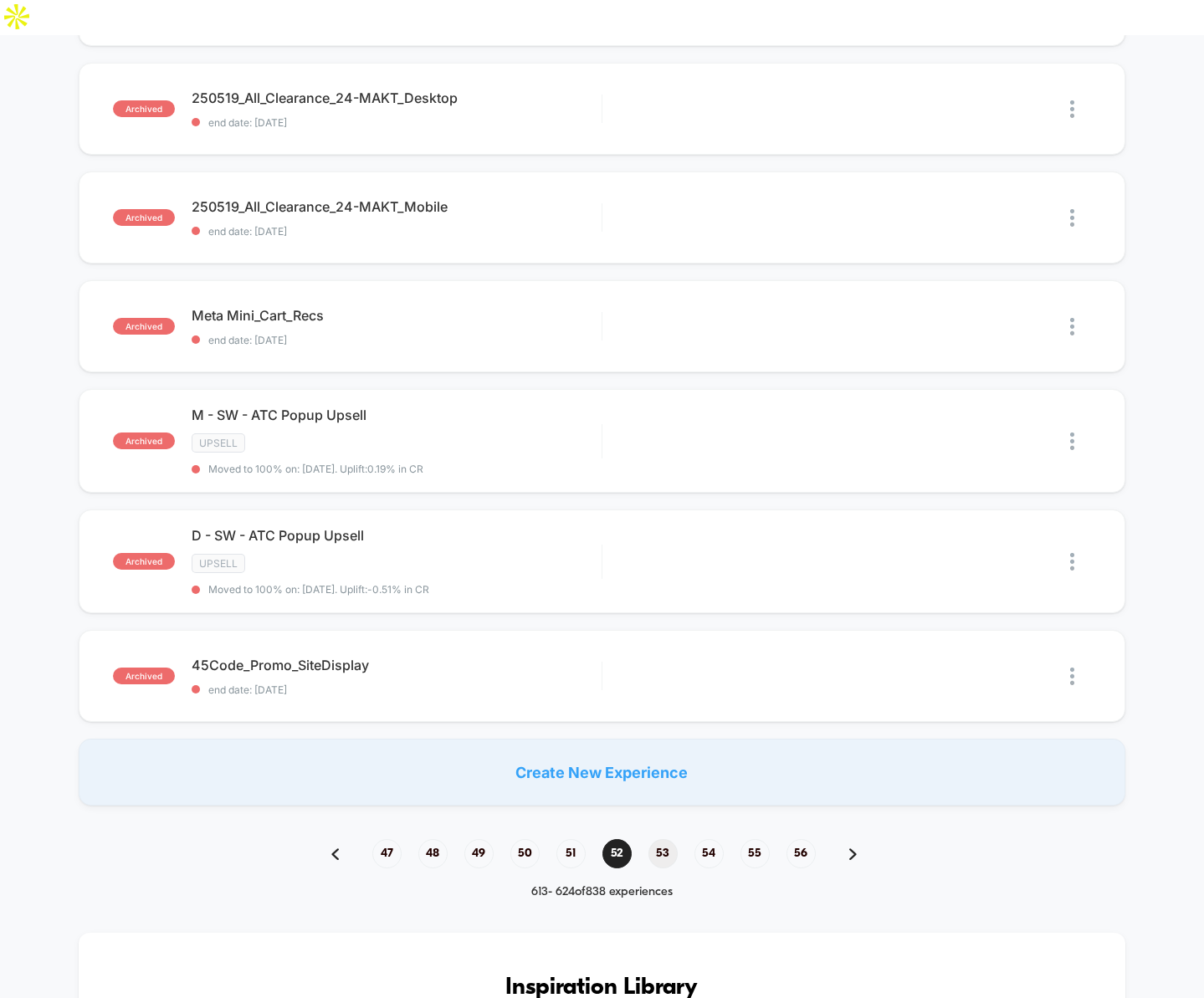
click at [659, 839] on span "53" at bounding box center [662, 853] width 29 height 29
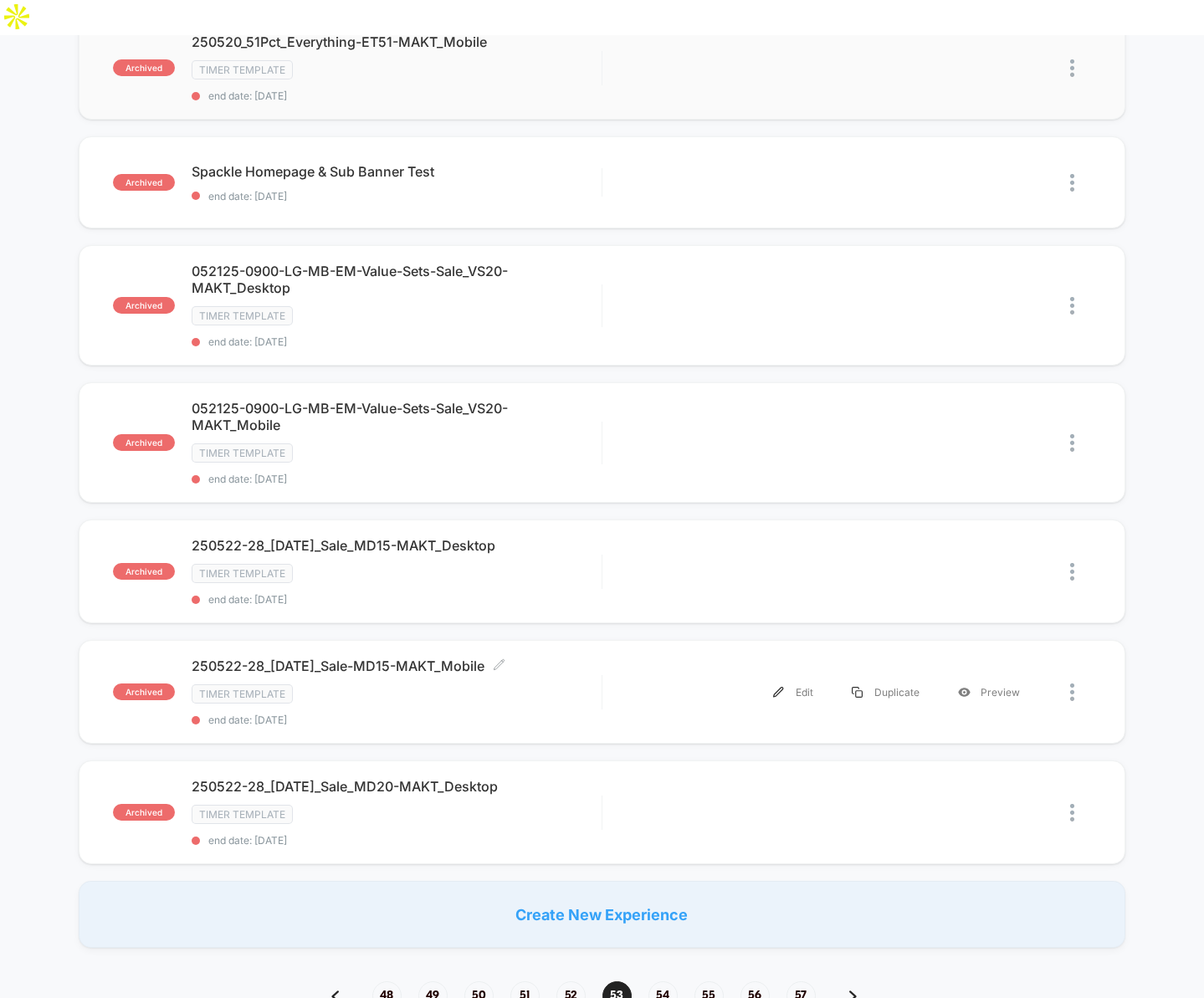
scroll to position [818, 0]
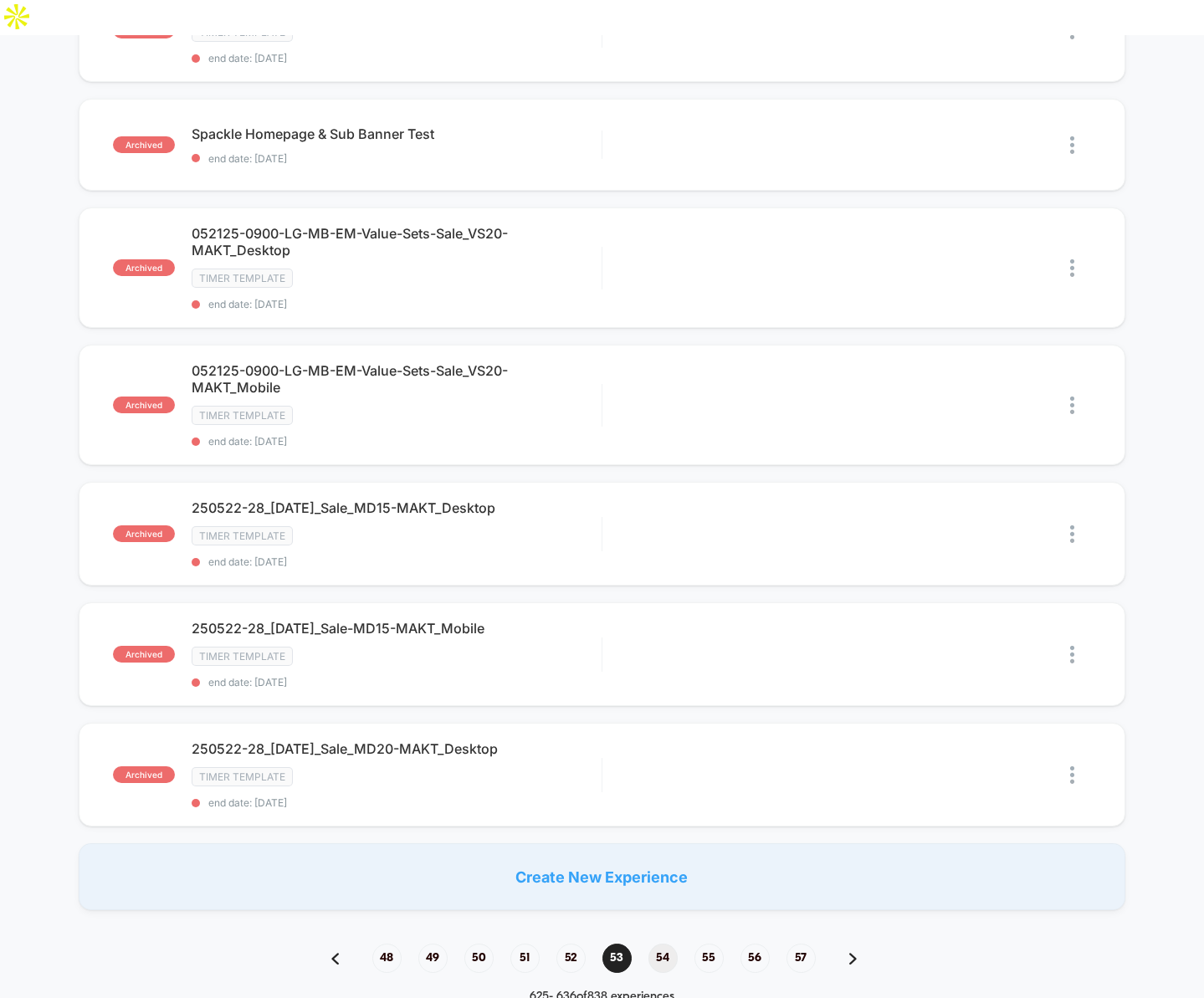
click at [658, 944] on span "54" at bounding box center [662, 958] width 29 height 29
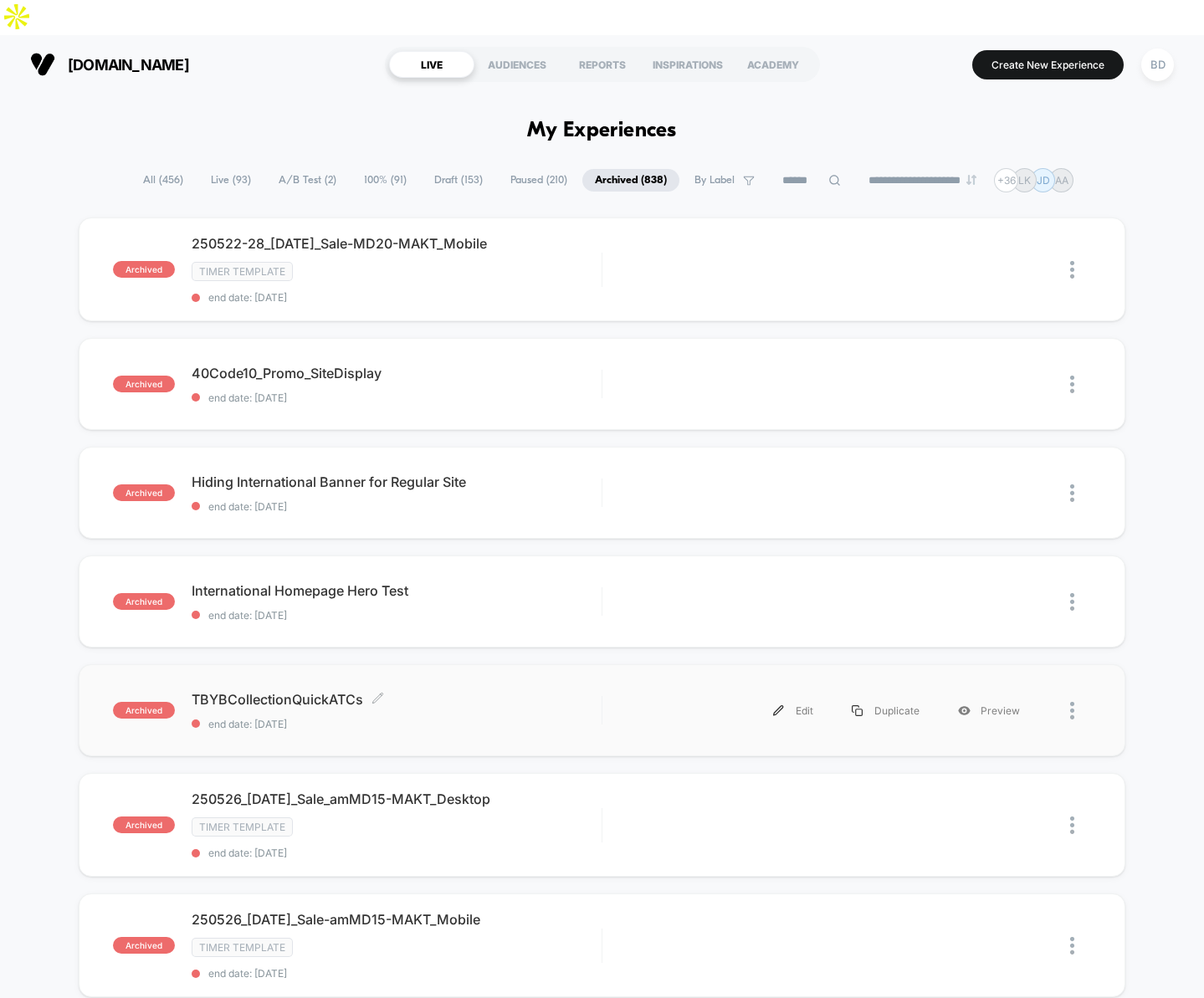
click at [297, 691] on span "TBYBCollectionQuickATCs Click to edit experience details" at bounding box center [397, 700] width 410 height 17
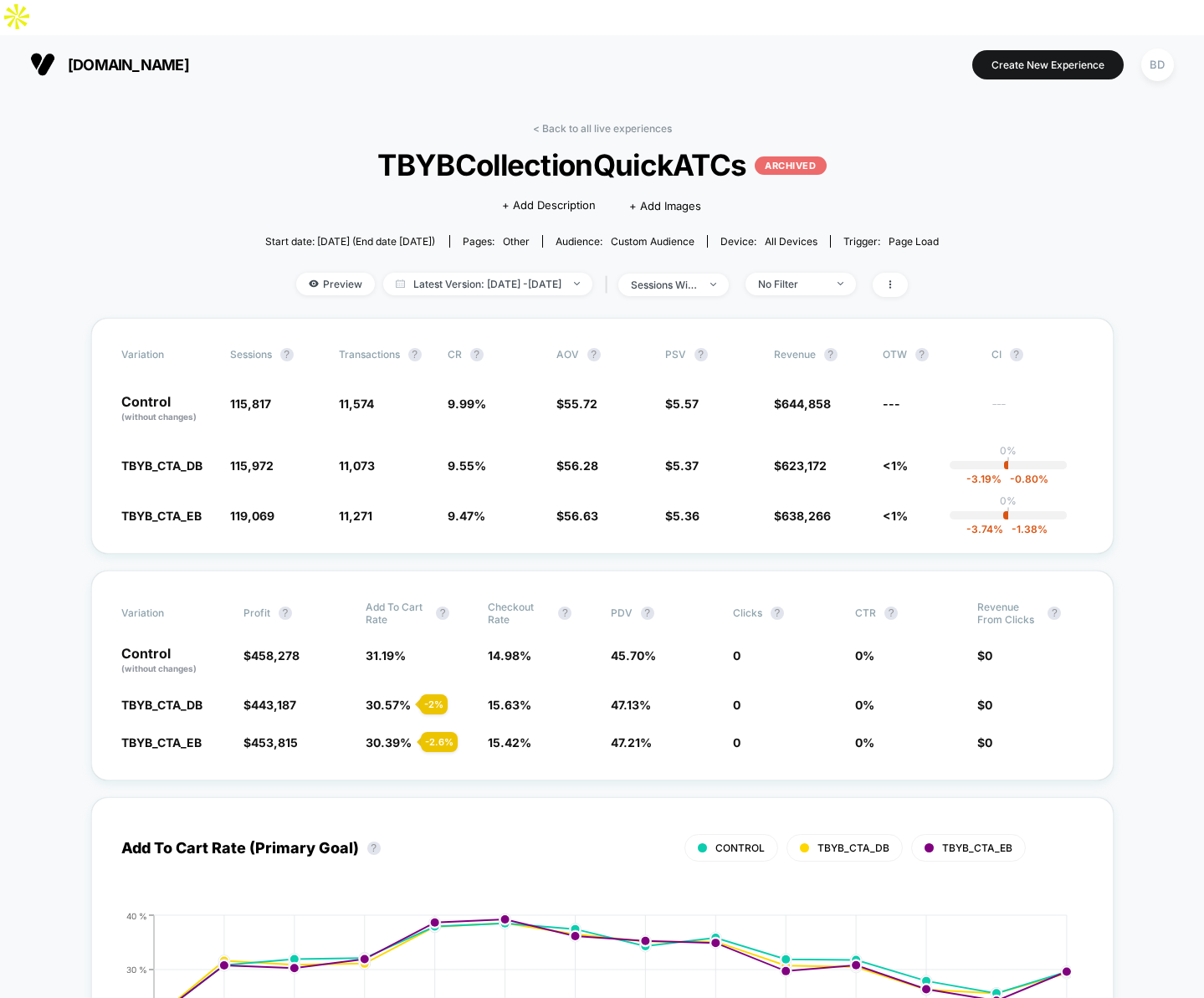
click at [191, 458] on span "TBYB_CTA_DB" at bounding box center [162, 465] width 81 height 14
click at [541, 273] on span "Latest Version: May 13, 2025 - May 26, 2025" at bounding box center [488, 284] width 210 height 22
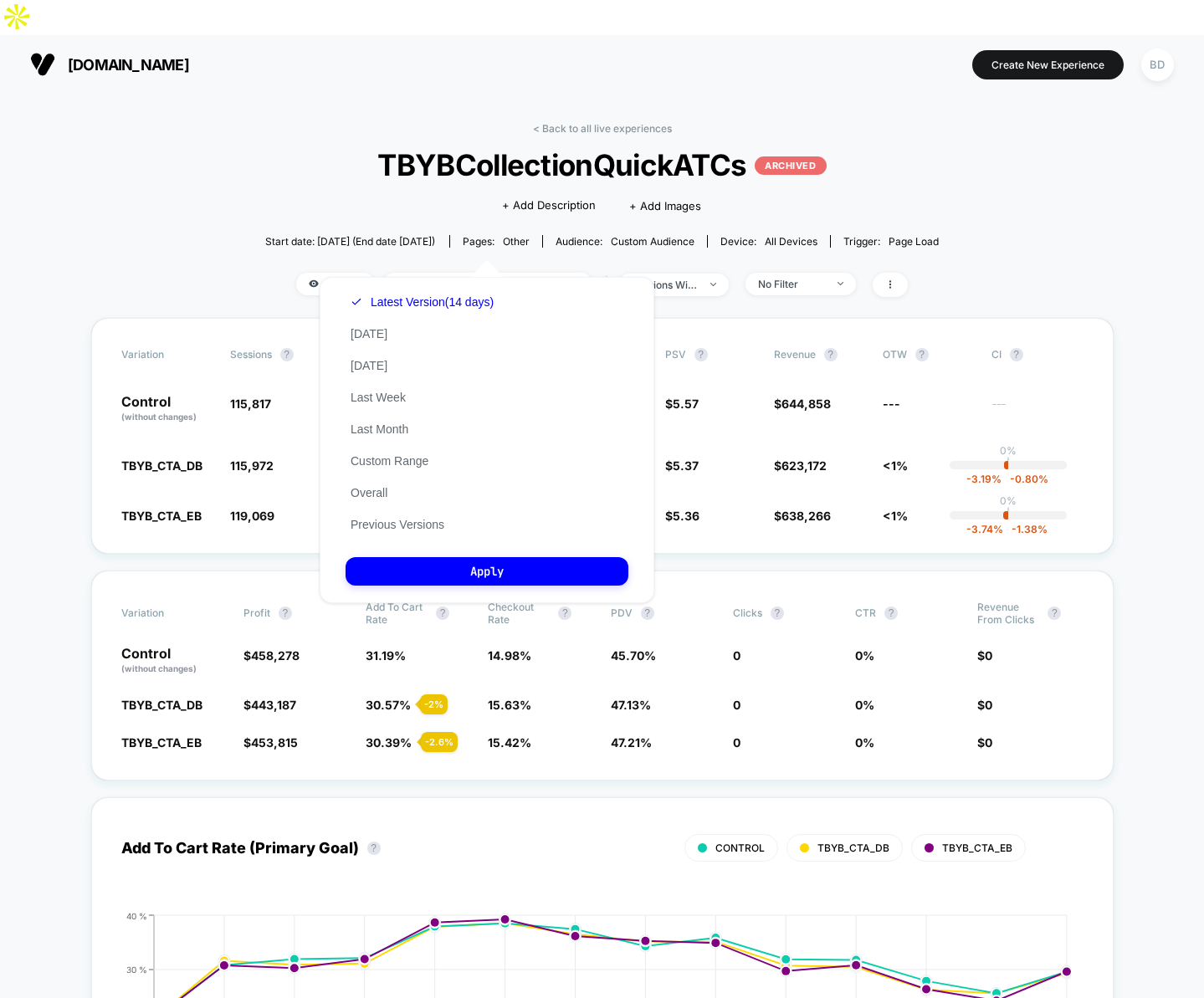
click at [413, 533] on div "Latest Version (14 days) Today Yesterday Last Week Last Month Custom Range Over…" at bounding box center [422, 413] width 153 height 254
click at [415, 525] on button "Previous Versions" at bounding box center [397, 525] width 104 height 15
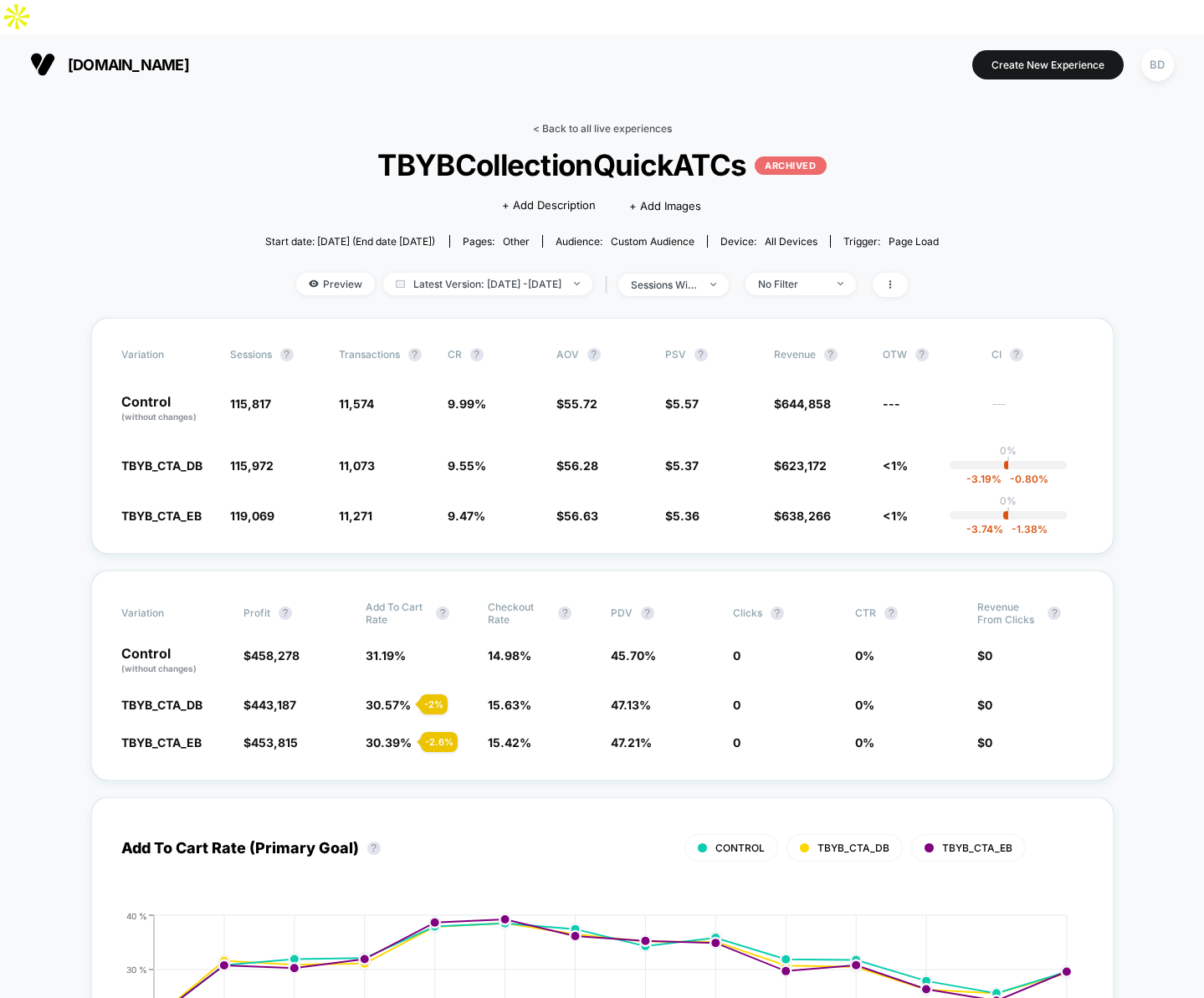
click at [555, 123] on link "< Back to all live experiences" at bounding box center [602, 128] width 139 height 12
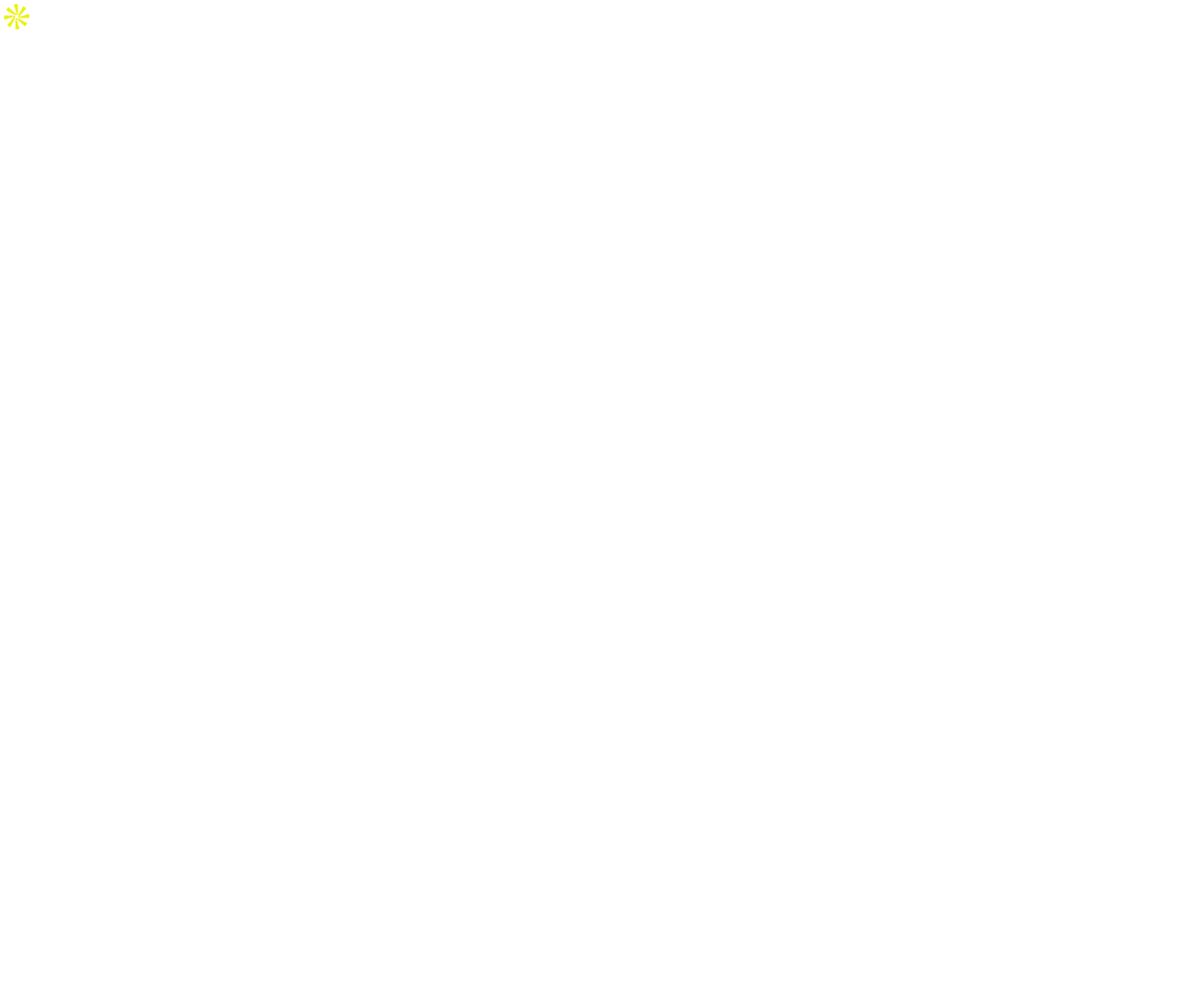
select select "*"
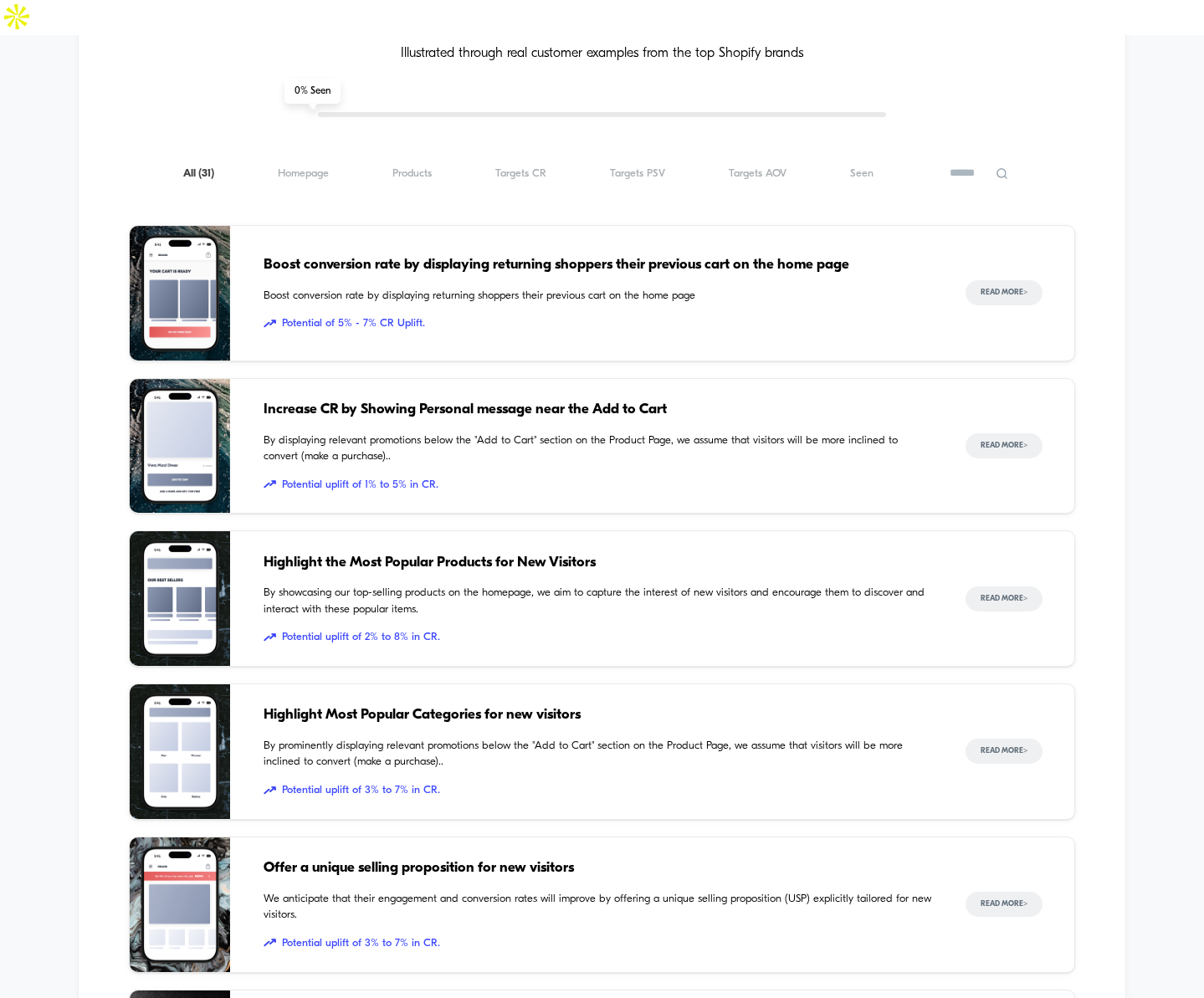
scroll to position [1505, 0]
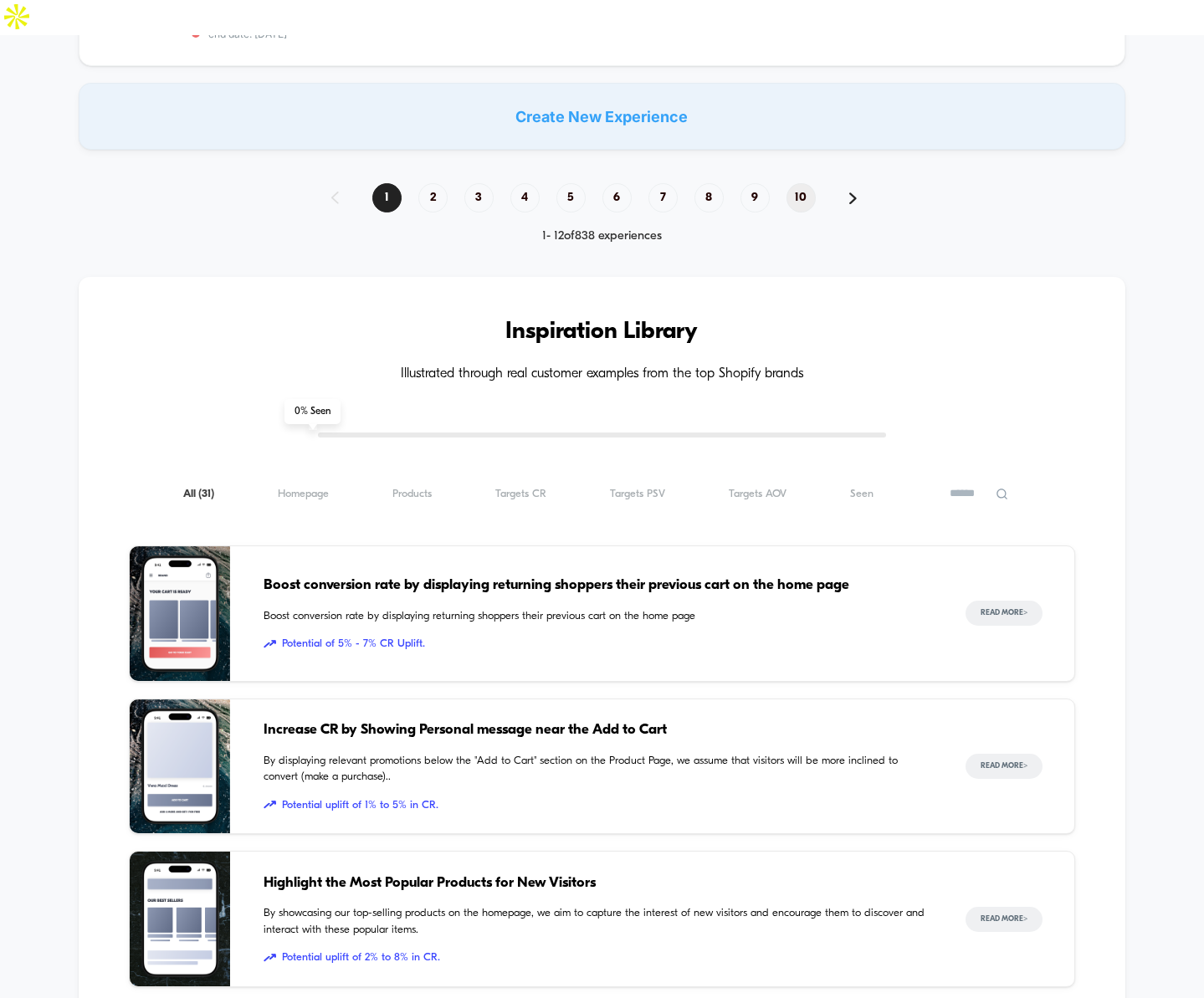
click at [809, 183] on span "10" at bounding box center [801, 197] width 29 height 29
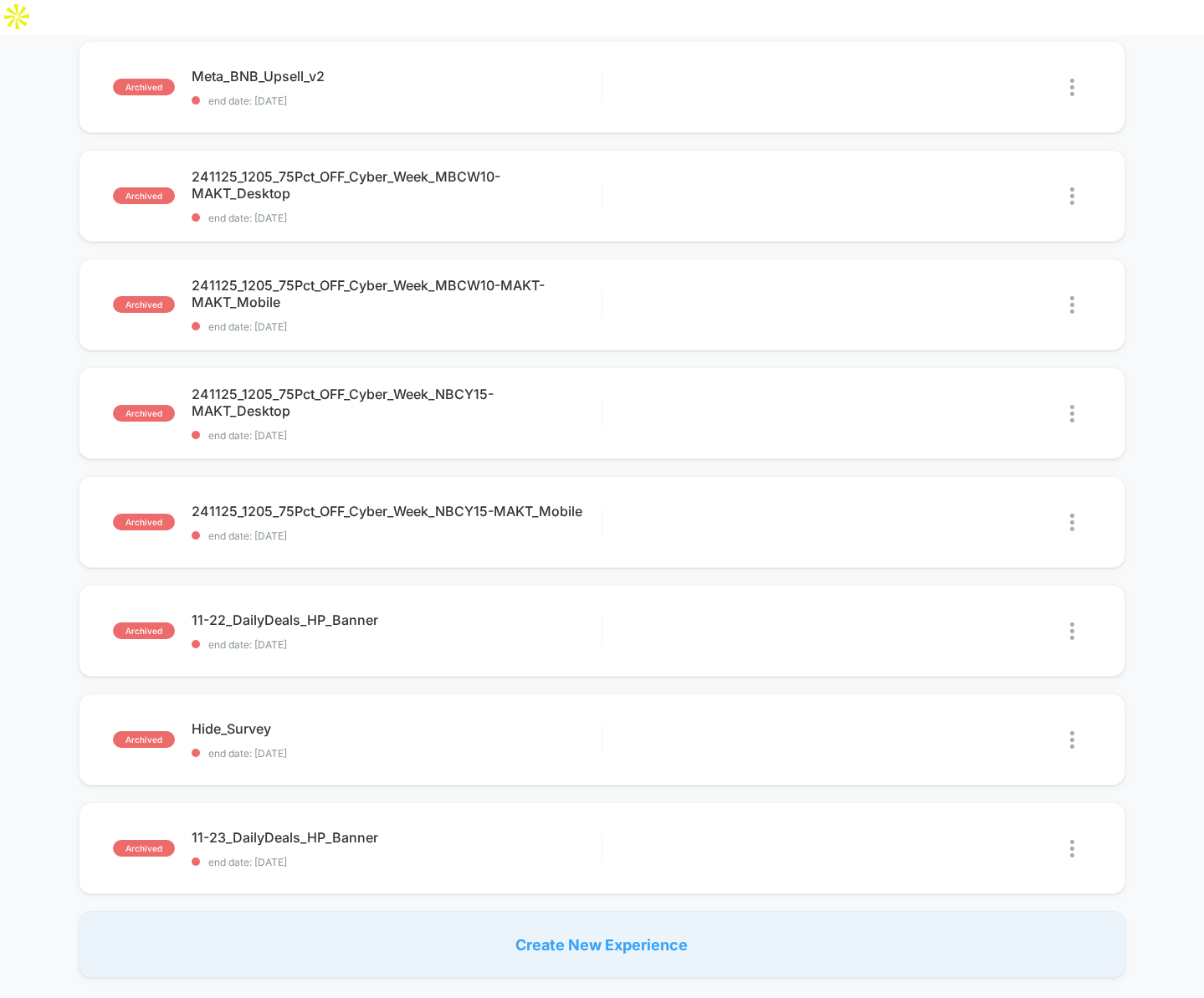
scroll to position [1033, 0]
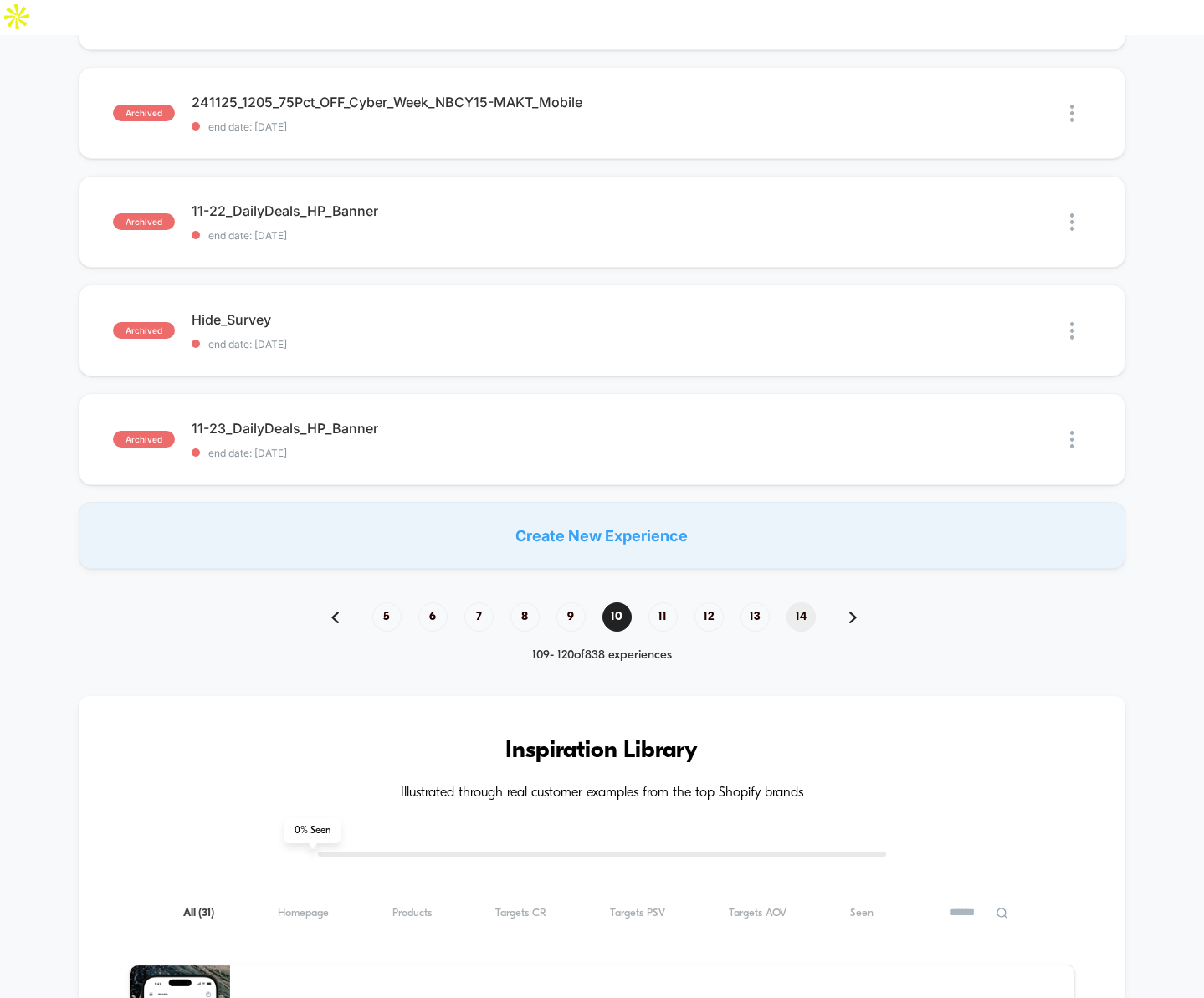
click at [806, 602] on span "14" at bounding box center [801, 616] width 29 height 29
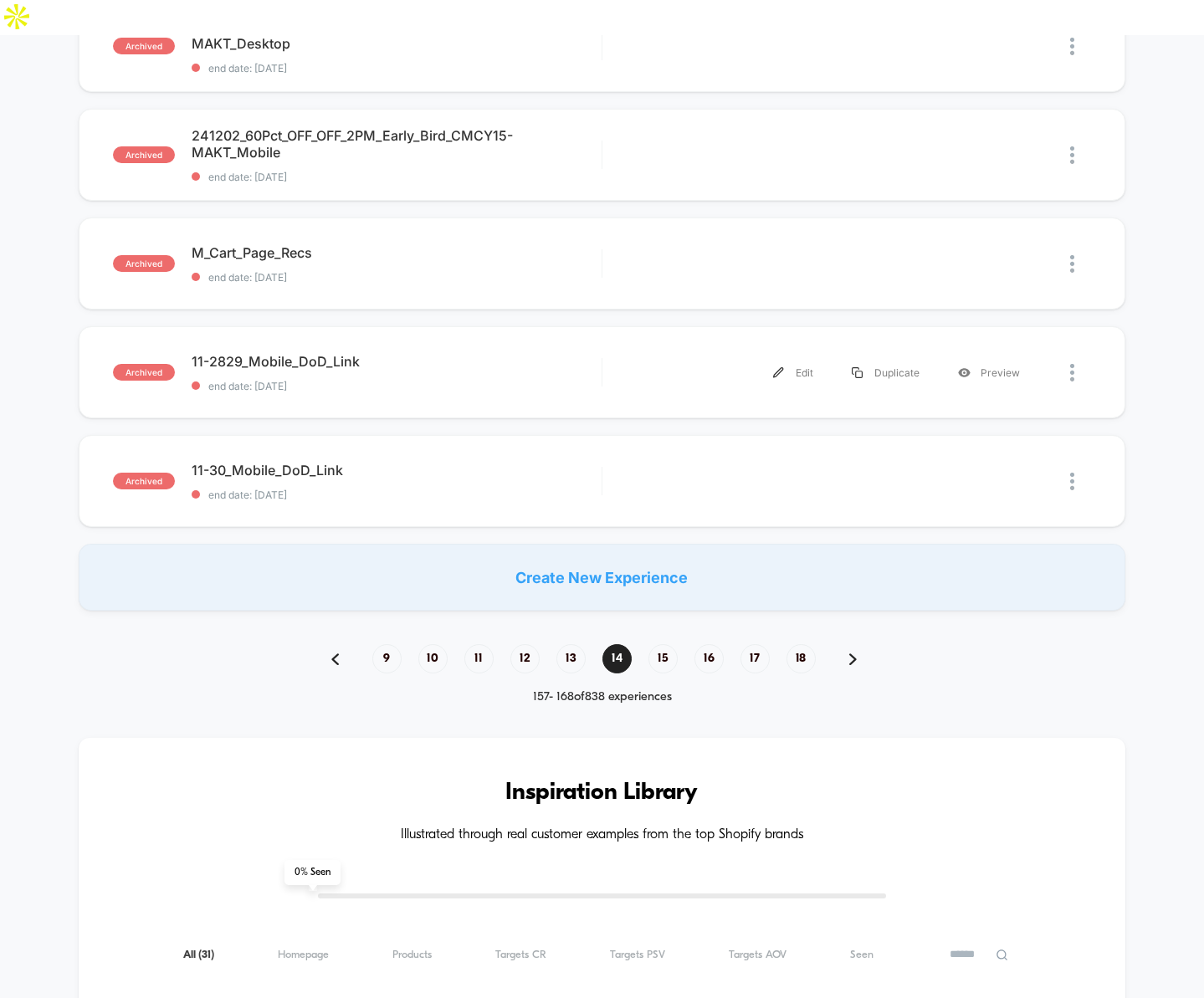
scroll to position [1065, 0]
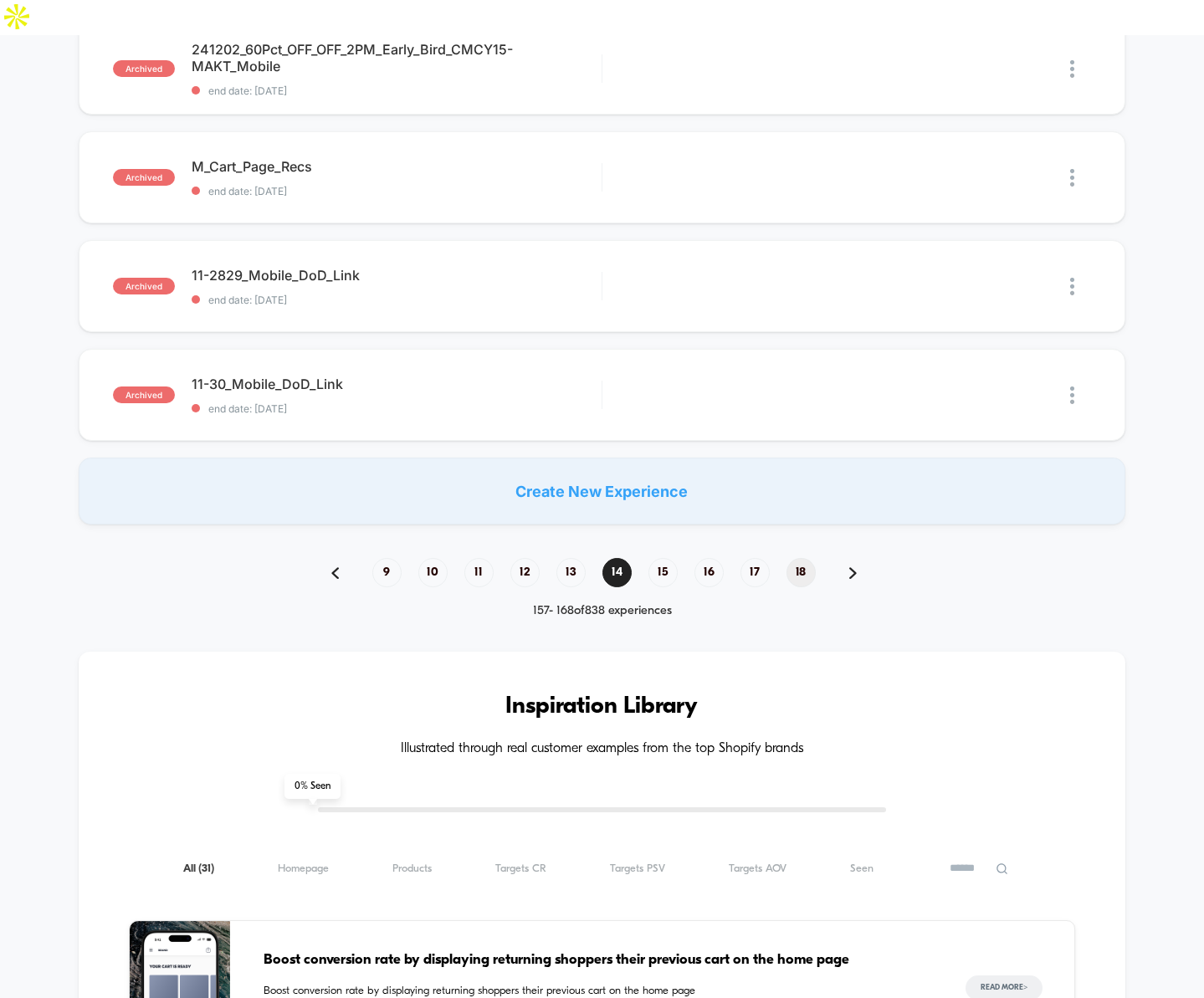
click at [796, 558] on span "18" at bounding box center [801, 572] width 29 height 29
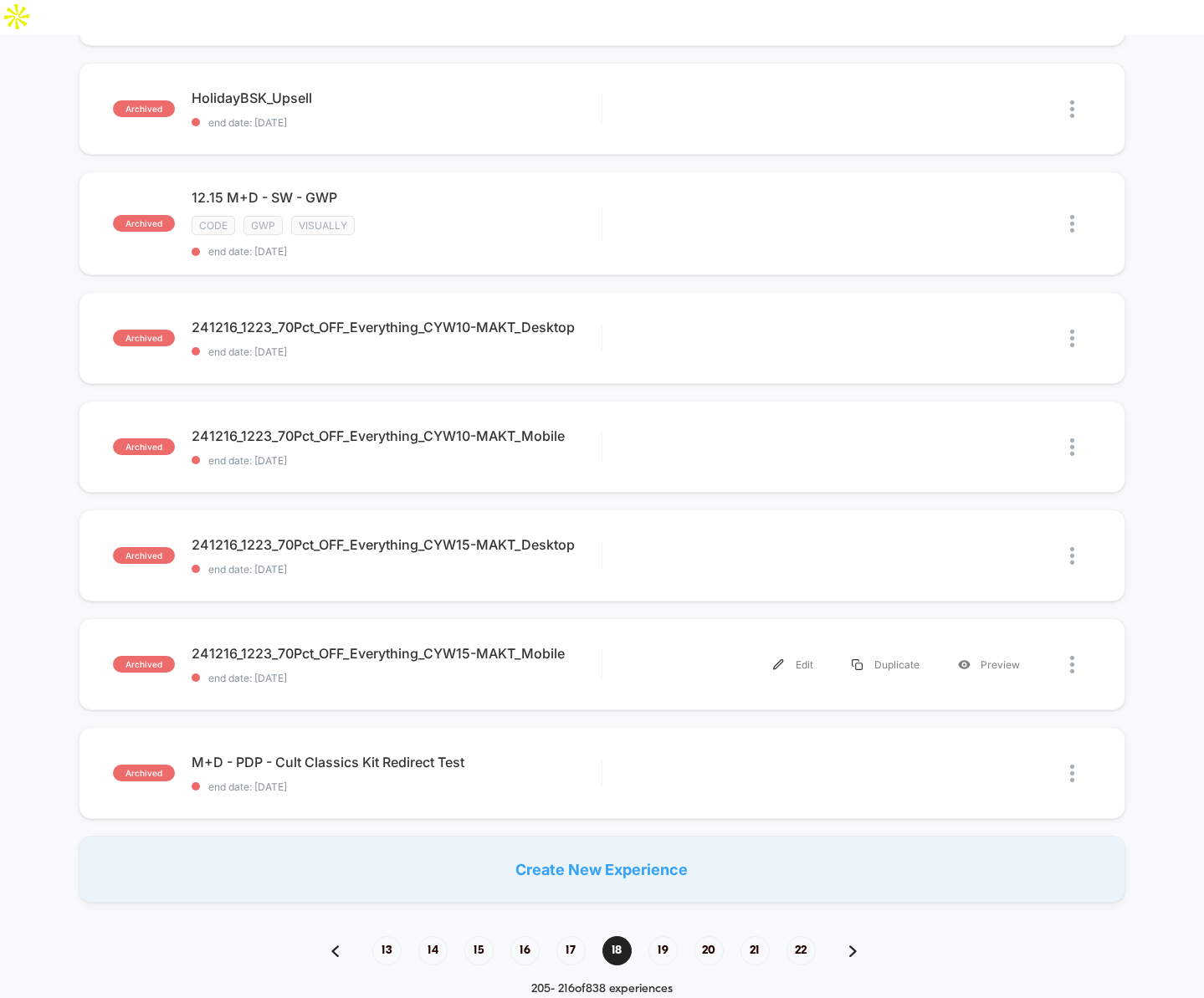
scroll to position [1023, 0]
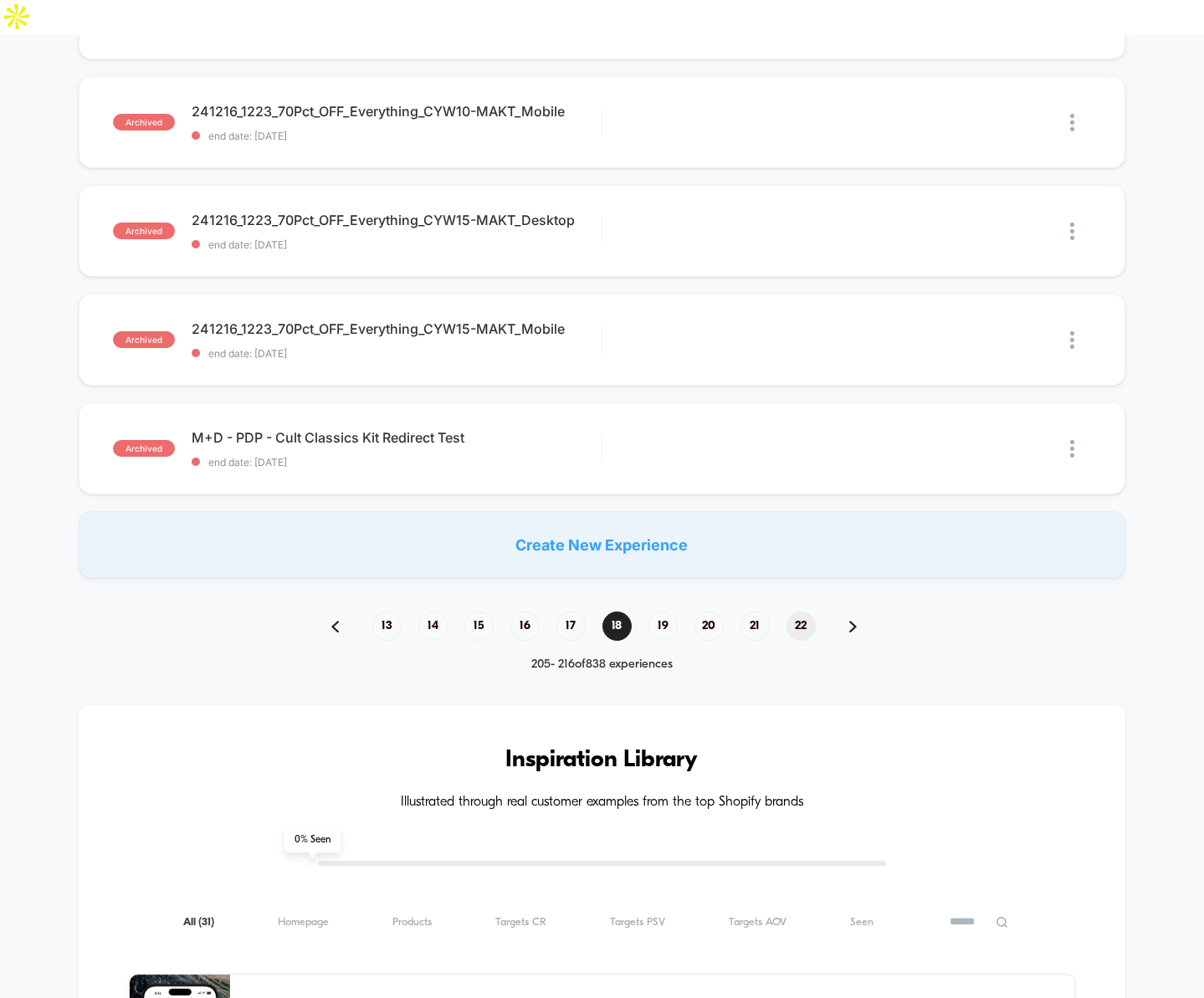
click at [798, 612] on span "22" at bounding box center [801, 626] width 29 height 29
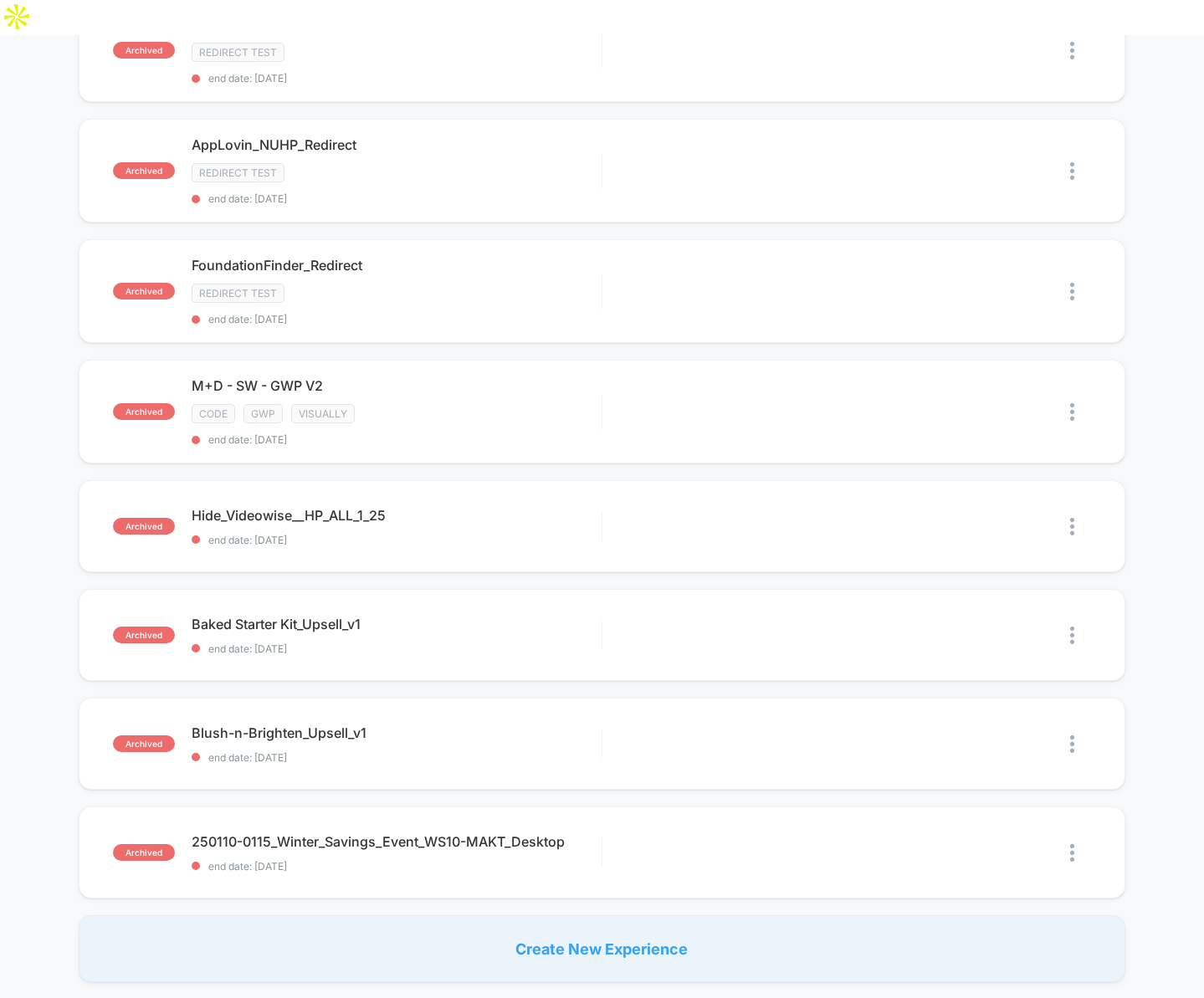
scroll to position [1277, 0]
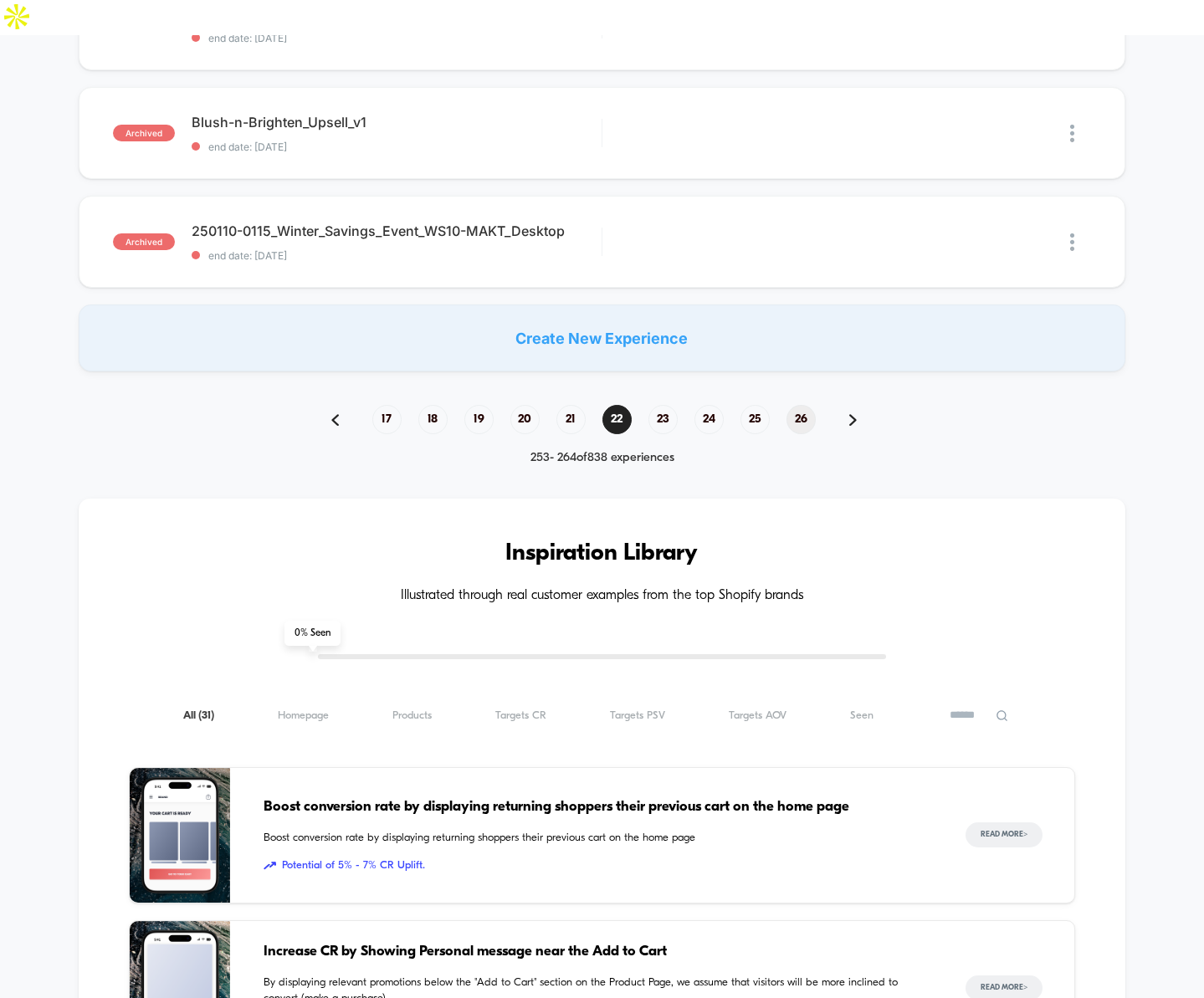
click at [808, 405] on span "26" at bounding box center [801, 419] width 29 height 29
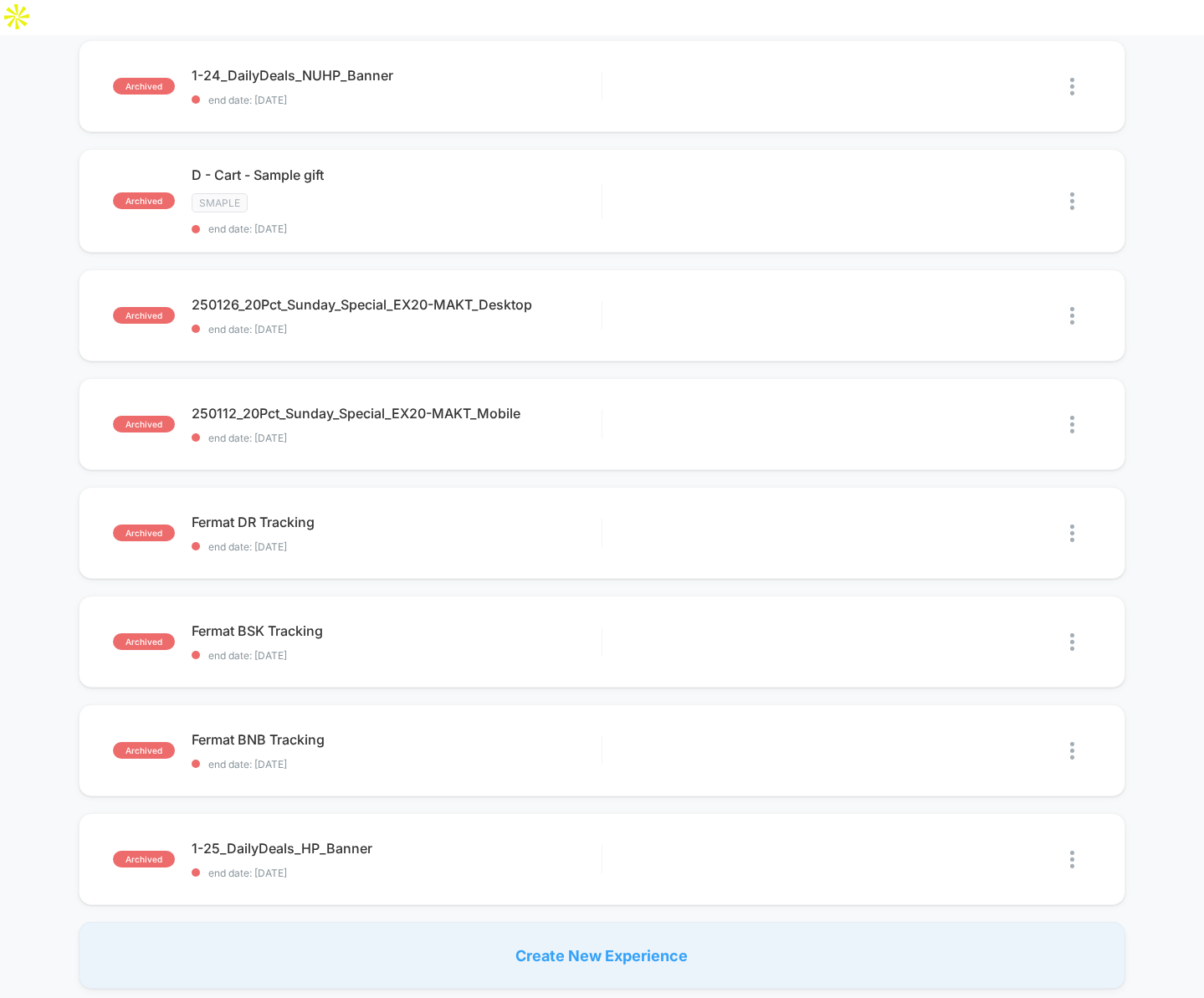
scroll to position [1197, 0]
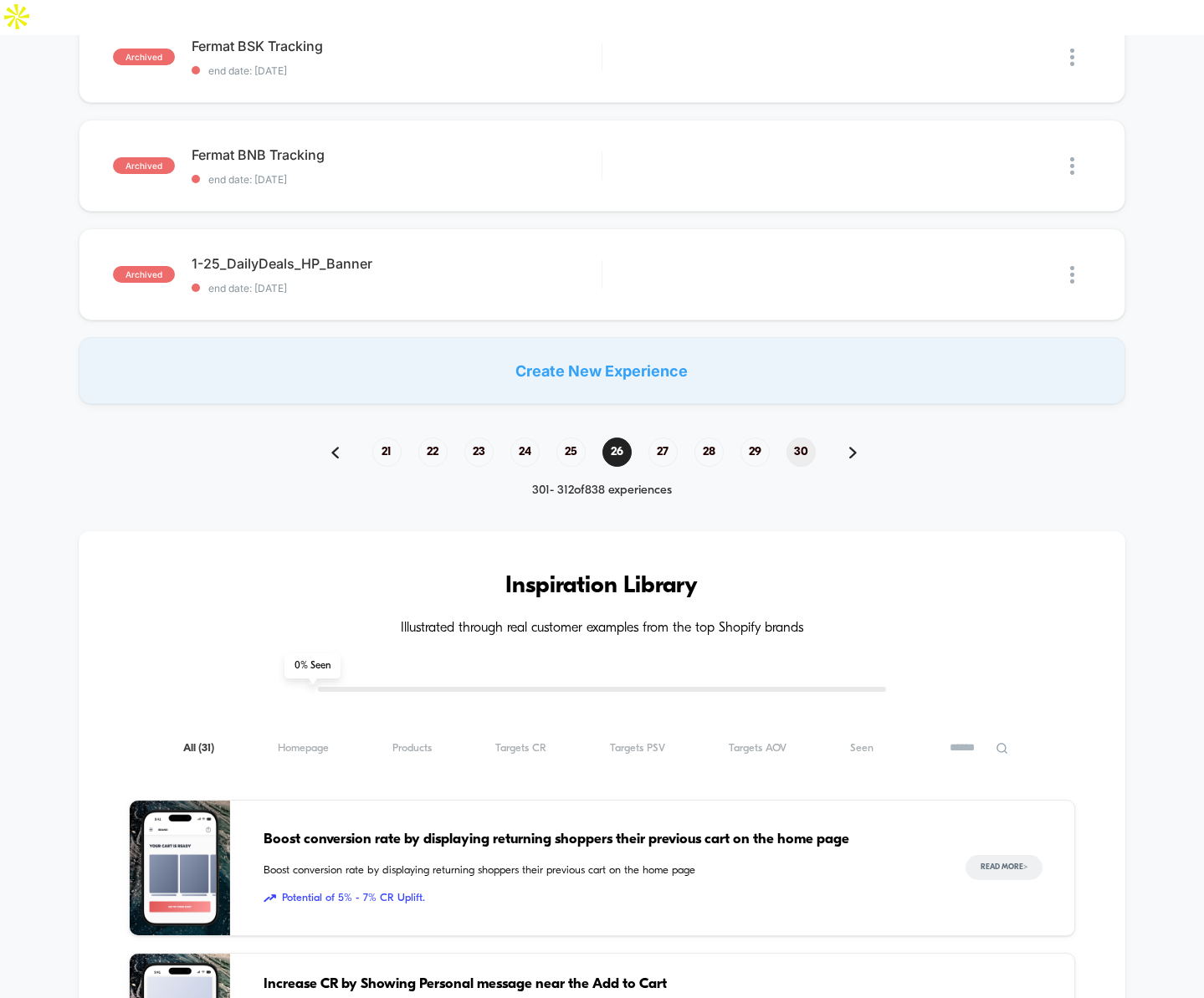
click at [806, 438] on span "30" at bounding box center [801, 452] width 29 height 29
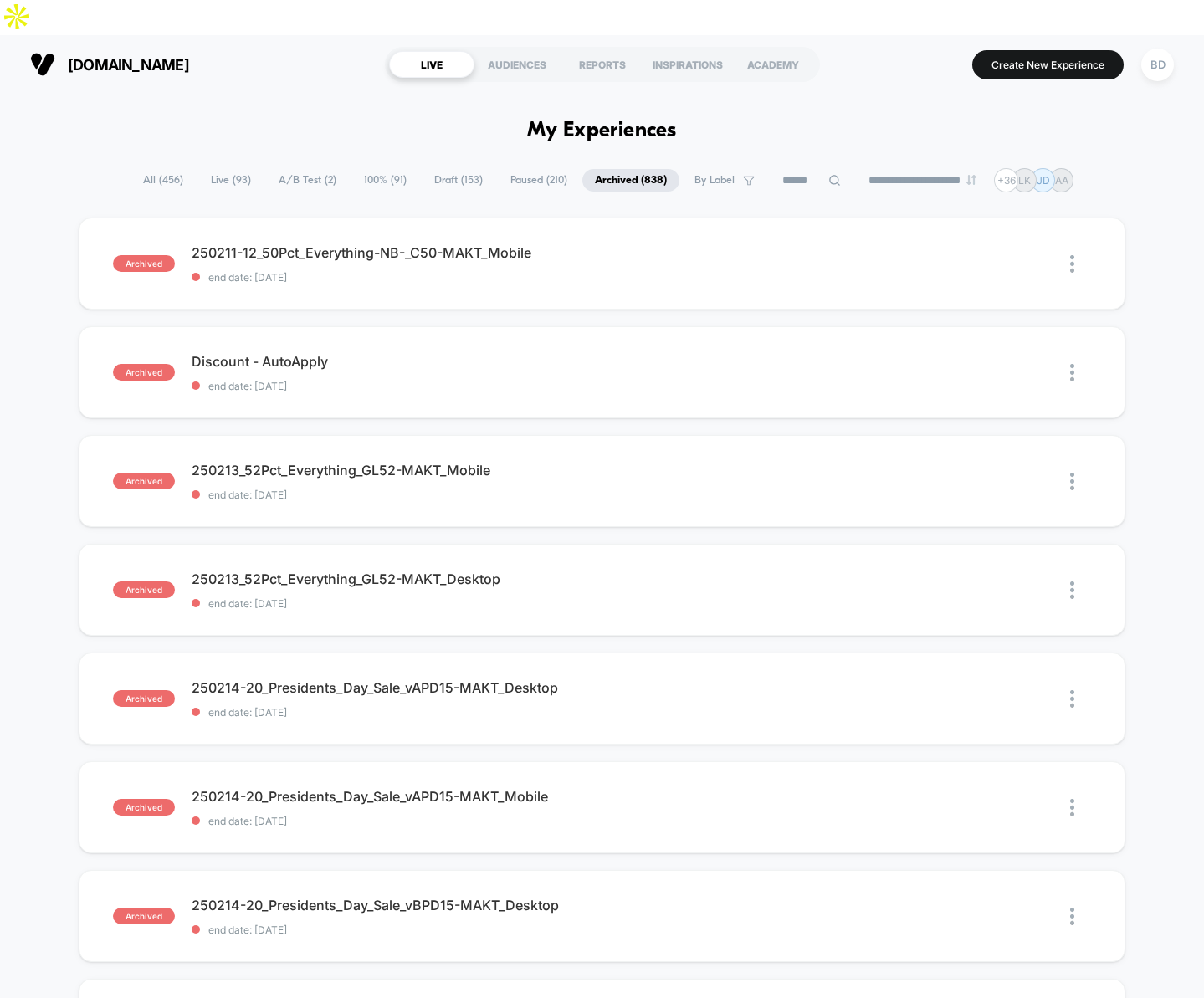
scroll to position [1192, 0]
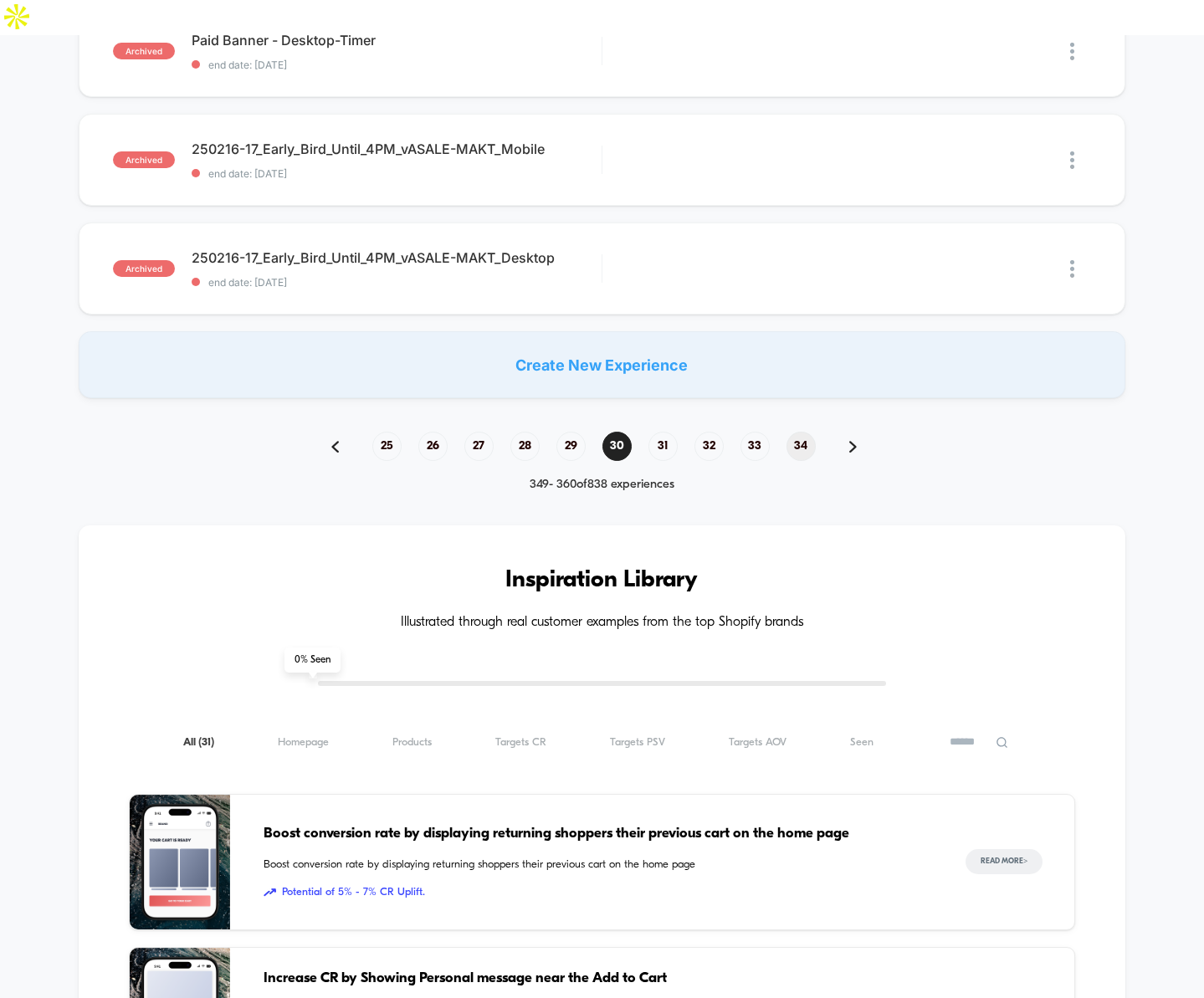
click at [798, 432] on span "34" at bounding box center [801, 446] width 29 height 29
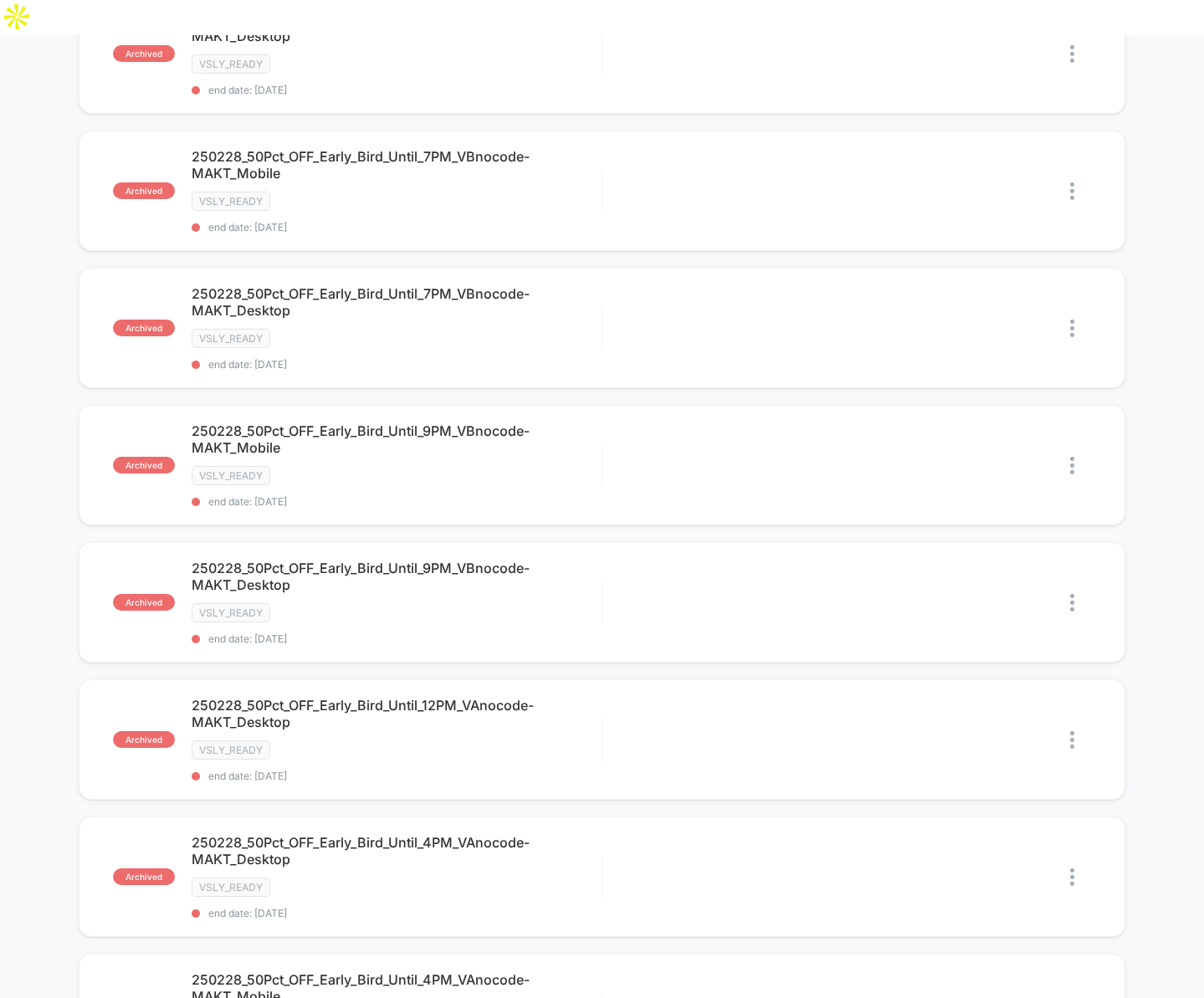
scroll to position [1163, 0]
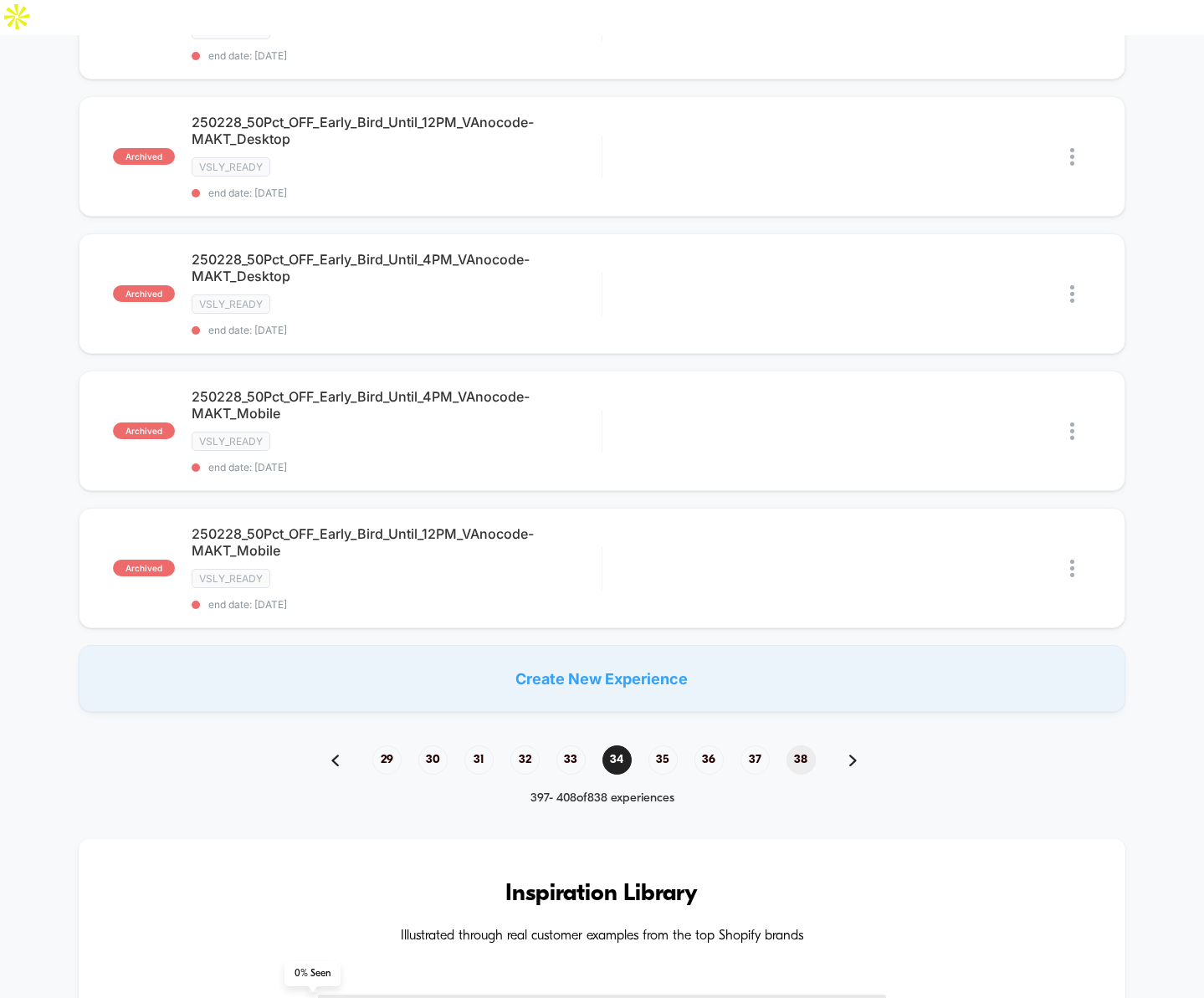
click at [793, 745] on span "38" at bounding box center [801, 759] width 29 height 29
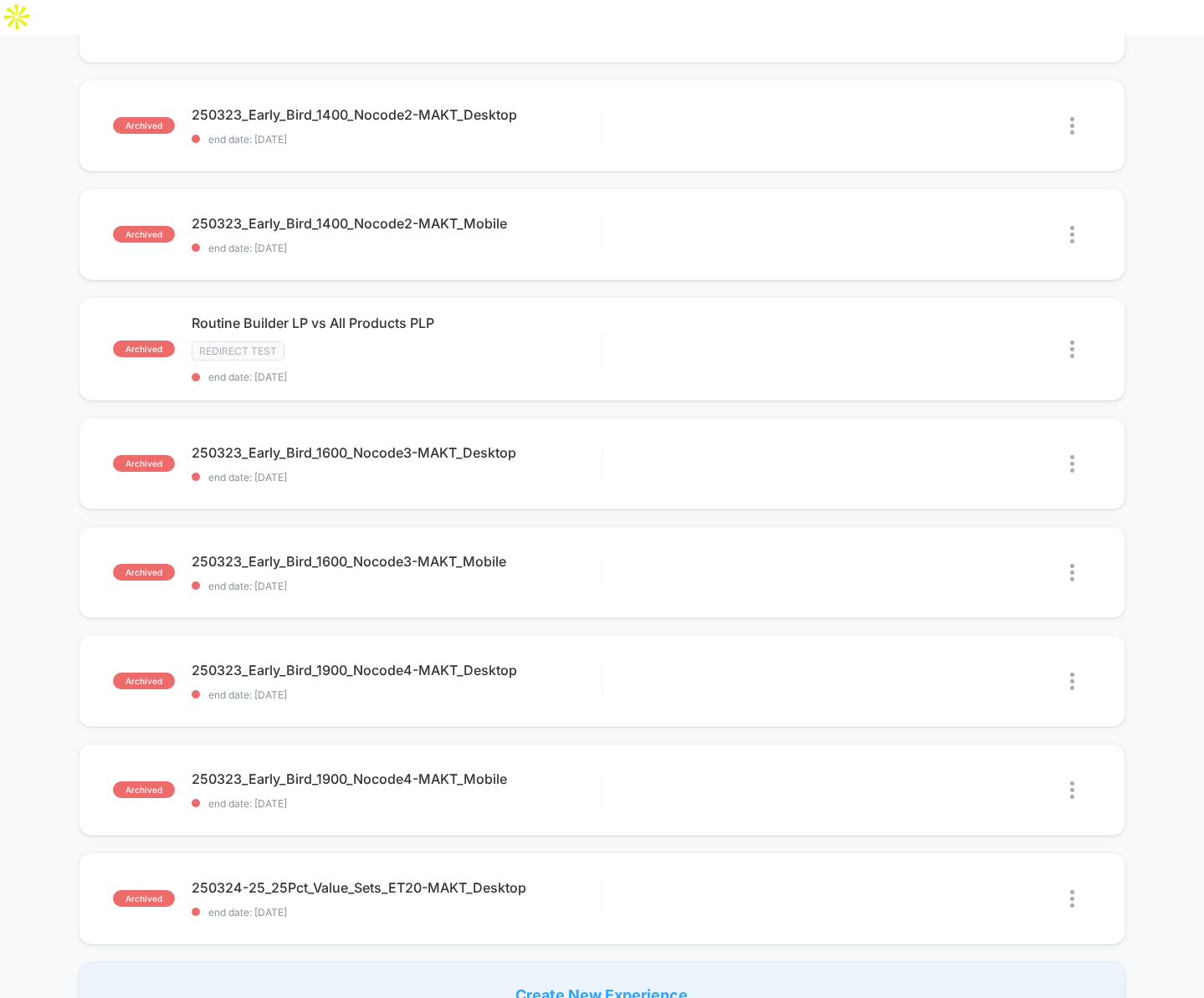
scroll to position [1273, 0]
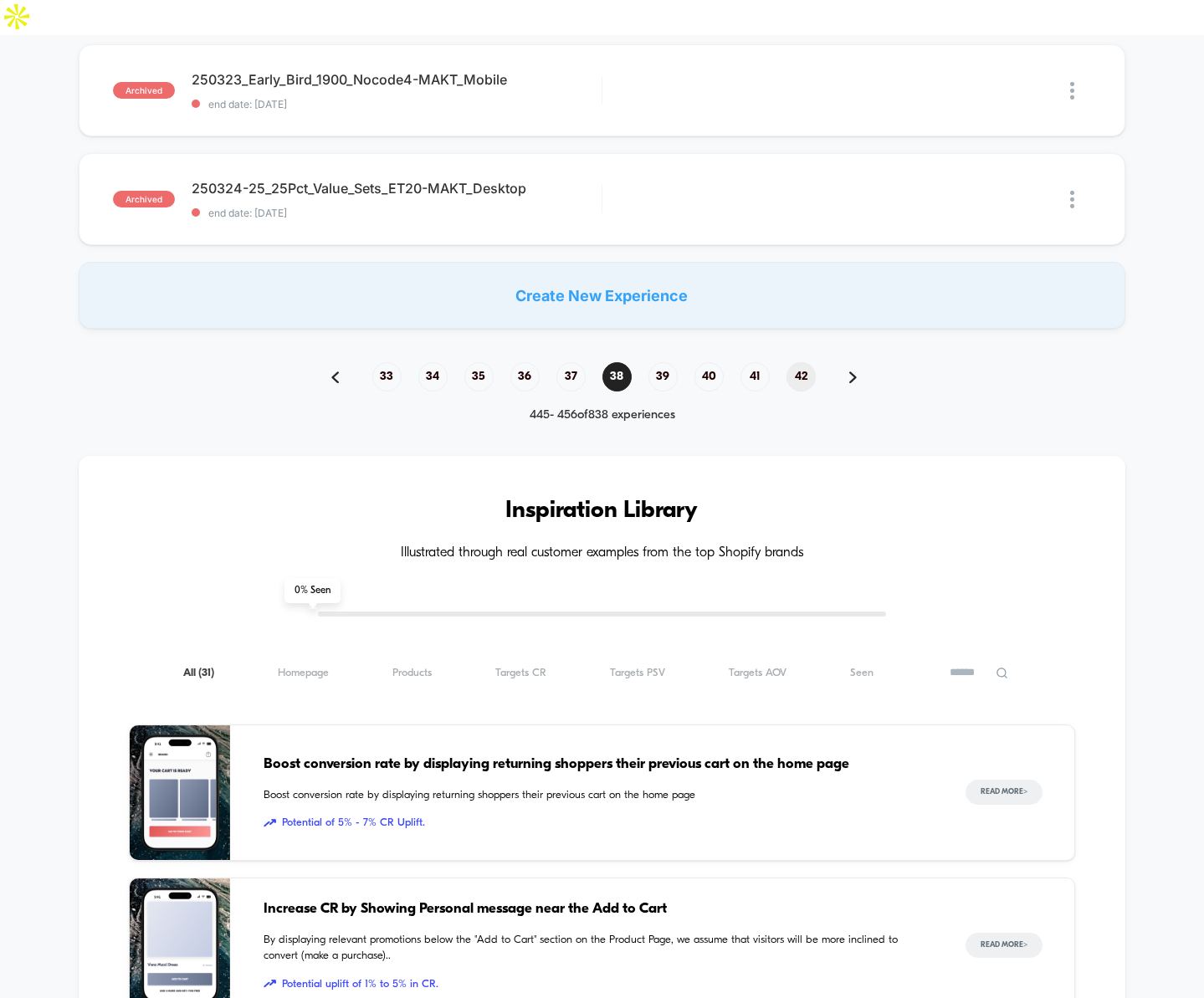
click at [792, 362] on span "42" at bounding box center [801, 376] width 29 height 29
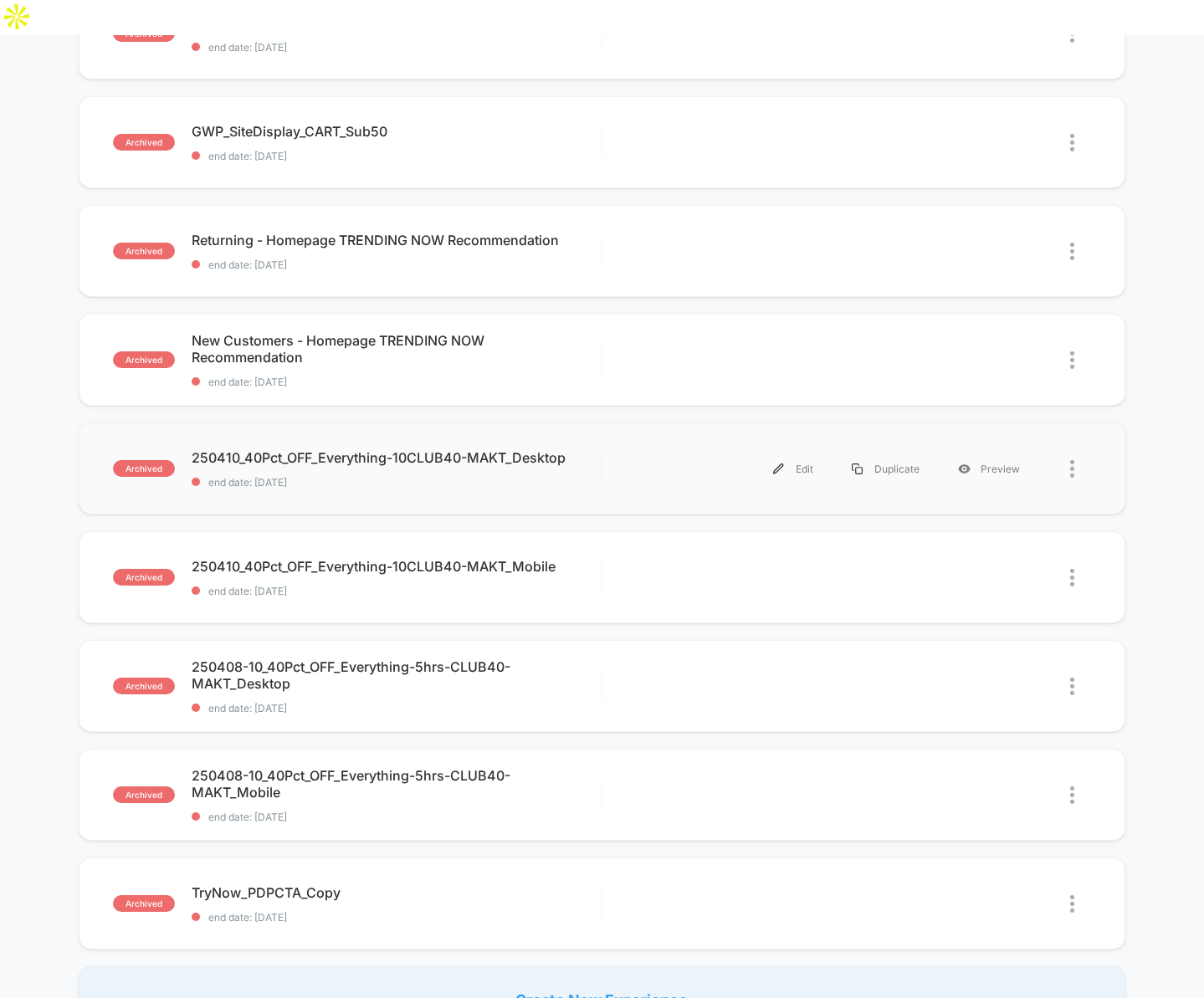
scroll to position [1107, 0]
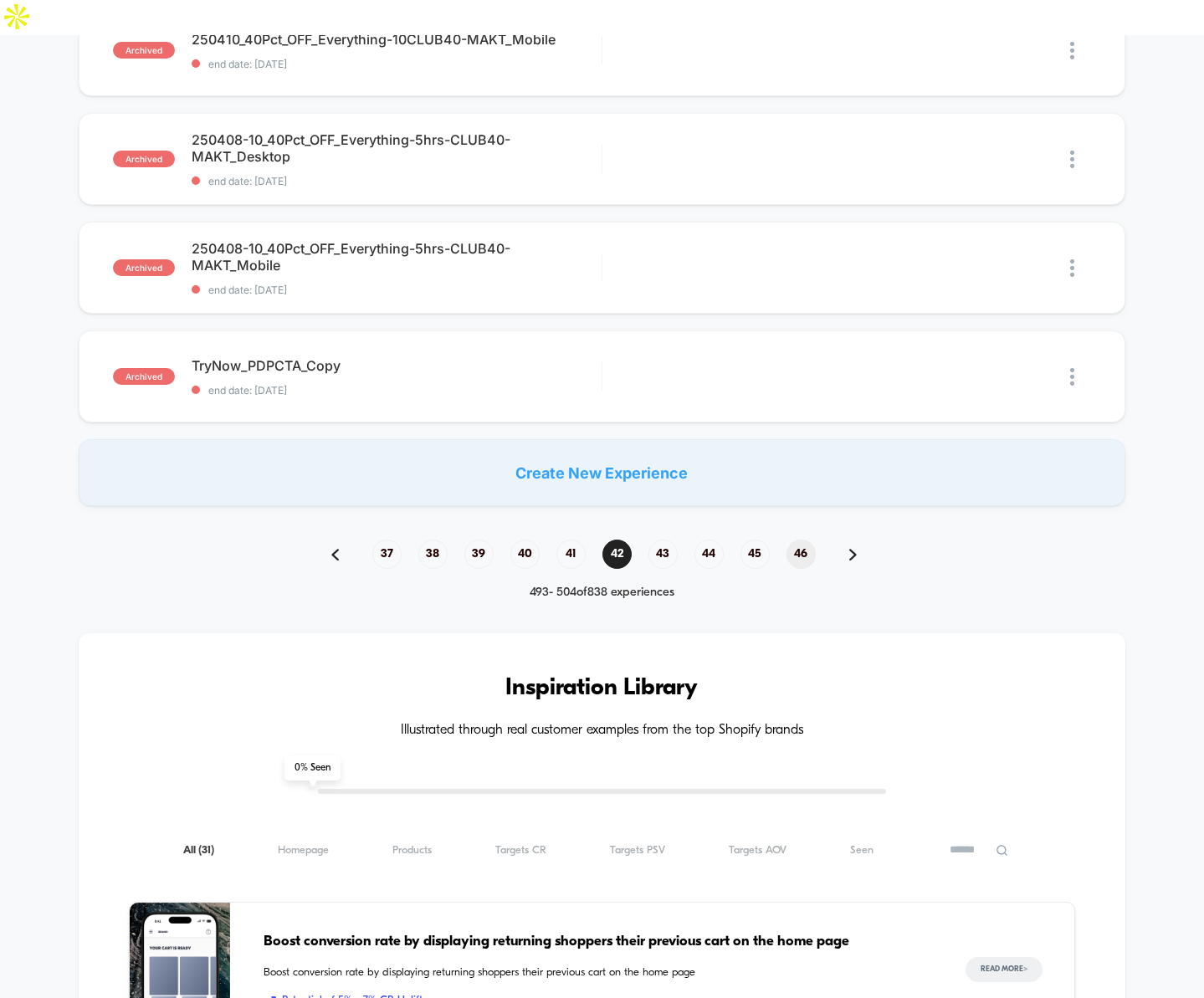
click at [804, 540] on span "46" at bounding box center [801, 554] width 29 height 29
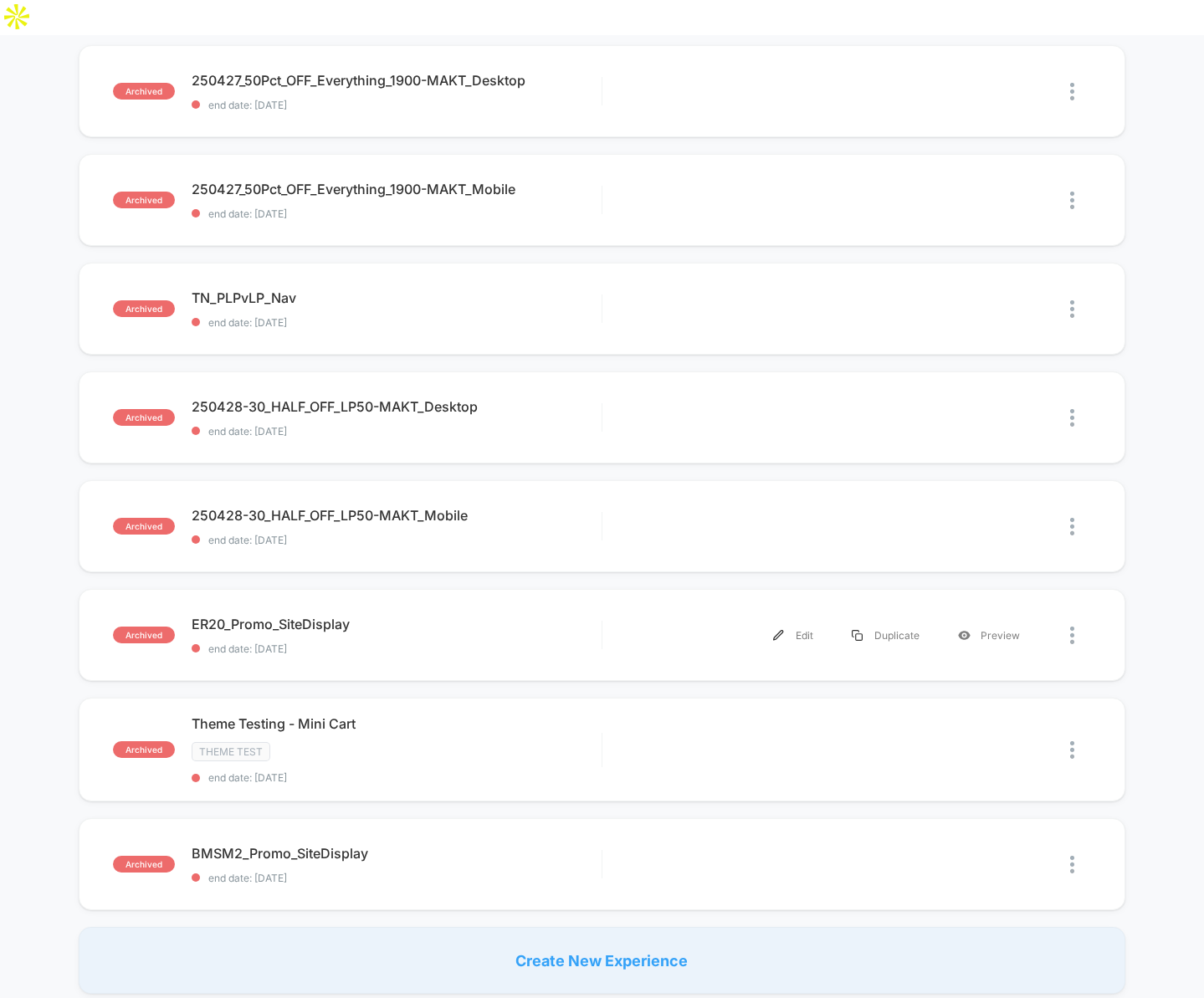
scroll to position [1017, 0]
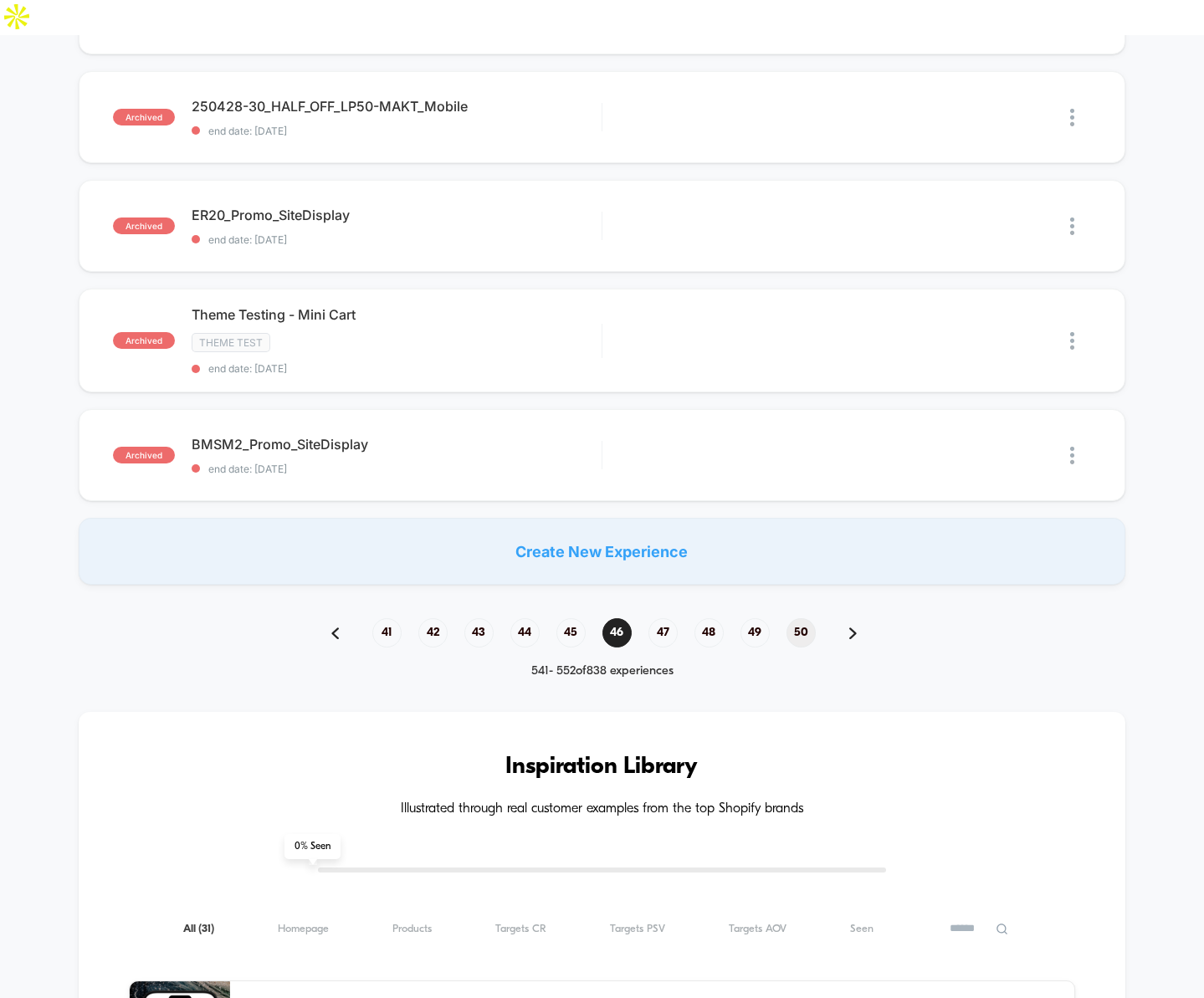
click at [800, 618] on span "50" at bounding box center [801, 632] width 29 height 29
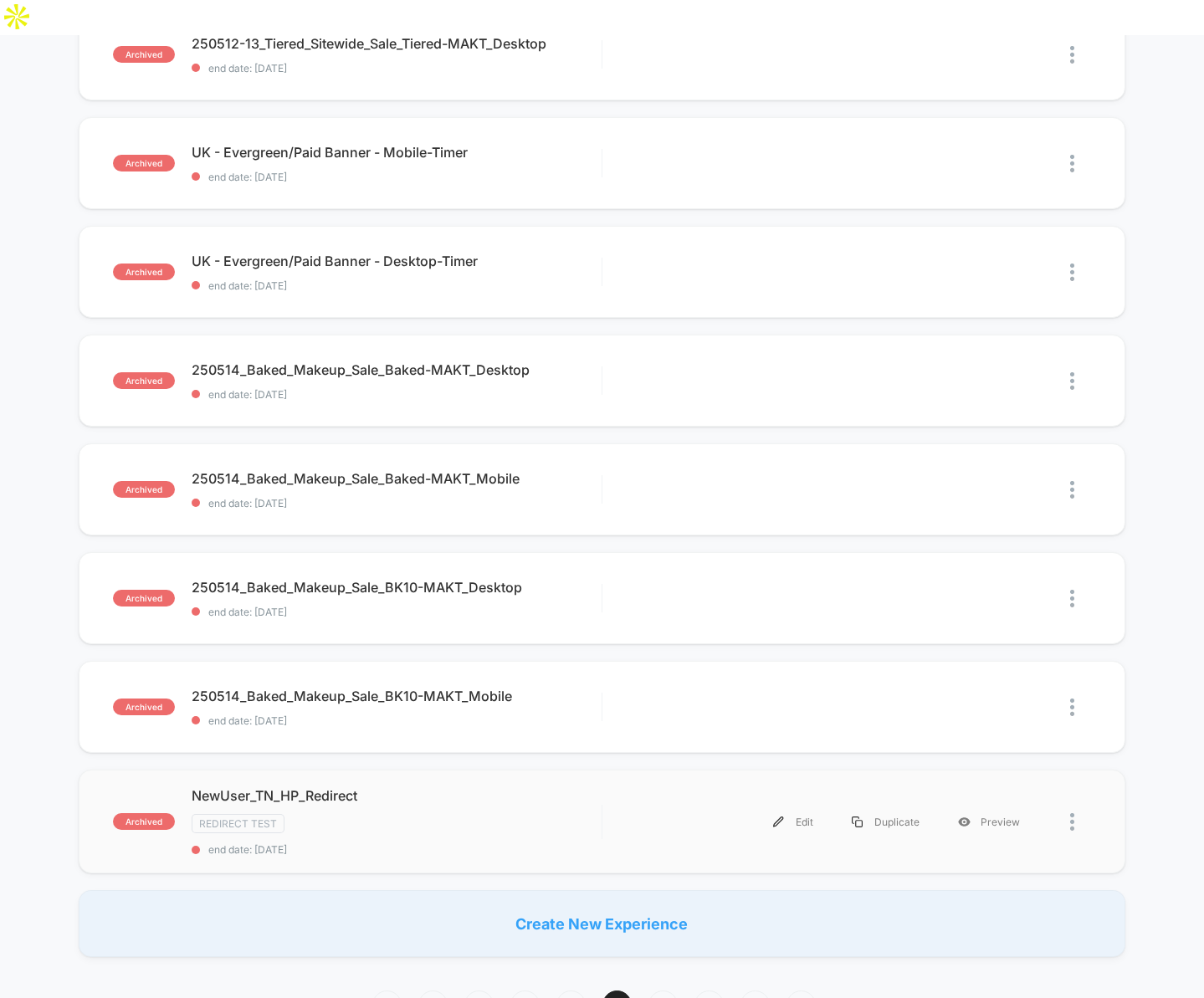
scroll to position [711, 0]
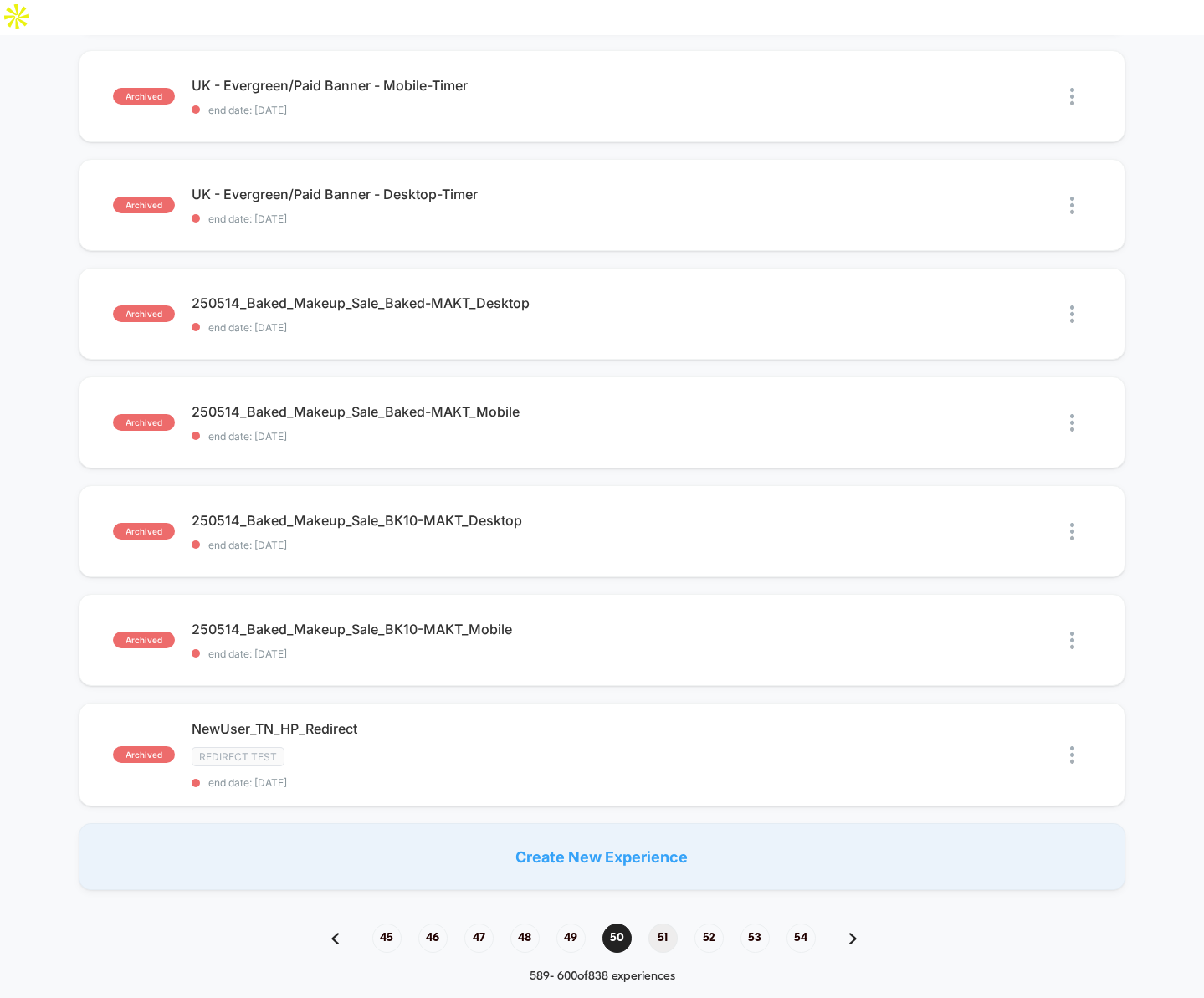
click at [666, 924] on span "51" at bounding box center [662, 938] width 29 height 29
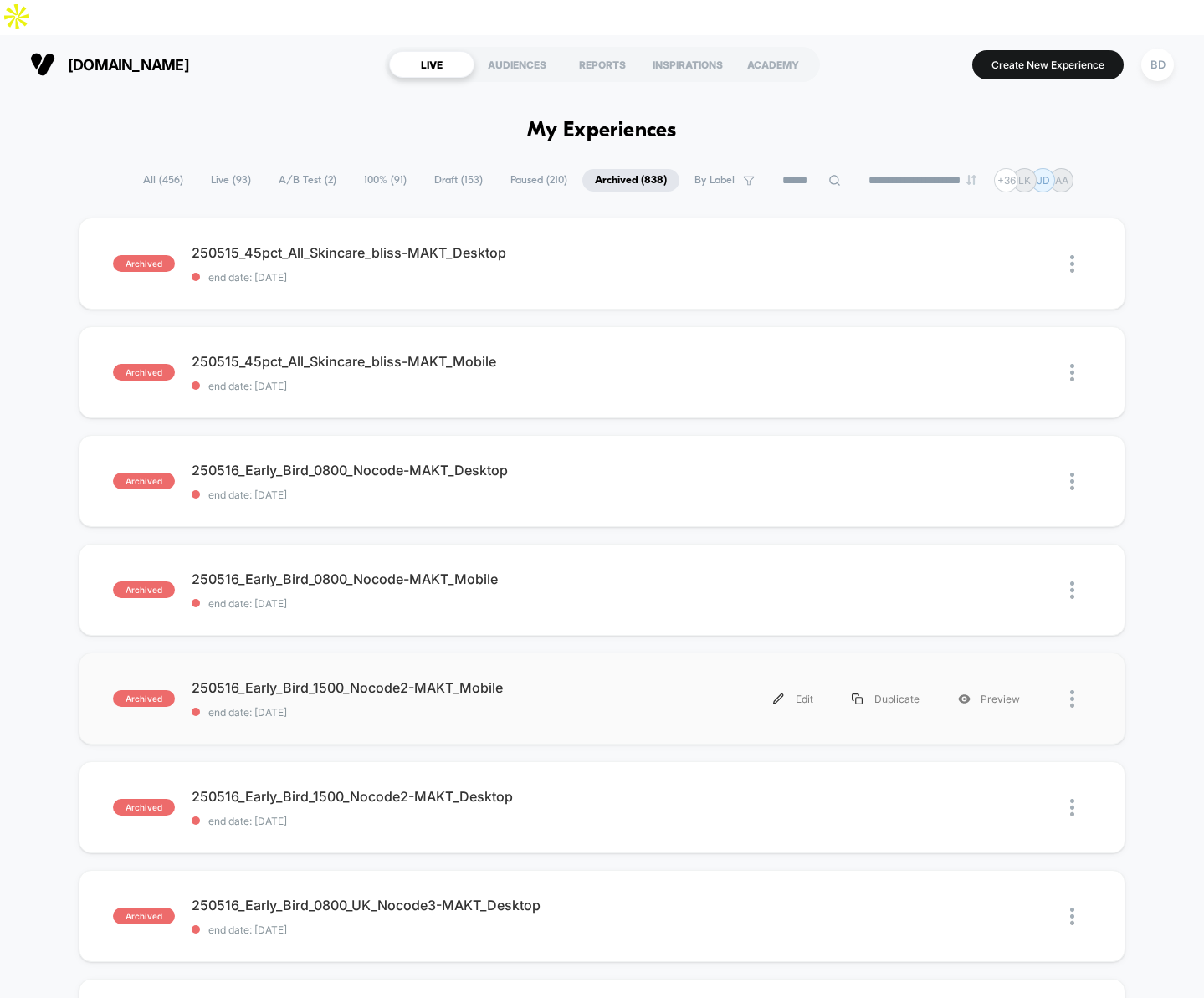
scroll to position [699, 0]
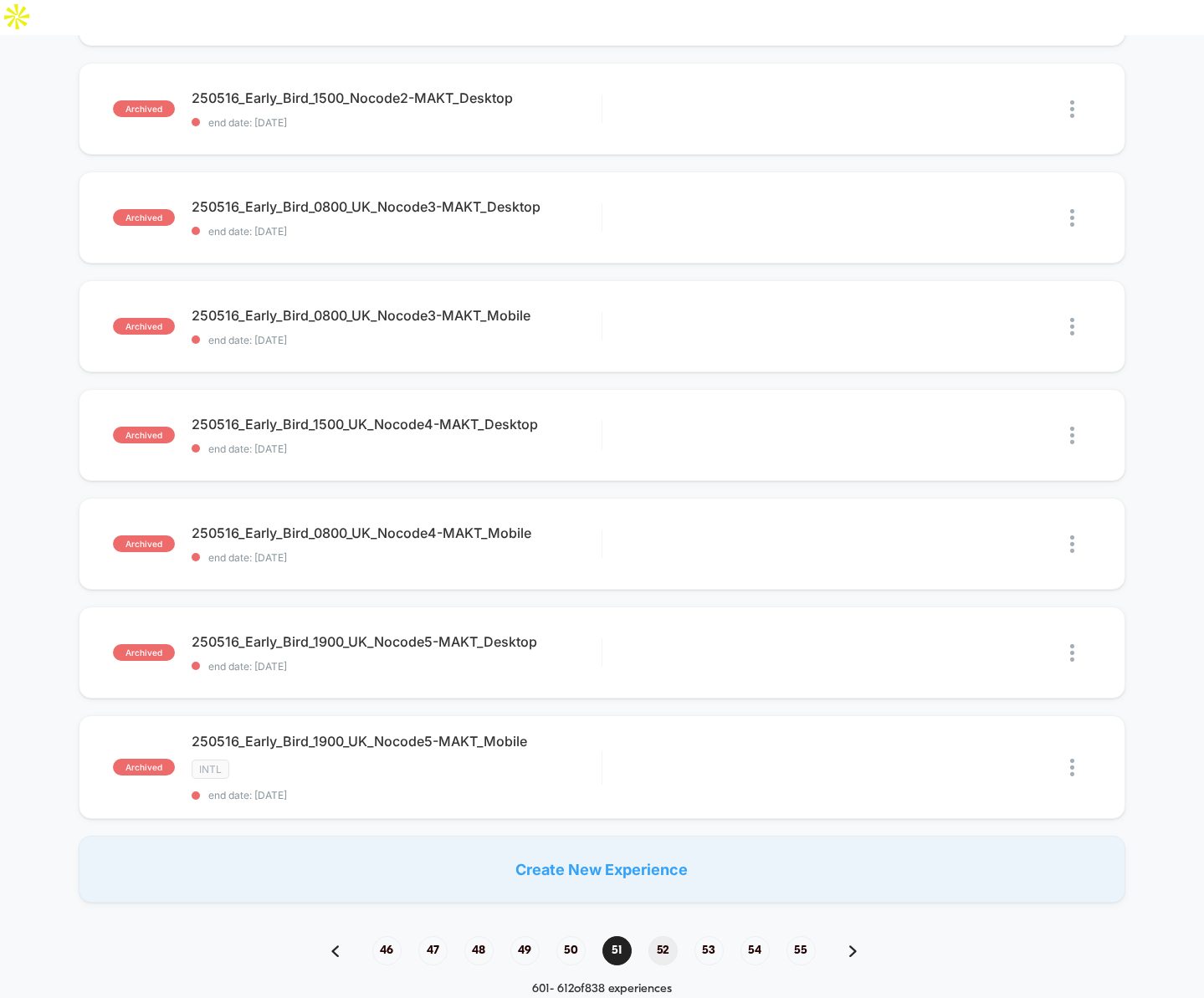
click at [667, 936] on span "52" at bounding box center [662, 950] width 29 height 29
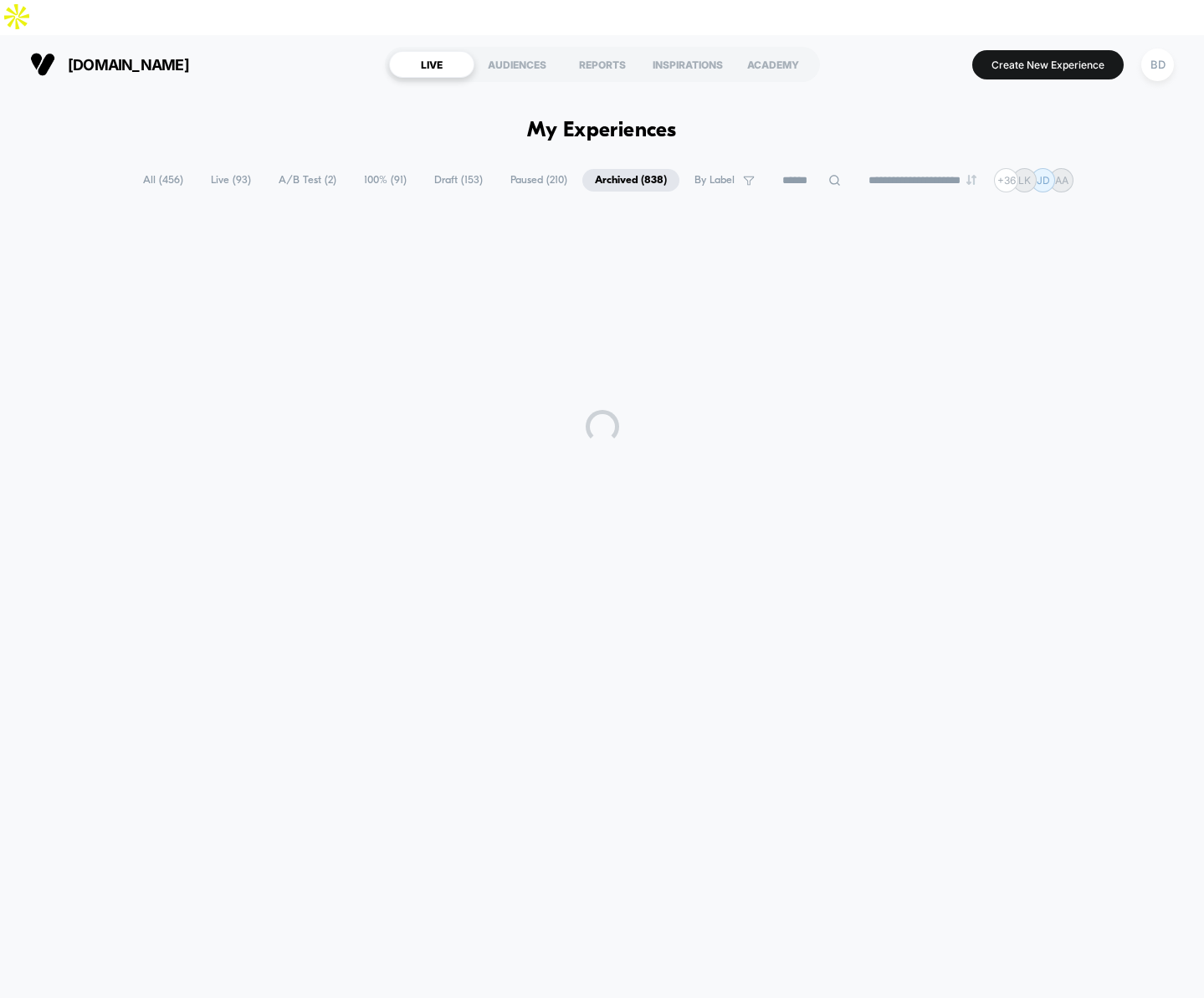
scroll to position [0, 0]
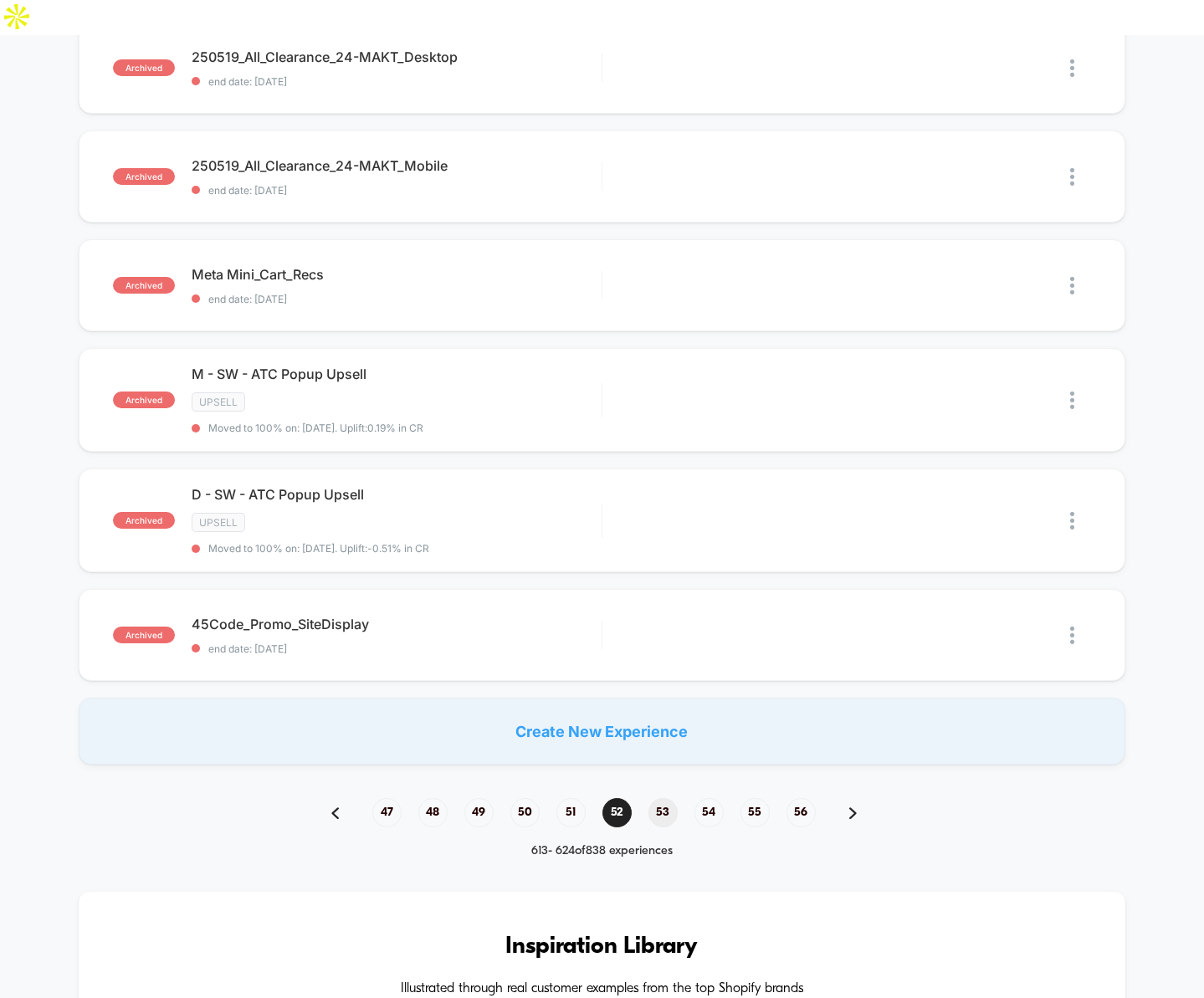
click at [664, 798] on span "53" at bounding box center [662, 812] width 29 height 29
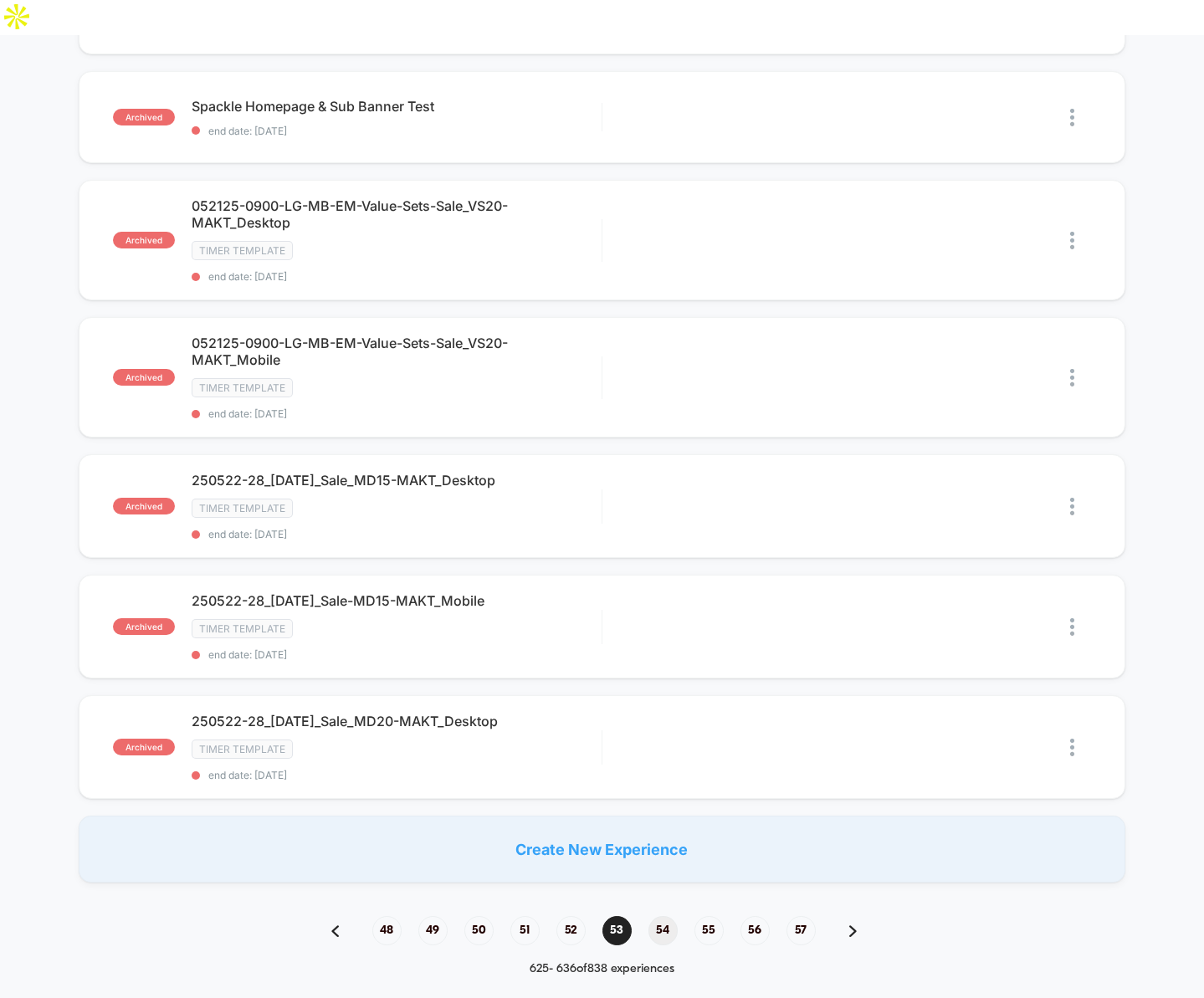
click at [668, 917] on span "54" at bounding box center [662, 931] width 29 height 29
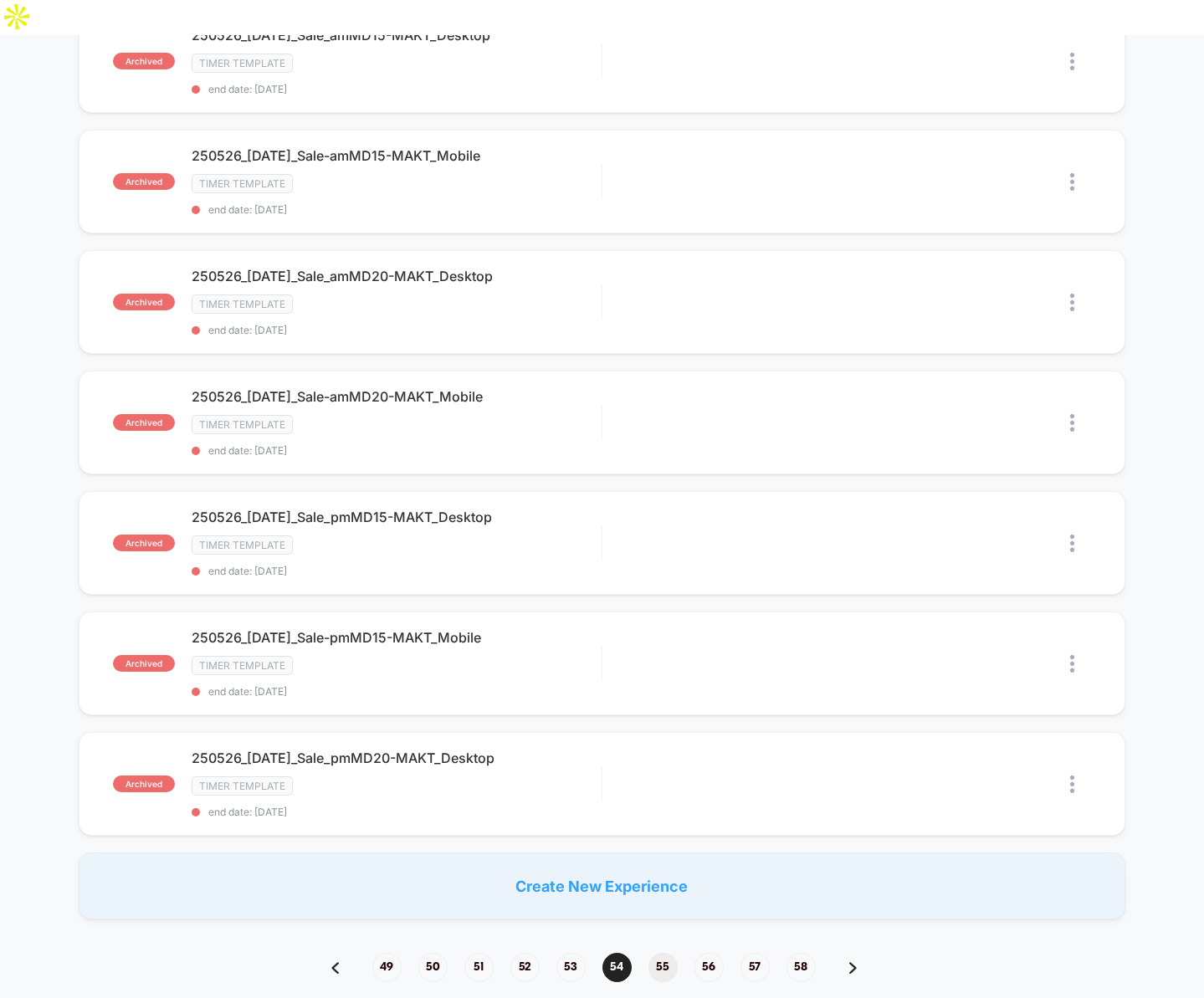
click at [669, 953] on span "55" at bounding box center [662, 967] width 29 height 29
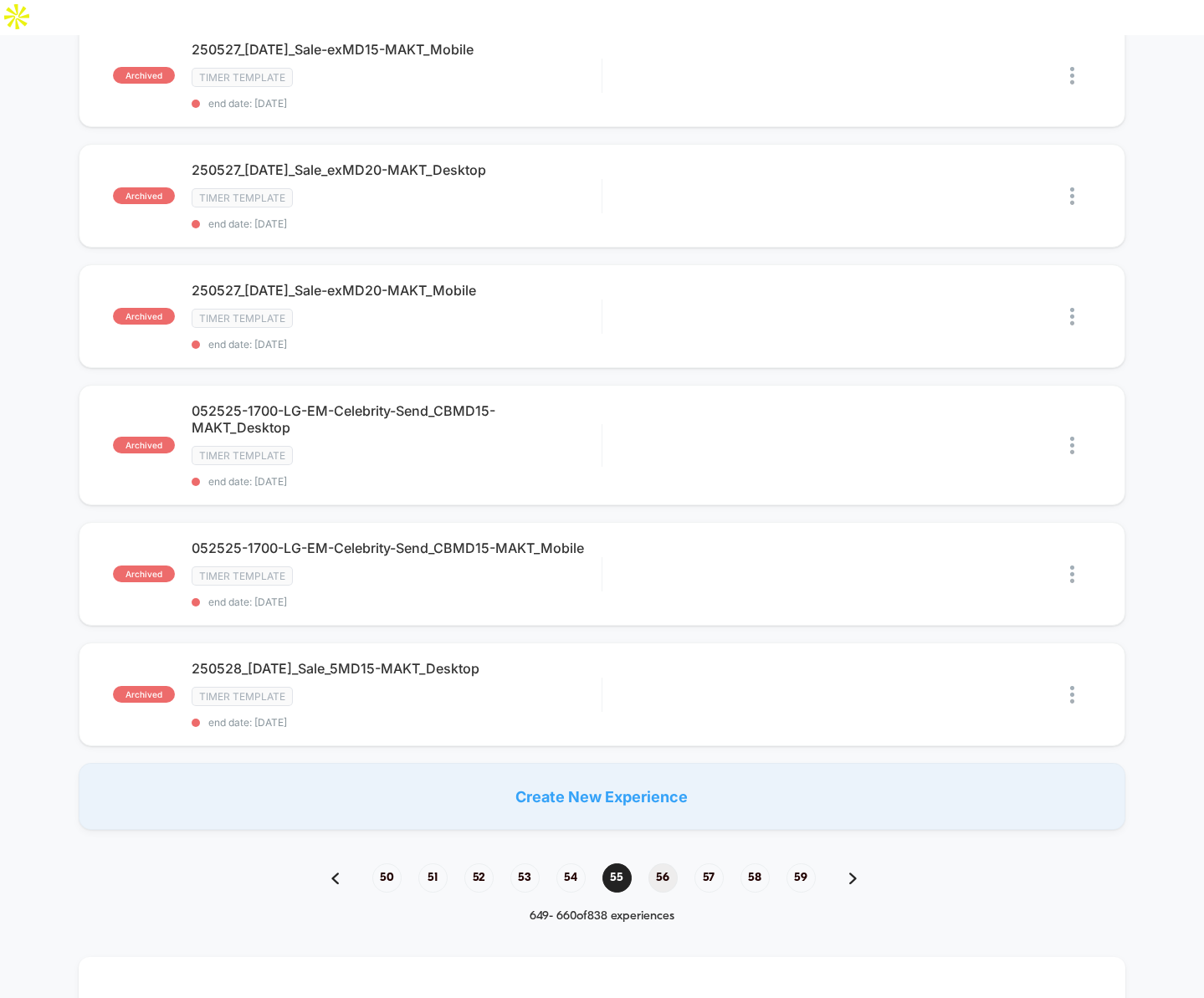
click at [662, 874] on span "56" at bounding box center [662, 877] width 29 height 29
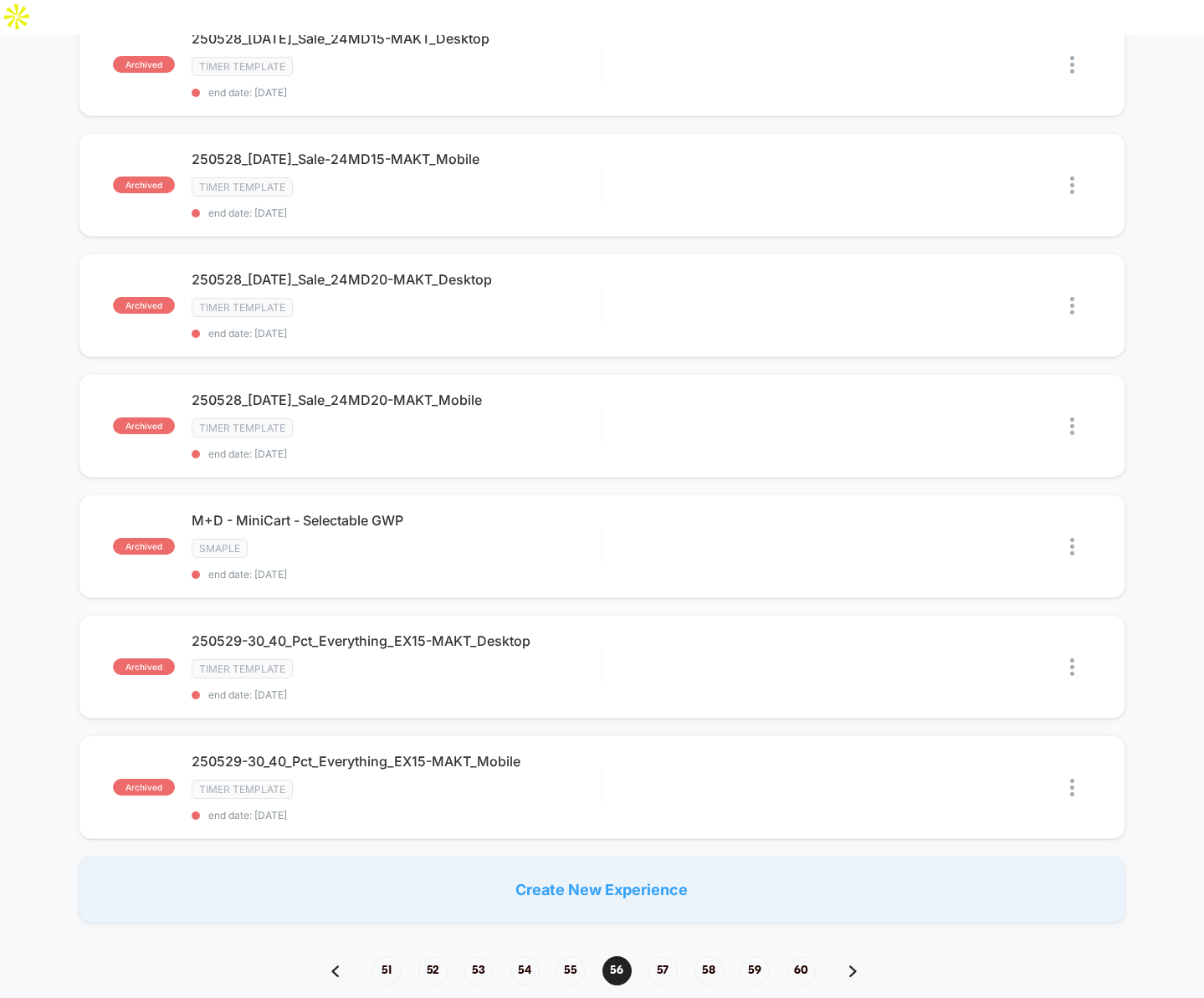
scroll to position [875, 0]
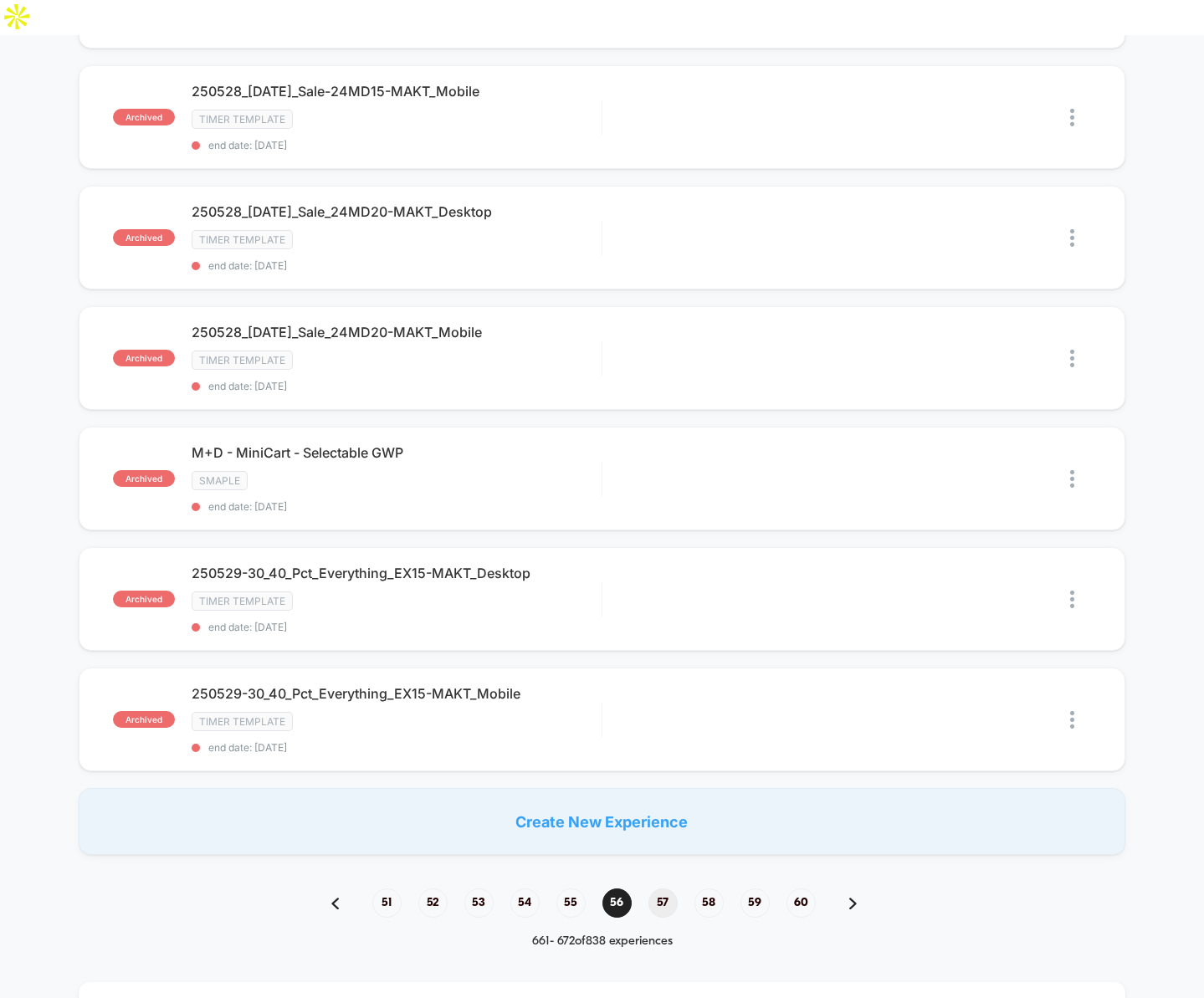
click at [663, 889] on span "57" at bounding box center [662, 903] width 29 height 29
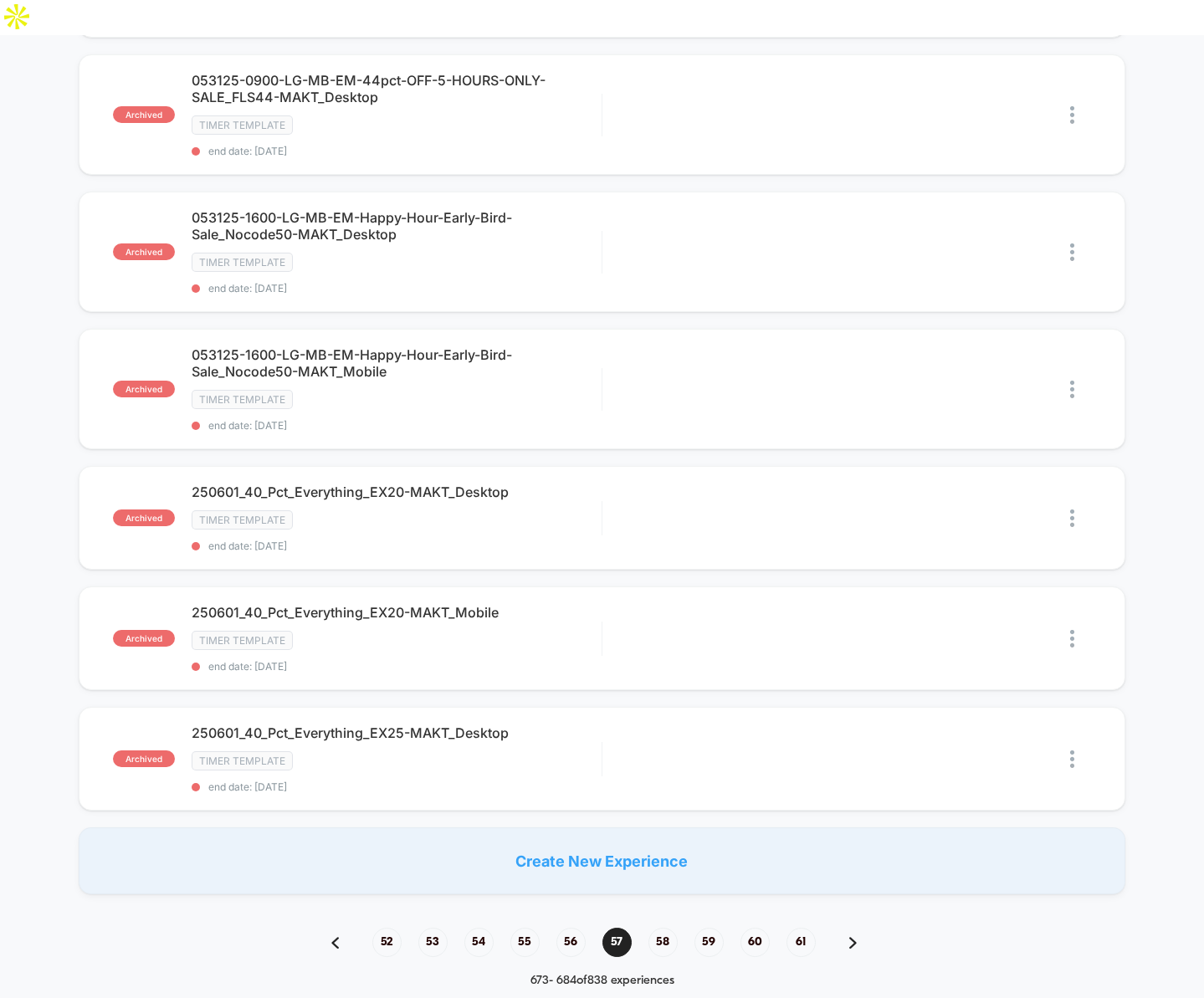
scroll to position [913, 0]
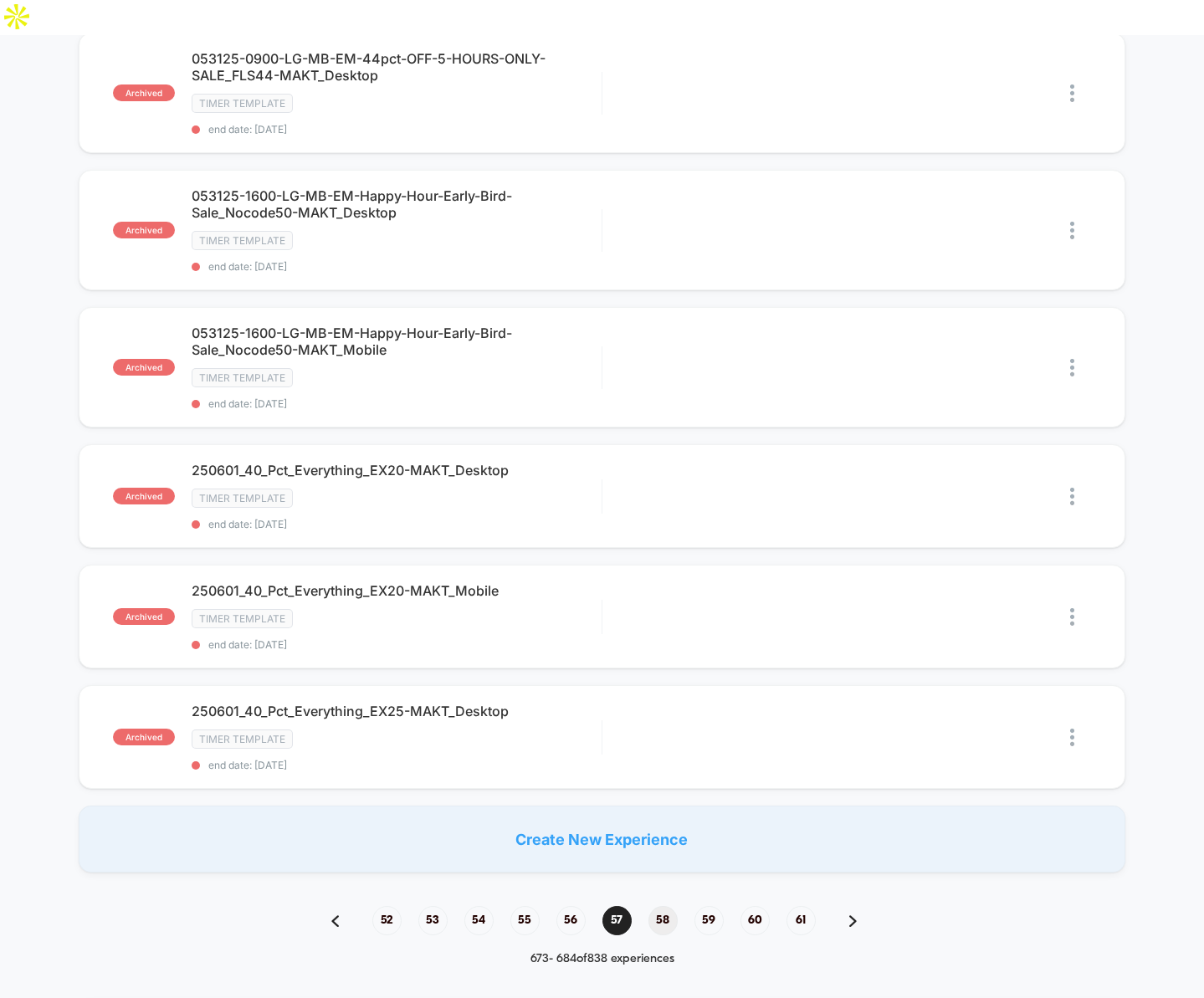
click at [663, 906] on span "58" at bounding box center [662, 920] width 29 height 29
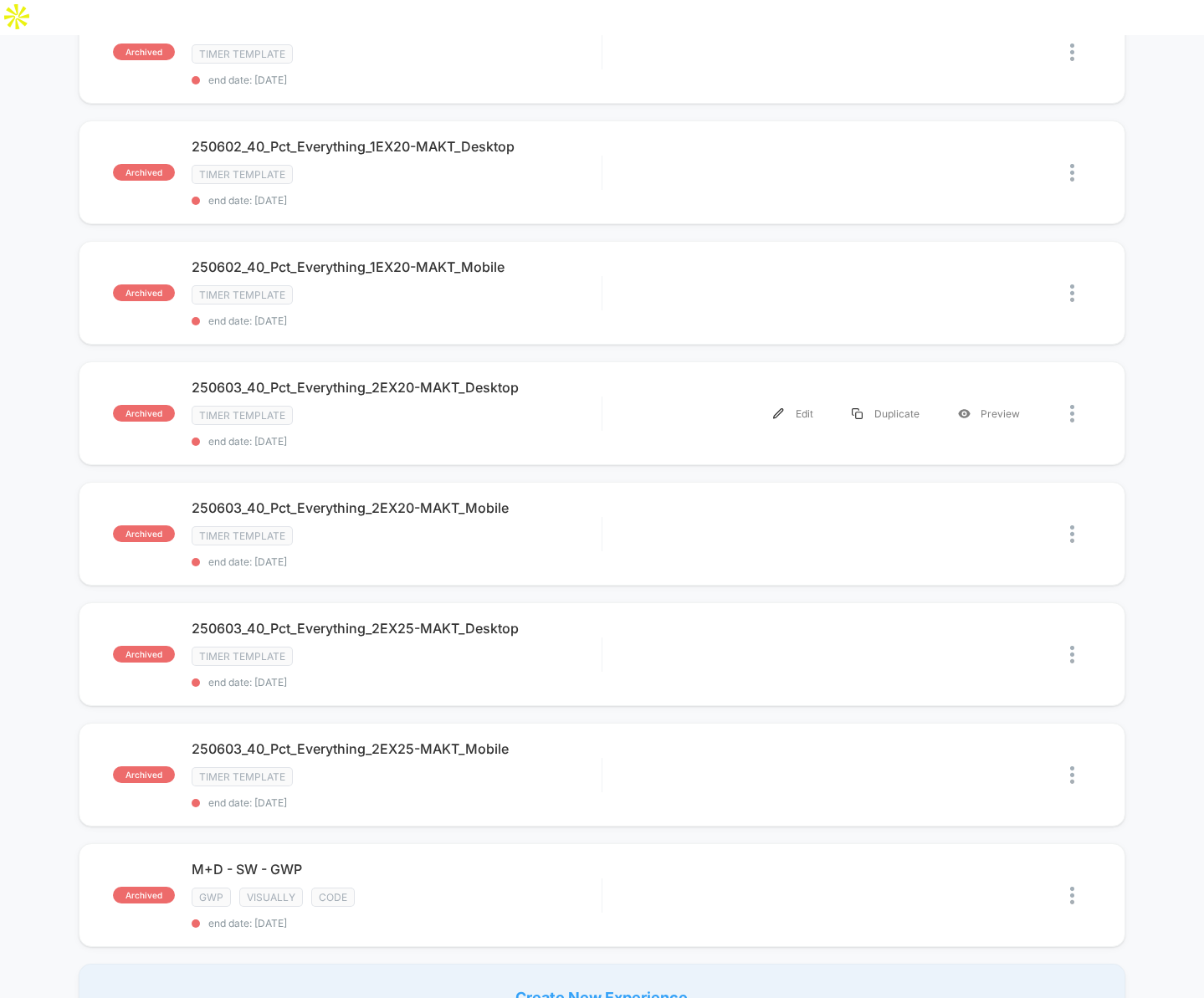
scroll to position [812, 0]
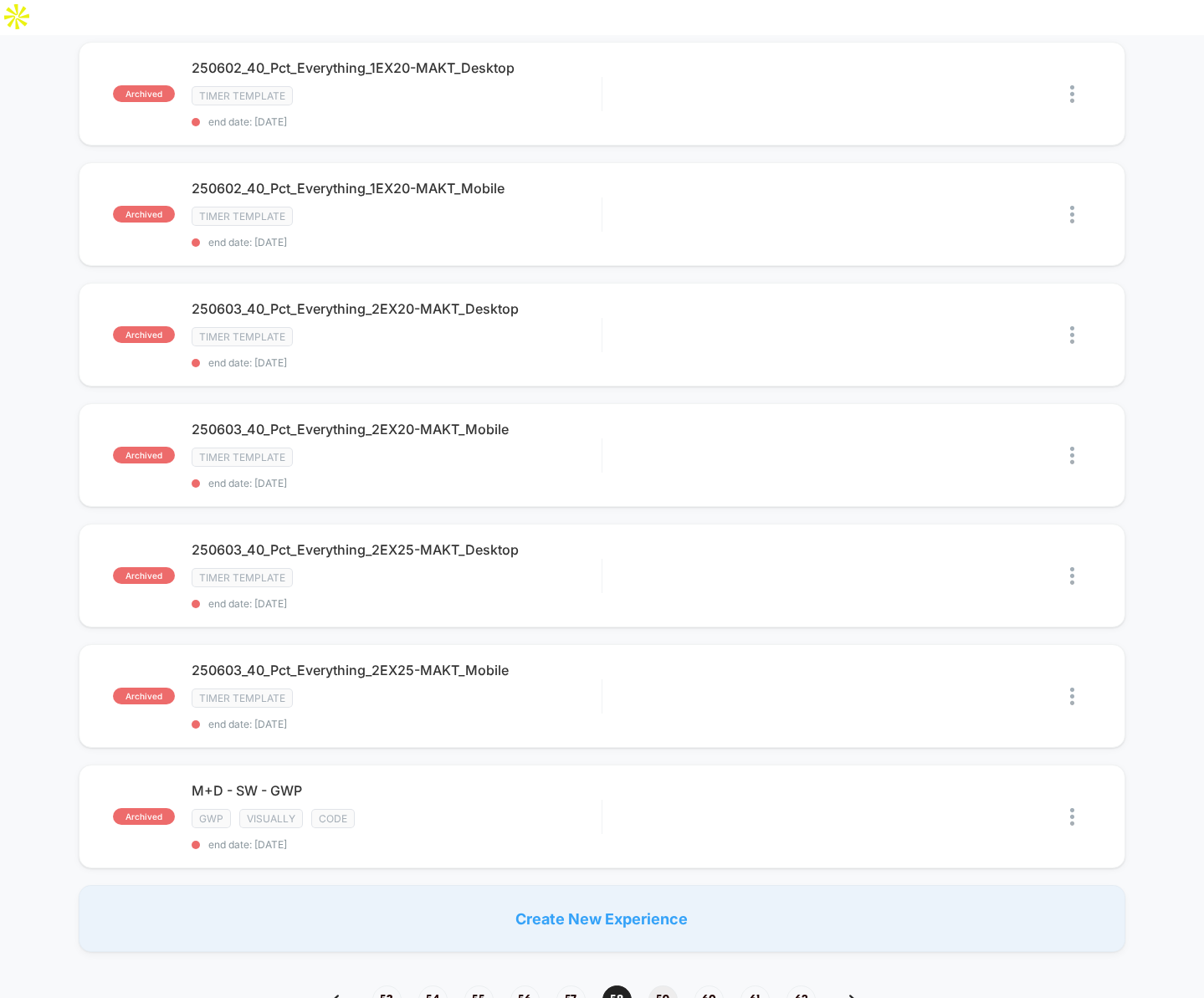
click at [663, 986] on span "59" at bounding box center [662, 1000] width 29 height 29
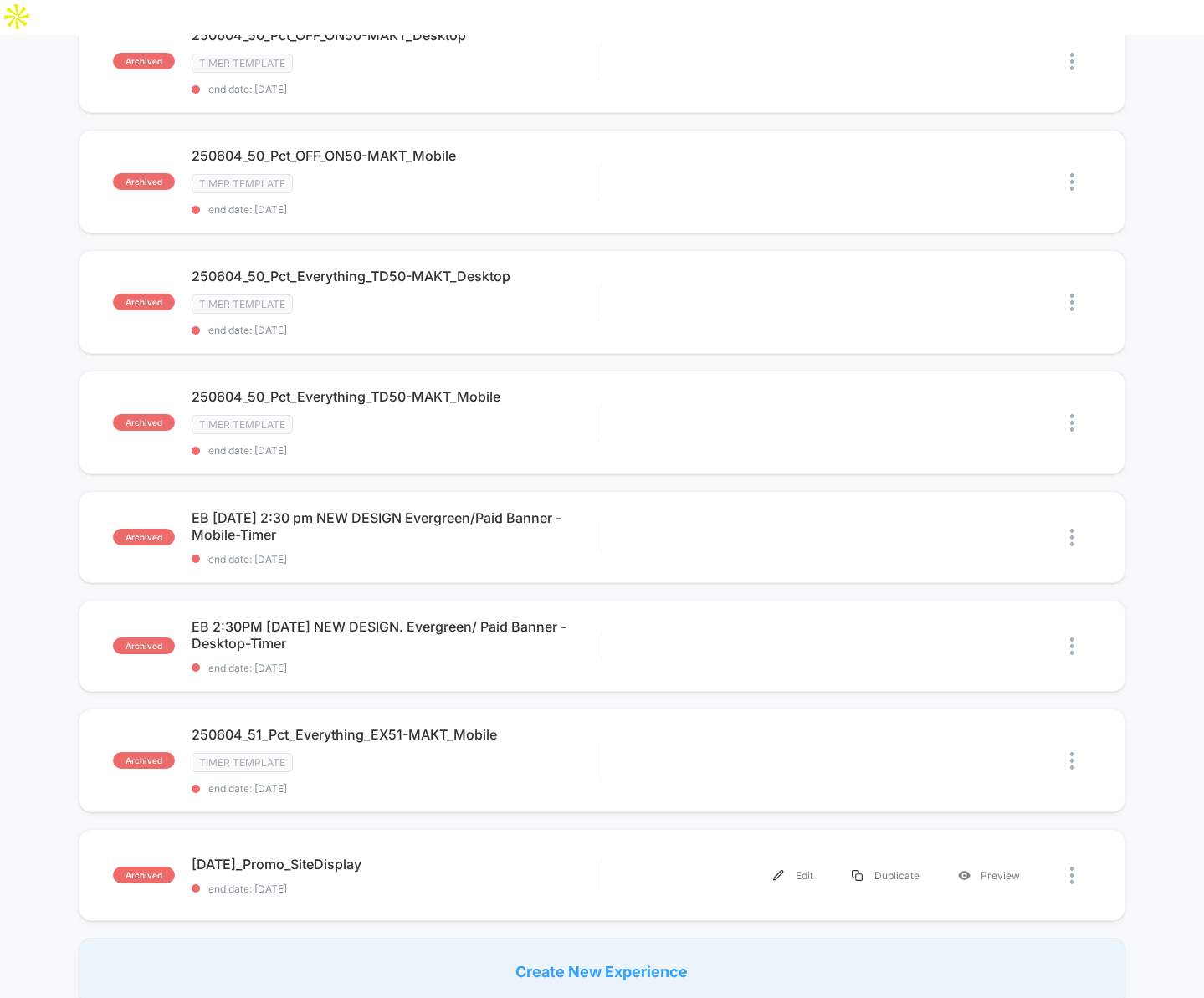
scroll to position [745, 0]
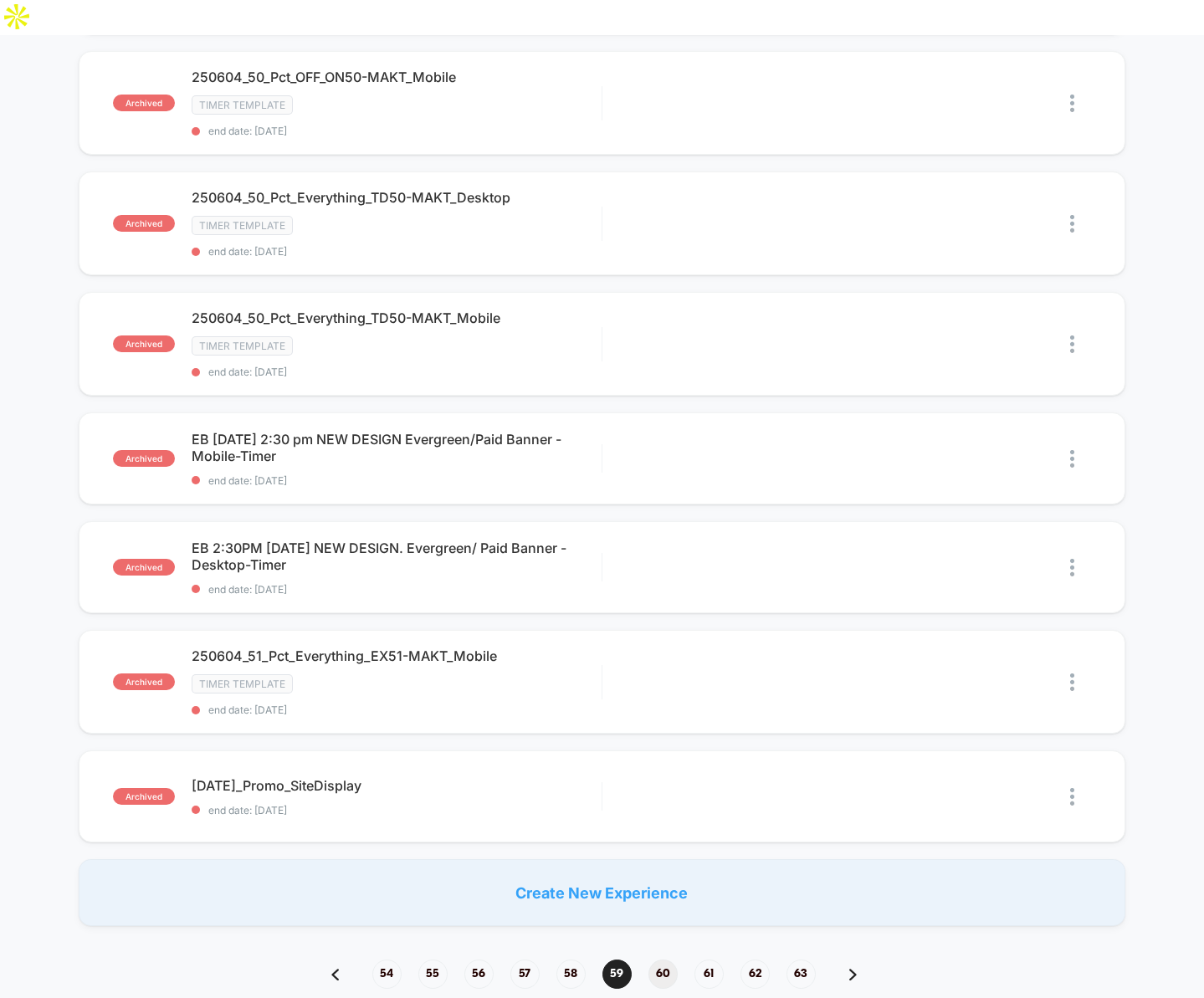
click at [665, 960] on span "60" at bounding box center [662, 974] width 29 height 29
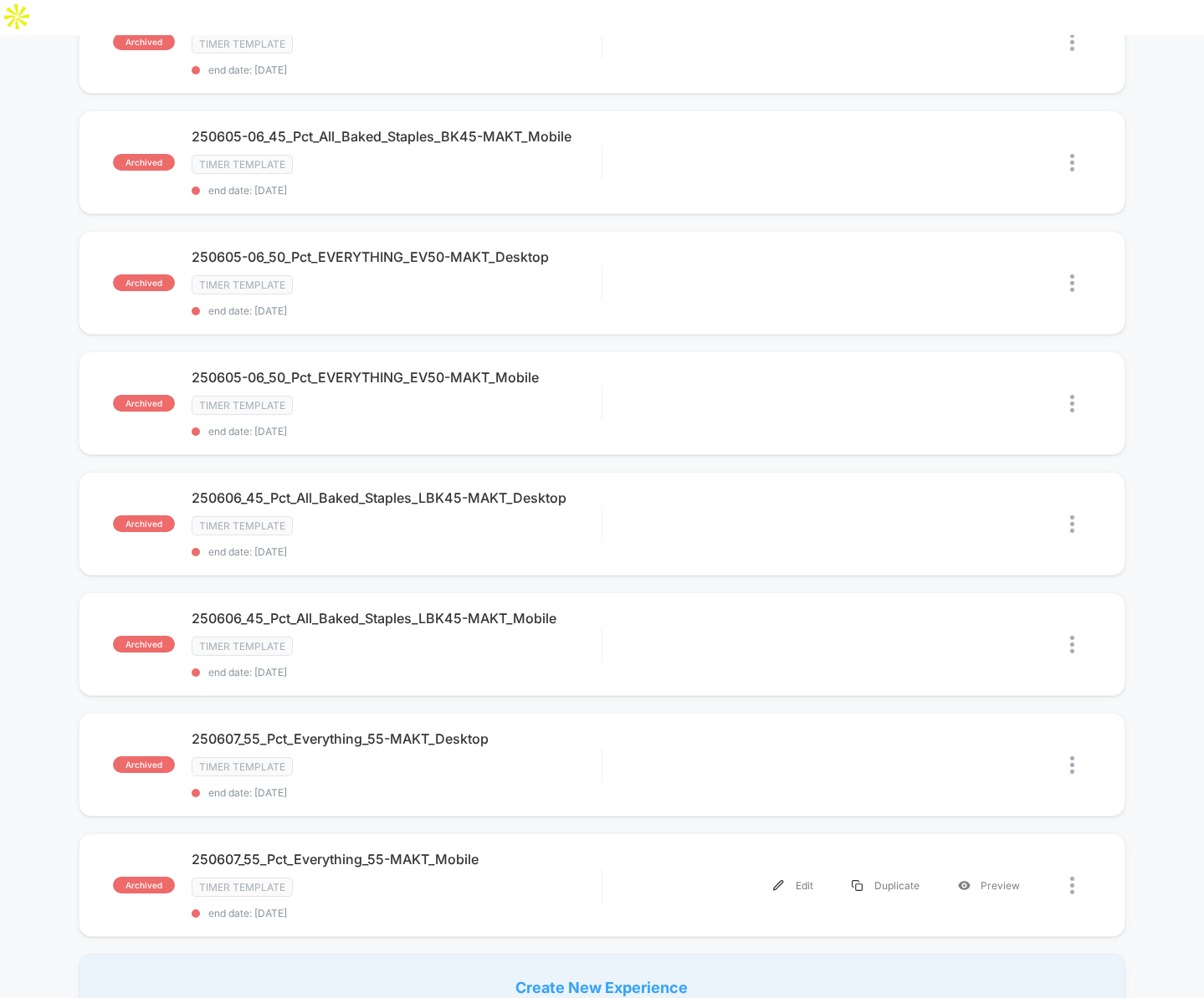
scroll to position [898, 0]
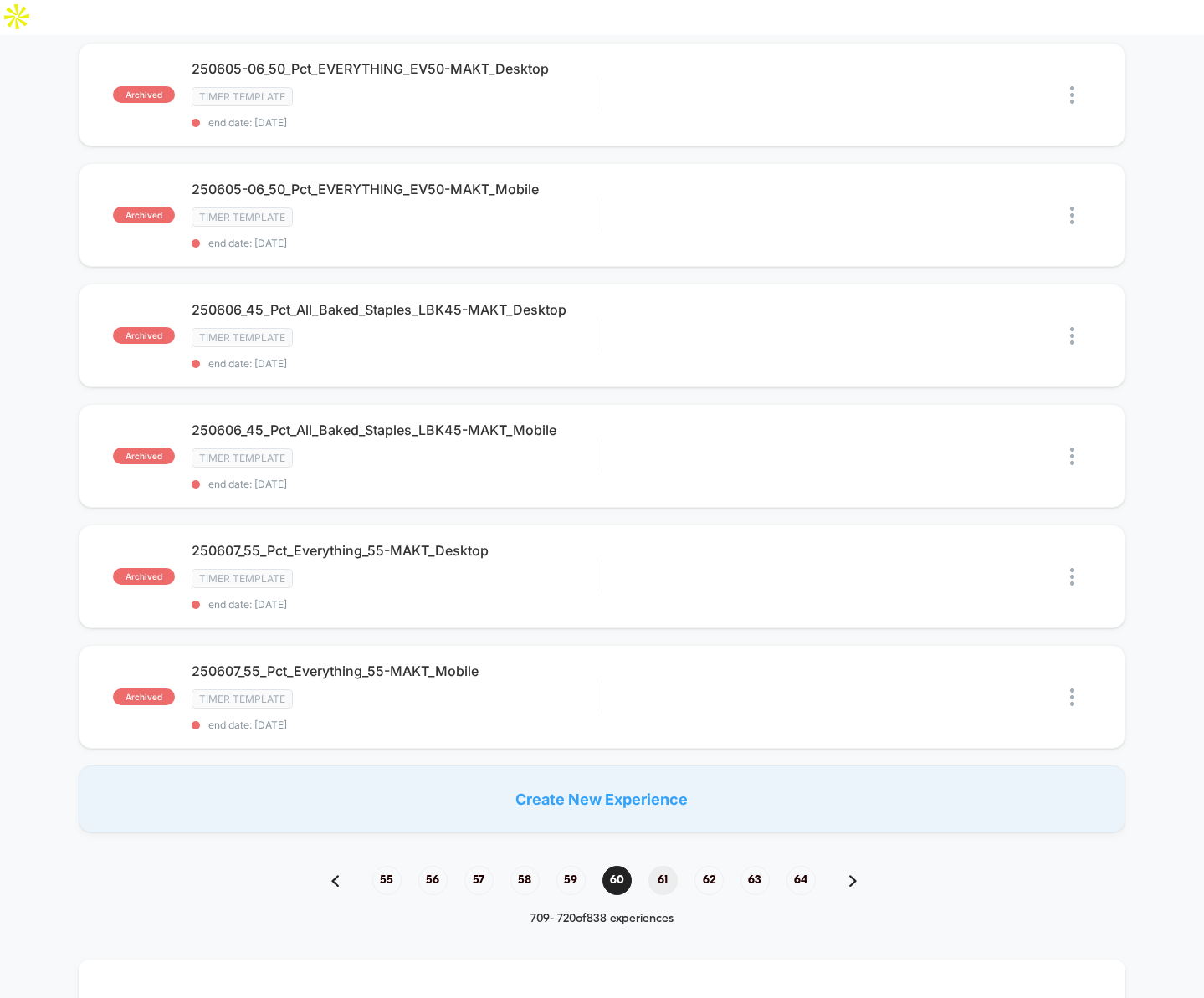
click at [664, 866] on span "61" at bounding box center [662, 880] width 29 height 29
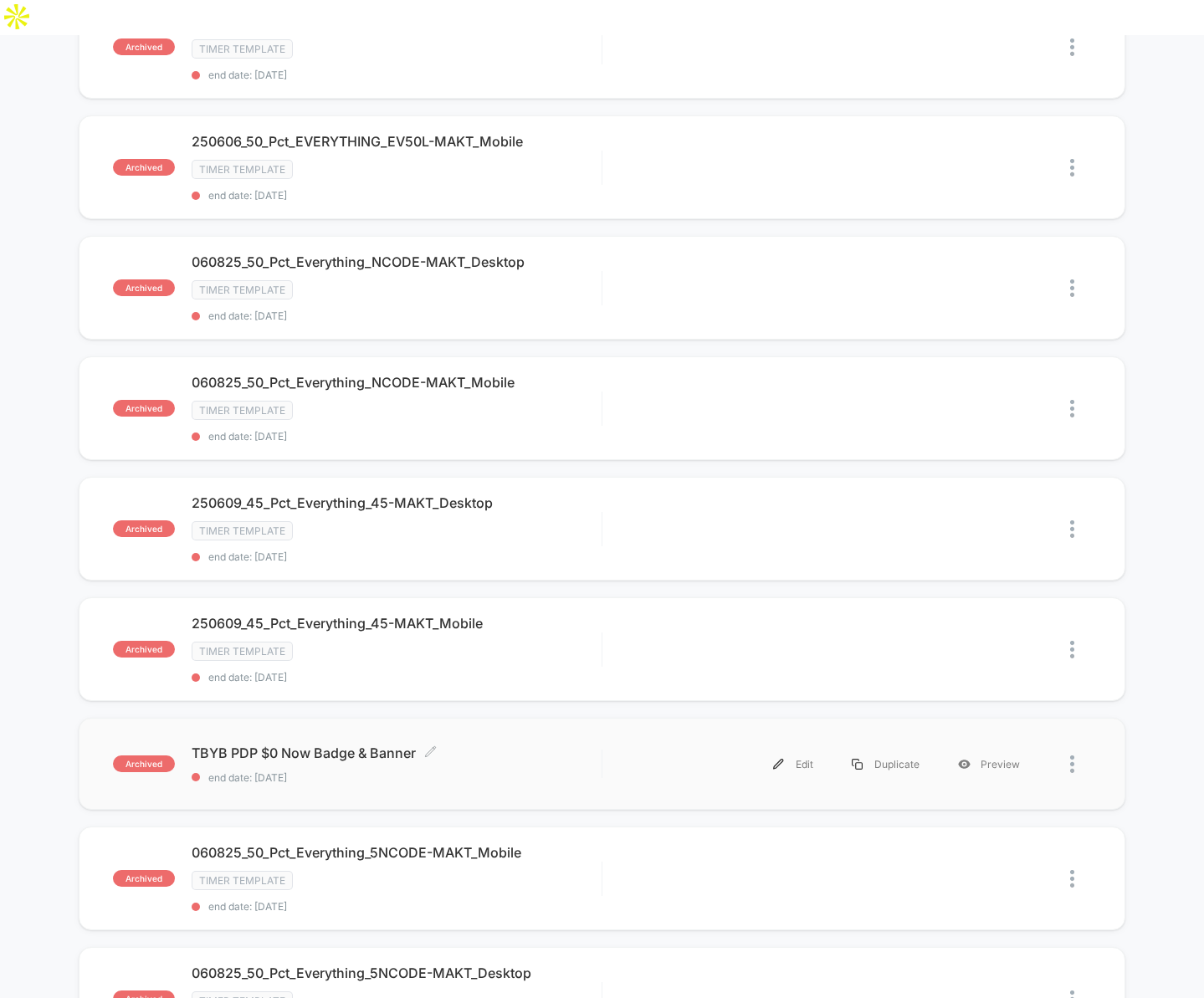
scroll to position [265, 0]
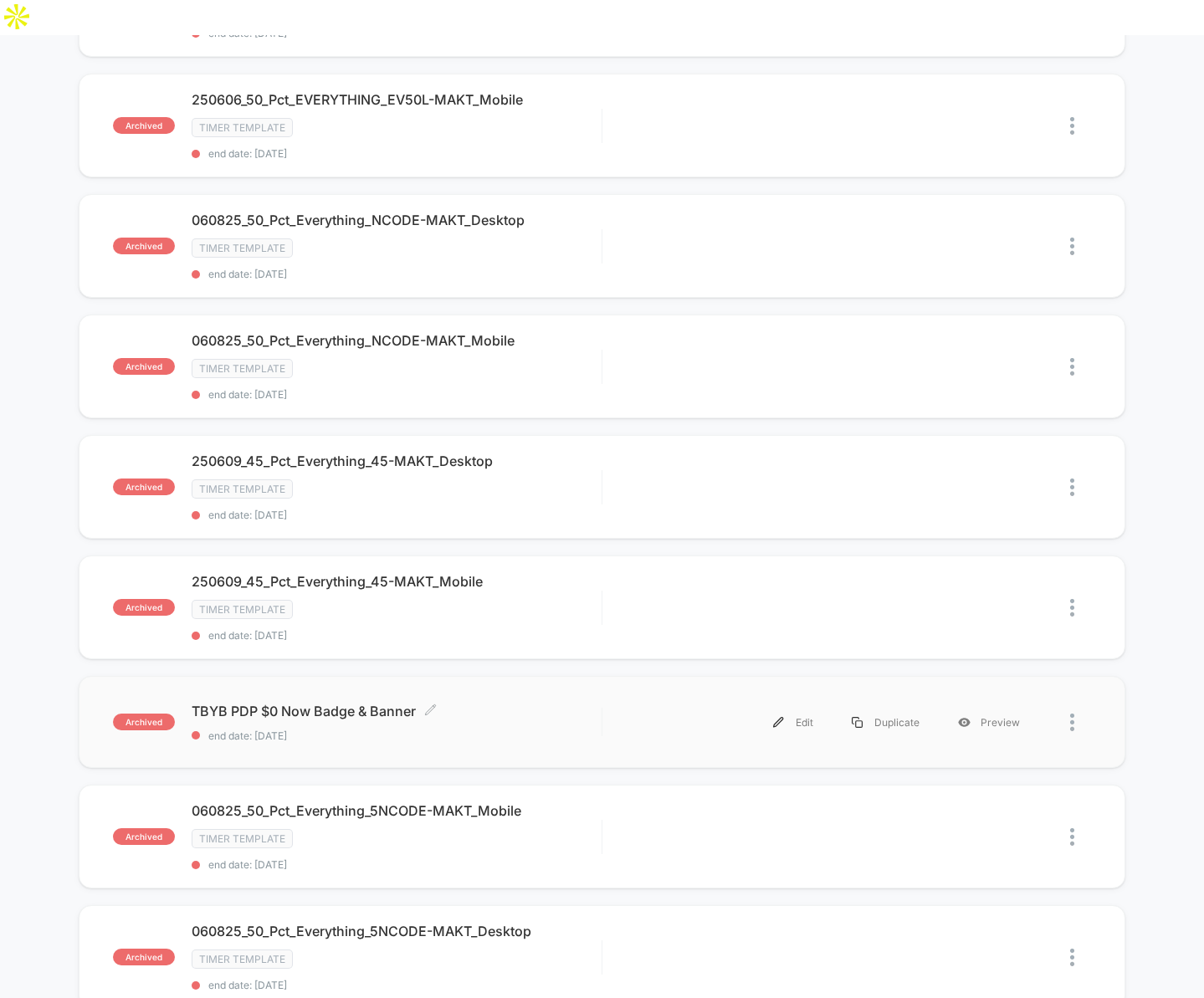
click at [281, 702] on span "TBYB PDP $0 Now Badge & Banner Click to edit experience details" at bounding box center [397, 711] width 410 height 17
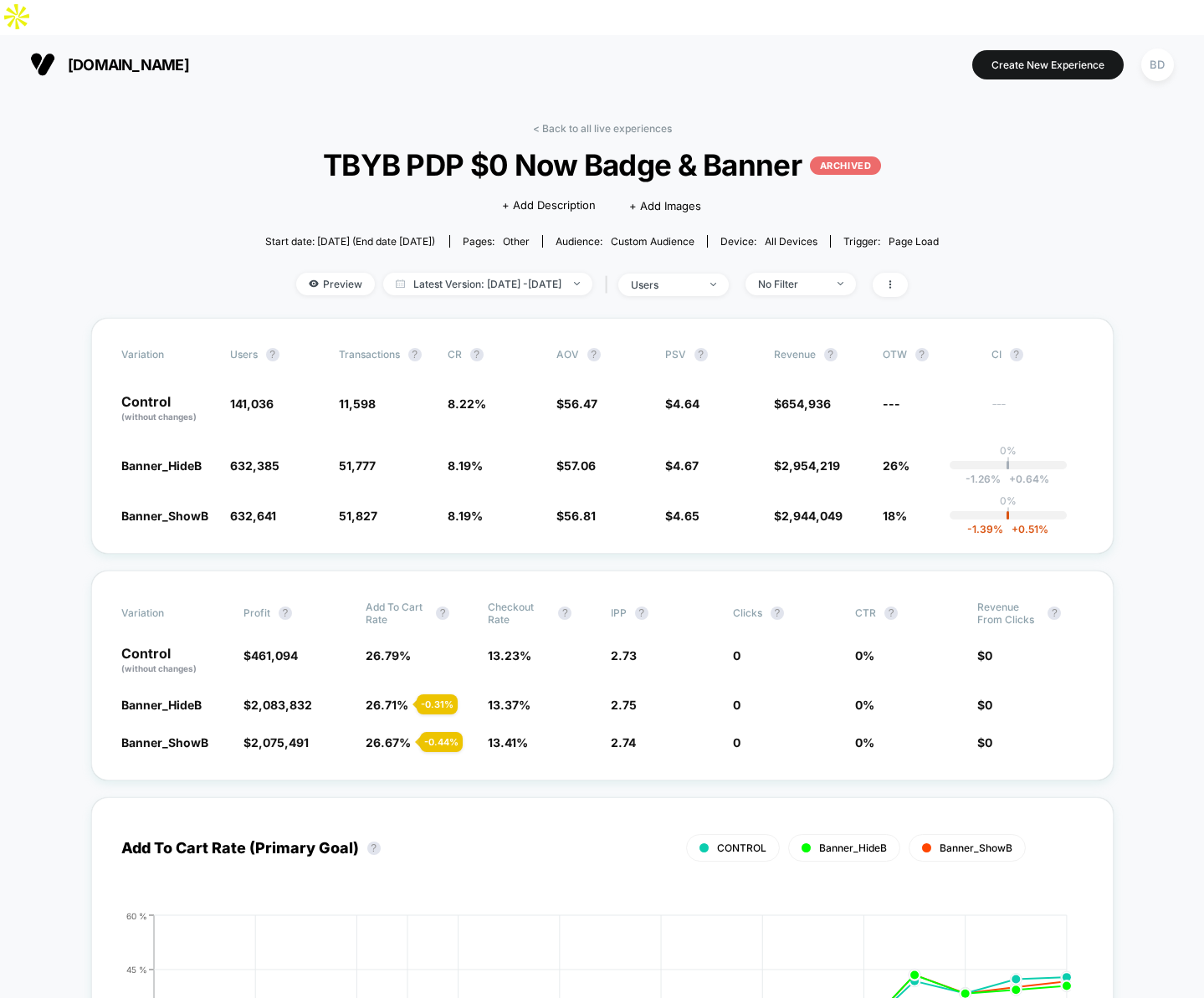
click at [561, 273] on span "Latest Version: Jun 6, 2025 - Jun 24, 2025" at bounding box center [488, 284] width 210 height 22
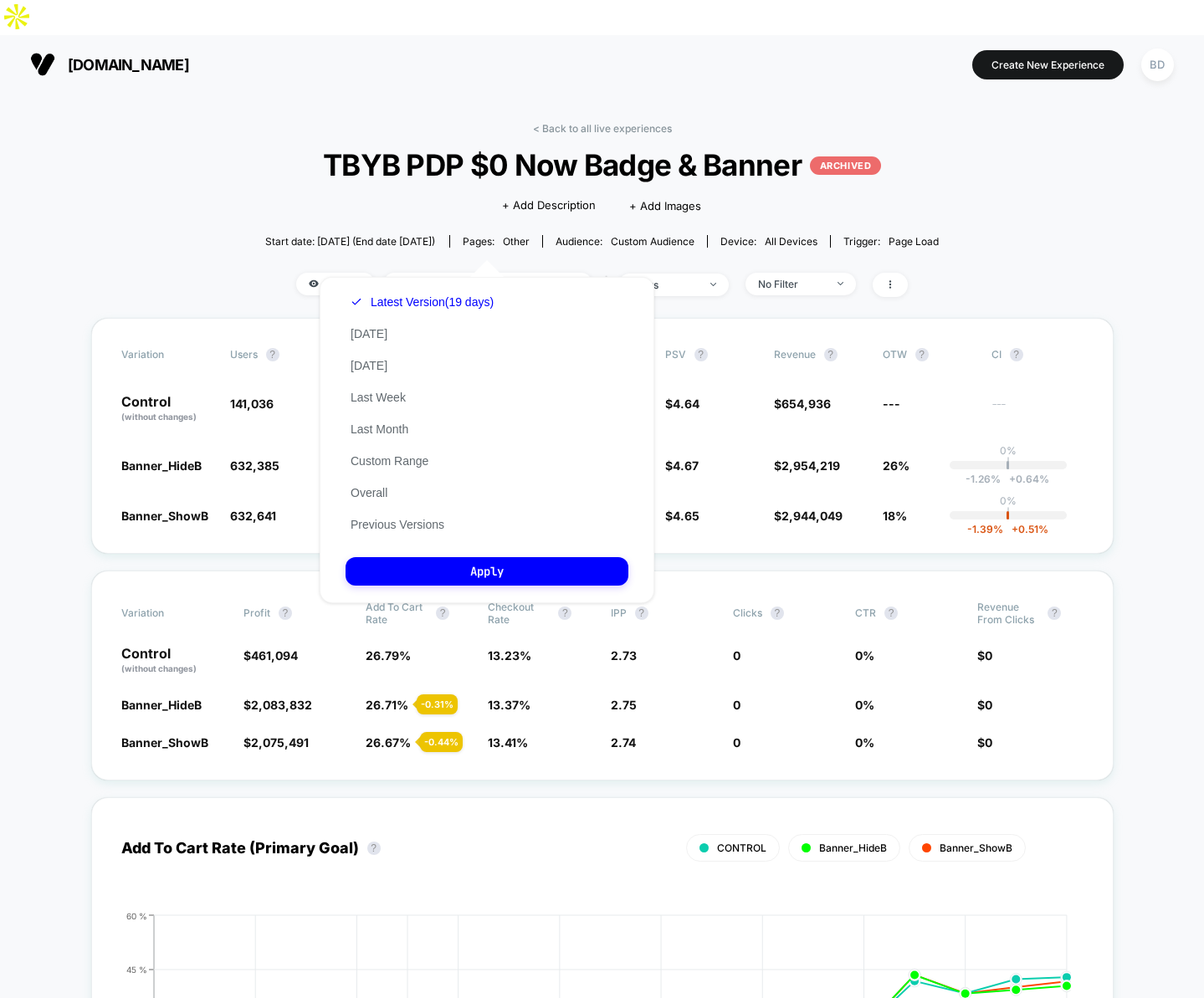
click at [411, 515] on div "Latest Version (19 days) Today Yesterday Last Week Last Month Custom Range Over…" at bounding box center [422, 413] width 153 height 254
click at [411, 520] on button "Previous Versions" at bounding box center [397, 525] width 104 height 15
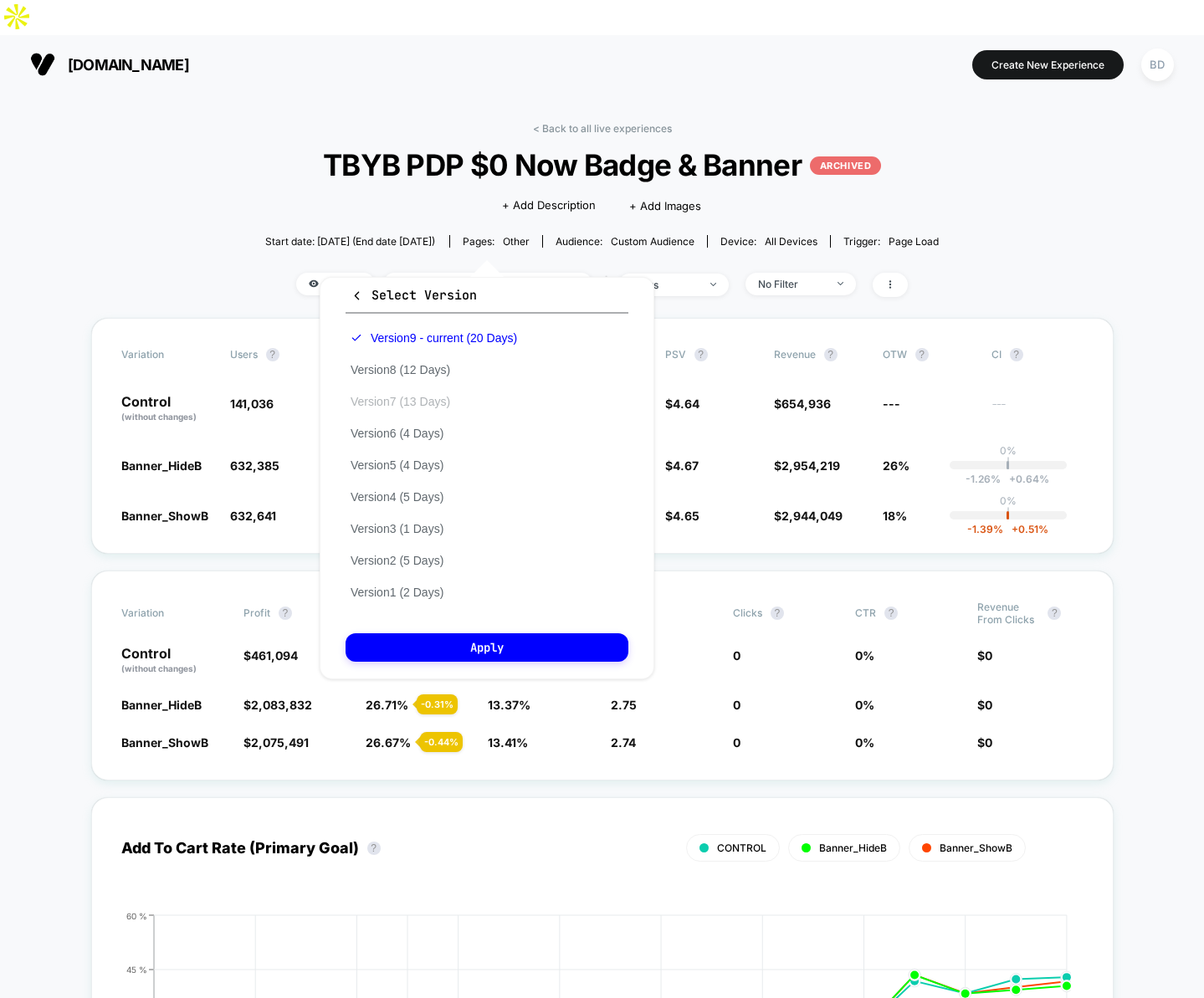
click at [417, 403] on button "Version 7 (13 Days)" at bounding box center [399, 401] width 109 height 15
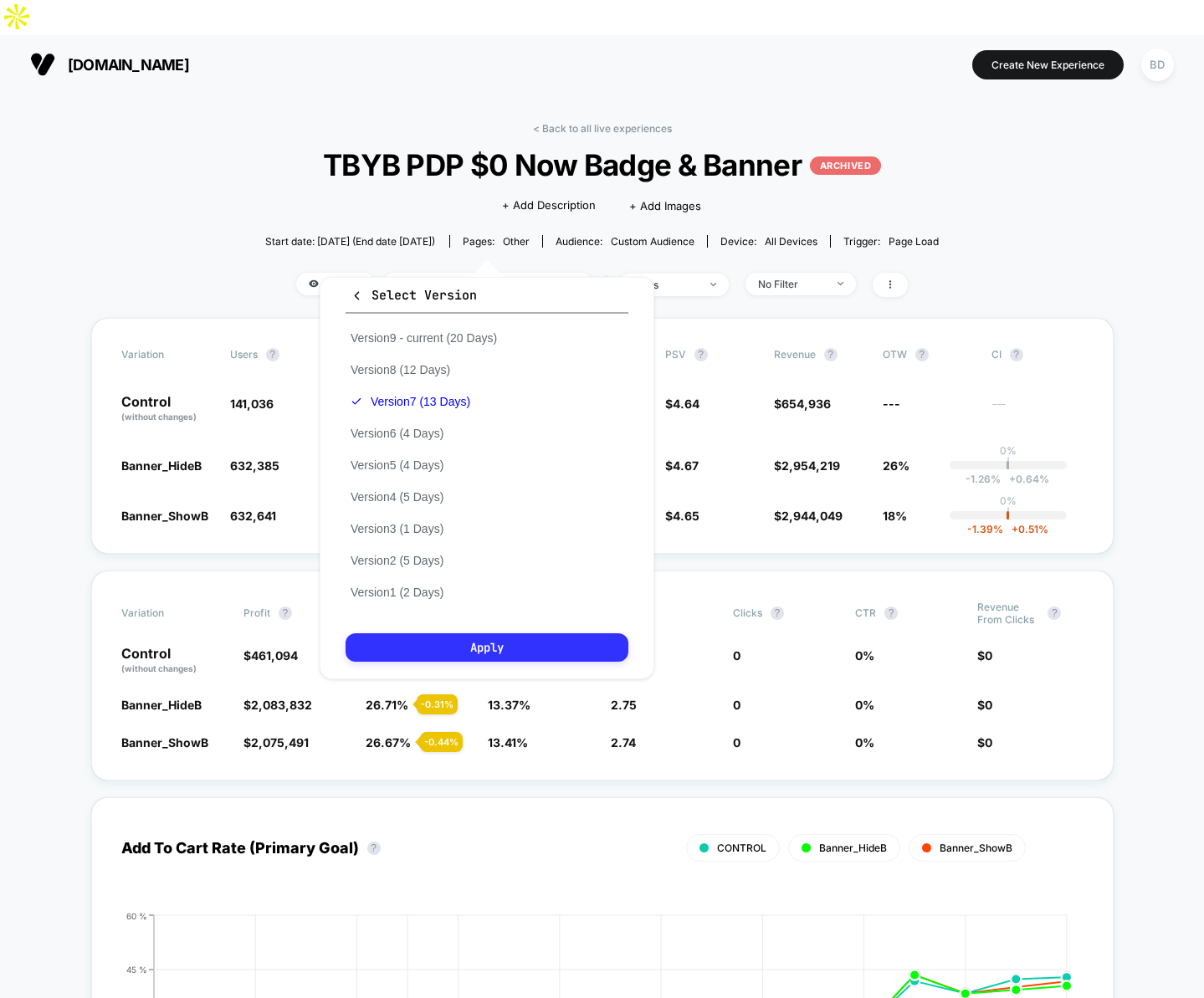
click at [496, 642] on button "Apply" at bounding box center [486, 647] width 283 height 28
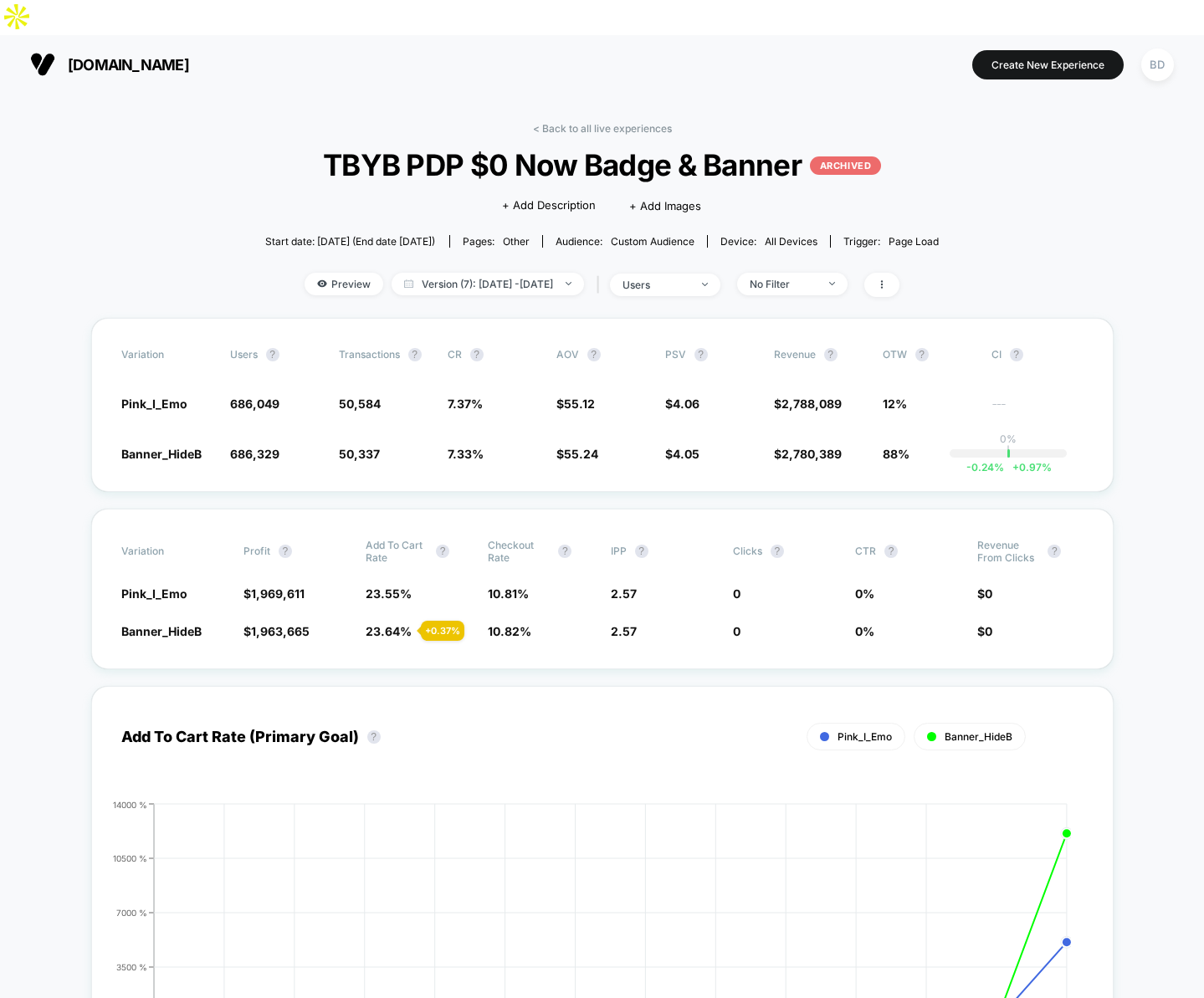
click at [568, 273] on span "Version (7): May 14, 2025 - May 26, 2025" at bounding box center [488, 284] width 193 height 22
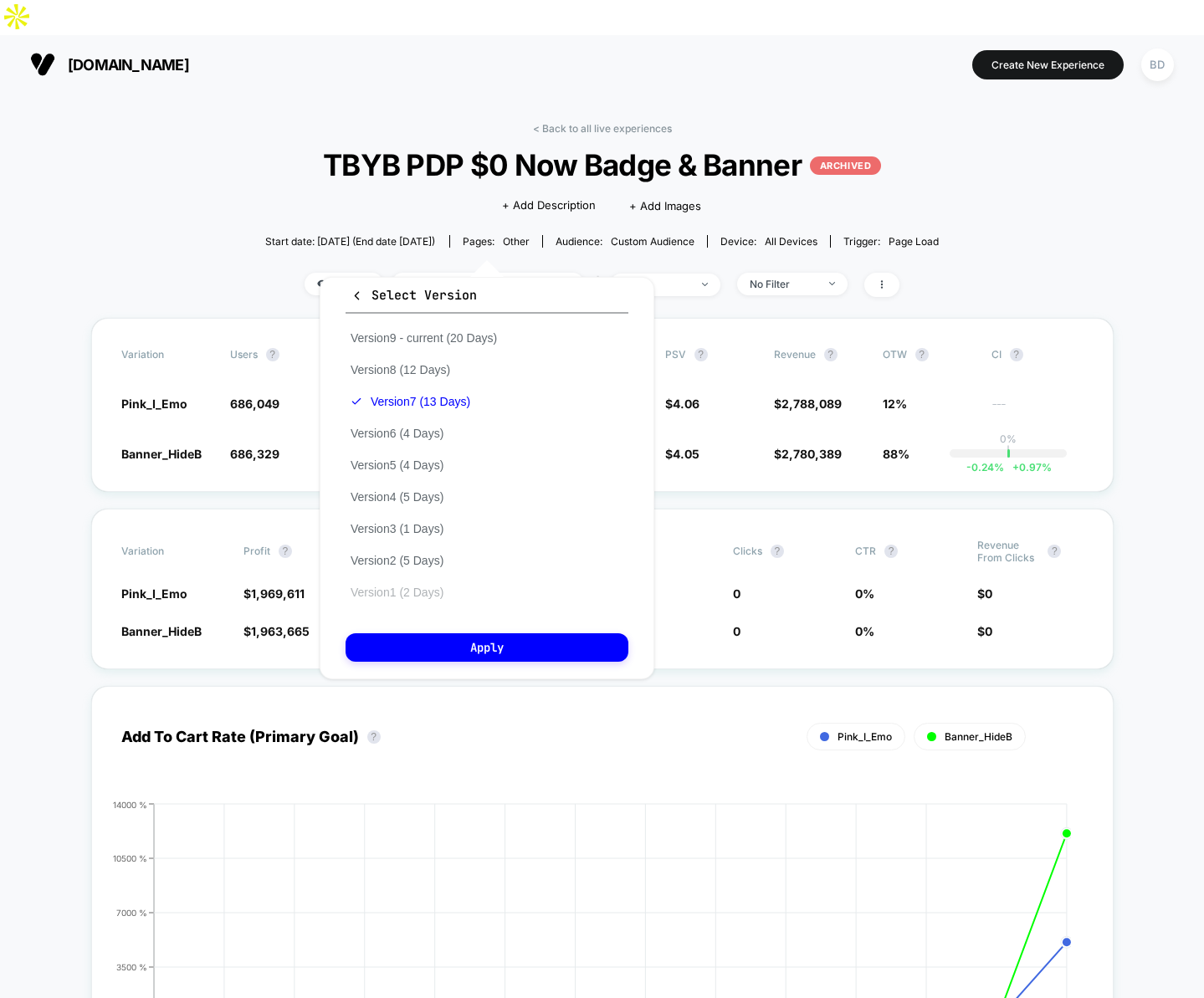
click at [413, 591] on button "Version 1 (2 Days)" at bounding box center [397, 592] width 103 height 15
click at [468, 646] on button "Apply" at bounding box center [486, 647] width 283 height 28
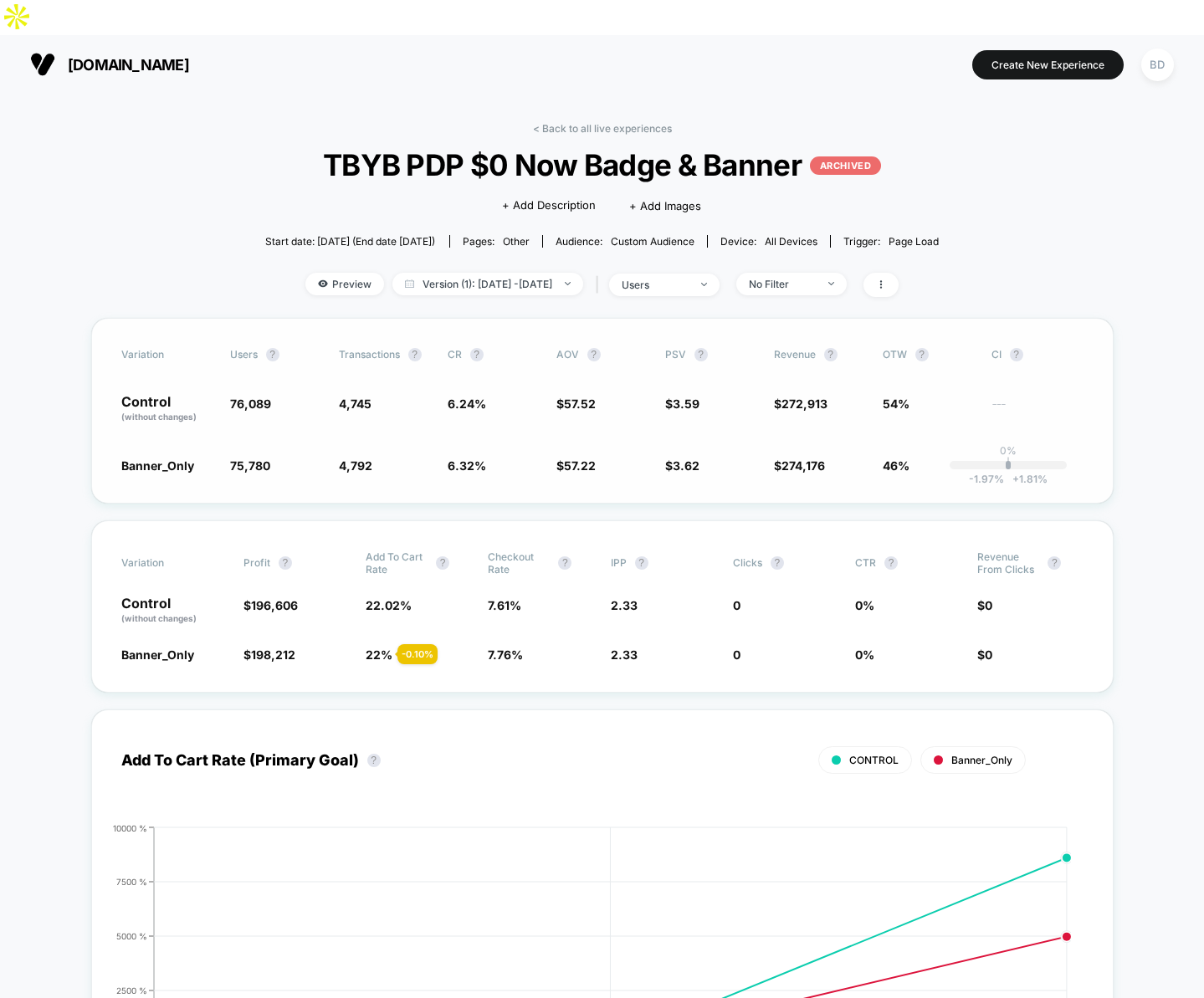
click at [575, 462] on div "Variation users ? Transactions ? CR ? AOV ? PSV ? Revenue ? OTW ? CI ? Control …" at bounding box center [602, 411] width 1023 height 186
click at [584, 273] on span "Version (1): Apr 29, 2025 - Apr 30, 2025" at bounding box center [488, 284] width 191 height 22
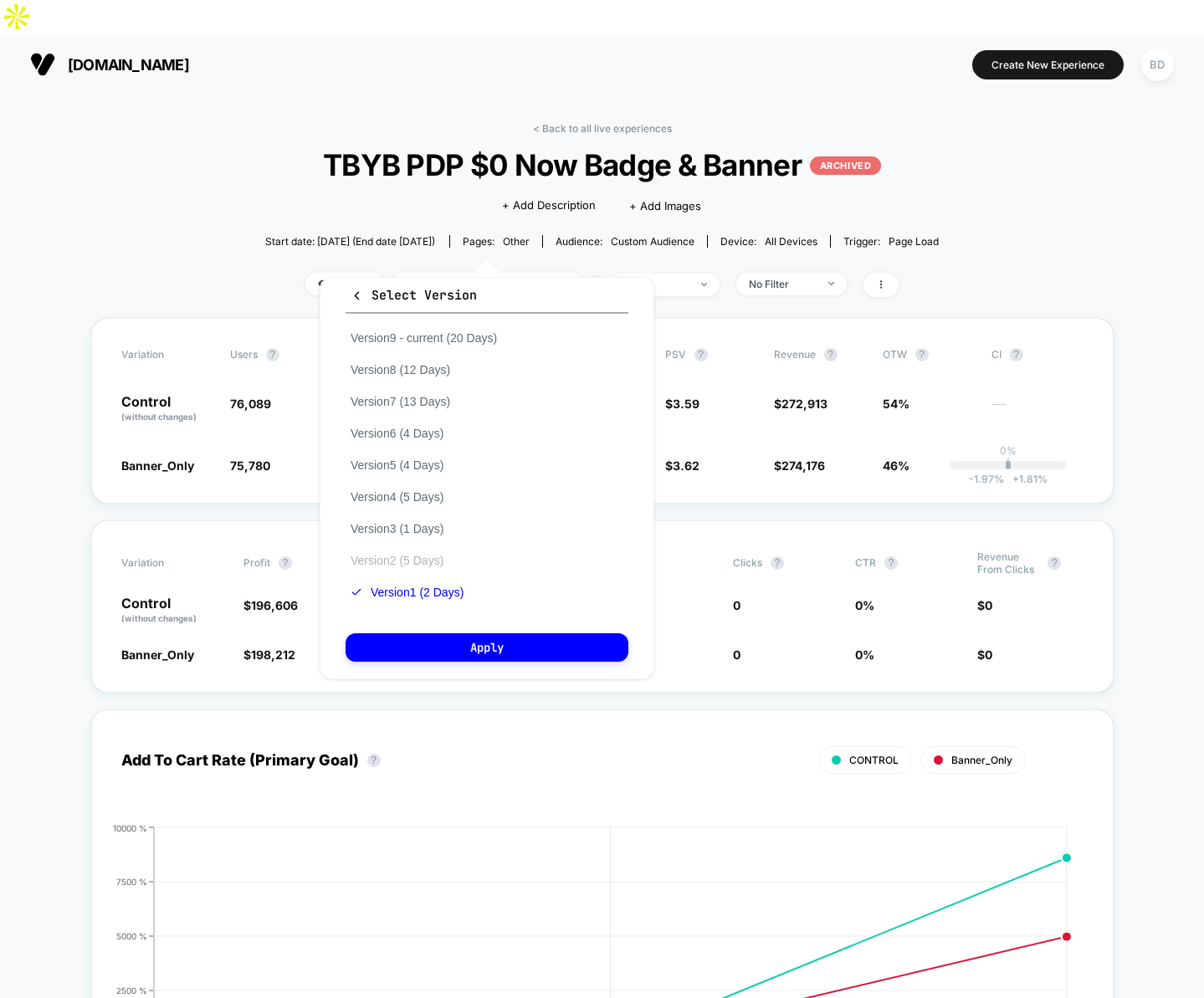
click at [428, 561] on button "Version 2 (5 Days)" at bounding box center [397, 560] width 103 height 15
click at [471, 659] on button "Apply" at bounding box center [486, 647] width 283 height 28
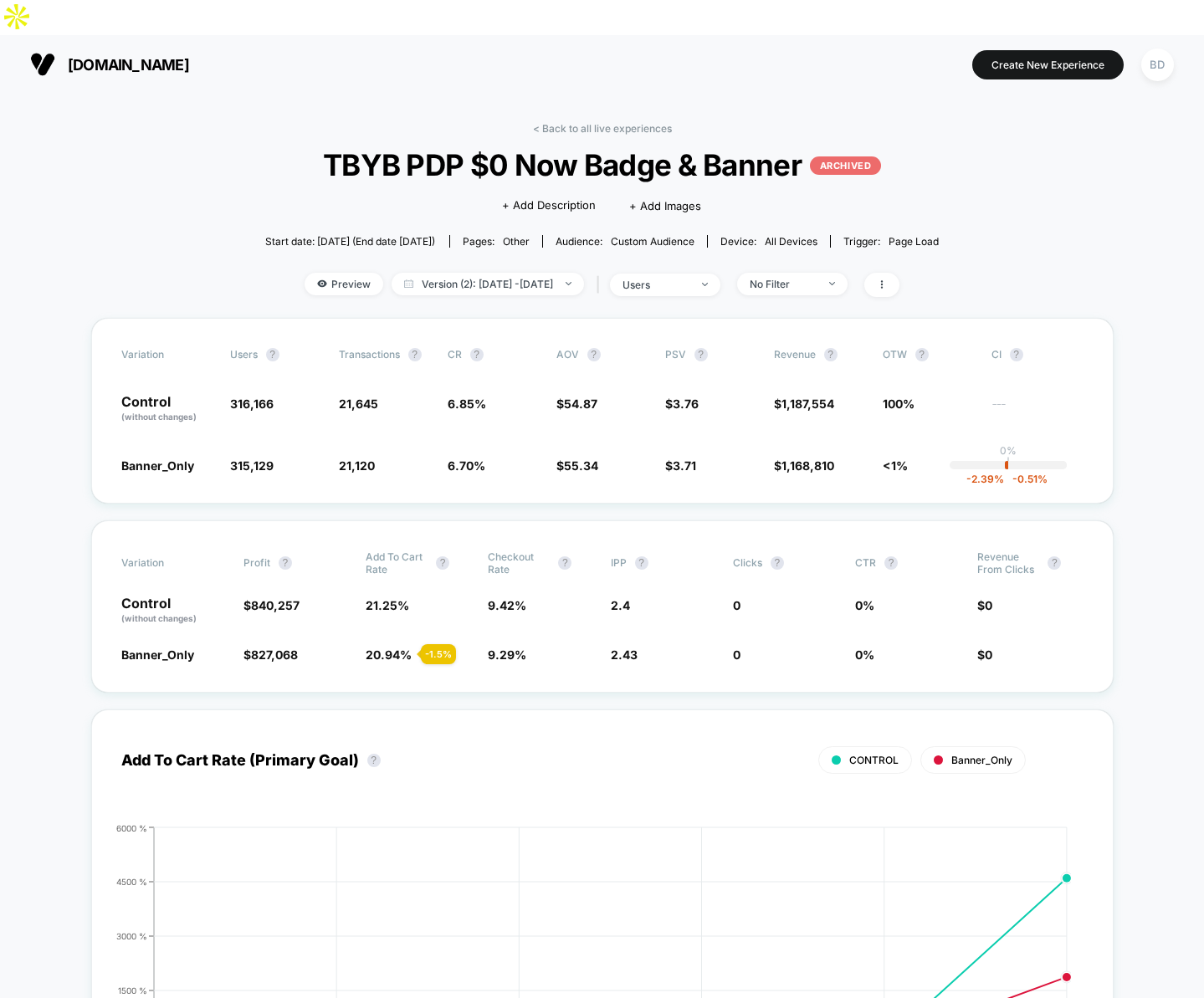
click at [561, 273] on span "Version (2): Apr 30, 2025 - May 4, 2025" at bounding box center [488, 284] width 193 height 22
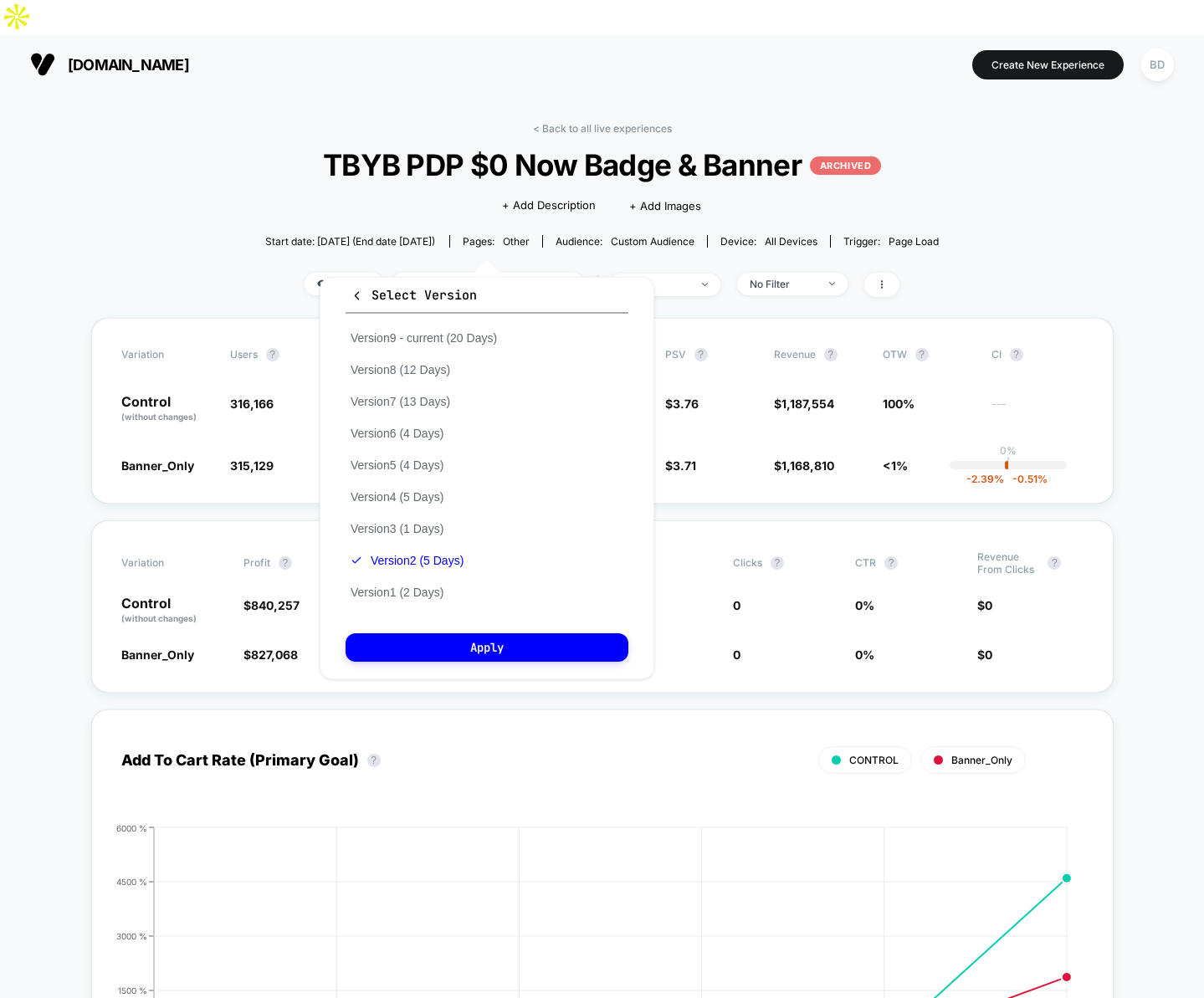
click at [417, 485] on div "Version 9 - current (20 Days) Version 8 (12 Days) Version 7 (13 Days) Version 6…" at bounding box center [423, 465] width 156 height 286
click at [416, 504] on div "Version 9 - current (20 Days) Version 8 (12 Days) Version 7 (13 Days) Version 6…" at bounding box center [423, 465] width 156 height 286
click at [419, 498] on button "Version 4 (5 Days)" at bounding box center [397, 497] width 103 height 15
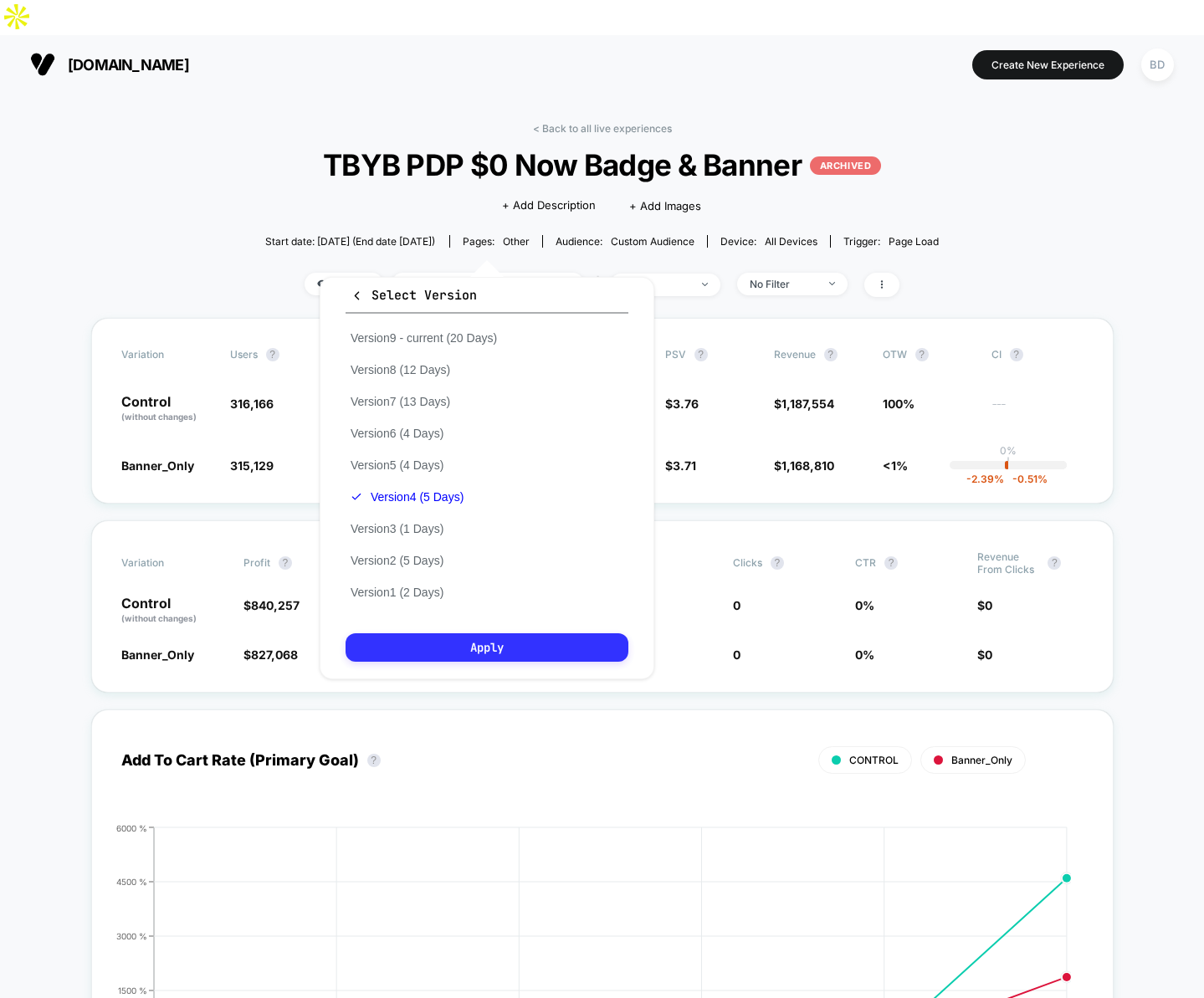
click at [487, 642] on button "Apply" at bounding box center [486, 647] width 283 height 28
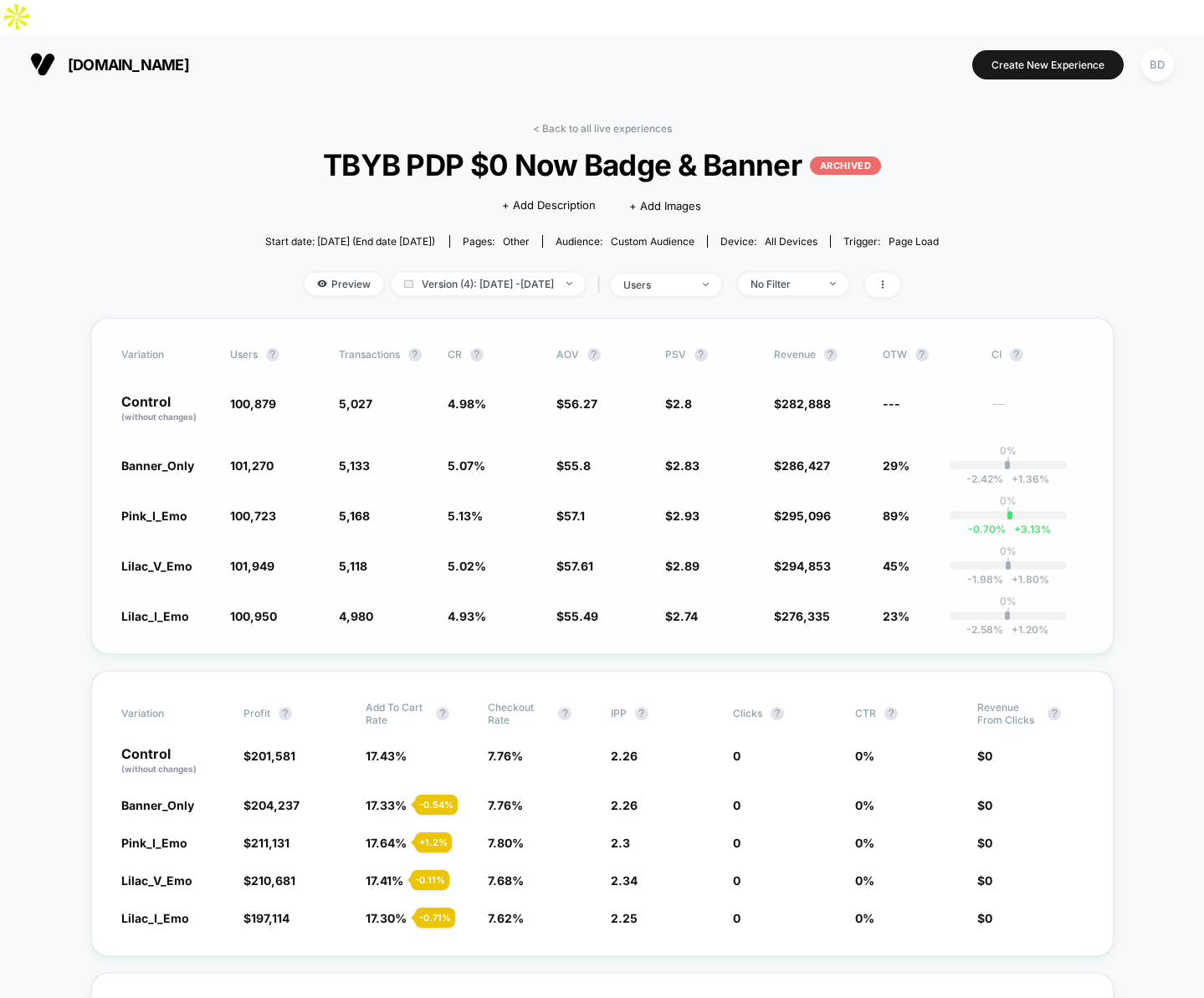
click at [606, 557] on span "$ 57.61 + 2.4 %" at bounding box center [602, 566] width 92 height 17
